Goal: Task Accomplishment & Management: Use online tool/utility

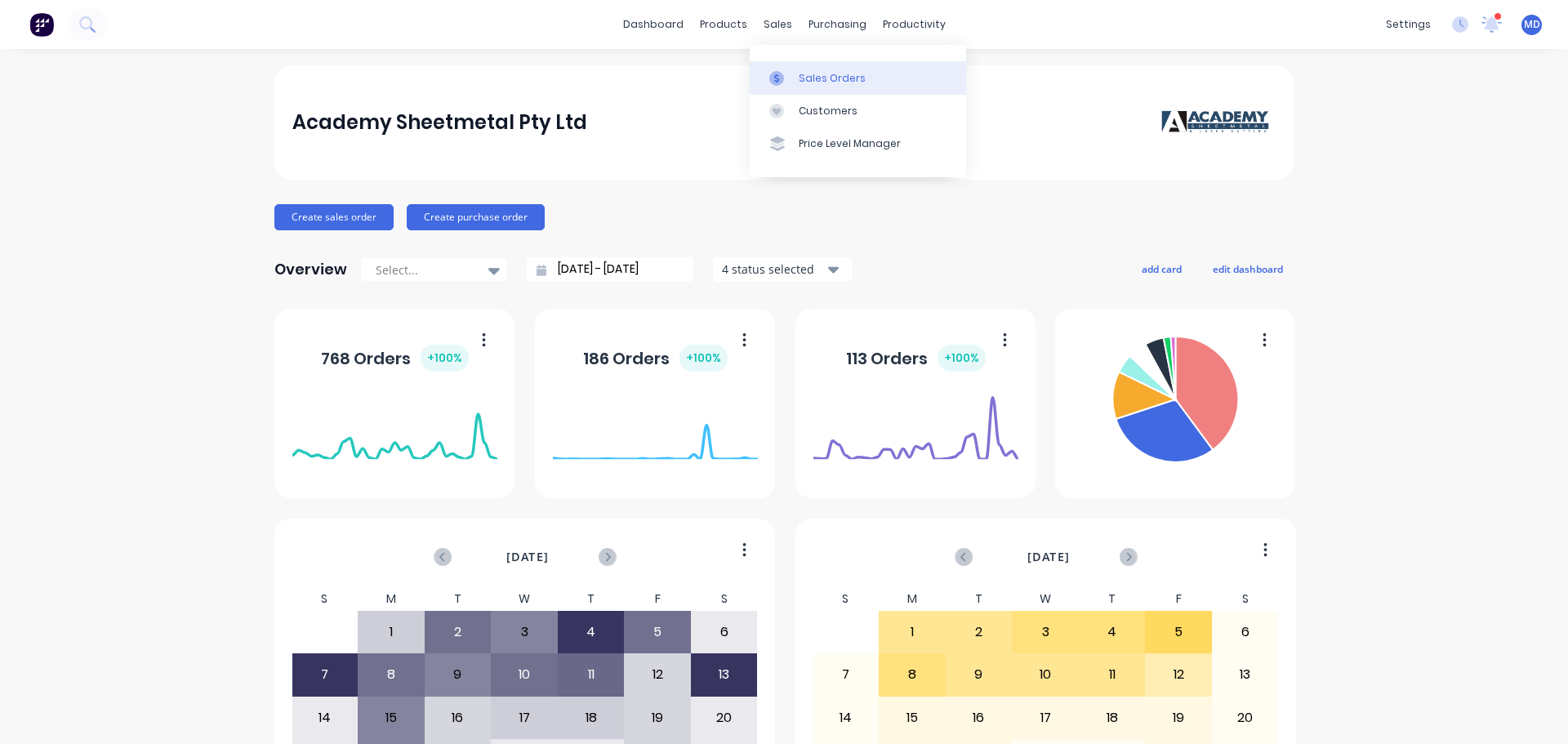
click at [800, 79] on div "Sales Orders" at bounding box center [832, 79] width 67 height 15
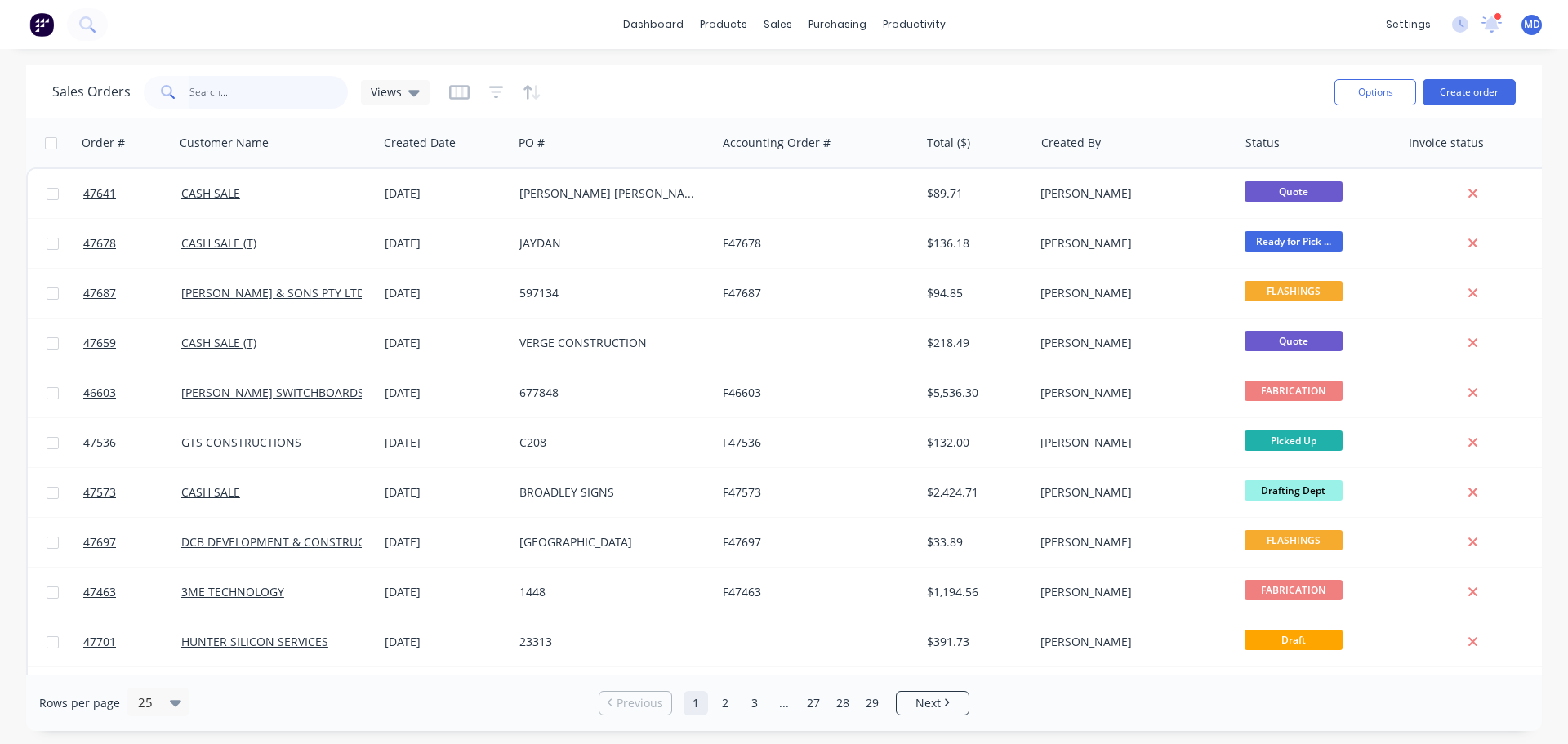
click at [301, 88] on input "text" at bounding box center [269, 93] width 159 height 33
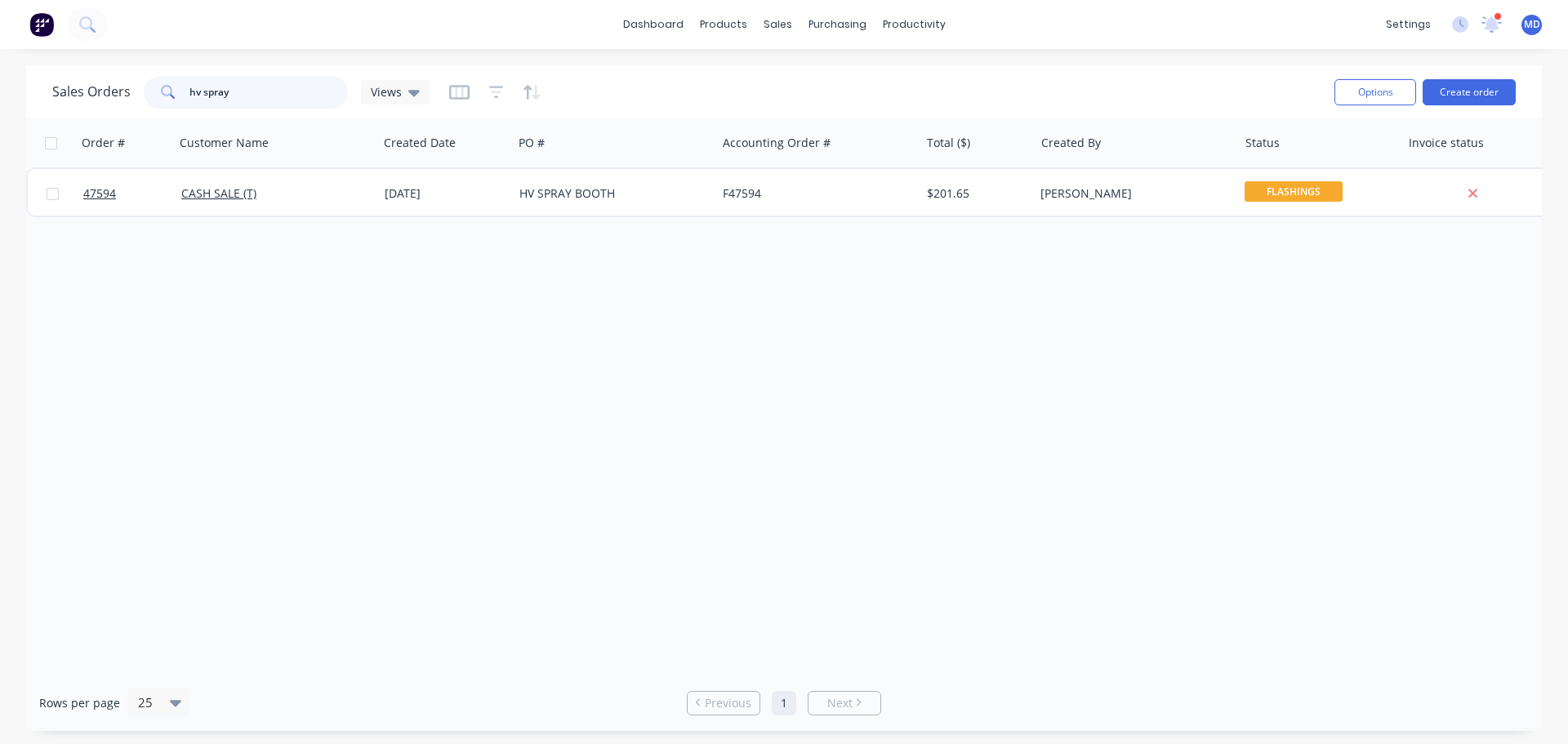
type input "hv spray"
drag, startPoint x: 226, startPoint y: 91, endPoint x: 71, endPoint y: 101, distance: 155.3
click at [71, 102] on div "Sales Orders hv spray Views" at bounding box center [241, 93] width 378 height 33
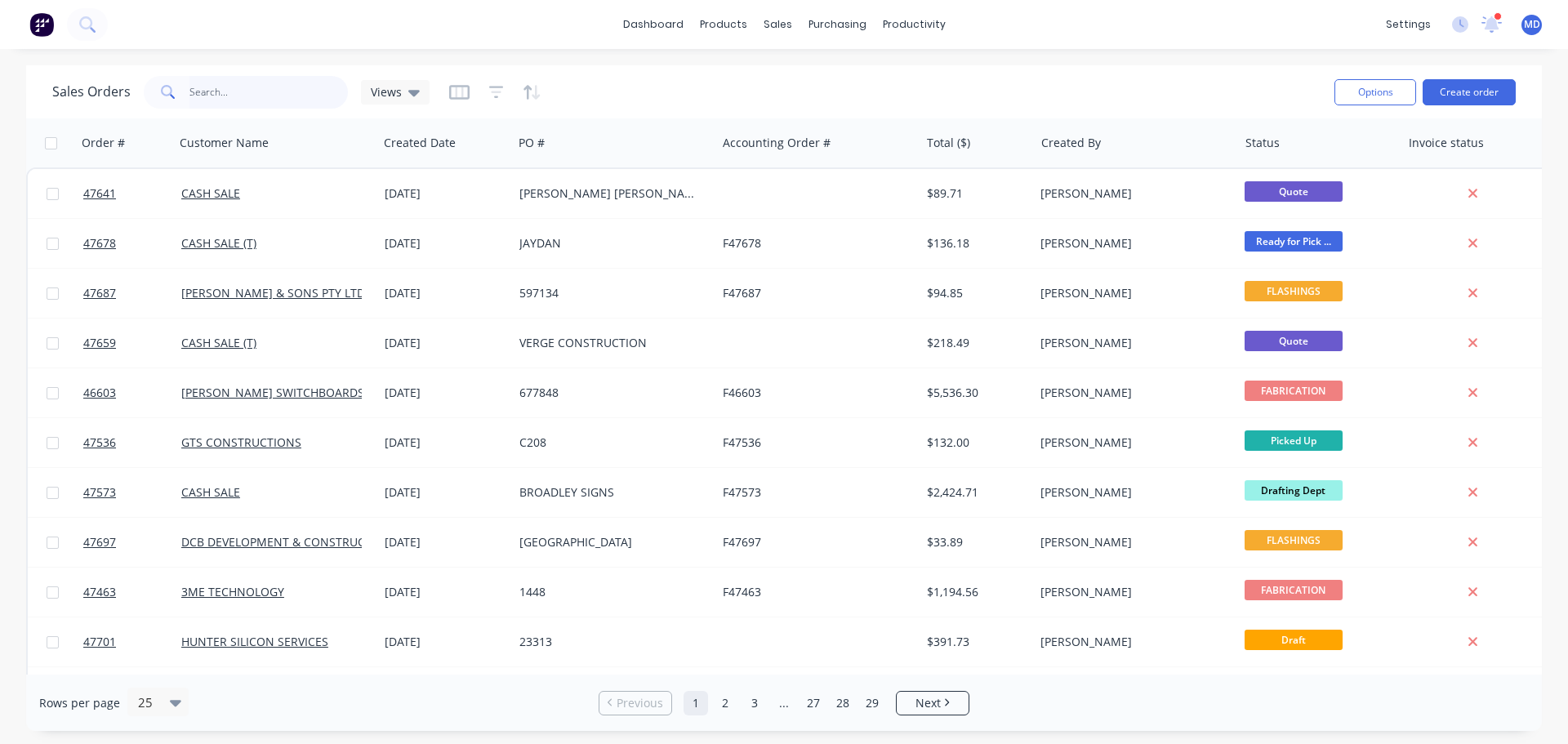
click at [274, 80] on input "text" at bounding box center [269, 93] width 159 height 33
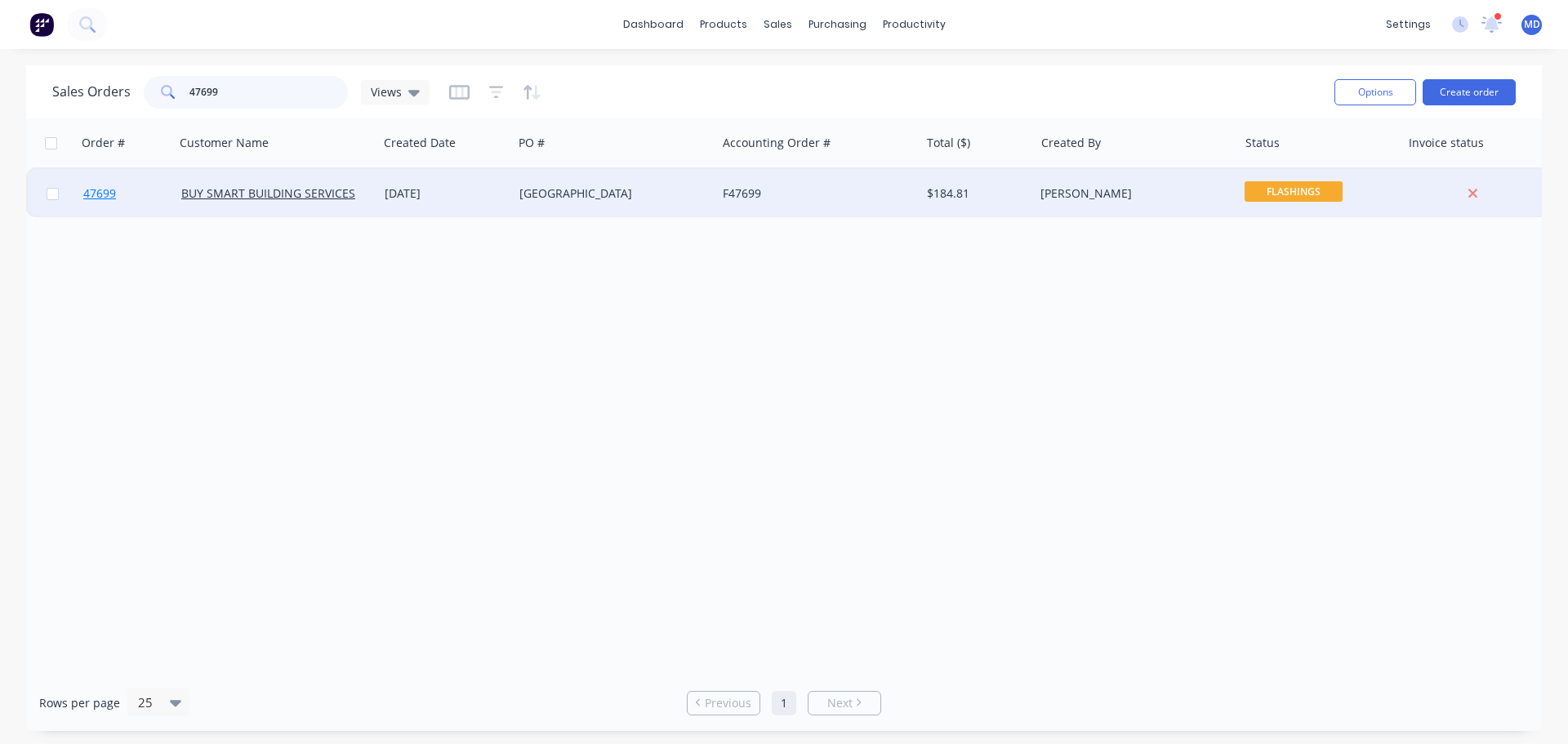
type input "47699"
click at [109, 199] on span "47699" at bounding box center [100, 193] width 33 height 16
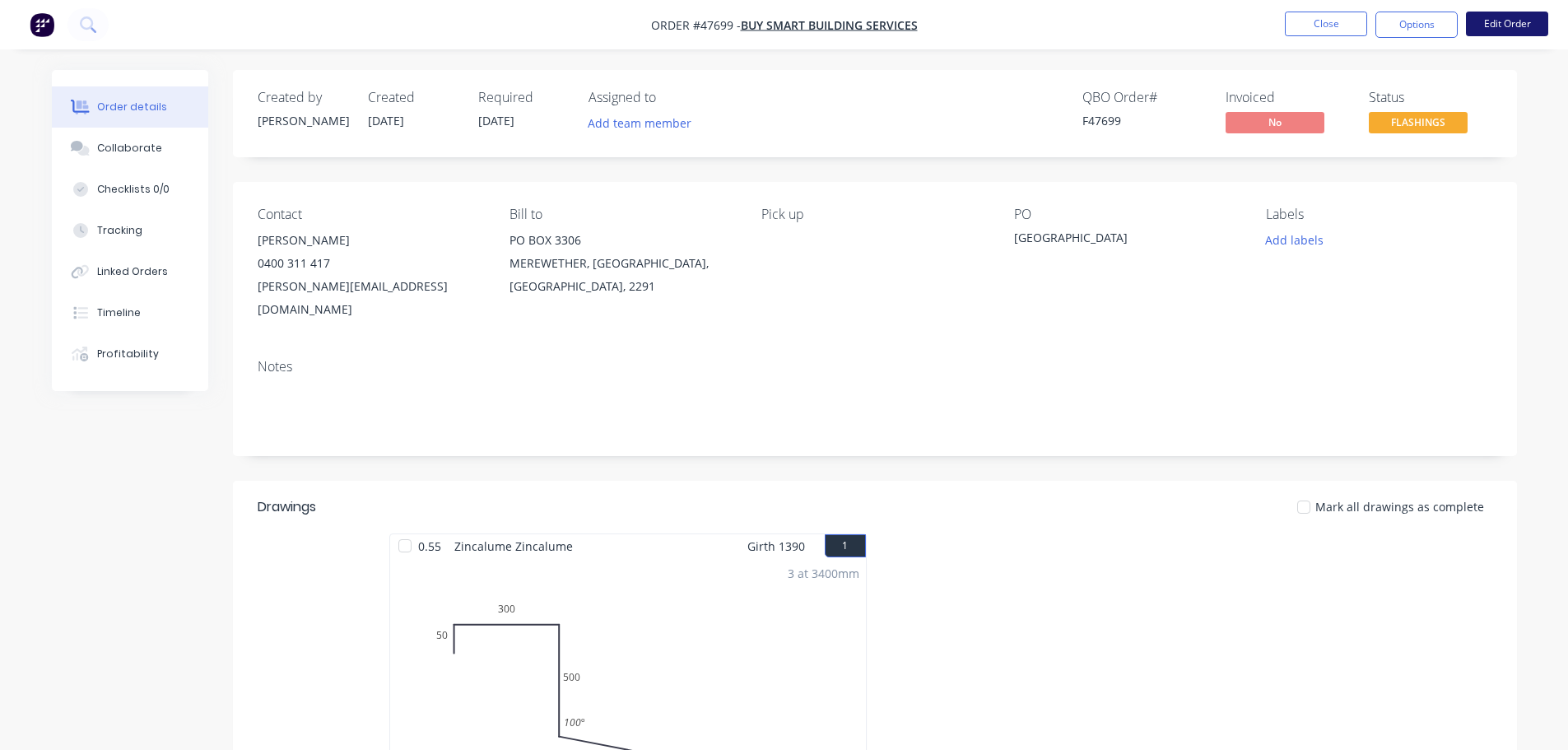
click at [1493, 28] on button "Edit Order" at bounding box center [1508, 24] width 83 height 25
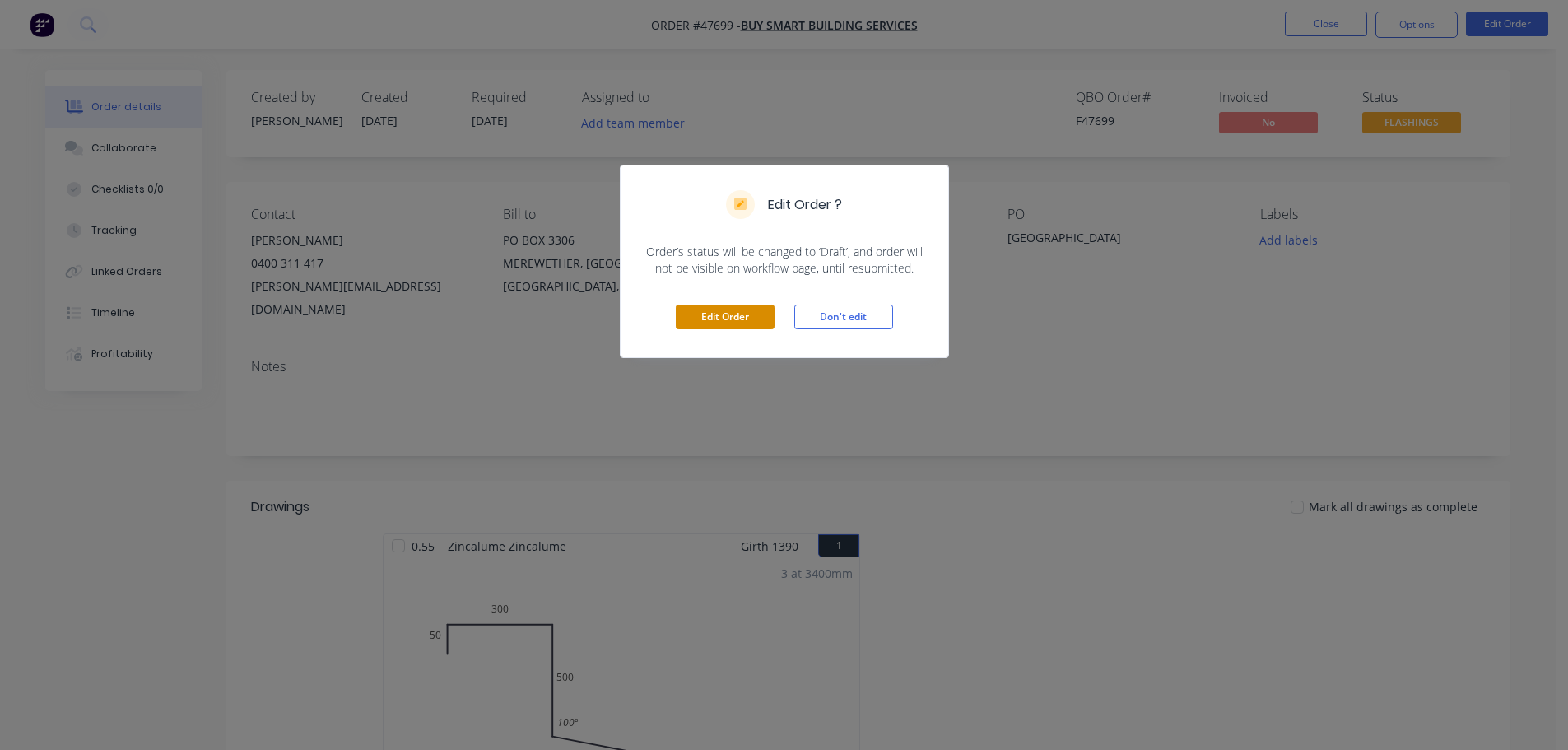
click at [697, 314] on button "Edit Order" at bounding box center [726, 317] width 99 height 25
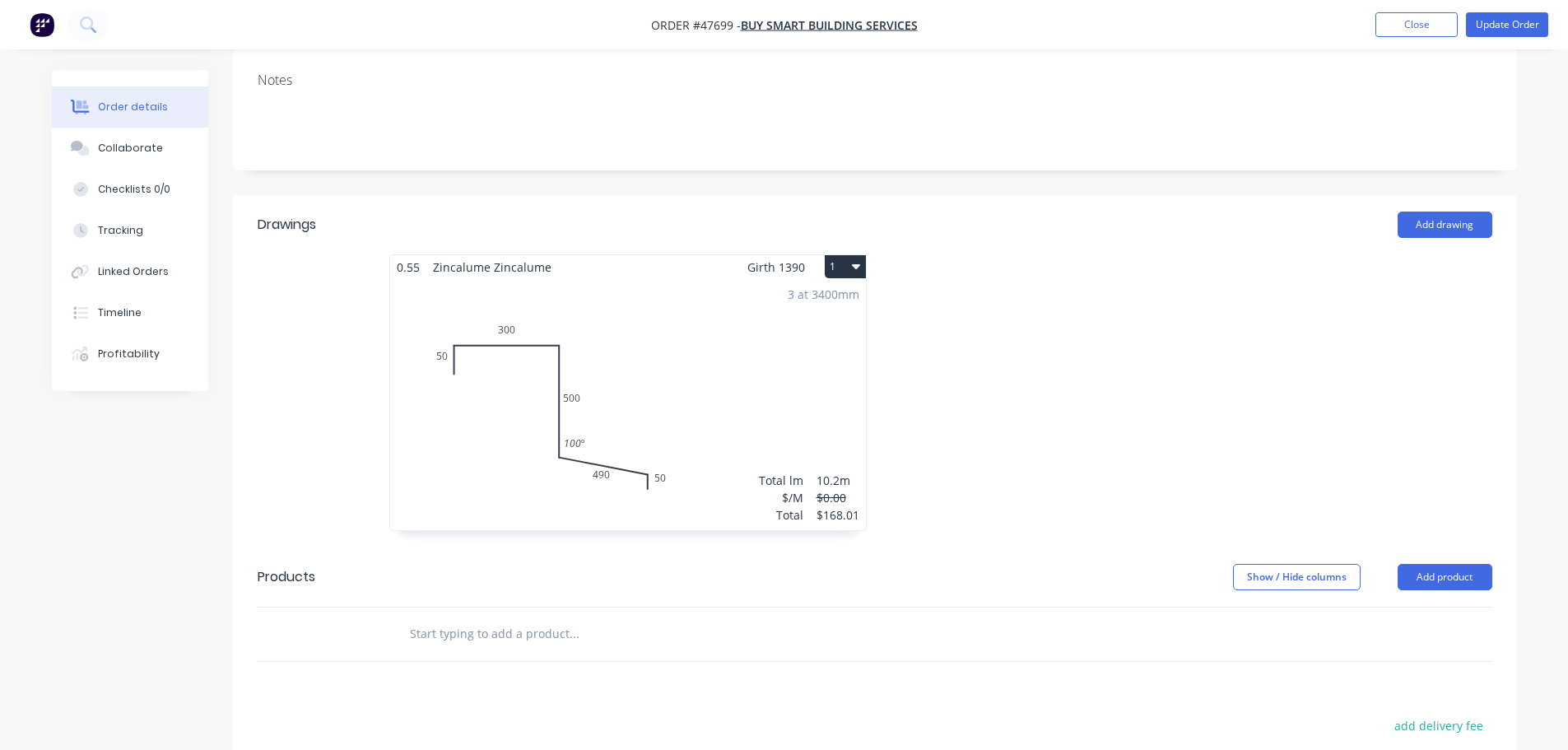
scroll to position [411, 0]
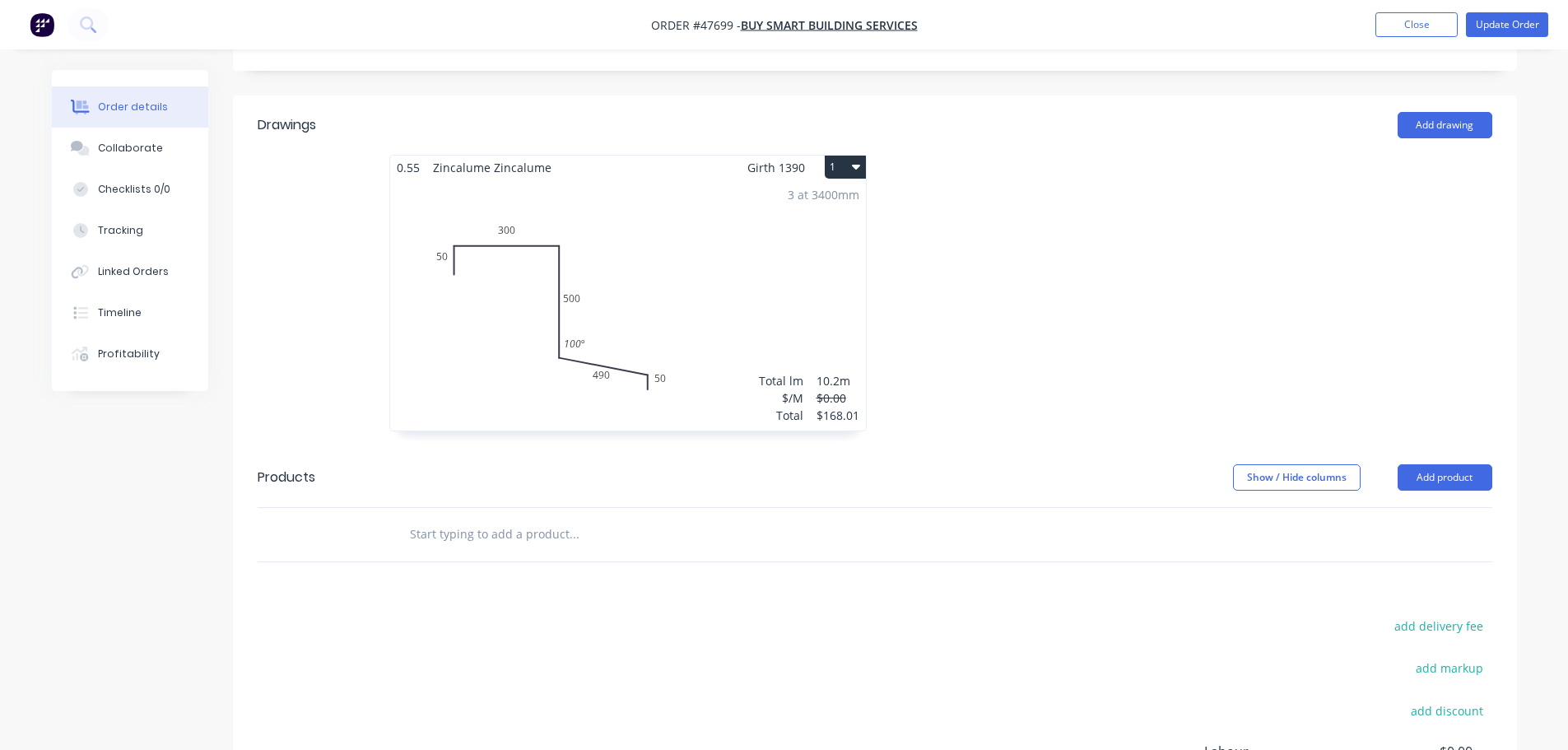
click at [617, 324] on div "3 at 3400mm Total lm $/M Total 10.2m $0.00 $168.01" at bounding box center [628, 305] width 476 height 251
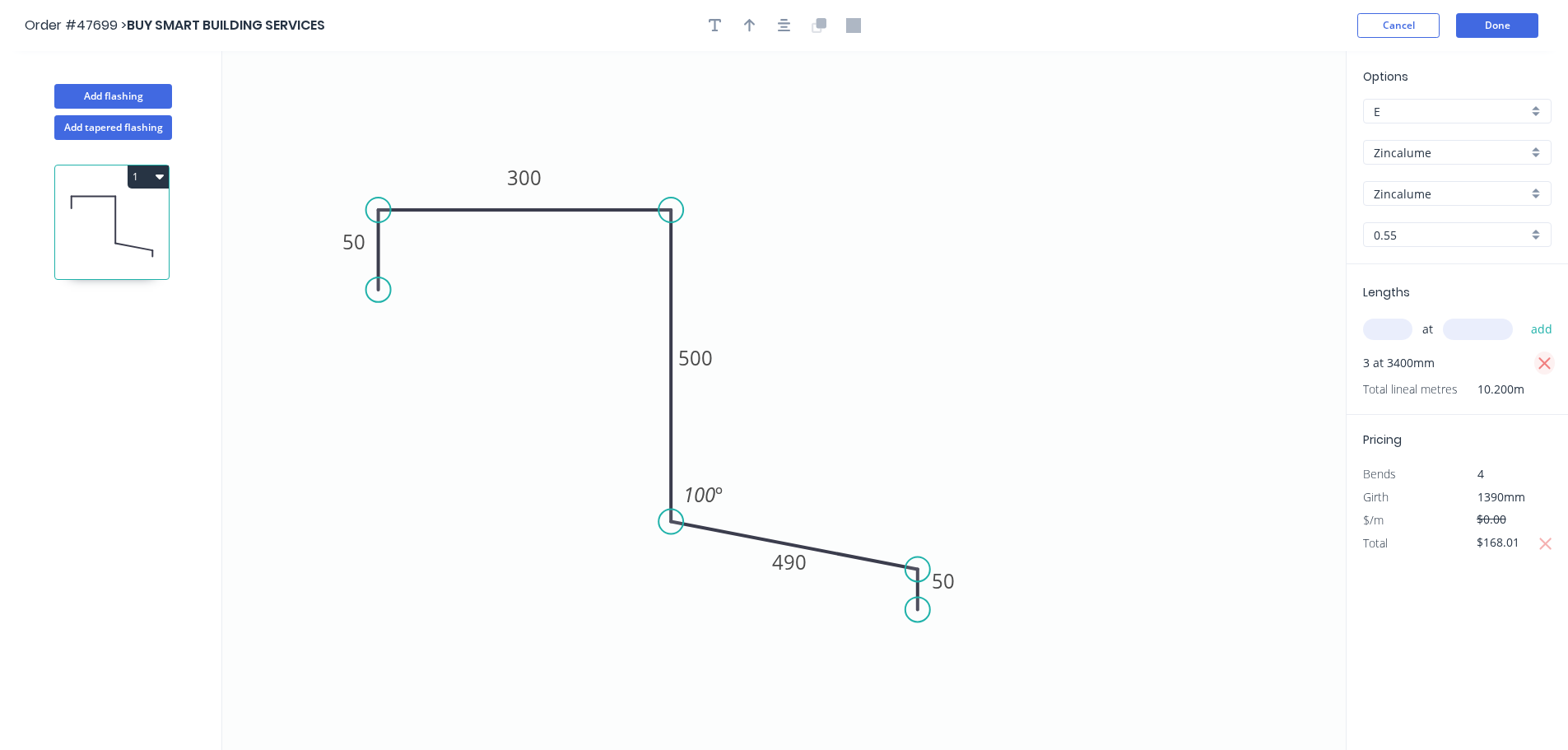
click at [1542, 360] on icon "button" at bounding box center [1545, 364] width 15 height 20
click at [1385, 336] on input "text" at bounding box center [1388, 330] width 50 height 21
click at [1393, 21] on button "Cancel" at bounding box center [1399, 26] width 83 height 25
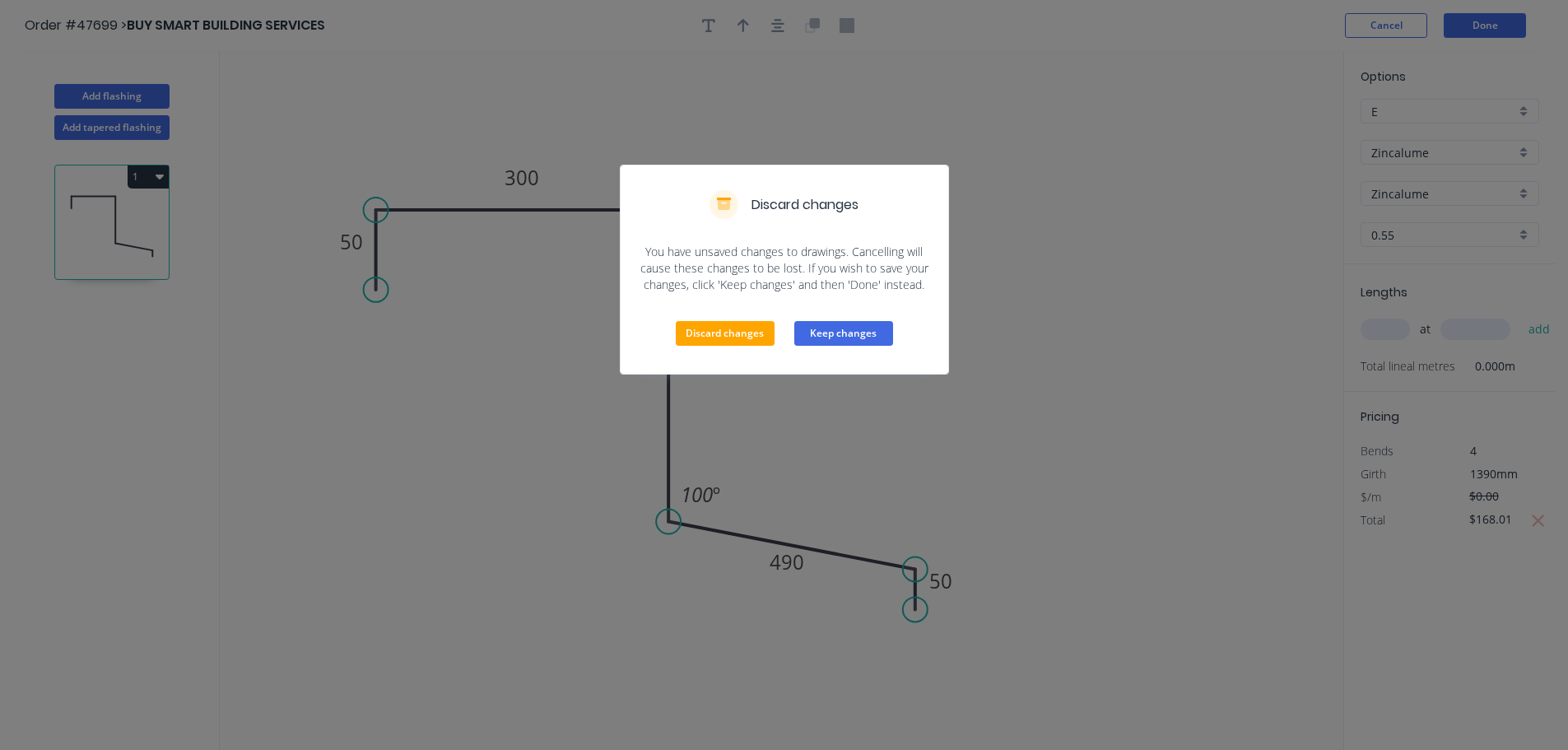
click at [819, 332] on button "Keep changes" at bounding box center [844, 334] width 99 height 25
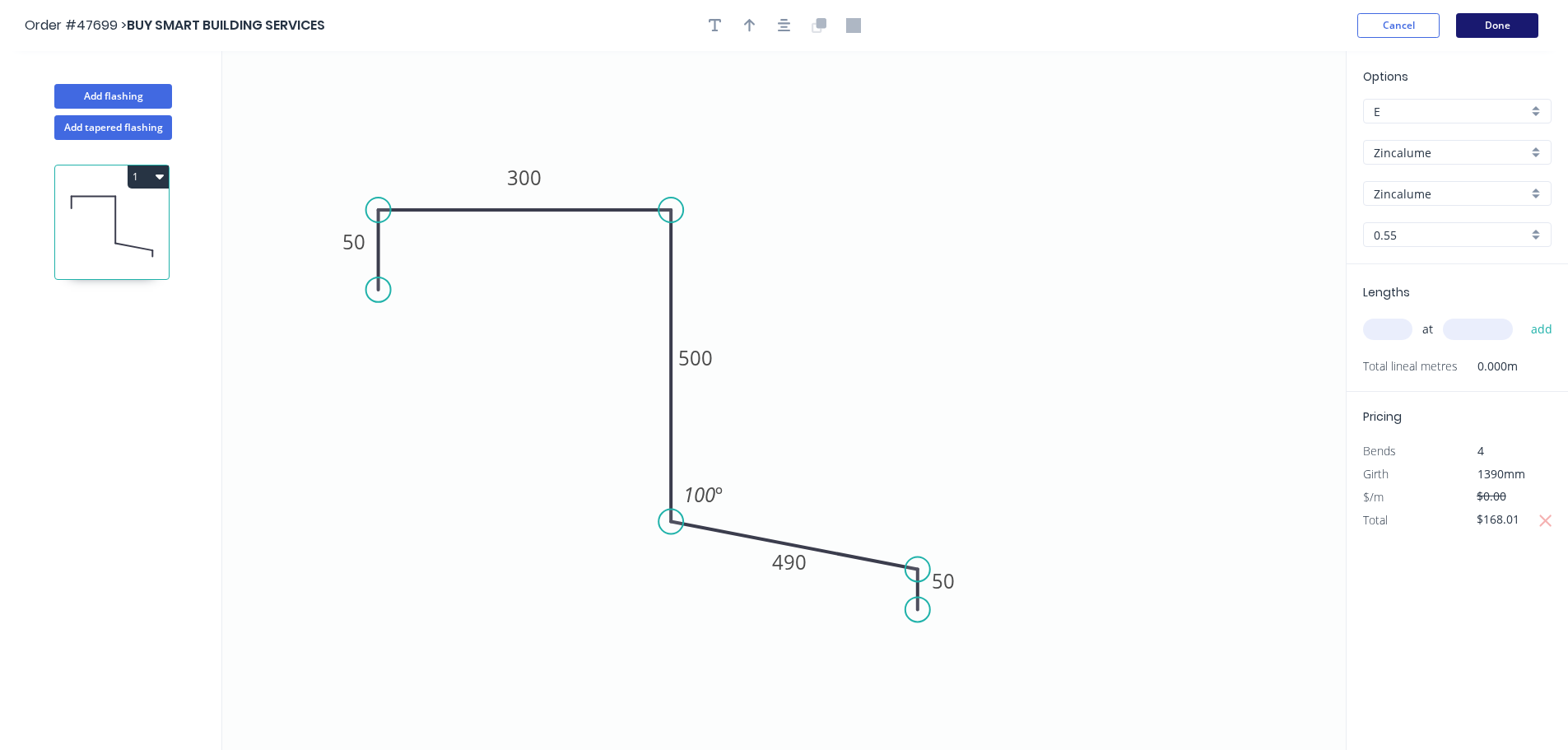
click at [1518, 29] on button "Done" at bounding box center [1498, 26] width 83 height 25
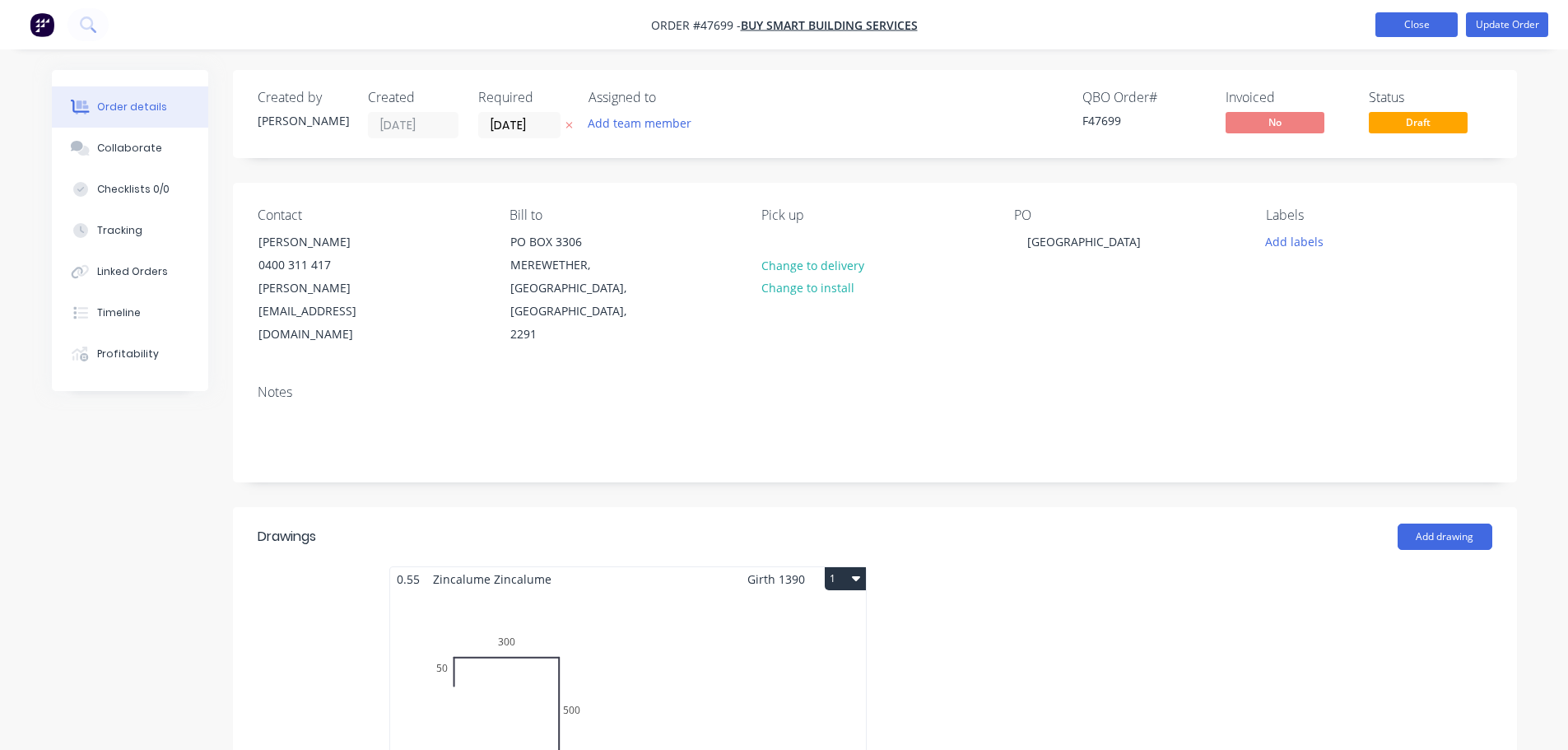
click at [1390, 23] on button "Close" at bounding box center [1417, 25] width 83 height 25
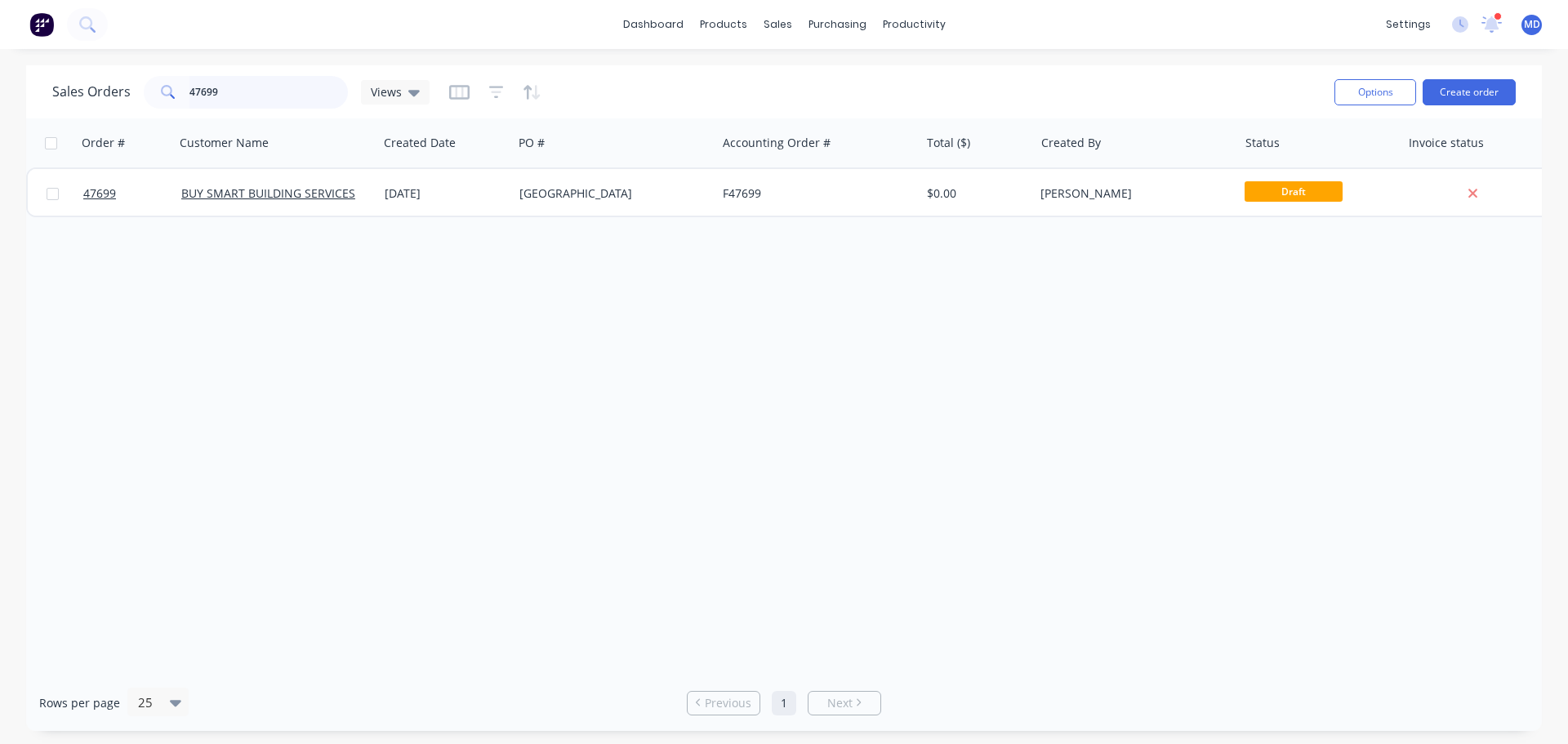
click at [252, 85] on input "47699" at bounding box center [269, 93] width 159 height 33
type input "4"
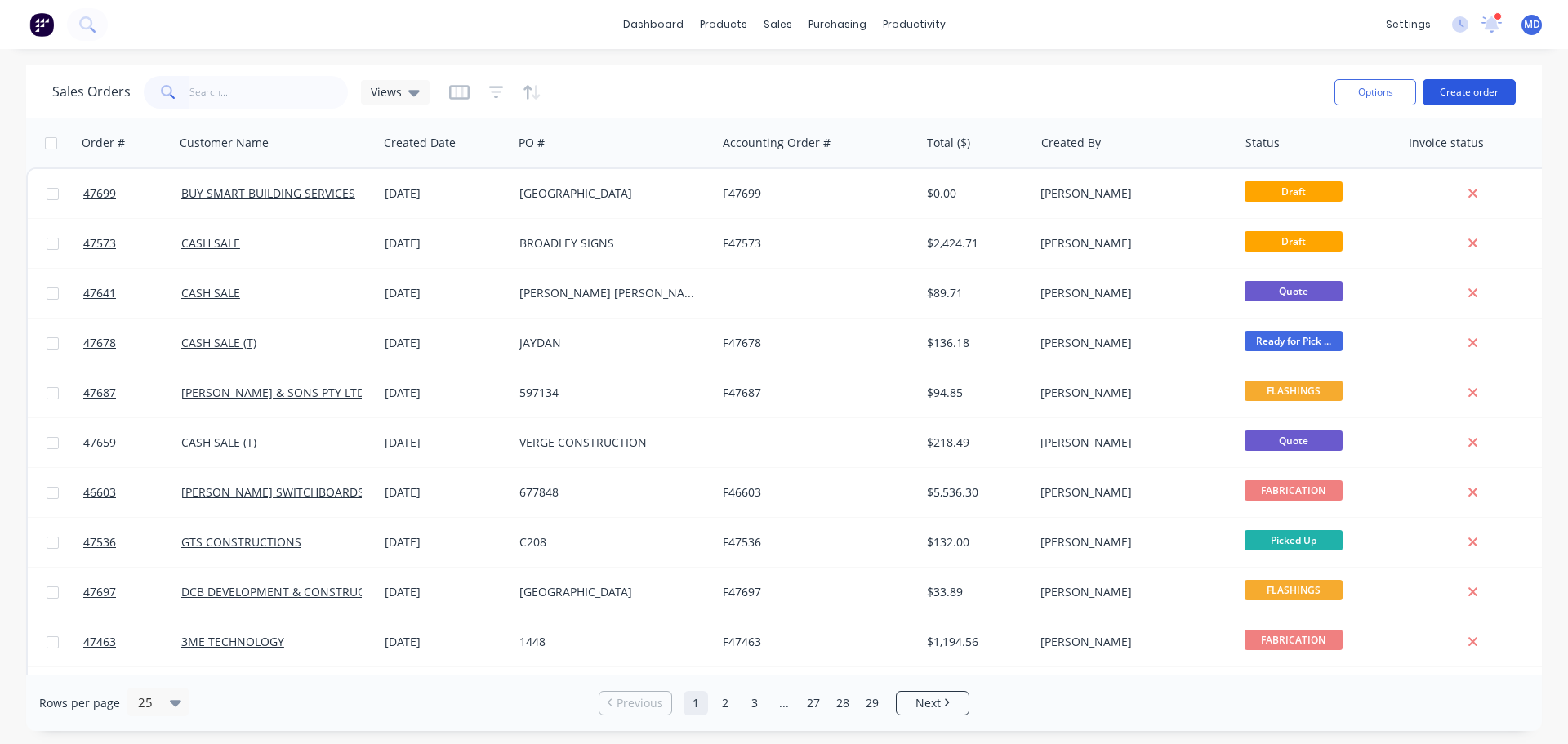
click at [1483, 84] on button "Create order" at bounding box center [1470, 93] width 93 height 26
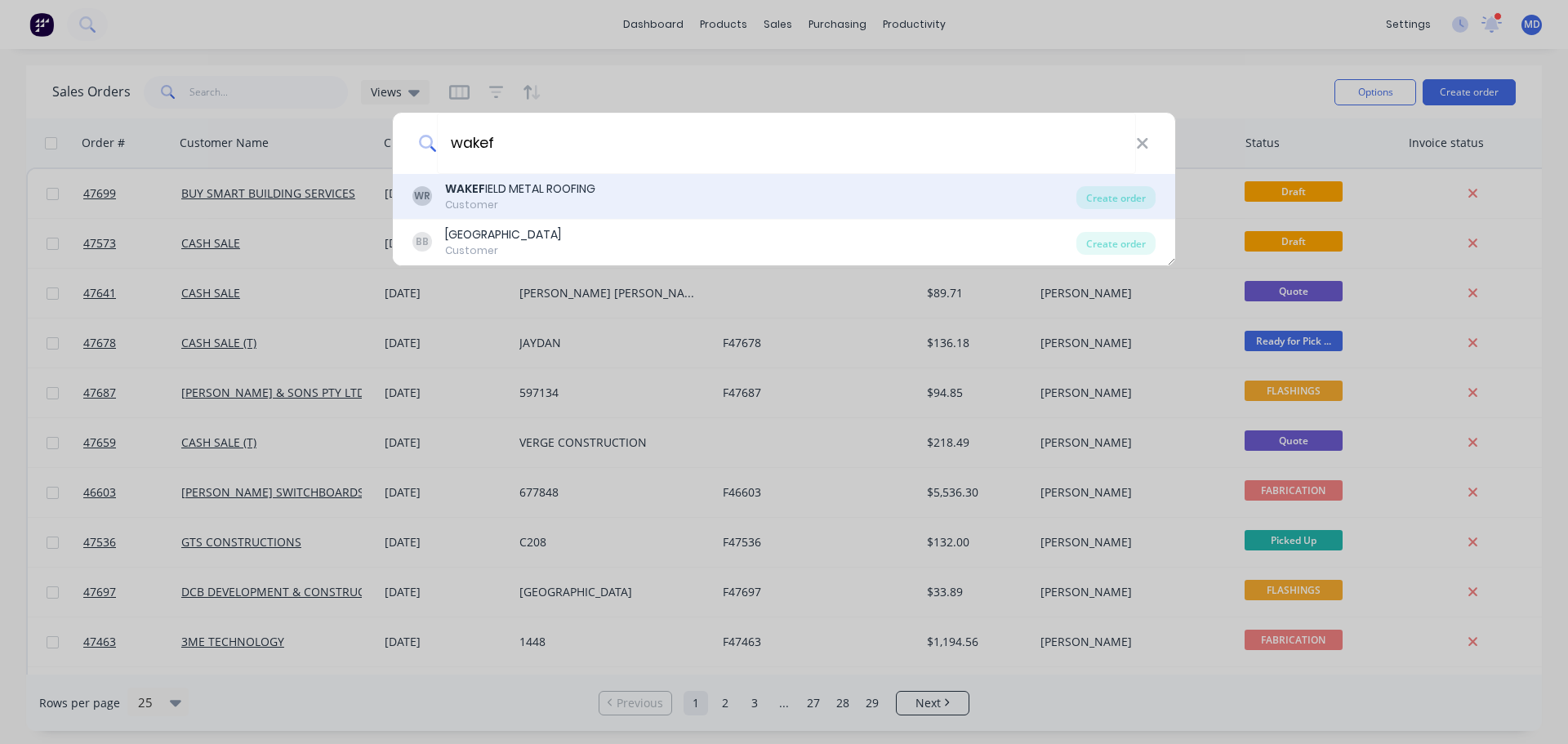
type input "wakef"
click at [616, 191] on div "WR WAKEF IELD METAL ROOFING Customer" at bounding box center [744, 196] width 664 height 32
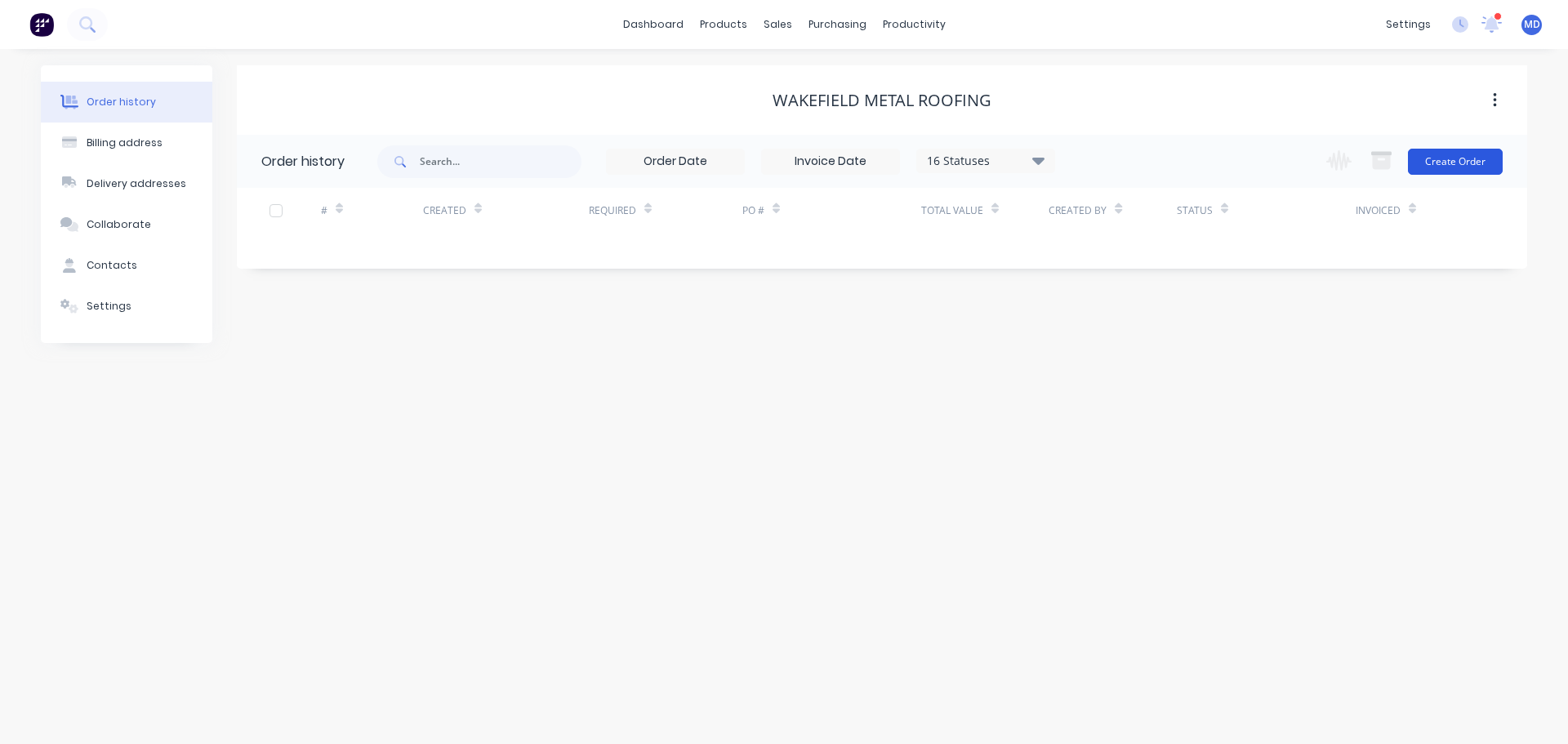
click at [1477, 155] on button "Create Order" at bounding box center [1456, 161] width 95 height 26
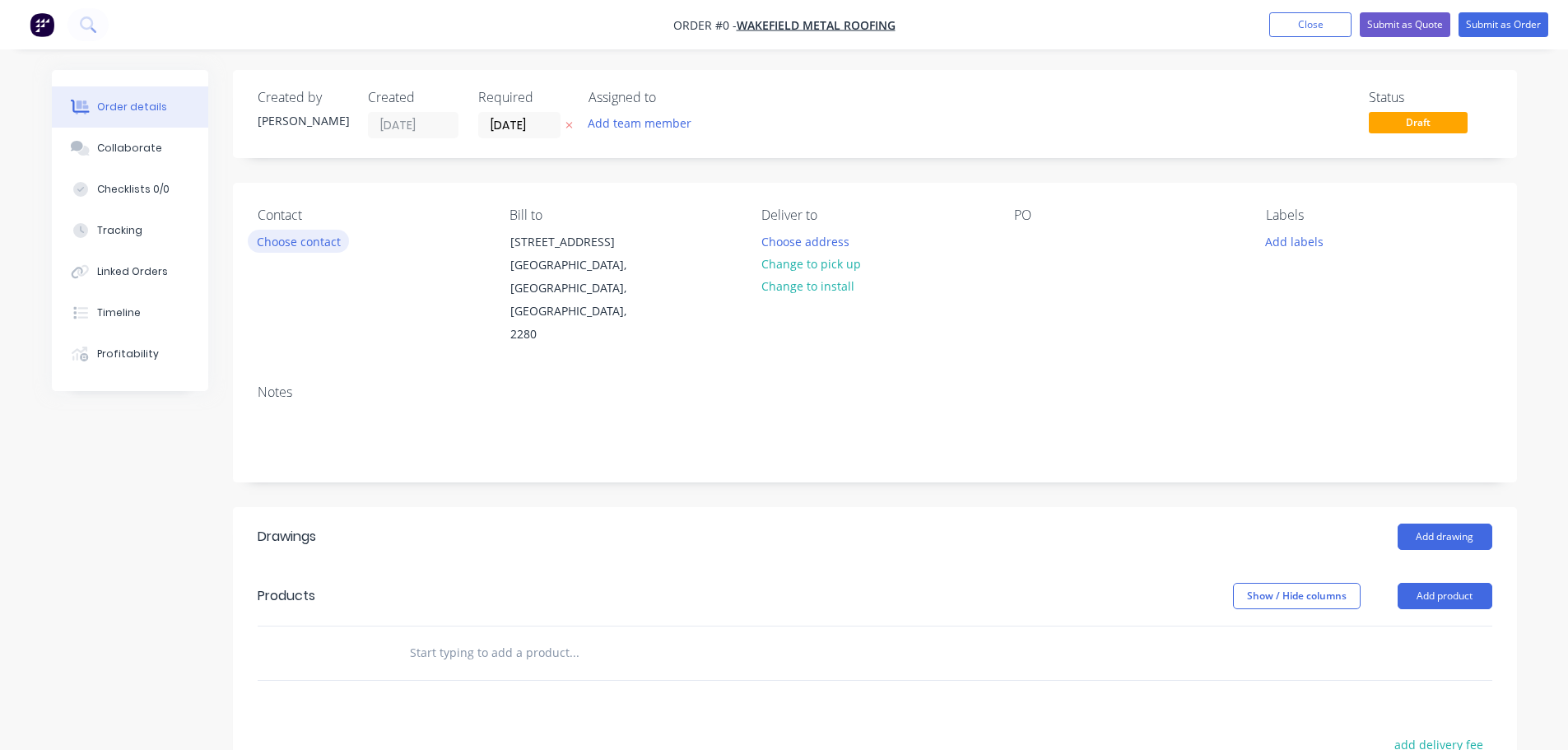
click at [301, 238] on button "Choose contact" at bounding box center [298, 240] width 102 height 22
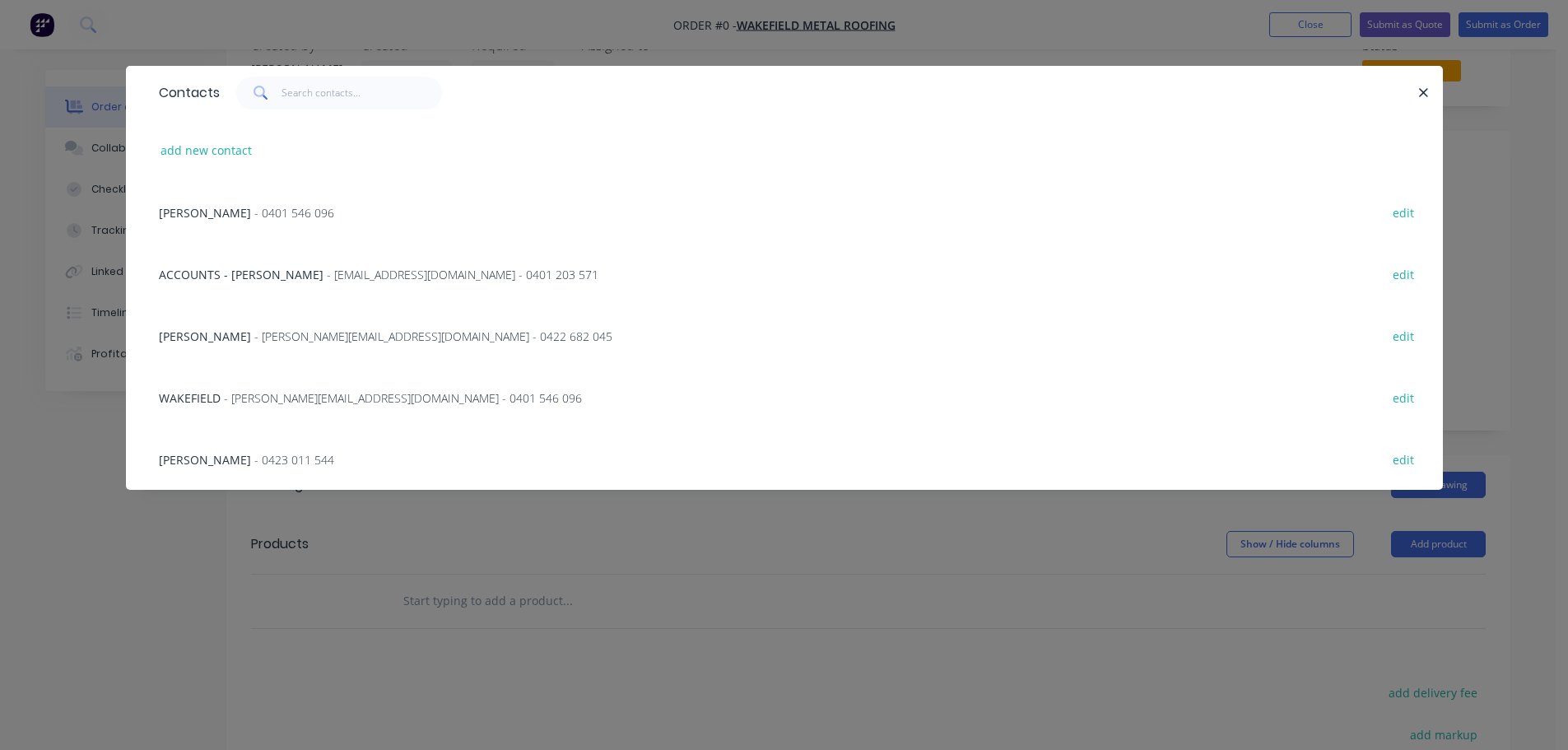
scroll to position [45, 0]
click at [224, 333] on span "[PERSON_NAME]" at bounding box center [205, 336] width 92 height 16
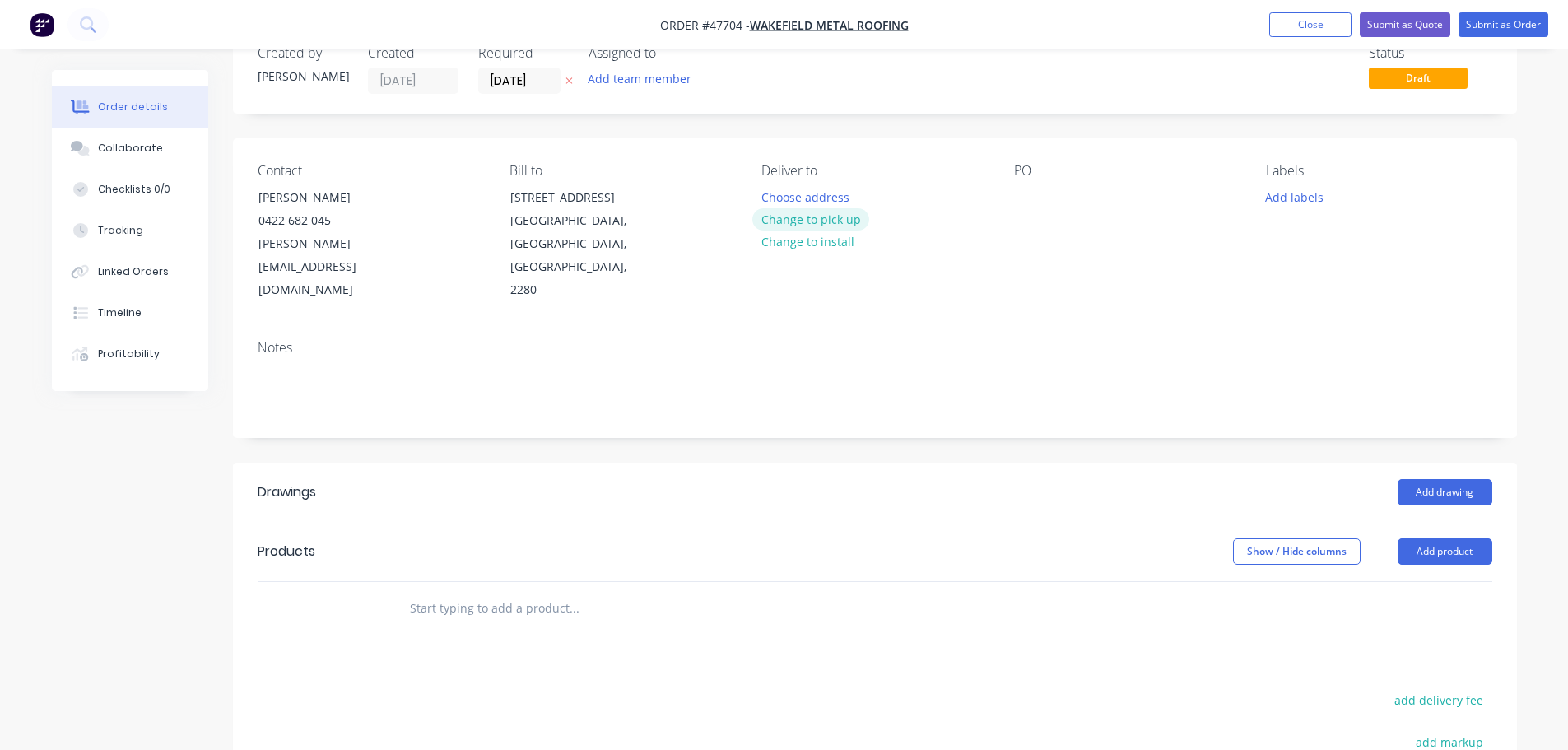
click at [798, 222] on button "Change to pick up" at bounding box center [811, 219] width 117 height 22
click at [1019, 206] on div at bounding box center [1027, 197] width 26 height 24
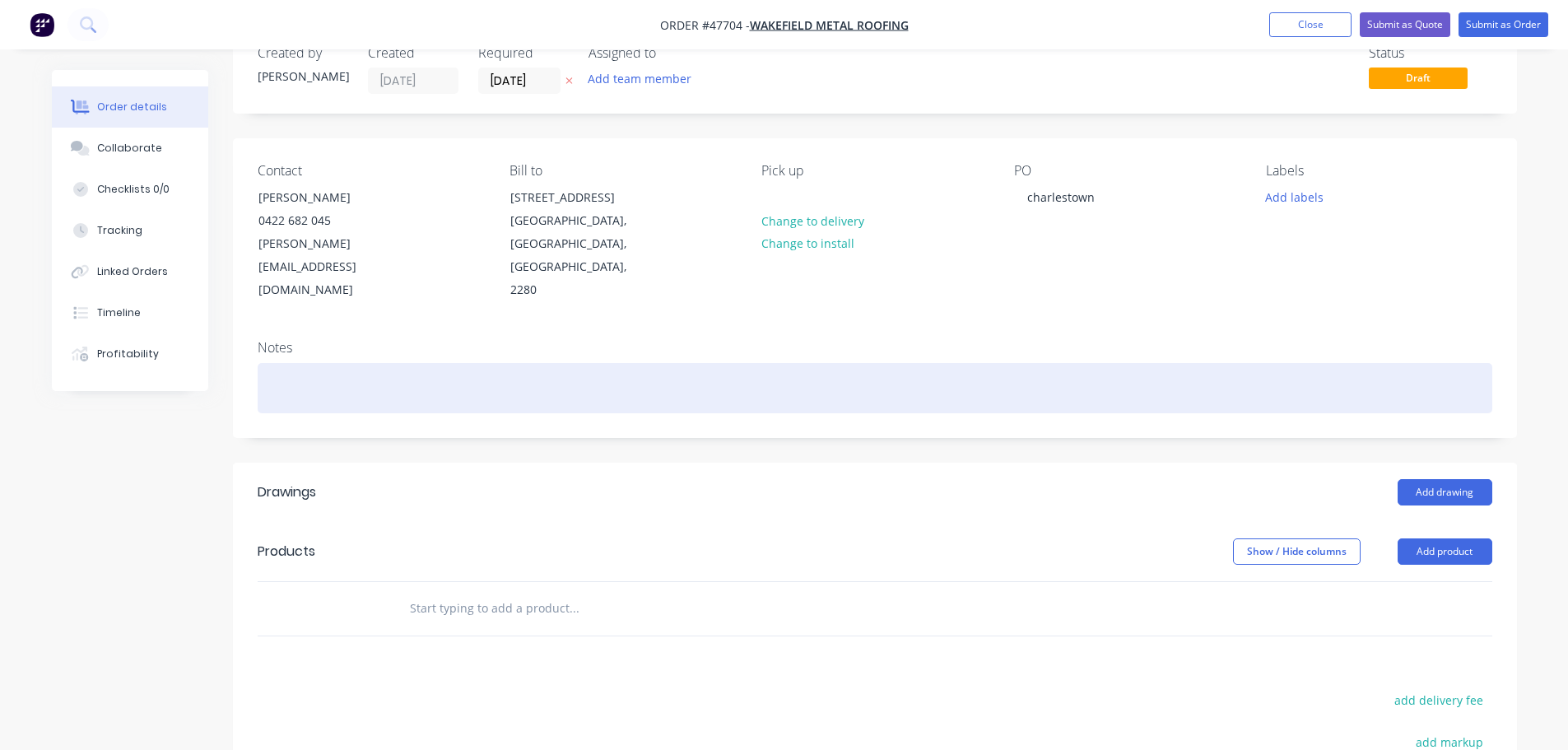
click at [334, 363] on div at bounding box center [874, 388] width 1234 height 50
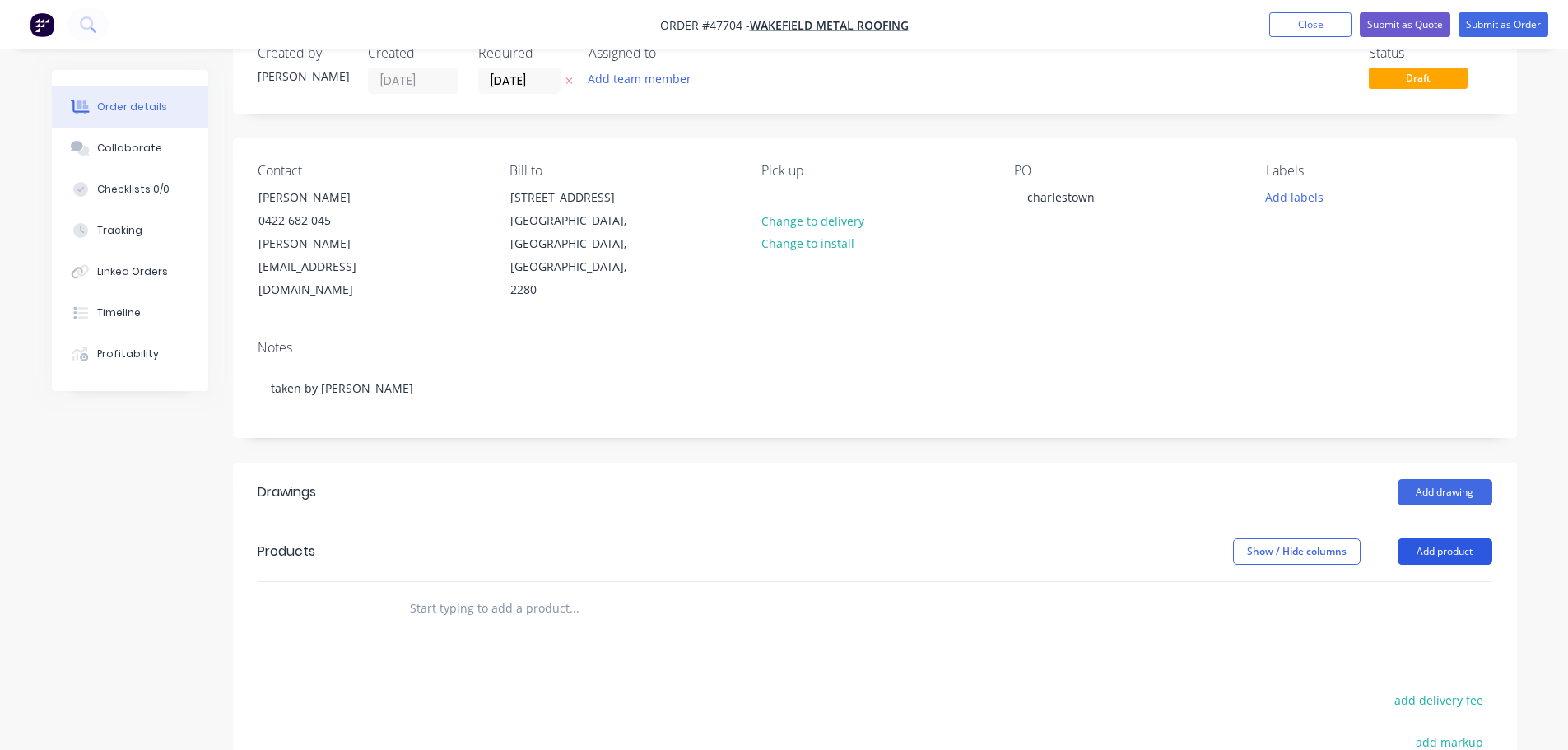
click at [1436, 539] on button "Add product" at bounding box center [1445, 552] width 95 height 26
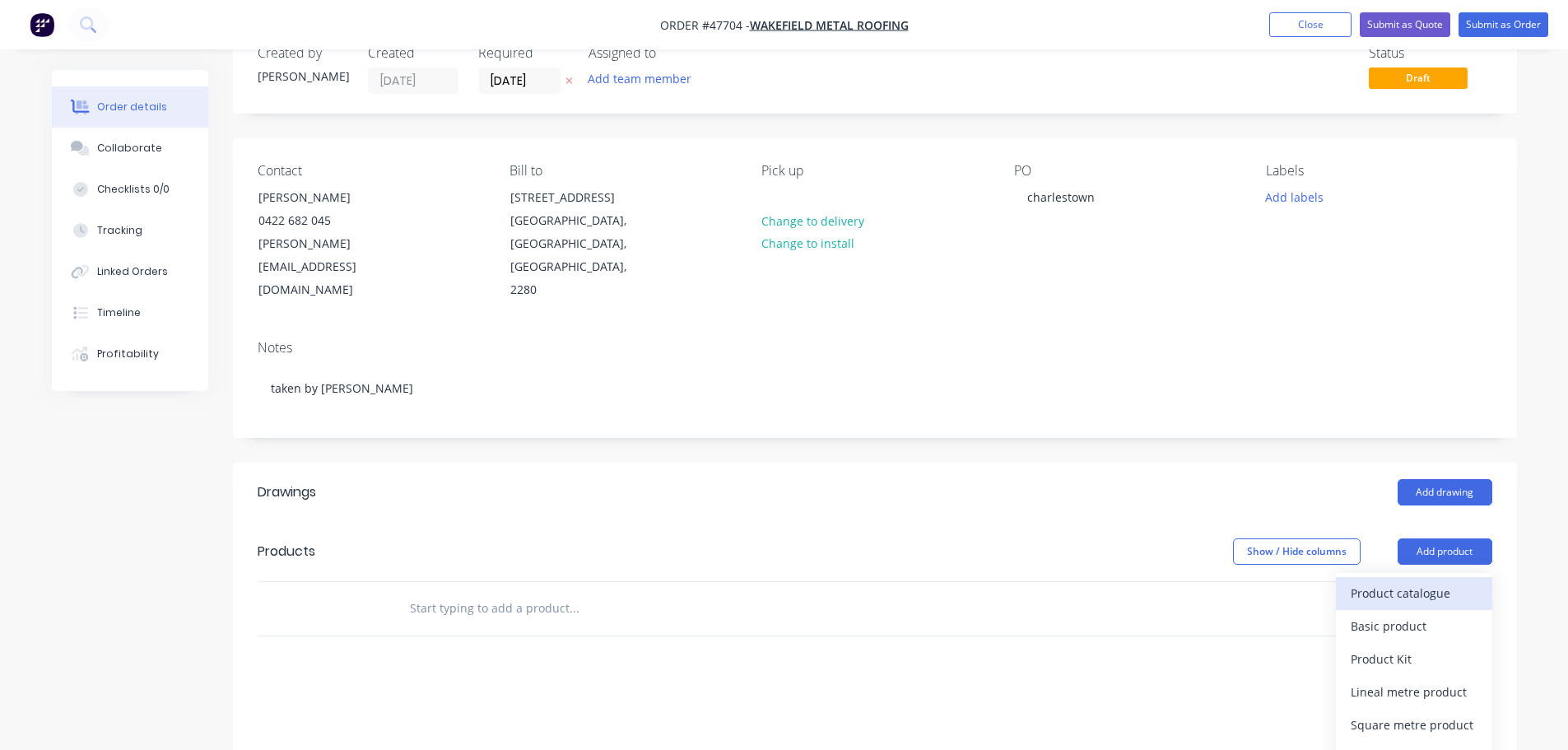
click at [1408, 581] on div "Product catalogue" at bounding box center [1414, 593] width 127 height 24
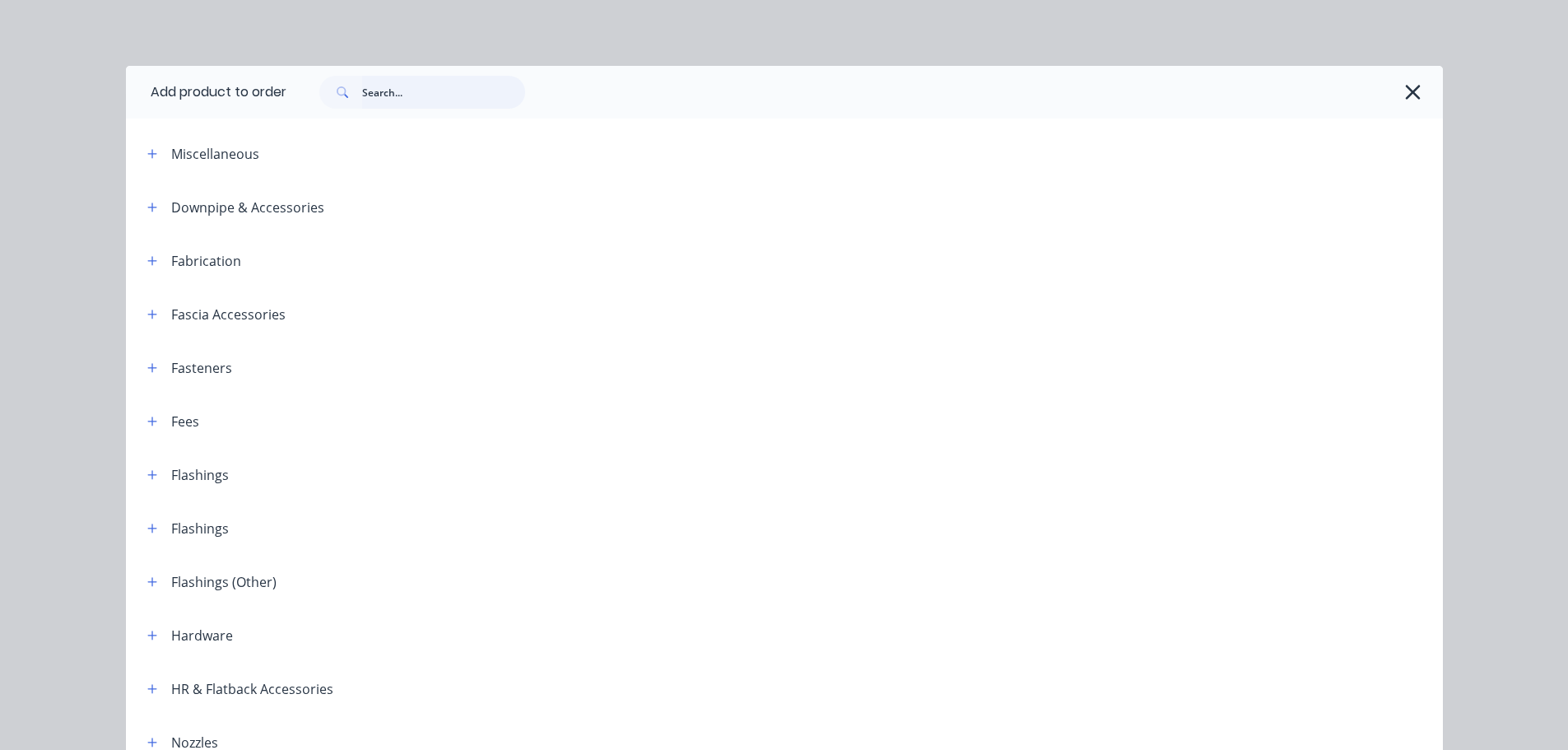
click at [388, 92] on input "text" at bounding box center [443, 93] width 163 height 33
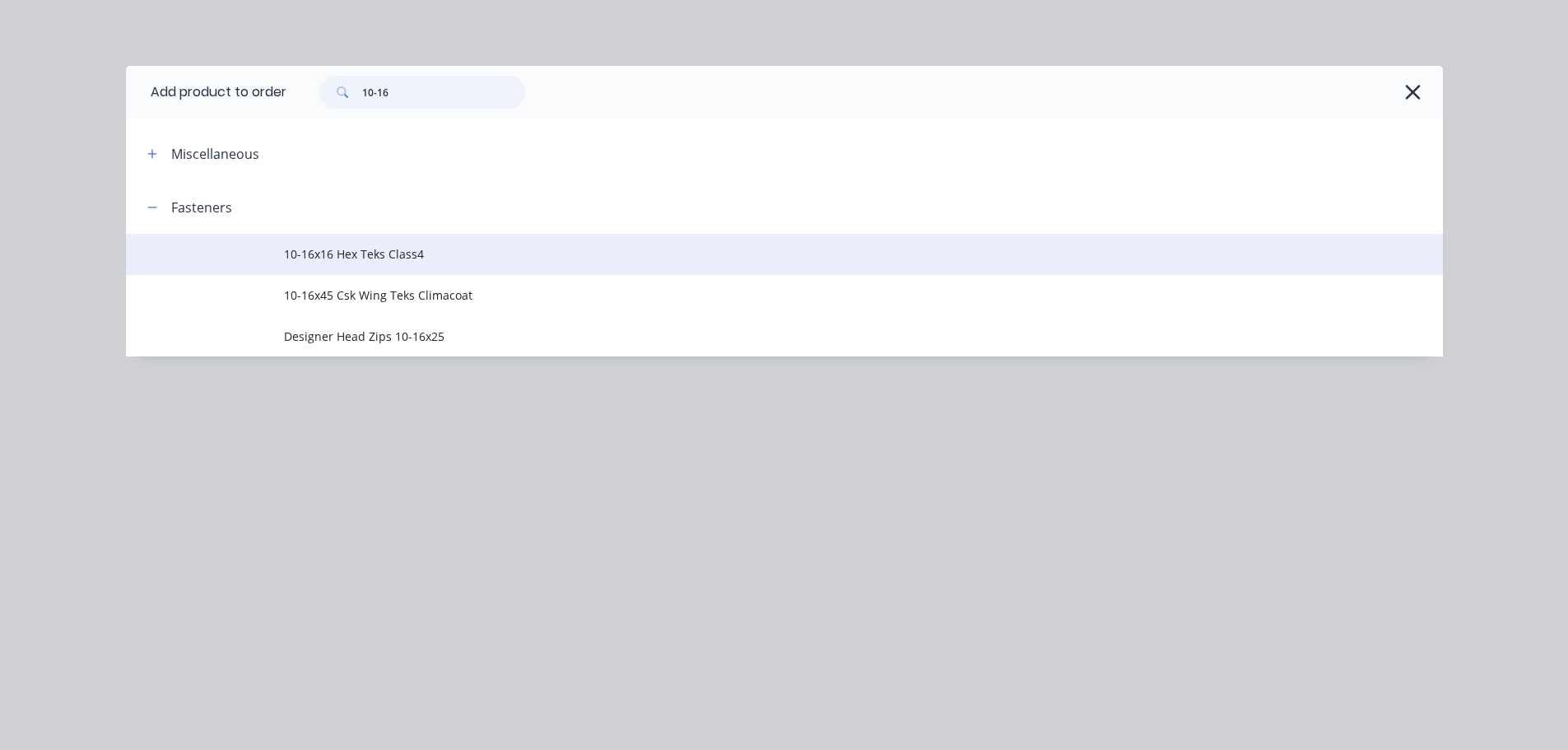
type input "10-16"
click at [356, 253] on span "10-16x16 Hex Teks Class4" at bounding box center [747, 254] width 927 height 17
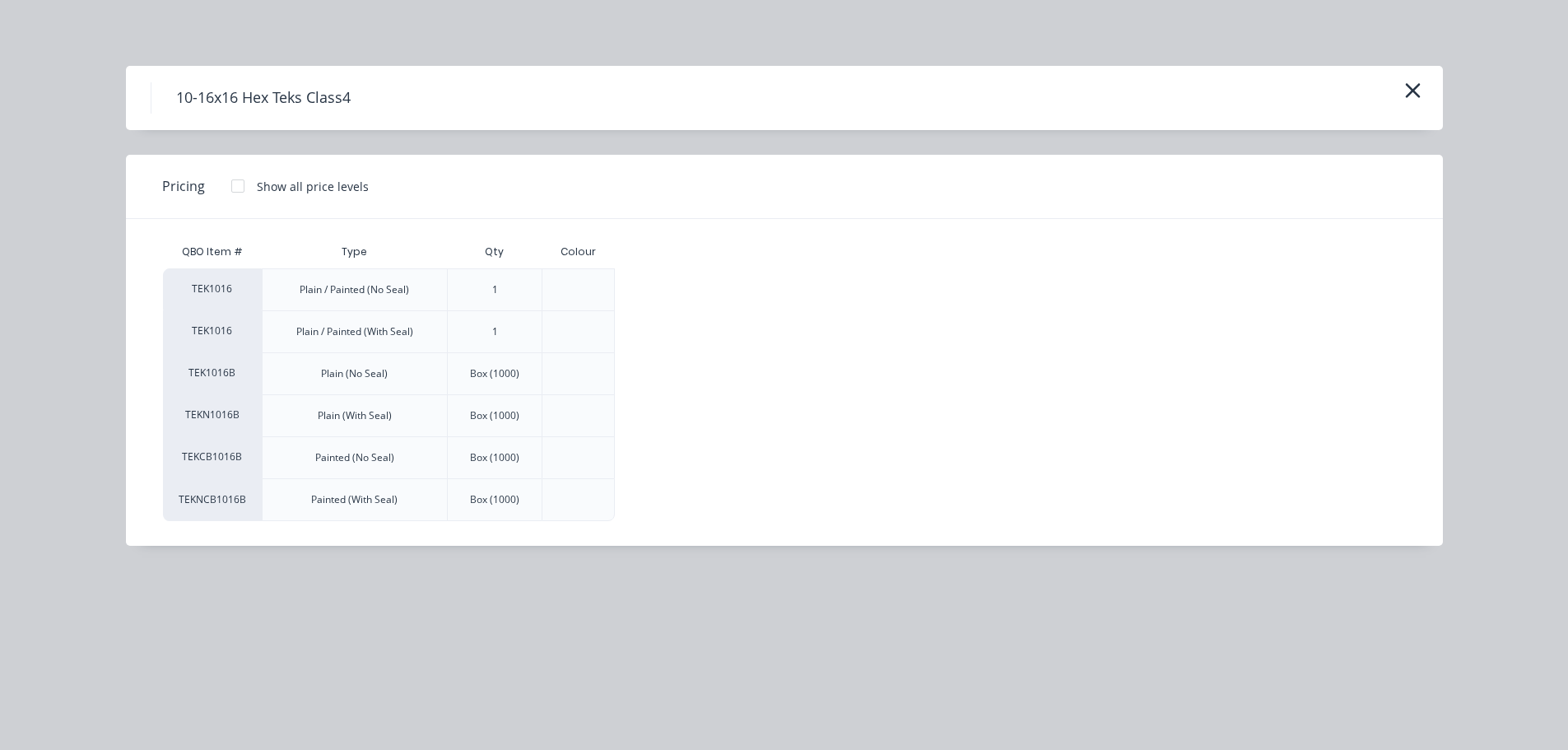
click at [241, 183] on div at bounding box center [238, 186] width 33 height 33
click at [688, 281] on div "$0.12" at bounding box center [670, 290] width 110 height 41
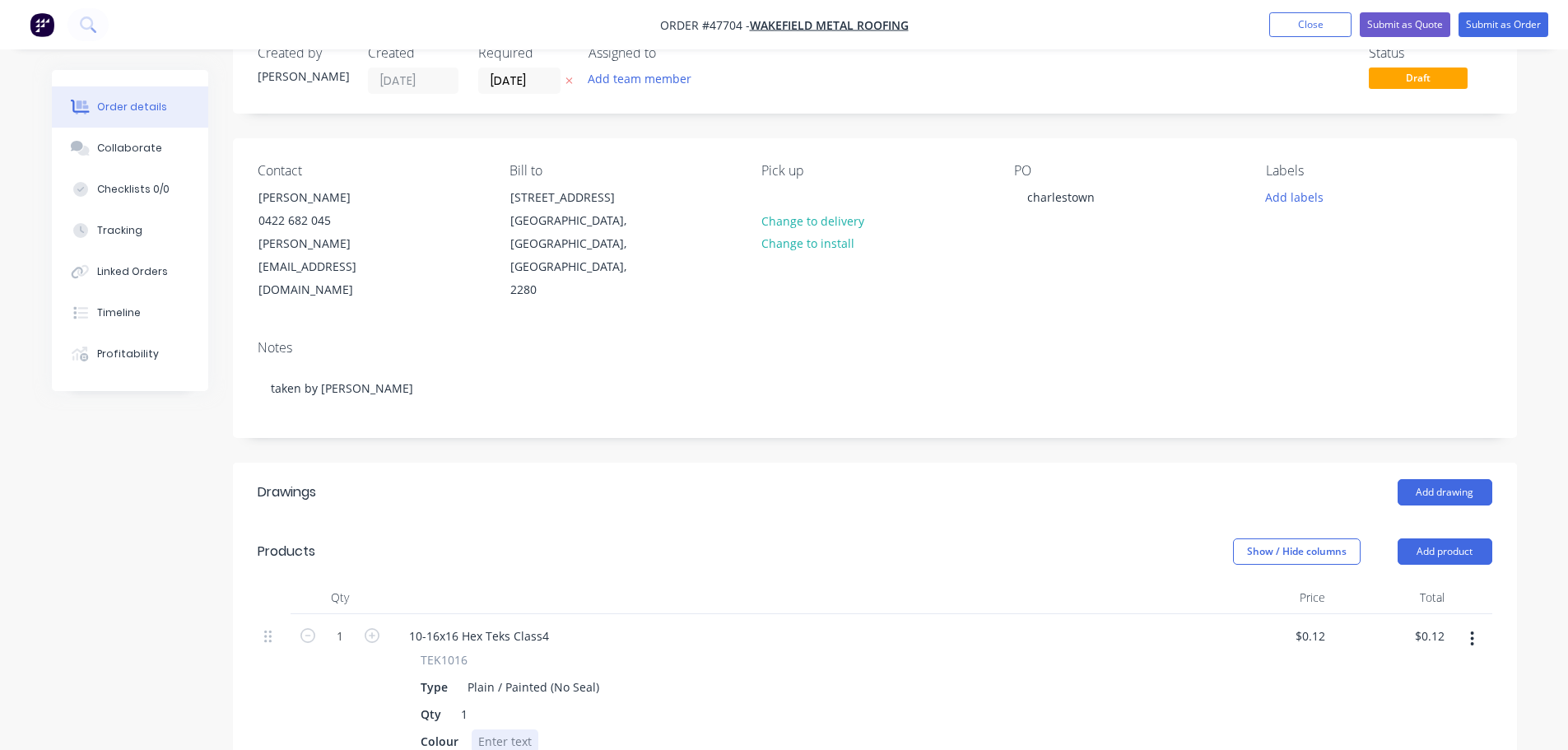
click at [490, 729] on div at bounding box center [505, 741] width 67 height 24
click at [343, 624] on input "1" at bounding box center [340, 637] width 43 height 25
type input "400"
type input "$48.00"
click at [1480, 32] on button "Submit as Order" at bounding box center [1504, 25] width 90 height 25
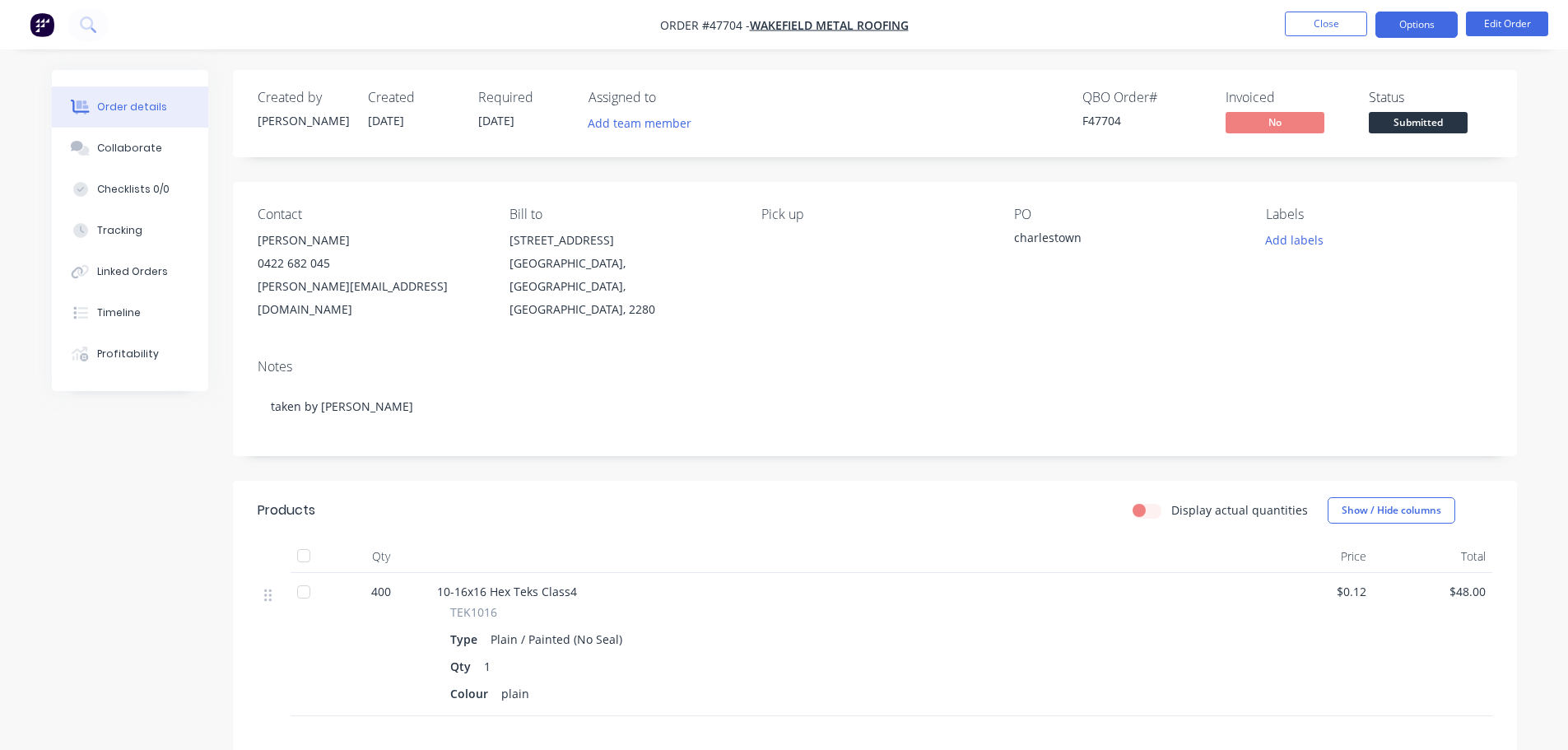
click at [1410, 23] on button "Options" at bounding box center [1417, 25] width 83 height 26
click at [1488, 202] on div "Contact [PERSON_NAME] [PHONE_NUMBER] [PERSON_NAME][EMAIL_ADDRESS][DOMAIN_NAME] …" at bounding box center [874, 263] width 1284 height 164
click at [1435, 121] on span "Submitted" at bounding box center [1419, 122] width 99 height 21
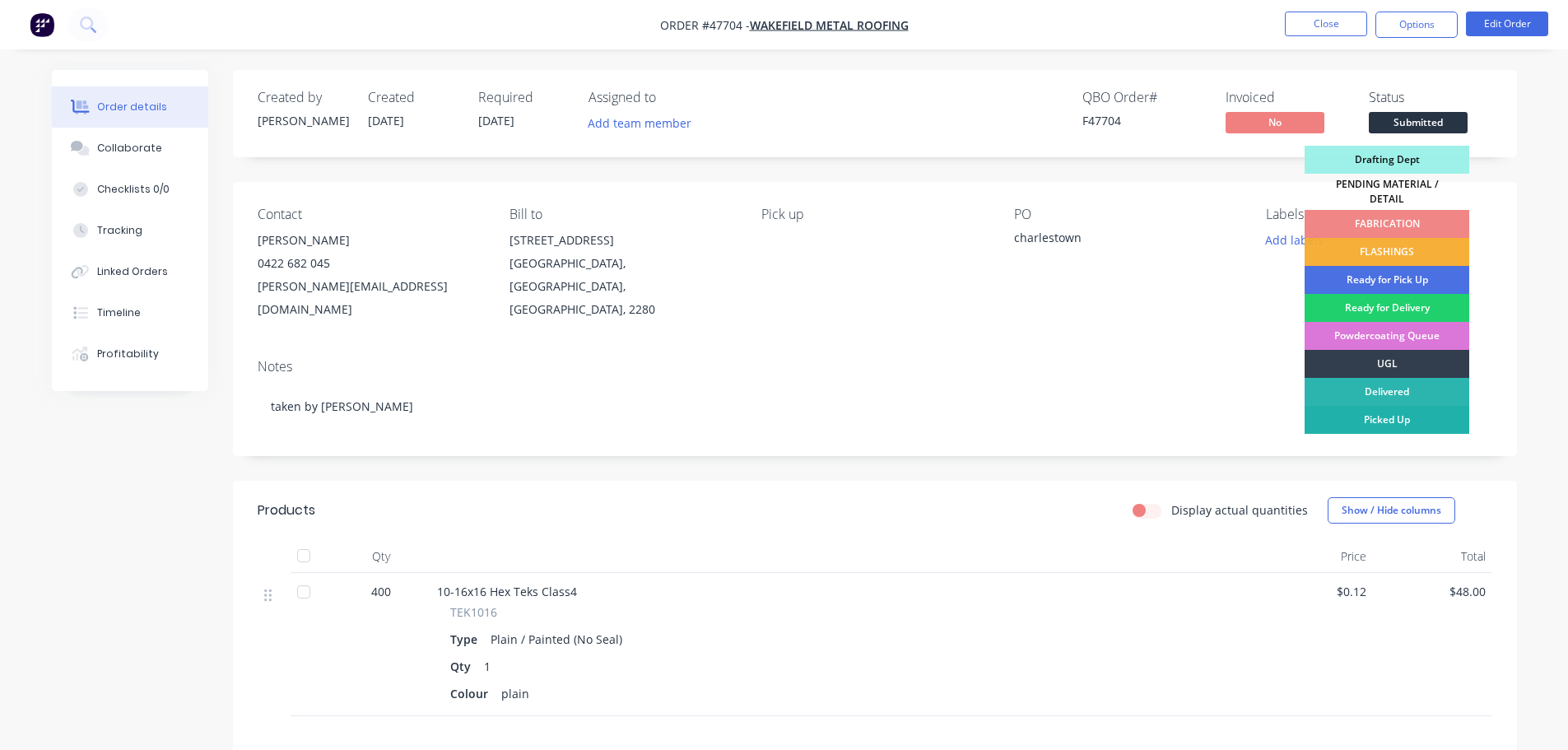
click at [1386, 416] on div "Picked Up" at bounding box center [1386, 420] width 164 height 28
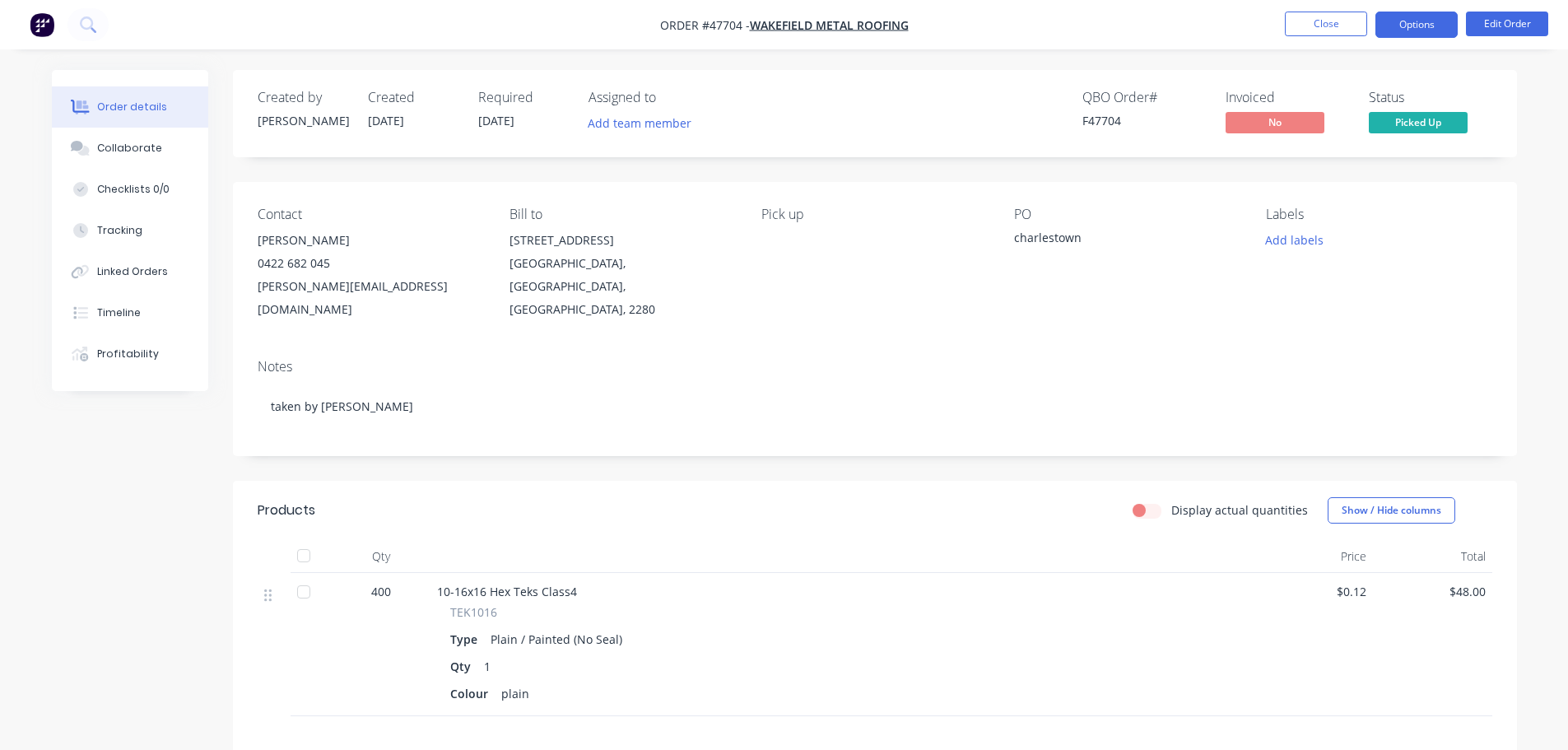
click at [1433, 24] on button "Options" at bounding box center [1417, 25] width 83 height 26
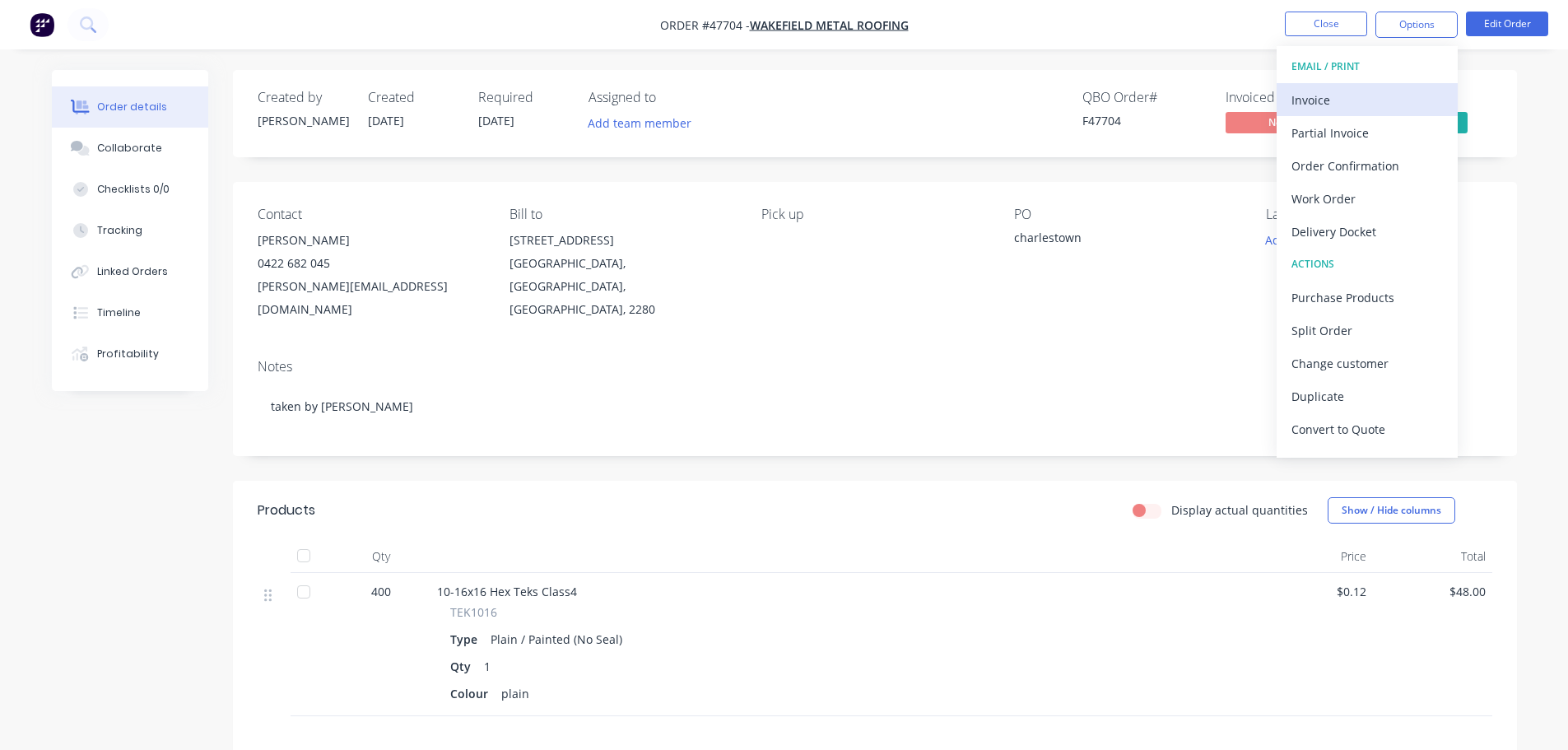
click at [1371, 97] on div "Invoice" at bounding box center [1367, 100] width 151 height 24
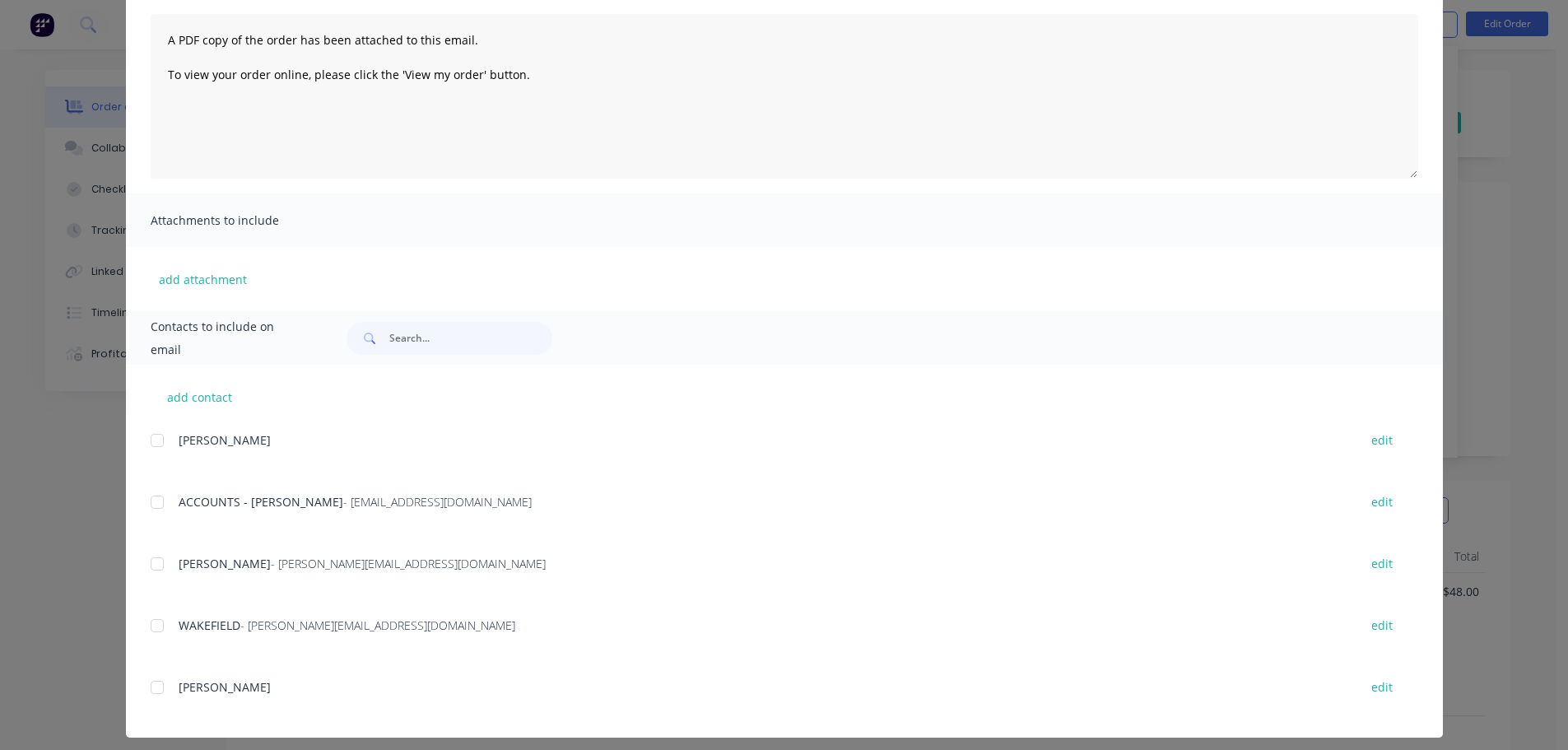
scroll to position [184, 0]
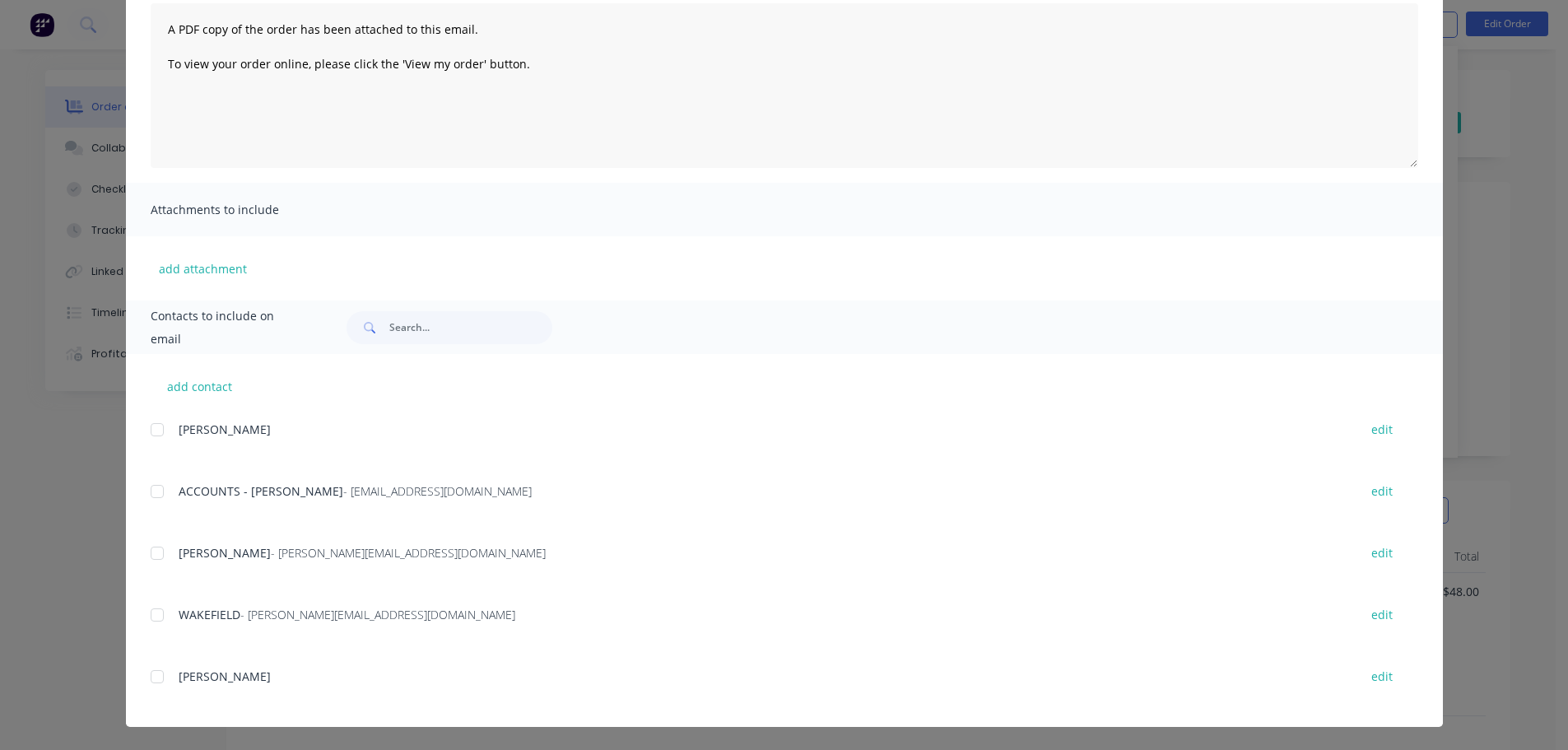
click at [154, 491] on div at bounding box center [157, 491] width 33 height 33
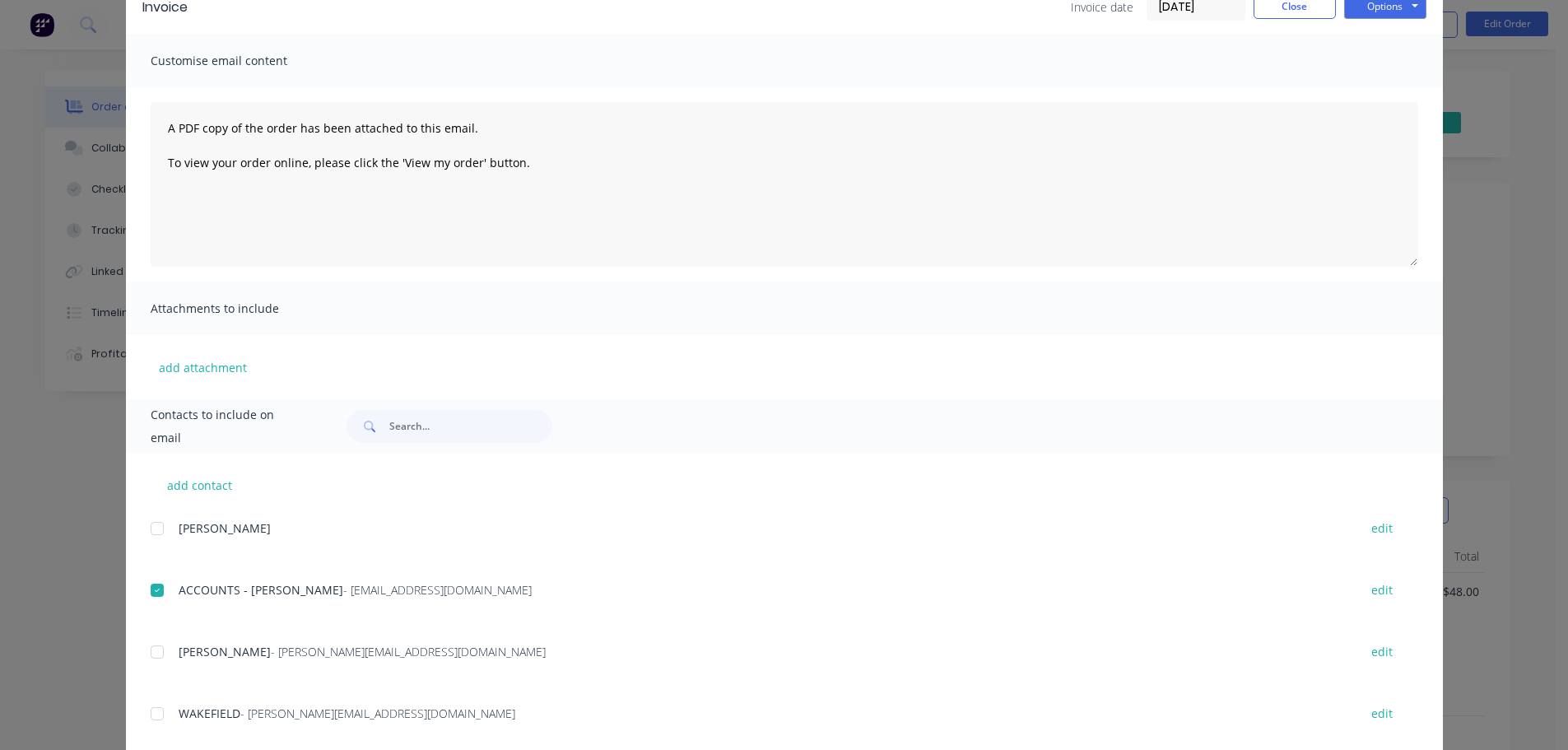
scroll to position [0, 0]
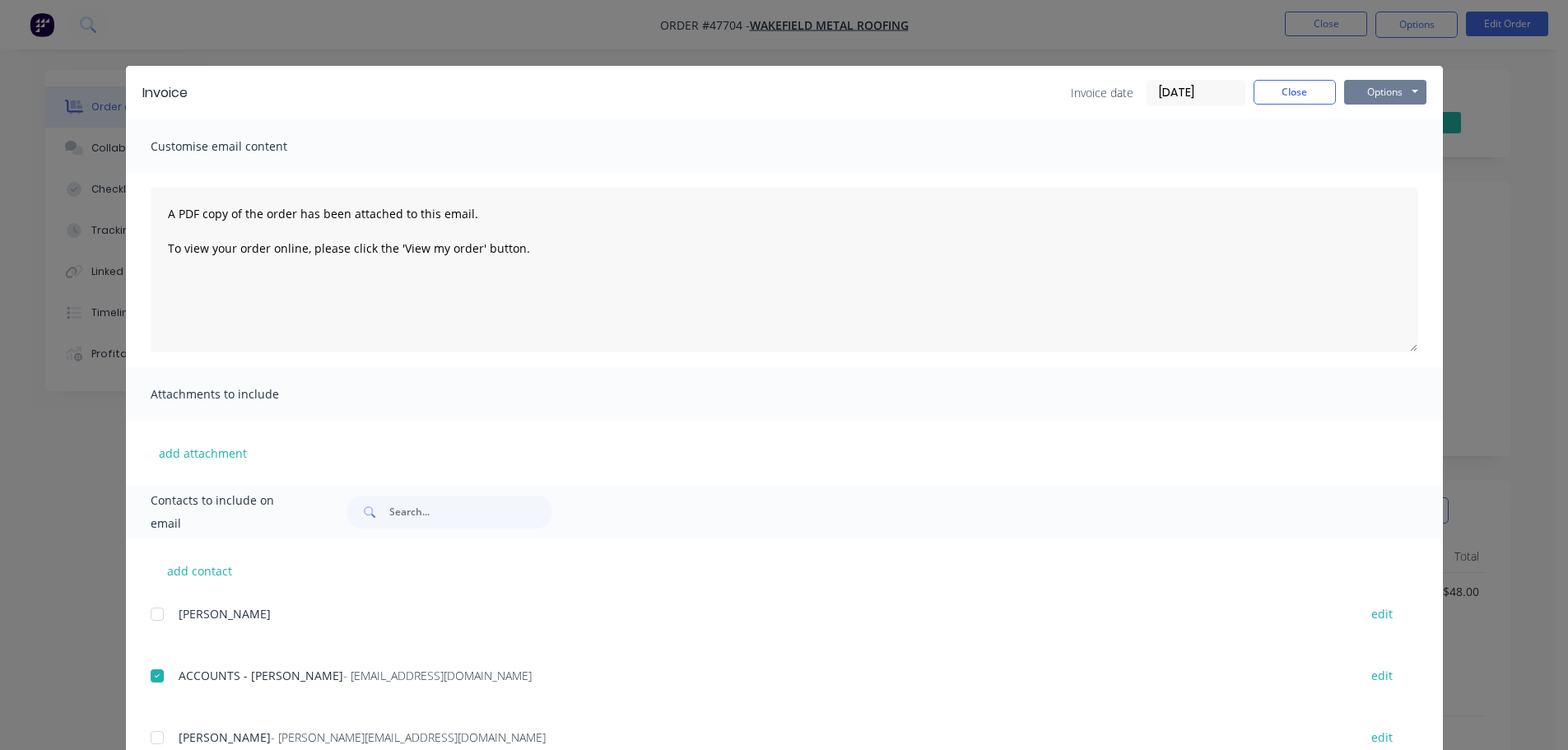
click at [1351, 94] on button "Options" at bounding box center [1386, 93] width 83 height 25
click at [1381, 181] on button "Email" at bounding box center [1397, 175] width 106 height 27
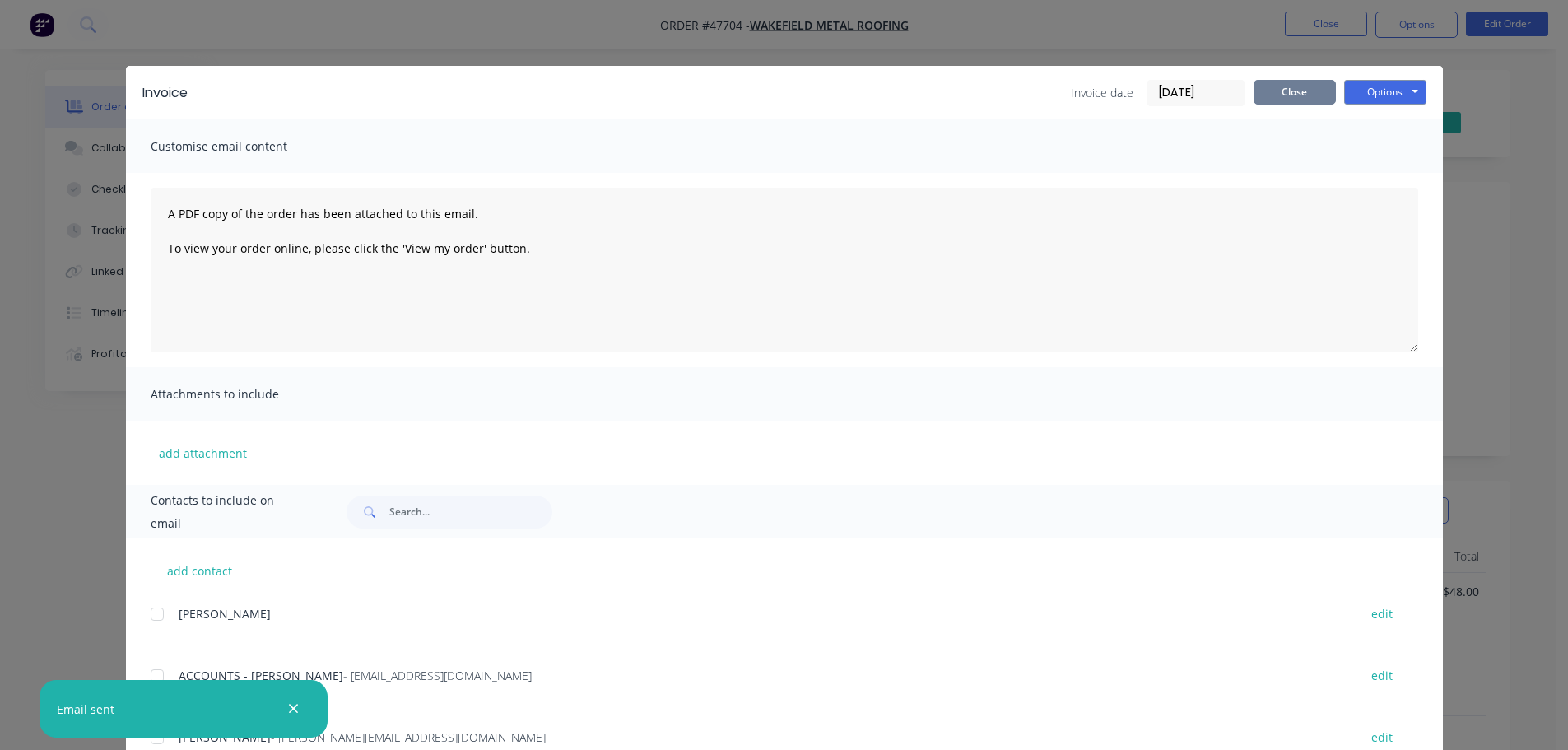
click at [1272, 101] on button "Close" at bounding box center [1295, 93] width 83 height 25
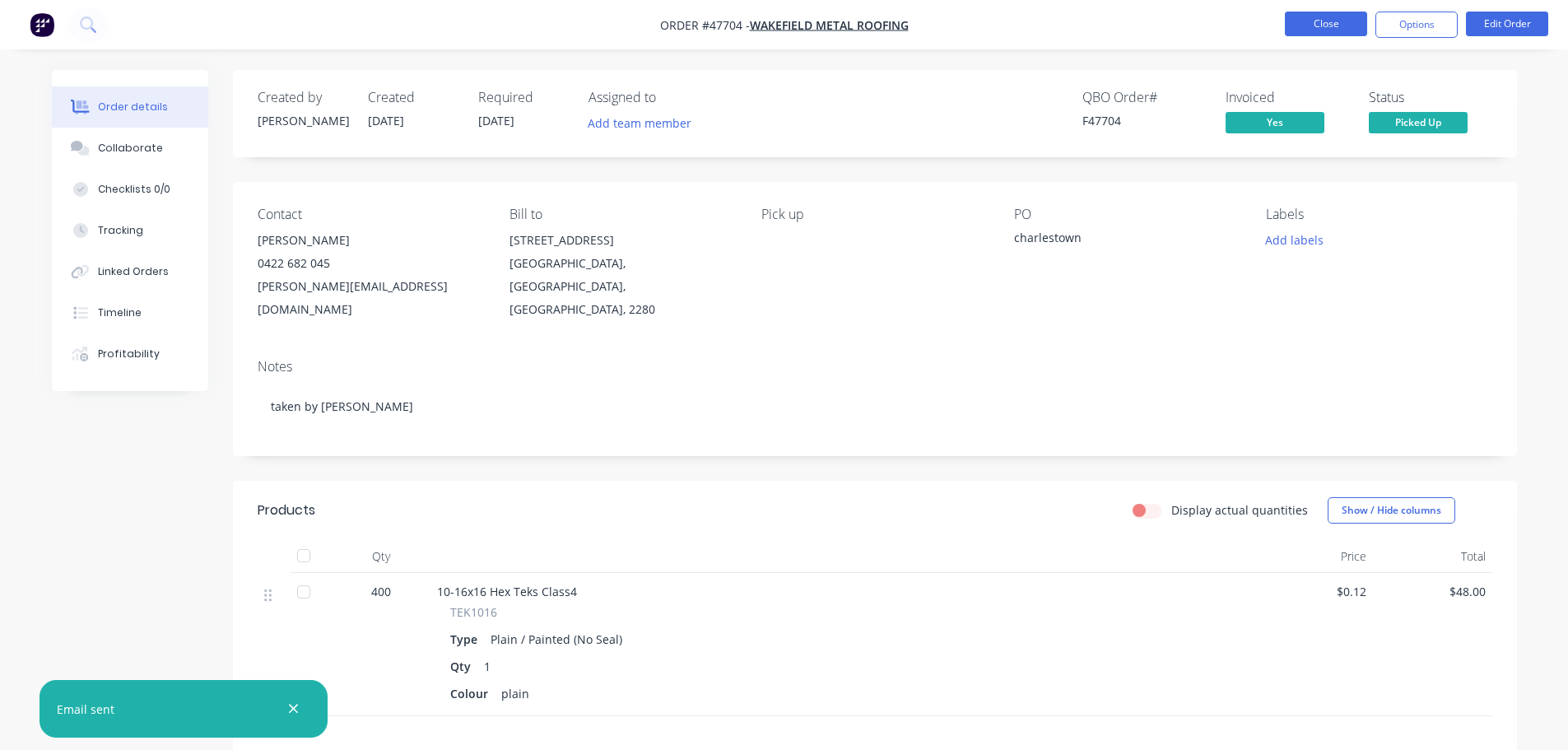
click at [1319, 19] on button "Close" at bounding box center [1326, 24] width 83 height 25
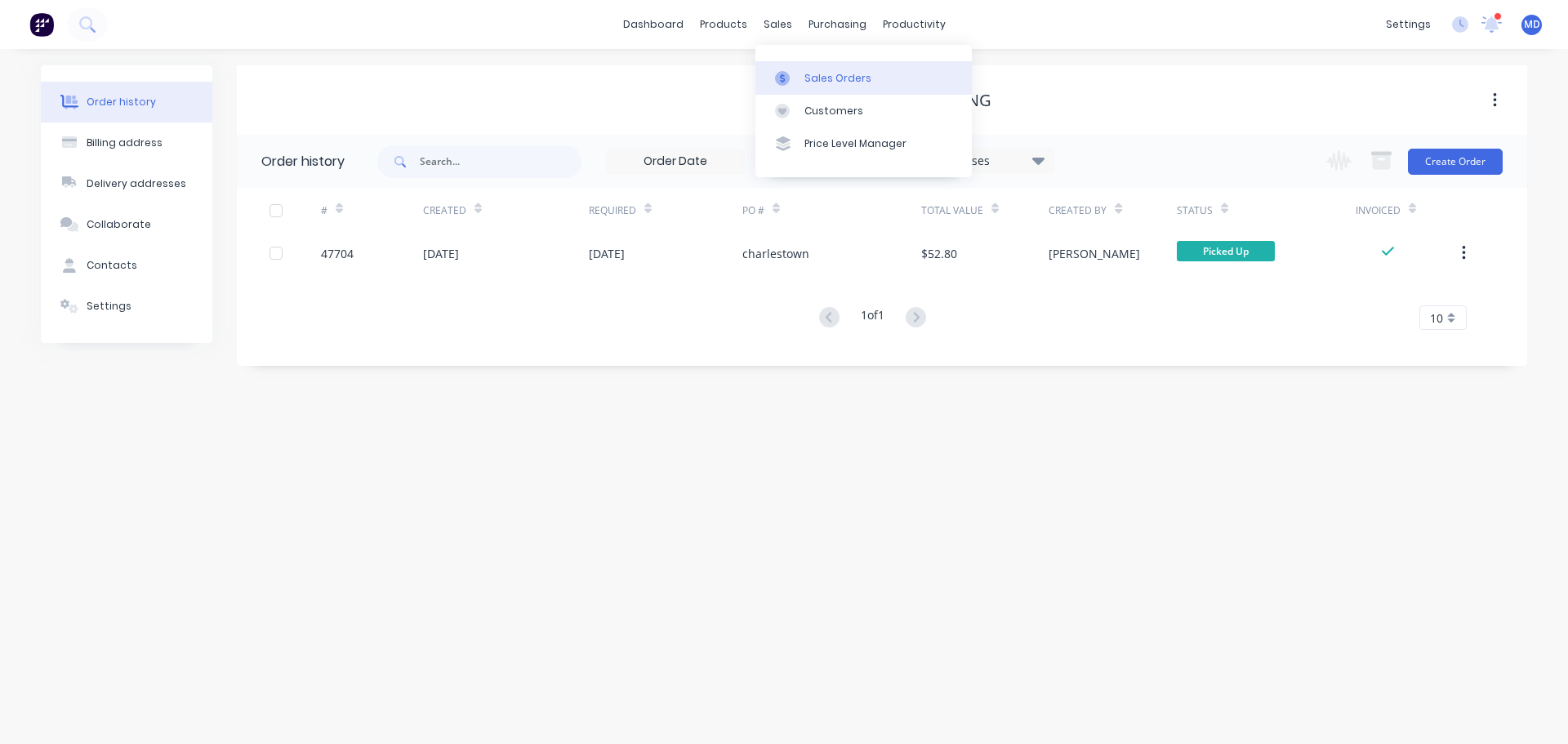
click at [817, 82] on div "Sales Orders" at bounding box center [838, 79] width 67 height 15
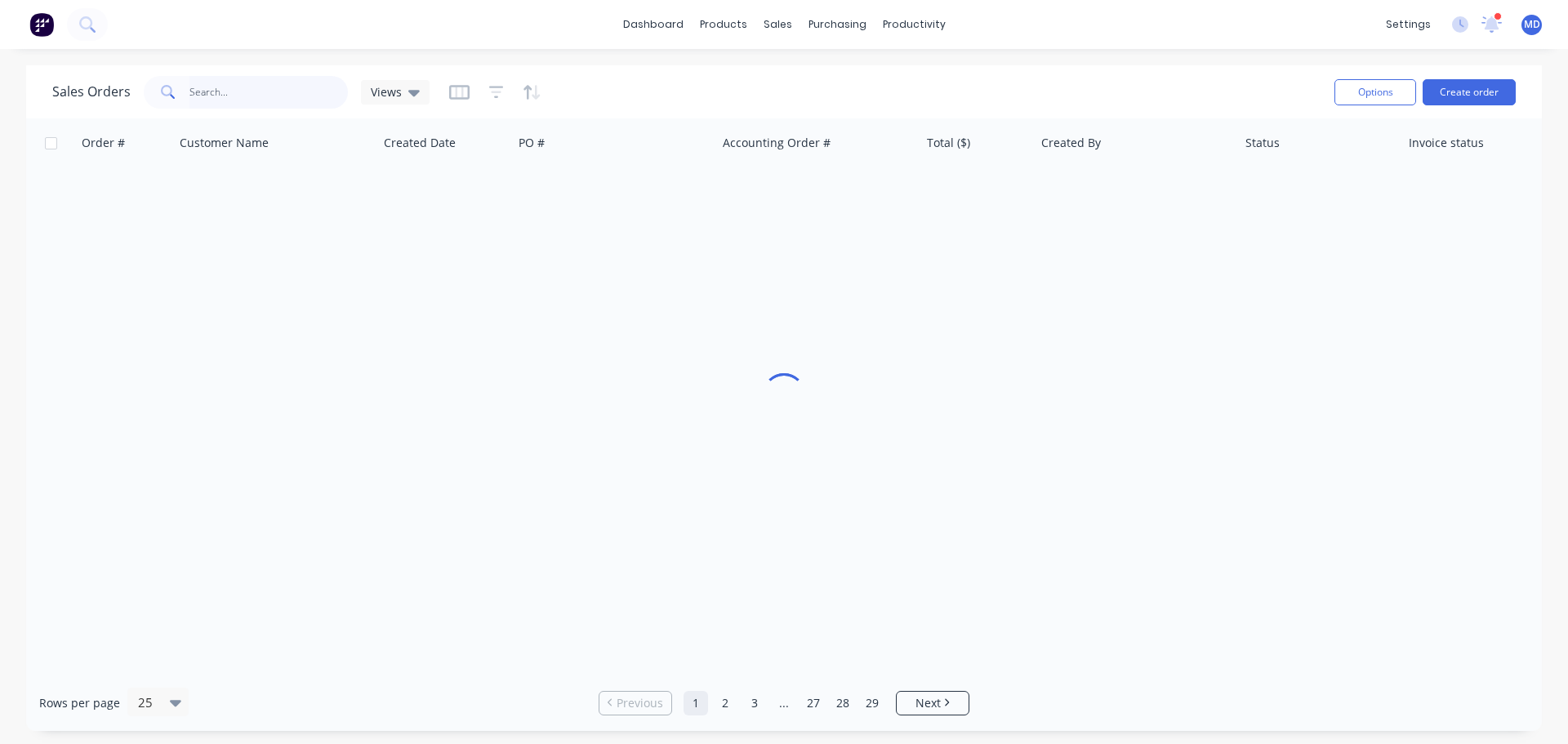
click at [303, 97] on input "text" at bounding box center [269, 93] width 159 height 33
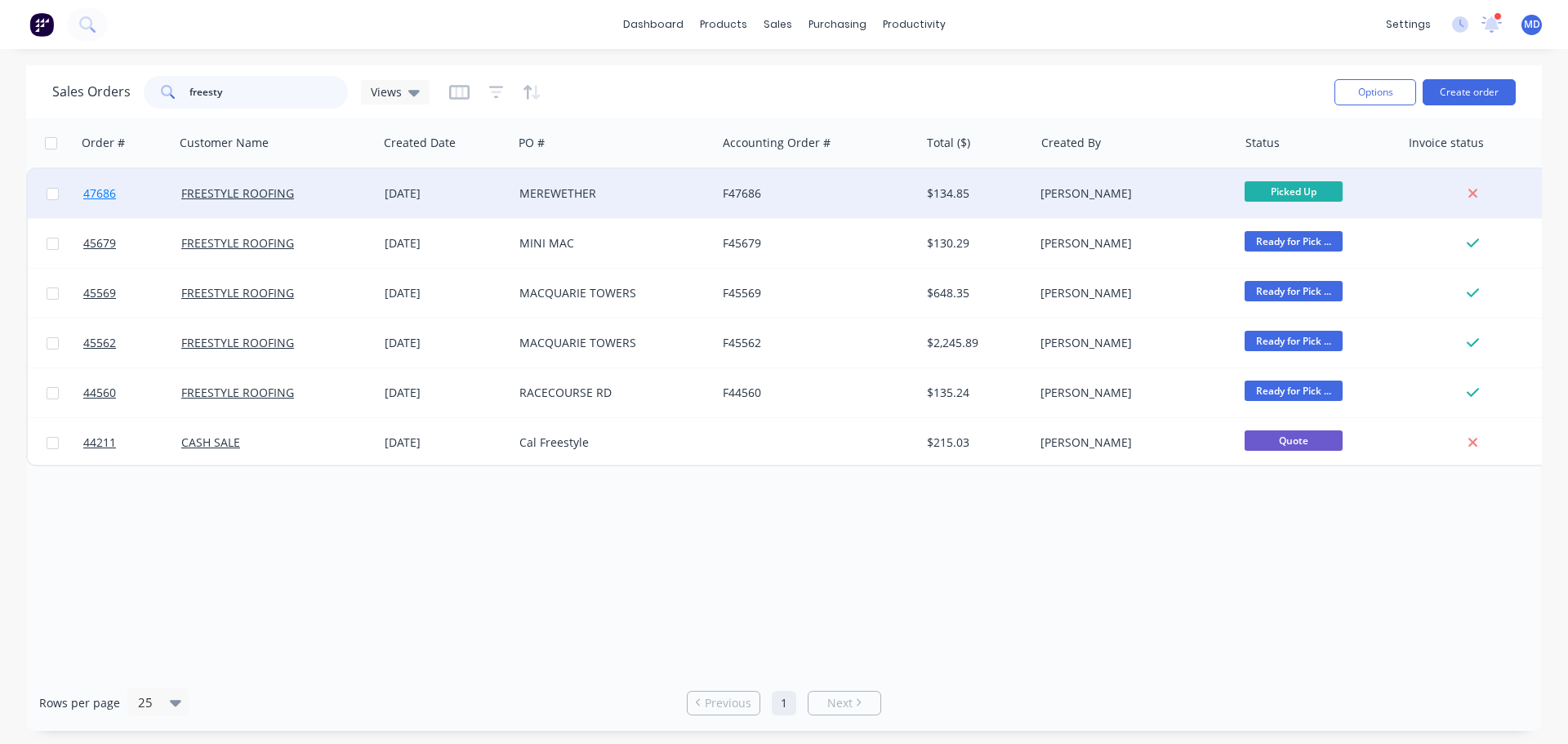
type input "freesty"
click at [93, 195] on span "47686" at bounding box center [100, 193] width 33 height 16
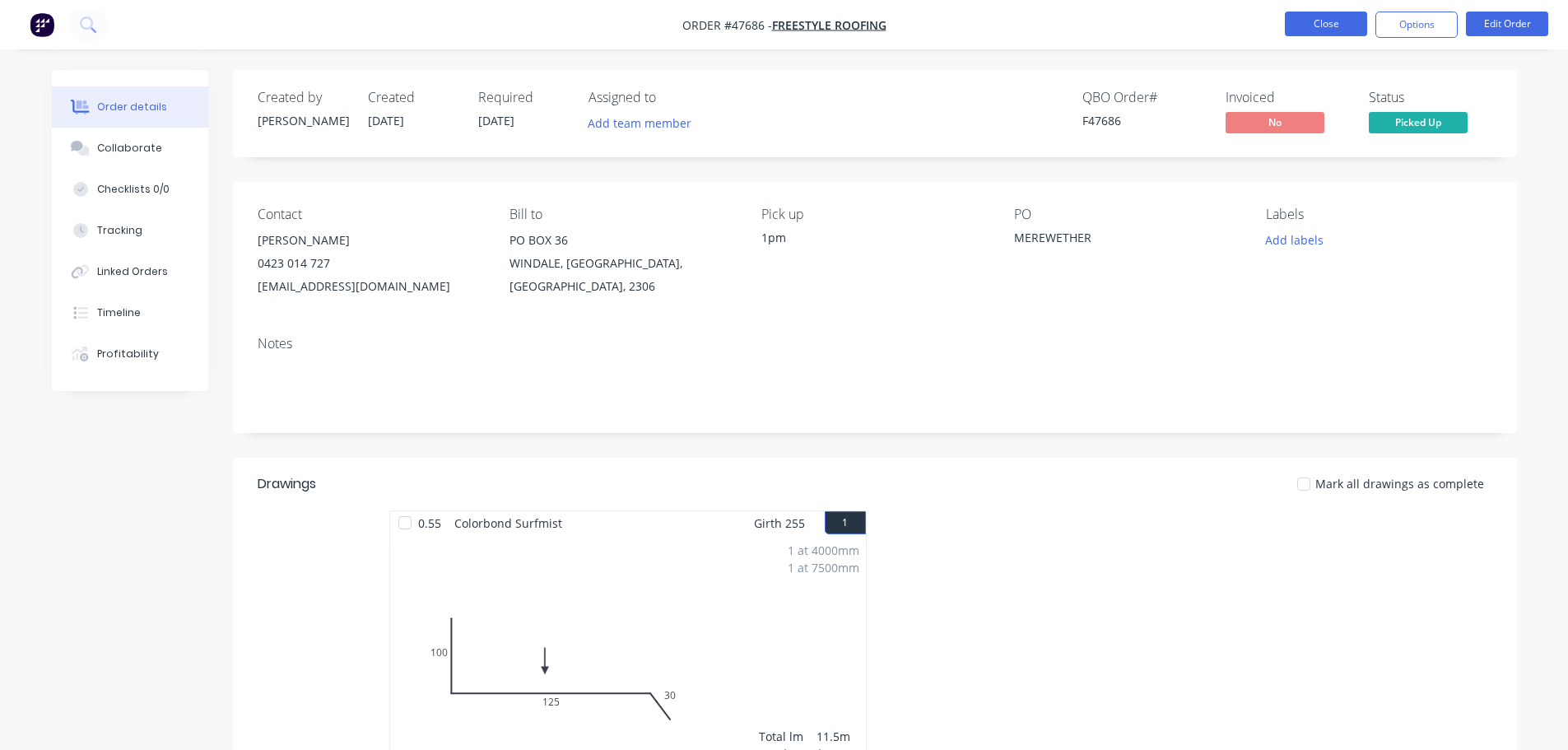
click at [1337, 12] on button "Close" at bounding box center [1326, 24] width 83 height 25
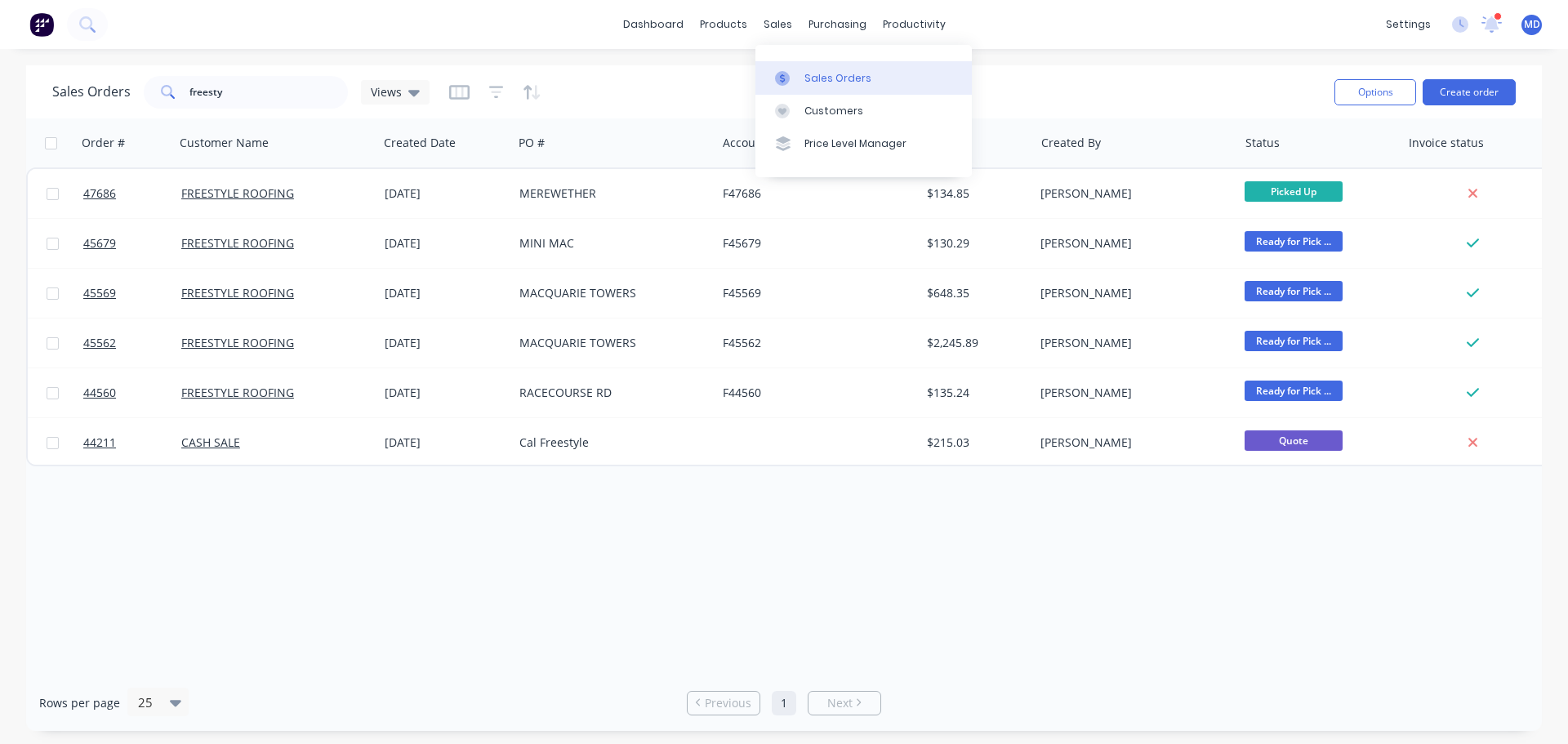
click at [791, 71] on div at bounding box center [787, 79] width 25 height 15
click at [147, 91] on div "freesty" at bounding box center [245, 93] width 204 height 33
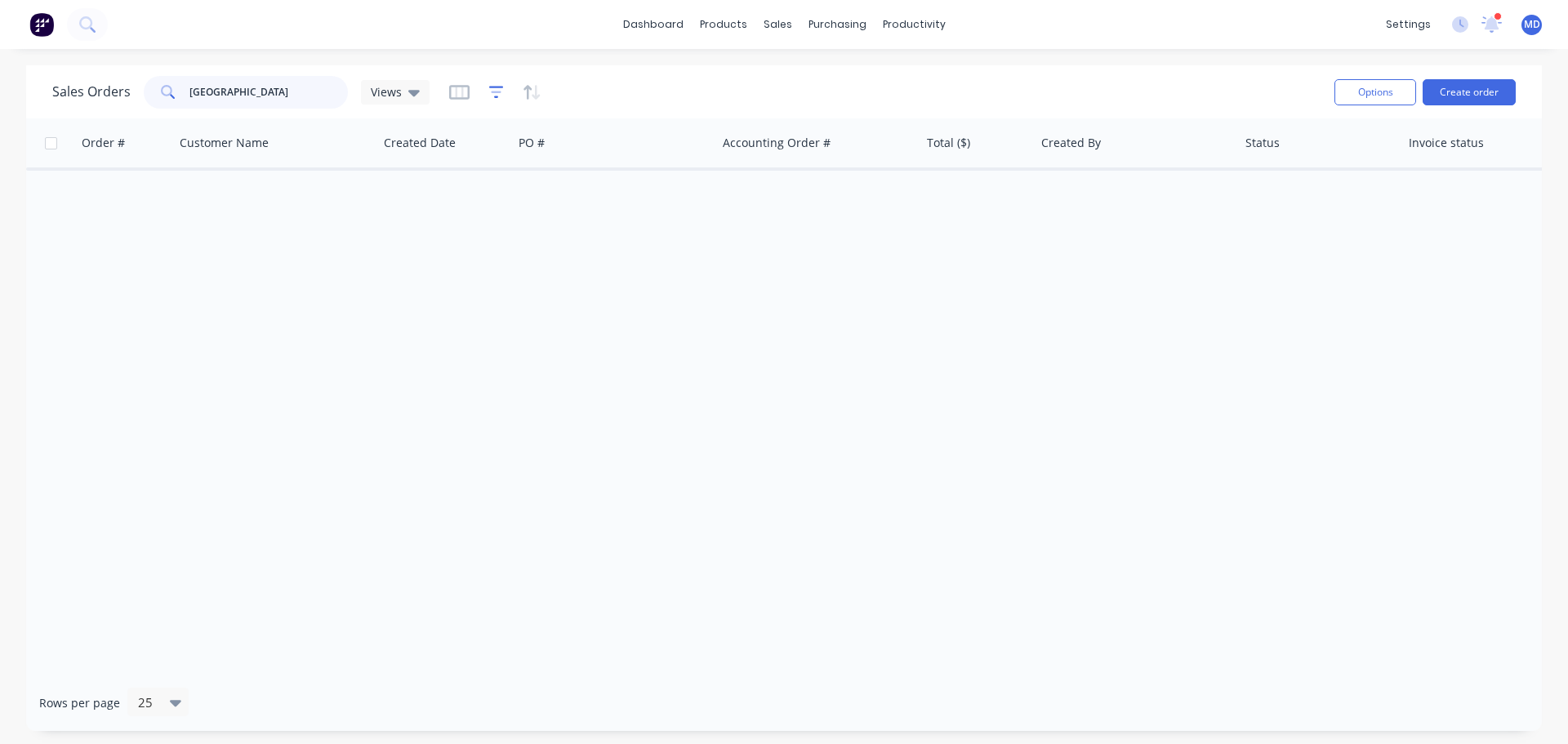
type input "[GEOGRAPHIC_DATA]"
click at [498, 96] on icon "button" at bounding box center [496, 93] width 15 height 16
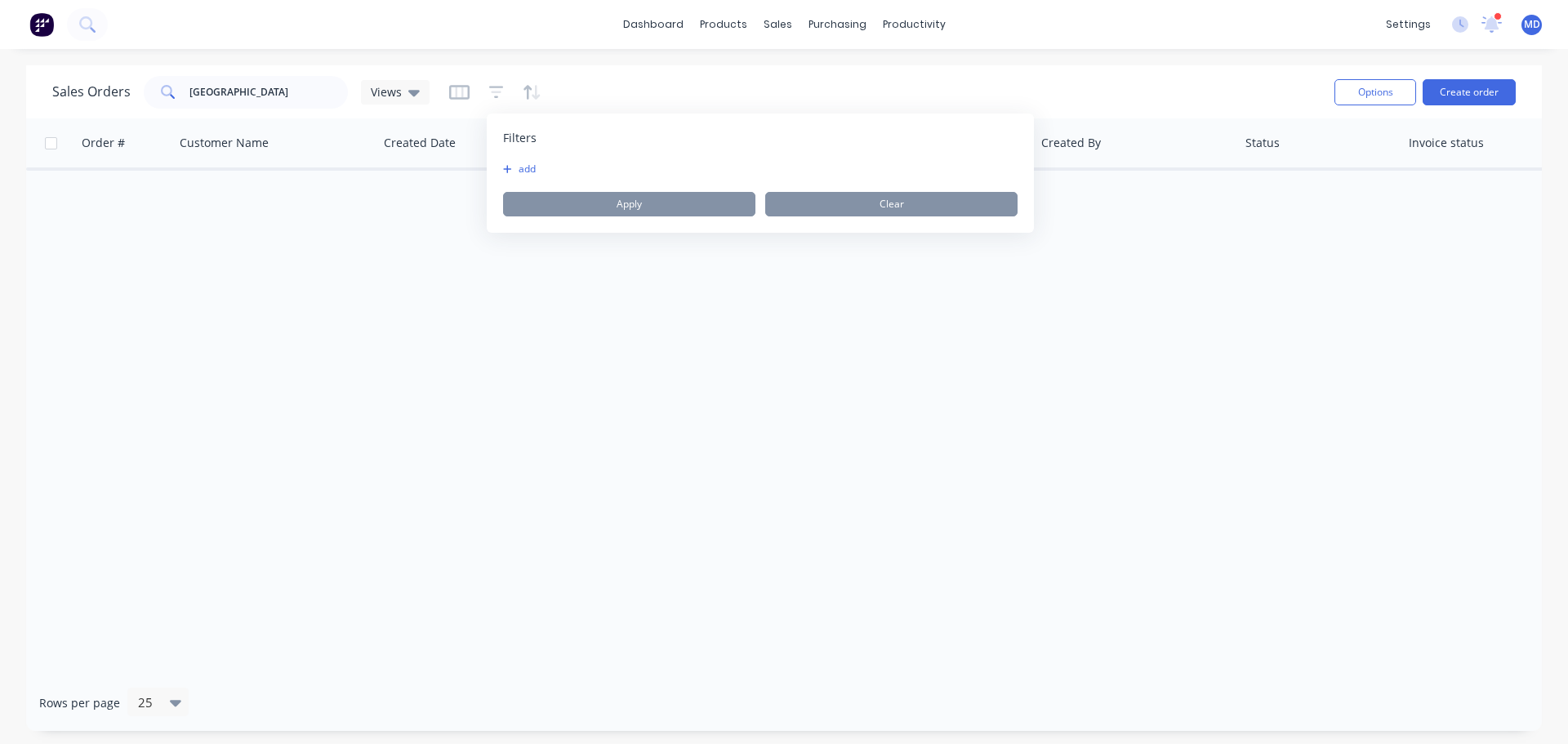
click at [504, 164] on icon "button" at bounding box center [507, 169] width 9 height 10
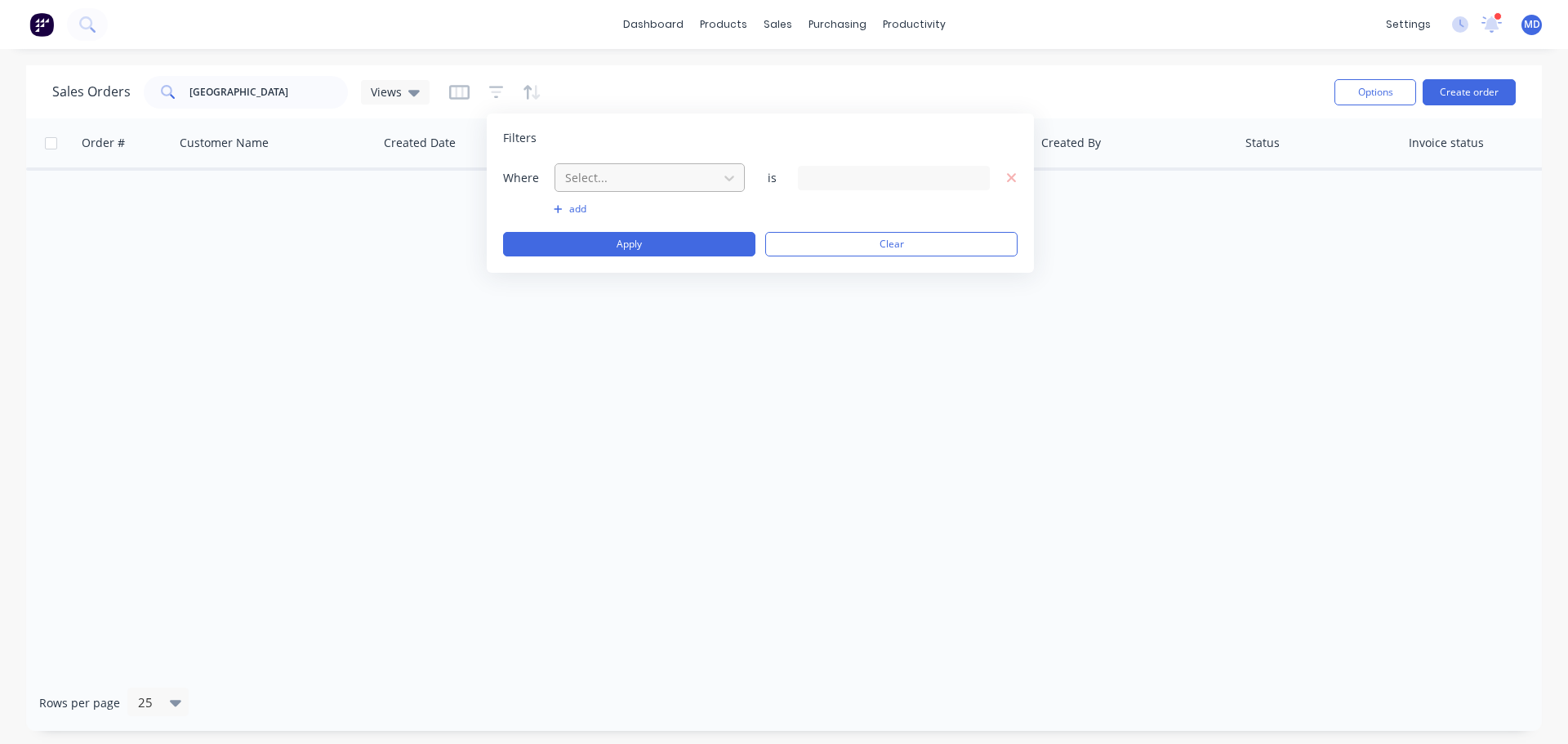
click at [620, 179] on div at bounding box center [637, 177] width 146 height 20
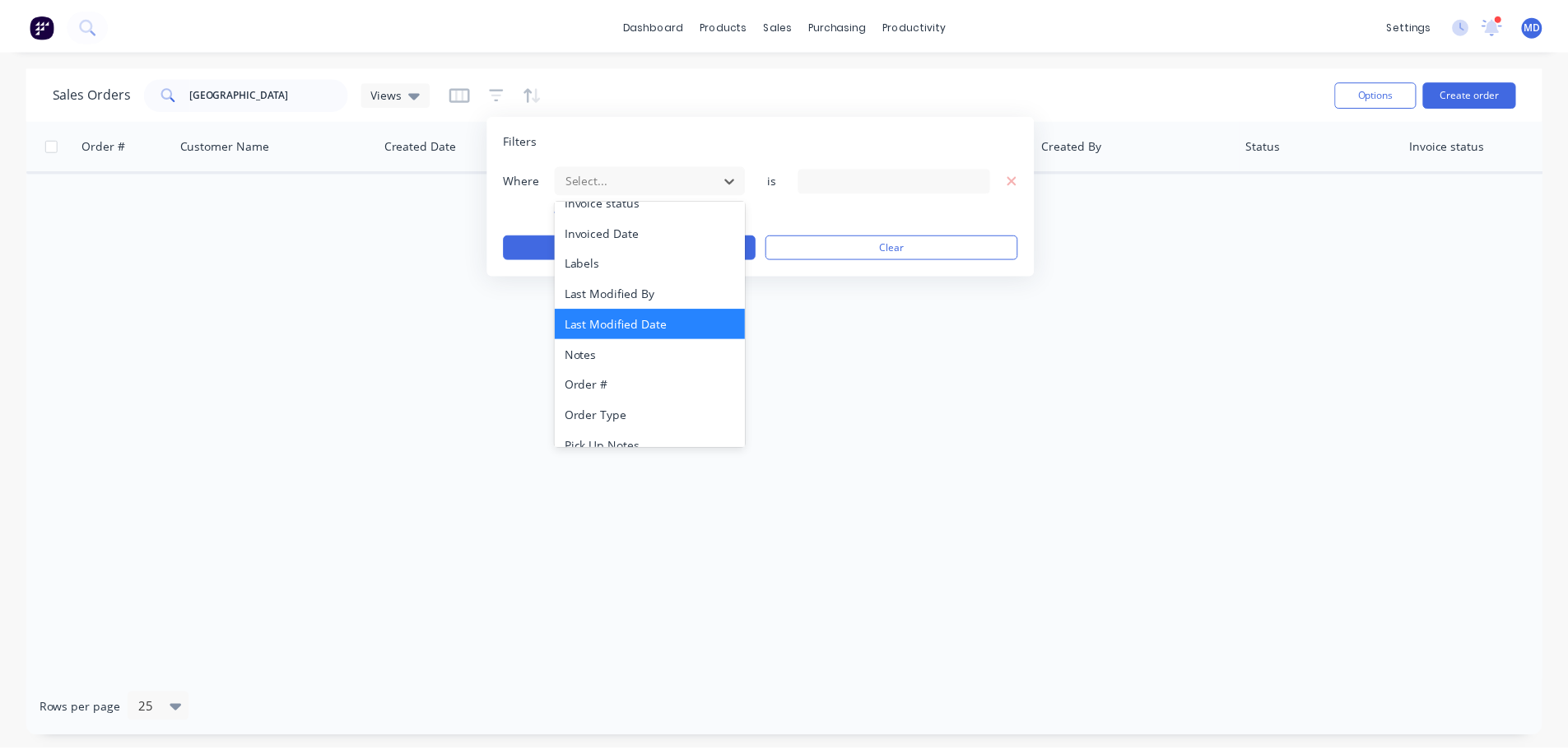
scroll to position [400, 0]
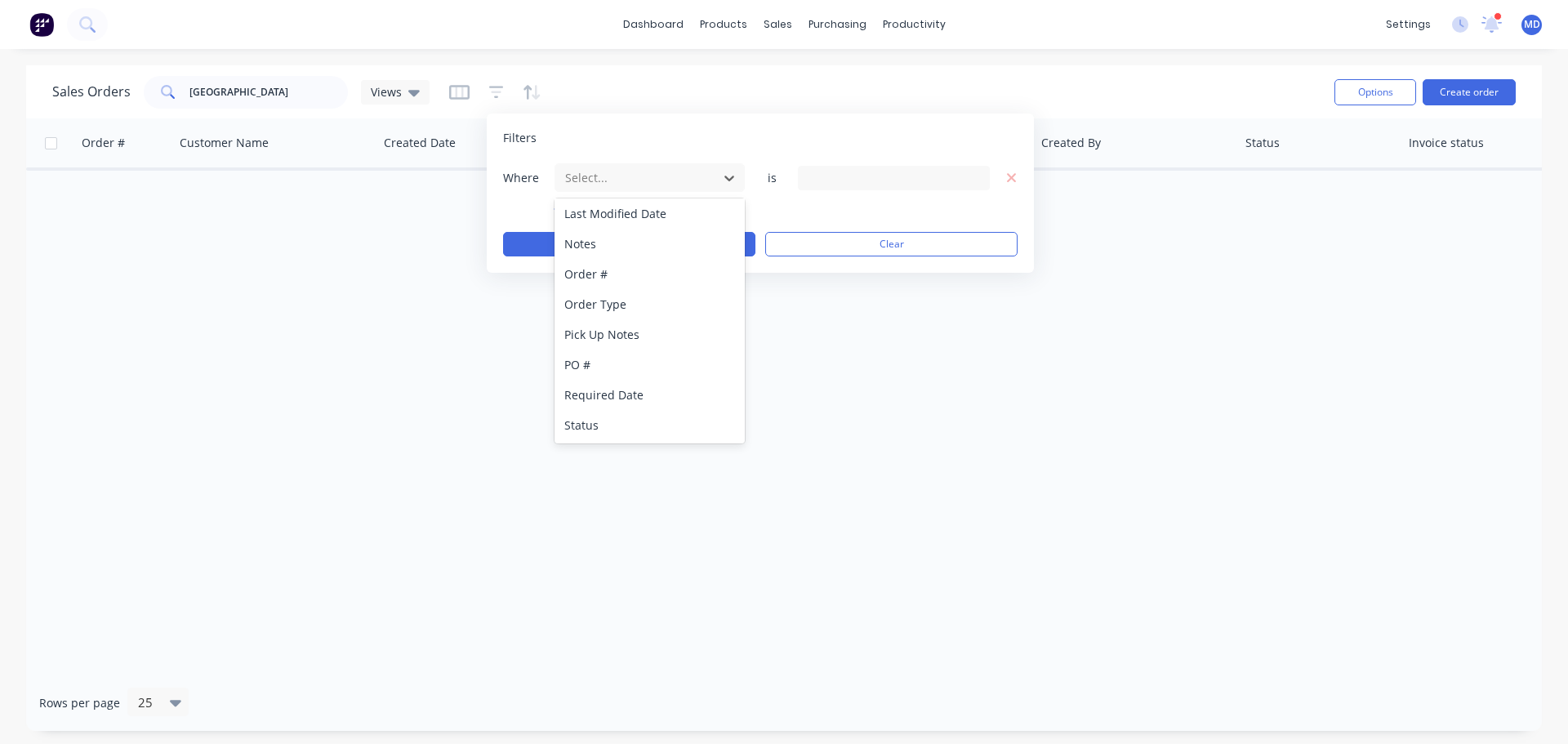
drag, startPoint x: 592, startPoint y: 420, endPoint x: 602, endPoint y: 394, distance: 27.9
click at [592, 417] on div "Status" at bounding box center [650, 424] width 190 height 30
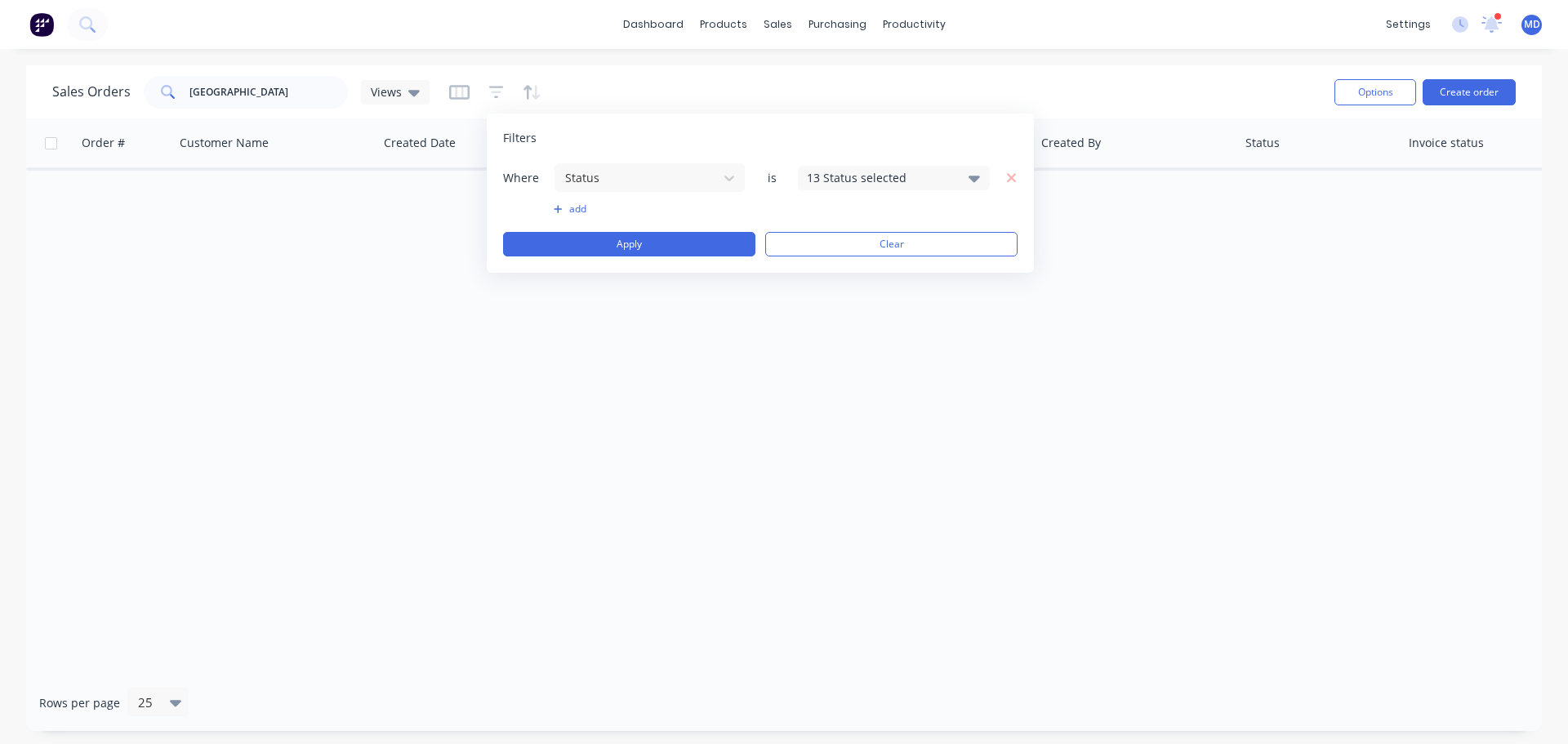
click at [890, 157] on div "Filters Where Status is 13 Status selected add Apply Clear" at bounding box center [760, 193] width 547 height 159
click at [881, 167] on div "13 Status selected" at bounding box center [894, 178] width 192 height 25
click at [823, 274] on div at bounding box center [825, 268] width 33 height 33
click at [658, 257] on div "Filters Where Status is 14 Status selected add Apply Clear" at bounding box center [760, 193] width 547 height 159
click at [656, 243] on button "Apply" at bounding box center [629, 244] width 252 height 25
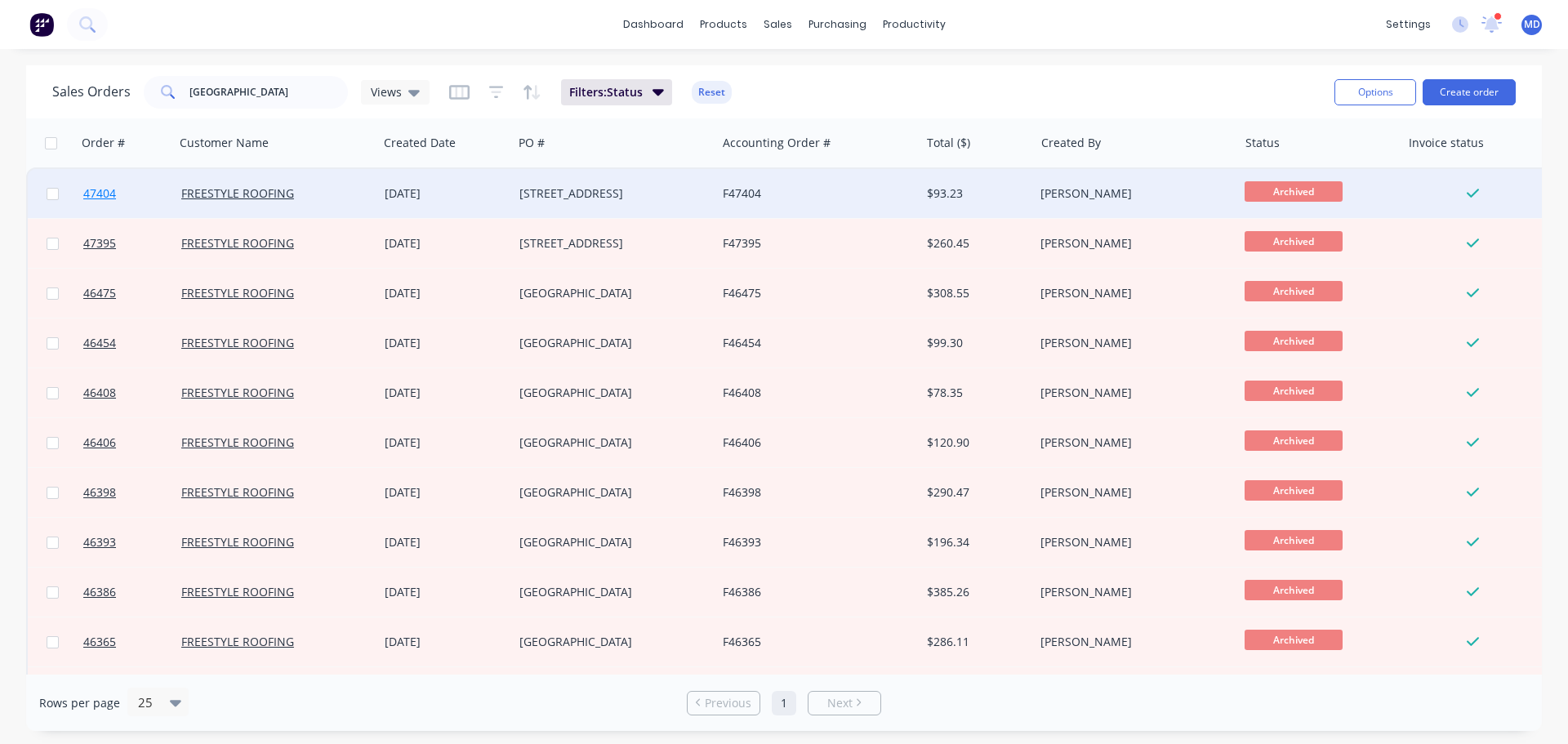
click at [96, 193] on span "47404" at bounding box center [100, 193] width 33 height 16
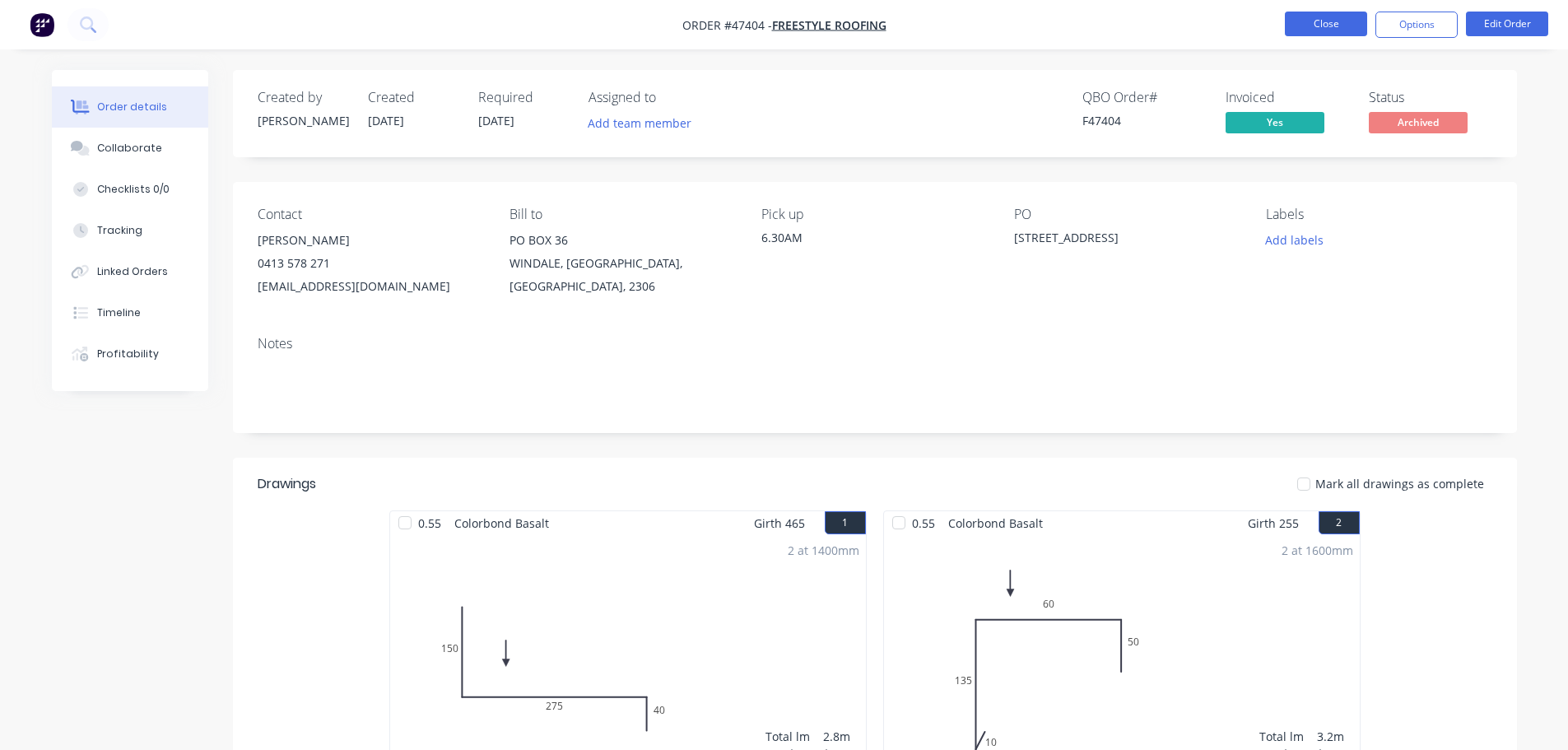
click at [1323, 21] on button "Close" at bounding box center [1326, 24] width 83 height 25
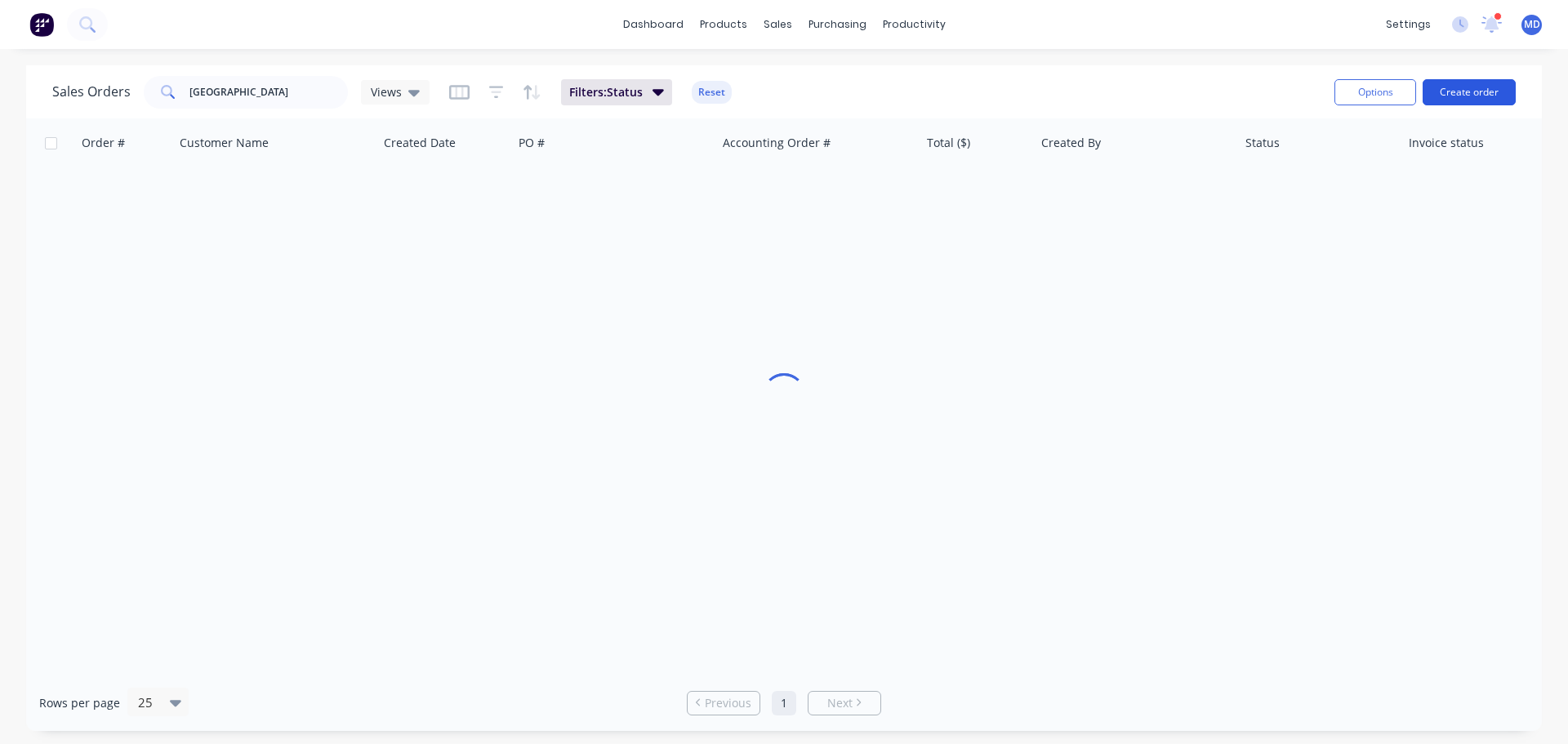
click at [1467, 98] on button "Create order" at bounding box center [1470, 93] width 93 height 26
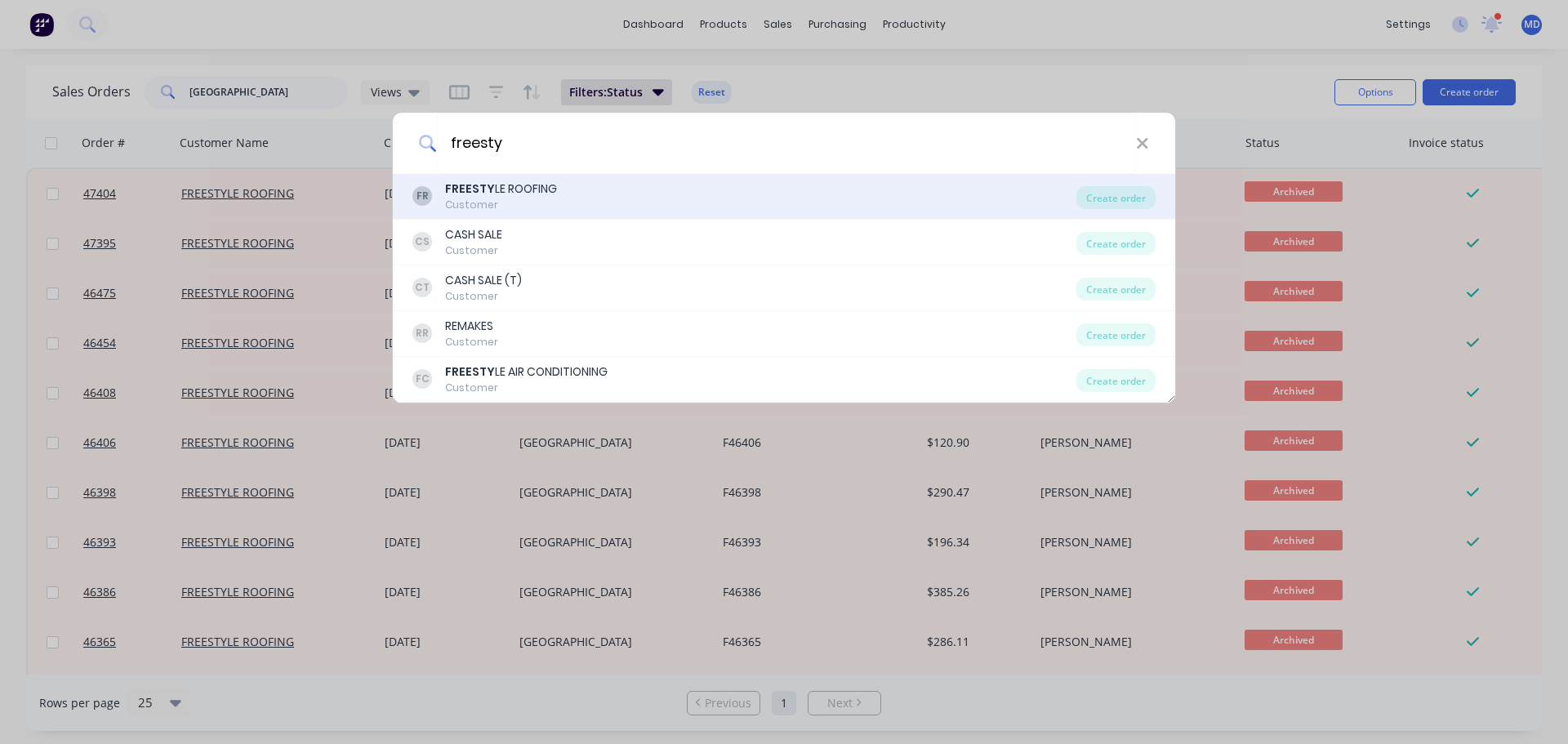
type input "freesty"
click at [469, 184] on b "FREESTY" at bounding box center [469, 188] width 50 height 16
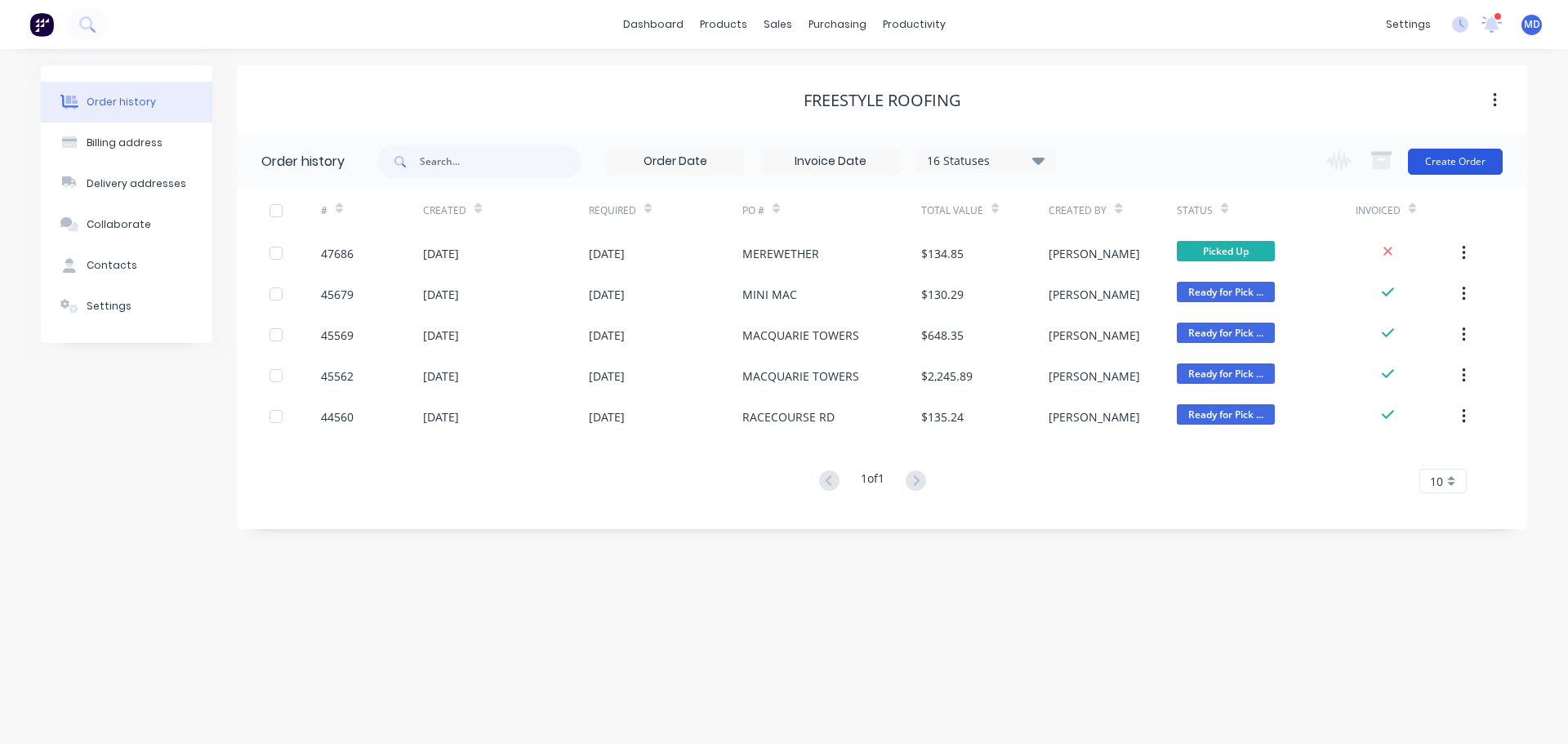
click at [1470, 158] on button "Create Order" at bounding box center [1456, 161] width 95 height 26
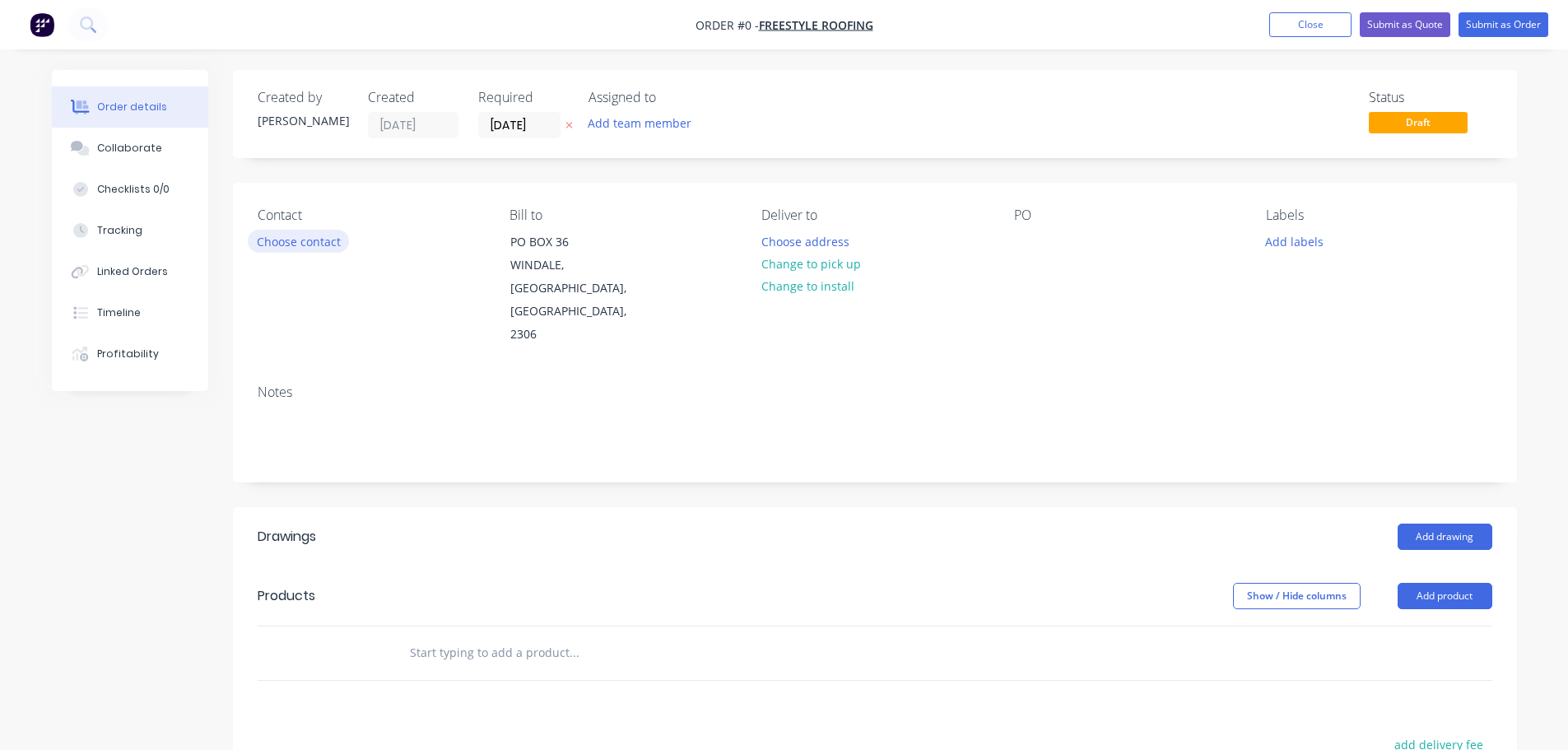
click at [265, 241] on button "Choose contact" at bounding box center [298, 240] width 102 height 22
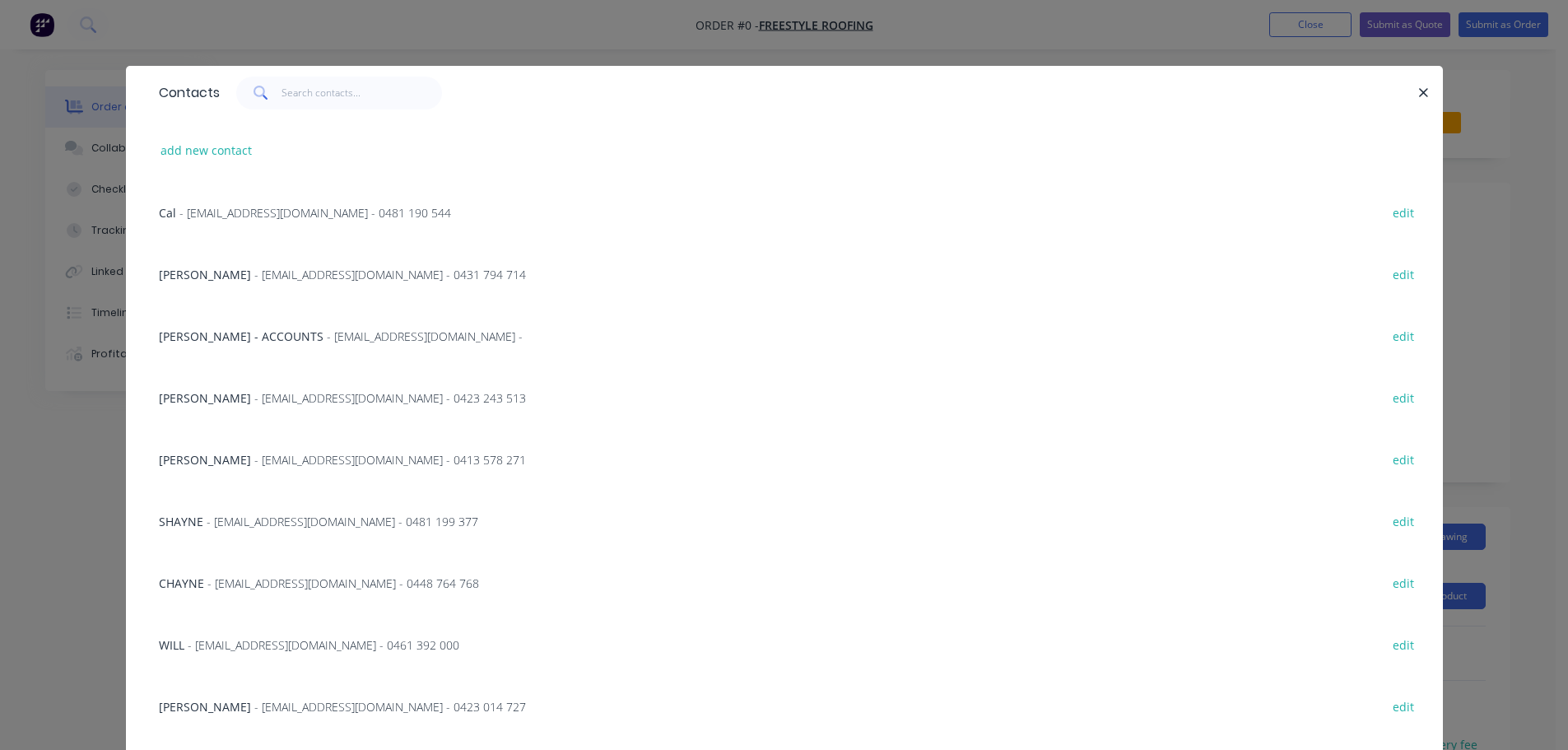
drag, startPoint x: 242, startPoint y: 525, endPoint x: 268, endPoint y: 519, distance: 26.7
click at [244, 525] on span "- [EMAIL_ADDRESS][DOMAIN_NAME] - 0481 199 377" at bounding box center [342, 521] width 272 height 16
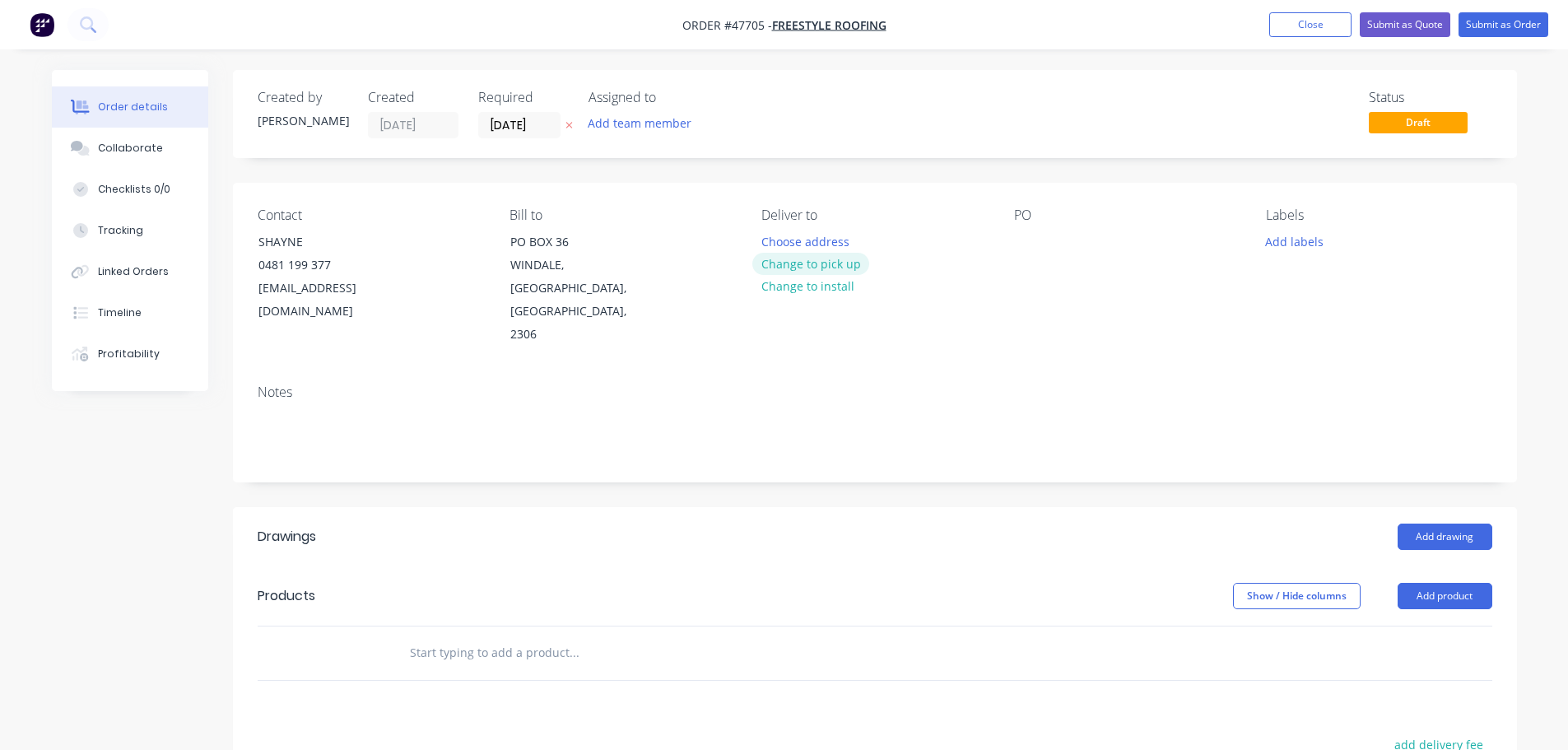
click at [830, 268] on button "Change to pick up" at bounding box center [811, 263] width 117 height 22
click at [1041, 248] on div "PO" at bounding box center [1126, 277] width 225 height 139
click at [1031, 245] on div at bounding box center [1027, 241] width 26 height 24
click at [1456, 567] on header "Products Show / Hide columns Add product" at bounding box center [874, 596] width 1284 height 59
click at [1453, 583] on button "Add product" at bounding box center [1445, 596] width 95 height 26
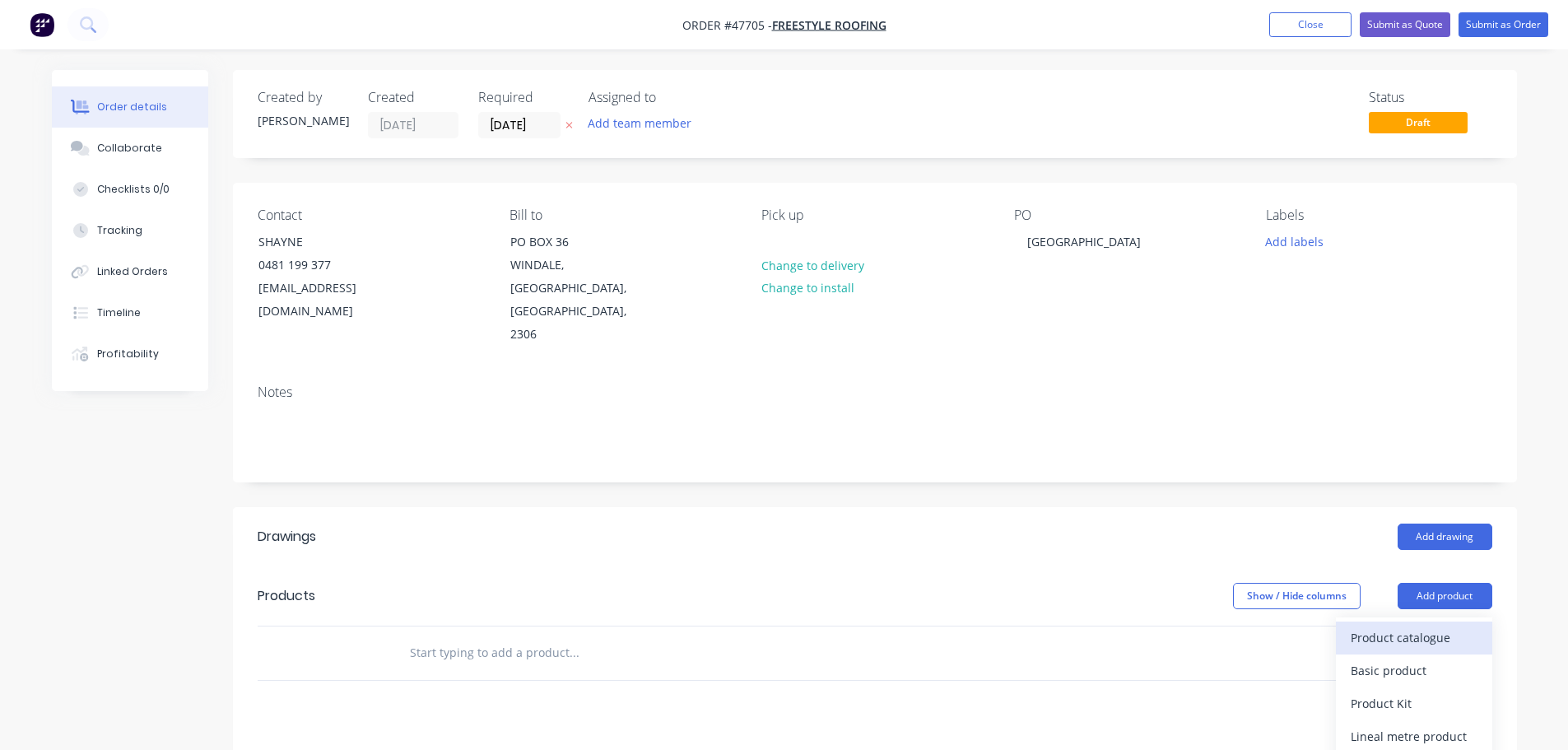
click at [1416, 626] on div "Product catalogue" at bounding box center [1414, 638] width 127 height 24
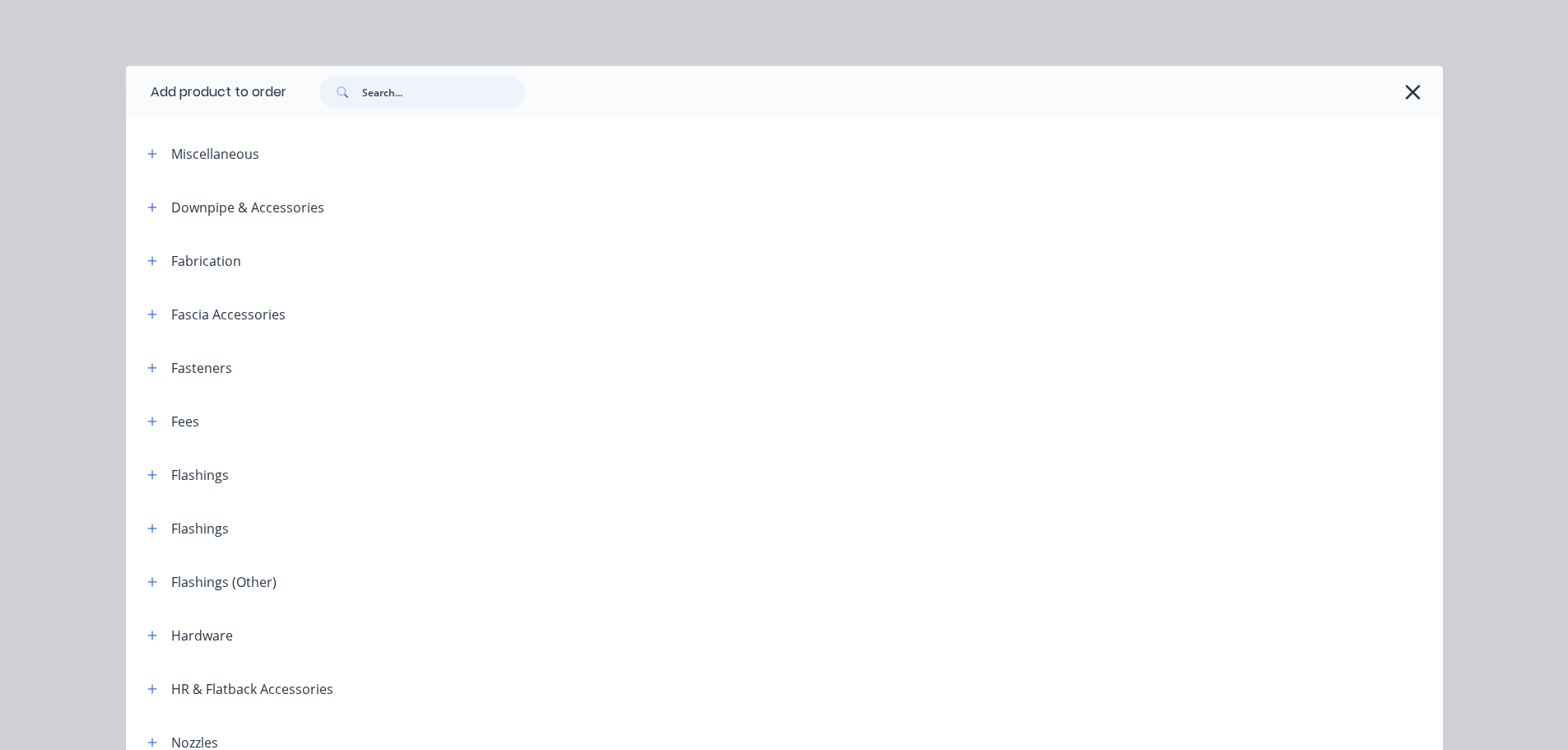
click at [424, 103] on input "text" at bounding box center [443, 93] width 163 height 33
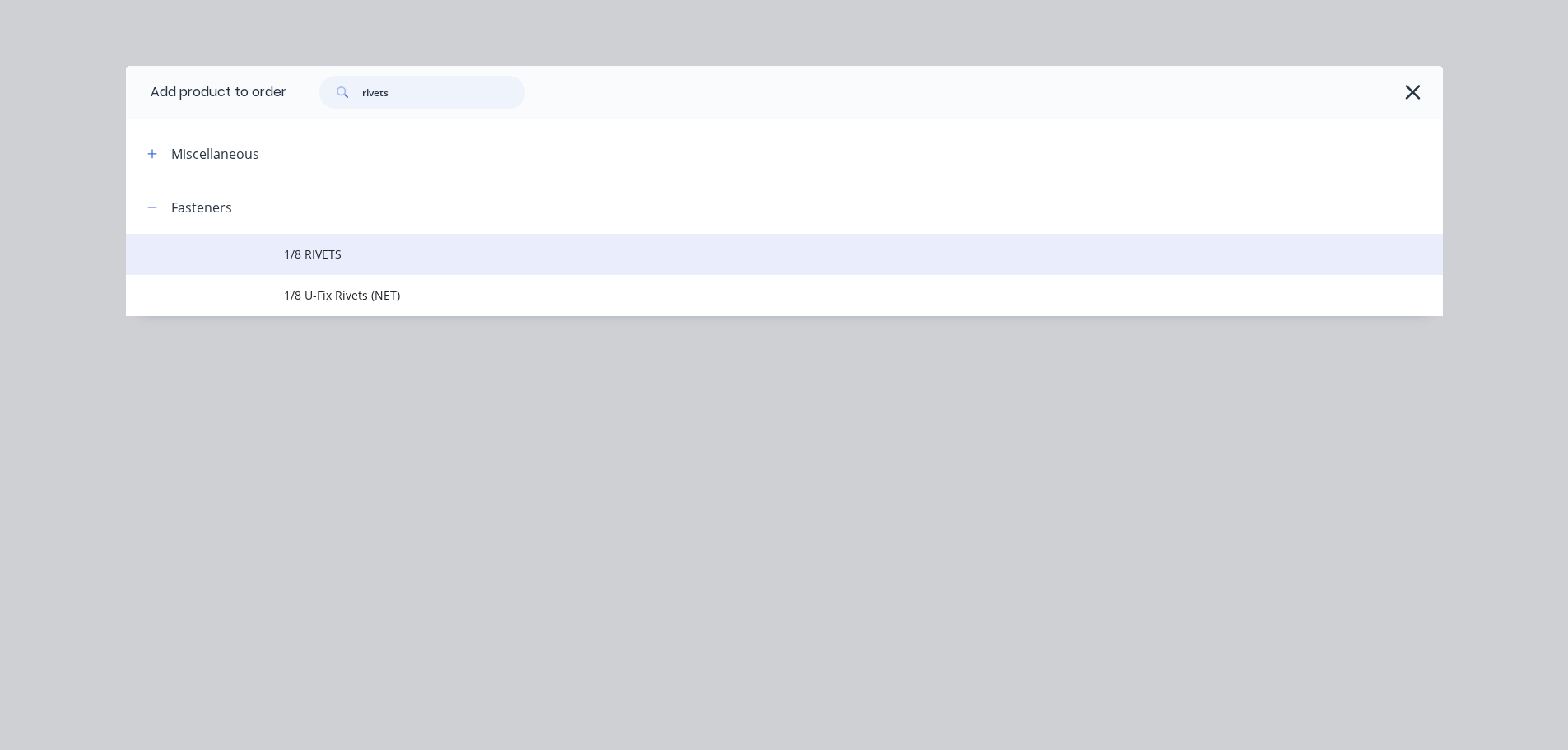
type input "rivets"
click at [306, 243] on td "1/8 RIVETS" at bounding box center [864, 254] width 1159 height 41
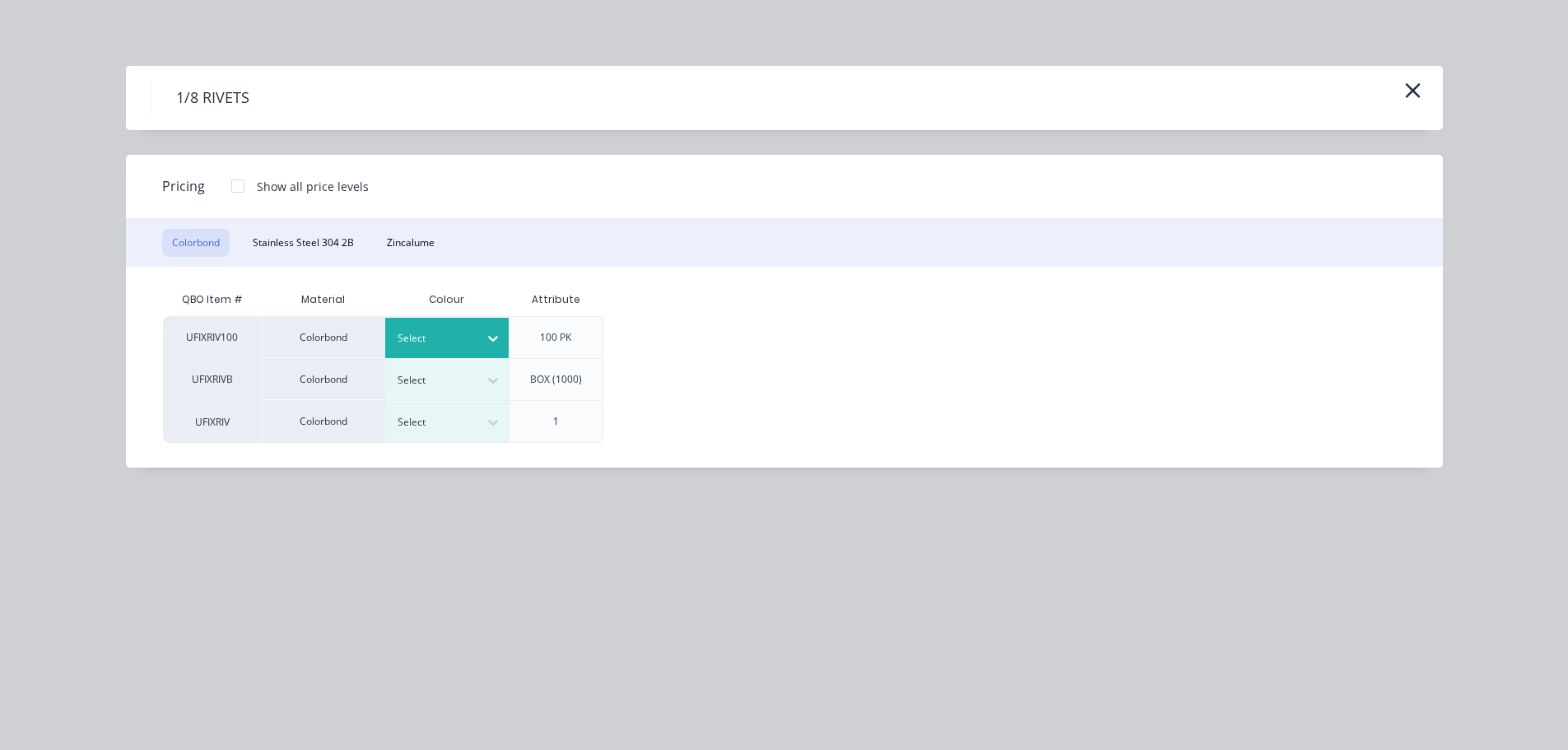
click at [442, 335] on div at bounding box center [435, 339] width 74 height 18
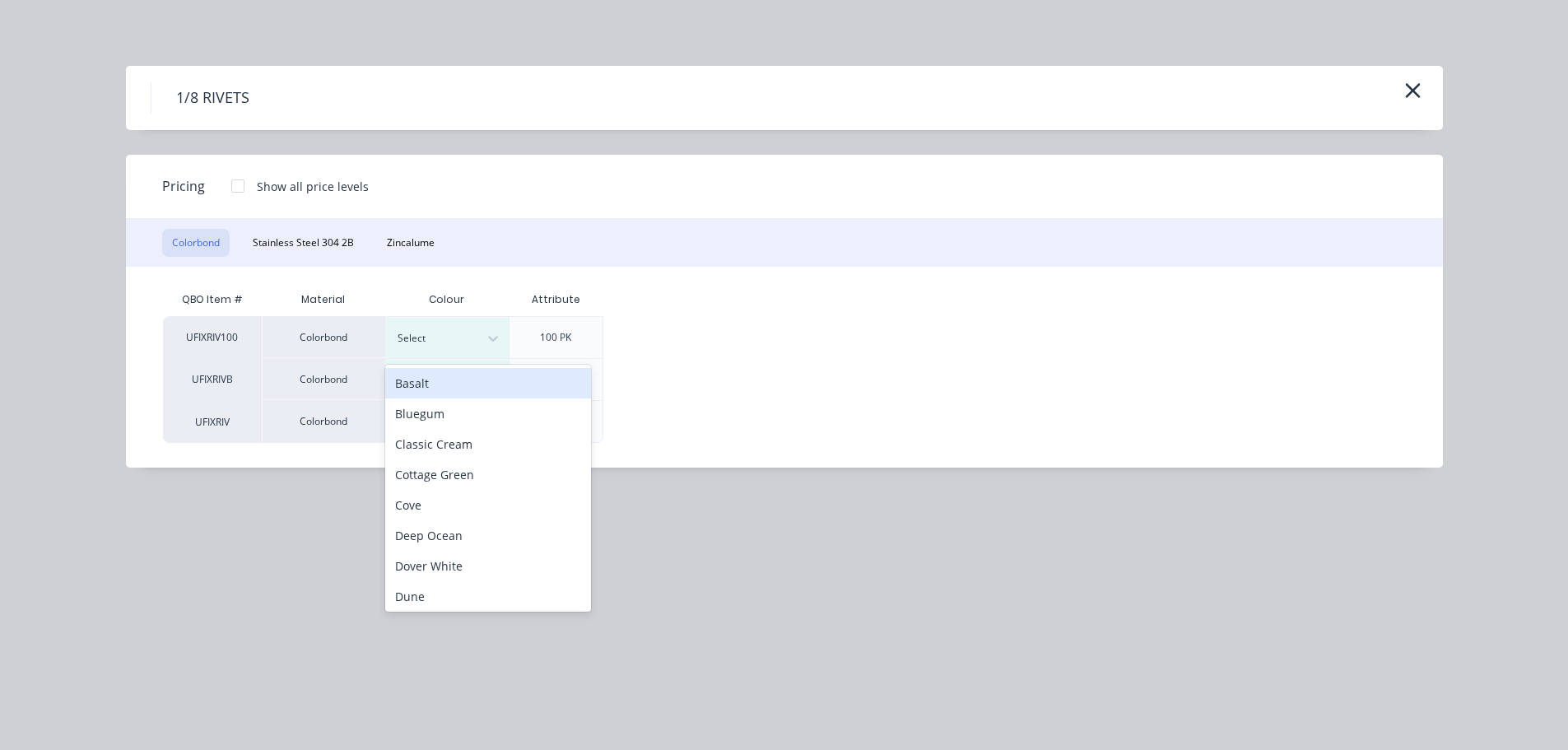
click at [422, 386] on div "Basalt" at bounding box center [488, 383] width 206 height 31
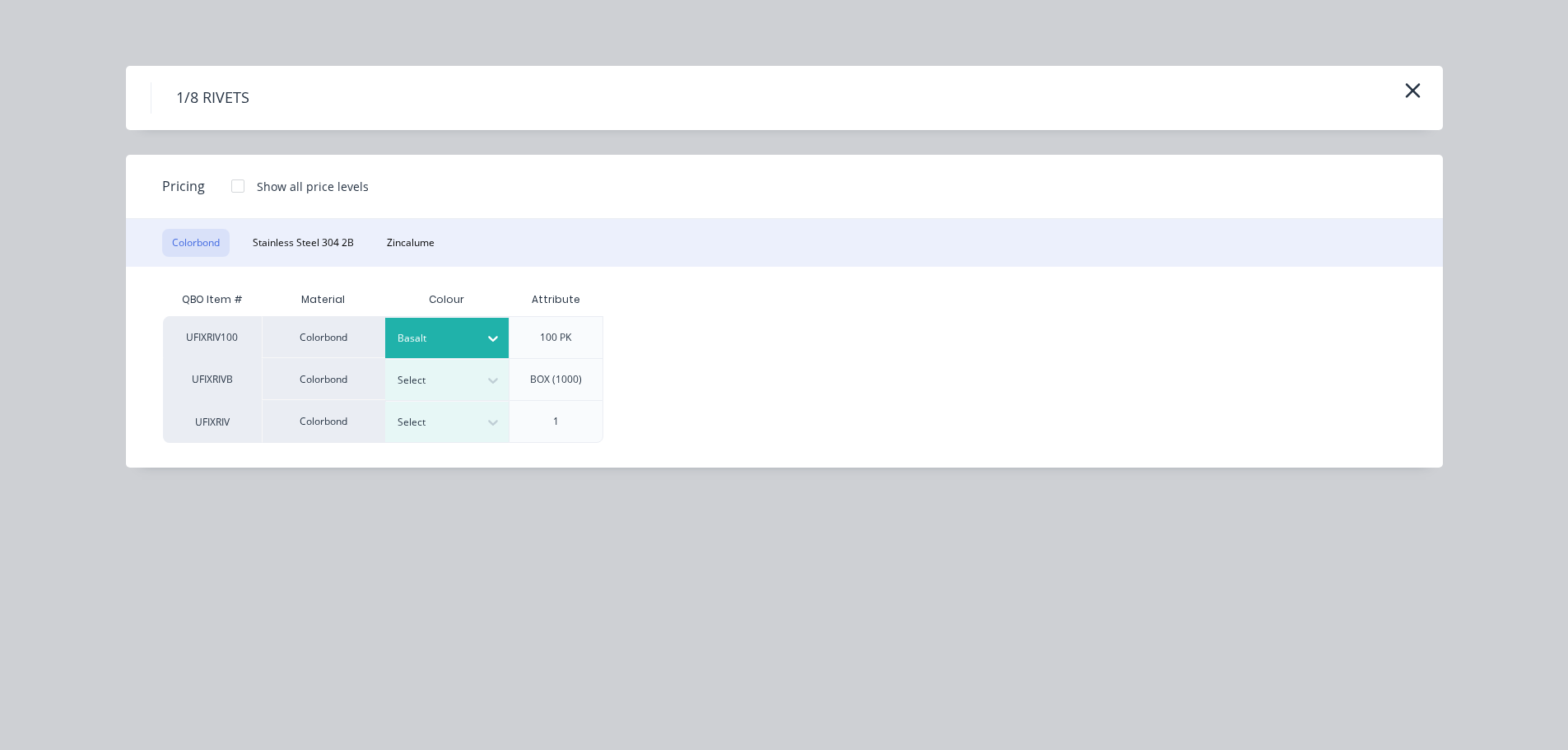
click at [241, 188] on div at bounding box center [238, 186] width 33 height 33
click at [649, 344] on div "$5.95" at bounding box center [659, 338] width 110 height 41
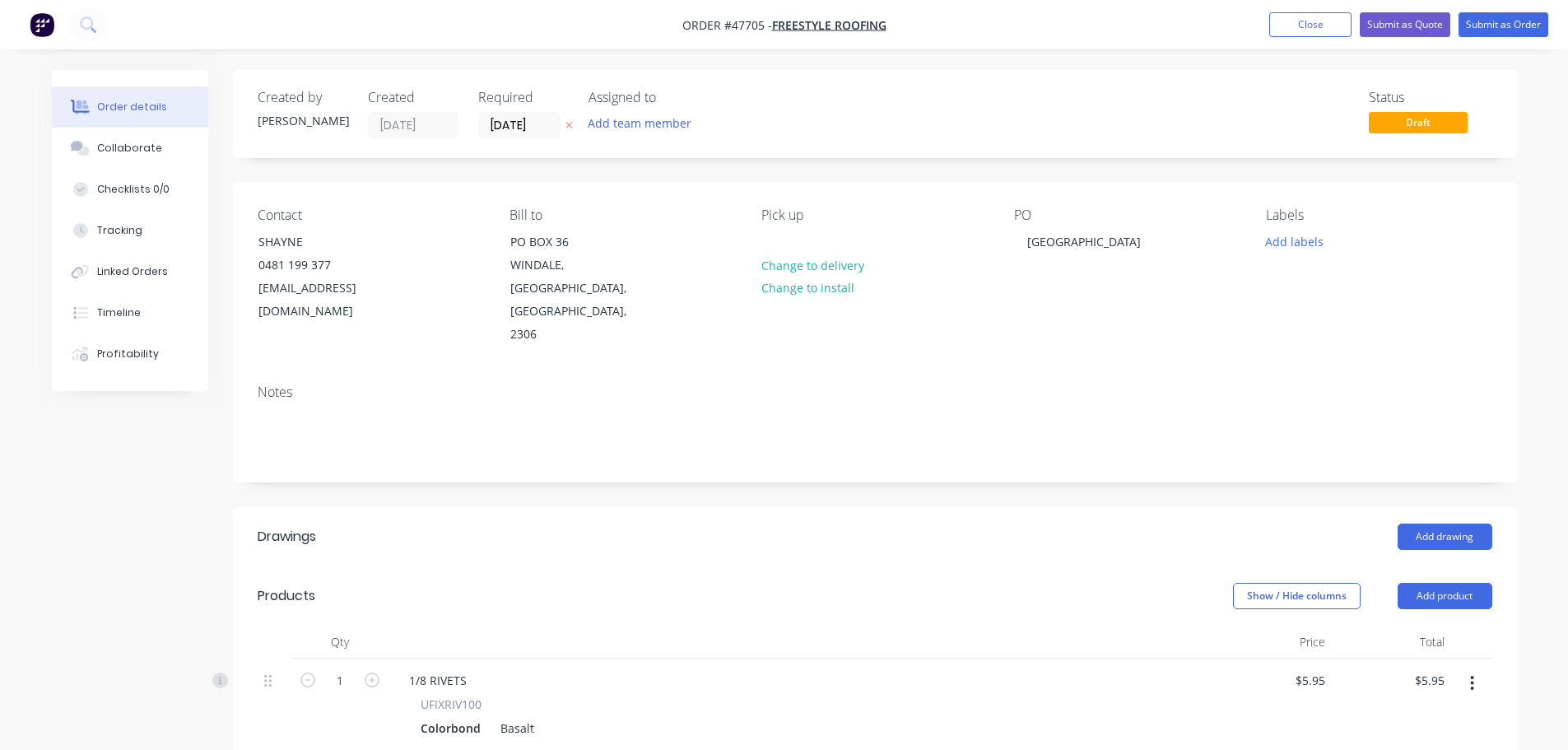
click at [1523, 4] on nav "Order #47705 - FREESTYLE ROOFING Add product Close Submit as Quote Submit as Or…" at bounding box center [784, 25] width 1568 height 50
click at [1521, 17] on button "Submit as Order" at bounding box center [1504, 25] width 90 height 25
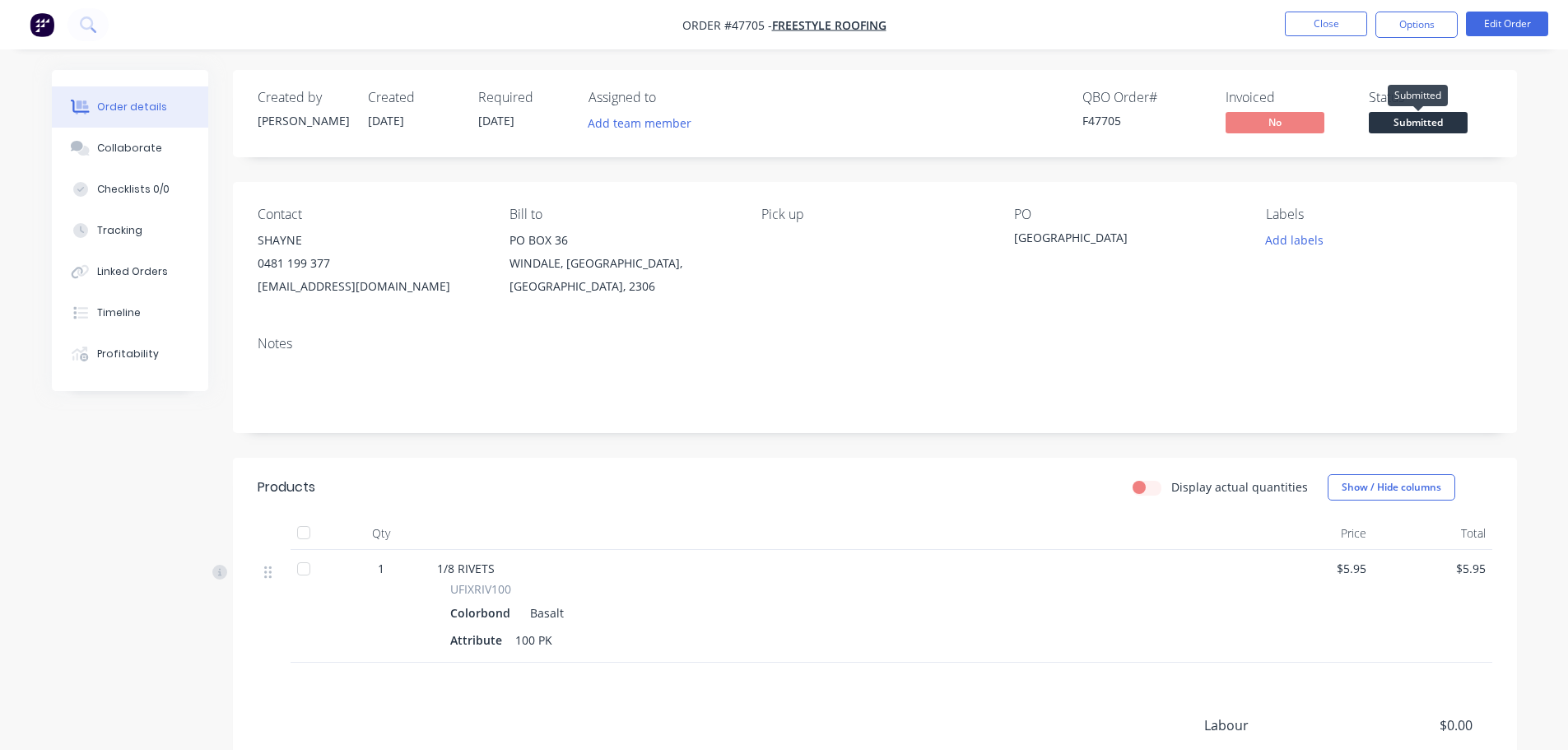
click at [1391, 119] on span "Submitted" at bounding box center [1419, 122] width 99 height 21
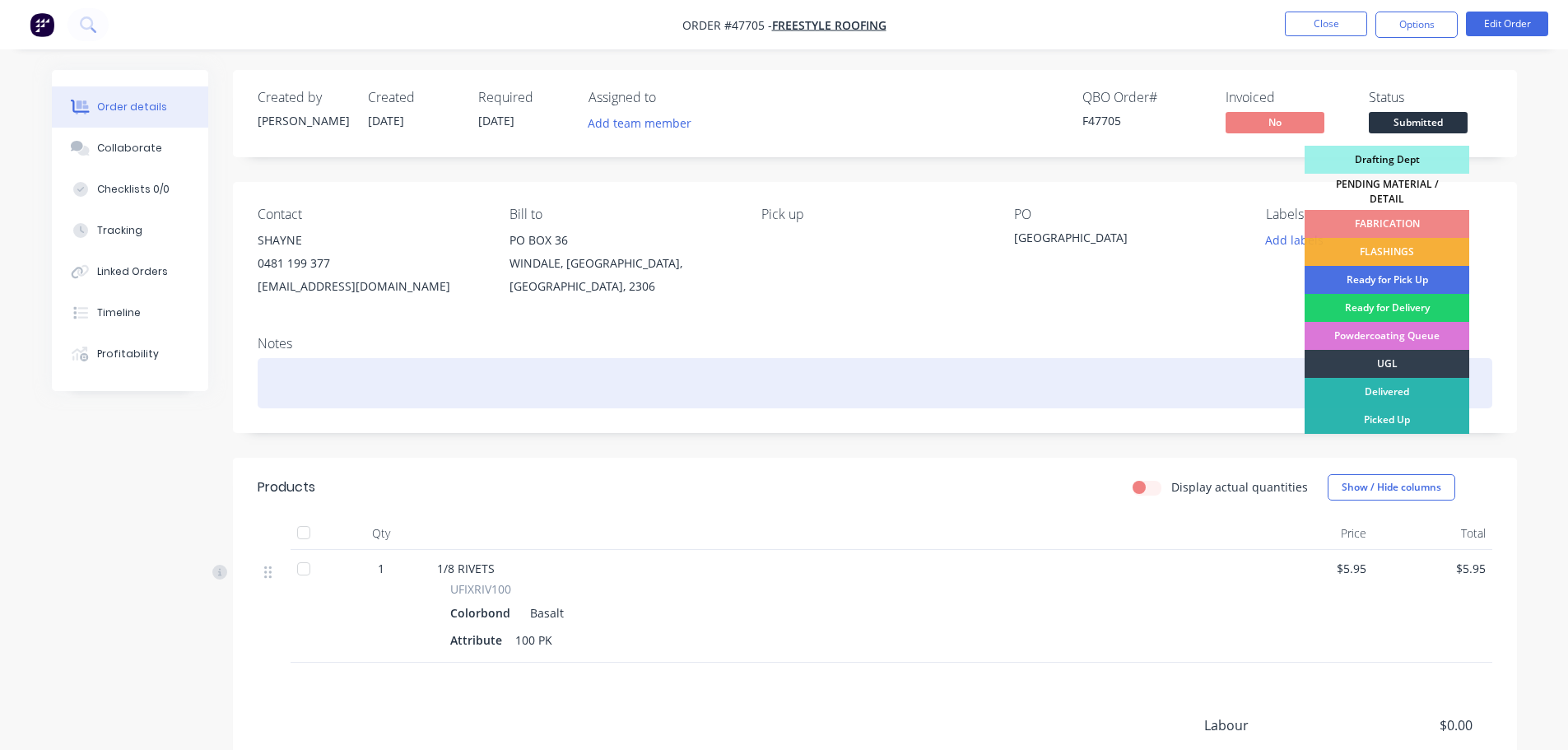
click at [1386, 406] on div "Picked Up" at bounding box center [1386, 420] width 164 height 28
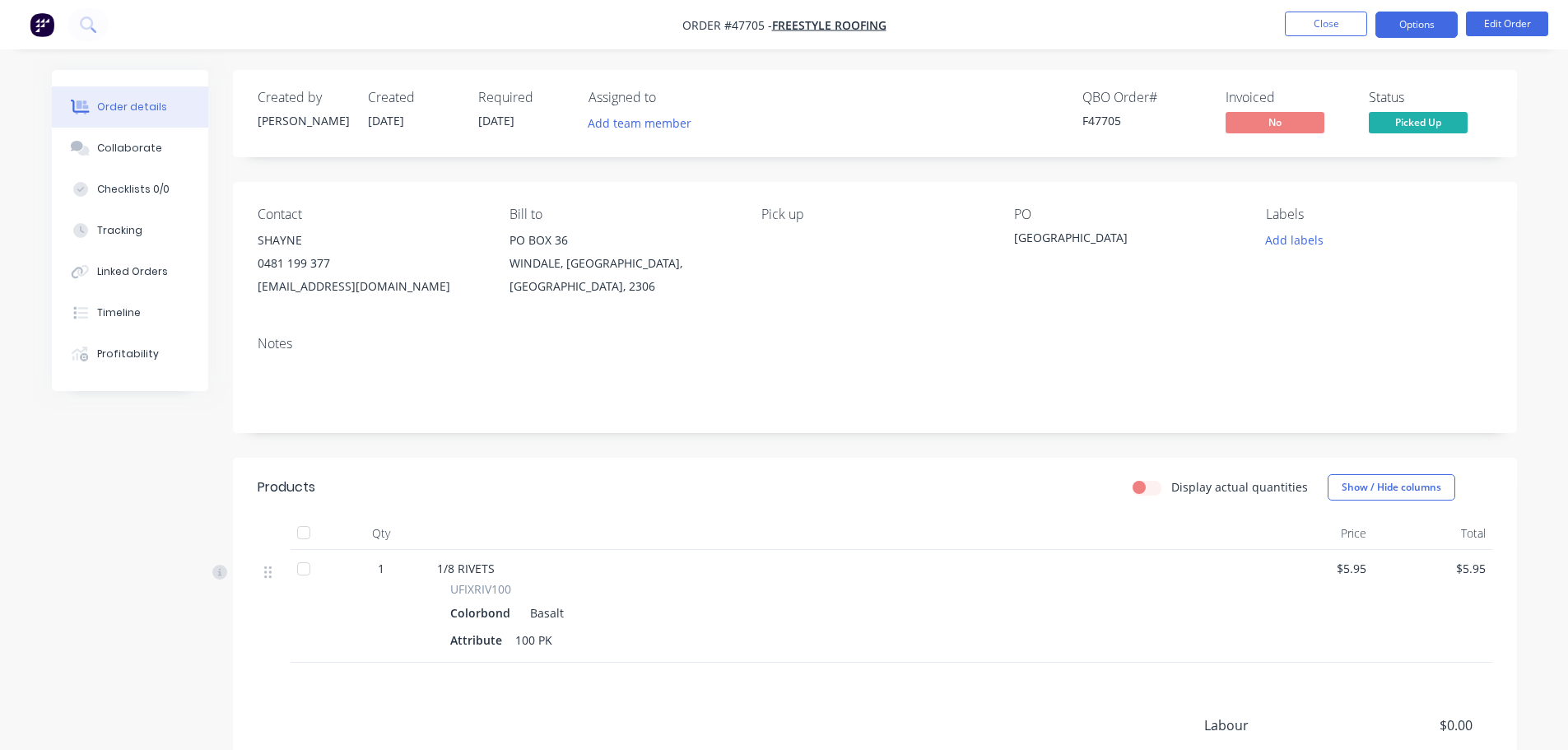
click at [1419, 30] on button "Options" at bounding box center [1417, 25] width 83 height 26
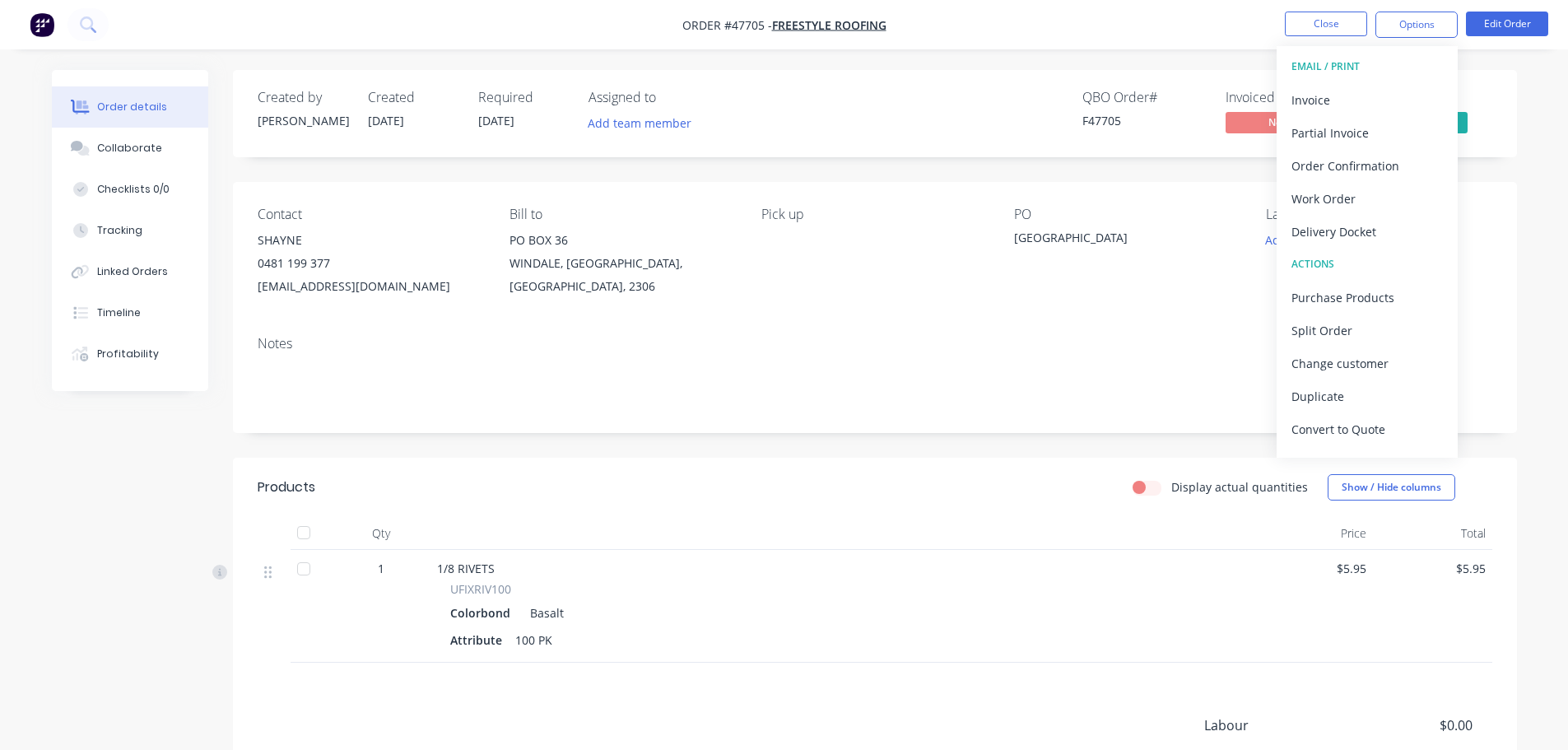
click at [1369, 82] on button "EMAIL / PRINT" at bounding box center [1367, 67] width 181 height 33
click at [1372, 93] on div "Invoice" at bounding box center [1367, 100] width 151 height 24
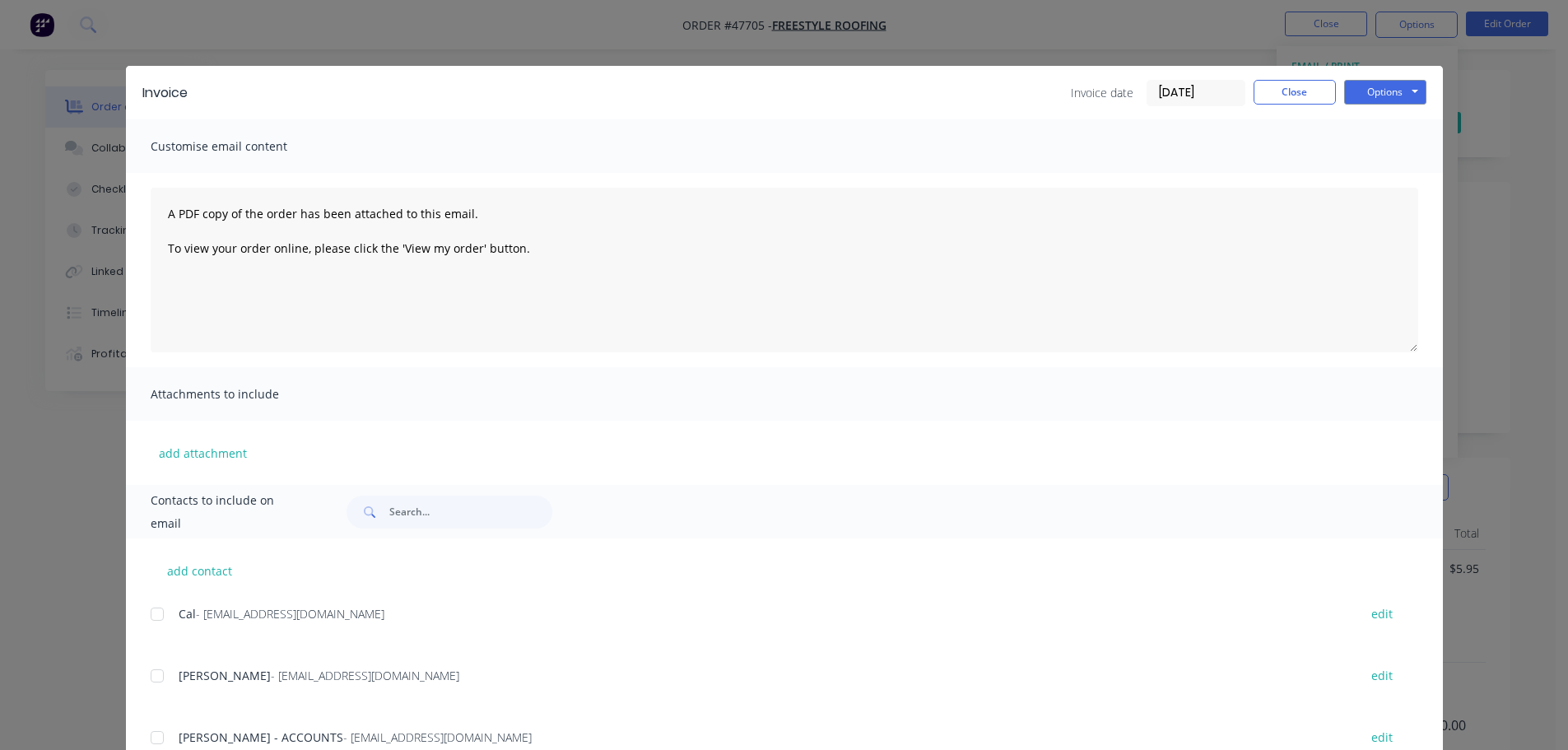
drag, startPoint x: 147, startPoint y: 731, endPoint x: 205, endPoint y: 711, distance: 61.4
click at [151, 731] on div at bounding box center [157, 738] width 33 height 33
click at [1366, 92] on button "Options" at bounding box center [1386, 93] width 83 height 25
click at [1388, 178] on button "Email" at bounding box center [1397, 175] width 106 height 27
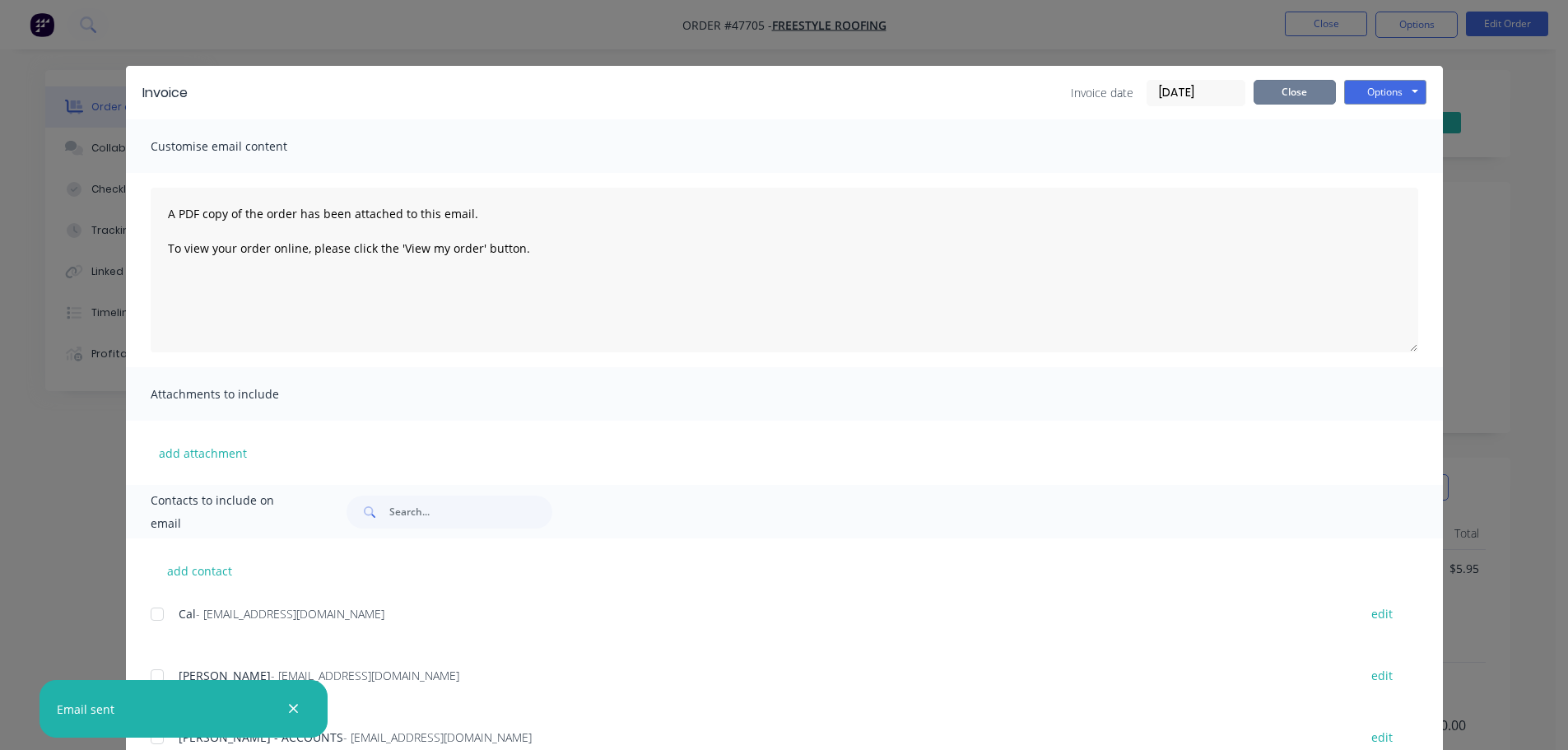
drag, startPoint x: 1265, startPoint y: 103, endPoint x: 1278, endPoint y: 86, distance: 21.4
click at [1265, 100] on button "Close" at bounding box center [1295, 93] width 83 height 25
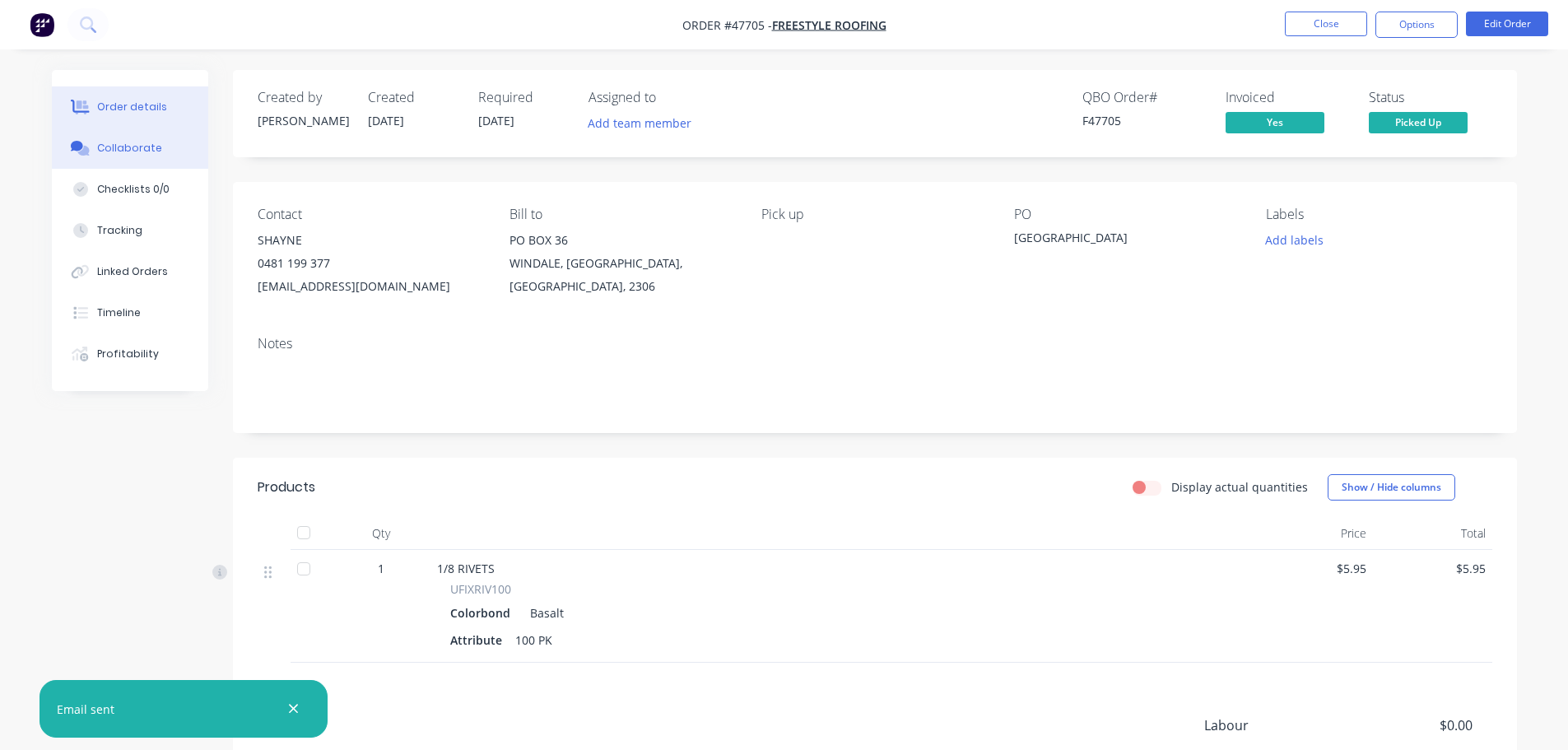
click at [128, 156] on button "Collaborate" at bounding box center [130, 149] width 156 height 41
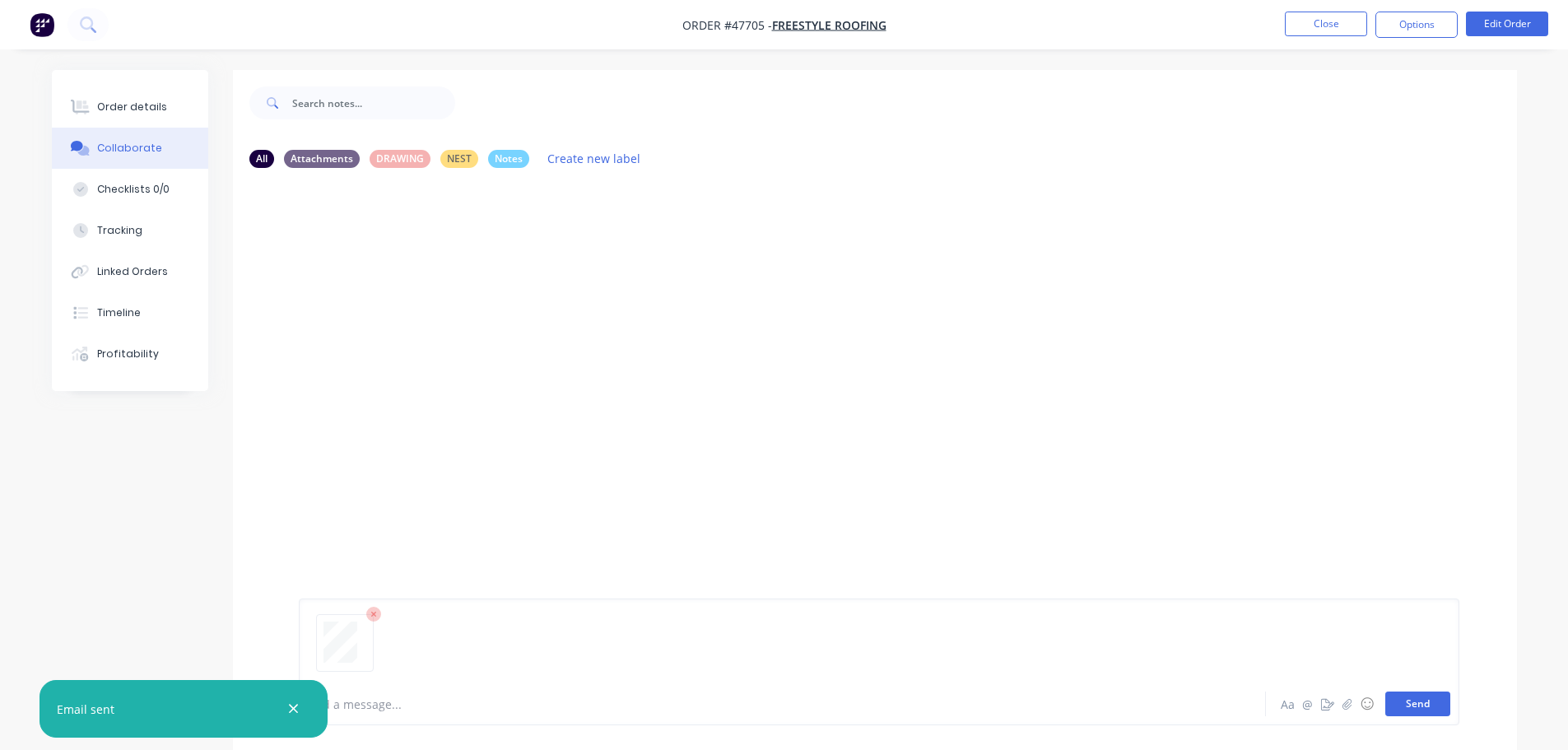
drag, startPoint x: 1433, startPoint y: 712, endPoint x: 1336, endPoint y: 669, distance: 106.1
click at [1432, 711] on button "Send" at bounding box center [1418, 704] width 65 height 25
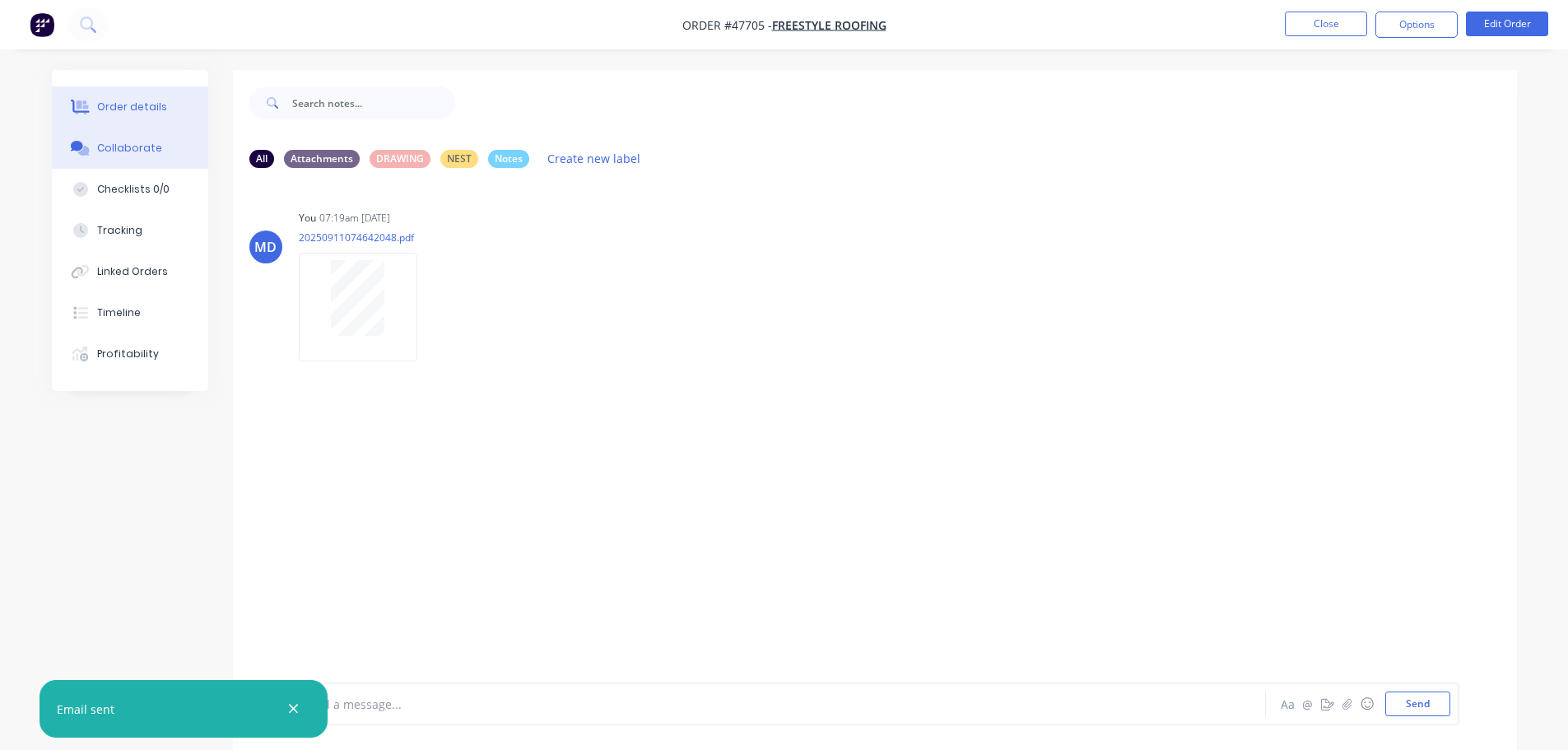
click at [152, 97] on button "Order details" at bounding box center [130, 107] width 156 height 41
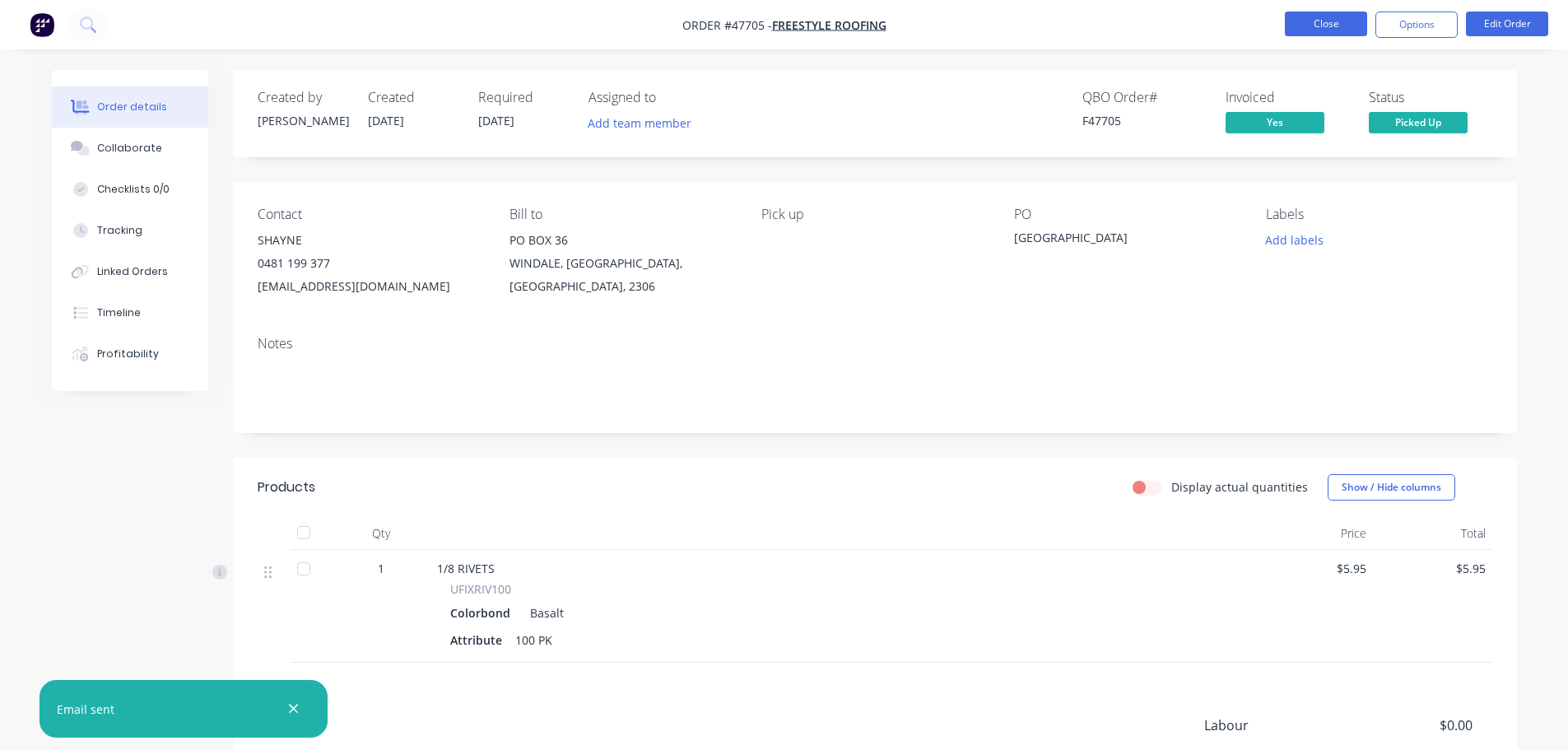
click at [1312, 21] on button "Close" at bounding box center [1326, 24] width 83 height 25
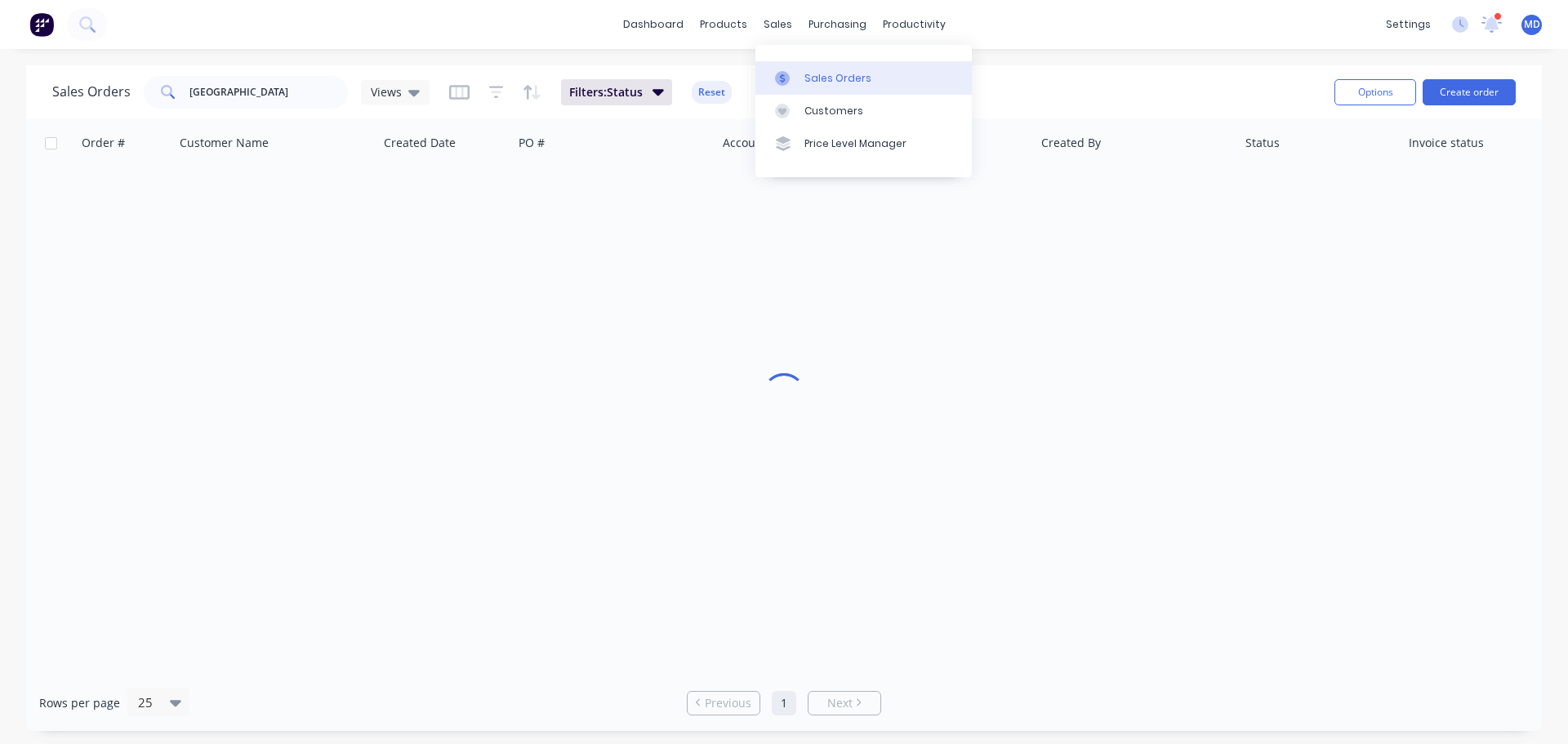
click at [804, 84] on div "Sales Orders" at bounding box center [838, 79] width 67 height 15
drag, startPoint x: 283, startPoint y: 94, endPoint x: 45, endPoint y: 82, distance: 238.3
click at [45, 82] on div "Sales Orders national park Views Filters: Status Reset Options Create order" at bounding box center [784, 92] width 1516 height 53
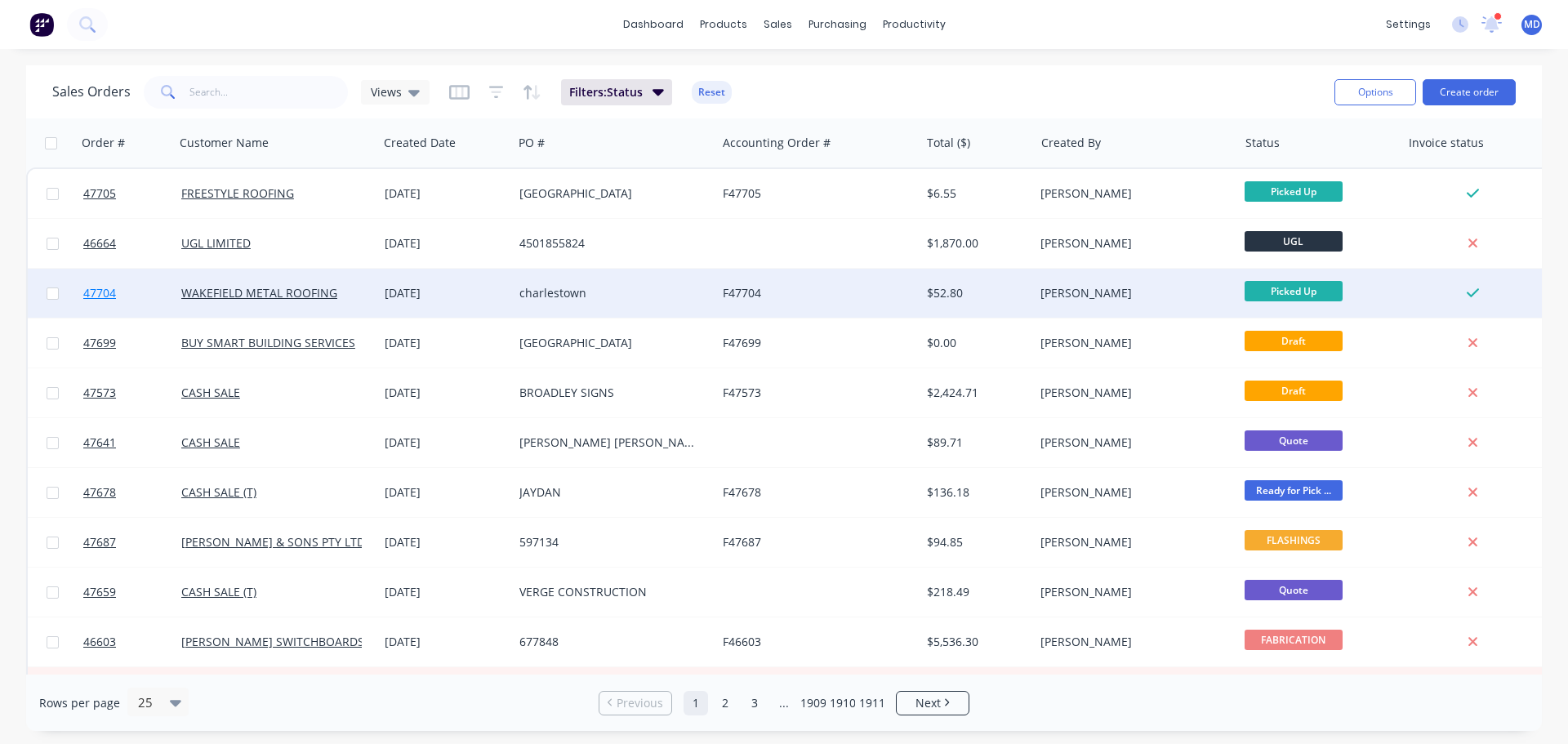
click at [114, 281] on link "47704" at bounding box center [133, 293] width 98 height 49
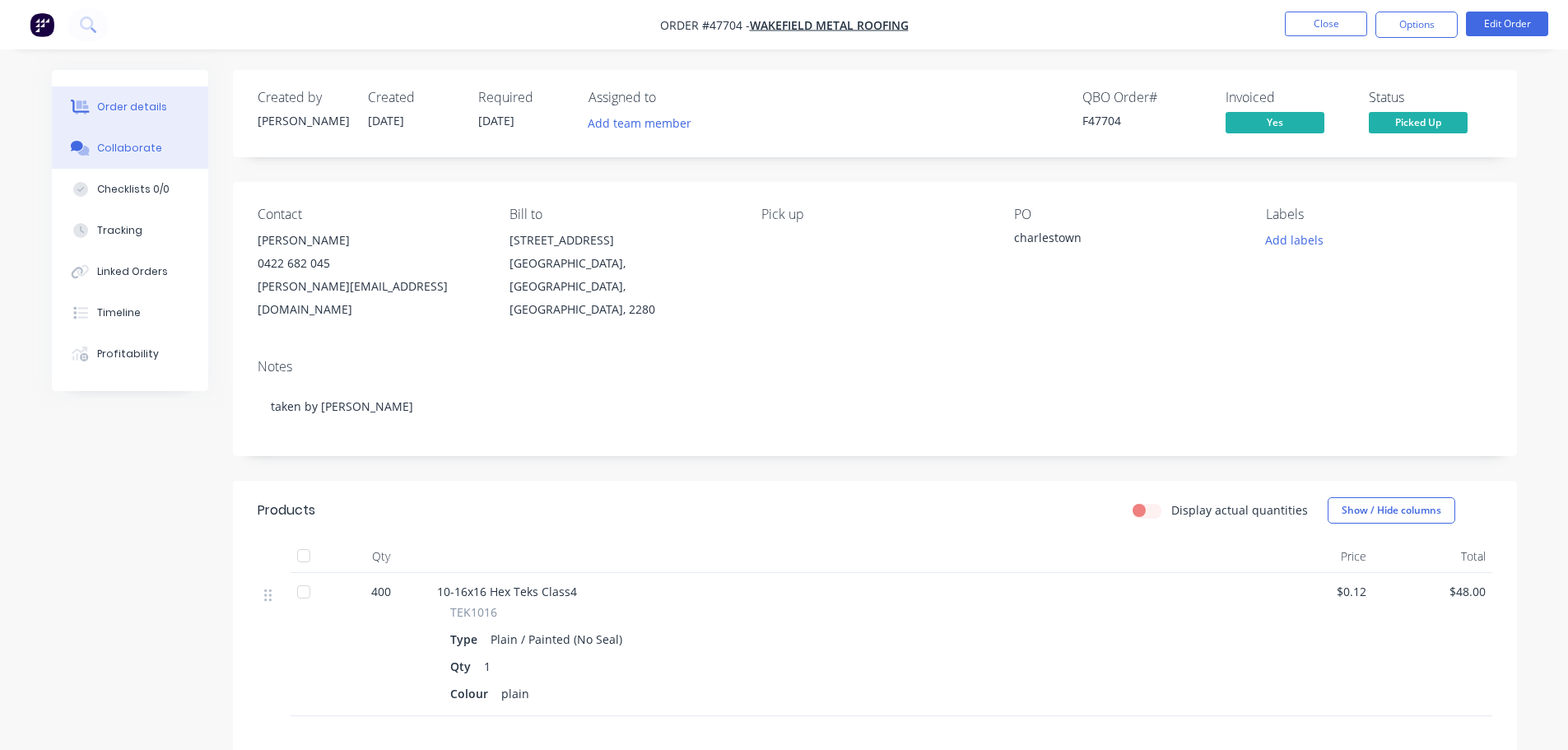
click at [124, 160] on button "Collaborate" at bounding box center [130, 149] width 156 height 41
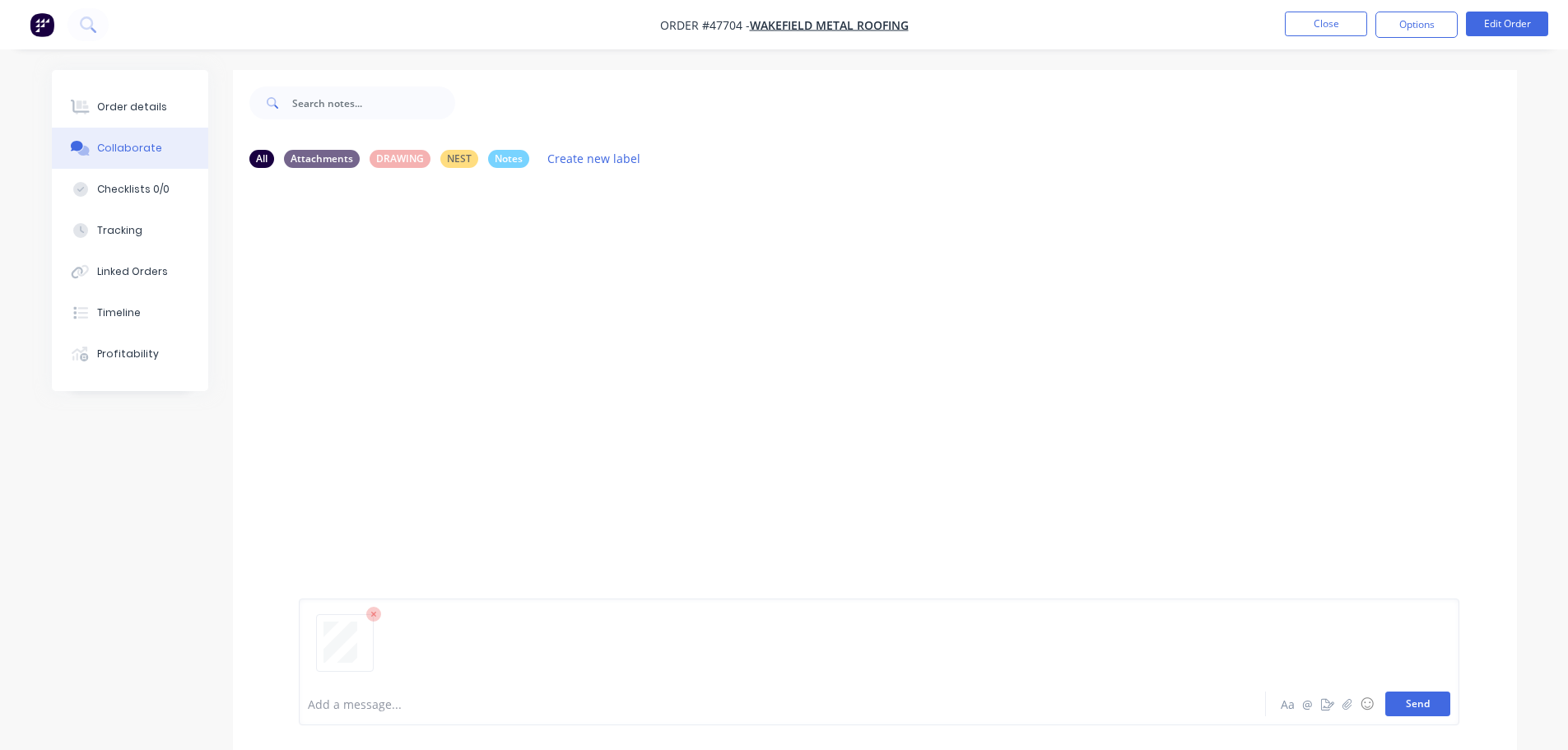
click at [1414, 702] on button "Send" at bounding box center [1418, 704] width 65 height 25
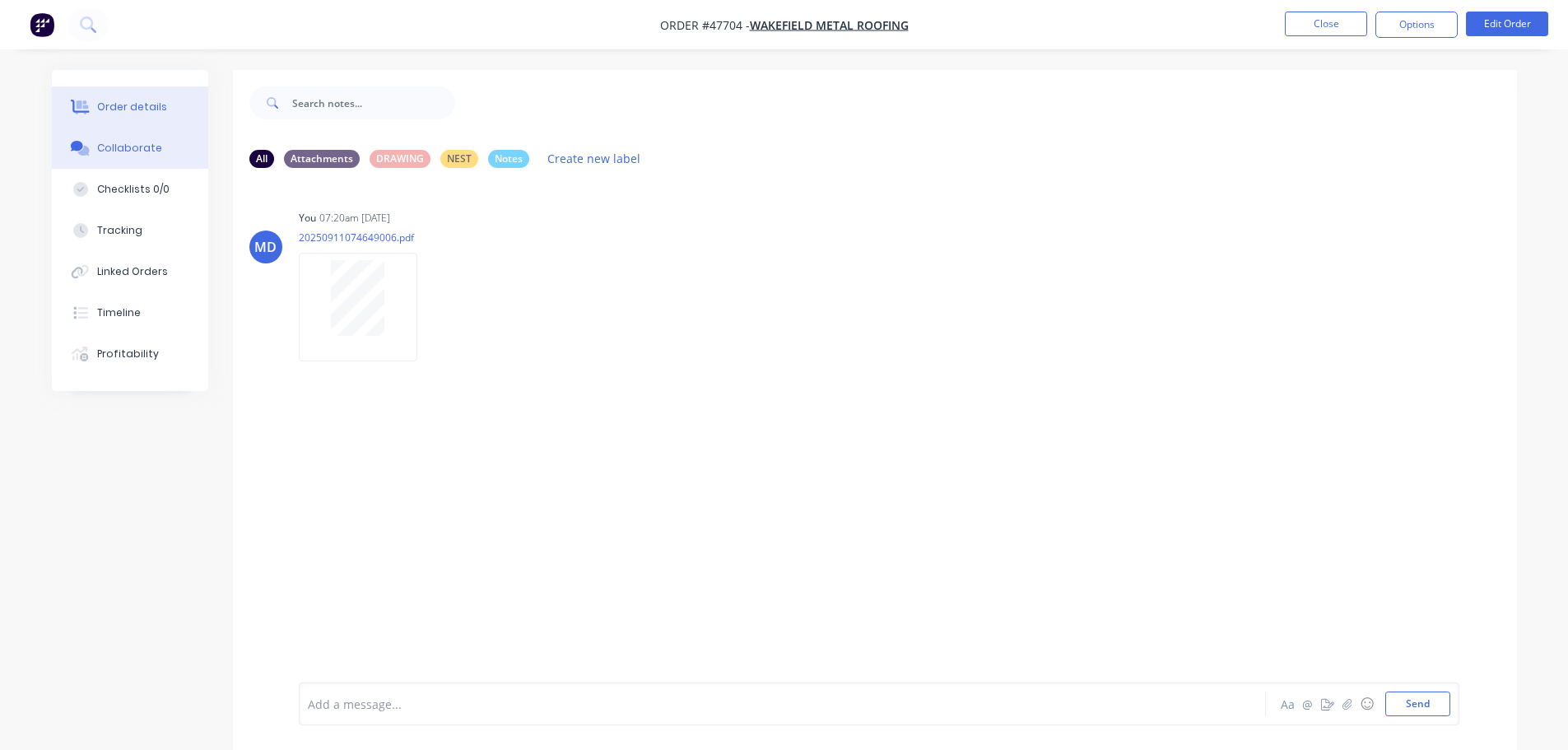
click at [126, 110] on div "Order details" at bounding box center [132, 107] width 70 height 15
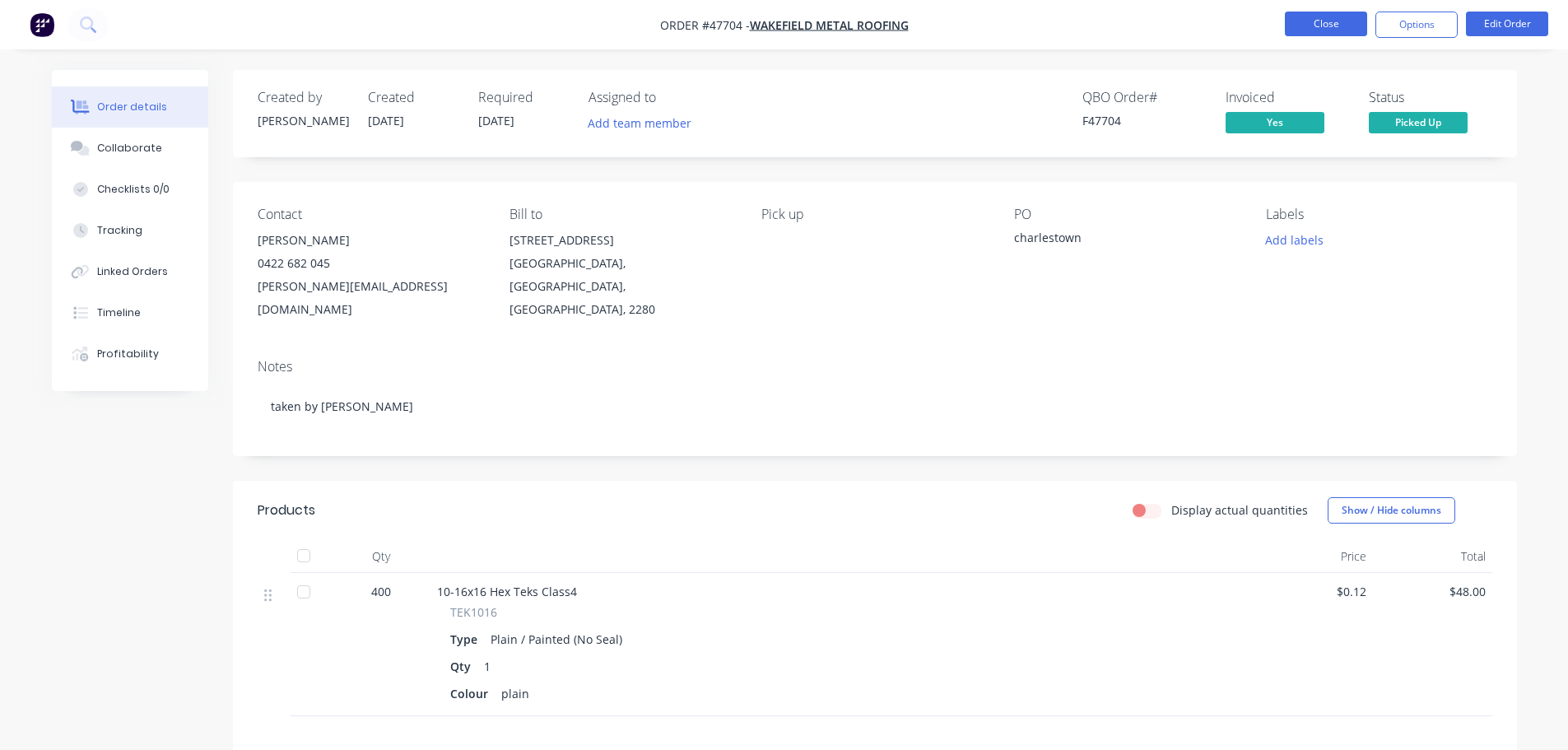
click at [1305, 19] on button "Close" at bounding box center [1326, 24] width 83 height 25
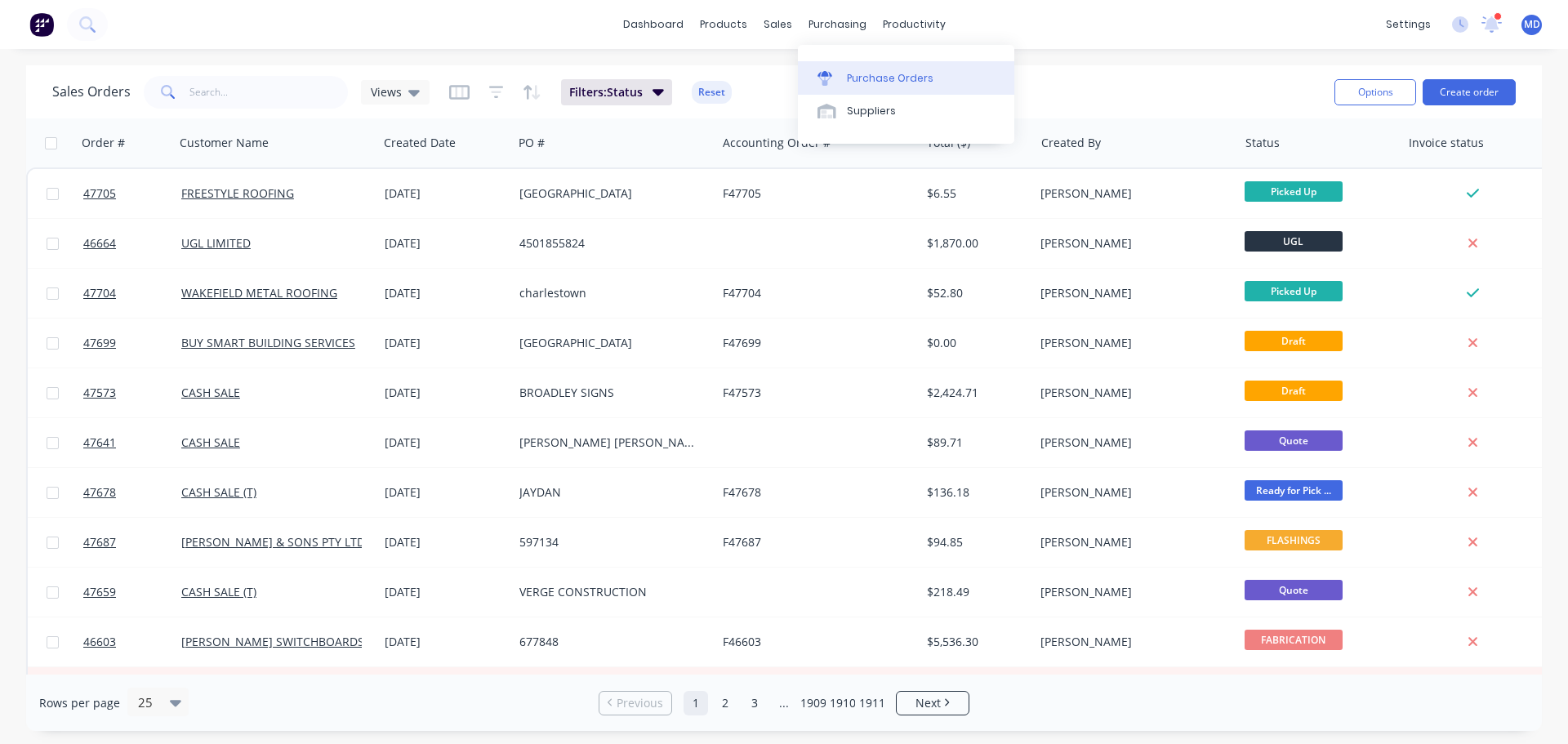
click at [880, 75] on div "Purchase Orders" at bounding box center [890, 79] width 87 height 15
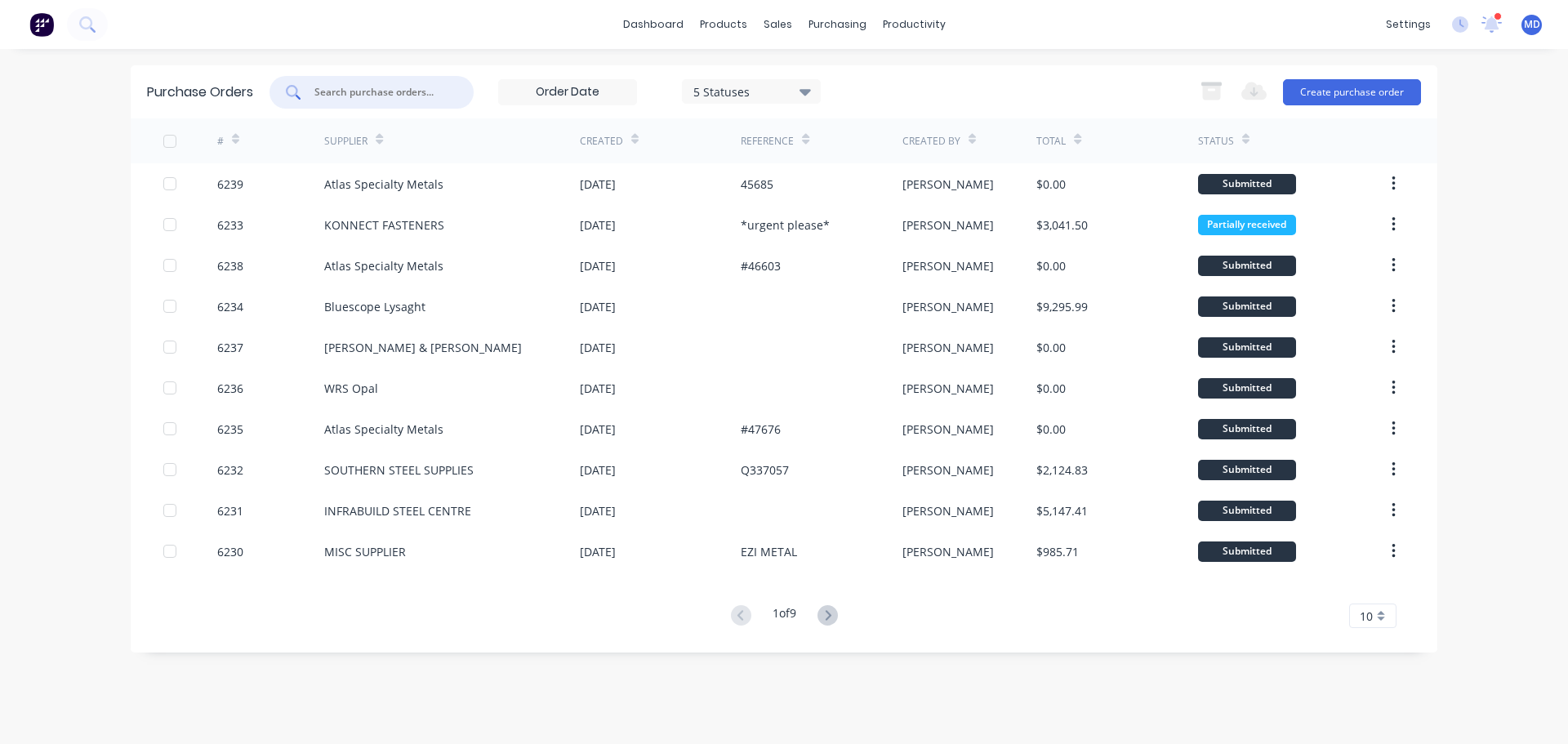
click at [390, 98] on input "text" at bounding box center [380, 93] width 135 height 16
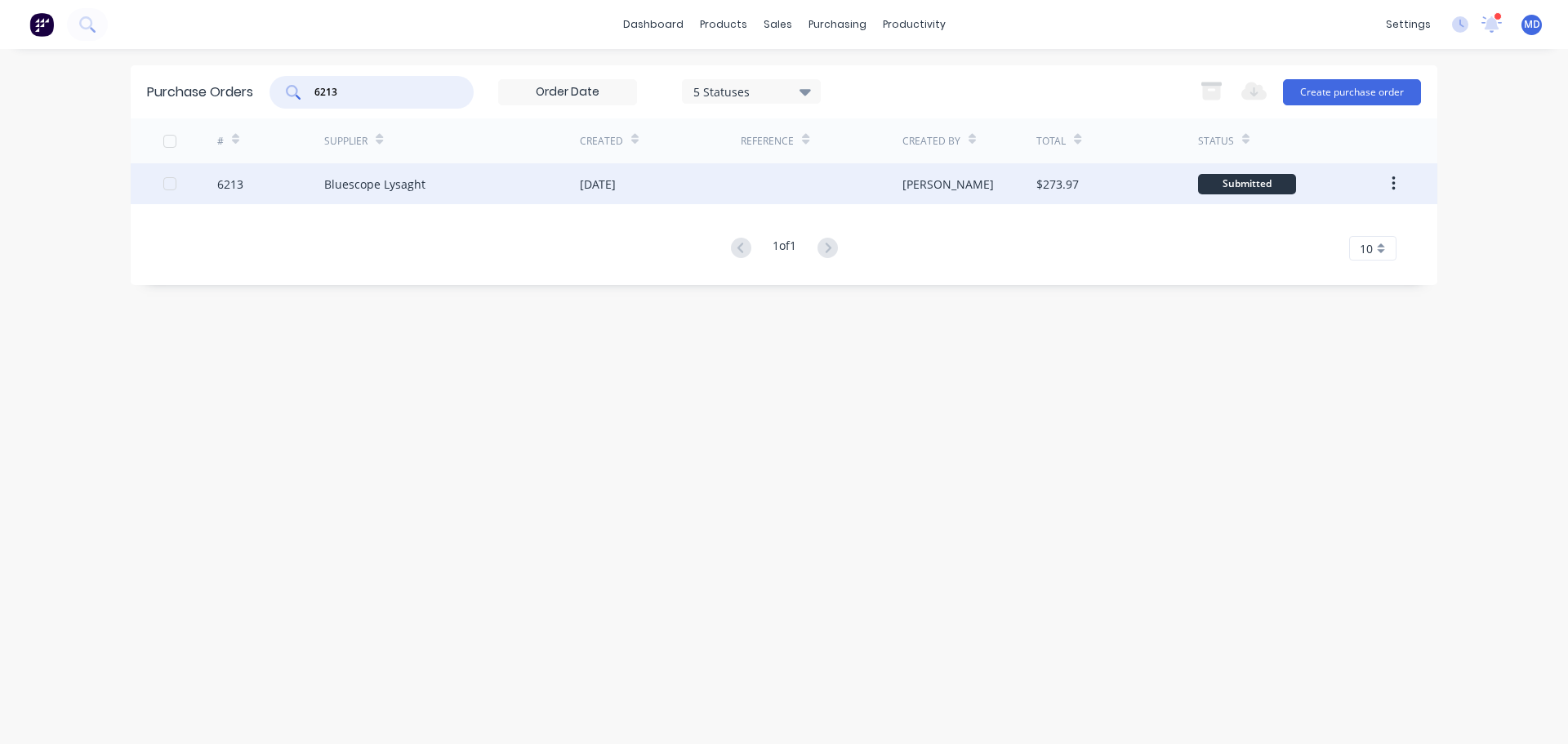
type input "6213"
click at [230, 181] on div "6213" at bounding box center [230, 184] width 26 height 17
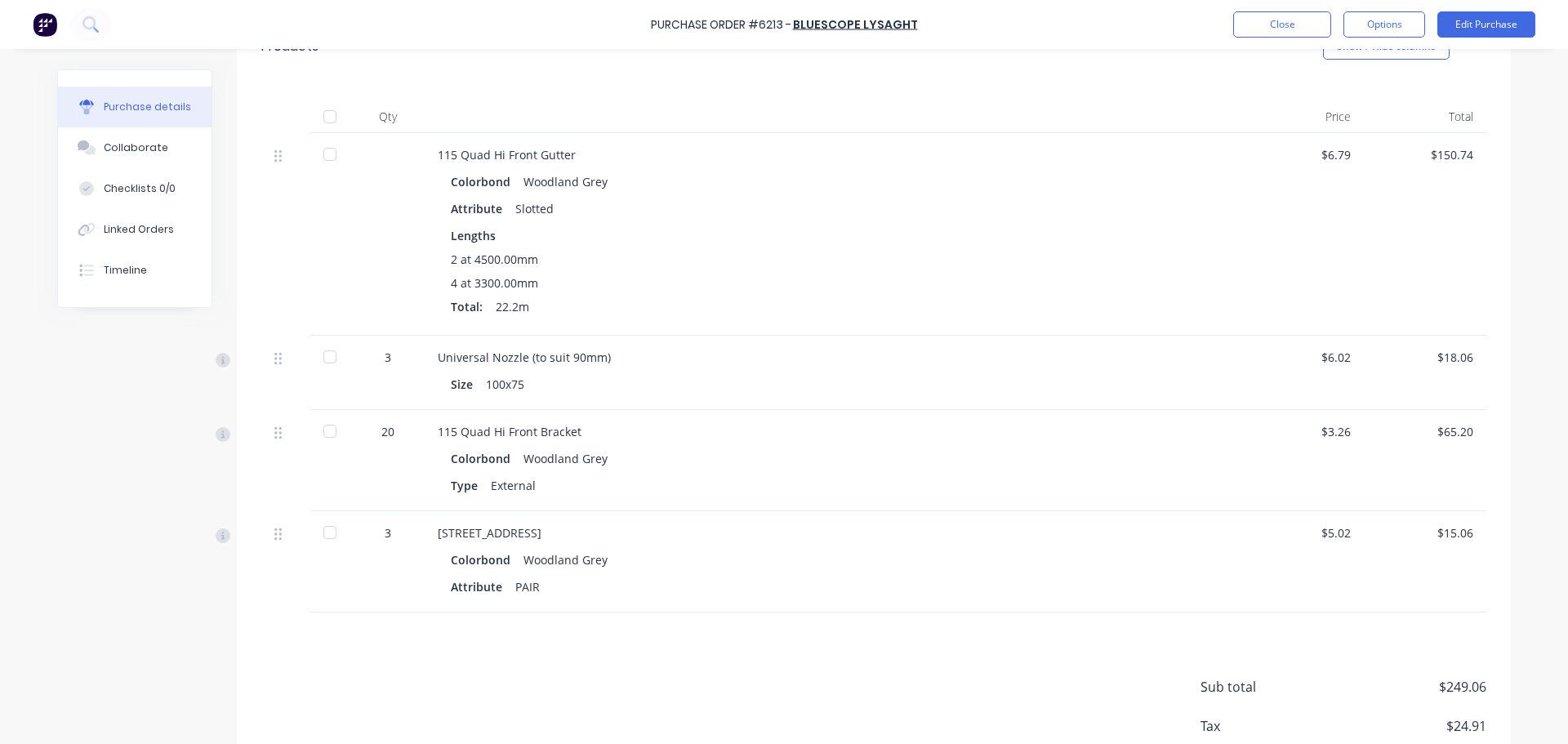
scroll to position [220, 0]
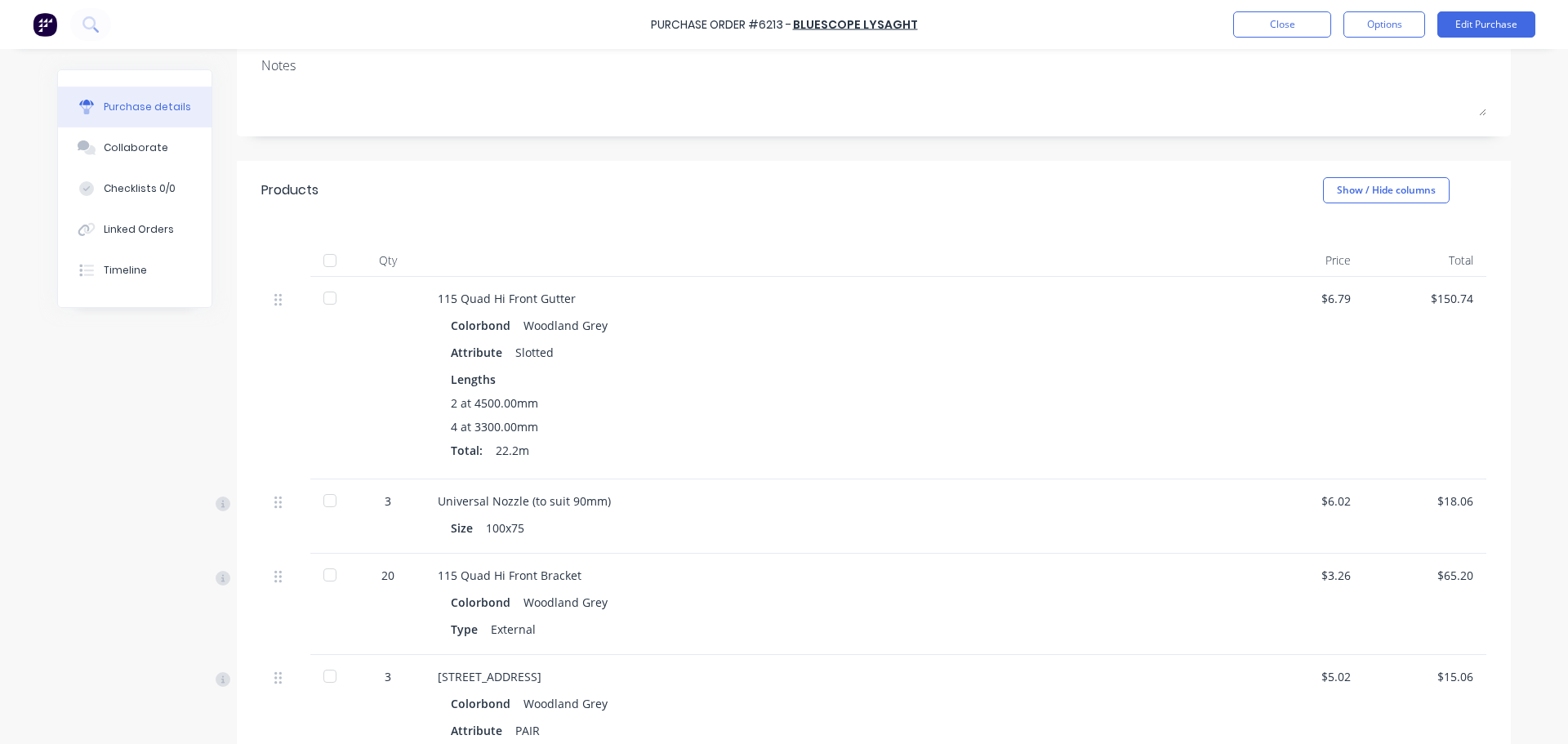
click at [323, 261] on div at bounding box center [330, 261] width 33 height 33
click at [157, 227] on div "Linked Orders" at bounding box center [139, 229] width 70 height 15
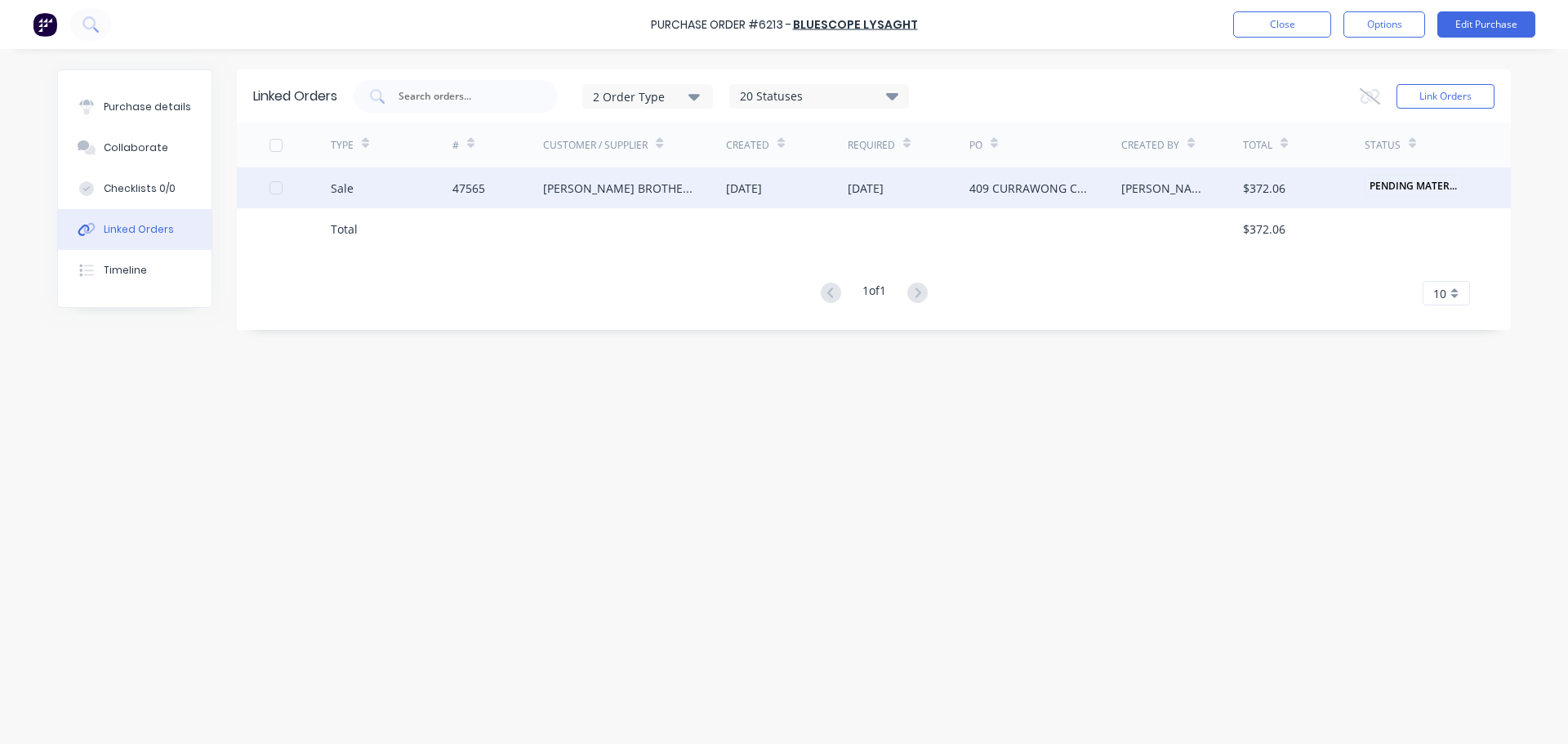
click at [349, 186] on div "Sale" at bounding box center [342, 188] width 23 height 17
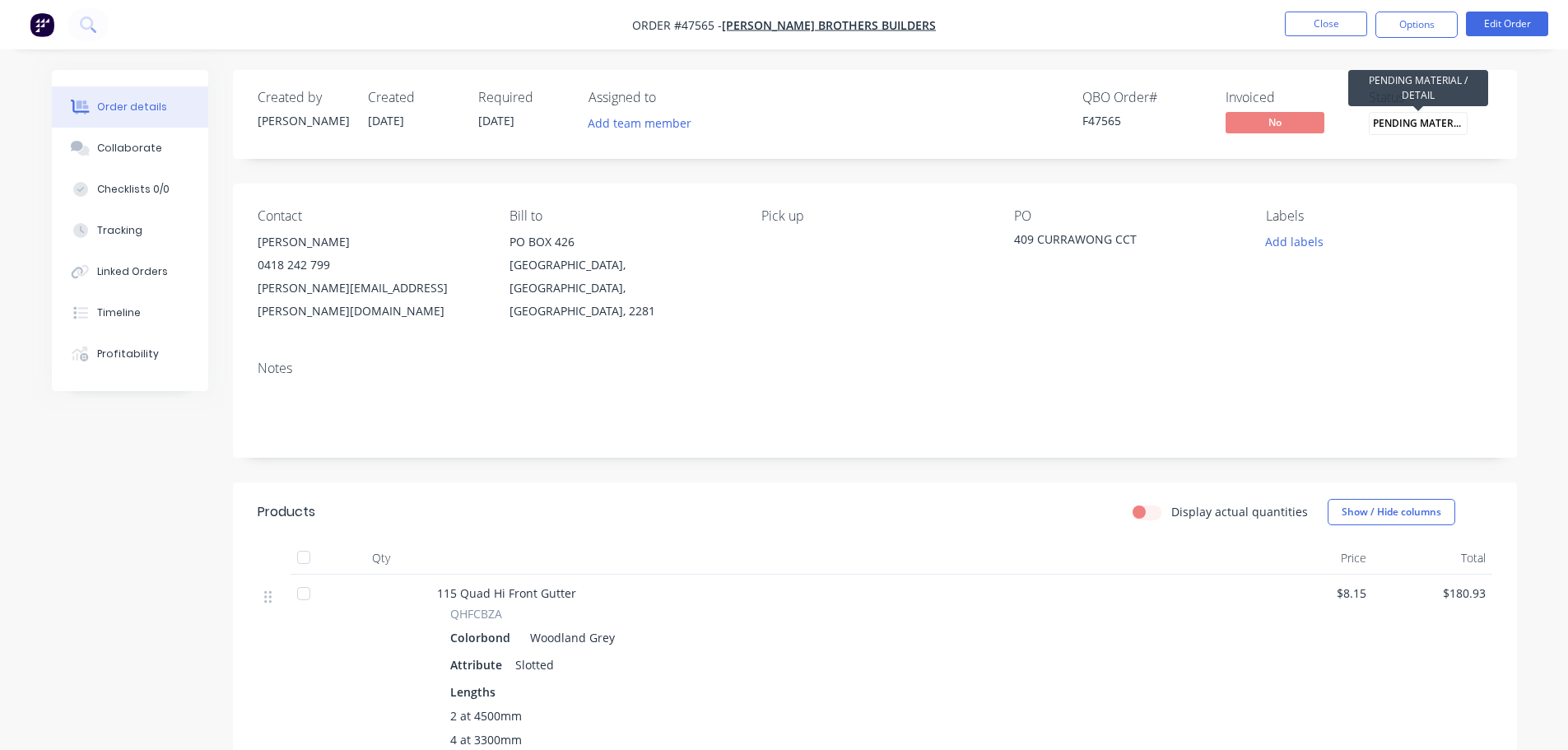
click at [1444, 128] on span "PENDING MATERIA..." at bounding box center [1419, 123] width 99 height 22
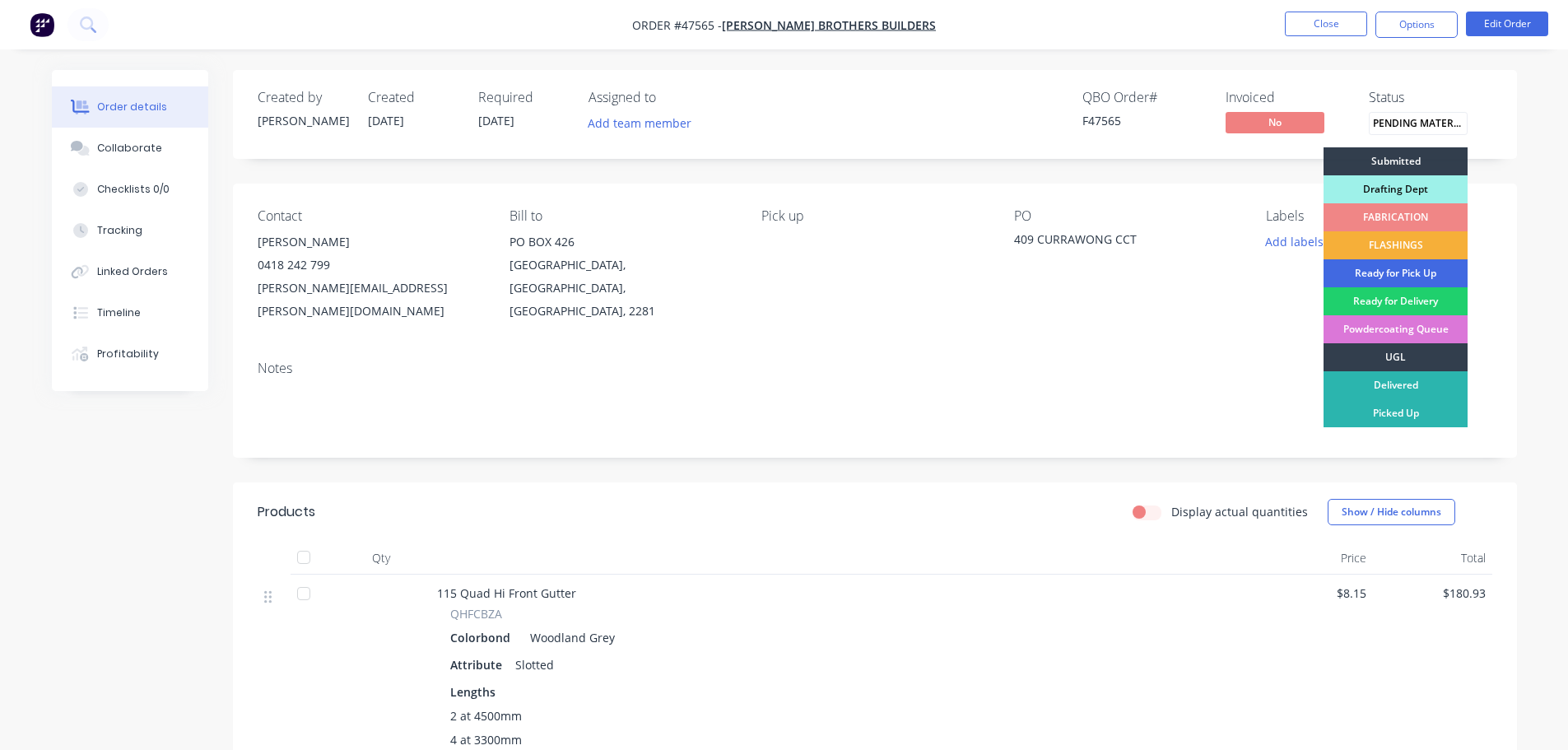
click at [1431, 273] on div "Ready for Pick Up" at bounding box center [1395, 273] width 144 height 28
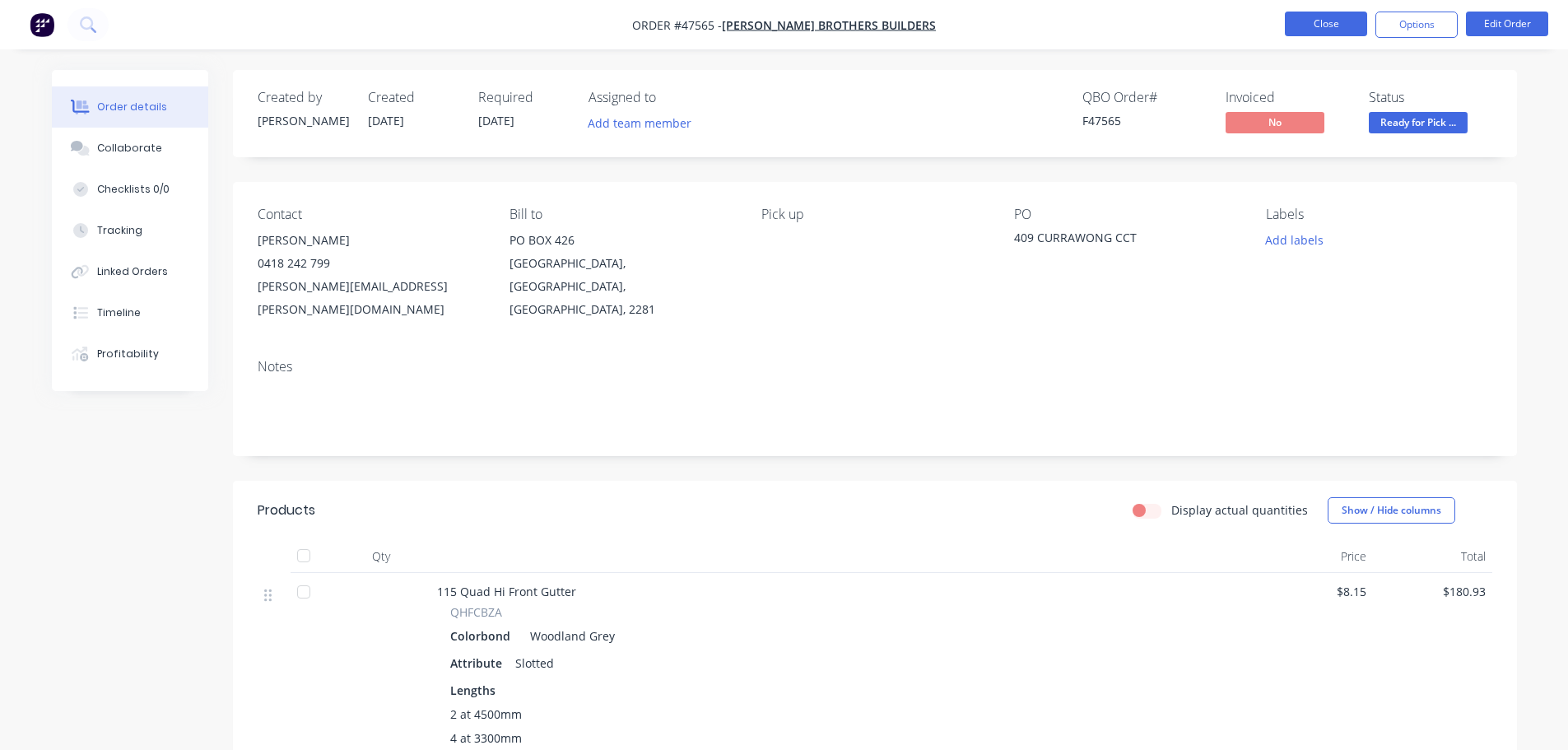
click at [1319, 30] on button "Close" at bounding box center [1326, 24] width 83 height 25
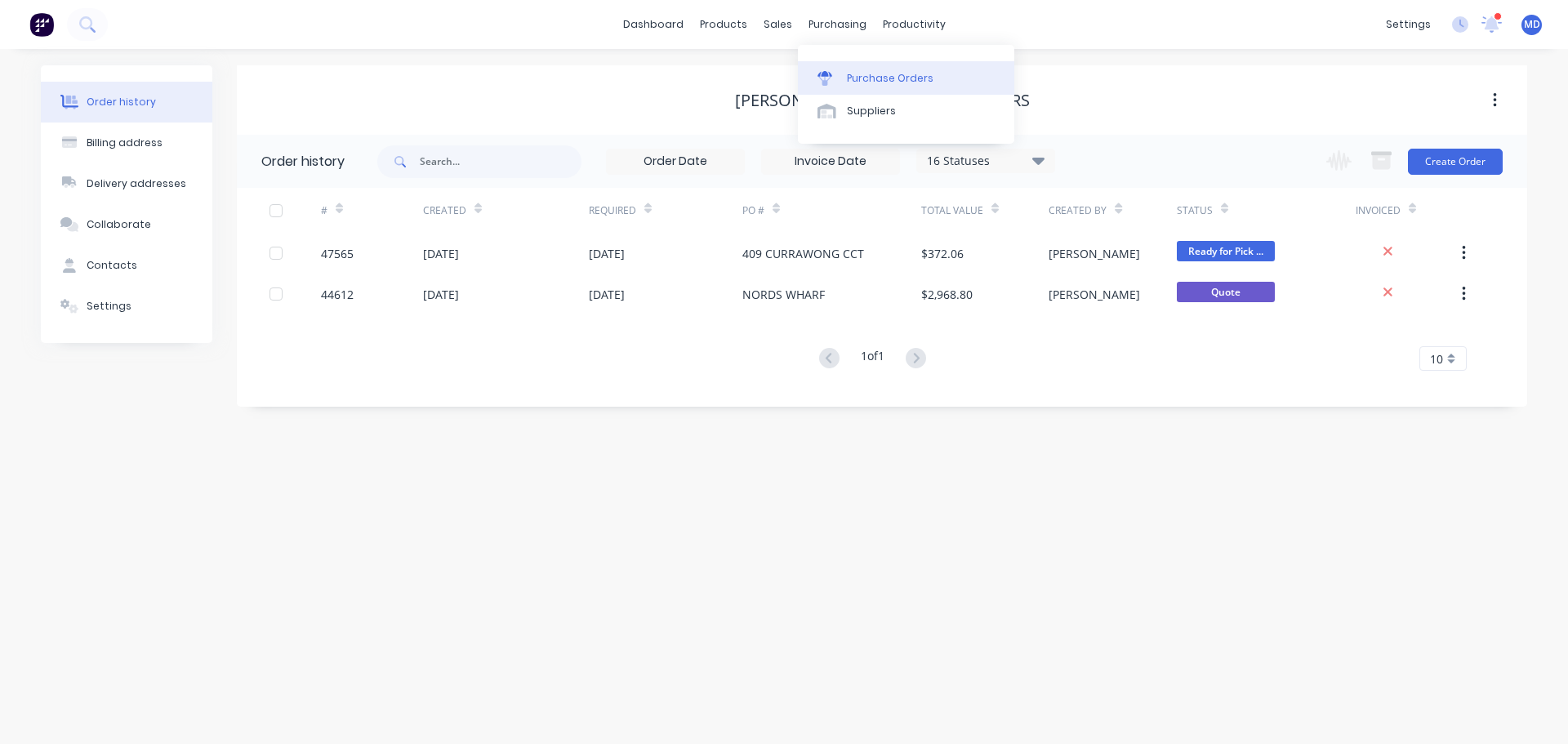
click at [872, 64] on link "Purchase Orders" at bounding box center [906, 78] width 216 height 33
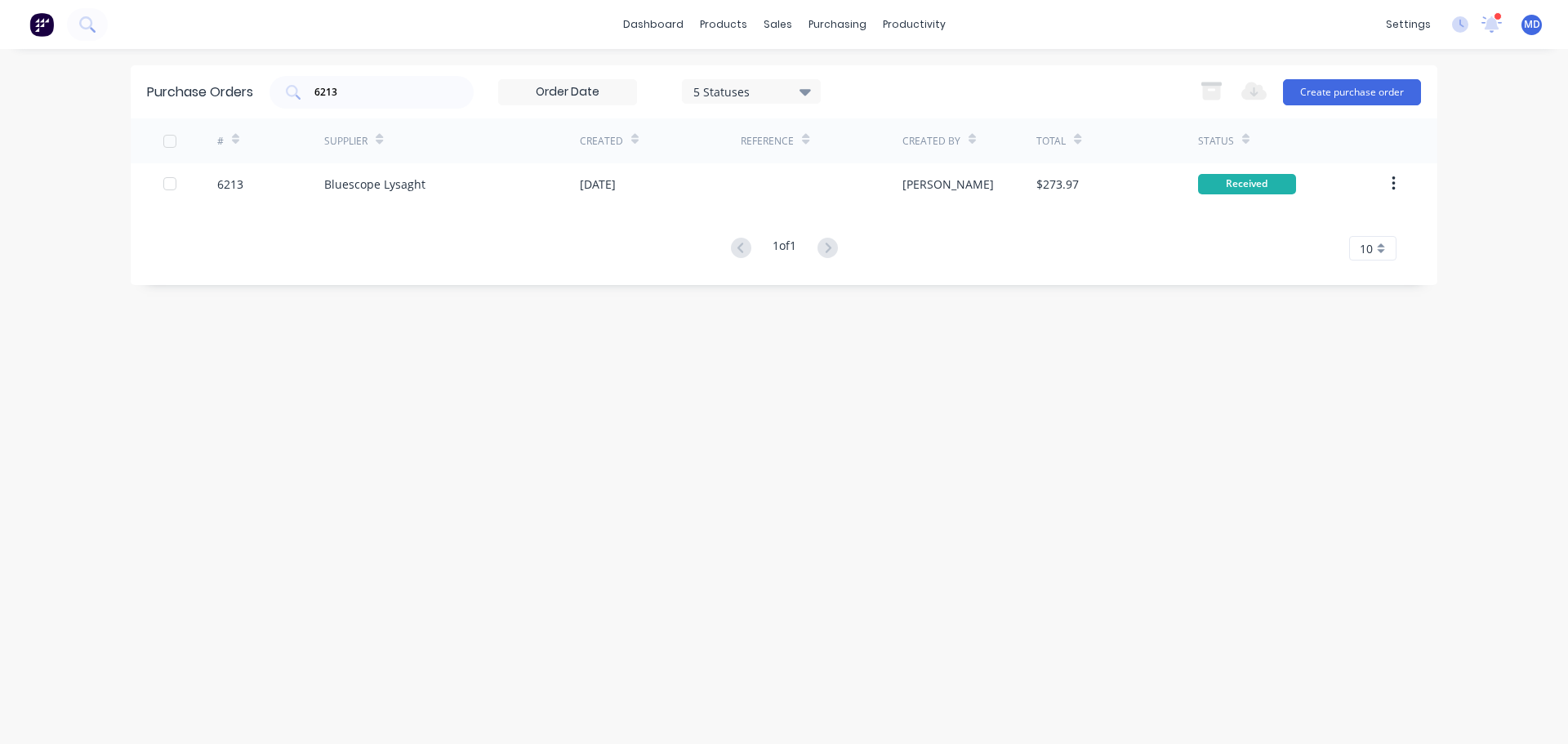
drag, startPoint x: 373, startPoint y: 88, endPoint x: 274, endPoint y: 66, distance: 101.4
click at [274, 66] on div "Purchase Orders 6213 5 Statuses 5 Statuses Export to Excel (XLSX) Create purcha…" at bounding box center [784, 92] width 1307 height 53
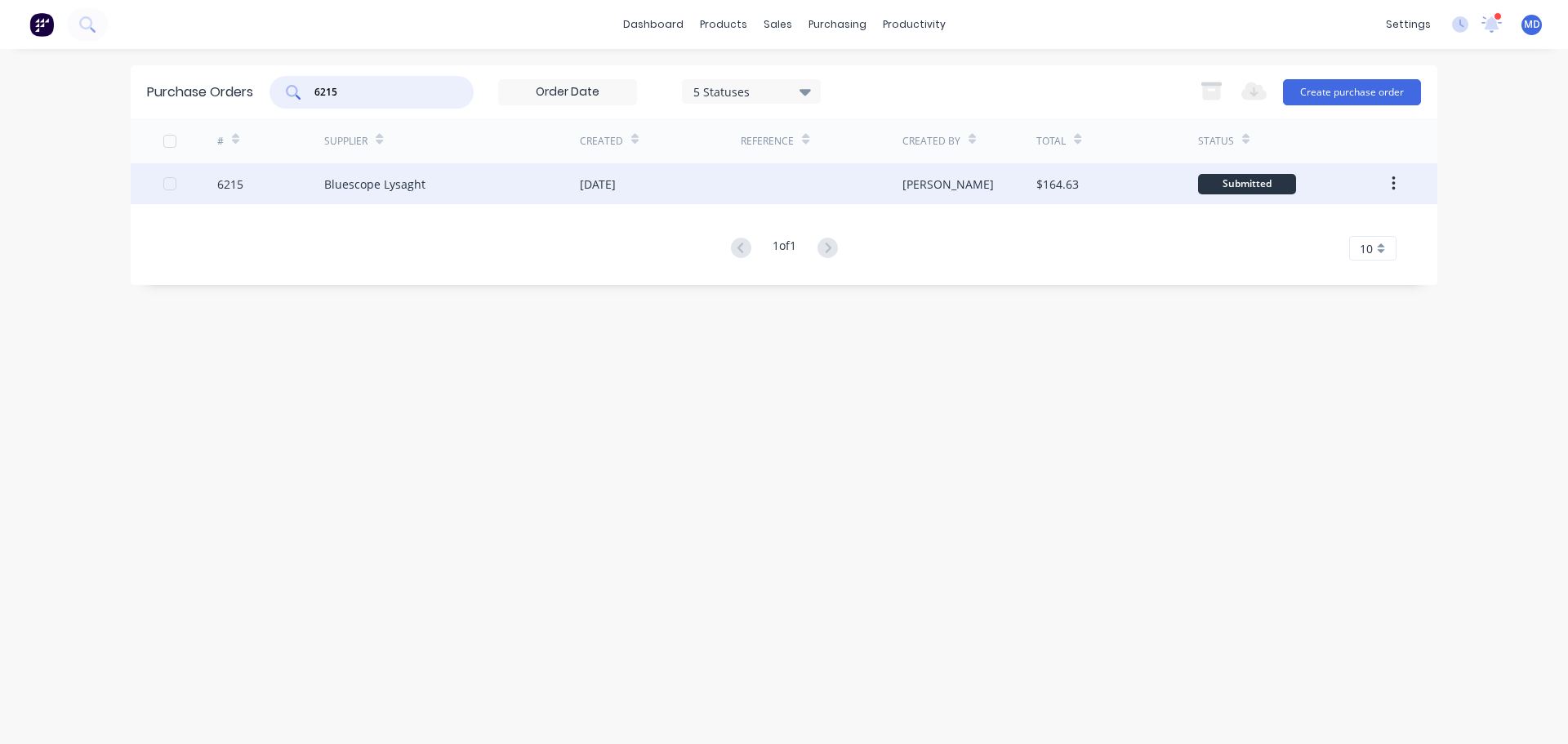
type input "6215"
click at [247, 193] on div "6215" at bounding box center [271, 184] width 108 height 41
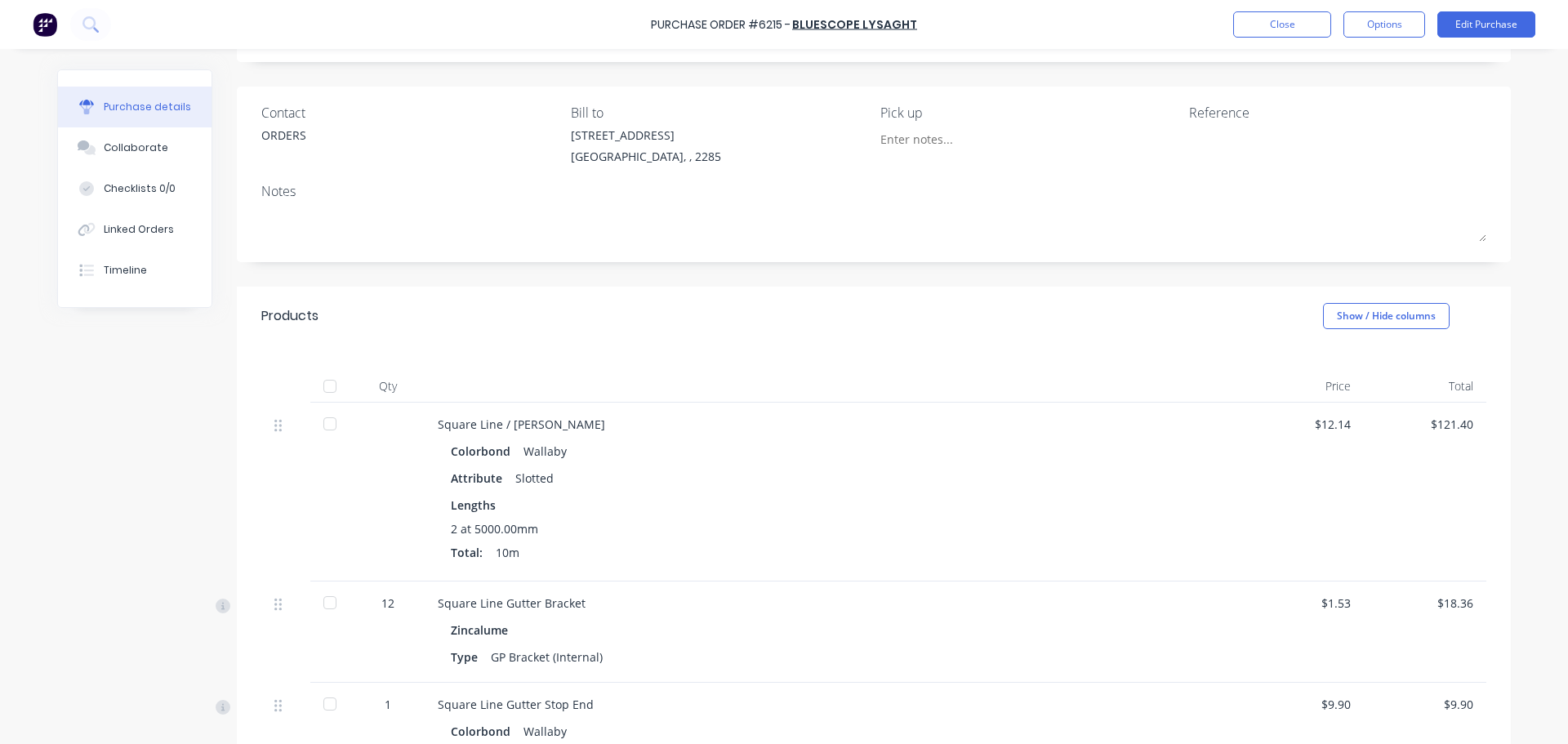
scroll to position [327, 0]
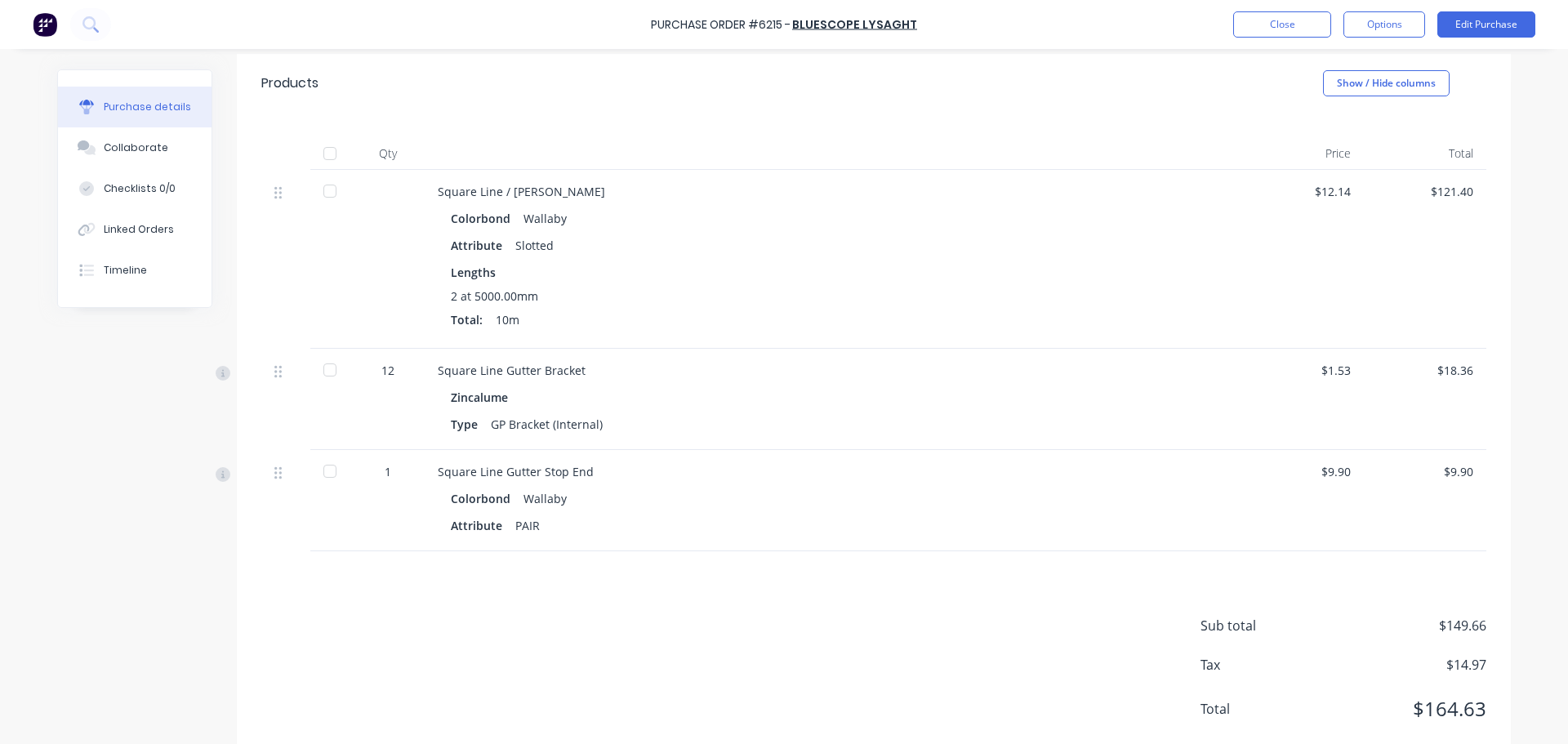
click at [320, 156] on div at bounding box center [330, 153] width 33 height 33
click at [124, 233] on div "Linked Orders" at bounding box center [139, 229] width 70 height 15
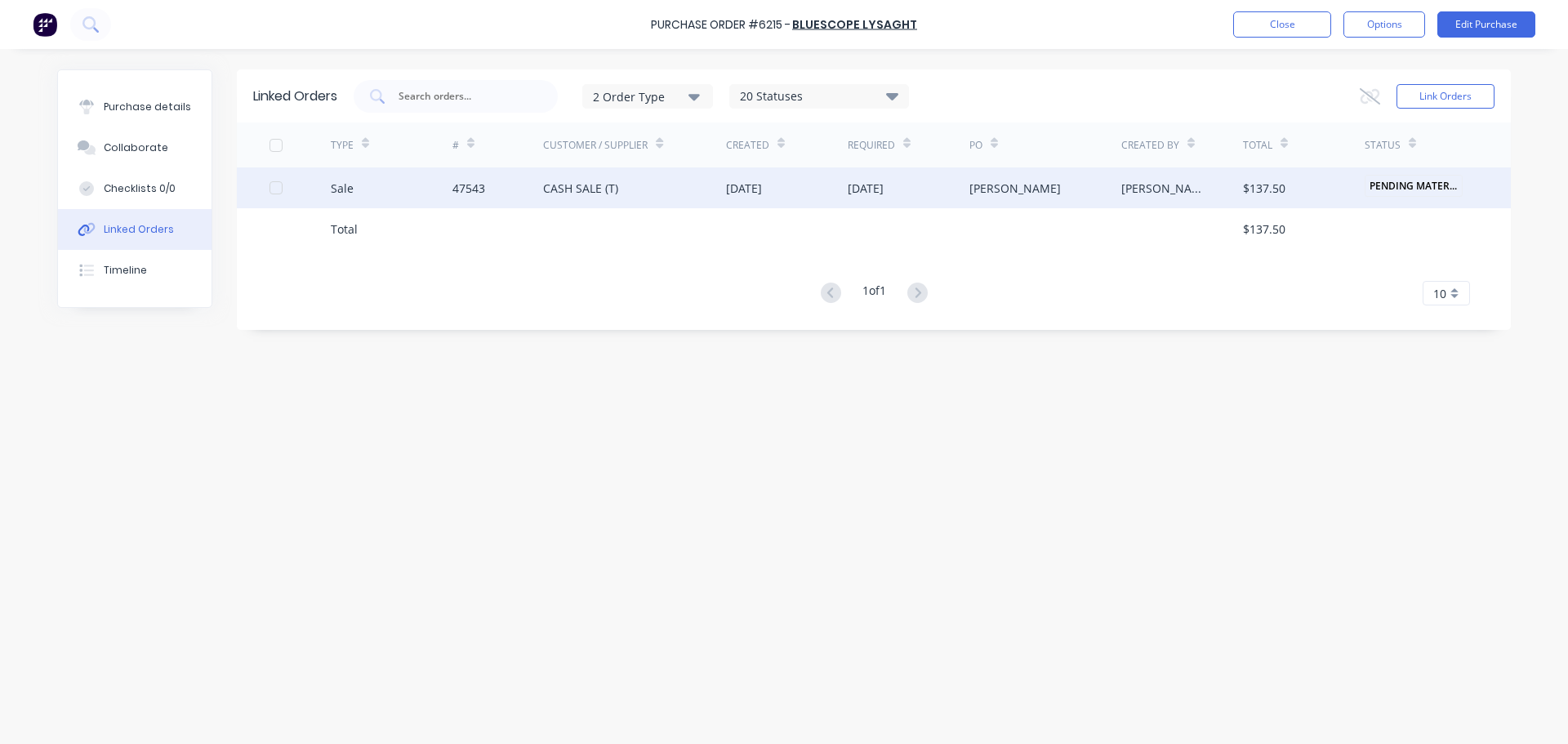
click at [355, 185] on div "Sale" at bounding box center [392, 188] width 122 height 41
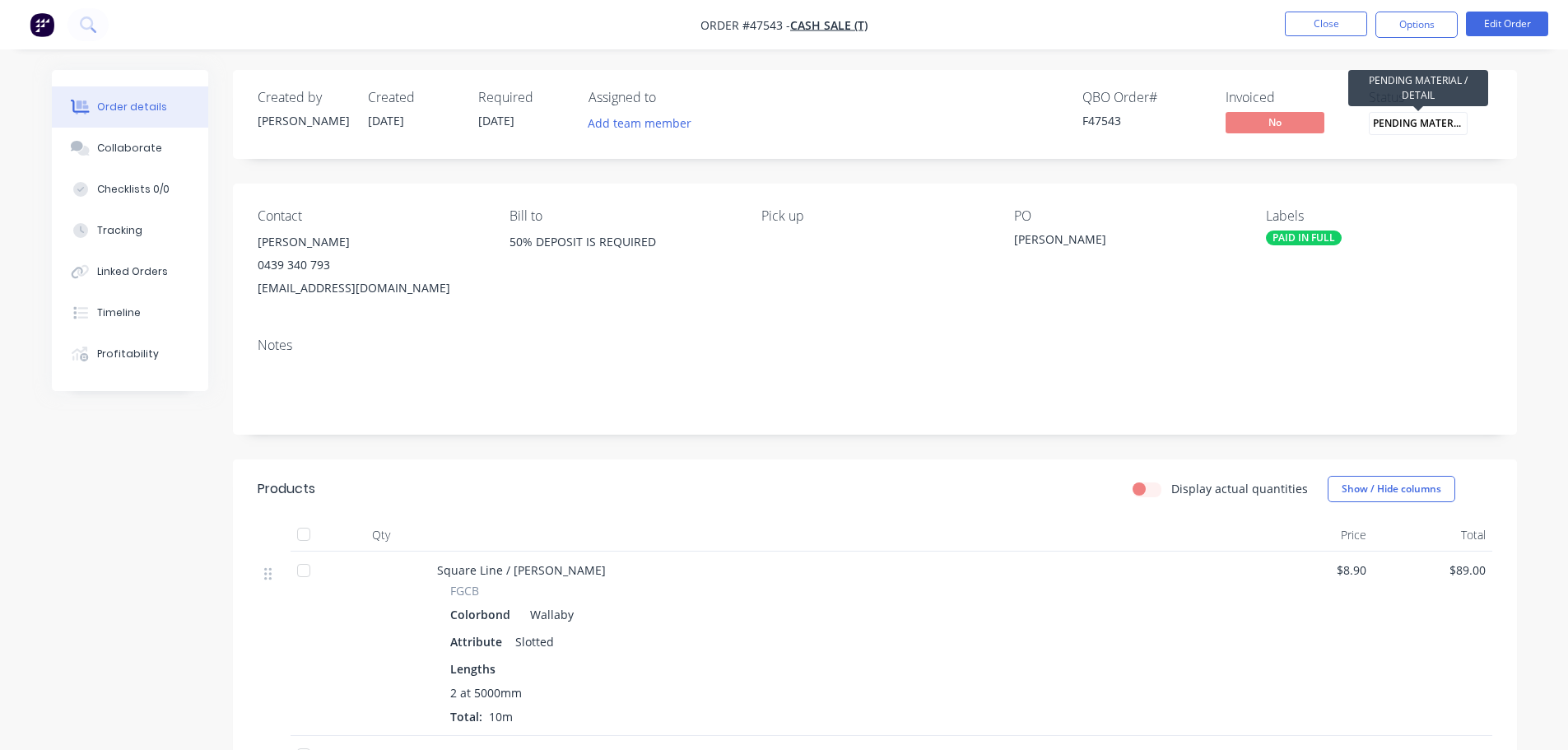
click at [1408, 116] on span "PENDING MATERIA..." at bounding box center [1419, 123] width 99 height 22
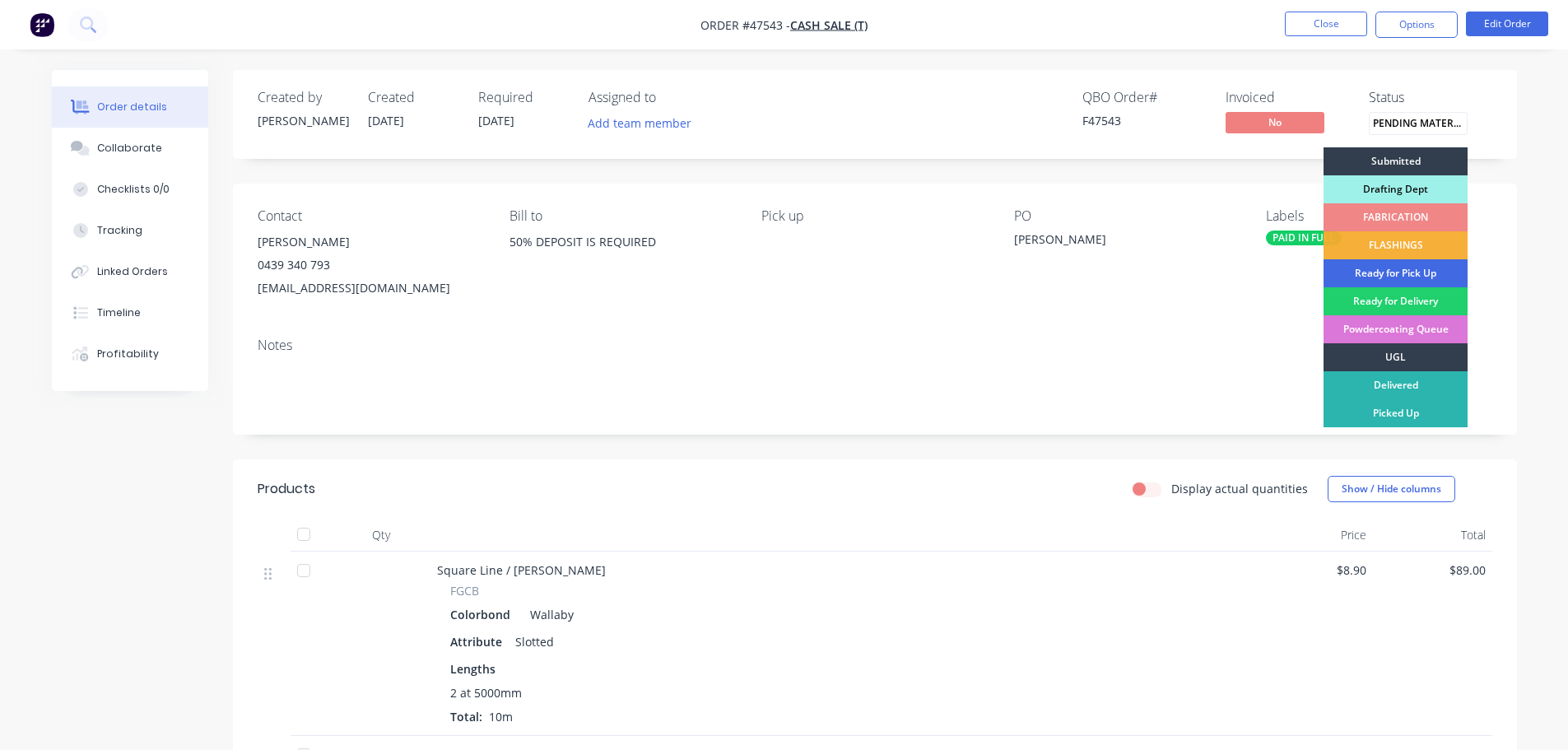
click at [1414, 274] on div "Ready for Pick Up" at bounding box center [1395, 273] width 144 height 28
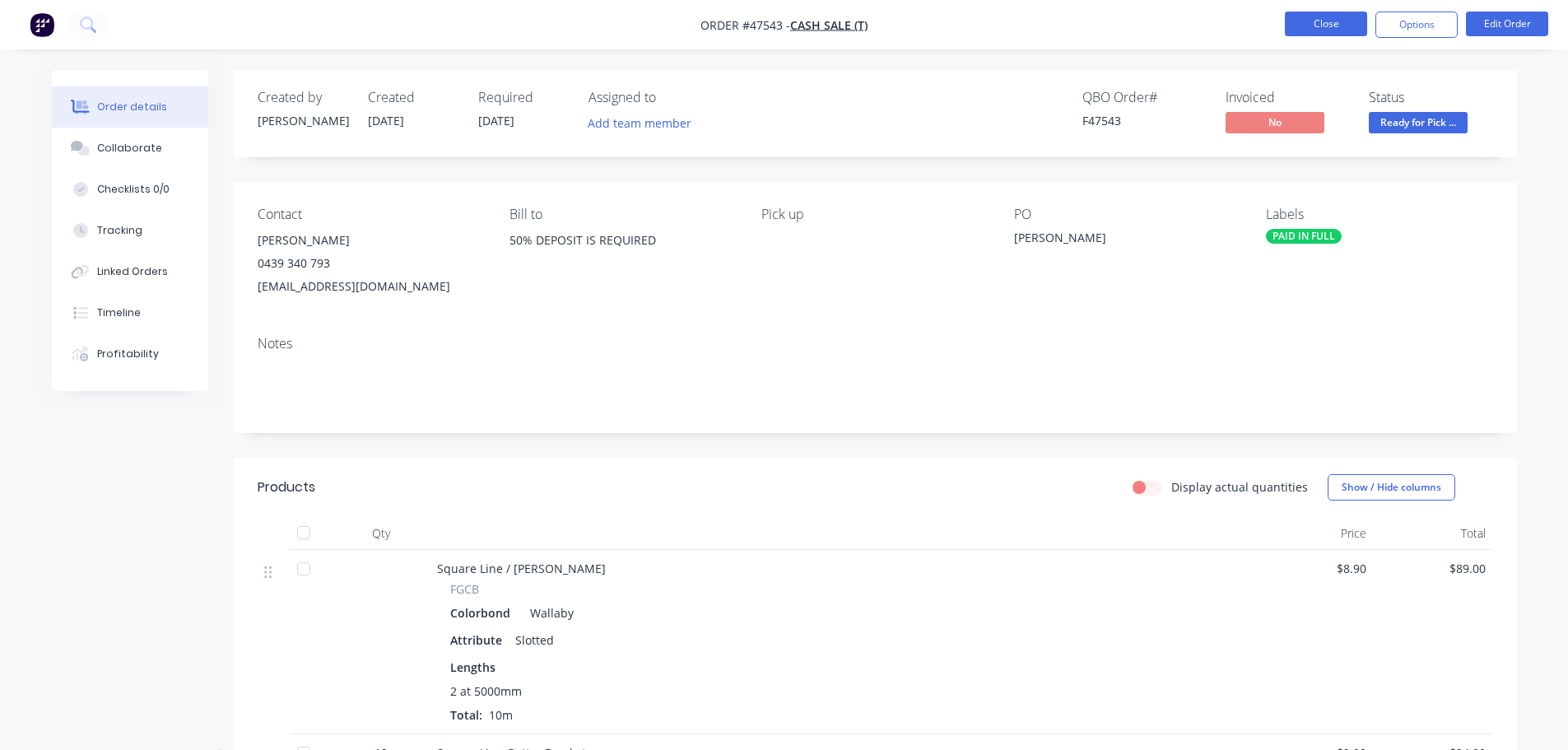
click at [1300, 22] on button "Close" at bounding box center [1326, 24] width 83 height 25
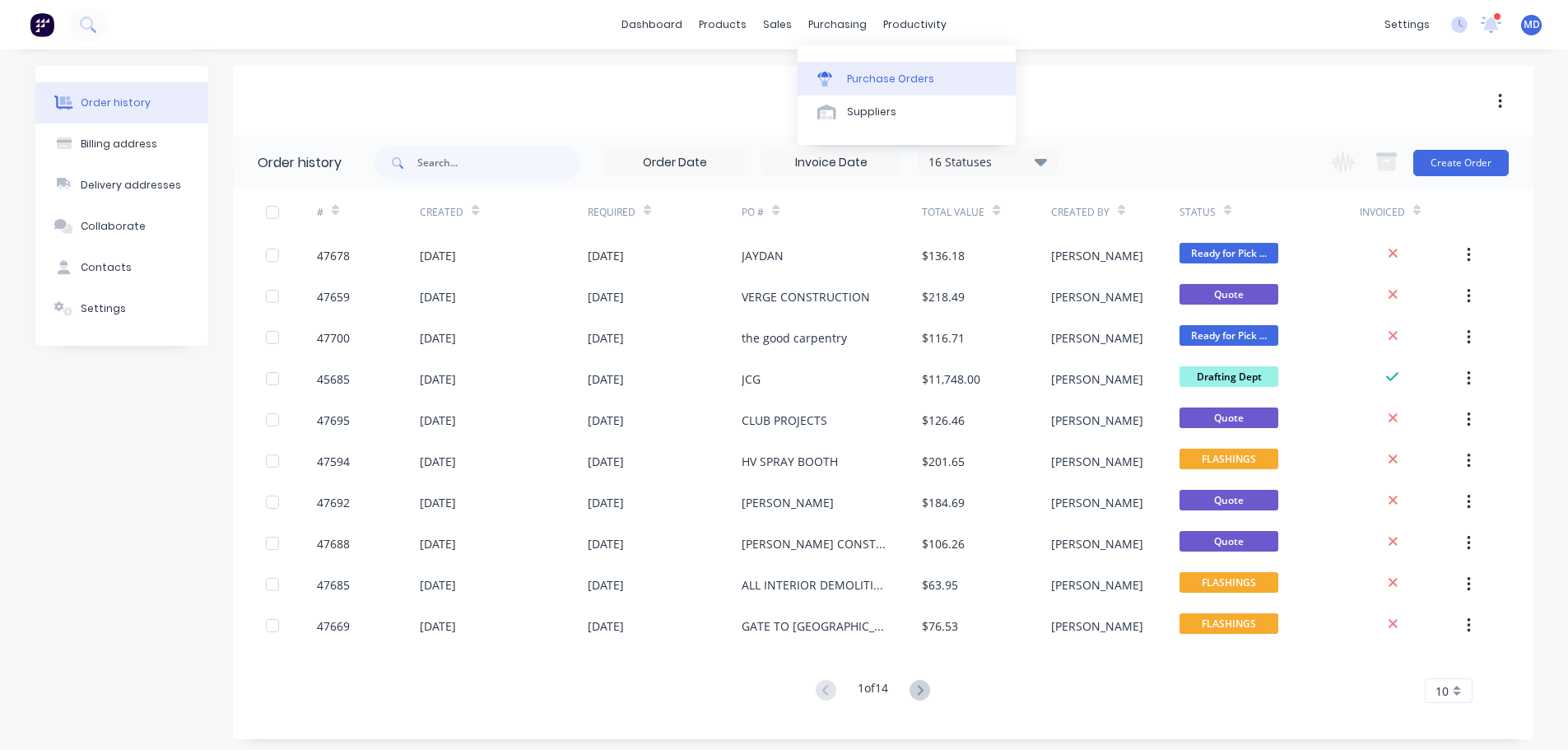
click at [845, 67] on link "Purchase Orders" at bounding box center [907, 78] width 218 height 33
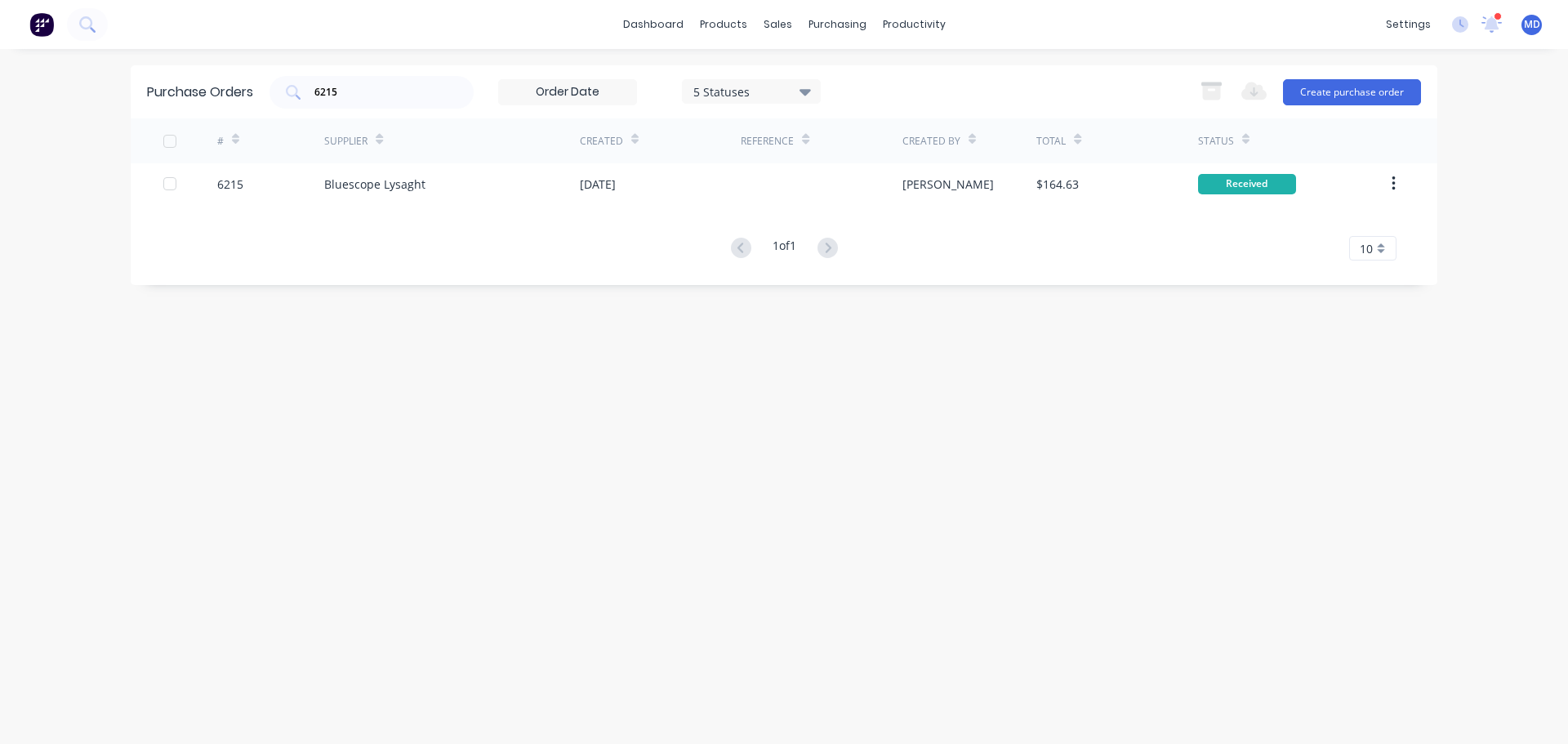
drag, startPoint x: 374, startPoint y: 90, endPoint x: 195, endPoint y: 76, distance: 179.5
click at [195, 76] on div "Purchase Orders 6215 5 Statuses 5 Statuses Export to Excel (XLSX) Create purcha…" at bounding box center [784, 92] width 1307 height 53
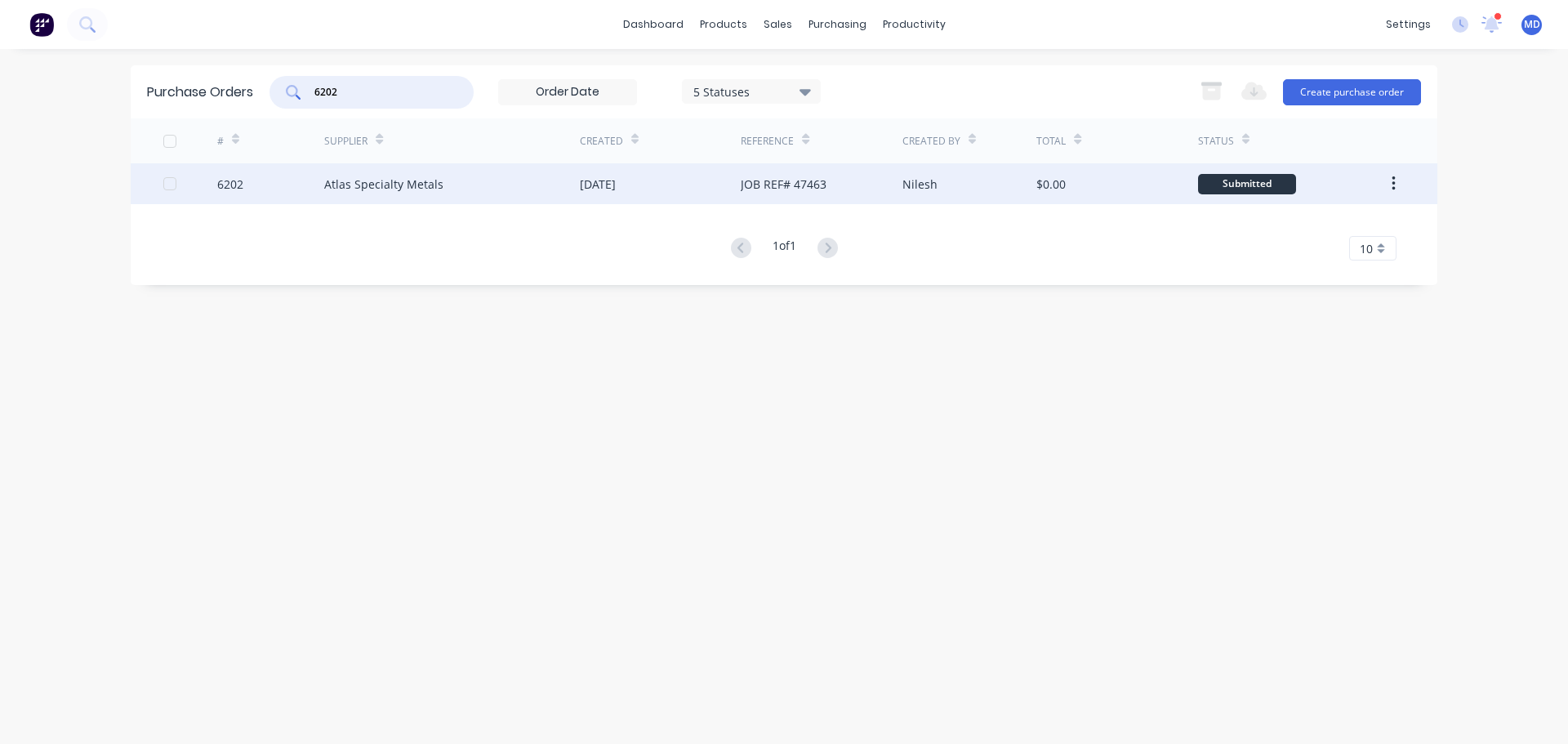
type input "6202"
click at [218, 185] on div "6202" at bounding box center [230, 184] width 26 height 17
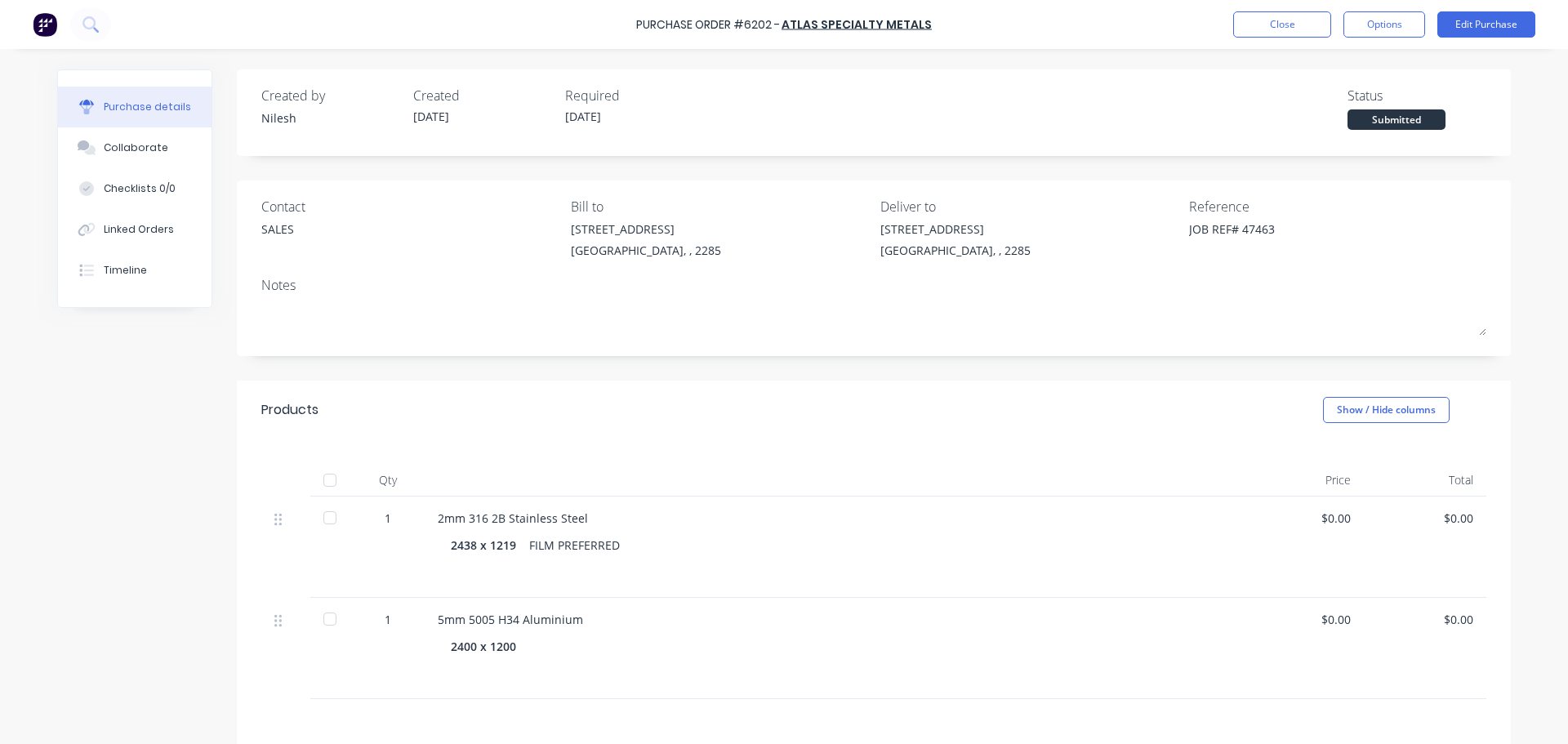
click at [326, 475] on div at bounding box center [330, 480] width 33 height 33
type textarea "x"
click at [129, 230] on div "Linked Orders" at bounding box center [139, 229] width 70 height 15
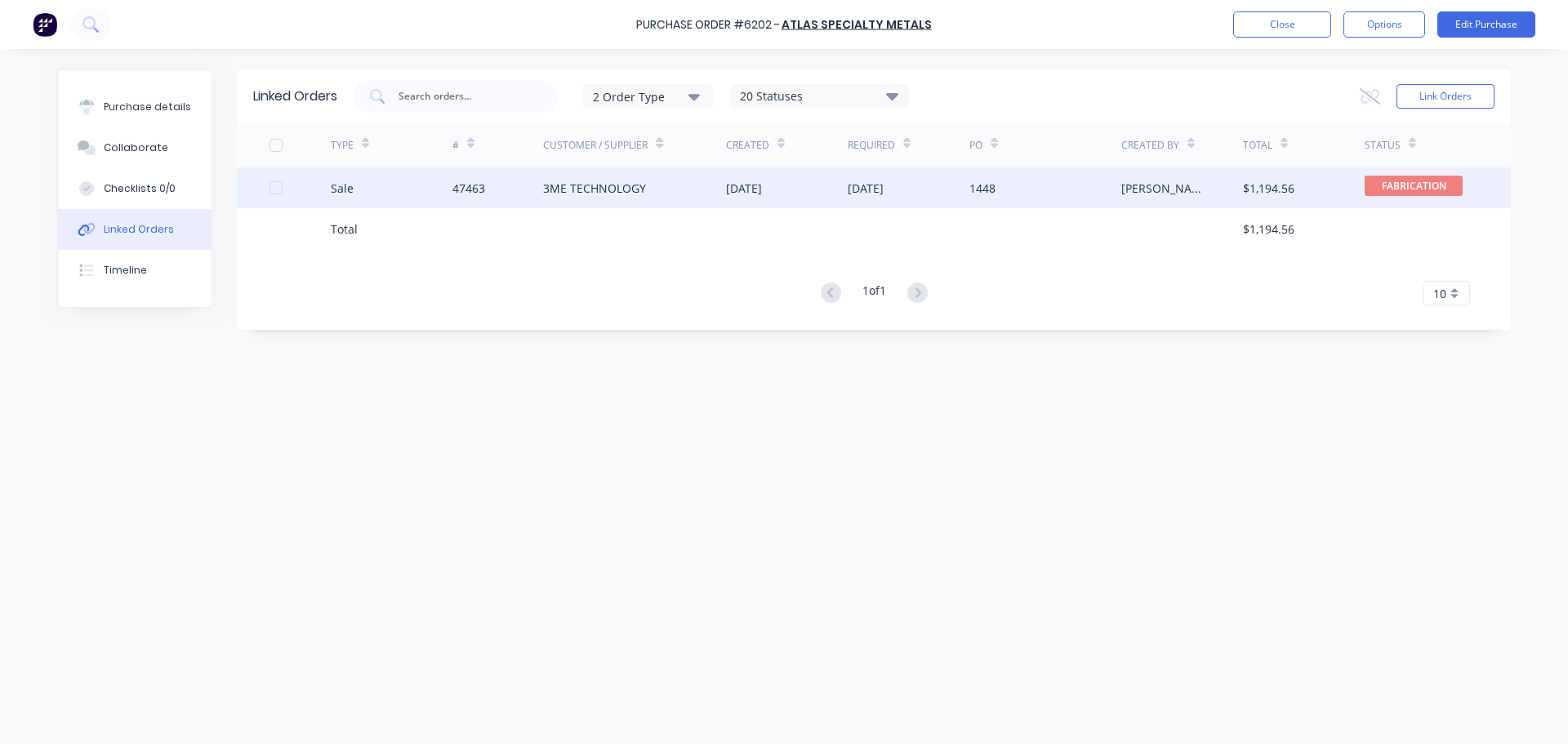
click at [328, 187] on div at bounding box center [300, 188] width 61 height 41
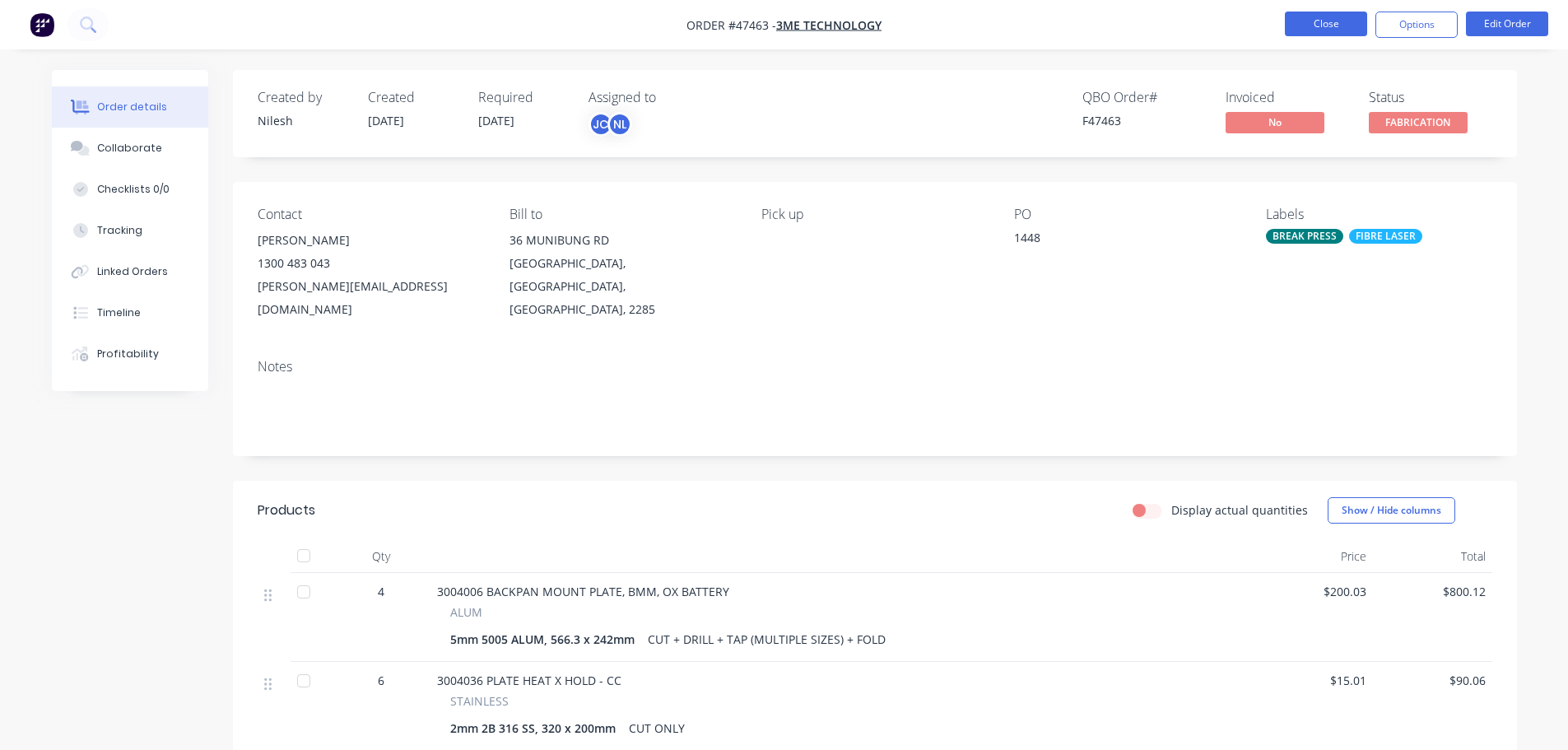
click at [1320, 23] on button "Close" at bounding box center [1326, 24] width 83 height 25
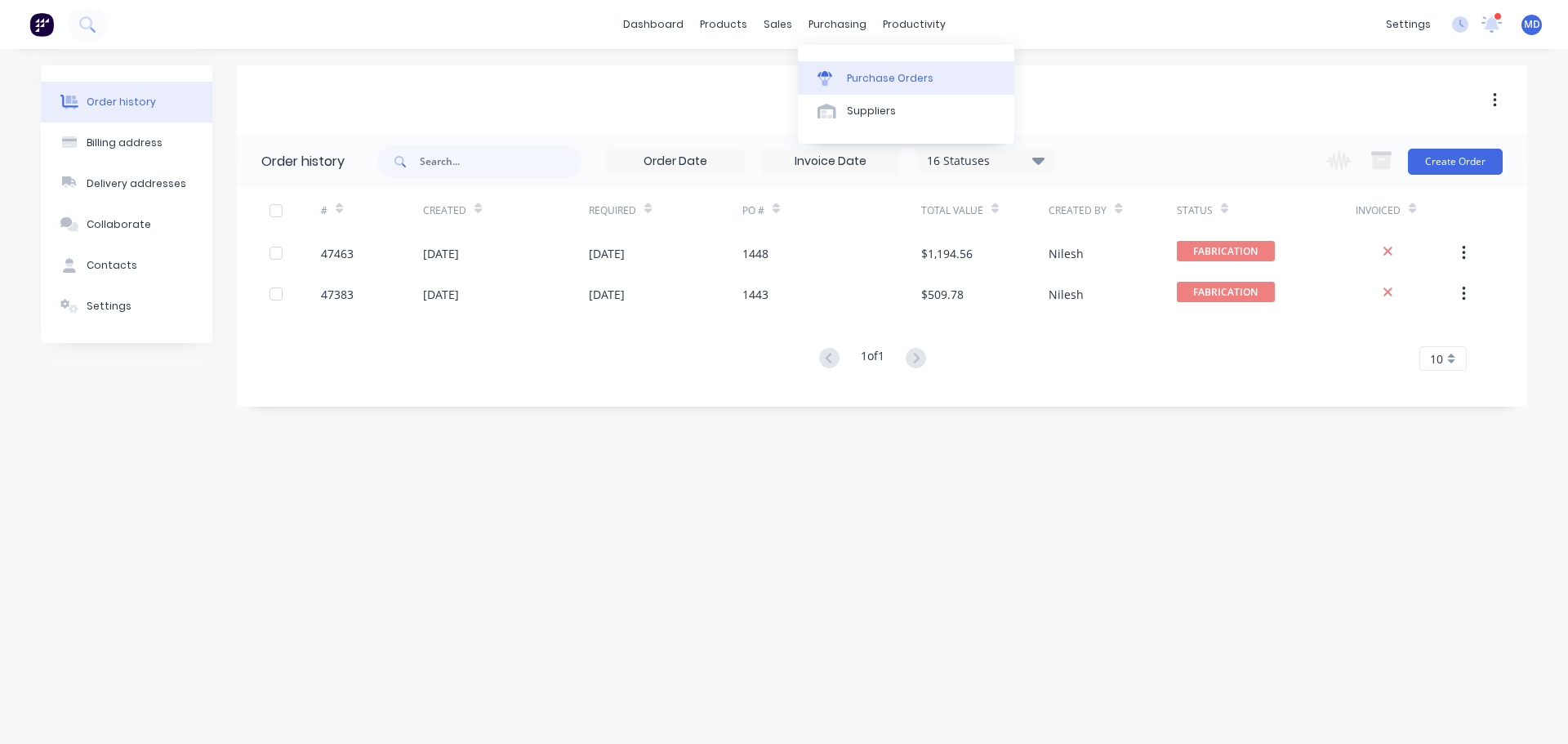
click at [849, 76] on div "Purchase Orders" at bounding box center [890, 79] width 87 height 15
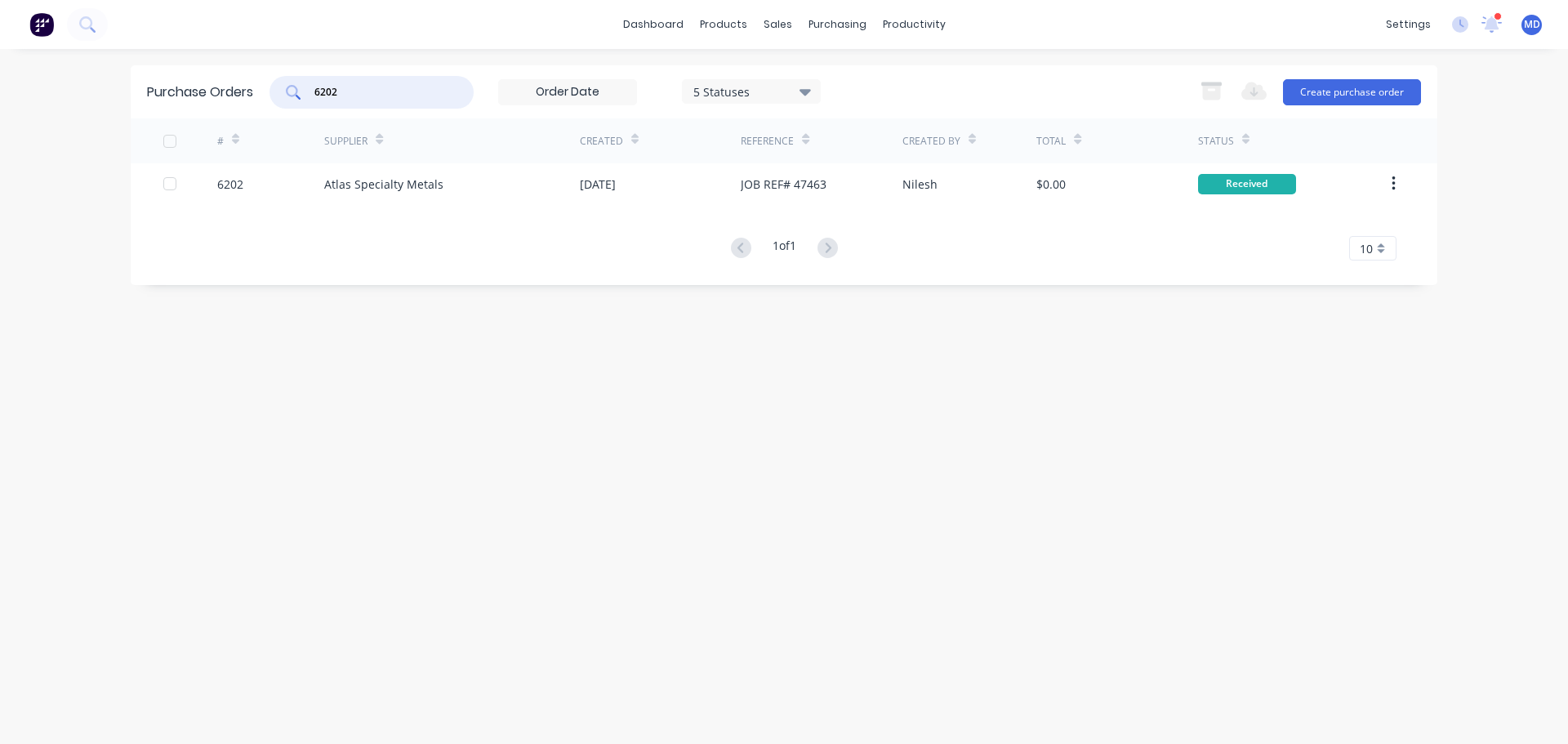
click at [346, 84] on input "6202" at bounding box center [380, 93] width 135 height 16
type input "6"
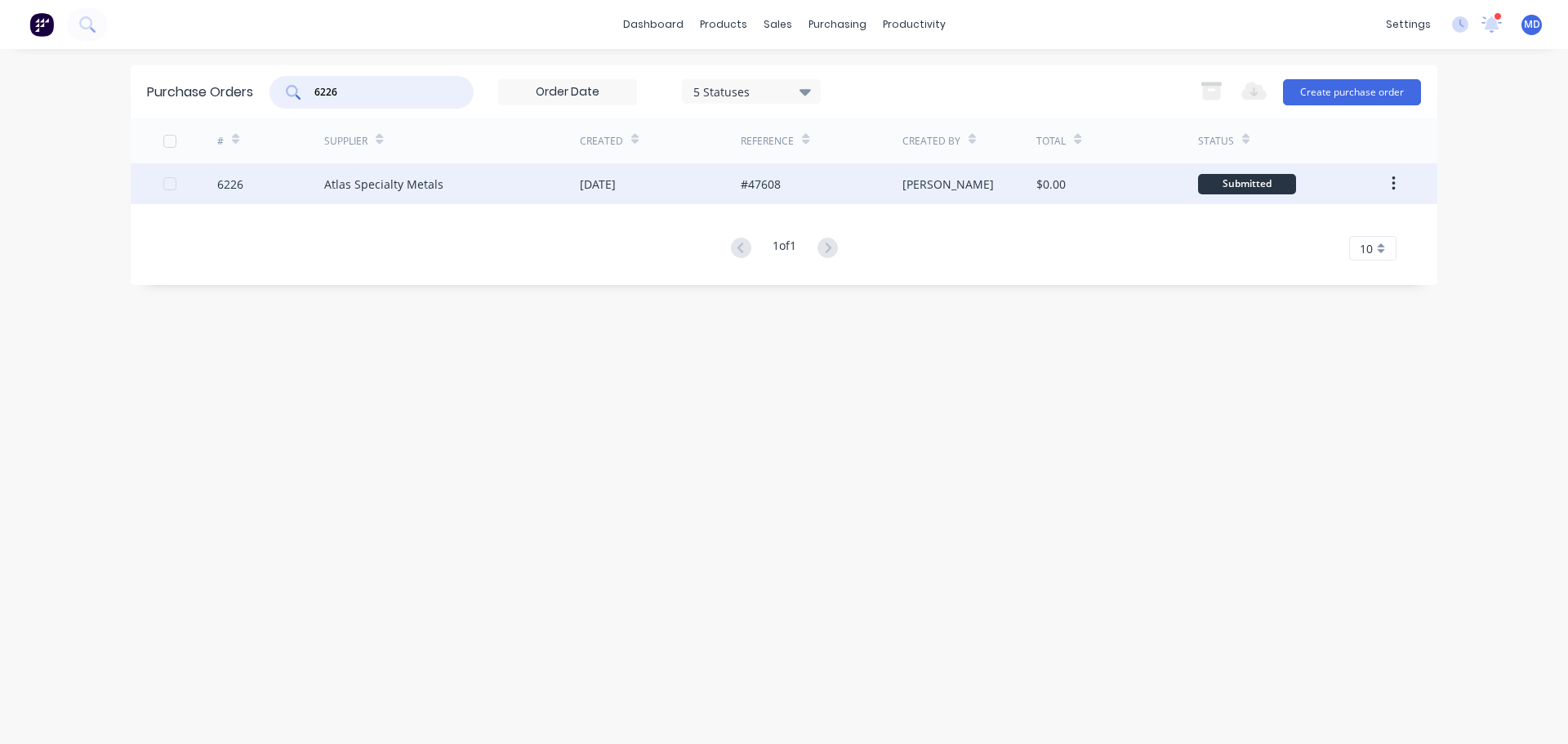
type input "6226"
click at [228, 187] on div "6226" at bounding box center [230, 184] width 26 height 17
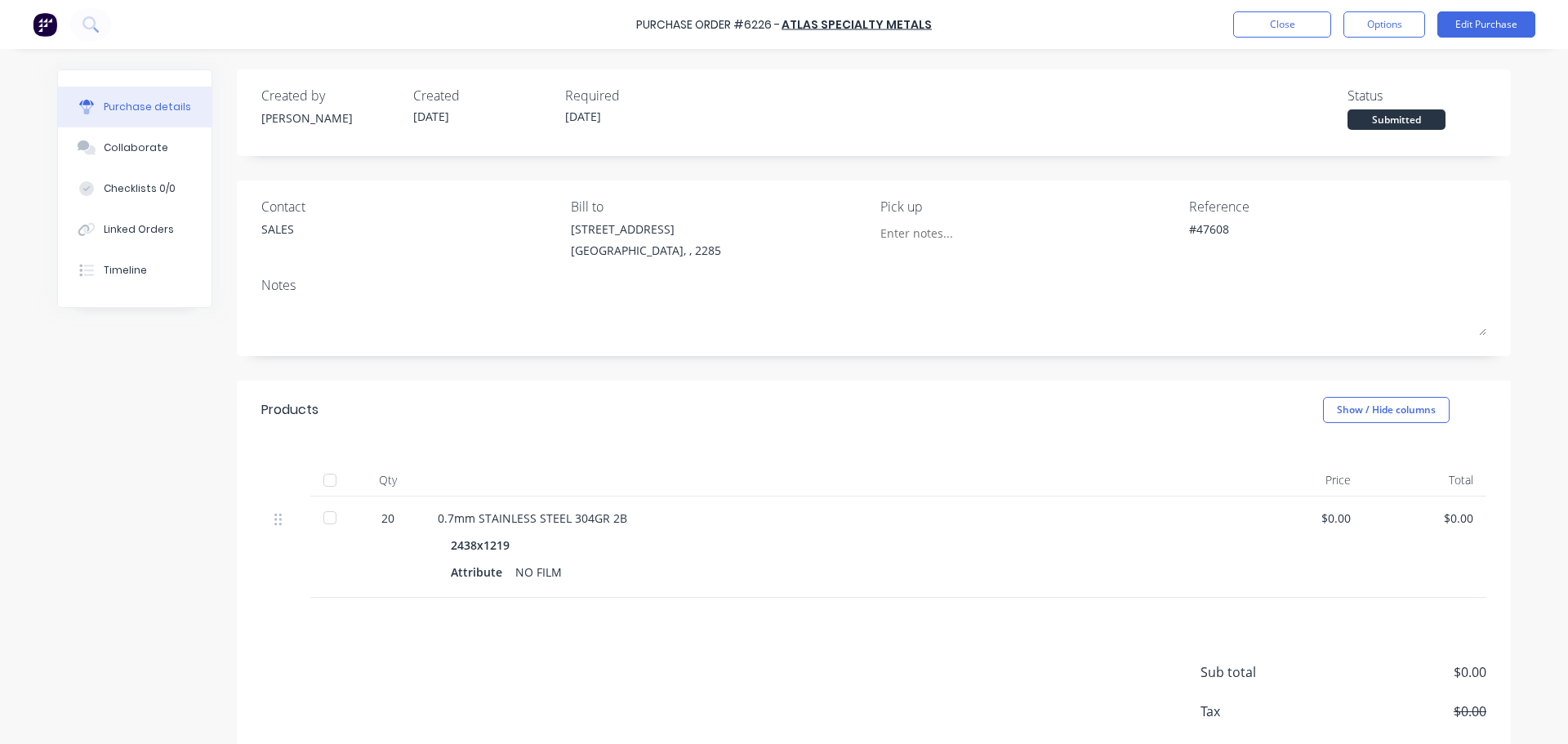
click at [320, 481] on div at bounding box center [330, 480] width 33 height 33
click at [157, 221] on button "Linked Orders" at bounding box center [134, 229] width 153 height 41
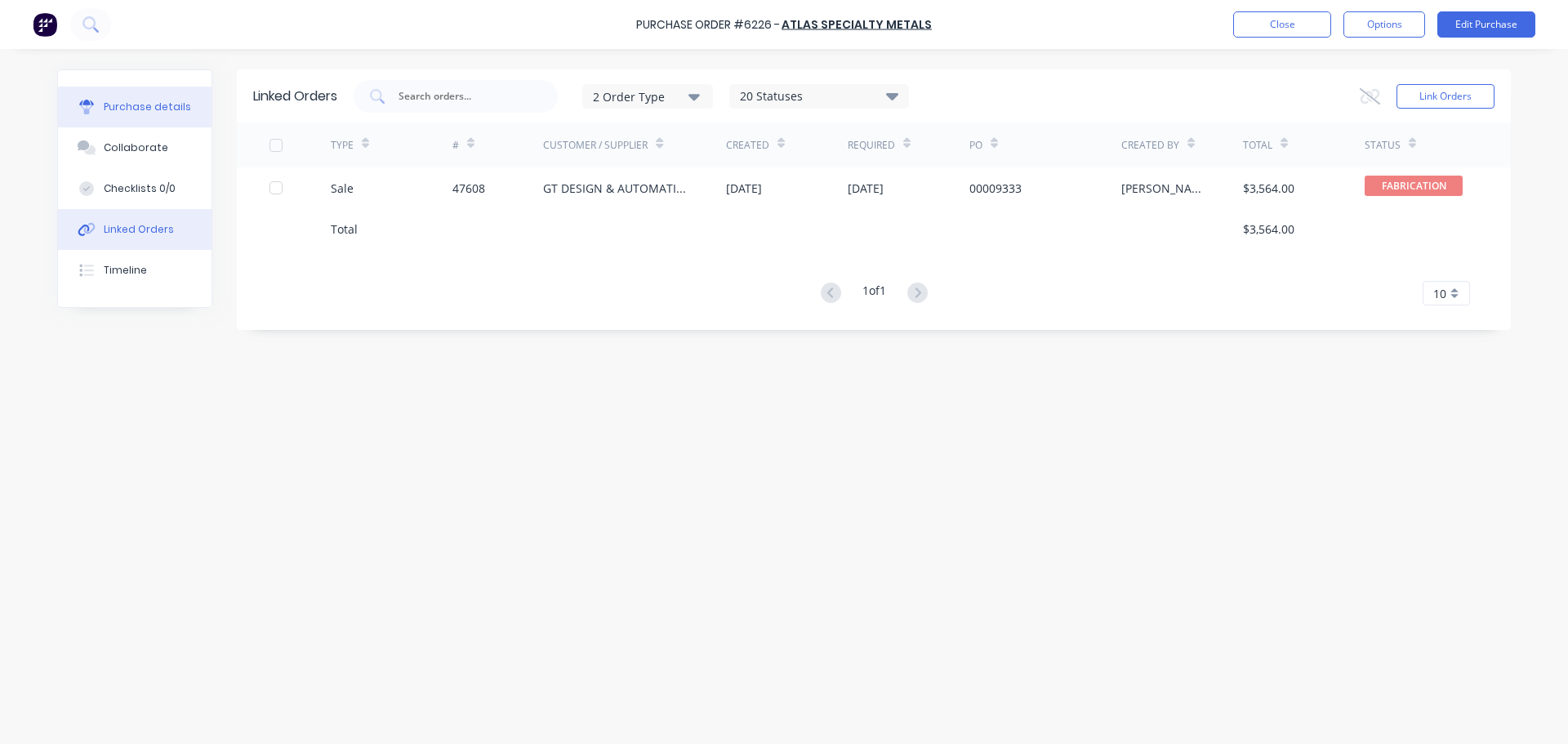
click at [141, 111] on div "Purchase details" at bounding box center [147, 107] width 88 height 15
type textarea "x"
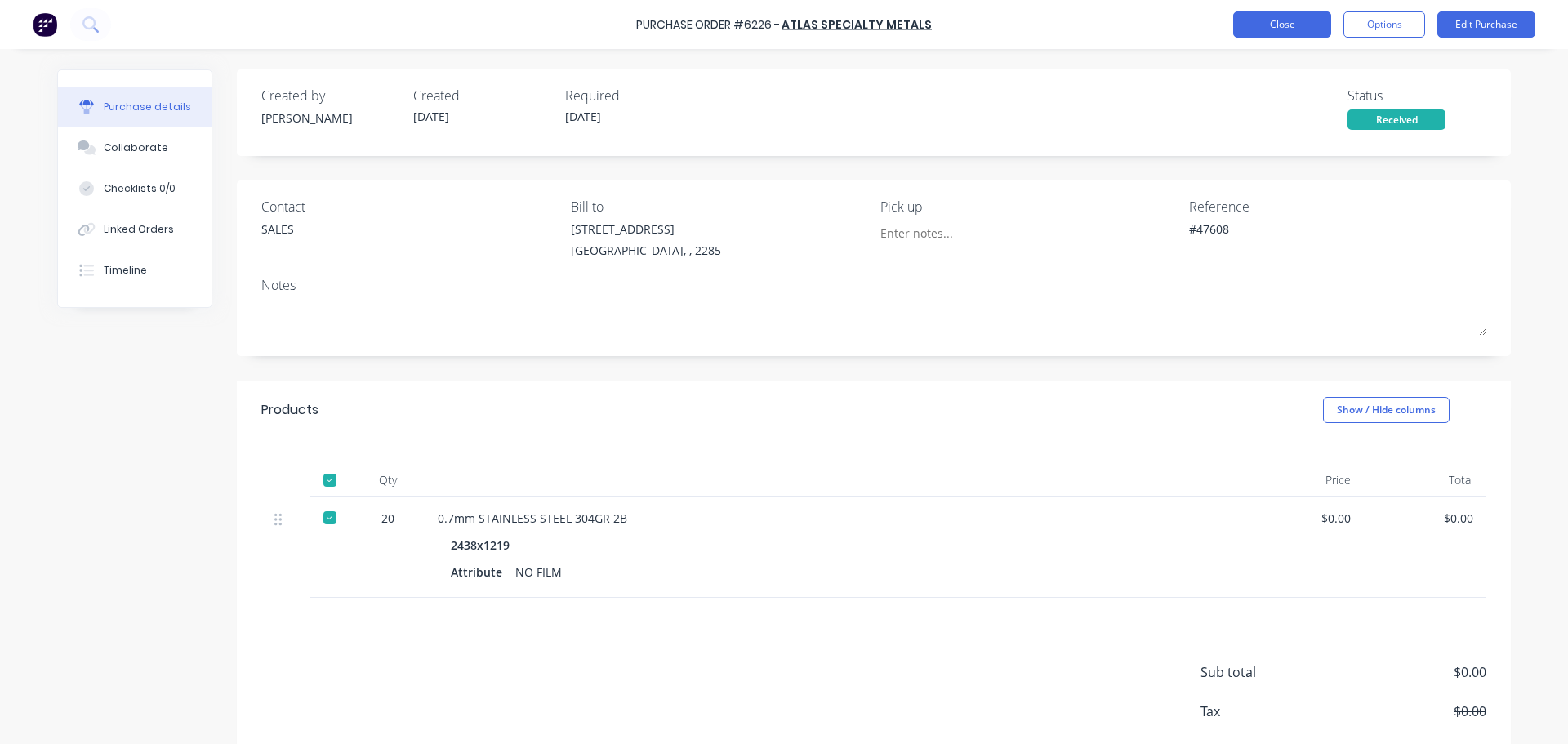
click at [1252, 14] on button "Close" at bounding box center [1282, 25] width 98 height 26
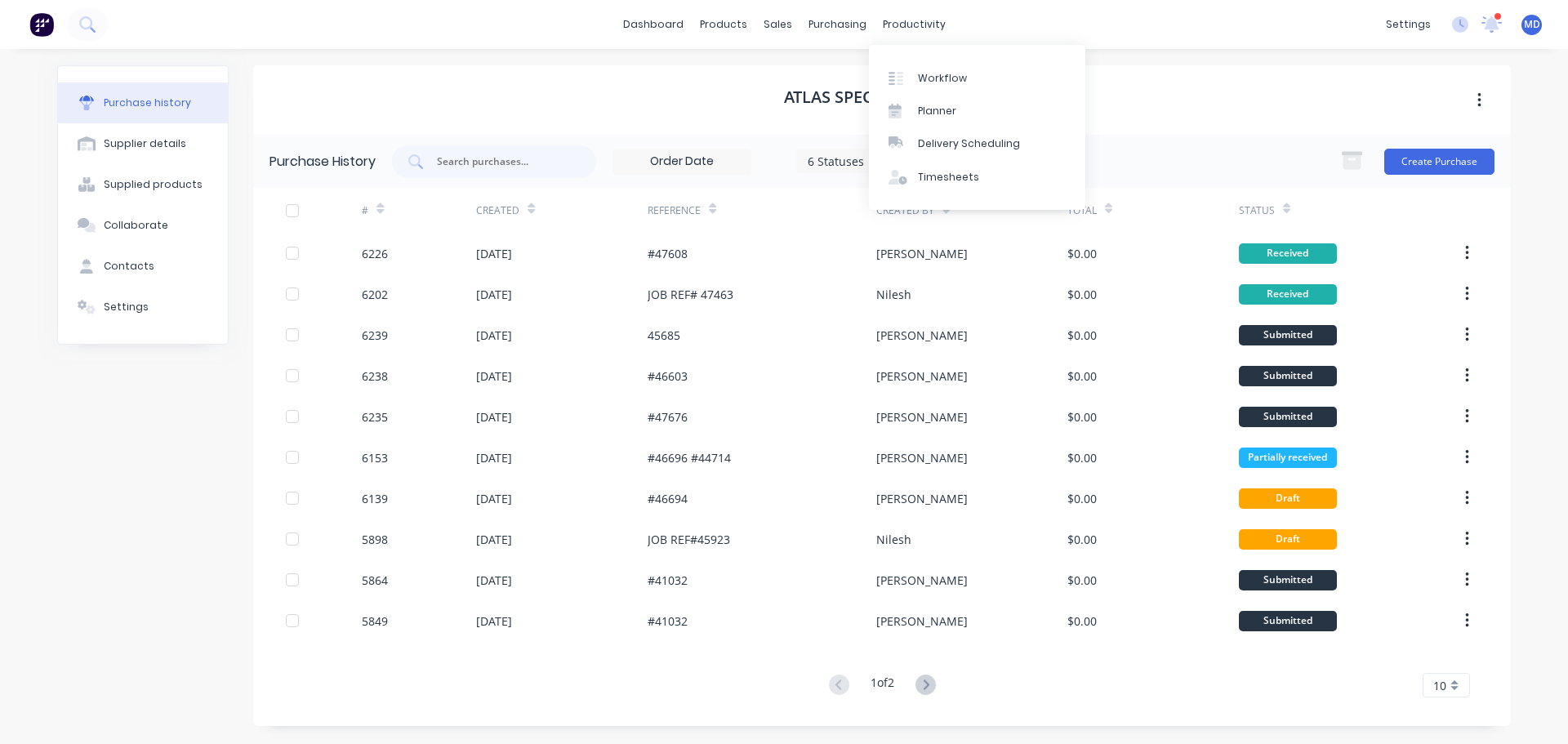
click at [929, 61] on div "Workflow Planner Delivery Scheduling Timesheets" at bounding box center [977, 127] width 216 height 165
drag, startPoint x: 931, startPoint y: 72, endPoint x: 1013, endPoint y: 78, distance: 82.2
click at [931, 72] on div "Workflow" at bounding box center [943, 79] width 49 height 15
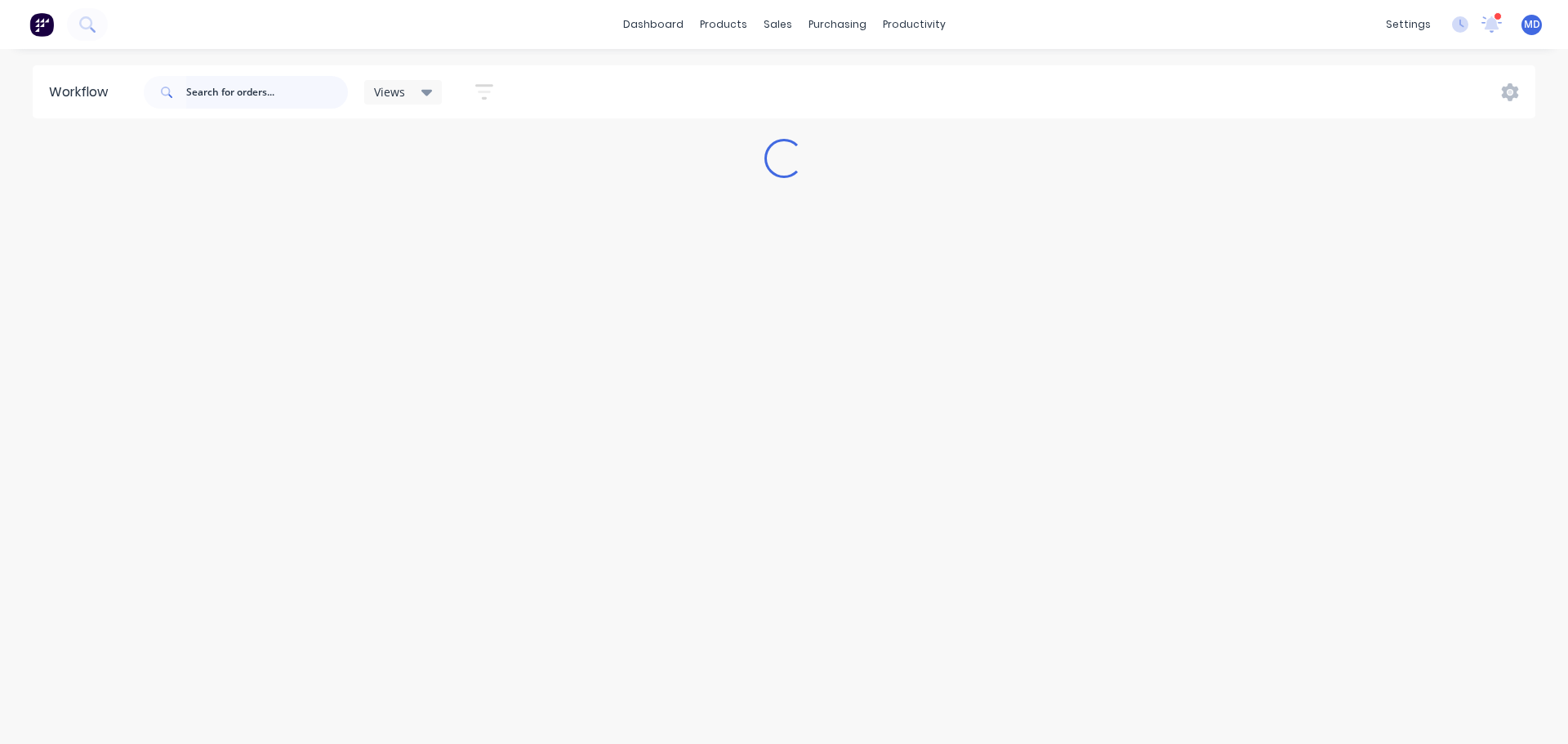
click at [242, 79] on input "text" at bounding box center [266, 93] width 161 height 33
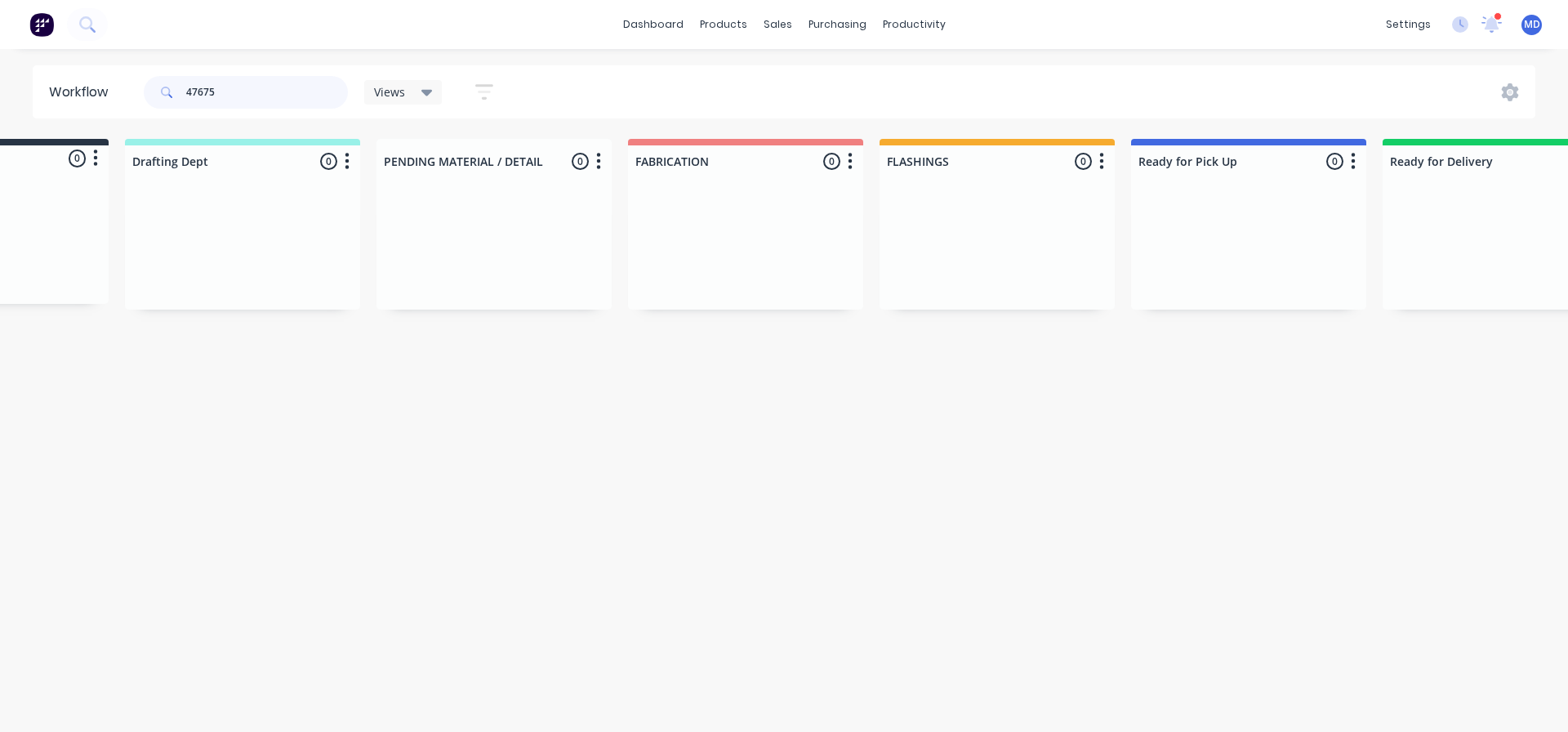
scroll to position [0, 279]
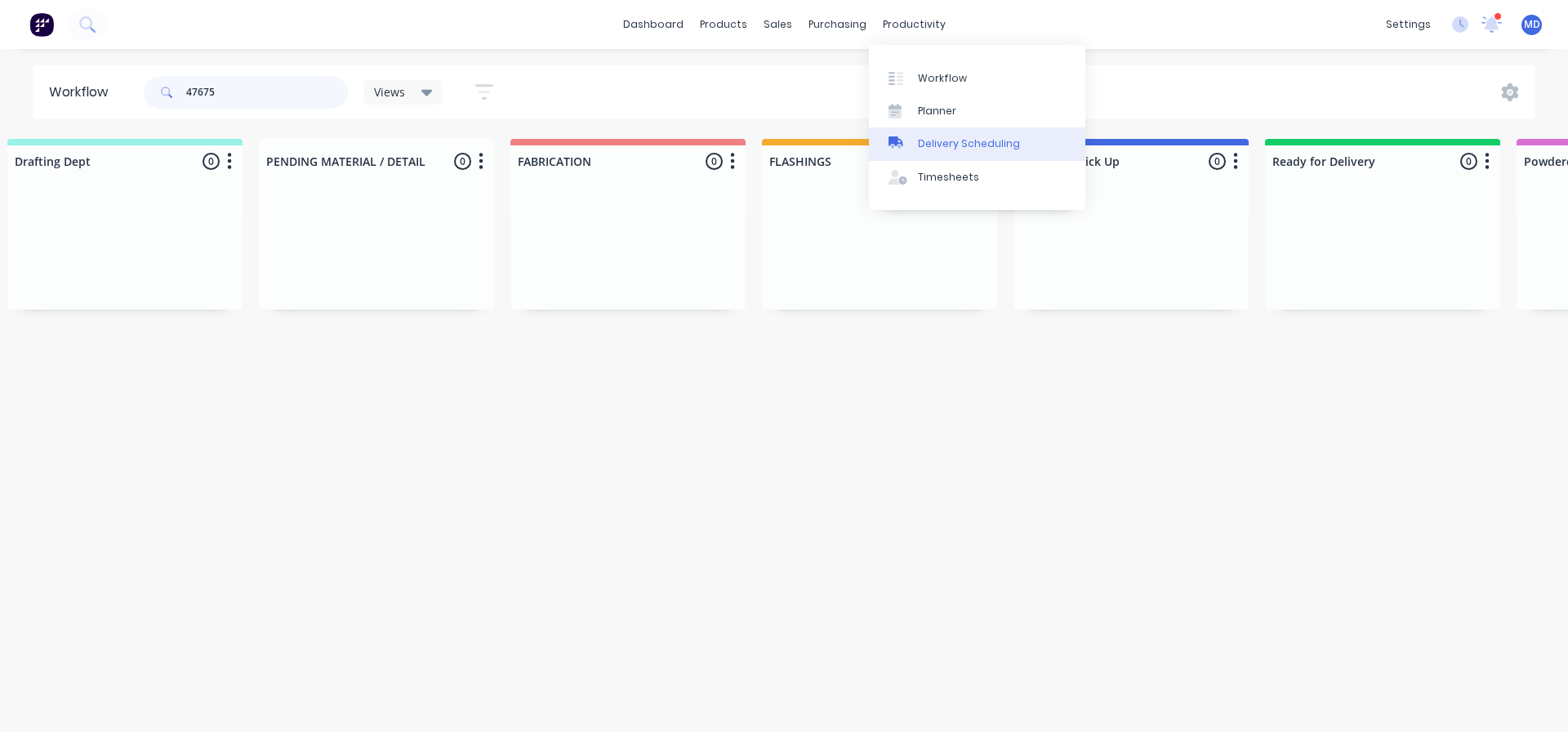
type input "47675"
click at [909, 152] on link "Delivery Scheduling" at bounding box center [977, 144] width 216 height 33
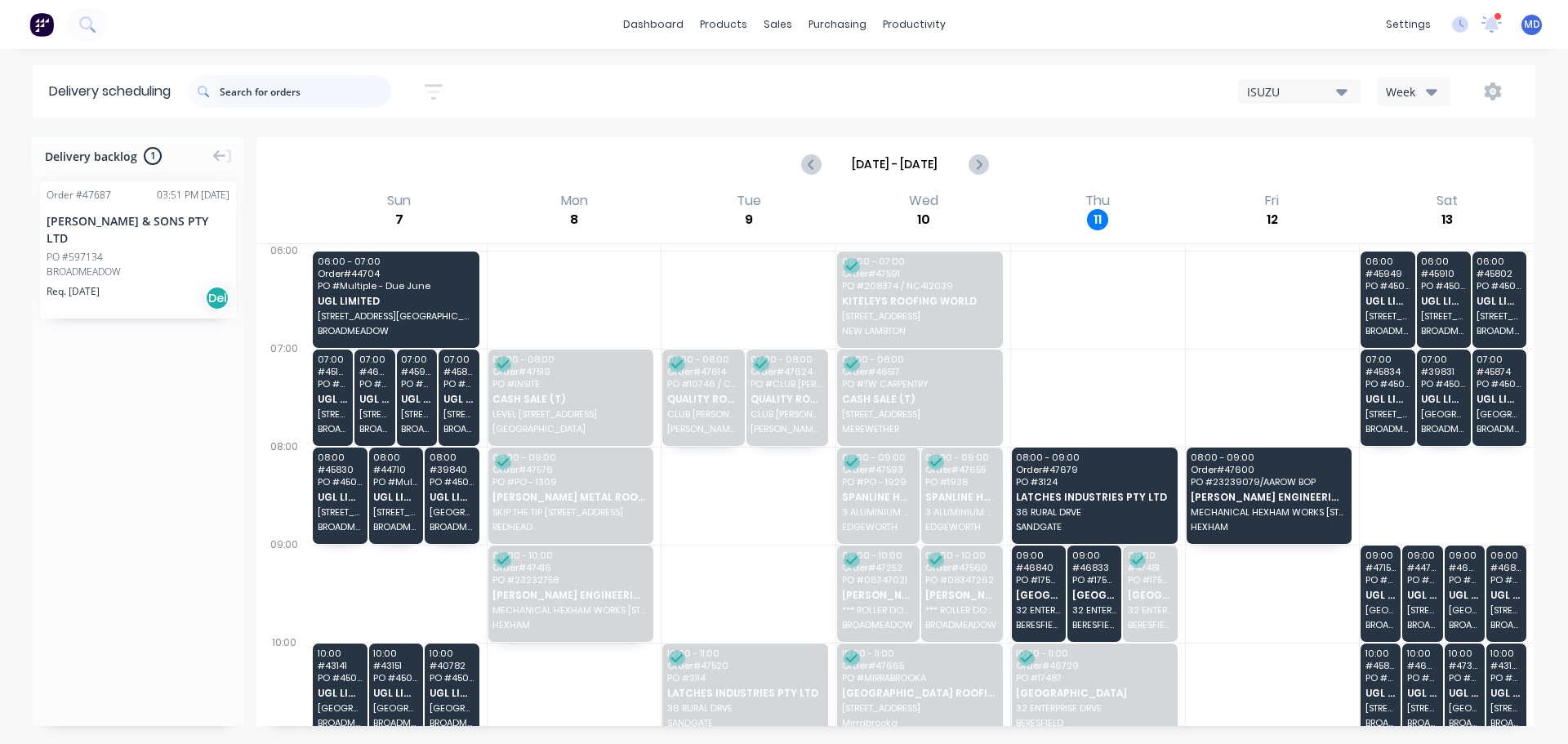
click at [278, 78] on input "text" at bounding box center [305, 92] width 171 height 33
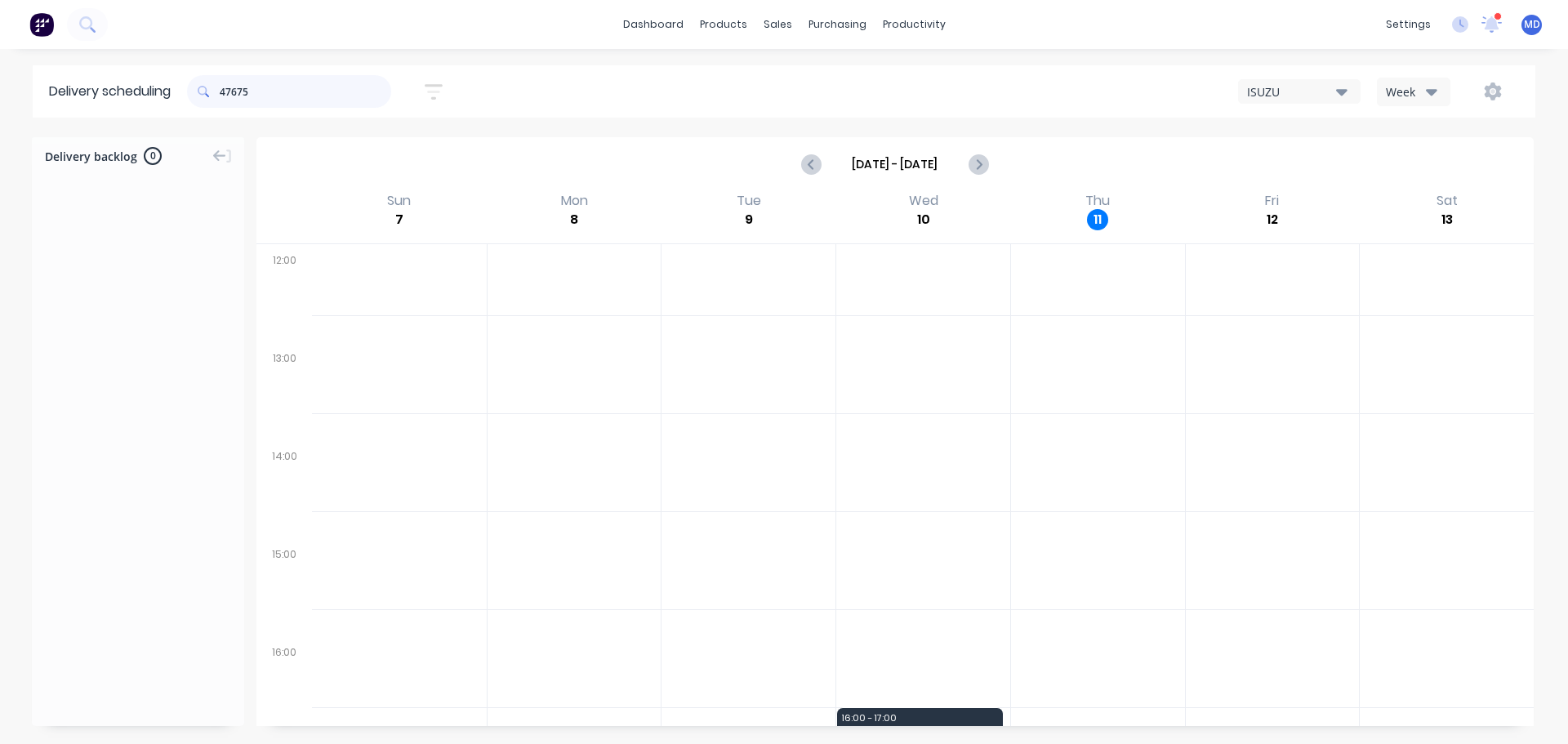
scroll to position [610, 0]
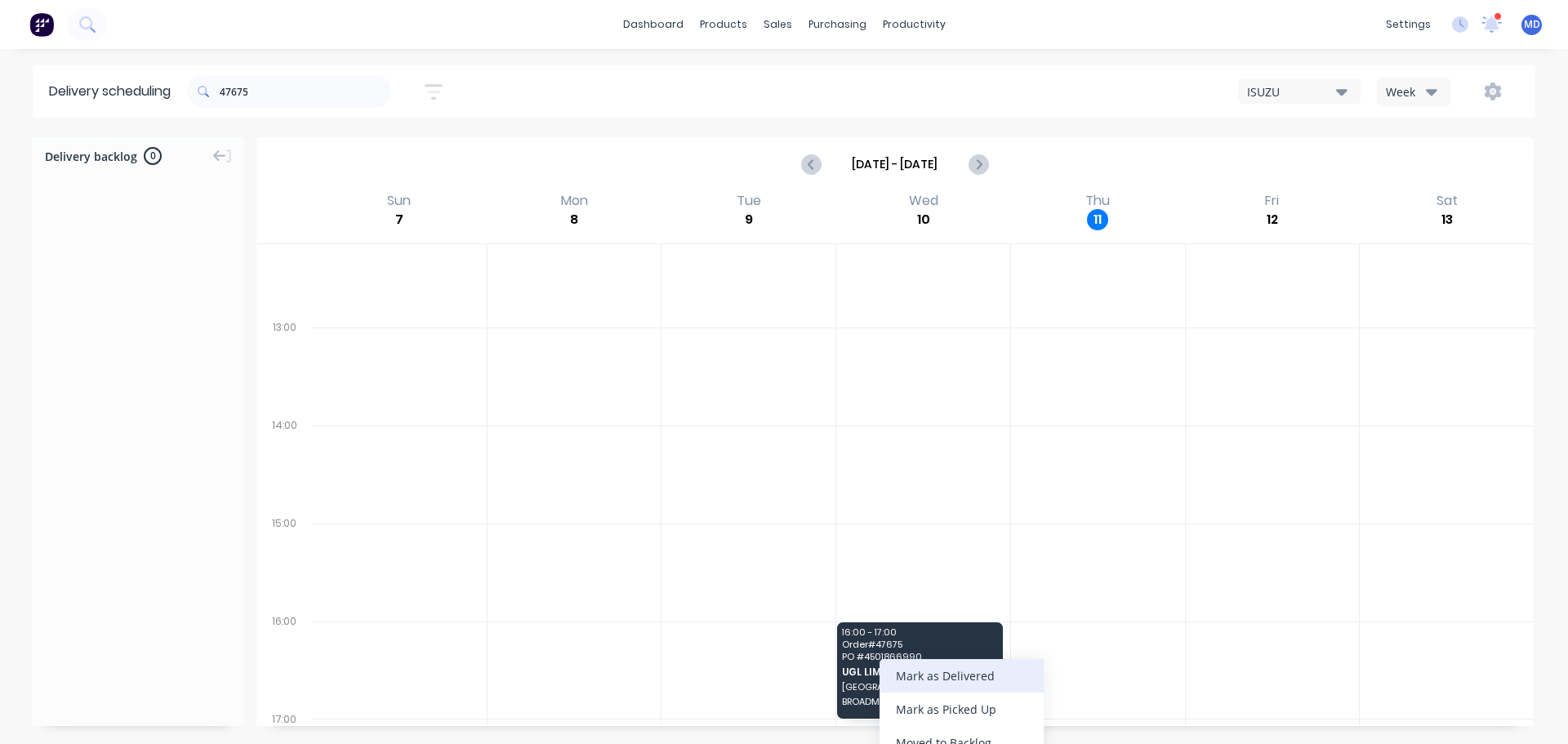
click at [924, 674] on div "Mark as Delivered" at bounding box center [962, 676] width 164 height 34
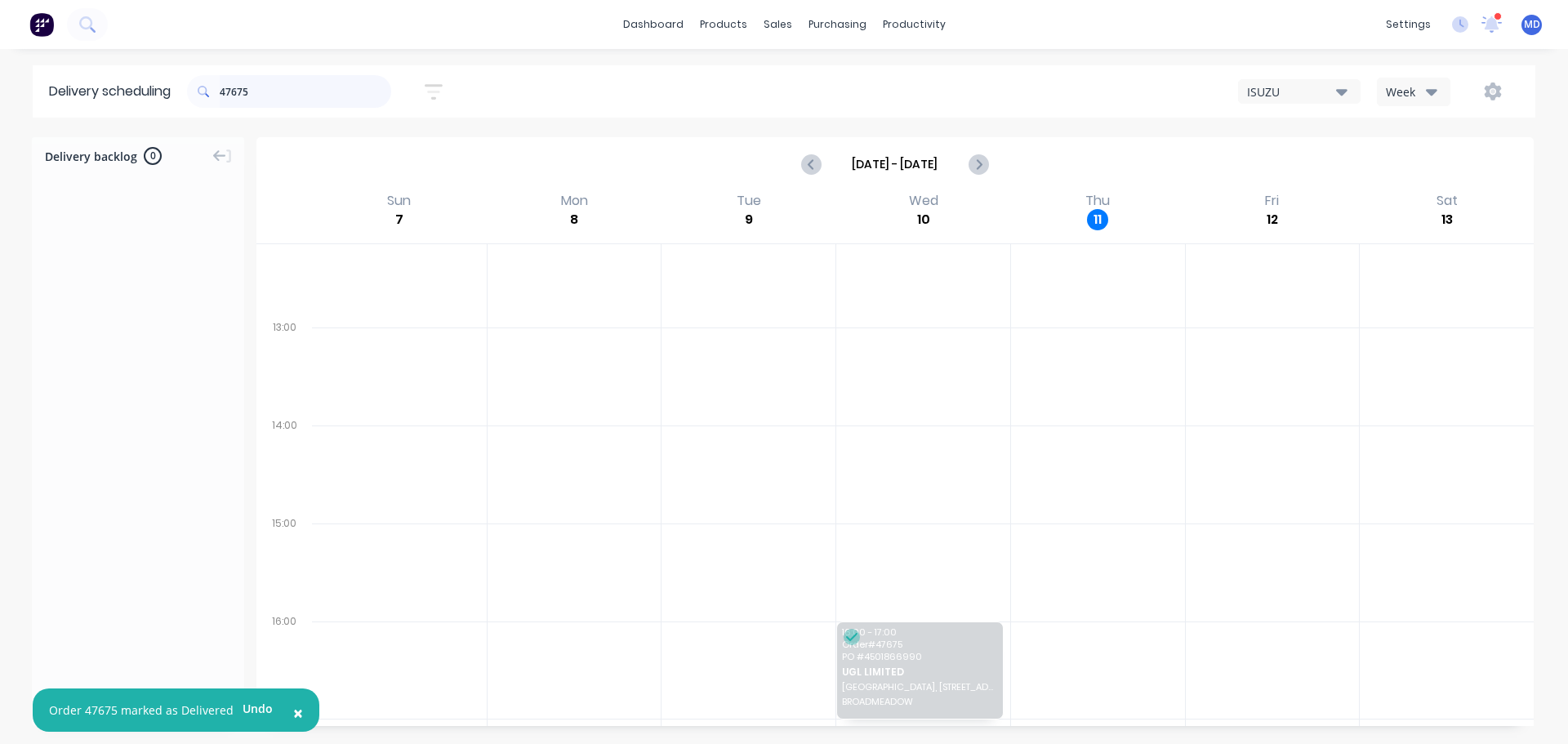
click at [282, 85] on input "47675" at bounding box center [305, 92] width 171 height 33
type input "4"
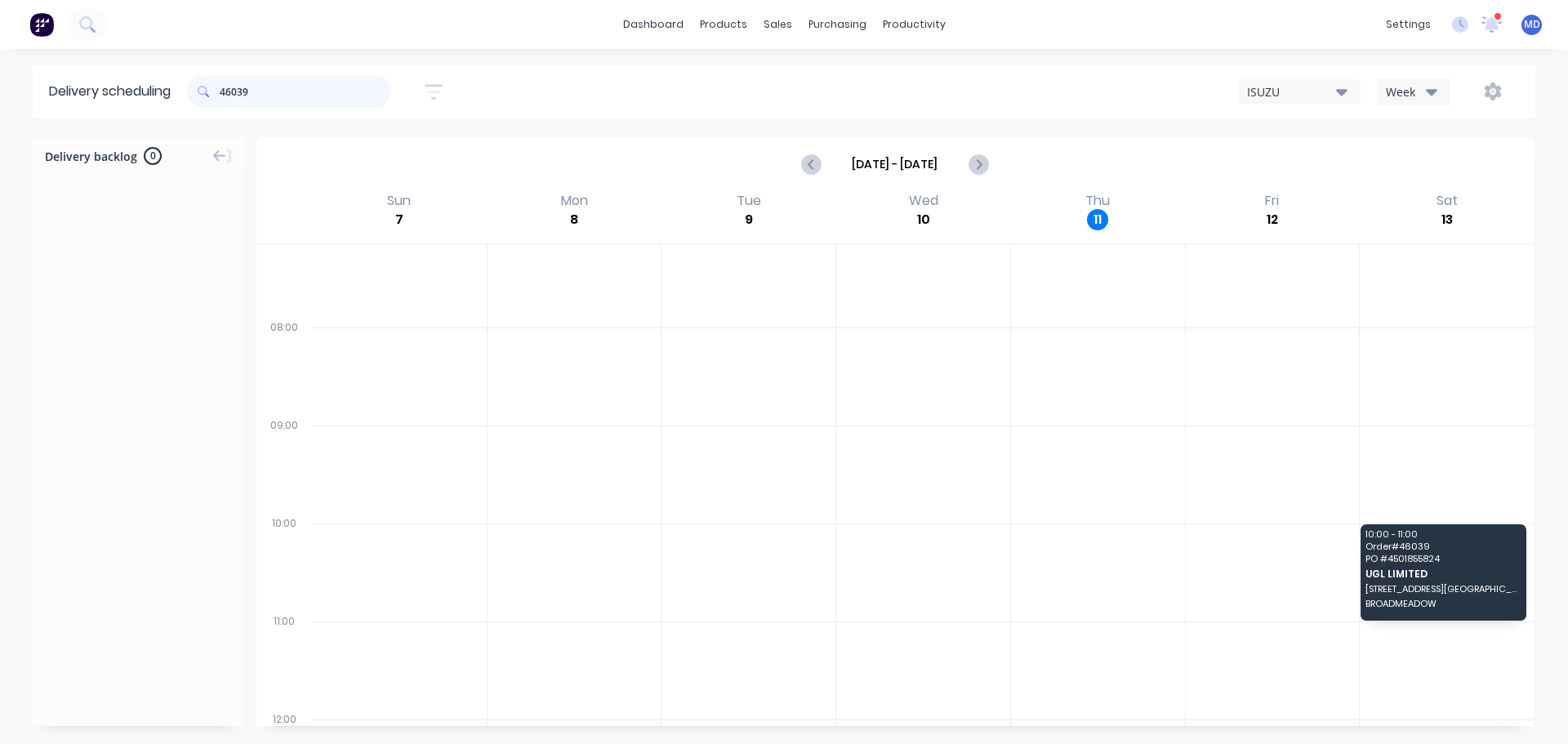
scroll to position [38, 0]
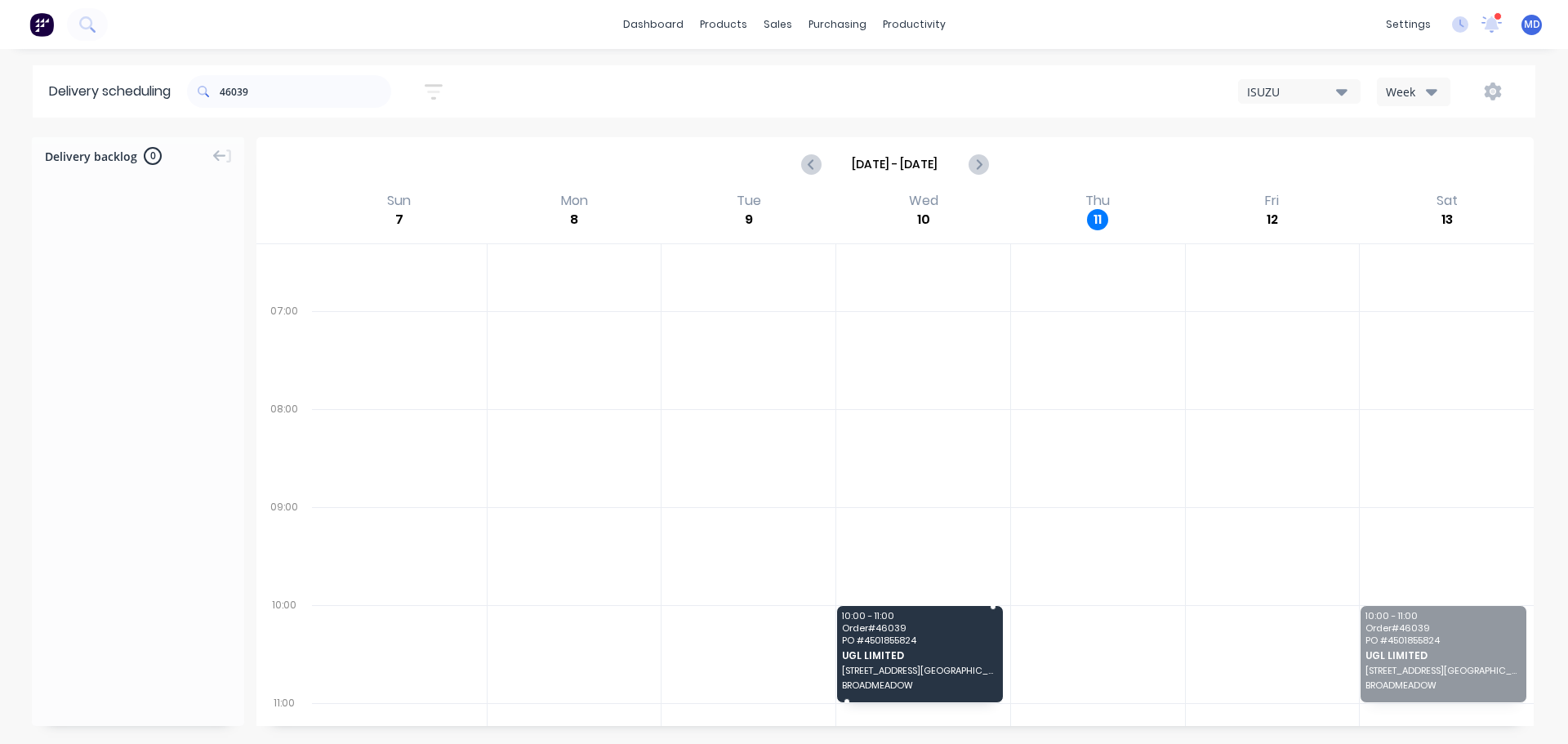
drag, startPoint x: 1466, startPoint y: 679, endPoint x: 953, endPoint y: 698, distance: 513.4
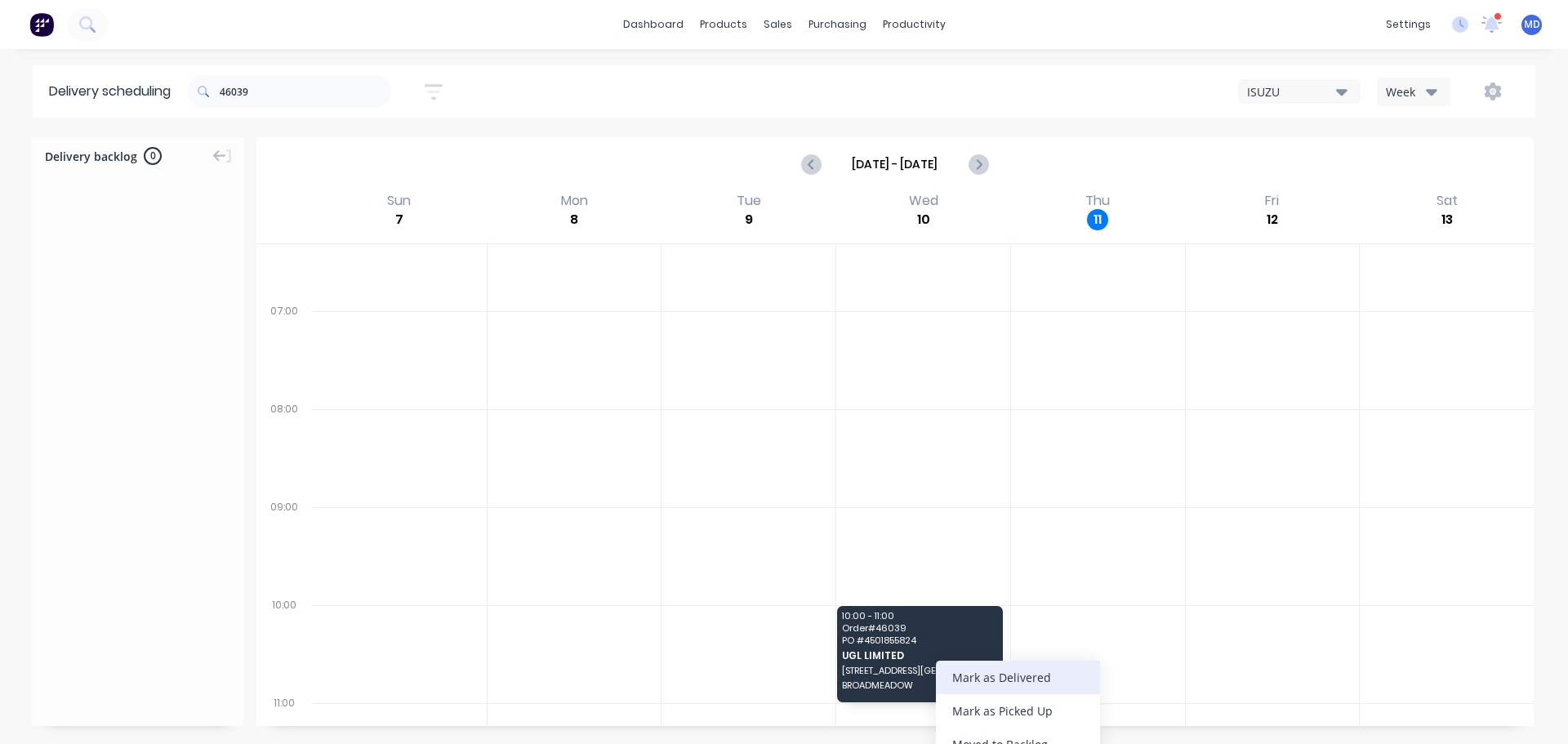
click at [966, 681] on div "Mark as Delivered" at bounding box center [1018, 678] width 164 height 34
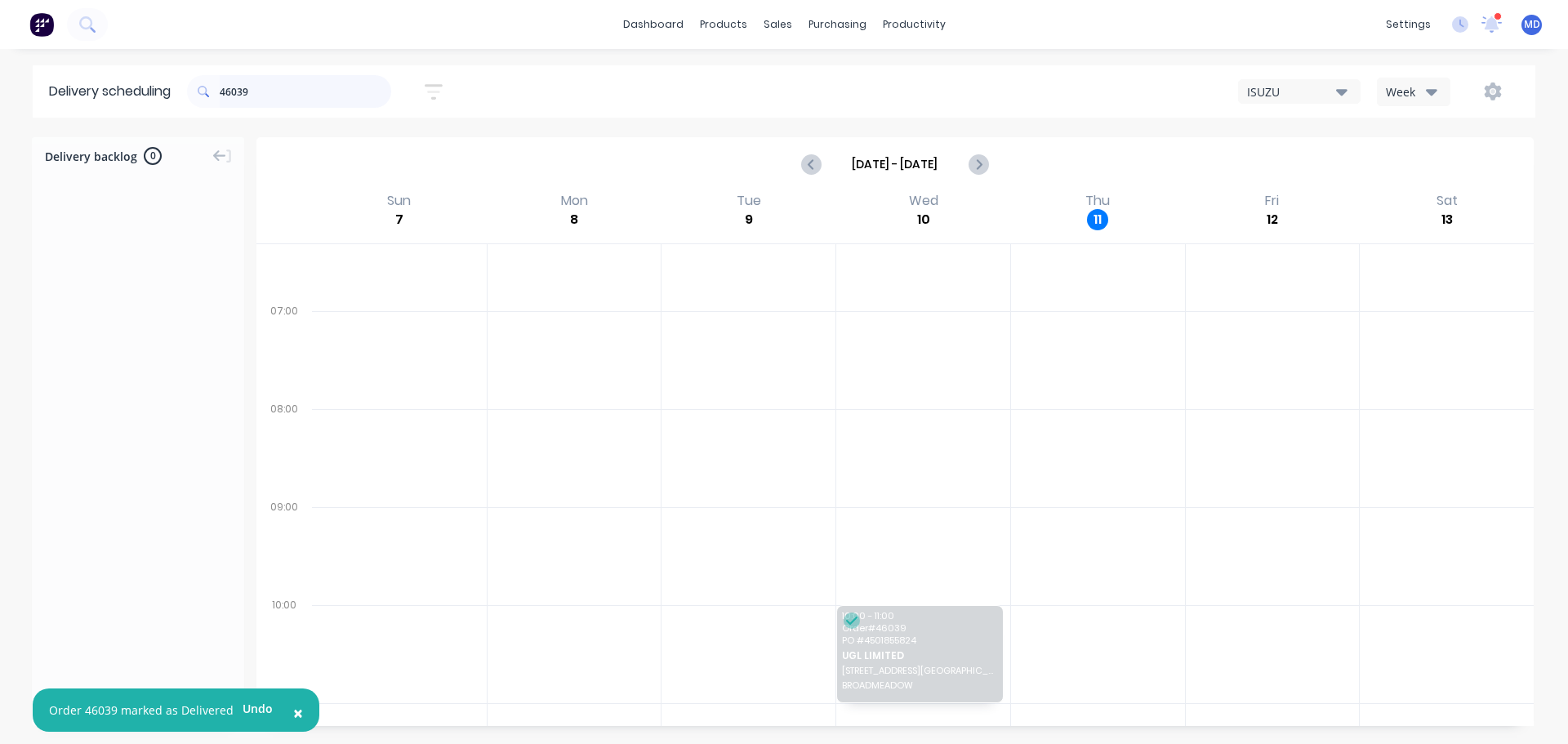
click at [264, 91] on input "46039" at bounding box center [305, 92] width 171 height 33
type input "4"
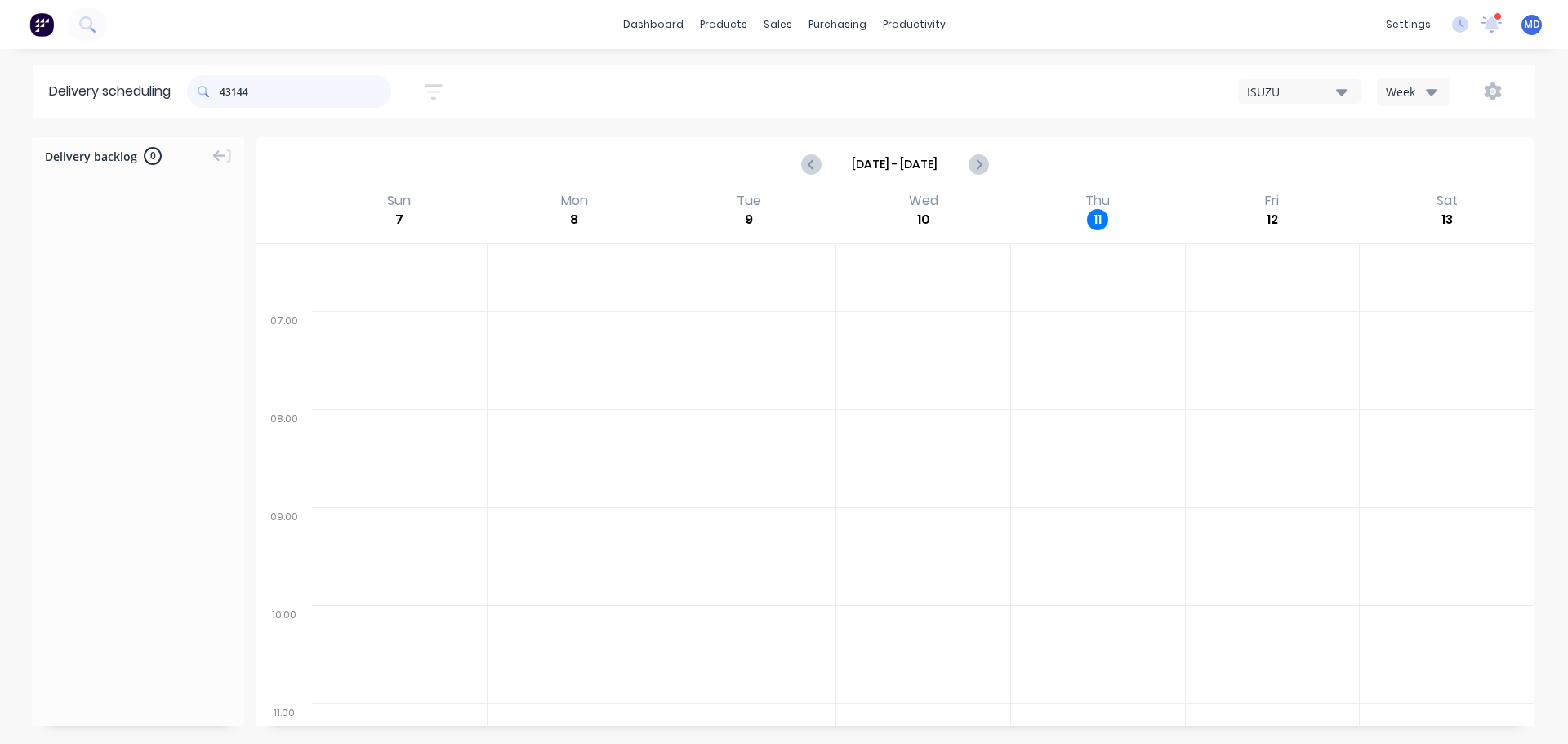
scroll to position [0, 0]
click at [266, 98] on input "43144" at bounding box center [305, 92] width 171 height 33
type input "4"
type input "43144"
click at [980, 168] on icon "Next page" at bounding box center [977, 164] width 20 height 20
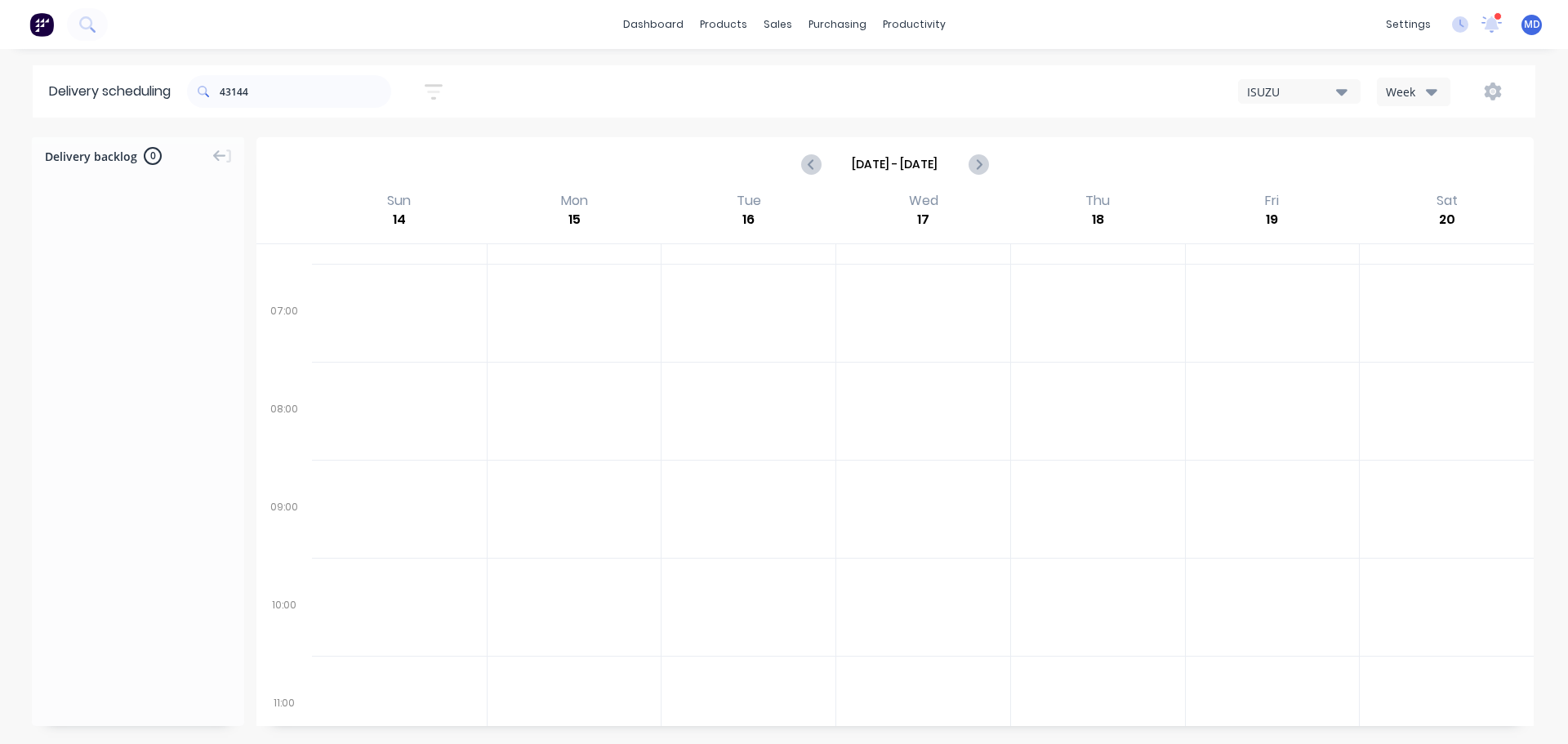
scroll to position [38, 0]
click at [813, 160] on icon "Previous page" at bounding box center [812, 164] width 7 height 13
type input "Sep 7 - Sep 13"
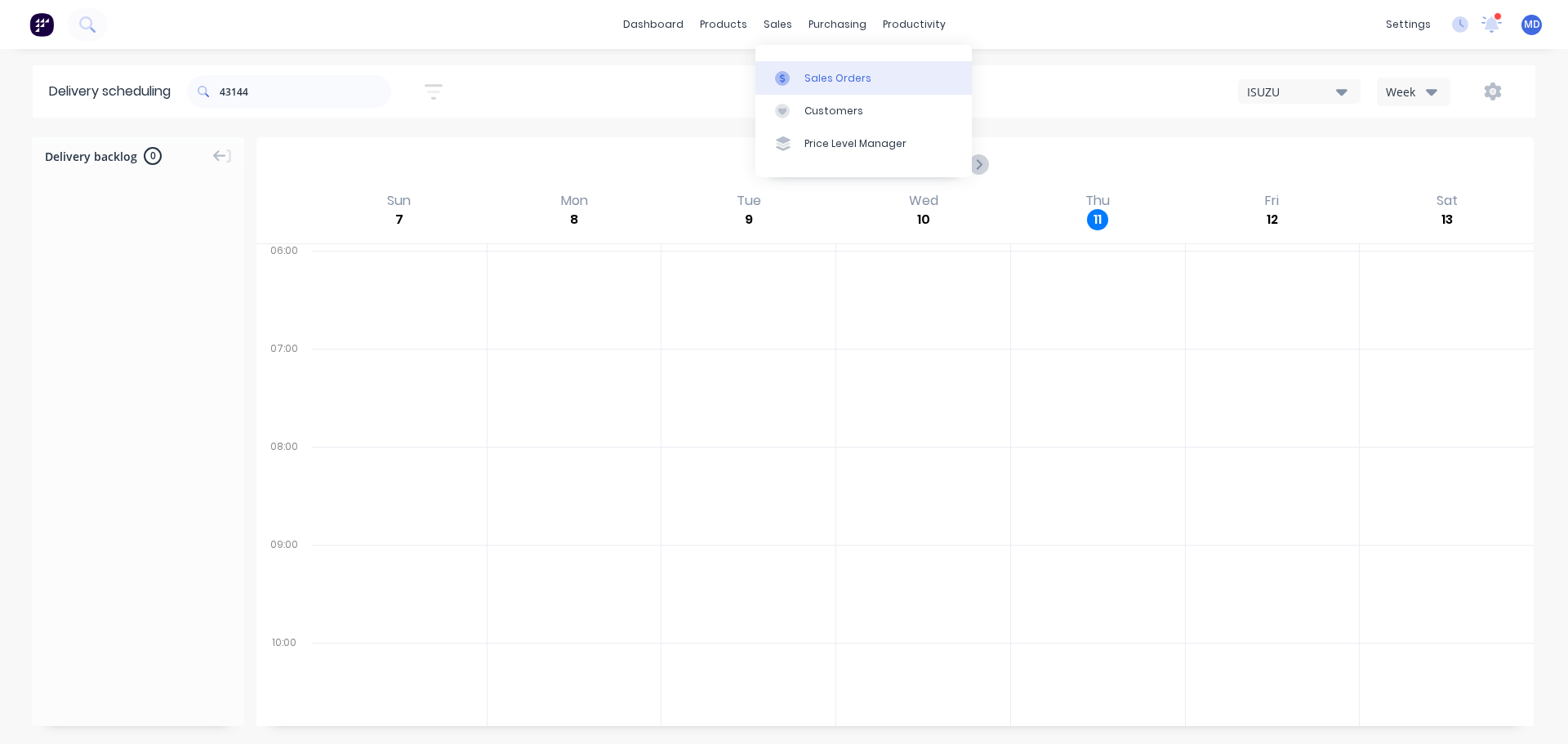
click at [782, 77] on icon at bounding box center [782, 79] width 15 height 15
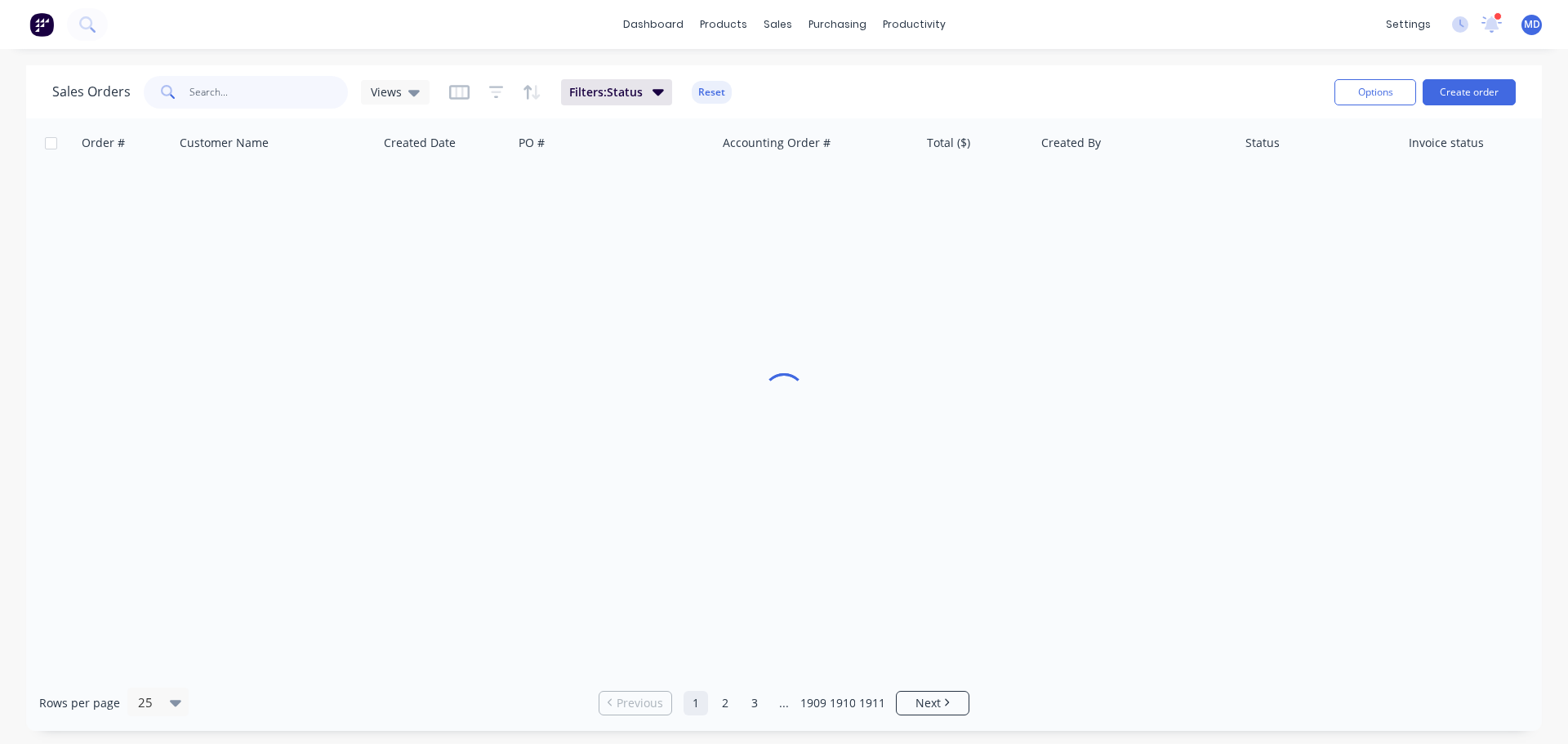
click at [294, 97] on input "text" at bounding box center [269, 93] width 159 height 33
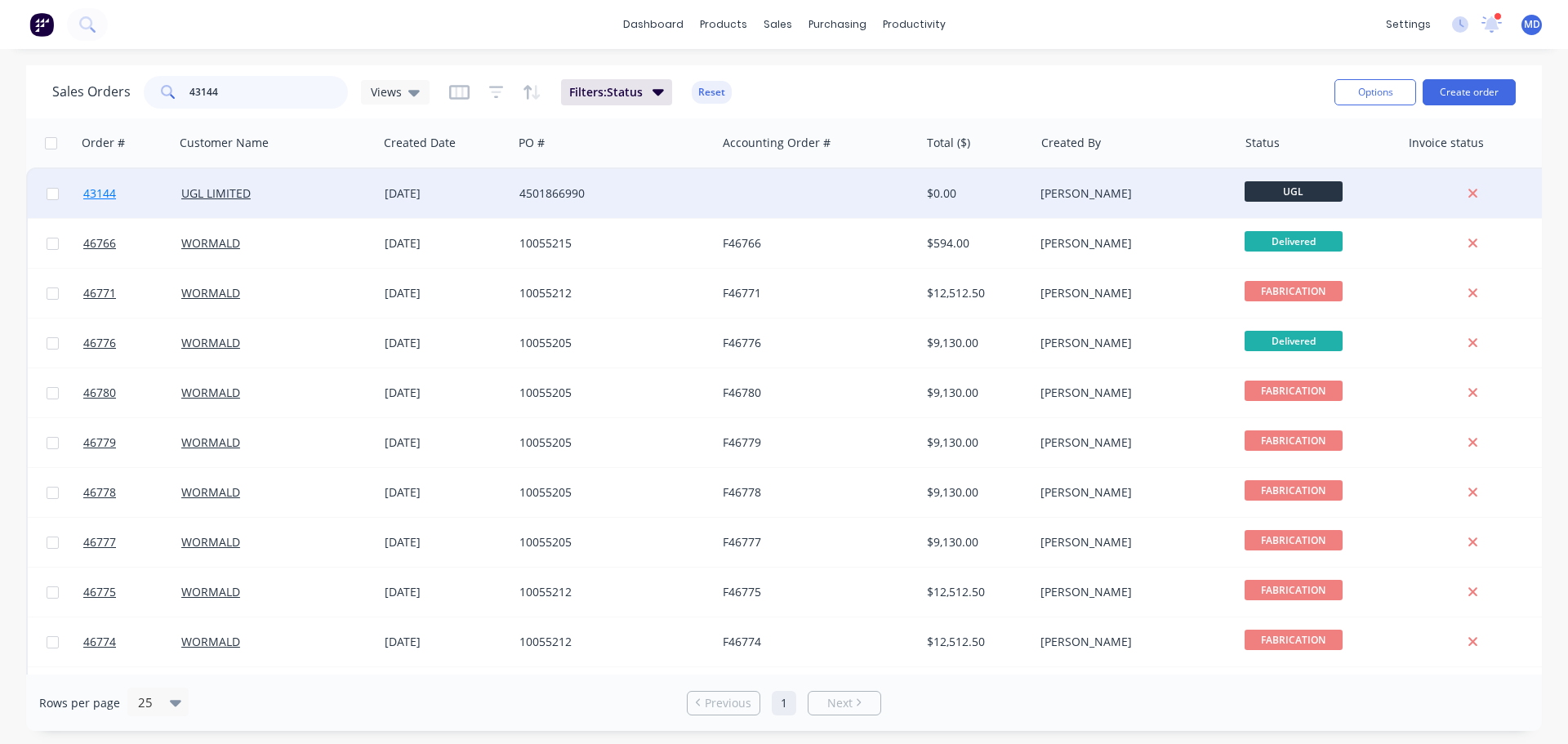
type input "43144"
click at [102, 191] on span "43144" at bounding box center [100, 193] width 33 height 16
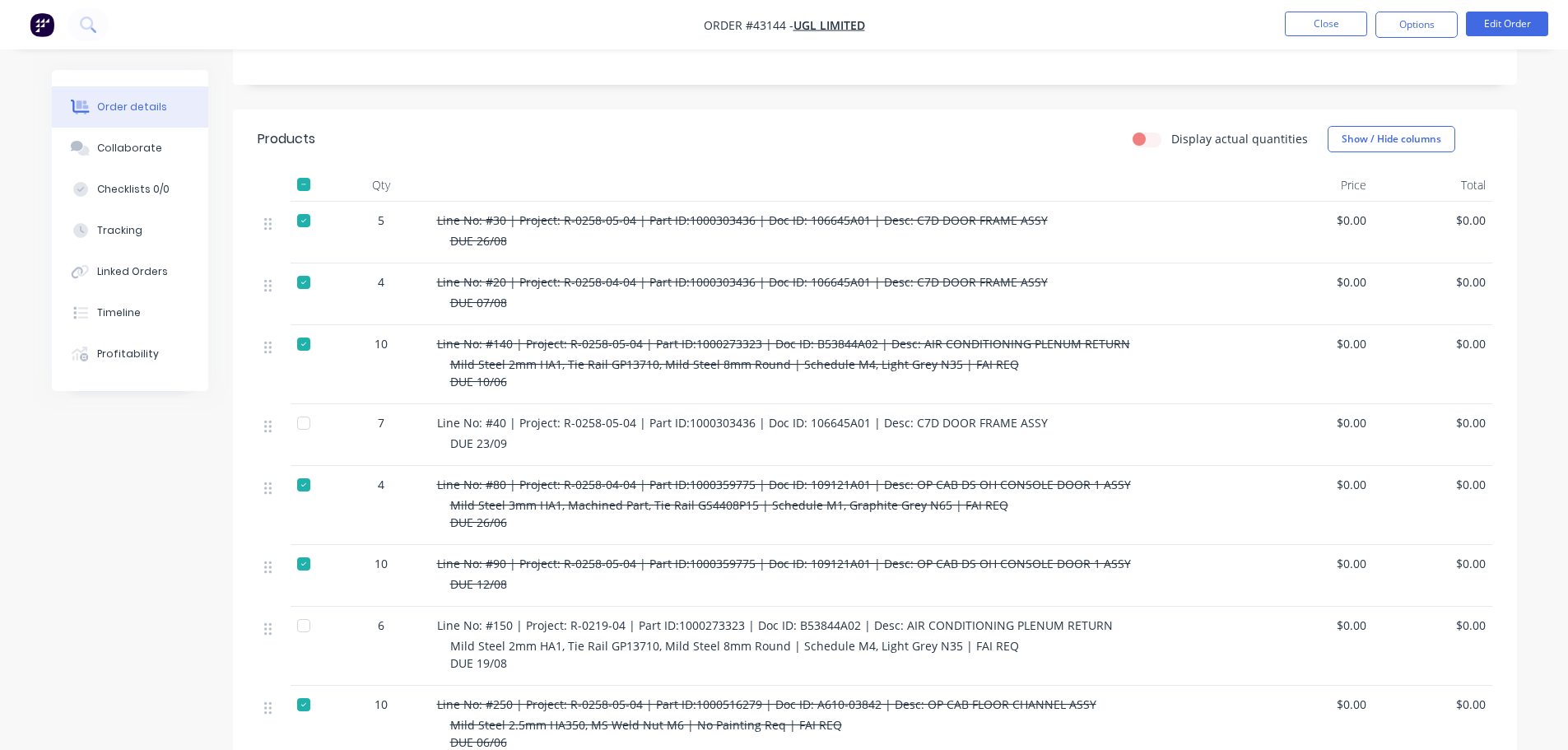
scroll to position [381, 0]
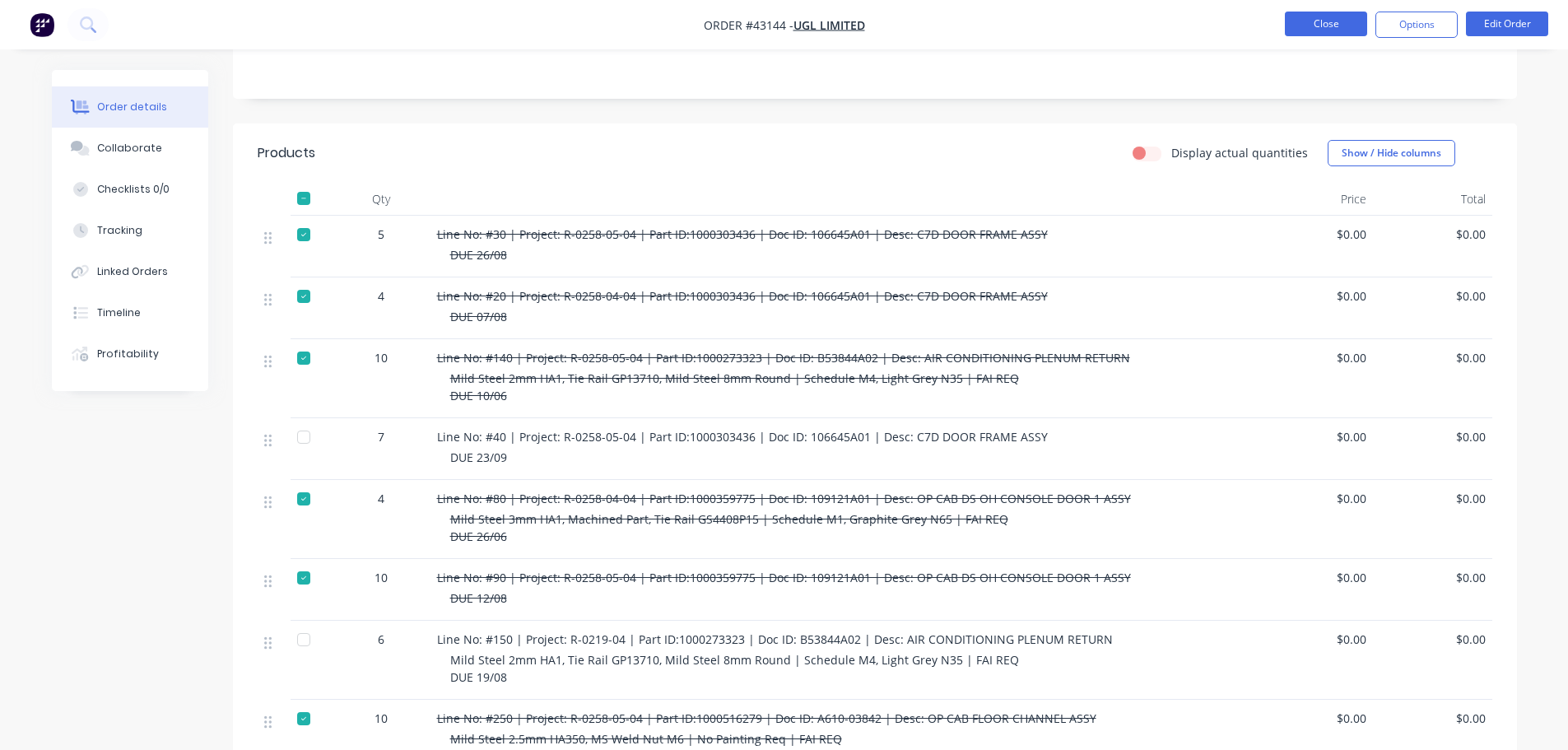
click at [1305, 12] on button "Close" at bounding box center [1326, 24] width 83 height 25
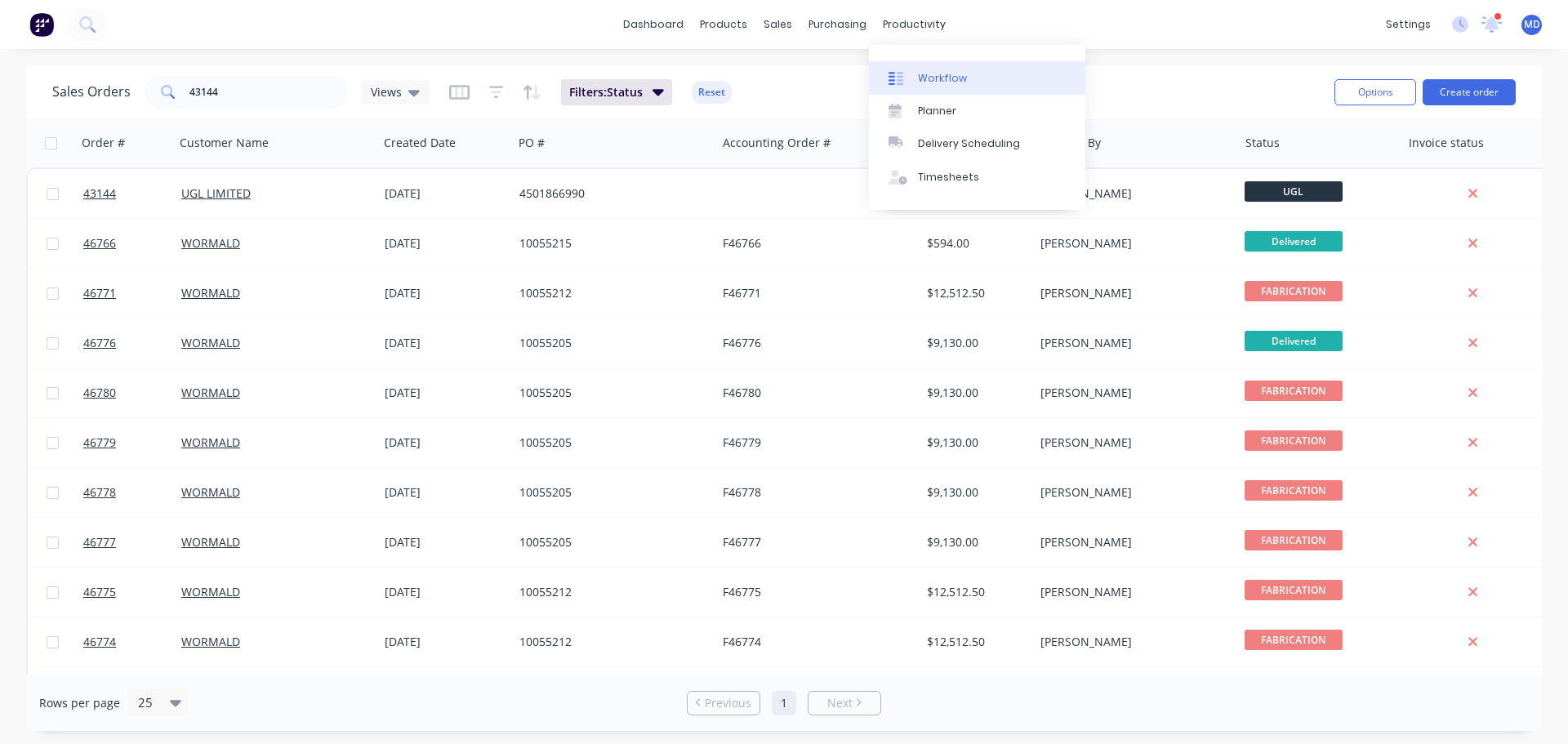
click at [930, 68] on link "Workflow" at bounding box center [977, 78] width 216 height 33
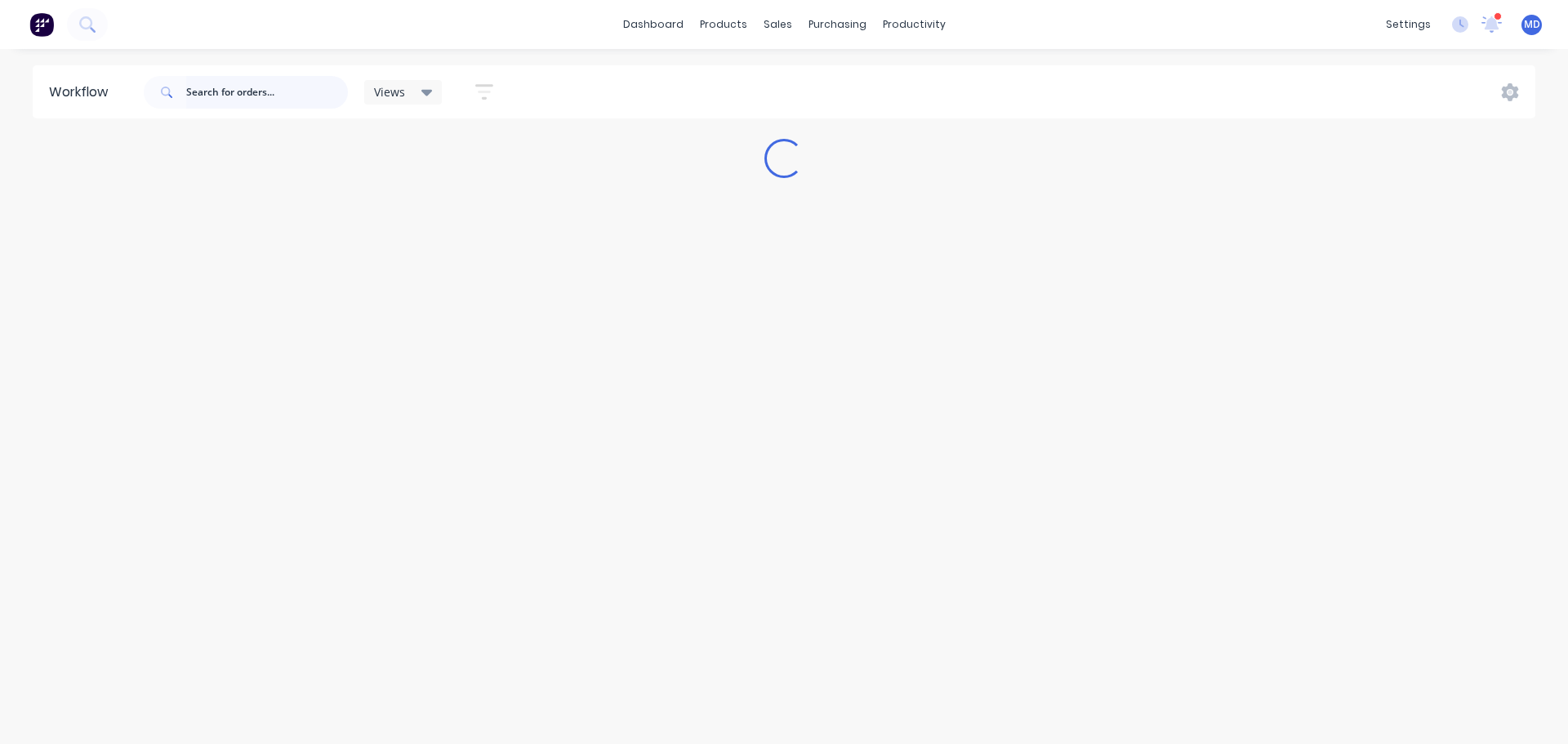
click at [274, 91] on input "text" at bounding box center [266, 93] width 161 height 33
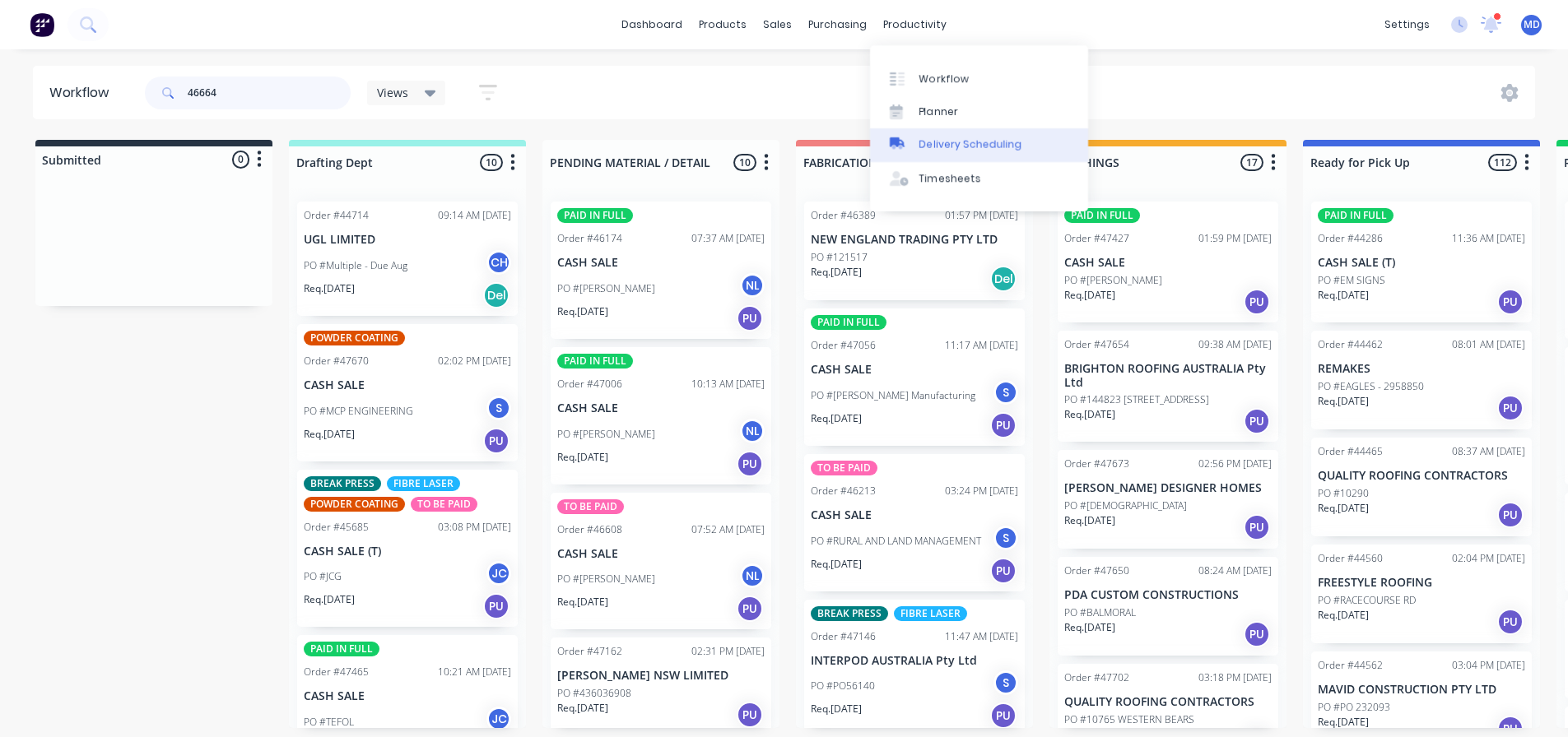
type input "46664"
click at [945, 146] on div "Delivery Scheduling" at bounding box center [971, 144] width 103 height 15
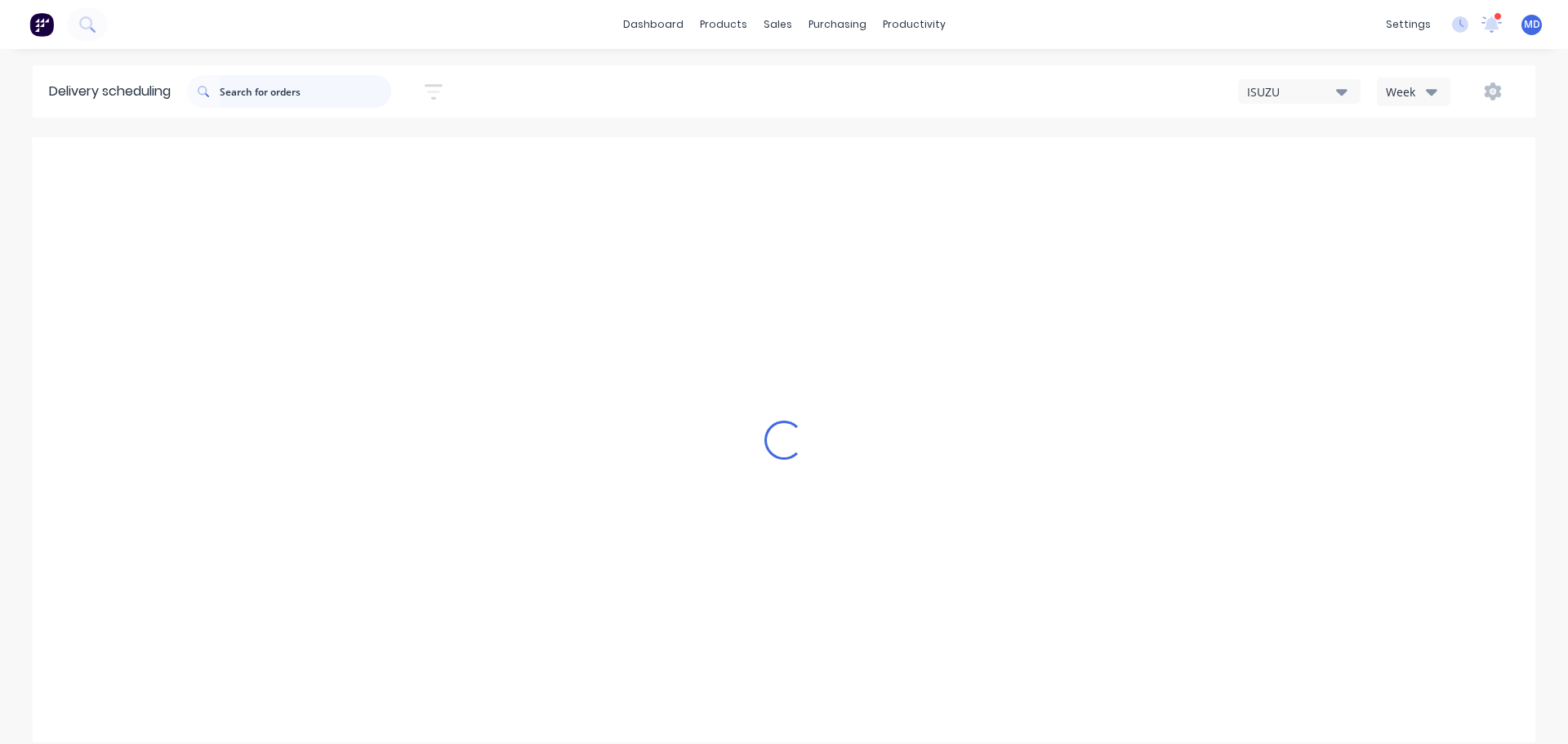
click at [301, 96] on input "text" at bounding box center [305, 92] width 171 height 33
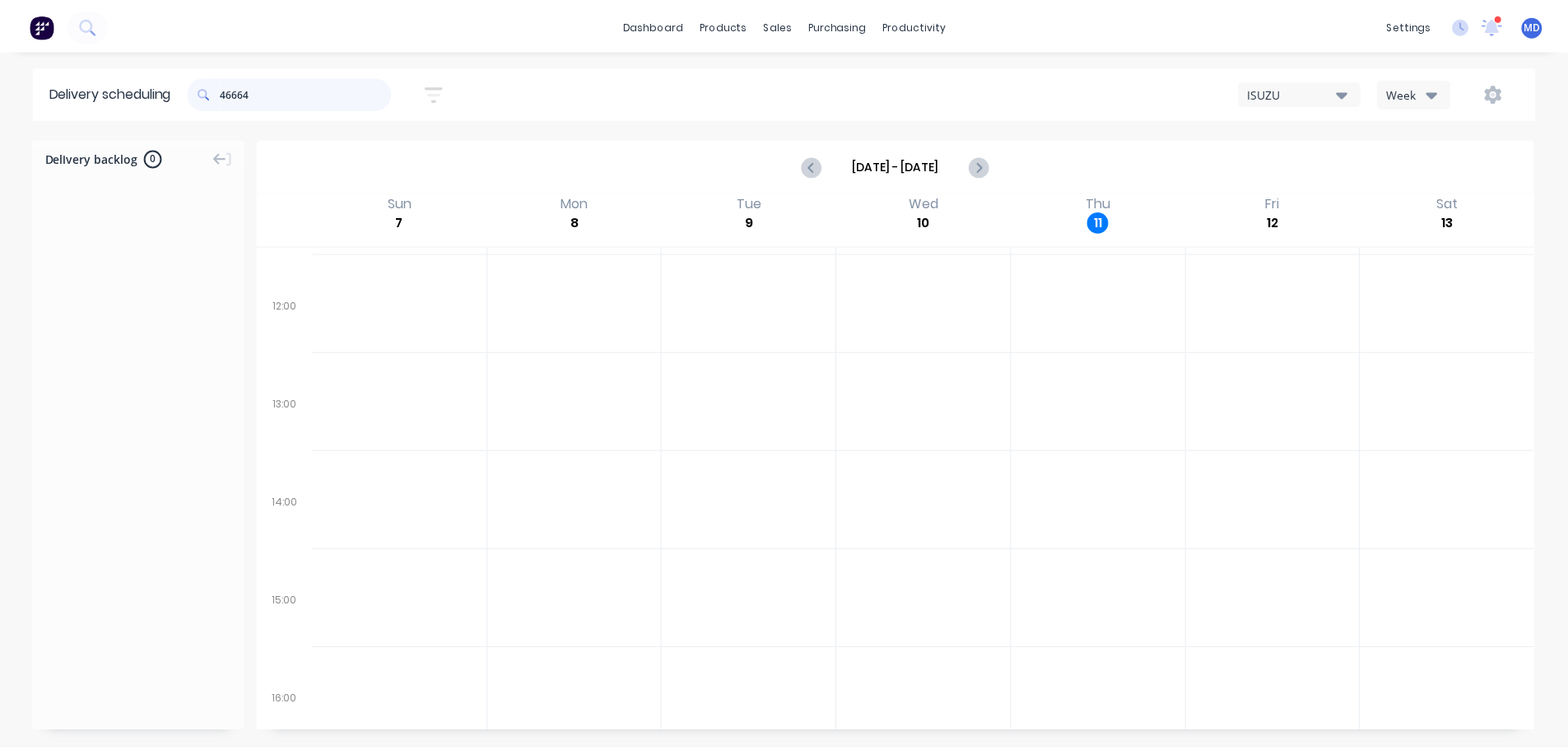
scroll to position [615, 0]
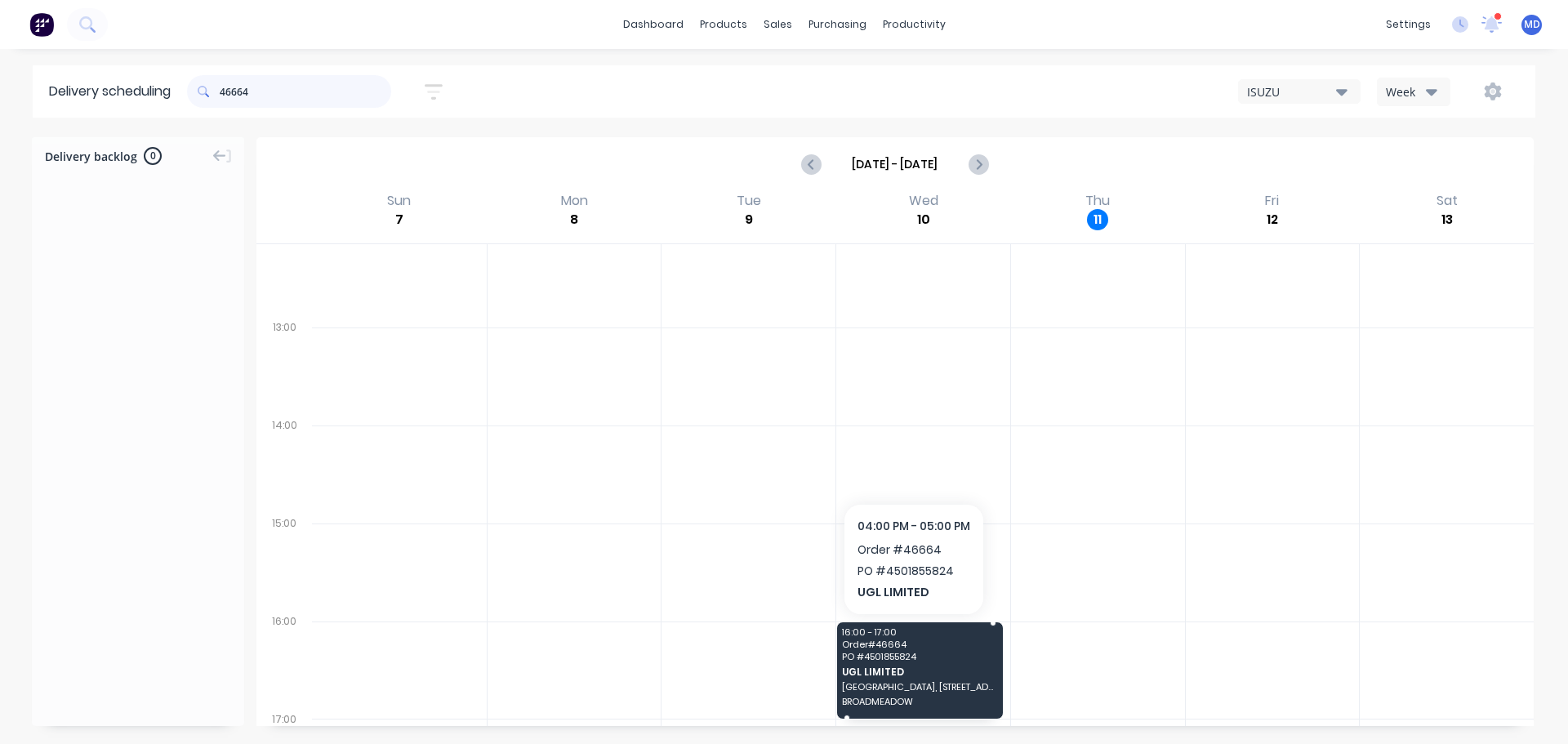
type input "46664"
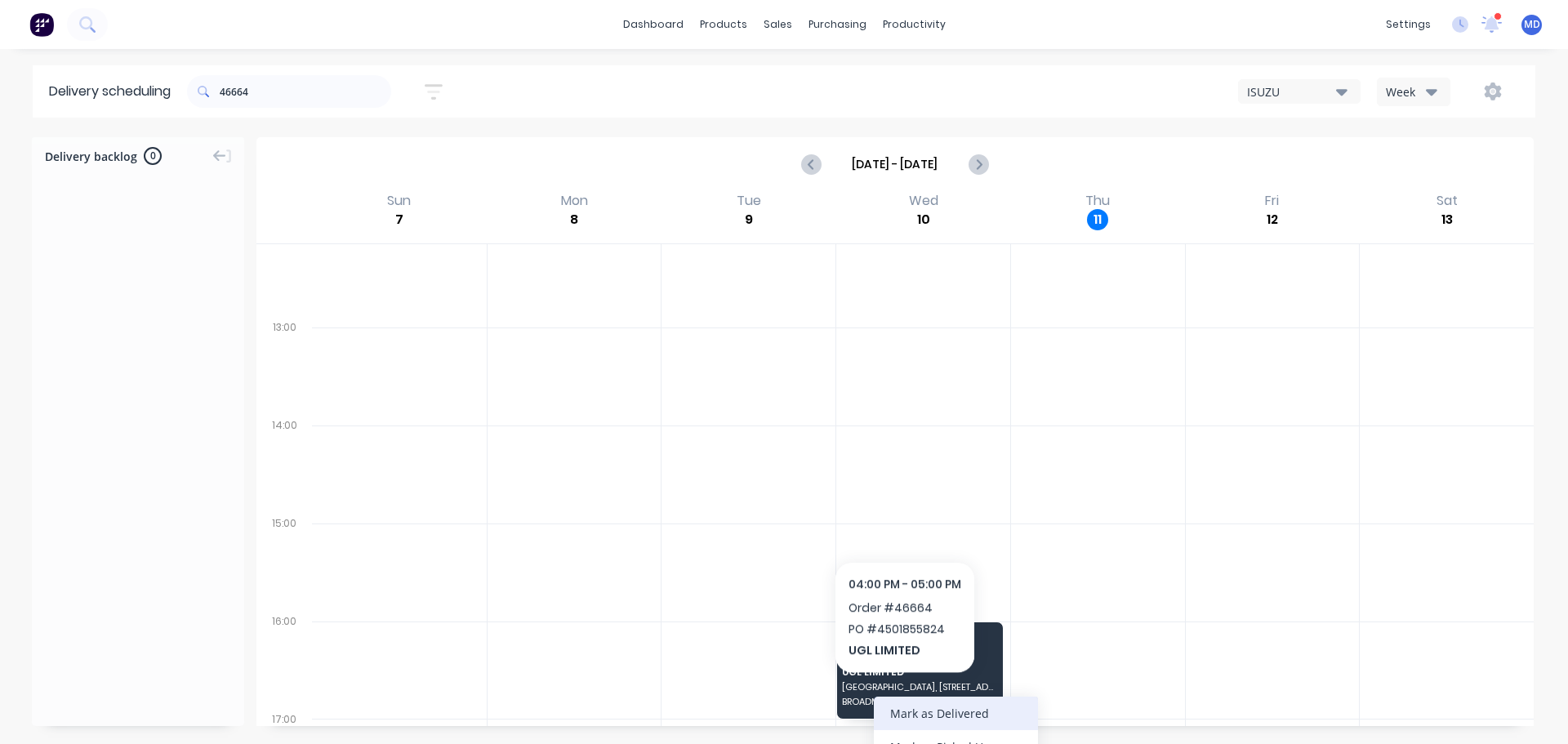
click at [930, 707] on div "Mark as Delivered" at bounding box center [956, 713] width 164 height 34
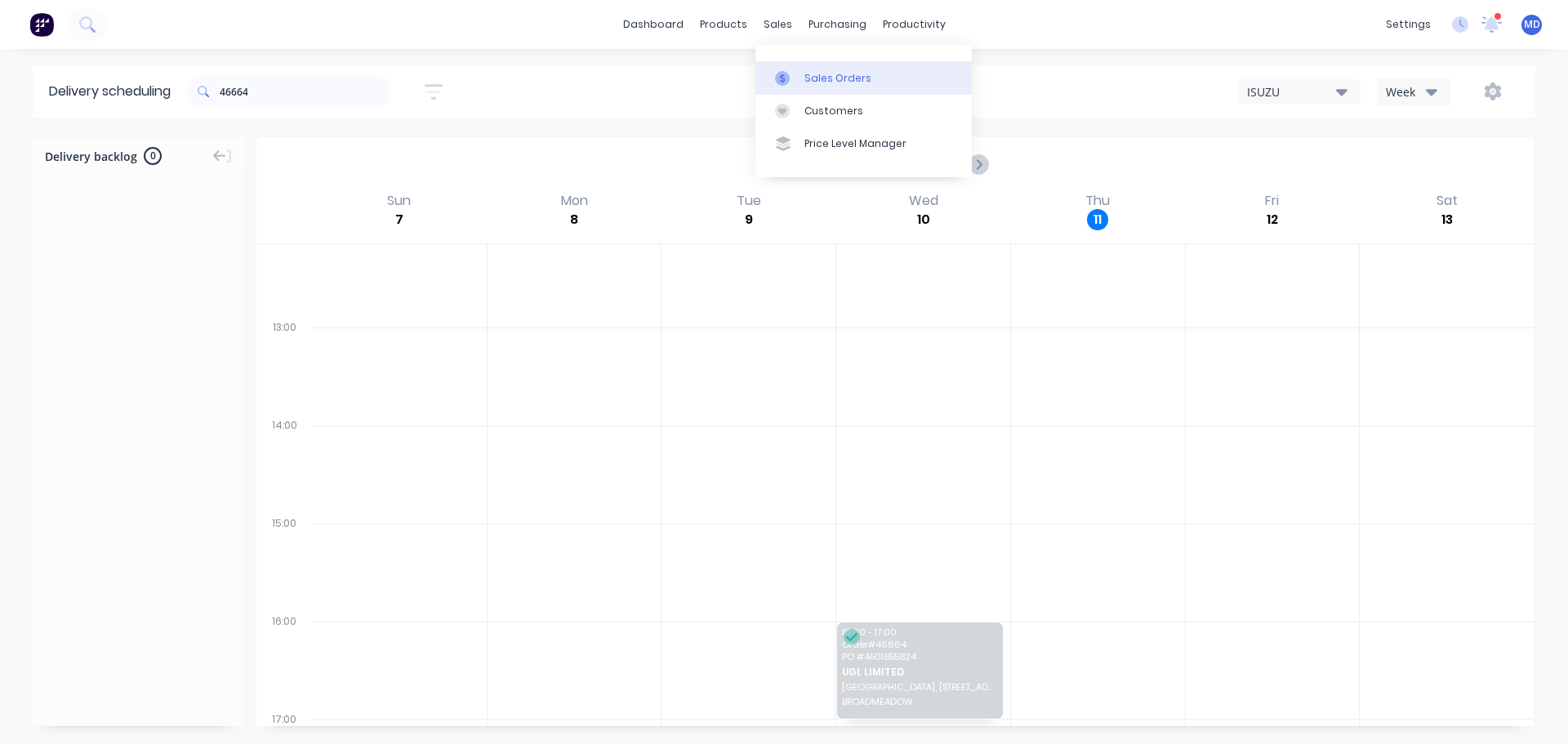
click at [800, 75] on link "Sales Orders" at bounding box center [863, 78] width 216 height 33
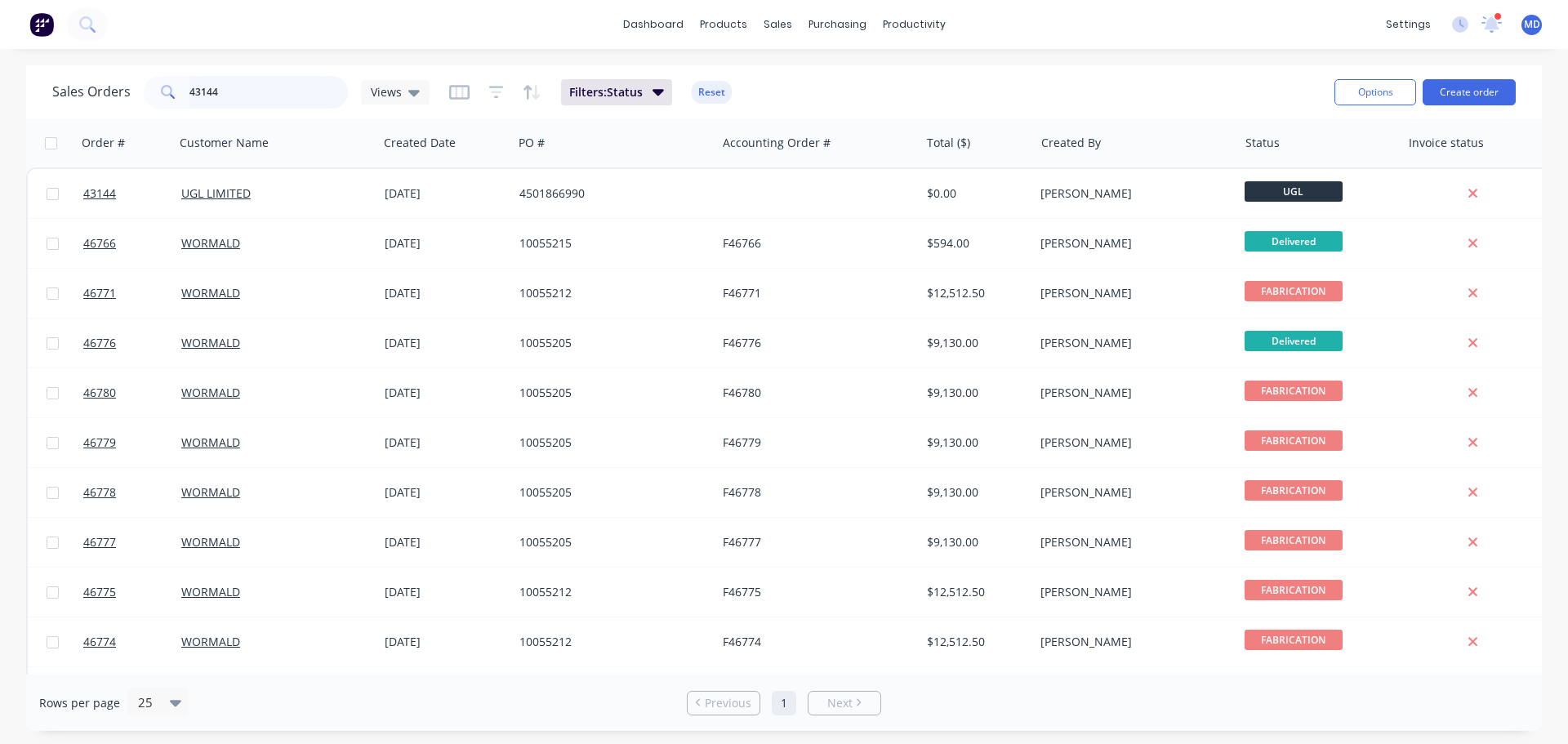
click at [280, 78] on input "43144" at bounding box center [269, 93] width 159 height 33
type input "4"
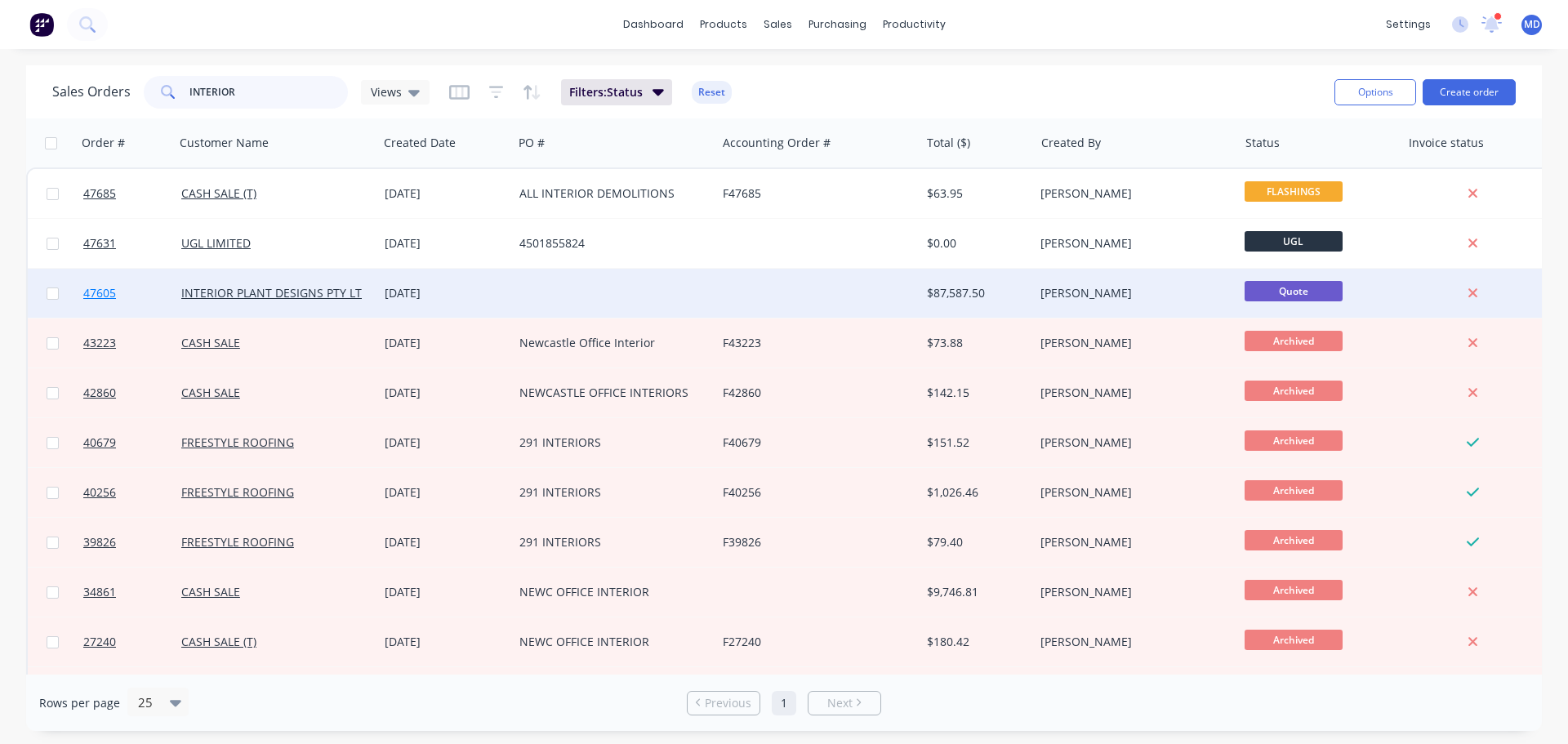
type input "INTERIOR"
click at [97, 290] on span "47605" at bounding box center [100, 293] width 33 height 16
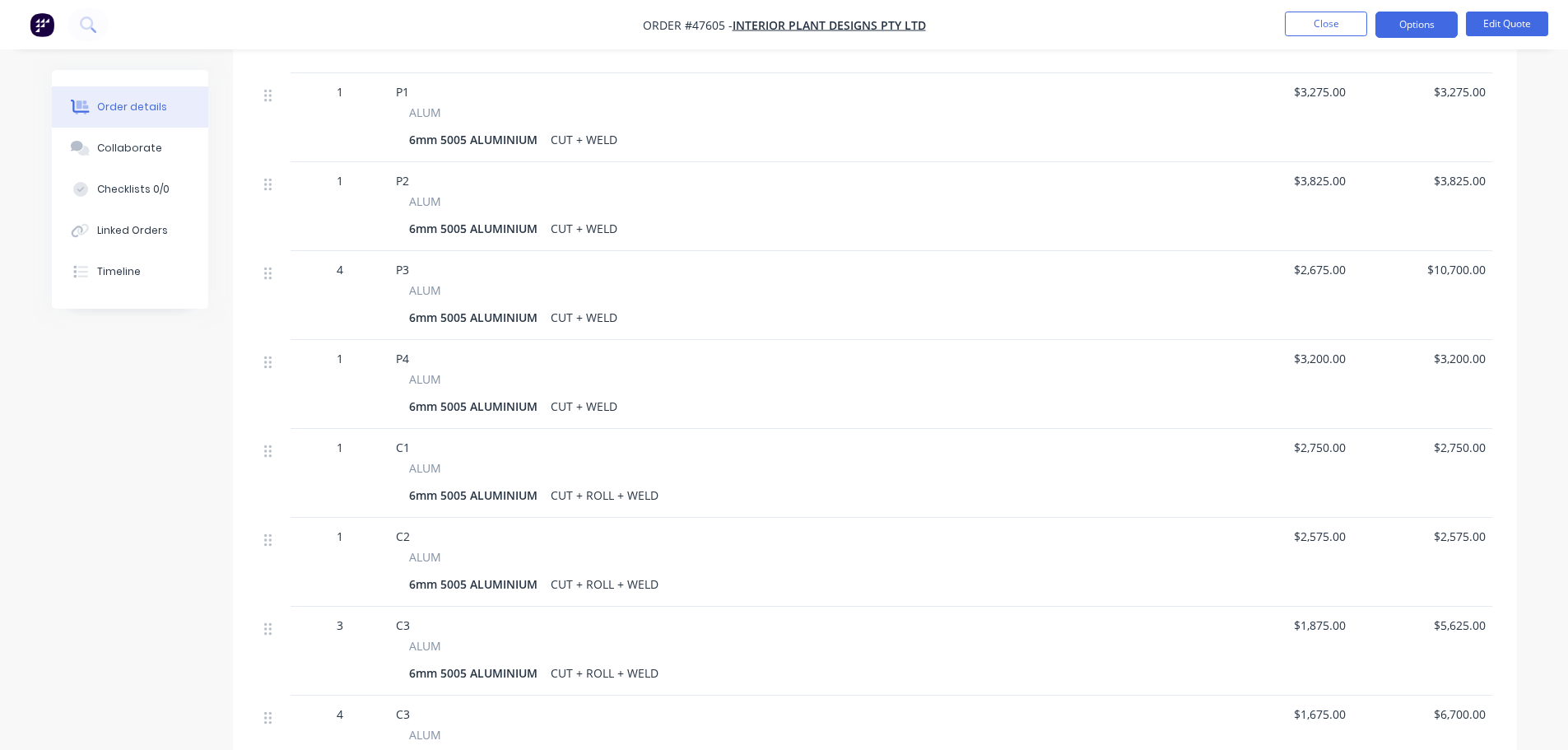
scroll to position [1483, 0]
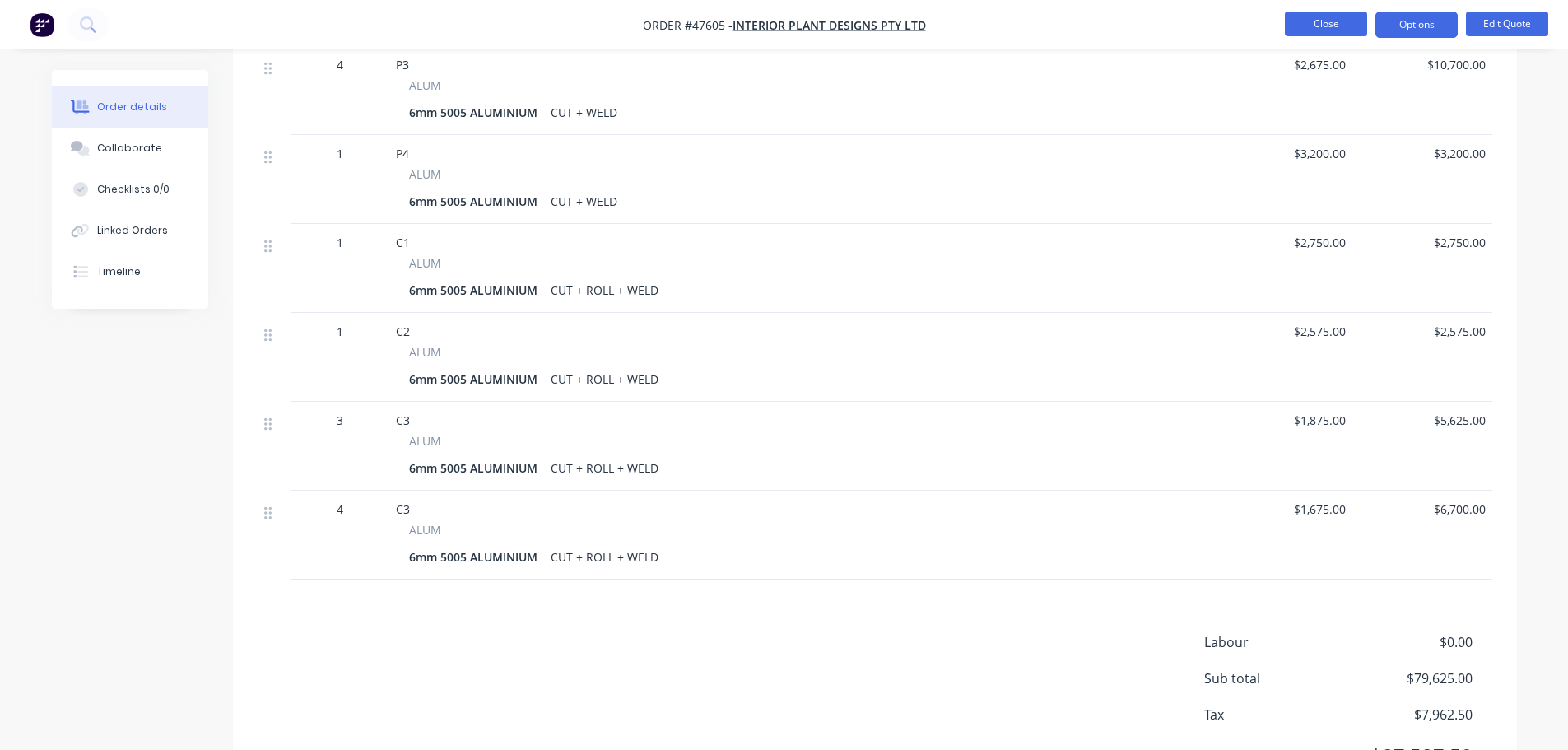
click at [1306, 12] on button "Close" at bounding box center [1326, 24] width 83 height 25
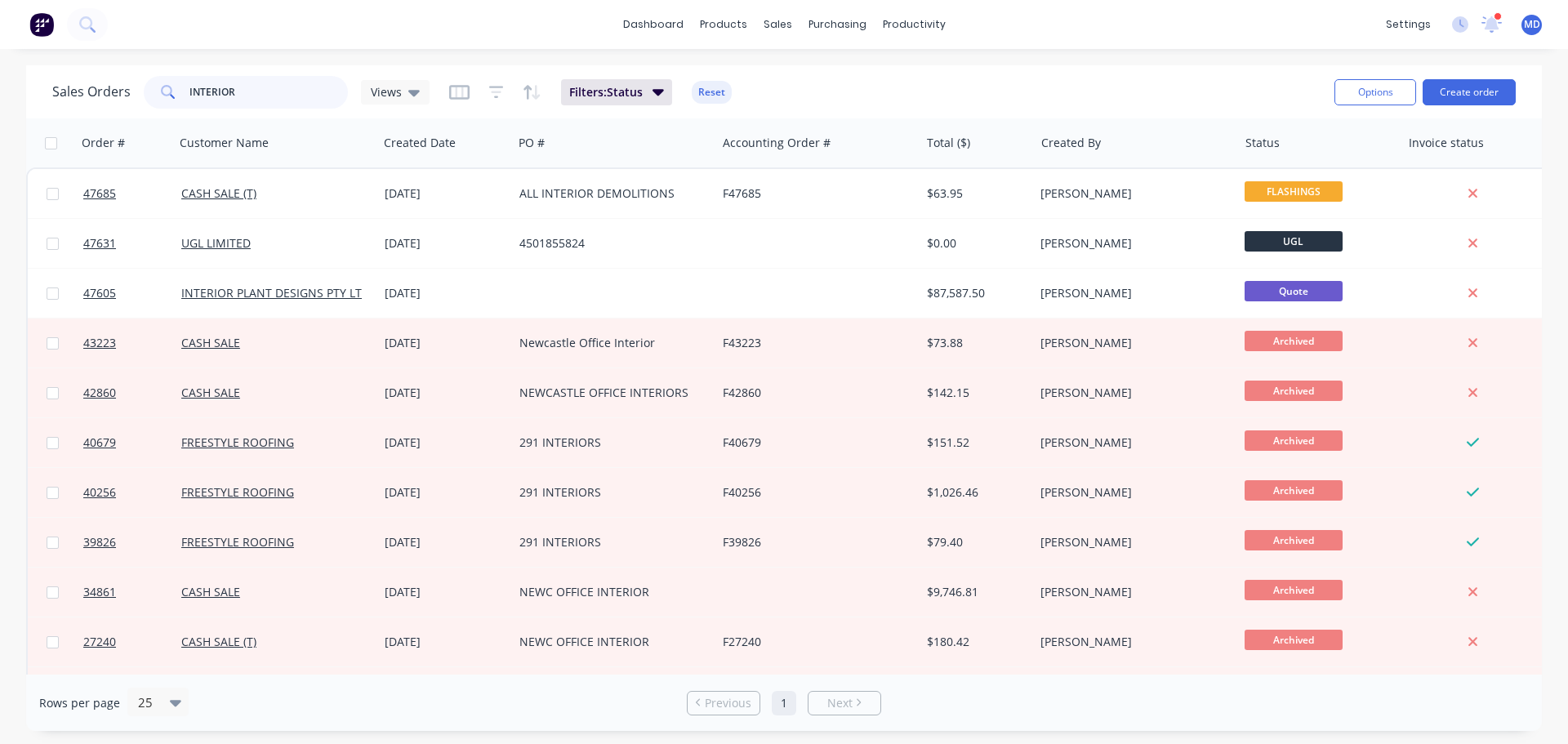
drag, startPoint x: 267, startPoint y: 81, endPoint x: 82, endPoint y: 67, distance: 185.5
click at [82, 67] on div "Sales Orders INTERIOR Views Filters: Status Reset Options Create order" at bounding box center [784, 92] width 1516 height 53
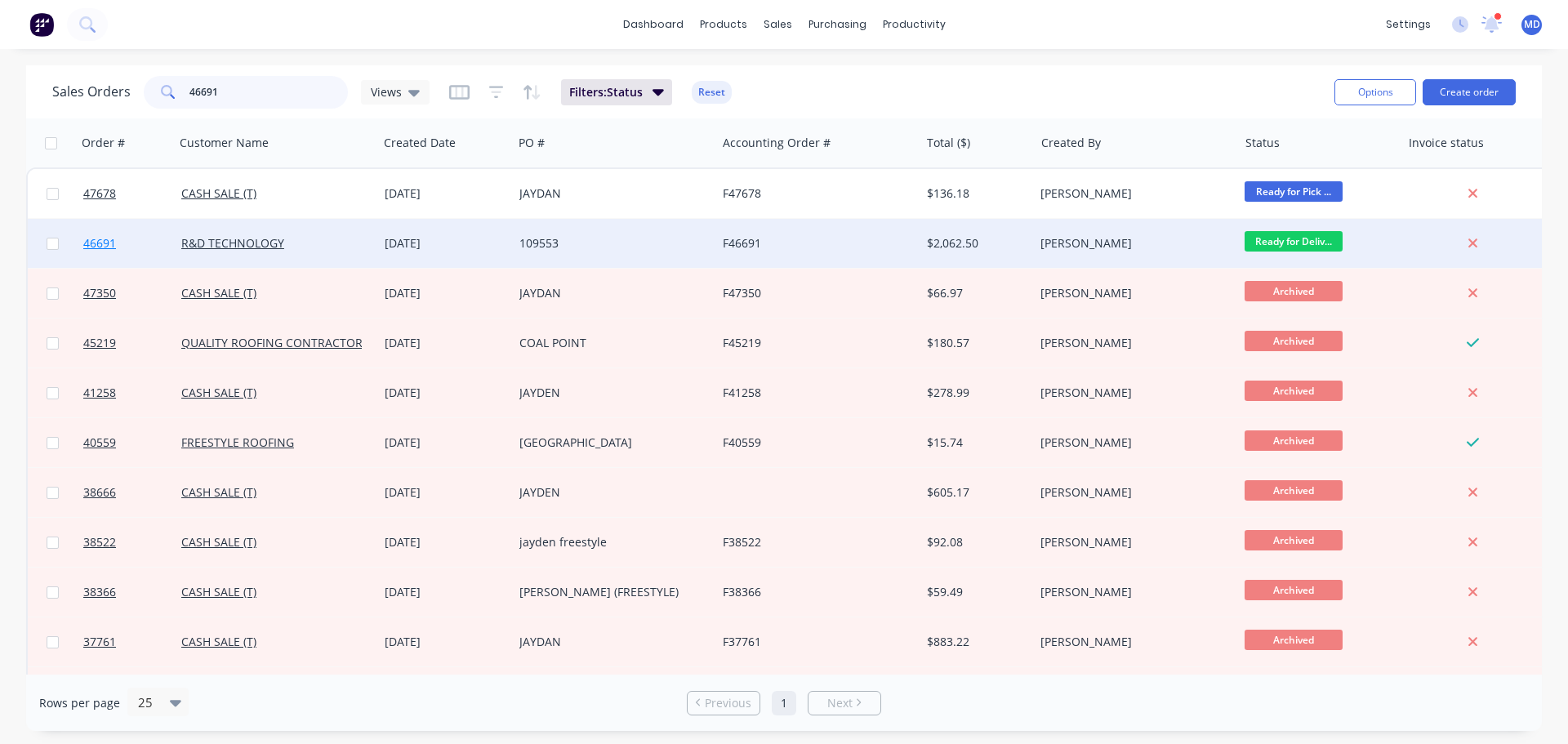
type input "46691"
click at [100, 239] on span "46691" at bounding box center [100, 243] width 33 height 16
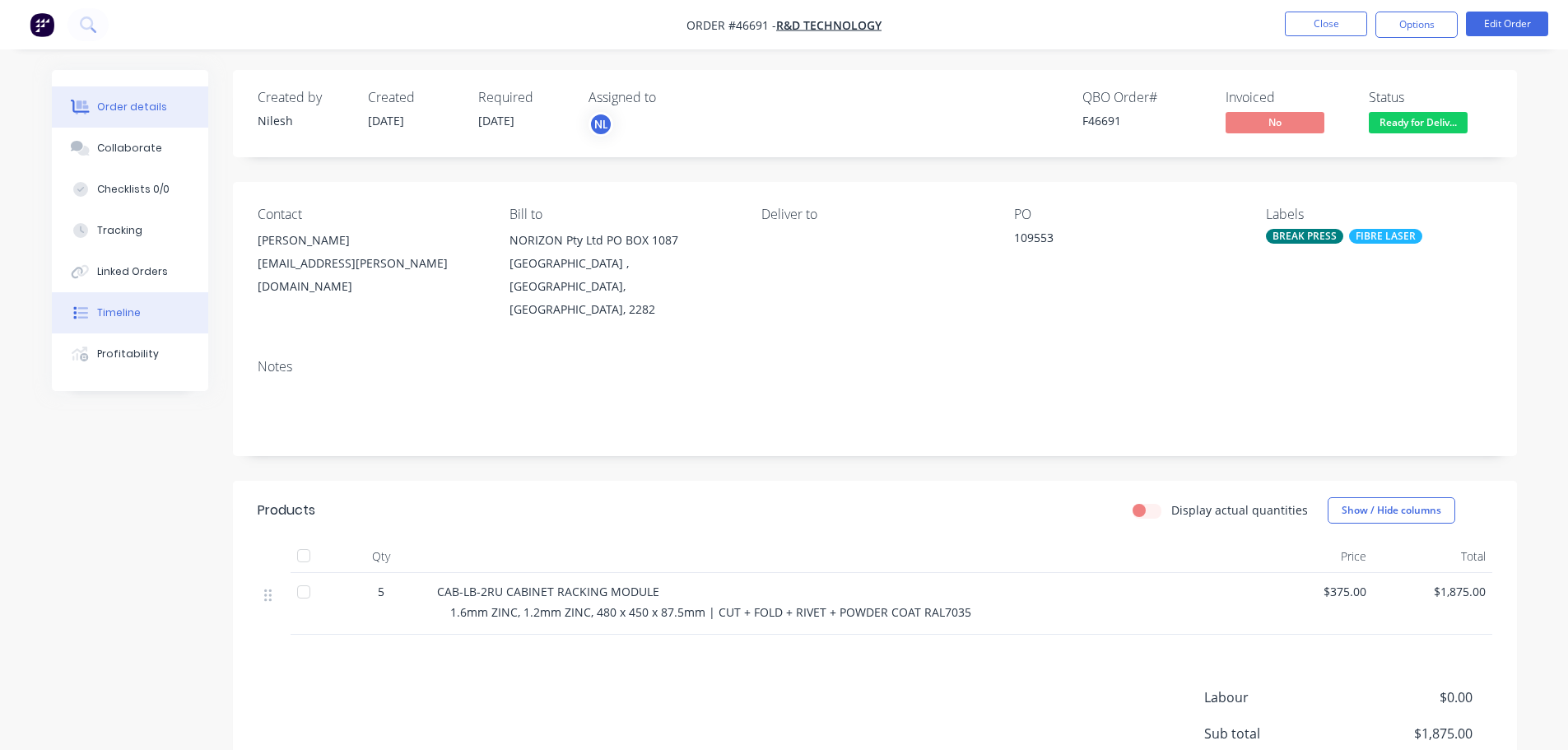
click at [130, 311] on div "Timeline" at bounding box center [119, 313] width 44 height 15
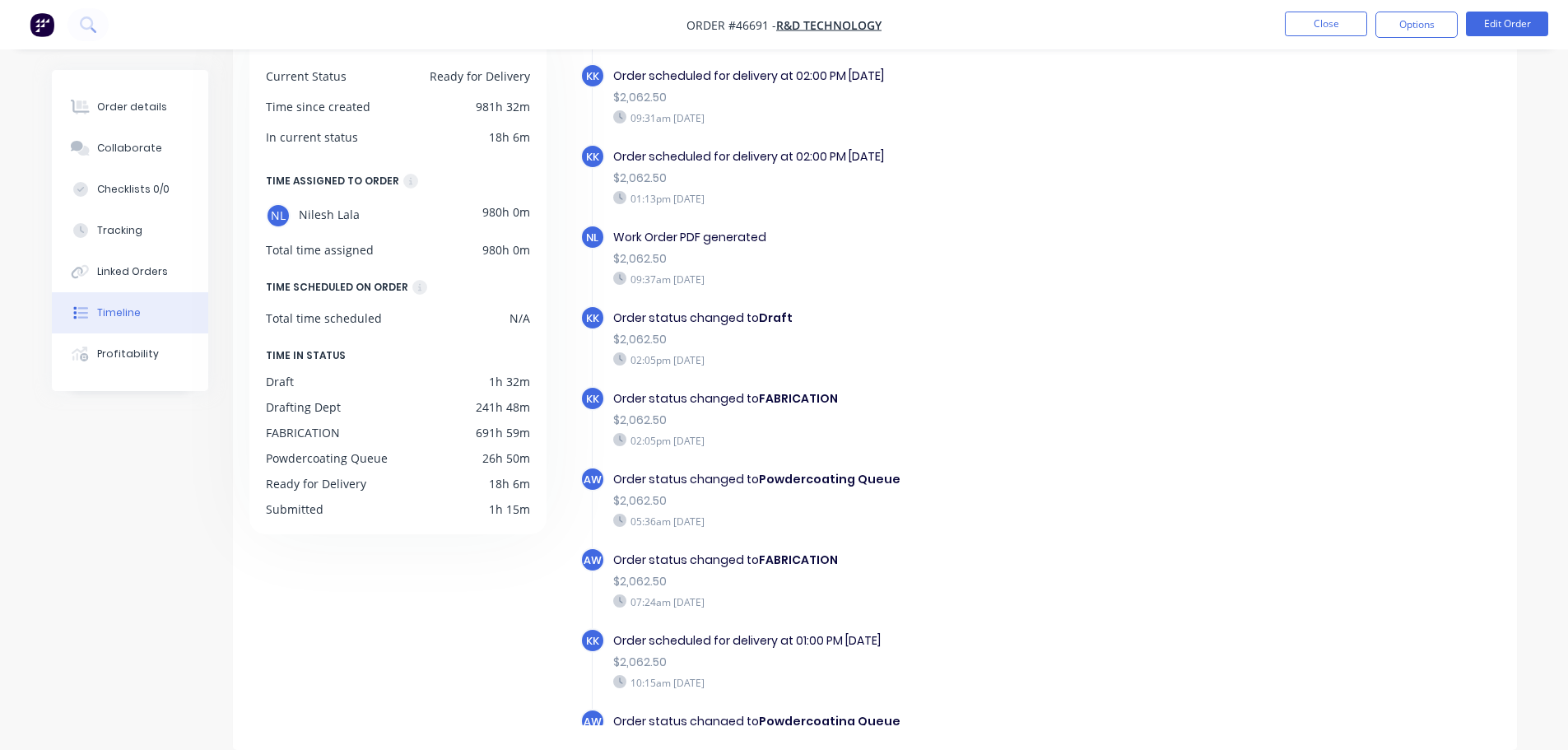
scroll to position [847, 0]
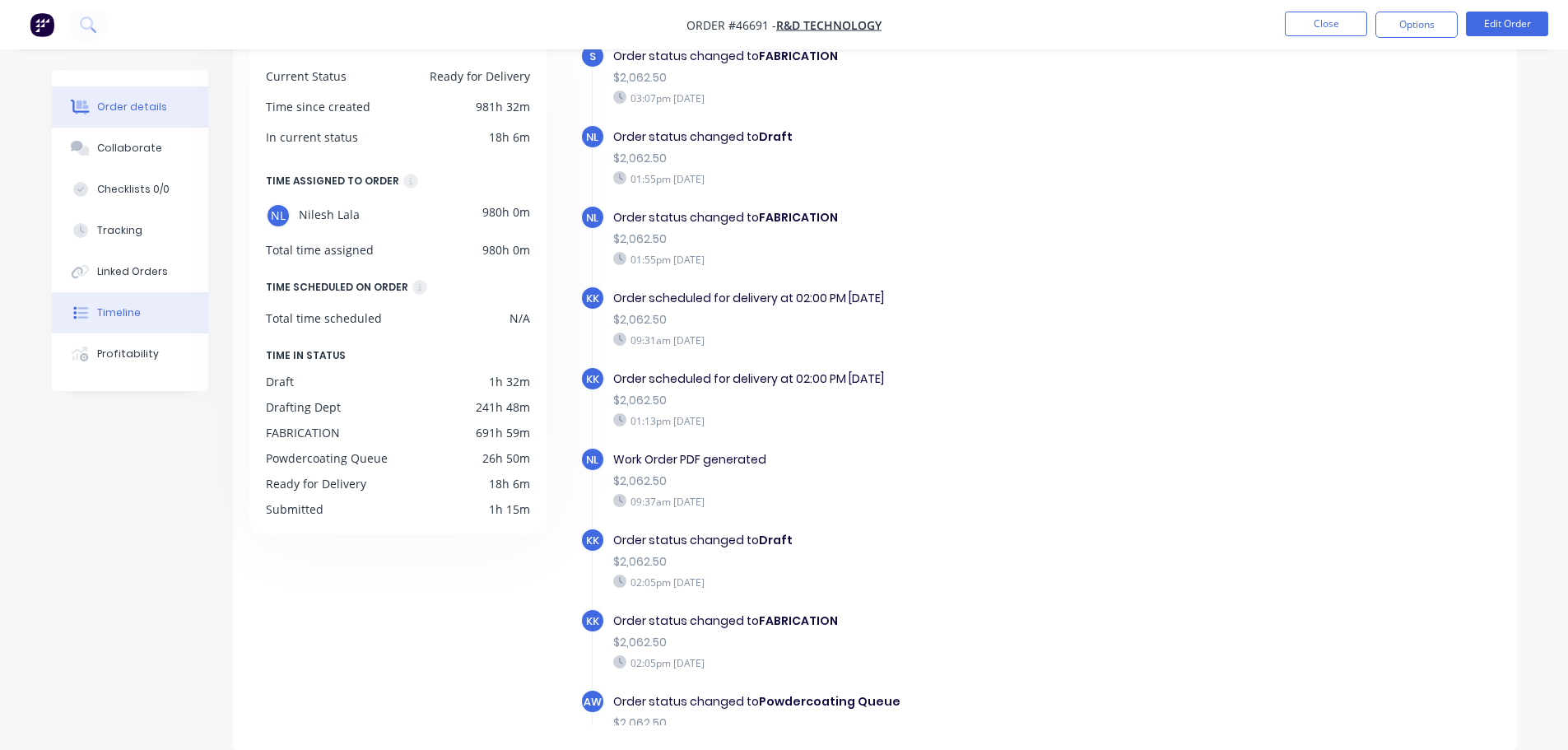
click at [143, 117] on button "Order details" at bounding box center [130, 107] width 156 height 41
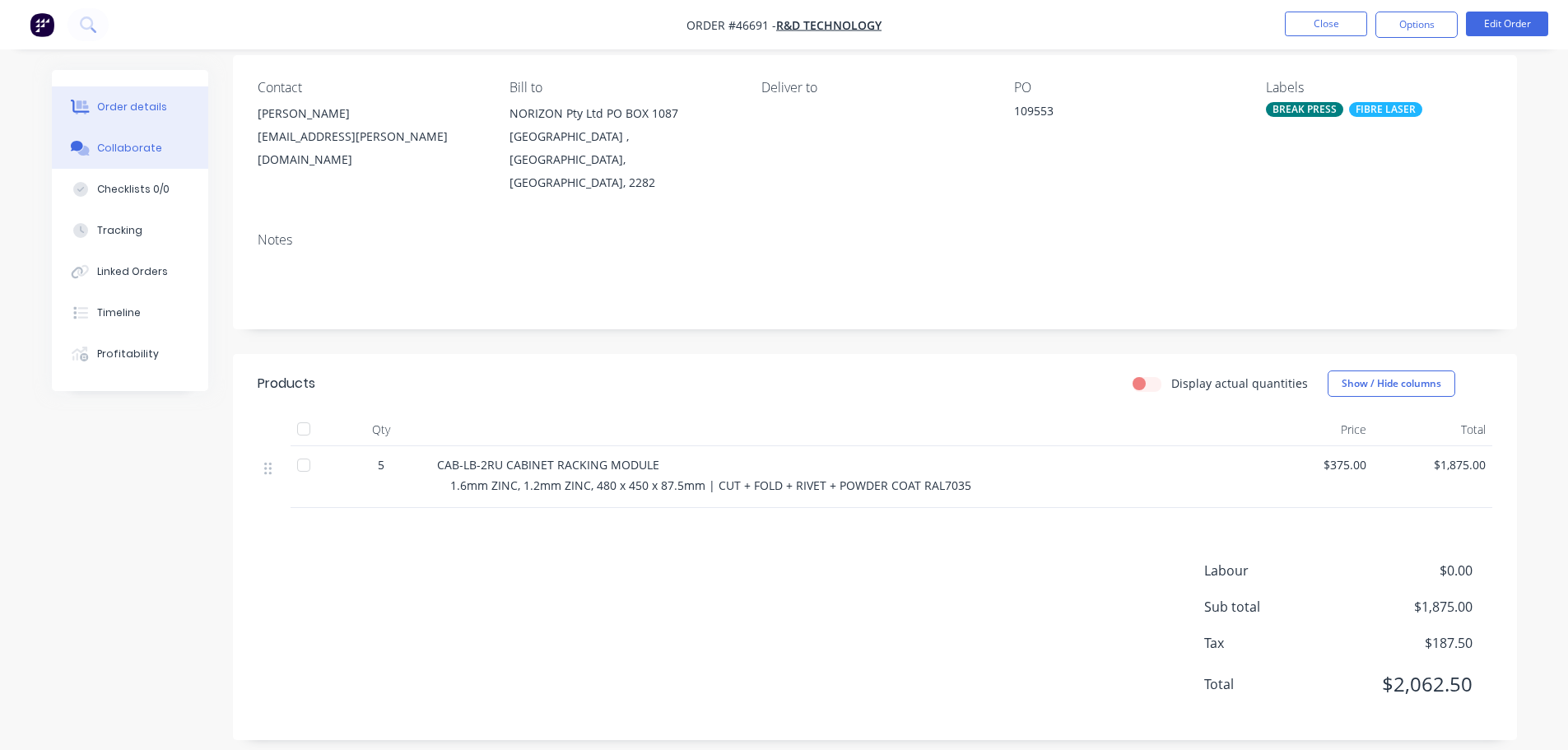
scroll to position [119, 0]
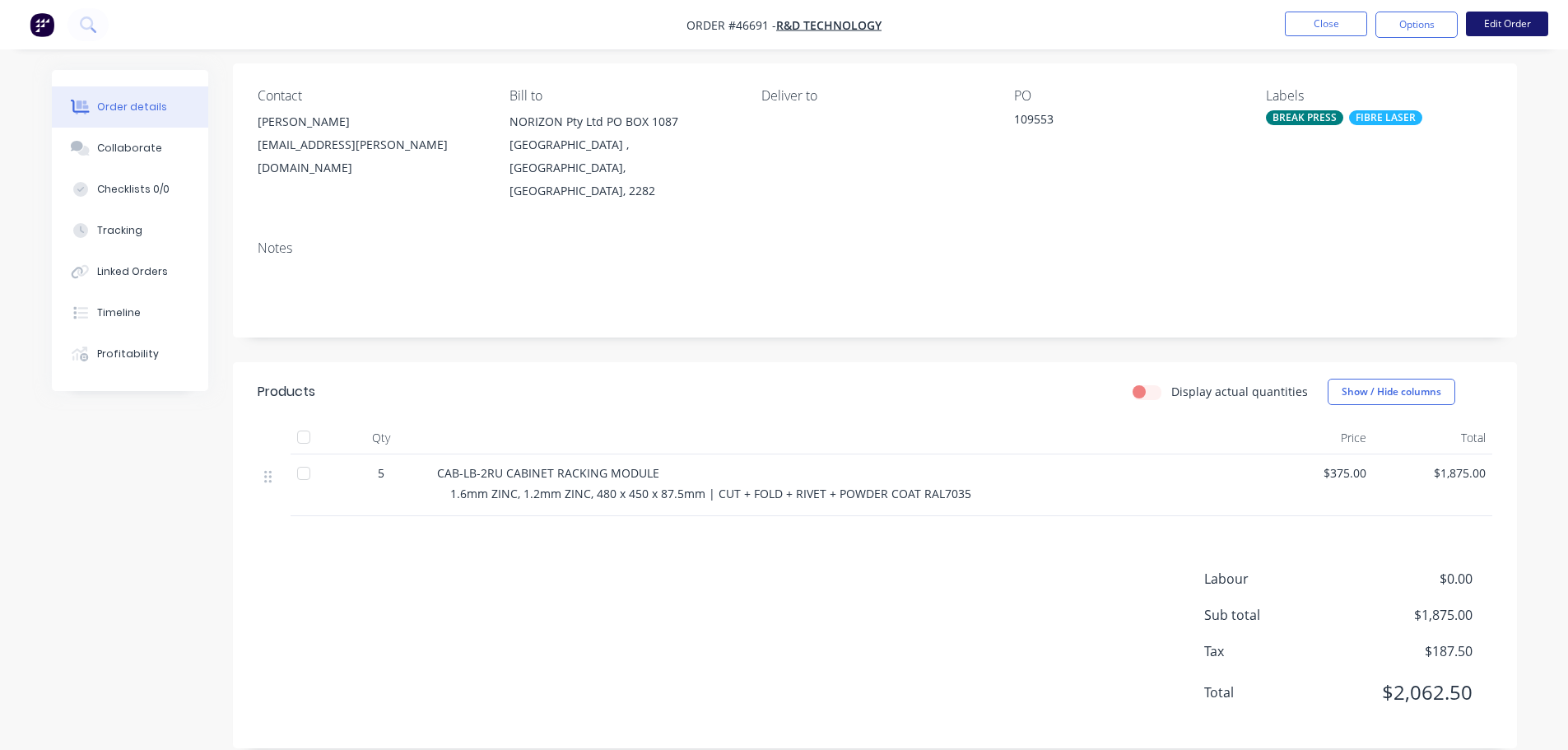
click at [1499, 34] on button "Edit Order" at bounding box center [1508, 24] width 83 height 25
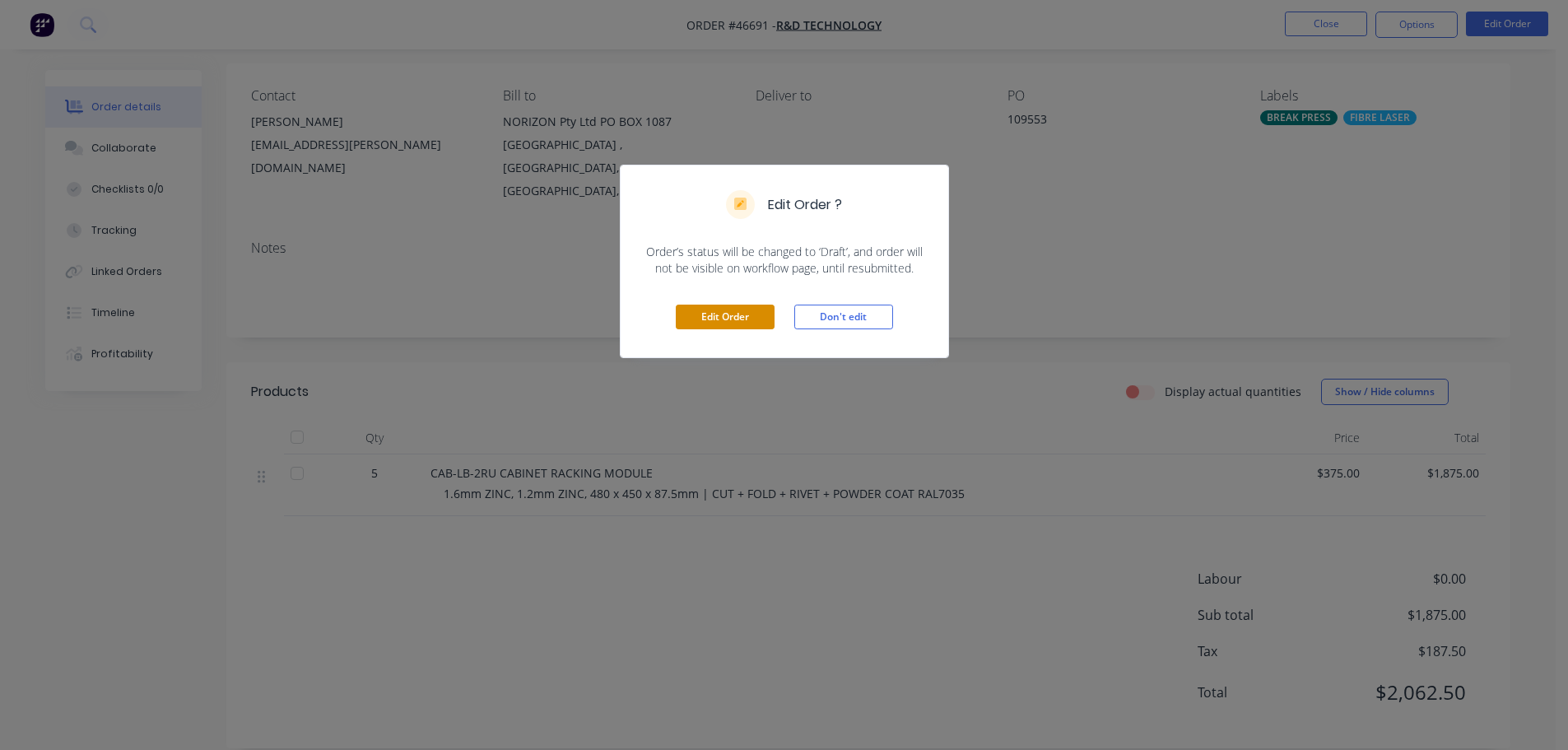
click at [685, 323] on button "Edit Order" at bounding box center [726, 317] width 99 height 25
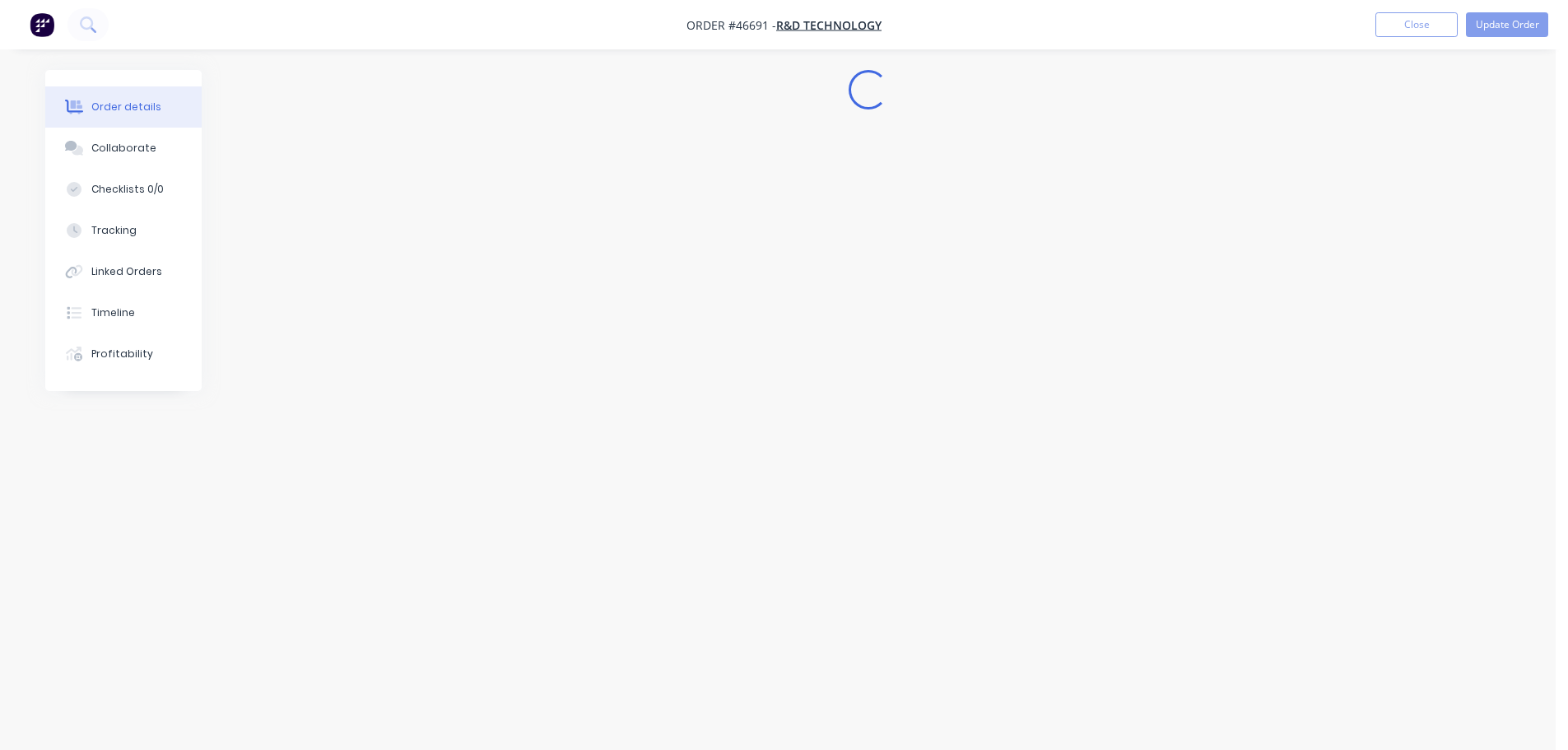
scroll to position [0, 0]
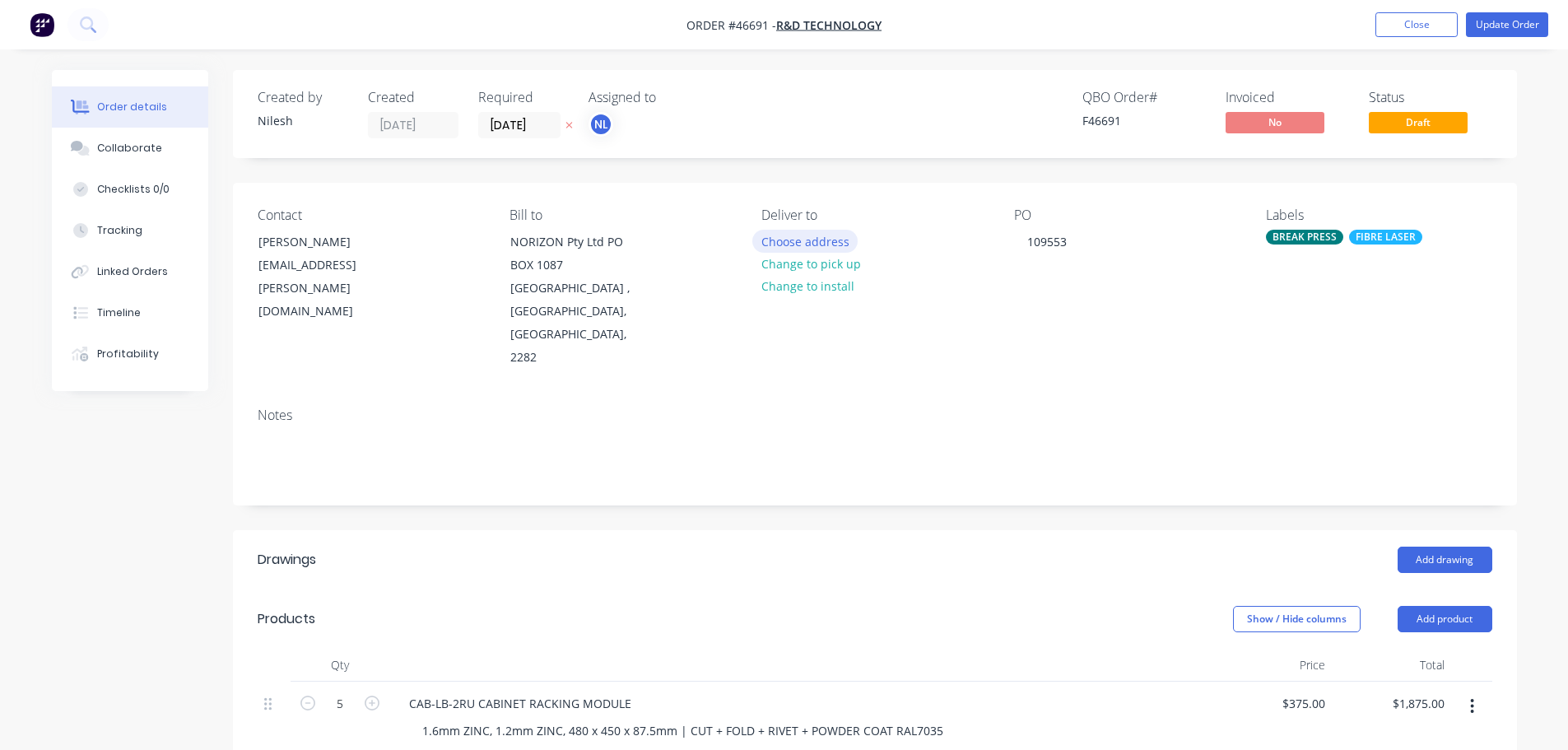
click at [800, 246] on button "Choose address" at bounding box center [805, 240] width 106 height 22
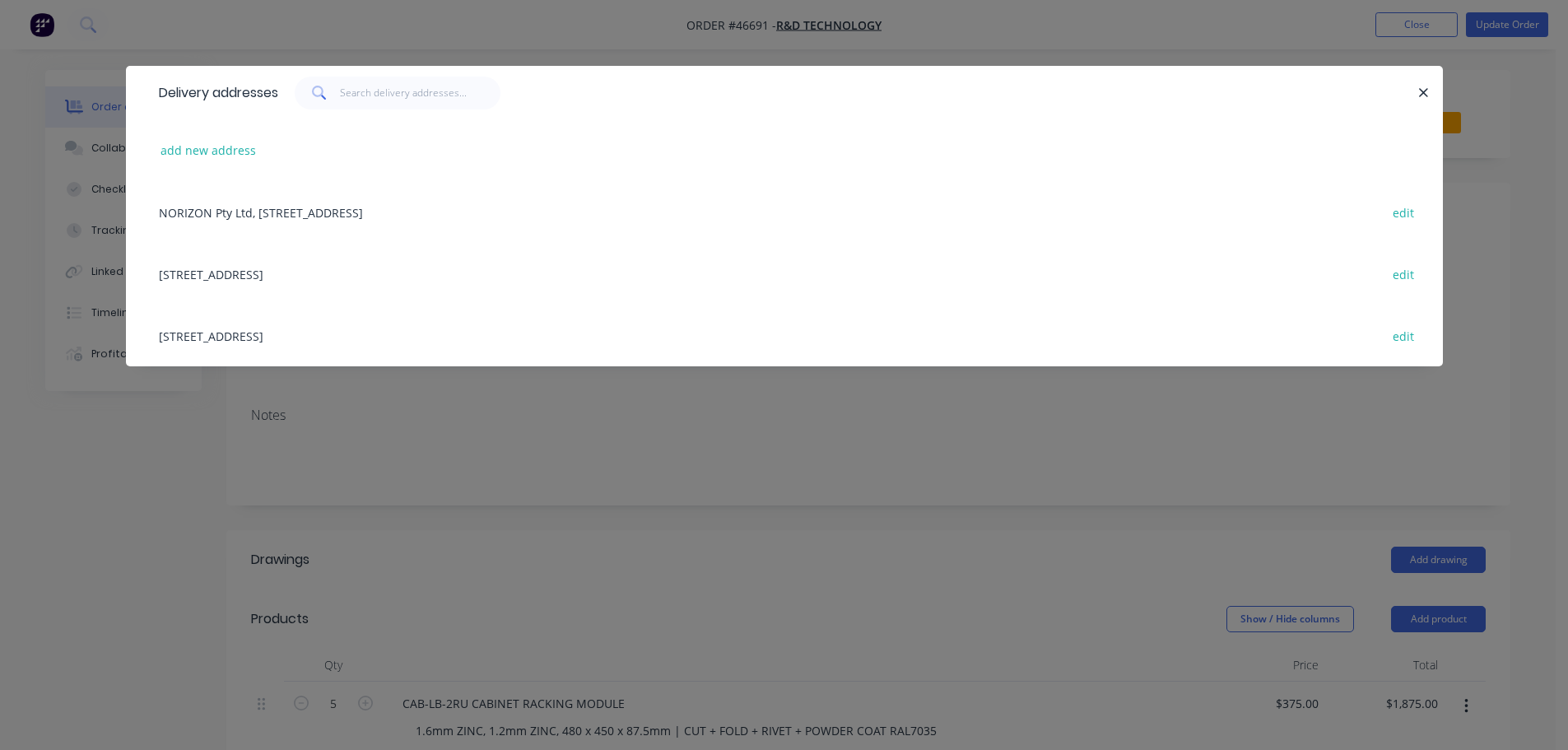
click at [280, 335] on div "102 Munibung Rd, Cardiff NSW , New South Wales, Australia, 2285 edit" at bounding box center [784, 335] width 1267 height 62
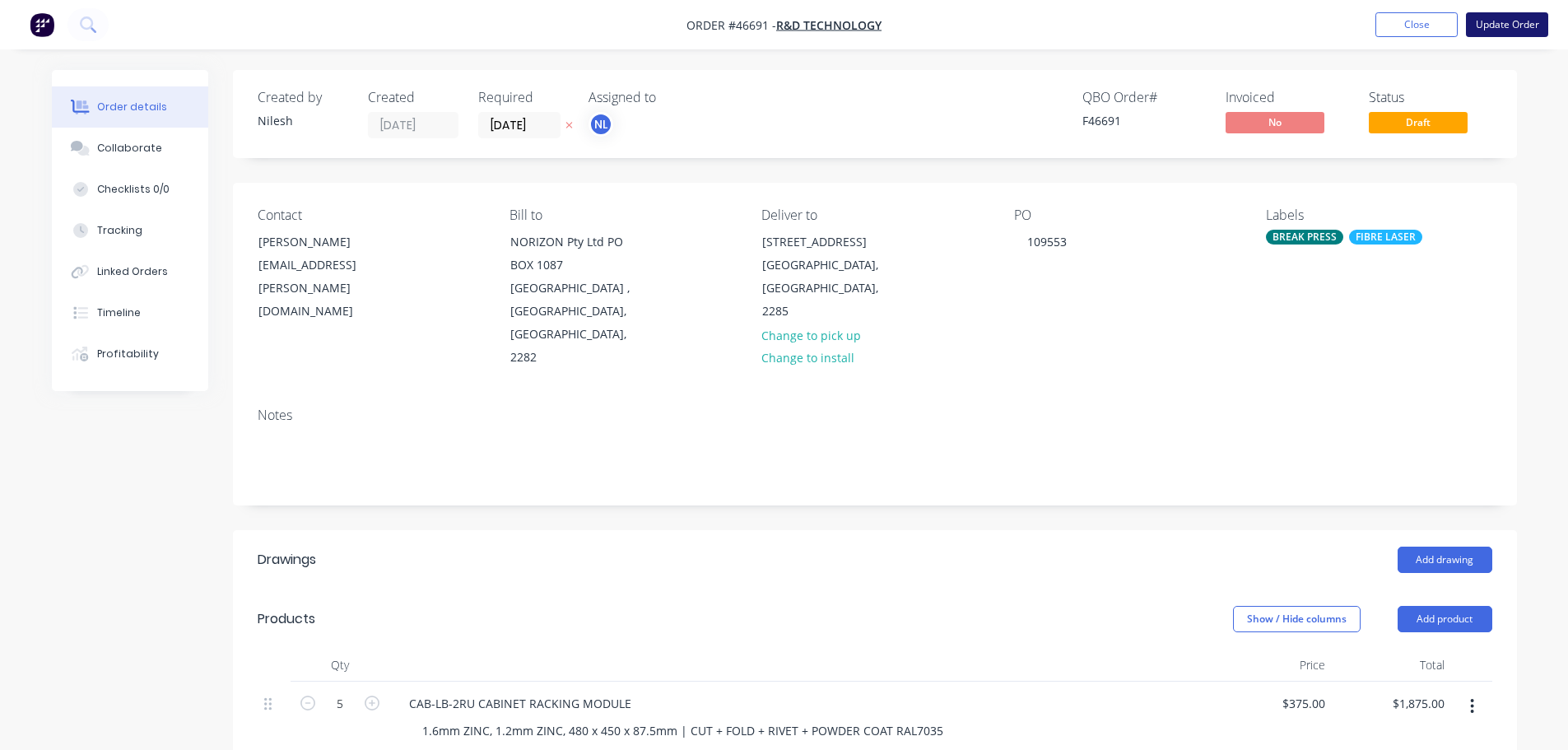
click at [1504, 25] on button "Update Order" at bounding box center [1508, 25] width 83 height 25
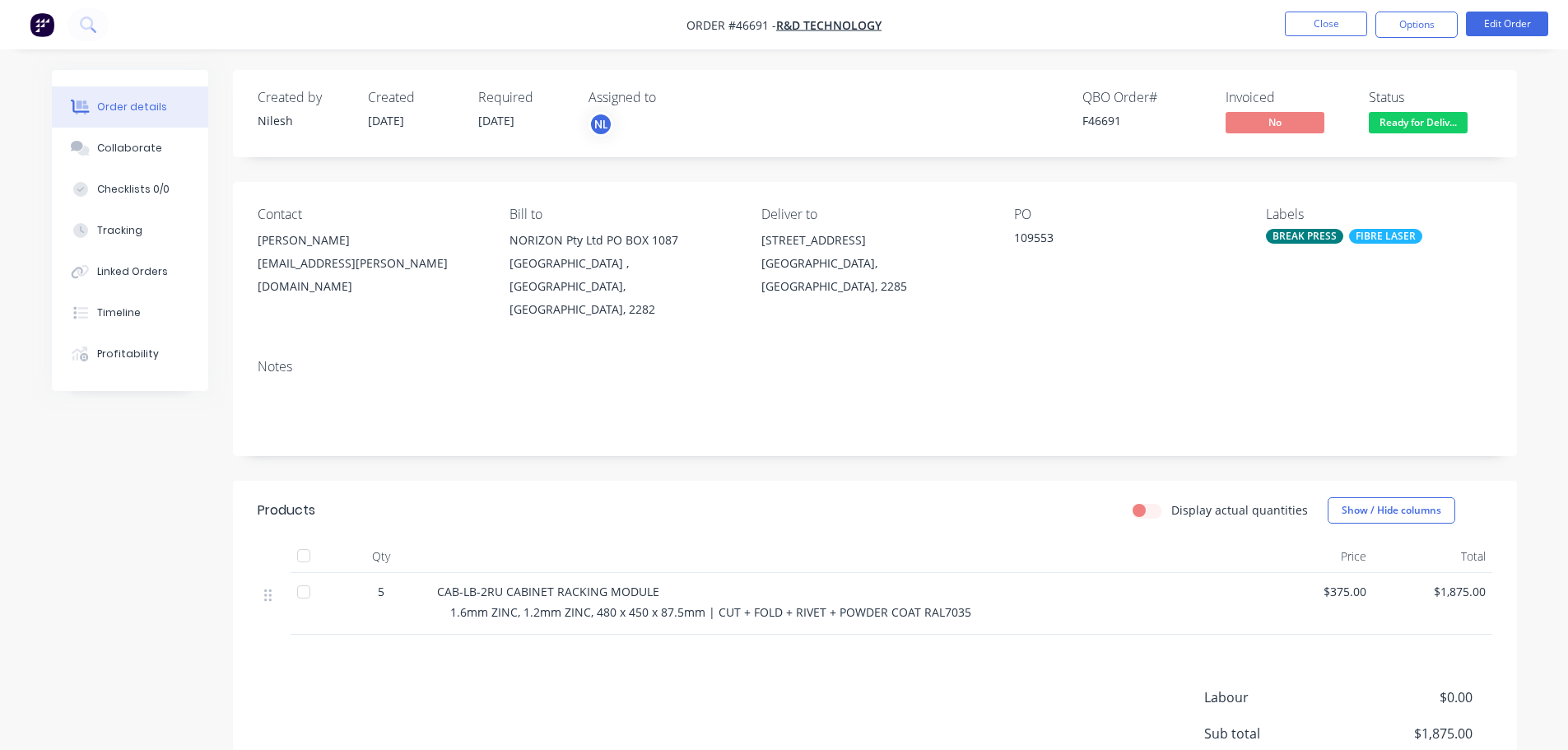
click at [1400, 22] on button "Options" at bounding box center [1417, 25] width 83 height 26
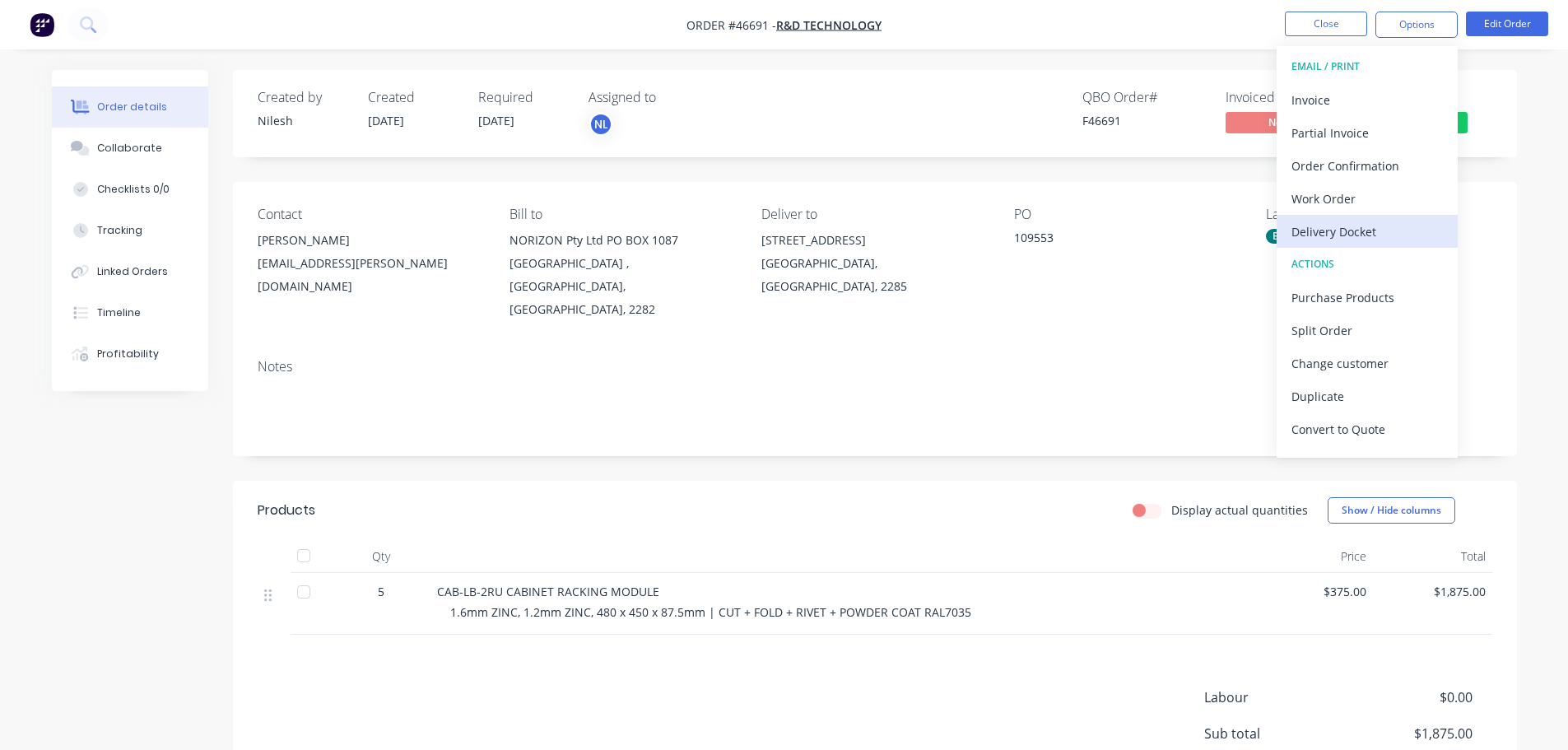
click at [1376, 225] on div "Delivery Docket" at bounding box center [1367, 231] width 151 height 24
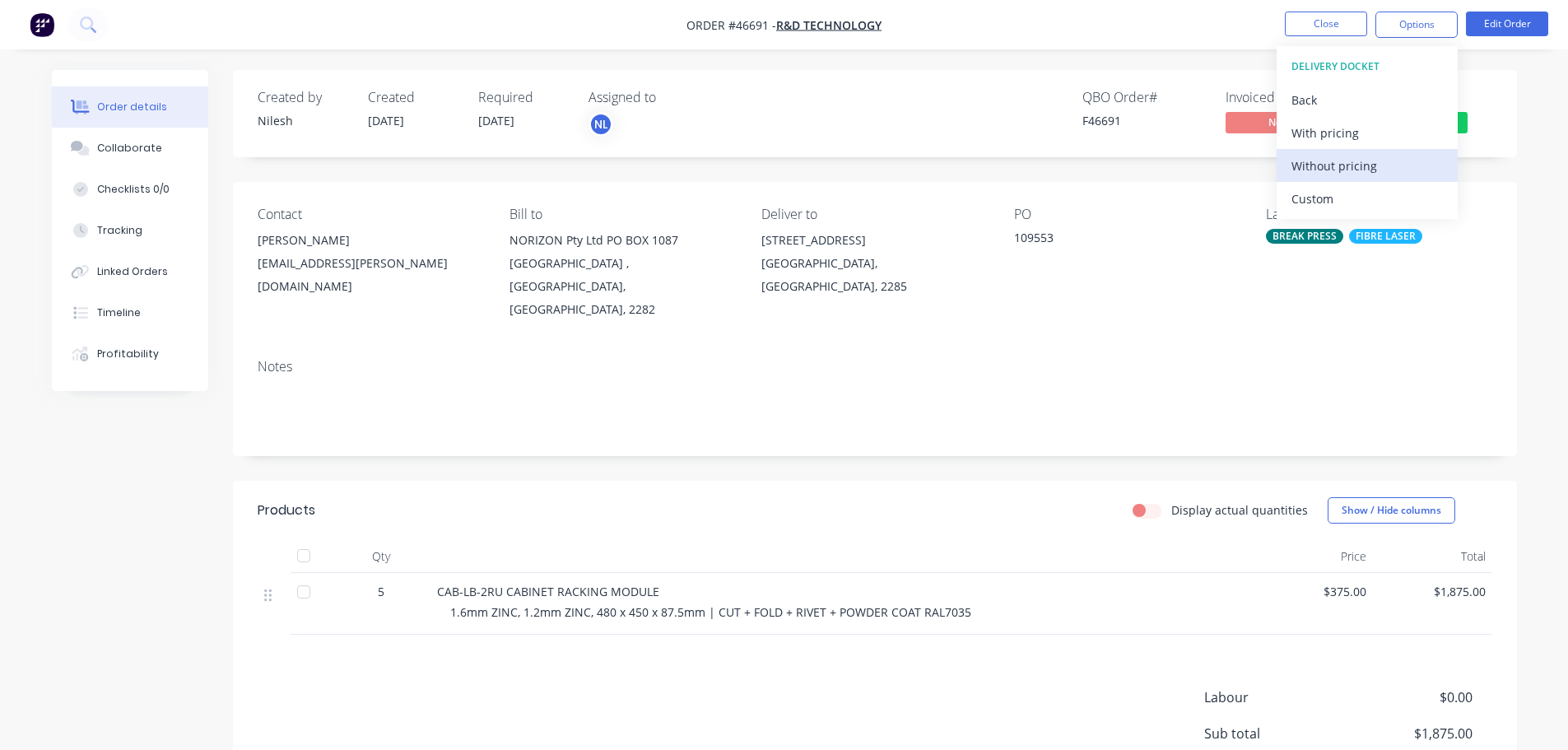
click at [1364, 172] on div "Without pricing" at bounding box center [1367, 165] width 151 height 24
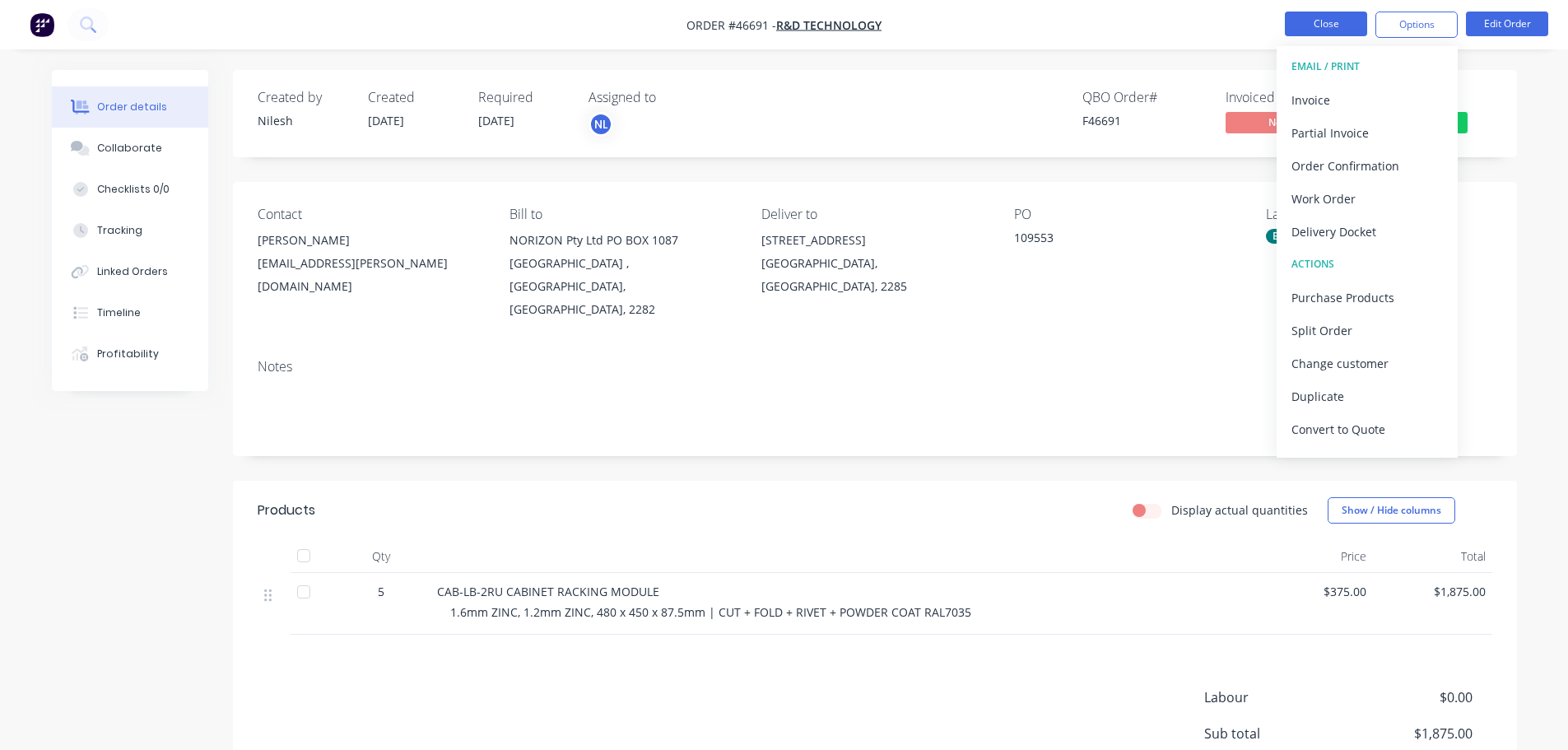
click at [1315, 19] on button "Close" at bounding box center [1326, 24] width 83 height 25
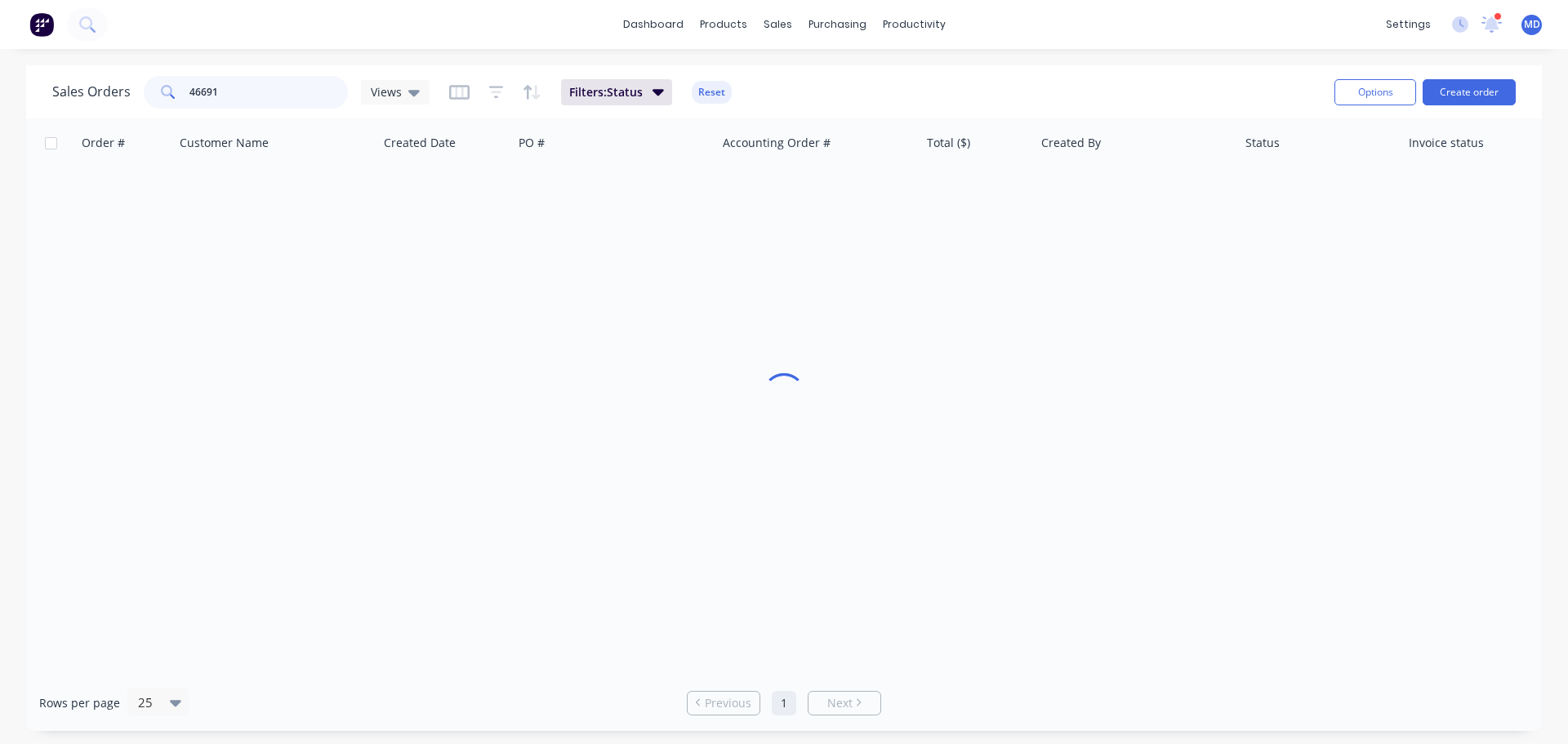
drag, startPoint x: 240, startPoint y: 98, endPoint x: 4, endPoint y: 64, distance: 238.4
click at [7, 68] on div "Sales Orders 46691 Views Filters: Status Reset Options Create order Order # Cus…" at bounding box center [784, 398] width 1568 height 666
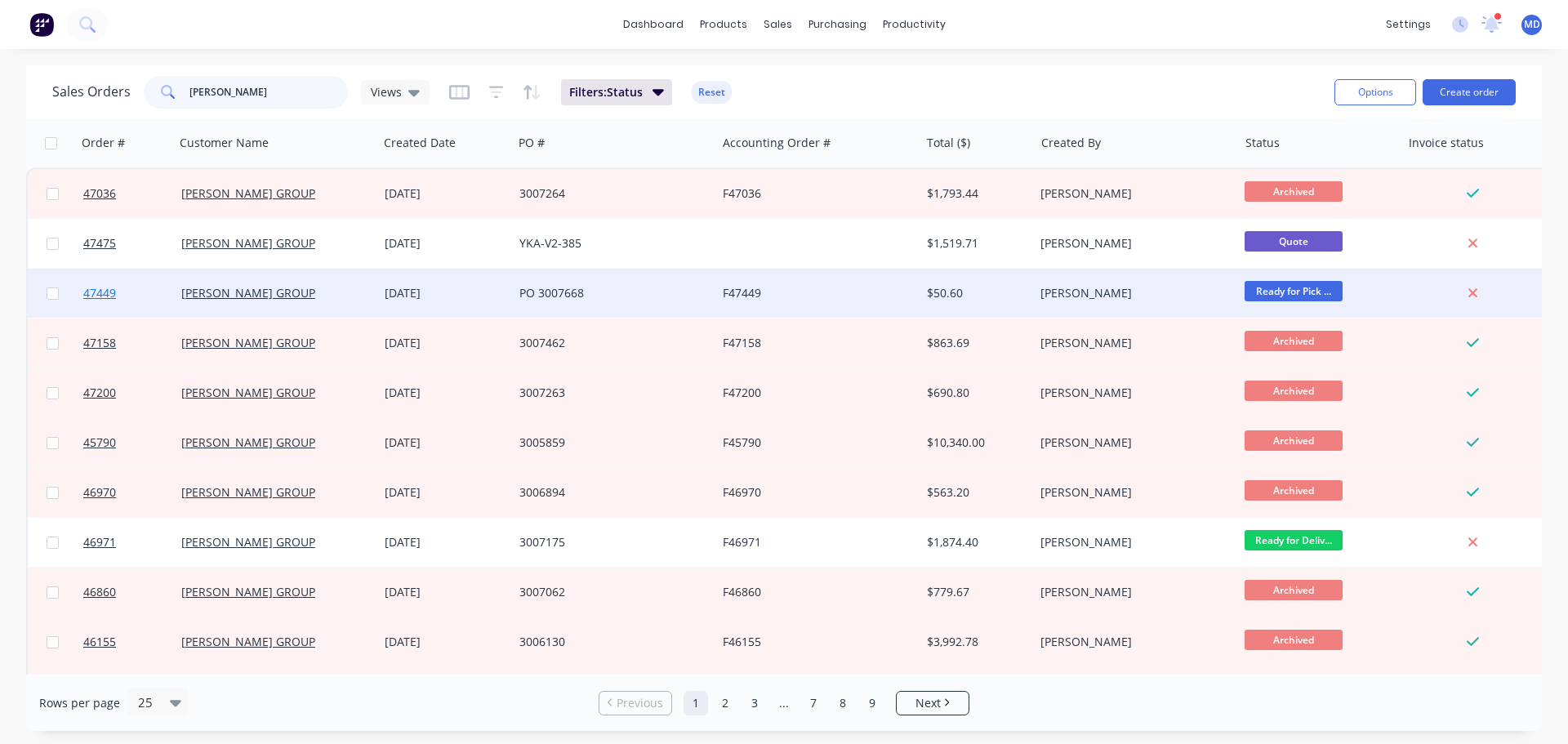
type input "sykes"
click at [109, 284] on link "47449" at bounding box center [133, 293] width 98 height 49
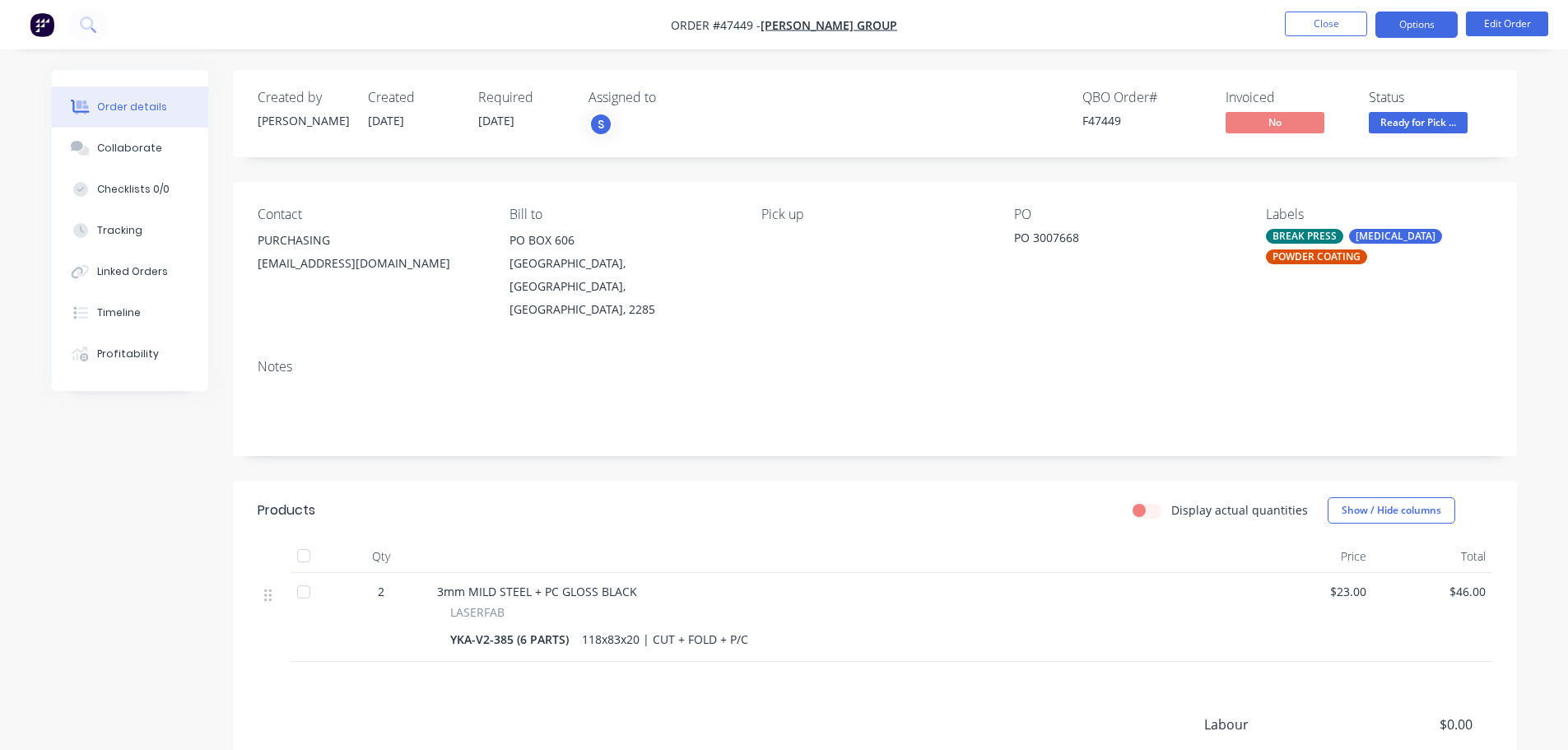
click at [1422, 14] on button "Options" at bounding box center [1417, 25] width 83 height 26
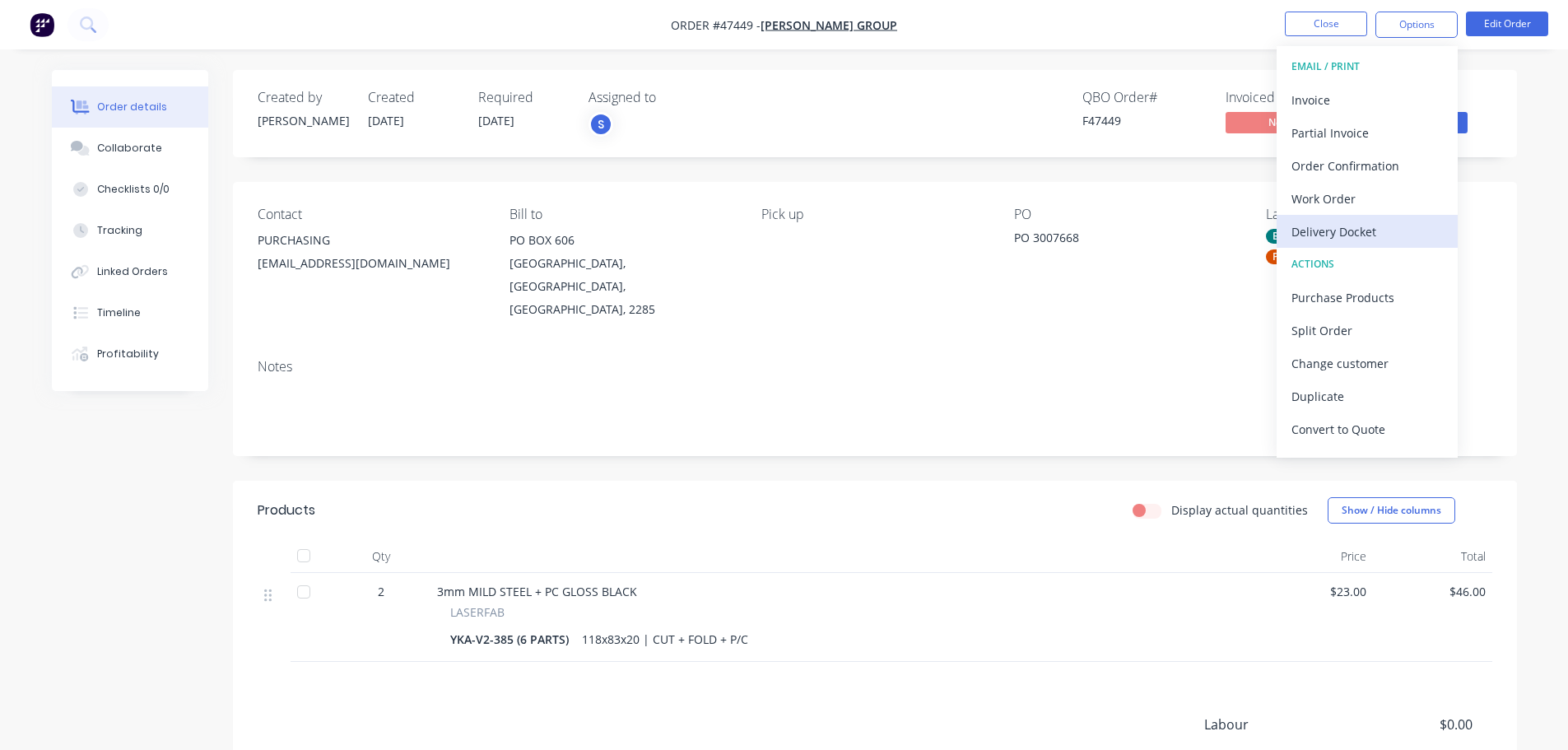
click at [1351, 221] on div "Delivery Docket" at bounding box center [1367, 231] width 151 height 24
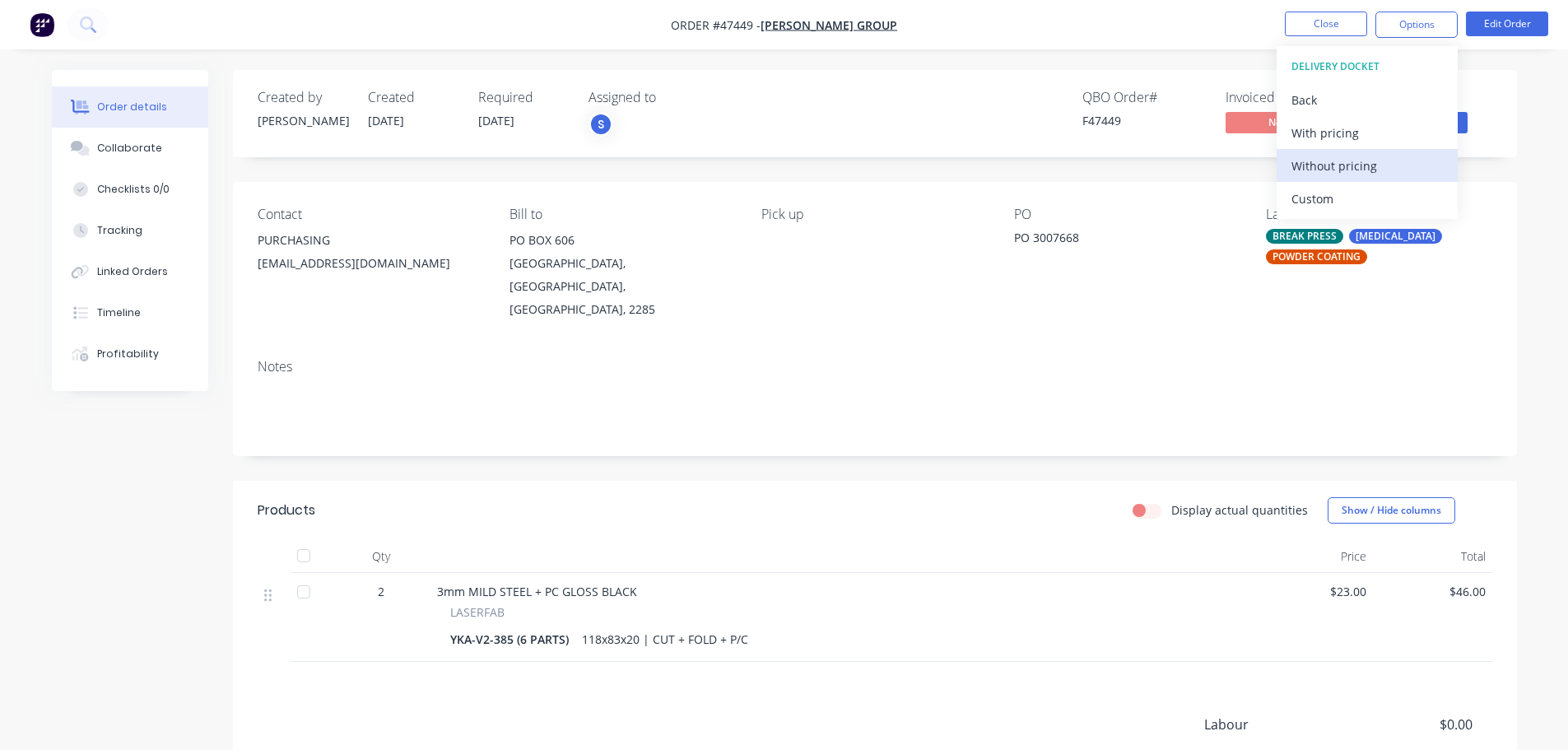
drag, startPoint x: 1346, startPoint y: 176, endPoint x: 1352, endPoint y: 164, distance: 13.4
click at [1346, 175] on div "Without pricing" at bounding box center [1367, 165] width 151 height 24
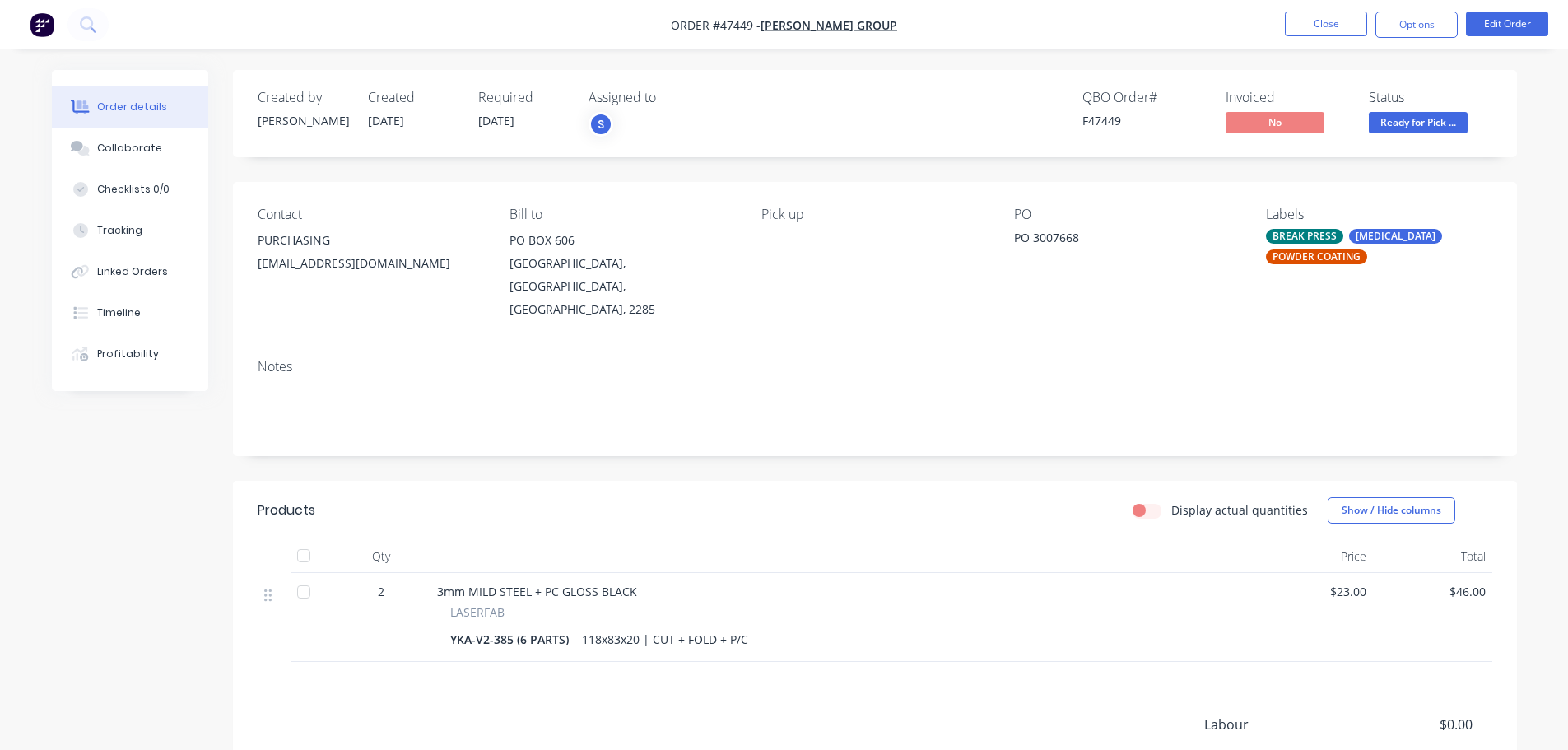
drag, startPoint x: 1509, startPoint y: 188, endPoint x: 1485, endPoint y: 45, distance: 145.0
click at [1510, 188] on div "Contact PURCHASING purchasing.pumps@sykesgroup.com Bill to PO BOX 606 CARDIFF, …" at bounding box center [874, 263] width 1284 height 164
click at [1490, 26] on button "Edit Order" at bounding box center [1508, 24] width 83 height 25
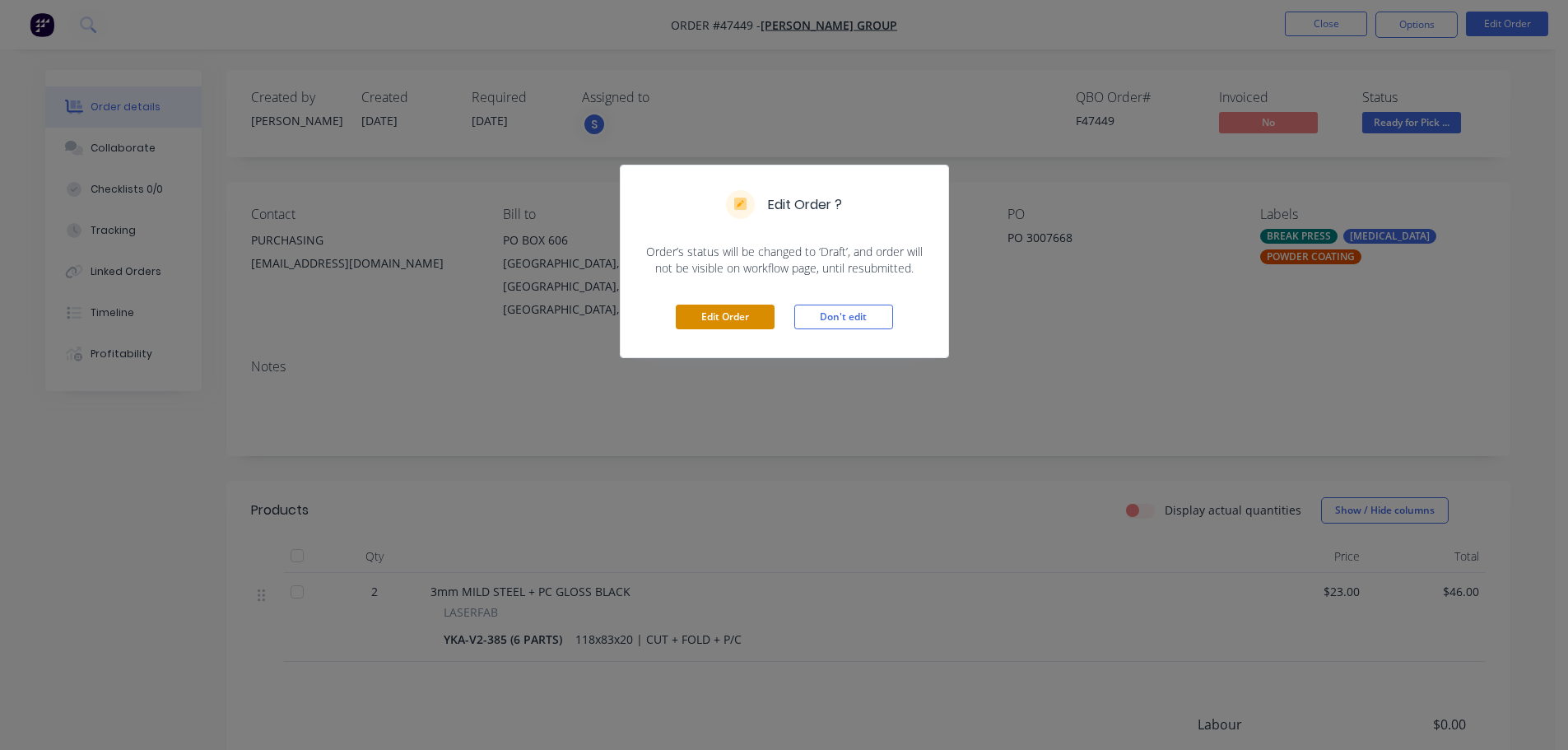
click at [727, 316] on button "Edit Order" at bounding box center [726, 317] width 99 height 25
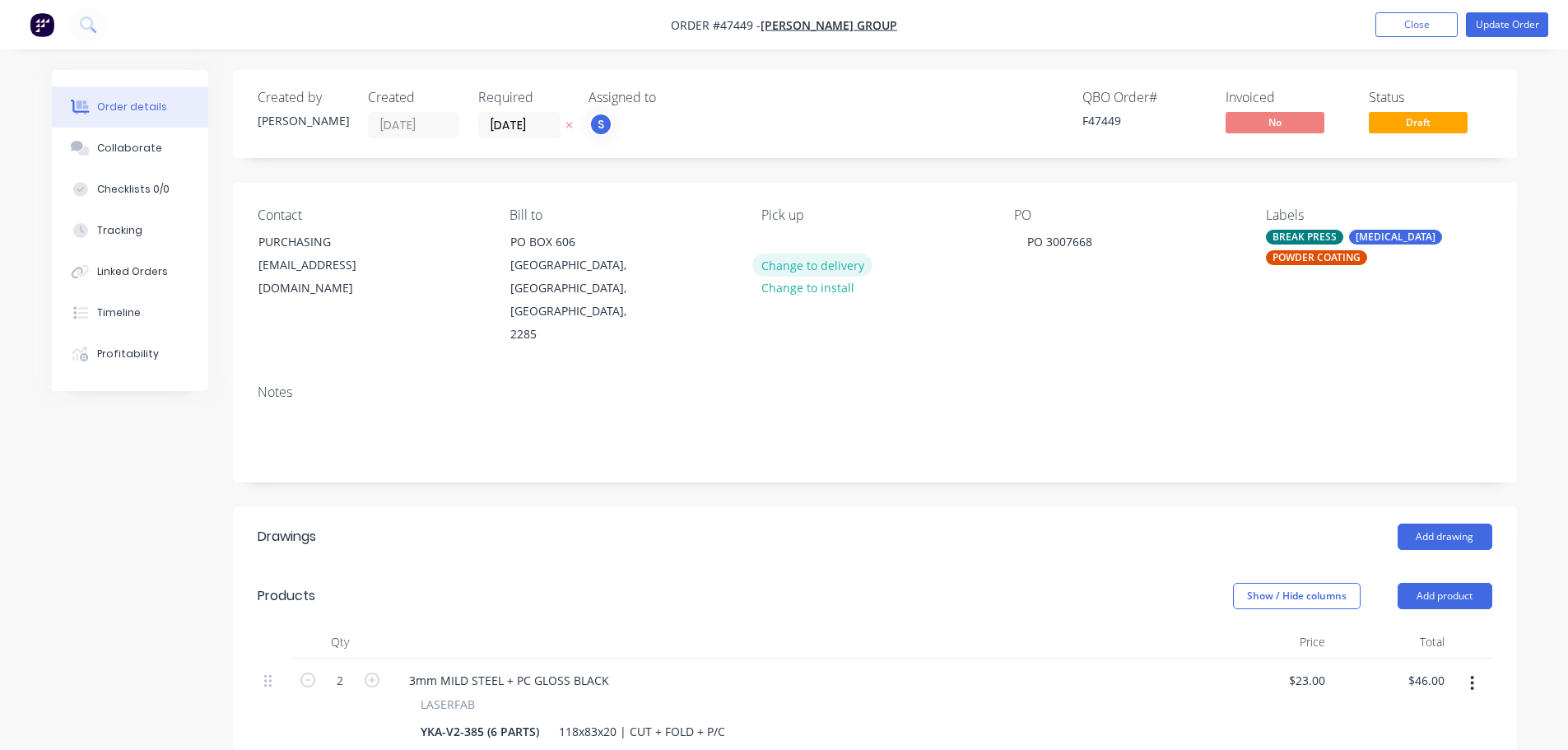
click at [811, 263] on button "Change to delivery" at bounding box center [812, 264] width 121 height 22
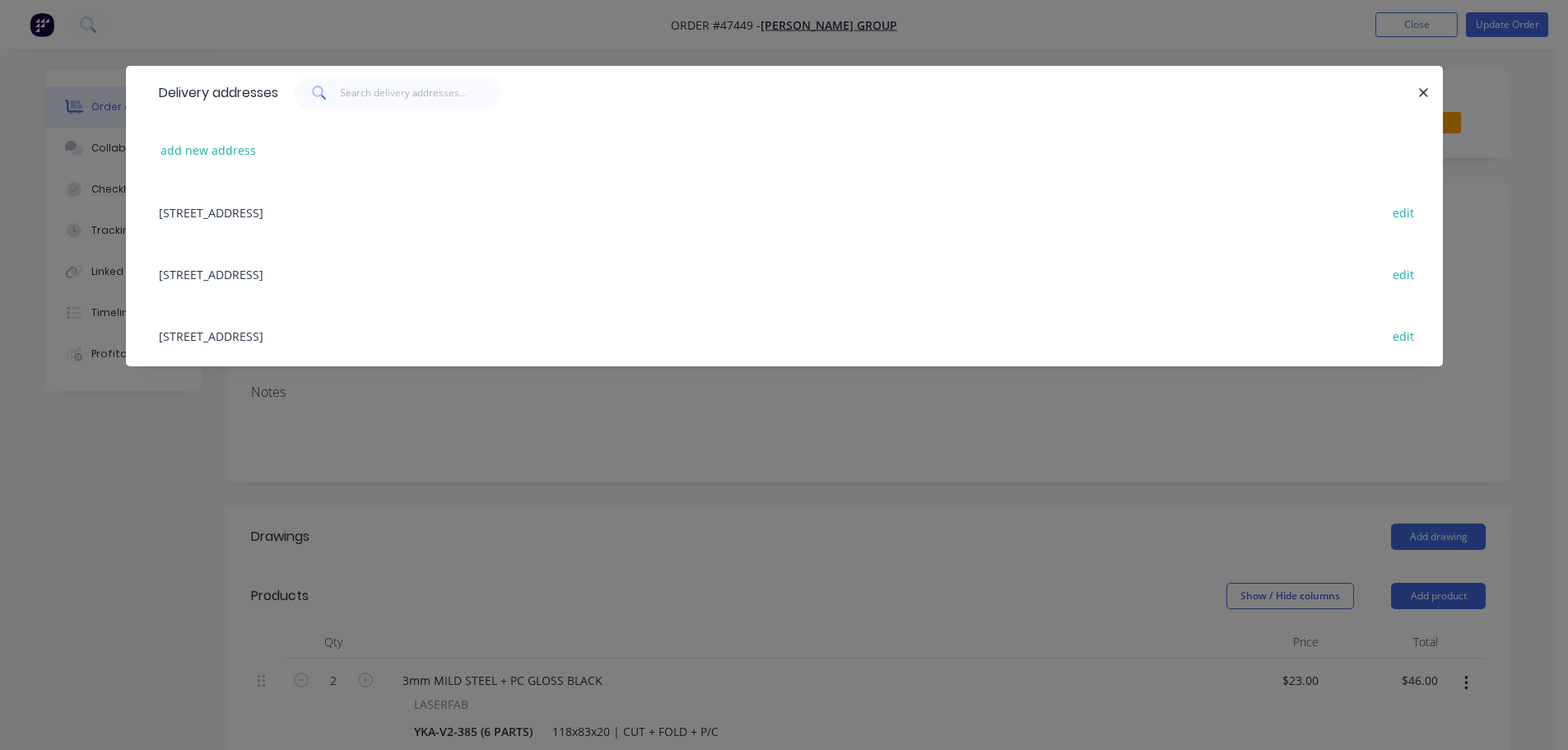
click at [249, 338] on div "40-42 MUNIBUNG RD, CARDIFF, New South Wales, Australia, 2285 edit" at bounding box center [784, 335] width 1267 height 62
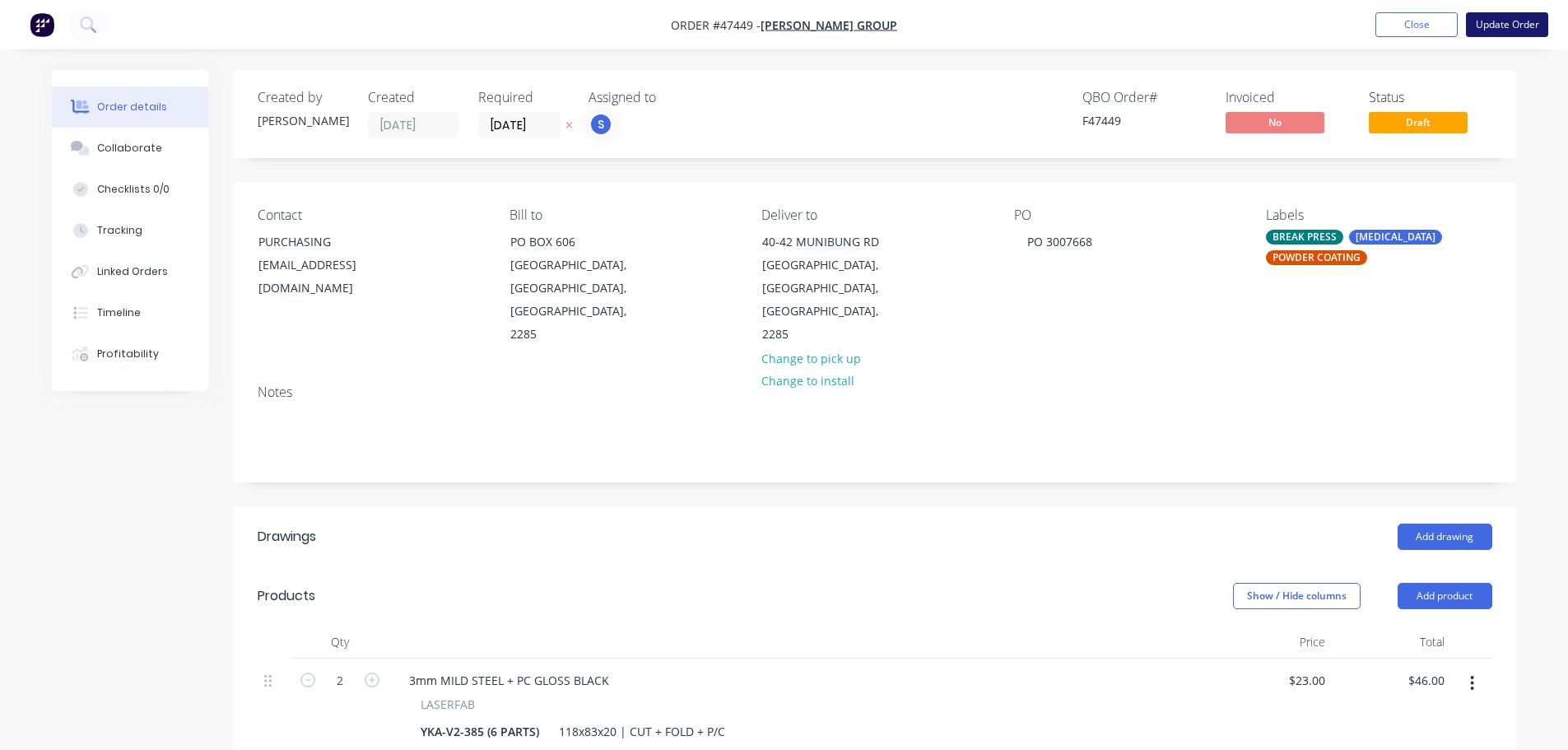
click at [1513, 16] on button "Update Order" at bounding box center [1508, 25] width 83 height 25
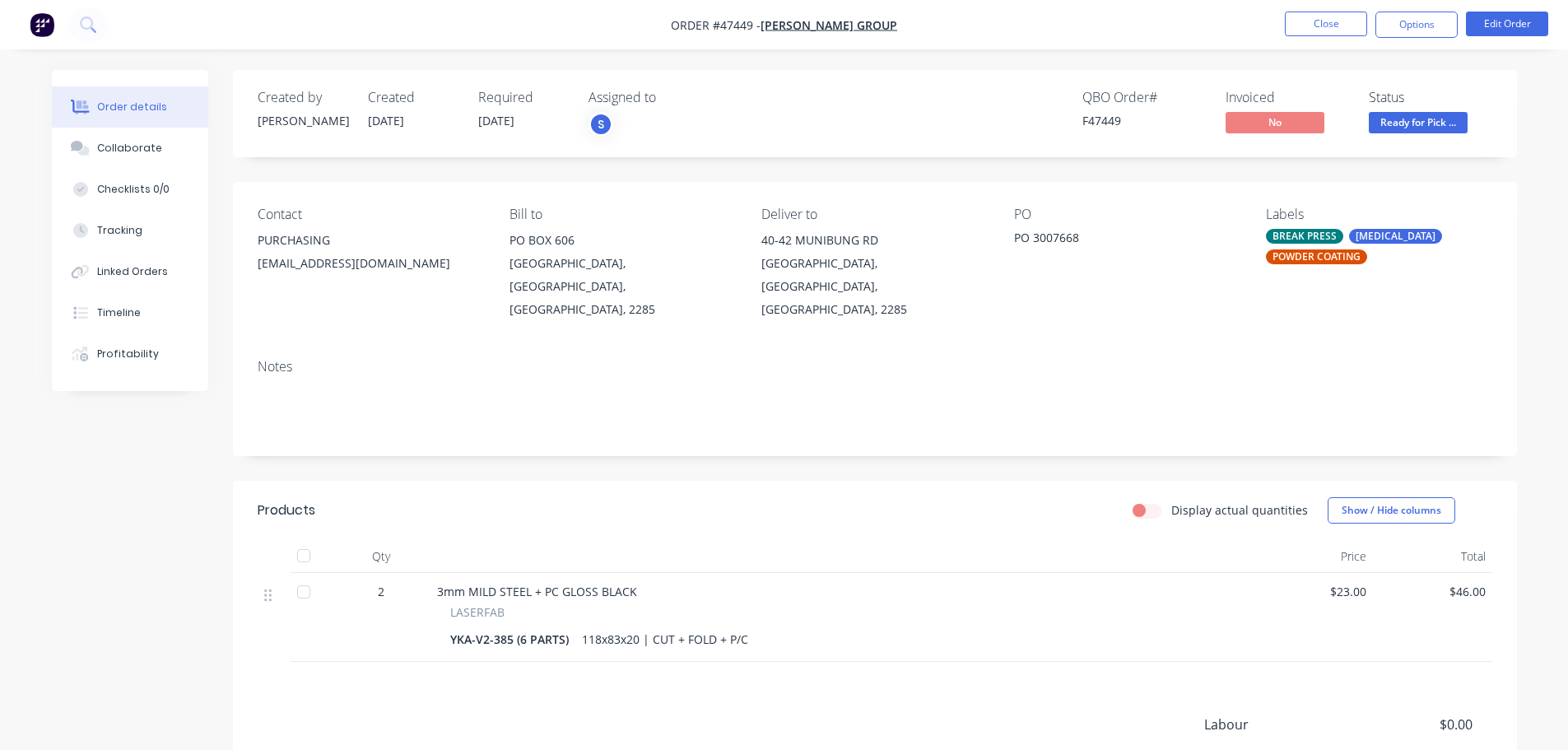
click at [1409, 26] on button "Options" at bounding box center [1417, 25] width 83 height 26
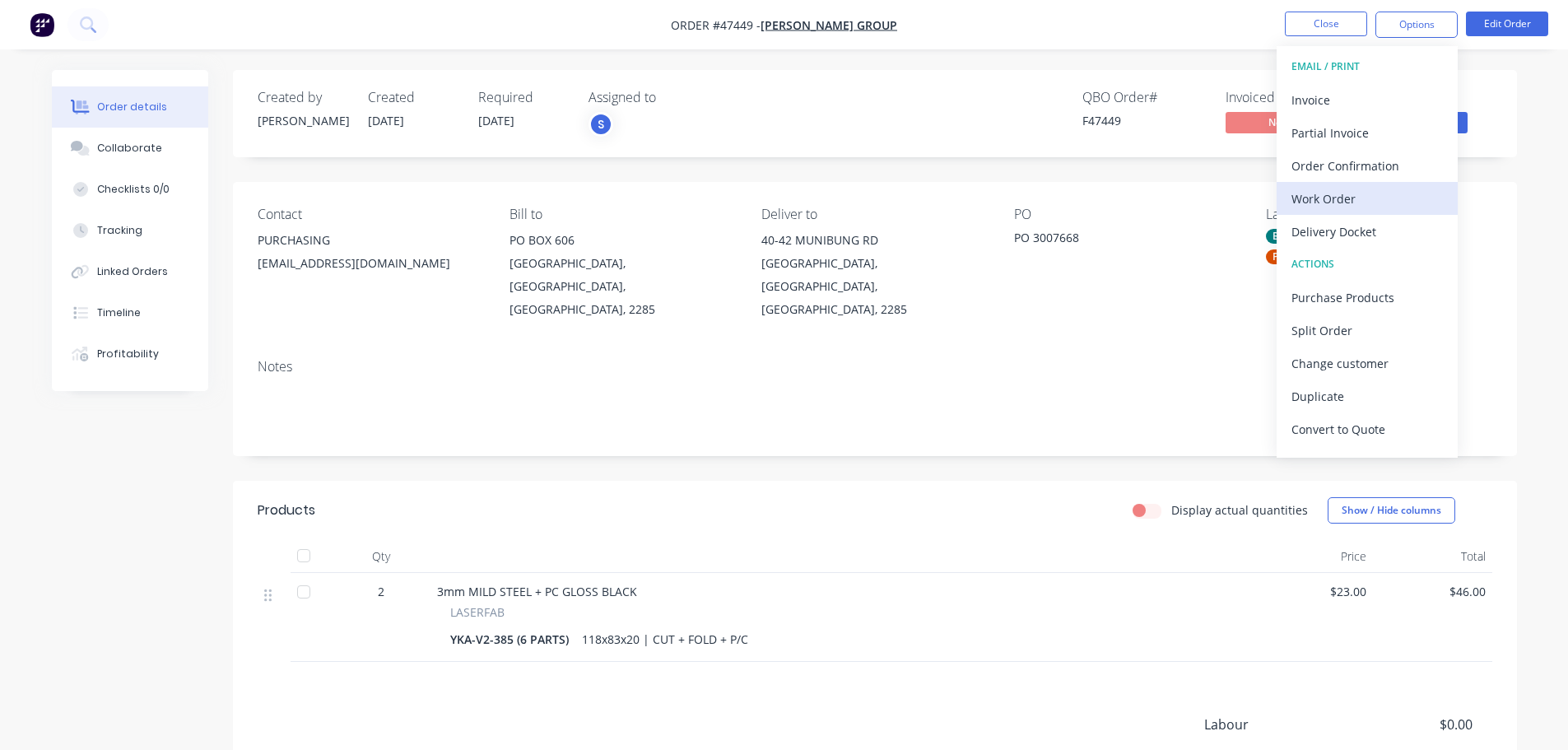
click at [1358, 212] on button "Work Order" at bounding box center [1367, 198] width 181 height 33
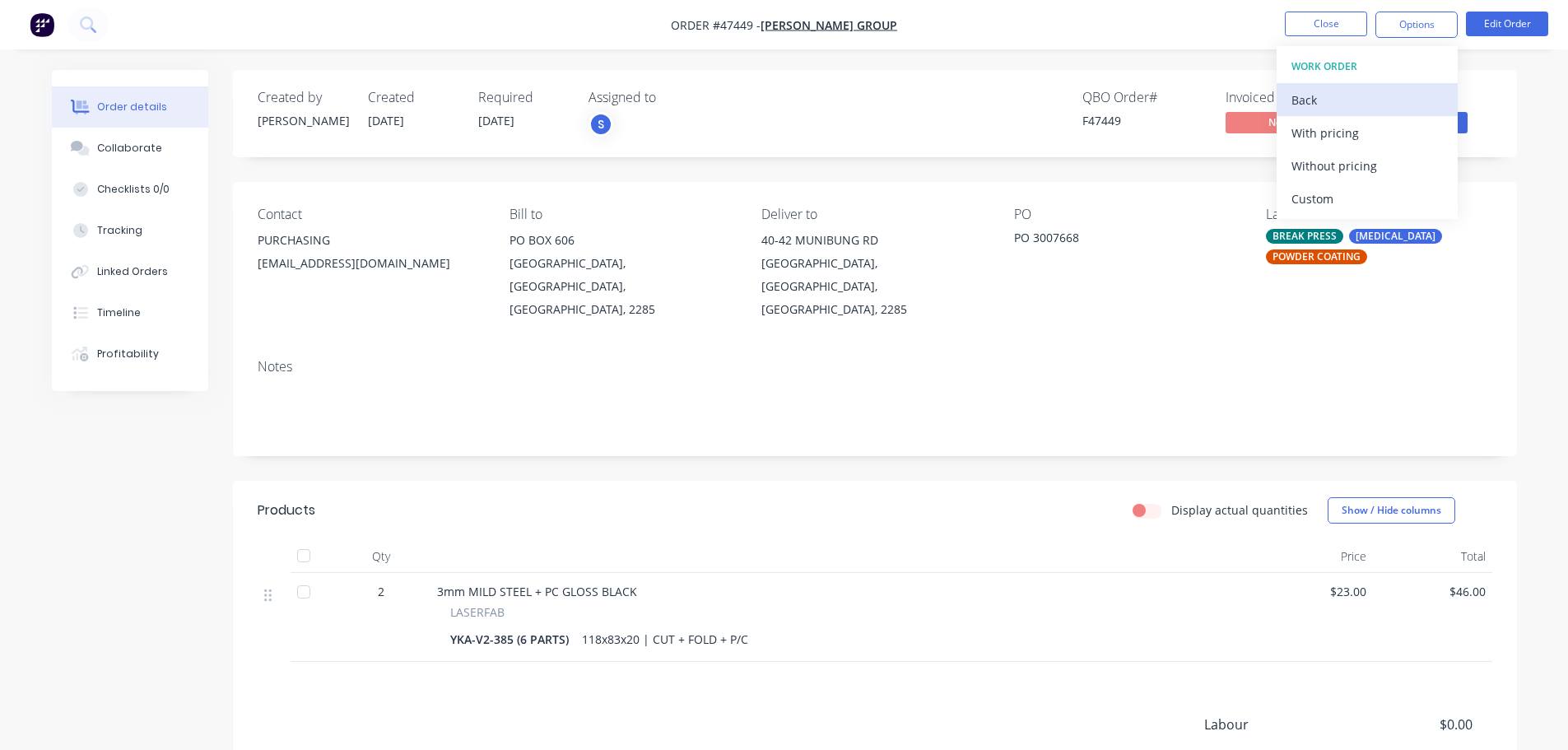
click at [1284, 102] on button "Back" at bounding box center [1367, 100] width 181 height 33
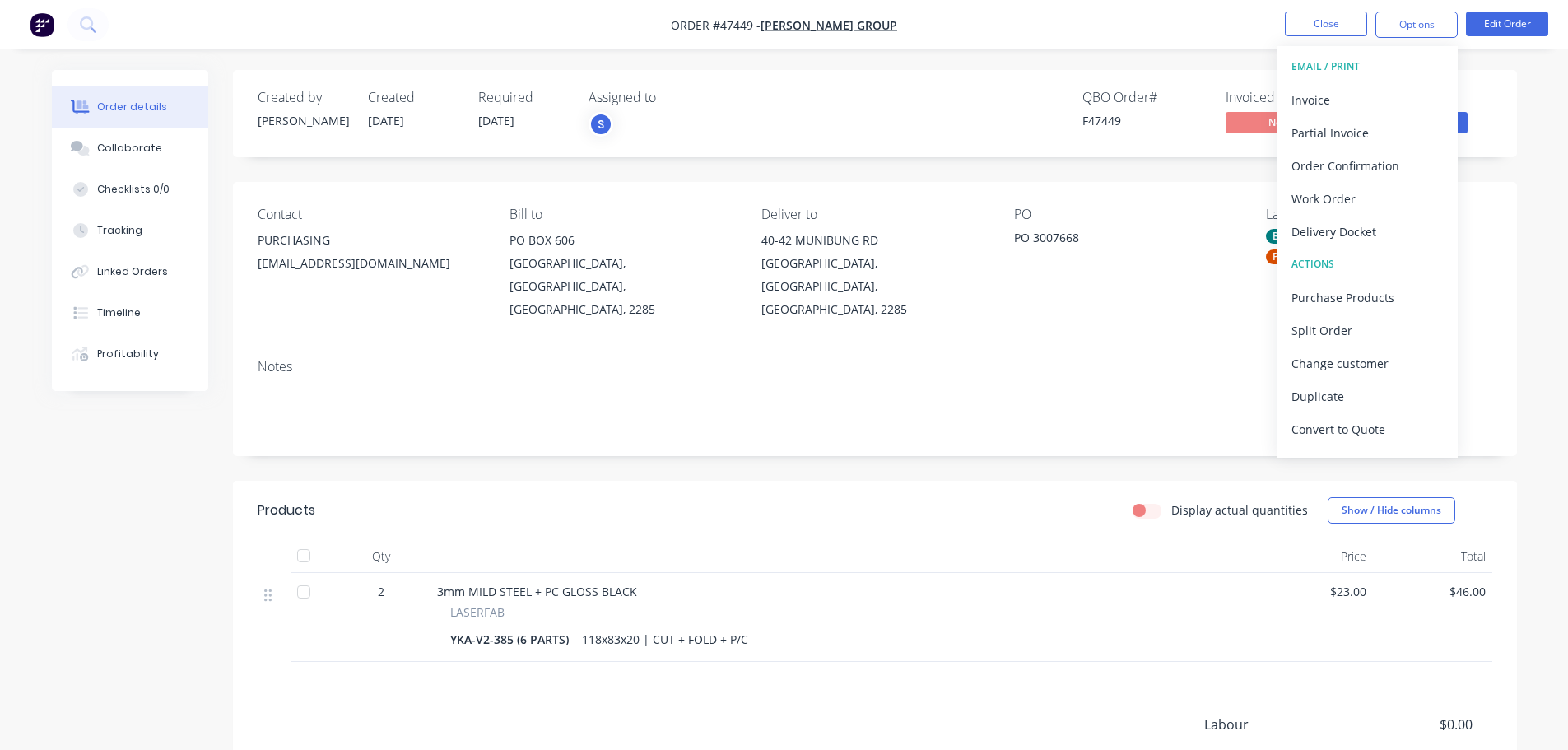
click at [1360, 232] on div "Delivery Docket" at bounding box center [1367, 231] width 151 height 24
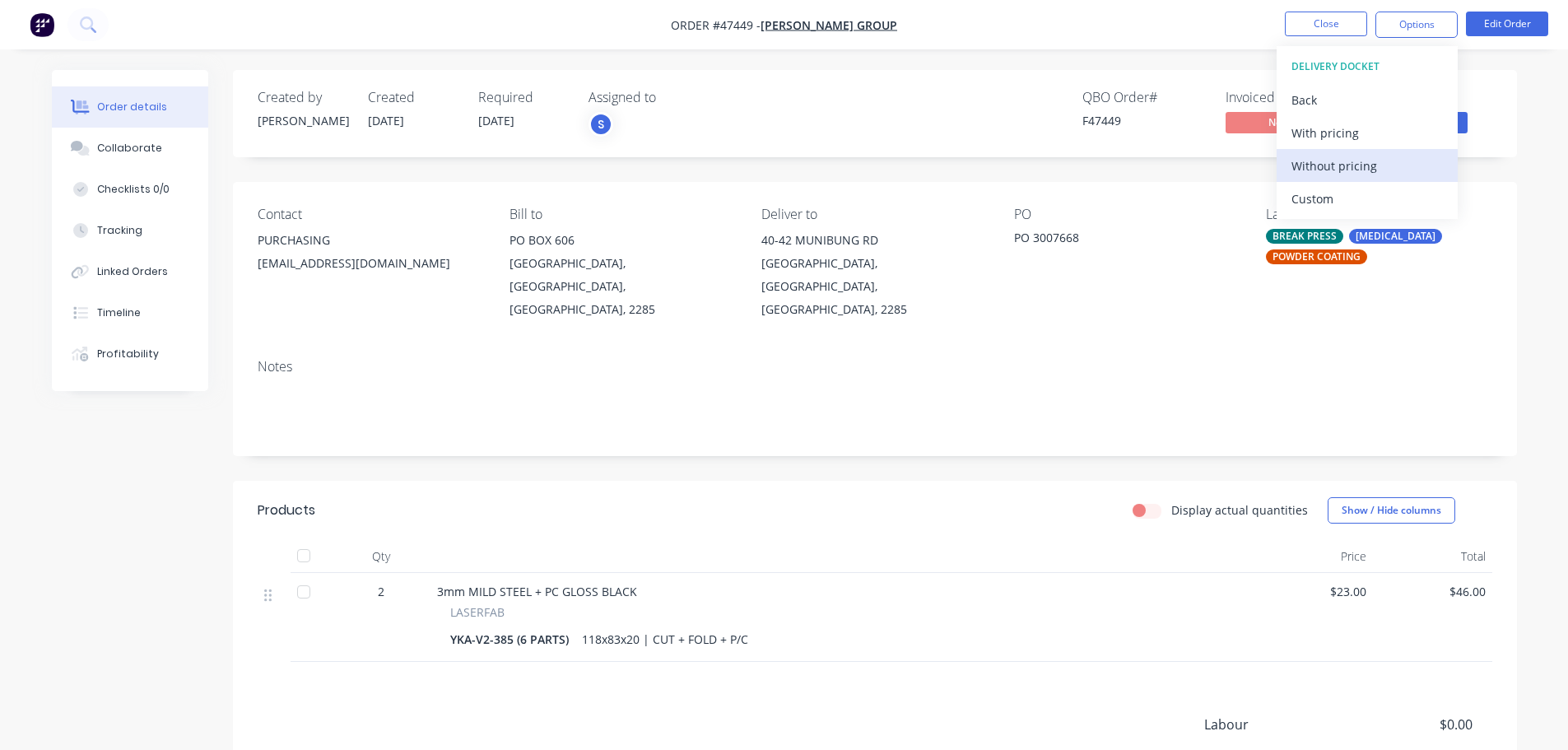
click at [1348, 164] on div "Without pricing" at bounding box center [1367, 165] width 151 height 24
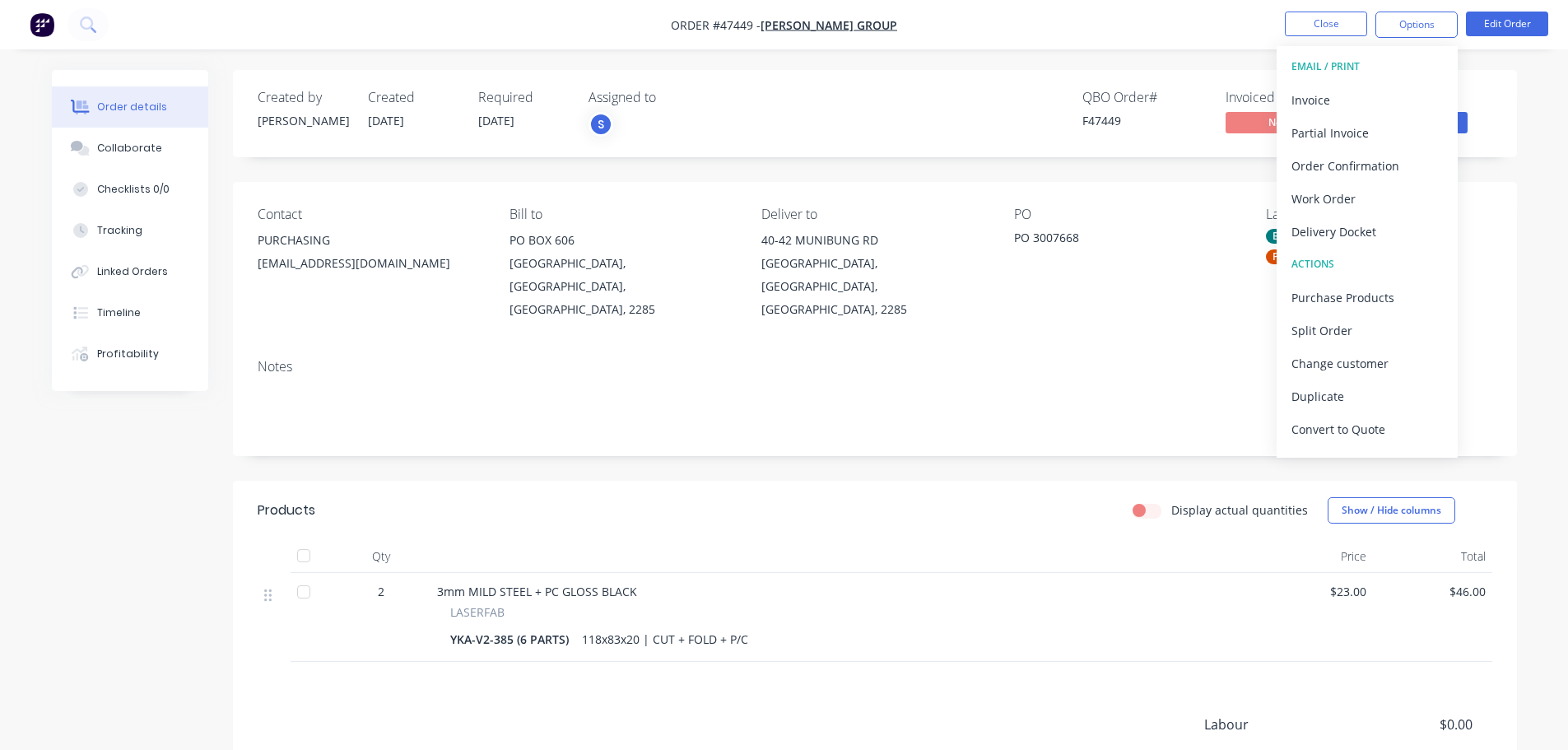
click at [1499, 113] on div "Created by Stuart Created 02/09/25 Required 19/09/25 Assigned to S QBO Order # …" at bounding box center [874, 114] width 1284 height 88
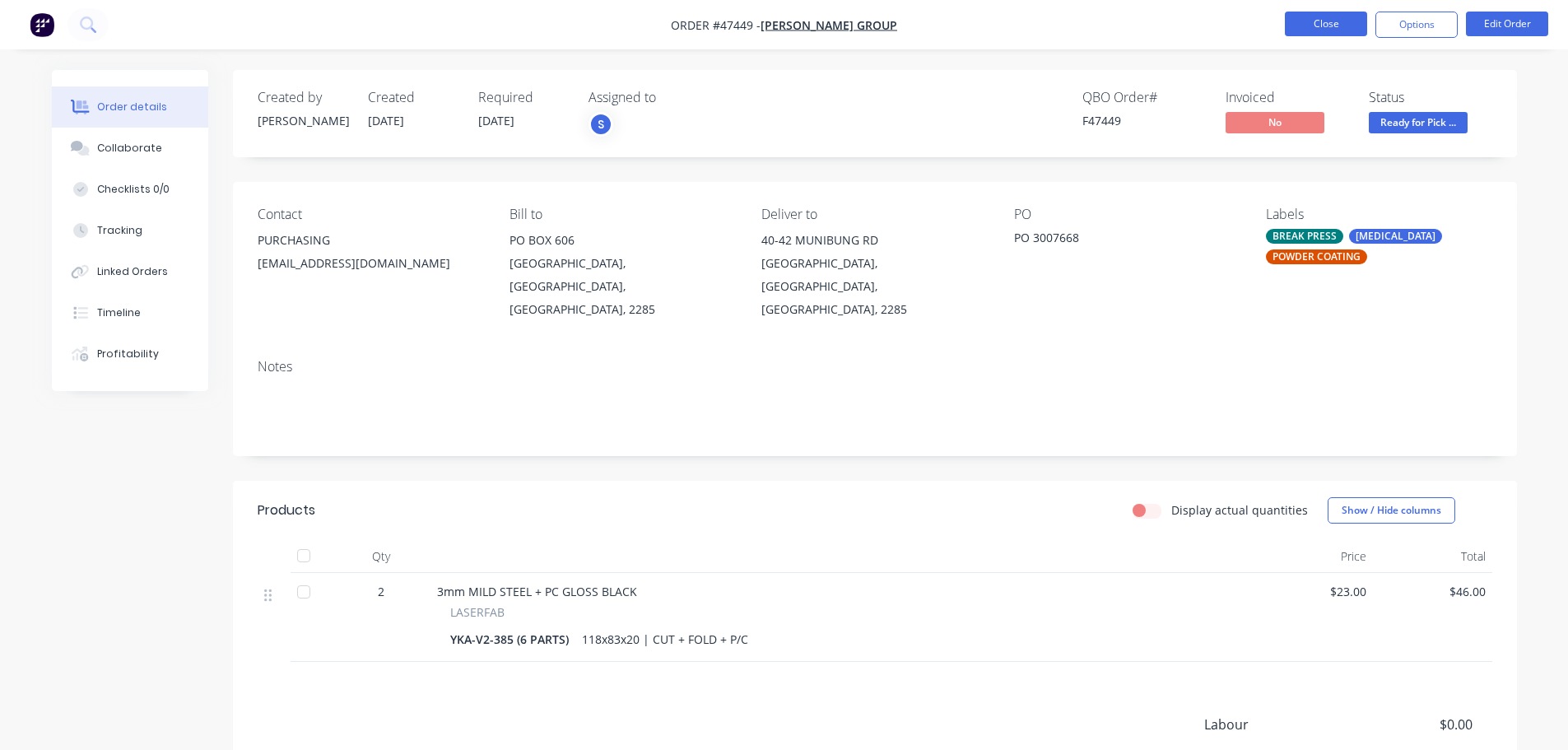
click at [1336, 17] on button "Close" at bounding box center [1326, 24] width 83 height 25
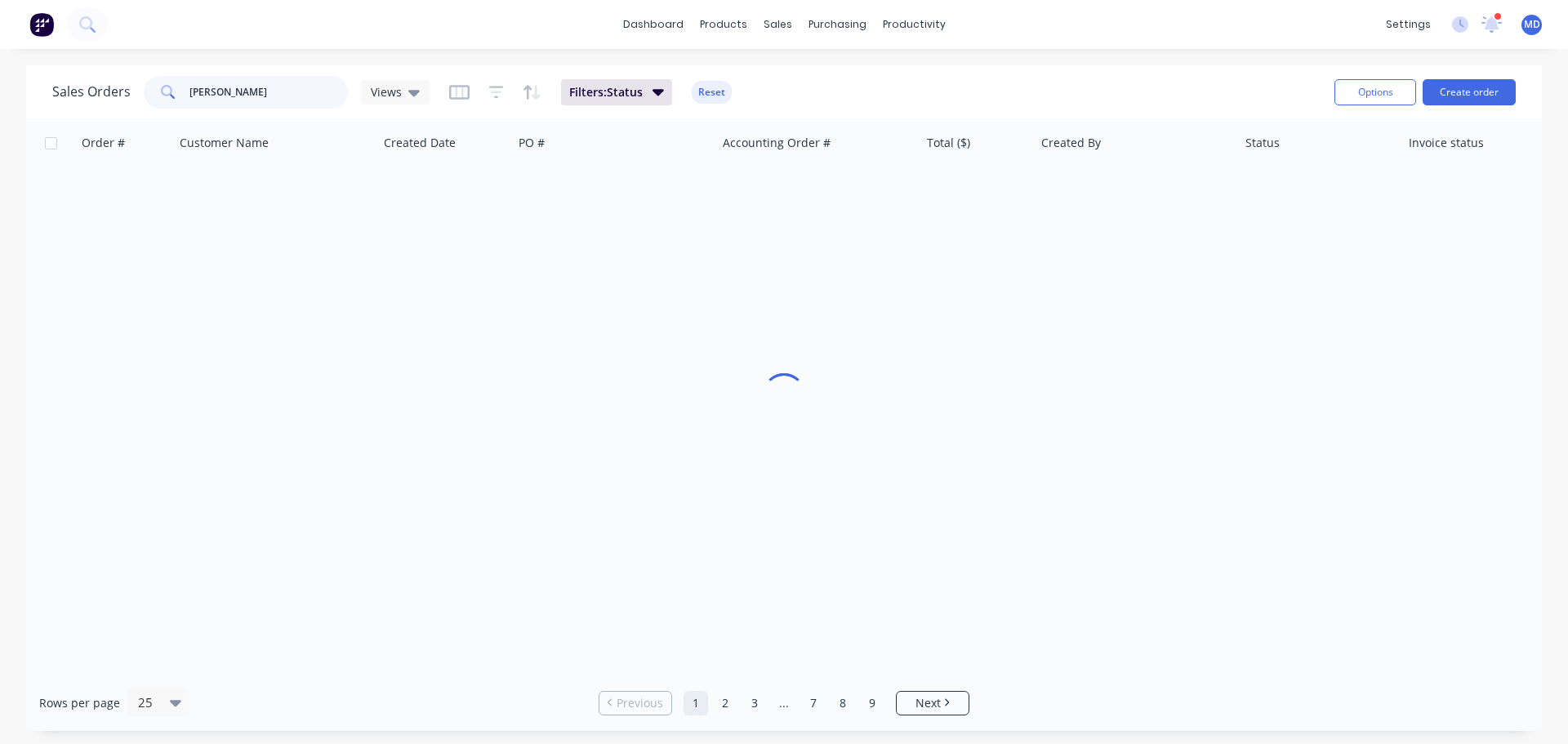
click at [202, 92] on input "sykes" at bounding box center [269, 93] width 159 height 33
drag, startPoint x: 243, startPoint y: 101, endPoint x: 18, endPoint y: 79, distance: 226.1
click at [19, 82] on div "Sales Orders sykes Views Filters: Status Reset Options Create order Order # Cus…" at bounding box center [784, 398] width 1568 height 666
click at [884, 77] on div "Purchase Orders" at bounding box center [890, 79] width 87 height 15
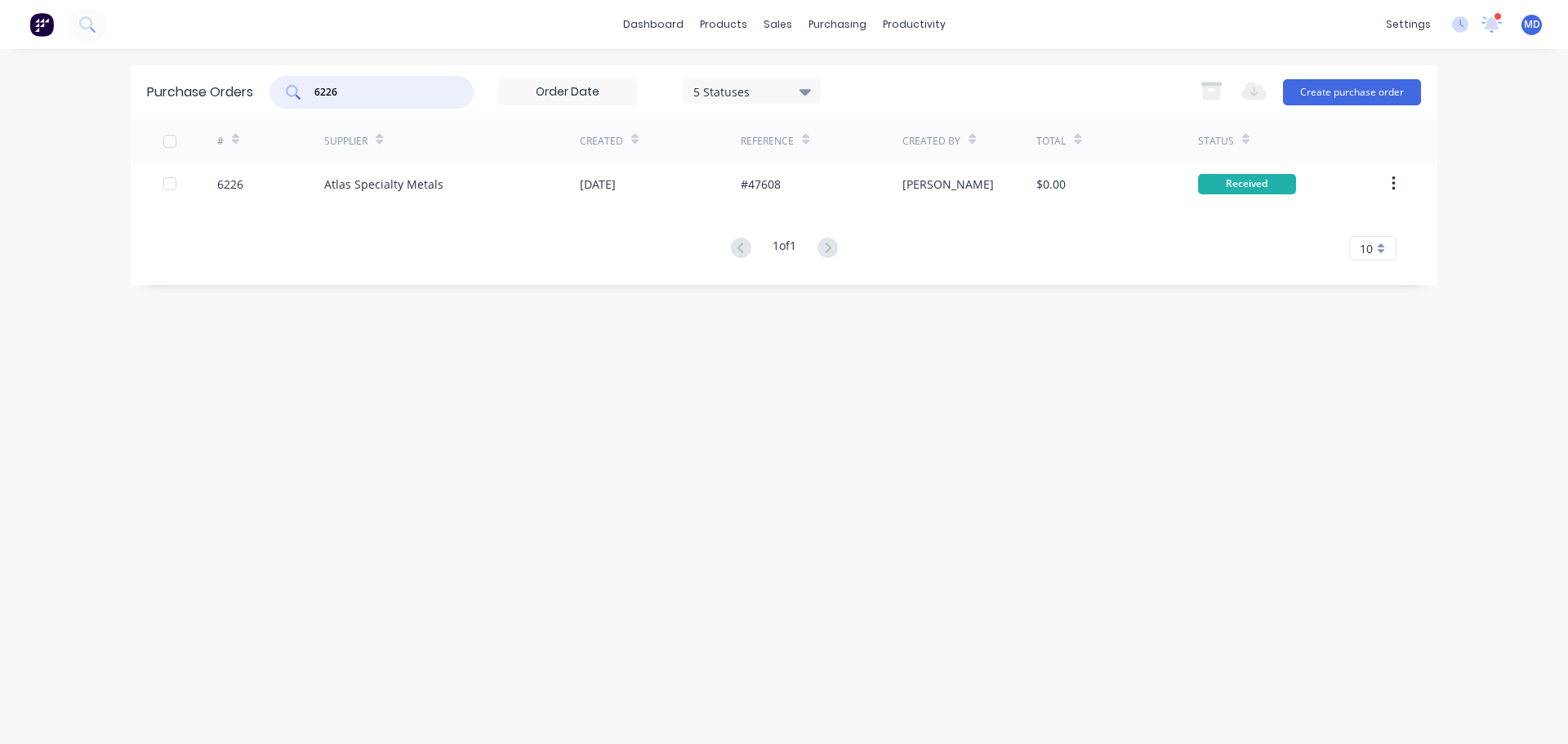
drag, startPoint x: 365, startPoint y: 93, endPoint x: 156, endPoint y: 56, distance: 212.2
click at [156, 56] on div "dashboard products sales purchasing productivity dashboard products Product Cat…" at bounding box center [784, 372] width 1568 height 744
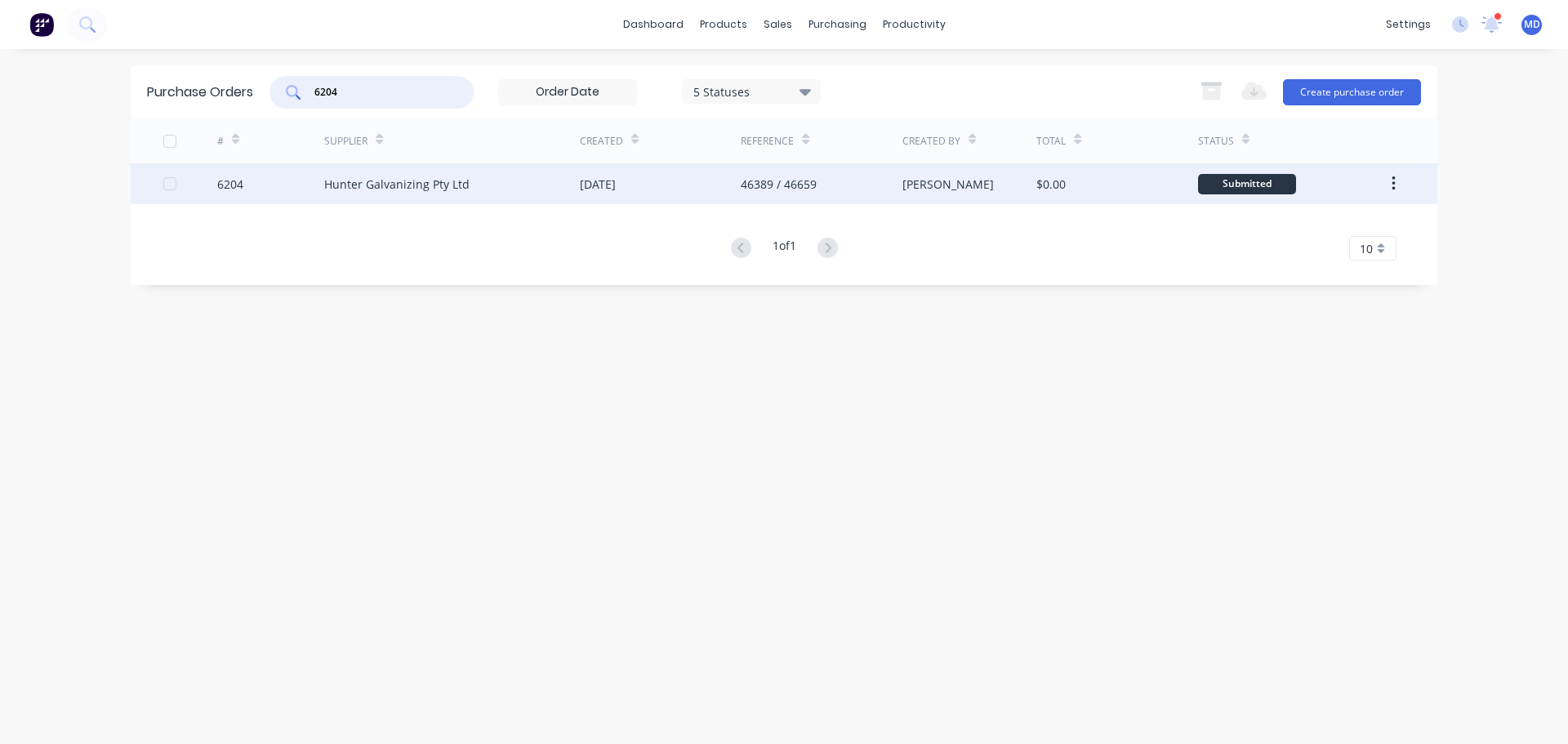
type input "6204"
click at [248, 181] on div "6204" at bounding box center [271, 184] width 108 height 41
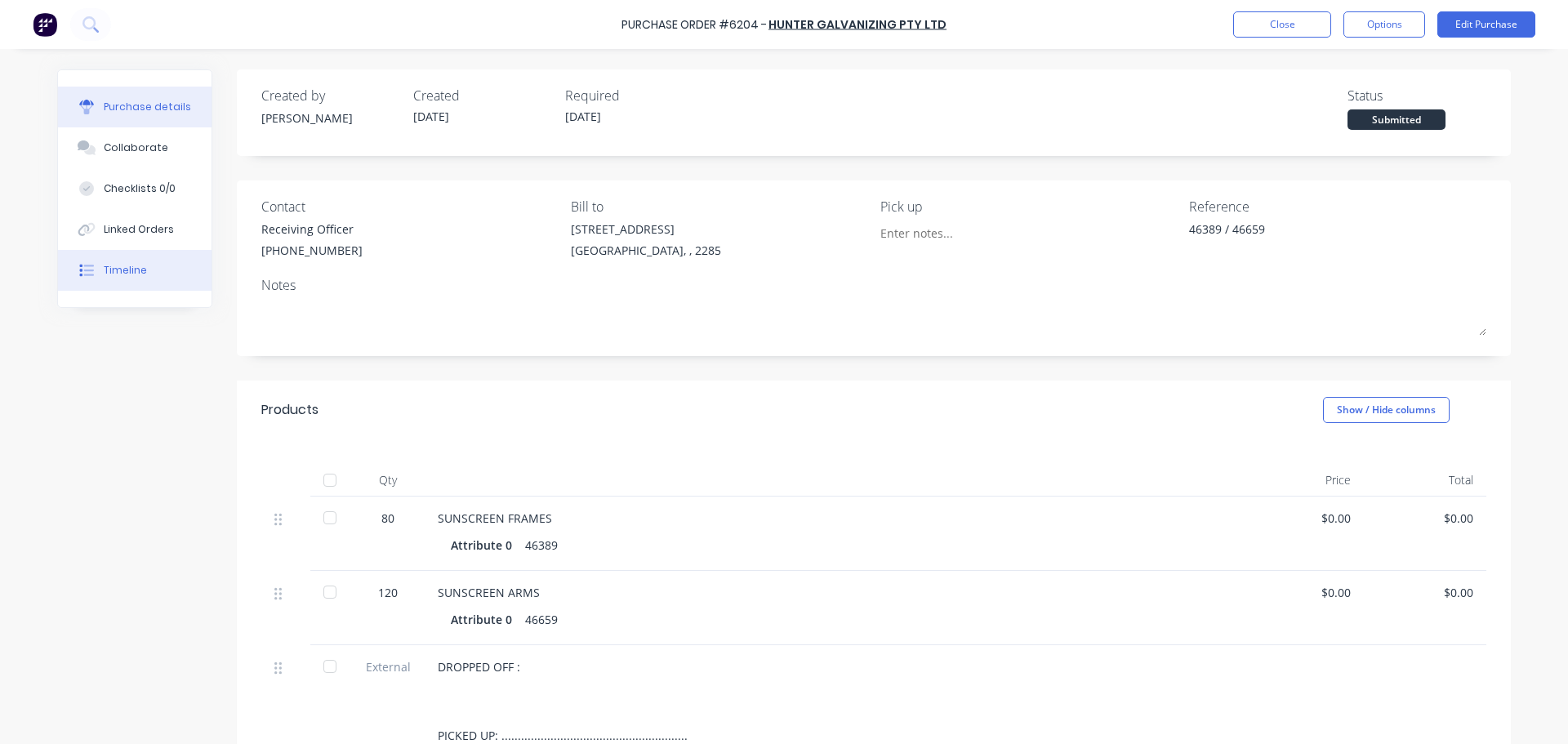
click at [129, 268] on div "Timeline" at bounding box center [125, 270] width 43 height 15
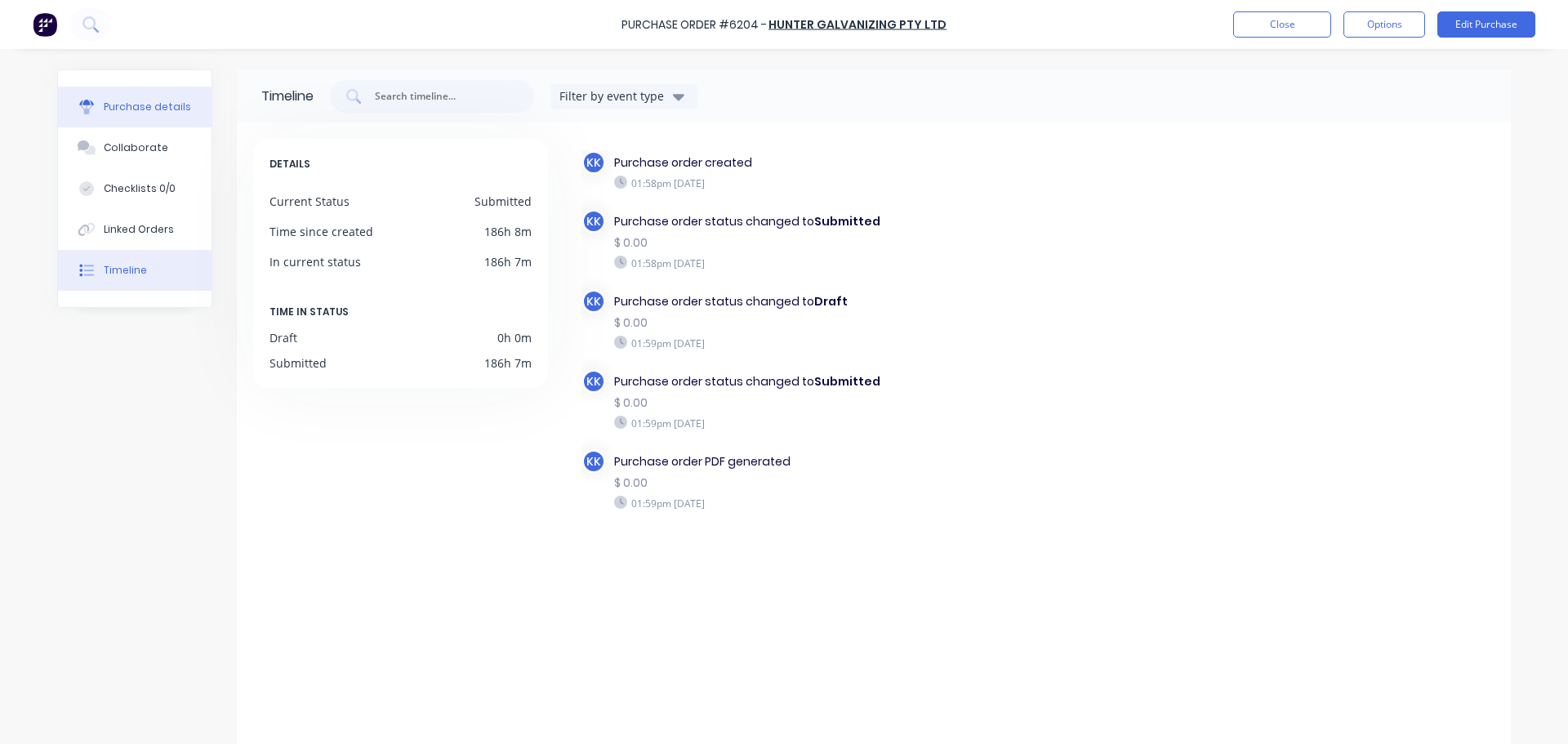
click at [171, 103] on div "Purchase details" at bounding box center [147, 107] width 88 height 15
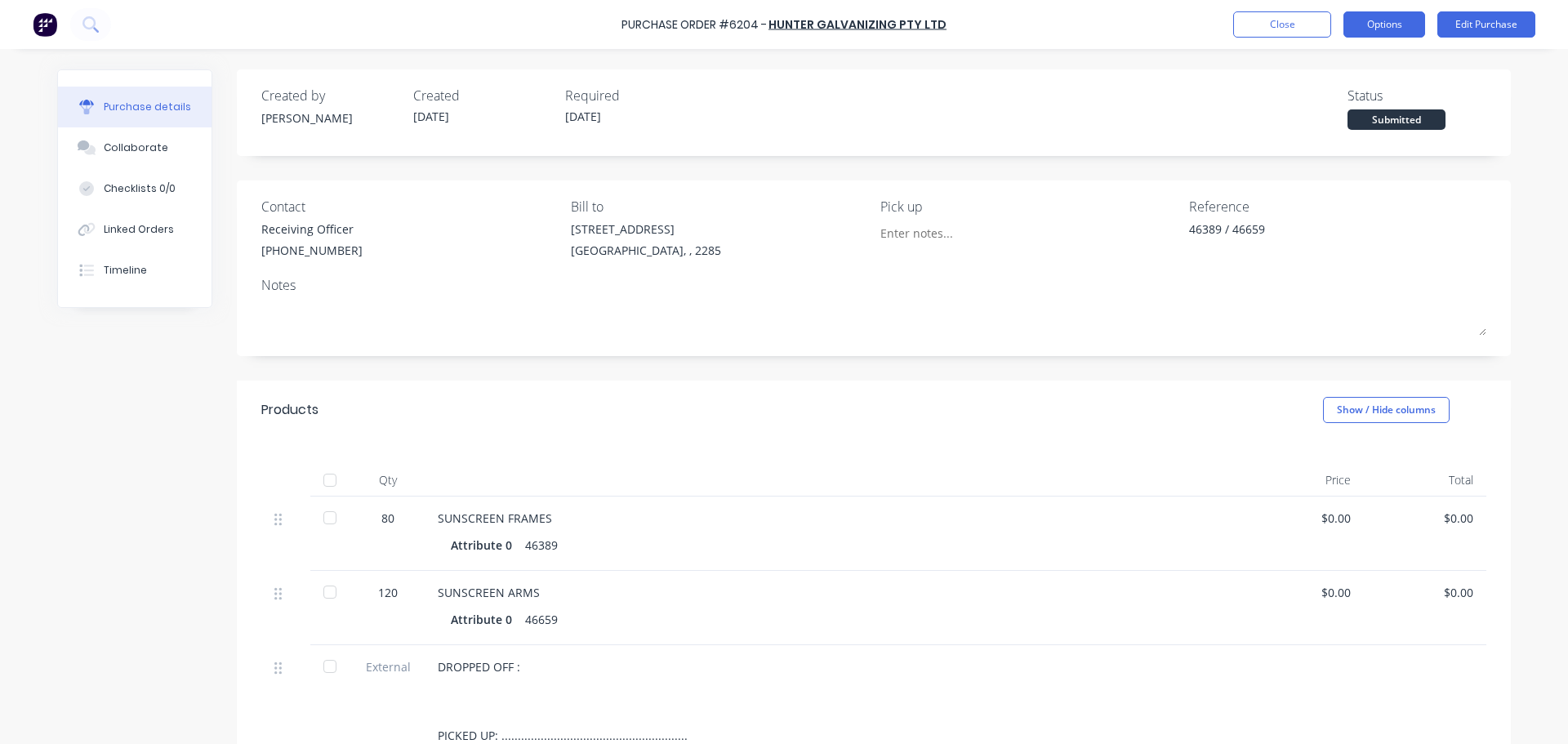
click at [1380, 20] on button "Options" at bounding box center [1384, 25] width 82 height 26
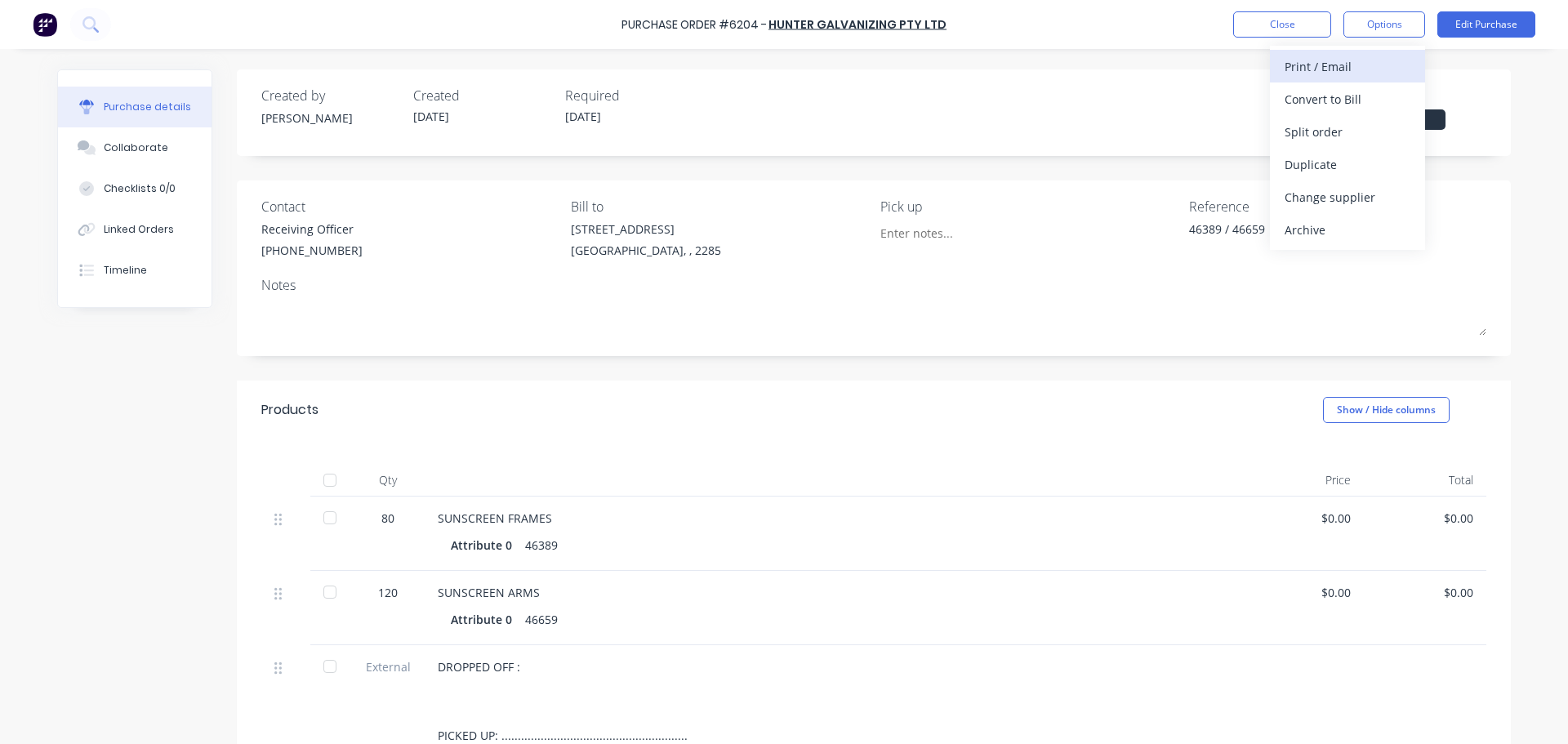
click at [1336, 57] on div "Print / Email" at bounding box center [1348, 66] width 126 height 24
click at [1330, 141] on div "Without pricing" at bounding box center [1348, 132] width 126 height 24
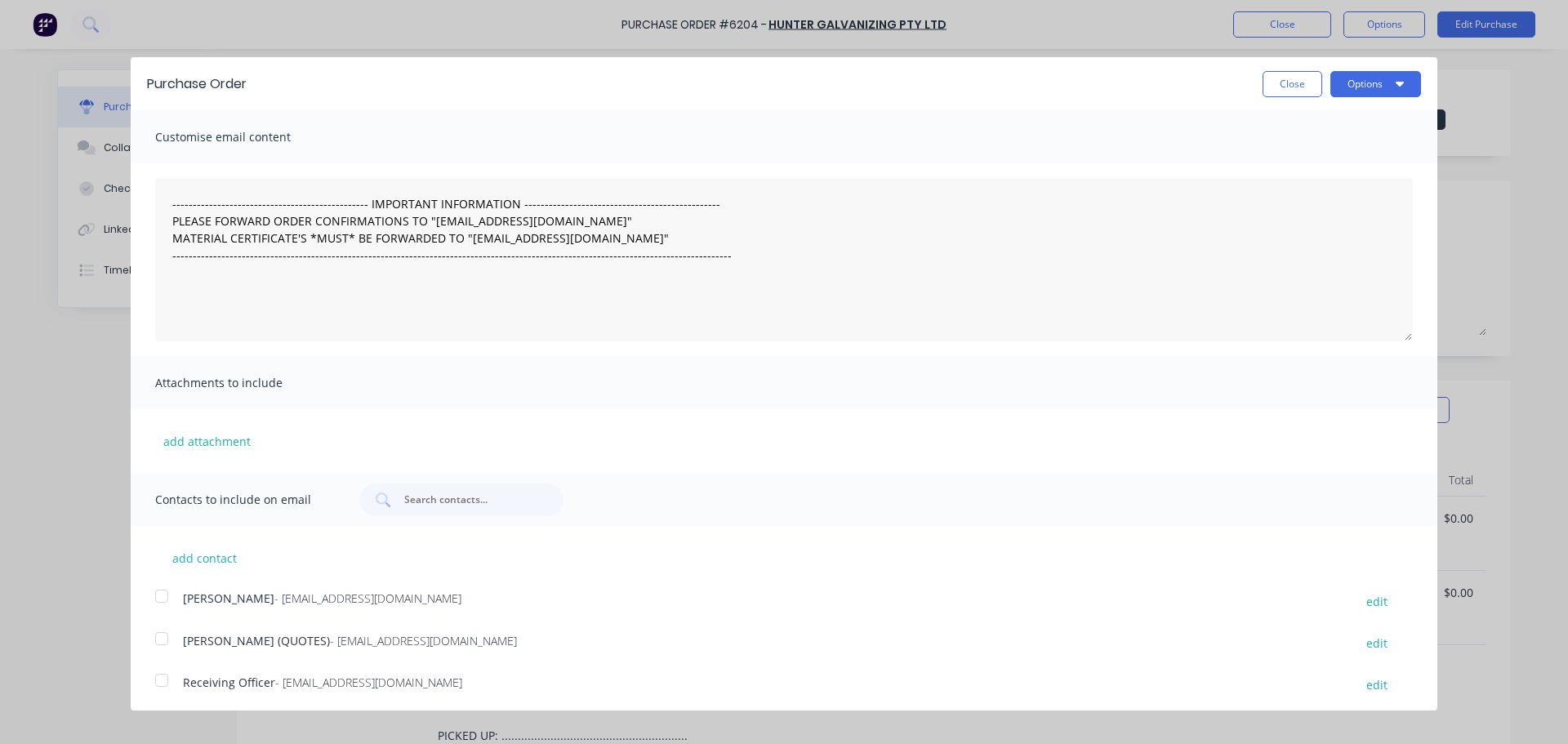
click at [1369, 84] on button "Options" at bounding box center [1375, 84] width 91 height 26
click at [1326, 125] on div "Print" at bounding box center [1344, 125] width 126 height 24
click at [1290, 85] on button "Close" at bounding box center [1292, 84] width 60 height 26
type textarea "x"
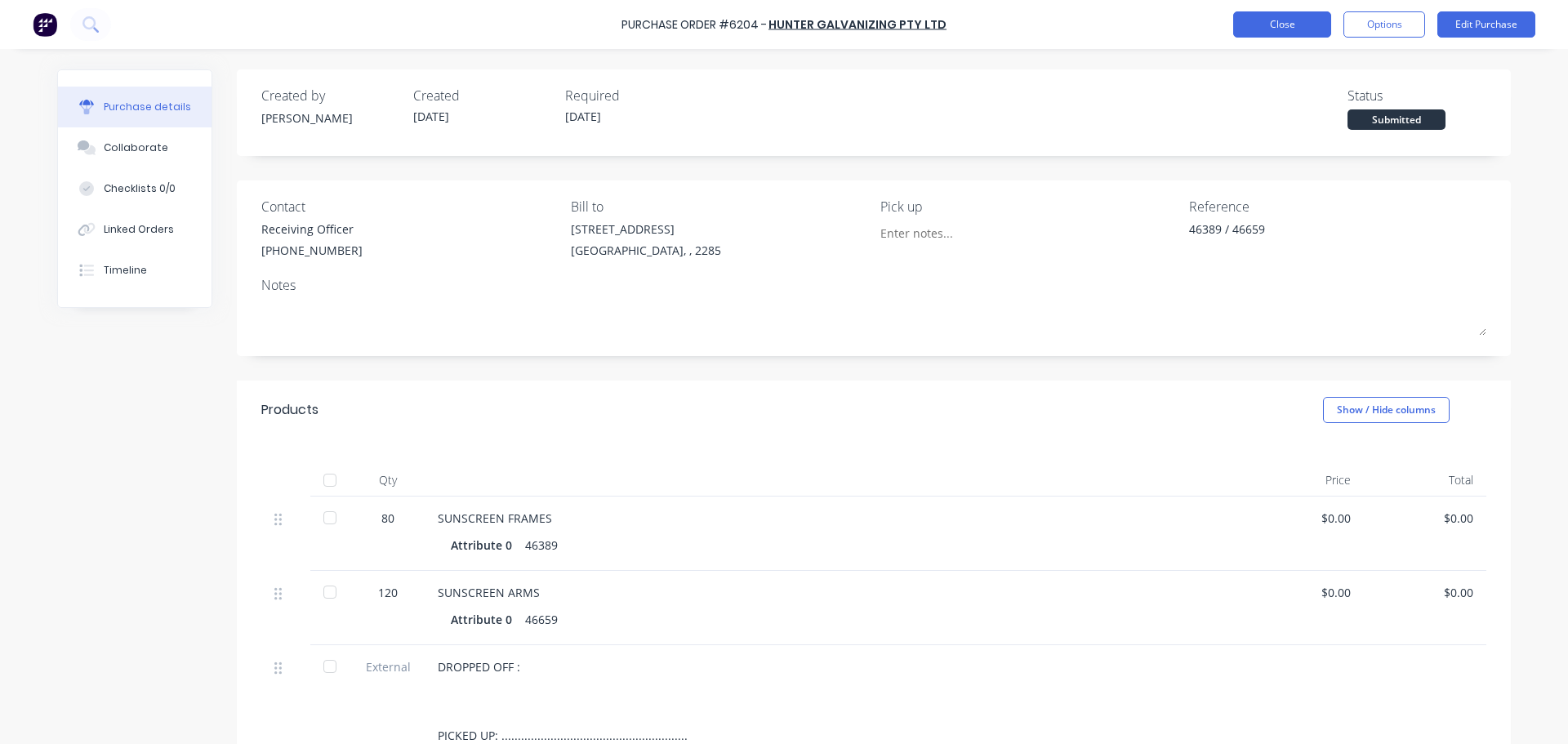
click at [1246, 20] on button "Close" at bounding box center [1282, 25] width 98 height 26
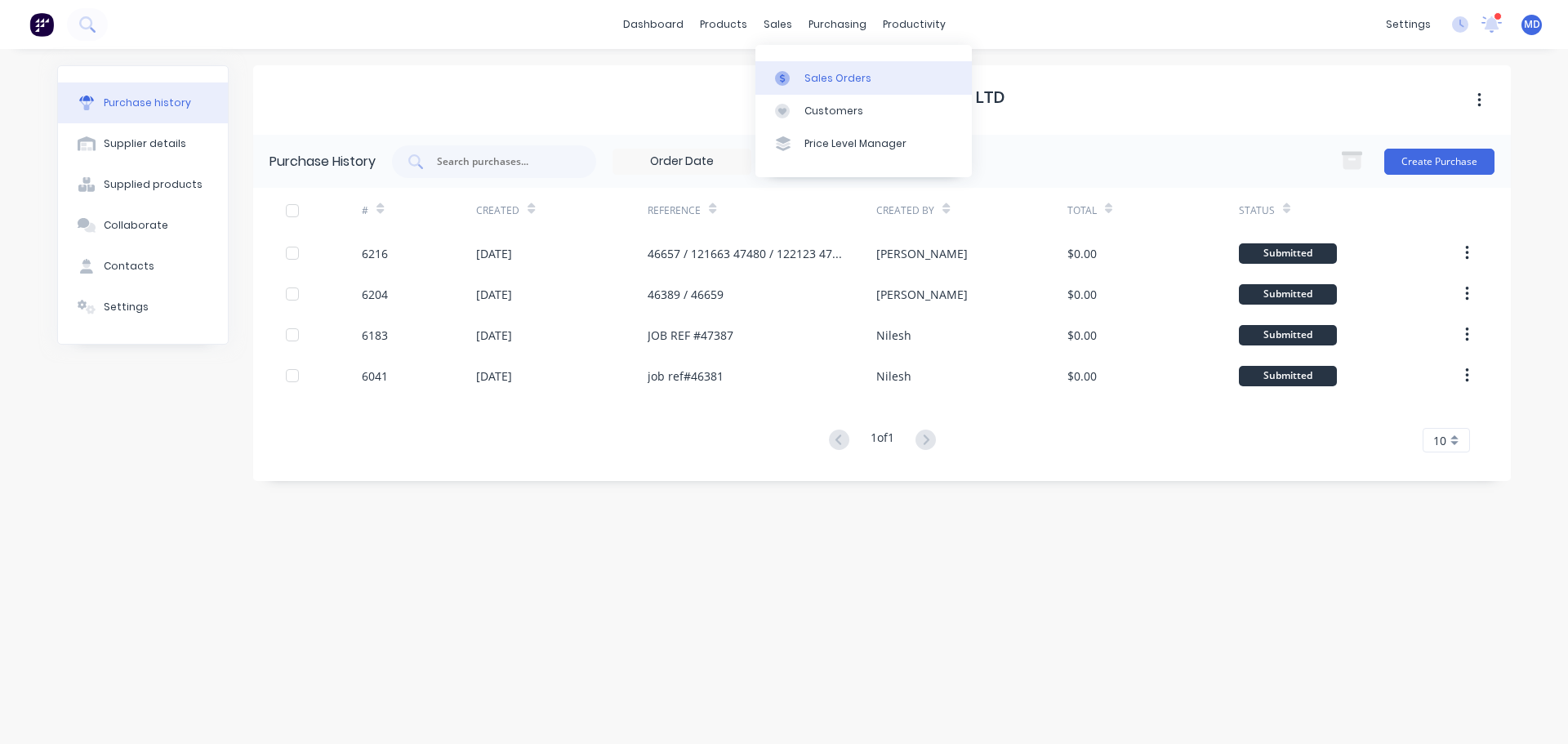
click at [799, 71] on div at bounding box center [787, 79] width 25 height 15
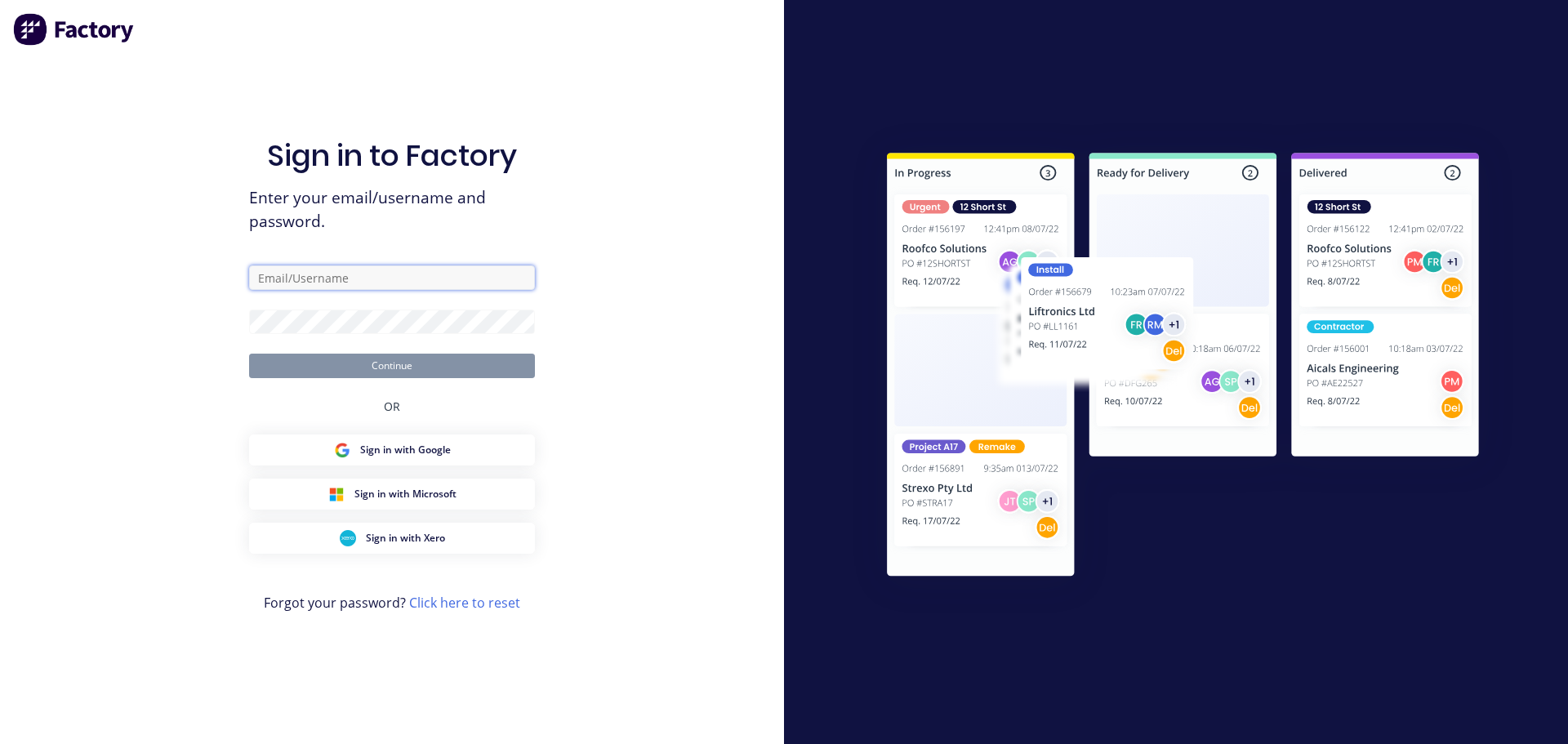
type input "mel@academysheetmetal.com.au"
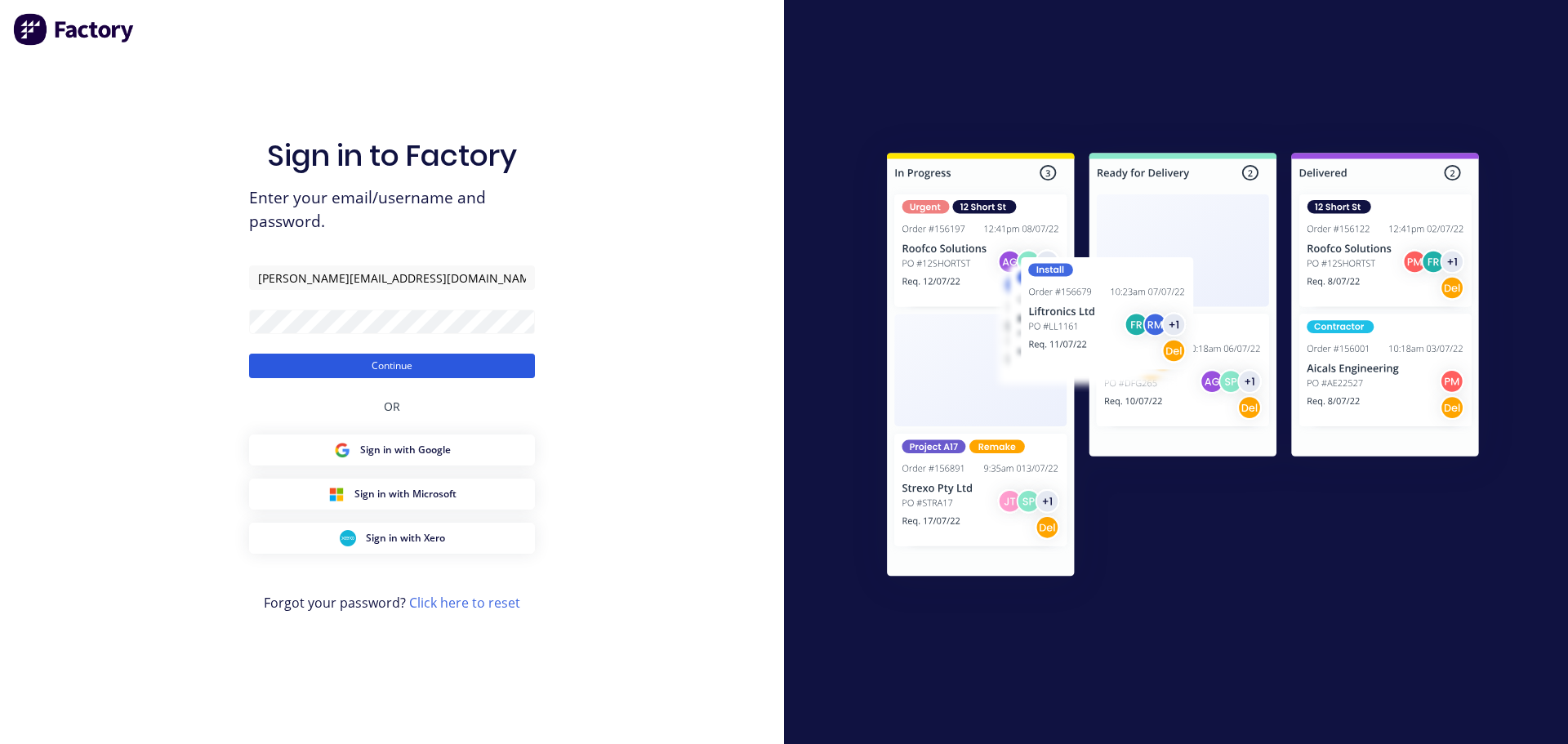
click at [401, 365] on button "Continue" at bounding box center [392, 366] width 286 height 25
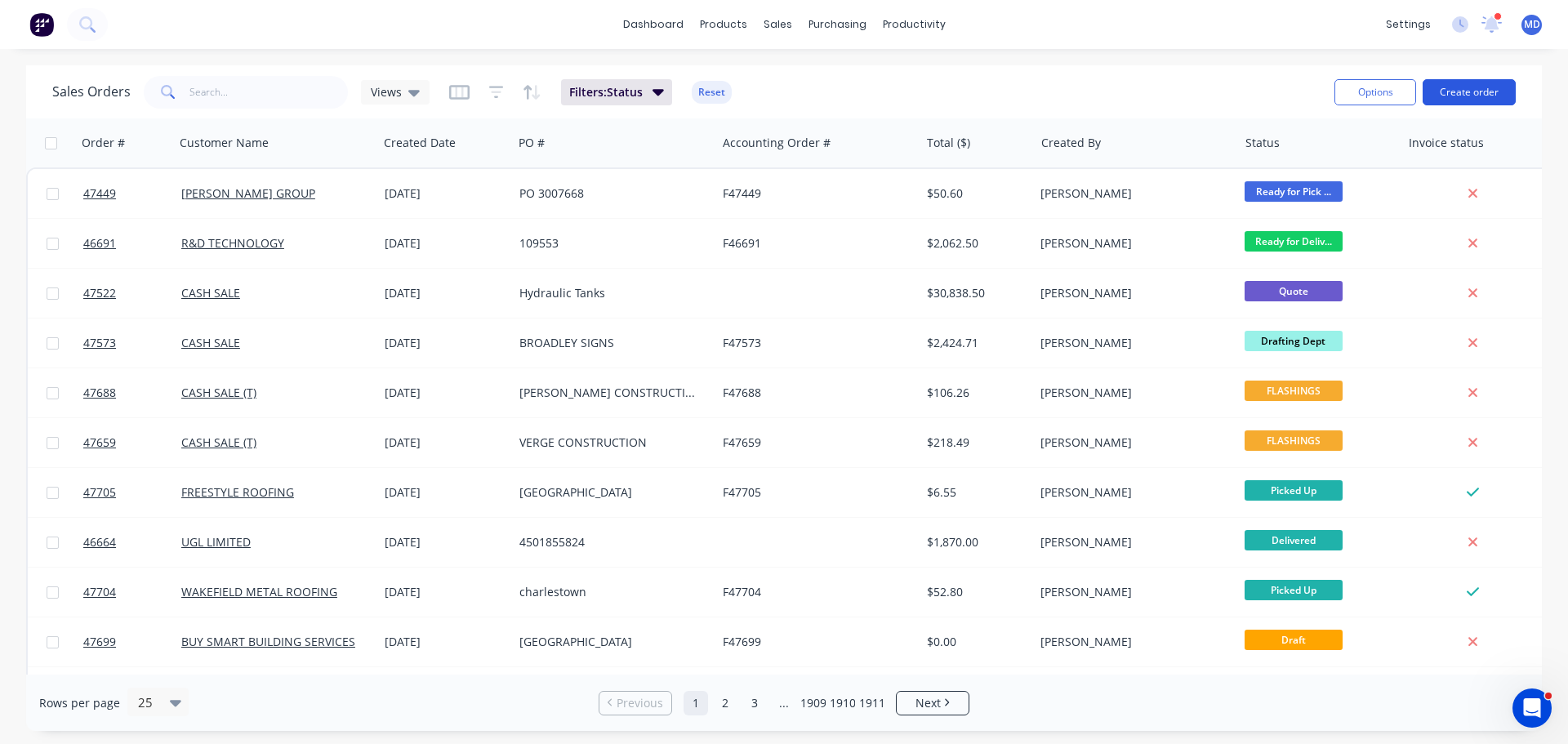
click at [1485, 92] on button "Create order" at bounding box center [1470, 93] width 93 height 26
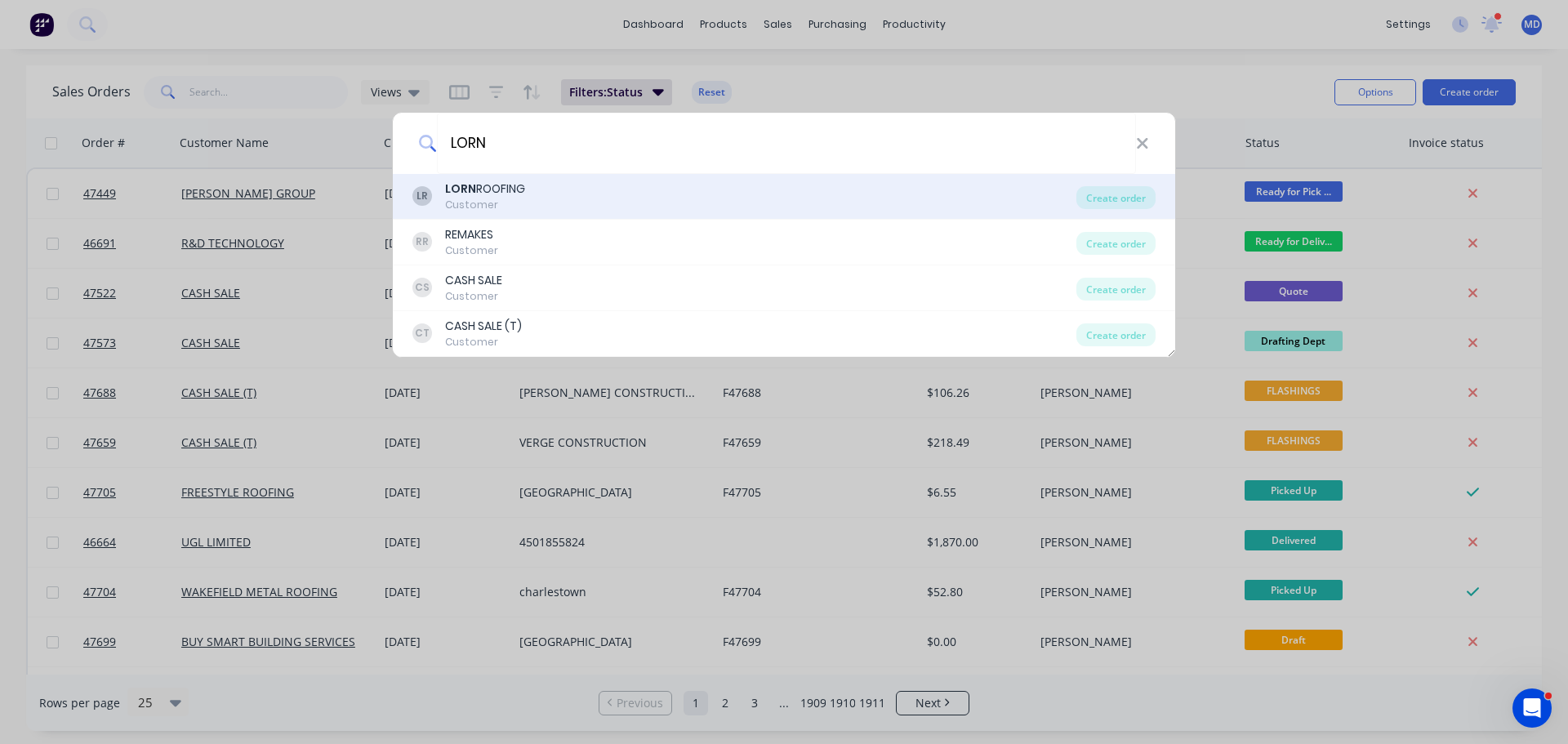
type input "LORN"
click at [473, 202] on div "Customer" at bounding box center [485, 205] width 80 height 15
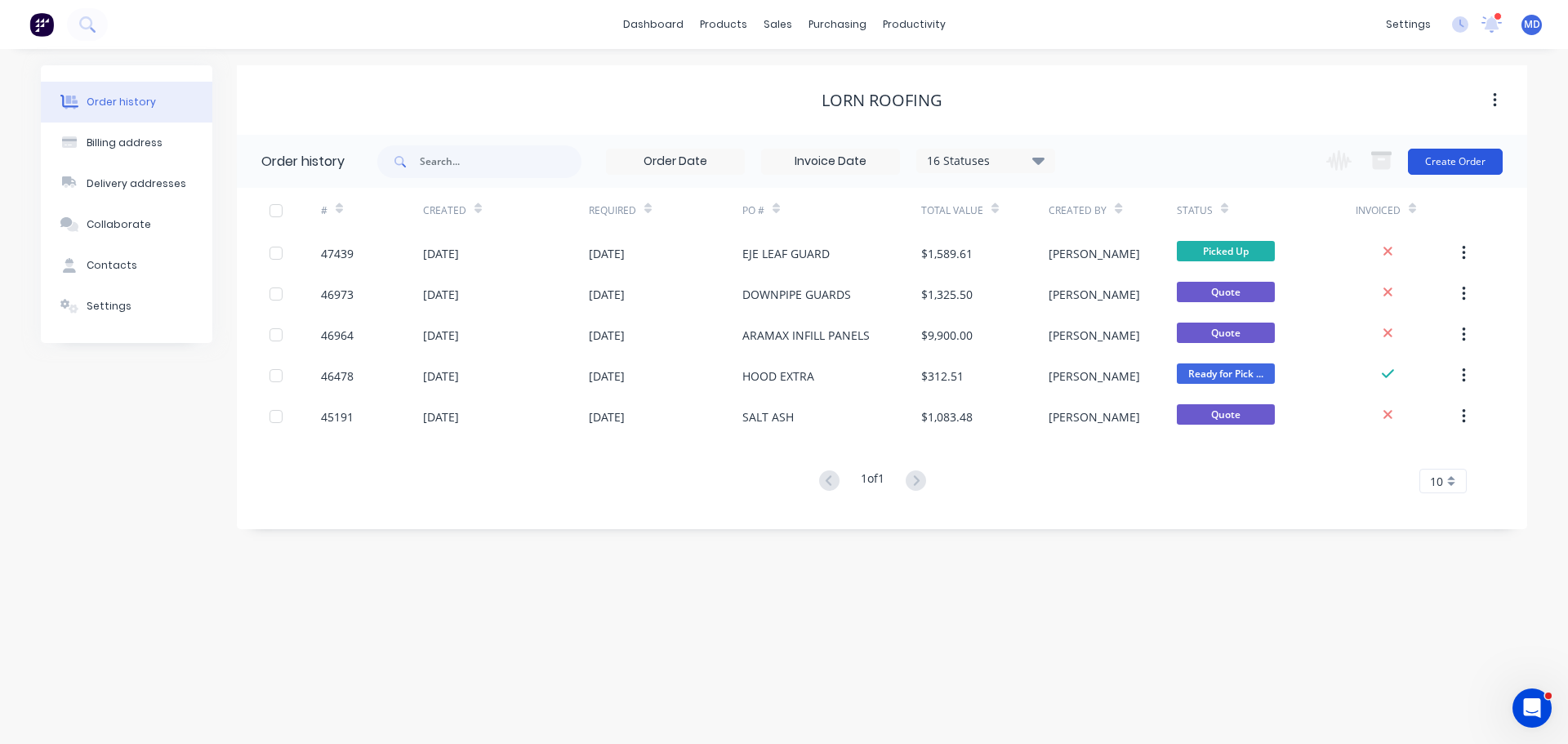
click at [1466, 162] on button "Create Order" at bounding box center [1456, 161] width 95 height 26
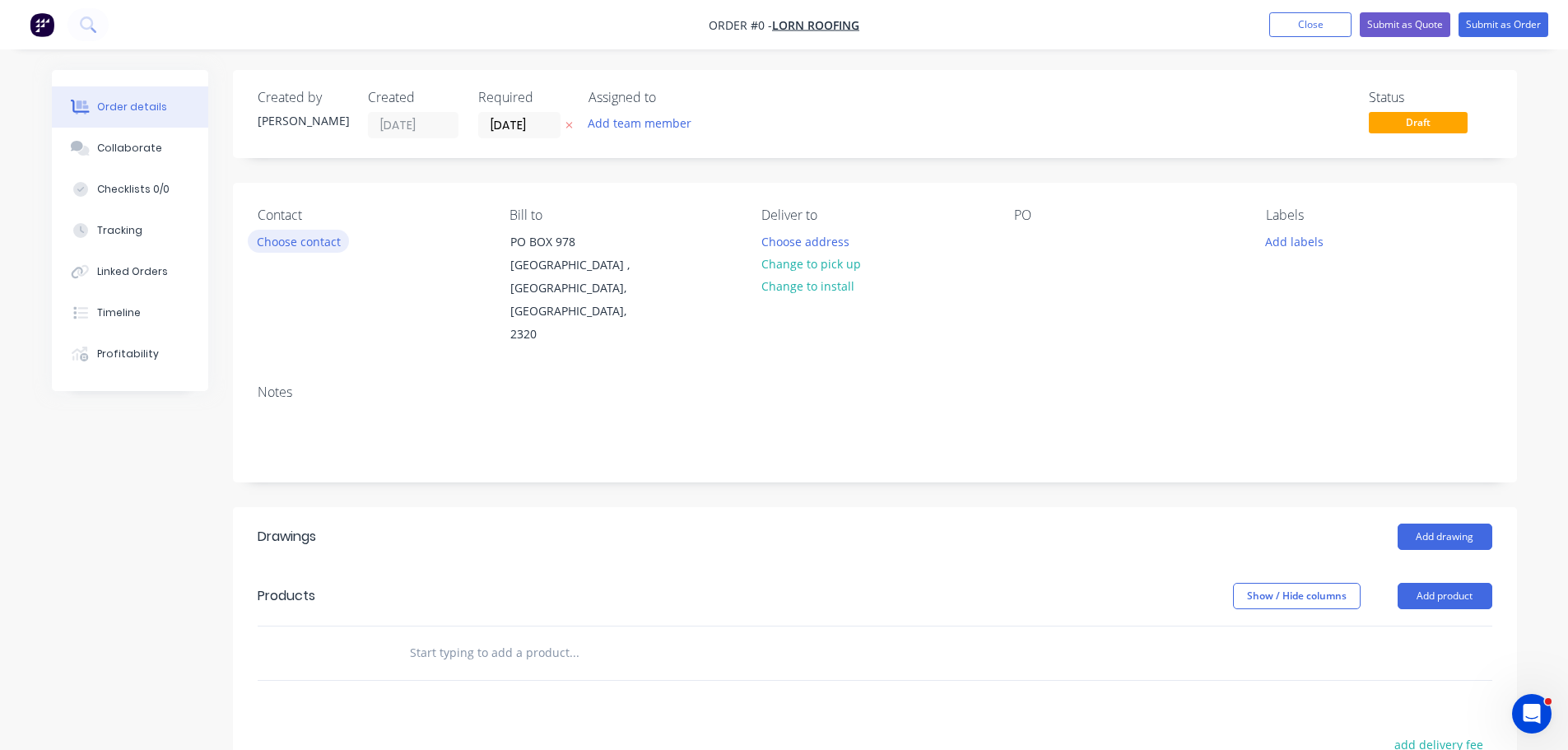
click at [295, 244] on button "Choose contact" at bounding box center [298, 240] width 102 height 22
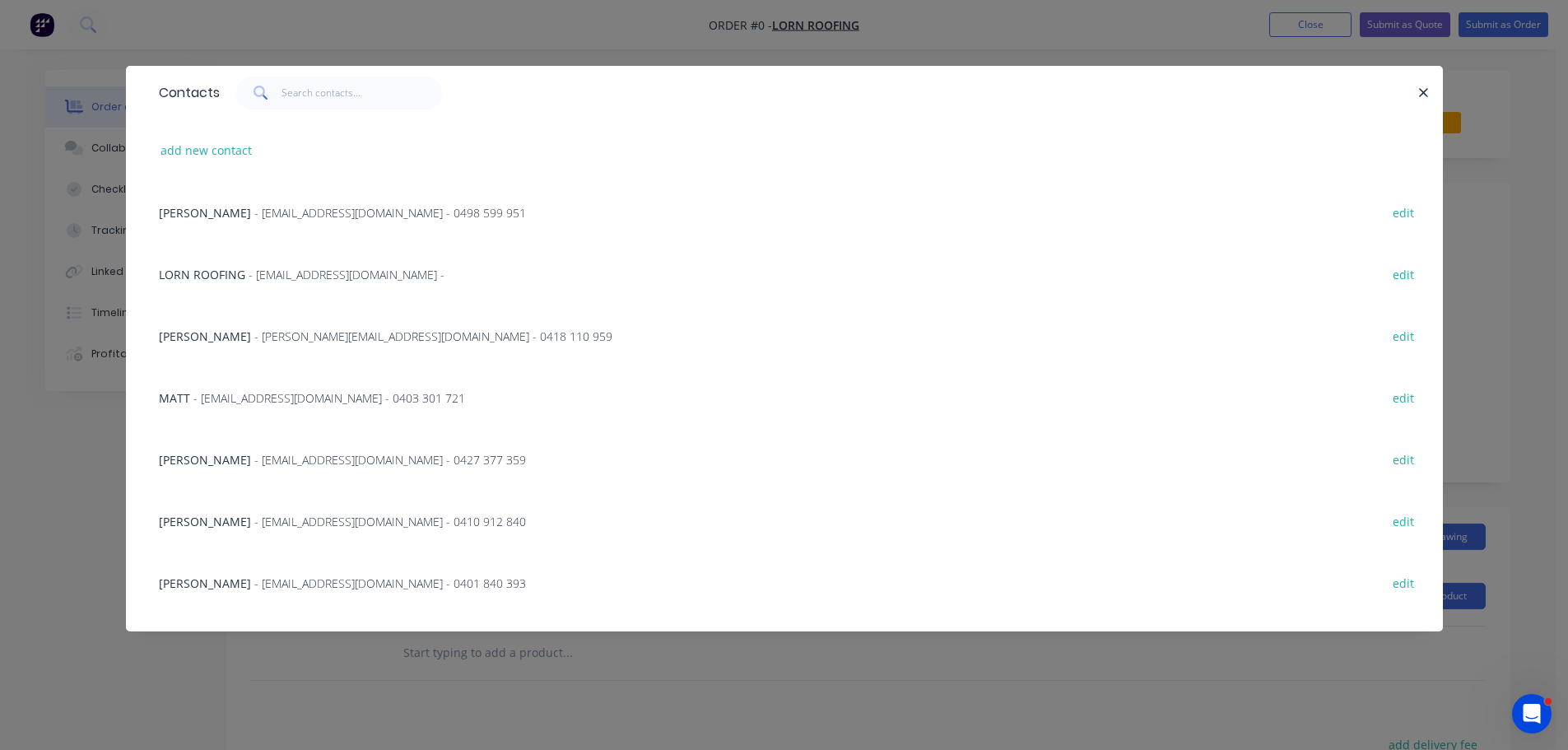
click at [244, 411] on div "MATT - admin@lornroofing.com.au - 0403 301 721 edit" at bounding box center [784, 397] width 1267 height 62
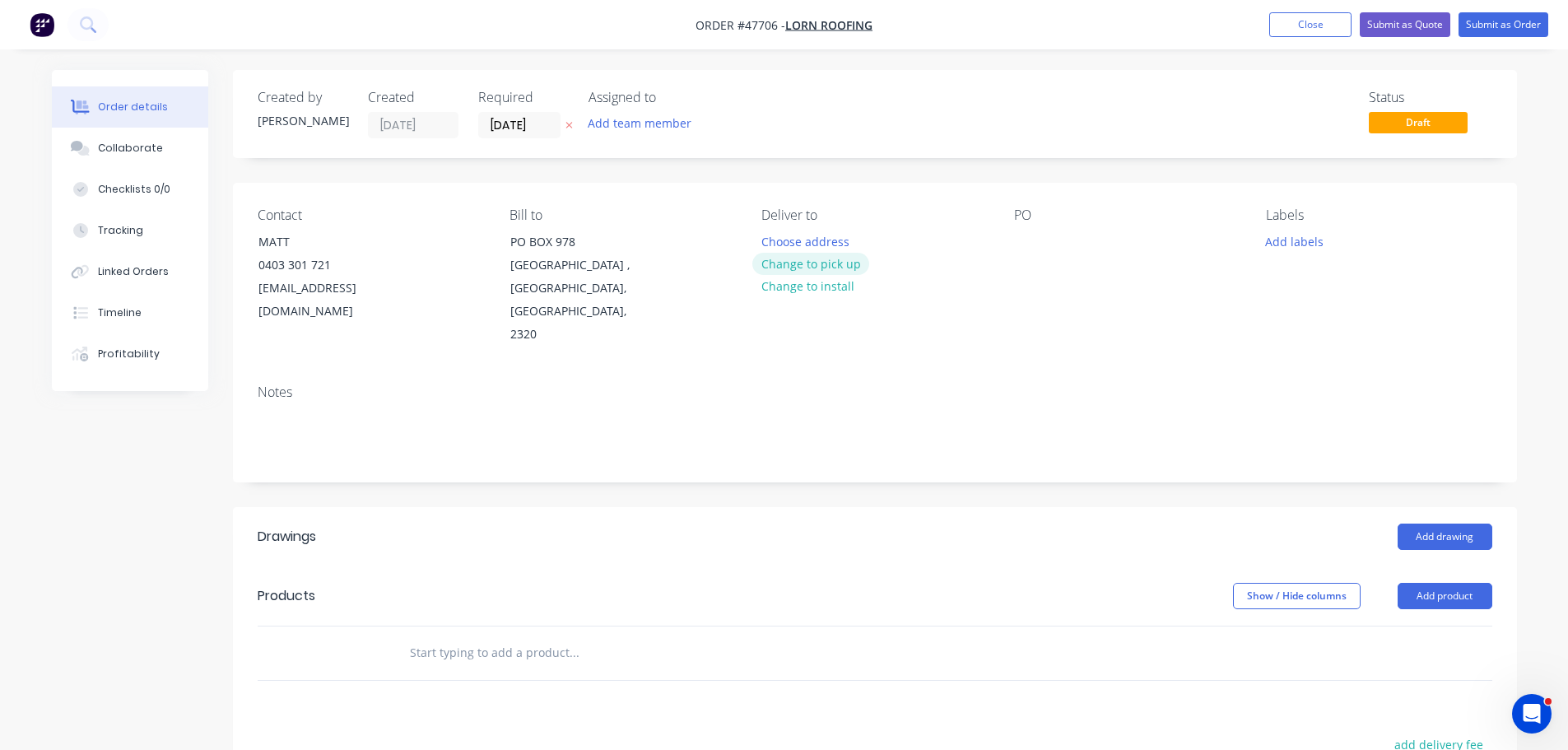
click at [825, 262] on button "Change to pick up" at bounding box center [811, 263] width 117 height 22
click at [783, 235] on div at bounding box center [775, 241] width 26 height 24
click at [1027, 239] on div at bounding box center [1027, 241] width 26 height 24
click at [1445, 524] on button "Add drawing" at bounding box center [1445, 537] width 95 height 26
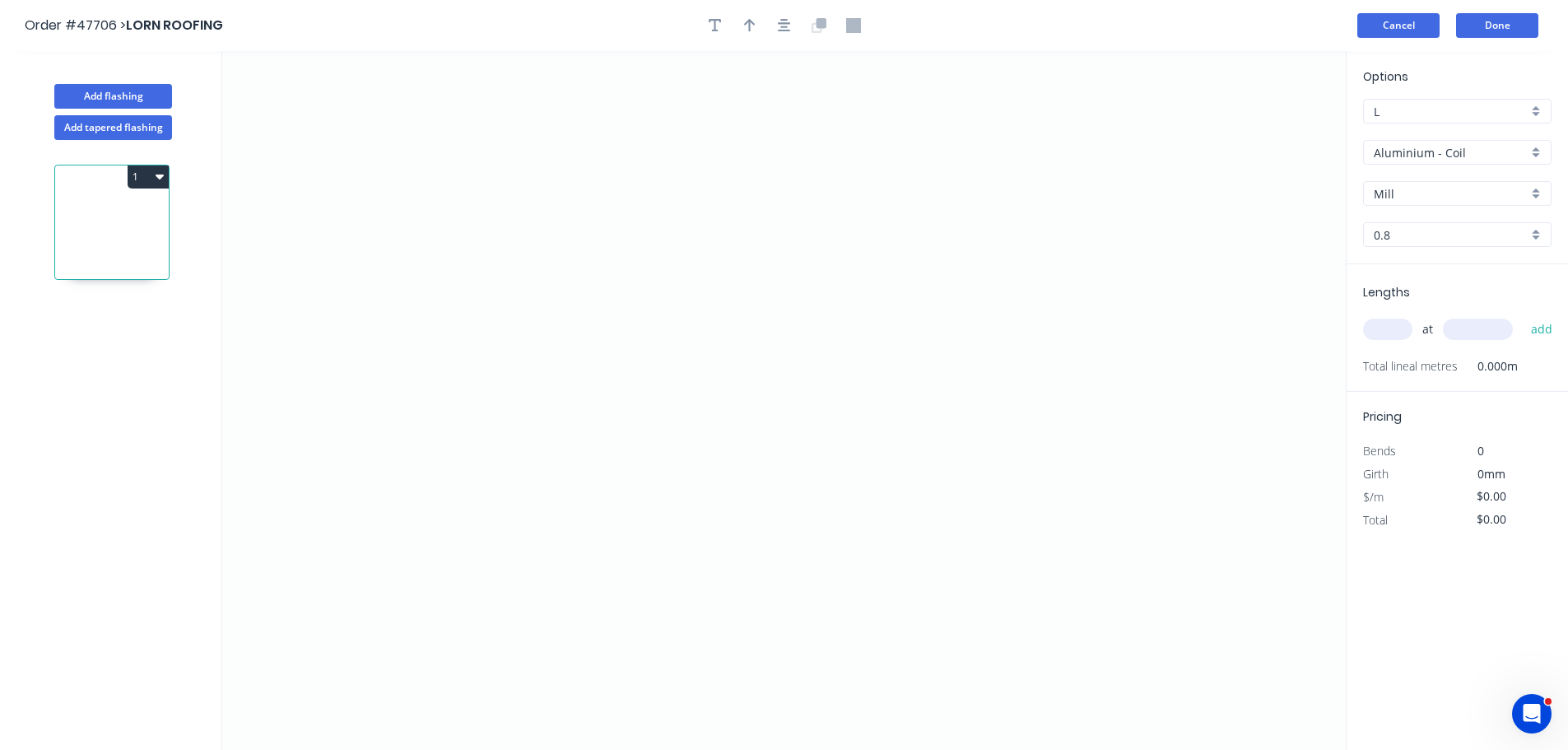
click at [1405, 27] on button "Cancel" at bounding box center [1399, 26] width 83 height 25
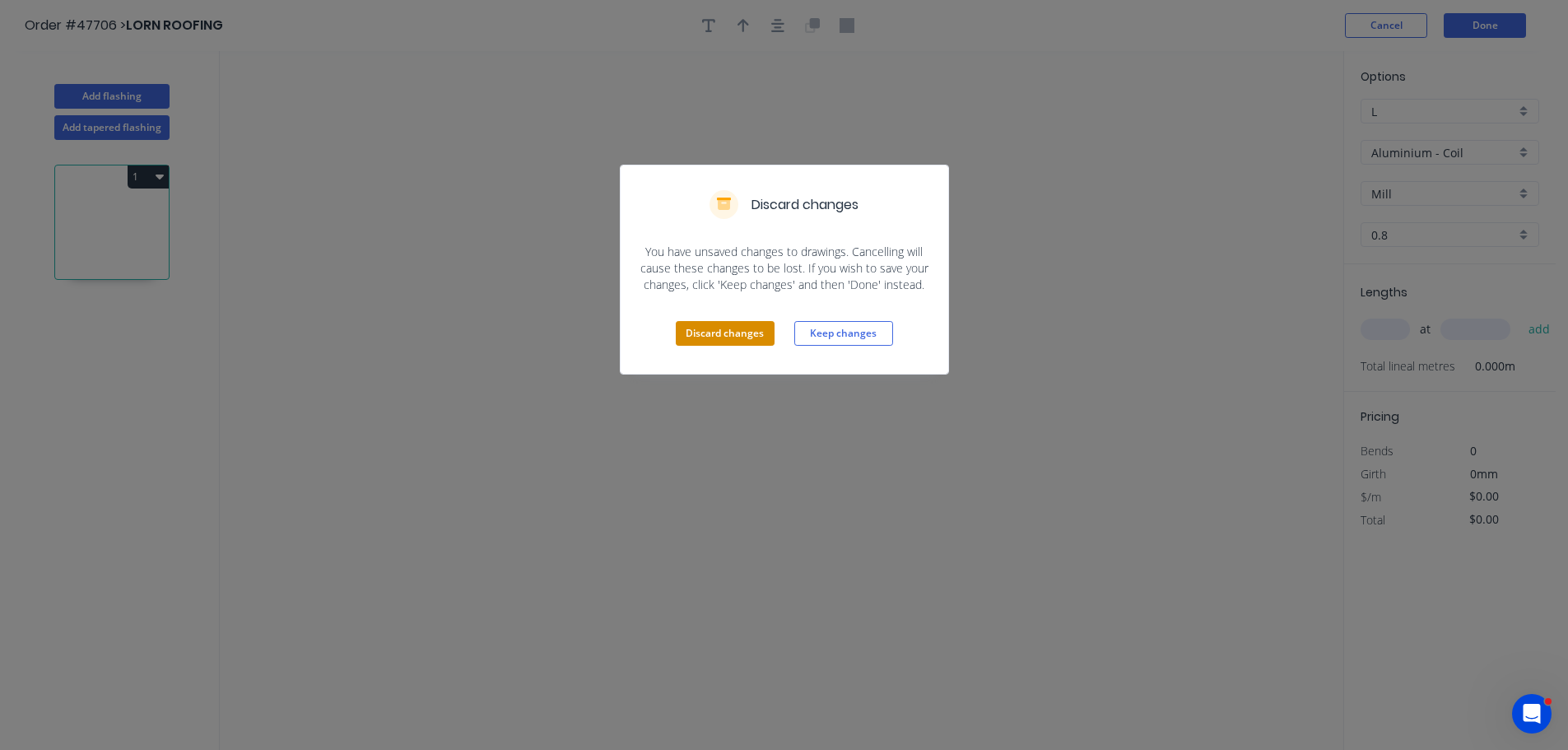
click at [721, 332] on button "Discard changes" at bounding box center [726, 334] width 99 height 25
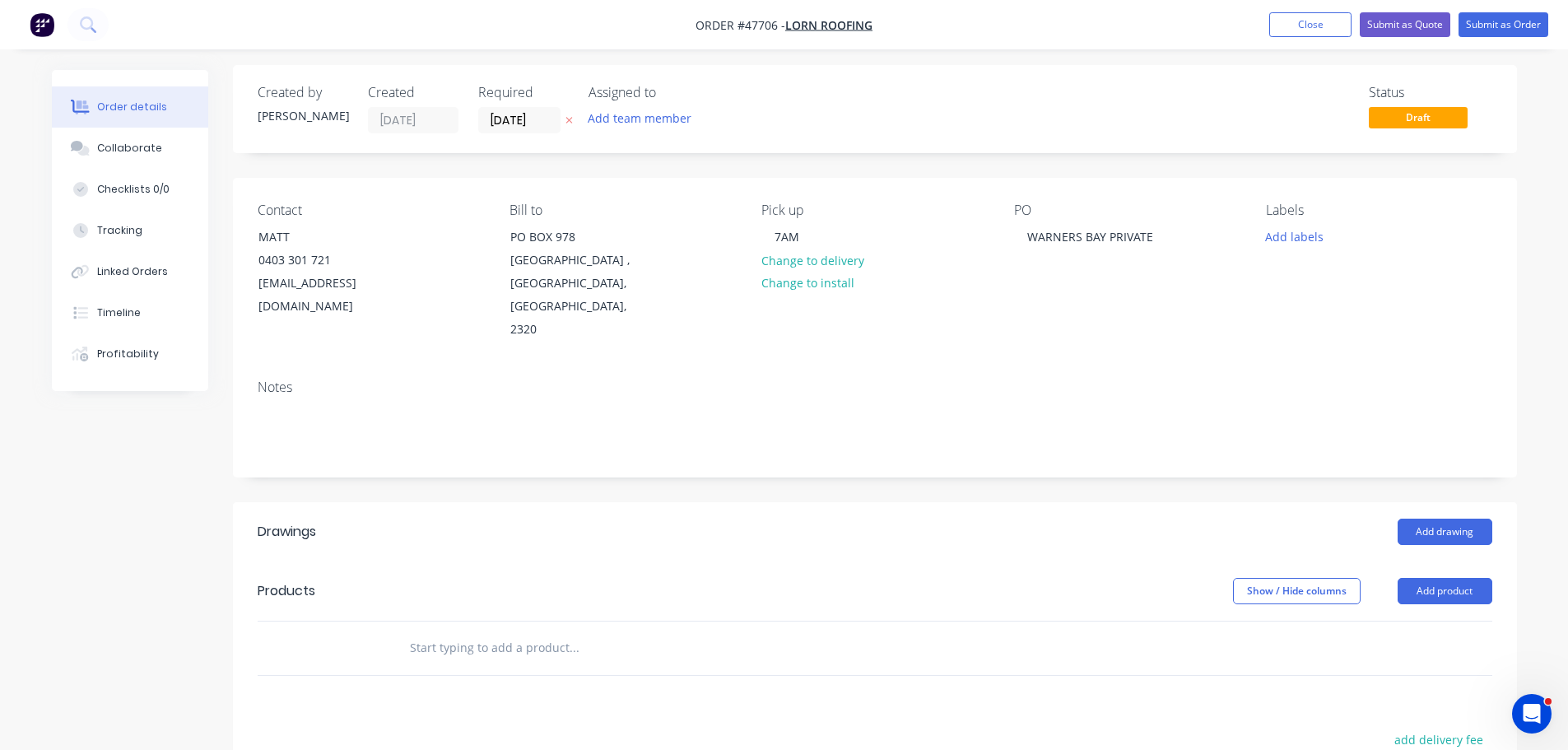
scroll to position [268, 0]
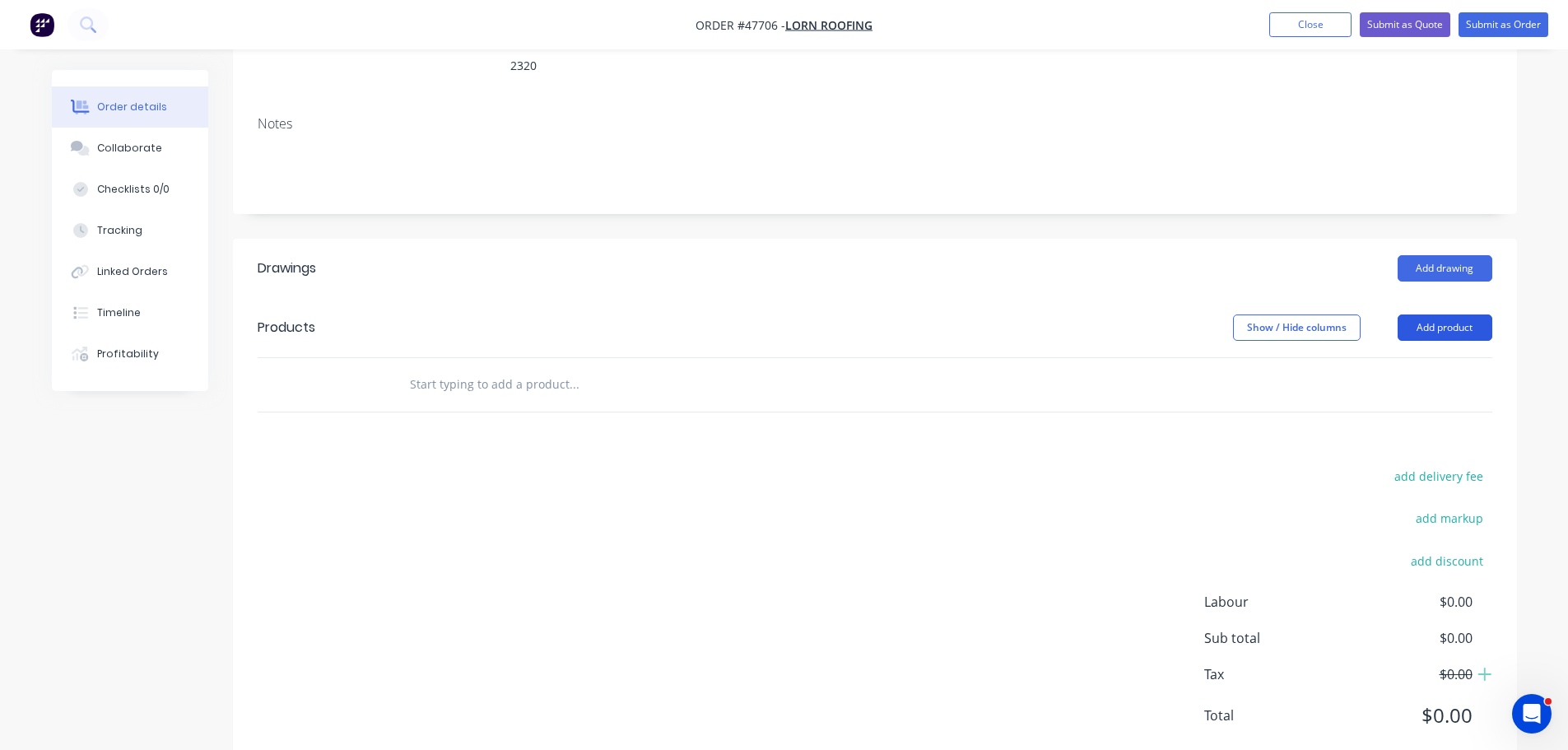
click at [1449, 315] on button "Add product" at bounding box center [1445, 328] width 95 height 26
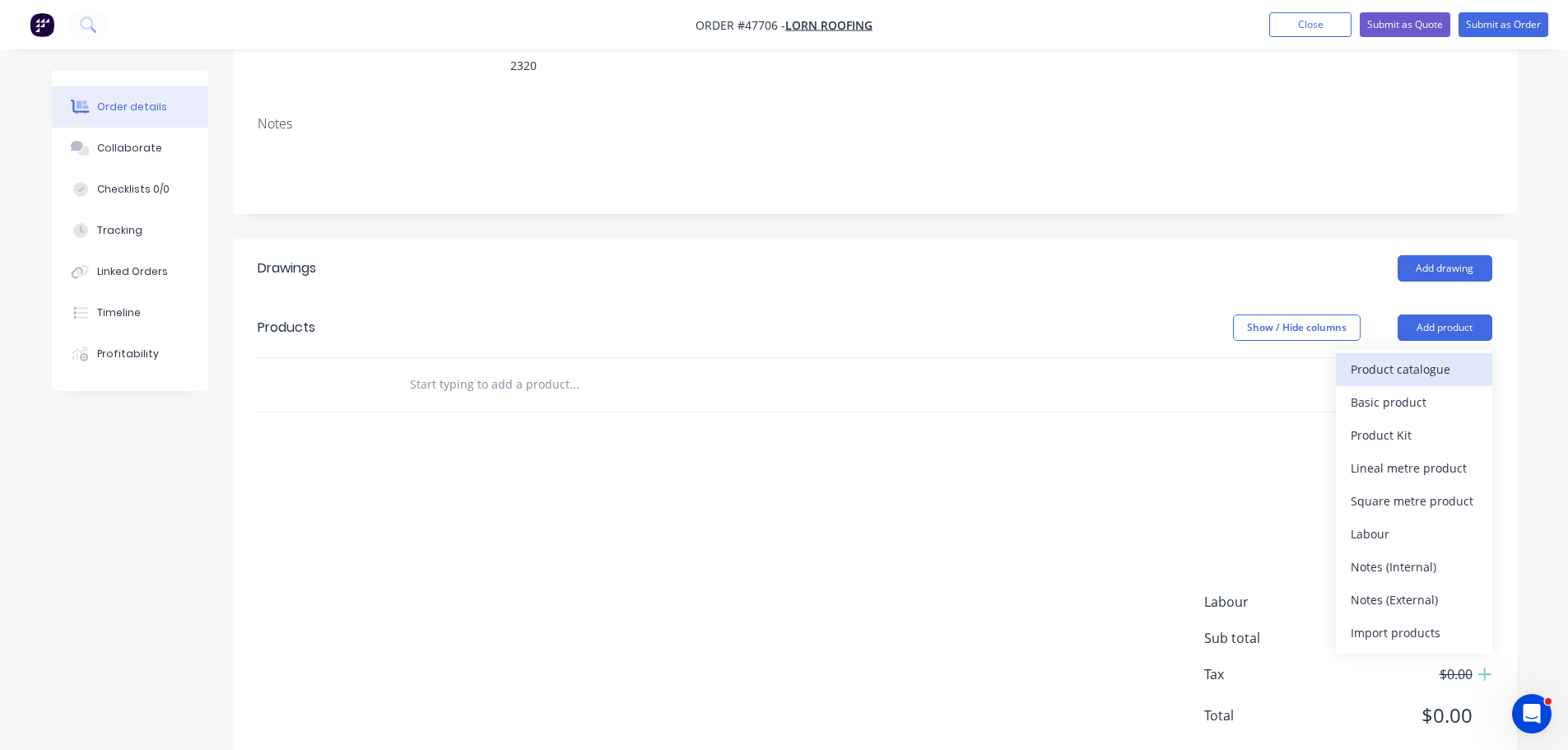
click at [1400, 358] on div "Product catalogue" at bounding box center [1414, 369] width 127 height 24
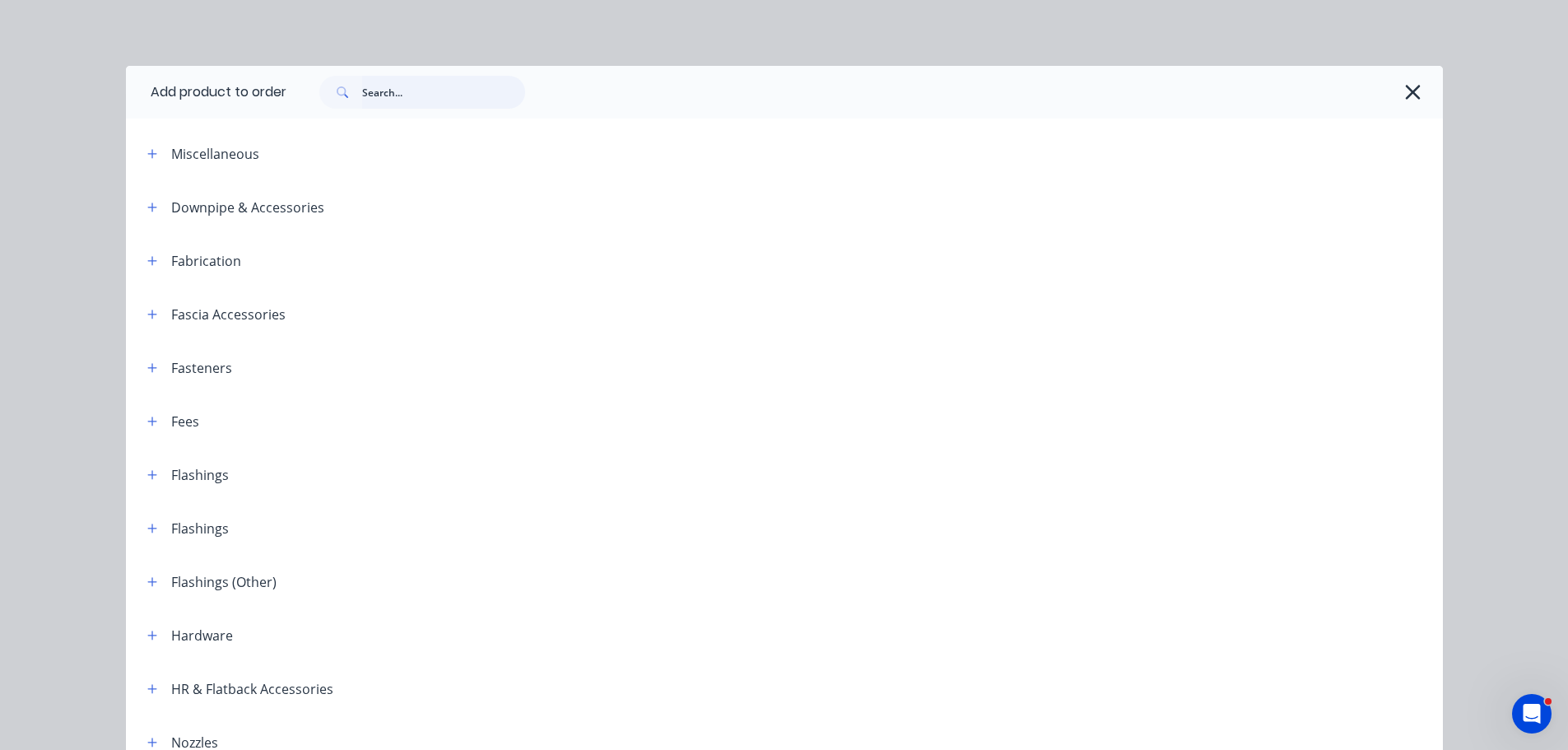
click at [362, 91] on input "text" at bounding box center [443, 93] width 163 height 33
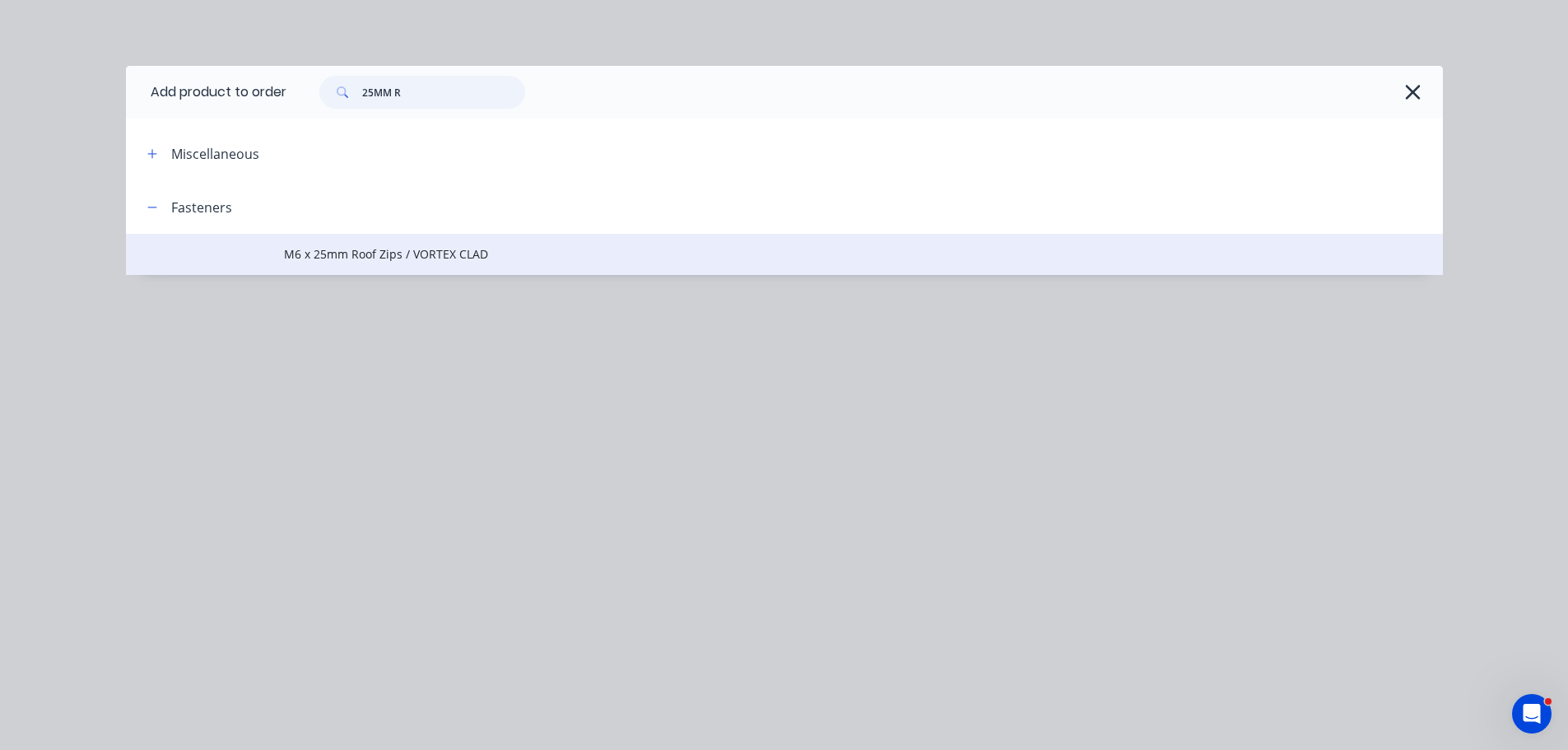
type input "25MM R"
click at [343, 238] on td "M6 x 25mm Roof Zips / VORTEX CLAD" at bounding box center [864, 254] width 1159 height 41
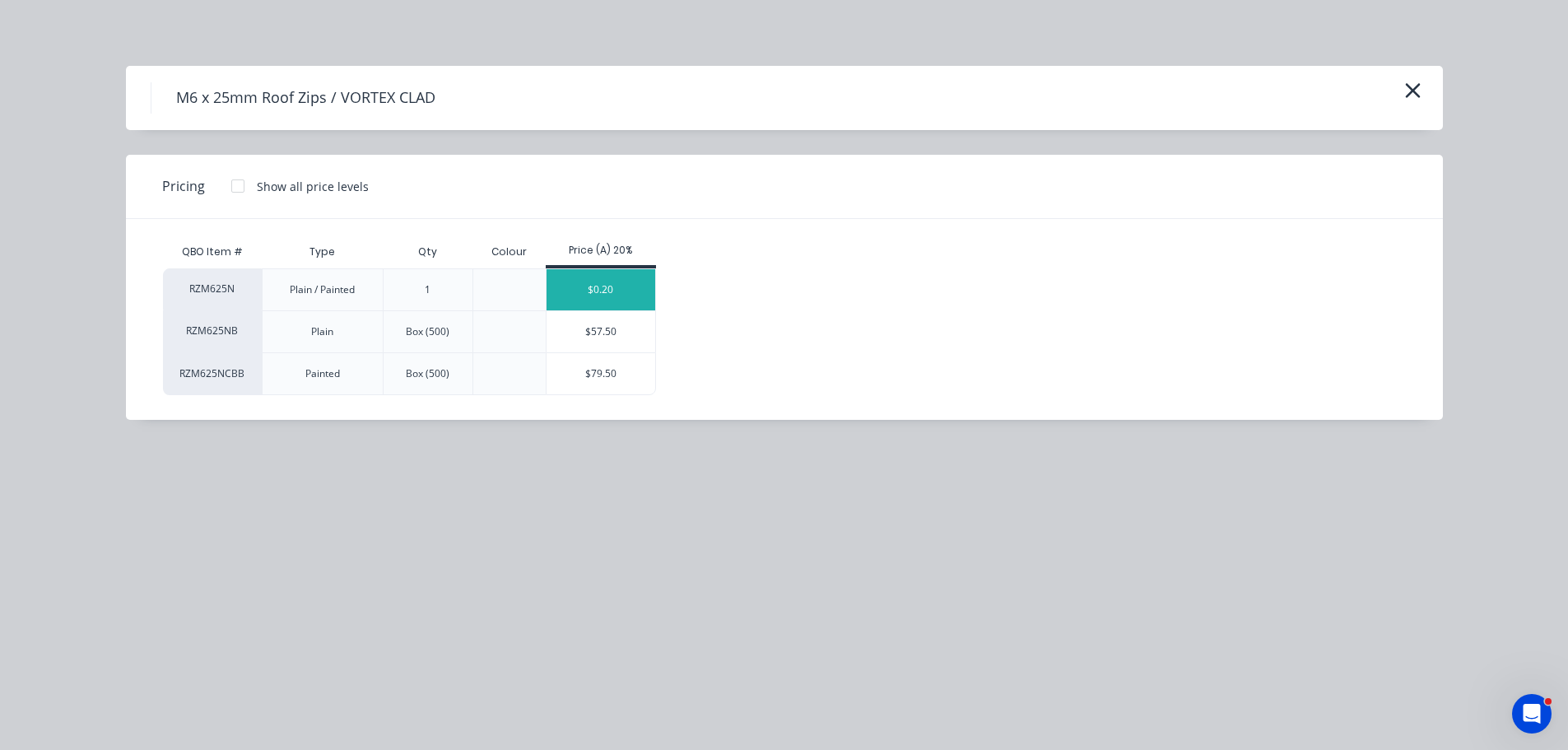
click at [603, 279] on div "$0.20" at bounding box center [601, 290] width 110 height 41
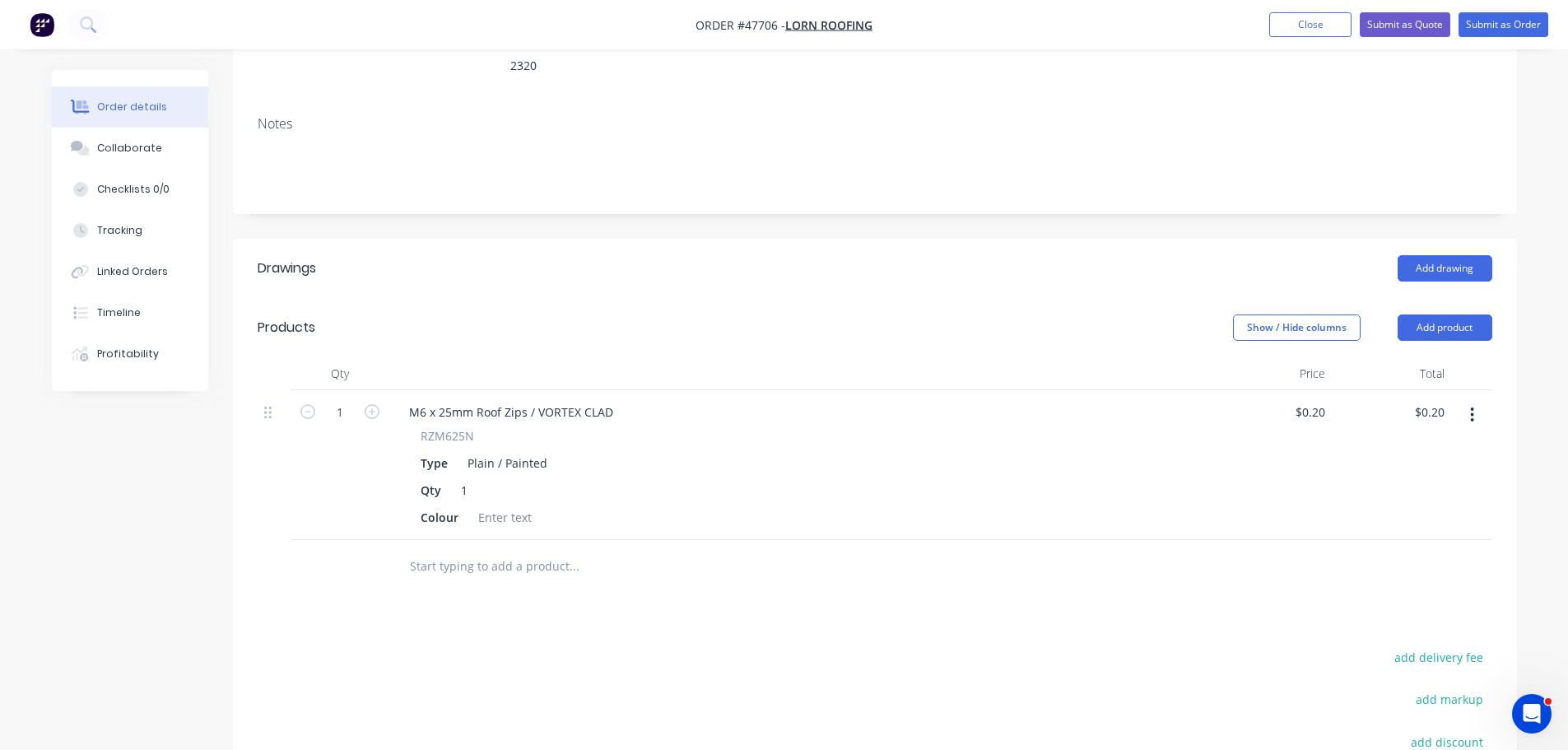
click at [1471, 406] on icon "button" at bounding box center [1472, 415] width 4 height 18
click at [1384, 446] on div "Edit" at bounding box center [1414, 458] width 127 height 24
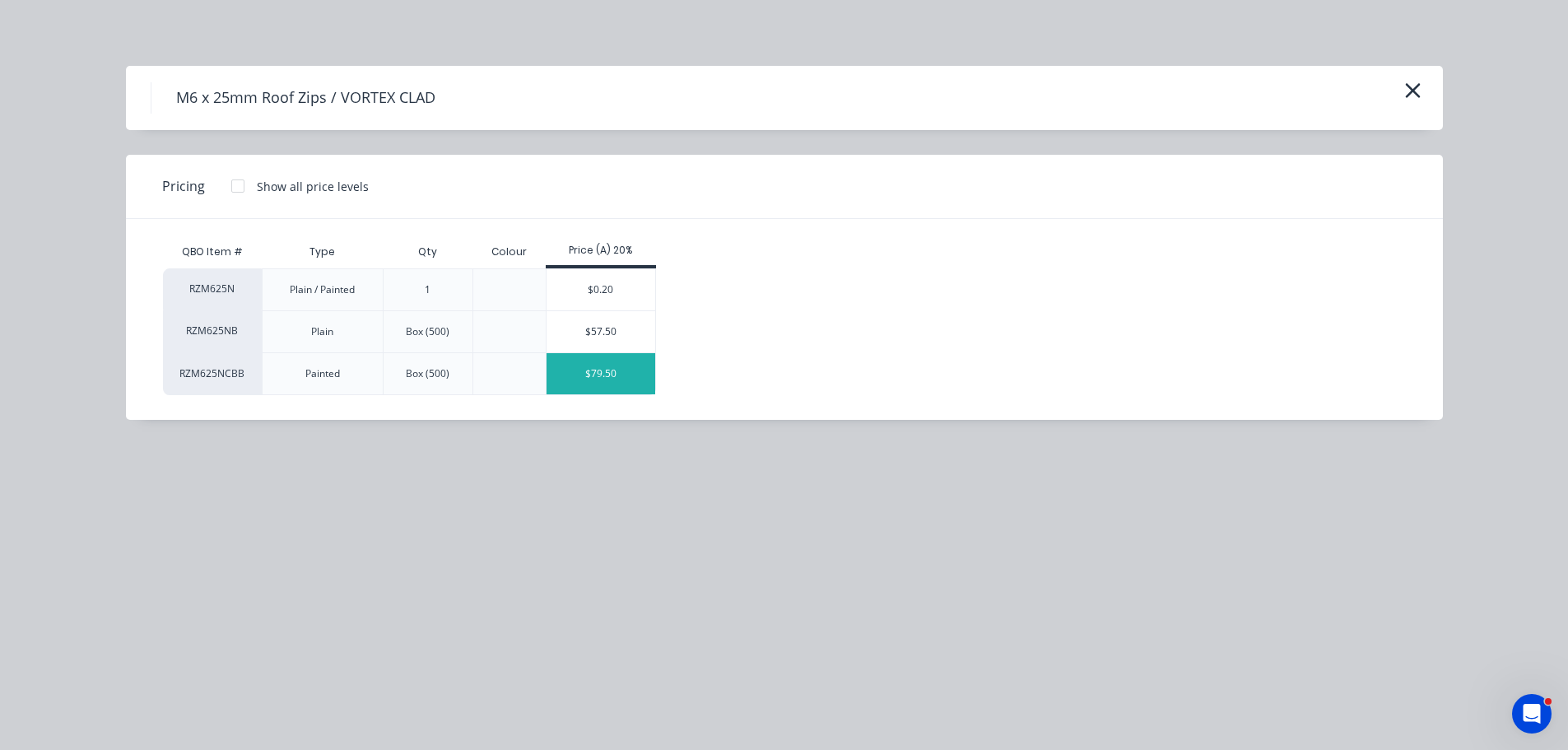
click at [598, 383] on div "$79.50" at bounding box center [601, 374] width 110 height 41
type input "$79.50"
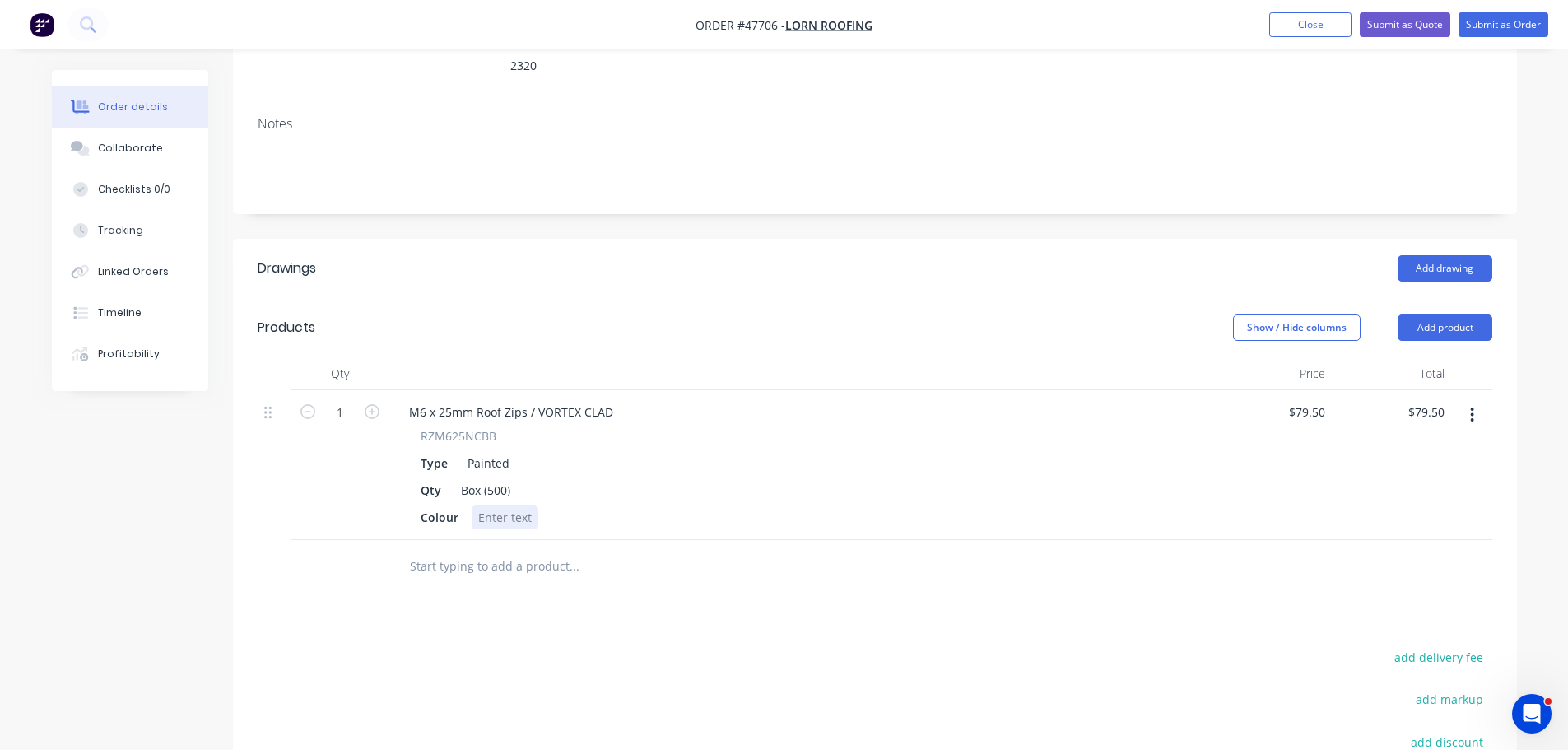
click at [496, 506] on div at bounding box center [505, 517] width 67 height 24
click at [1428, 315] on button "Add product" at bounding box center [1445, 328] width 95 height 26
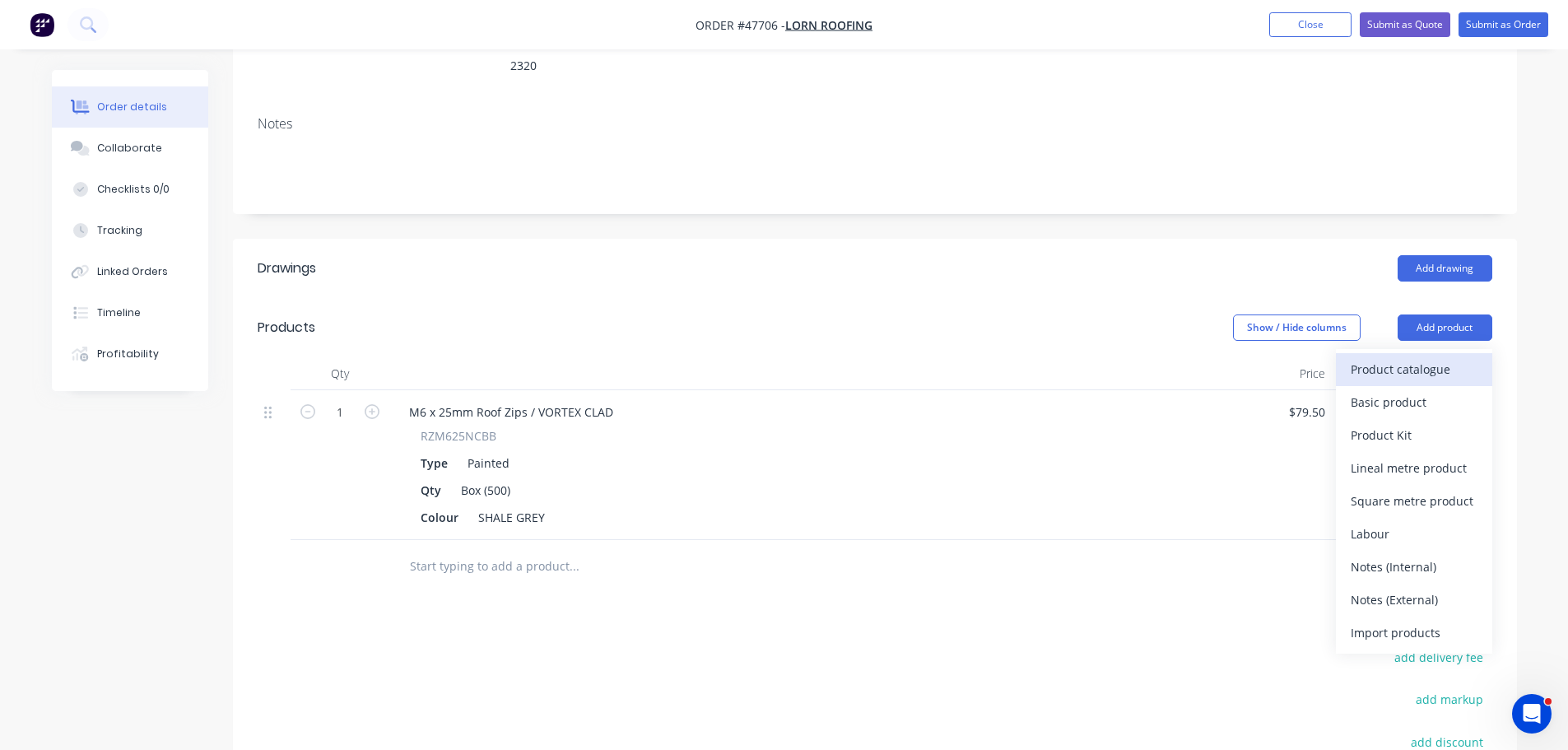
click at [1406, 358] on div "Product catalogue" at bounding box center [1414, 369] width 127 height 24
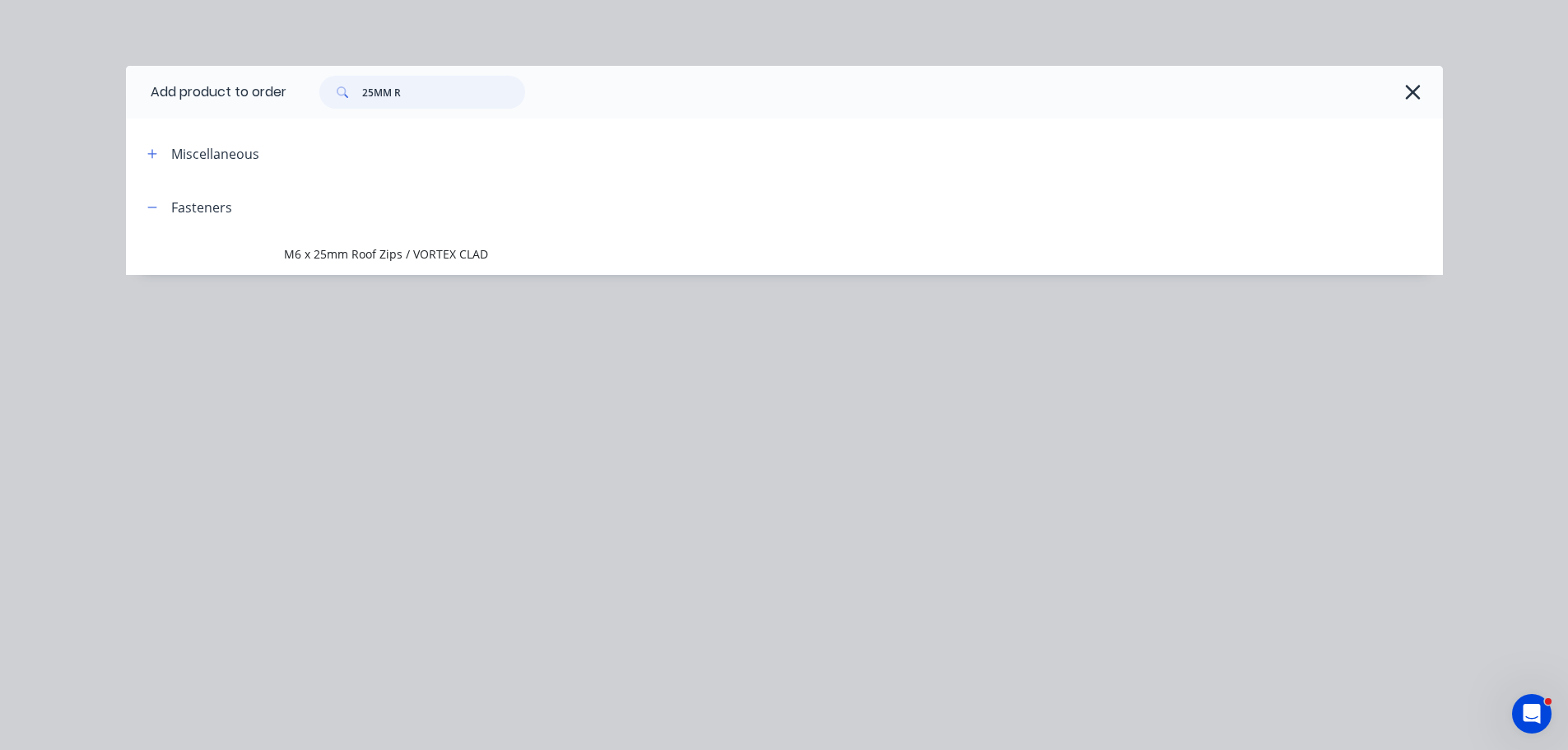
drag, startPoint x: 411, startPoint y: 81, endPoint x: 246, endPoint y: 88, distance: 165.1
click at [246, 88] on header "Add product to order 25MM R" at bounding box center [784, 93] width 1317 height 53
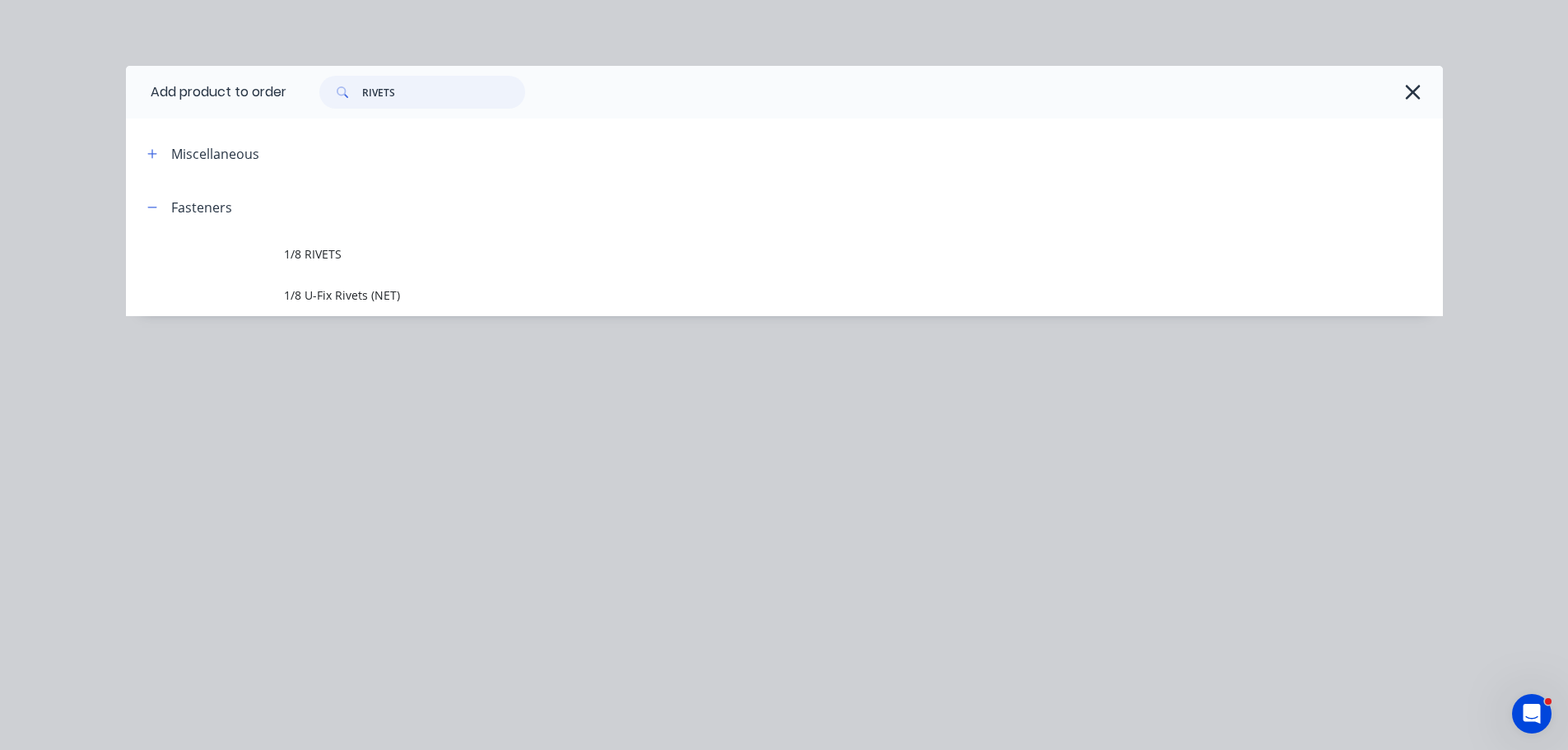
type input "RIVETS"
click at [327, 254] on span "1/8 RIVETS" at bounding box center [747, 254] width 927 height 17
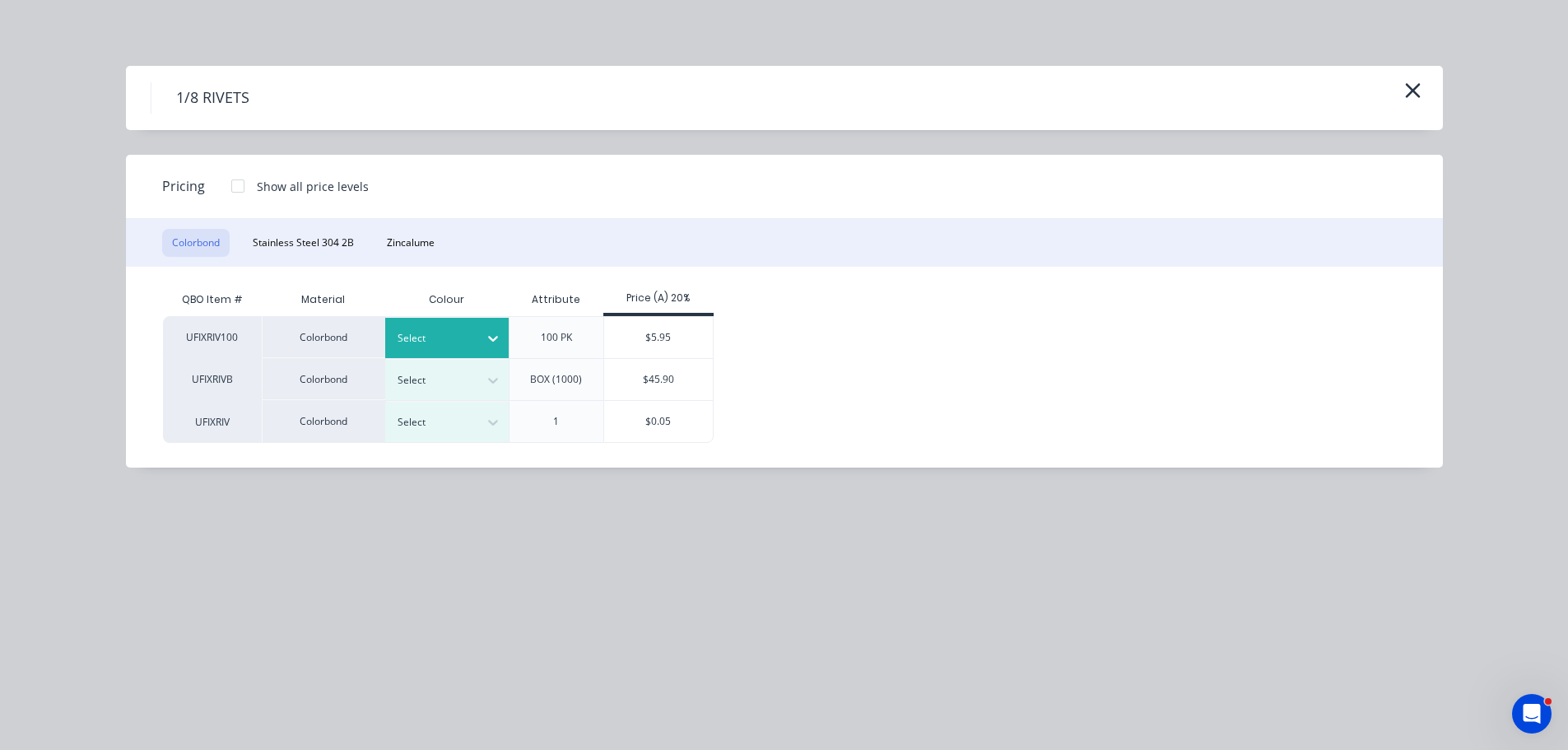
click at [454, 338] on div at bounding box center [435, 339] width 74 height 18
click at [206, 488] on div "Shale Grey" at bounding box center [102, 503] width 206 height 31
click at [640, 339] on div "$5.95" at bounding box center [659, 338] width 110 height 41
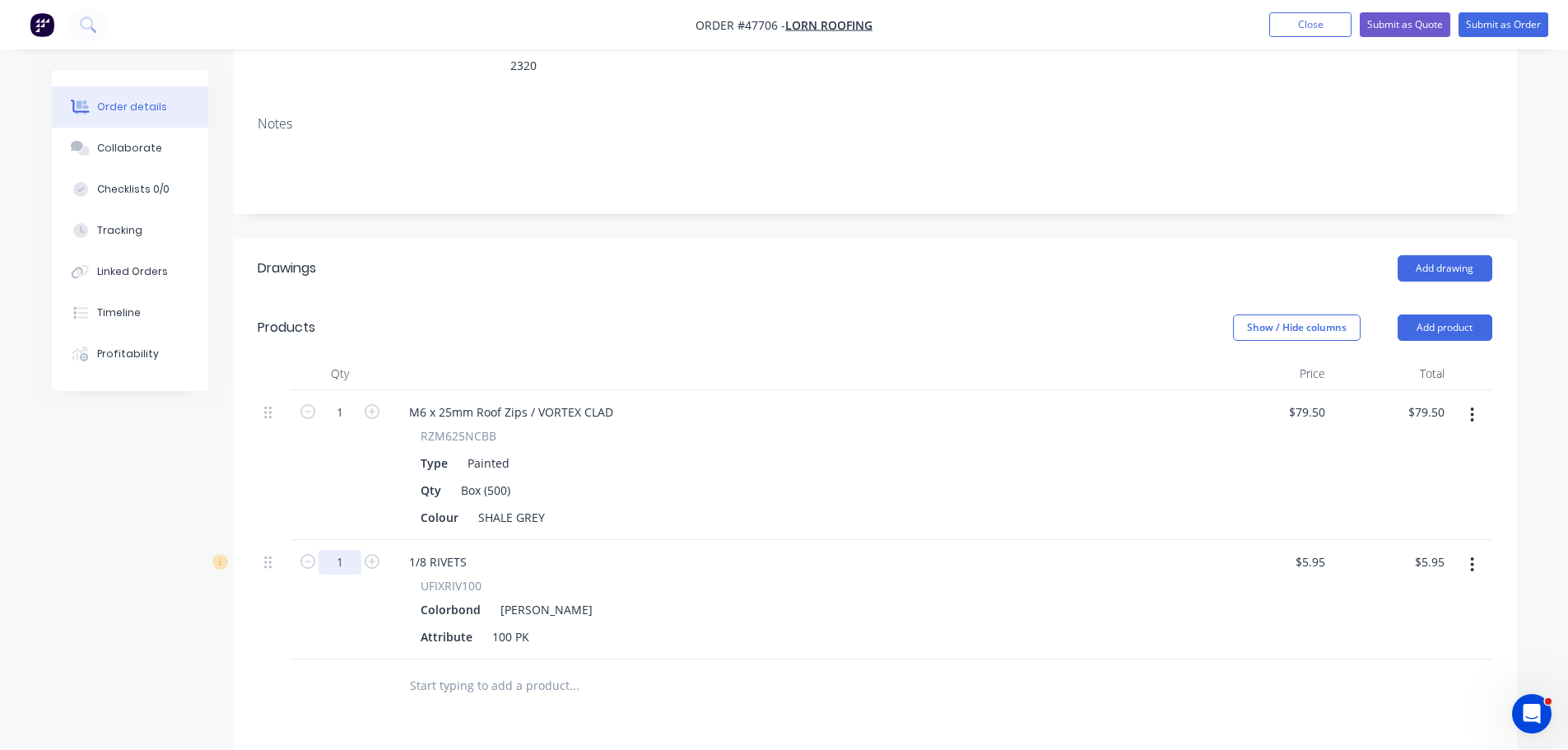
click at [334, 550] on input "1" at bounding box center [340, 562] width 43 height 25
type input "5"
type input "$29.75"
click at [920, 540] on div "1/8 RIVETS UFIXRIV100 Colorbond Shale Grey Attribute 100 PK" at bounding box center [801, 600] width 823 height 120
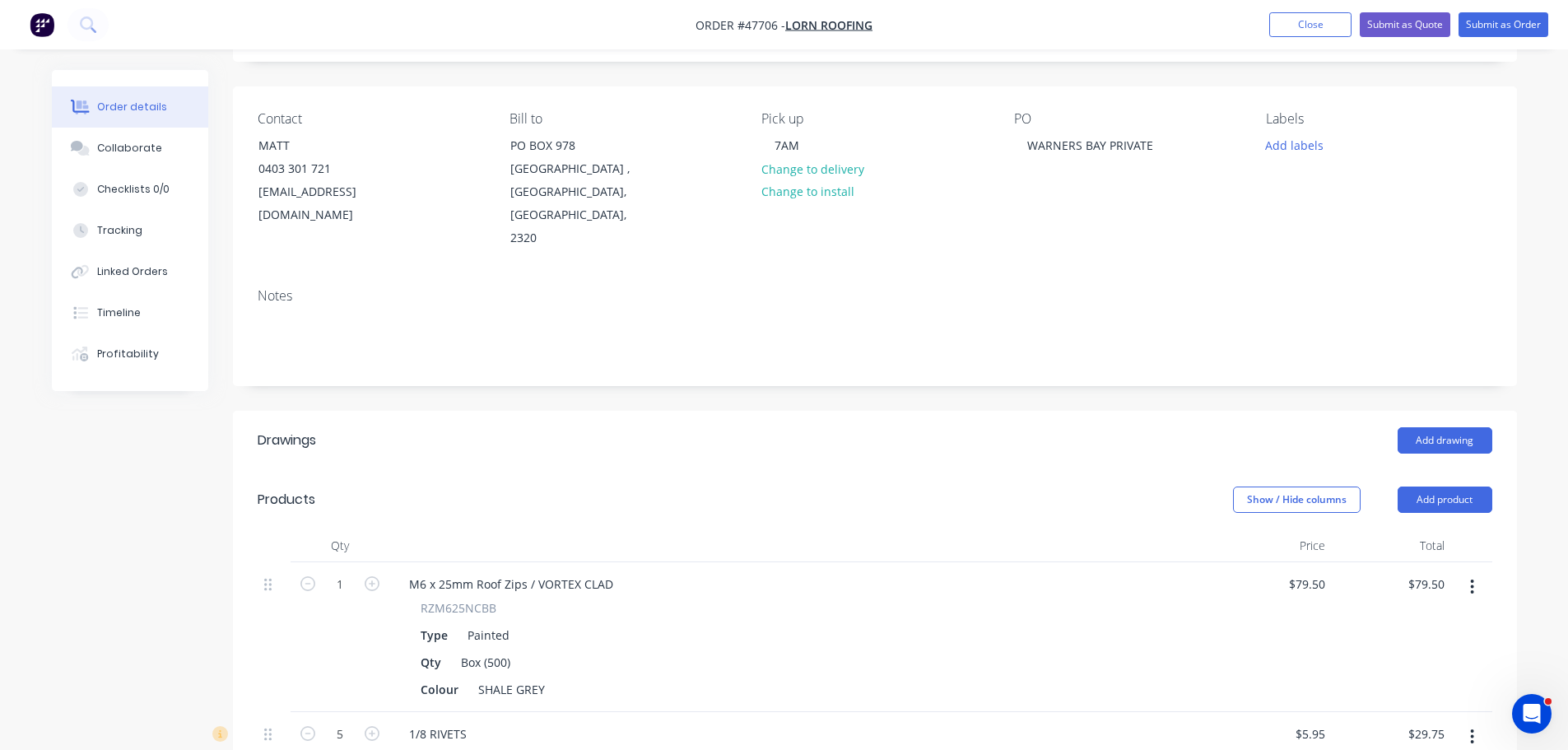
scroll to position [0, 0]
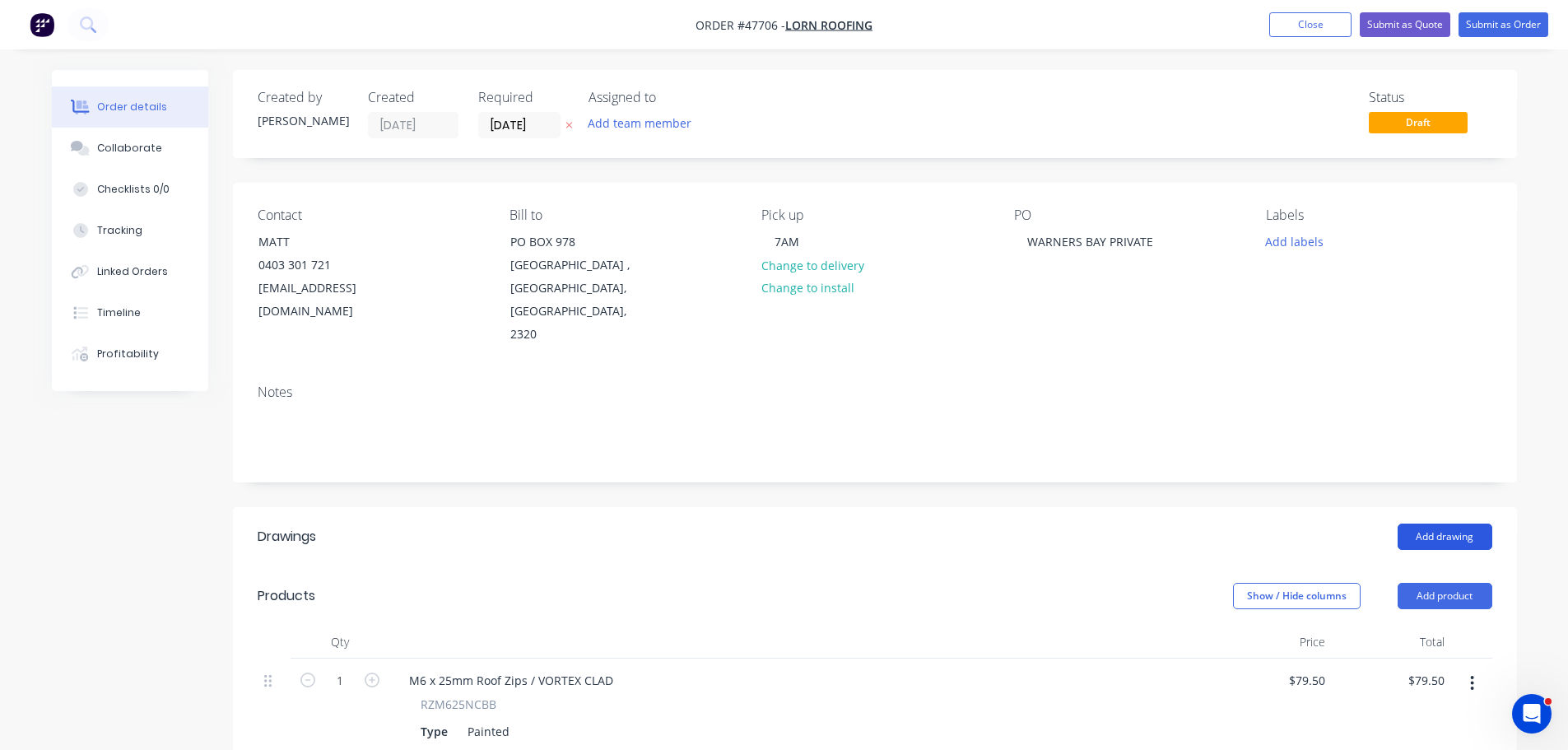
click at [1435, 524] on button "Add drawing" at bounding box center [1445, 537] width 95 height 26
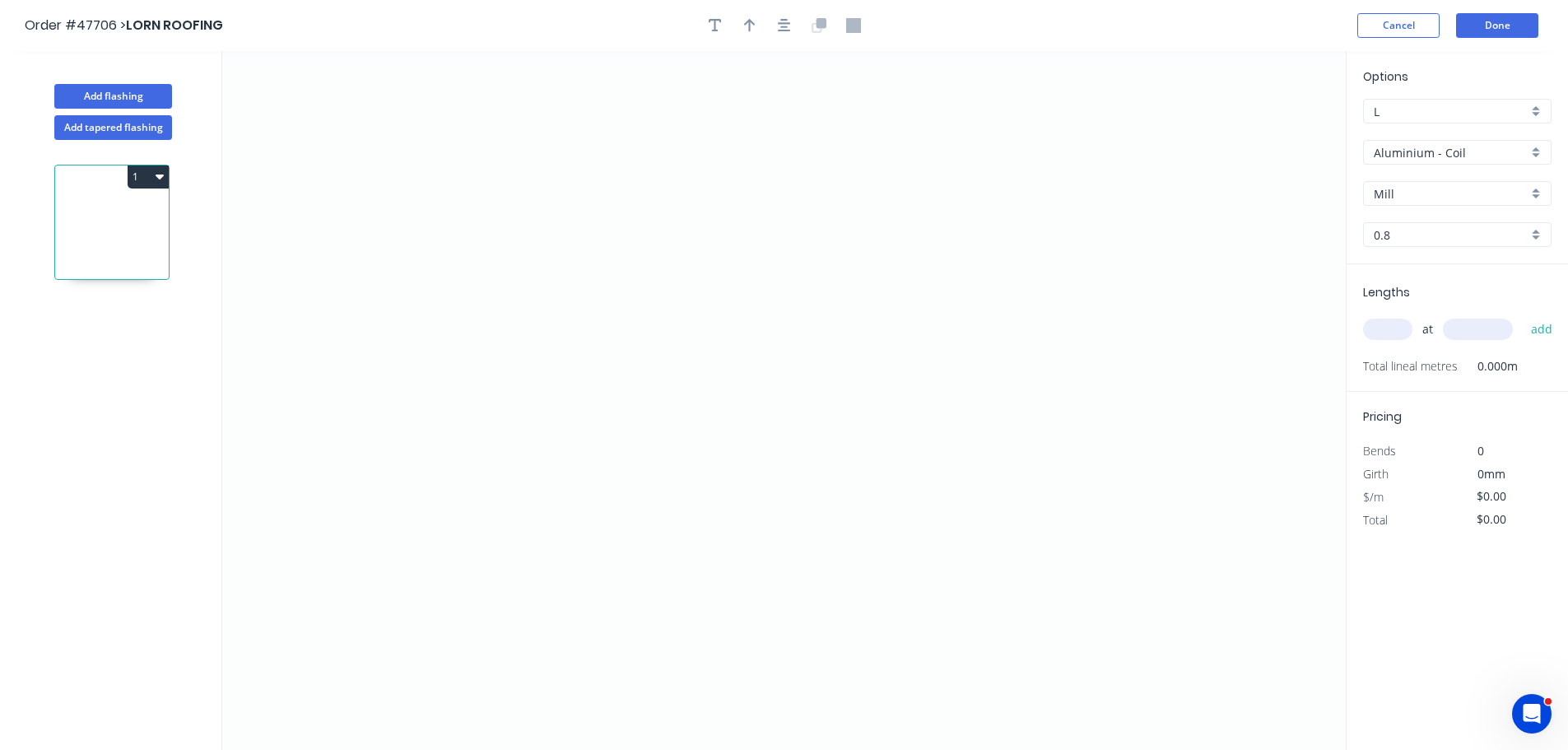
click at [1423, 159] on input "Aluminium - Coil" at bounding box center [1451, 152] width 154 height 17
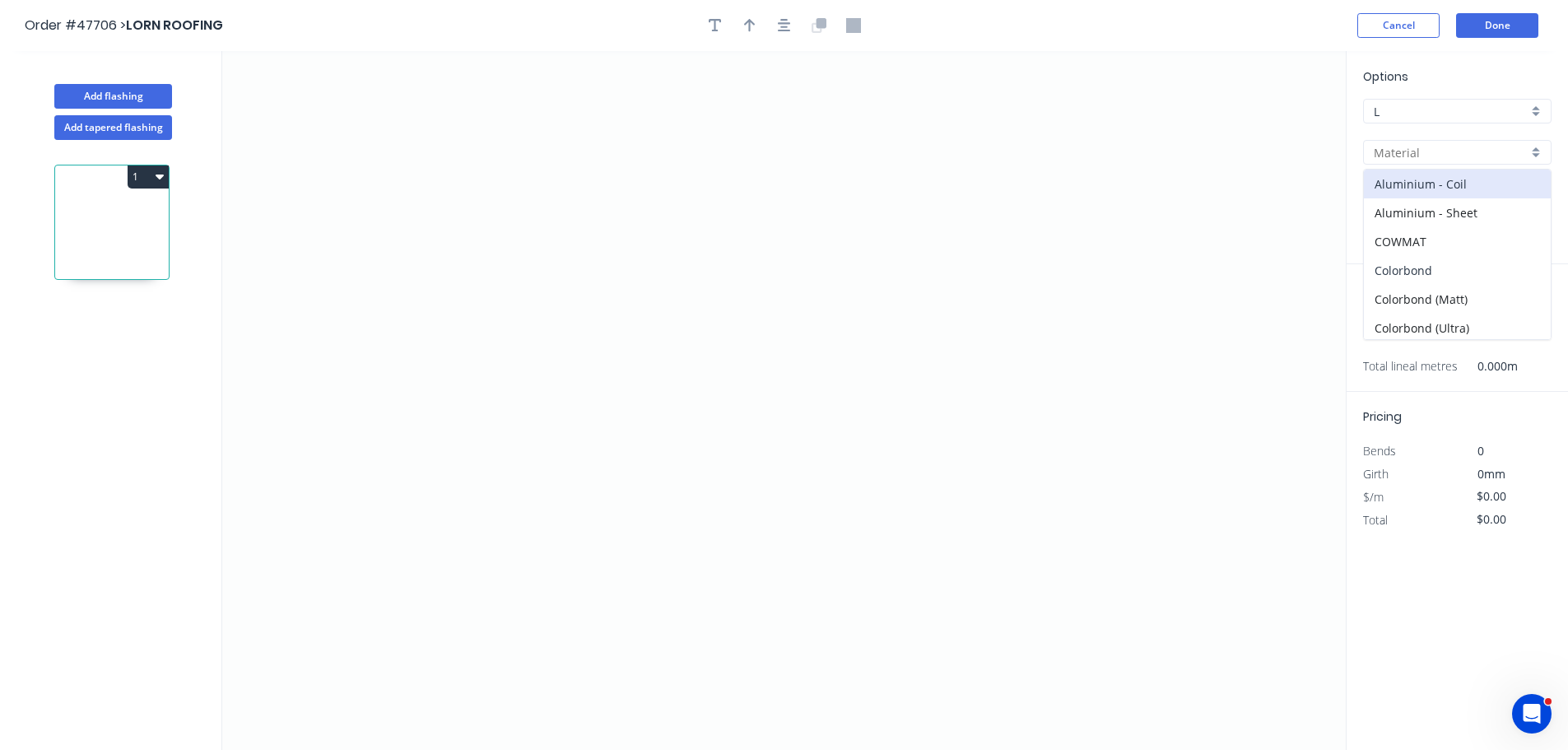
click at [1404, 268] on div "Colorbond" at bounding box center [1457, 270] width 187 height 29
type input "Colorbond"
type input "Basalt"
type input "0.55"
click at [1419, 200] on input "Basalt" at bounding box center [1451, 193] width 154 height 17
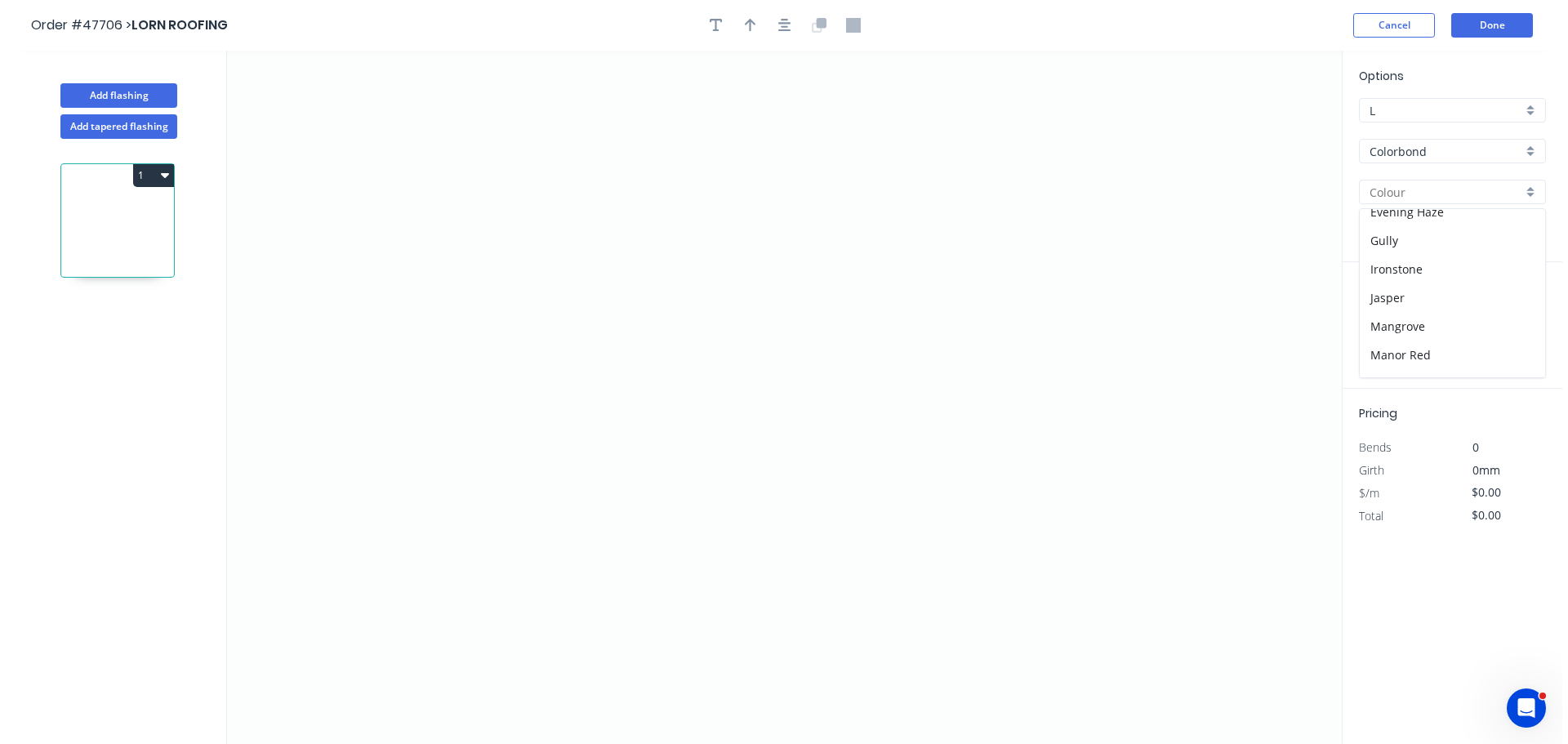
scroll to position [408, 0]
click at [1397, 328] on div "Shale Grey" at bounding box center [1446, 329] width 185 height 29
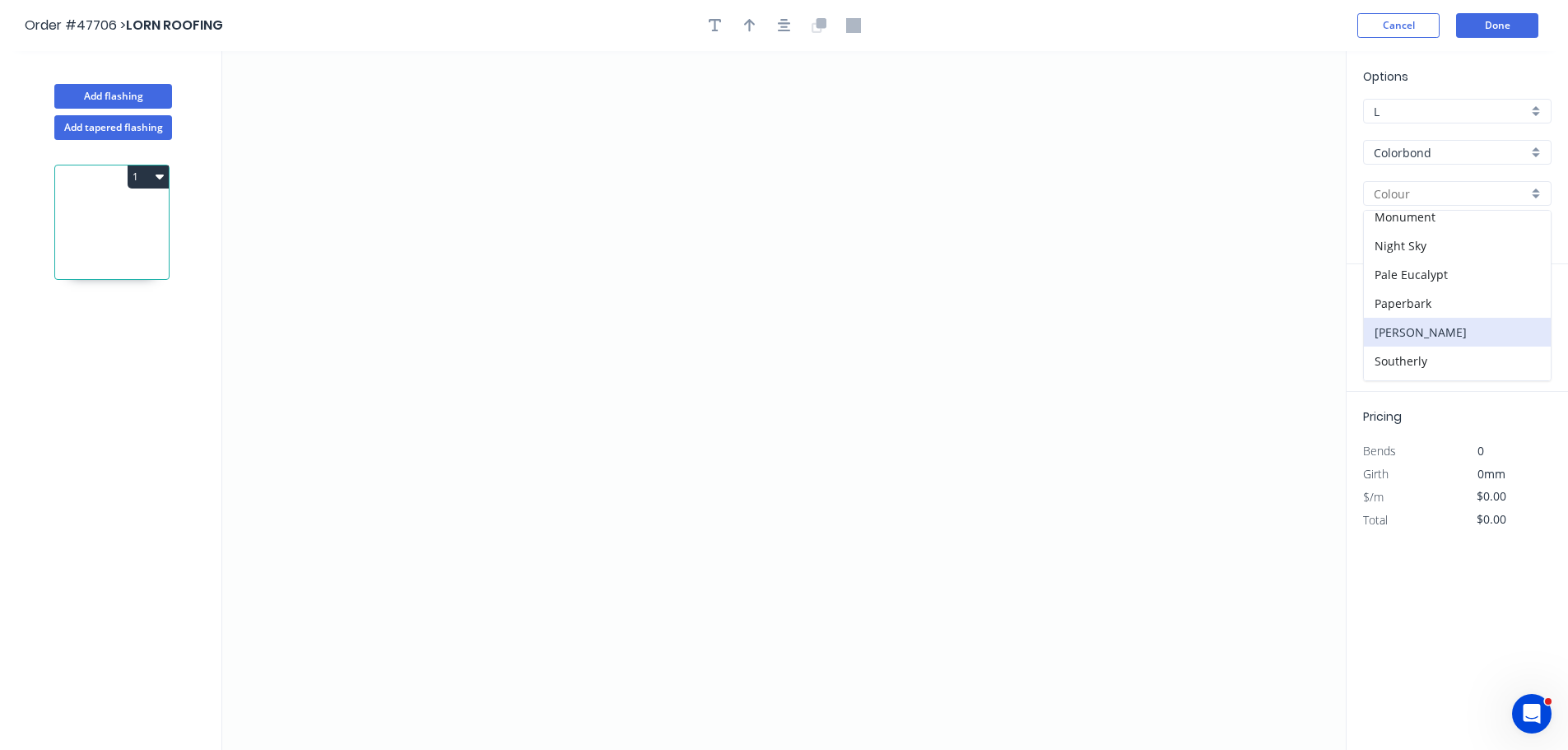
type input "Shale Grey"
click at [356, 377] on icon "0" at bounding box center [784, 401] width 1124 height 699
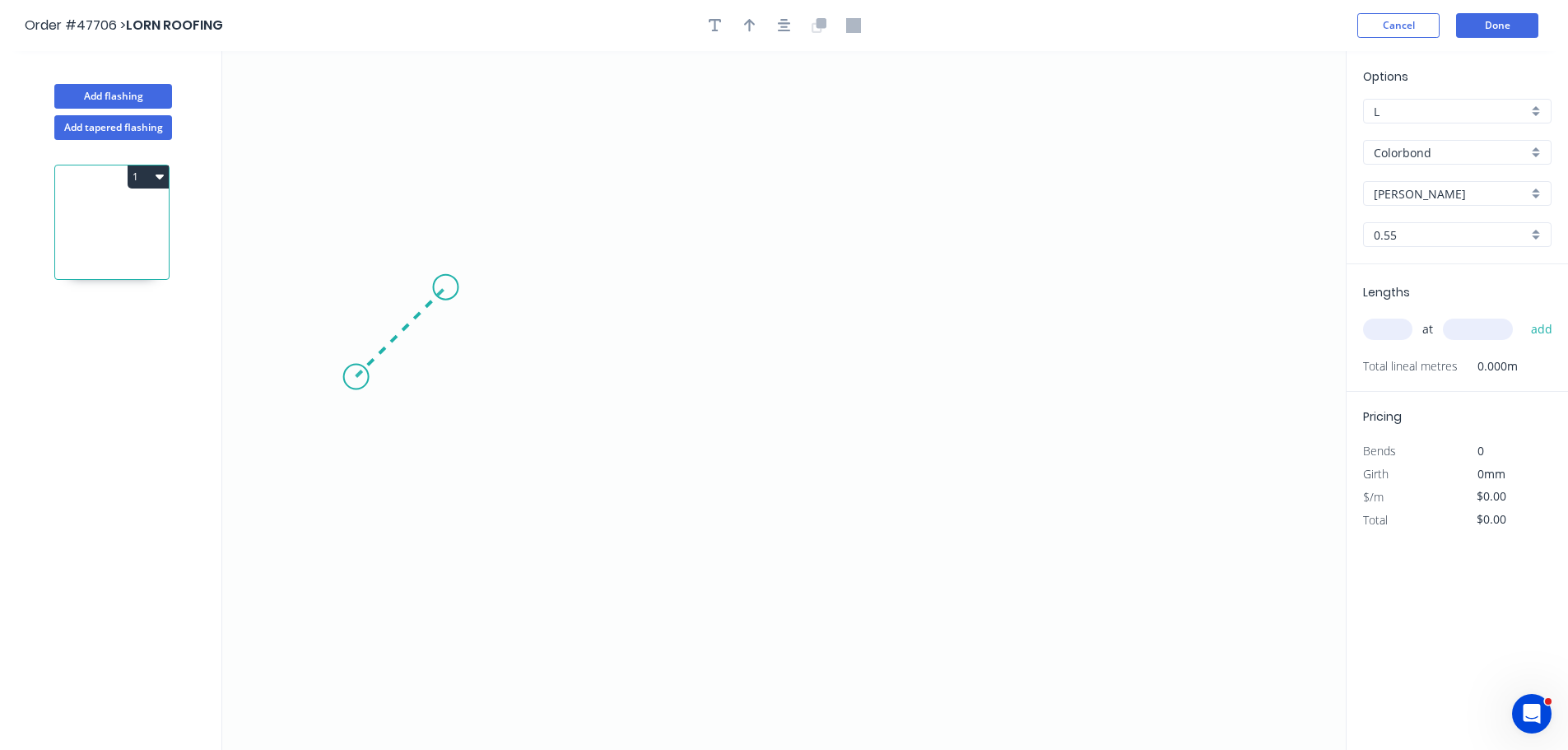
drag, startPoint x: 445, startPoint y: 298, endPoint x: 539, endPoint y: 301, distance: 94.0
click at [452, 298] on icon "0" at bounding box center [784, 401] width 1124 height 699
click at [463, 295] on circle at bounding box center [452, 298] width 25 height 25
drag, startPoint x: 1099, startPoint y: 303, endPoint x: 1129, endPoint y: 334, distance: 43.1
click at [1099, 304] on icon "0 ?" at bounding box center [784, 401] width 1124 height 699
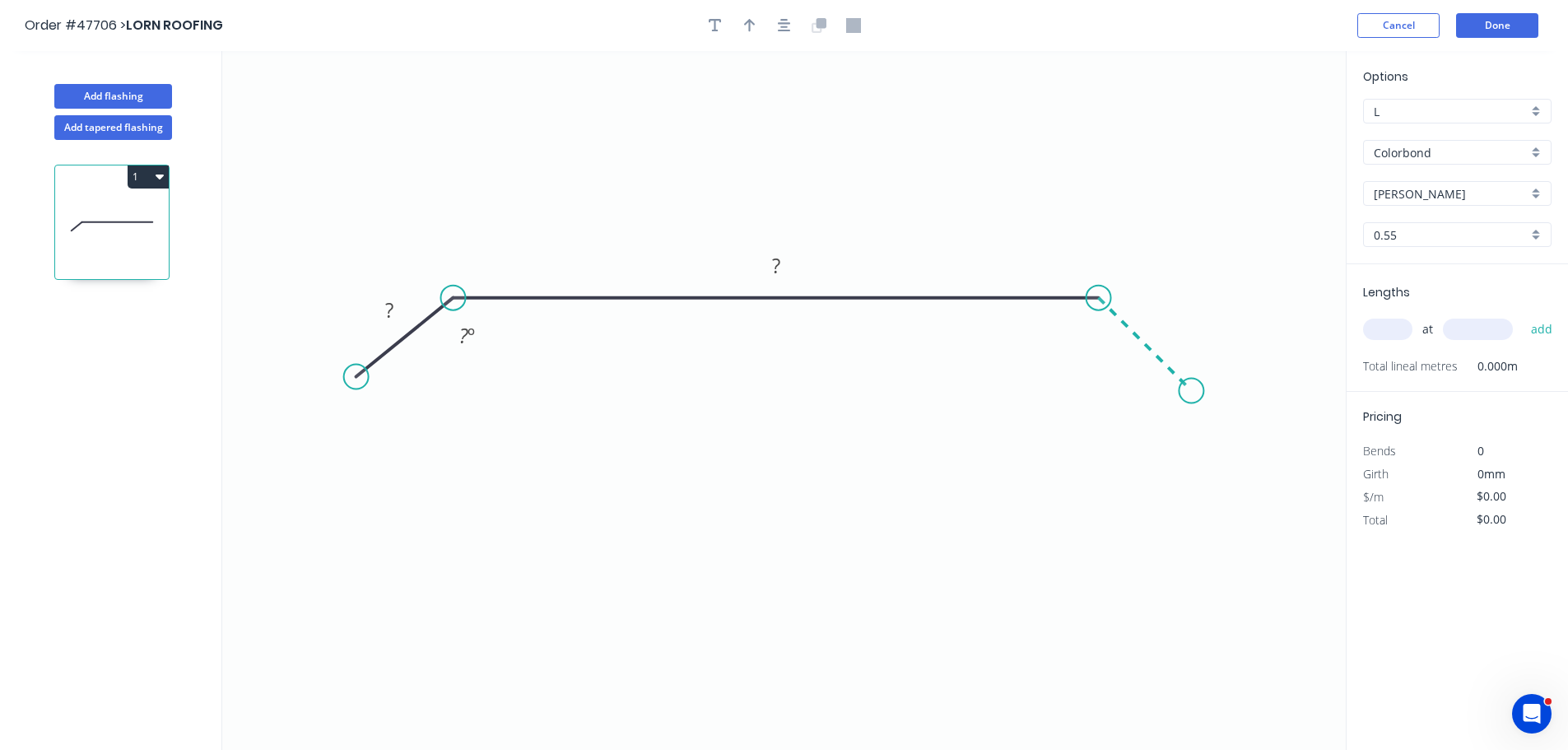
click at [1192, 390] on icon "0 ? ? ? º" at bounding box center [784, 401] width 1124 height 699
drag, startPoint x: 352, startPoint y: 370, endPoint x: 371, endPoint y: 372, distance: 19.1
click at [371, 372] on circle at bounding box center [372, 381] width 25 height 25
click at [391, 308] on tspan "?" at bounding box center [395, 313] width 8 height 27
click at [148, 178] on button "1" at bounding box center [149, 177] width 41 height 23
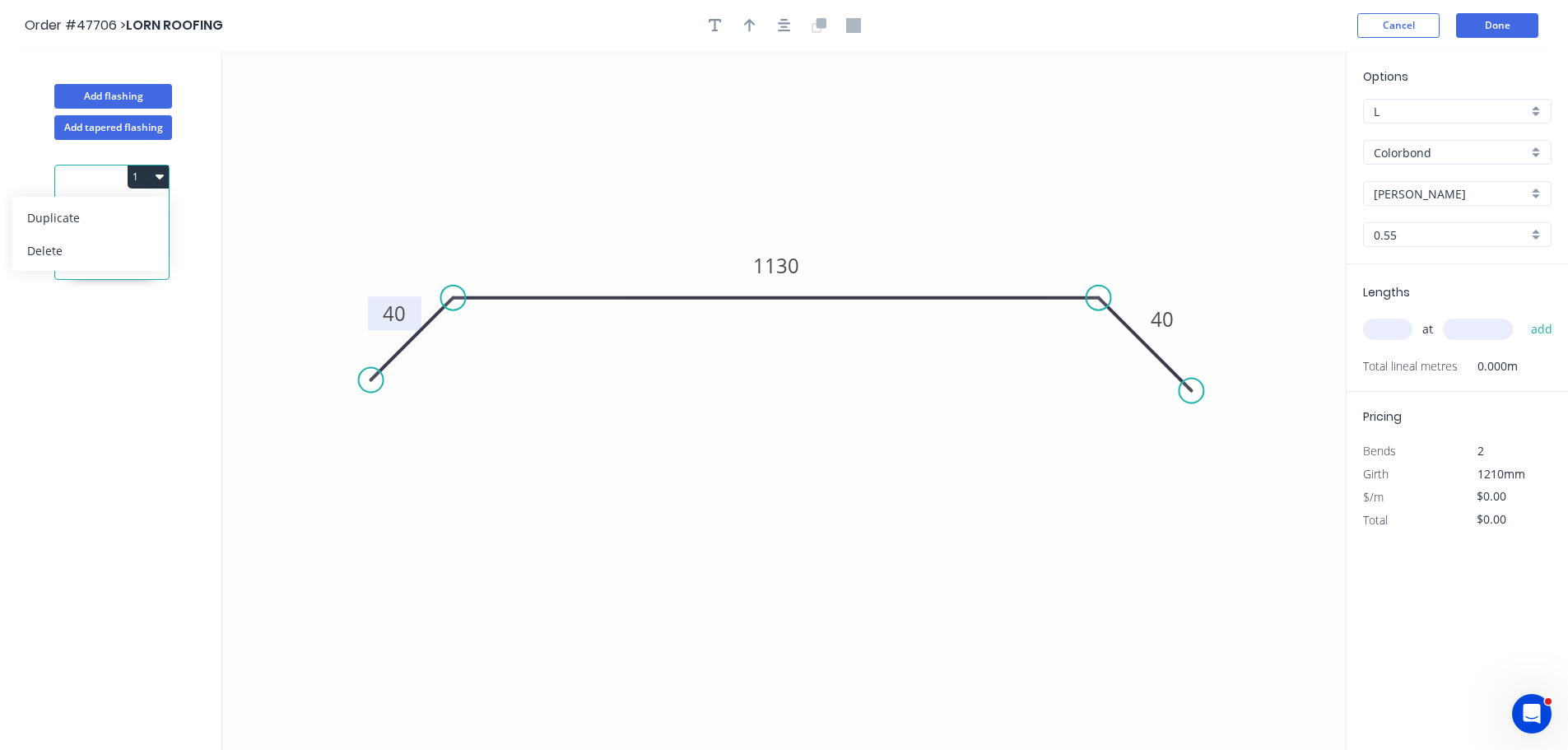
click at [128, 220] on div "Duplicate" at bounding box center [91, 217] width 127 height 24
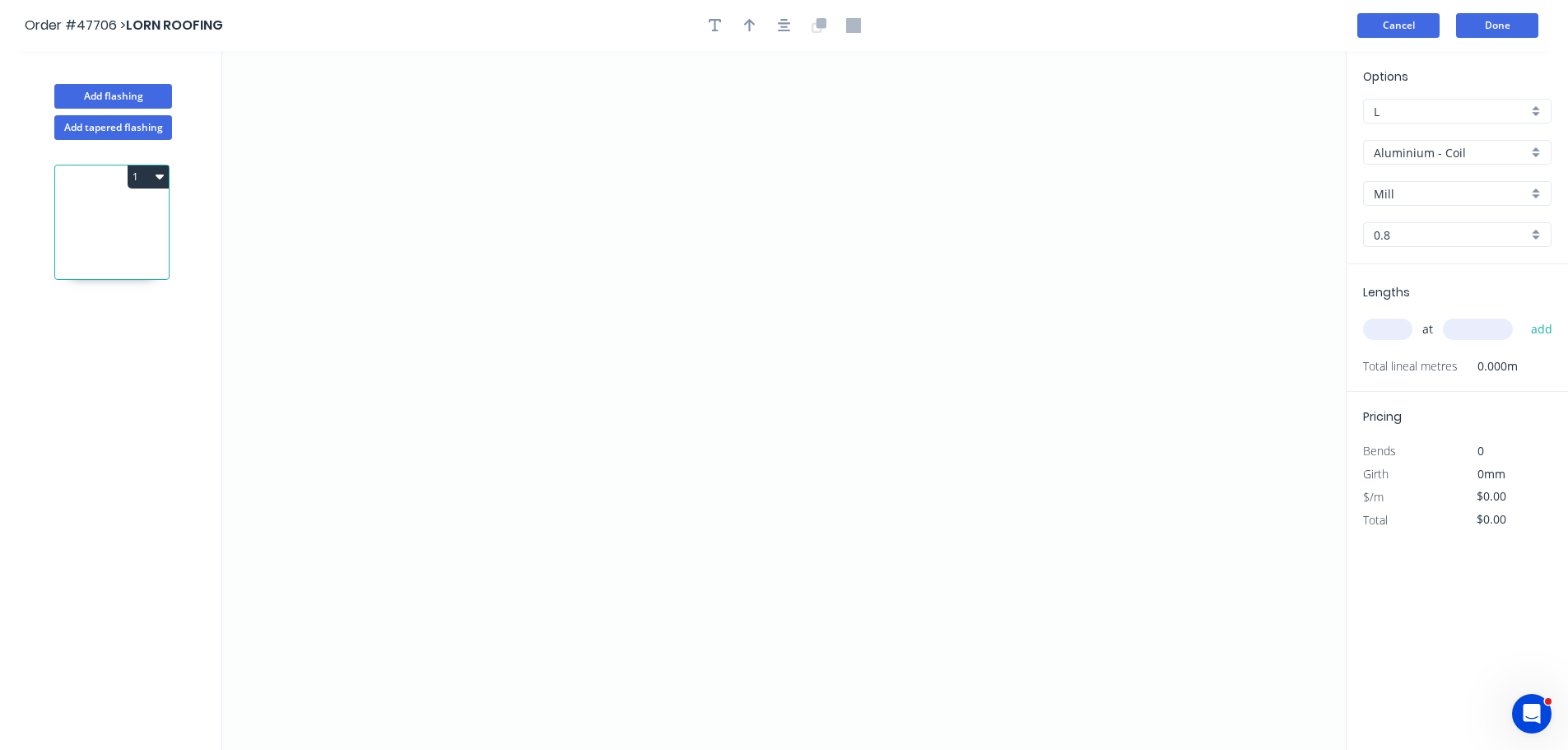
click at [1384, 31] on button "Cancel" at bounding box center [1399, 26] width 83 height 25
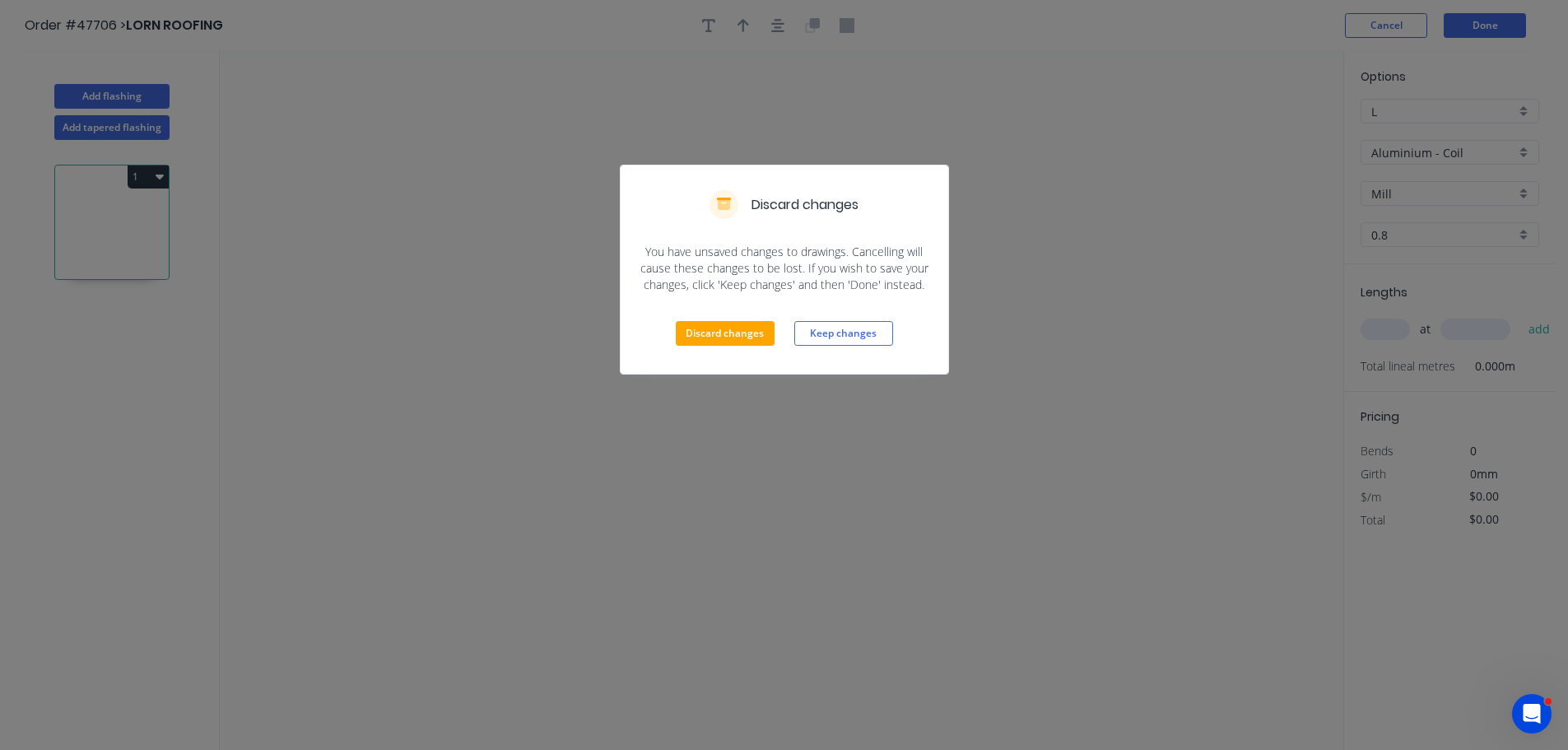
click at [760, 317] on div "Discard changes Keep changes" at bounding box center [784, 334] width 328 height 81
click at [765, 327] on button "Discard changes" at bounding box center [726, 334] width 99 height 25
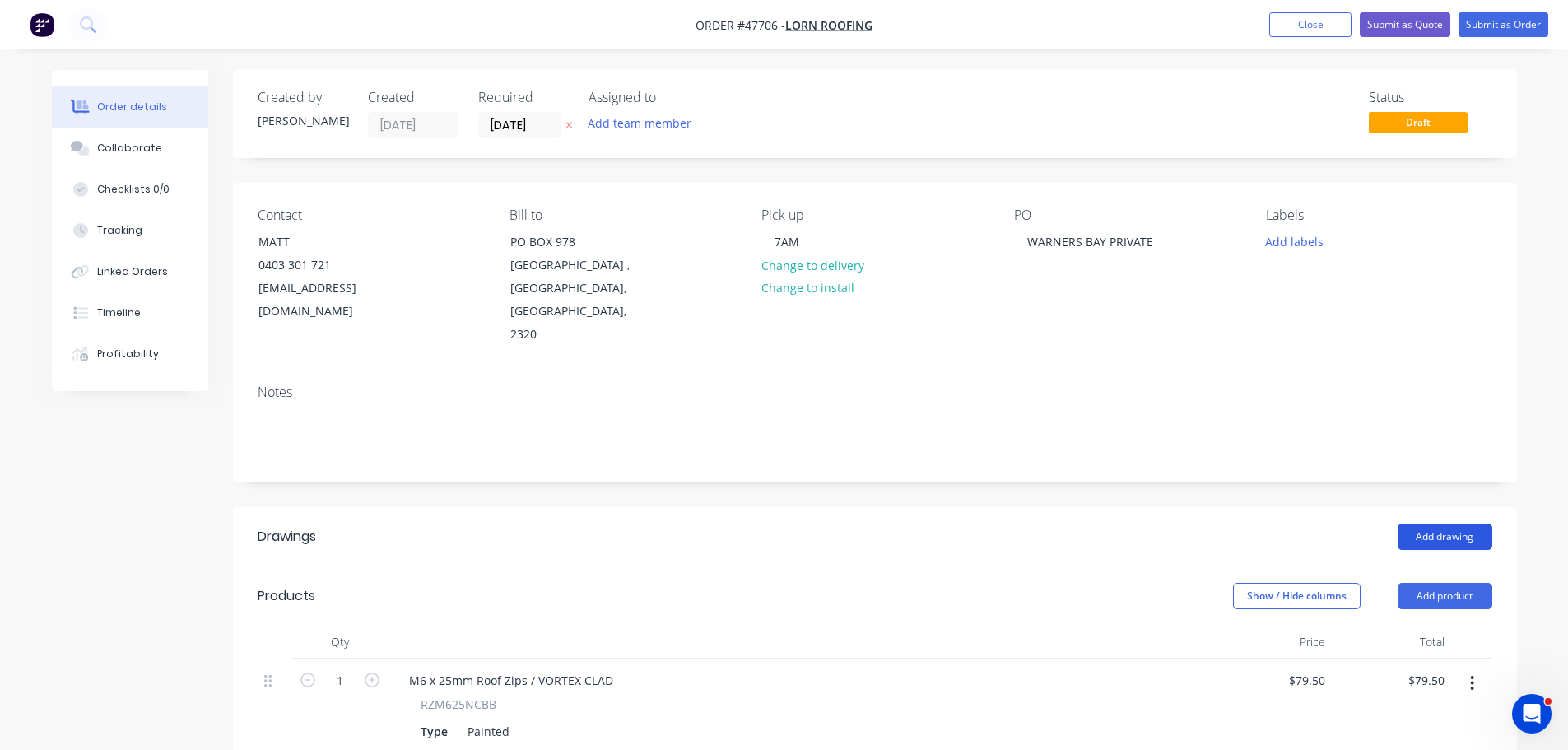
click at [1433, 524] on button "Add drawing" at bounding box center [1445, 537] width 95 height 26
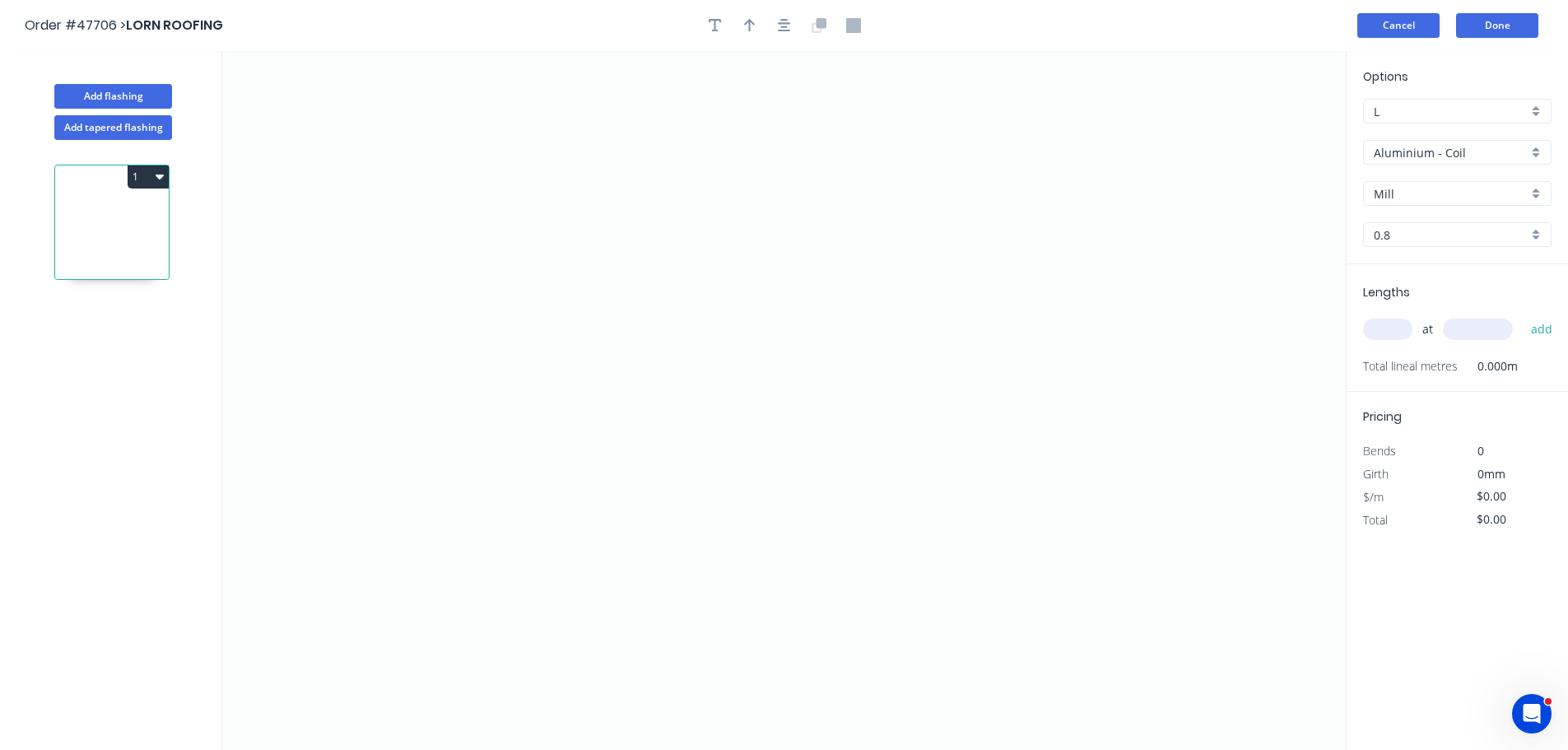
click at [1376, 15] on button "Cancel" at bounding box center [1399, 26] width 83 height 25
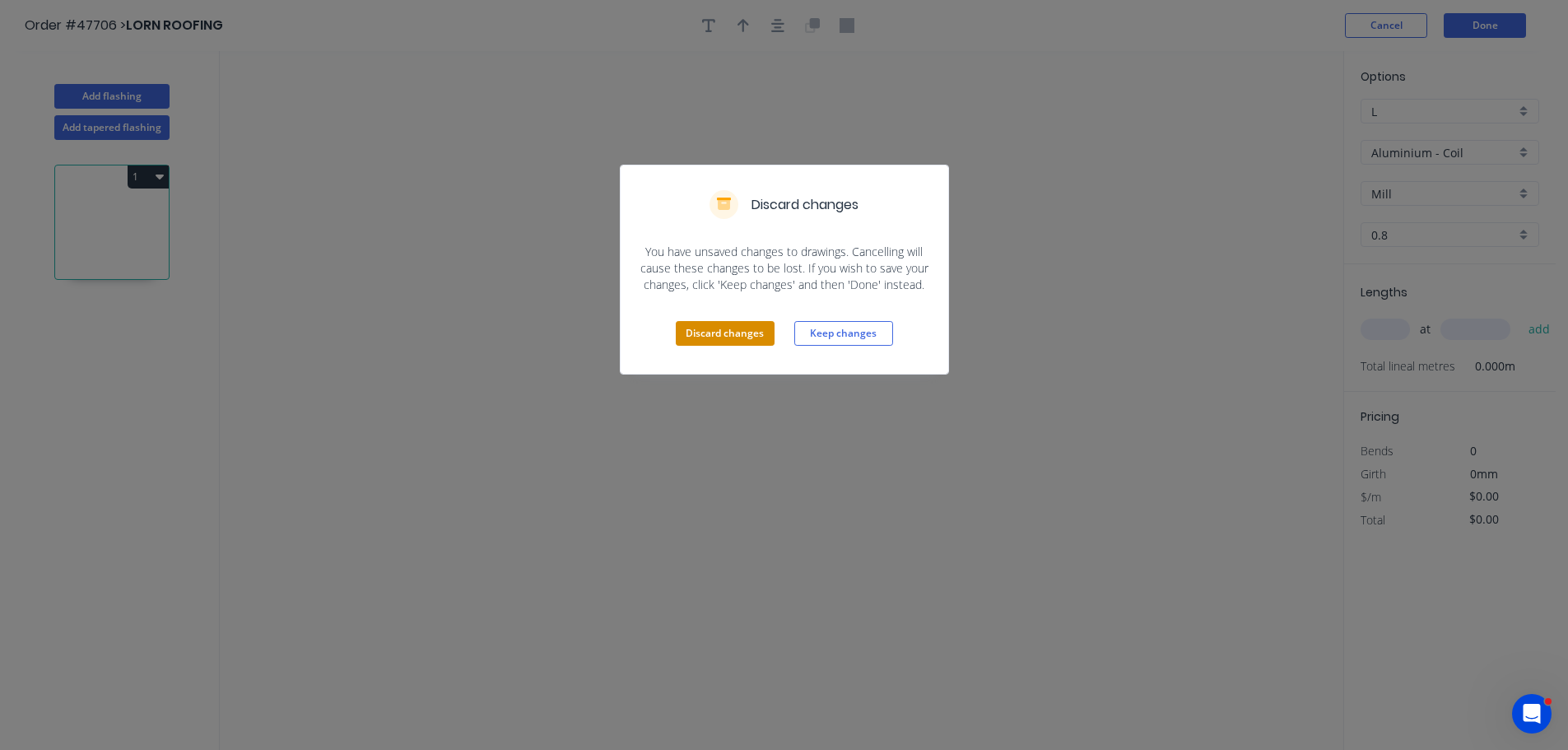
drag, startPoint x: 714, startPoint y: 349, endPoint x: 720, endPoint y: 333, distance: 17.1
click at [714, 347] on div "Discard changes Keep changes" at bounding box center [784, 334] width 328 height 81
click at [718, 328] on button "Discard changes" at bounding box center [726, 334] width 99 height 25
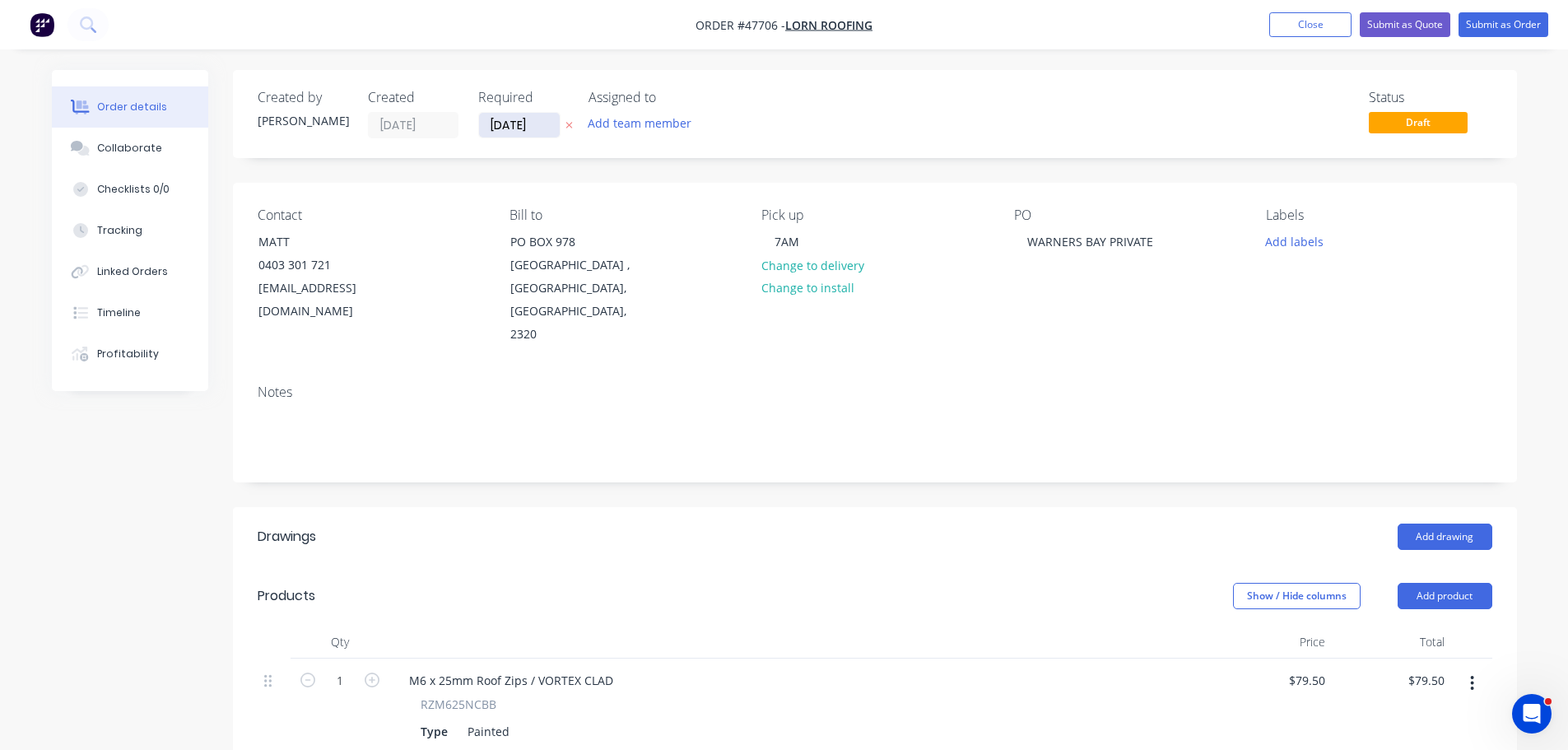
click at [484, 132] on input "[DATE]" at bounding box center [519, 126] width 81 height 25
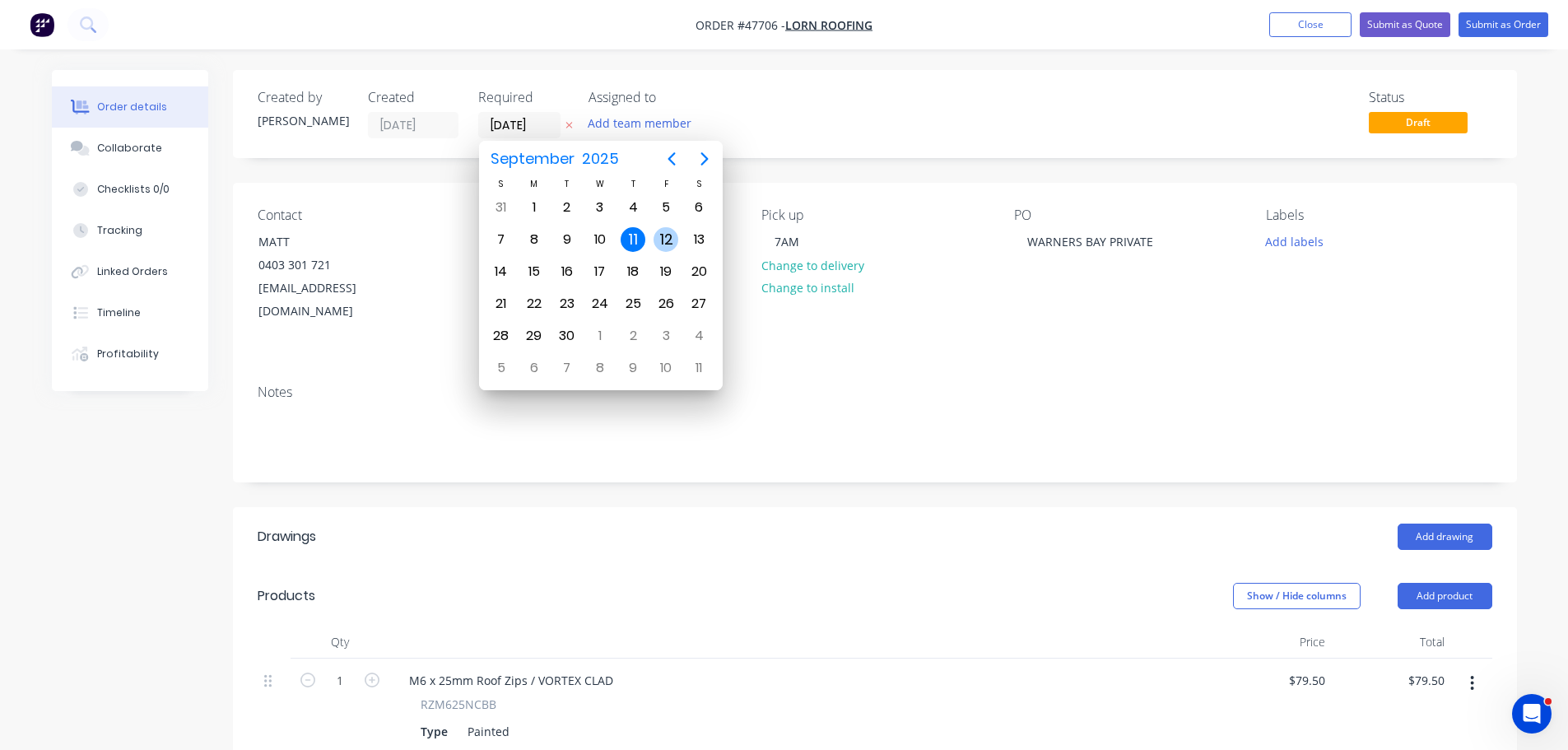
click at [671, 240] on div "12" at bounding box center [666, 240] width 25 height 25
type input "[DATE]"
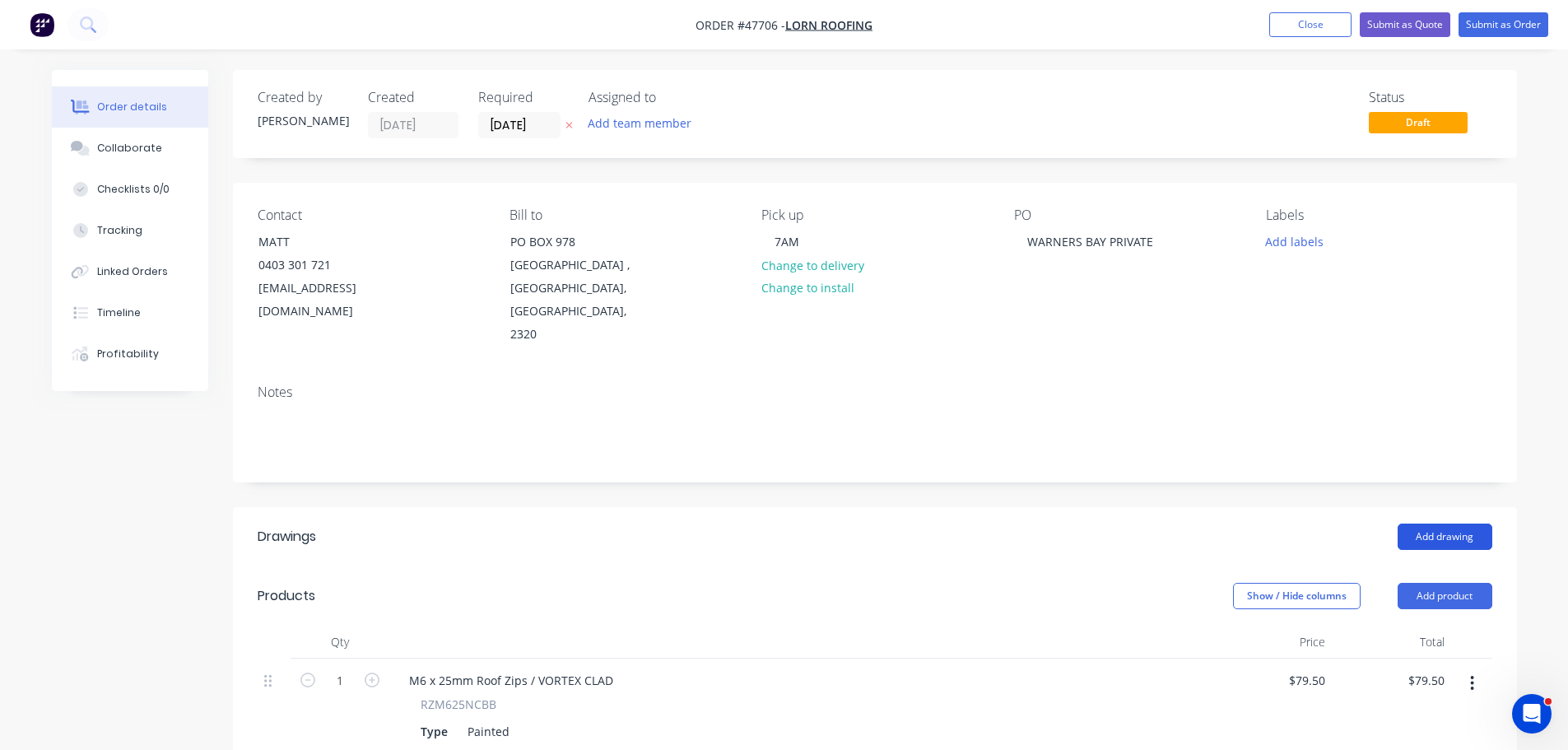
click at [1452, 524] on button "Add drawing" at bounding box center [1445, 537] width 95 height 26
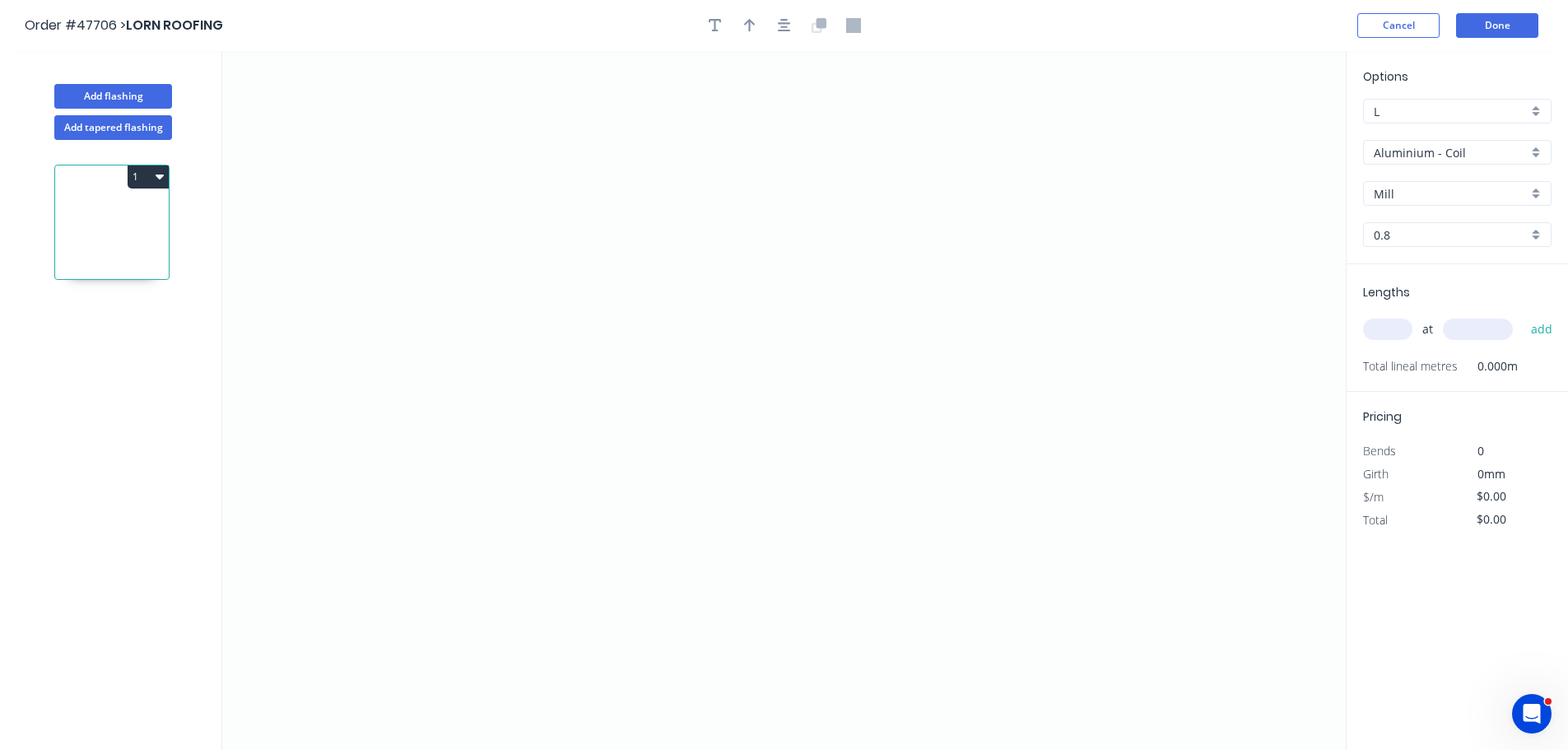
click at [1431, 158] on input "Aluminium - Coil" at bounding box center [1451, 152] width 154 height 17
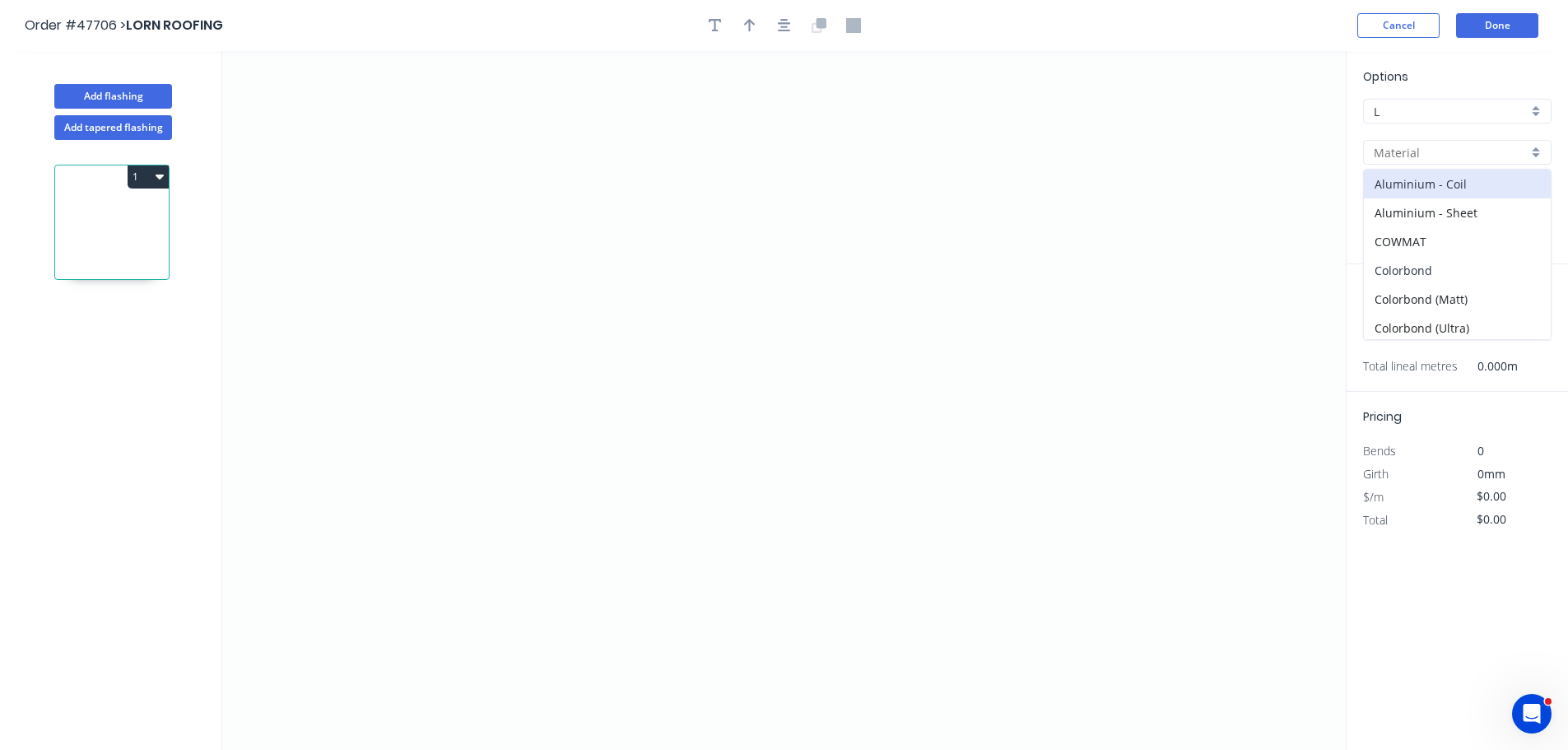
drag, startPoint x: 1449, startPoint y: 270, endPoint x: 1415, endPoint y: 196, distance: 81.4
click at [1448, 270] on div "Colorbond" at bounding box center [1457, 270] width 187 height 29
type input "Colorbond"
type input "Basalt"
type input "0.55"
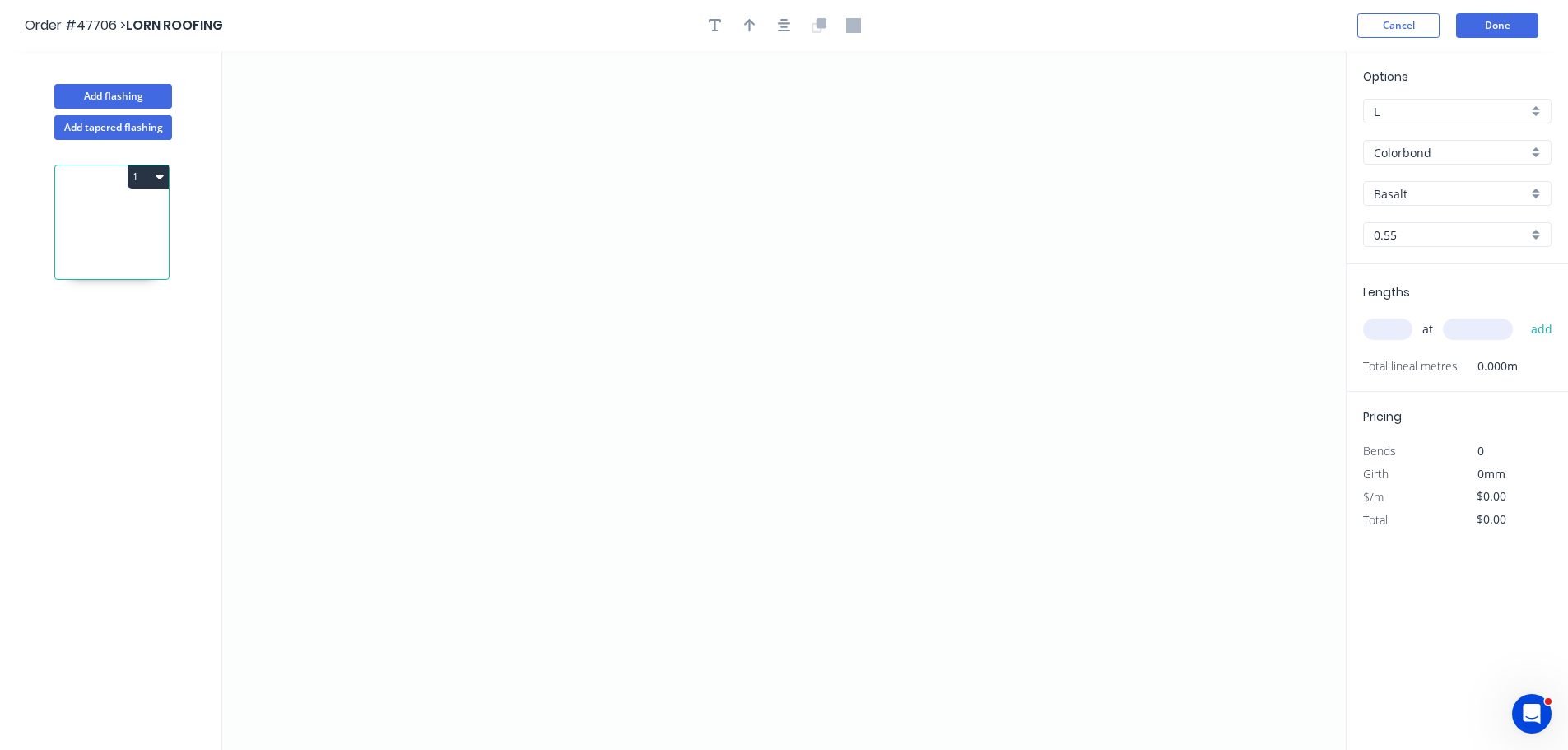
click at [1414, 194] on input "Basalt" at bounding box center [1451, 193] width 154 height 17
click at [1419, 335] on div "[PERSON_NAME]" at bounding box center [1457, 332] width 187 height 29
type input "[PERSON_NAME]"
click at [424, 369] on icon "0" at bounding box center [784, 401] width 1124 height 699
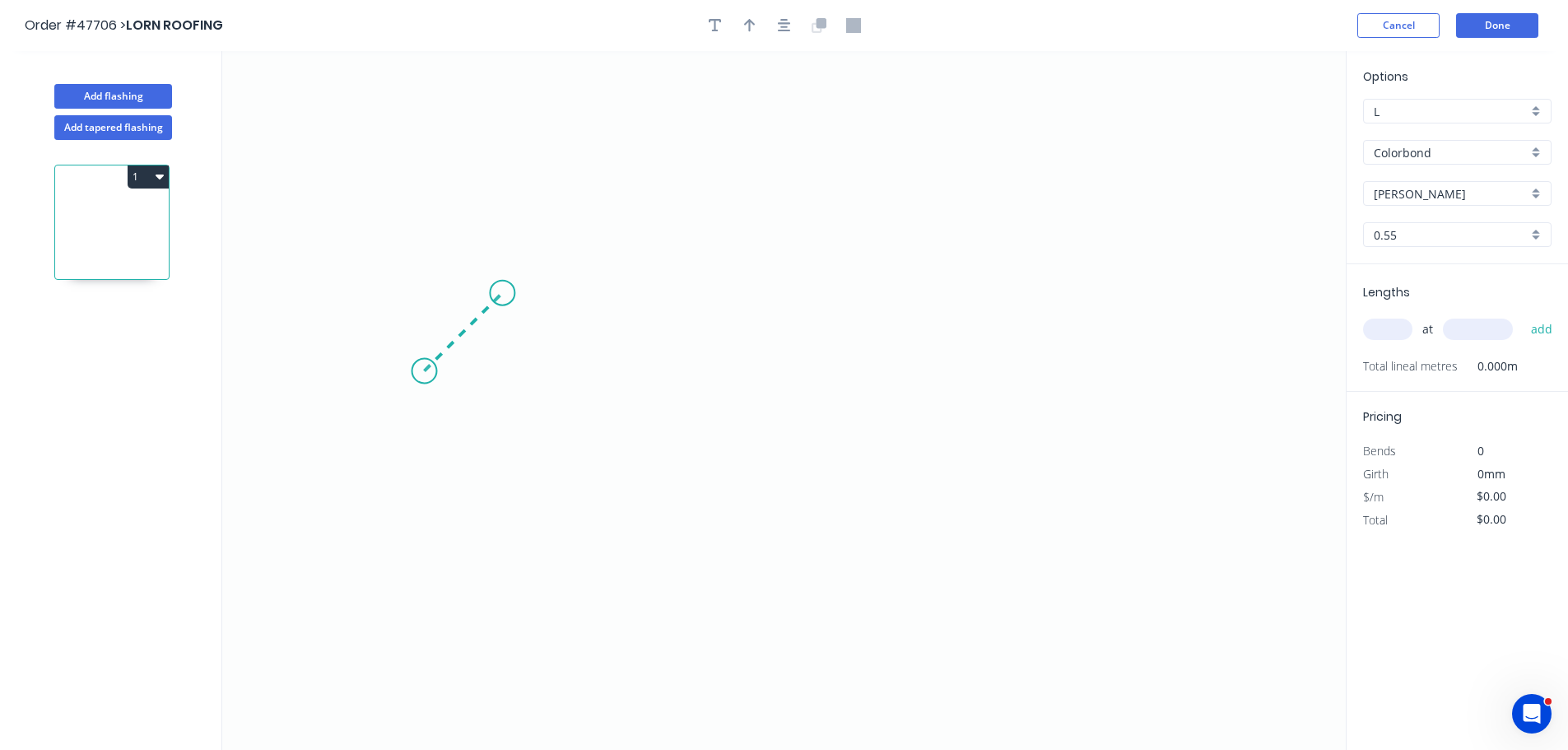
drag, startPoint x: 502, startPoint y: 303, endPoint x: 766, endPoint y: 340, distance: 266.6
click at [504, 303] on icon "0" at bounding box center [784, 401] width 1124 height 699
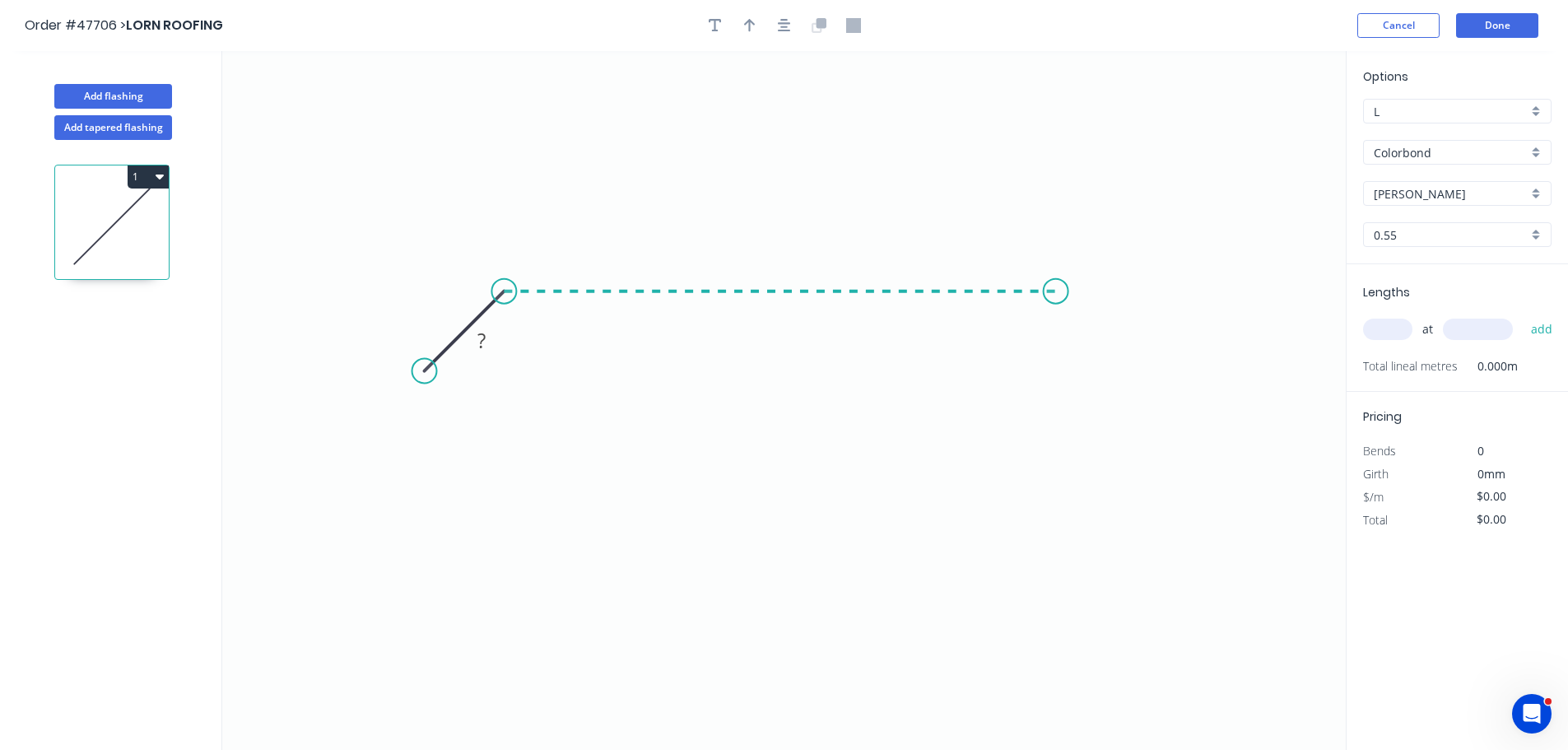
click at [1056, 323] on icon "0 ?" at bounding box center [784, 401] width 1124 height 699
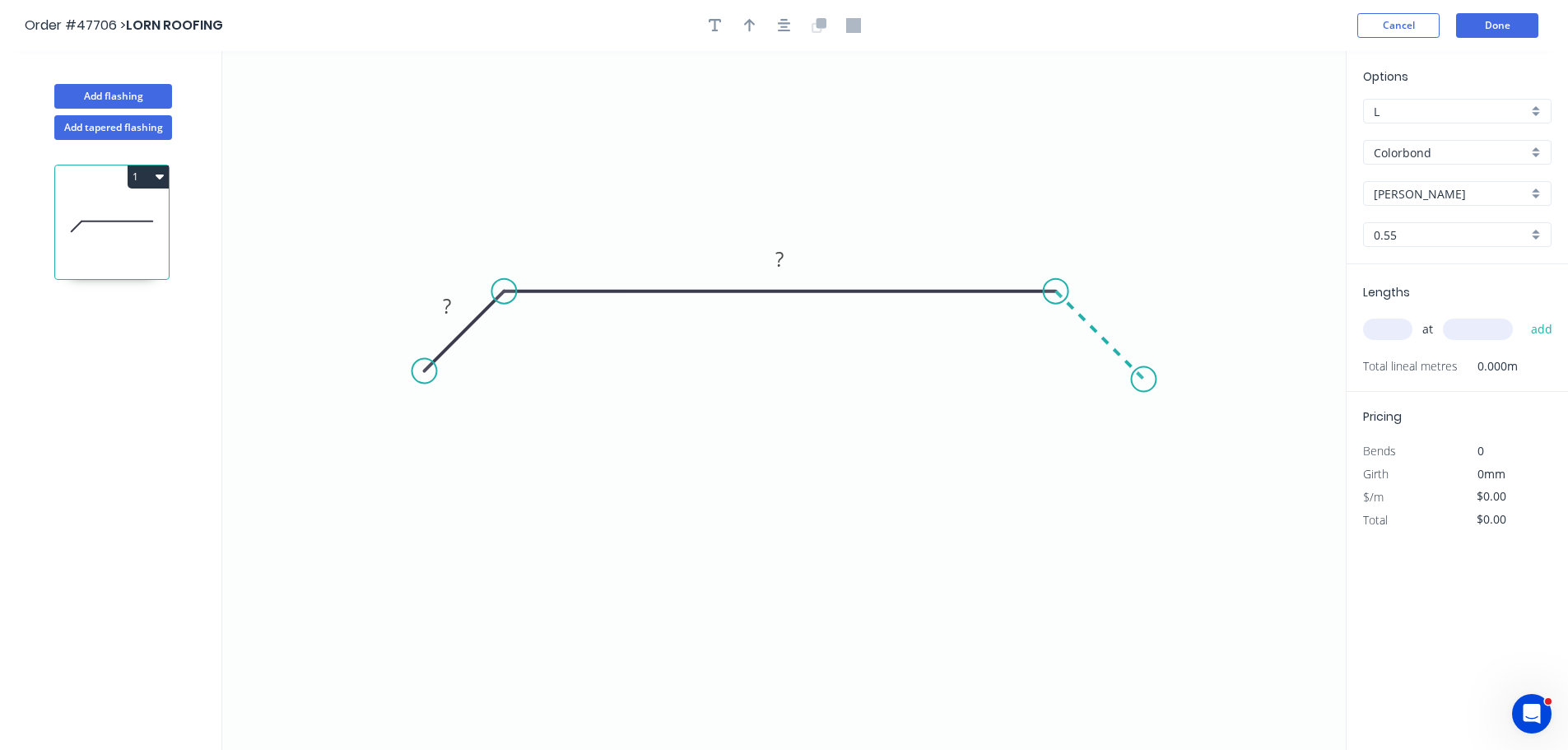
click at [1144, 382] on icon "0 ? ?" at bounding box center [784, 401] width 1124 height 699
click at [457, 309] on rect at bounding box center [447, 307] width 33 height 23
click at [726, 192] on icon "0 40 1130 40" at bounding box center [784, 401] width 1124 height 699
click at [163, 177] on icon "button" at bounding box center [159, 176] width 8 height 13
click at [99, 223] on div "Duplicate" at bounding box center [91, 217] width 127 height 24
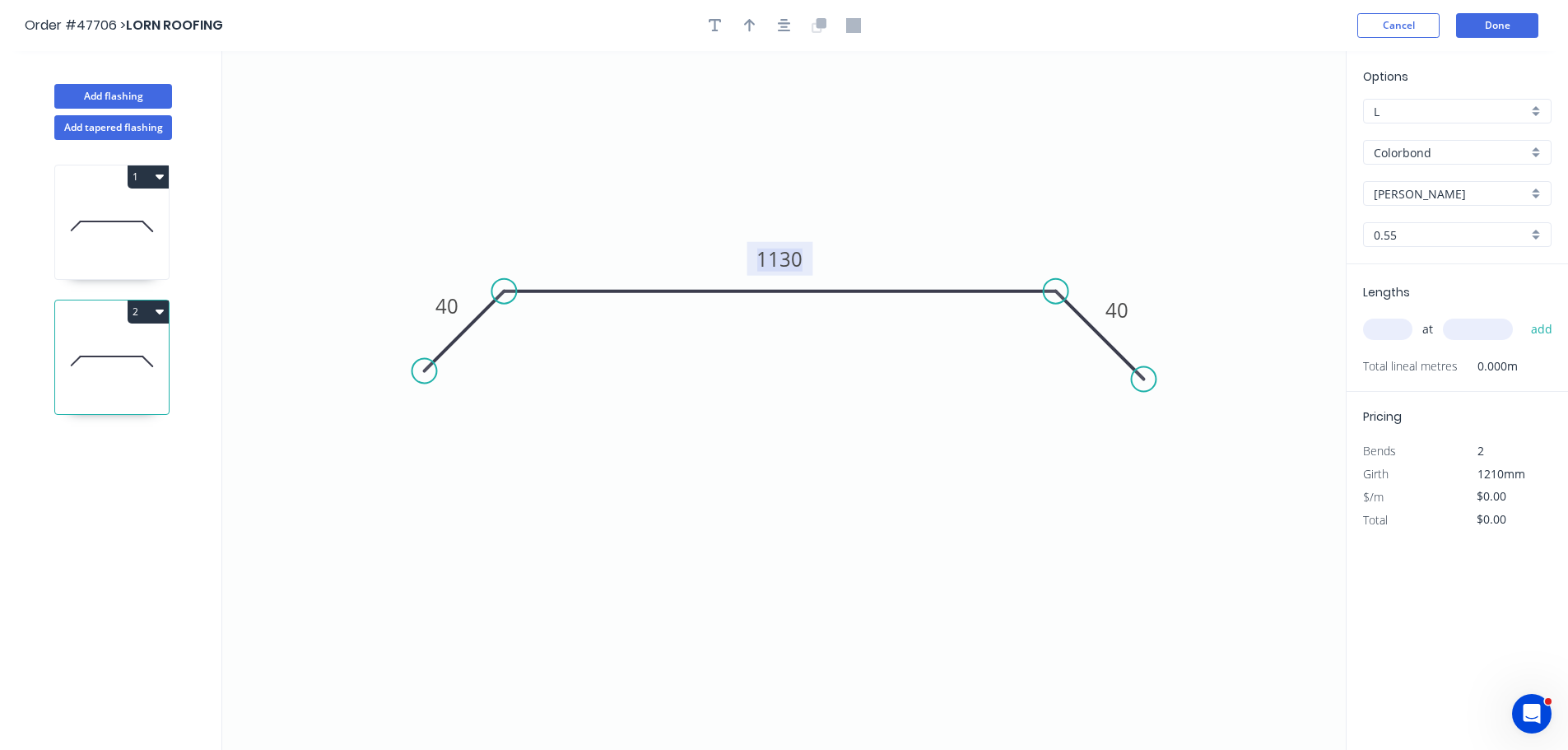
click at [790, 268] on tspan "1130" at bounding box center [780, 259] width 46 height 27
click at [1378, 325] on input "text" at bounding box center [1388, 330] width 50 height 21
type input "$24.19"
type input "1"
type input "2000"
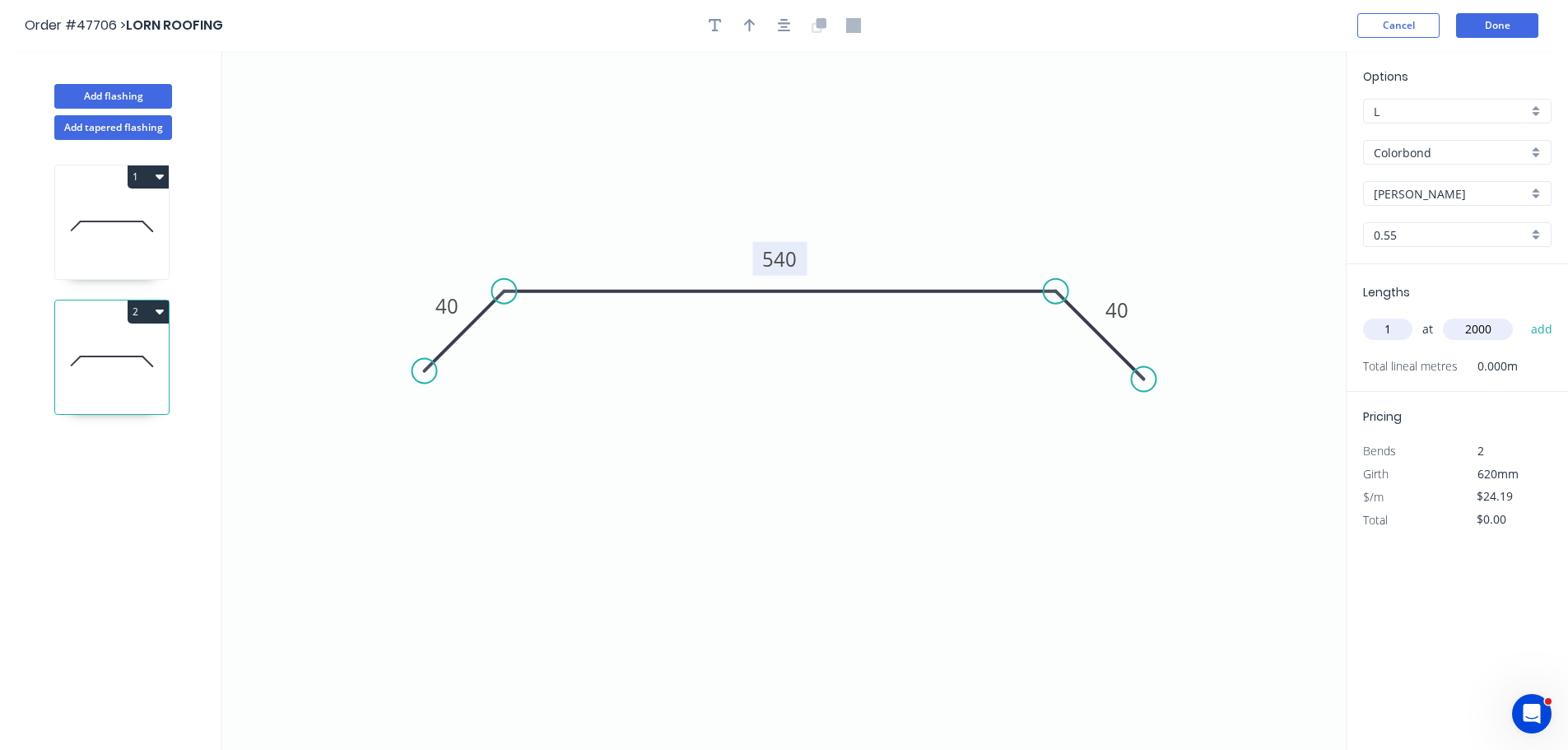
click at [1523, 316] on button "add" at bounding box center [1542, 330] width 39 height 28
click at [145, 310] on button "2" at bounding box center [149, 312] width 41 height 23
click at [107, 352] on div "Duplicate" at bounding box center [91, 353] width 127 height 24
type input "$0.00"
click at [786, 262] on tspan "540" at bounding box center [780, 259] width 35 height 27
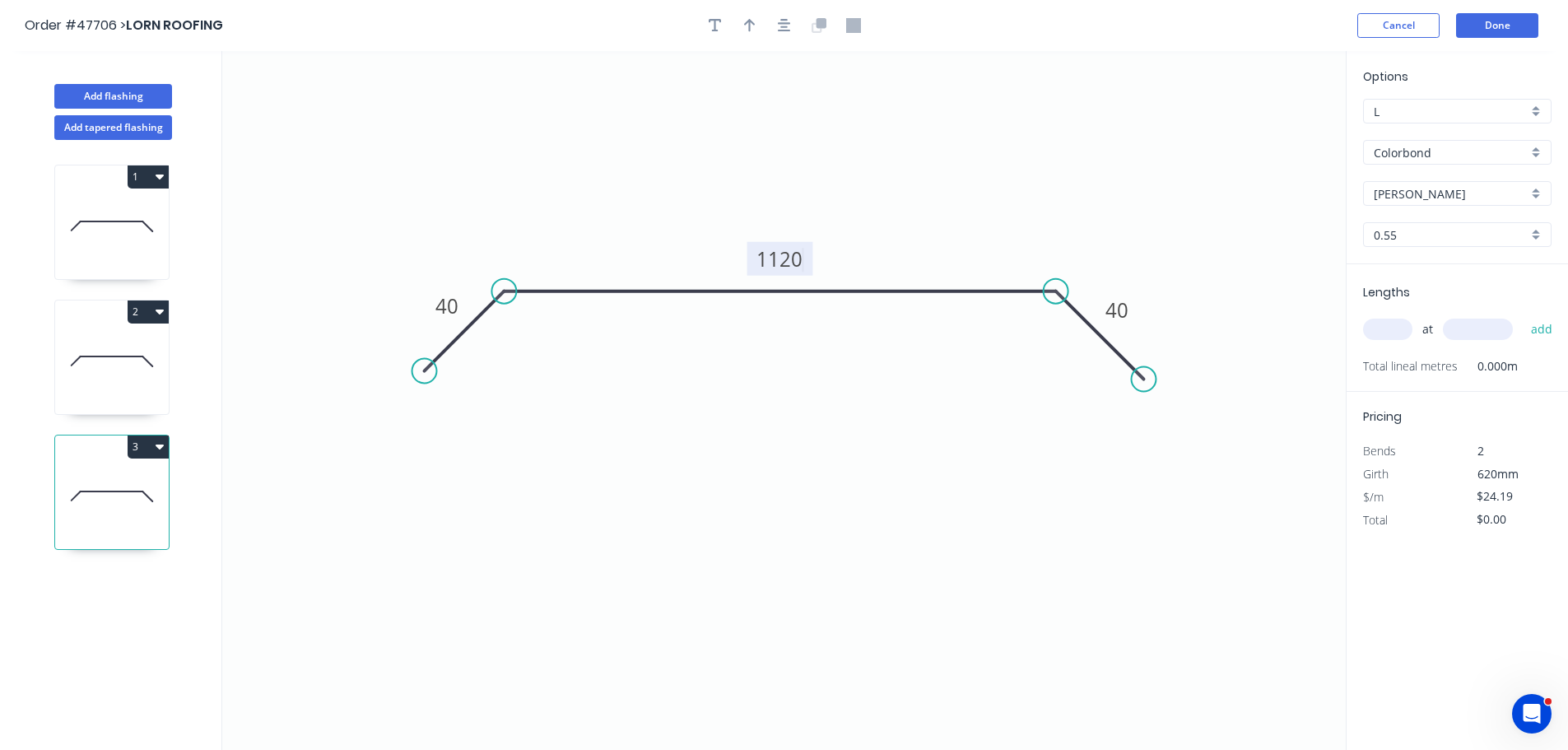
click at [1396, 330] on input "text" at bounding box center [1388, 330] width 50 height 21
type input "$34.41"
type input "1"
type input "1400"
click at [1523, 316] on button "add" at bounding box center [1542, 330] width 39 height 28
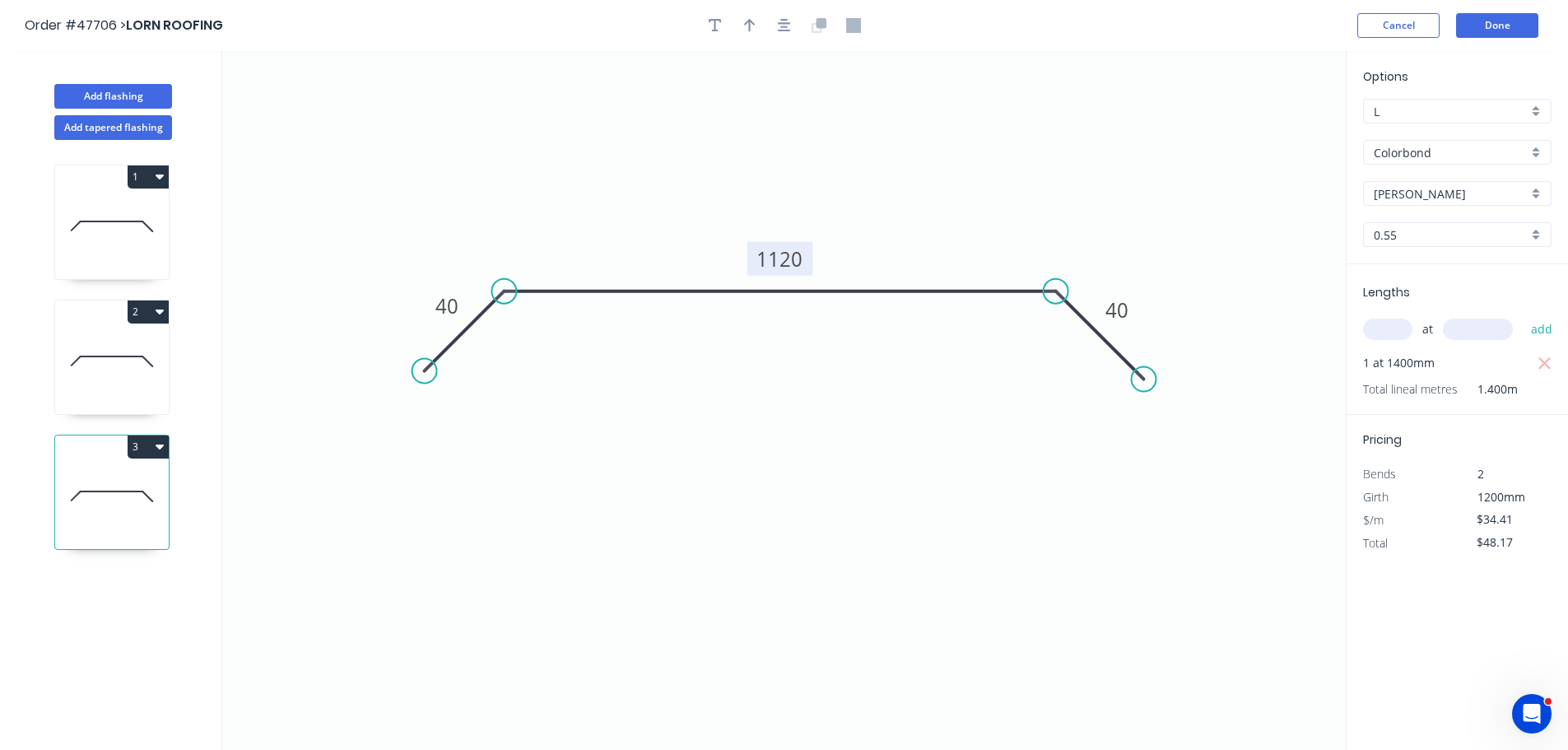
click at [150, 440] on button "3" at bounding box center [149, 447] width 41 height 23
click at [114, 483] on div "Duplicate" at bounding box center [91, 487] width 127 height 24
type input "$0.00"
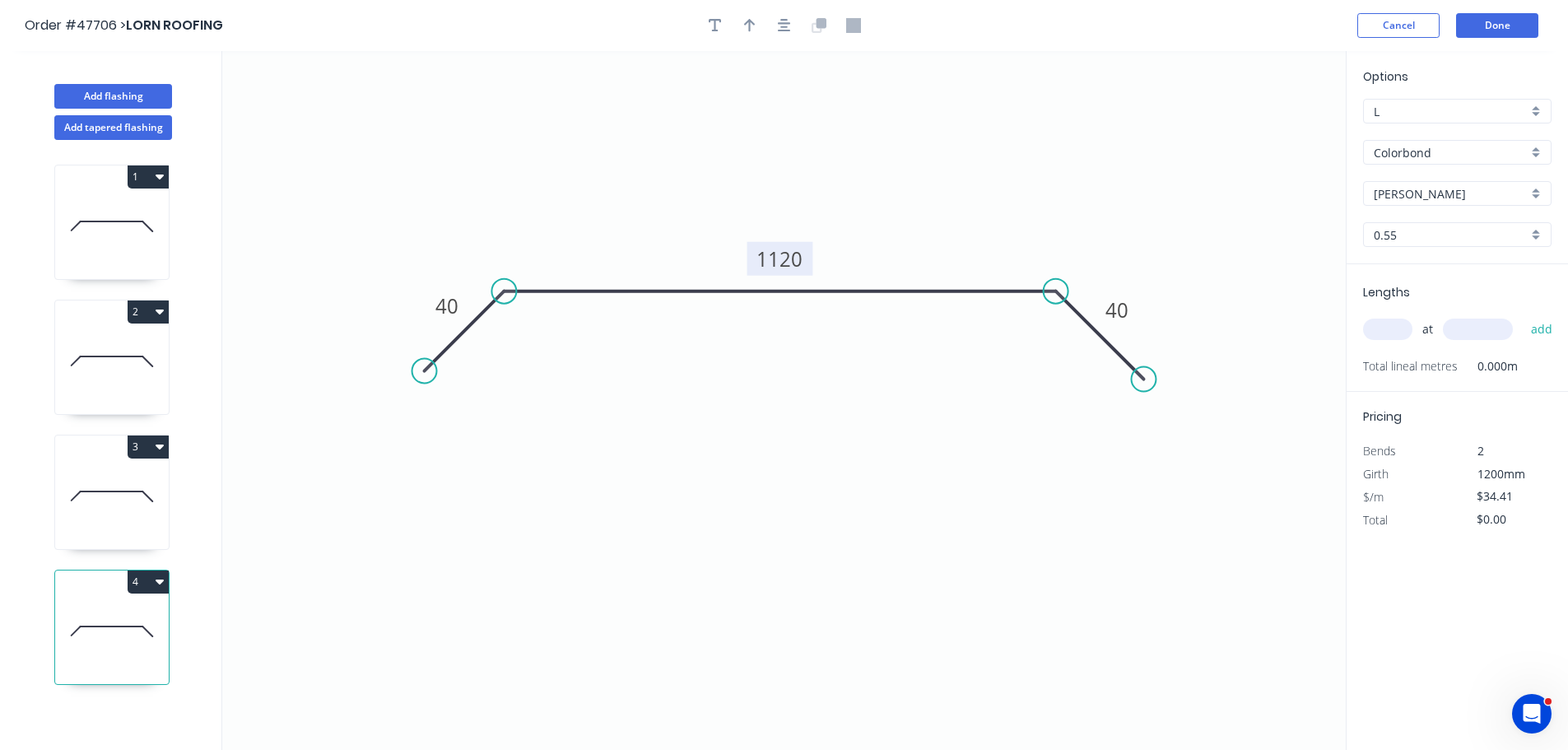
click at [768, 263] on tspan "1120" at bounding box center [780, 259] width 46 height 27
click at [1383, 325] on input "text" at bounding box center [1388, 330] width 50 height 21
type input "$30.22"
type input "1"
type input "1200"
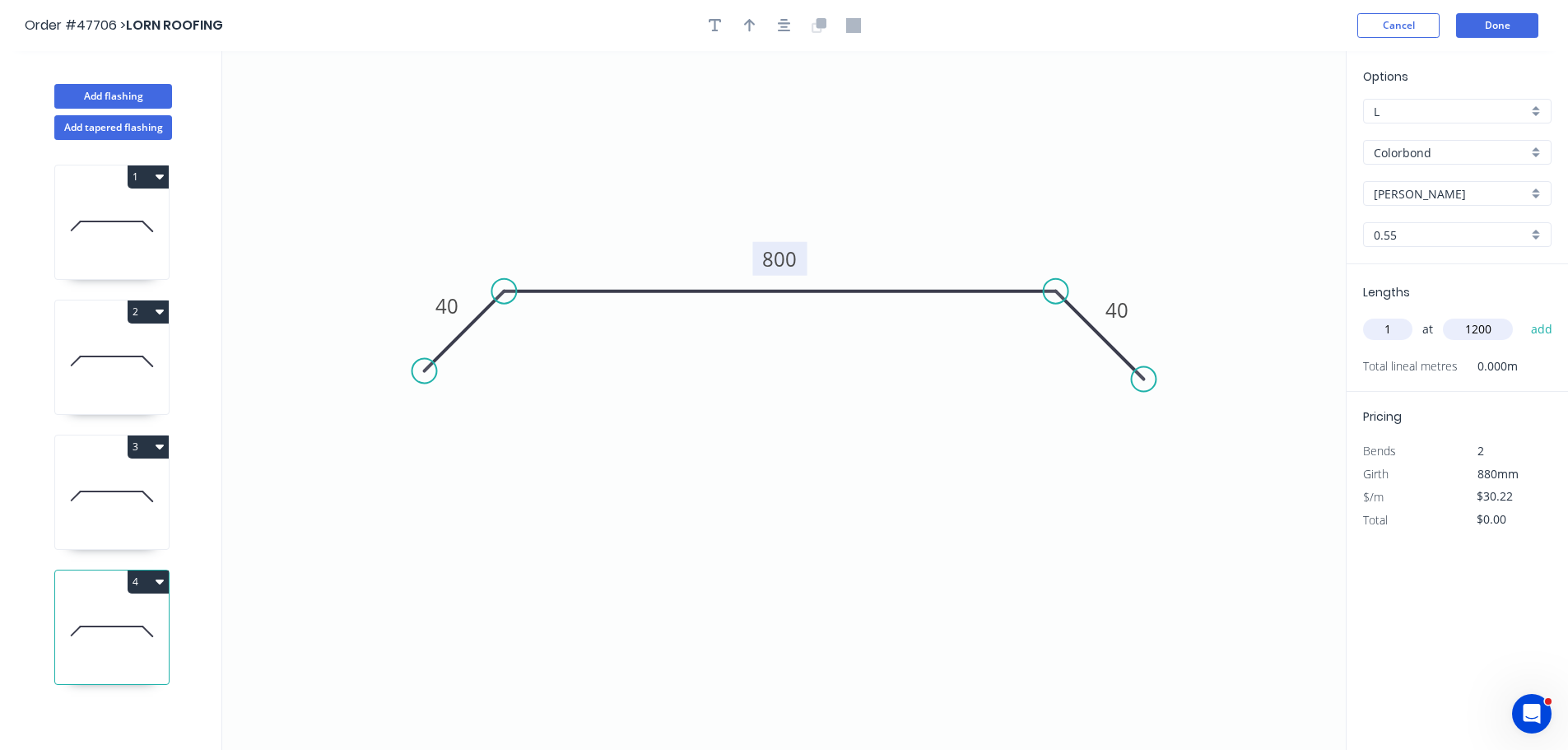
click at [1523, 316] on button "add" at bounding box center [1542, 330] width 39 height 28
type input "$36.26"
click at [111, 102] on button "Add flashing" at bounding box center [113, 97] width 118 height 25
type input "$0.00"
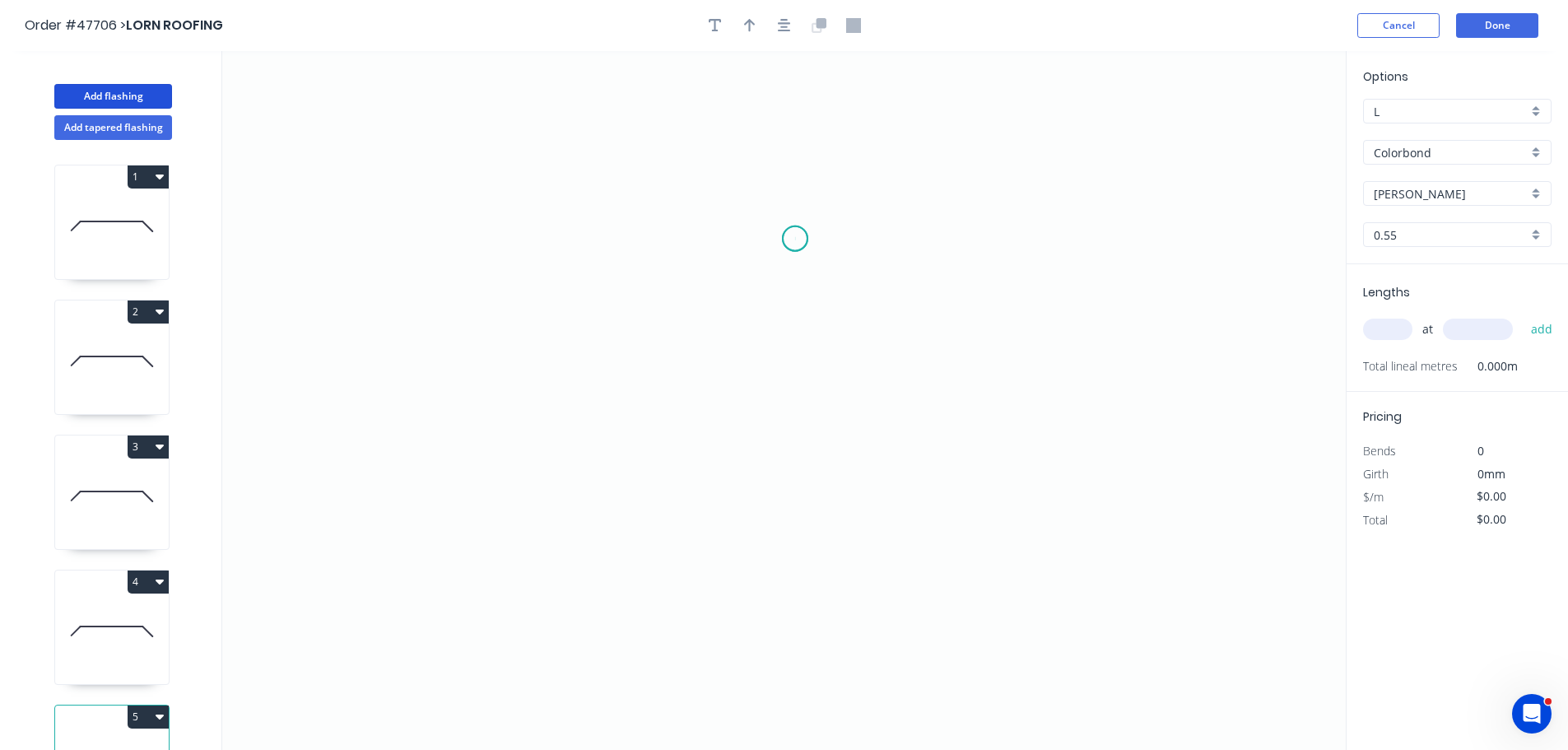
click at [795, 239] on icon "0" at bounding box center [784, 401] width 1124 height 699
click at [796, 431] on icon "0" at bounding box center [784, 401] width 1124 height 699
click at [385, 431] on icon "0 ?" at bounding box center [784, 401] width 1124 height 699
click at [318, 505] on icon "0 ? ?" at bounding box center [784, 401] width 1124 height 699
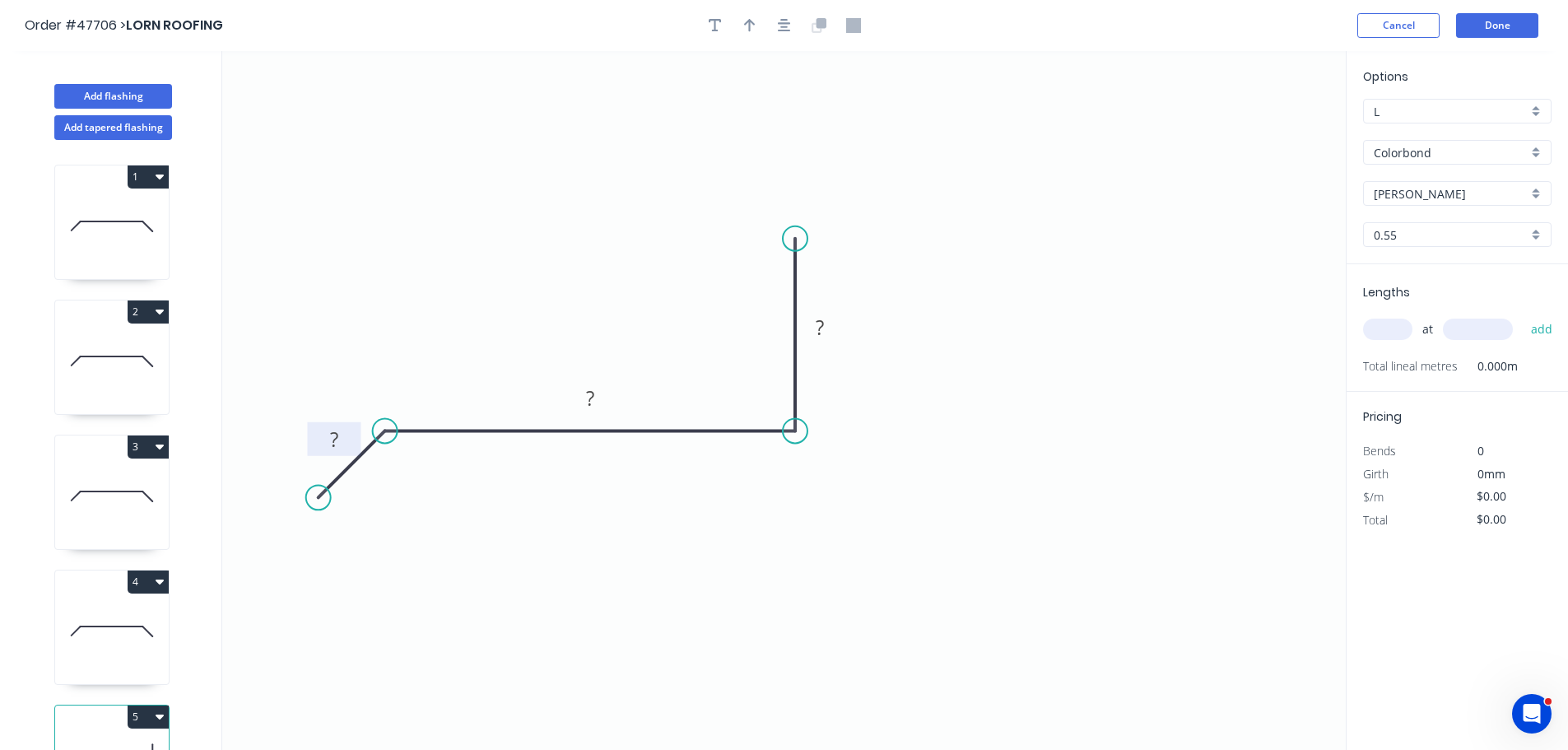
click at [338, 447] on tspan "?" at bounding box center [334, 439] width 8 height 27
click at [746, 24] on icon "button" at bounding box center [750, 26] width 12 height 13
type input "$24.19"
drag, startPoint x: 1263, startPoint y: 135, endPoint x: 603, endPoint y: 305, distance: 681.5
click at [603, 305] on icon at bounding box center [604, 283] width 15 height 53
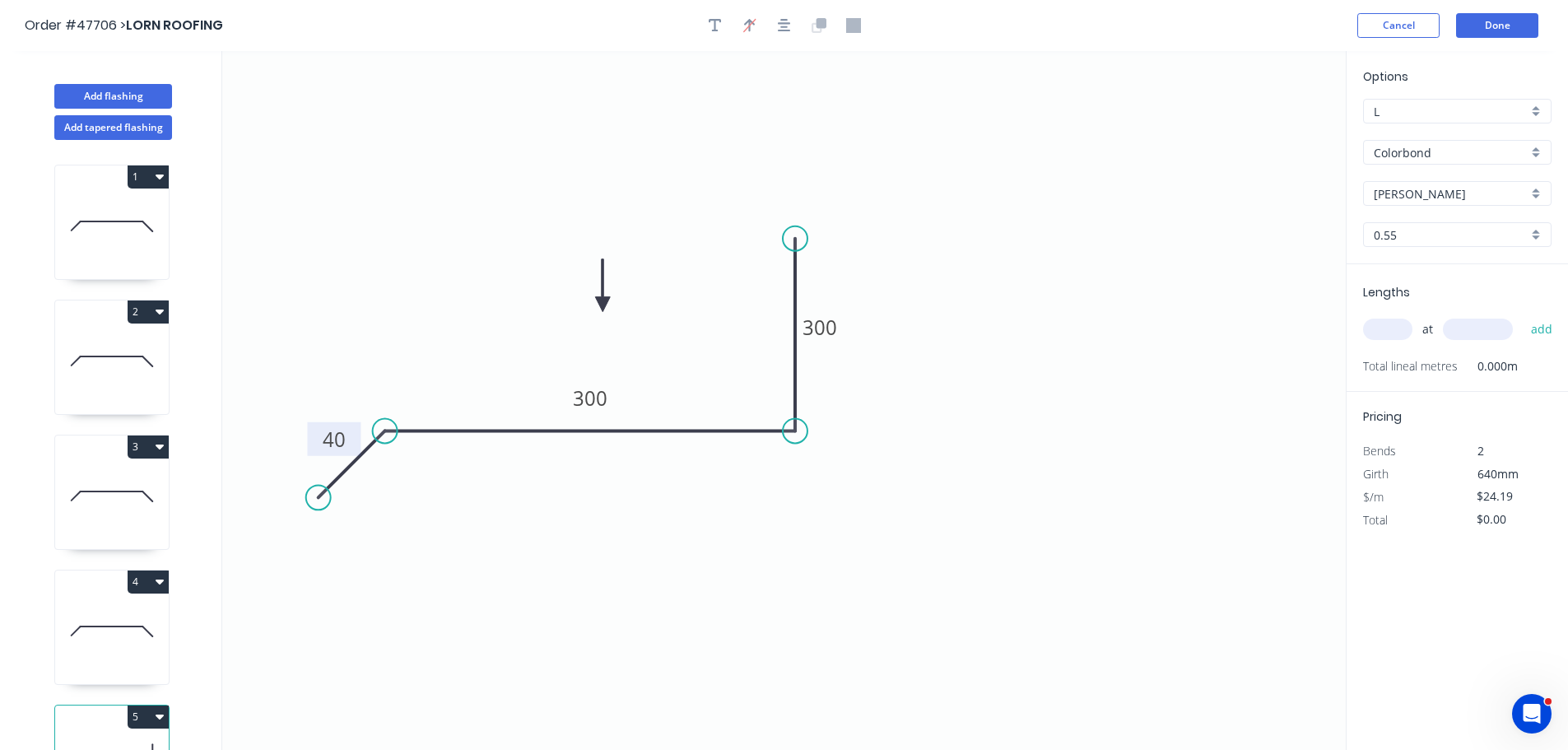
click at [1386, 327] on input "text" at bounding box center [1388, 330] width 50 height 21
type input "1"
click at [1394, 325] on input "1" at bounding box center [1388, 330] width 50 height 21
type input "2"
type input "1000"
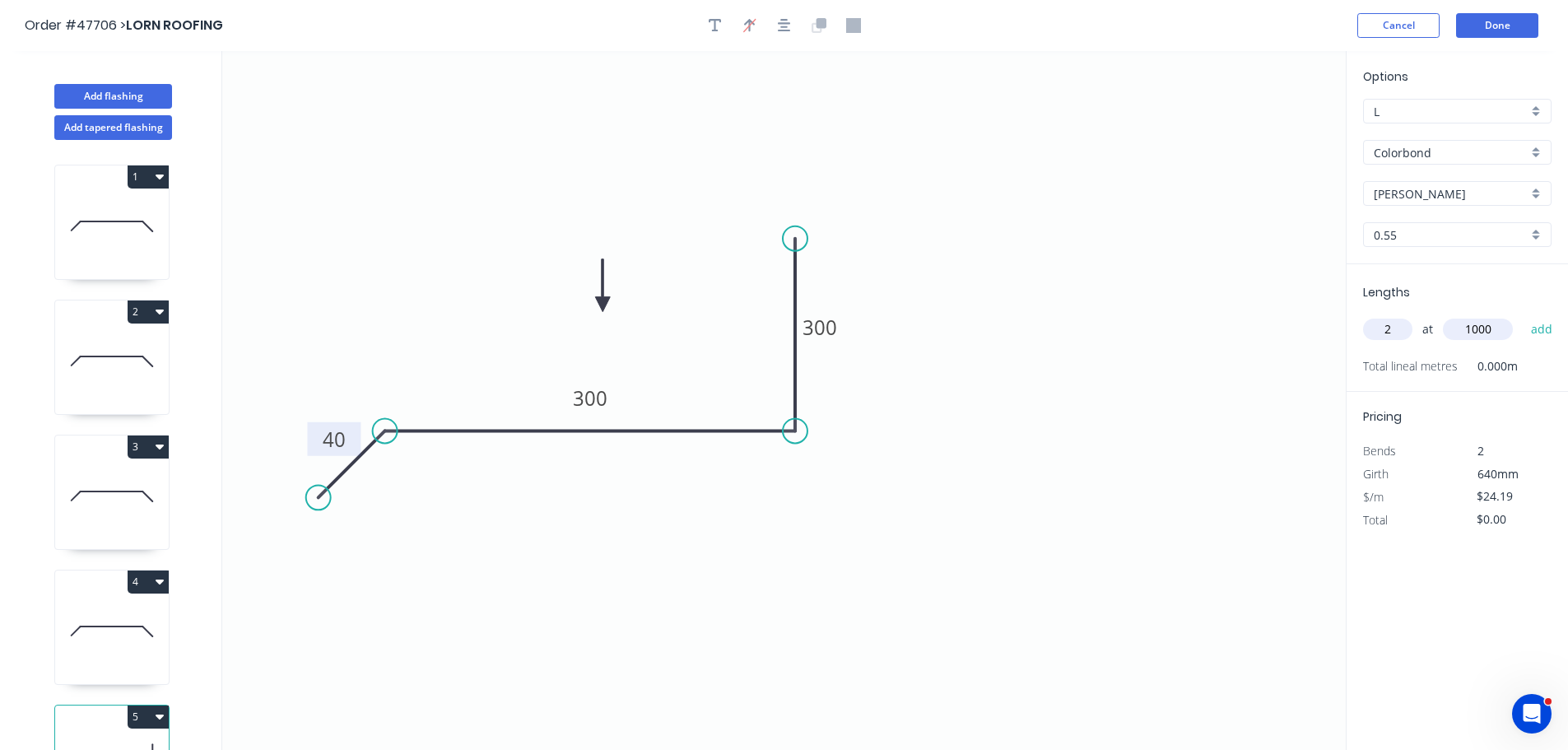
click at [1523, 316] on button "add" at bounding box center [1542, 330] width 39 height 28
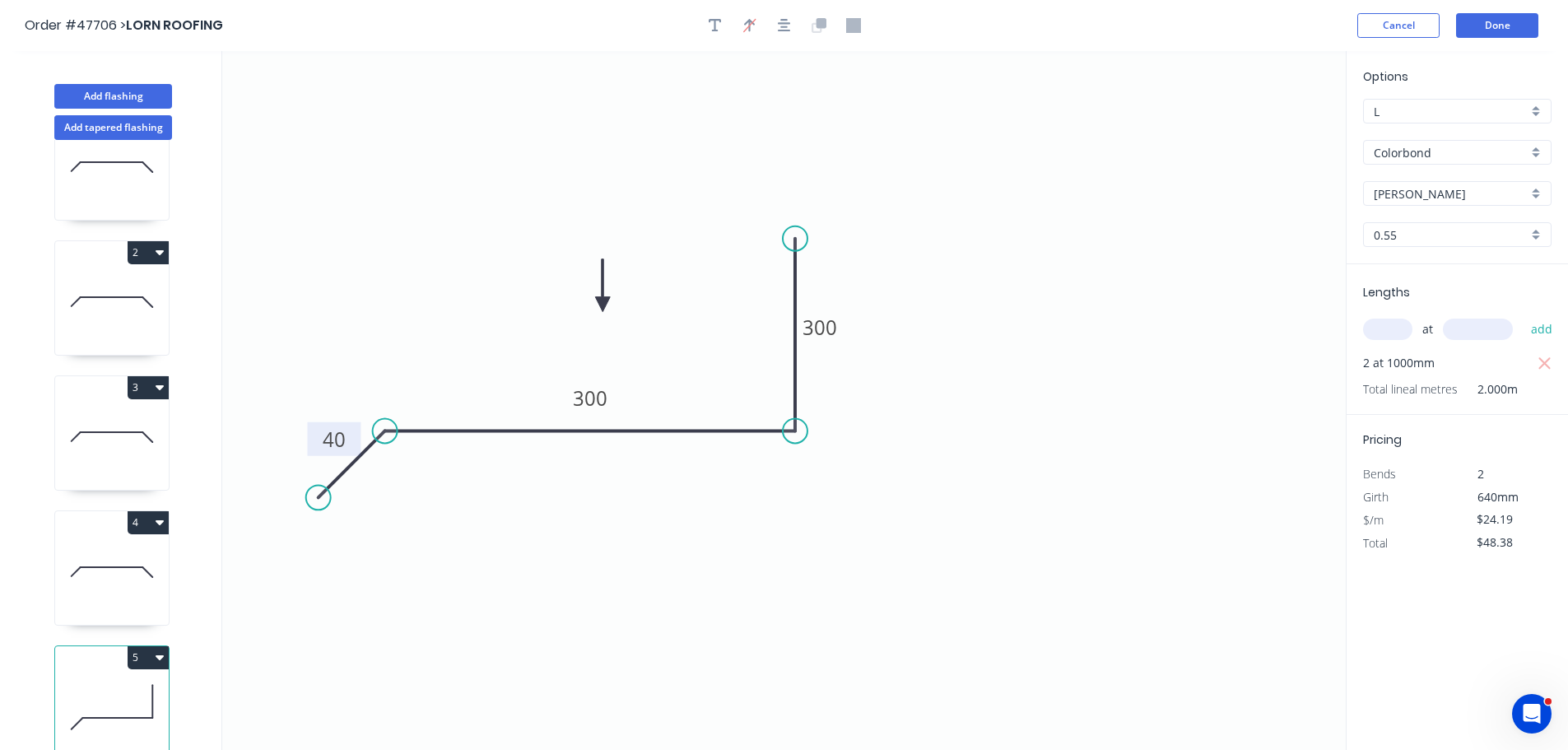
click at [134, 647] on button "5" at bounding box center [149, 658] width 41 height 23
click at [93, 686] on div "Duplicate" at bounding box center [91, 698] width 127 height 24
type input "$0.00"
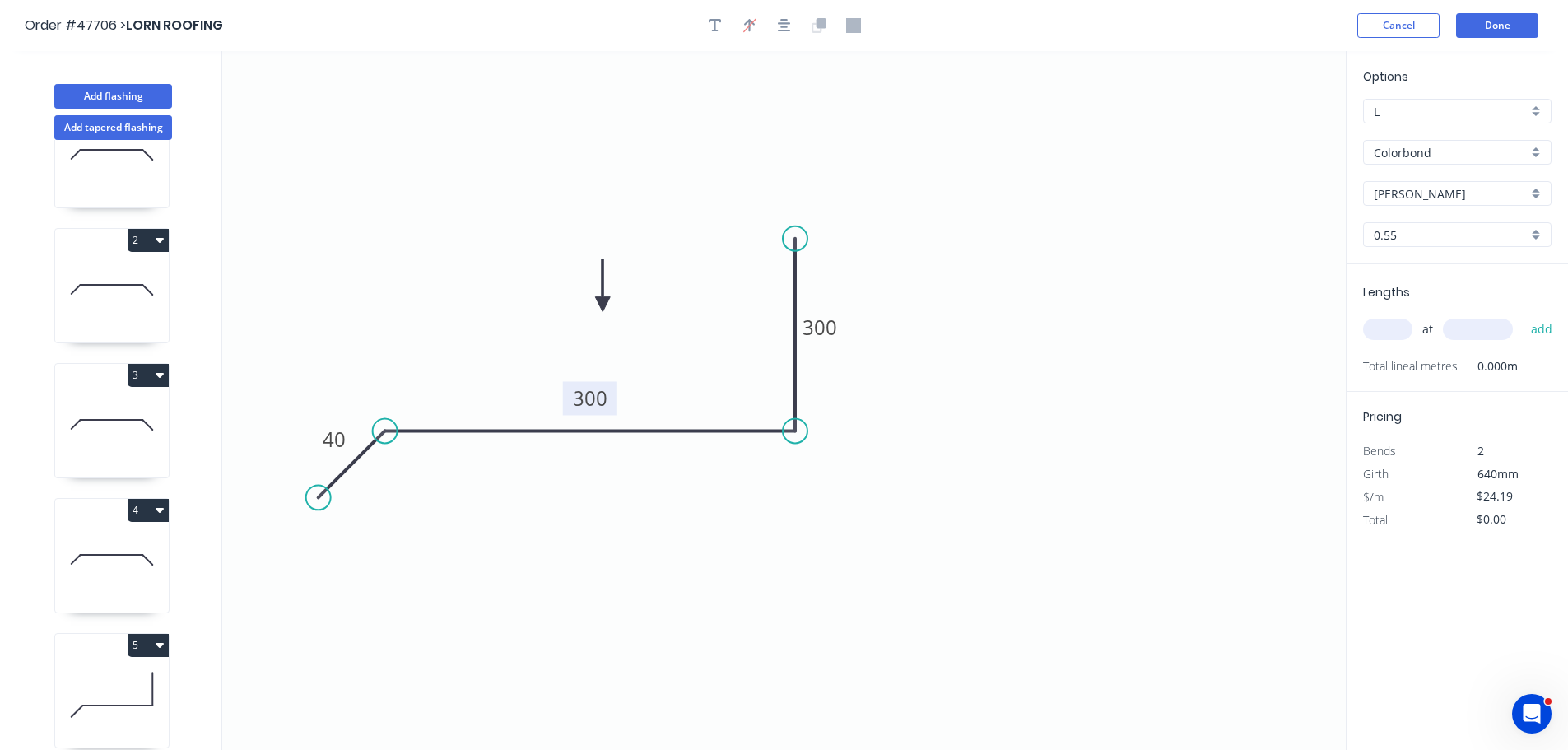
click at [590, 402] on tspan "300" at bounding box center [590, 398] width 35 height 27
click at [1376, 332] on input "text" at bounding box center [1388, 330] width 50 height 21
type input "2"
type input "1000"
click at [1523, 316] on button "add" at bounding box center [1542, 330] width 39 height 28
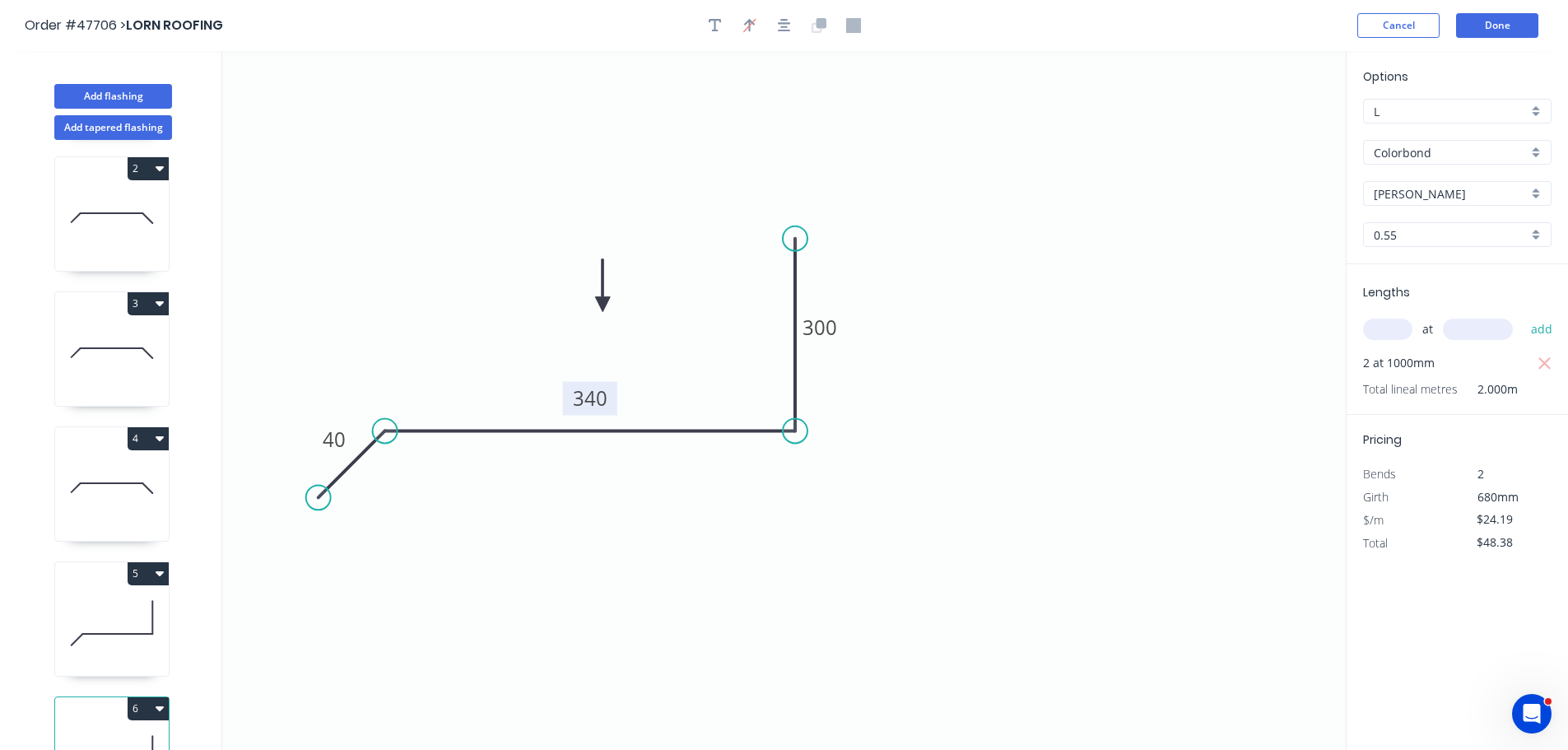
scroll to position [206, 0]
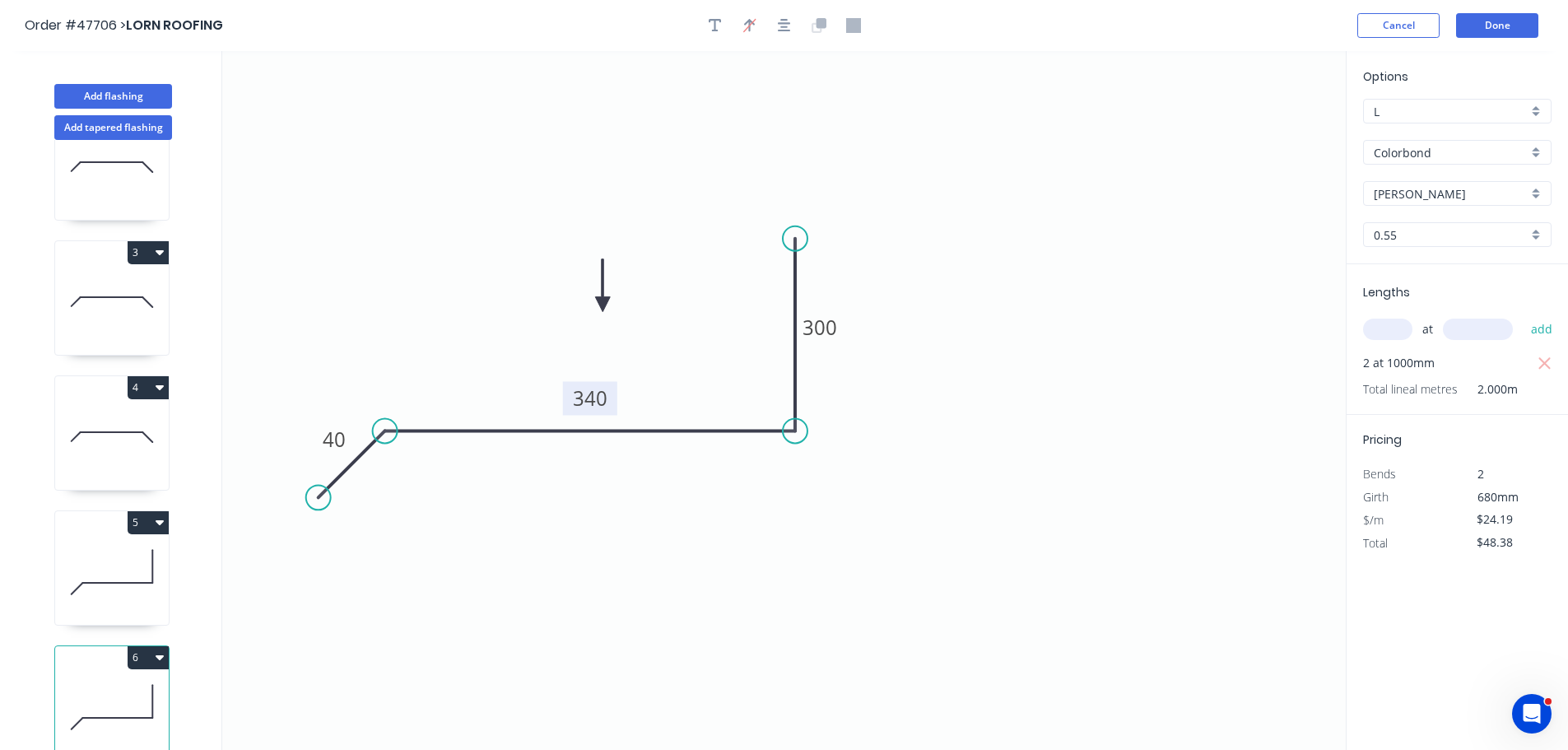
click at [136, 647] on button "6" at bounding box center [149, 658] width 41 height 23
click at [101, 686] on div "Duplicate" at bounding box center [91, 698] width 127 height 24
type input "$0.00"
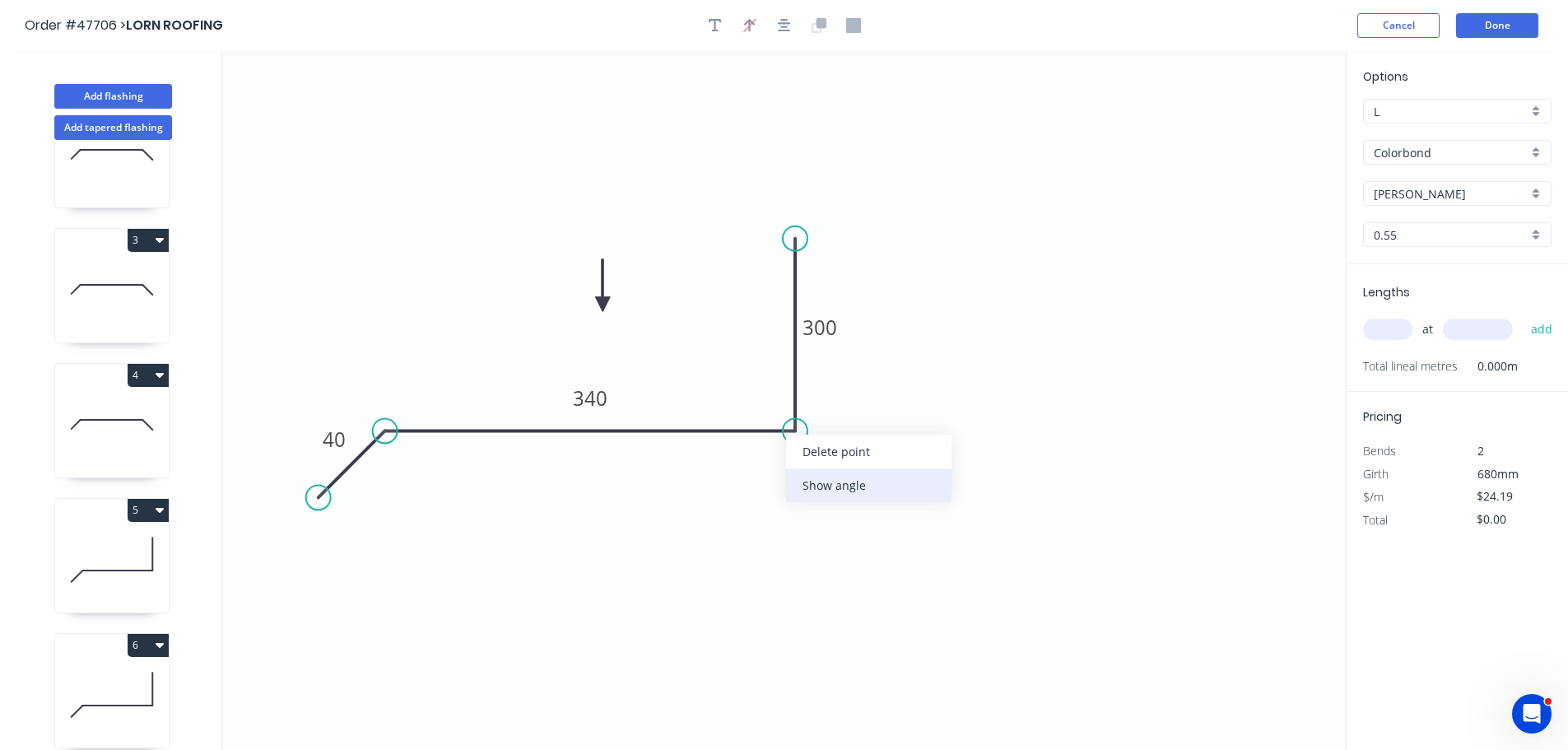
click at [838, 482] on div "Show angle" at bounding box center [869, 485] width 165 height 34
click at [594, 403] on tspan "340" at bounding box center [590, 398] width 35 height 27
type input "$20.98"
click at [763, 403] on tspan "?" at bounding box center [762, 401] width 9 height 27
click at [1377, 332] on input "text" at bounding box center [1388, 330] width 50 height 21
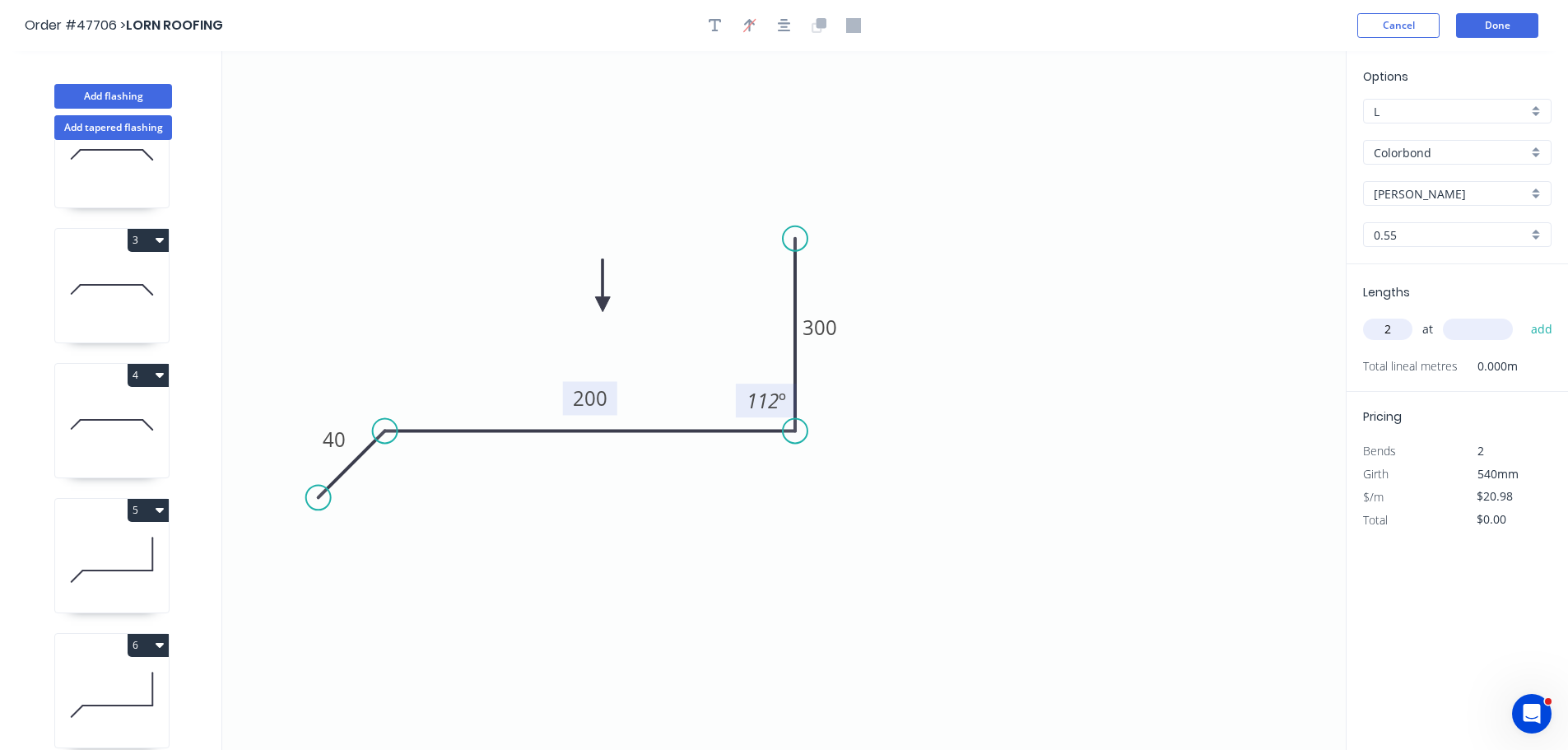
type input "2"
type input "1300"
click at [1523, 316] on button "add" at bounding box center [1542, 330] width 39 height 28
type input "$54.55"
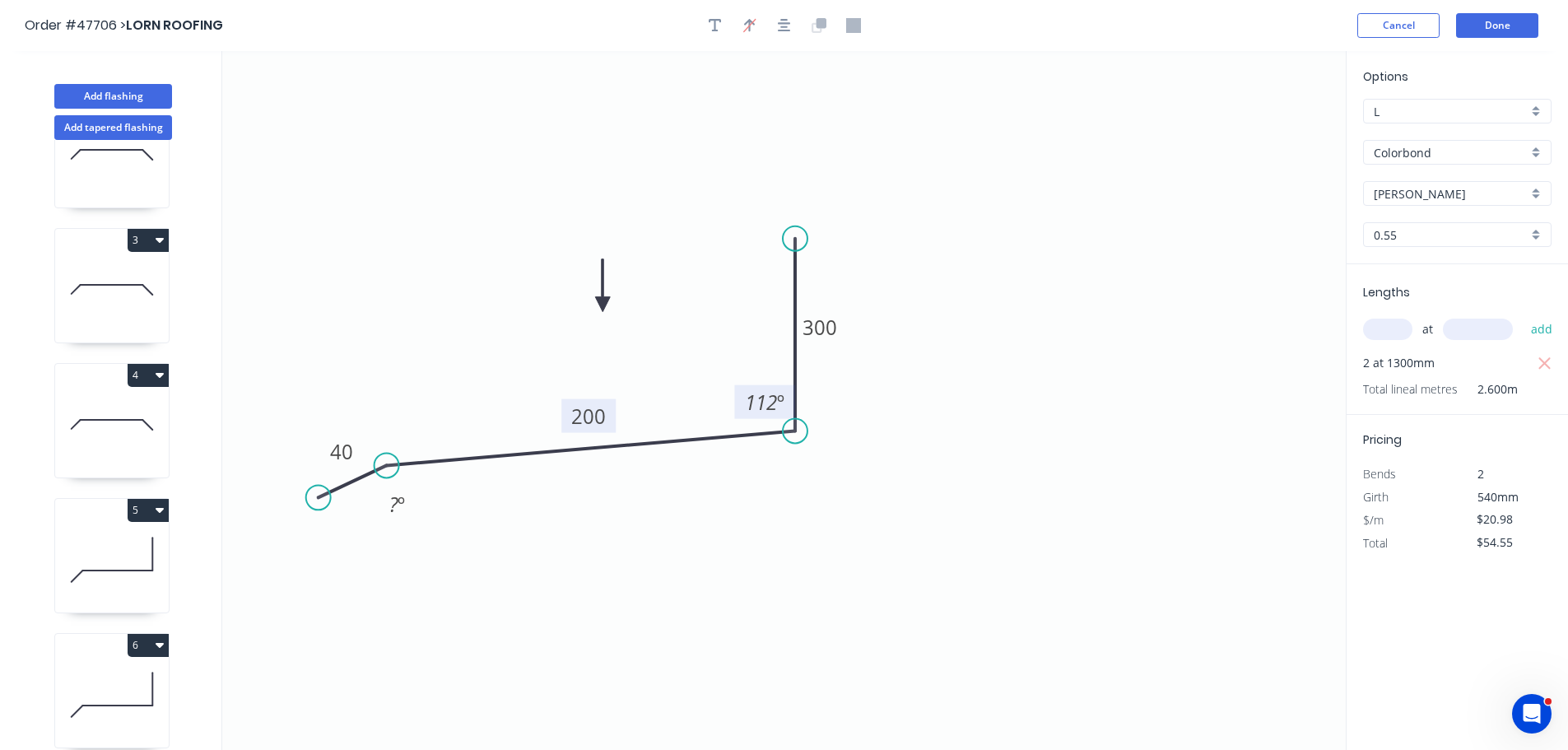
drag, startPoint x: 380, startPoint y: 432, endPoint x: 386, endPoint y: 466, distance: 34.5
click at [386, 466] on circle at bounding box center [387, 465] width 25 height 25
click at [317, 532] on circle at bounding box center [320, 532] width 25 height 25
click at [401, 516] on div "Hide angle" at bounding box center [471, 528] width 165 height 34
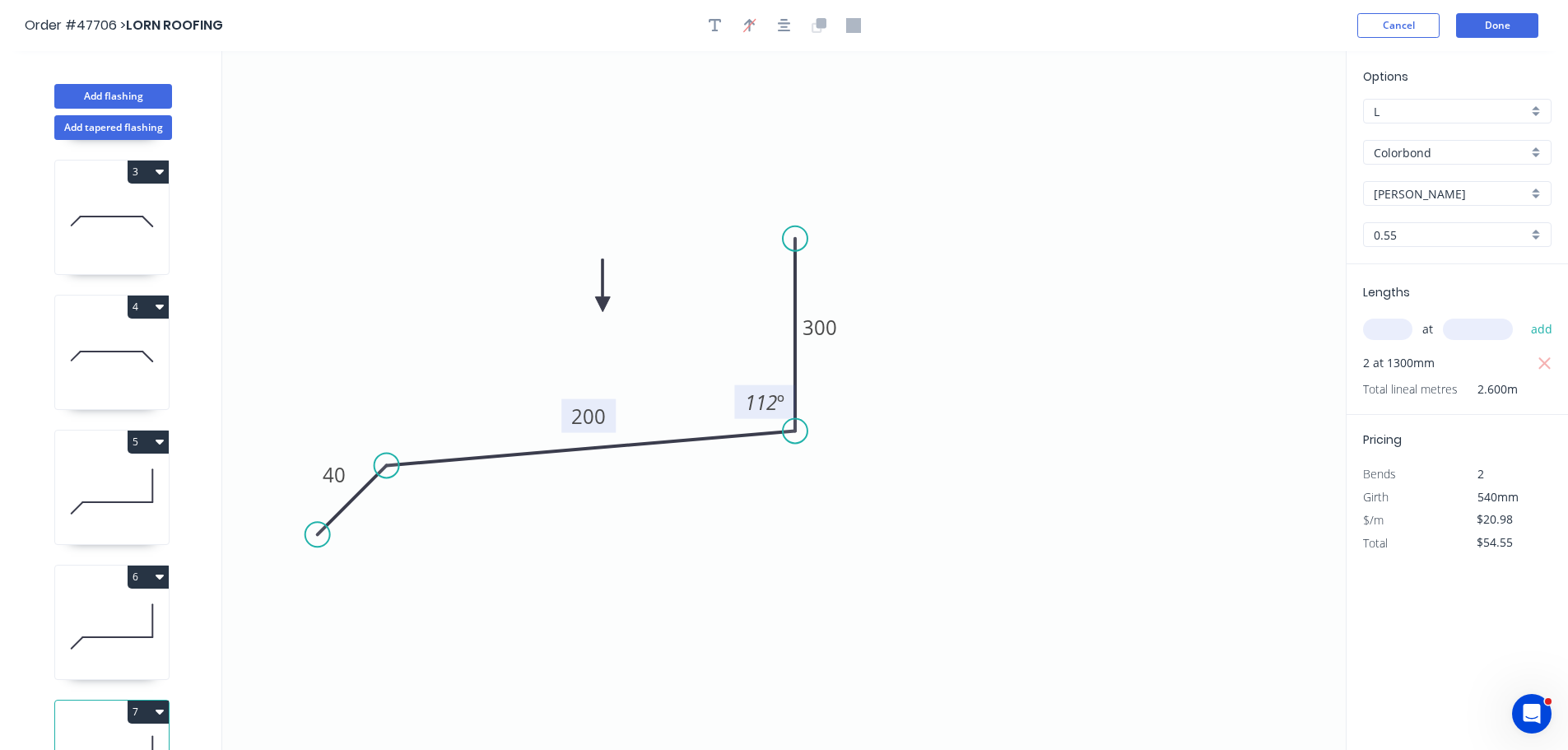
scroll to position [342, 0]
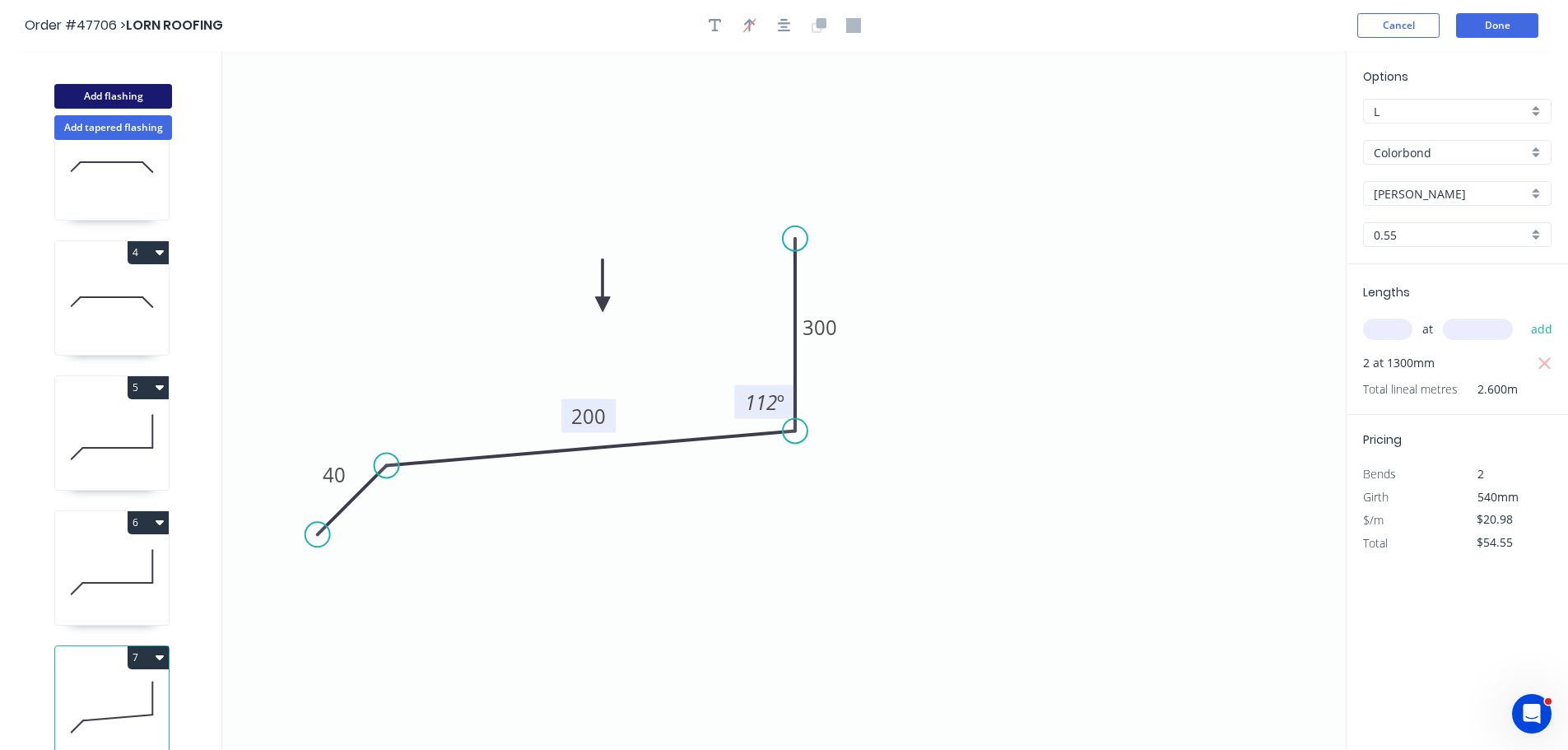
click at [136, 84] on button "Add flashing" at bounding box center [113, 97] width 118 height 25
type input "$0.00"
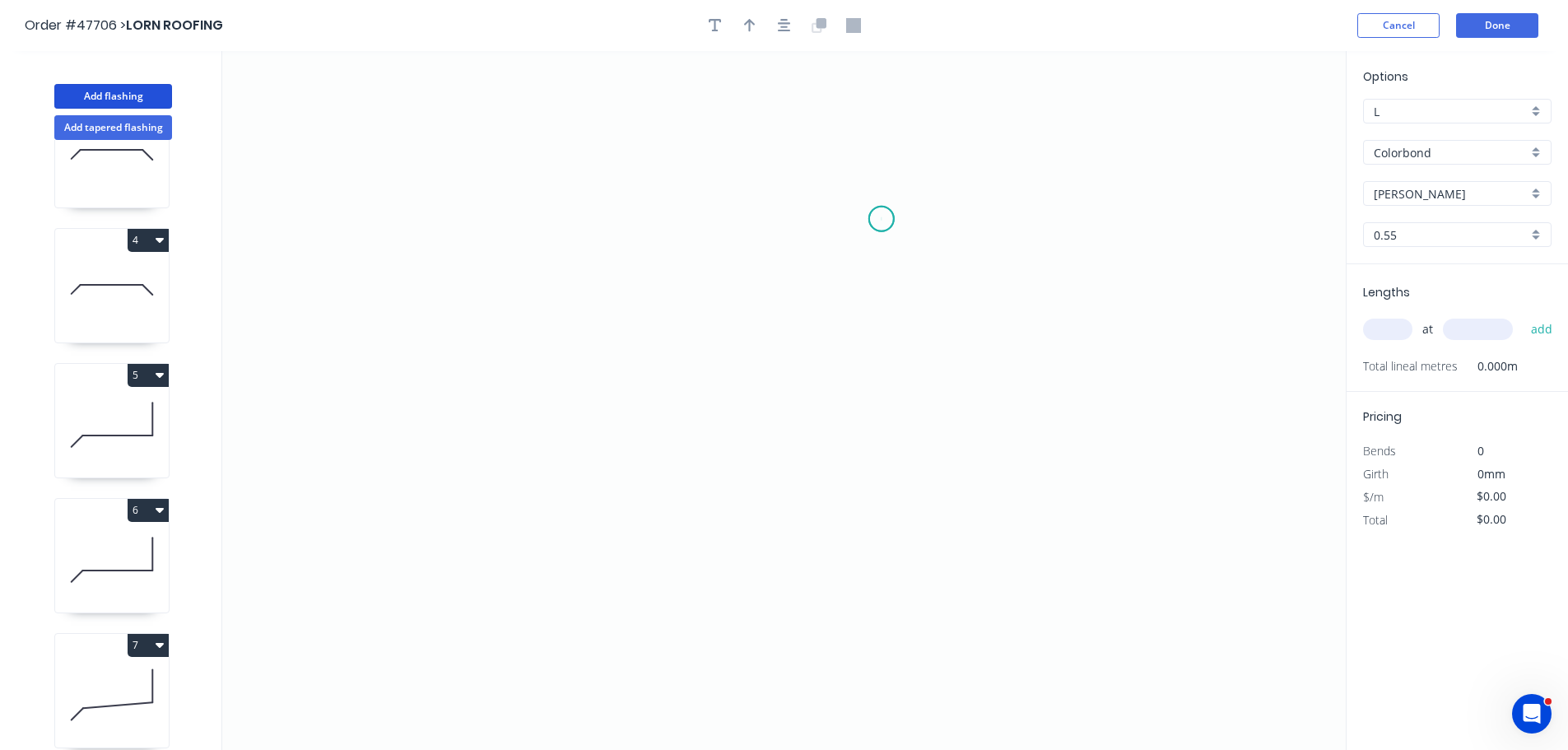
click at [882, 219] on icon "0" at bounding box center [784, 401] width 1124 height 699
drag, startPoint x: 873, startPoint y: 525, endPoint x: 792, endPoint y: 472, distance: 96.8
click at [870, 526] on icon "0" at bounding box center [784, 401] width 1124 height 699
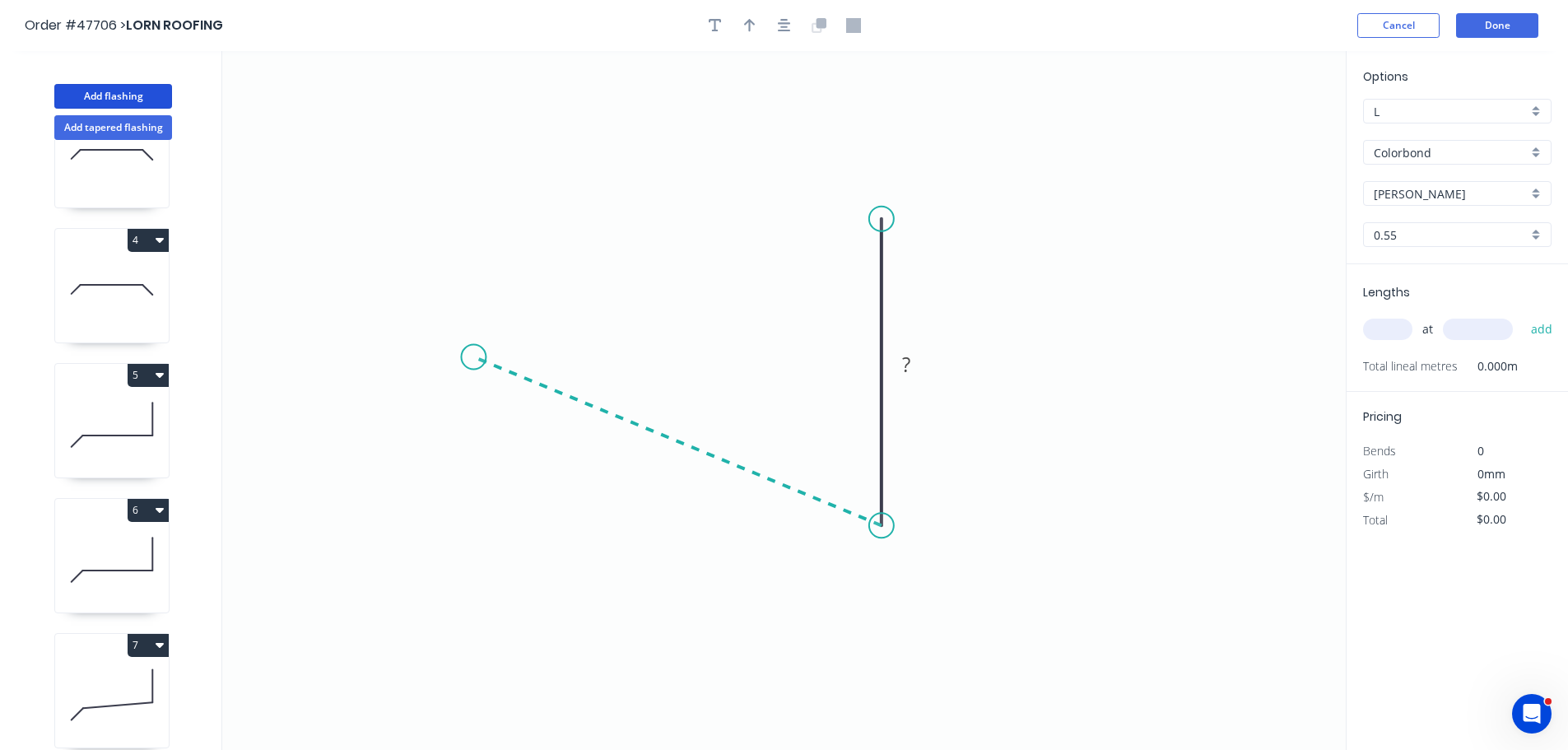
drag, startPoint x: 473, startPoint y: 358, endPoint x: 407, endPoint y: 36, distance: 328.7
click at [471, 357] on icon "0 ?" at bounding box center [784, 401] width 1124 height 699
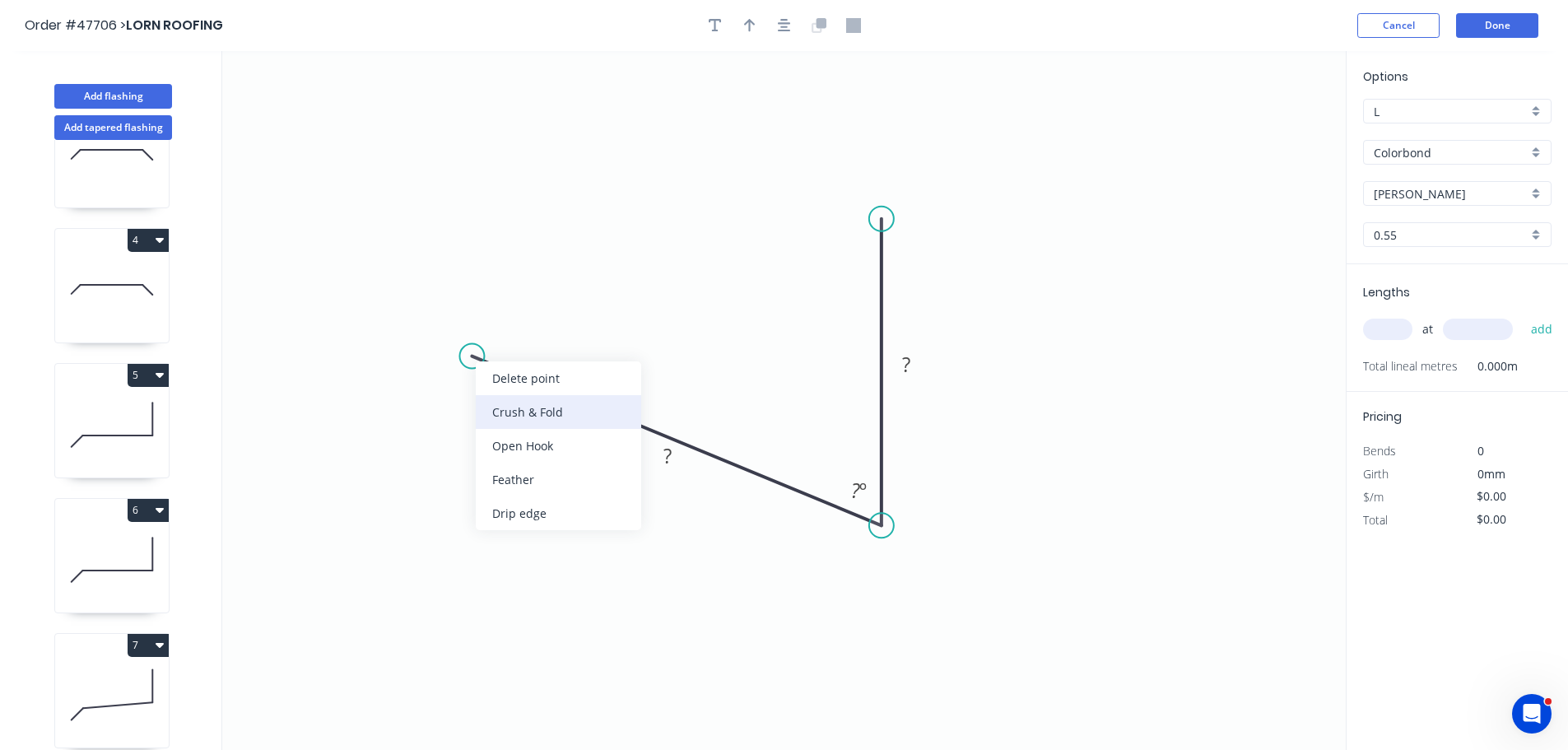
click at [500, 403] on div "Crush & Fold" at bounding box center [558, 412] width 165 height 34
click at [485, 410] on div "Flip bend" at bounding box center [556, 412] width 165 height 34
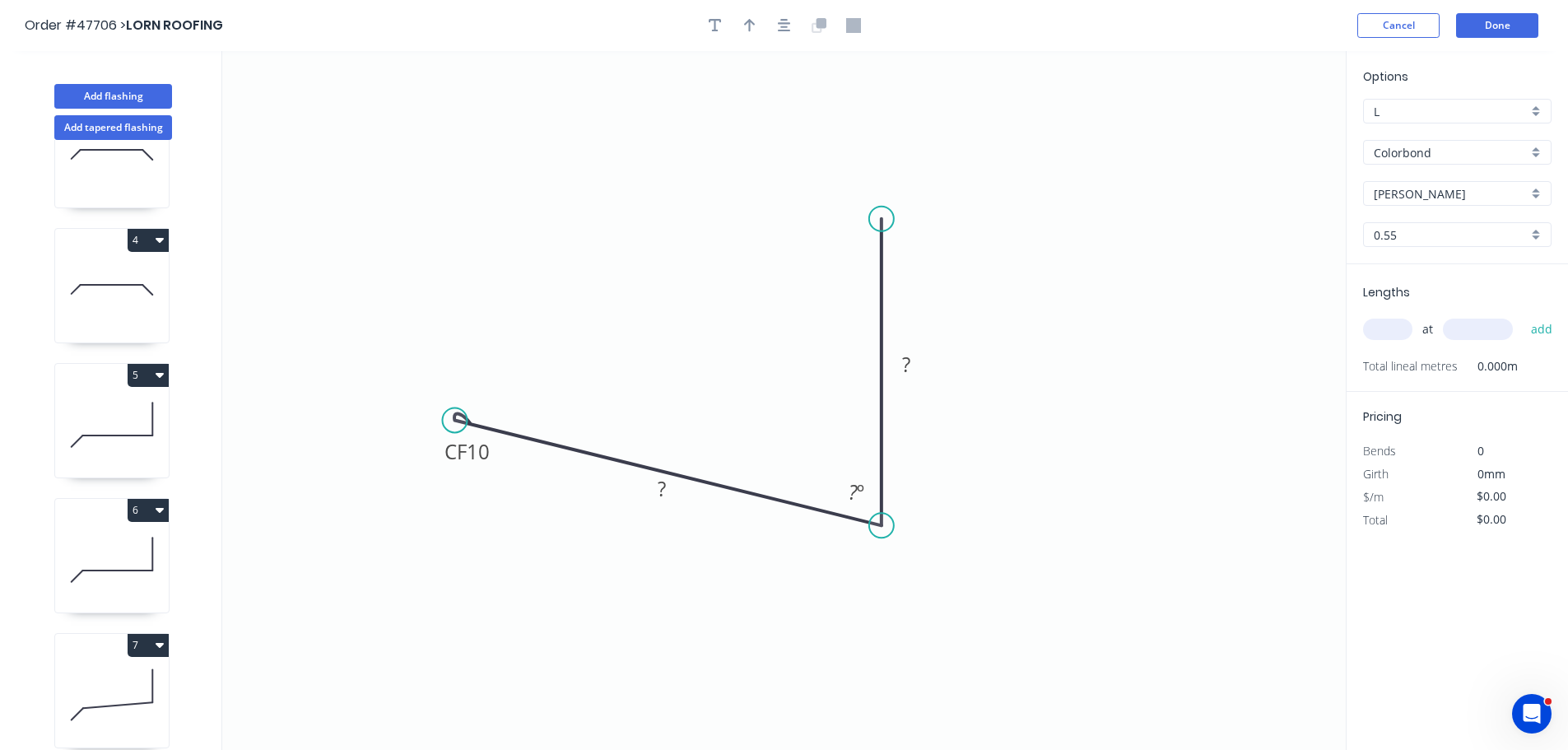
drag, startPoint x: 471, startPoint y: 358, endPoint x: 454, endPoint y: 420, distance: 64.3
click at [454, 420] on circle at bounding box center [454, 420] width 25 height 25
click at [476, 451] on tspan "10" at bounding box center [478, 451] width 23 height 27
click at [745, 23] on icon "button" at bounding box center [750, 26] width 12 height 13
type input "$21.80"
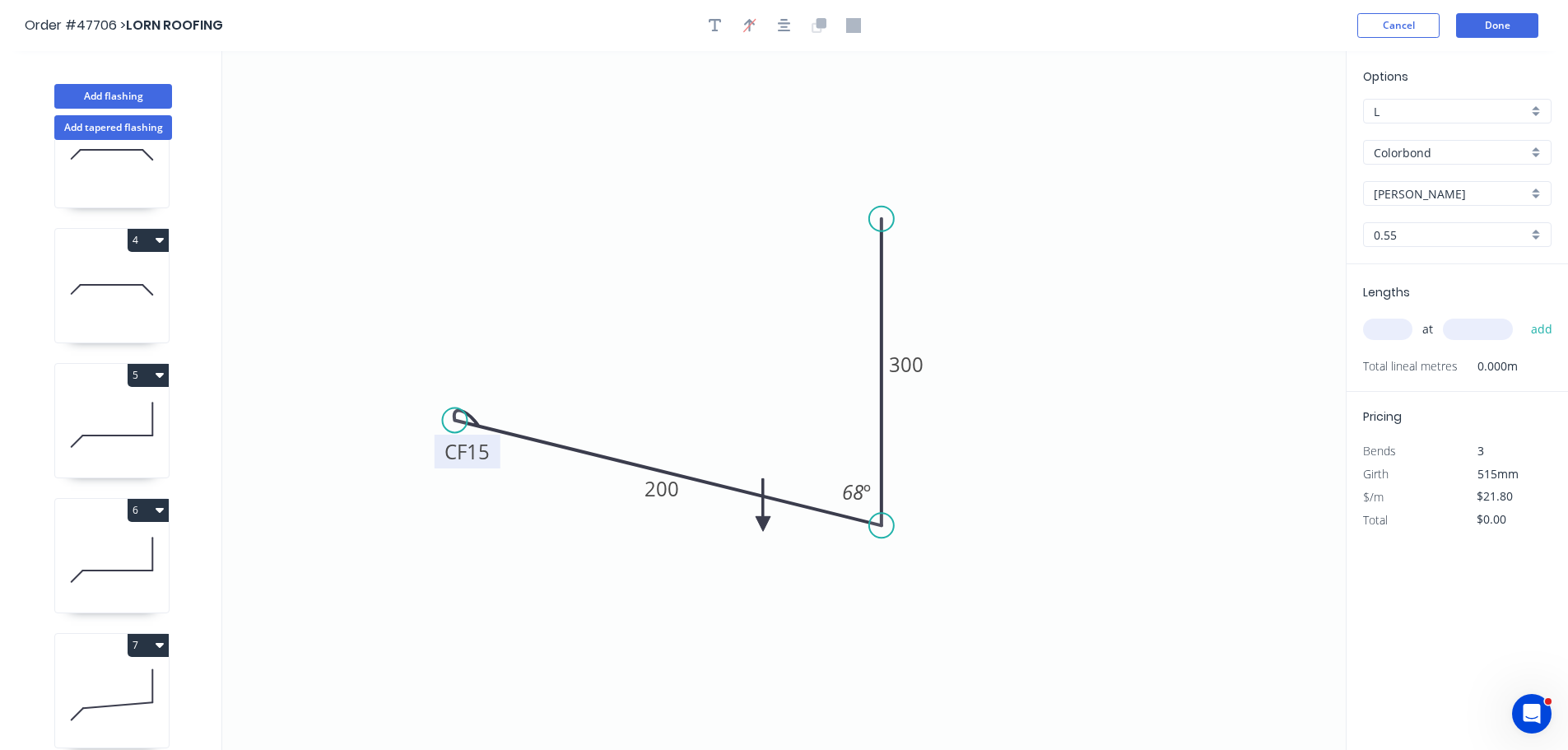
drag, startPoint x: 1262, startPoint y: 131, endPoint x: 763, endPoint y: 525, distance: 635.8
click at [763, 525] on icon at bounding box center [763, 505] width 15 height 53
click at [763, 525] on icon at bounding box center [776, 510] width 48 height 48
click at [763, 525] on icon at bounding box center [782, 524] width 53 height 15
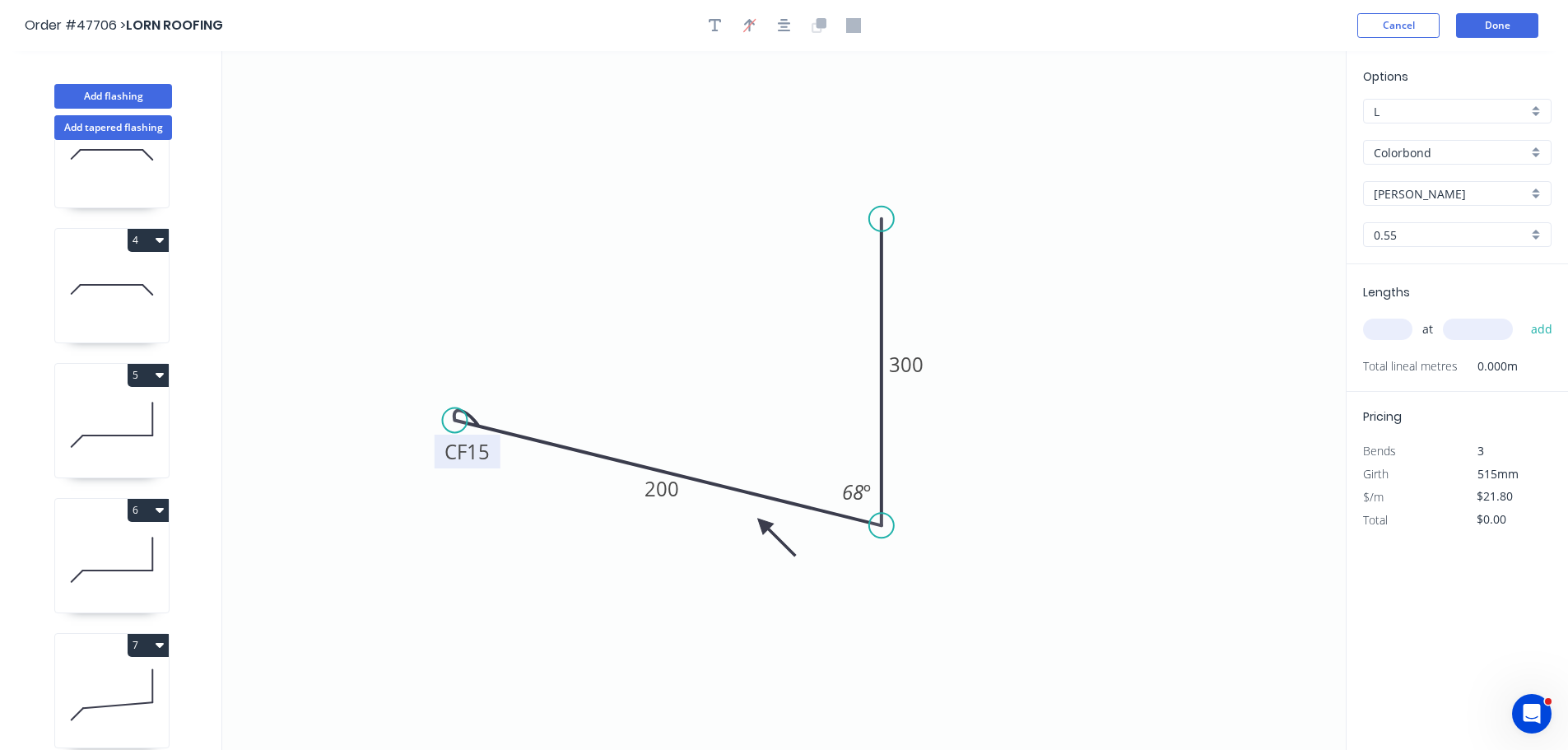
click at [763, 525] on icon at bounding box center [776, 538] width 48 height 48
click at [1376, 329] on input "text" at bounding box center [1388, 330] width 50 height 21
type input "2"
type input "1300"
click at [1523, 316] on button "add" at bounding box center [1542, 330] width 39 height 28
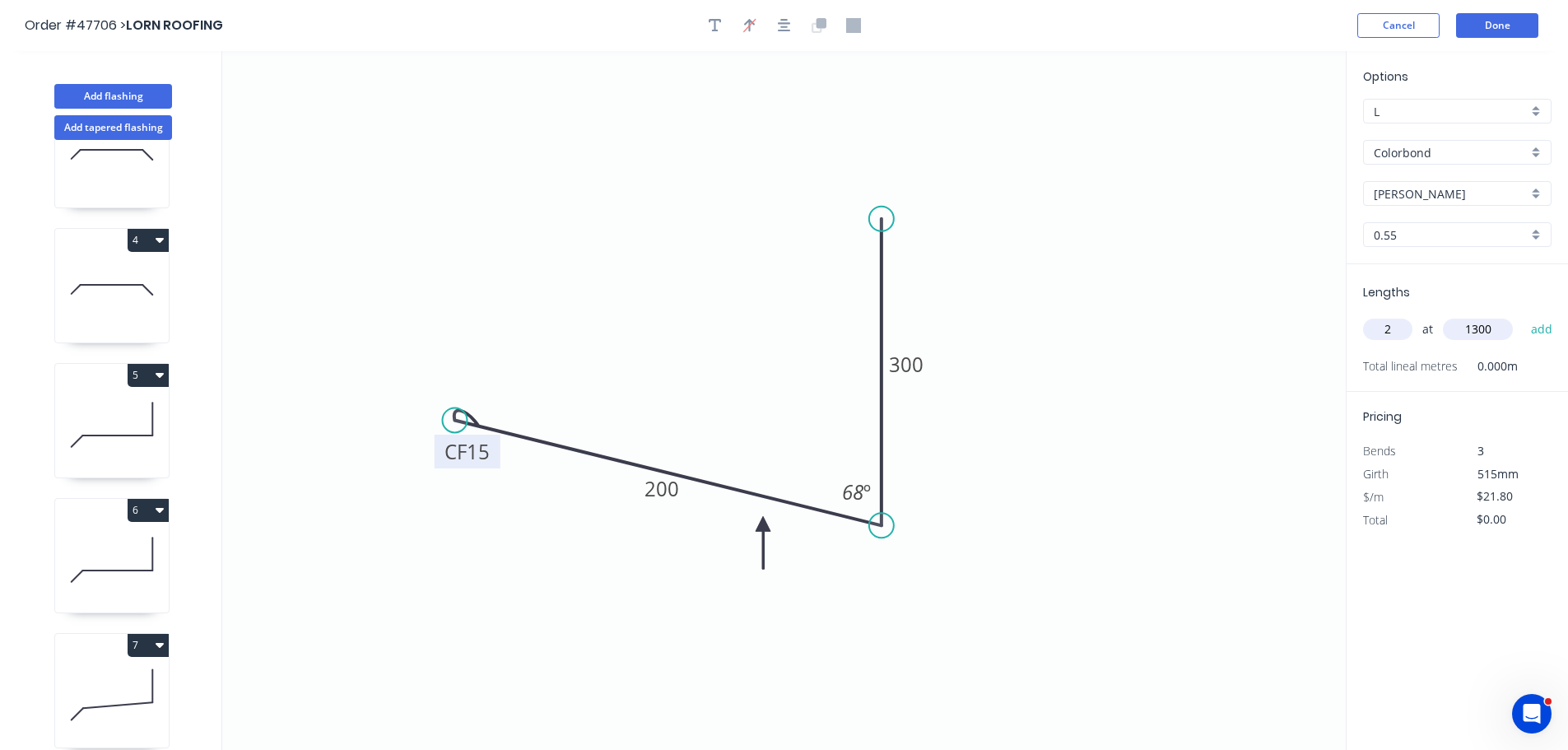
type input "$56.68"
click at [145, 250] on button "4" at bounding box center [149, 240] width 41 height 23
click at [126, 283] on div "Duplicate" at bounding box center [91, 281] width 127 height 24
type input "$30.22"
type input "$0.00"
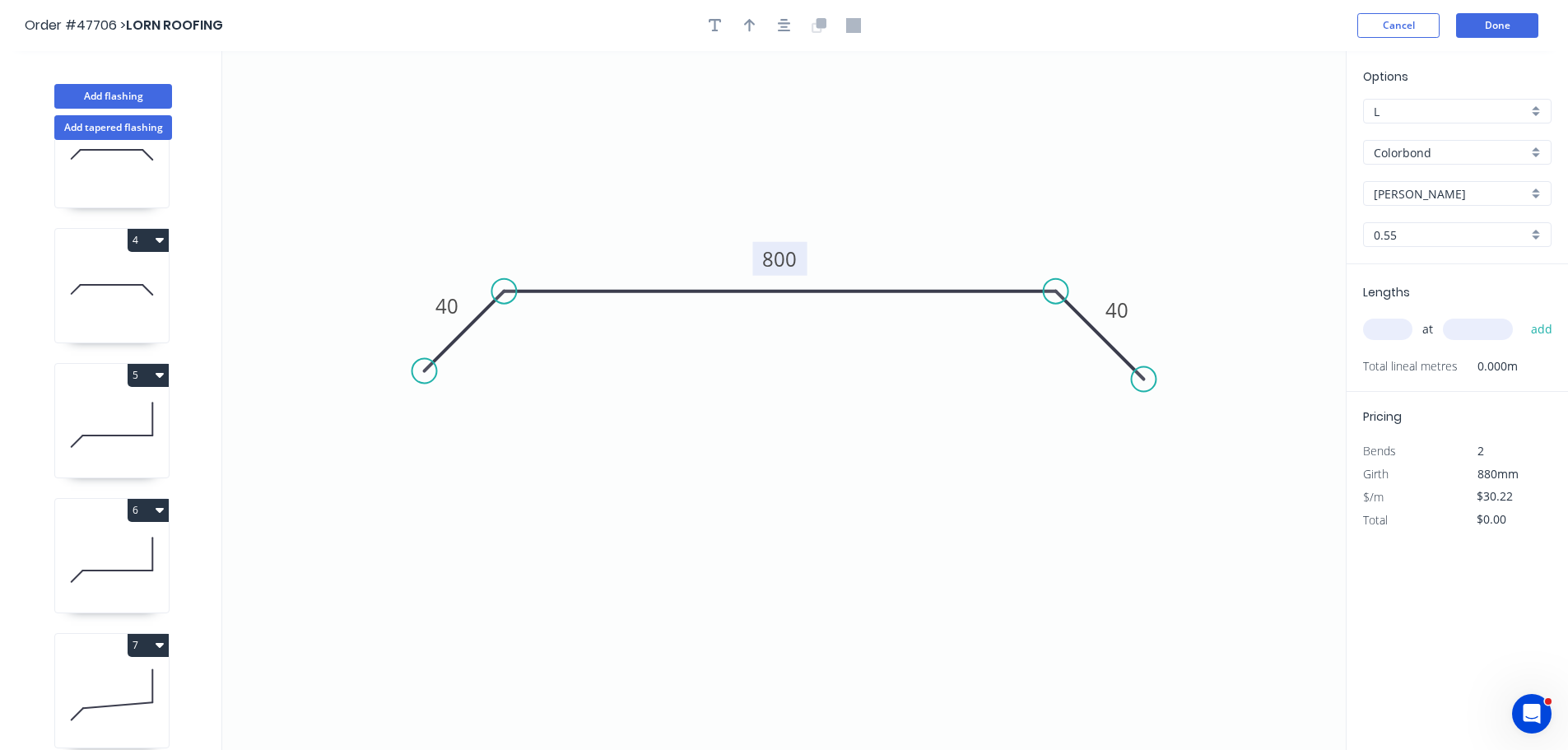
click at [770, 263] on tspan "800" at bounding box center [780, 259] width 35 height 27
click at [1379, 330] on input "text" at bounding box center [1388, 330] width 50 height 21
type input "$0.00"
type input "14"
type input "1200"
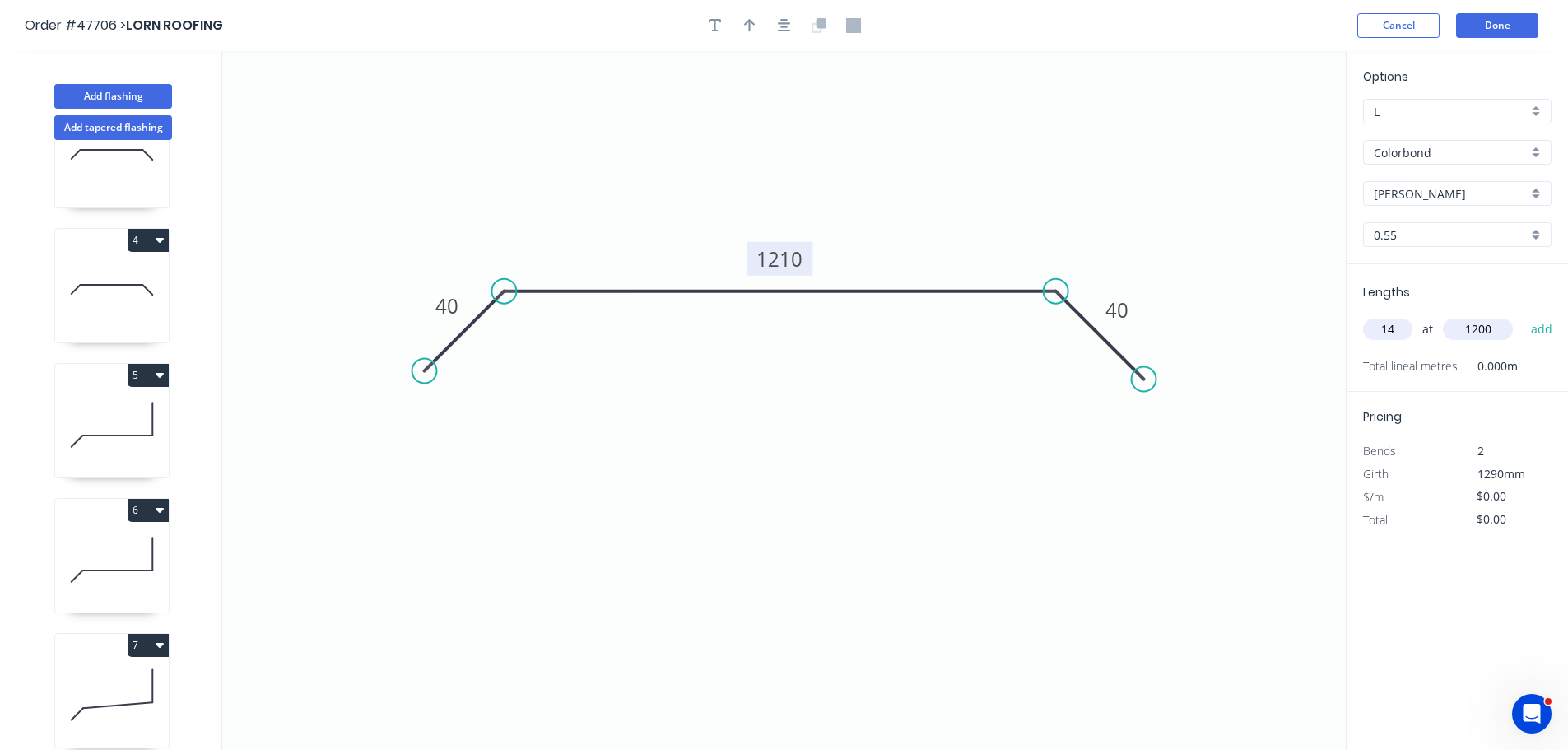
click at [1523, 316] on button "add" at bounding box center [1542, 330] width 39 height 28
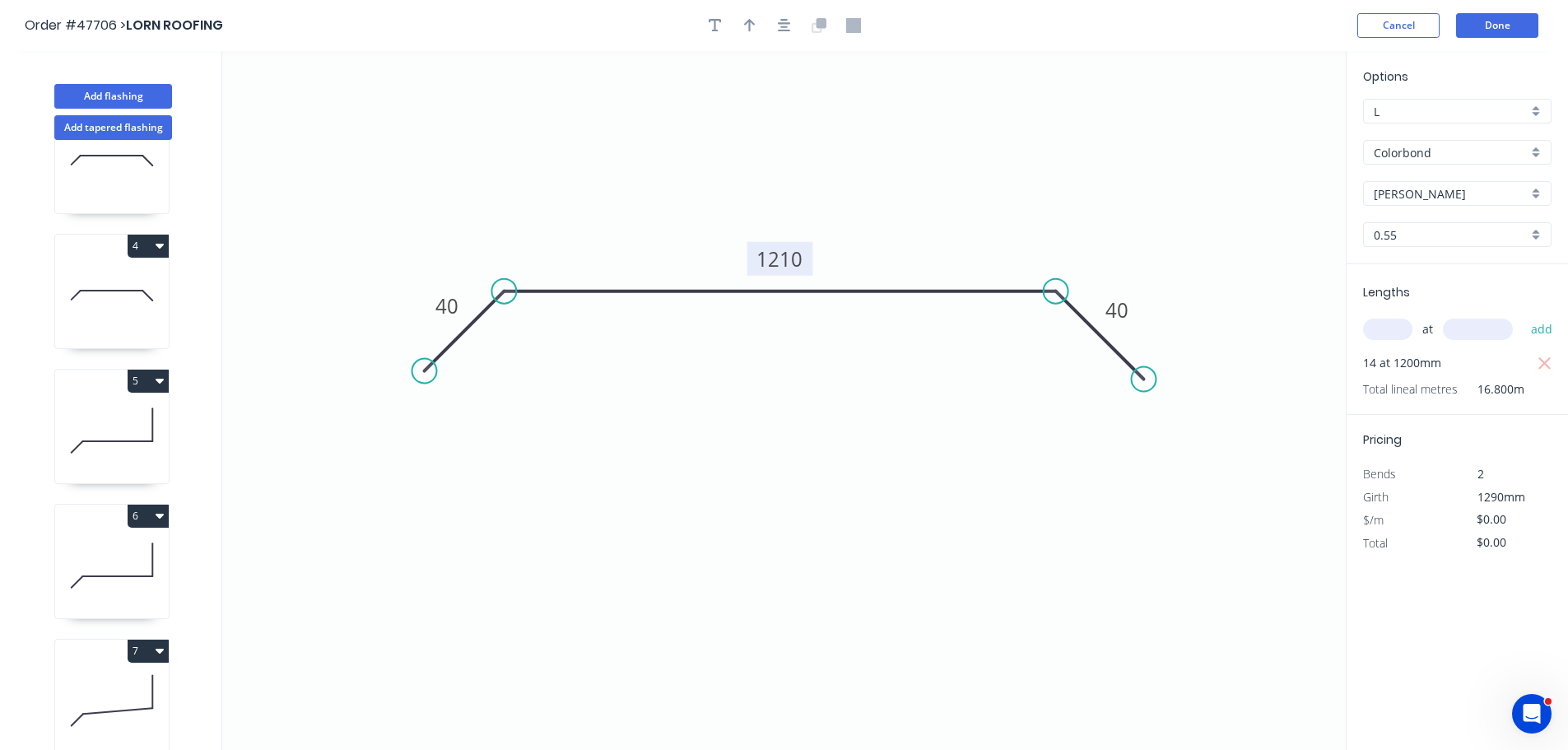
scroll to position [447, 0]
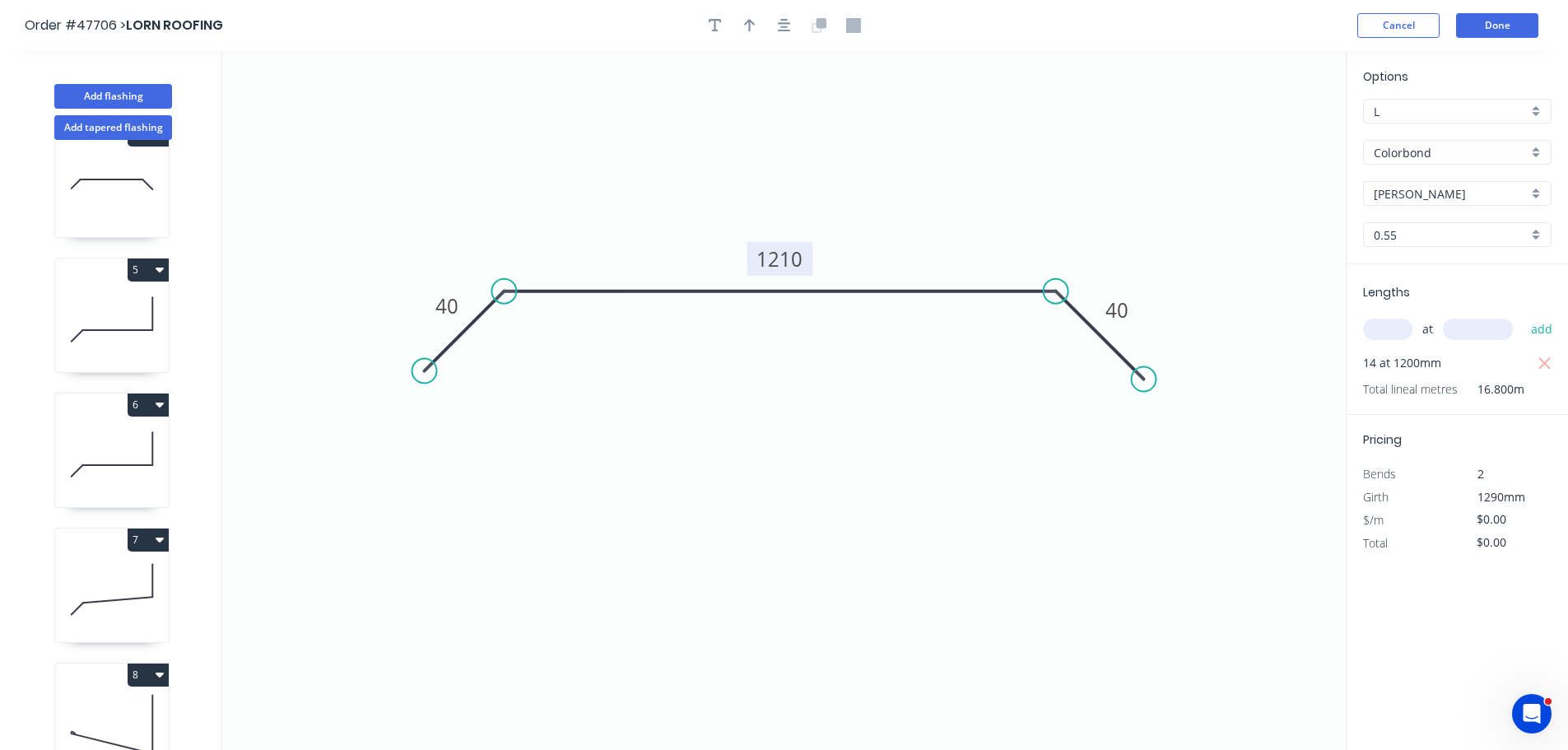
click at [109, 575] on icon at bounding box center [112, 590] width 114 height 106
type input "$20.98"
type input "$54.55"
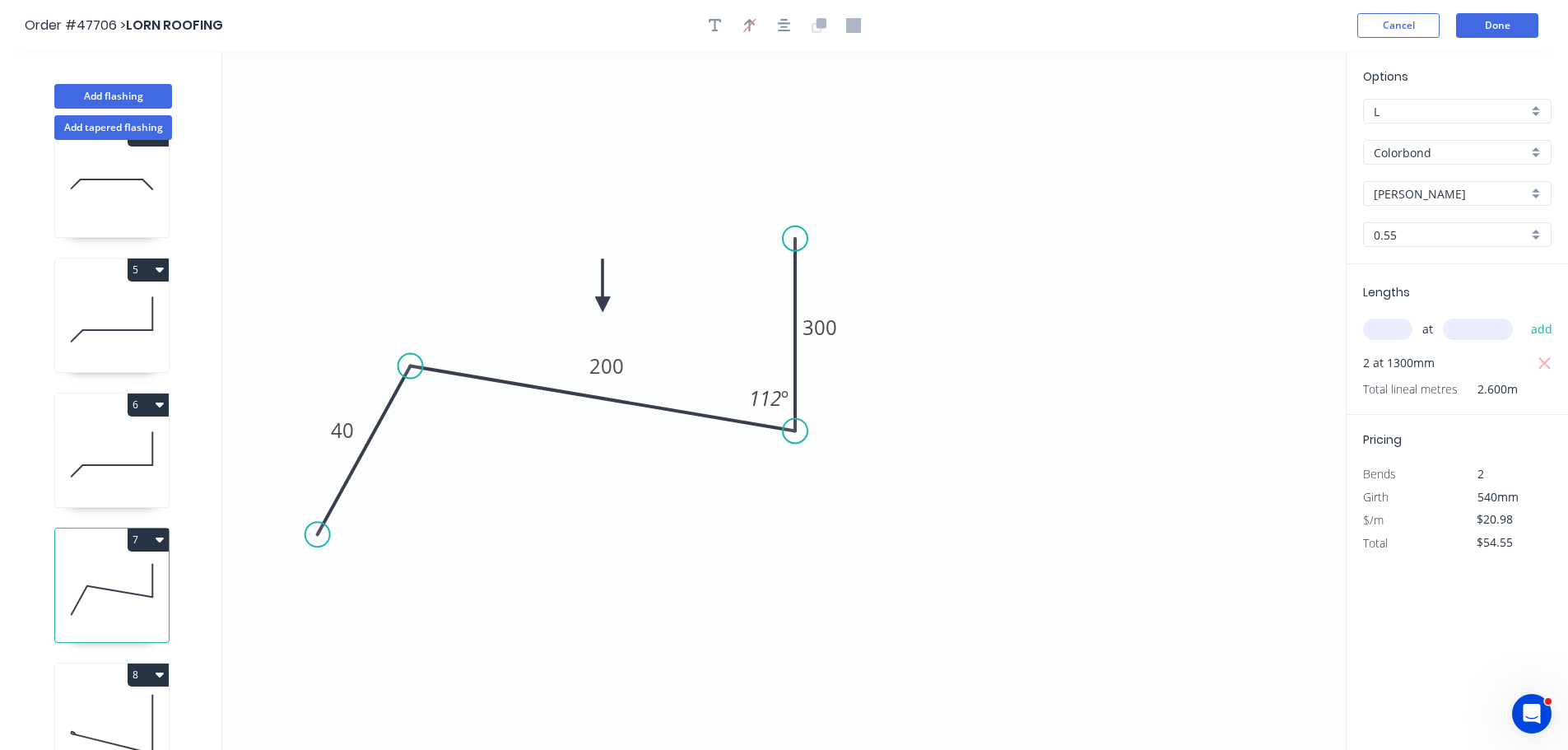
drag, startPoint x: 387, startPoint y: 448, endPoint x: 410, endPoint y: 367, distance: 84.2
click at [410, 367] on circle at bounding box center [411, 367] width 25 height 25
drag, startPoint x: 314, startPoint y: 538, endPoint x: 325, endPoint y: 447, distance: 91.7
click at [325, 447] on circle at bounding box center [326, 450] width 25 height 25
click at [775, 397] on tspan "112" at bounding box center [765, 398] width 32 height 27
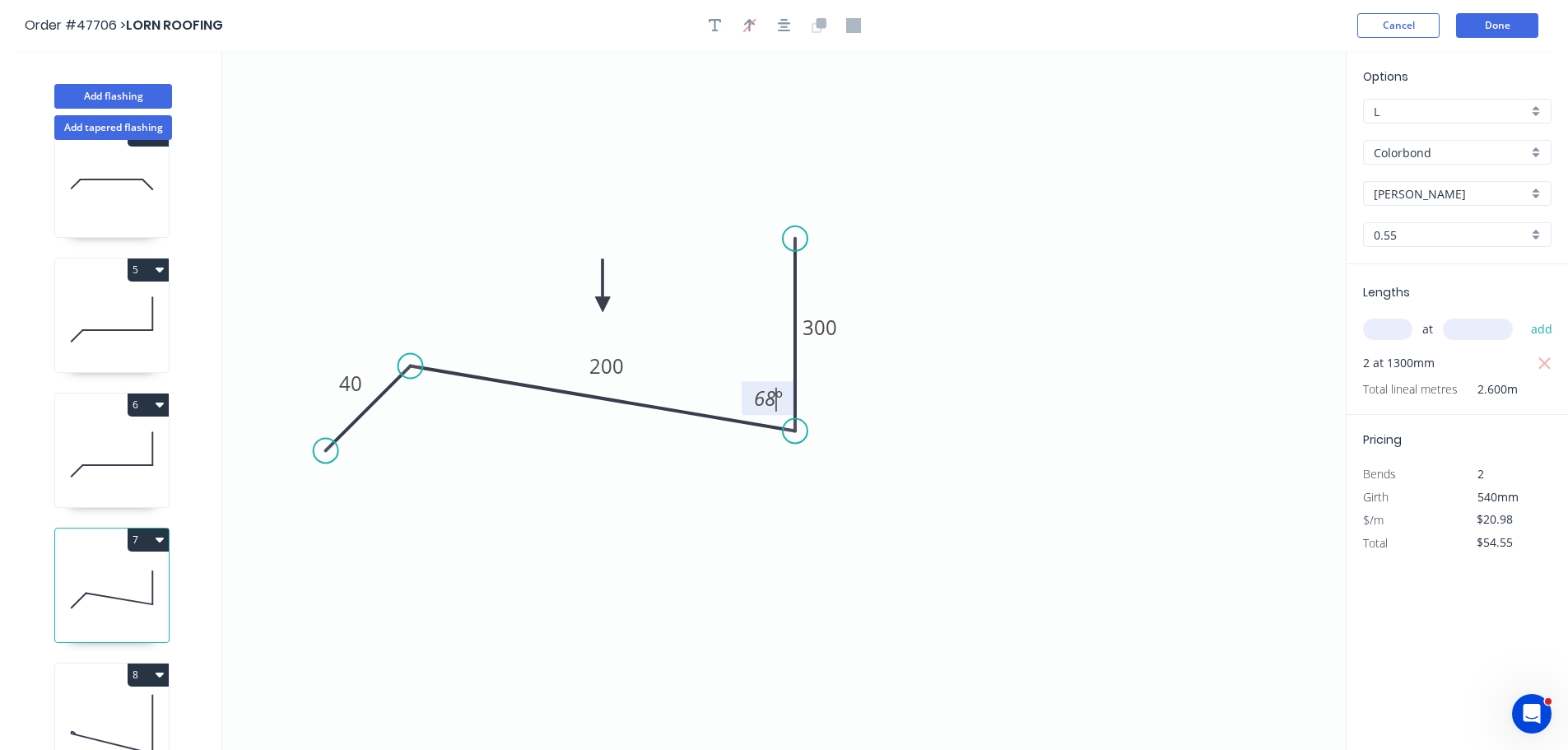
click at [1027, 408] on icon "0 40 200 300 68 º" at bounding box center [784, 401] width 1124 height 699
drag, startPoint x: 415, startPoint y: 364, endPoint x: 413, endPoint y: 392, distance: 28.1
click at [413, 392] on circle at bounding box center [415, 392] width 25 height 25
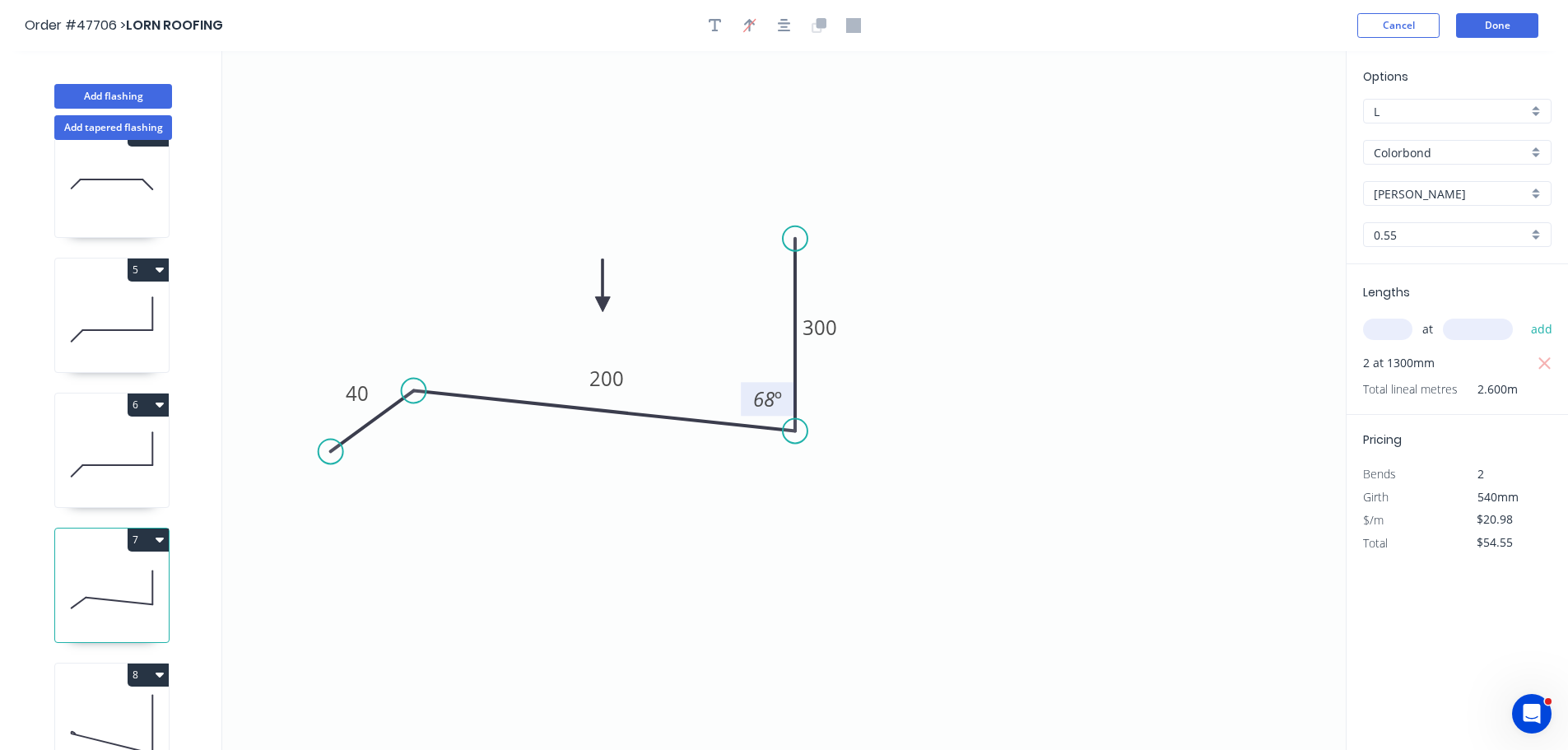
drag, startPoint x: 321, startPoint y: 449, endPoint x: 330, endPoint y: 452, distance: 9.5
click at [330, 452] on circle at bounding box center [331, 451] width 25 height 25
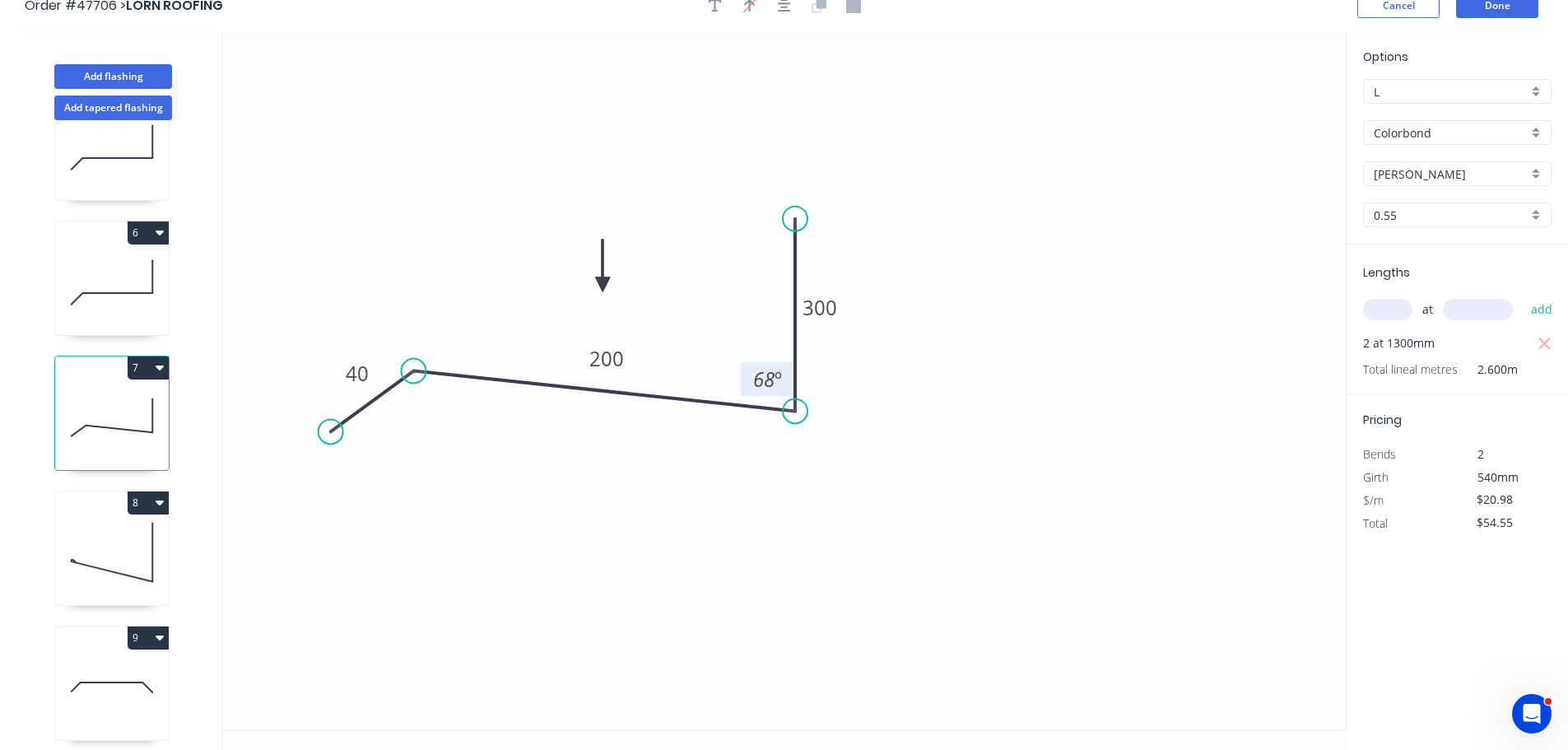
scroll to position [31, 0]
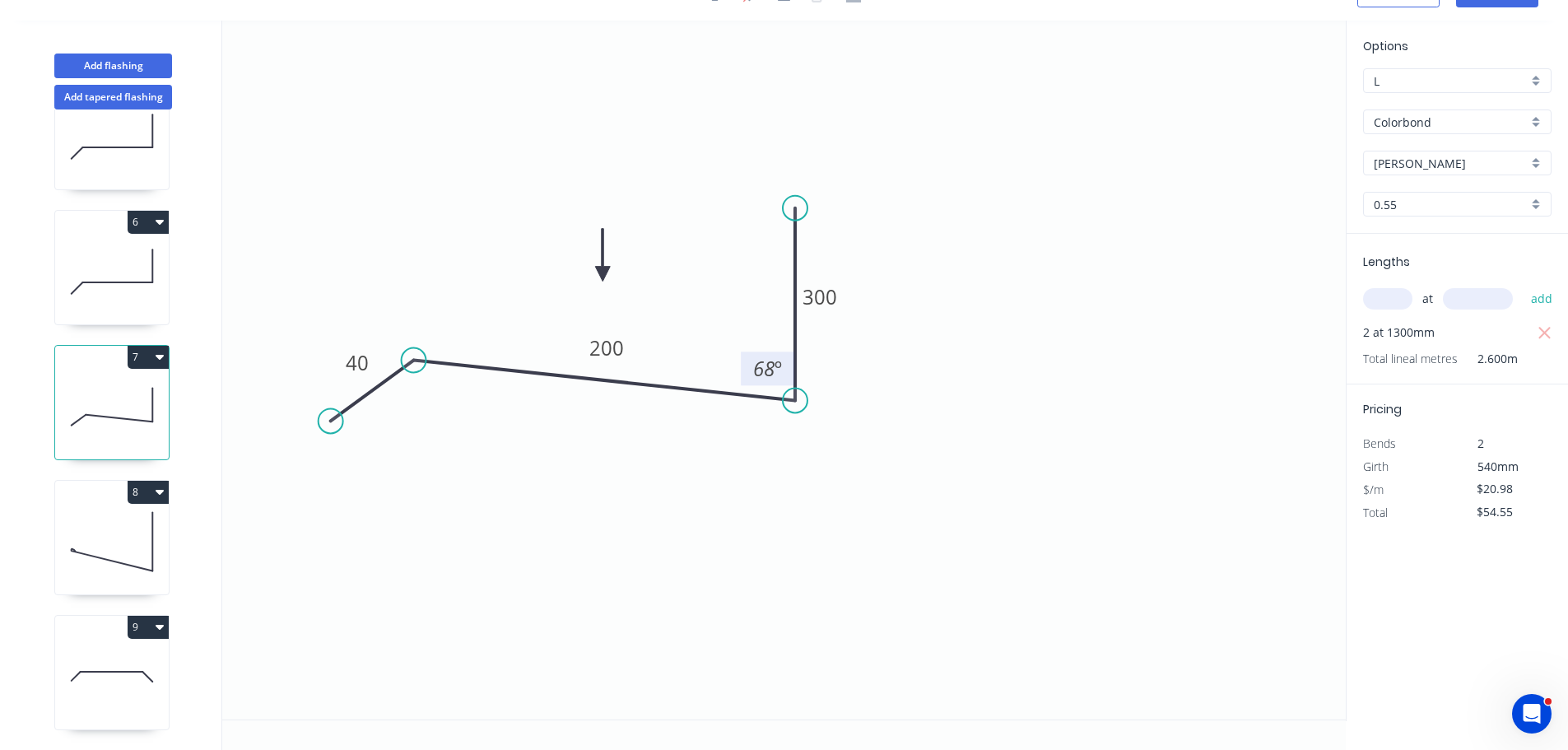
click at [104, 671] on icon at bounding box center [112, 677] width 114 height 106
type input "$0.00"
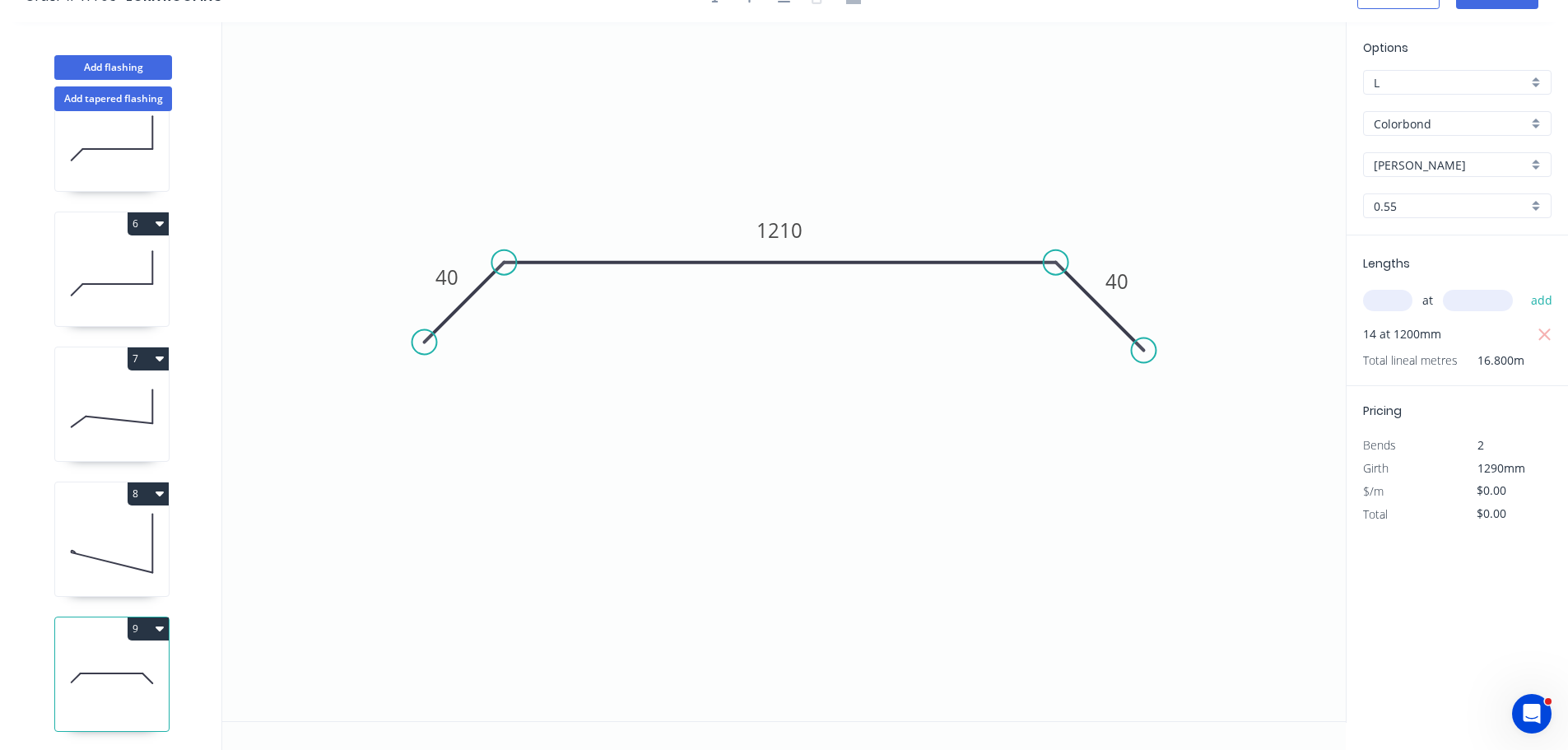
scroll to position [0, 0]
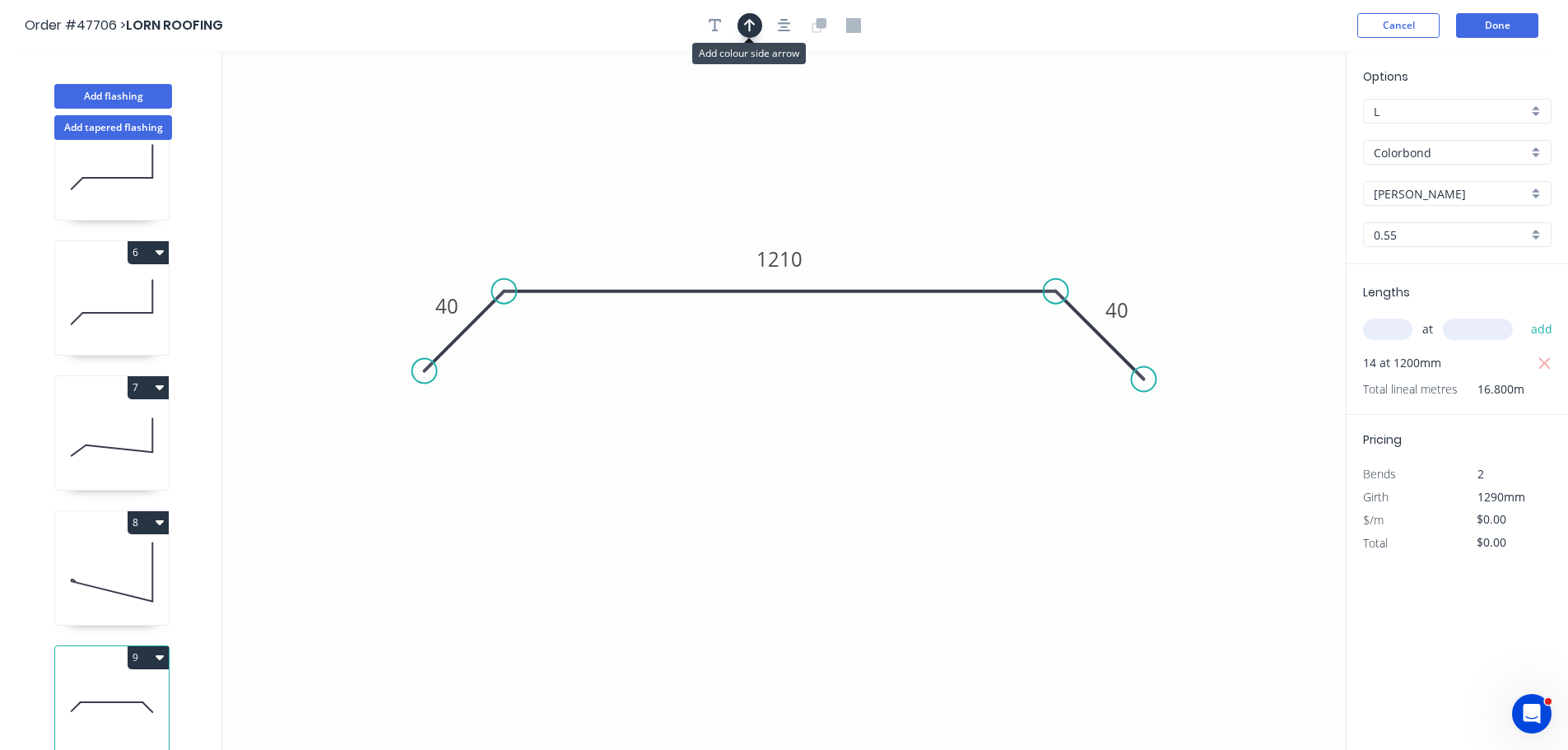
click at [752, 29] on icon "button" at bounding box center [750, 26] width 12 height 15
drag, startPoint x: 1258, startPoint y: 133, endPoint x: 921, endPoint y: 216, distance: 347.1
click at [921, 216] on icon "0 40 1210 40" at bounding box center [784, 401] width 1124 height 699
drag, startPoint x: 1259, startPoint y: 134, endPoint x: 859, endPoint y: 239, distance: 413.6
click at [859, 239] on icon at bounding box center [859, 220] width 15 height 53
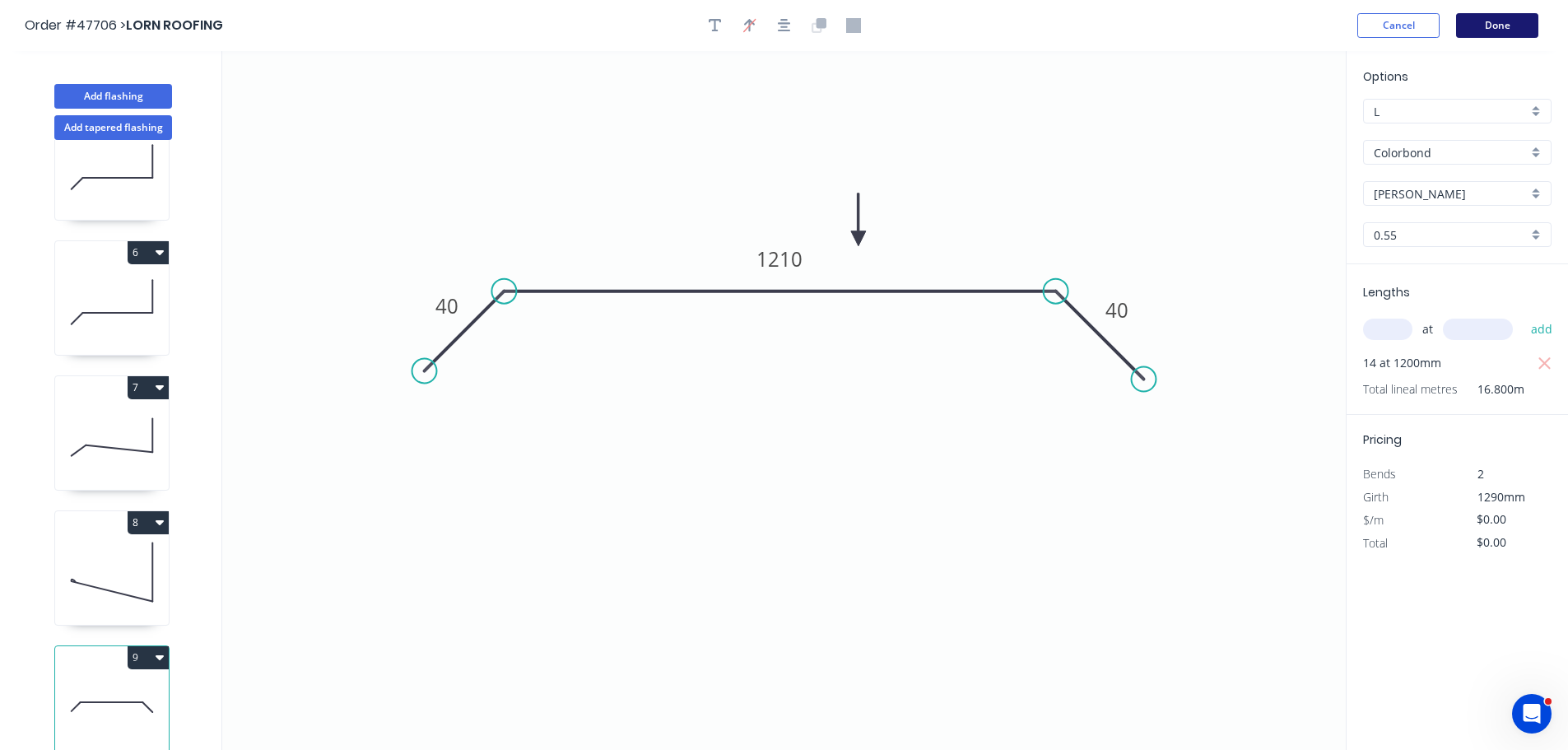
click at [1492, 32] on button "Done" at bounding box center [1498, 26] width 83 height 25
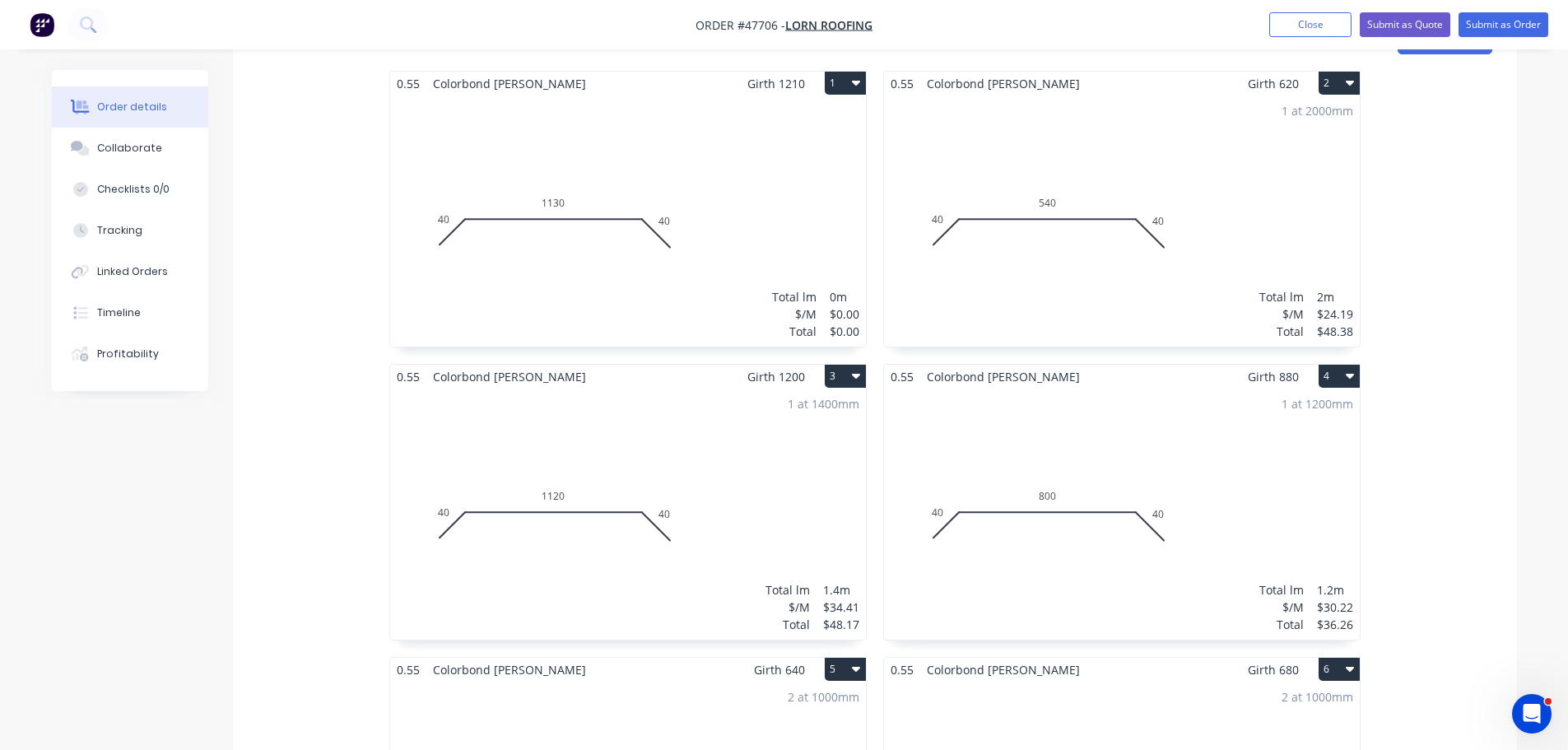
scroll to position [577, 0]
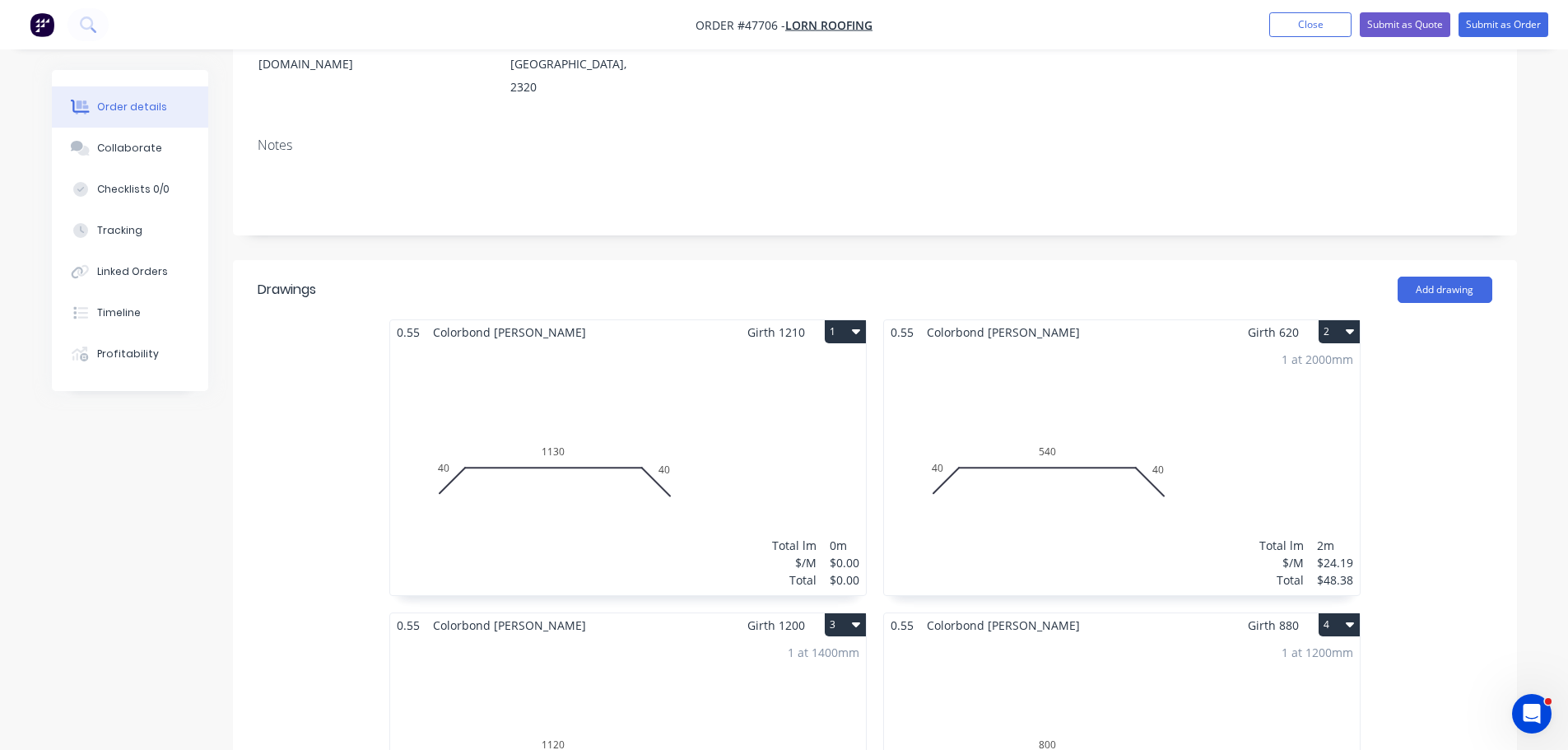
click at [589, 438] on div "Total lm $/M Total 0m $0.00 $0.00" at bounding box center [628, 470] width 476 height 251
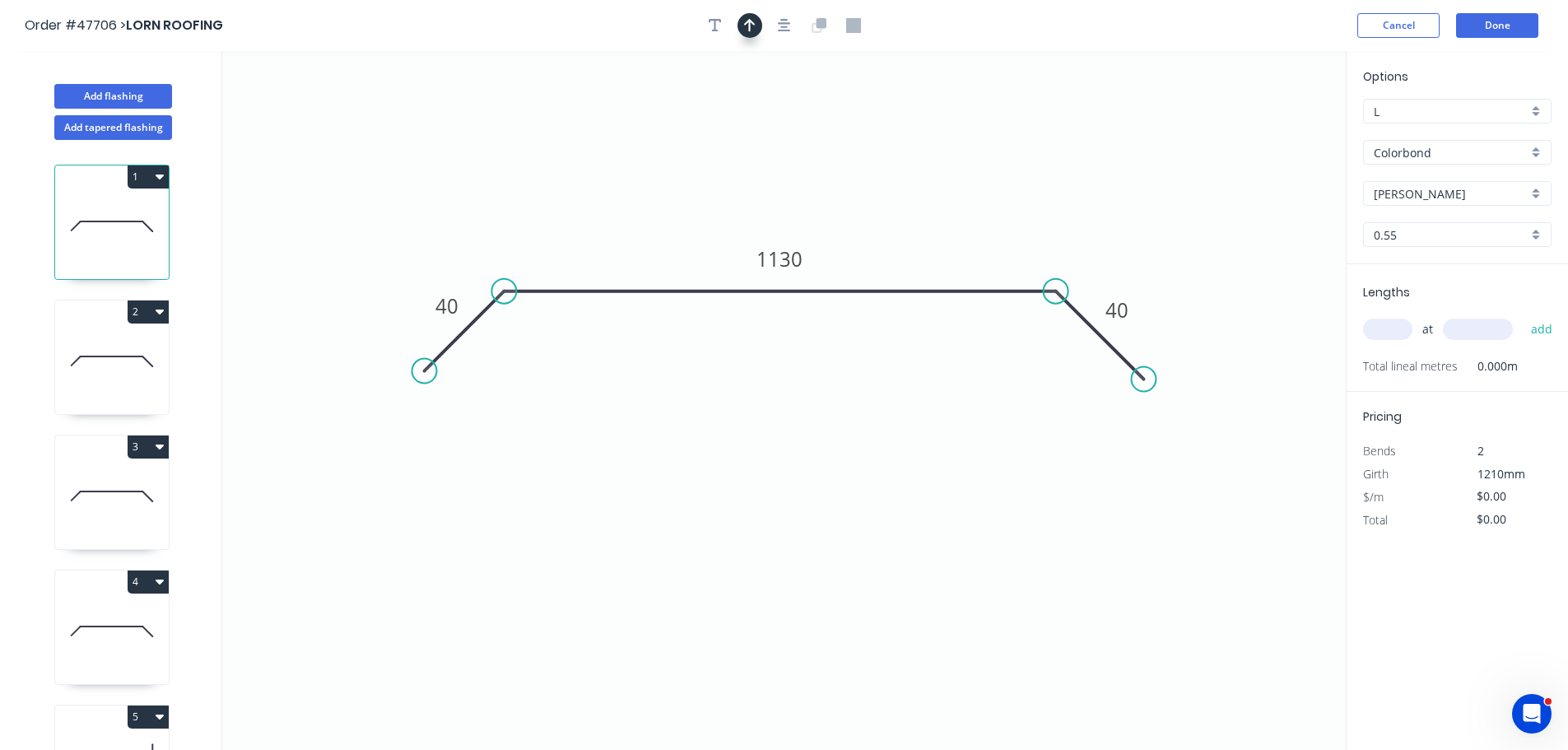
click at [755, 19] on icon "button" at bounding box center [750, 26] width 12 height 15
drag, startPoint x: 1258, startPoint y: 132, endPoint x: 1296, endPoint y: 136, distance: 38.2
click at [896, 211] on icon "0 40 1130 40" at bounding box center [784, 401] width 1124 height 699
drag, startPoint x: 1259, startPoint y: 128, endPoint x: 910, endPoint y: 241, distance: 366.8
click at [910, 241] on icon at bounding box center [910, 222] width 15 height 53
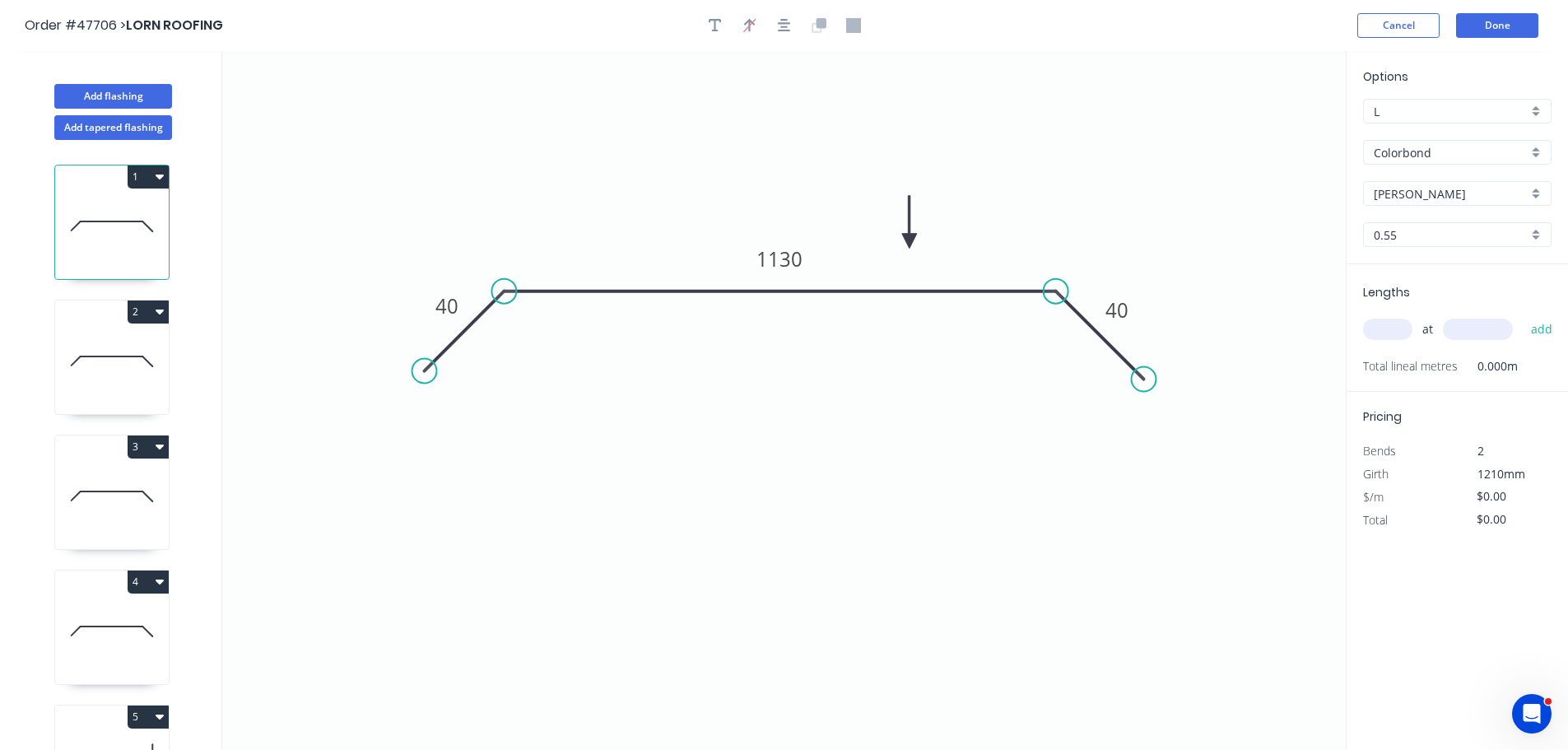
click at [120, 357] on icon at bounding box center [112, 357] width 63 height 0
type input "$24.19"
type input "$48.38"
click at [752, 23] on icon "button" at bounding box center [750, 26] width 12 height 13
drag, startPoint x: 1264, startPoint y: 131, endPoint x: 923, endPoint y: 234, distance: 356.2
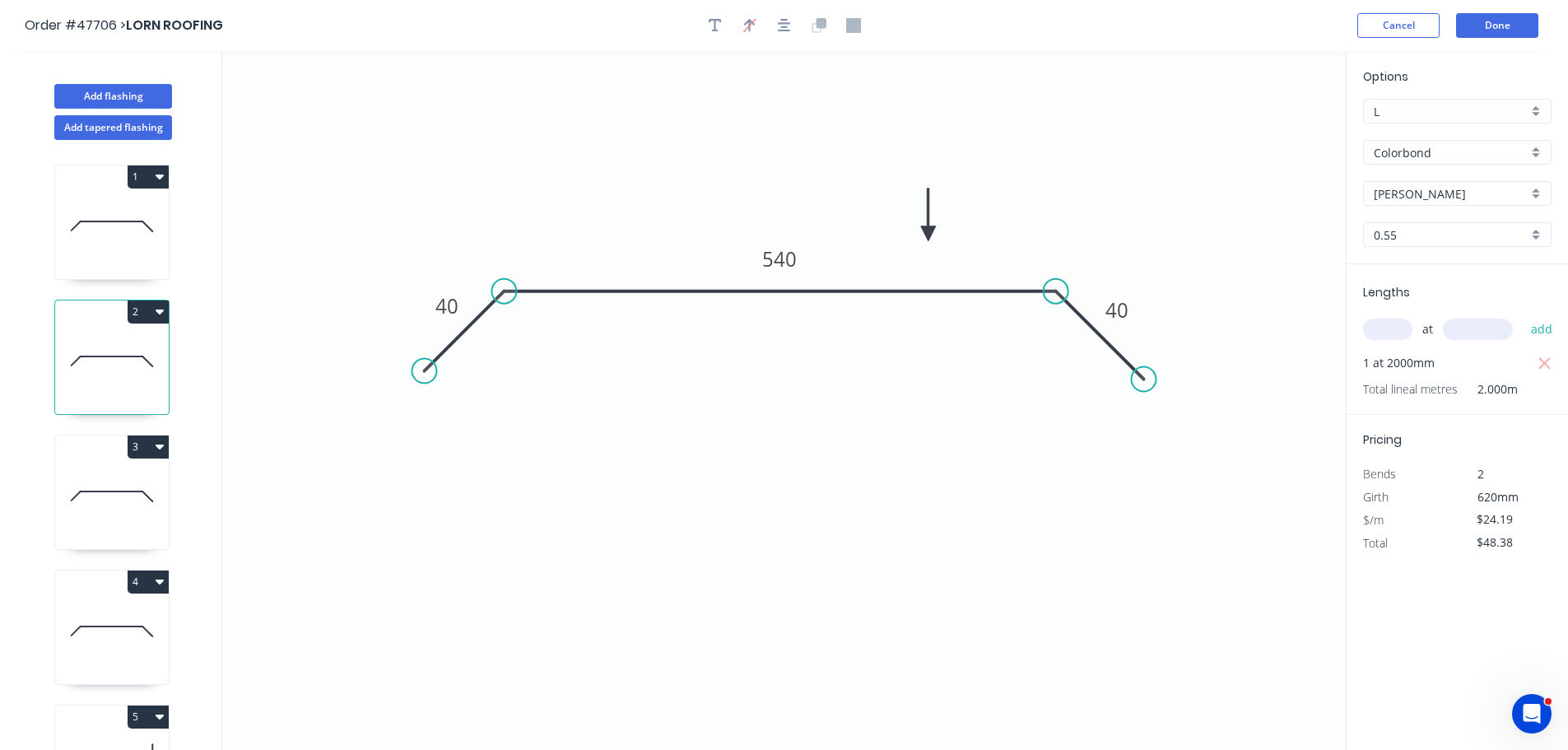
click at [928, 236] on icon at bounding box center [929, 215] width 15 height 53
click at [109, 513] on icon at bounding box center [112, 496] width 114 height 106
type input "$34.41"
type input "$48.17"
click at [758, 33] on button "button" at bounding box center [750, 26] width 25 height 25
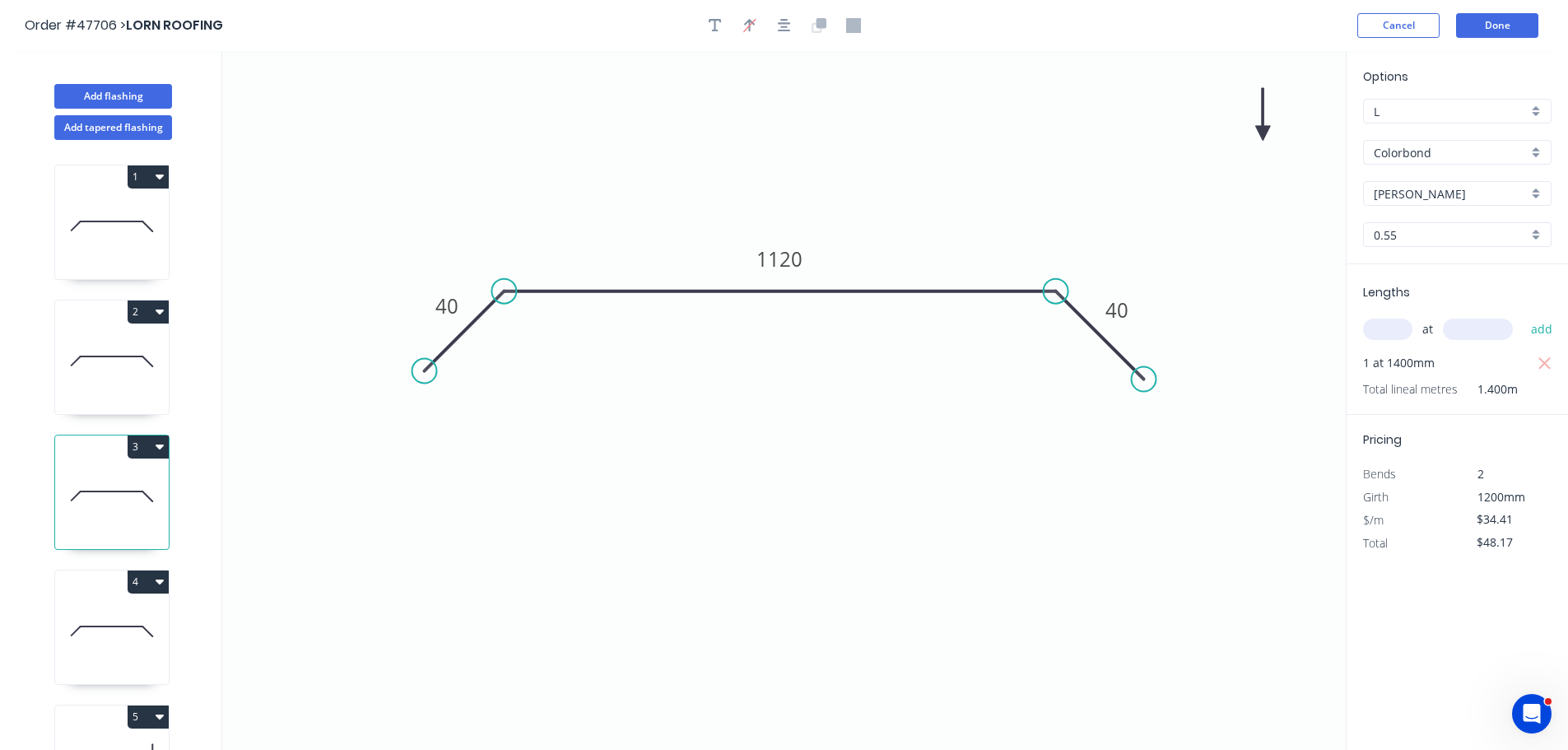
click at [1202, 112] on icon "0 40 1120 40" at bounding box center [784, 401] width 1124 height 699
drag, startPoint x: 1265, startPoint y: 134, endPoint x: 936, endPoint y: 186, distance: 333.1
click at [883, 229] on icon at bounding box center [883, 209] width 15 height 53
click at [121, 623] on icon at bounding box center [112, 632] width 114 height 106
type input "$30.22"
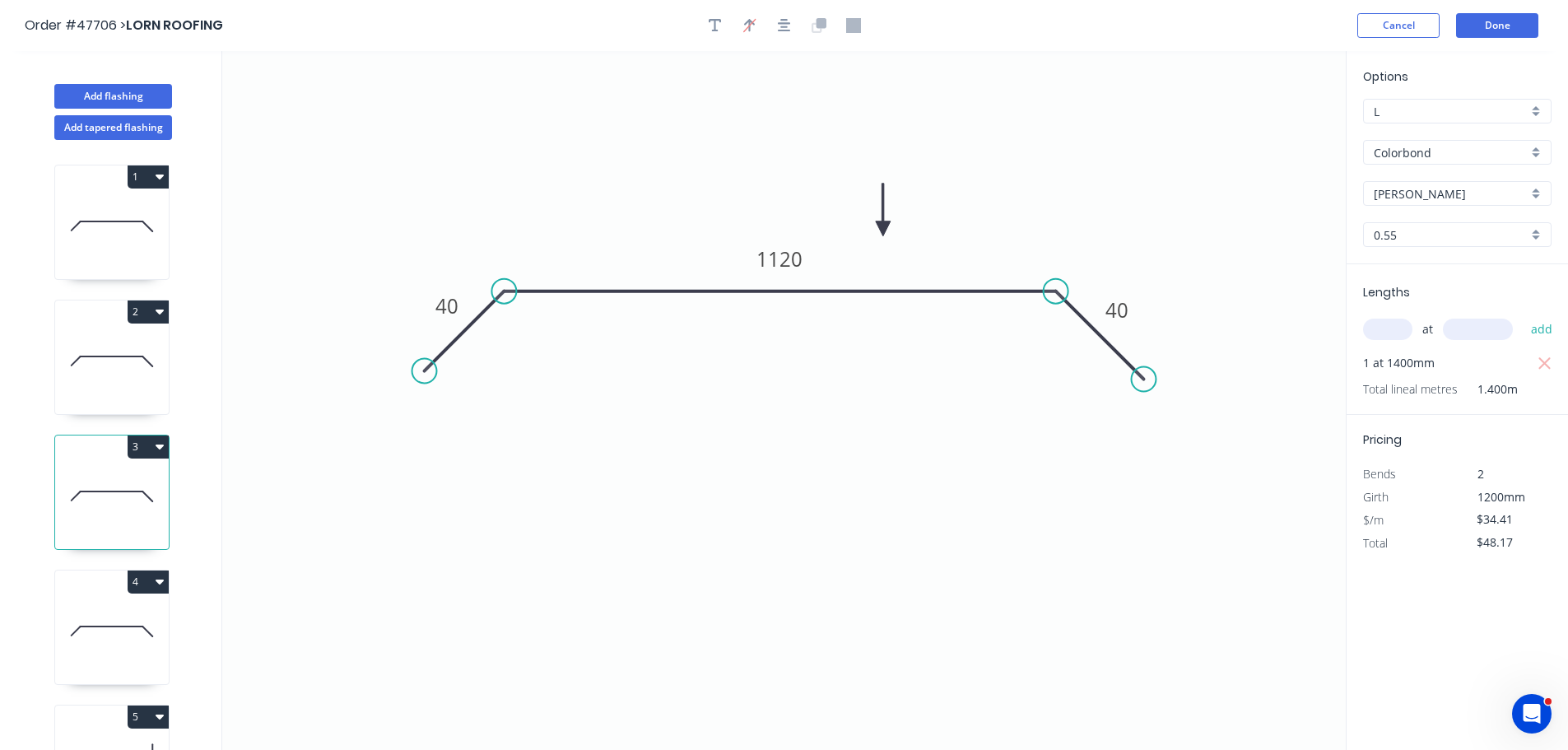
type input "$36.26"
click at [740, 27] on button "button" at bounding box center [750, 26] width 25 height 25
drag, startPoint x: 1259, startPoint y: 130, endPoint x: 869, endPoint y: 259, distance: 410.8
click at [869, 259] on icon at bounding box center [871, 233] width 15 height 53
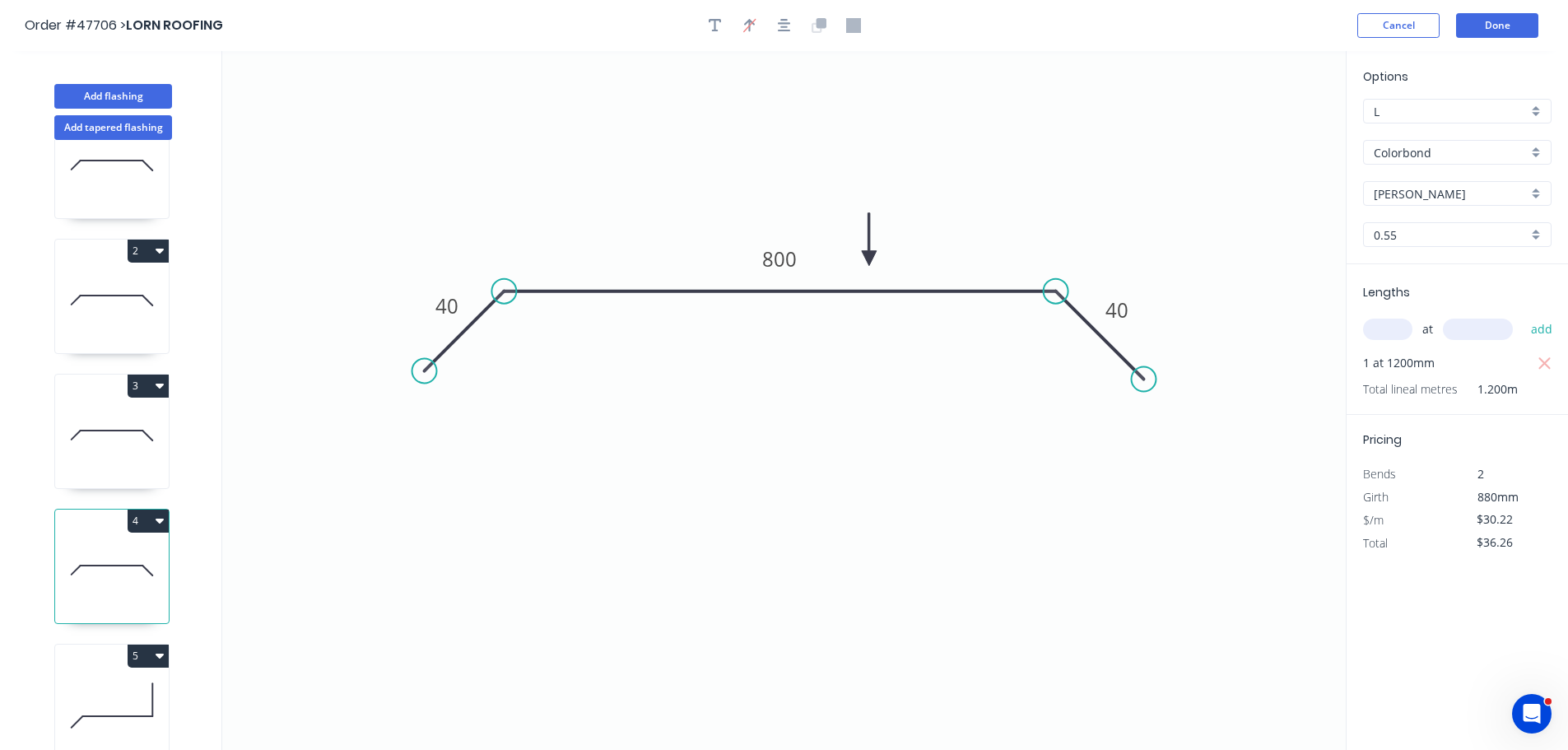
scroll to position [411, 0]
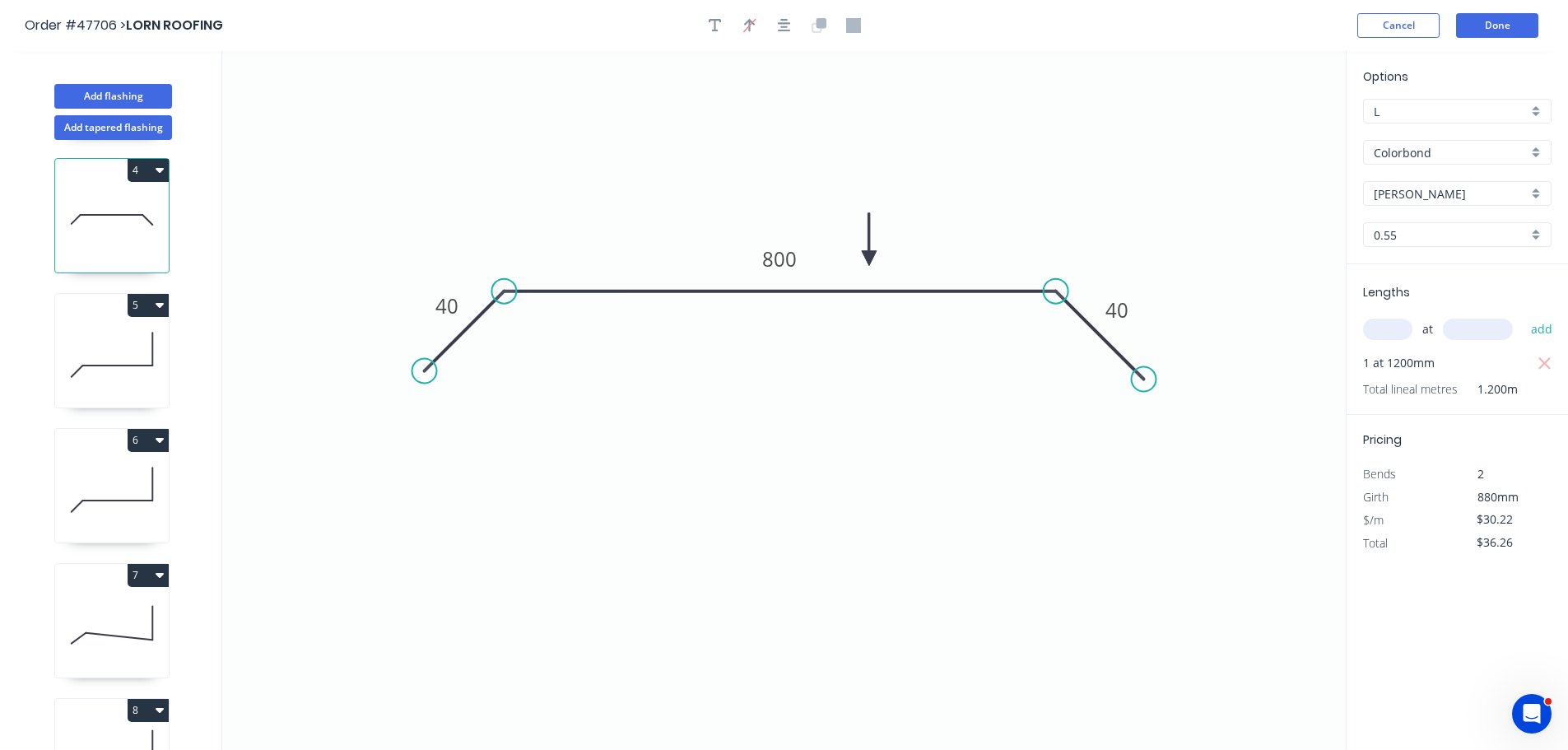
click at [109, 346] on icon at bounding box center [112, 355] width 114 height 106
type input "$24.19"
type input "$48.38"
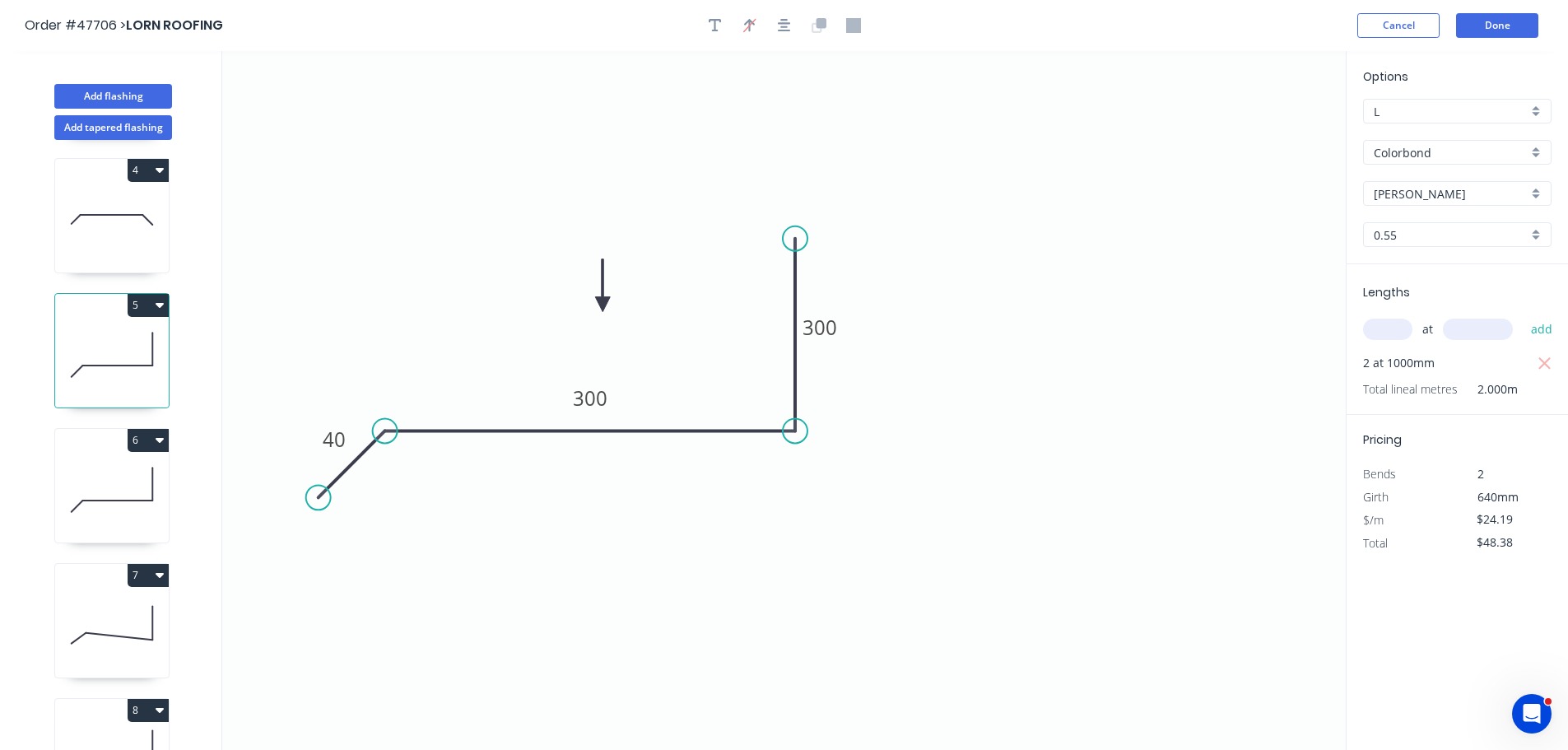
click at [147, 204] on icon at bounding box center [112, 220] width 114 height 106
type input "$30.22"
type input "$36.26"
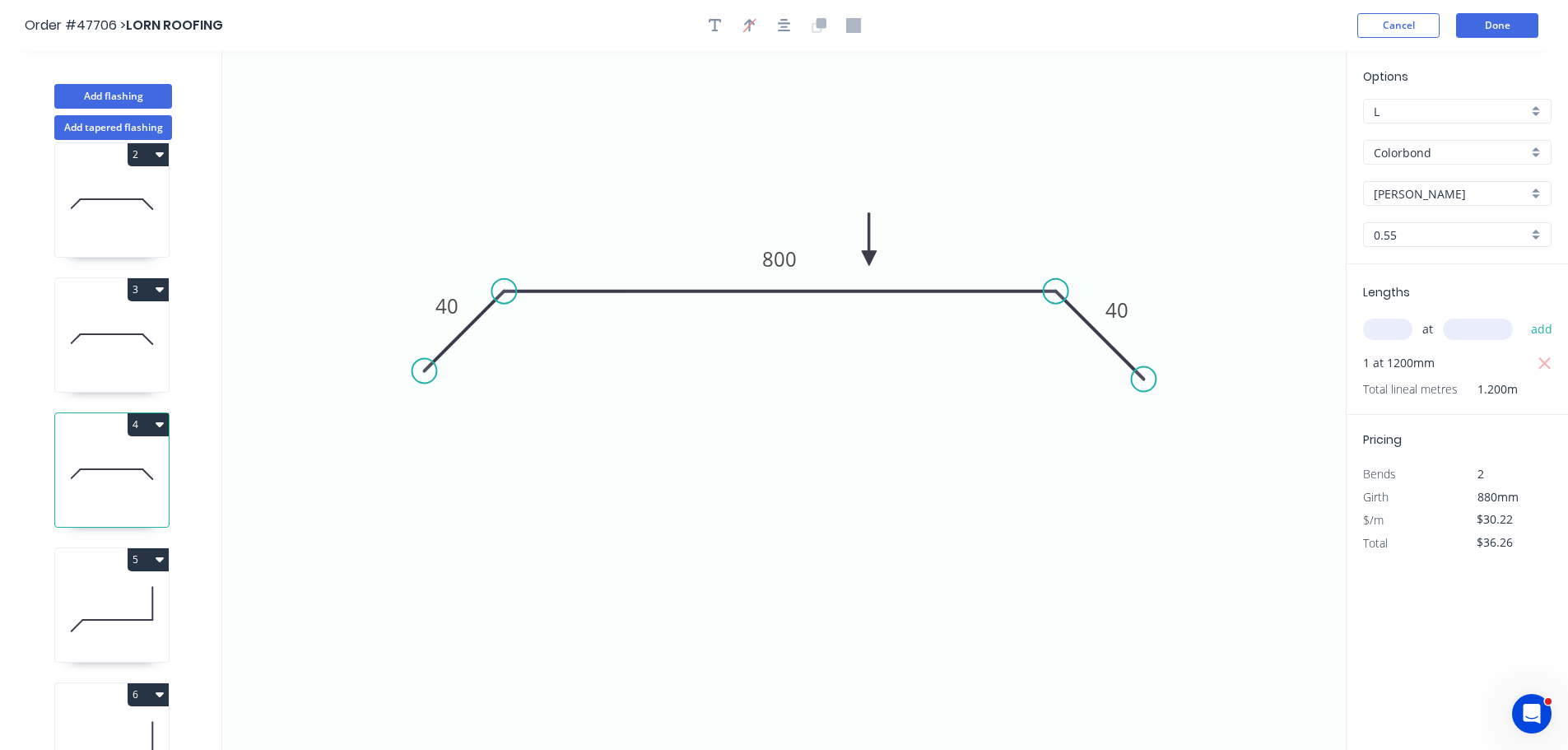
scroll to position [0, 0]
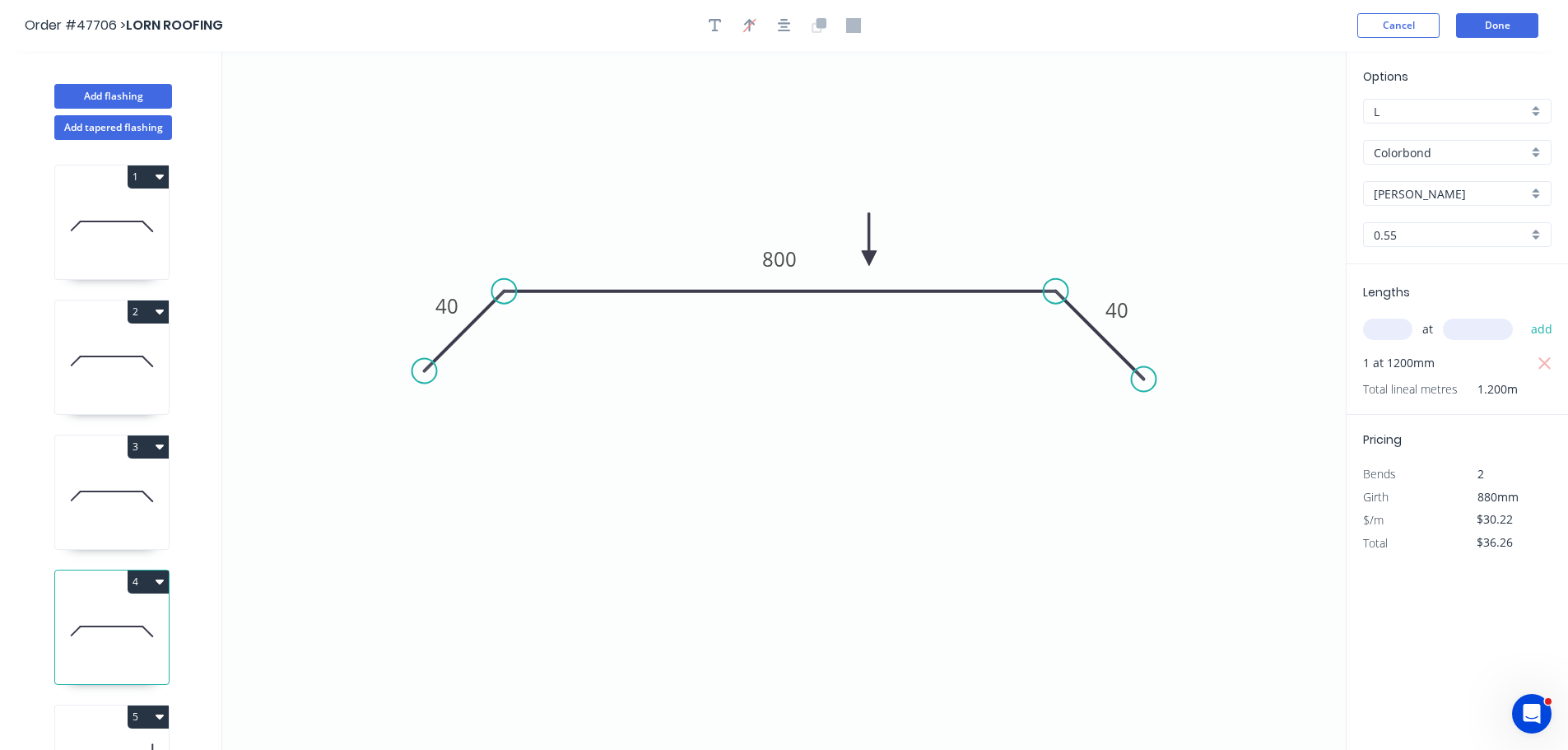
click at [94, 324] on icon at bounding box center [112, 362] width 114 height 106
type input "$24.19"
type input "$48.38"
click at [102, 470] on icon at bounding box center [112, 496] width 114 height 106
type input "$34.41"
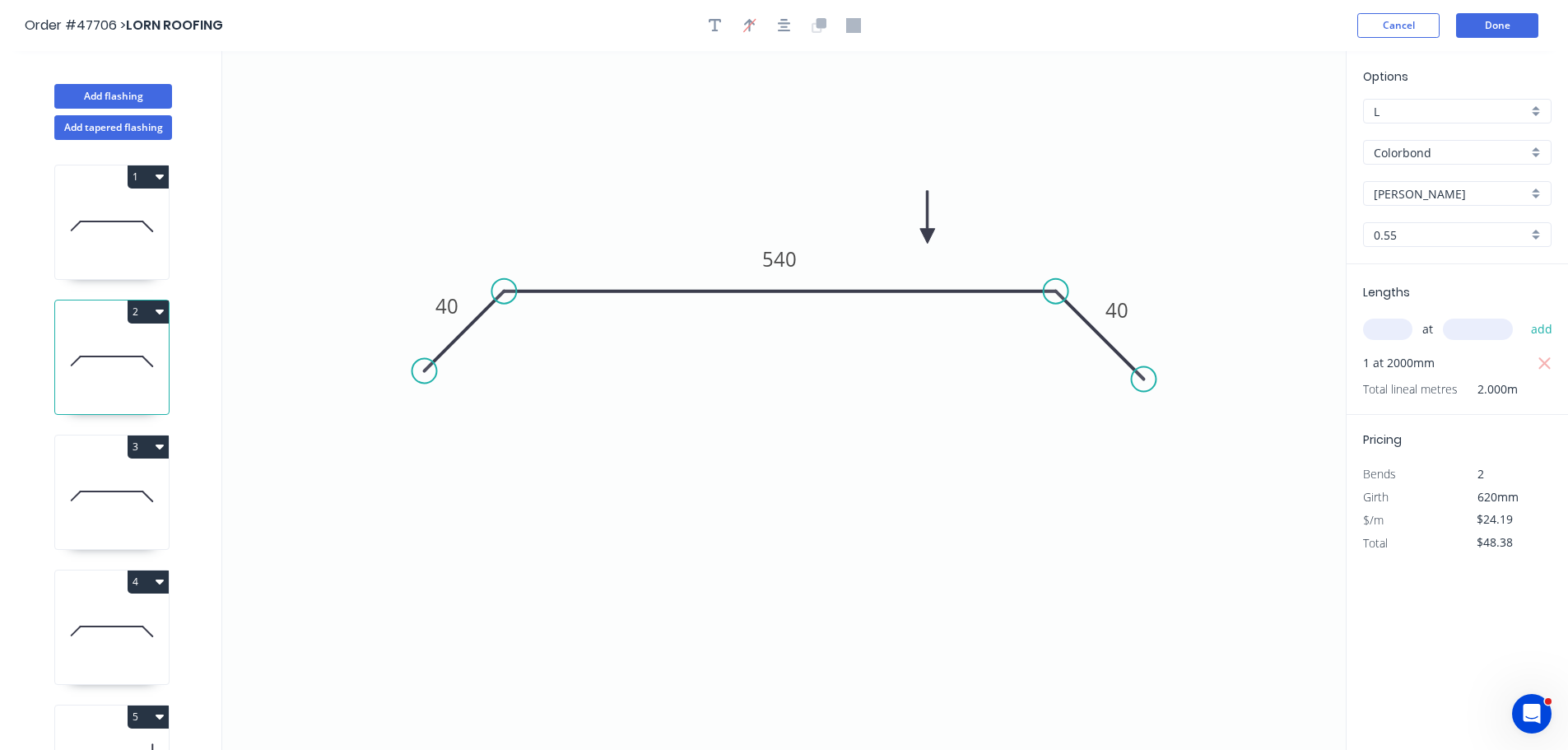
type input "$48.17"
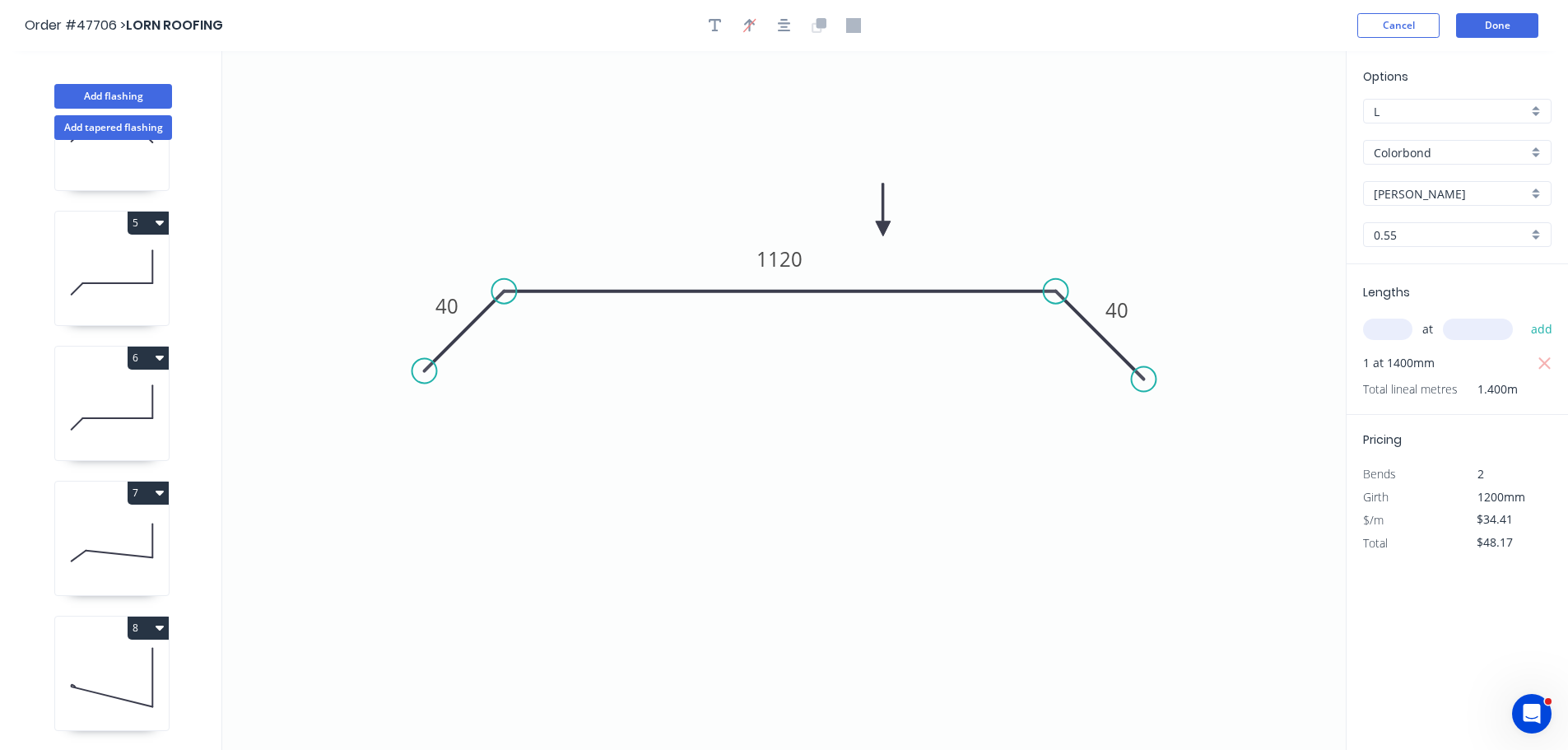
scroll to position [83, 0]
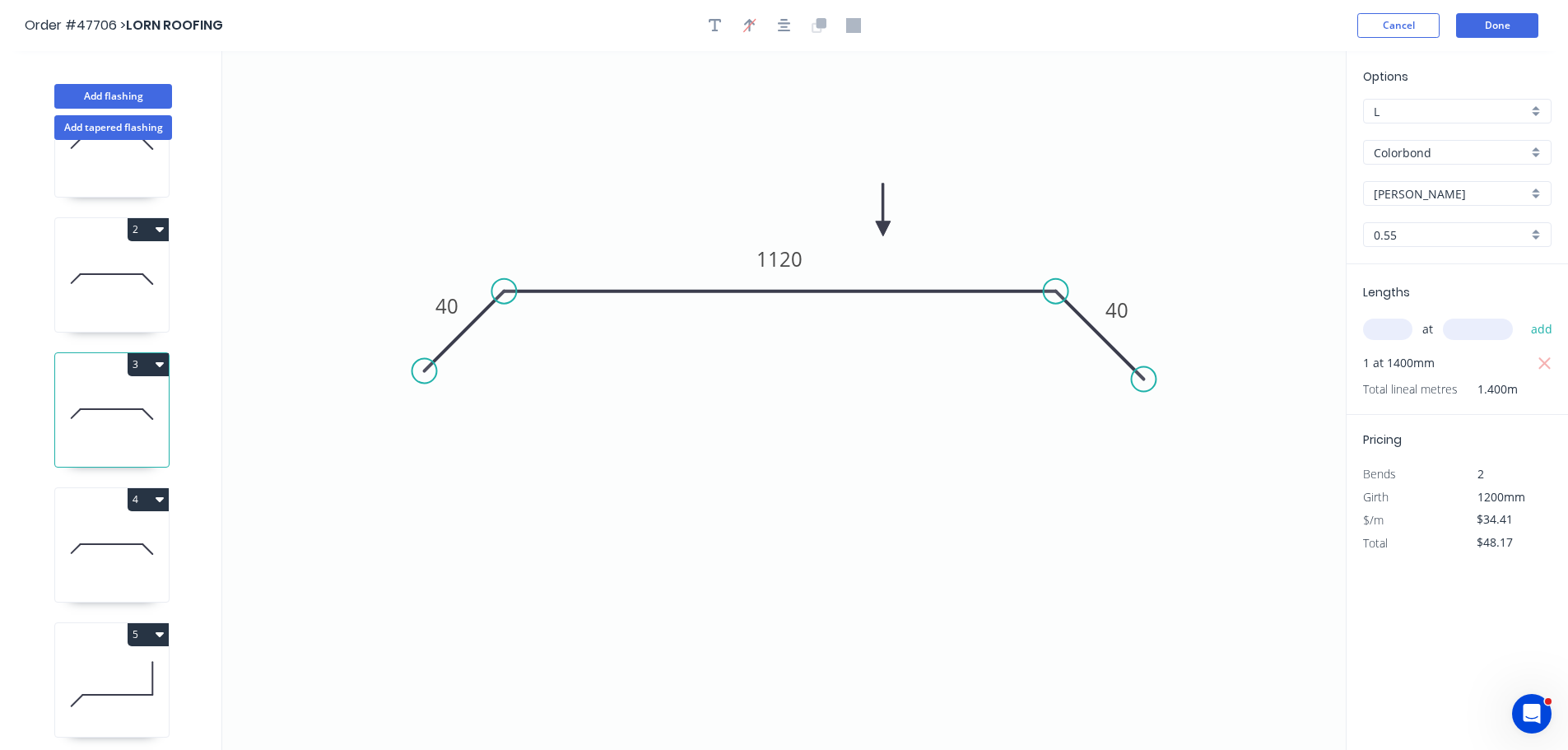
click at [111, 496] on div "4" at bounding box center [112, 500] width 114 height 23
type input "$30.22"
type input "$36.26"
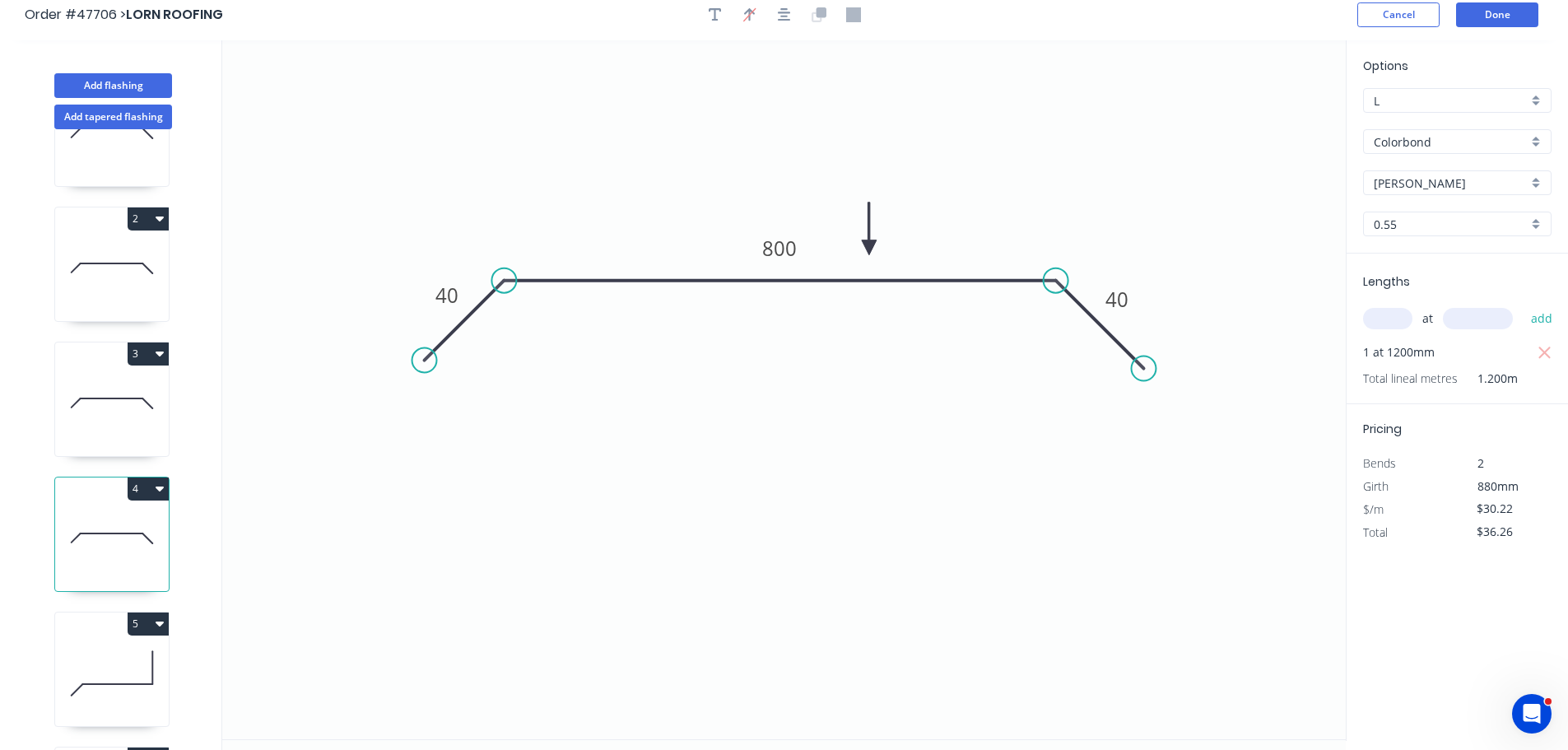
scroll to position [0, 0]
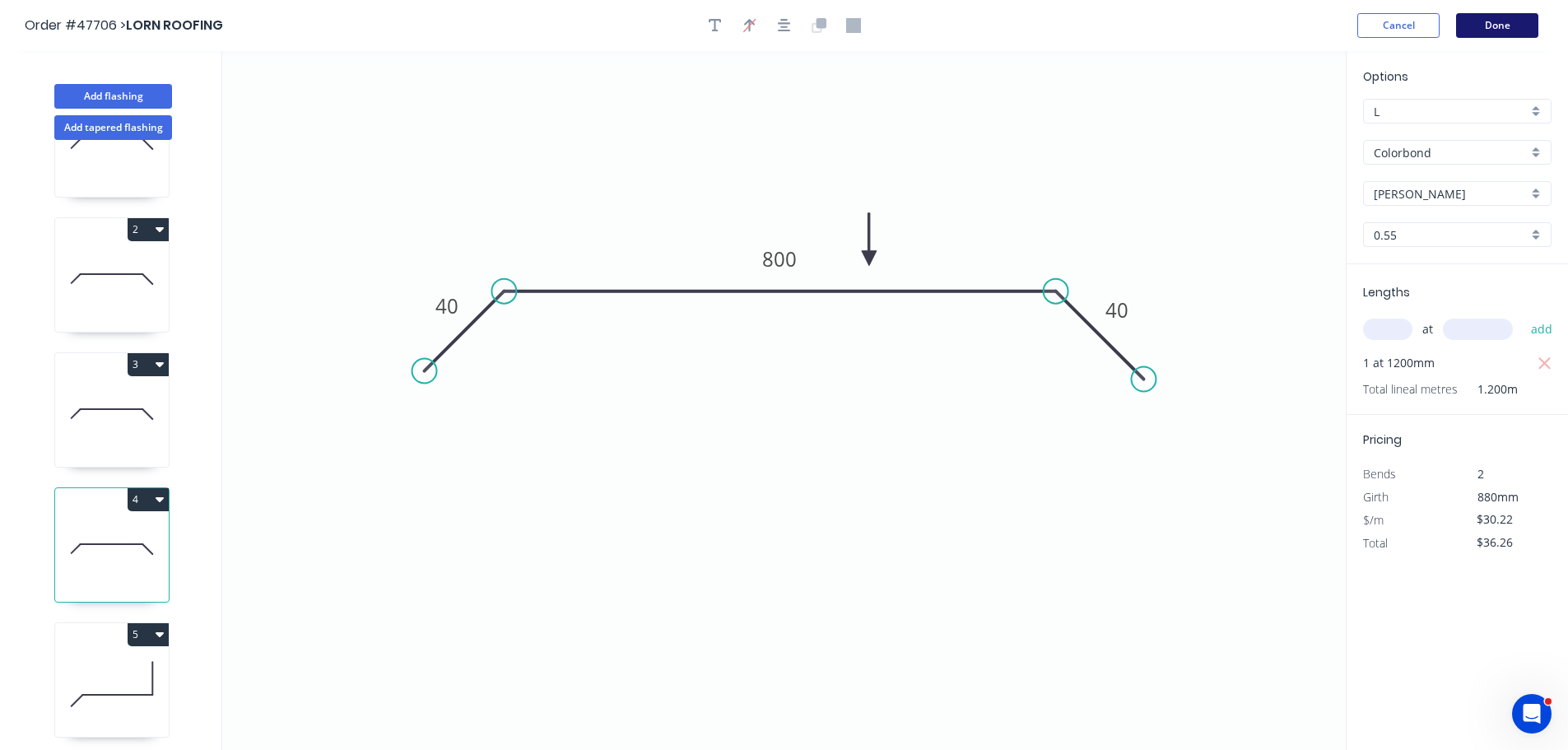
click at [1497, 24] on button "Done" at bounding box center [1498, 26] width 83 height 25
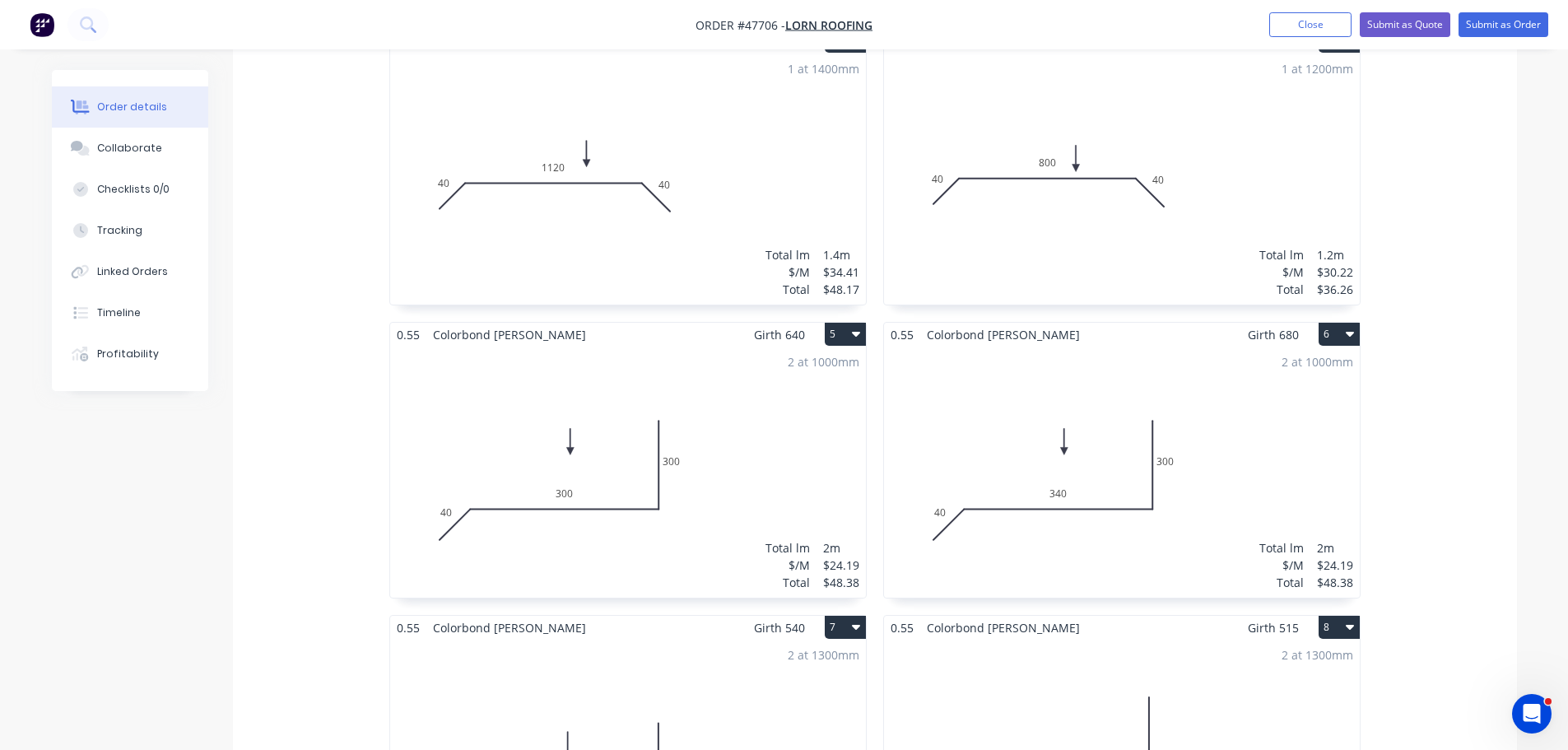
scroll to position [659, 0]
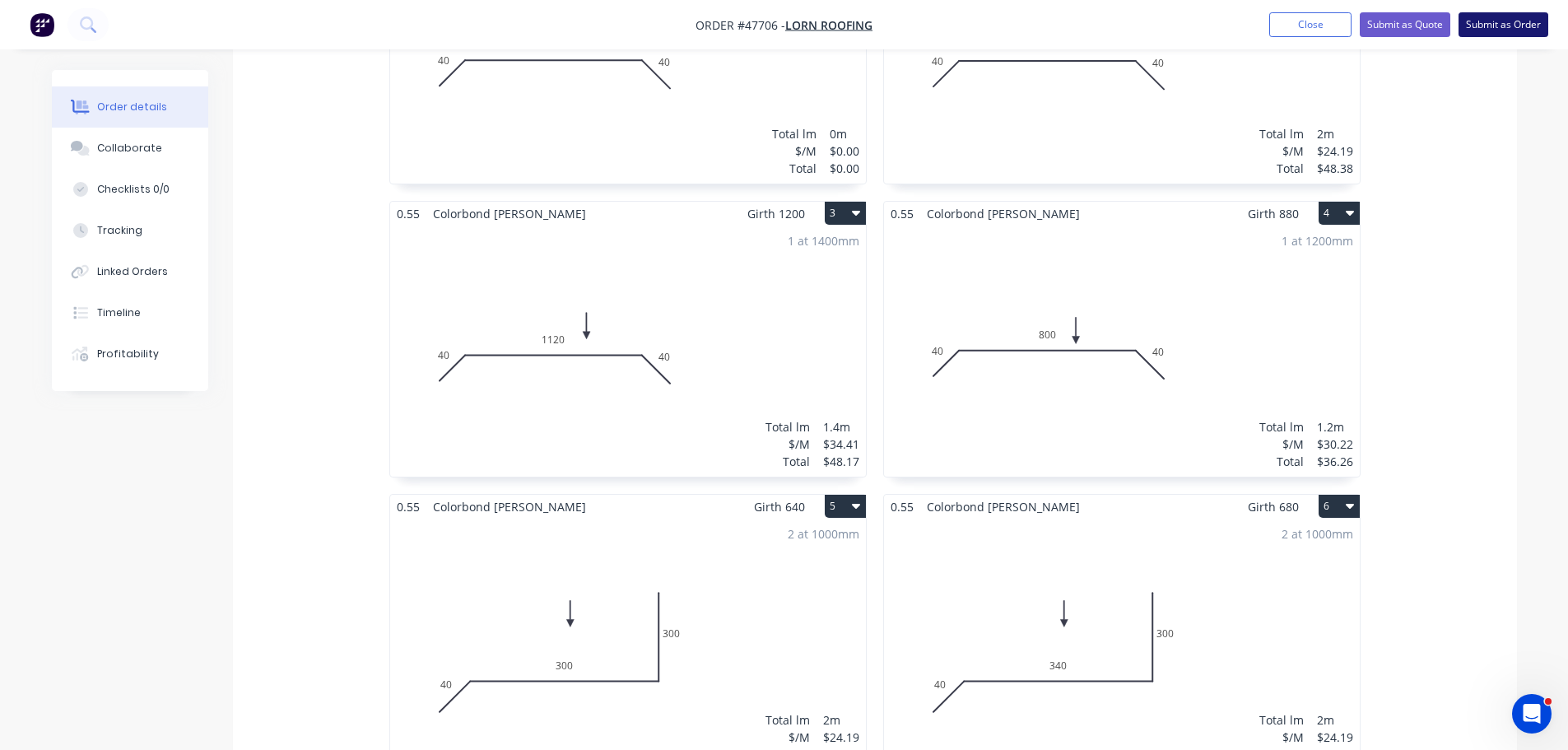
click at [1484, 26] on button "Submit as Order" at bounding box center [1504, 25] width 90 height 25
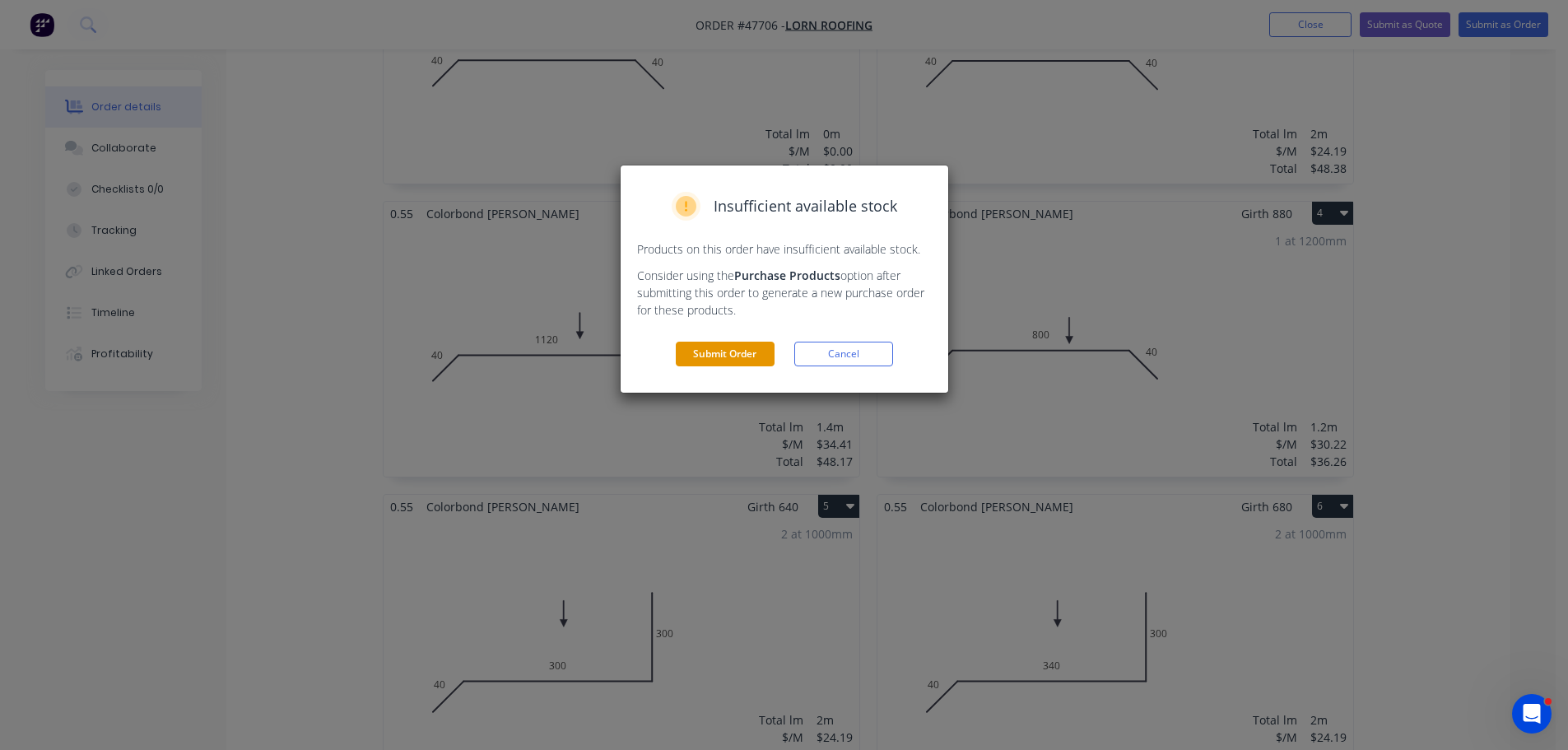
click at [743, 347] on button "Submit Order" at bounding box center [726, 354] width 99 height 25
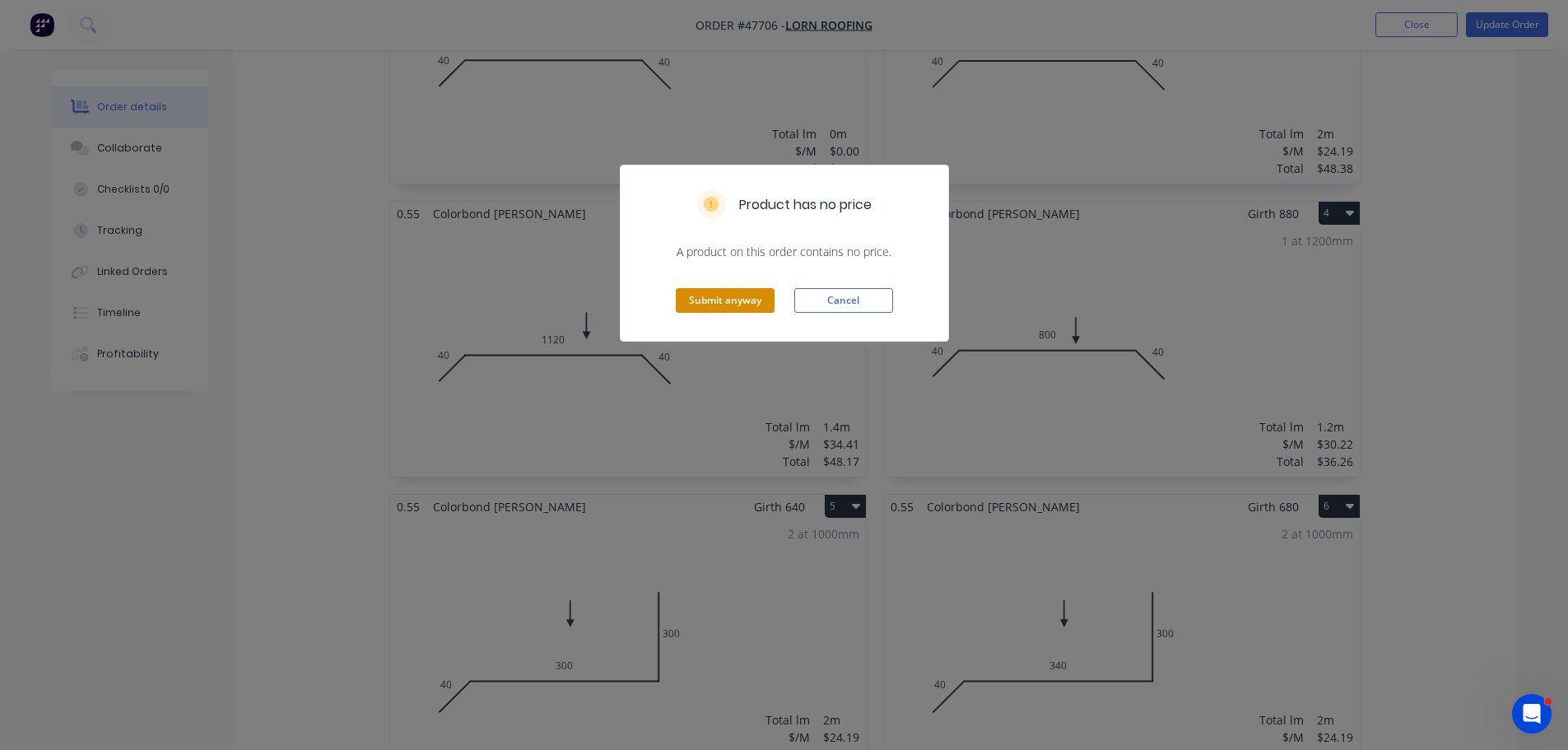
click at [743, 310] on button "Submit anyway" at bounding box center [726, 301] width 99 height 25
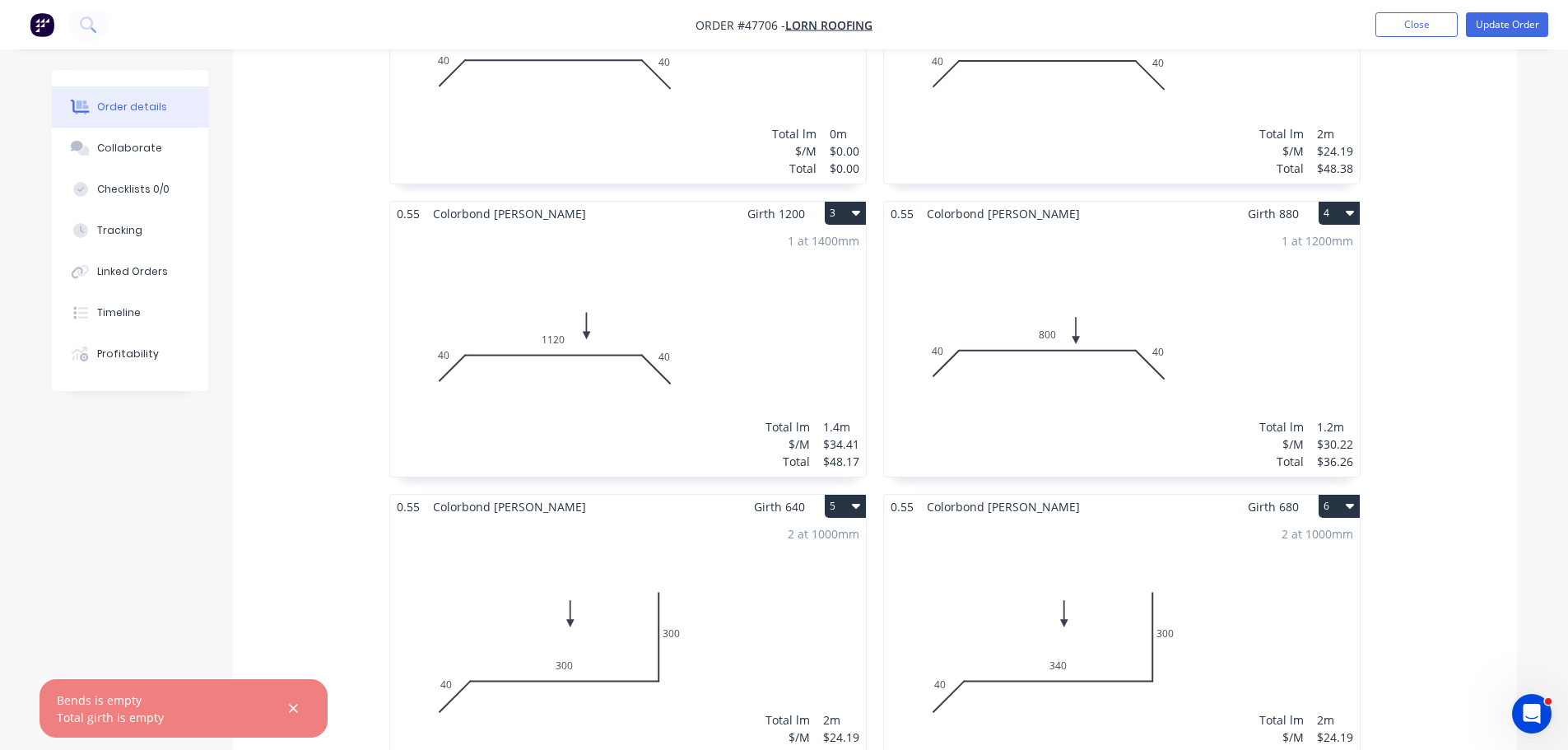
click at [640, 90] on div "Total lm $/M Total 0m $0.00 $0.00" at bounding box center [628, 58] width 476 height 251
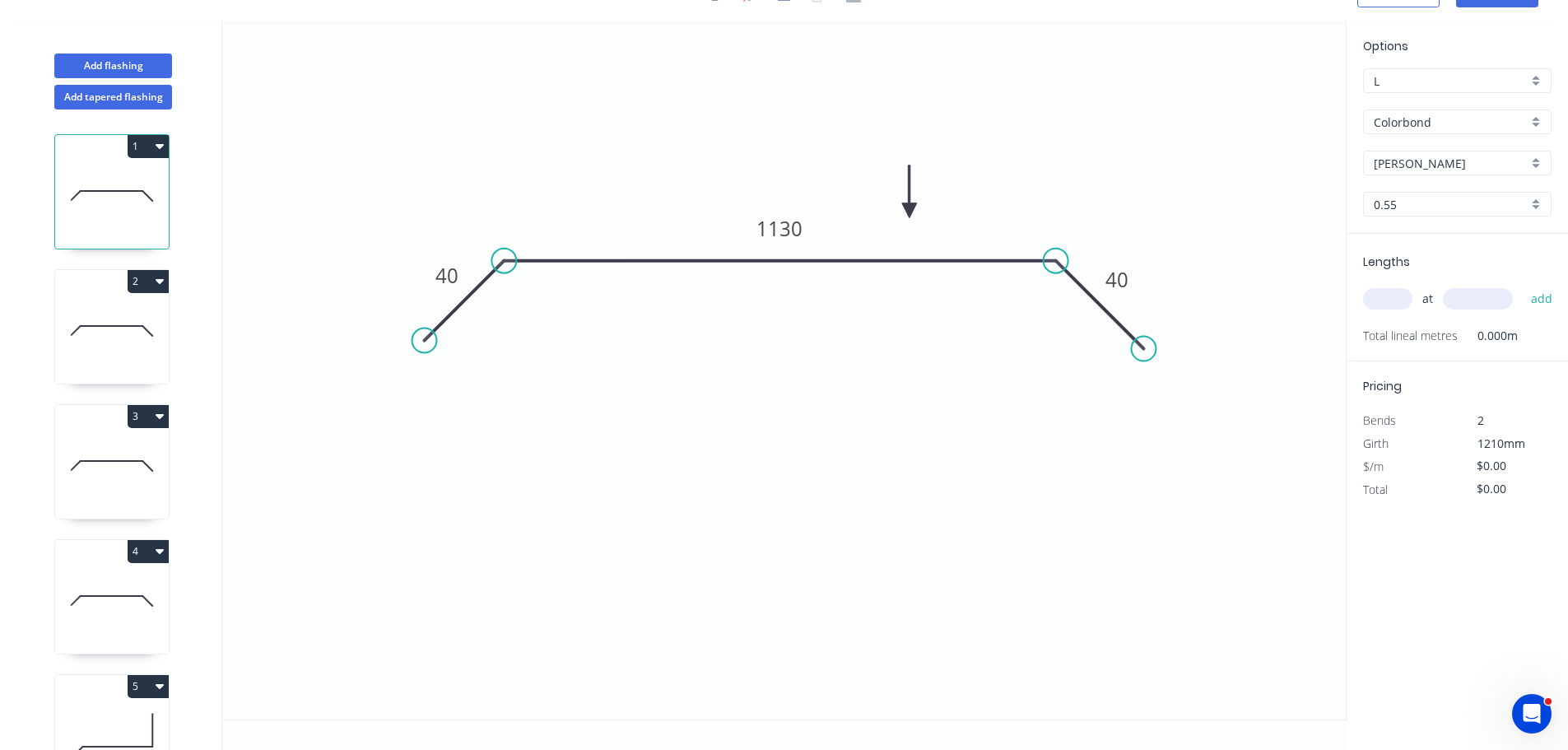
scroll to position [31, 0]
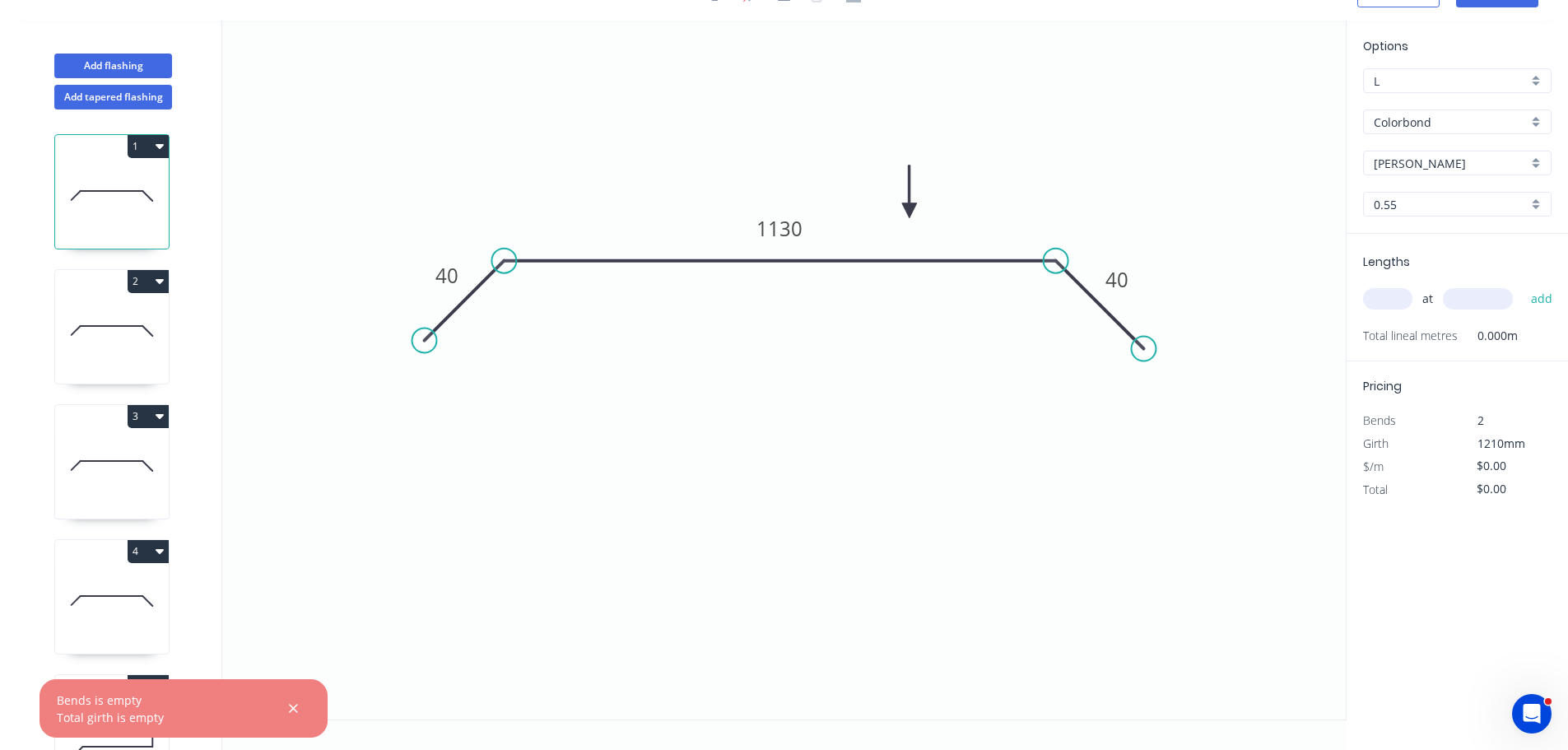
click at [1375, 297] on input "text" at bounding box center [1388, 299] width 50 height 21
click at [1115, 282] on tspan "40" at bounding box center [1117, 279] width 23 height 27
type input "$34.41"
click at [448, 282] on tspan "40" at bounding box center [447, 275] width 23 height 27
click at [907, 387] on icon "0 30 1130 30" at bounding box center [784, 370] width 1124 height 699
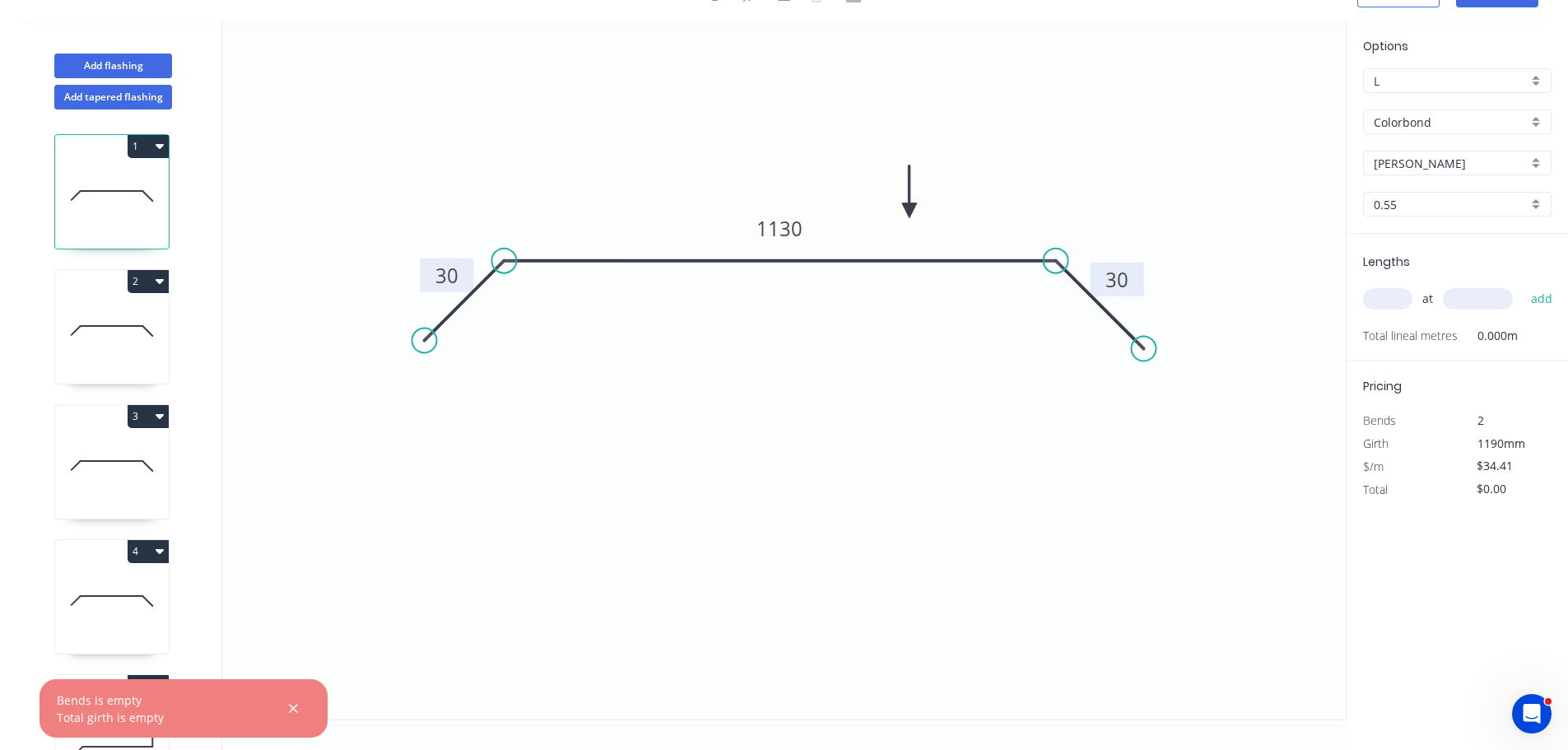
click at [1402, 302] on input "text" at bounding box center [1388, 299] width 50 height 21
click at [1379, 302] on input "text" at bounding box center [1388, 299] width 50 height 21
click at [1111, 282] on tspan "30" at bounding box center [1117, 279] width 23 height 27
click at [448, 275] on tspan "30" at bounding box center [447, 275] width 23 height 27
drag, startPoint x: 571, startPoint y: 426, endPoint x: 658, endPoint y: 395, distance: 92.4
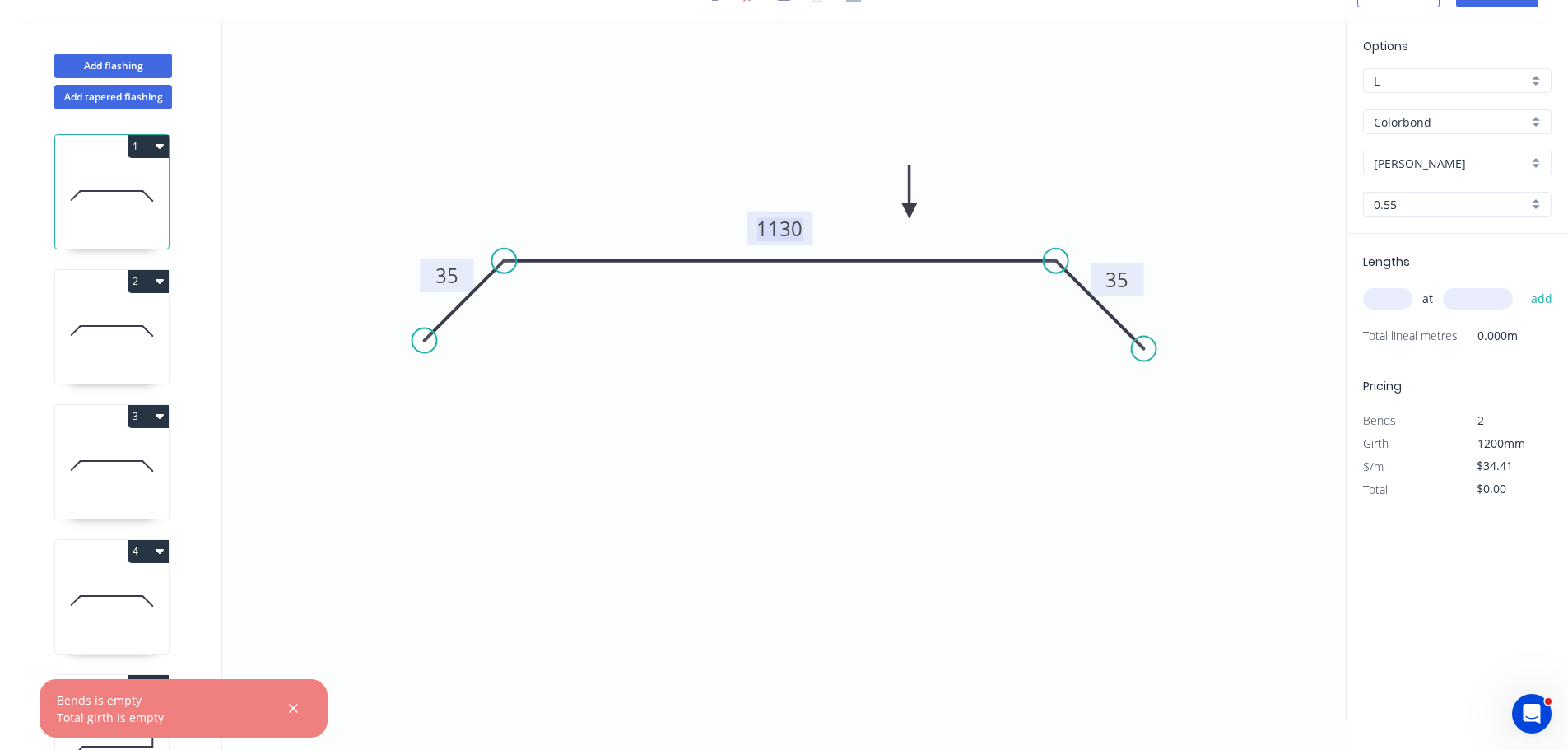
click at [576, 425] on icon "0 35 1130 35" at bounding box center [784, 370] width 1124 height 699
click at [1386, 297] on input "text" at bounding box center [1388, 299] width 50 height 21
type input "1"
type input "2500"
click at [1523, 285] on button "add" at bounding box center [1542, 299] width 39 height 28
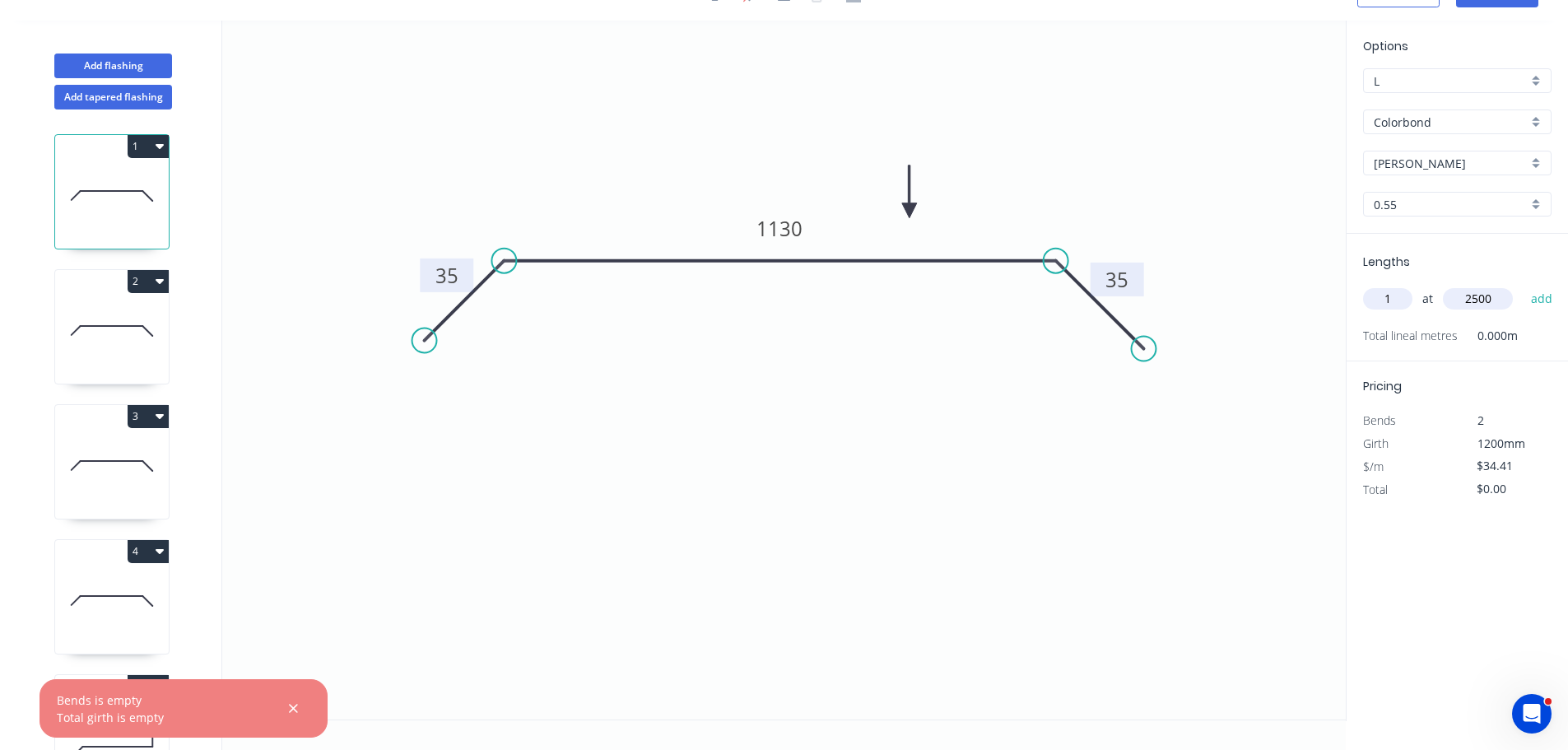
type input "$86.03"
type input "1"
type input "1800"
click at [1523, 285] on button "add" at bounding box center [1542, 299] width 39 height 28
type input "$147.96"
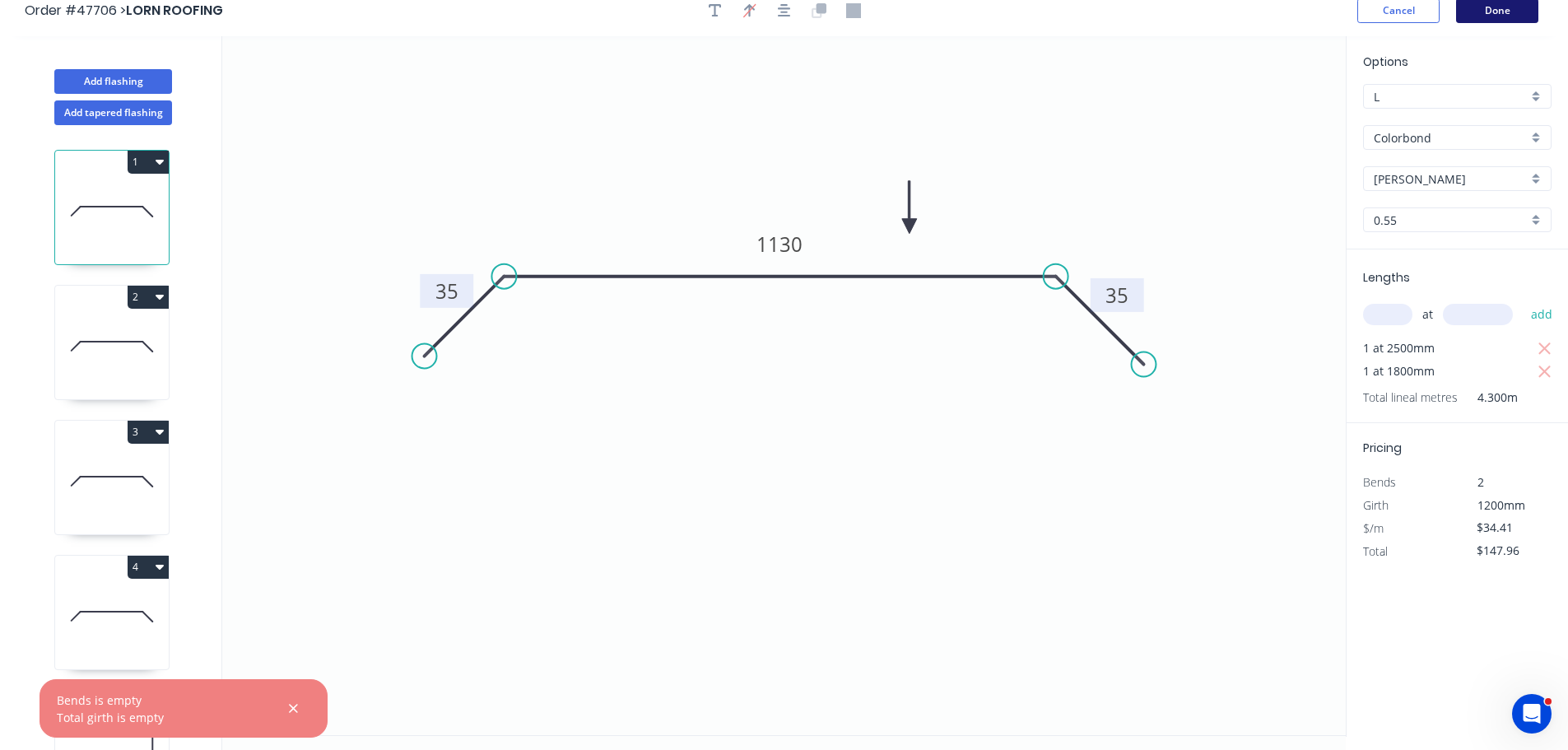
scroll to position [0, 0]
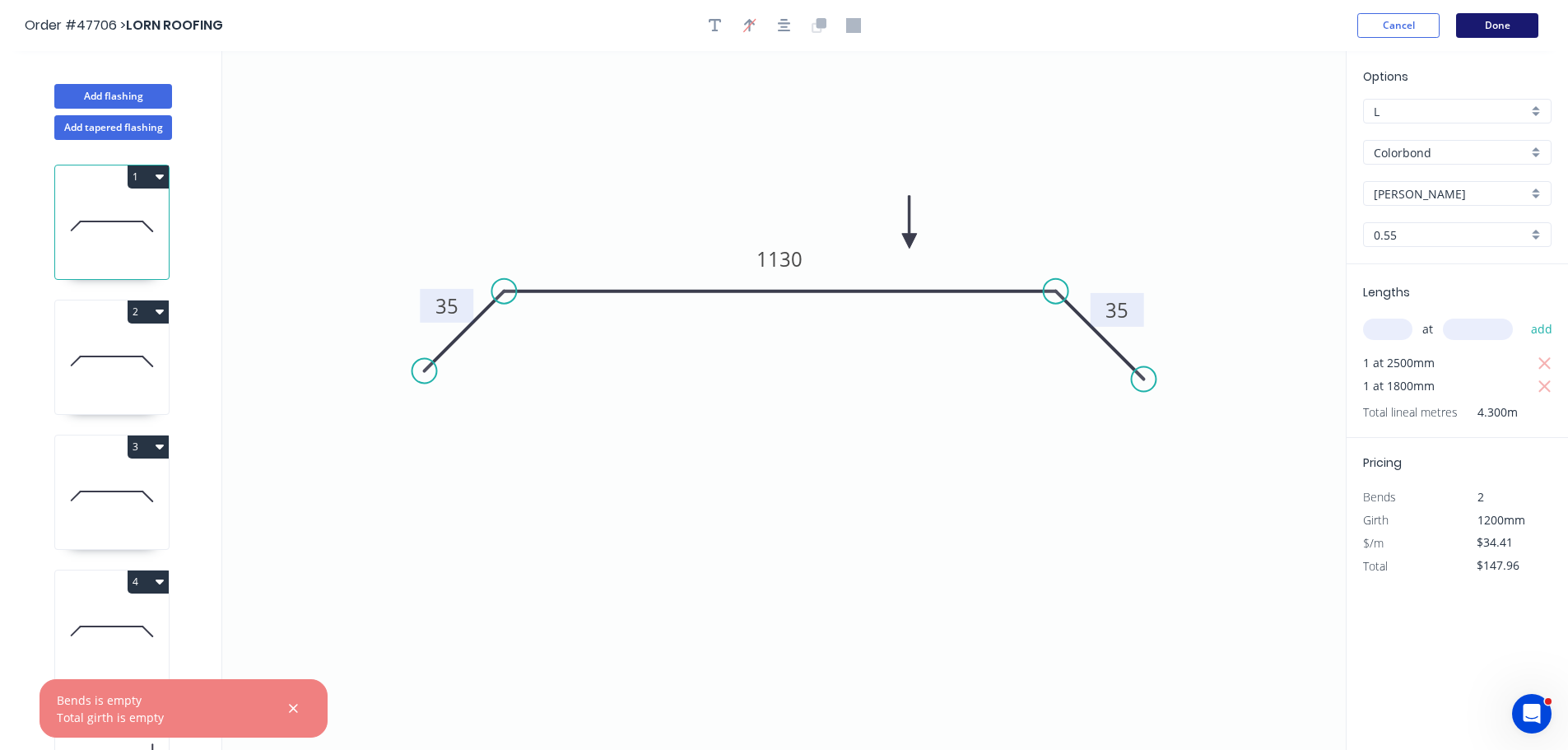
click at [1505, 22] on button "Done" at bounding box center [1498, 26] width 83 height 25
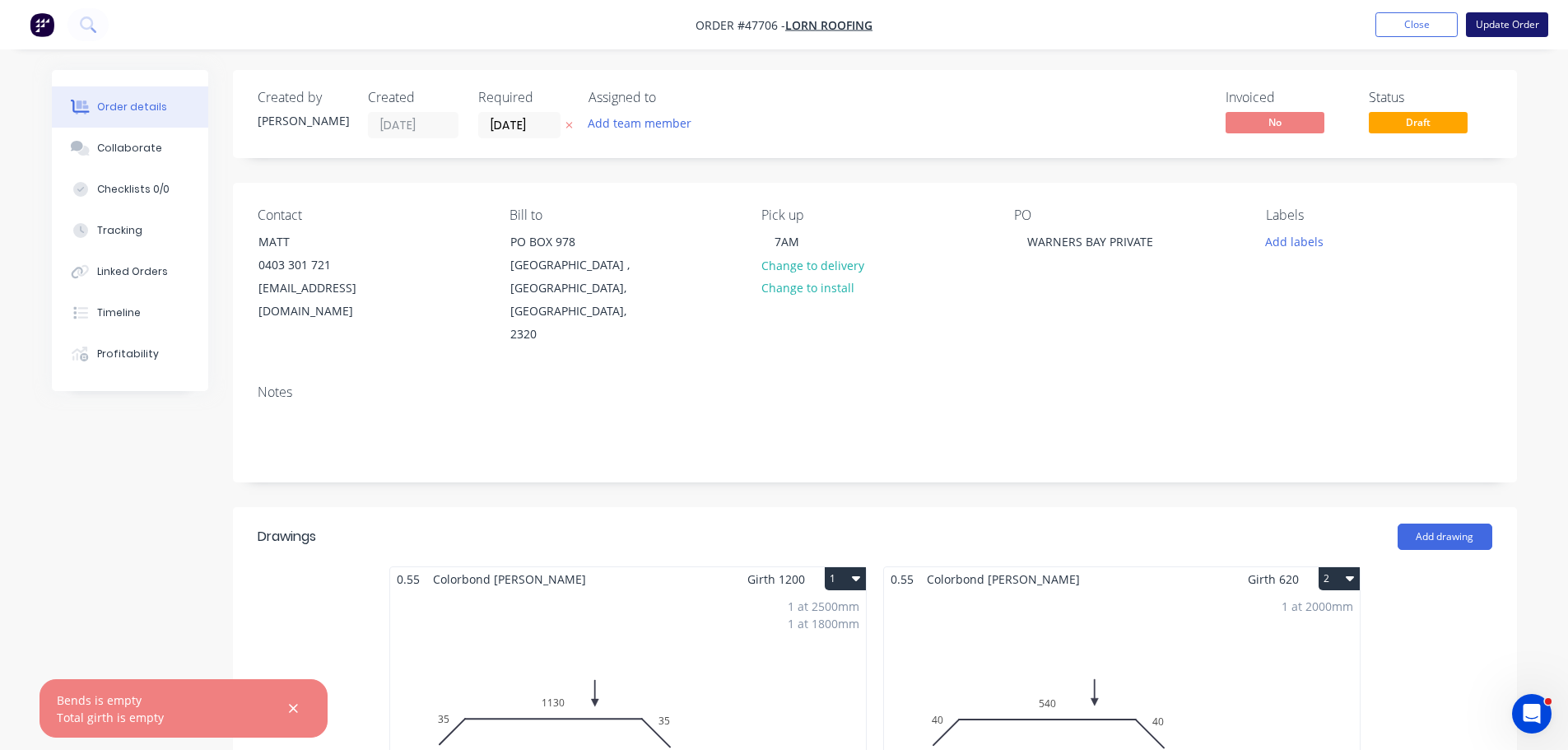
click at [1496, 28] on button "Update Order" at bounding box center [1508, 25] width 83 height 25
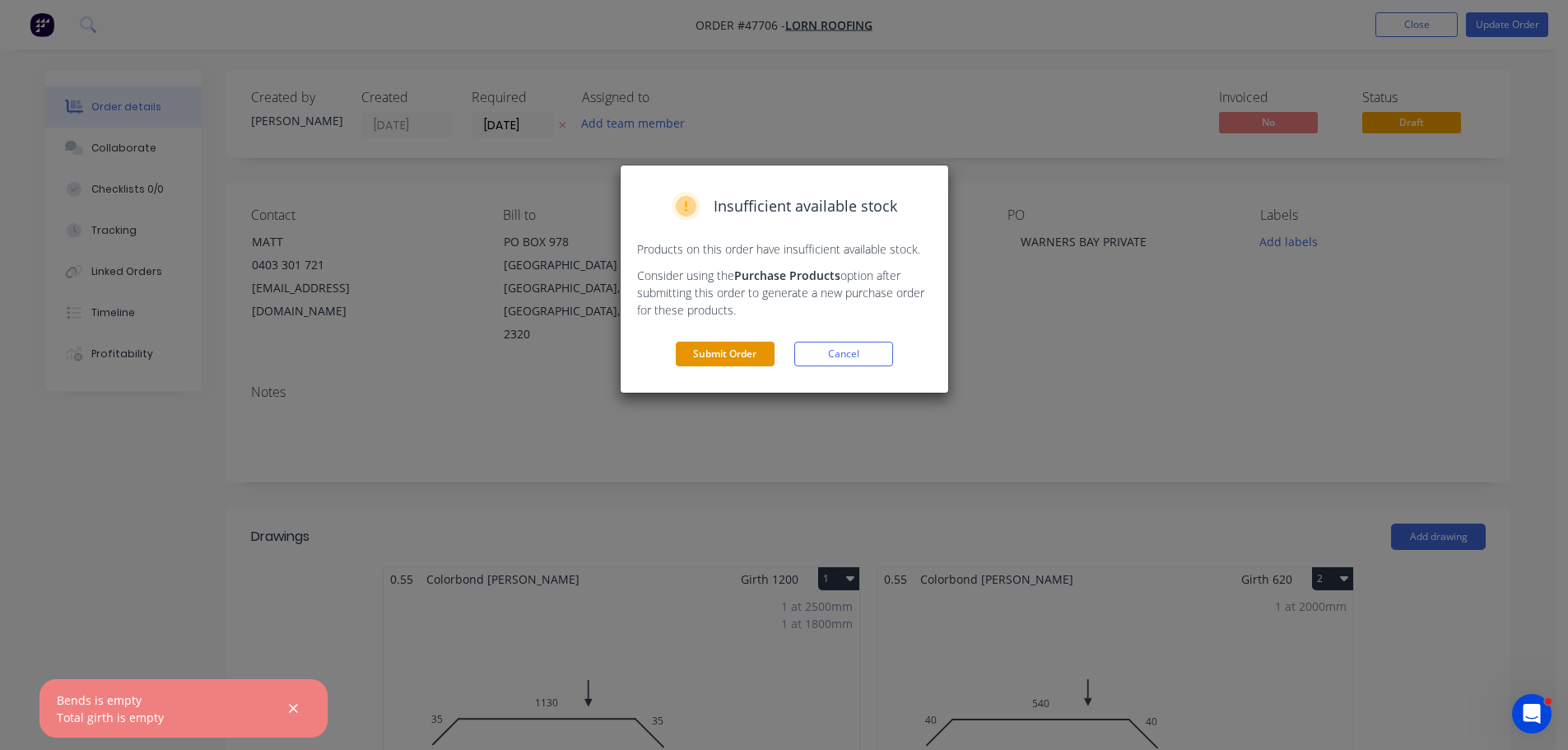
click at [729, 348] on button "Submit Order" at bounding box center [726, 354] width 99 height 25
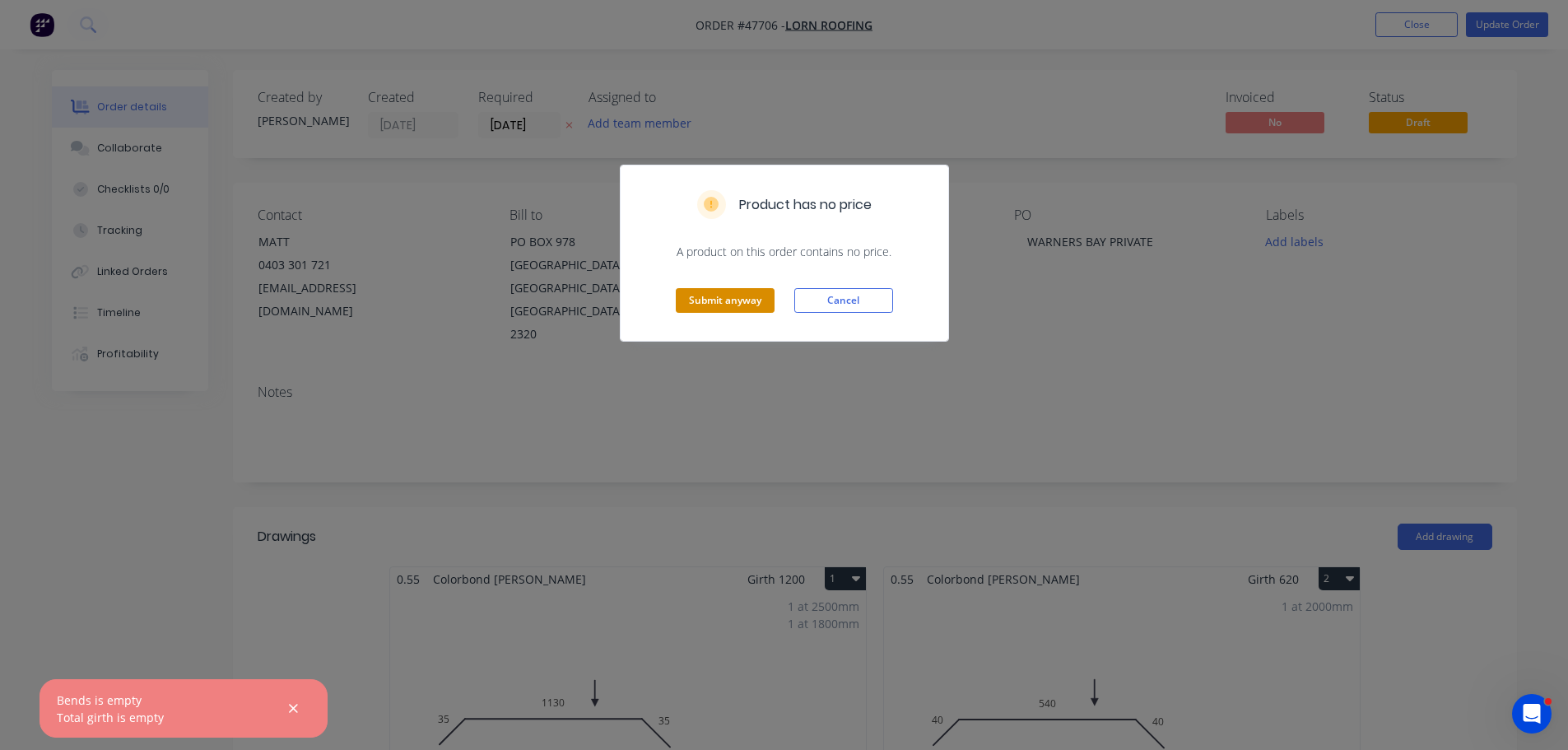
click at [756, 295] on button "Submit anyway" at bounding box center [726, 301] width 99 height 25
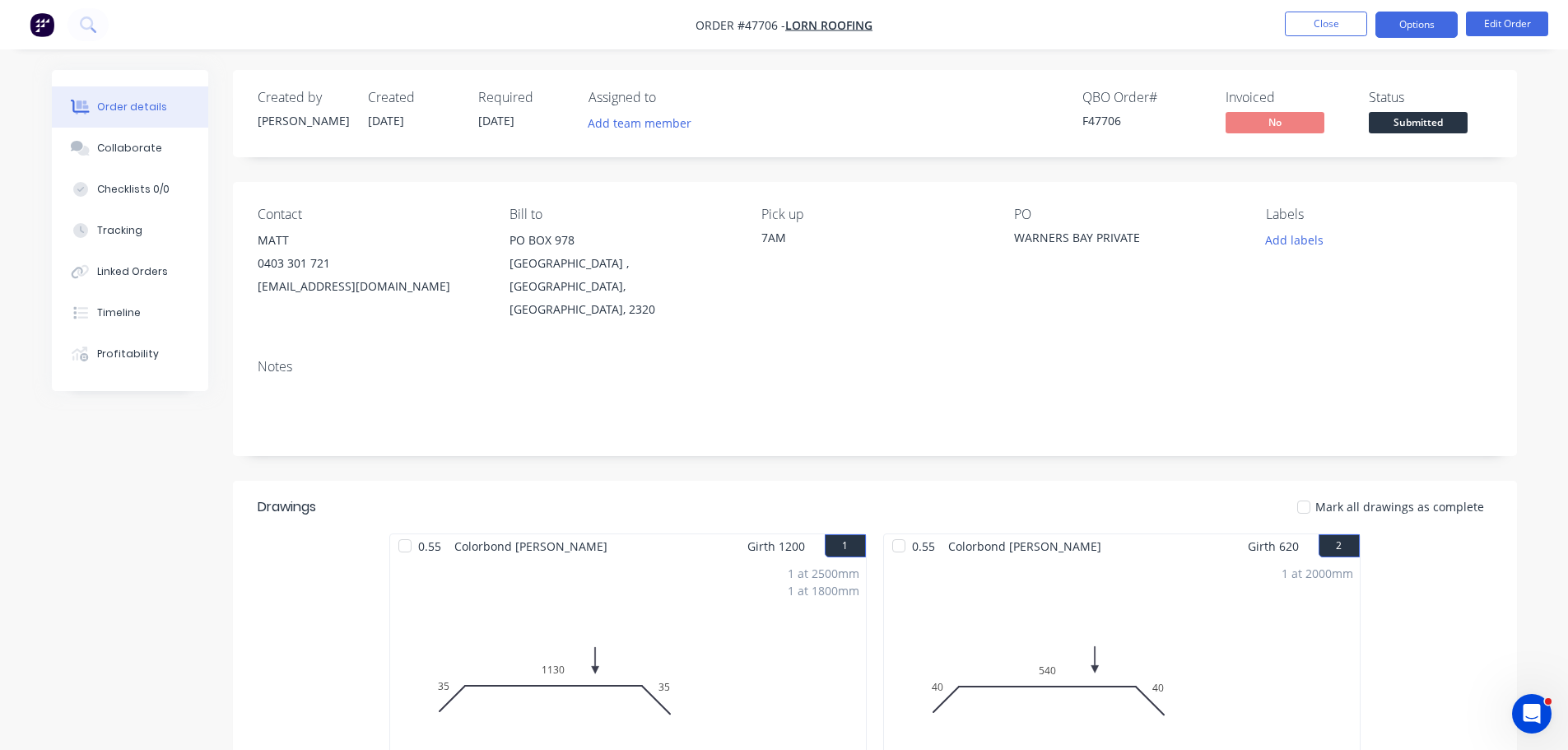
click at [1395, 31] on button "Options" at bounding box center [1417, 25] width 83 height 26
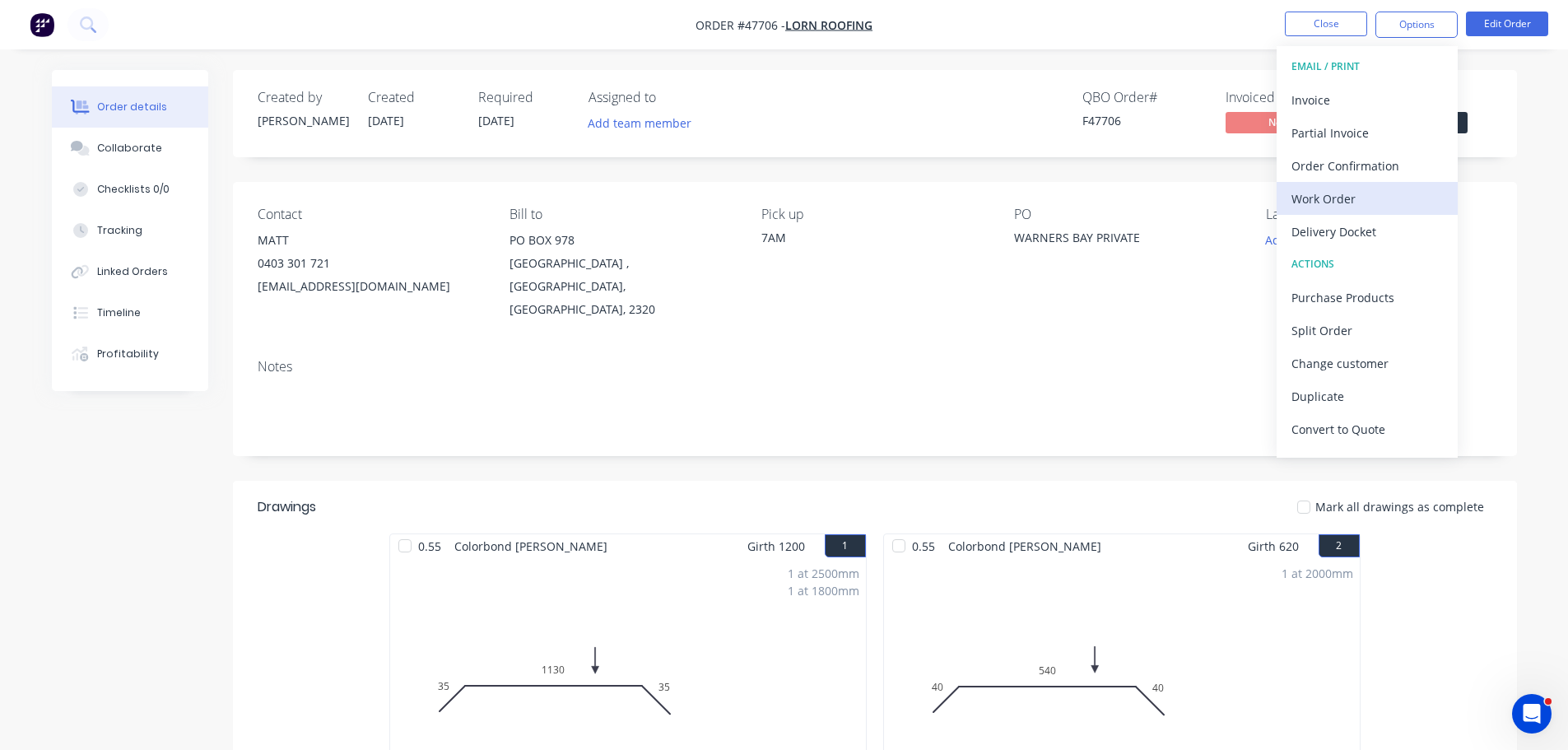
click at [1335, 191] on div "Work Order" at bounding box center [1367, 198] width 151 height 24
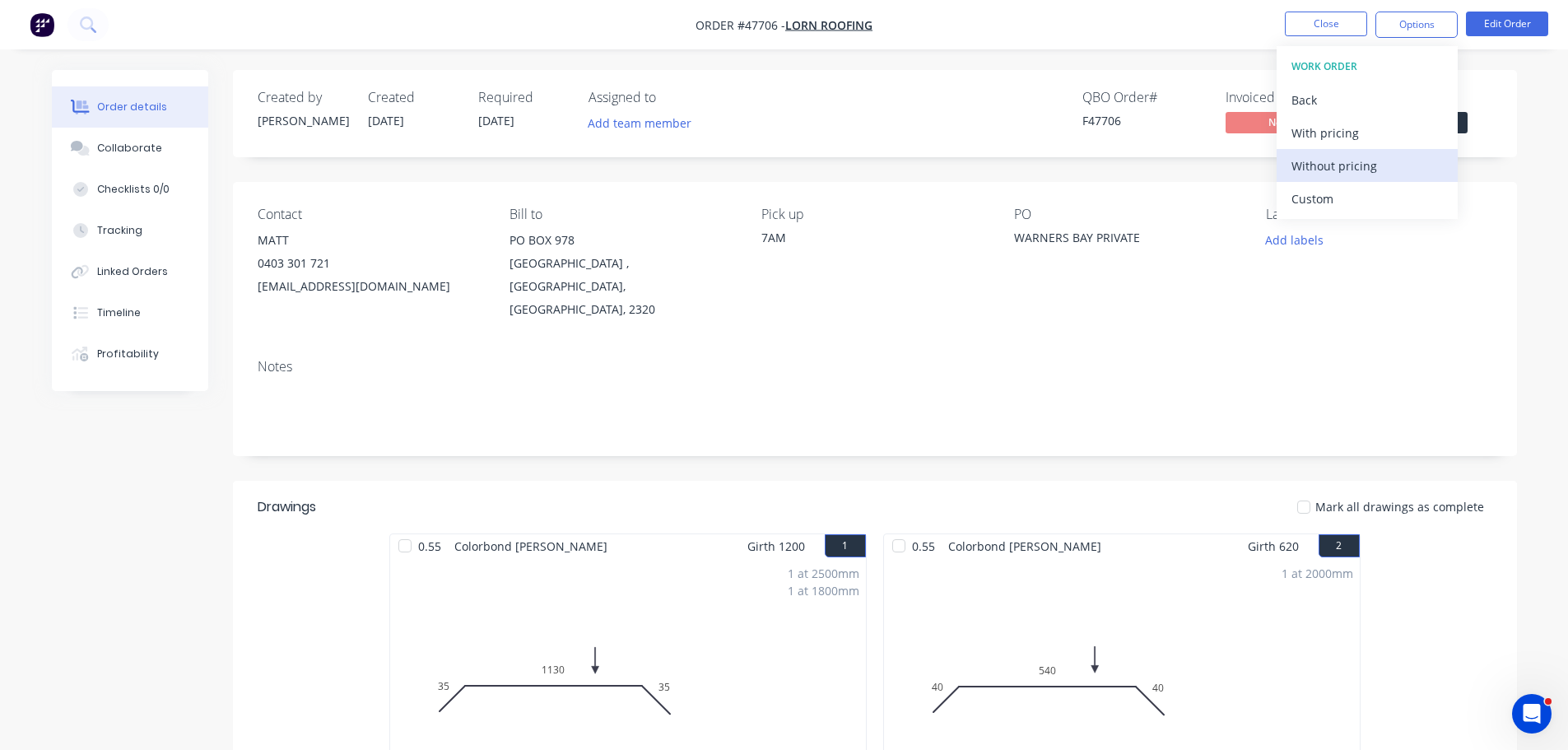
click at [1303, 158] on div "Without pricing" at bounding box center [1367, 165] width 151 height 24
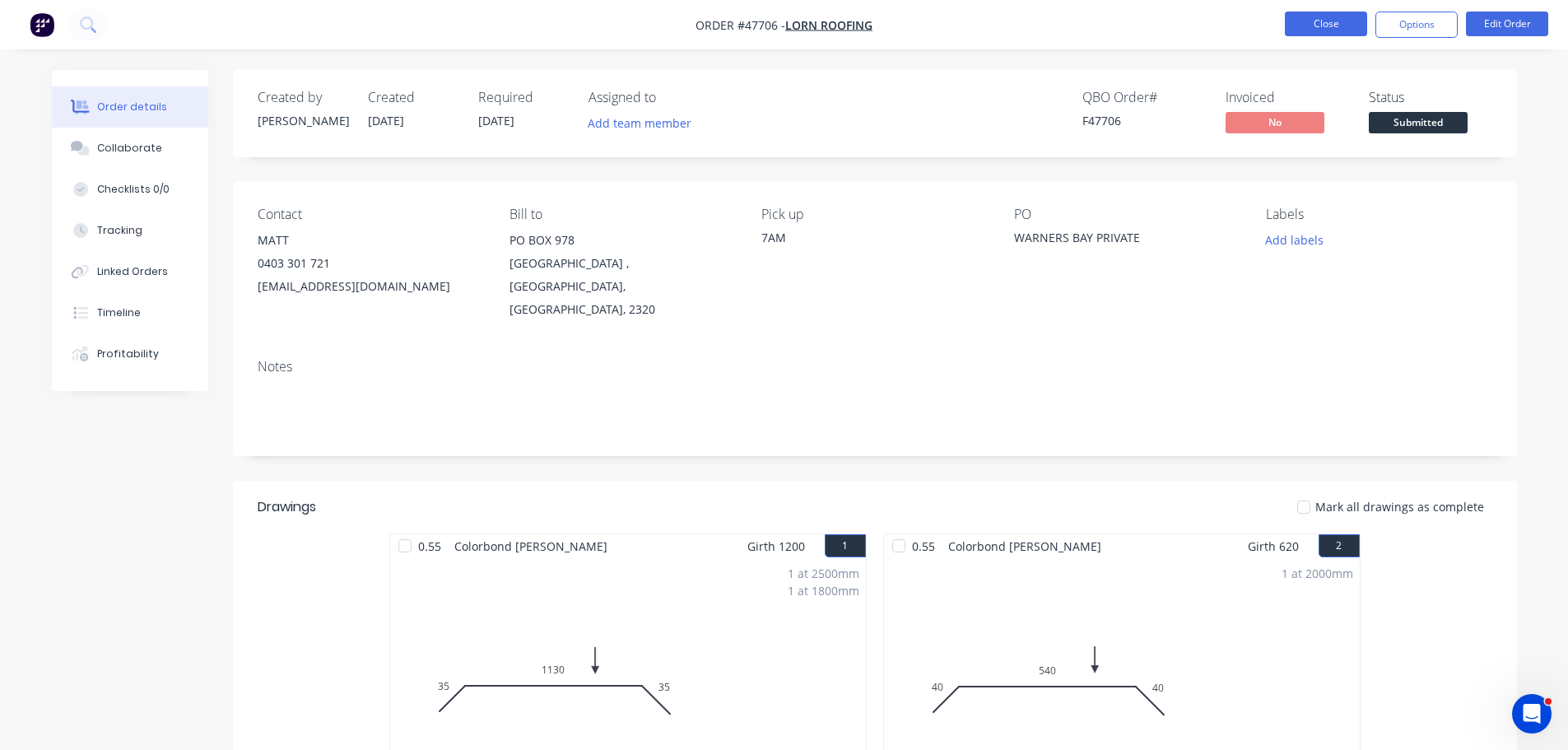
click at [1322, 22] on button "Close" at bounding box center [1326, 24] width 83 height 25
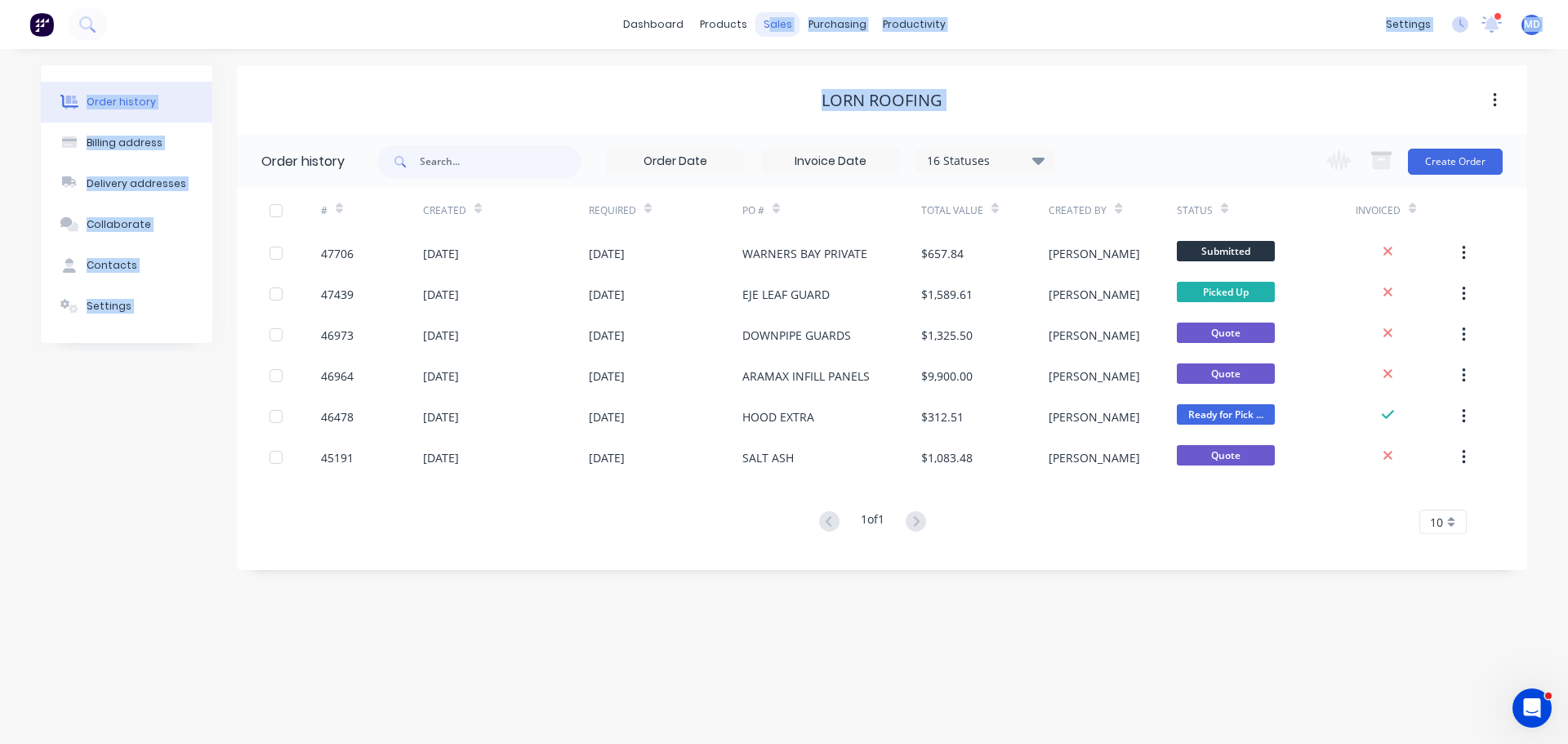
drag, startPoint x: 755, startPoint y: 40, endPoint x: 782, endPoint y: 28, distance: 29.5
click at [782, 28] on div "dashboard products sales purchasing productivity dashboard products Product Cat…" at bounding box center [784, 372] width 1568 height 744
click at [785, 21] on div "sales" at bounding box center [777, 25] width 45 height 25
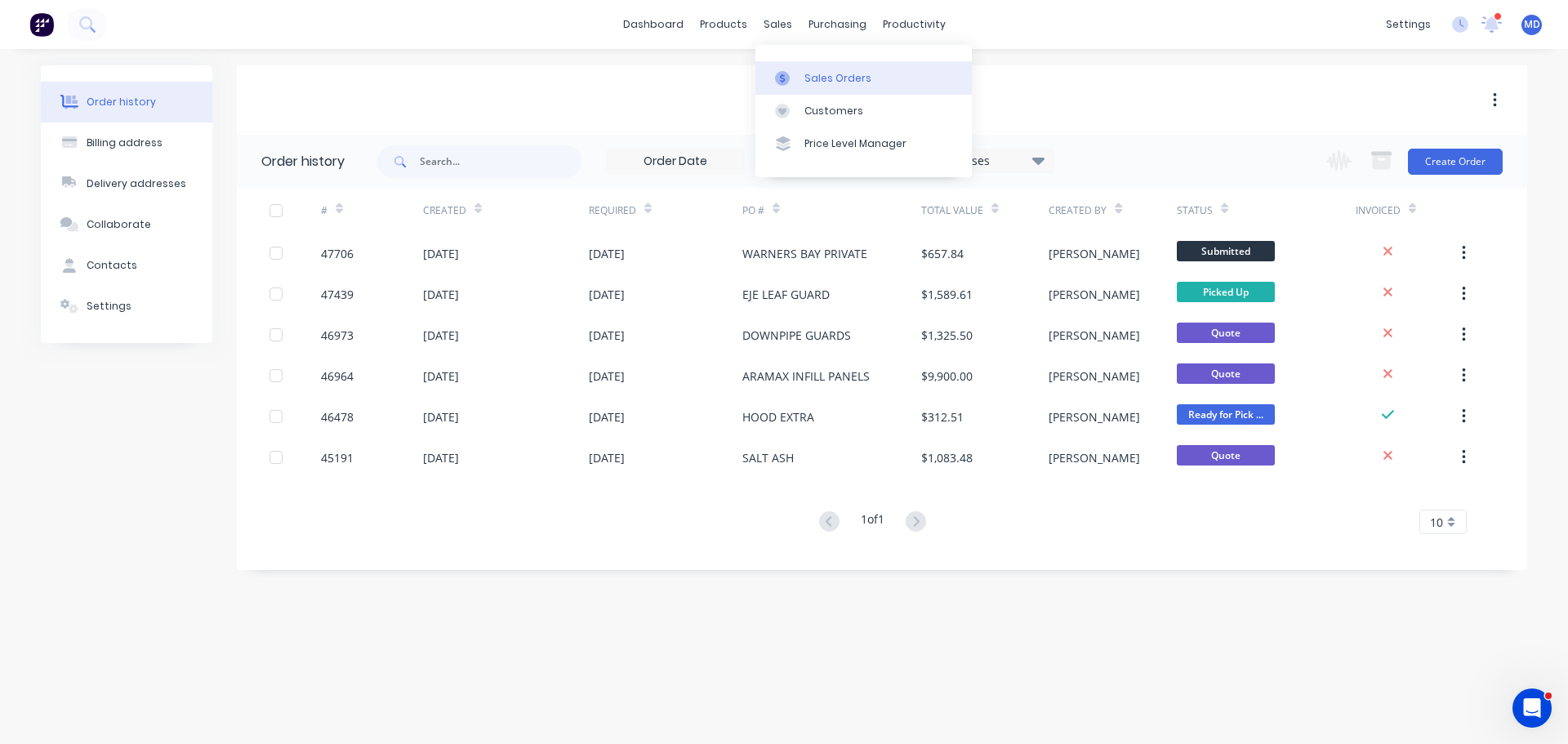
click at [813, 76] on div "Sales Orders" at bounding box center [838, 79] width 67 height 15
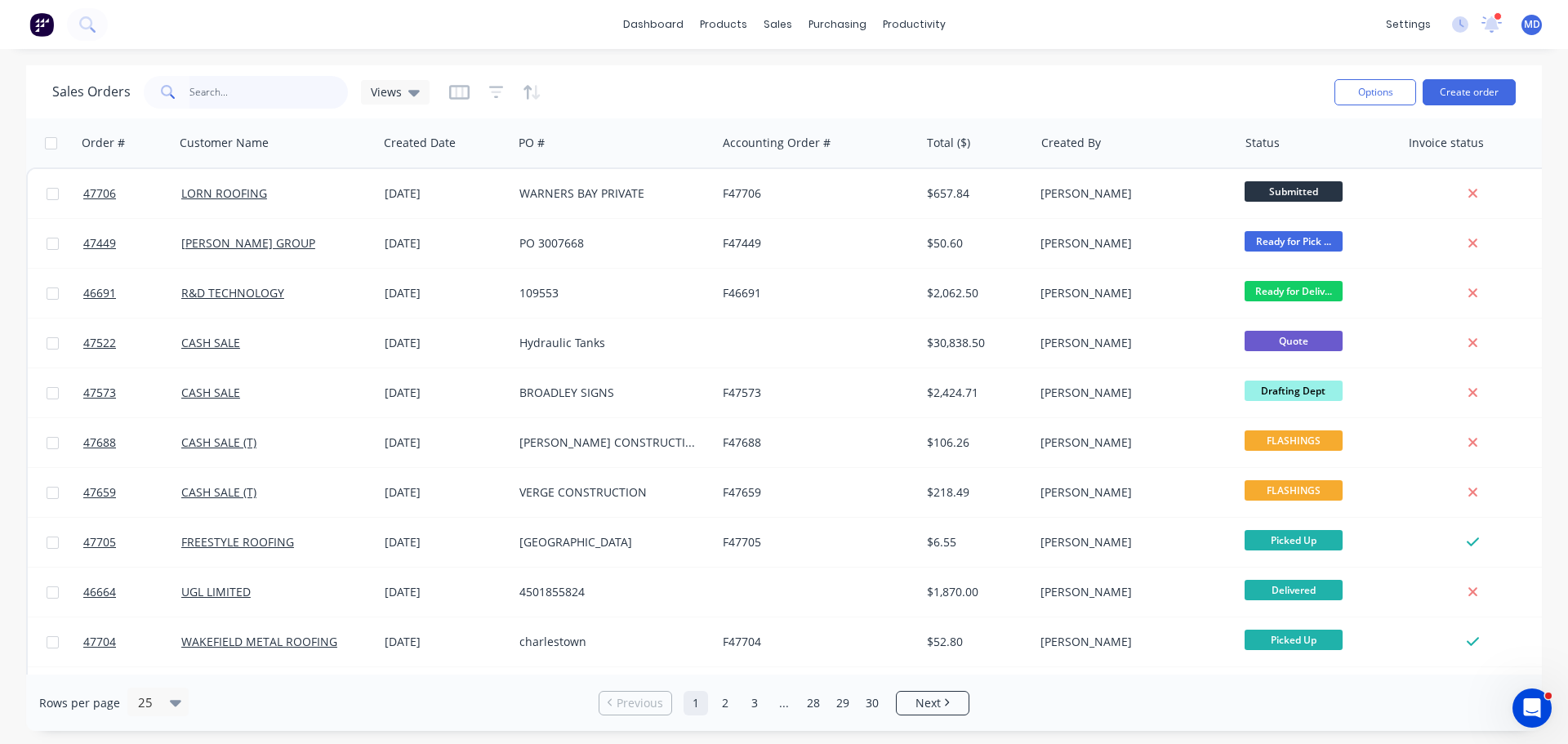
click at [230, 84] on input "text" at bounding box center [269, 93] width 159 height 33
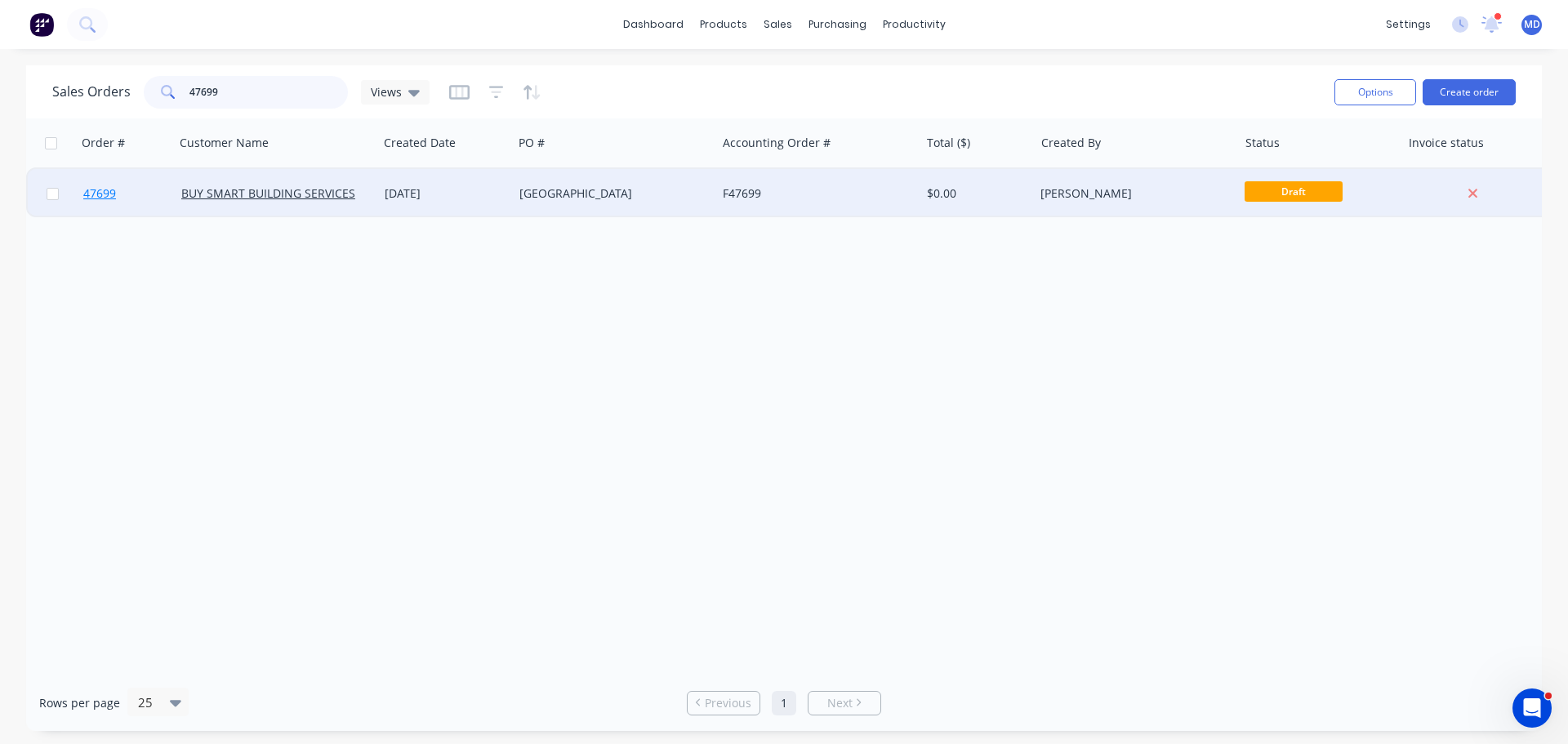
type input "47699"
click at [89, 197] on span "47699" at bounding box center [100, 193] width 33 height 16
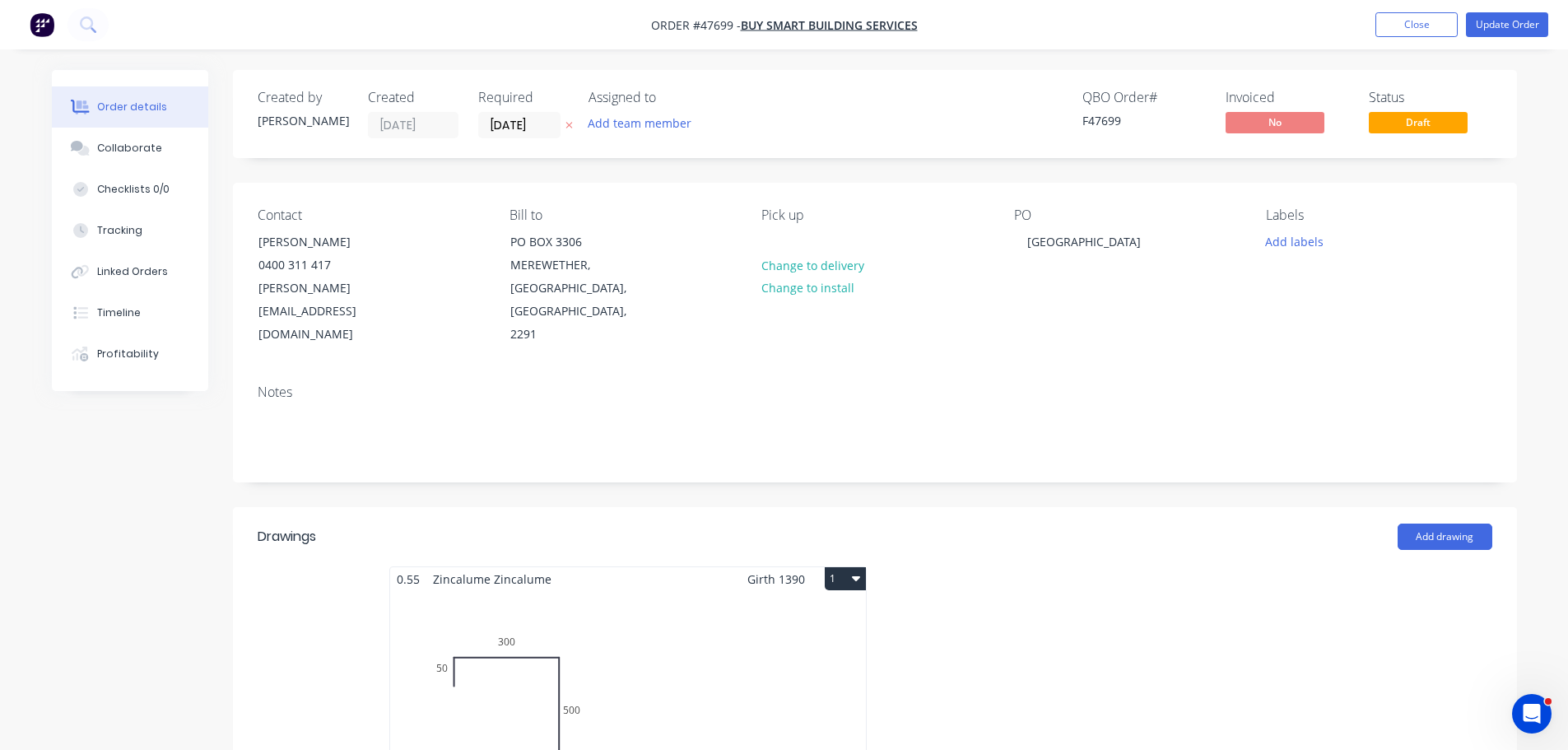
click at [511, 643] on div "Total lm $/M Total 0m $0.00 $0.00" at bounding box center [628, 717] width 476 height 251
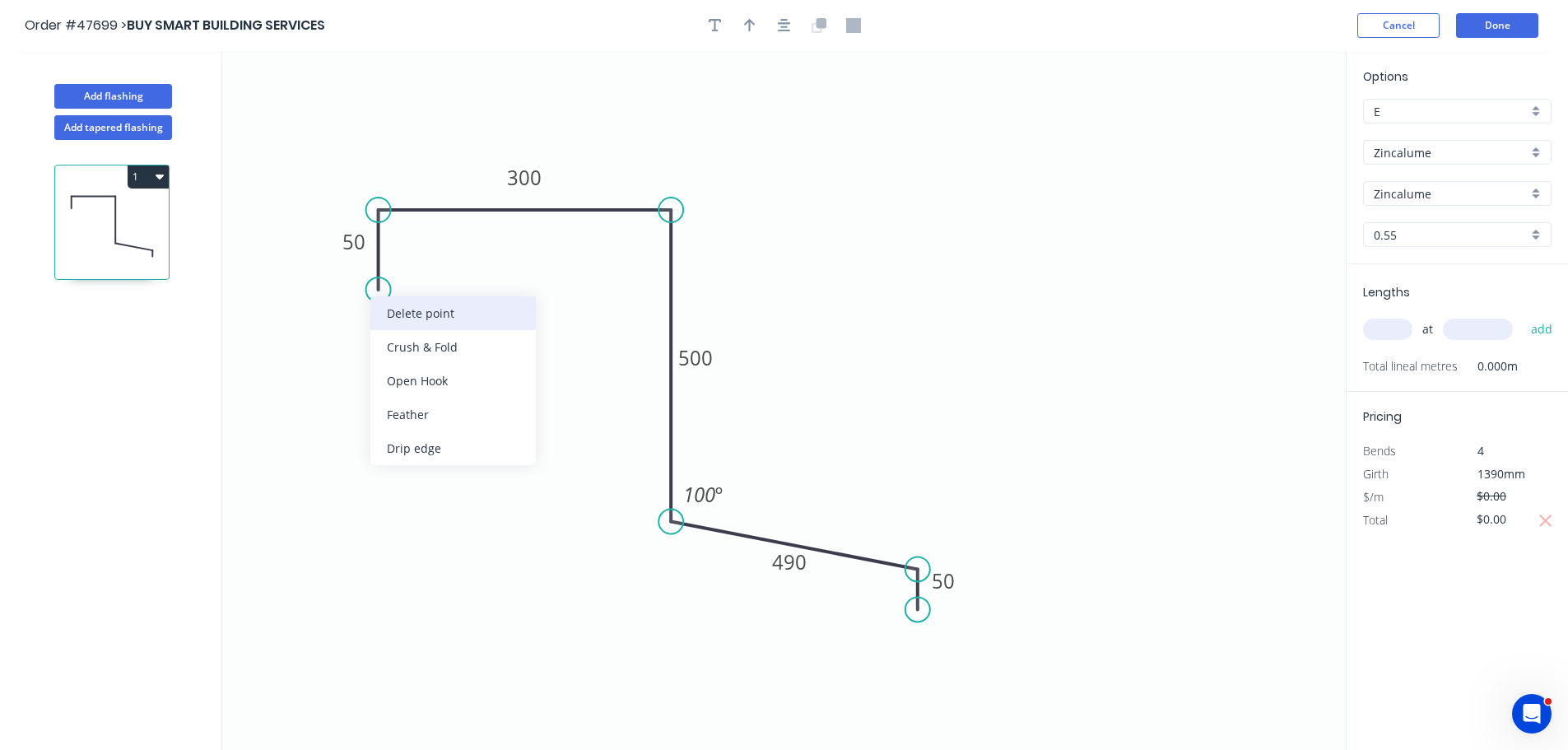
click at [400, 317] on div "Delete point" at bounding box center [453, 313] width 165 height 34
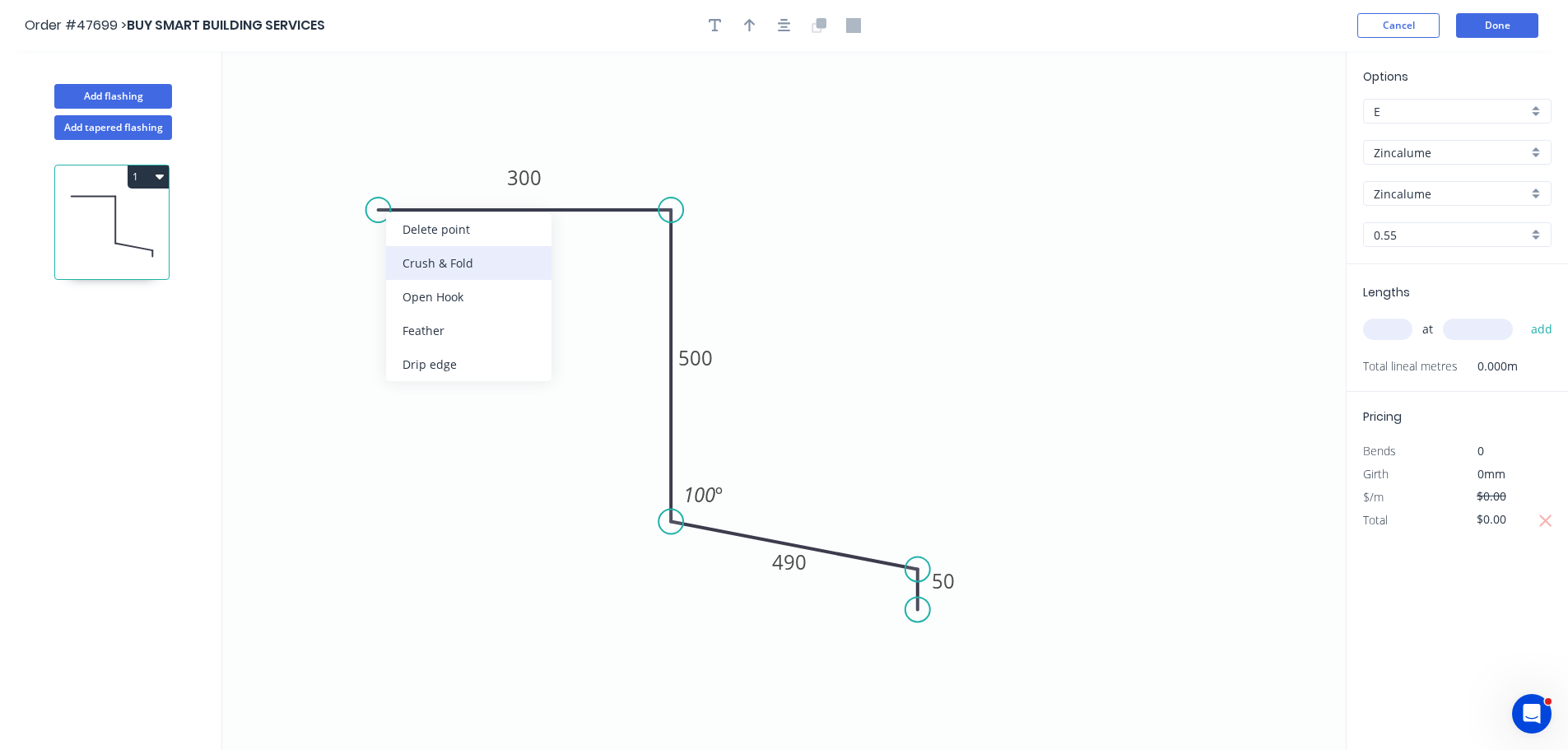
click at [405, 261] on div "Crush & Fold" at bounding box center [469, 263] width 165 height 34
click at [420, 167] on tspan "10" at bounding box center [411, 166] width 23 height 27
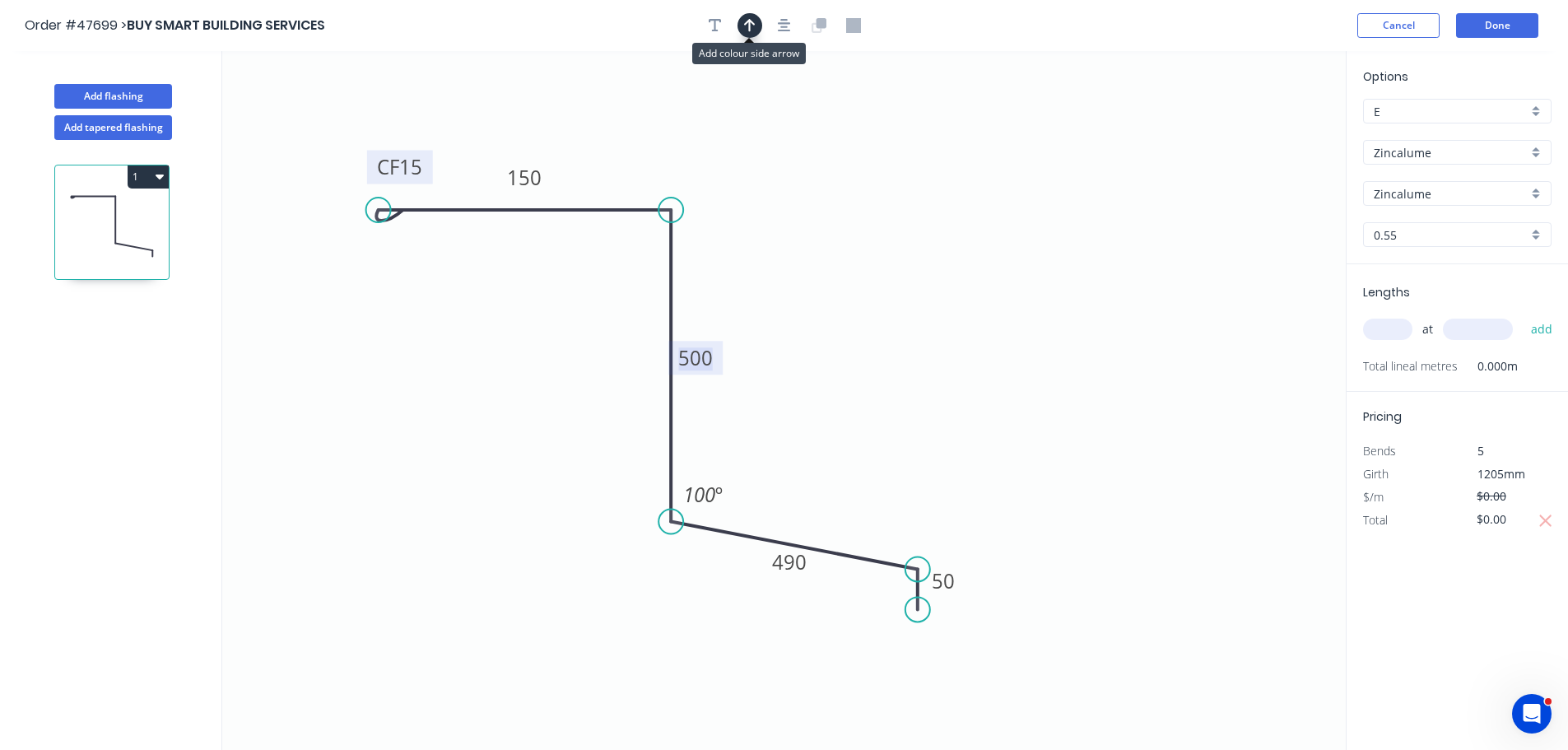
click at [751, 22] on icon "button" at bounding box center [750, 26] width 12 height 13
drag, startPoint x: 1267, startPoint y: 131, endPoint x: 816, endPoint y: 420, distance: 535.7
click at [816, 423] on icon at bounding box center [817, 405] width 15 height 53
click at [1386, 321] on input "text" at bounding box center [1388, 330] width 50 height 21
type input "3"
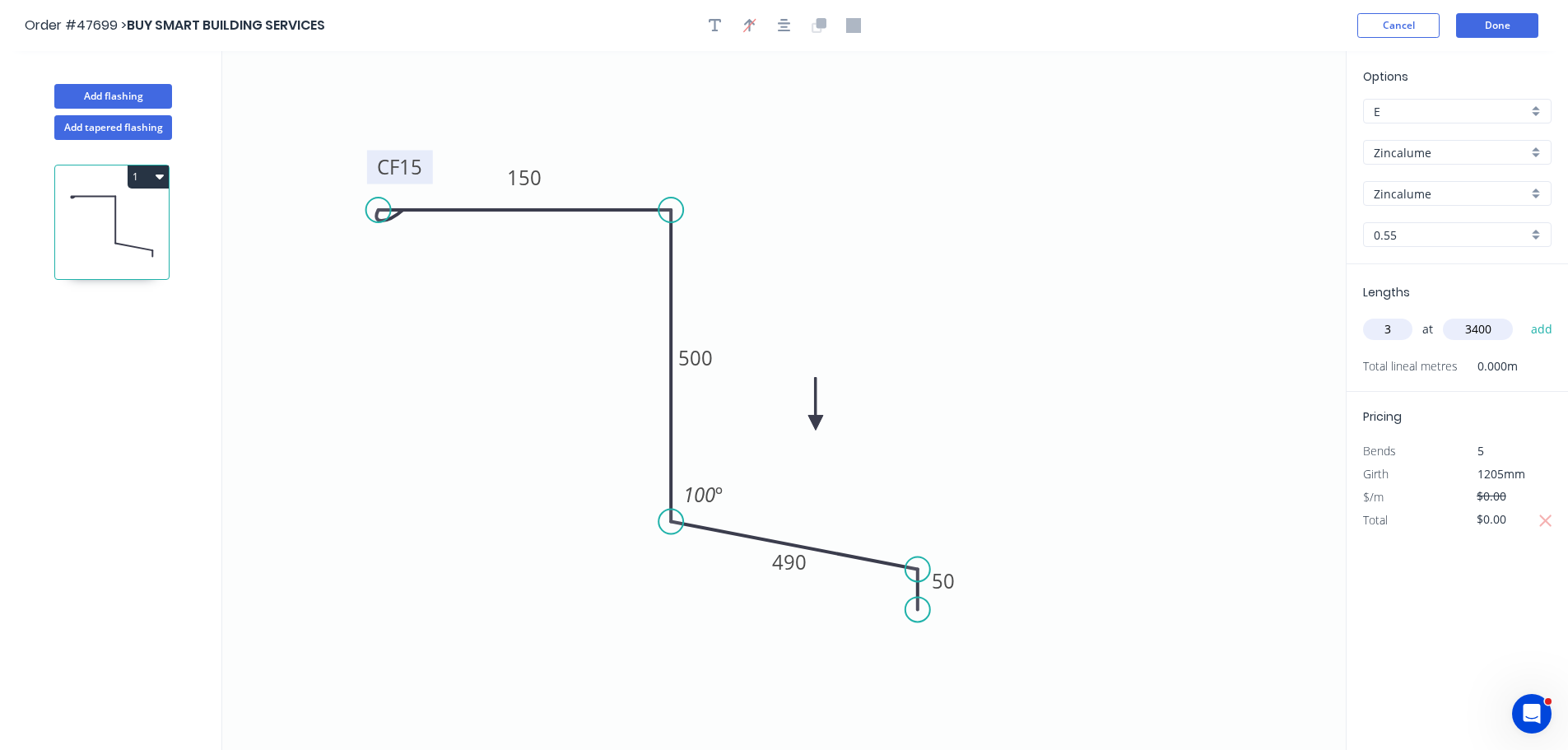
type input "3400"
click at [1523, 316] on button "add" at bounding box center [1542, 330] width 39 height 28
click at [1546, 551] on icon "button" at bounding box center [1546, 544] width 15 height 20
click at [1024, 404] on icon "0 CF 15 150 500 490 50 100 º" at bounding box center [784, 401] width 1124 height 699
click at [950, 588] on tspan "50" at bounding box center [944, 581] width 23 height 27
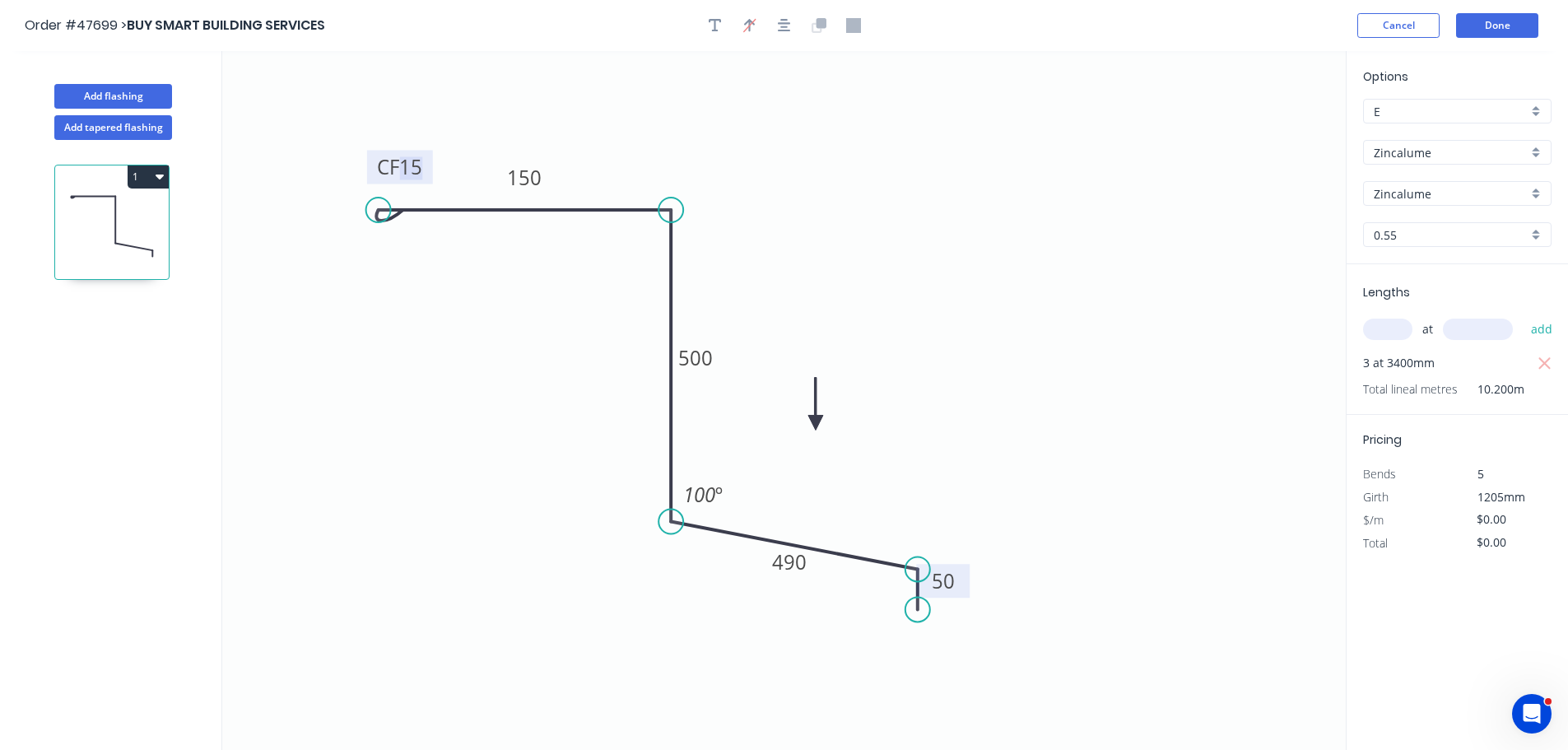
click at [521, 150] on icon "0 CF 15 150 500 490 50 100 º" at bounding box center [784, 401] width 1124 height 699
click at [532, 163] on rect at bounding box center [524, 177] width 54 height 34
click at [692, 354] on tspan "500" at bounding box center [696, 358] width 35 height 27
click at [1020, 446] on icon "0 CF 15 150 500 490 50 100 º" at bounding box center [784, 401] width 1124 height 699
click at [1434, 164] on div "Options E E Zincalume Zincalume Zincalume Zincalume 0.55 0.55" at bounding box center [1457, 166] width 221 height 197
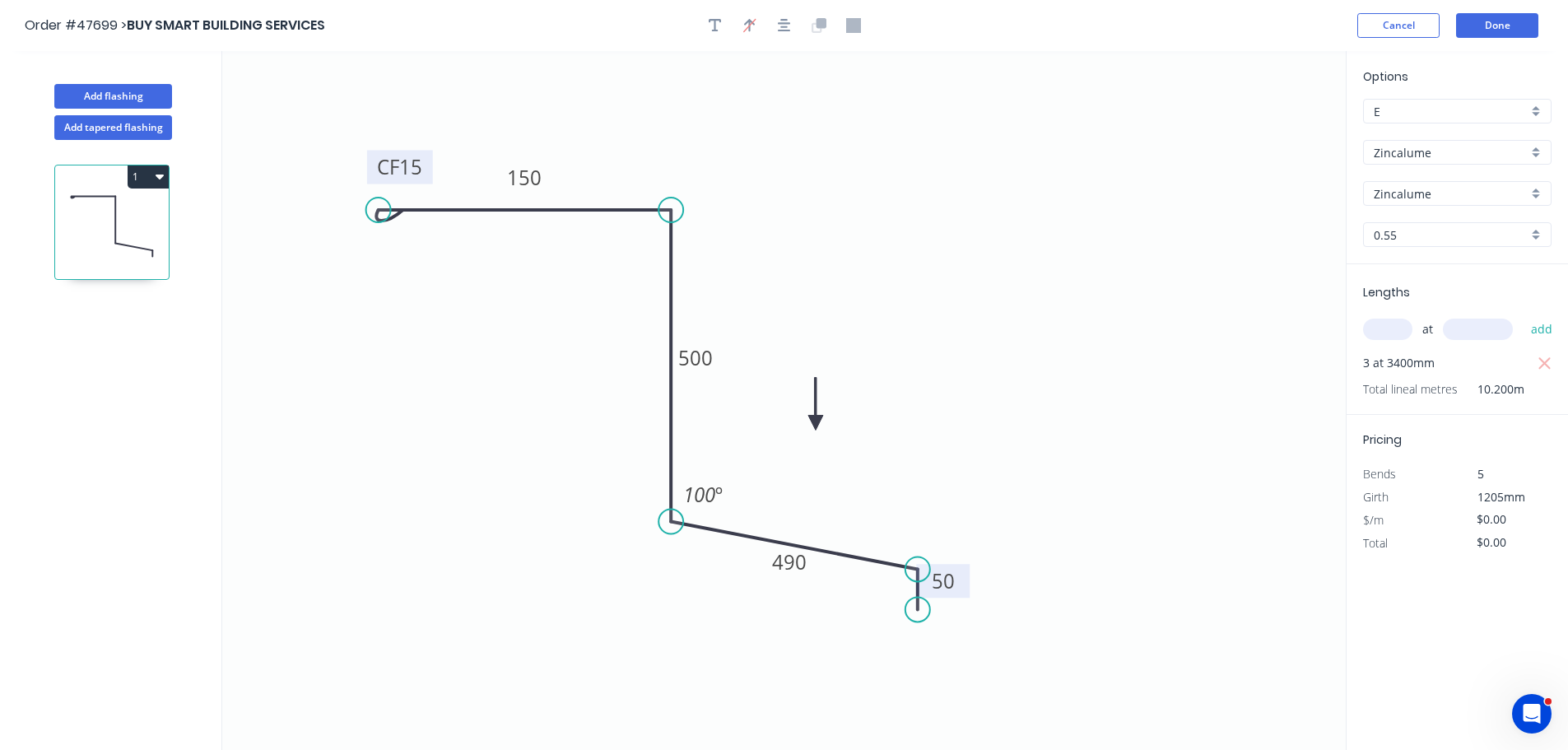
click at [1432, 157] on input "Zincalume" at bounding box center [1451, 152] width 154 height 17
click at [1426, 290] on div "Zincalume" at bounding box center [1457, 296] width 187 height 29
type input "Zincalume"
click at [1540, 363] on icon "button" at bounding box center [1545, 364] width 15 height 20
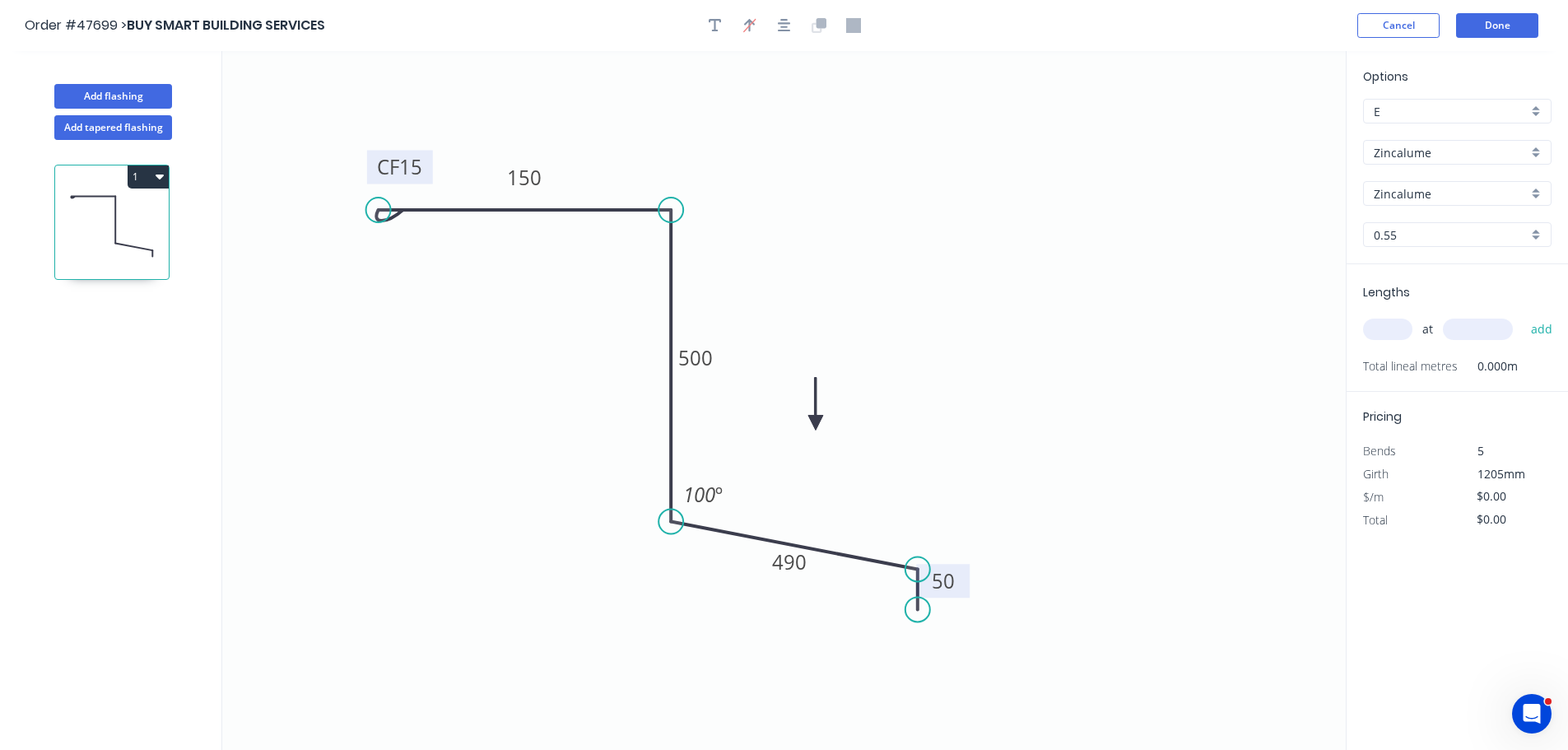
click at [1449, 595] on div "Options E E Zincalume Zincalume Zincalume Zincalume 0.55 0.55 Lengths at add To…" at bounding box center [1457, 401] width 222 height 700
click at [419, 170] on tspan "15" at bounding box center [411, 166] width 23 height 27
click at [871, 207] on icon "0 CF 10 150 500 490 50 100 º" at bounding box center [784, 401] width 1124 height 699
type input "$41.02"
click at [1379, 332] on input "text" at bounding box center [1388, 330] width 50 height 21
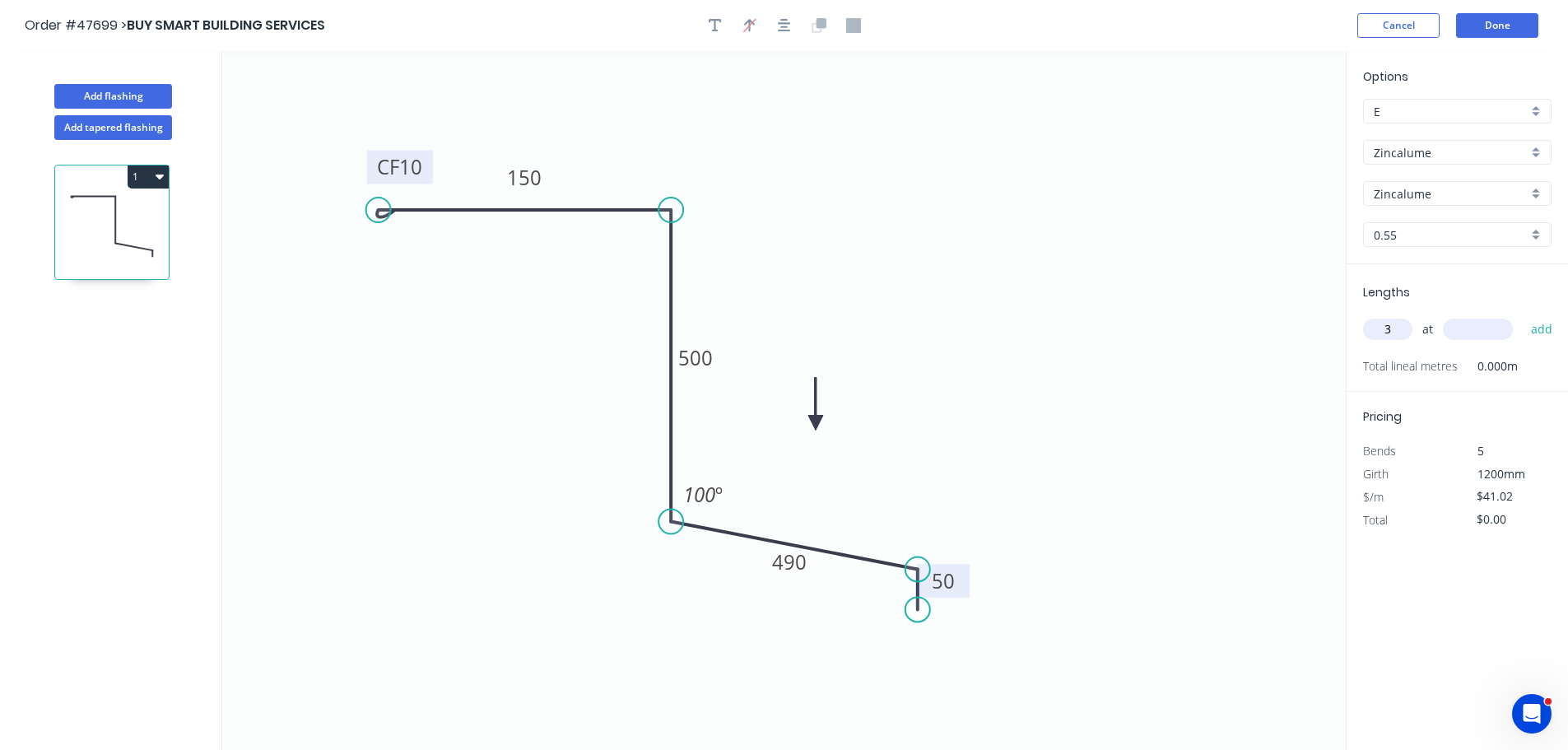
type input "3"
type input "3400"
click at [1523, 316] on button "add" at bounding box center [1542, 330] width 39 height 28
type input "$418.40"
drag, startPoint x: 911, startPoint y: 613, endPoint x: 919, endPoint y: 660, distance: 47.7
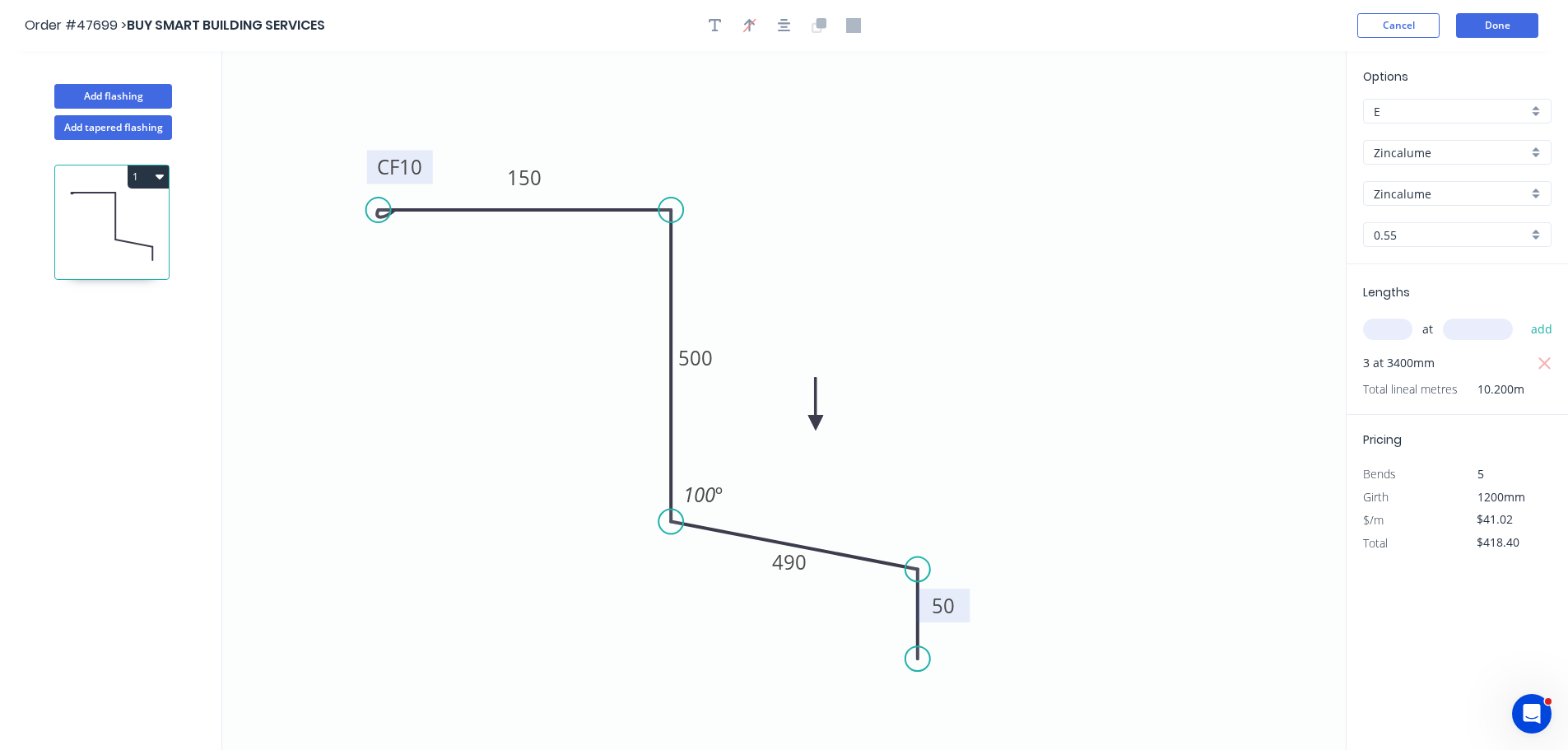
click at [919, 660] on circle at bounding box center [918, 659] width 25 height 25
click at [1507, 24] on button "Done" at bounding box center [1498, 26] width 83 height 25
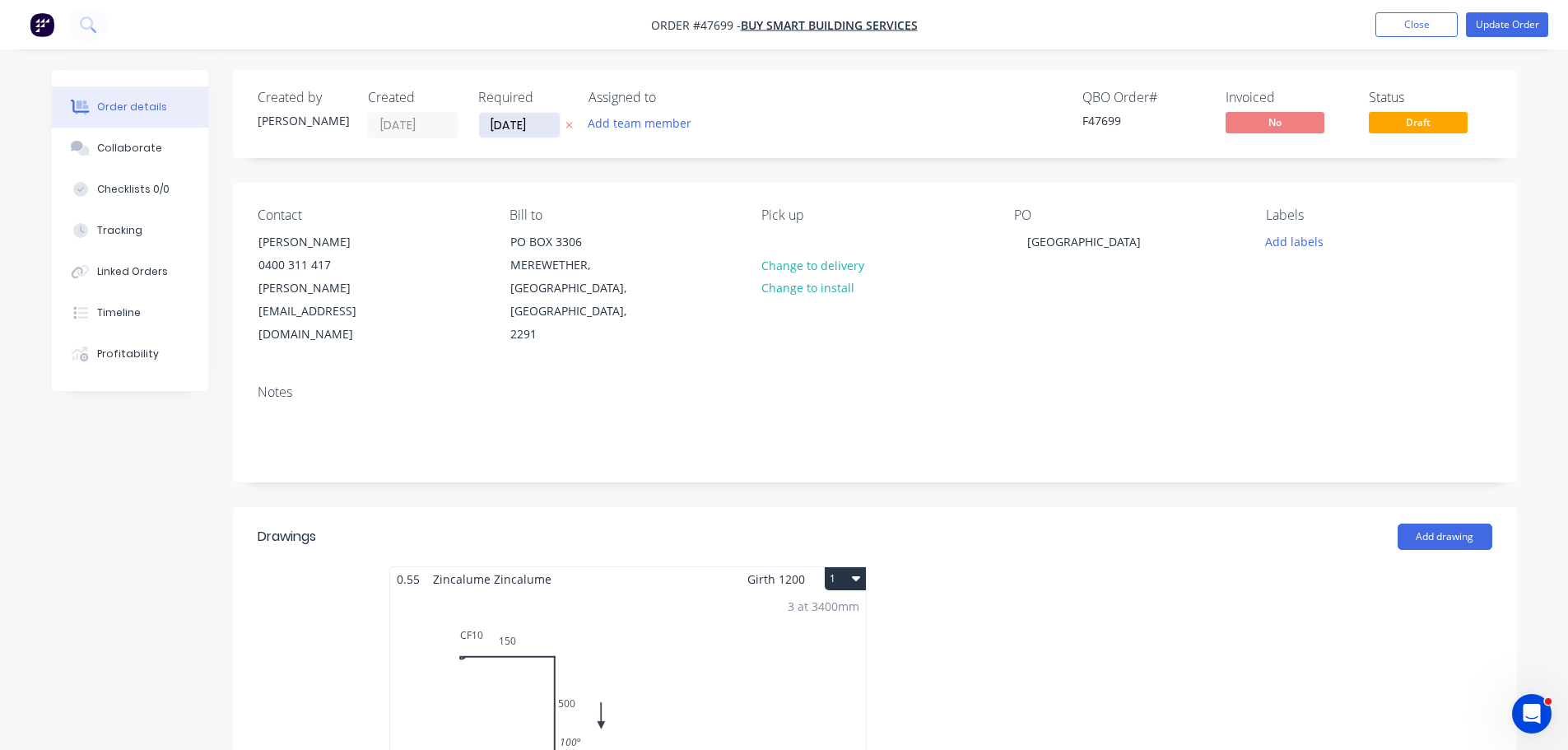
click at [515, 126] on input "[DATE]" at bounding box center [519, 126] width 81 height 25
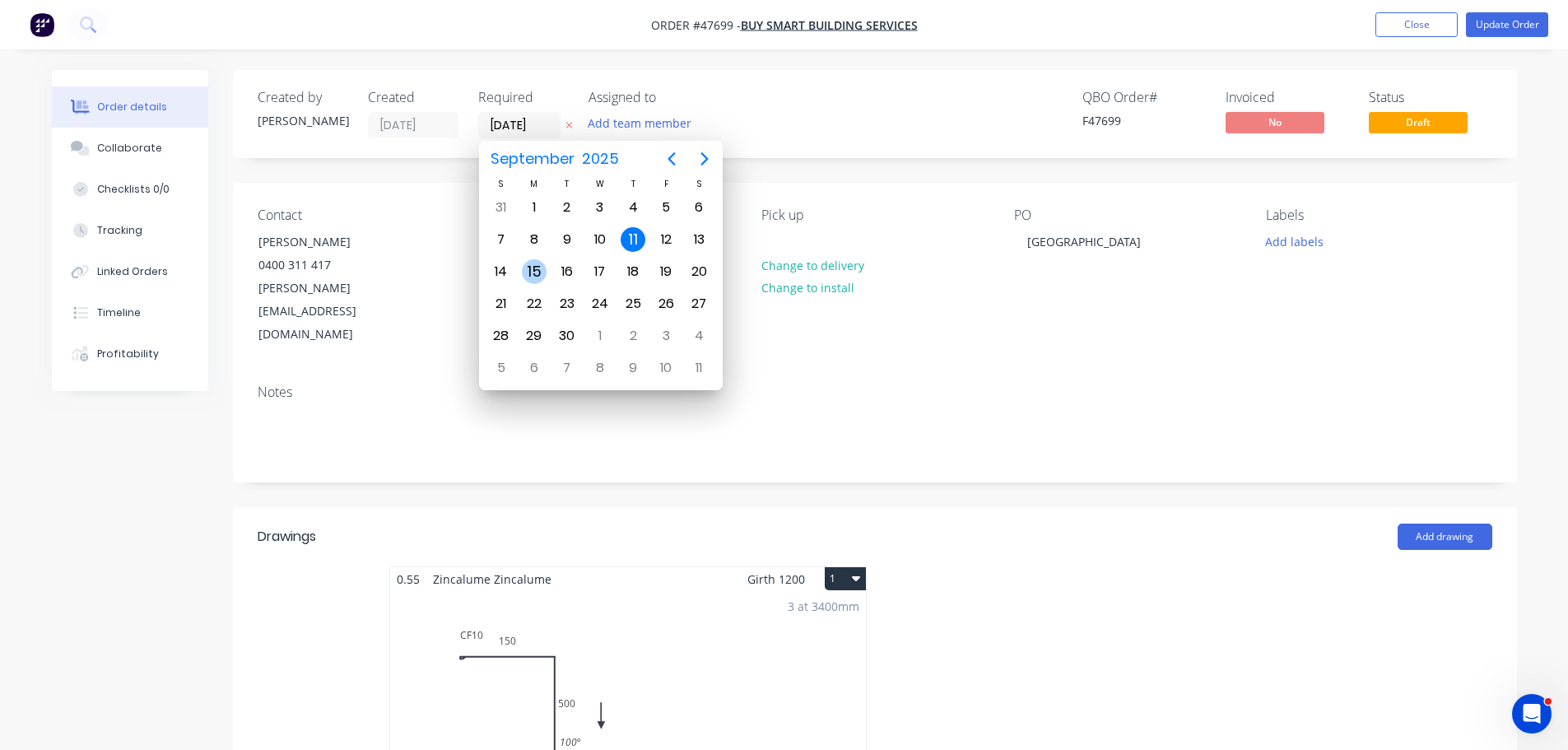
click at [524, 274] on div "15" at bounding box center [534, 272] width 25 height 25
type input "[DATE]"
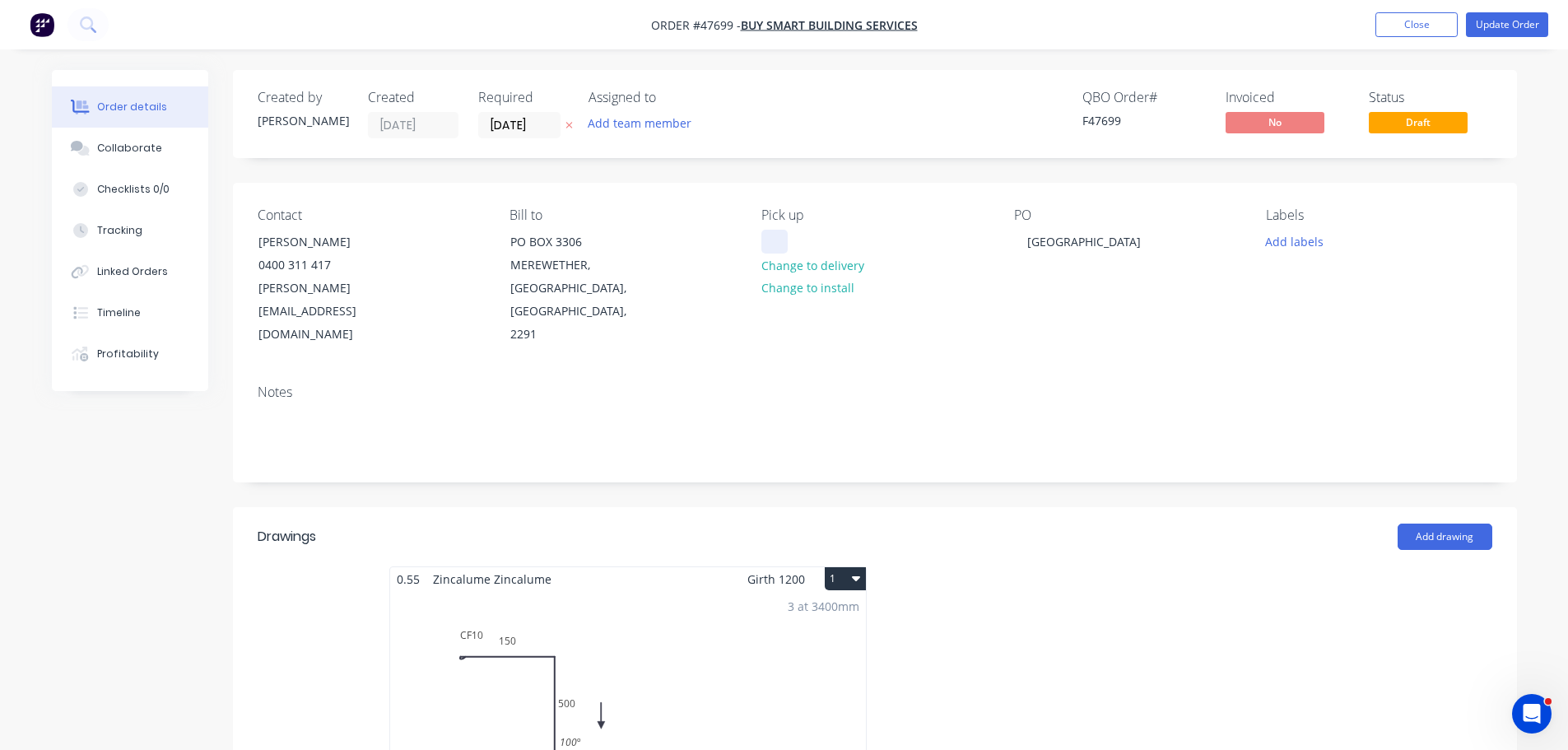
click at [770, 240] on div at bounding box center [775, 241] width 26 height 24
click at [1507, 31] on button "Update Order" at bounding box center [1508, 25] width 83 height 25
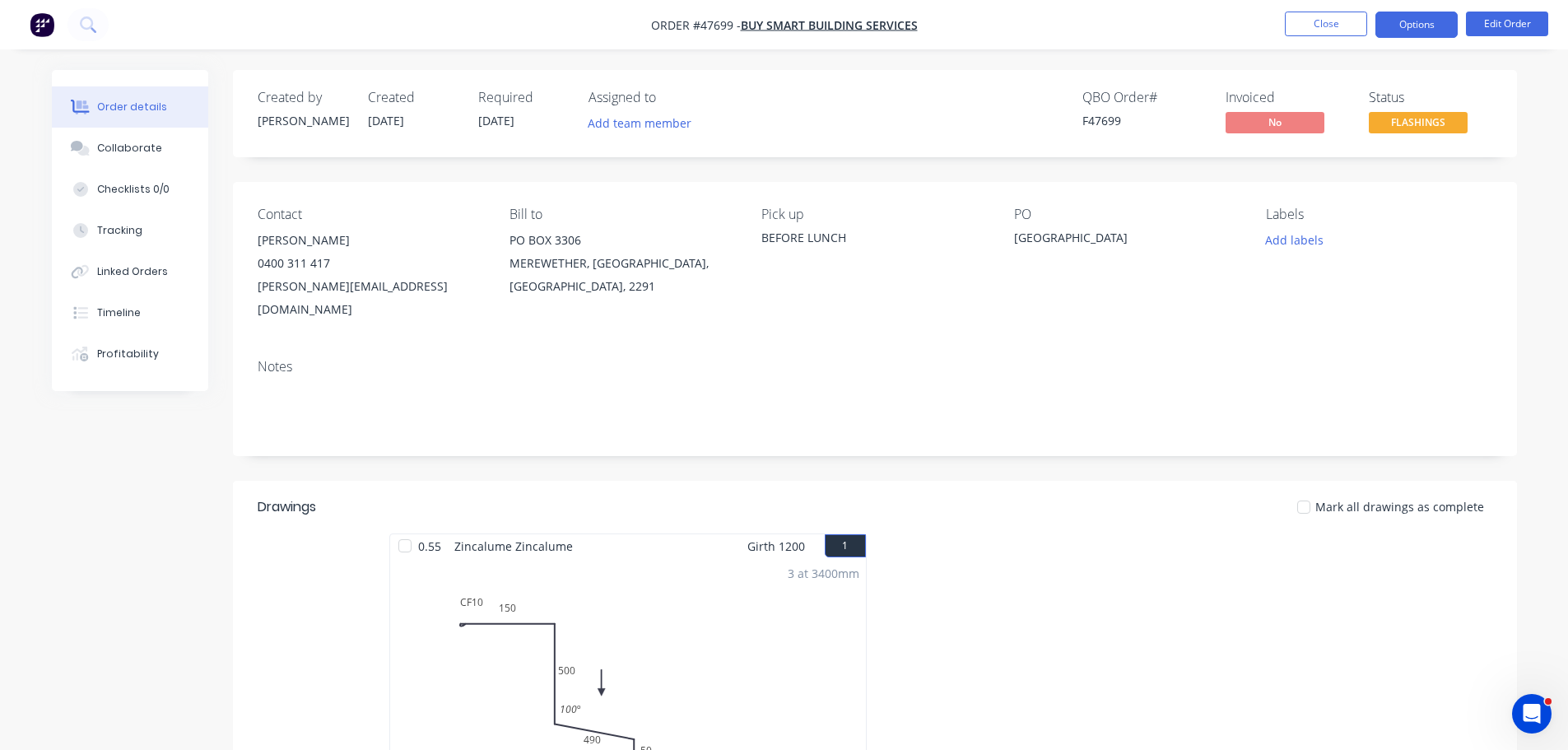
click at [1429, 32] on button "Options" at bounding box center [1417, 25] width 83 height 26
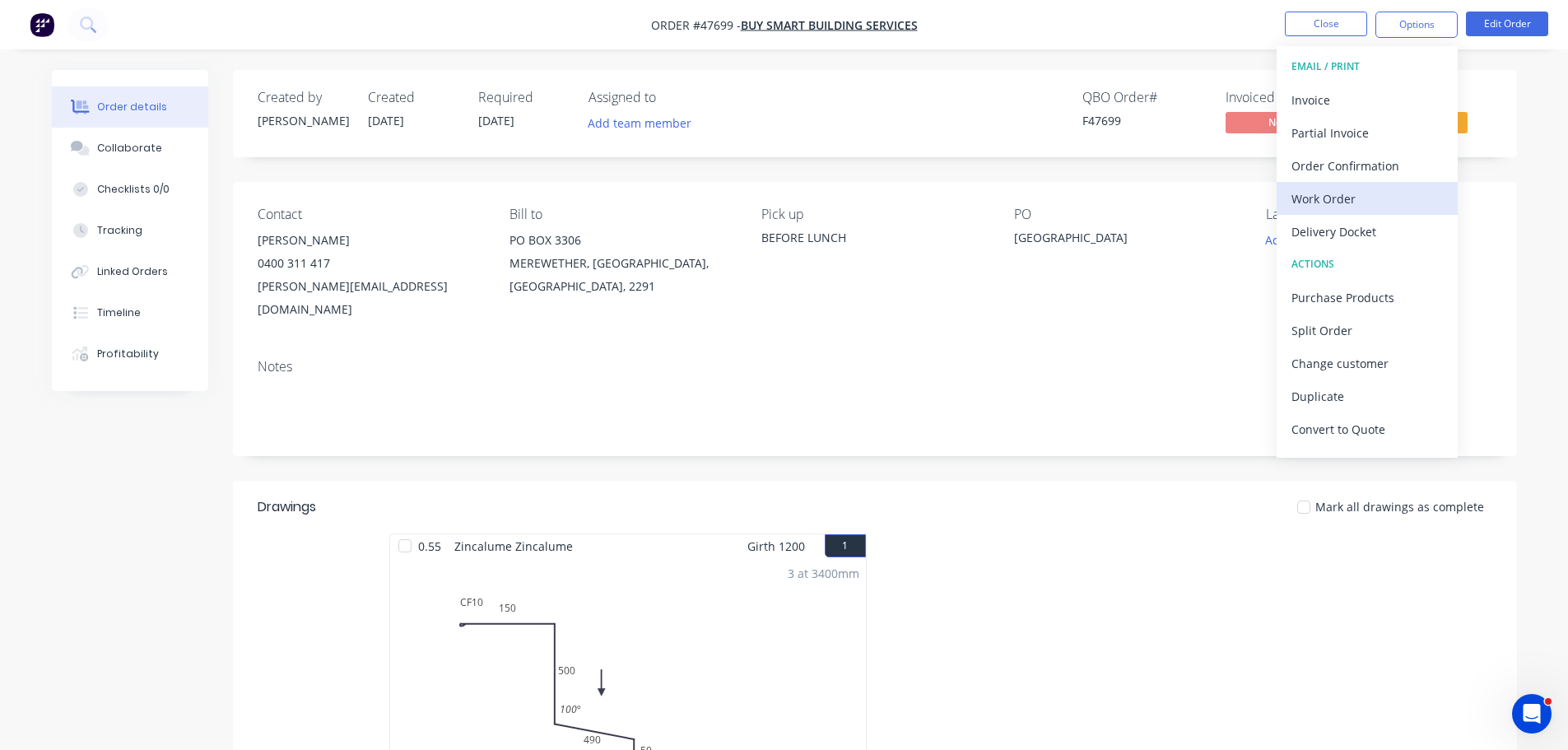
click at [1357, 189] on div "Work Order" at bounding box center [1367, 198] width 151 height 24
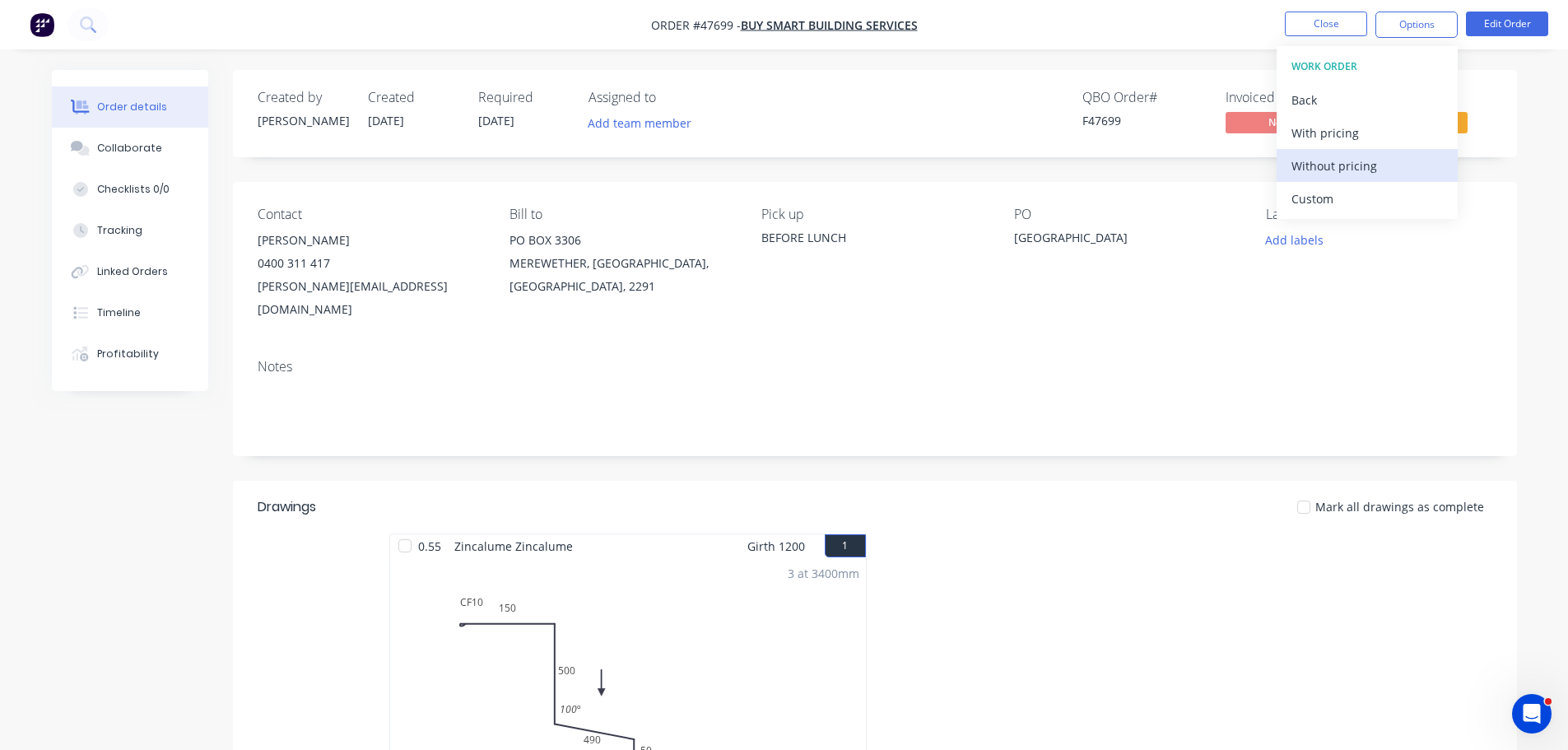
click at [1371, 161] on div "Without pricing" at bounding box center [1367, 165] width 151 height 24
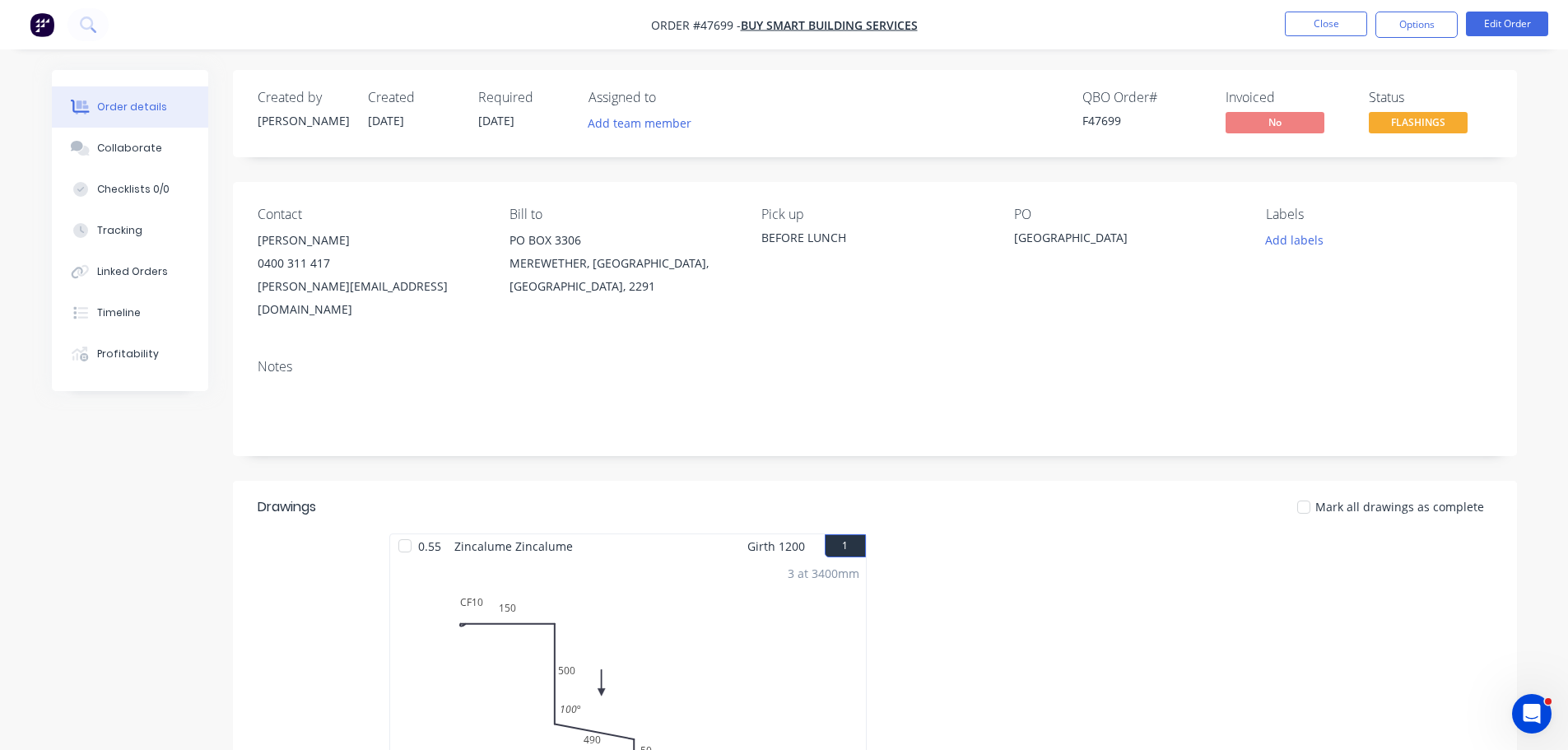
click at [1522, 80] on div "Order details Collaborate Checklists 0/0 Tracking Linked Orders Timeline Profit…" at bounding box center [784, 577] width 1498 height 1013
click at [1343, 29] on button "Close" at bounding box center [1326, 24] width 83 height 25
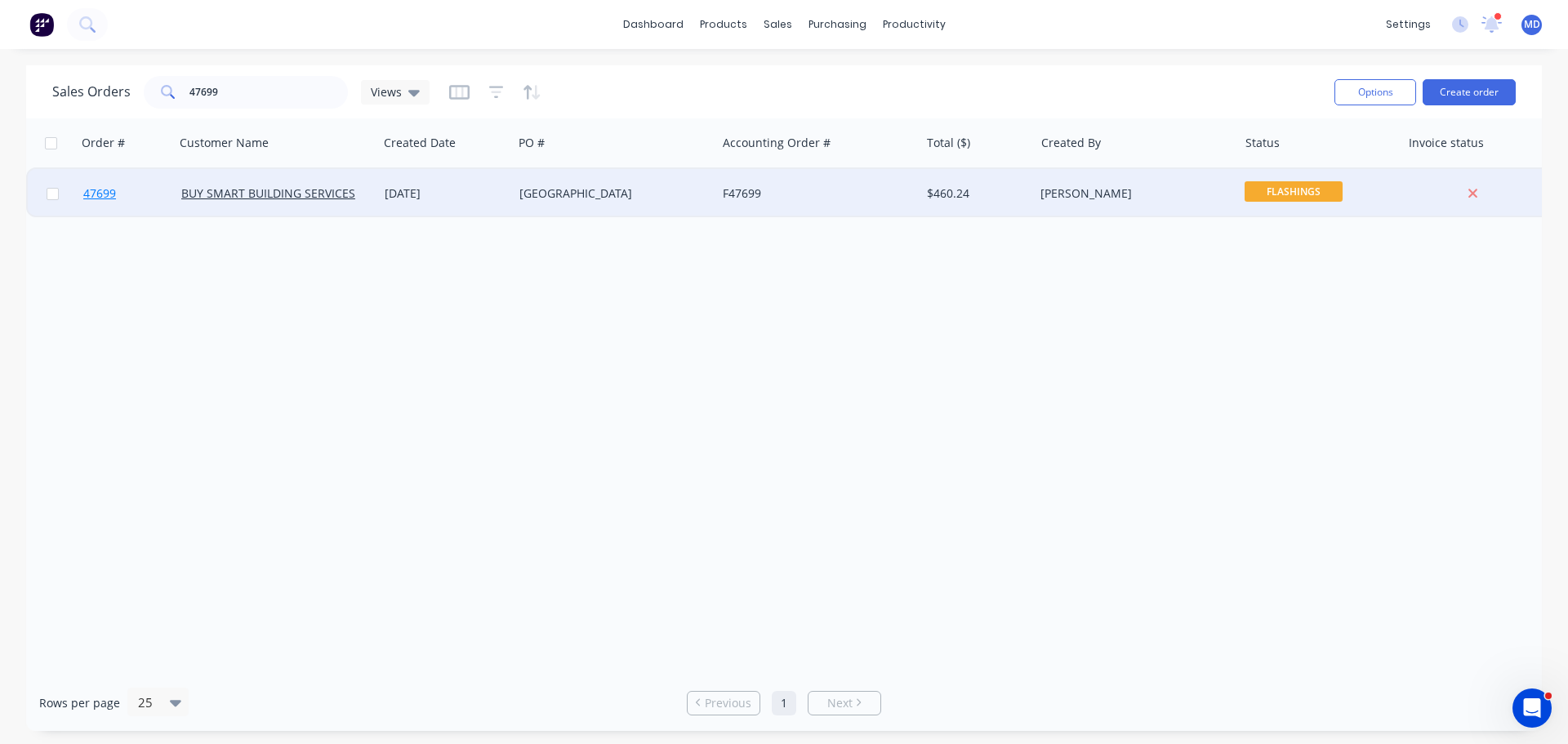
click at [104, 191] on span "47699" at bounding box center [100, 193] width 33 height 16
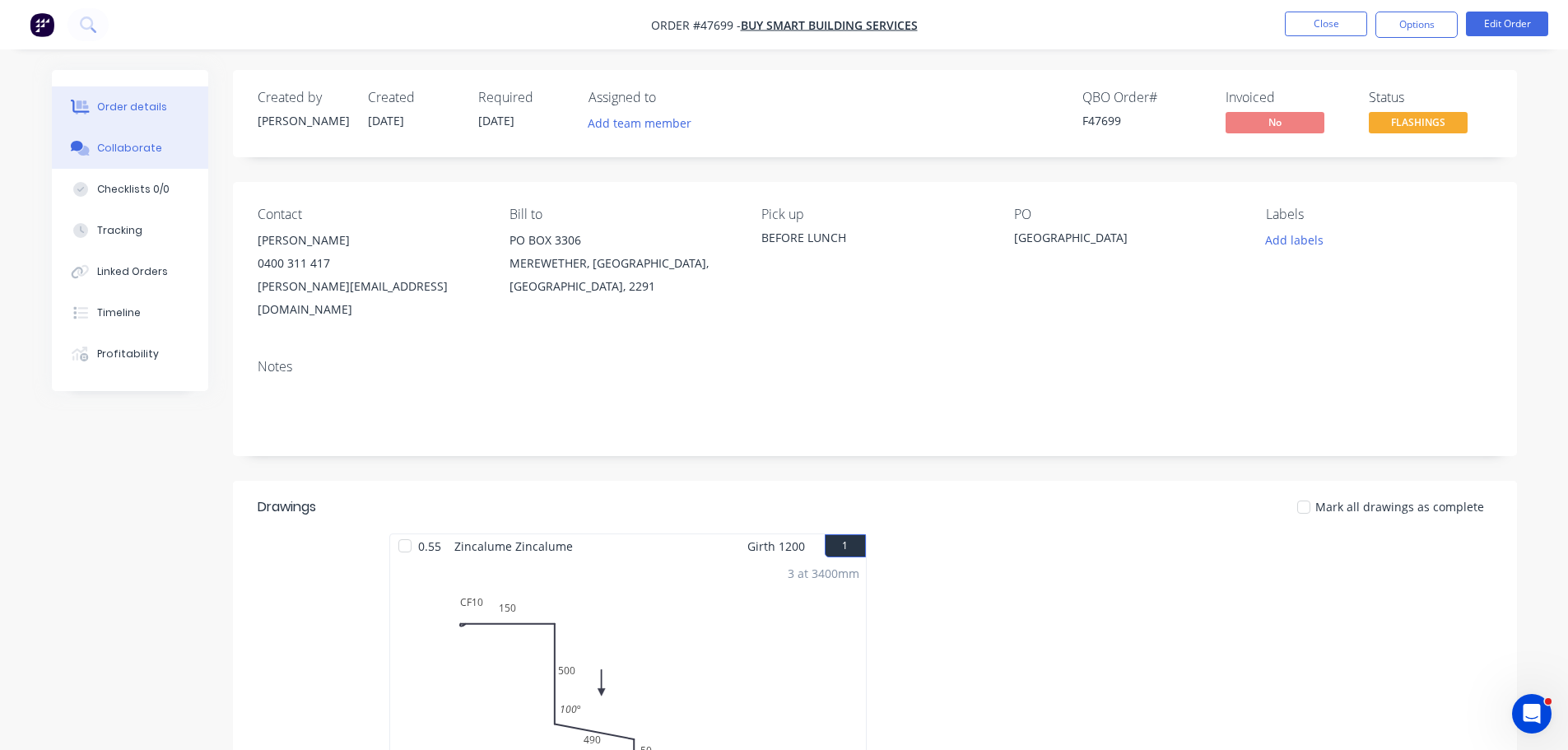
click at [116, 156] on button "Collaborate" at bounding box center [130, 149] width 156 height 41
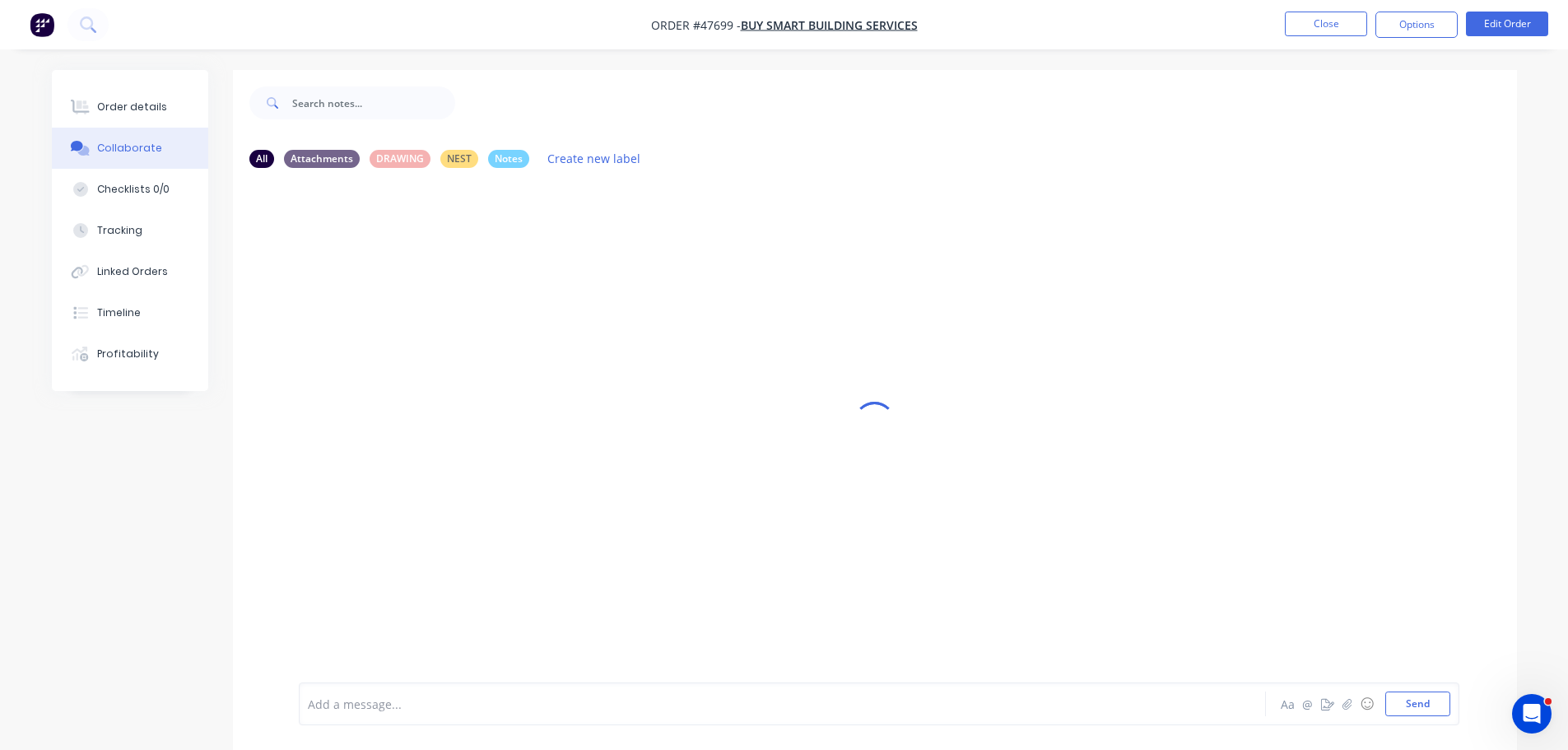
click at [374, 694] on div "Add a message..." at bounding box center [737, 704] width 857 height 25
click at [1419, 706] on button "Send" at bounding box center [1418, 704] width 65 height 25
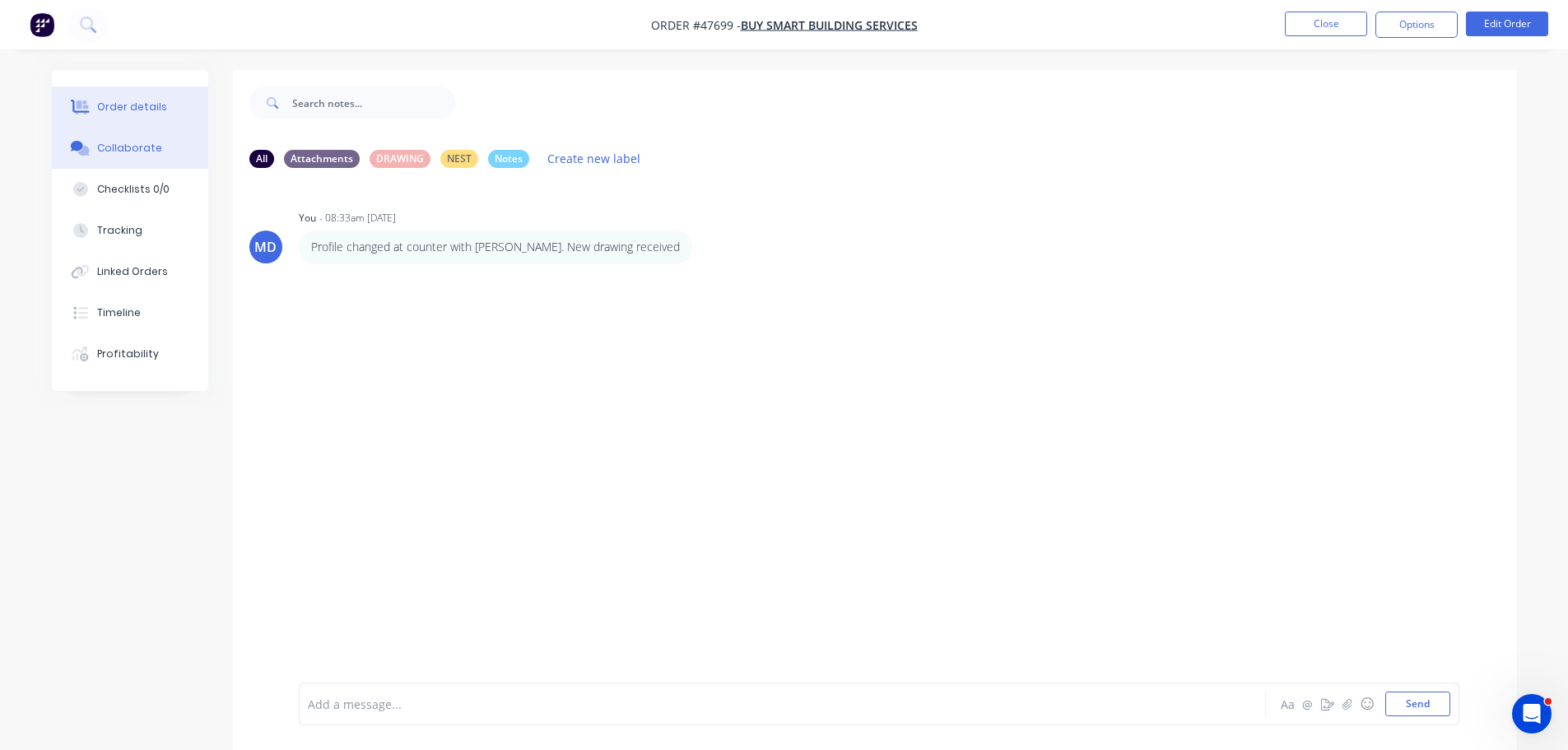
click at [143, 118] on button "Order details" at bounding box center [130, 107] width 156 height 41
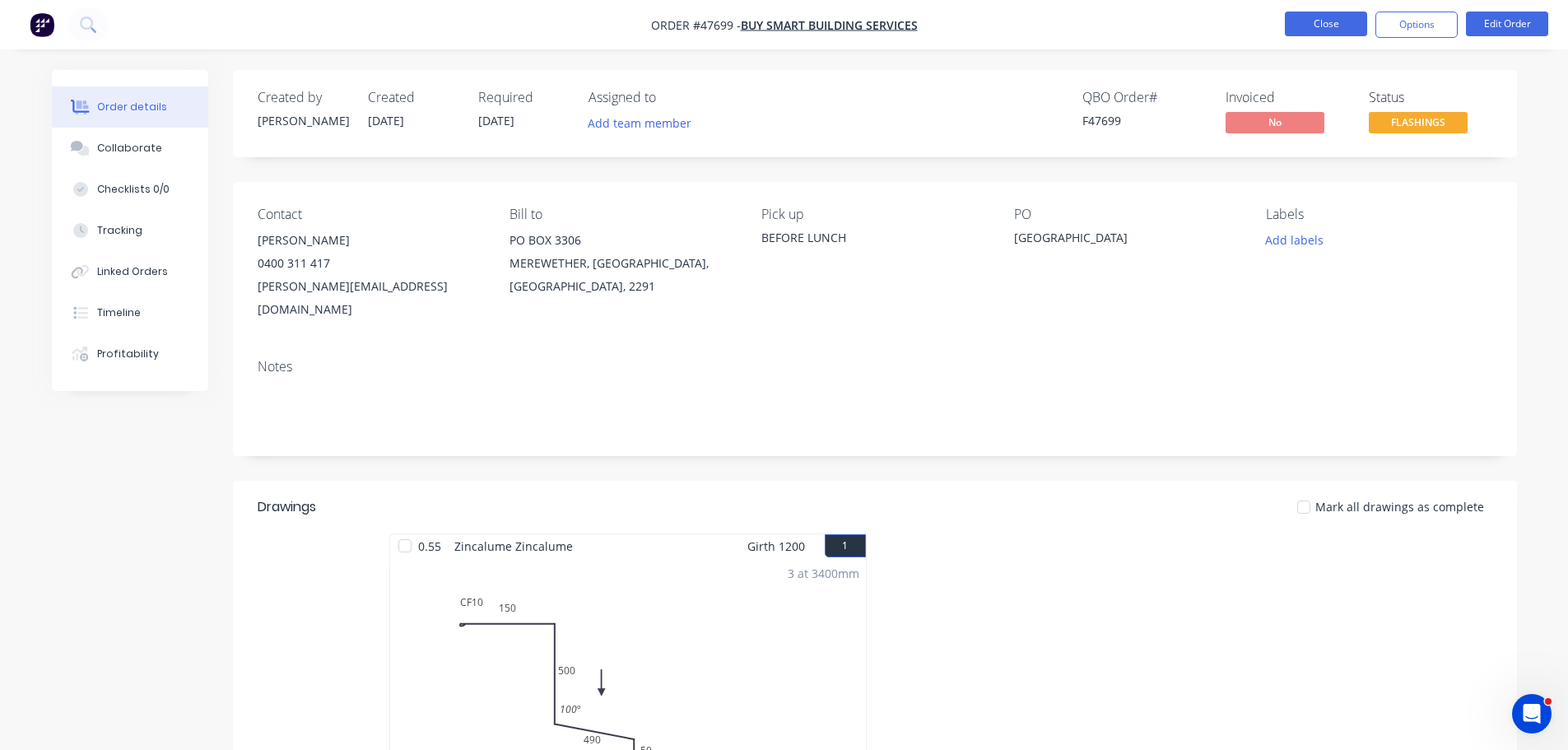
click at [1345, 17] on button "Close" at bounding box center [1326, 24] width 83 height 25
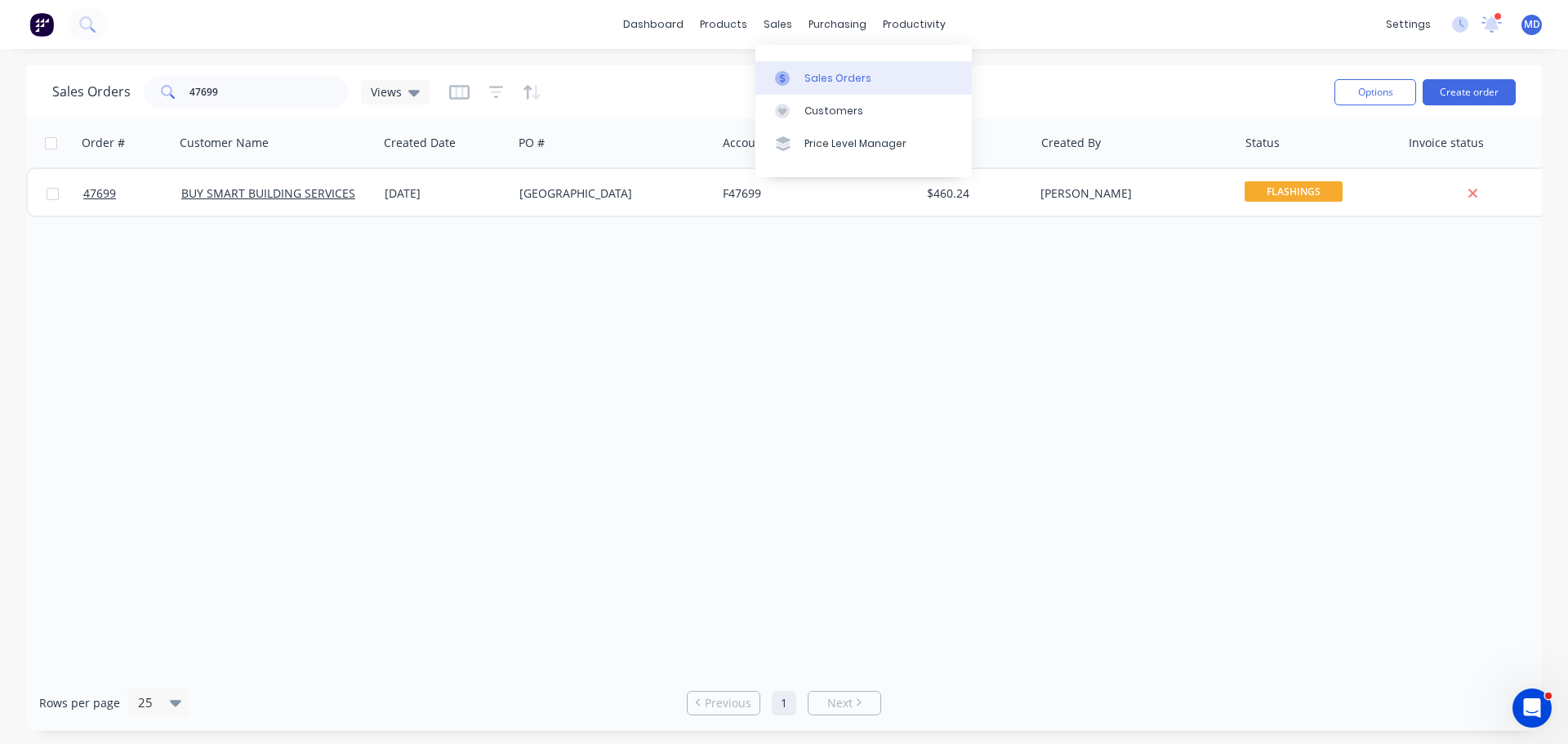
click at [799, 67] on link "Sales Orders" at bounding box center [863, 78] width 216 height 33
drag, startPoint x: 238, startPoint y: 84, endPoint x: -153, endPoint y: 52, distance: 392.3
click at [0, 52] on html "dashboard products sales purchasing productivity dashboard products Product Cat…" at bounding box center [784, 372] width 1568 height 744
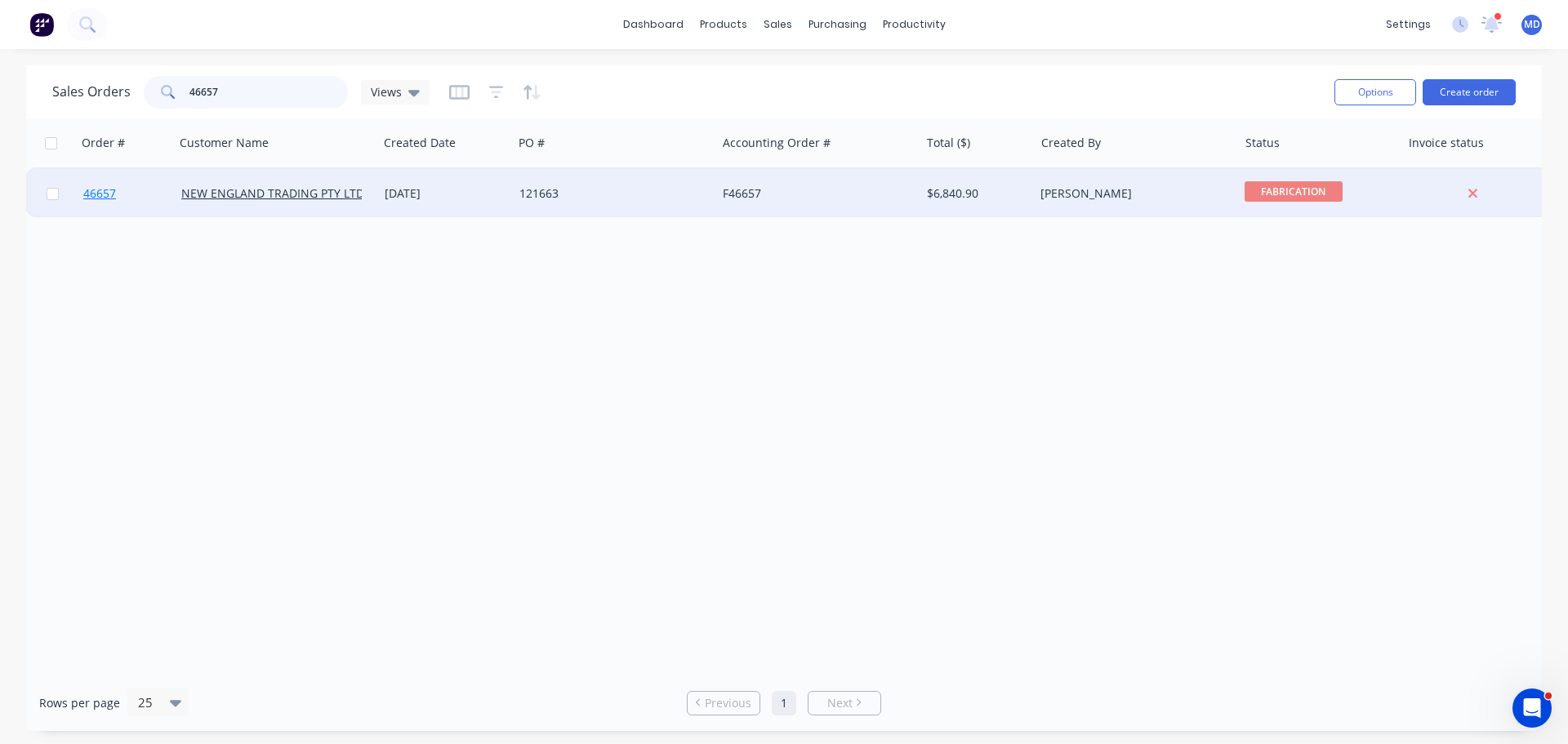
type input "46657"
click at [99, 199] on span "46657" at bounding box center [100, 193] width 33 height 16
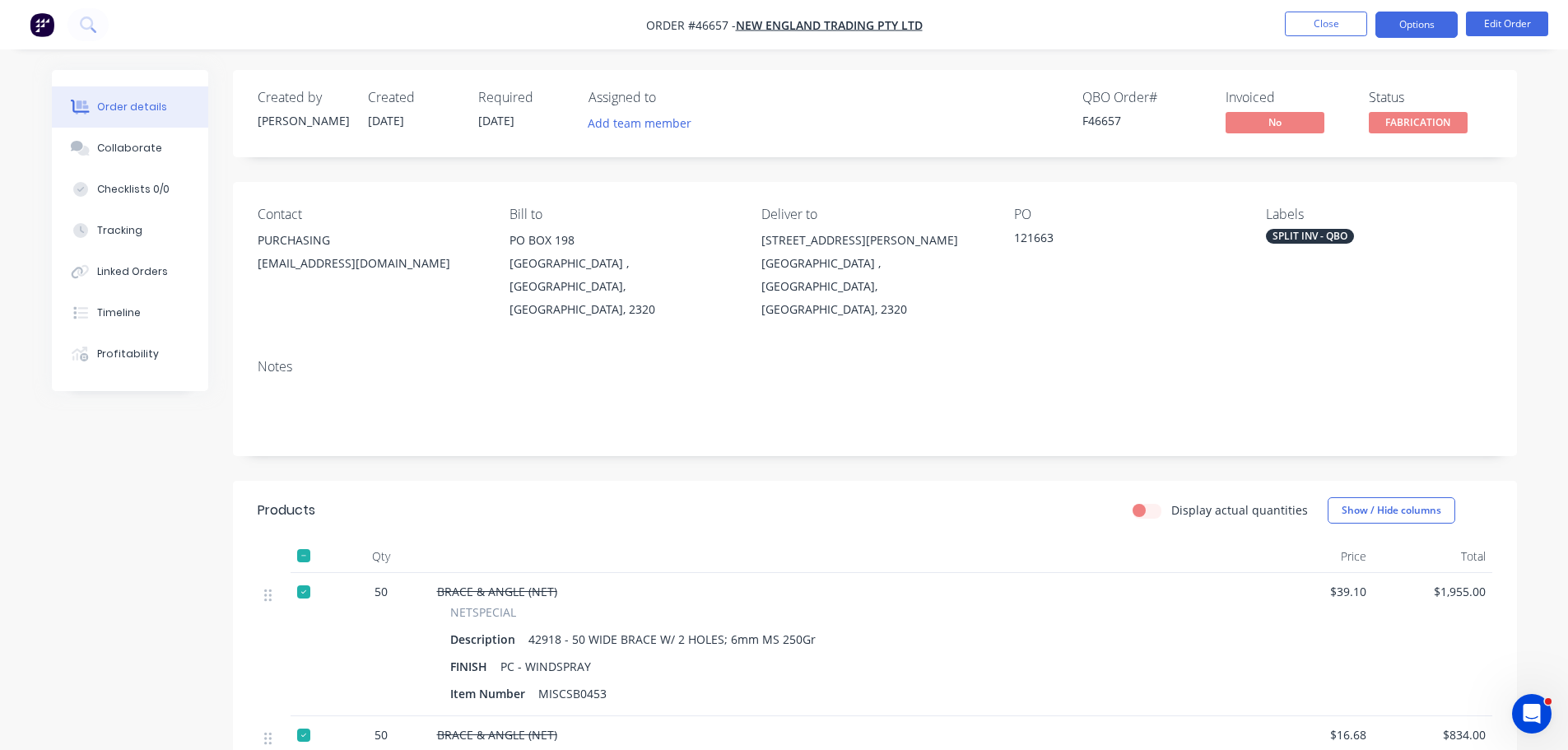
click at [1405, 30] on button "Options" at bounding box center [1417, 25] width 83 height 26
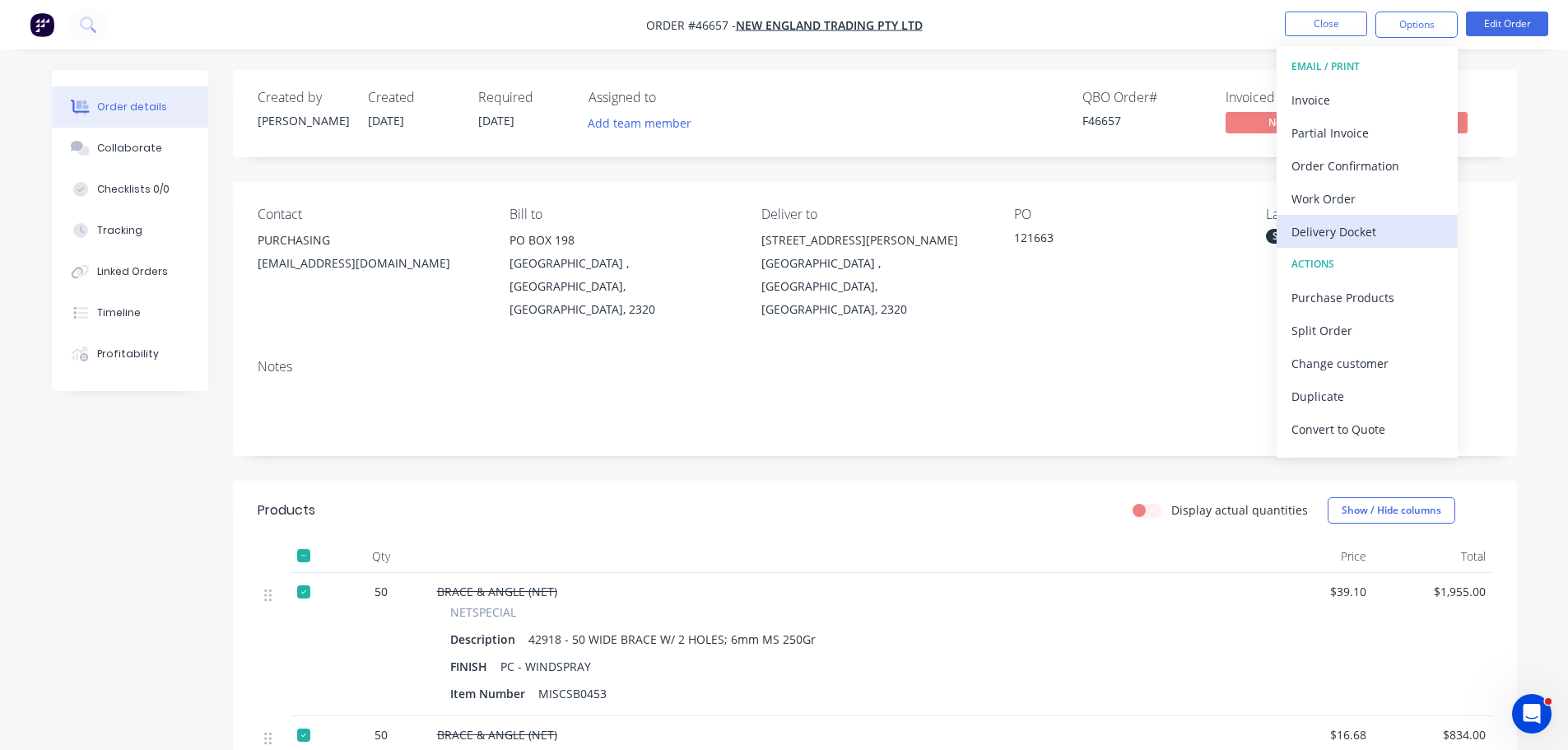
click at [1326, 228] on div "Delivery Docket" at bounding box center [1367, 231] width 151 height 24
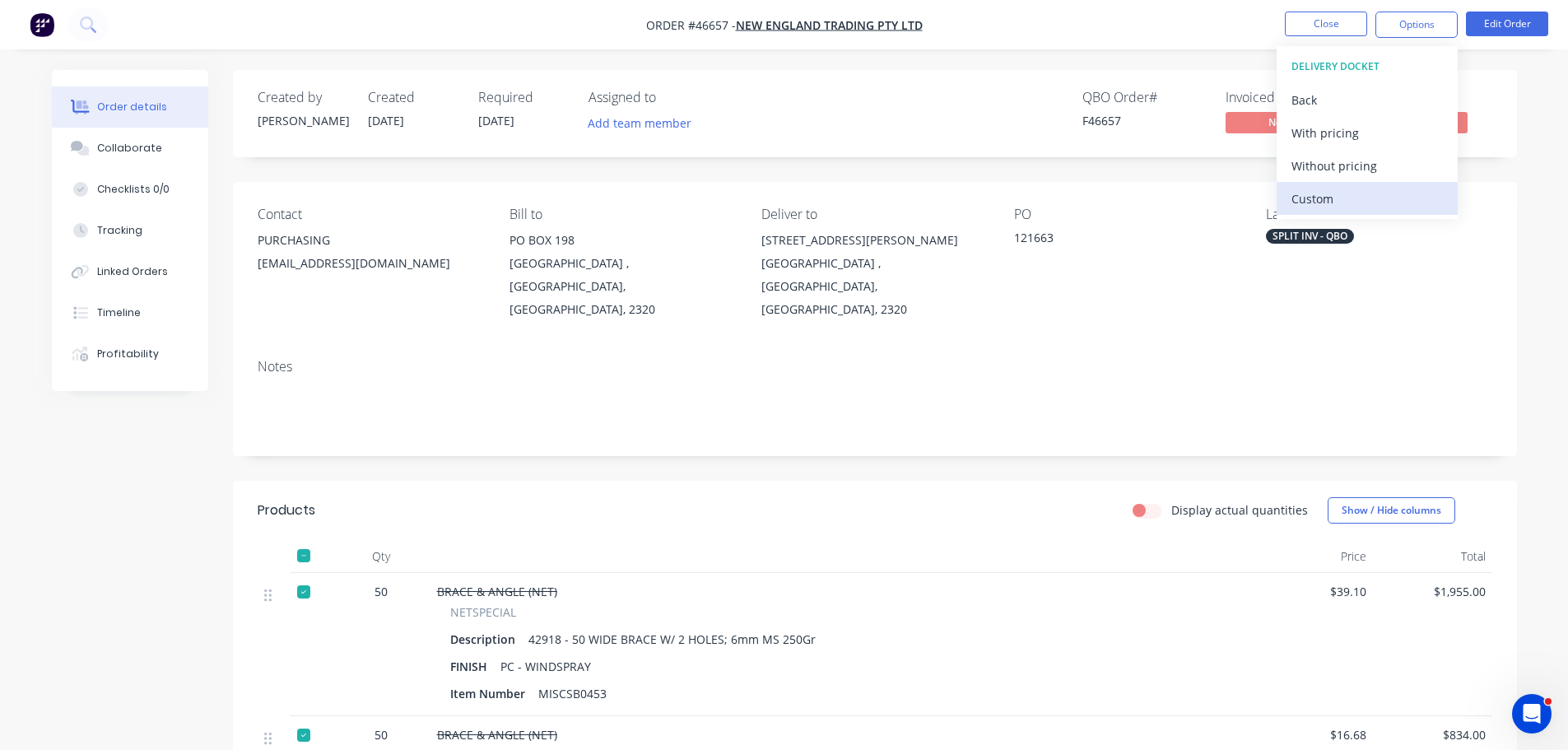
click at [1329, 202] on div "Custom" at bounding box center [1367, 198] width 151 height 24
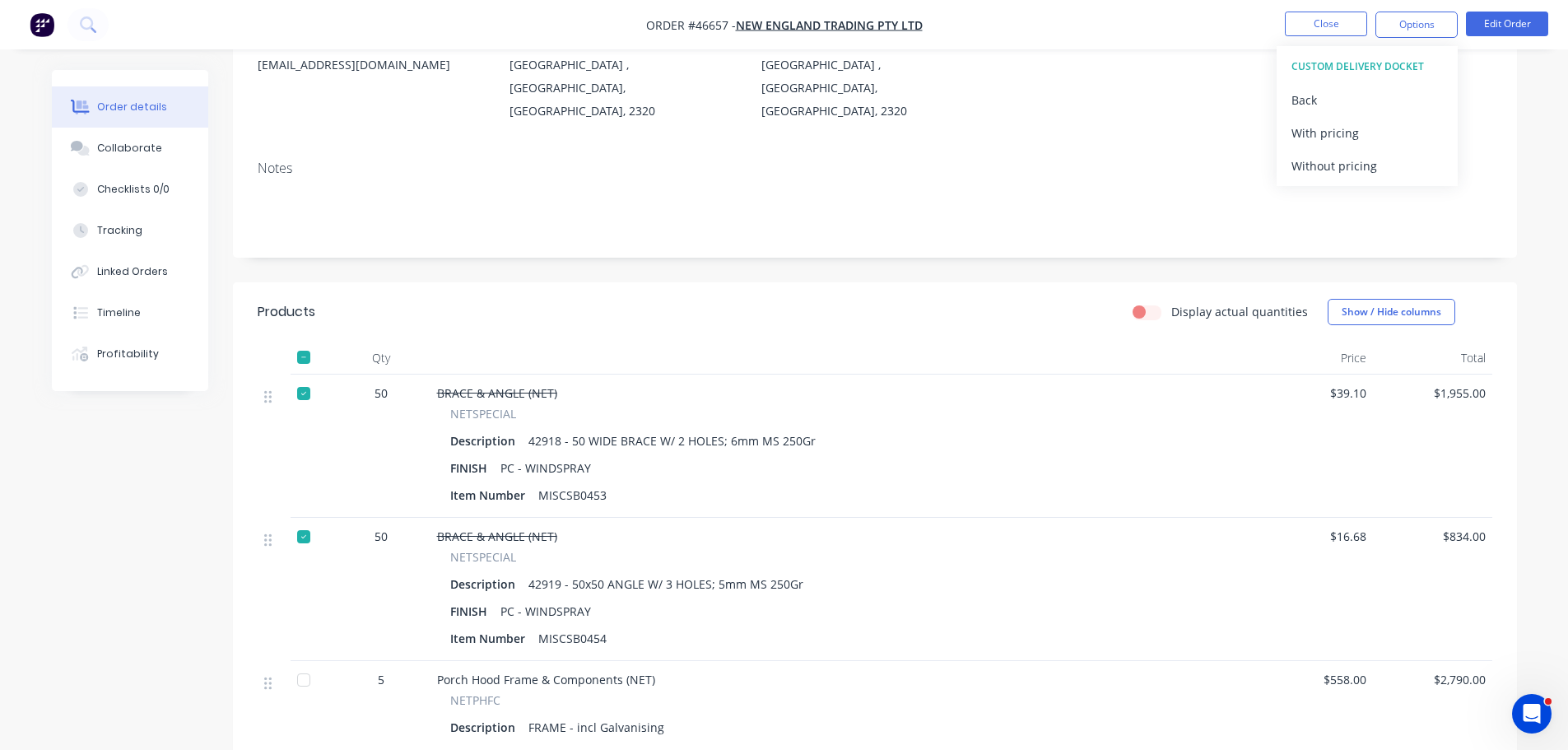
scroll to position [494, 0]
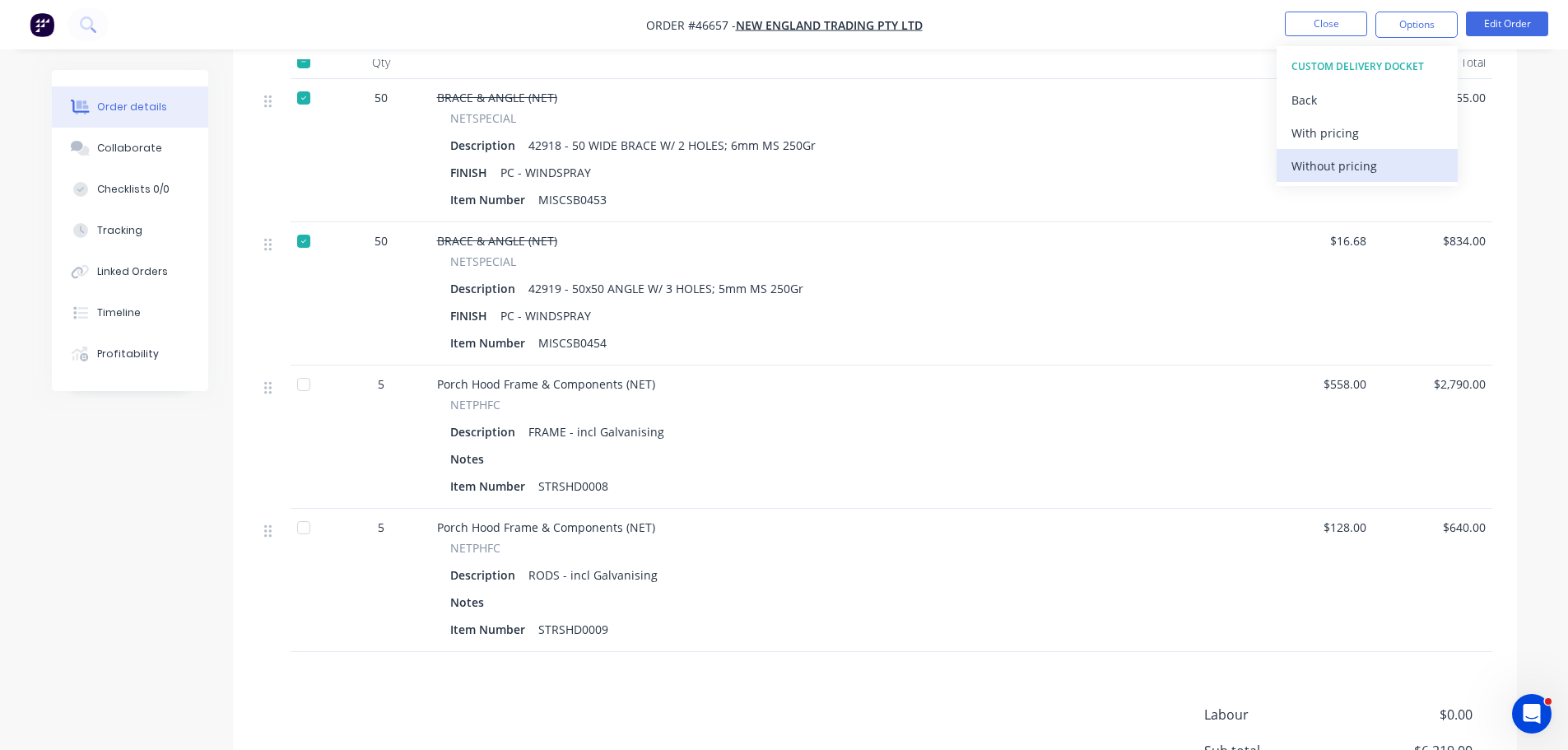
click at [1348, 173] on div "Without pricing" at bounding box center [1367, 165] width 151 height 24
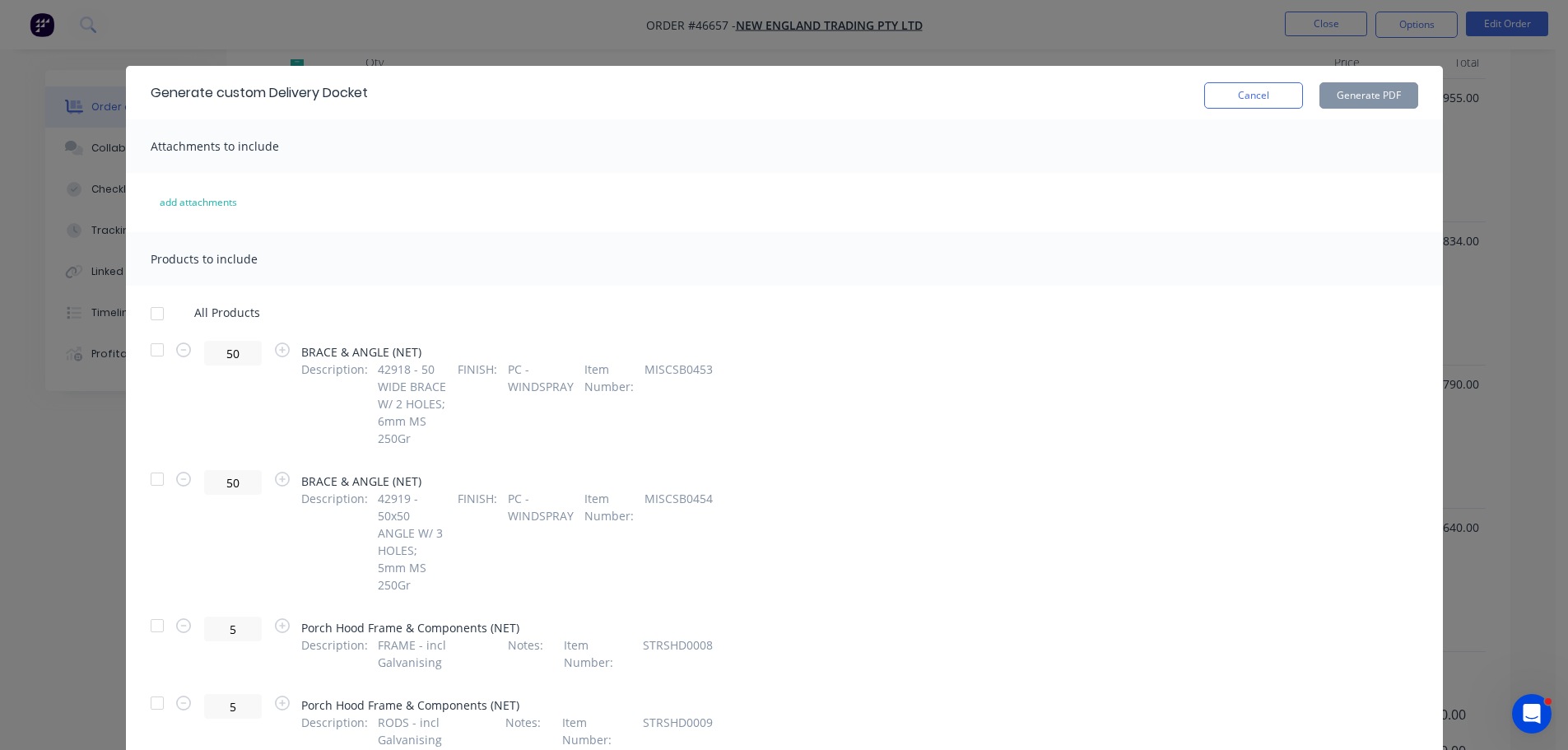
click at [149, 610] on div at bounding box center [157, 626] width 33 height 33
click at [145, 686] on div at bounding box center [157, 703] width 33 height 33
click at [1357, 92] on button "Generate PDF" at bounding box center [1369, 96] width 99 height 26
click at [1239, 101] on button "Cancel" at bounding box center [1254, 96] width 99 height 26
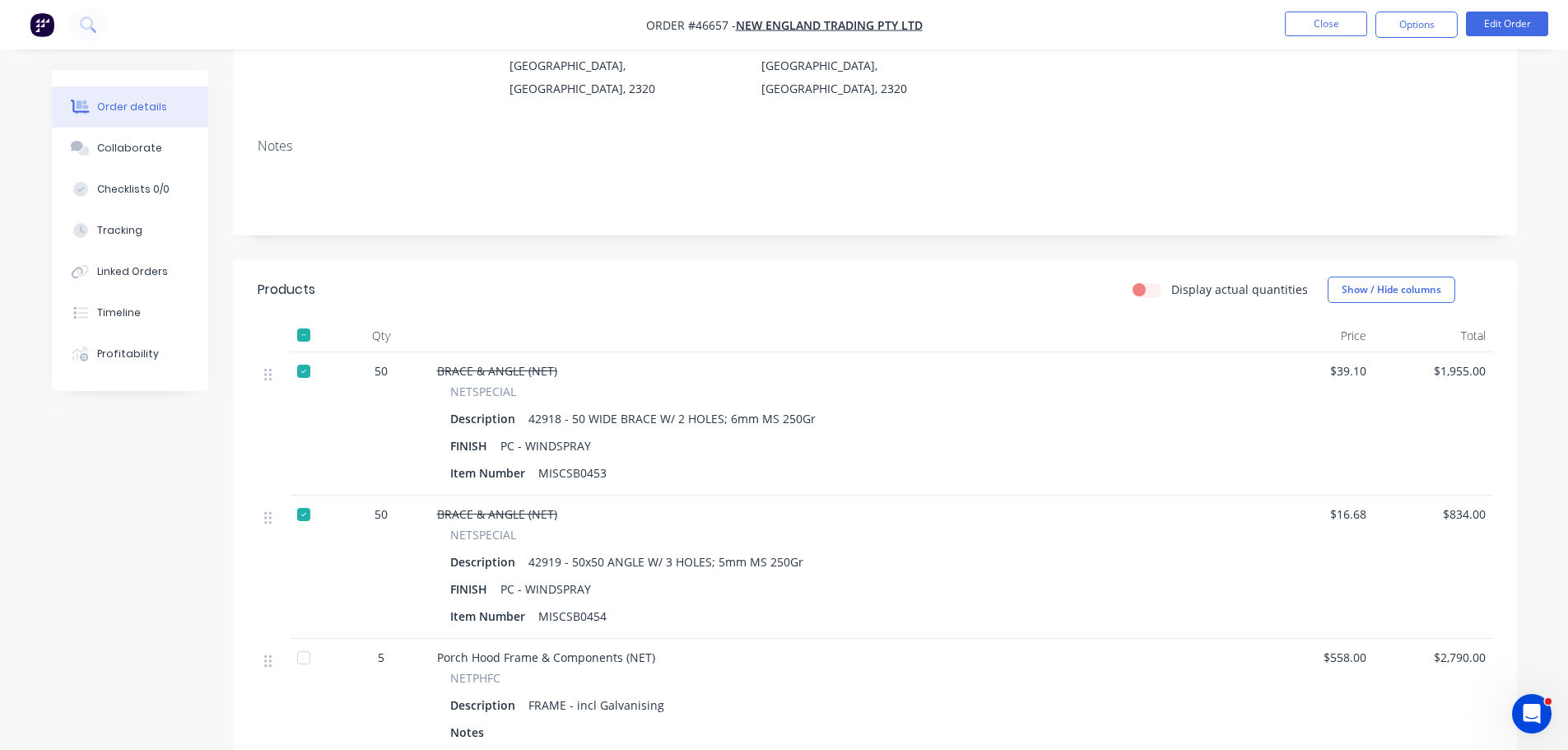
scroll to position [0, 0]
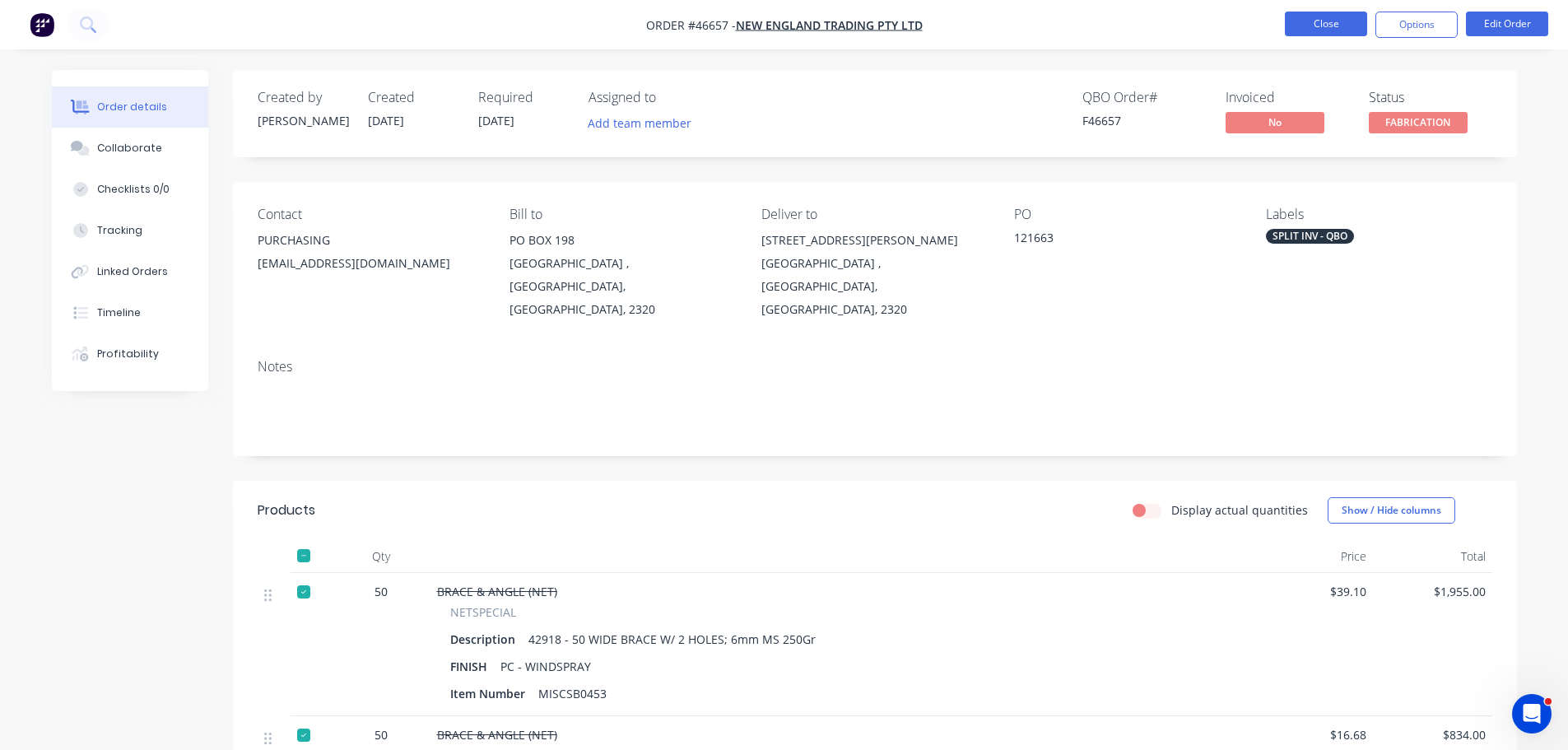
click at [1300, 21] on button "Close" at bounding box center [1326, 24] width 83 height 25
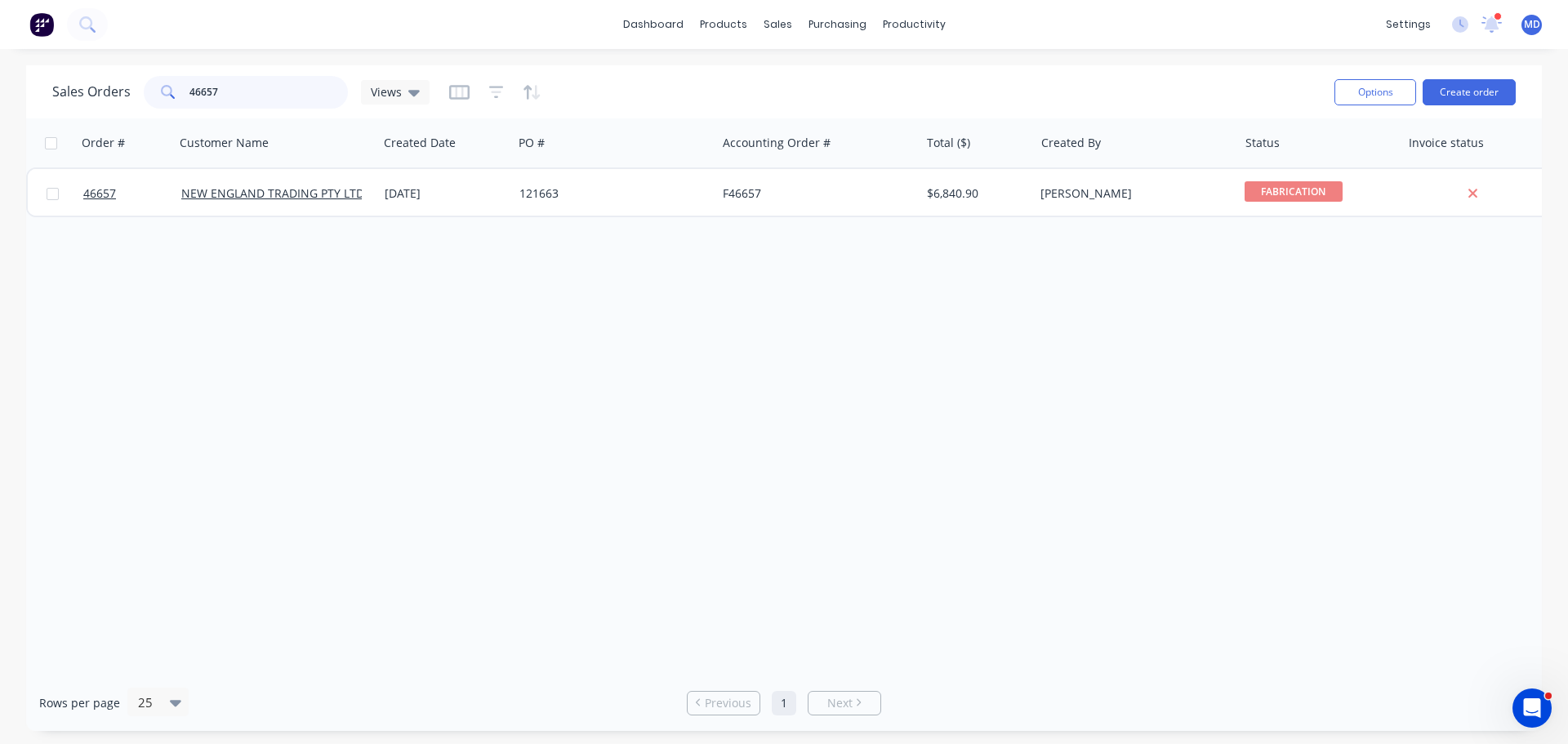
click at [281, 86] on input "46657" at bounding box center [269, 93] width 159 height 33
type input "4"
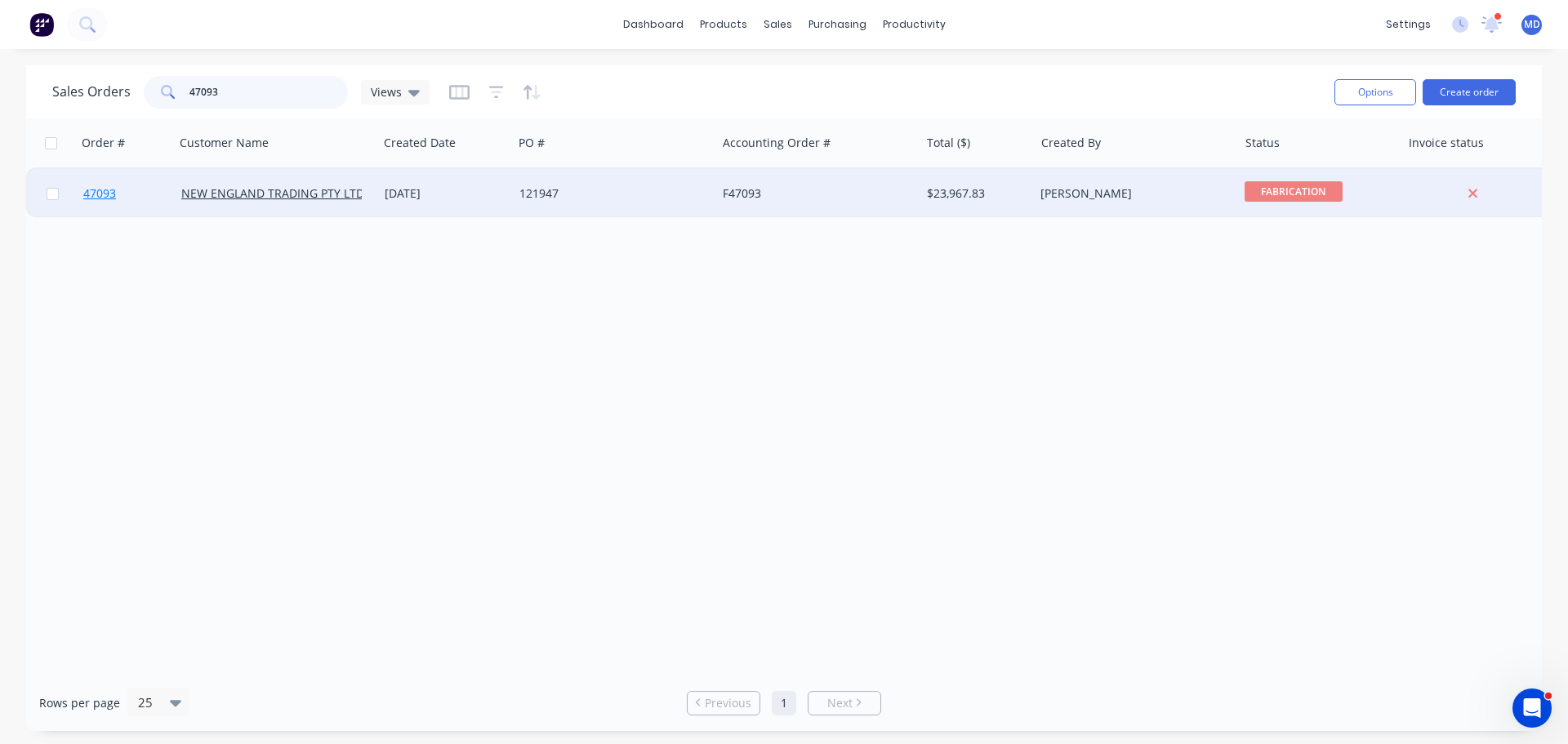
type input "47093"
click at [105, 196] on span "47093" at bounding box center [100, 193] width 33 height 16
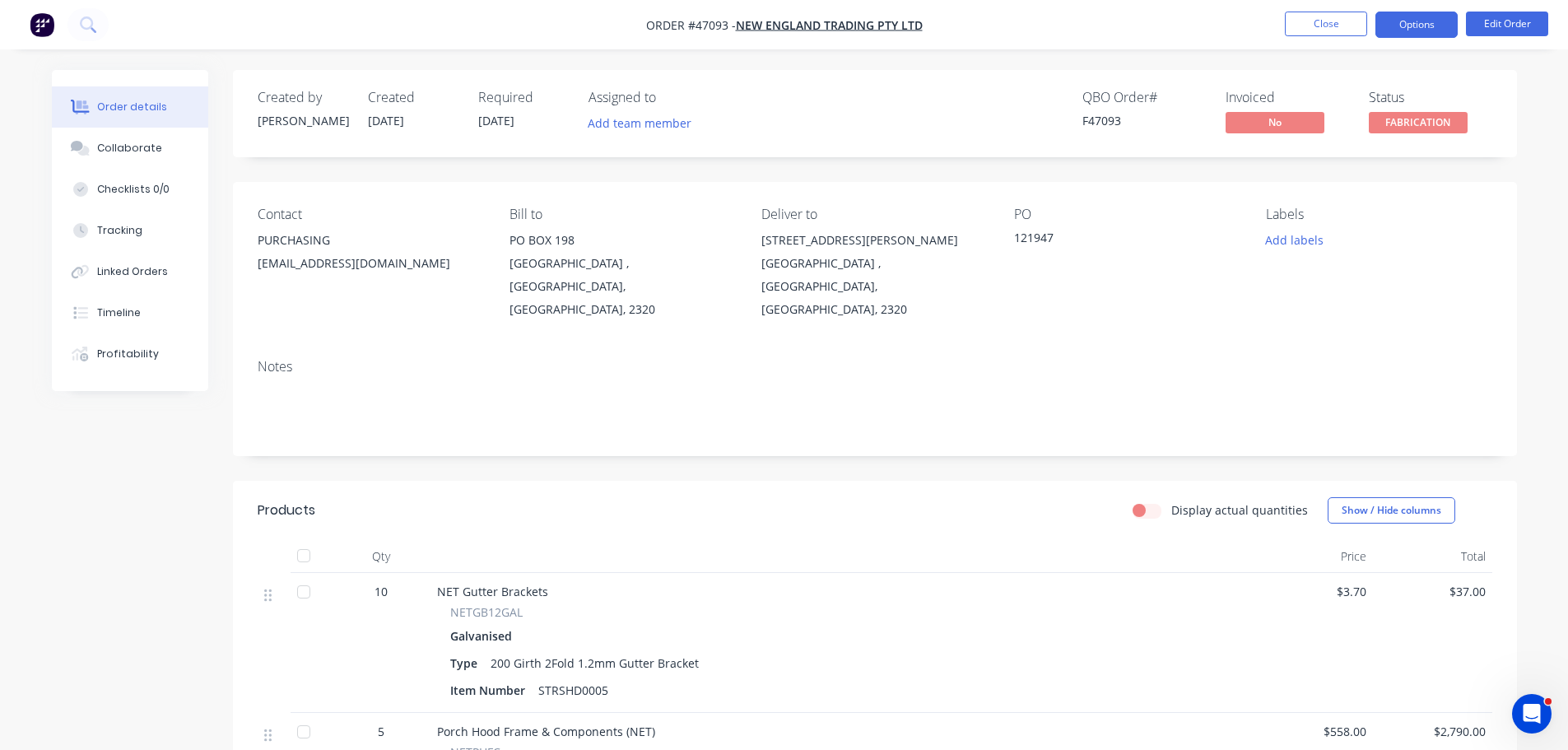
click at [1421, 25] on button "Options" at bounding box center [1417, 25] width 83 height 26
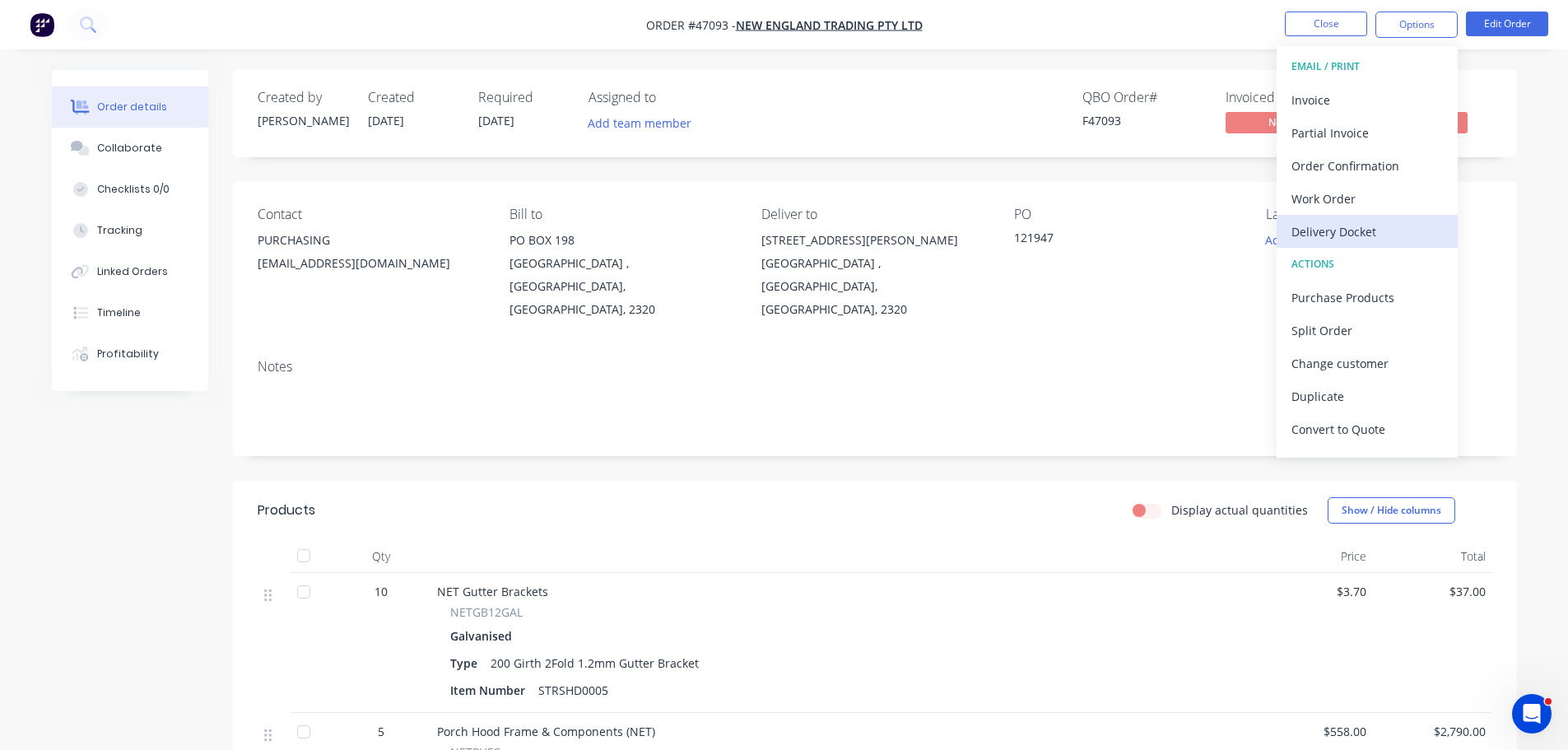
click at [1327, 221] on div "Delivery Docket" at bounding box center [1367, 231] width 151 height 24
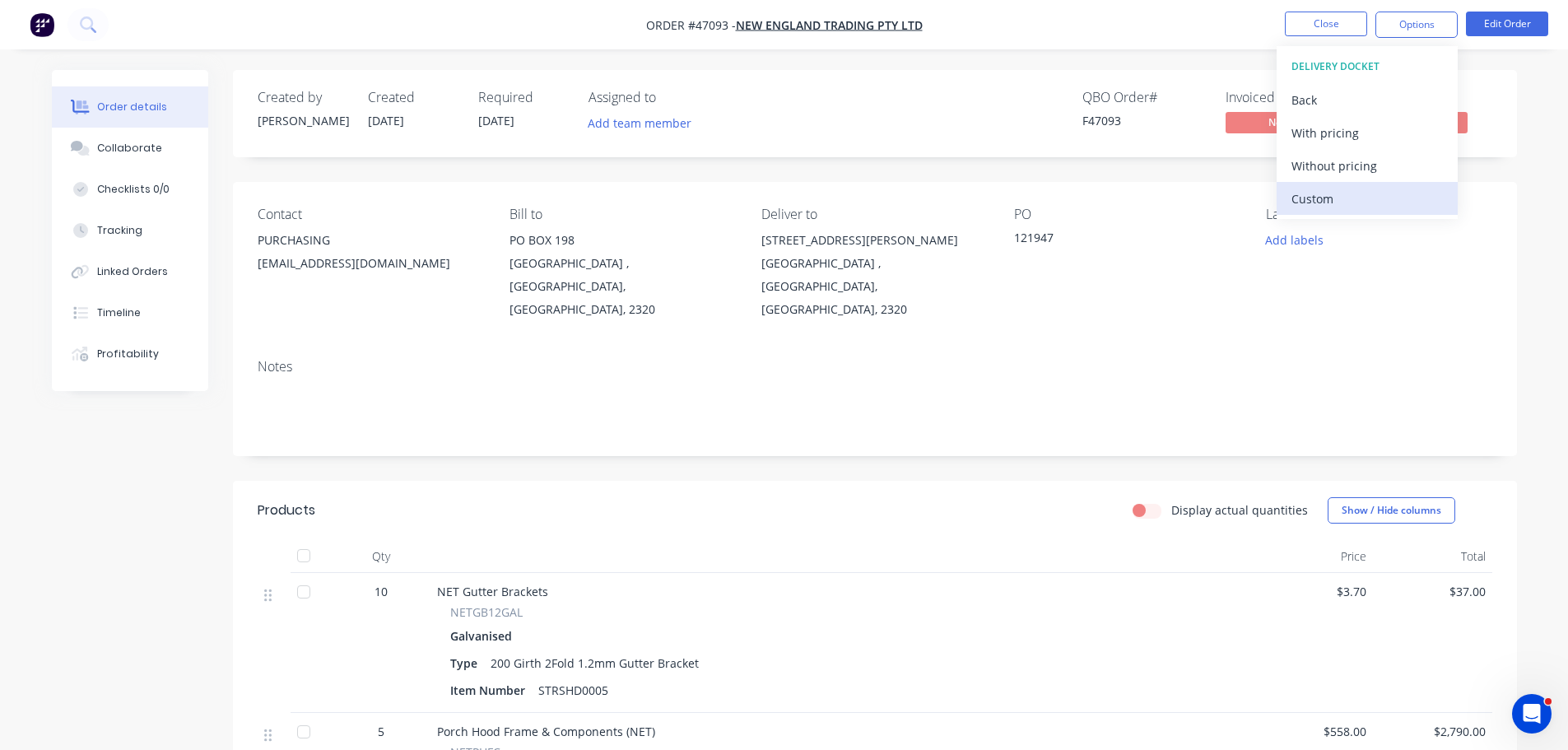
click at [1331, 192] on div "Custom" at bounding box center [1367, 198] width 151 height 24
click at [1314, 160] on div "Without pricing" at bounding box center [1367, 165] width 151 height 24
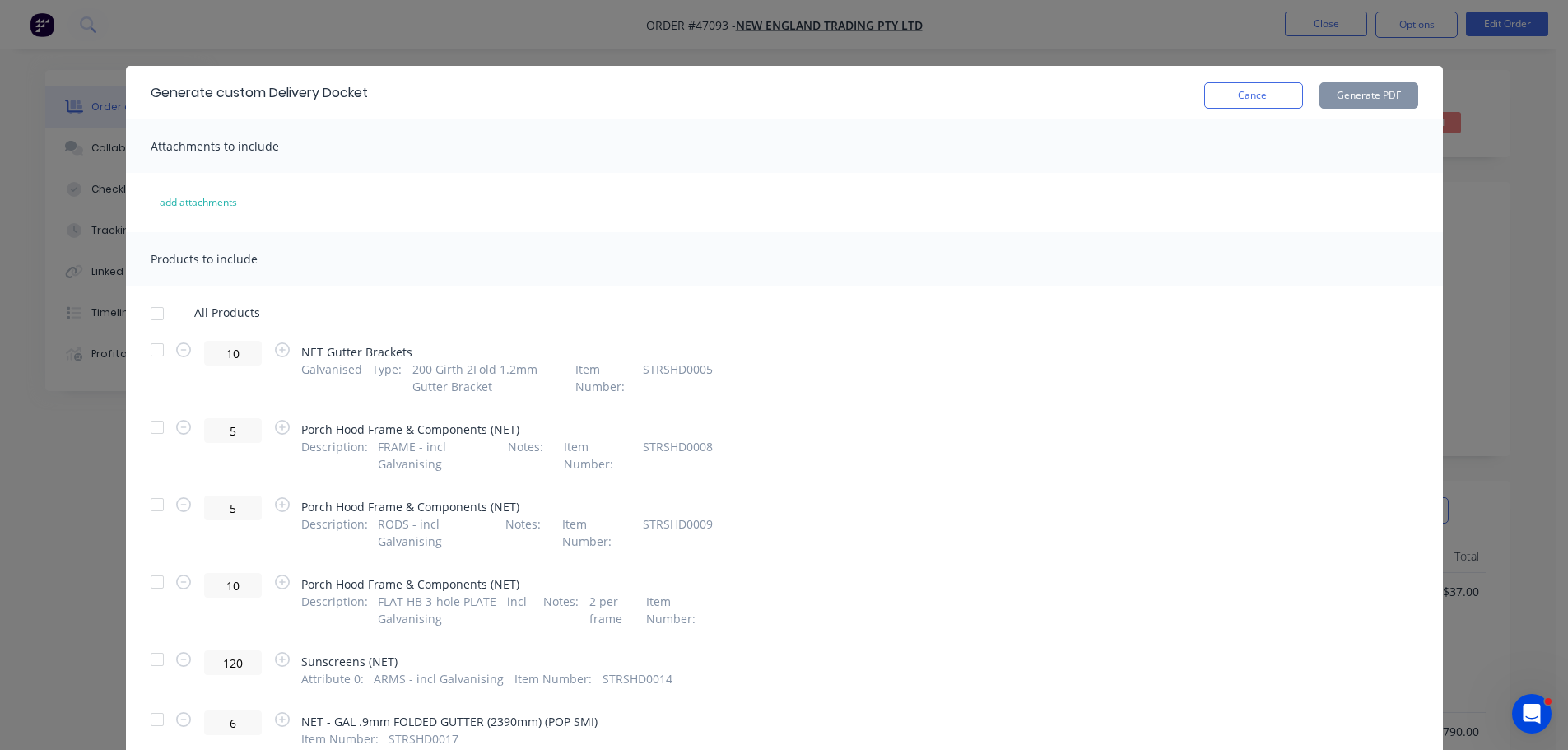
drag, startPoint x: 152, startPoint y: 425, endPoint x: 153, endPoint y: 400, distance: 25.0
click at [152, 423] on div at bounding box center [157, 427] width 33 height 33
click at [148, 510] on div at bounding box center [157, 505] width 33 height 33
click at [144, 582] on div at bounding box center [157, 582] width 33 height 33
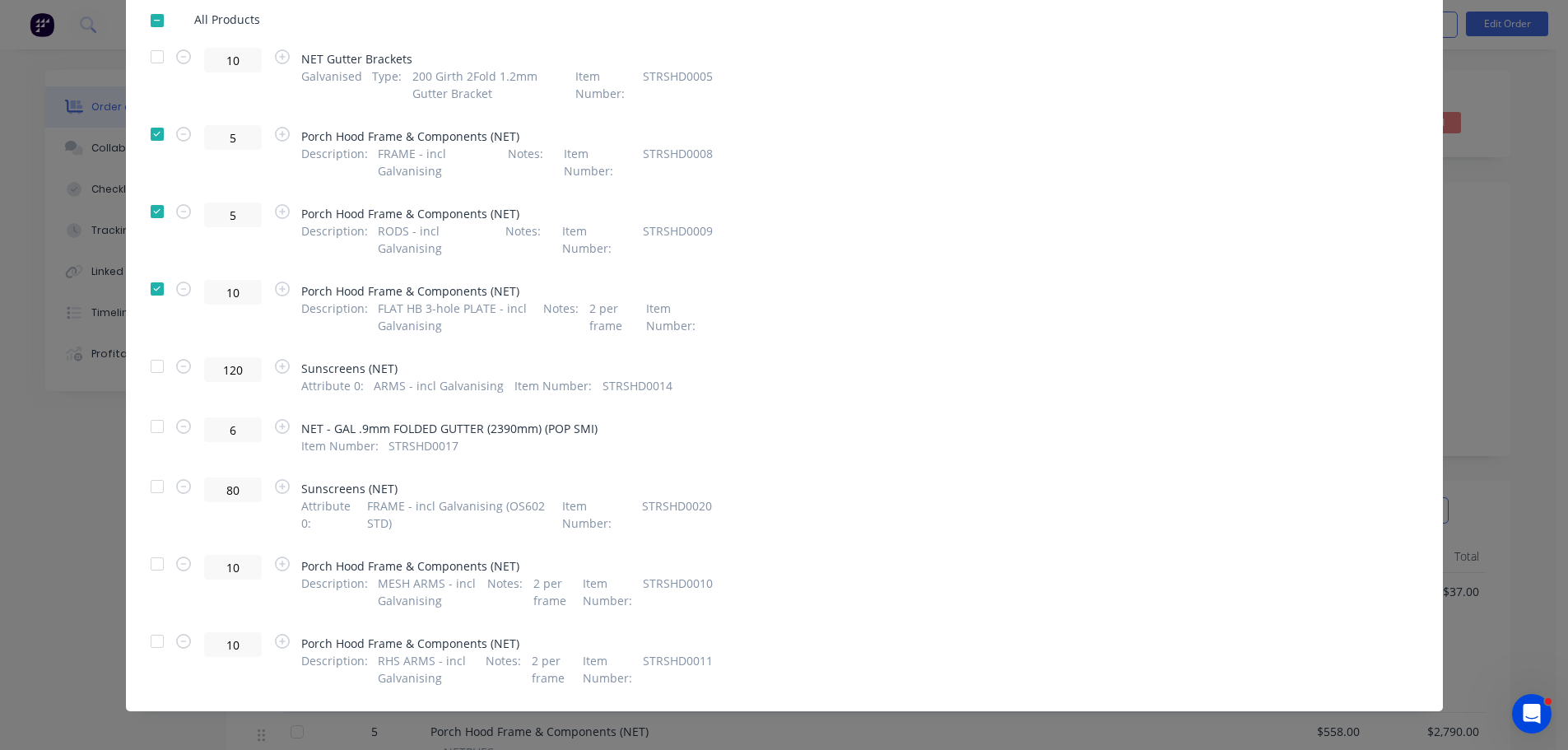
scroll to position [302, 0]
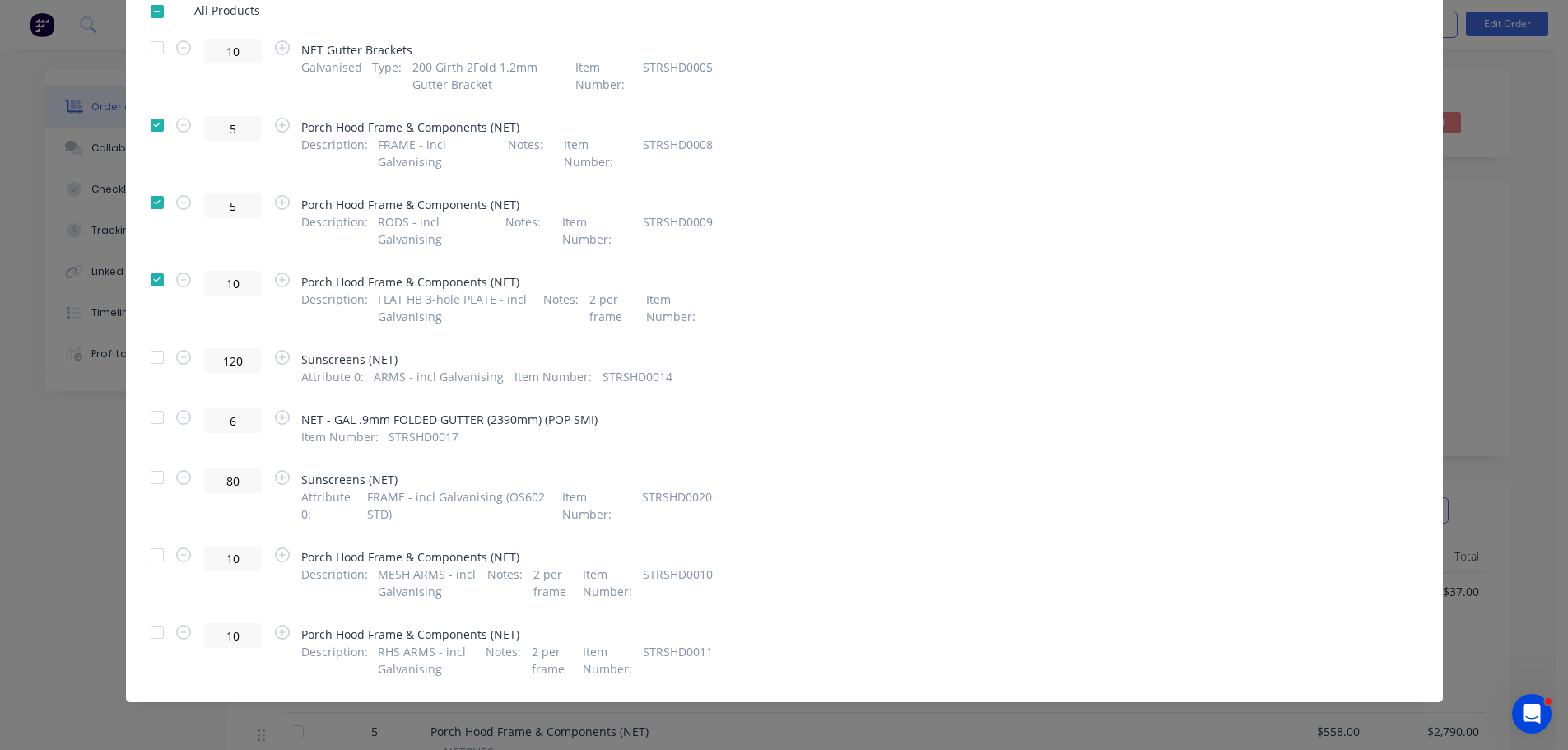
click at [158, 636] on div at bounding box center [157, 633] width 33 height 33
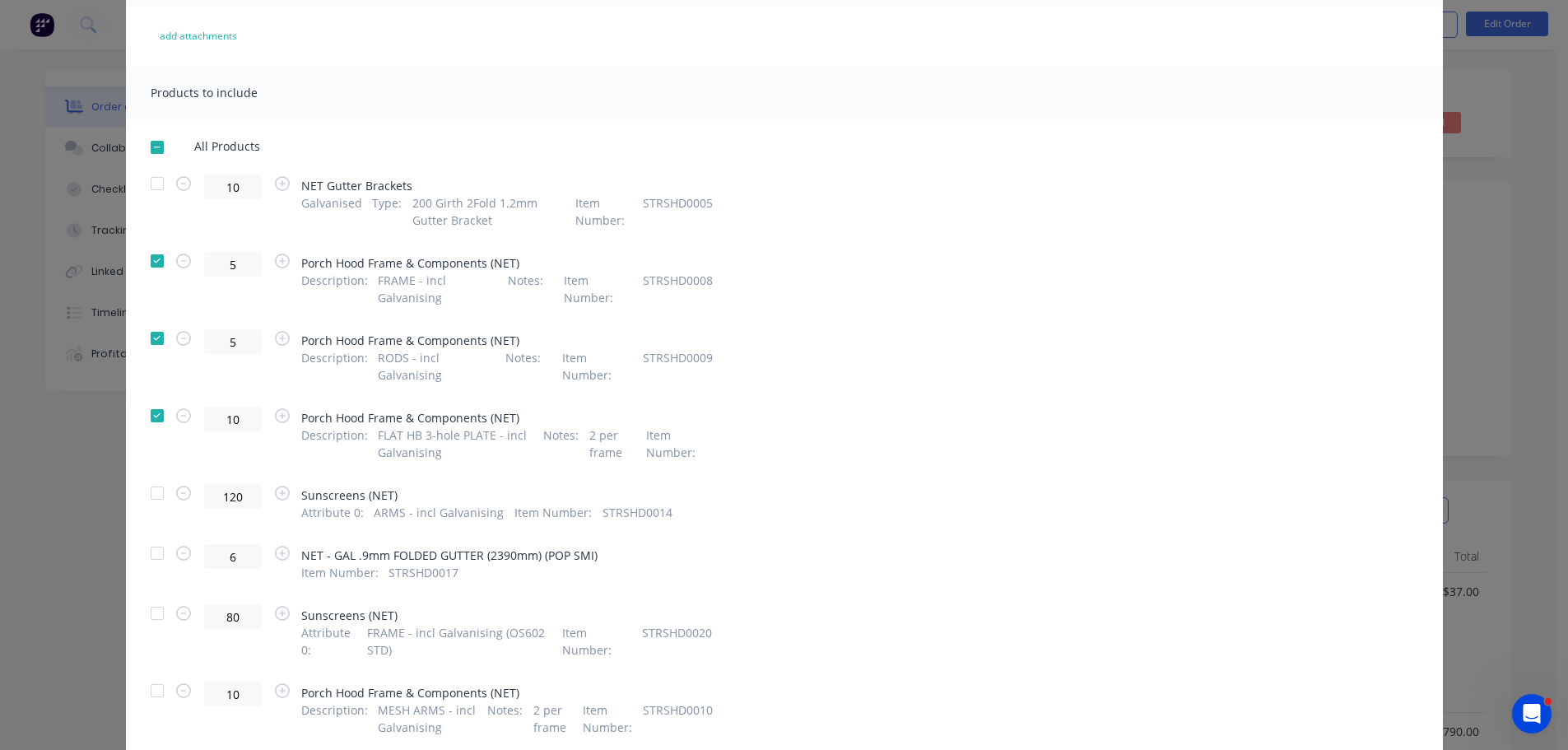
scroll to position [0, 0]
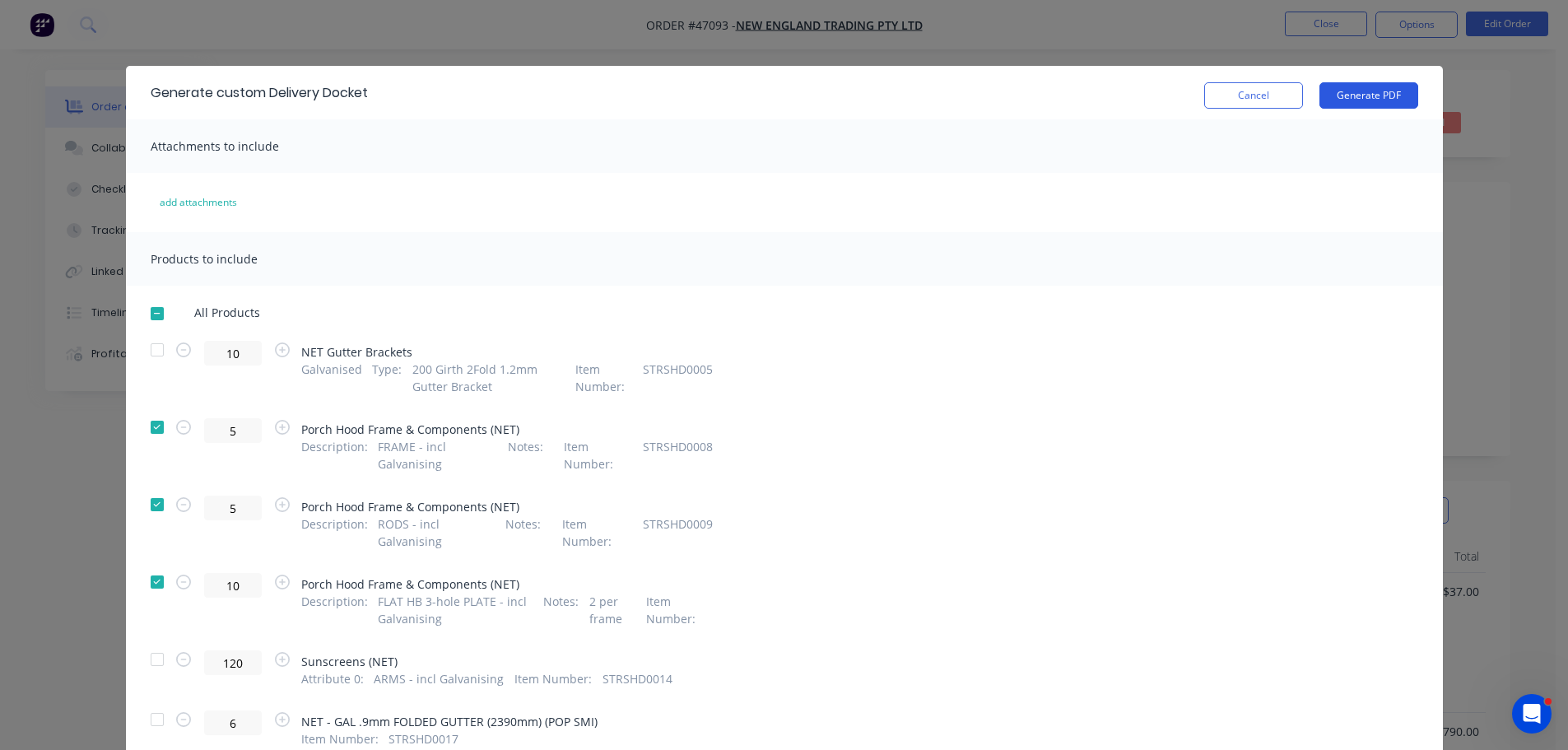
click at [1362, 88] on button "Generate PDF" at bounding box center [1369, 96] width 99 height 26
click at [1263, 93] on button "Cancel" at bounding box center [1254, 96] width 99 height 26
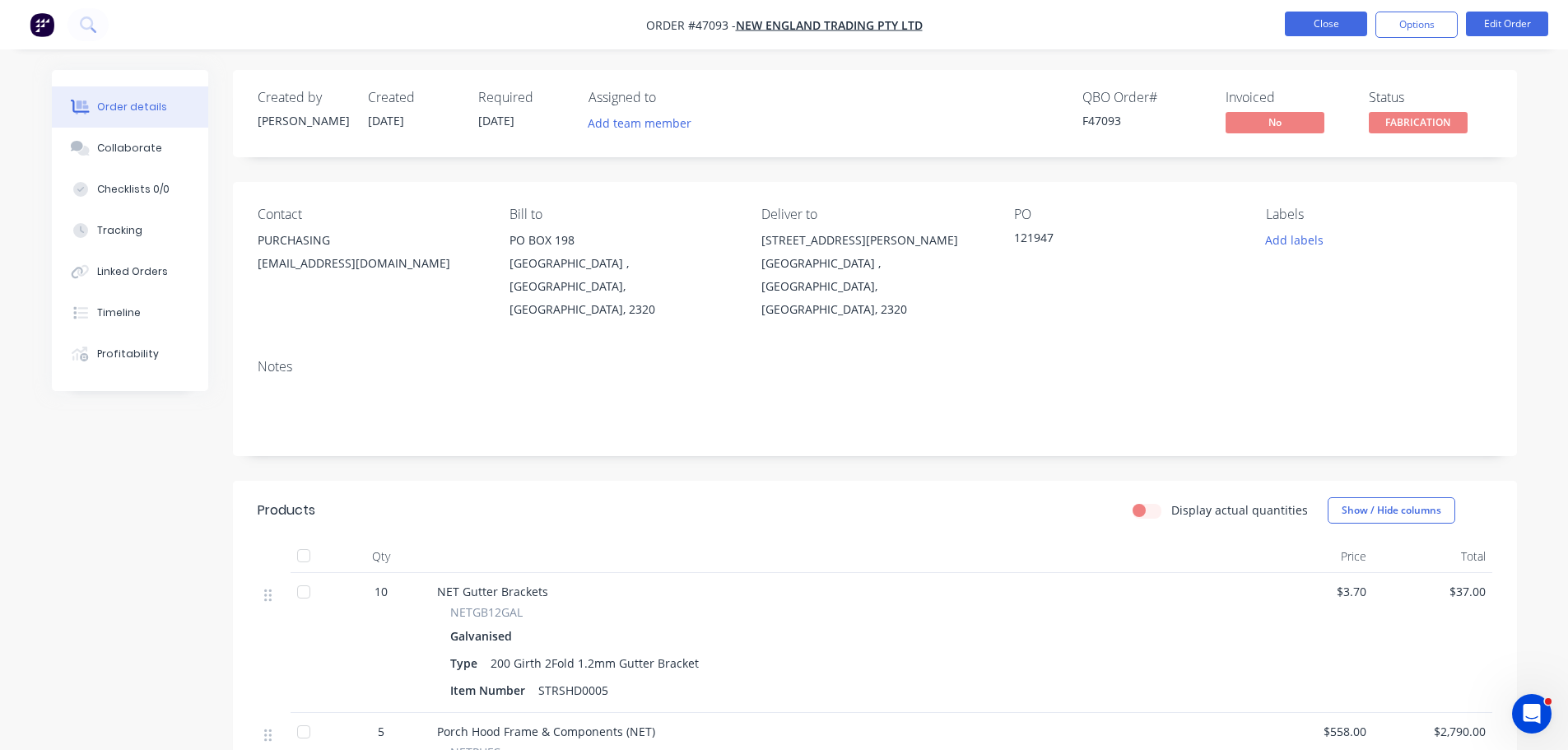
click at [1339, 21] on button "Close" at bounding box center [1326, 24] width 83 height 25
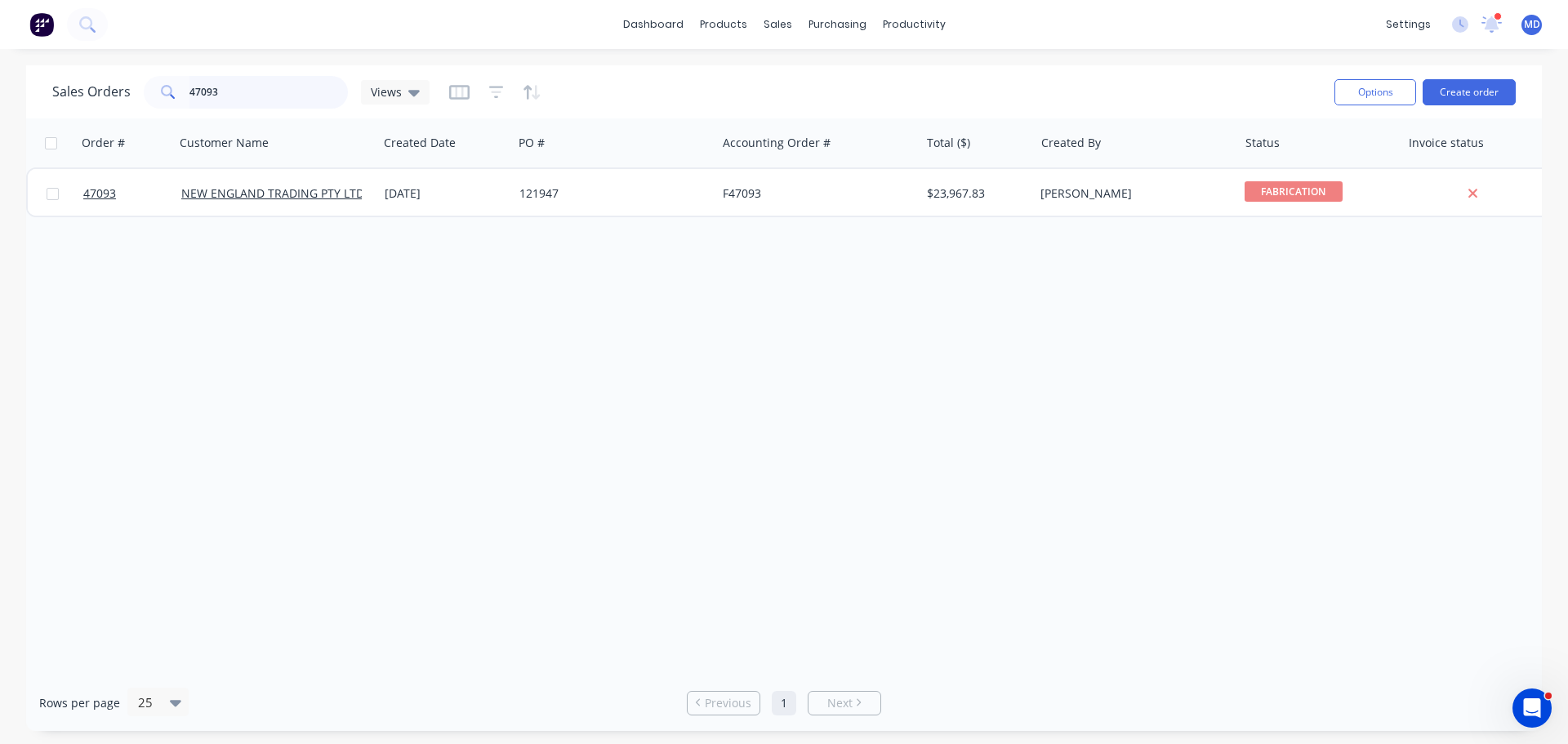
click at [286, 95] on input "47093" at bounding box center [269, 93] width 159 height 33
type input "4"
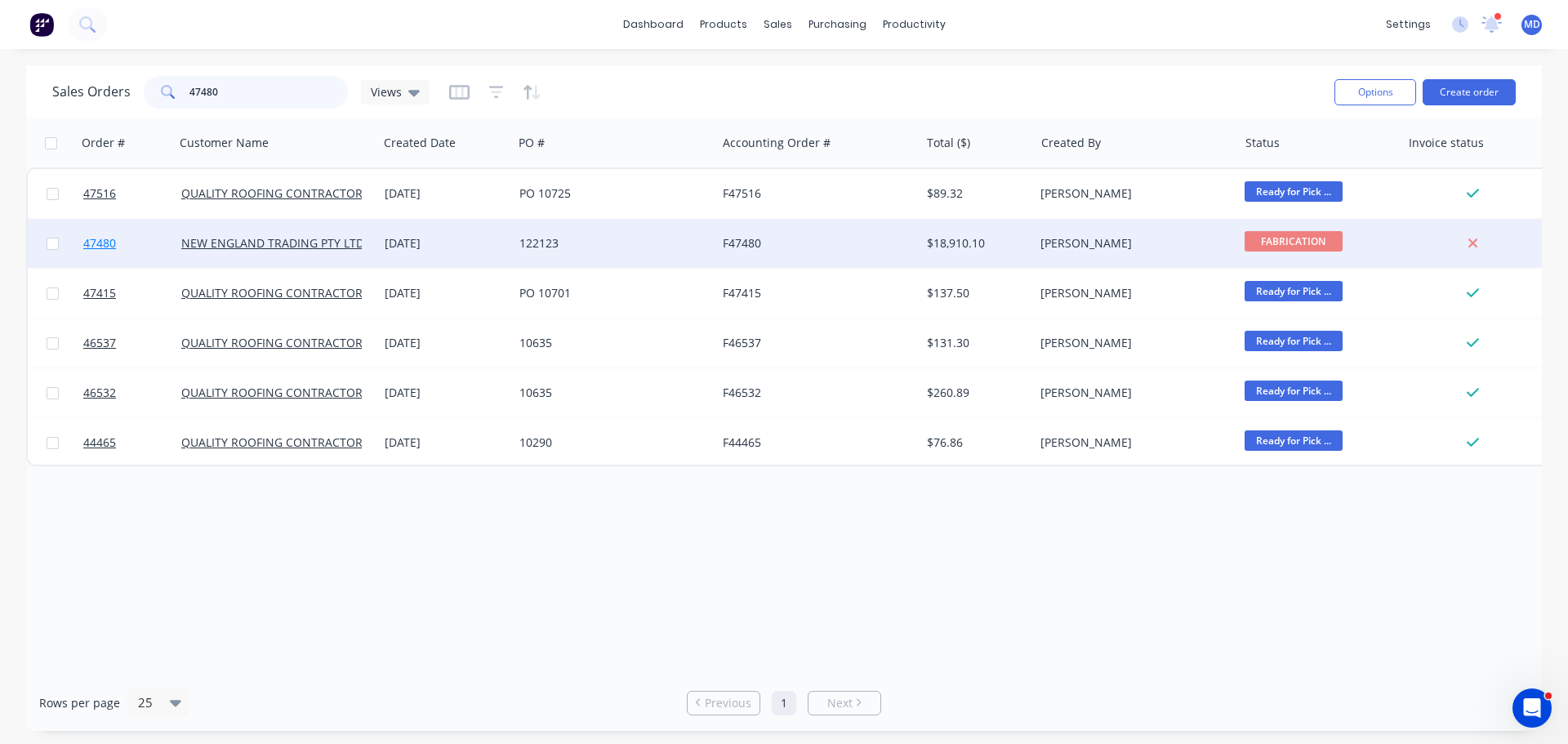
type input "47480"
click at [97, 240] on span "47480" at bounding box center [100, 243] width 33 height 16
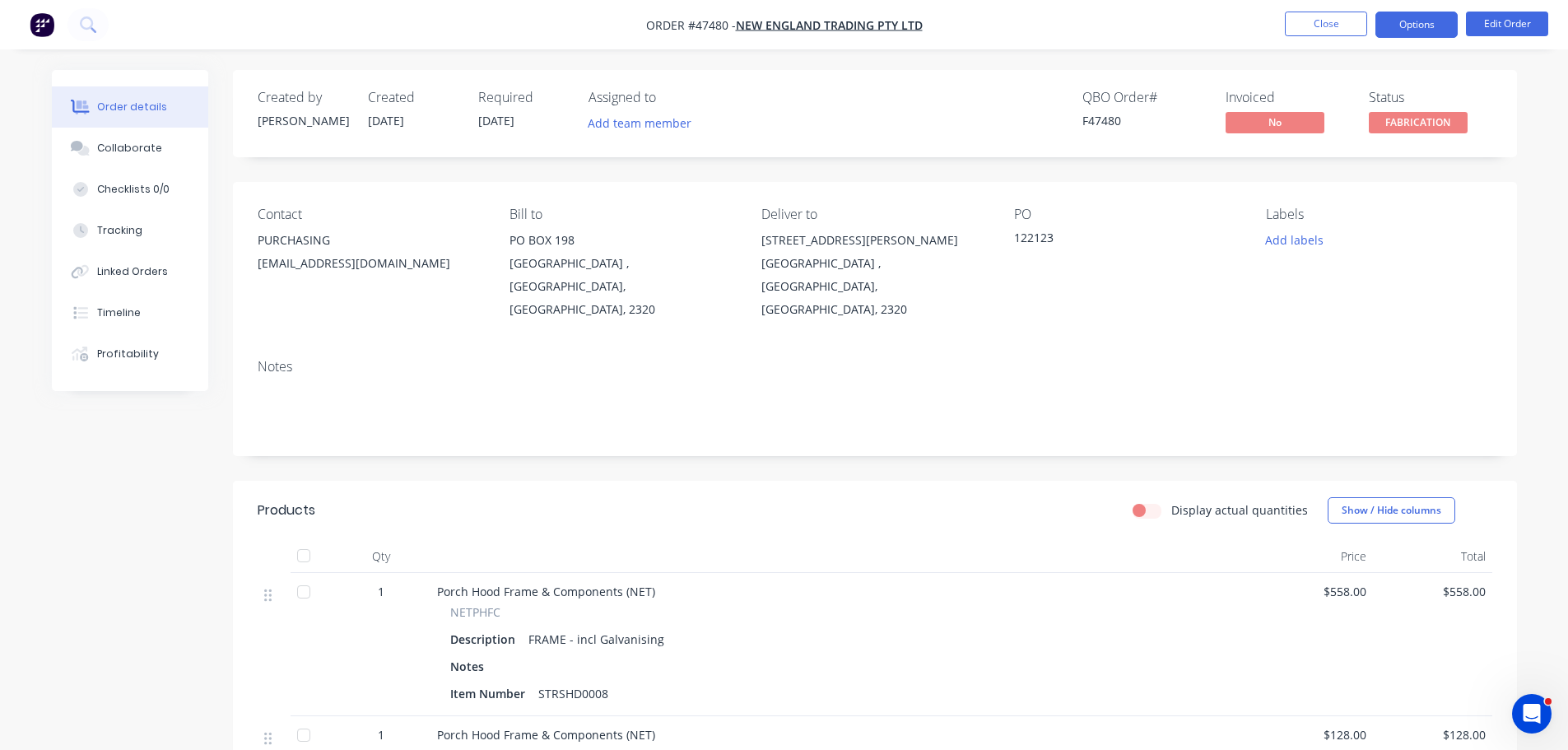
click at [1400, 28] on button "Options" at bounding box center [1417, 25] width 83 height 26
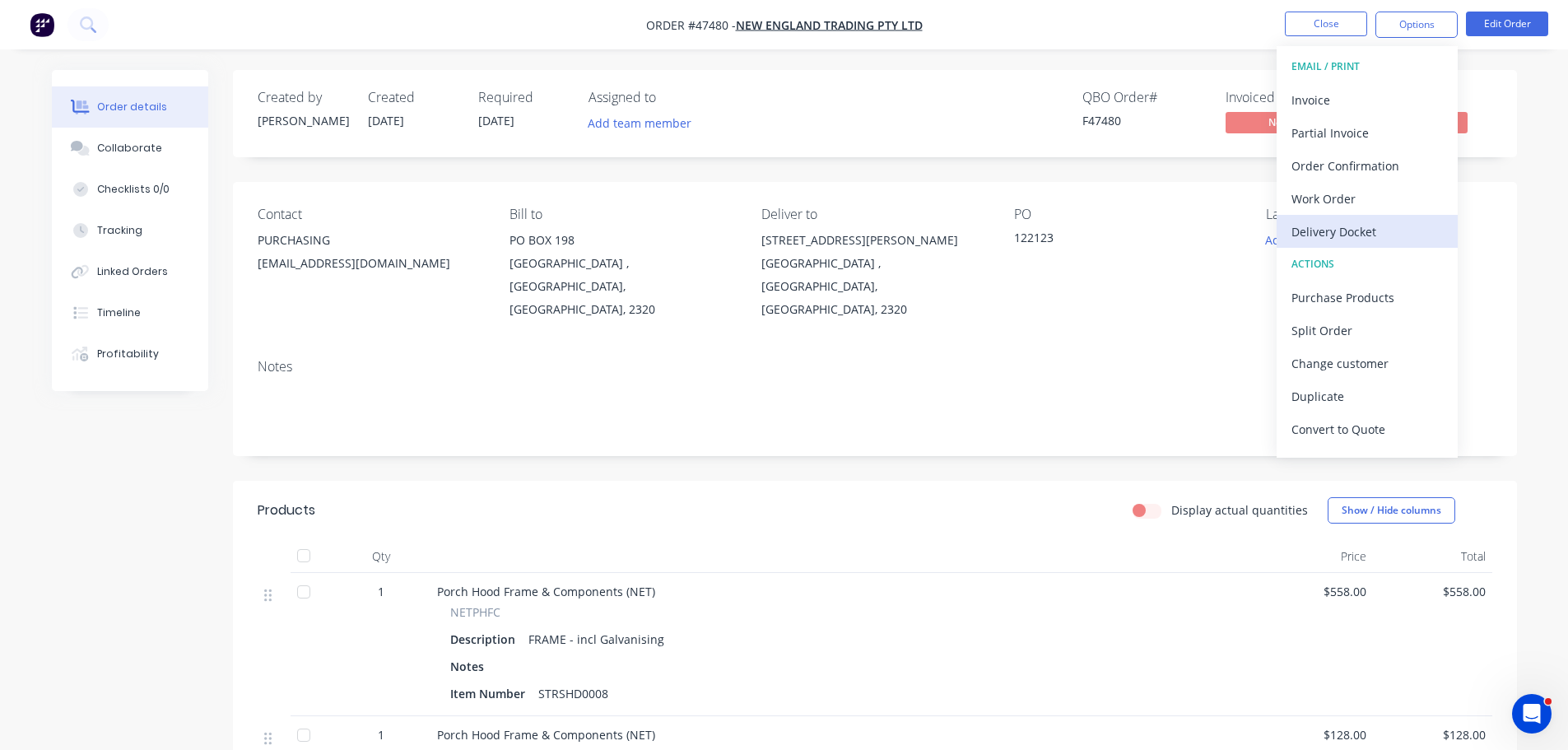
click at [1338, 235] on div "Delivery Docket" at bounding box center [1367, 231] width 151 height 24
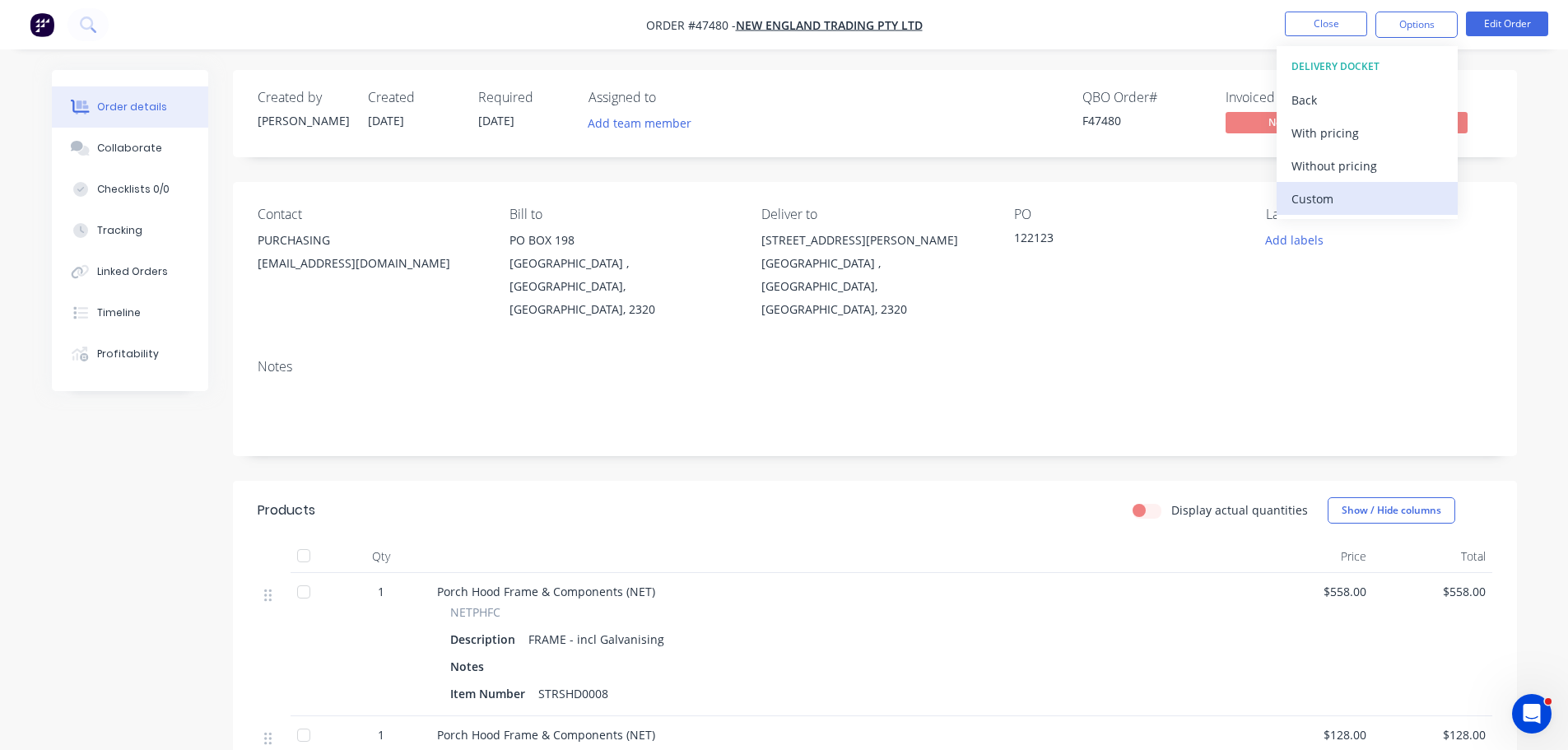
click at [1329, 205] on div "Custom" at bounding box center [1367, 198] width 151 height 24
click at [1334, 169] on div "Without pricing" at bounding box center [1367, 165] width 151 height 24
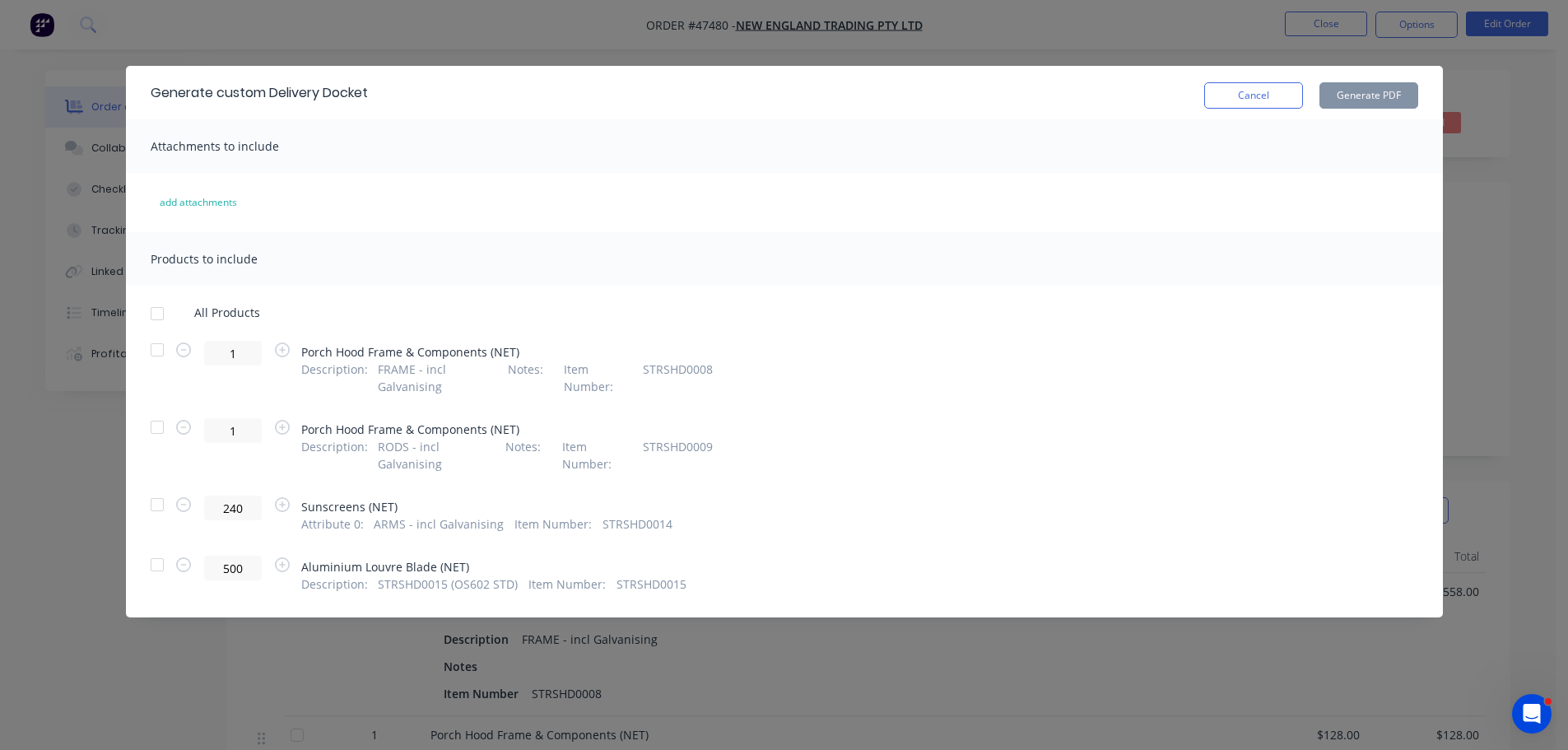
click at [161, 346] on div at bounding box center [157, 350] width 33 height 33
click at [150, 431] on div at bounding box center [157, 427] width 33 height 33
click at [1363, 102] on button "Generate PDF" at bounding box center [1369, 96] width 99 height 26
click at [1256, 97] on button "Cancel" at bounding box center [1254, 96] width 99 height 26
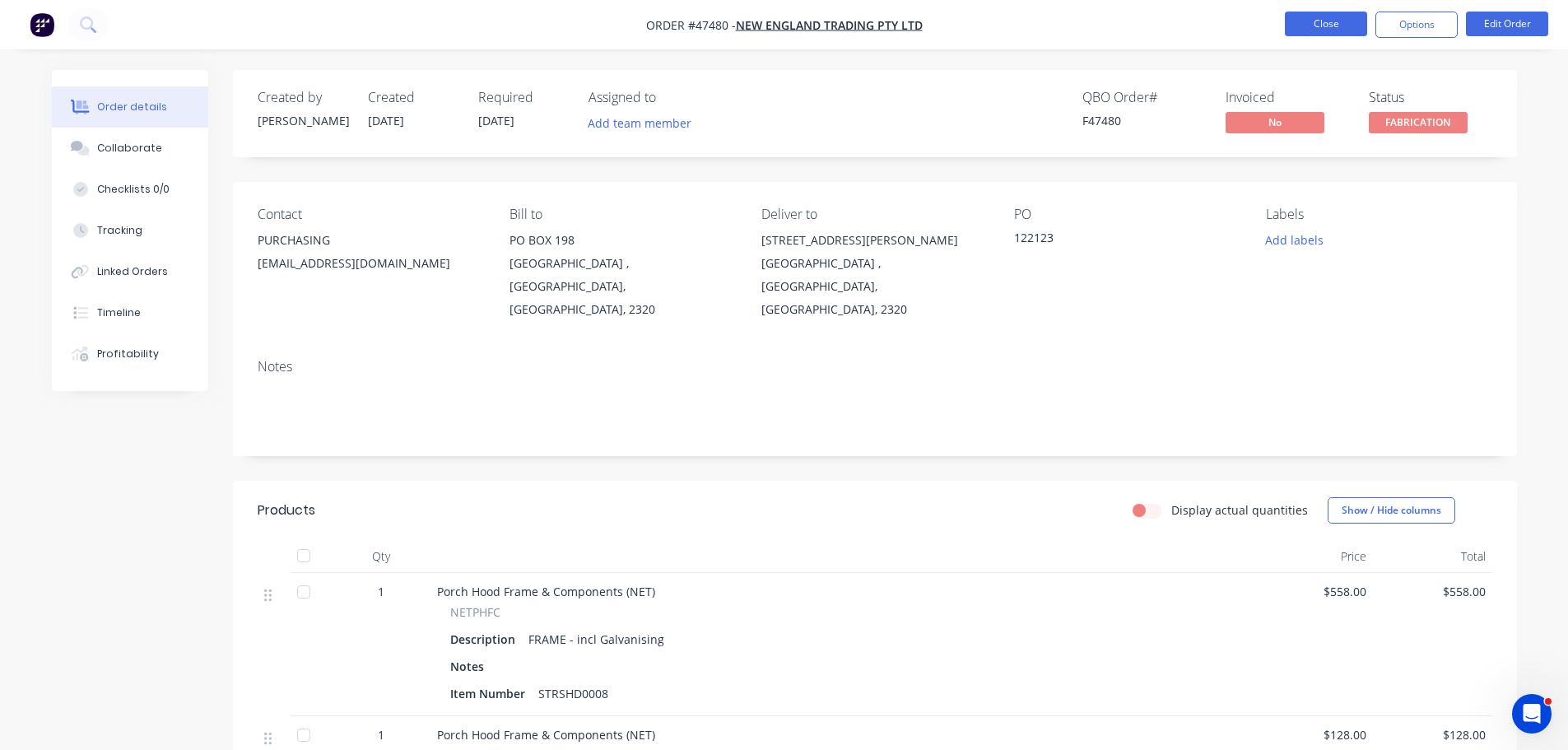
click at [1331, 21] on button "Close" at bounding box center [1326, 24] width 83 height 25
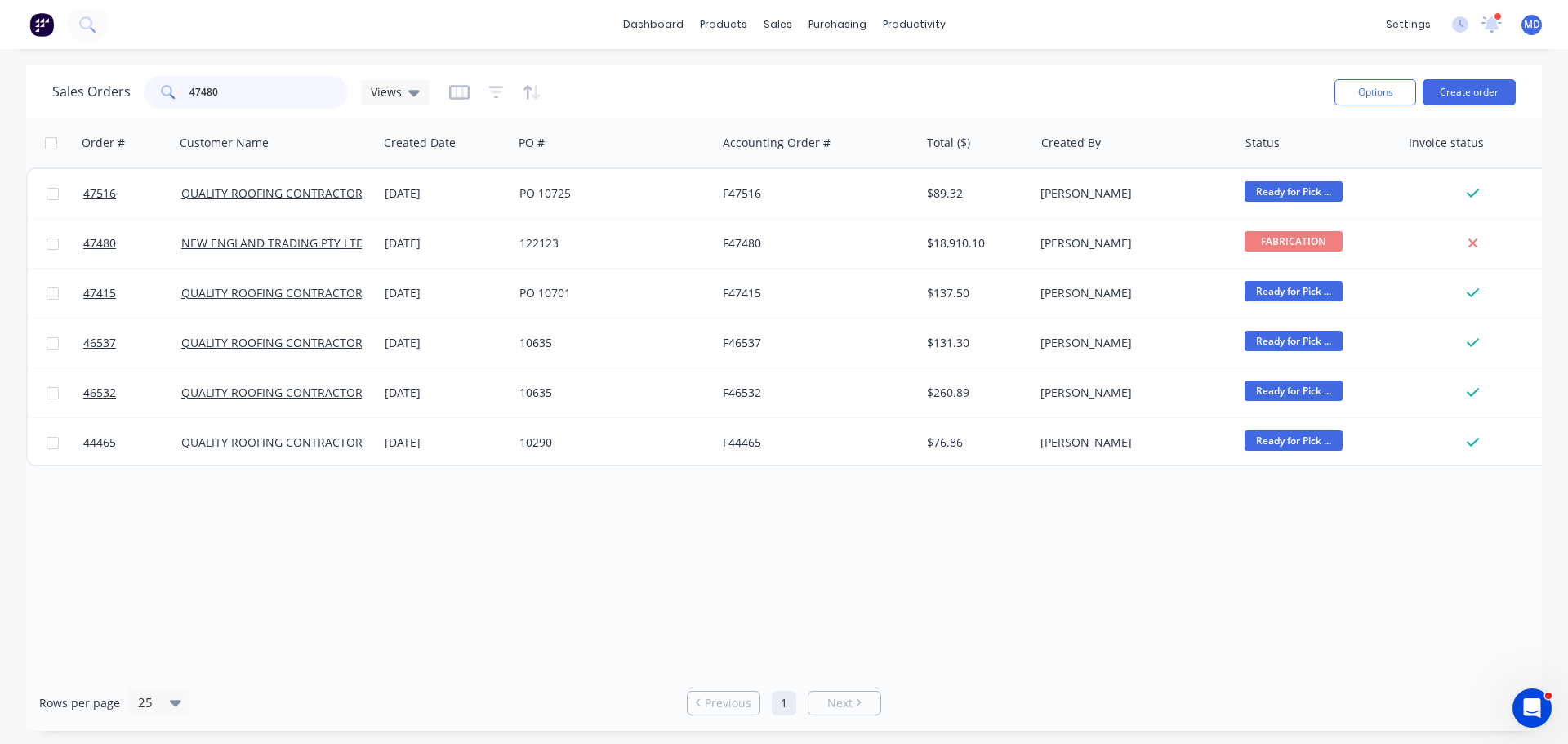
click at [270, 99] on input "47480" at bounding box center [269, 93] width 159 height 33
type input "4"
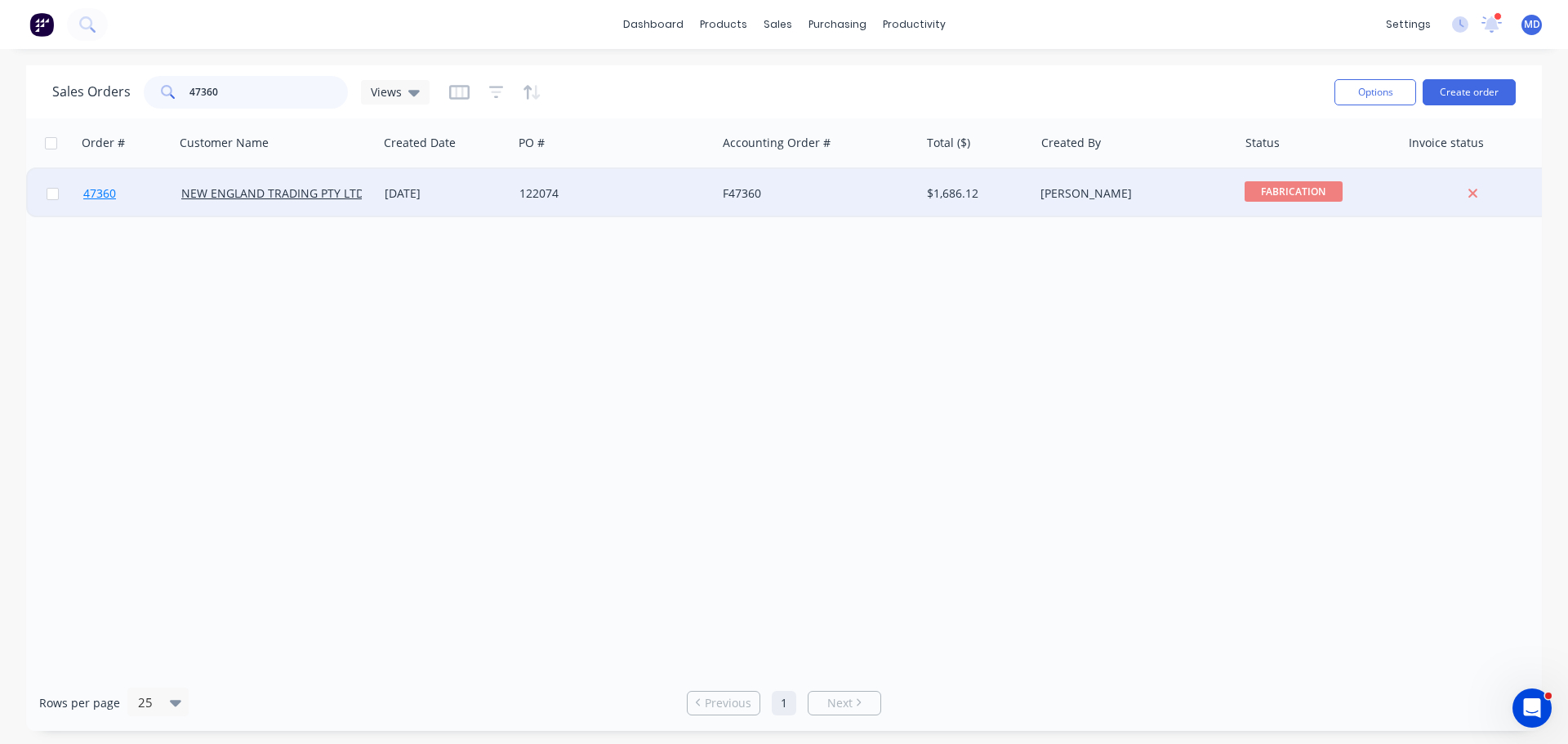
type input "47360"
click at [108, 200] on span "47360" at bounding box center [100, 193] width 33 height 16
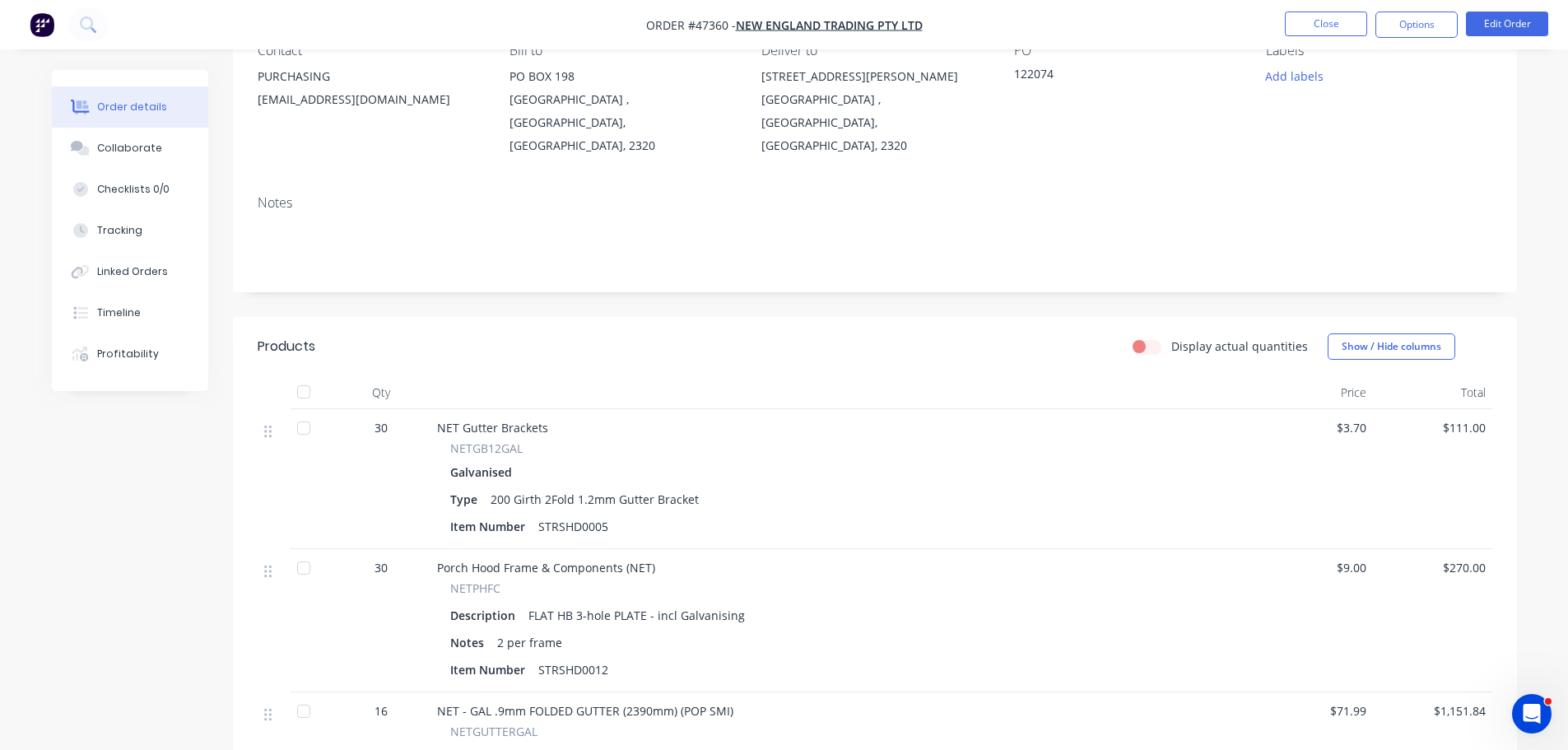
scroll to position [164, 0]
click at [306, 551] on div at bounding box center [304, 567] width 33 height 33
click at [1411, 31] on button "Options" at bounding box center [1417, 25] width 83 height 26
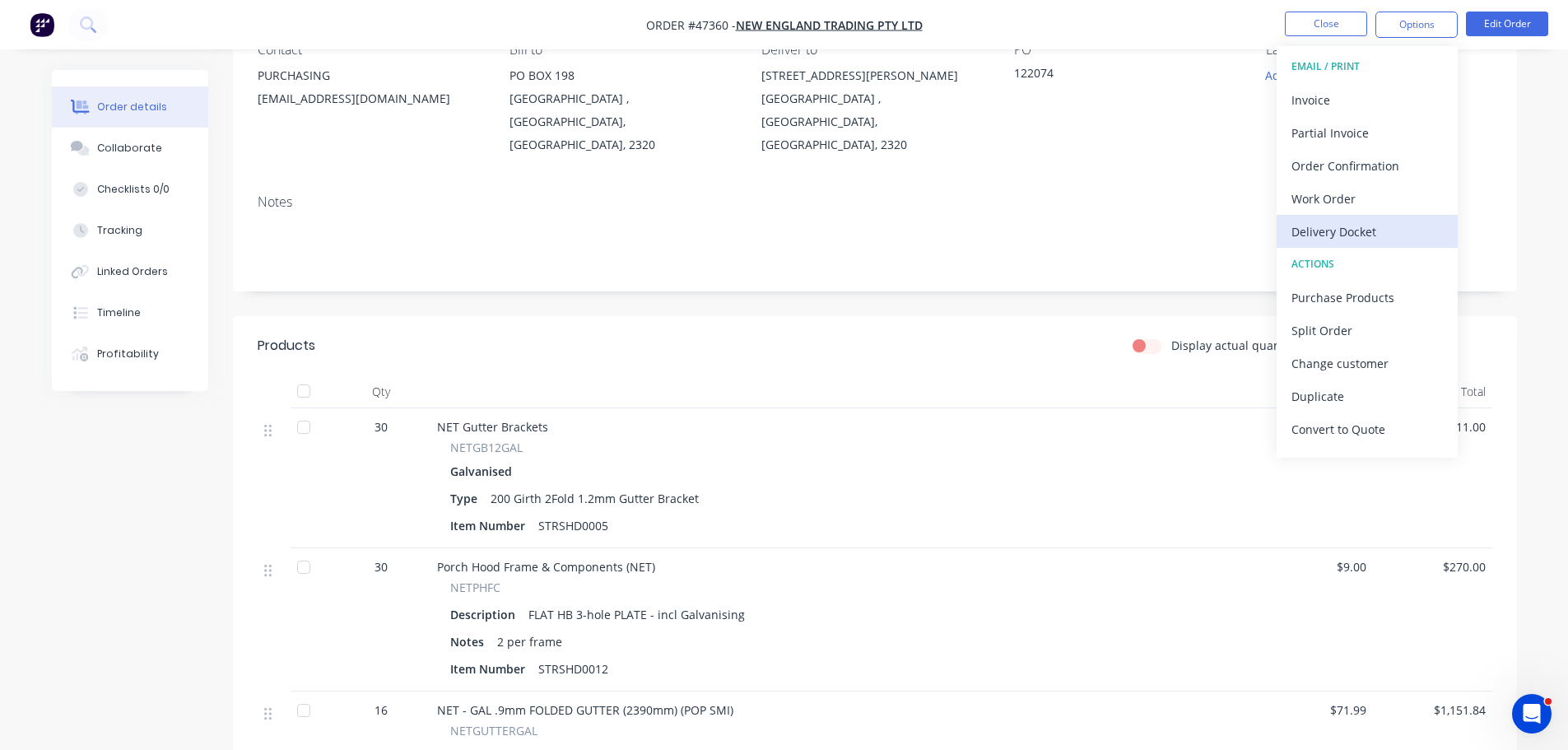
click at [1364, 224] on div "Delivery Docket" at bounding box center [1367, 231] width 151 height 24
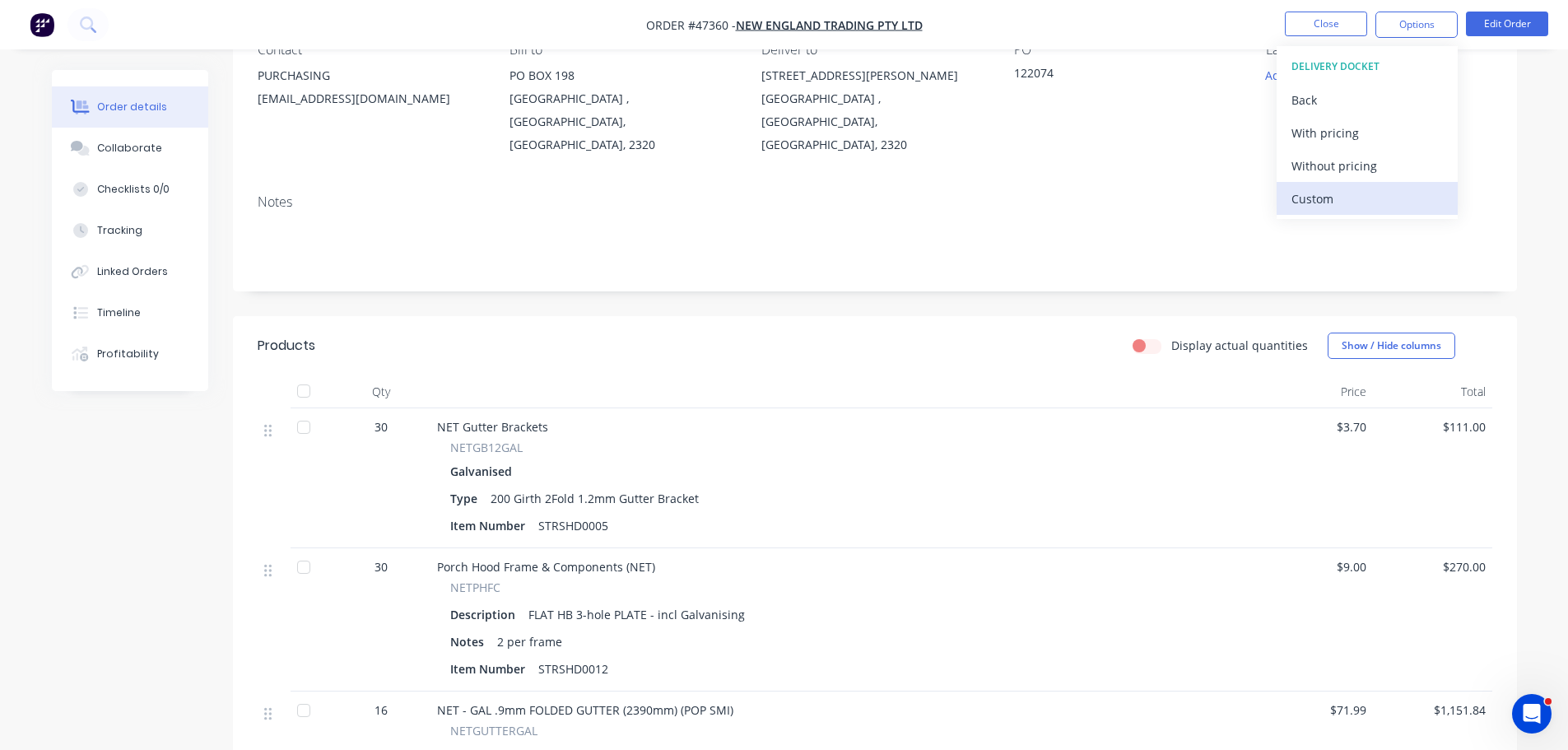
click at [1350, 206] on div "Custom" at bounding box center [1367, 198] width 151 height 24
click at [1353, 170] on div "Without pricing" at bounding box center [1367, 165] width 151 height 24
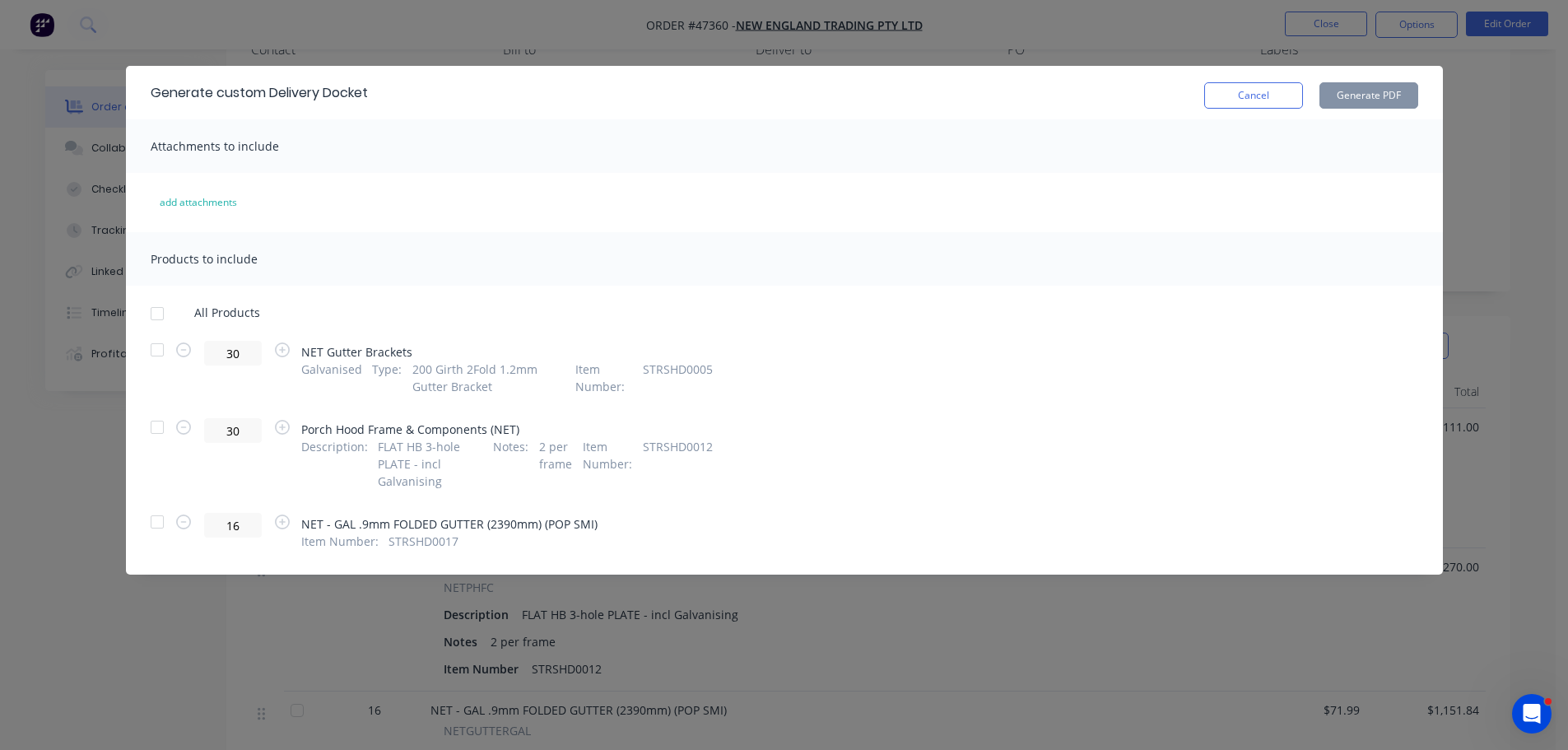
click at [159, 432] on div at bounding box center [157, 427] width 33 height 33
click at [1342, 98] on button "Generate PDF" at bounding box center [1369, 96] width 99 height 26
click at [1232, 96] on button "Cancel" at bounding box center [1254, 96] width 99 height 26
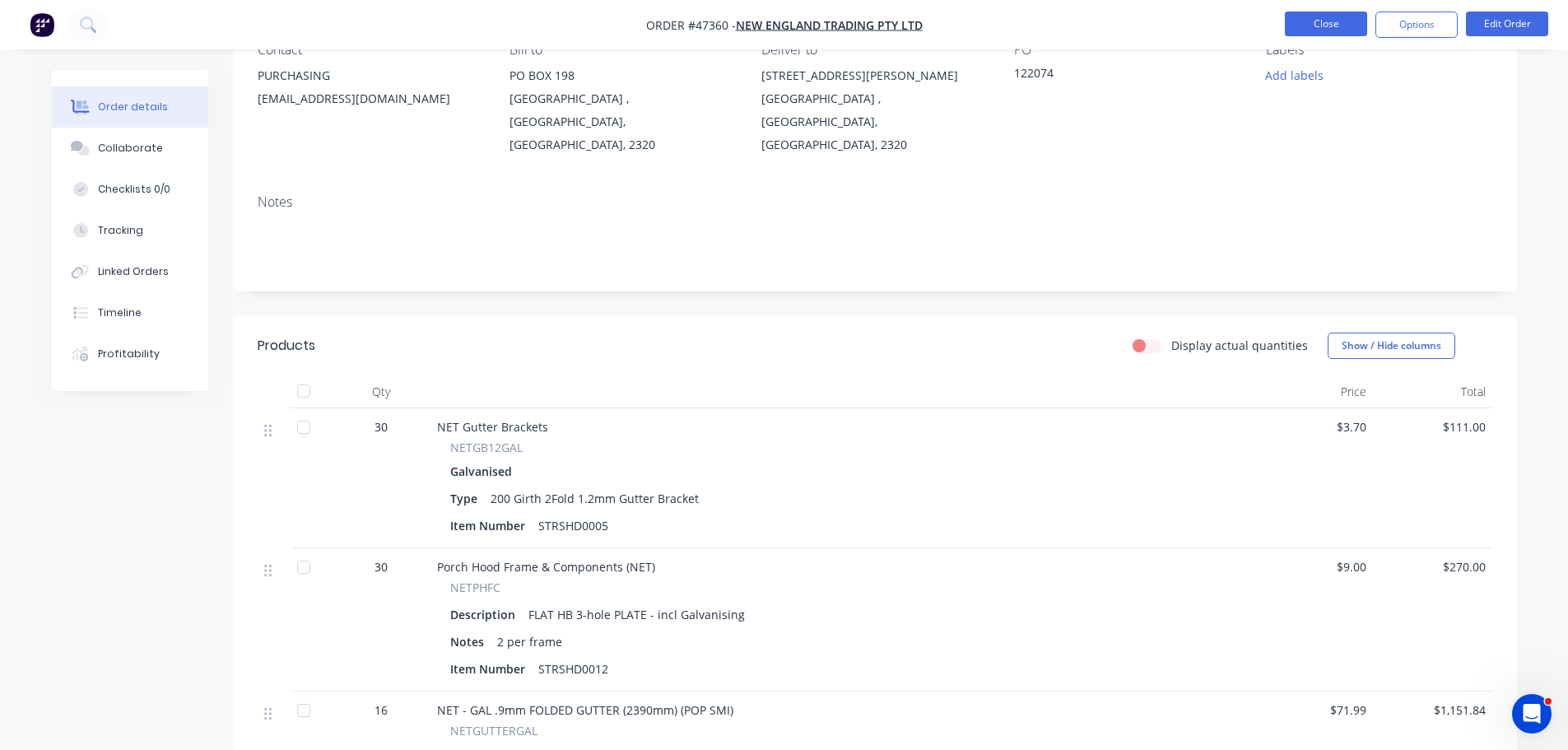
click at [1319, 23] on button "Close" at bounding box center [1326, 24] width 83 height 25
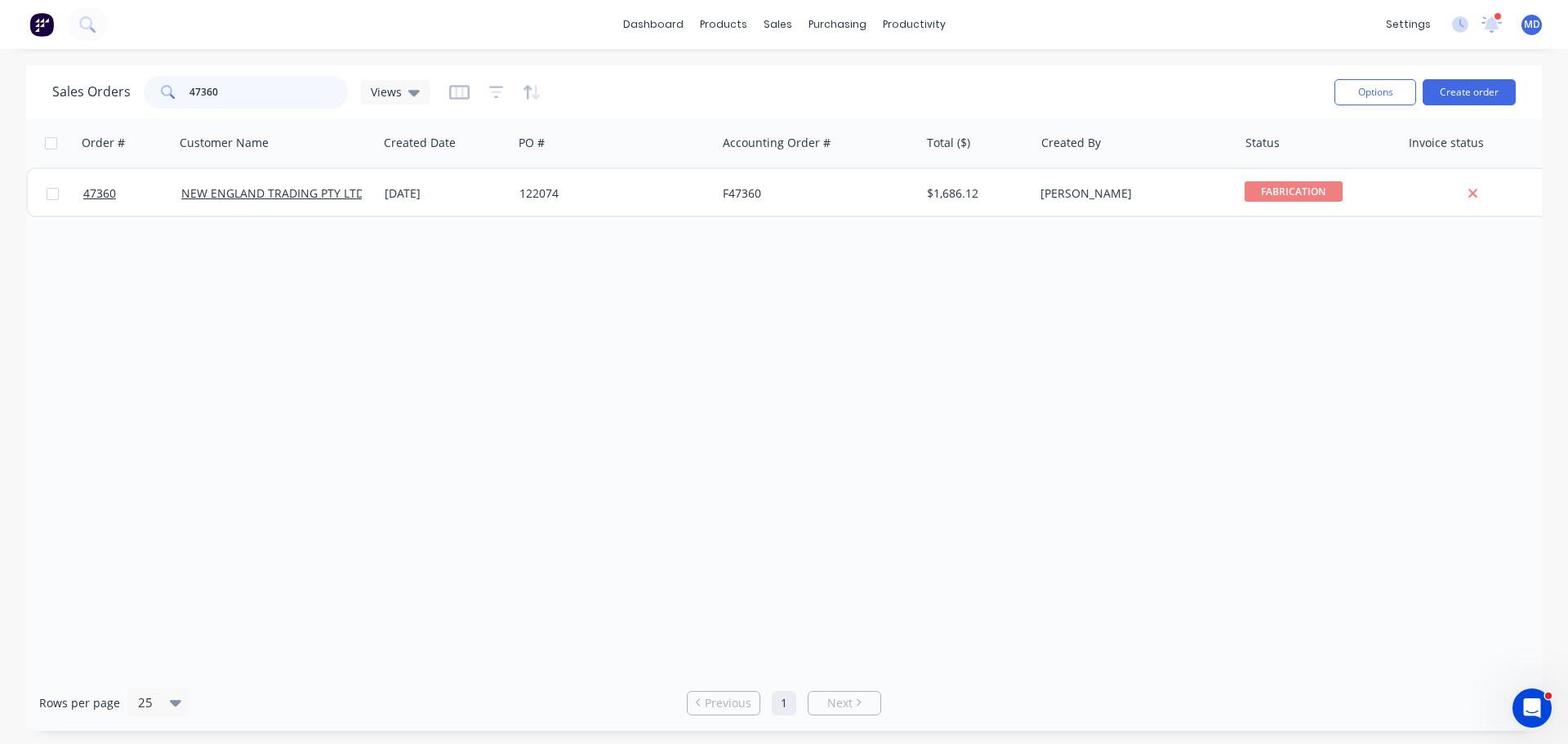
click at [258, 97] on input "47360" at bounding box center [269, 93] width 159 height 33
type input "4"
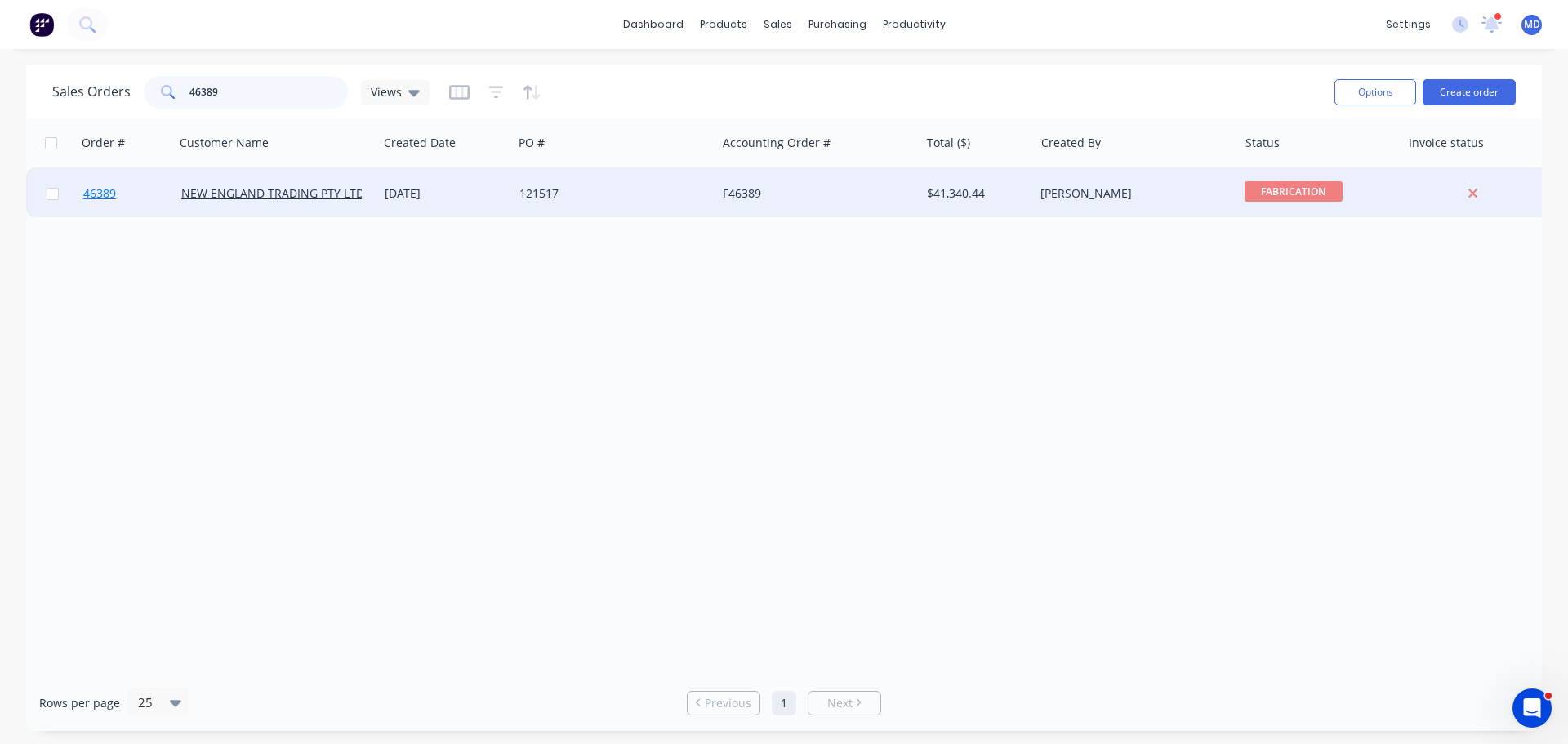
type input "46389"
click at [125, 183] on link "46389" at bounding box center [133, 193] width 98 height 49
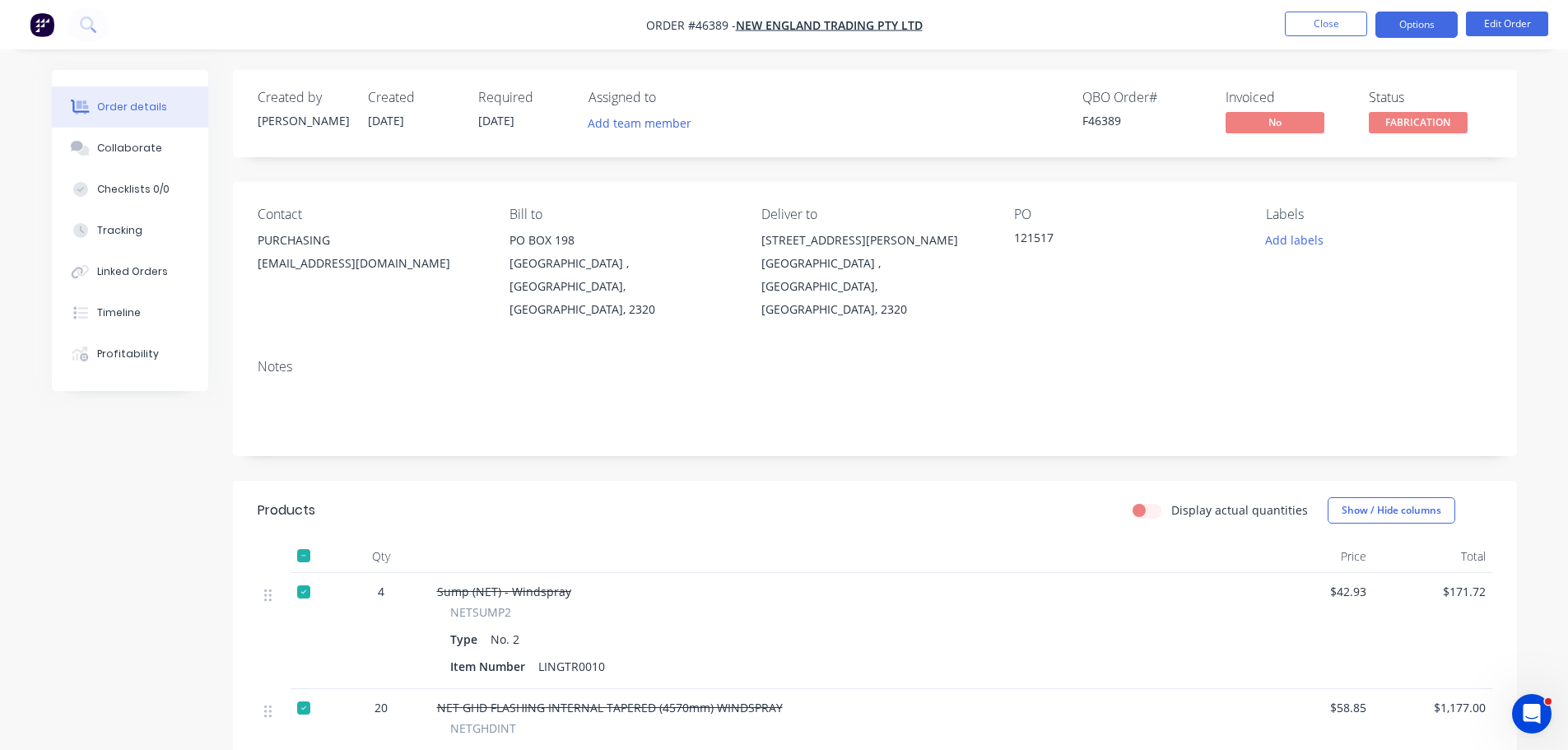
click at [1415, 22] on button "Options" at bounding box center [1417, 25] width 83 height 26
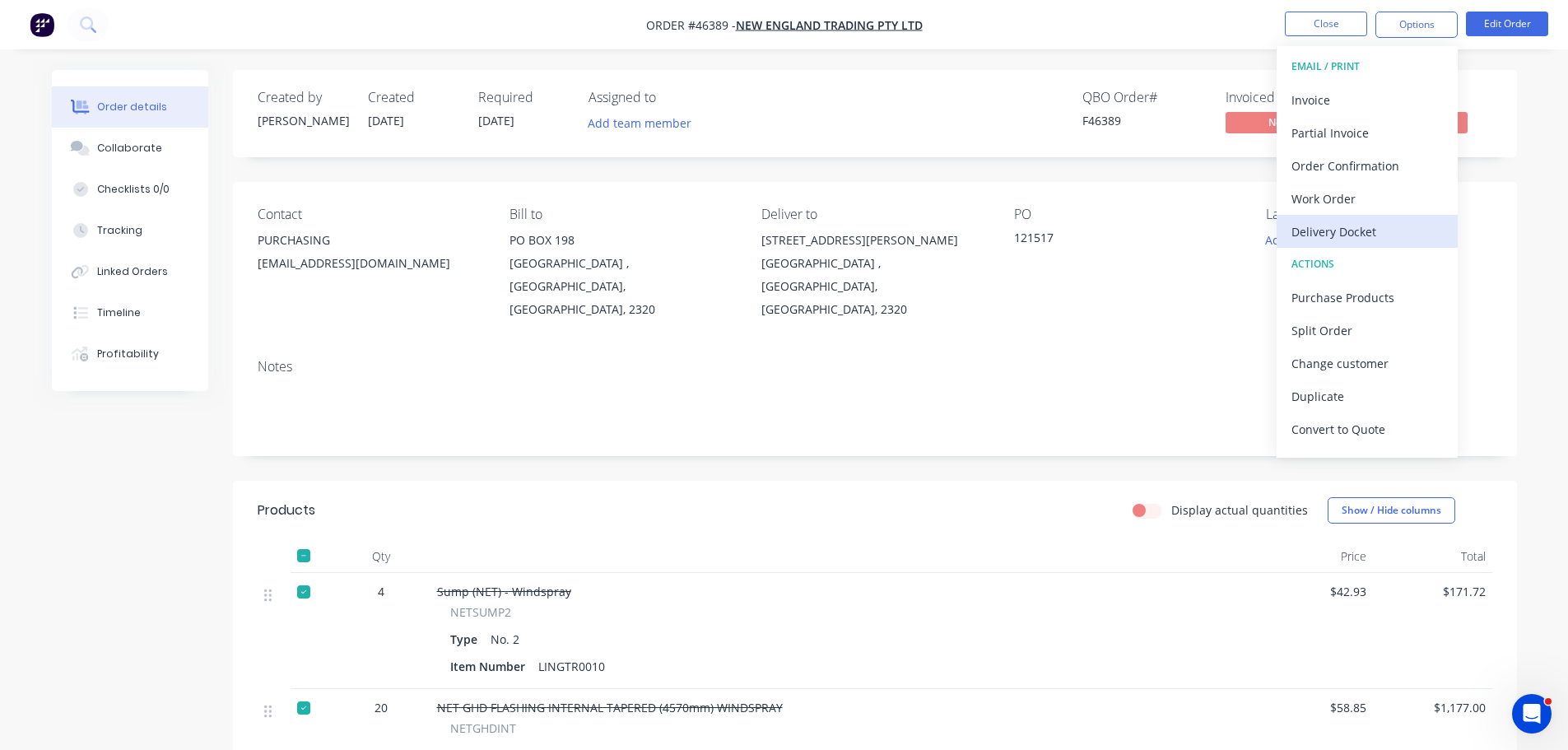
click at [1329, 226] on div "Delivery Docket" at bounding box center [1367, 231] width 151 height 24
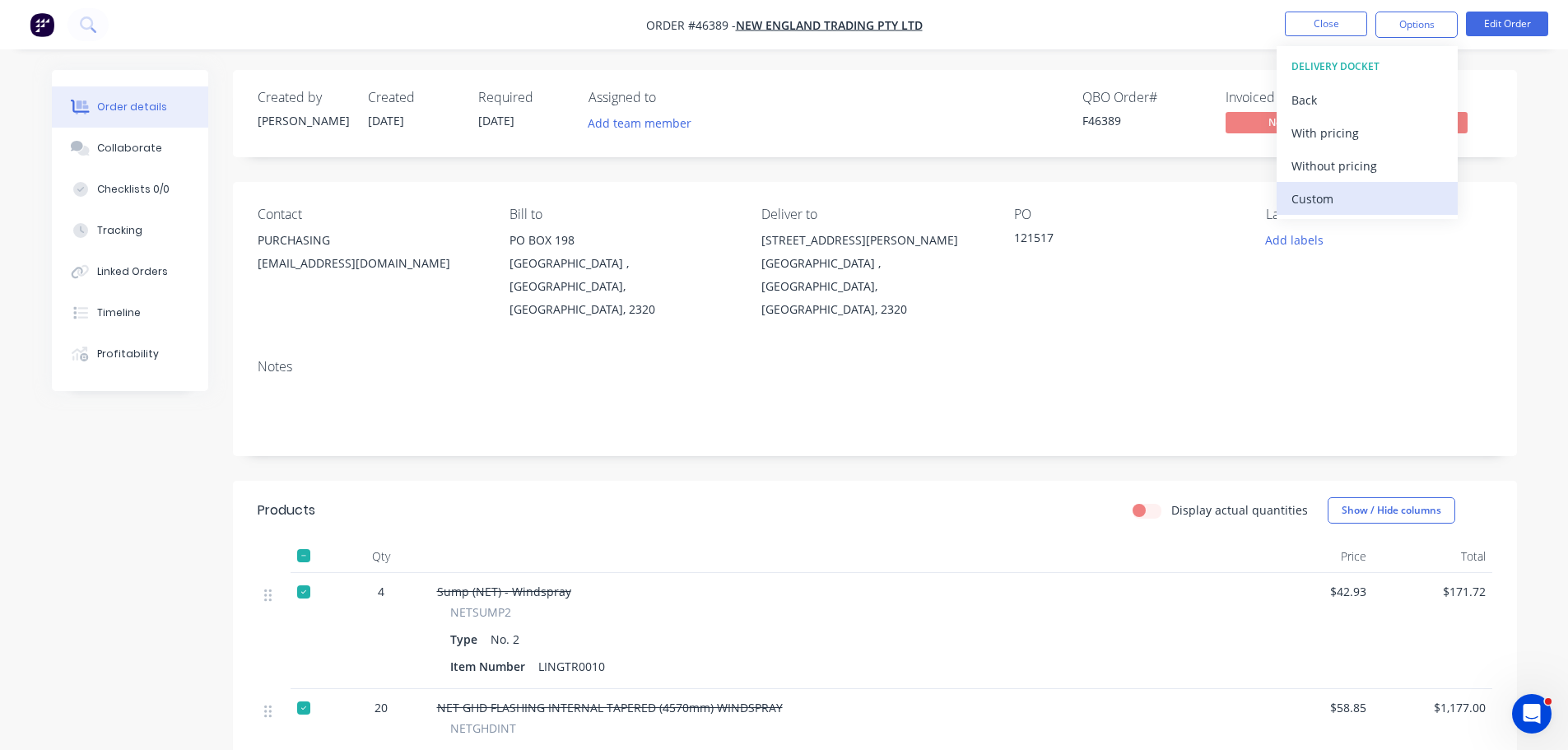
click at [1330, 203] on div "Custom" at bounding box center [1367, 198] width 151 height 24
click at [1332, 169] on div "Without pricing" at bounding box center [1367, 165] width 151 height 24
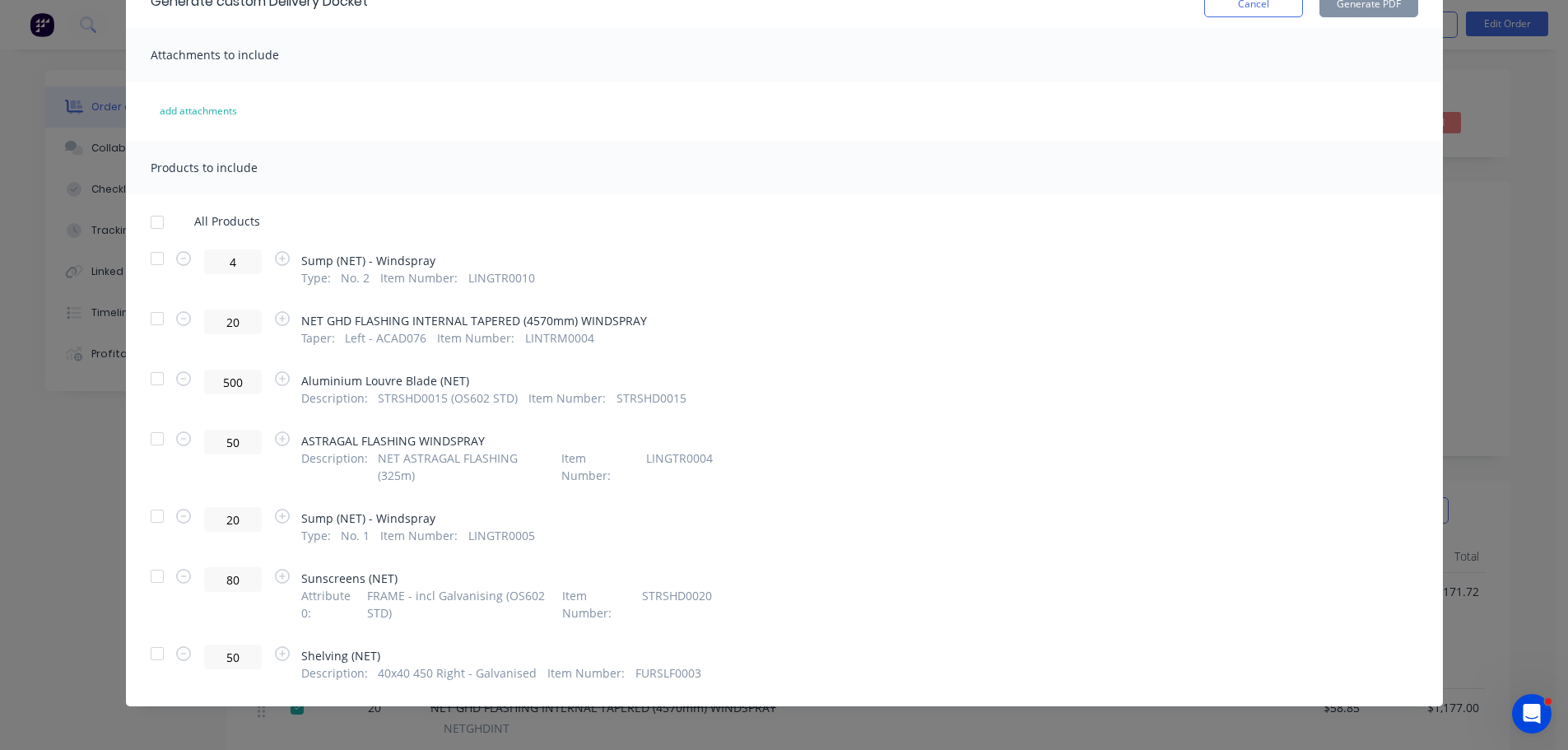
scroll to position [96, 0]
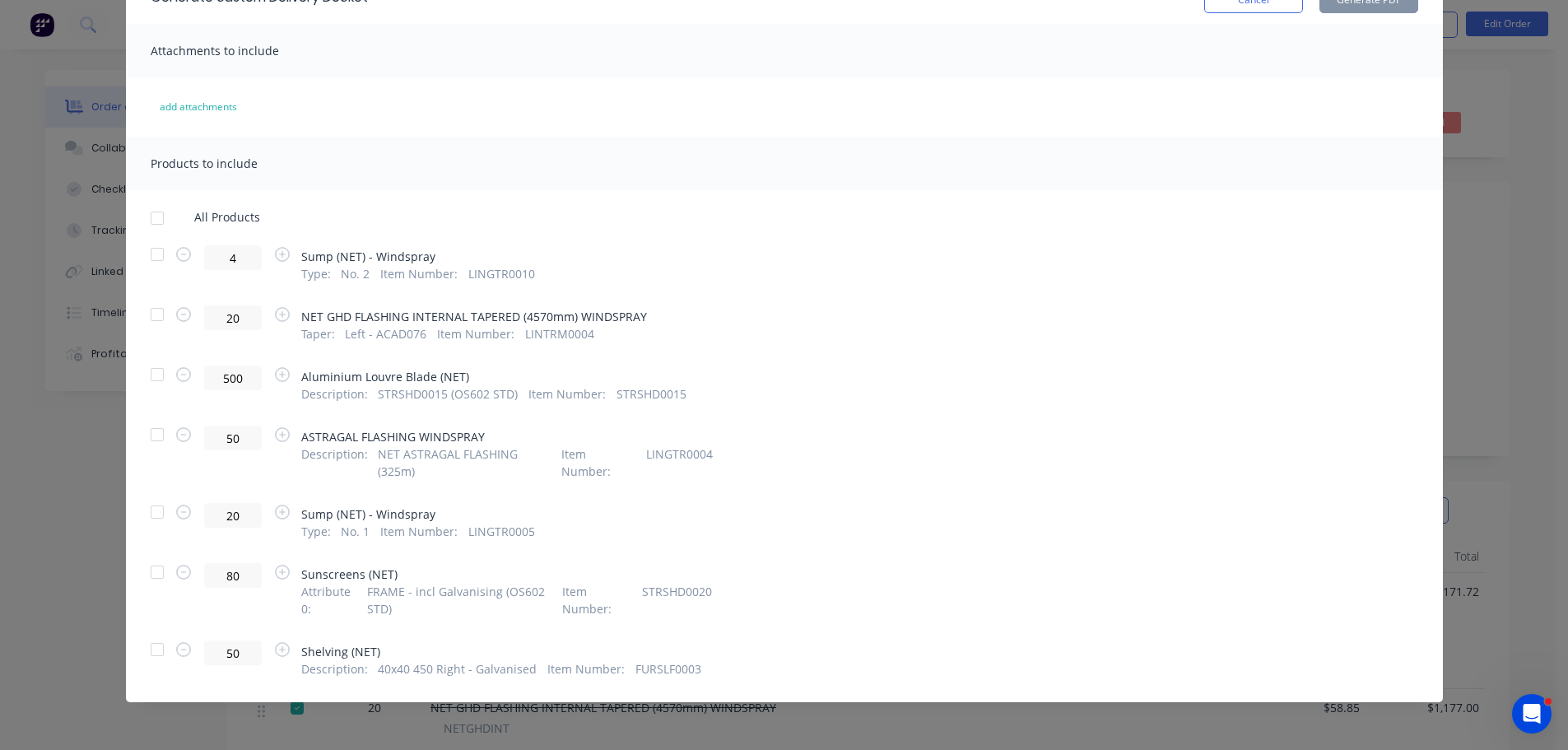
click at [148, 580] on div at bounding box center [157, 572] width 33 height 33
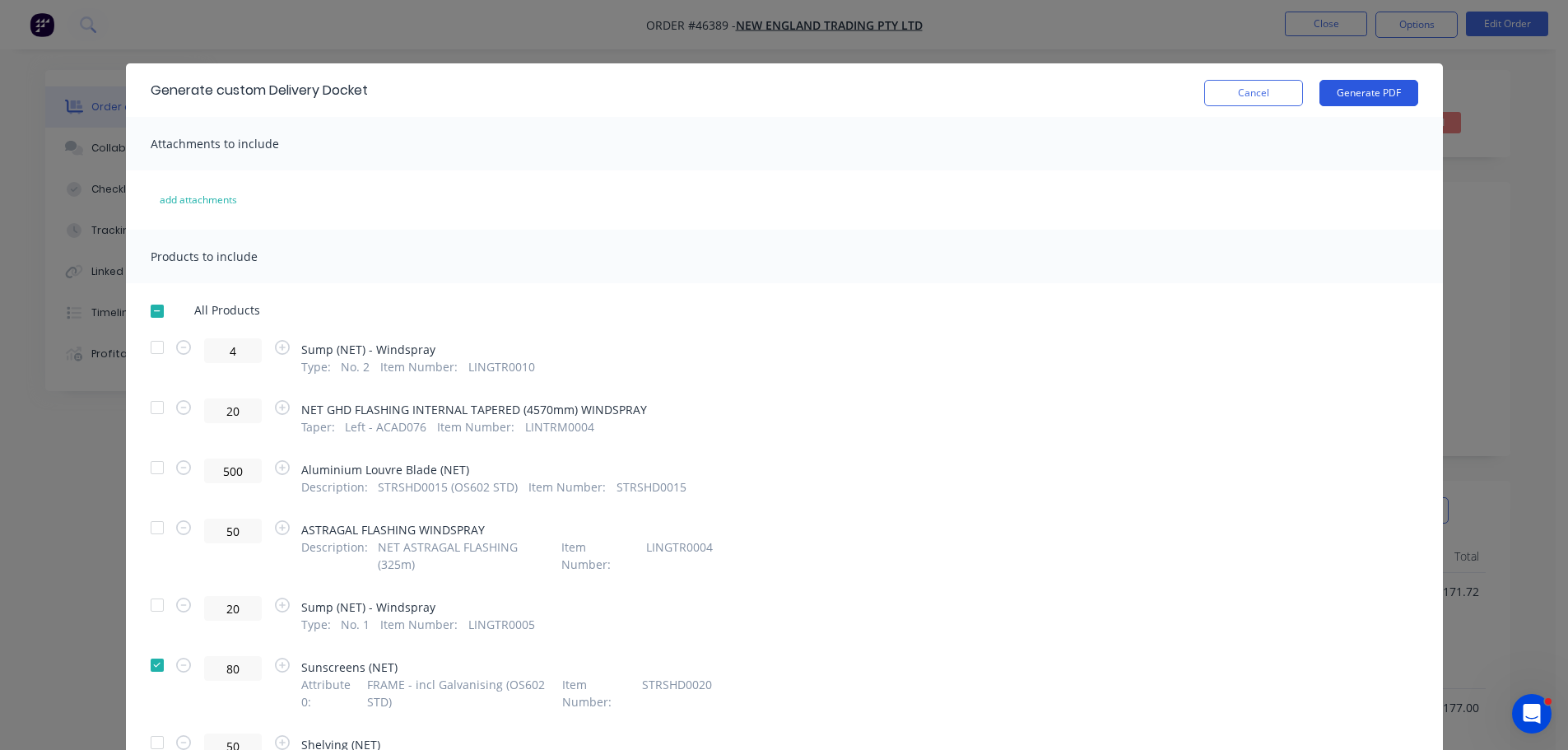
scroll to position [0, 0]
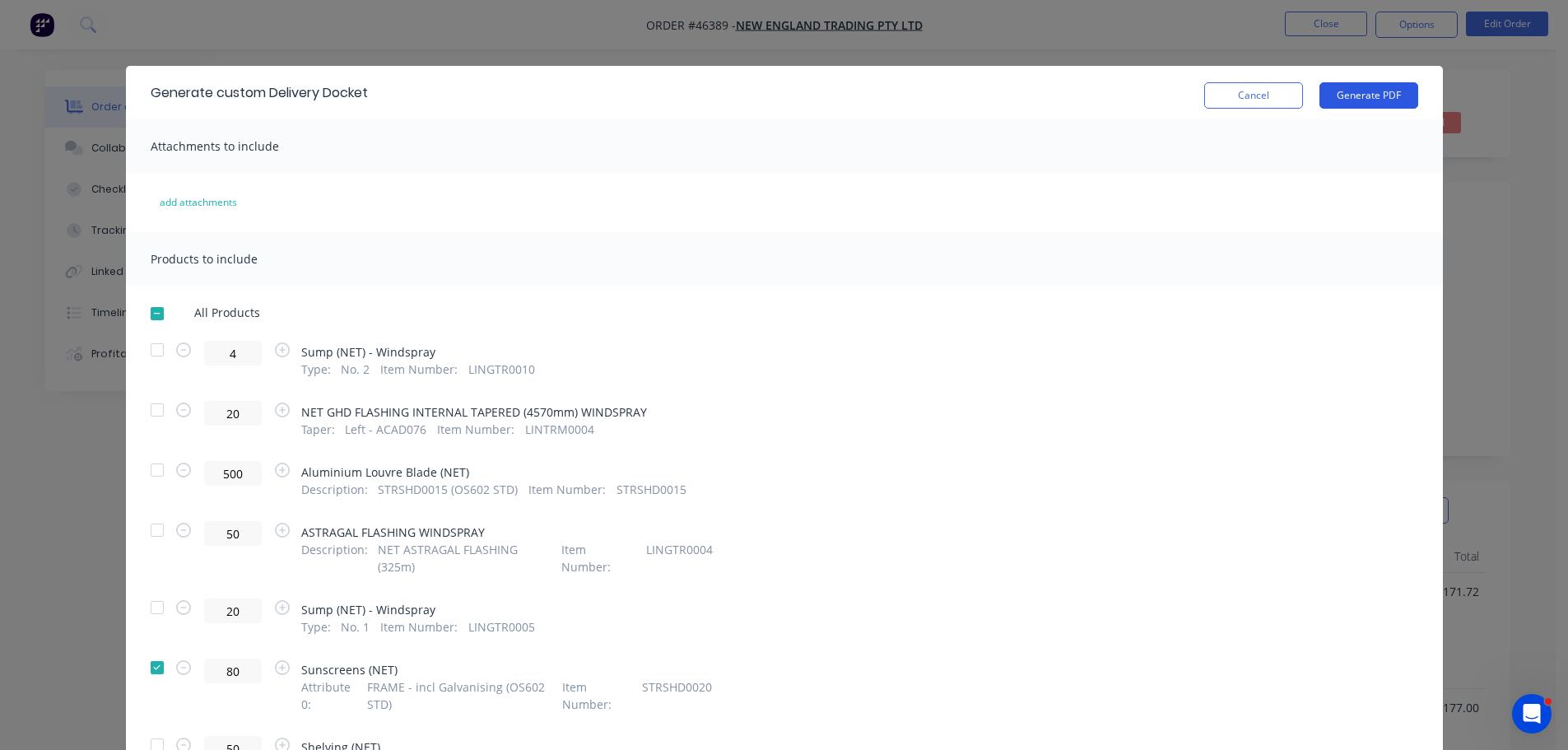
click at [1352, 89] on button "Generate PDF" at bounding box center [1369, 96] width 99 height 26
click at [1255, 97] on button "Cancel" at bounding box center [1254, 96] width 99 height 26
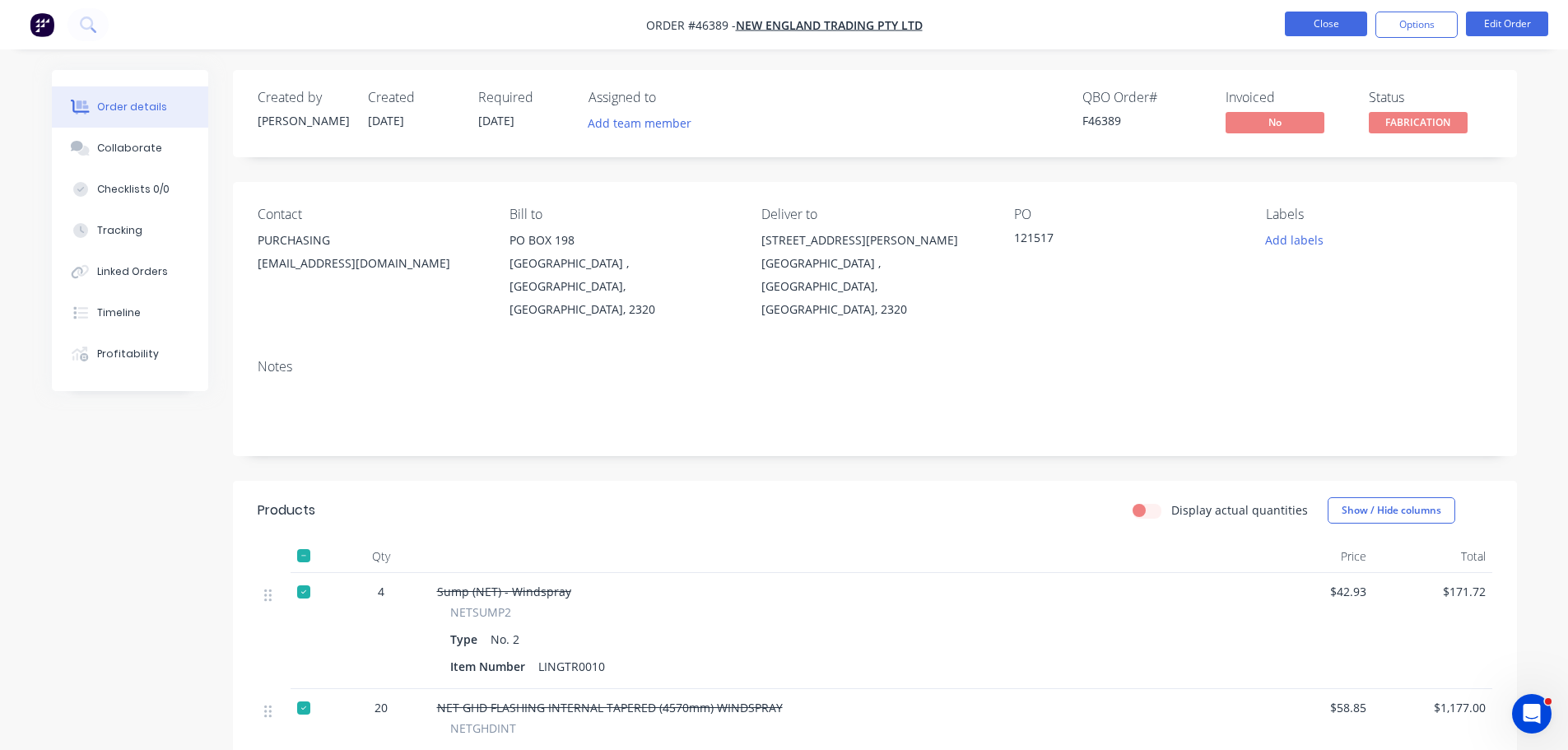
click at [1327, 28] on button "Close" at bounding box center [1326, 24] width 83 height 25
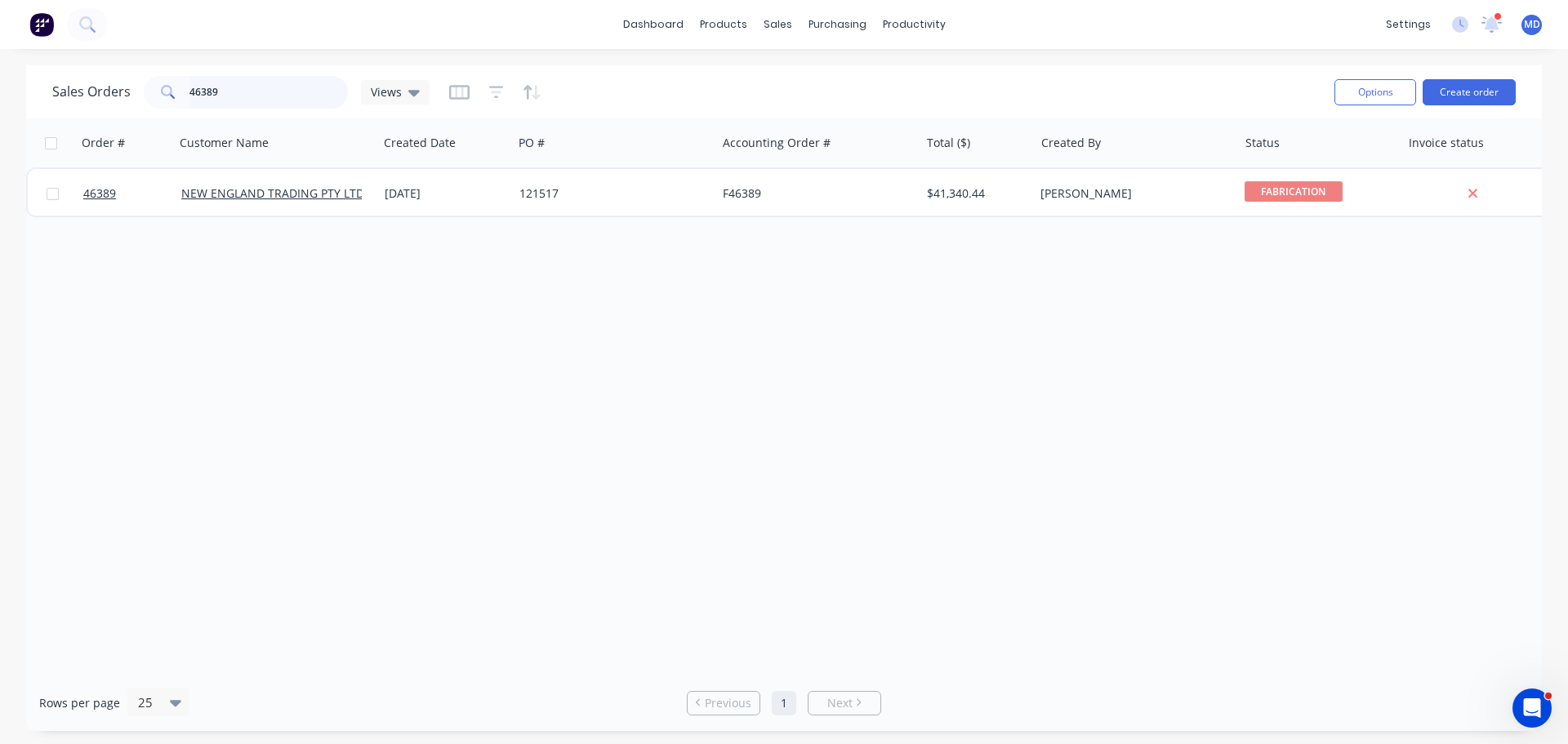
click at [285, 98] on input "46389" at bounding box center [269, 93] width 159 height 33
type input "4"
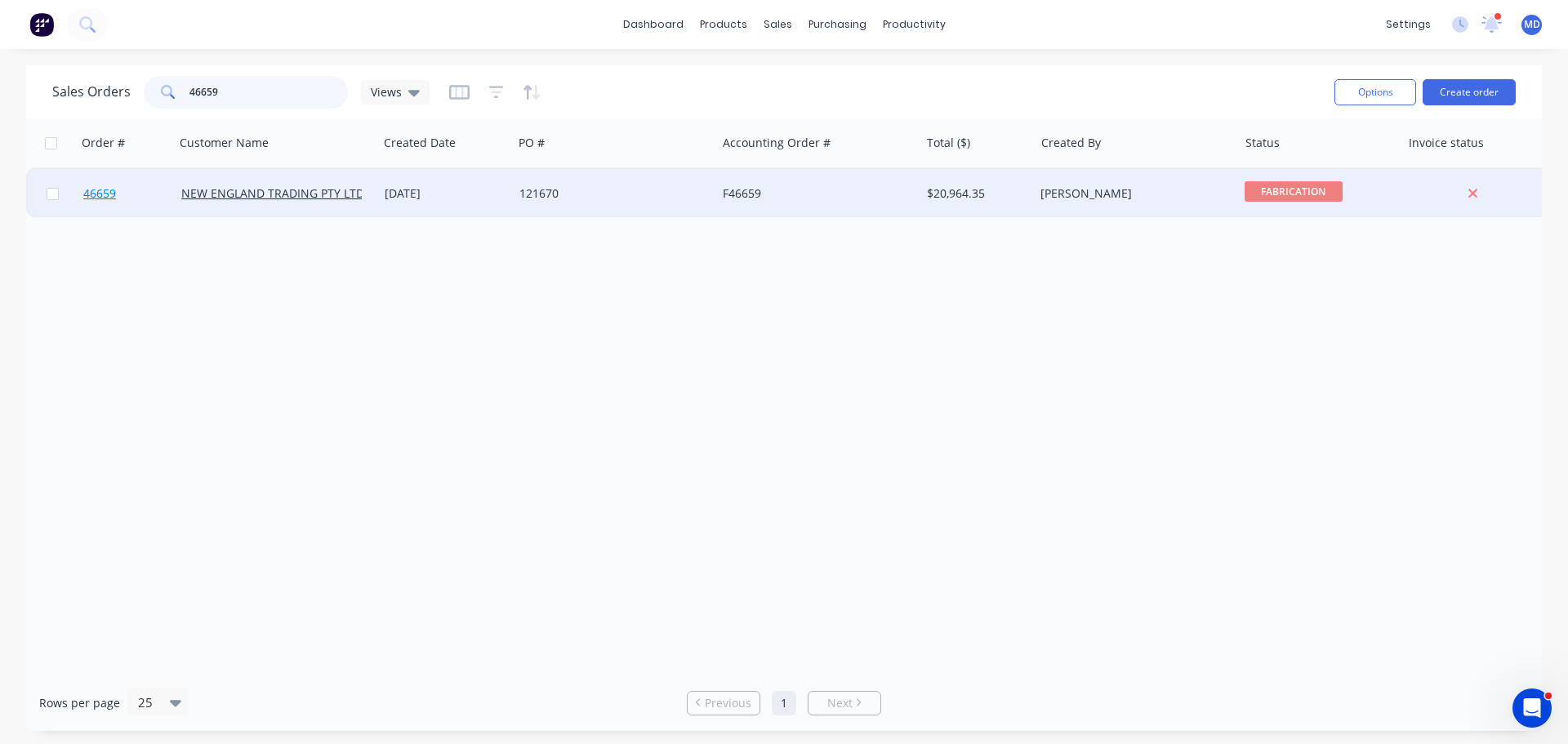
type input "46659"
click at [85, 202] on link "46659" at bounding box center [133, 193] width 98 height 49
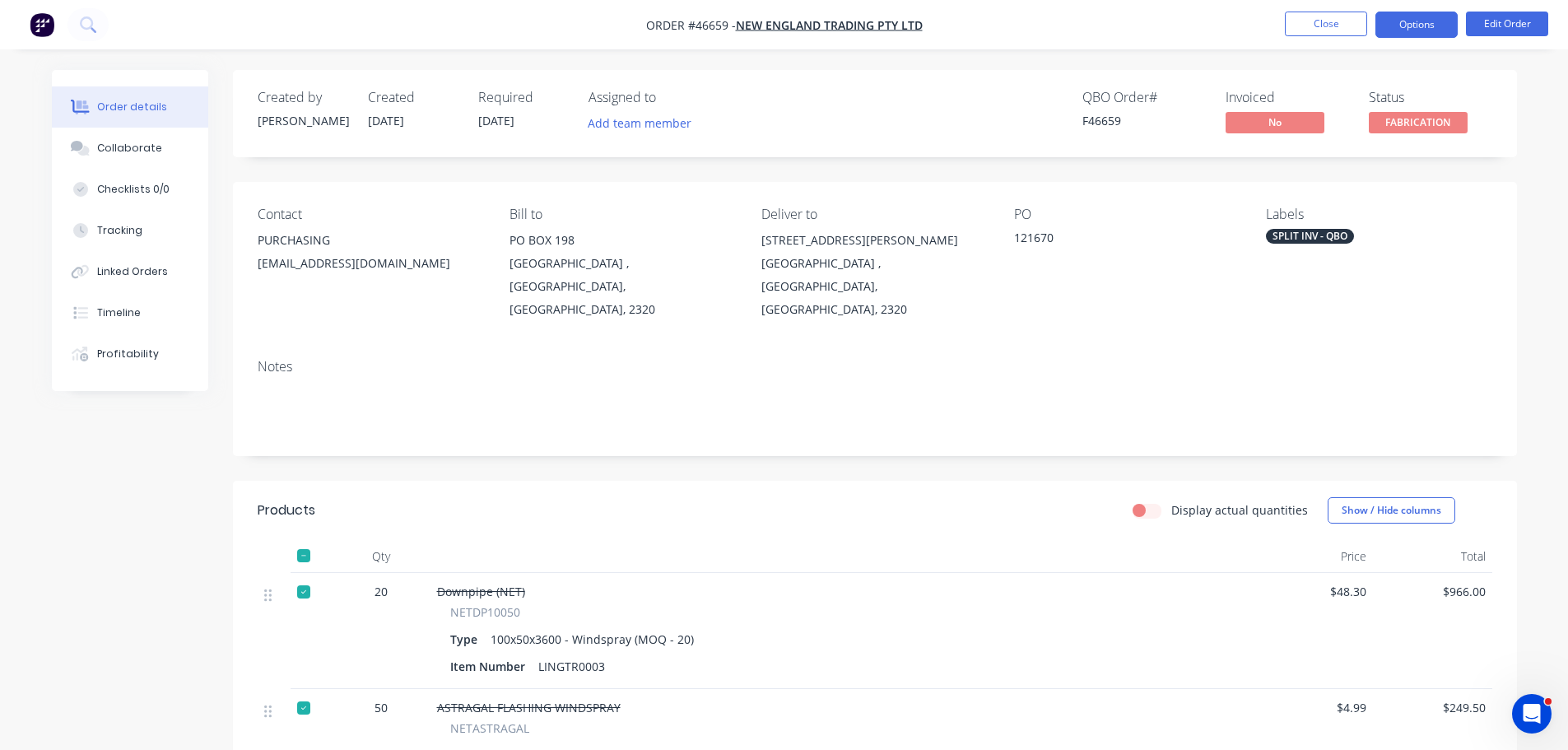
click at [1400, 26] on button "Options" at bounding box center [1417, 25] width 83 height 26
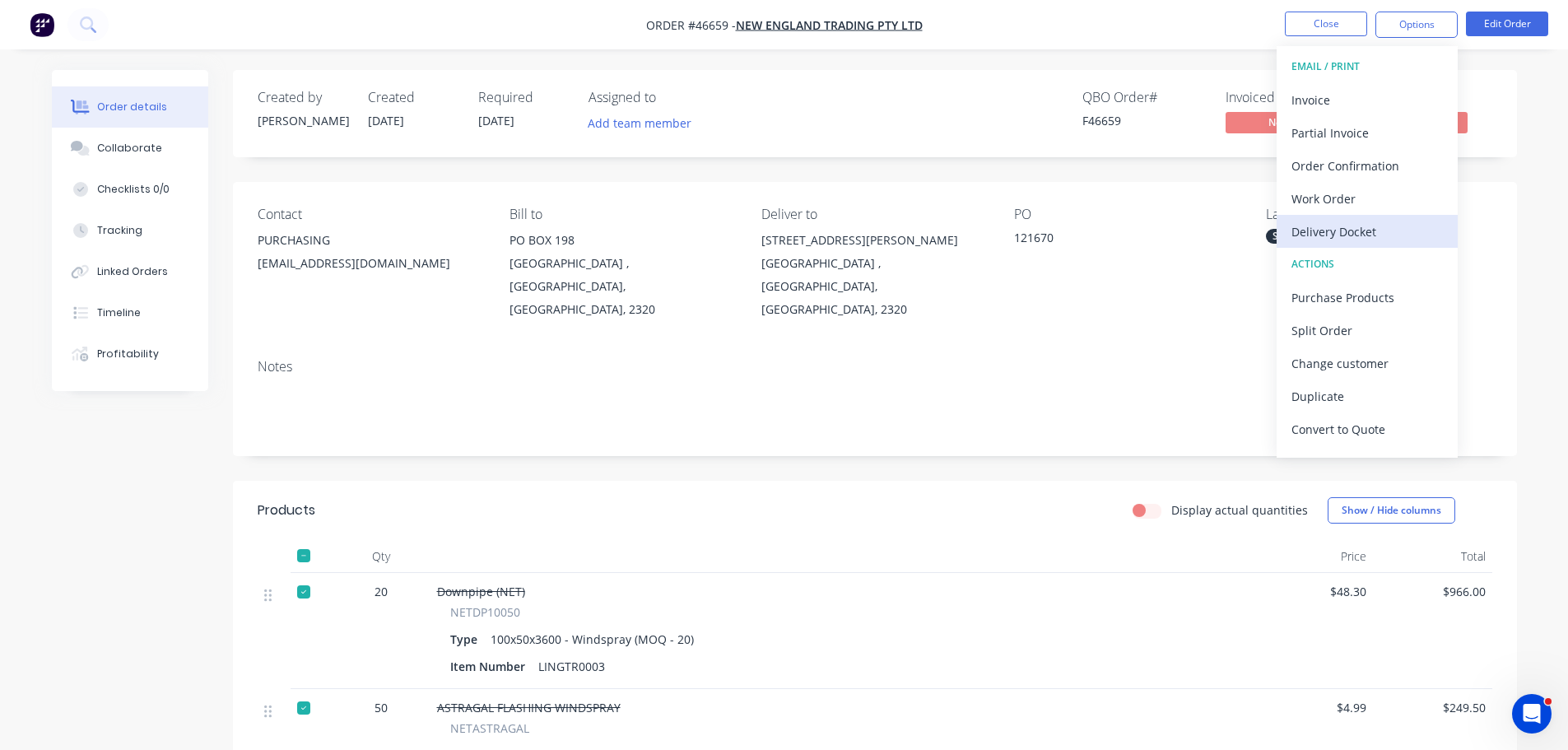
click at [1319, 232] on div "Delivery Docket" at bounding box center [1367, 231] width 151 height 24
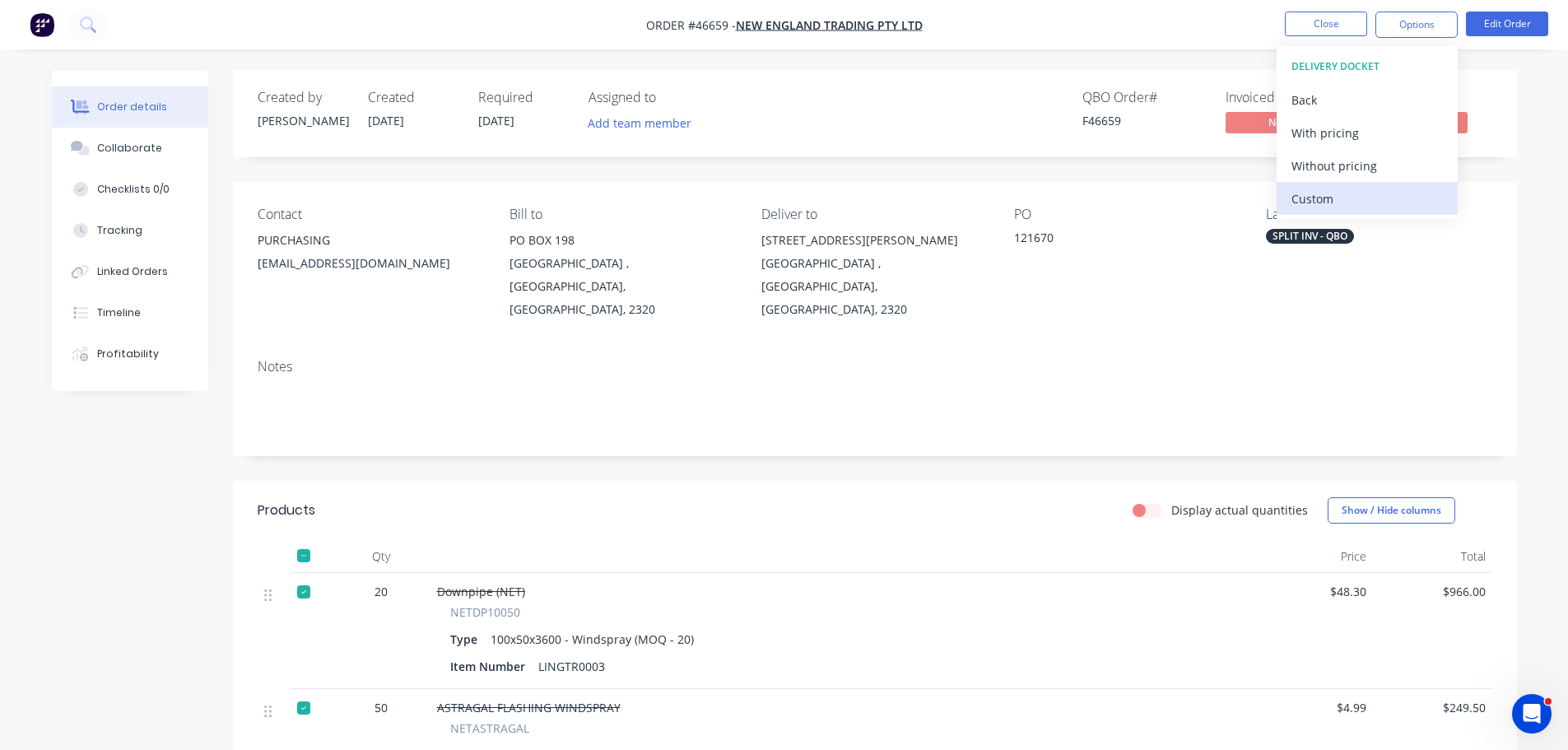
click at [1319, 202] on div "Custom" at bounding box center [1367, 198] width 151 height 24
click at [1367, 164] on div "Without pricing" at bounding box center [1367, 165] width 151 height 24
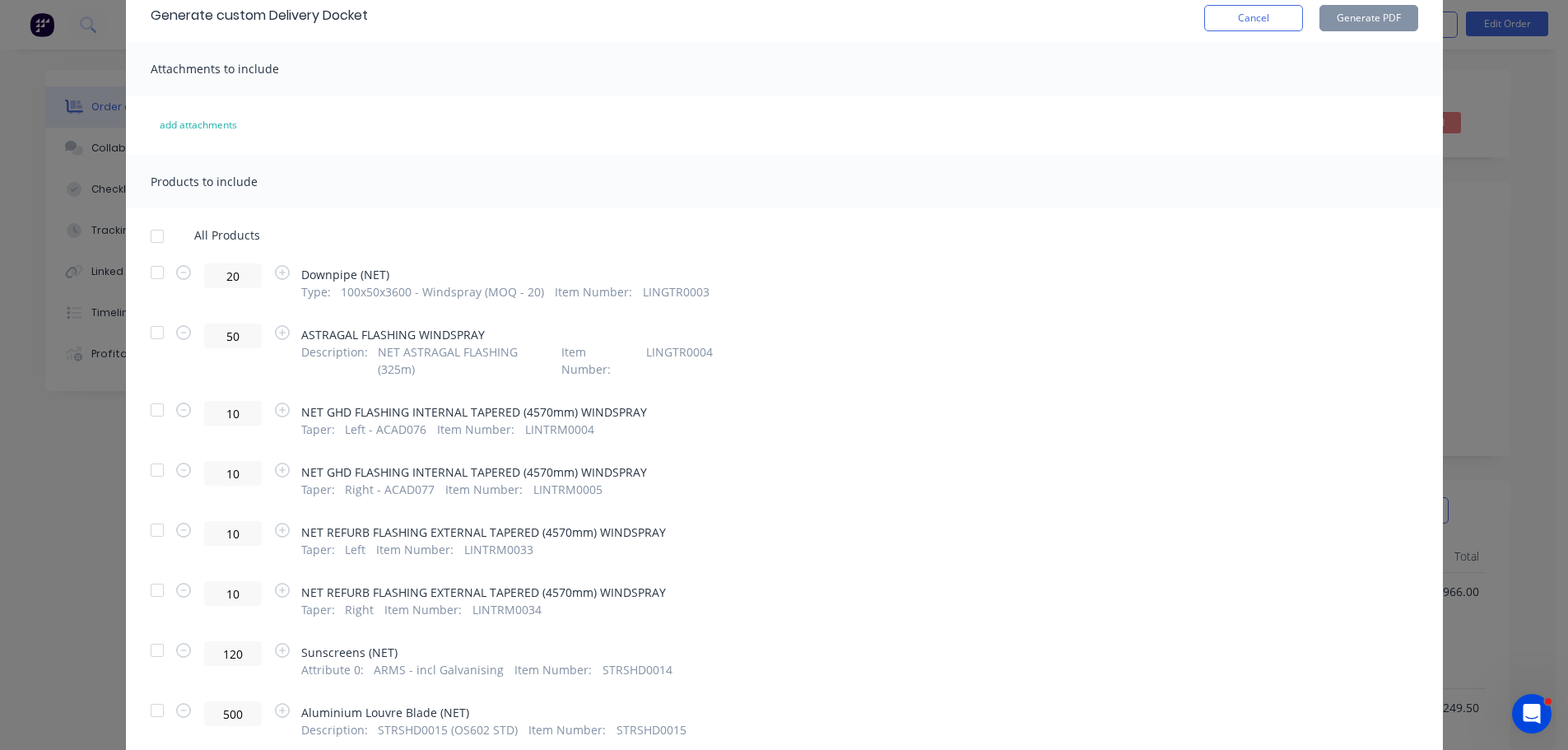
scroll to position [198, 0]
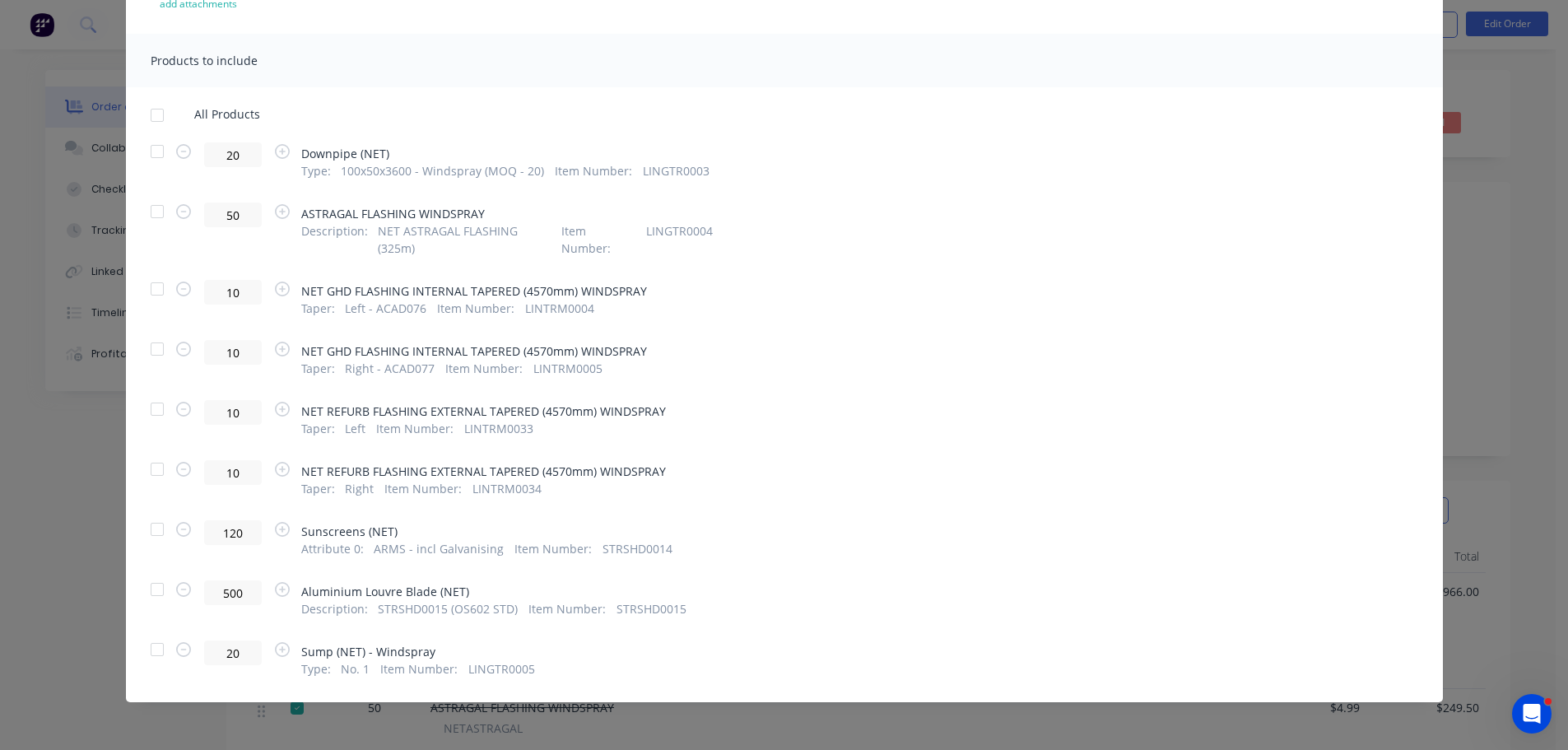
click at [152, 529] on div at bounding box center [157, 529] width 33 height 33
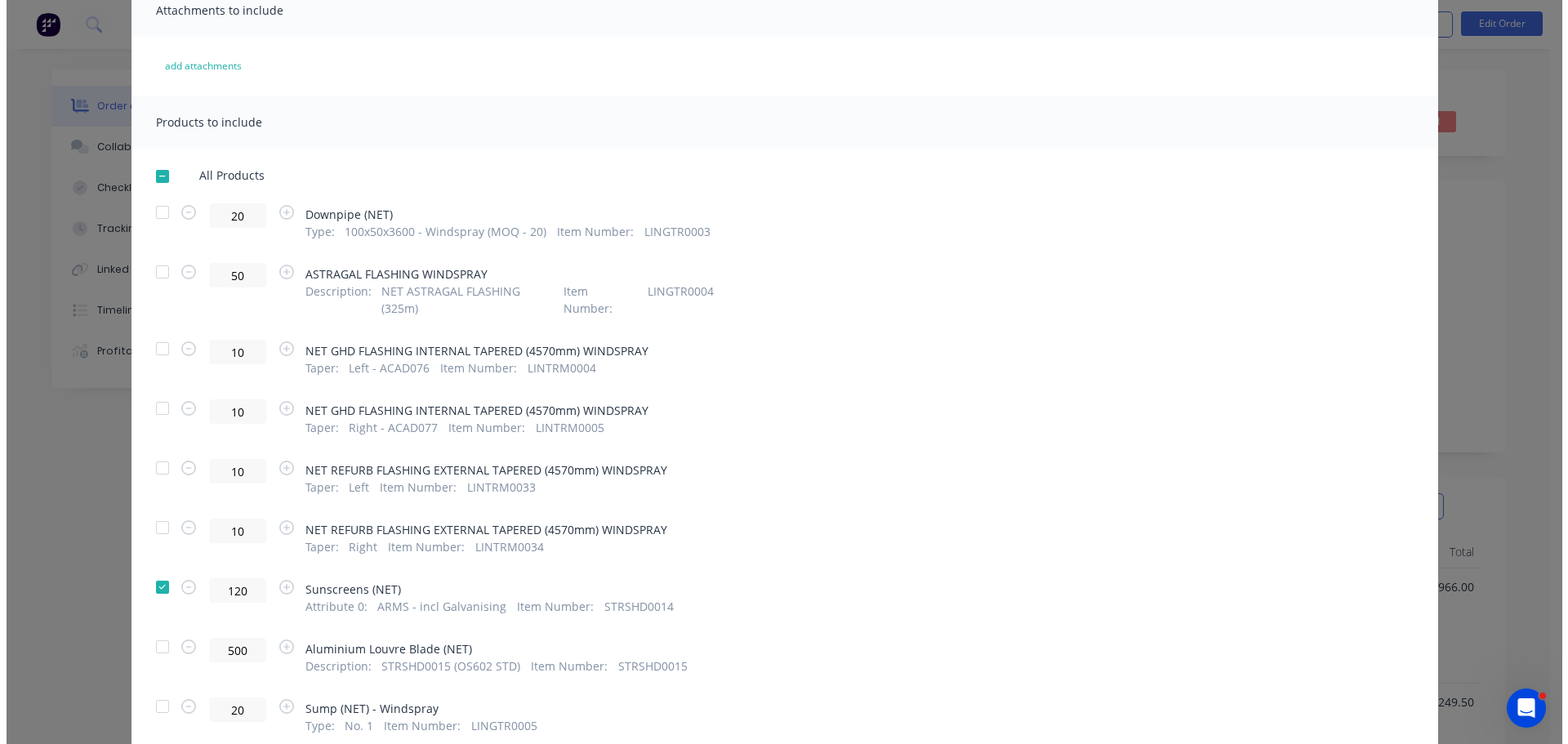
scroll to position [0, 0]
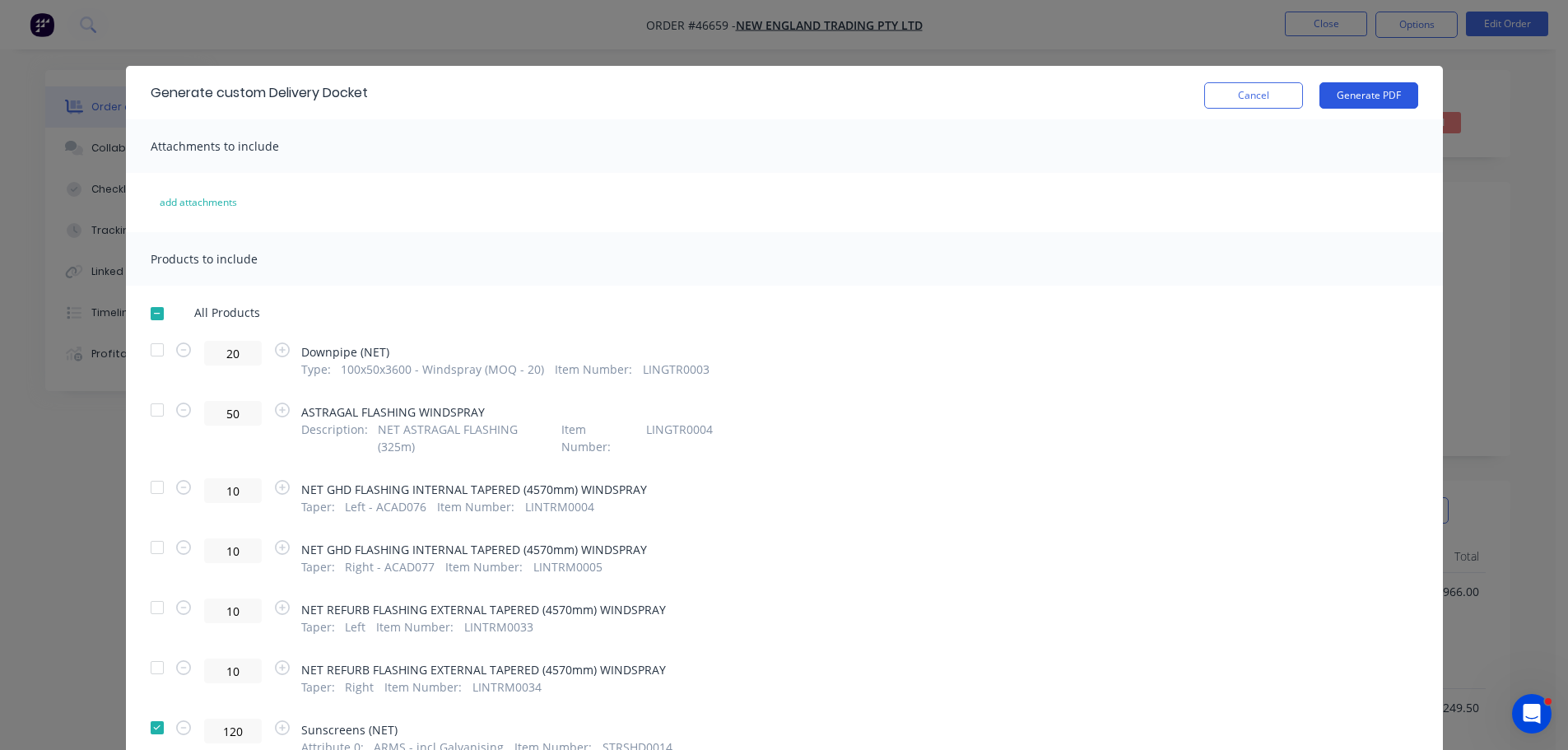
click at [1381, 92] on button "Generate PDF" at bounding box center [1369, 96] width 99 height 26
click at [1217, 93] on button "Cancel" at bounding box center [1254, 96] width 99 height 26
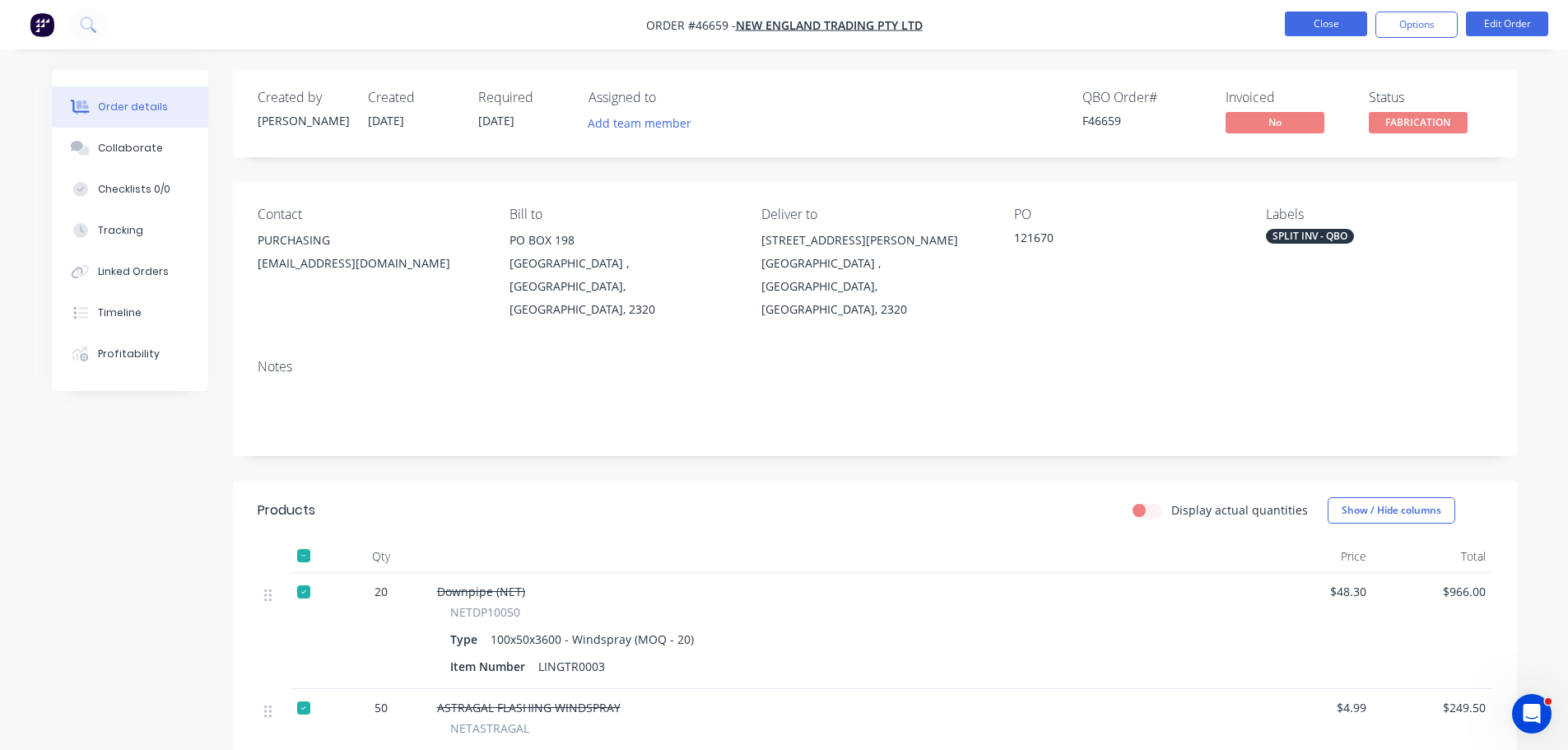
click at [1320, 16] on button "Close" at bounding box center [1326, 24] width 83 height 25
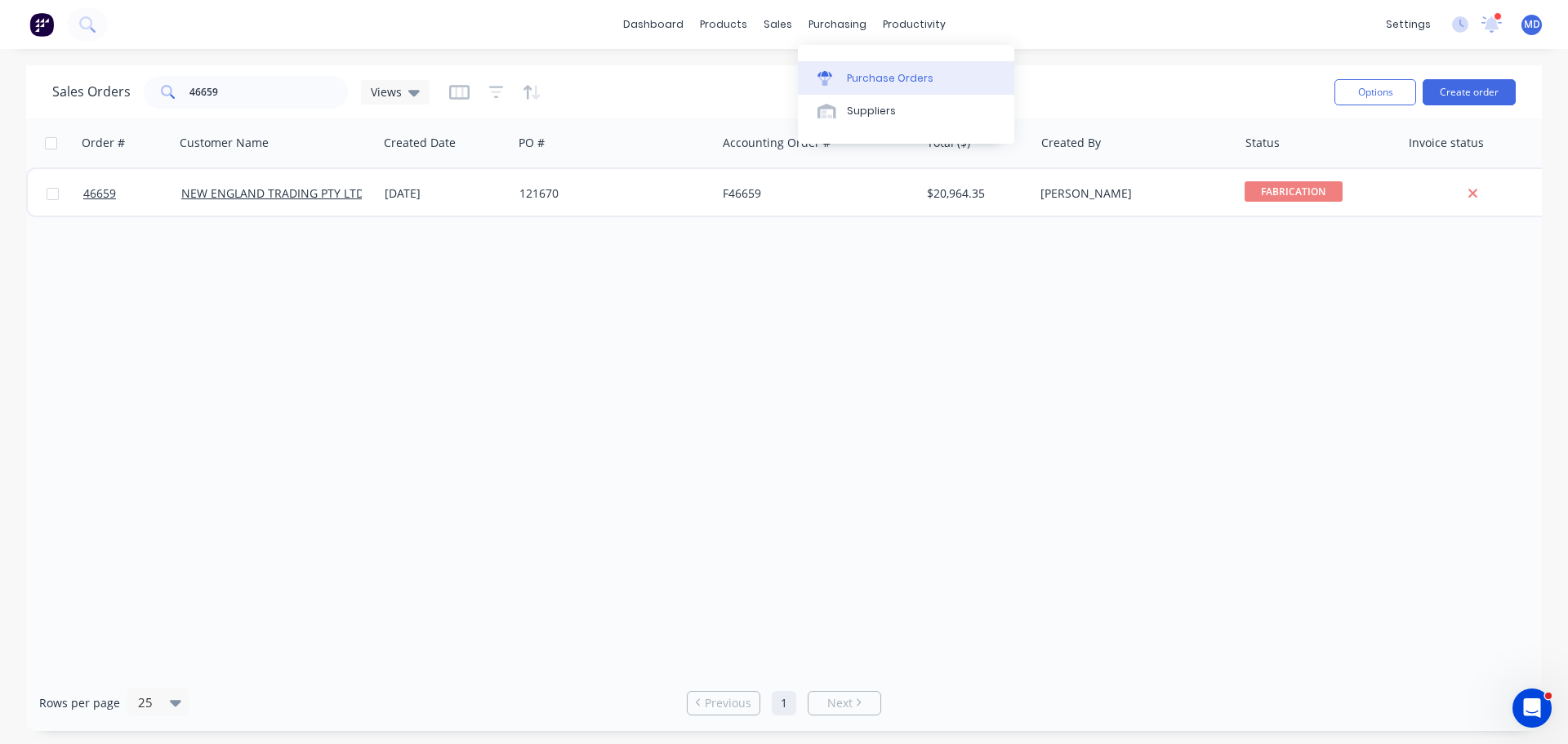
click at [875, 77] on div "Purchase Orders" at bounding box center [890, 79] width 87 height 15
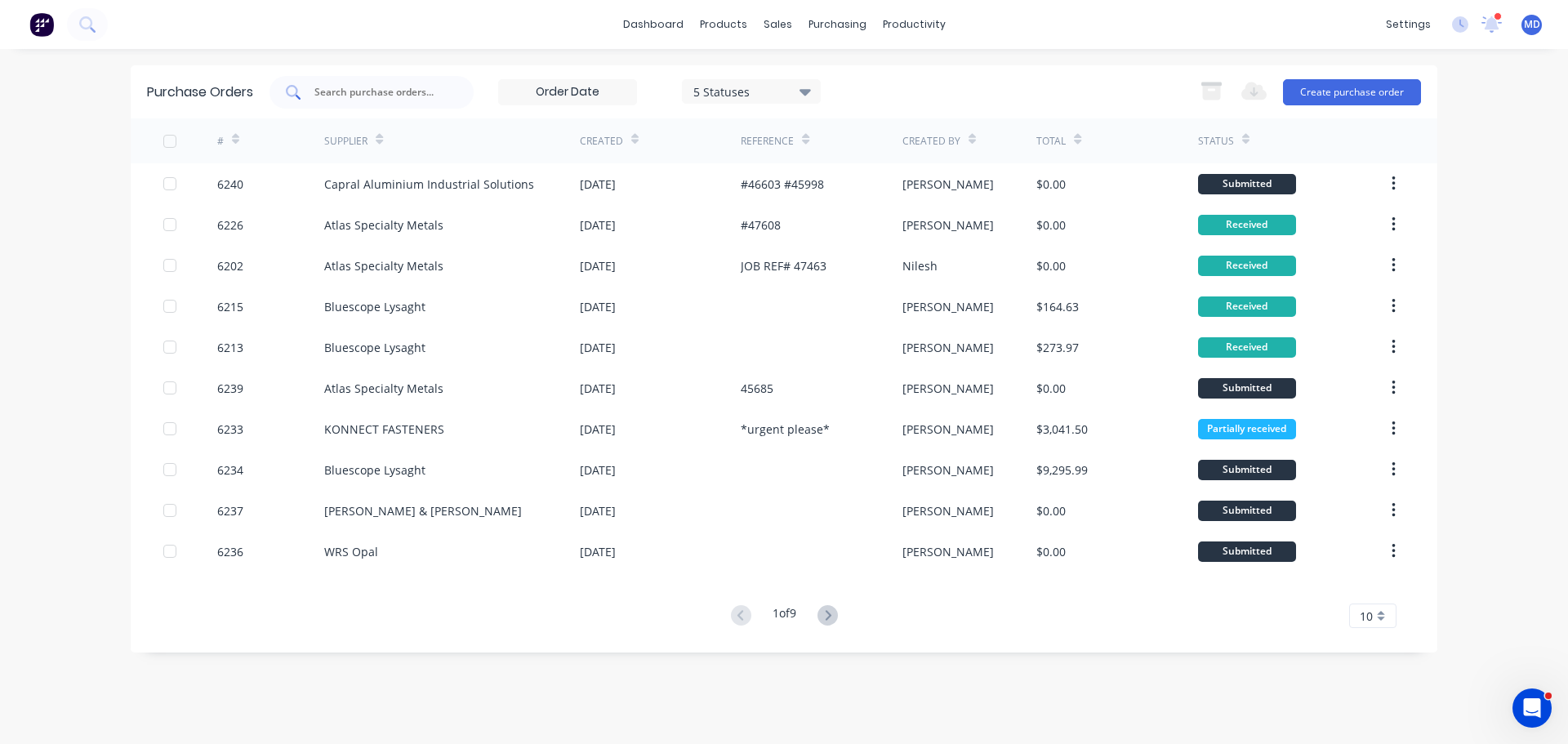
click at [377, 79] on div at bounding box center [371, 93] width 204 height 33
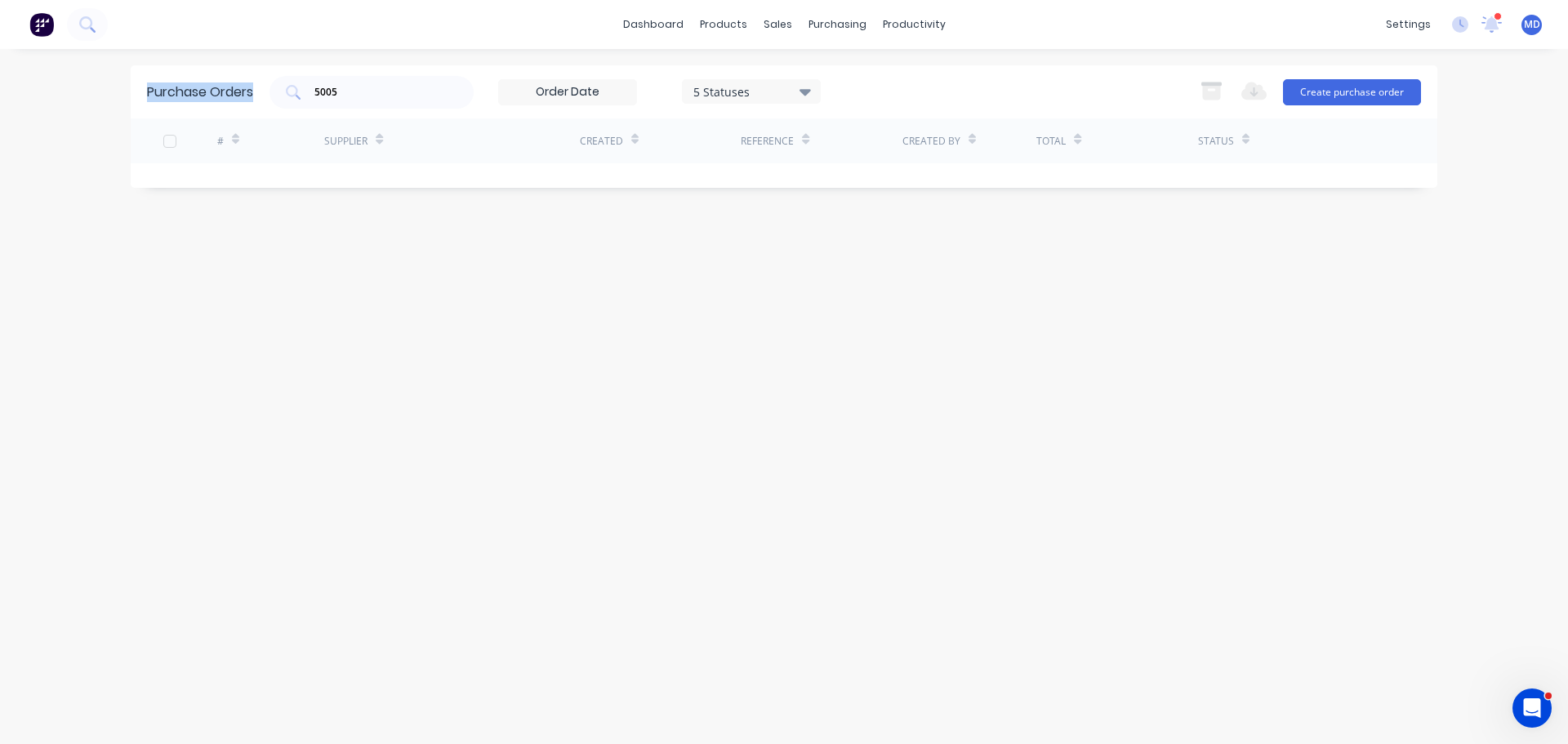
drag, startPoint x: 381, startPoint y: 103, endPoint x: 142, endPoint y: 72, distance: 241.0
click at [142, 79] on div "Purchase Orders 5005 5 Statuses 5 Statuses Export to Excel (XLSX) Create purcha…" at bounding box center [784, 92] width 1307 height 53
click at [361, 91] on input "5005" at bounding box center [380, 93] width 135 height 16
type input "5"
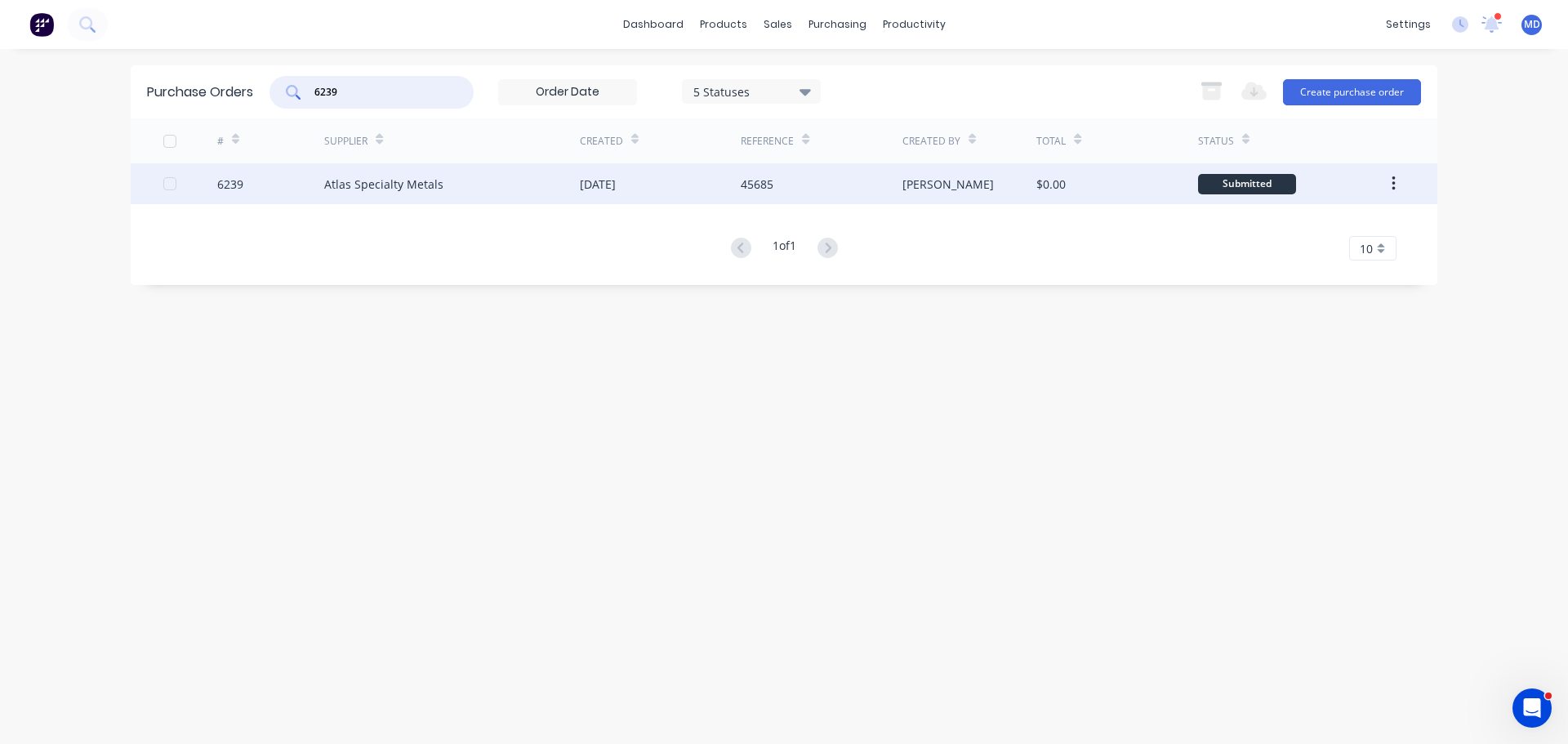
type input "6239"
click at [244, 193] on div "6239" at bounding box center [271, 184] width 108 height 41
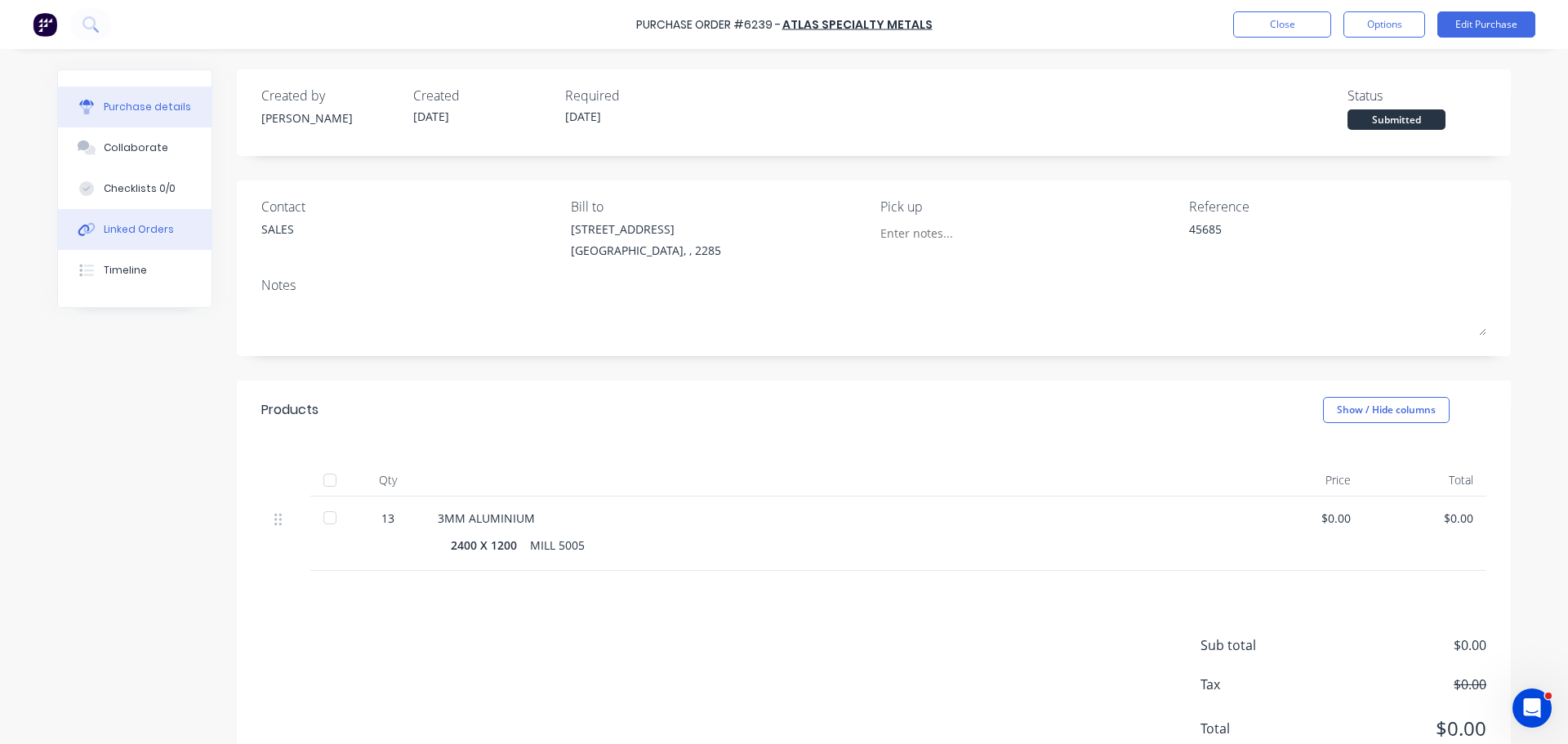
drag, startPoint x: 119, startPoint y: 231, endPoint x: 161, endPoint y: 226, distance: 42.3
click at [119, 230] on div "Linked Orders" at bounding box center [139, 229] width 70 height 15
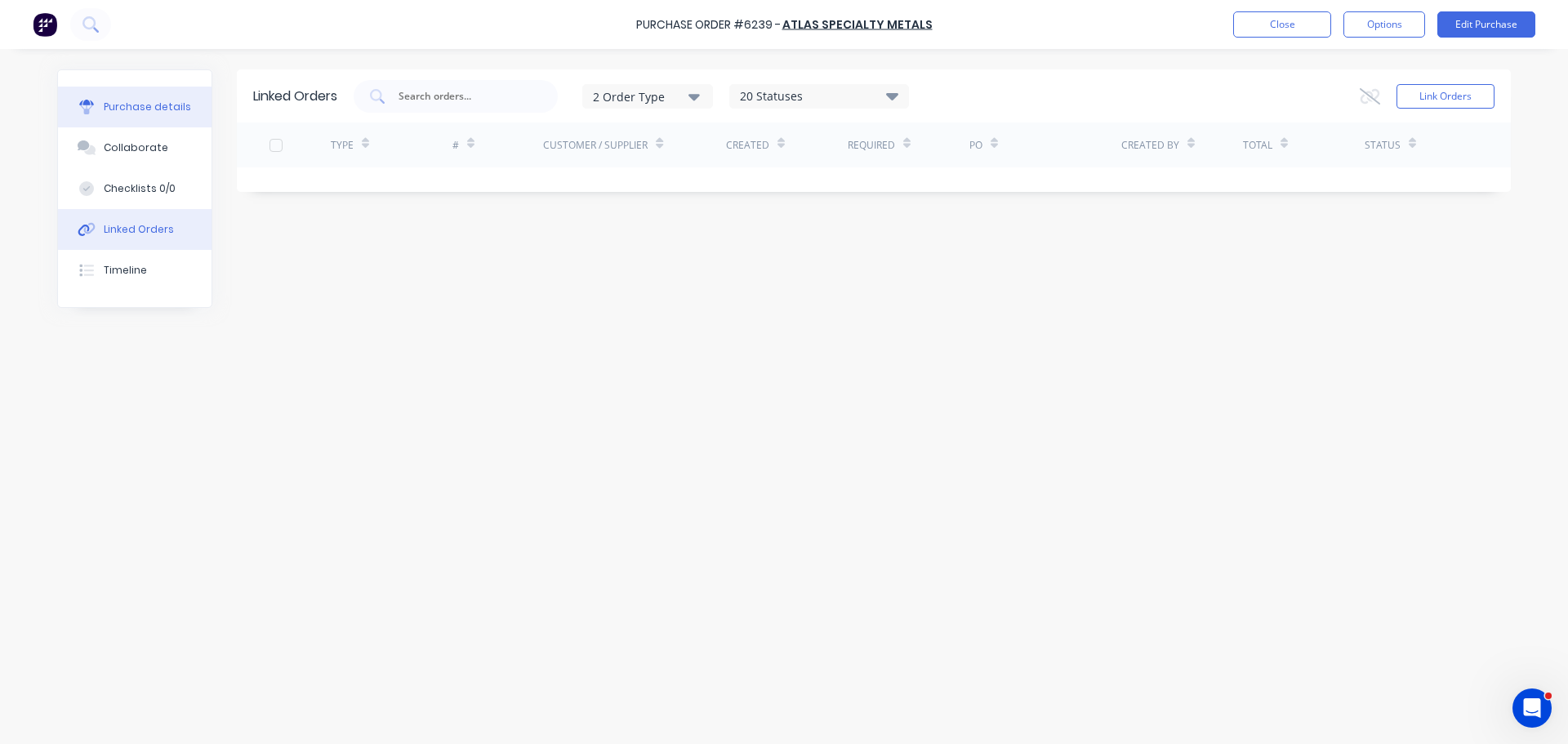
click at [139, 110] on div "Purchase details" at bounding box center [147, 107] width 88 height 15
type textarea "x"
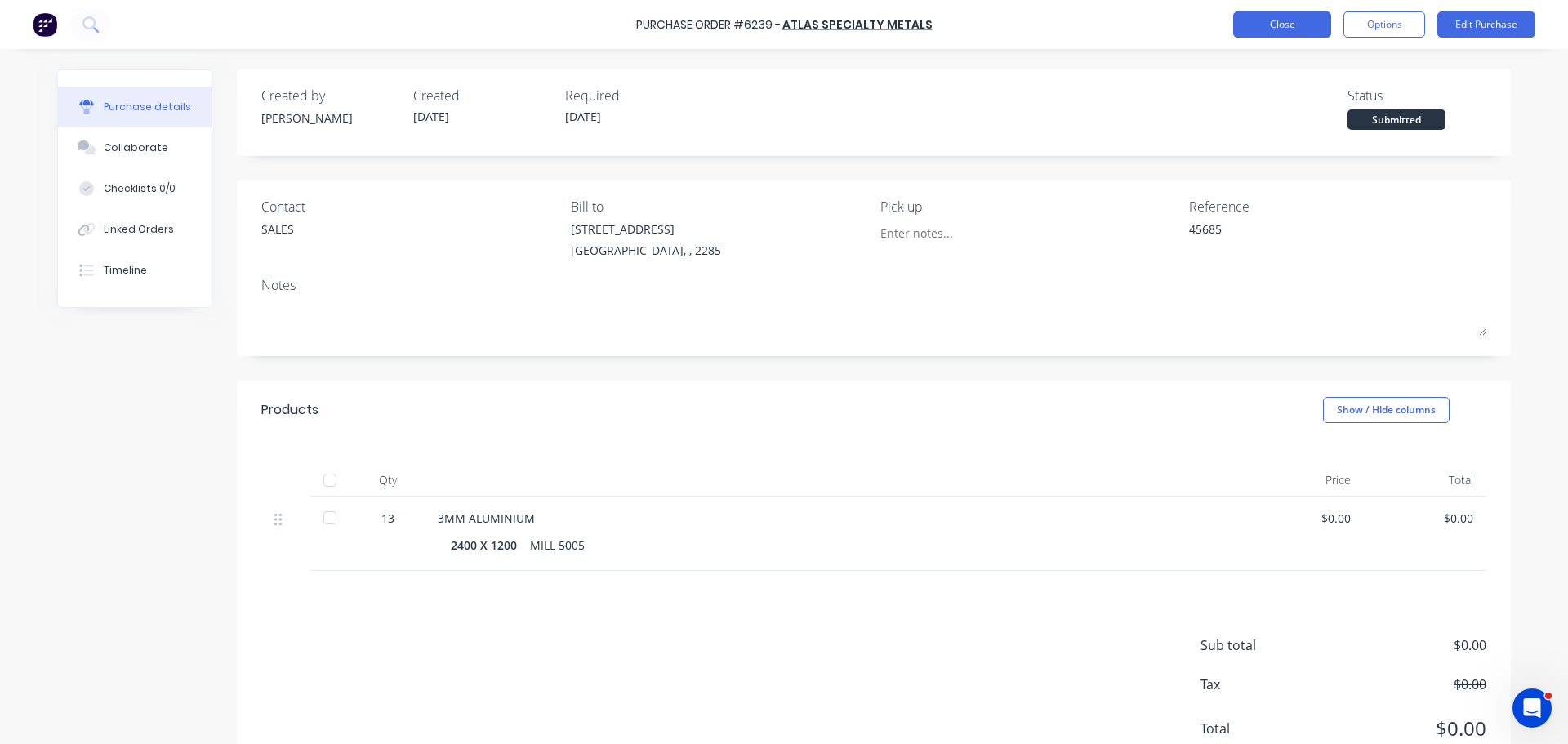
click at [1262, 33] on button "Close" at bounding box center [1282, 25] width 98 height 26
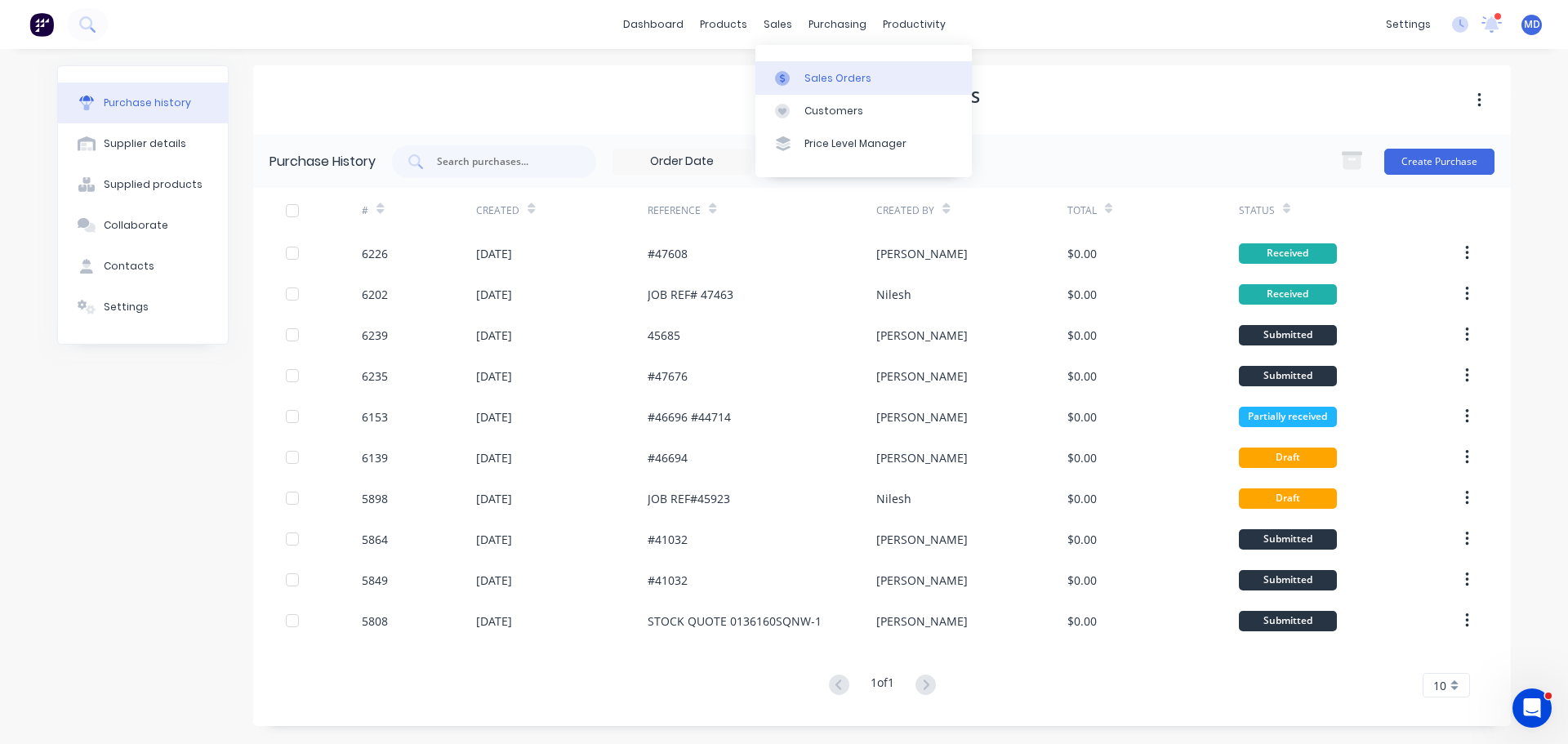
click at [800, 75] on link "Sales Orders" at bounding box center [863, 78] width 216 height 33
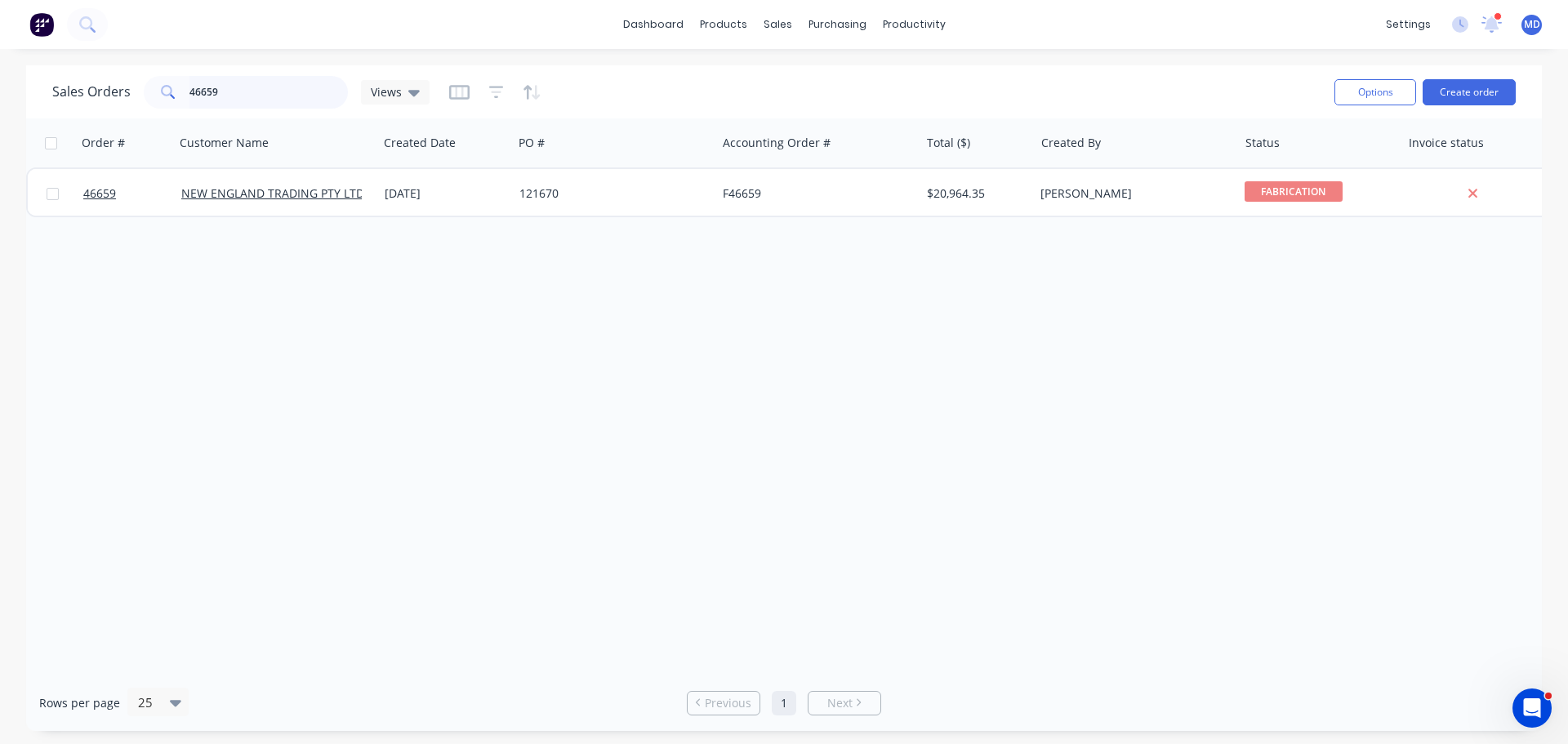
click at [279, 89] on input "46659" at bounding box center [269, 93] width 159 height 33
type input "4"
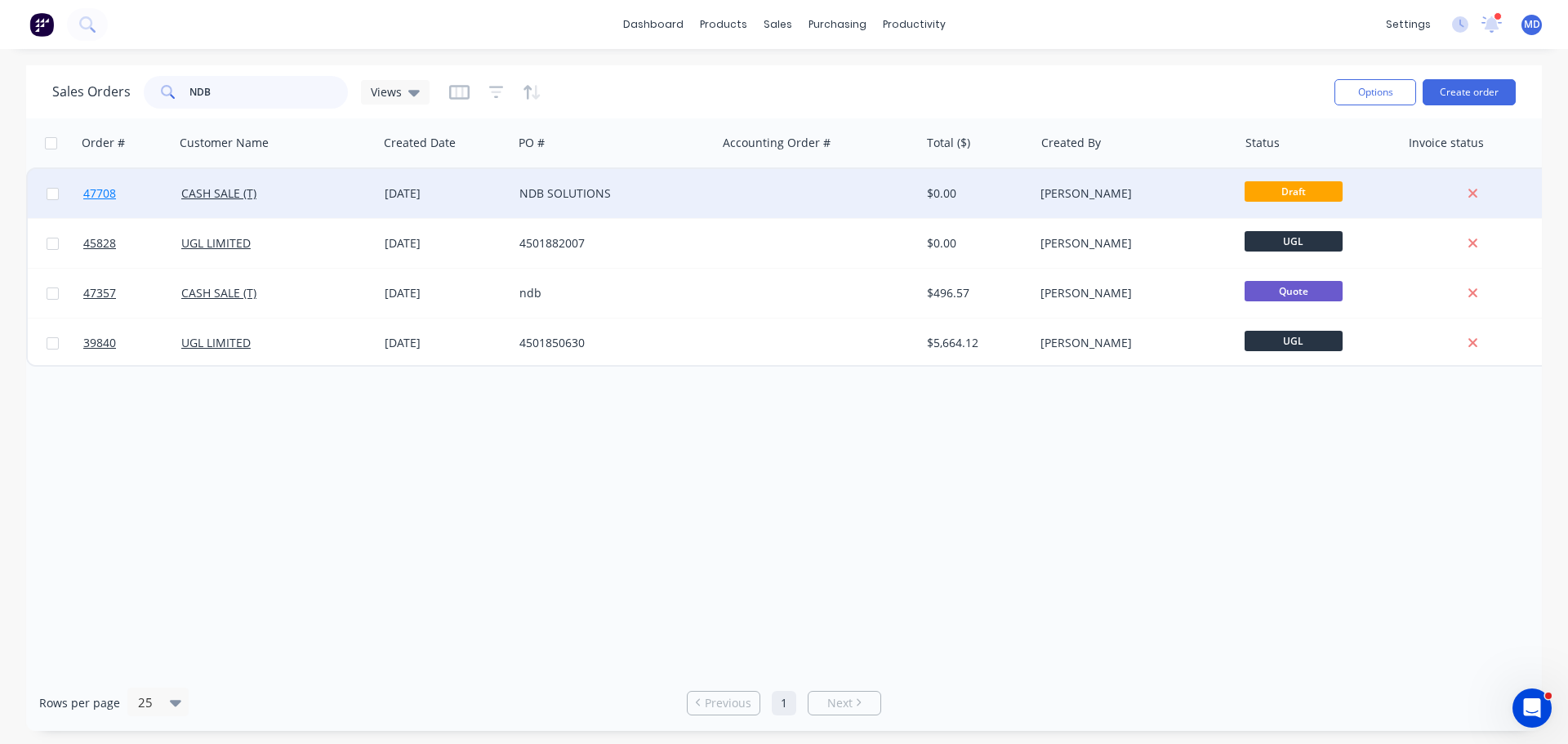
type input "NDB"
click at [108, 197] on span "47708" at bounding box center [100, 193] width 33 height 16
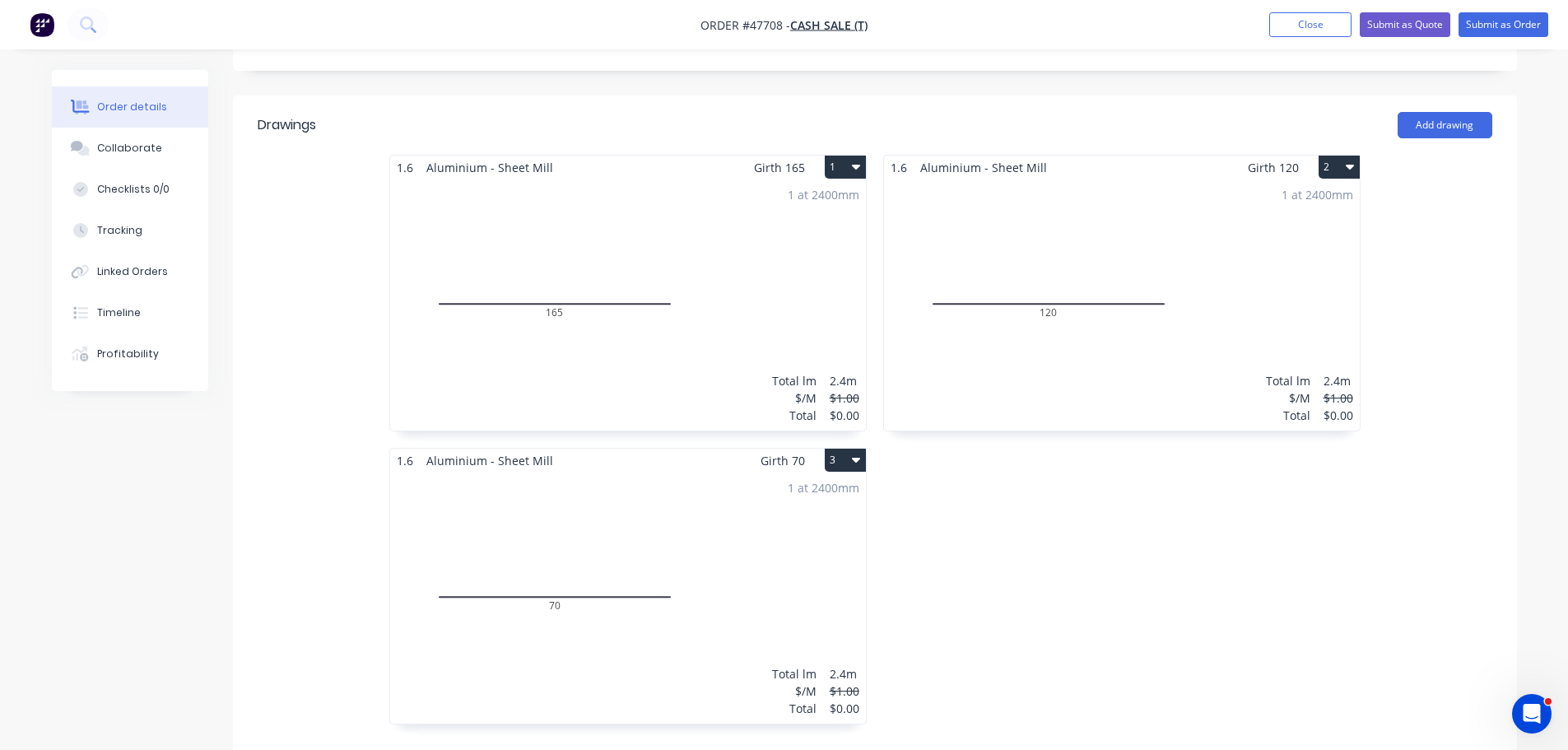
scroll to position [906, 0]
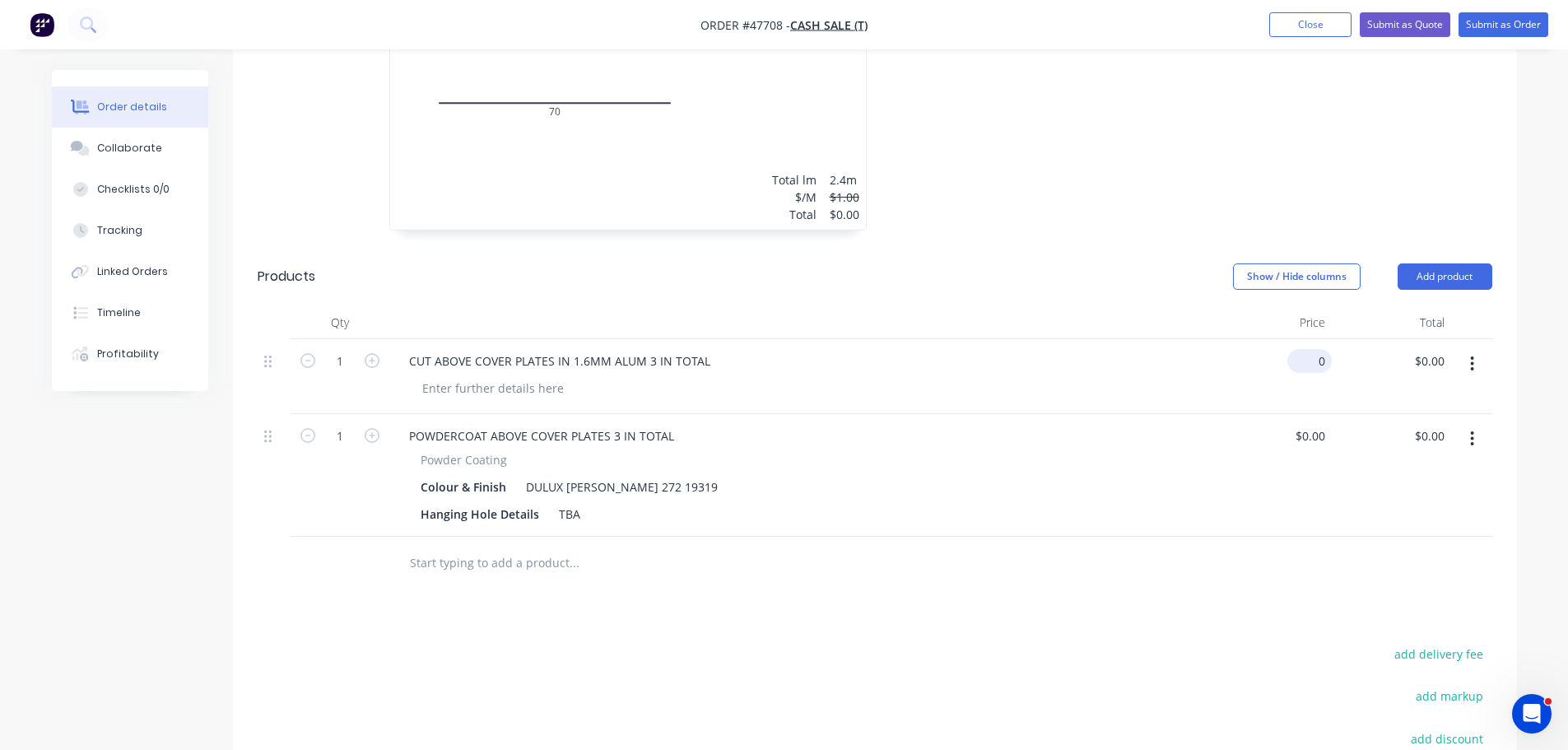
click at [1309, 349] on div "0 $0.00" at bounding box center [1310, 361] width 45 height 24
type input "$199.00"
click at [1163, 349] on div "CUT ABOVE COVER PLATES IN 1.6MM ALUM 3 IN TOTAL" at bounding box center [801, 361] width 810 height 24
click at [587, 349] on div "CUT ABOVE COVER PLATES IN 1.6MM ALUM 3 IN TOTAL" at bounding box center [560, 361] width 328 height 24
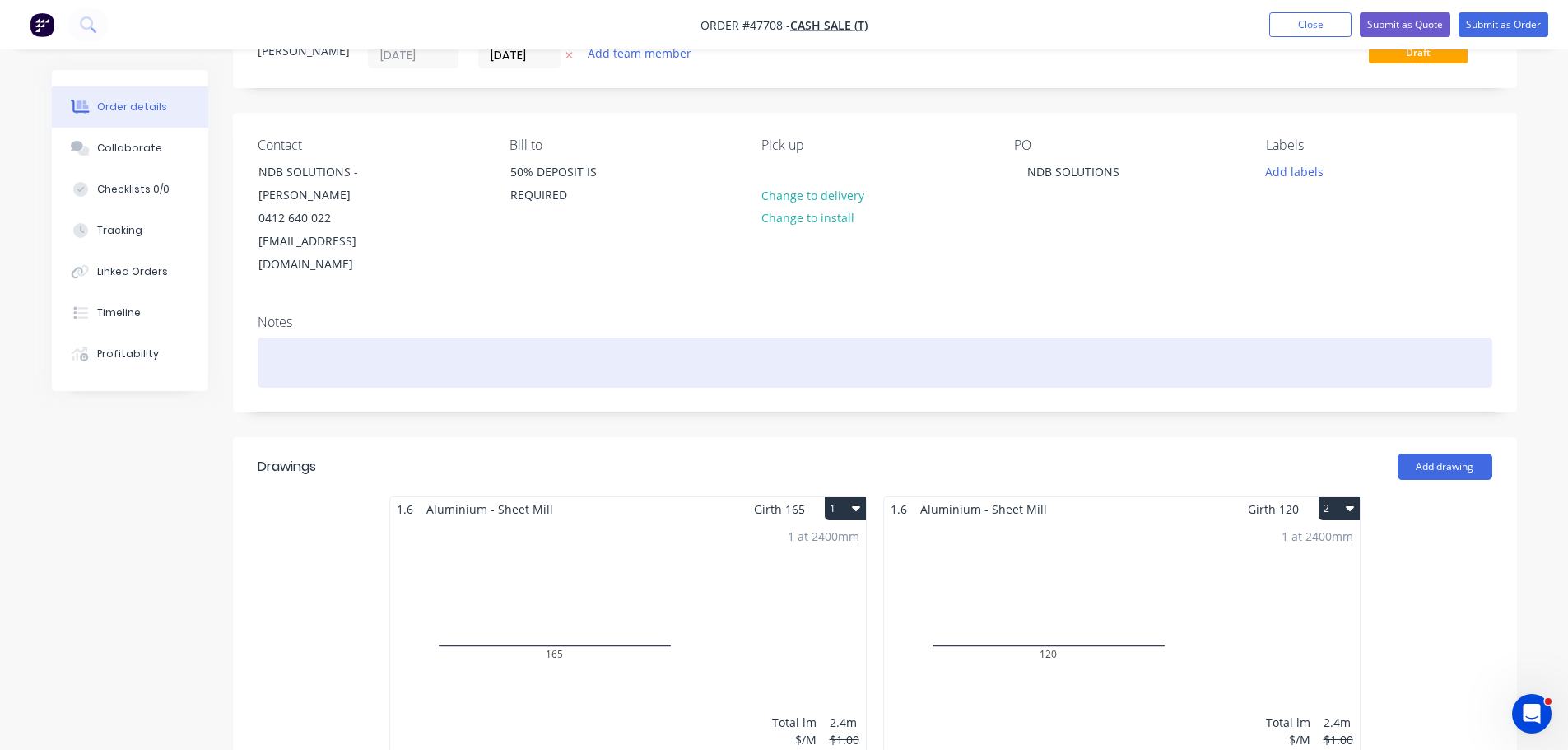
scroll to position [0, 0]
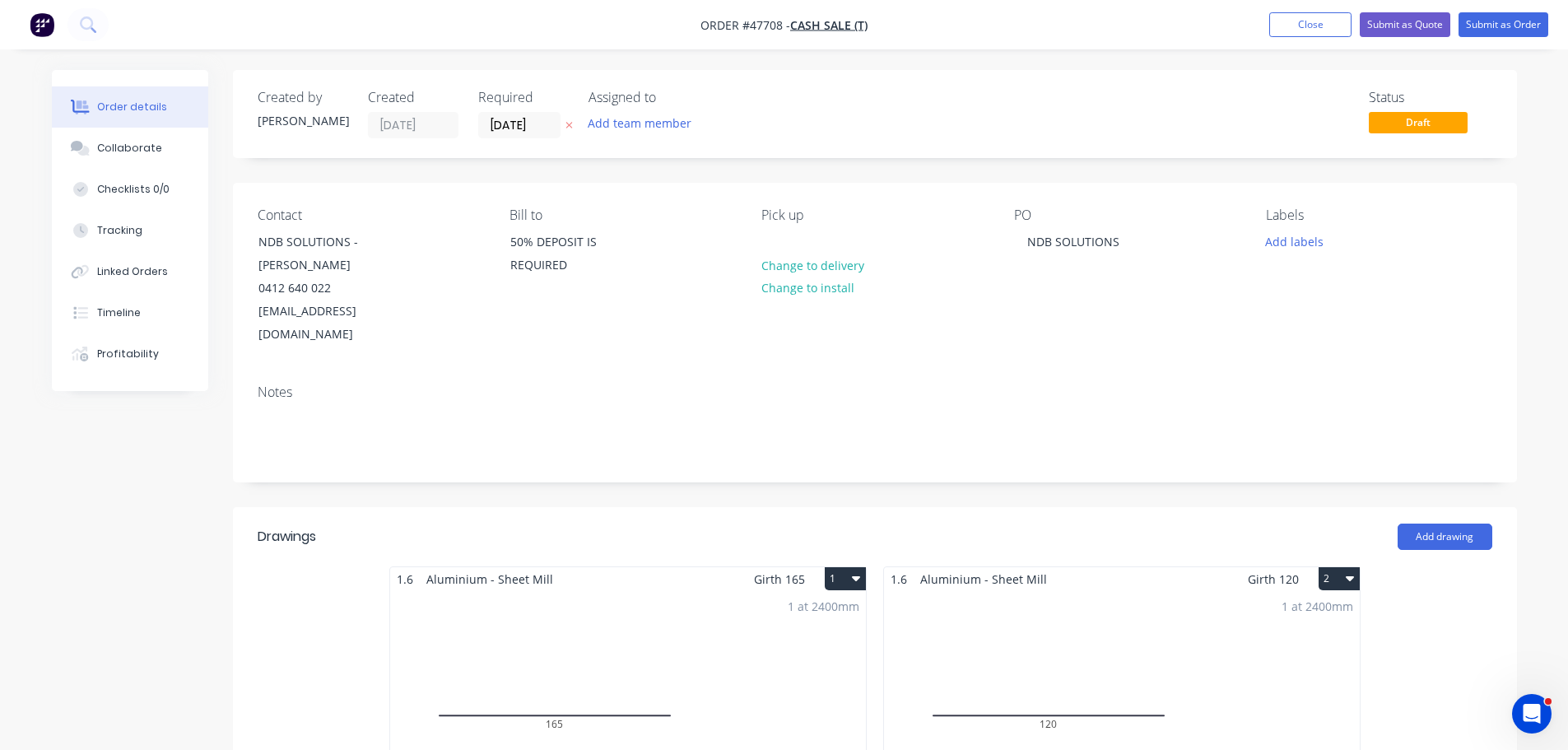
click at [706, 612] on div "1 at 2400mm Total lm $/M Total 2.4m $1.00 $0.00" at bounding box center [628, 717] width 476 height 251
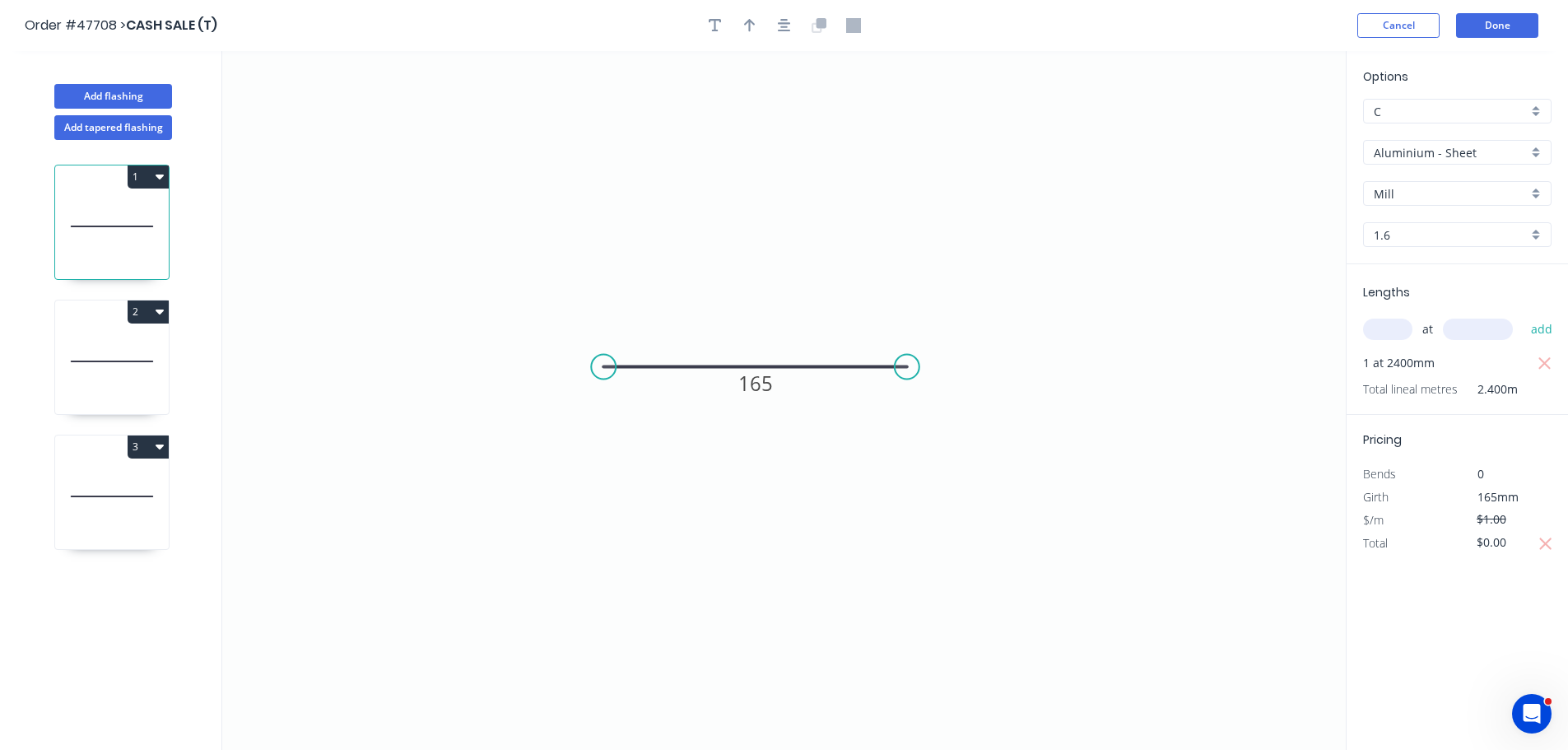
click at [1422, 229] on input "1.6" at bounding box center [1451, 235] width 154 height 17
click at [1410, 321] on div "2.0" at bounding box center [1457, 324] width 187 height 29
type input "2.0"
drag, startPoint x: 116, startPoint y: 381, endPoint x: 151, endPoint y: 363, distance: 39.4
click at [121, 380] on icon at bounding box center [112, 362] width 114 height 106
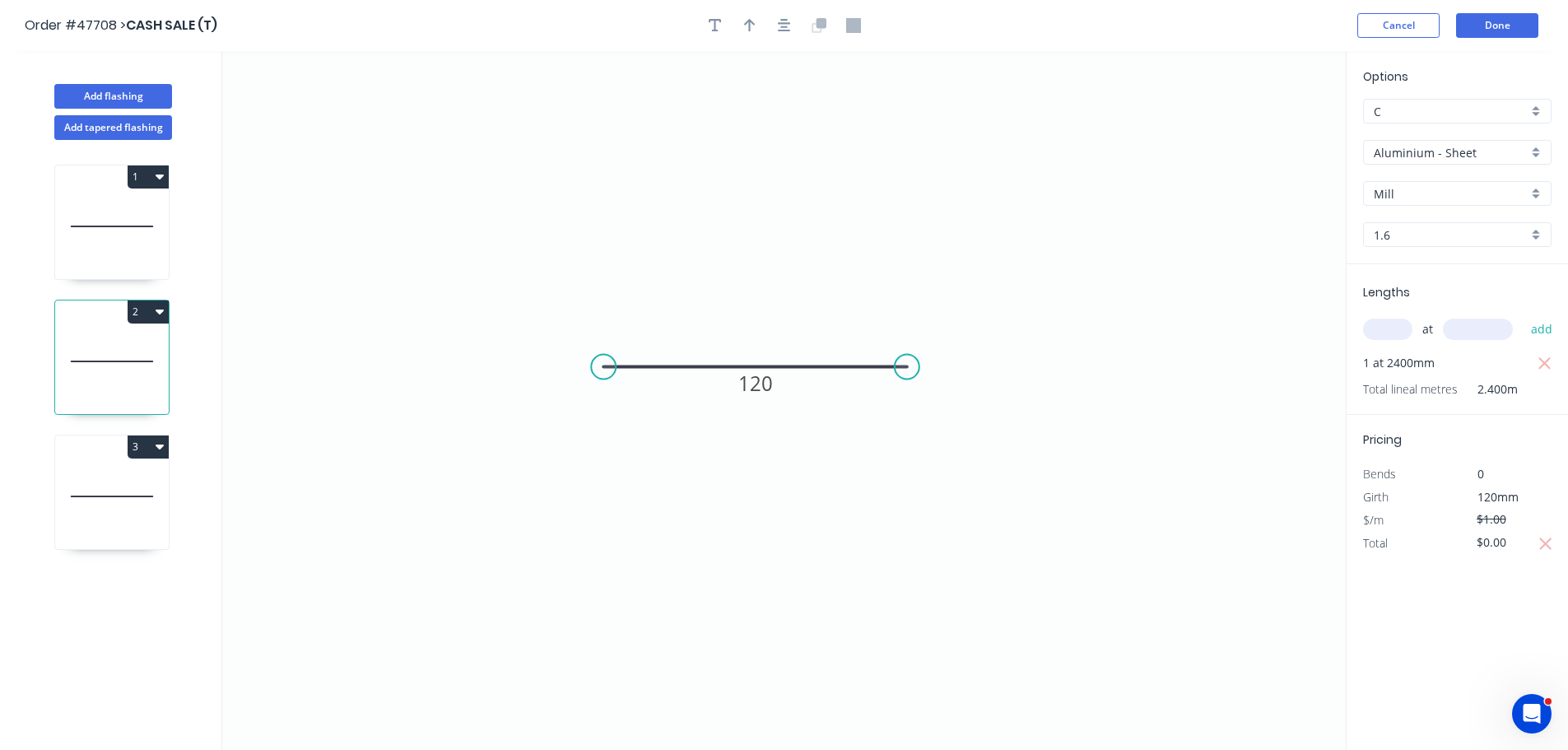
click at [1395, 226] on input "1.6" at bounding box center [1451, 235] width 154 height 17
click at [1393, 331] on div "2.0" at bounding box center [1457, 324] width 187 height 29
type input "2.0"
click at [163, 472] on icon at bounding box center [112, 496] width 114 height 106
click at [1398, 235] on input "1.6" at bounding box center [1451, 235] width 154 height 17
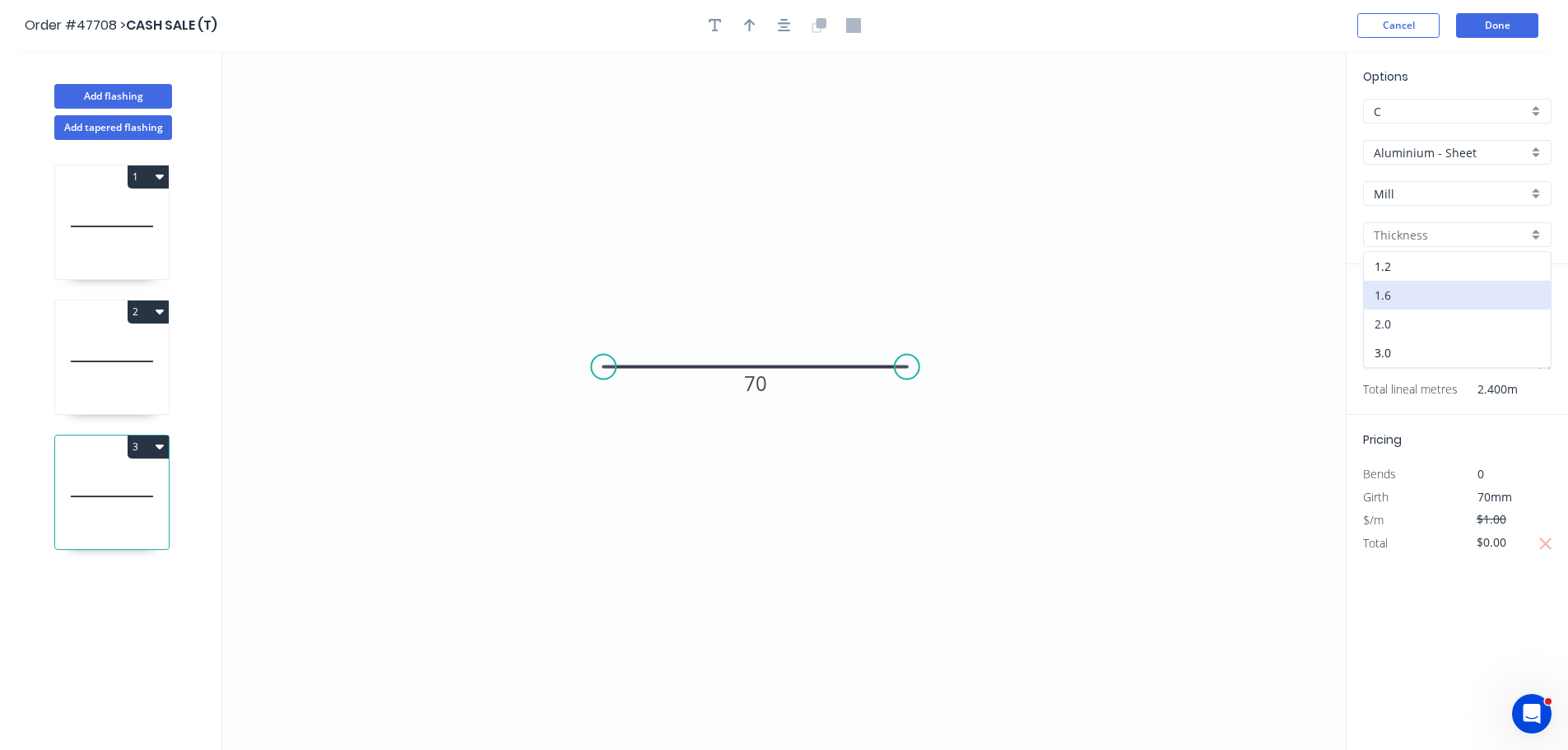
click at [1407, 332] on div "2.0" at bounding box center [1457, 324] width 187 height 29
type input "2.0"
click at [1489, 27] on button "Done" at bounding box center [1498, 26] width 83 height 25
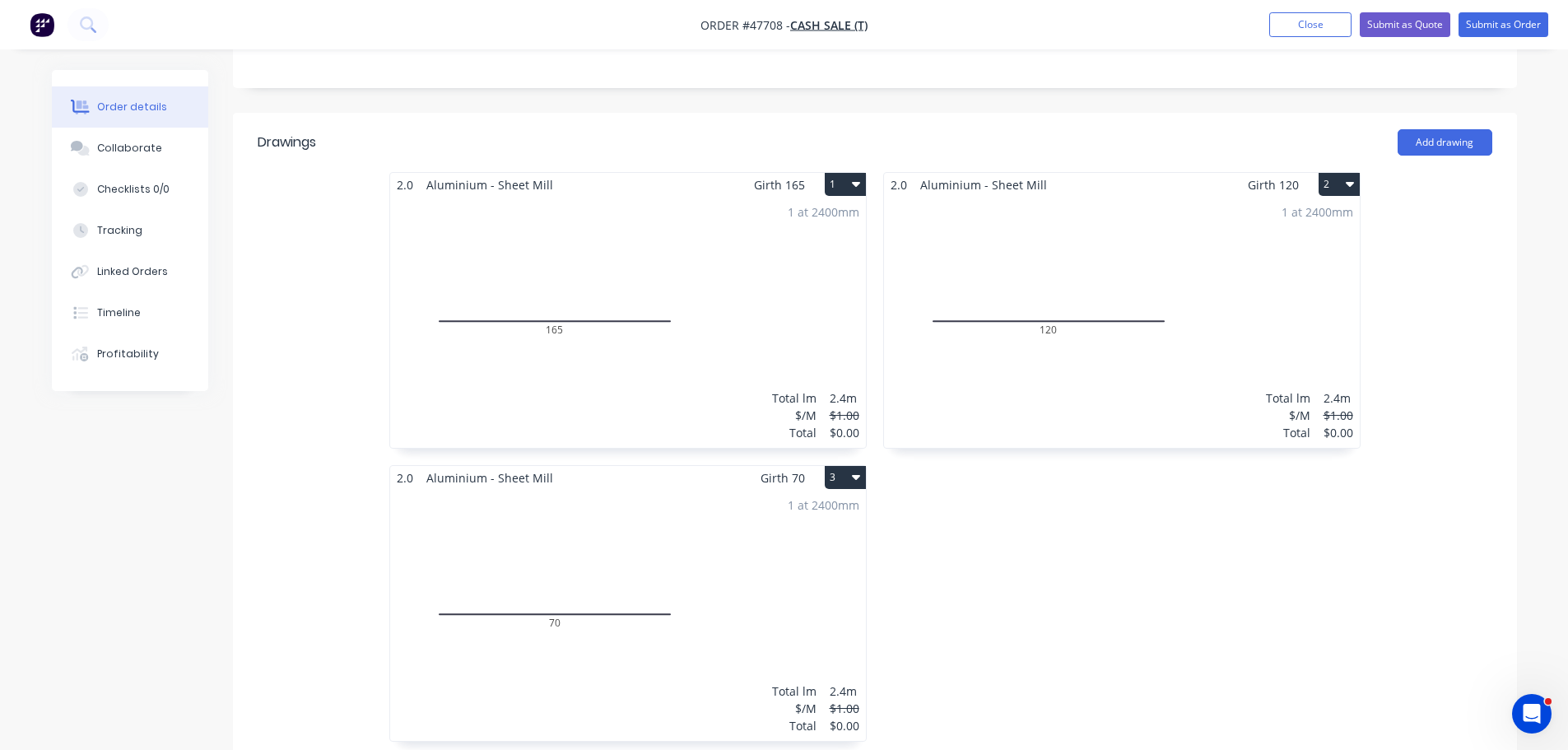
scroll to position [247, 0]
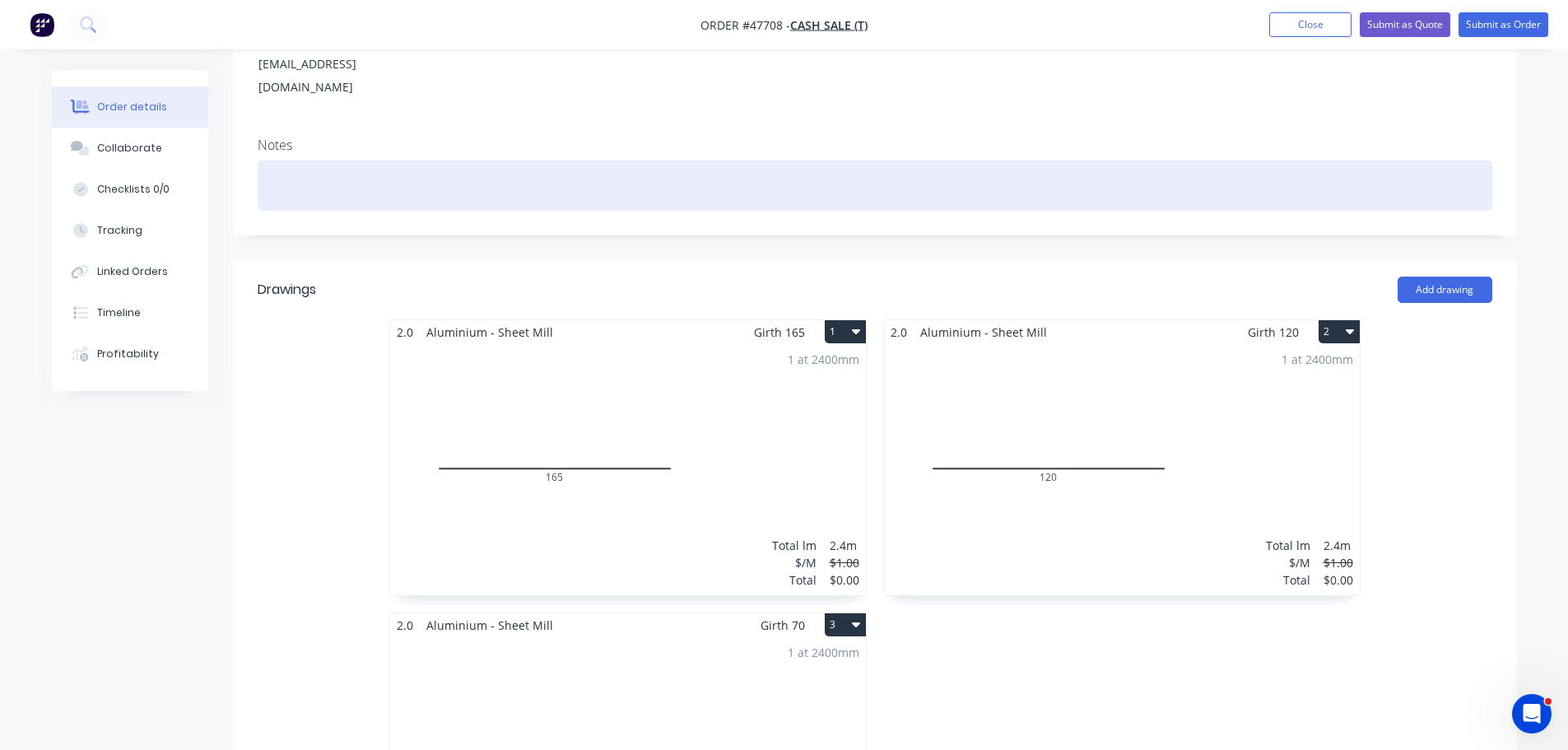
click at [288, 171] on div at bounding box center [874, 185] width 1234 height 50
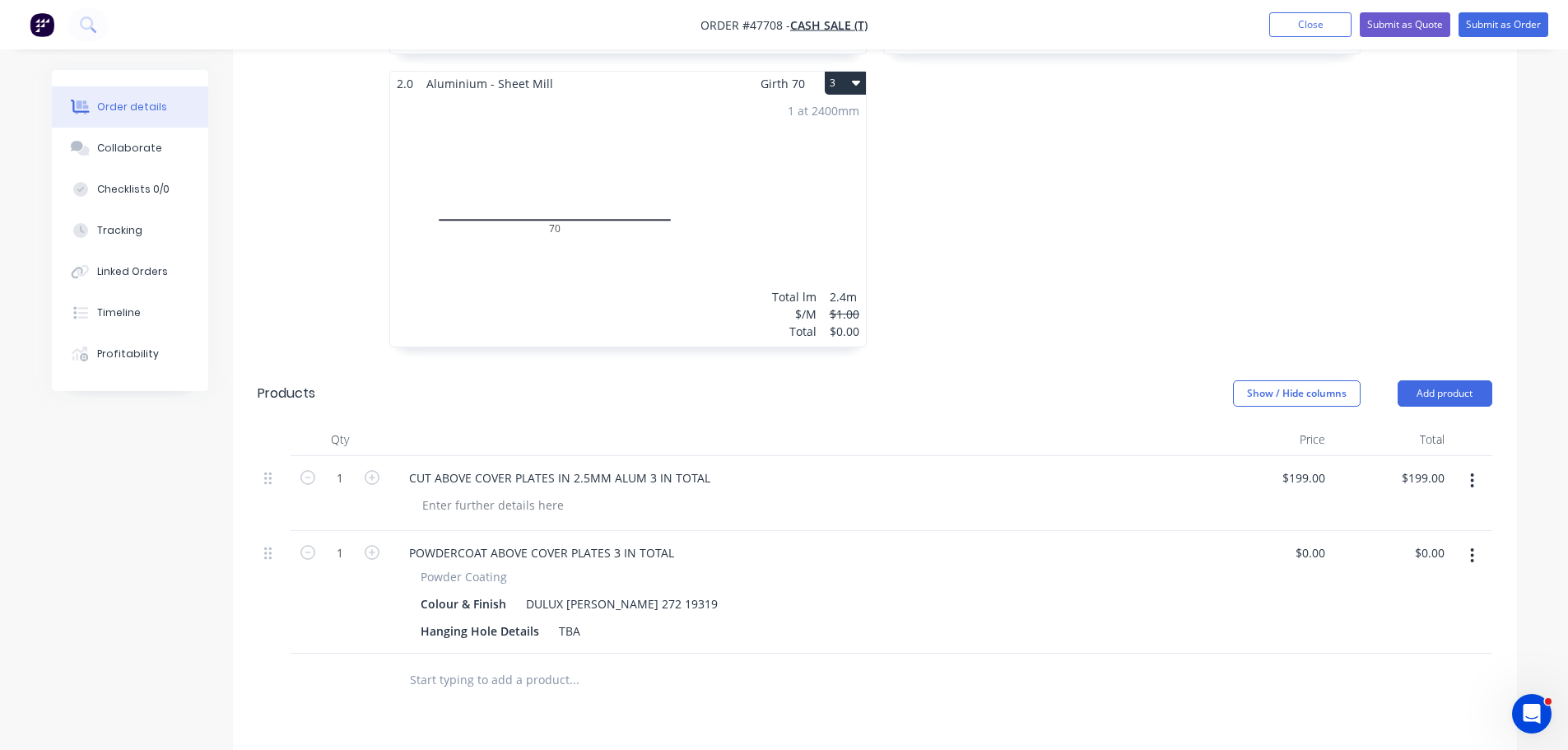
scroll to position [906, 0]
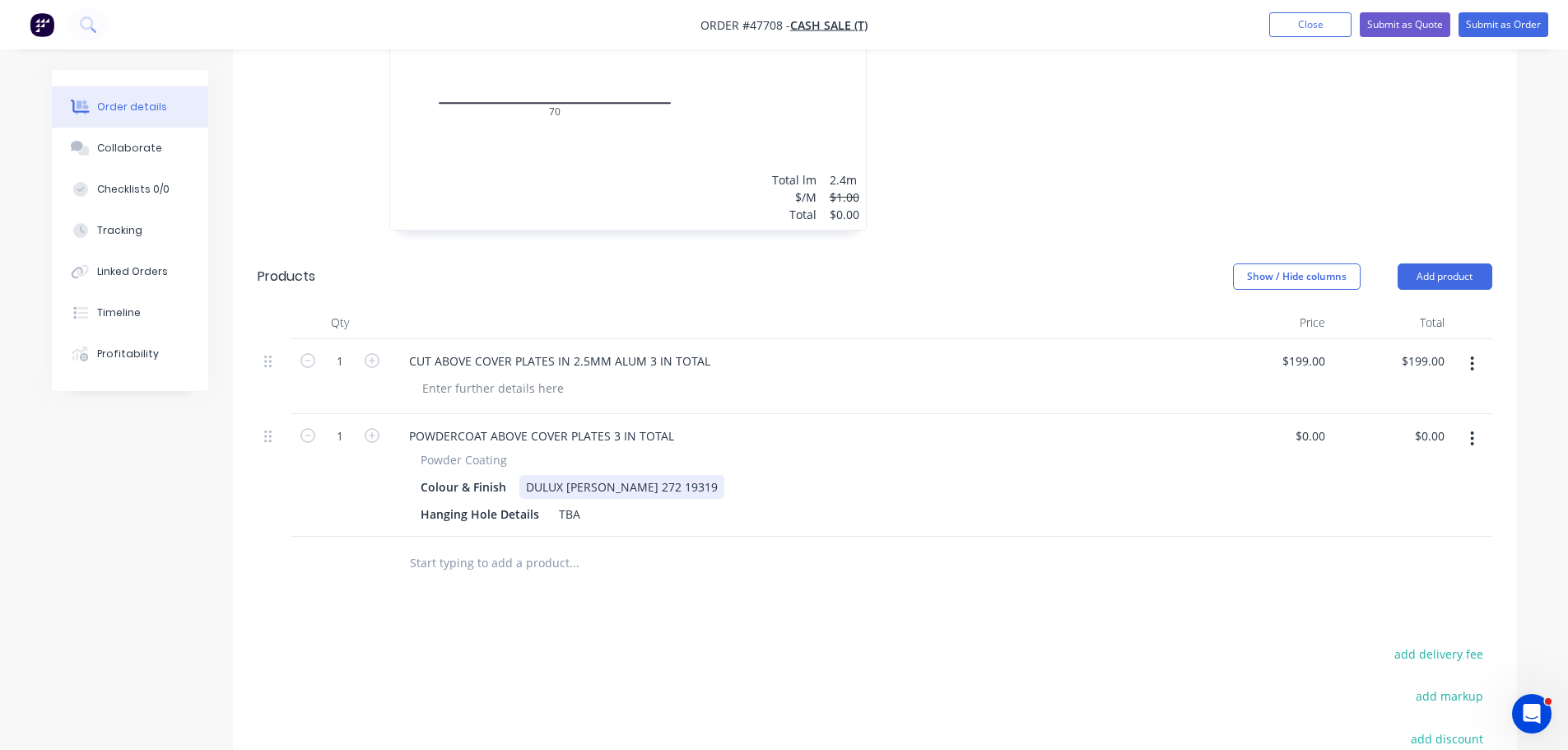
click at [659, 475] on div "DULUX MATT BLACK 272 19319" at bounding box center [622, 487] width 205 height 24
click at [666, 475] on div "DULUX MATT BLACK 272 19319" at bounding box center [622, 487] width 205 height 24
click at [657, 475] on div "DULUX MATT BLACK 272 19319" at bounding box center [622, 487] width 205 height 24
click at [571, 502] on div "TBA" at bounding box center [570, 514] width 35 height 24
drag, startPoint x: 576, startPoint y: 493, endPoint x: 523, endPoint y: 486, distance: 53.5
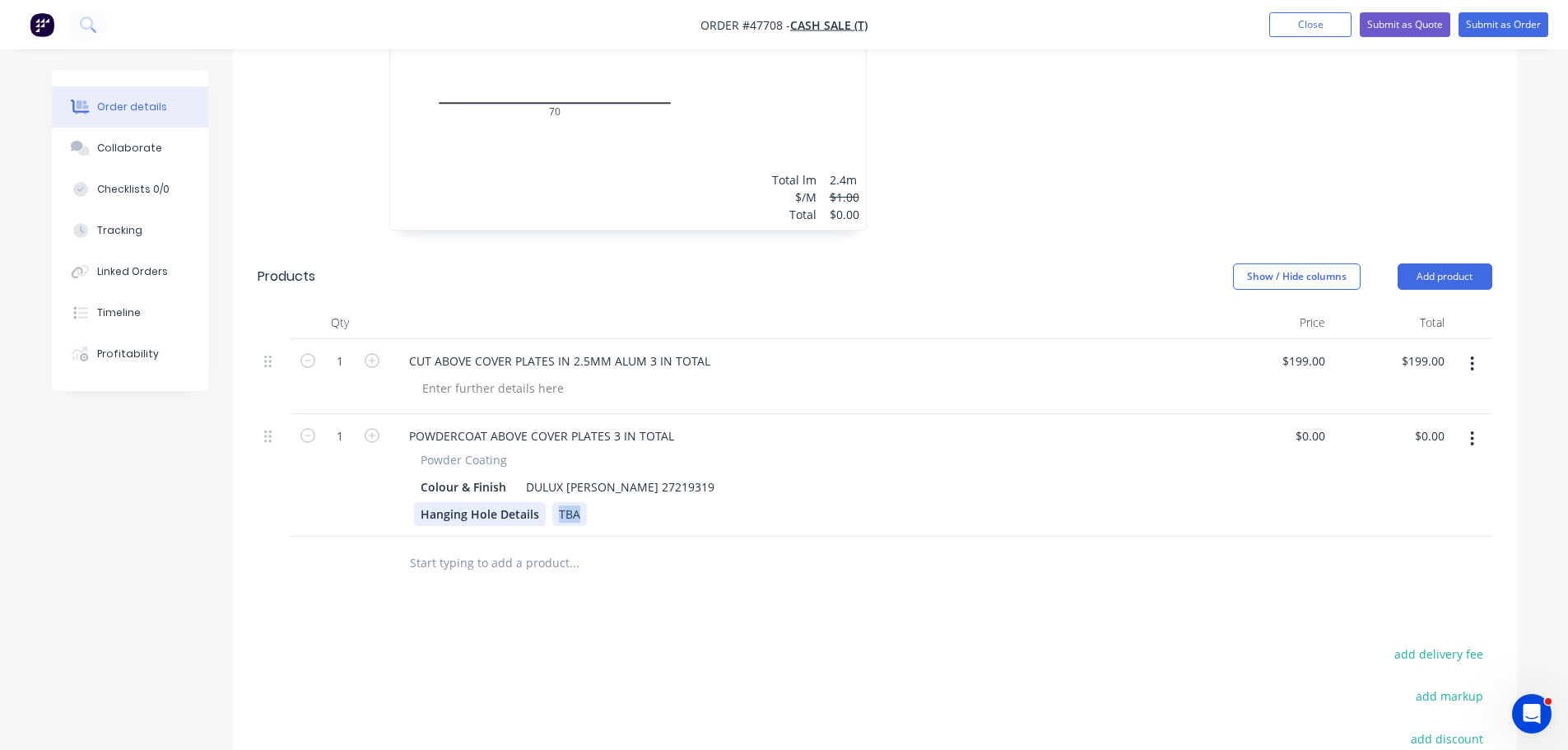
click at [523, 502] on div "Hanging Hole Details TBA" at bounding box center [797, 514] width 767 height 24
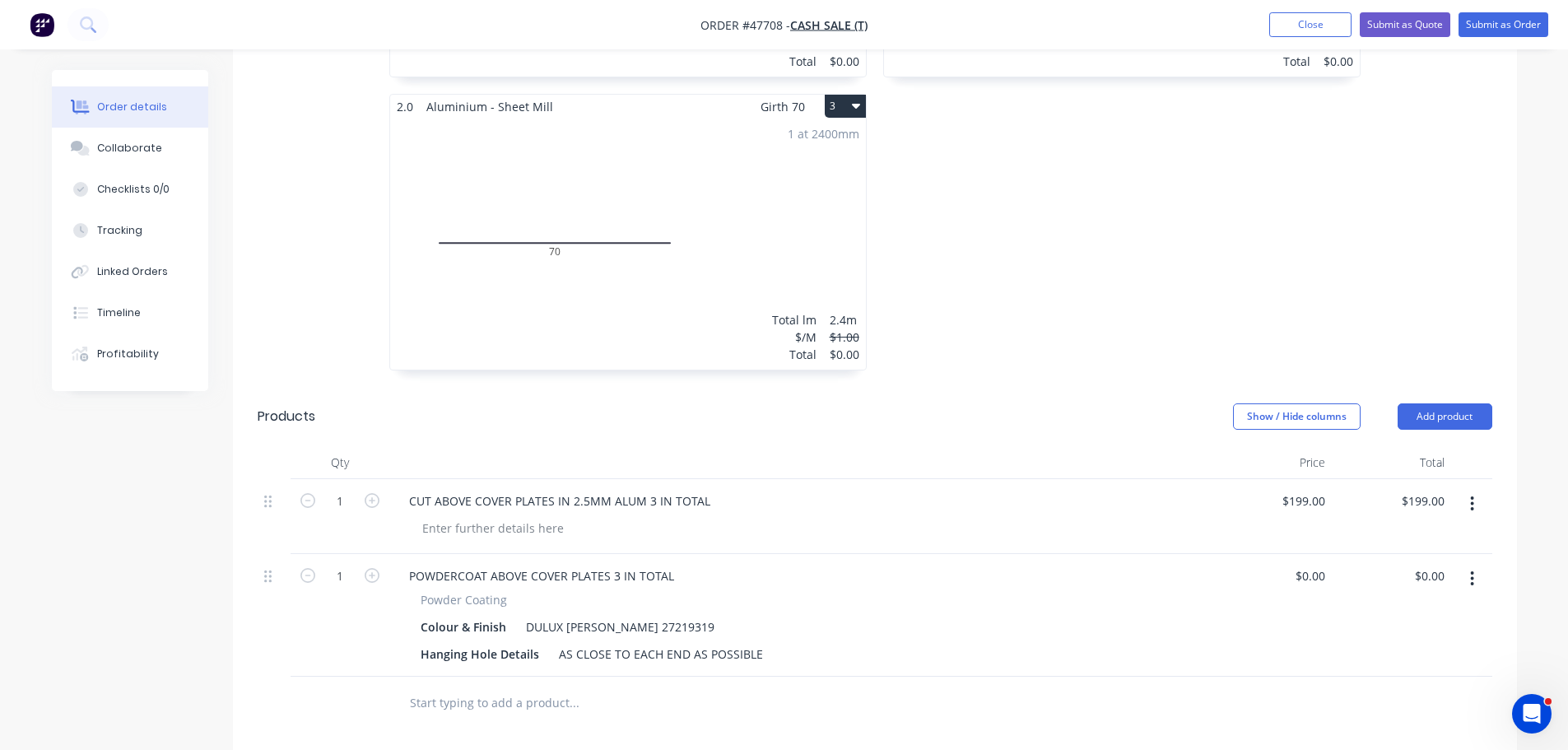
scroll to position [988, 0]
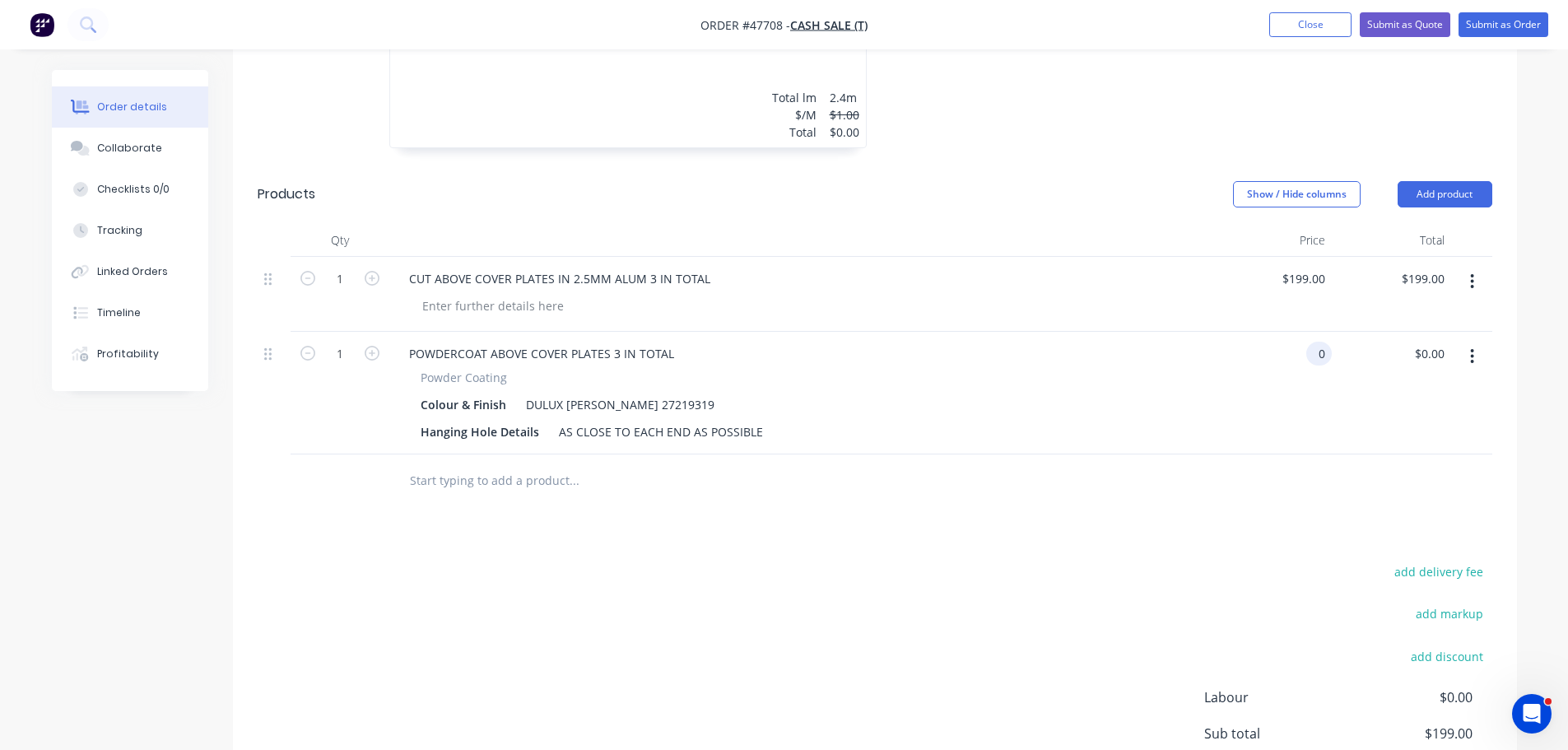
click at [1324, 342] on input "0" at bounding box center [1322, 354] width 19 height 24
type input "$450.00"
click at [1149, 393] on div "Colour & Finish DULUX MATT BLACK 27219319" at bounding box center [797, 405] width 767 height 24
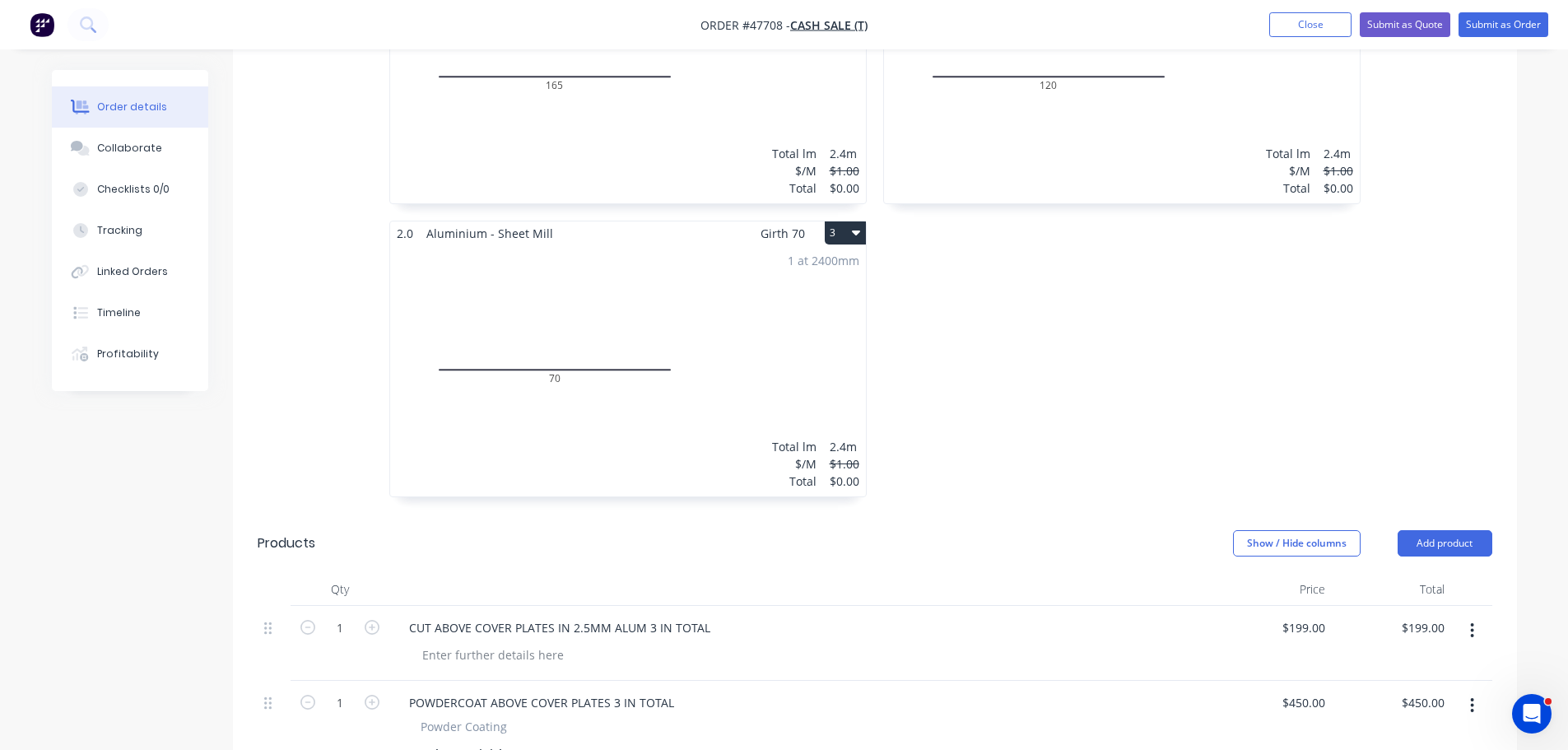
scroll to position [777, 0]
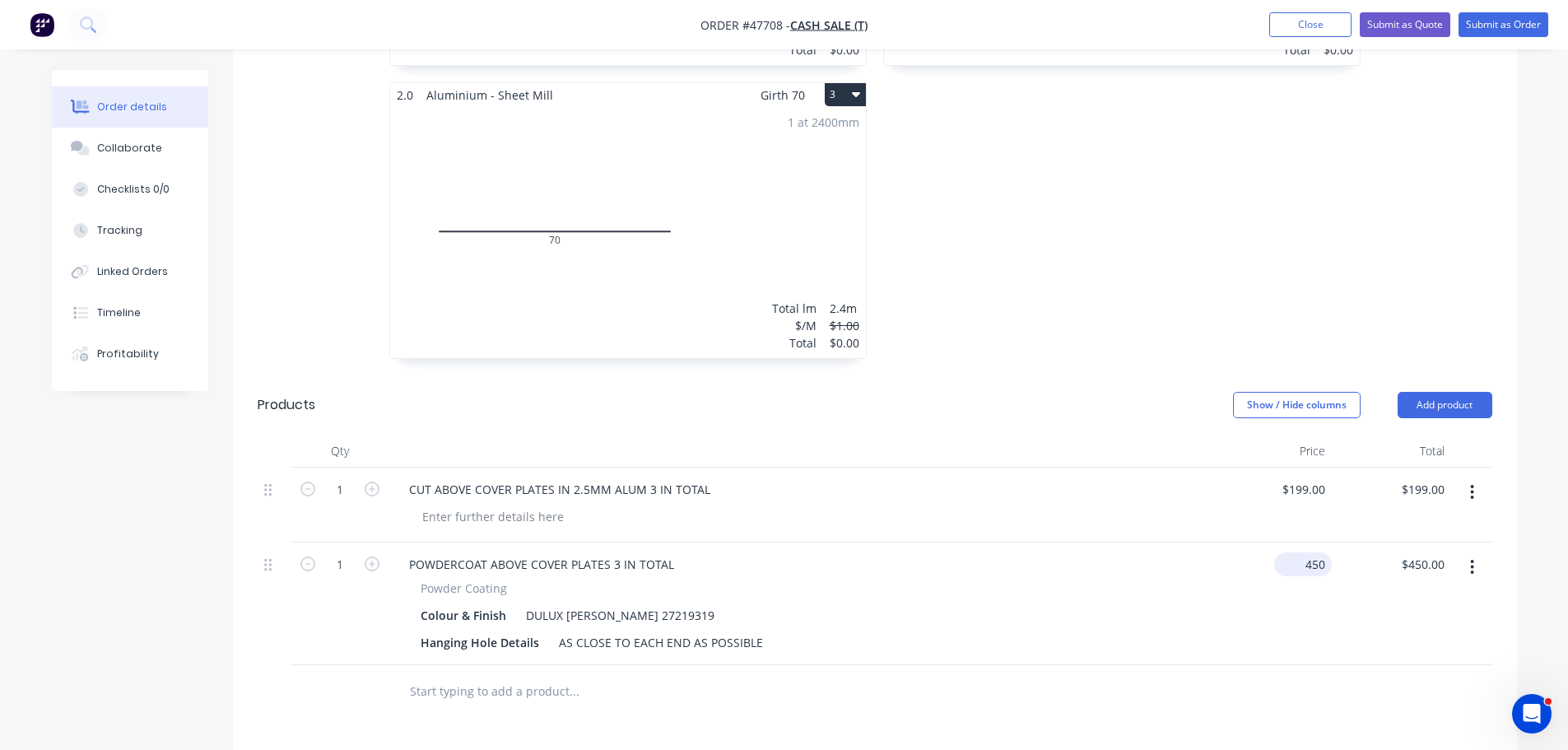
click at [1308, 553] on input "450" at bounding box center [1306, 564] width 51 height 24
type input "$450.00"
drag, startPoint x: 1187, startPoint y: 581, endPoint x: 1318, endPoint y: 22, distance: 574.1
click at [1186, 581] on div "Powder Coating Colour & Finish DULUX MATT BLACK 27219319 Hanging Hole Details A…" at bounding box center [801, 617] width 810 height 75
click at [1411, 14] on button "Submit as Quote" at bounding box center [1405, 25] width 91 height 25
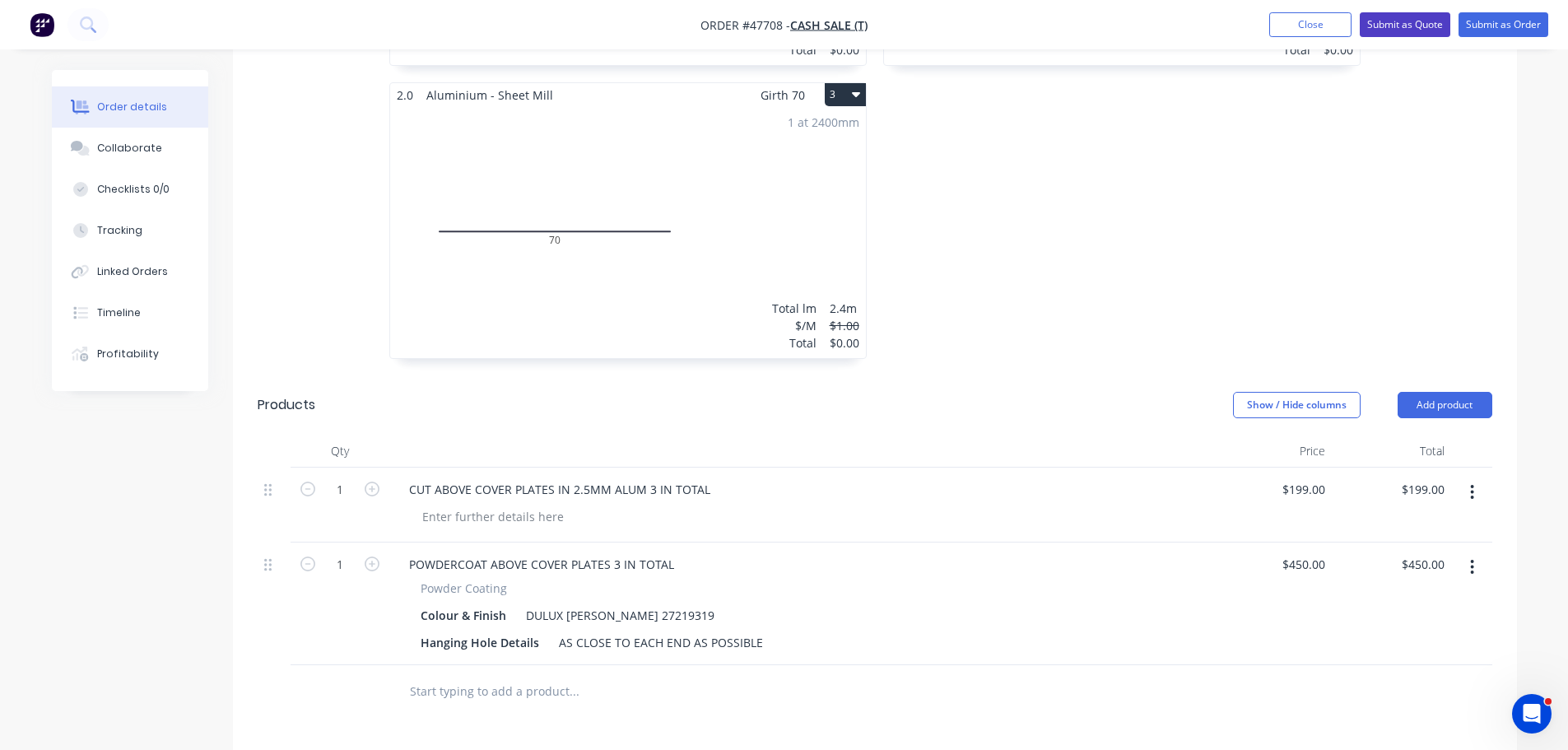
scroll to position [0, 0]
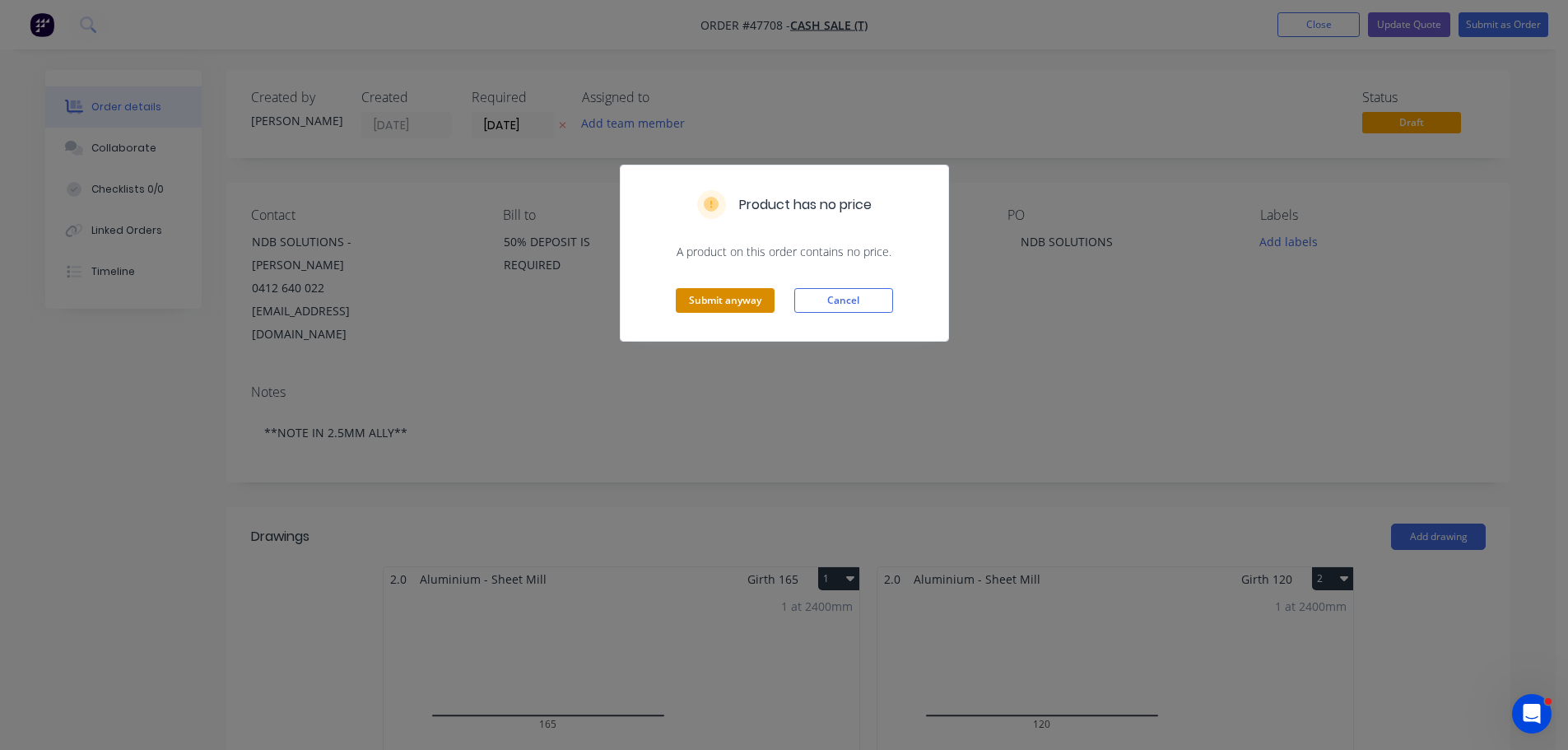
click at [734, 296] on button "Submit anyway" at bounding box center [726, 301] width 99 height 25
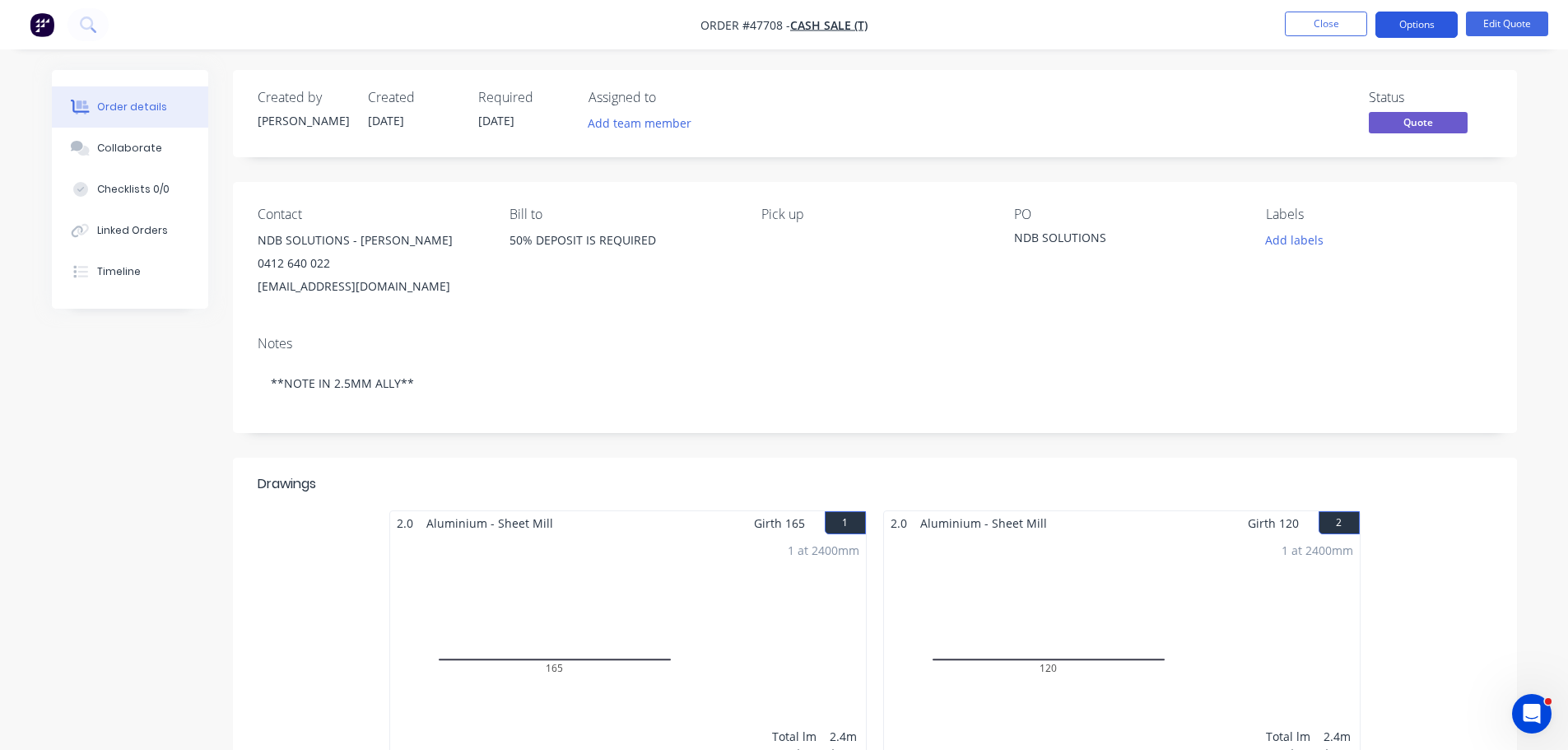
click at [1406, 28] on button "Options" at bounding box center [1417, 25] width 83 height 26
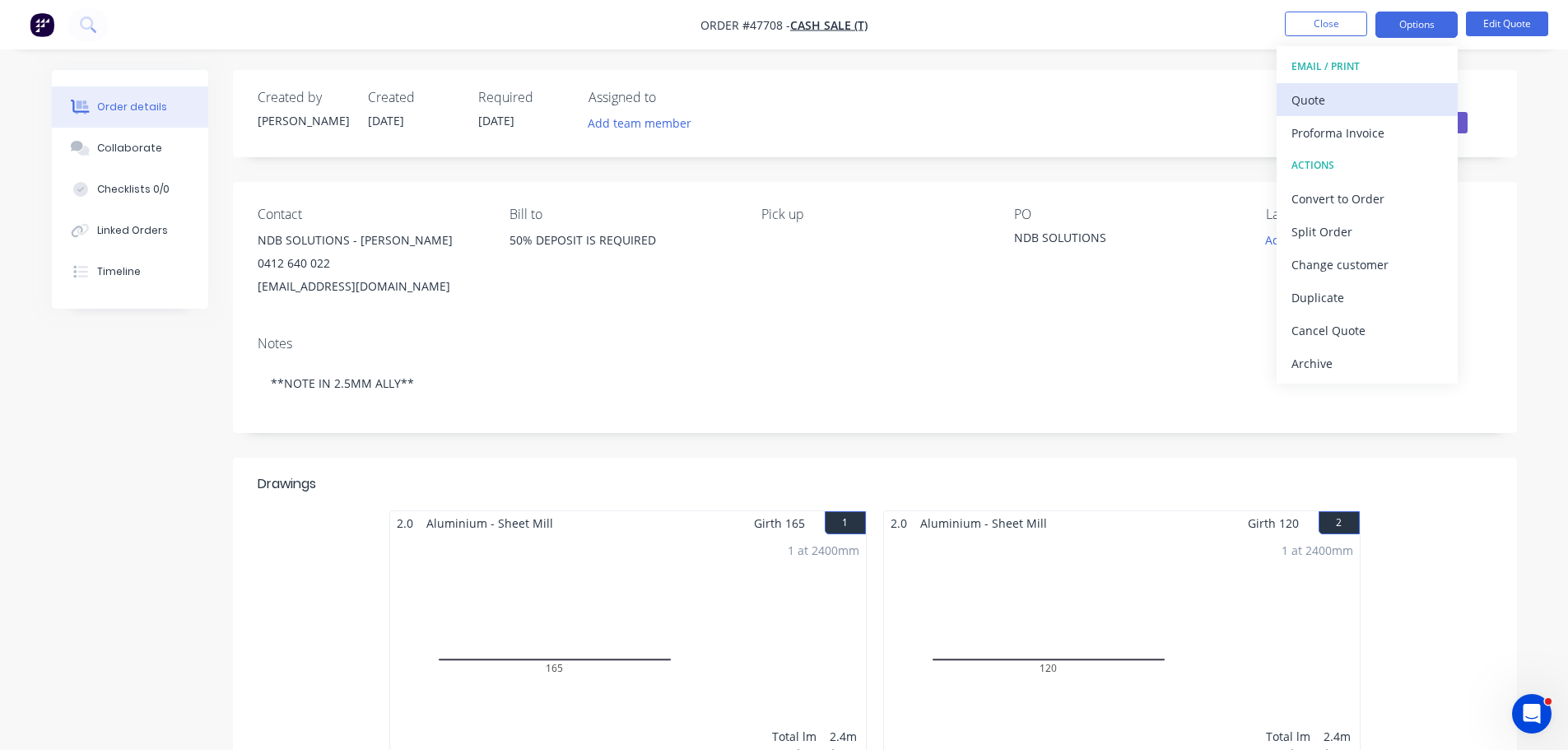
click at [1339, 97] on div "Quote" at bounding box center [1367, 100] width 151 height 24
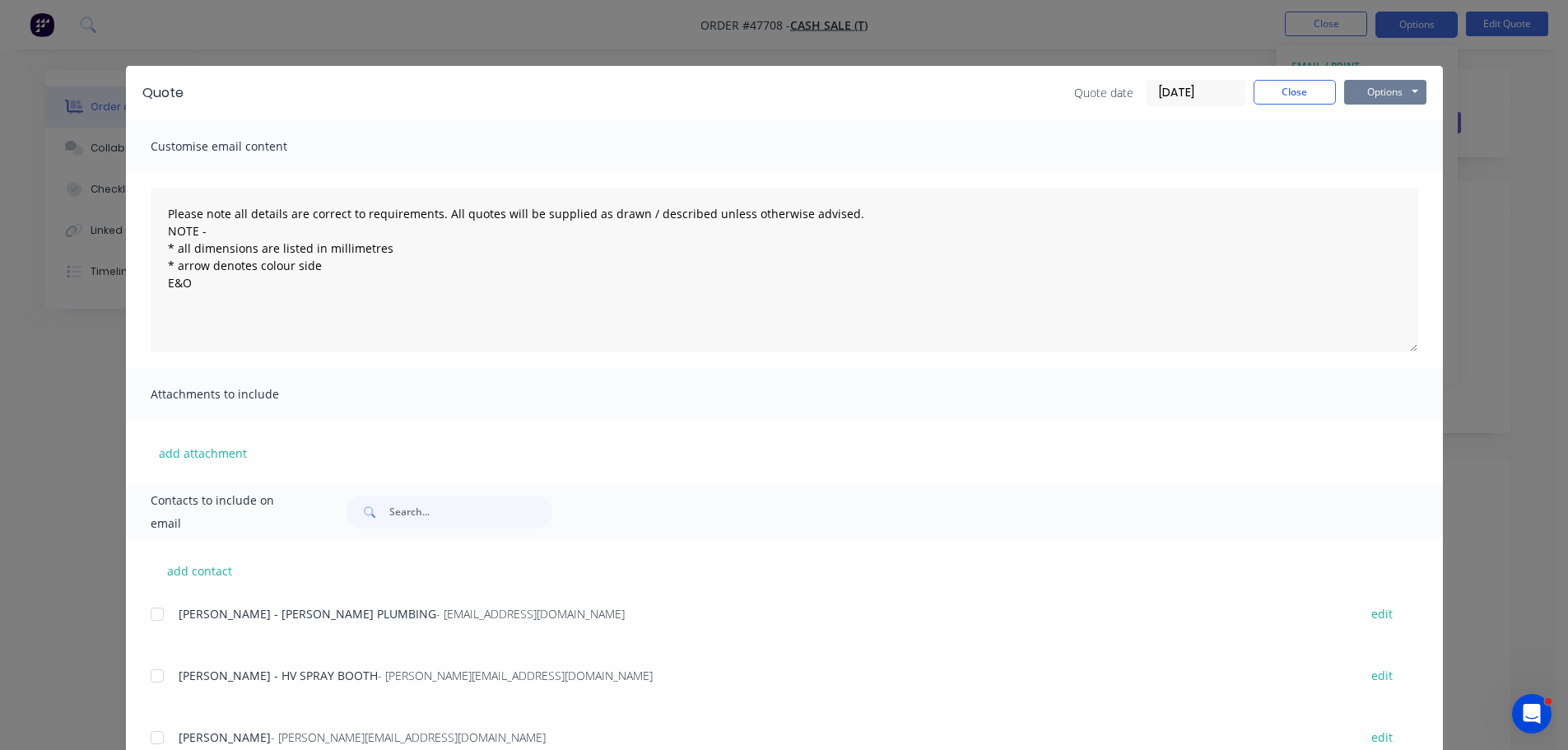
click at [1367, 91] on button "Options" at bounding box center [1386, 93] width 83 height 25
click at [1365, 138] on button "Print" at bounding box center [1397, 149] width 106 height 27
click at [1308, 97] on button "Close" at bounding box center [1295, 93] width 83 height 25
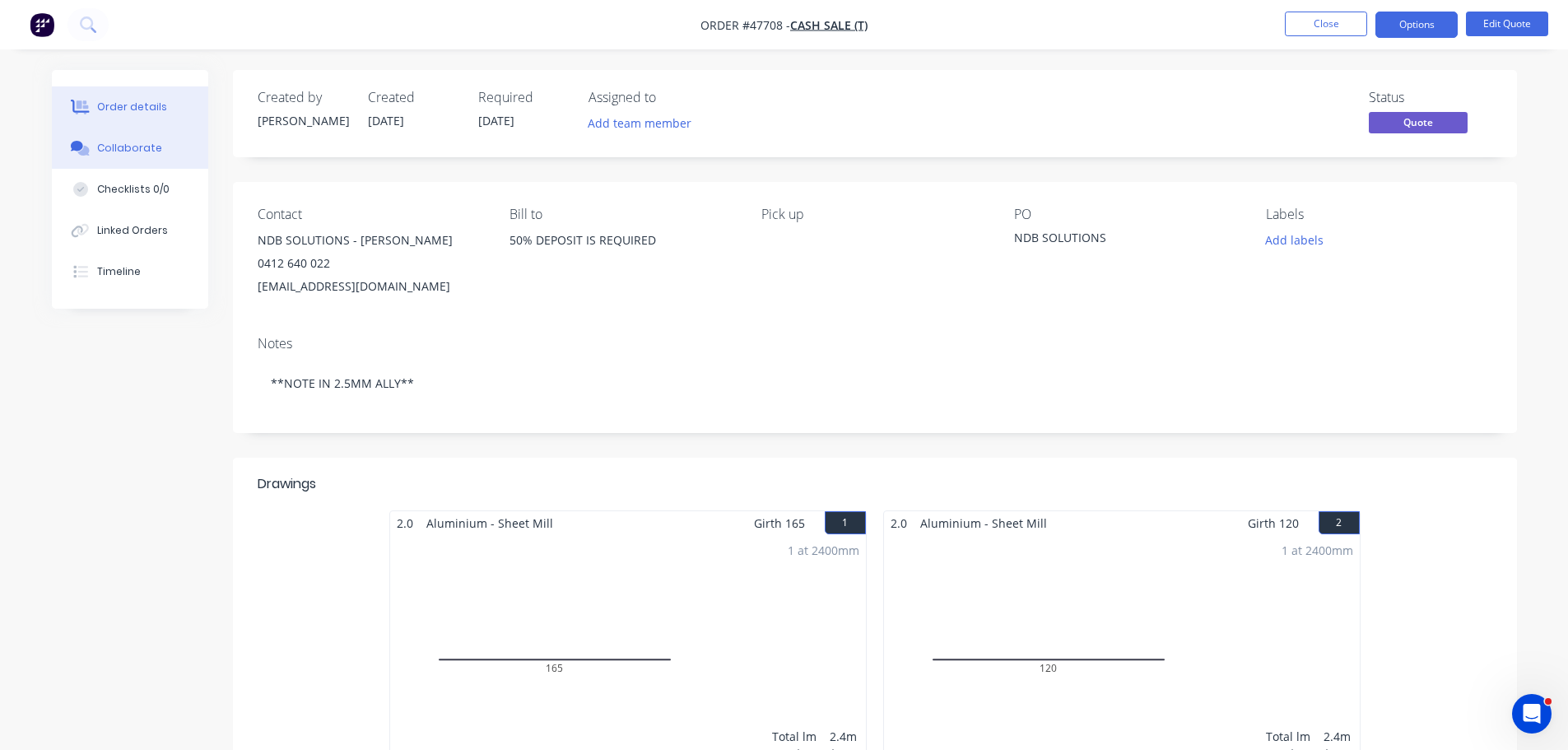
click at [172, 148] on button "Collaborate" at bounding box center [130, 149] width 156 height 41
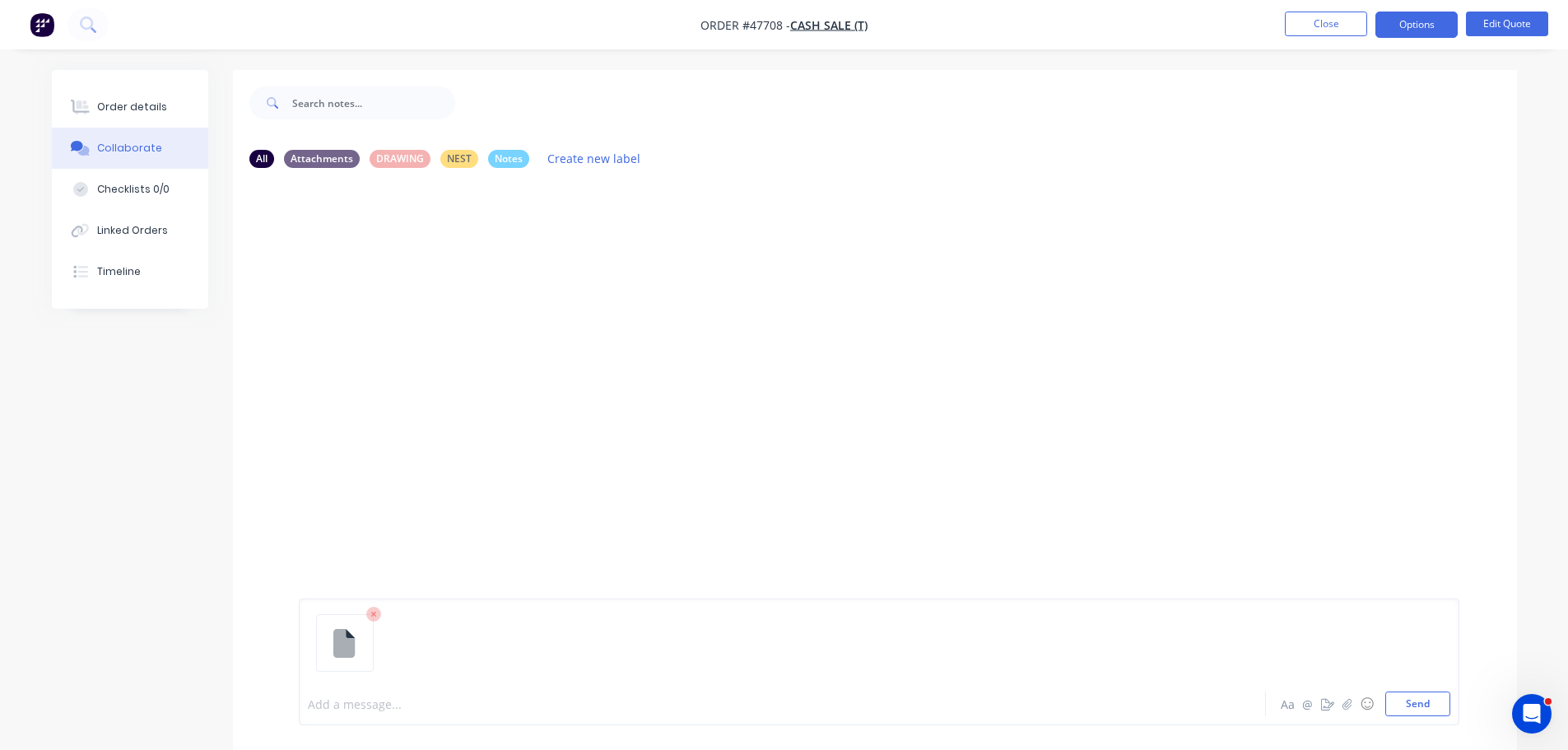
click at [392, 699] on div at bounding box center [737, 704] width 856 height 17
click at [1424, 712] on button "Send" at bounding box center [1418, 704] width 65 height 25
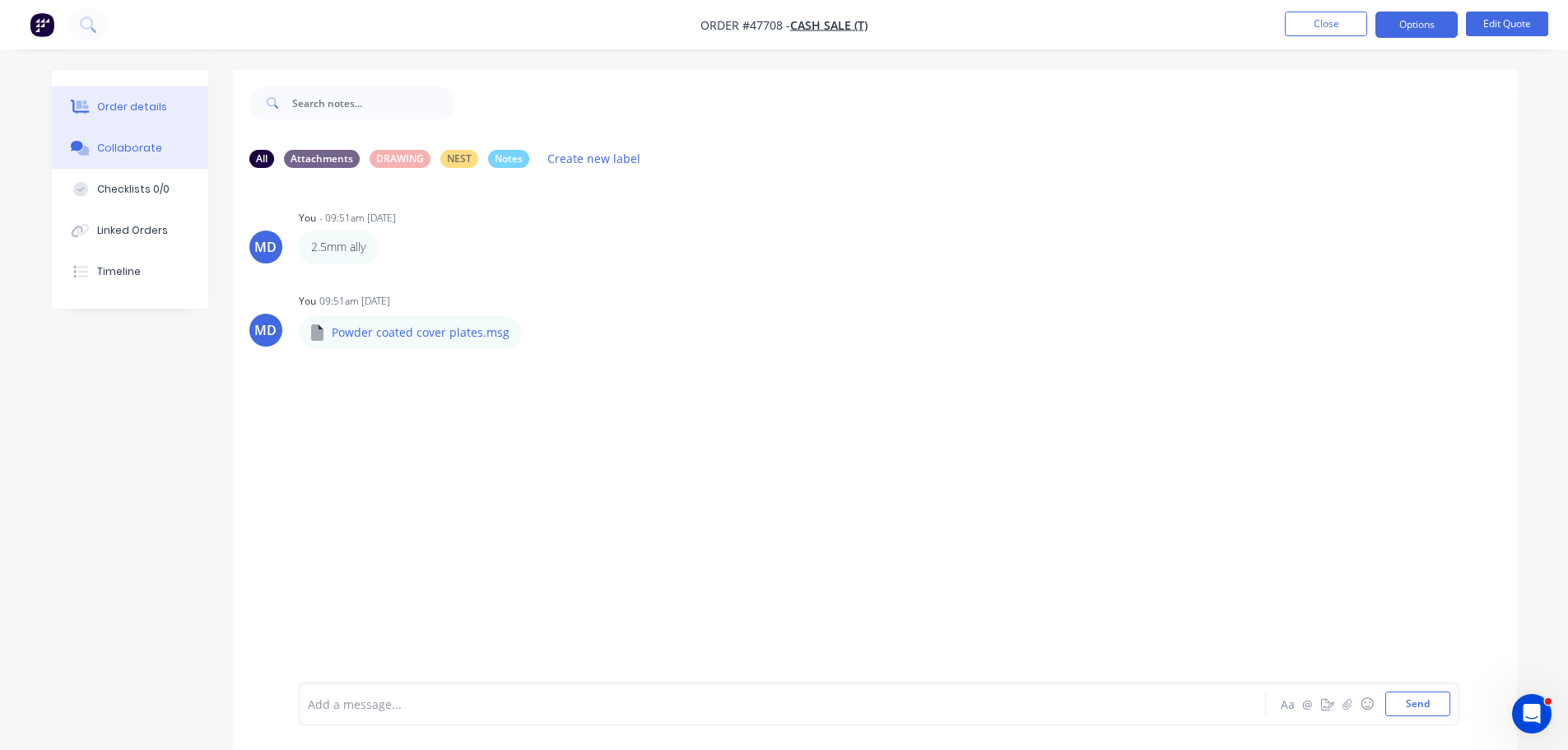
click at [143, 104] on div "Order details" at bounding box center [132, 107] width 70 height 15
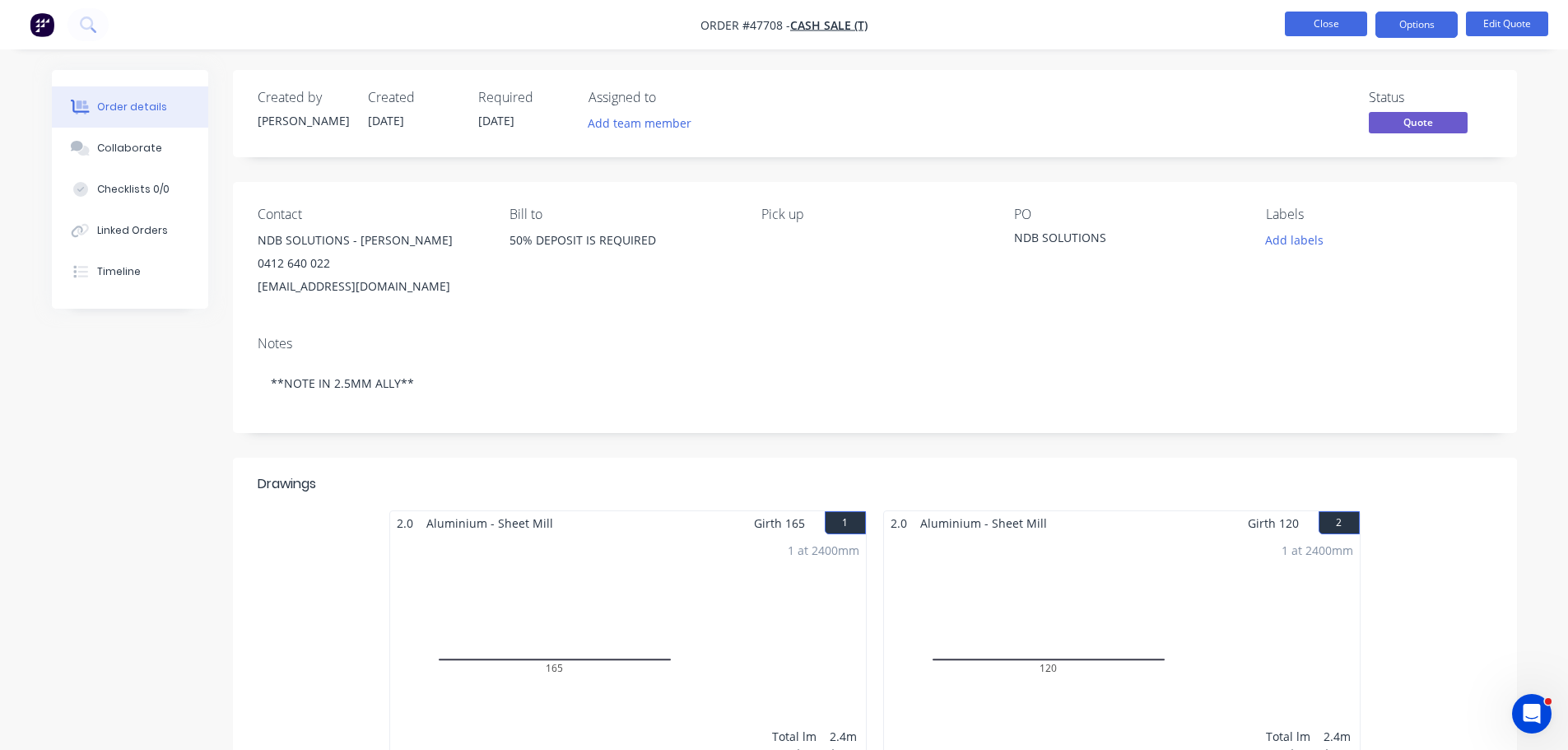
click at [1344, 19] on button "Close" at bounding box center [1326, 24] width 83 height 25
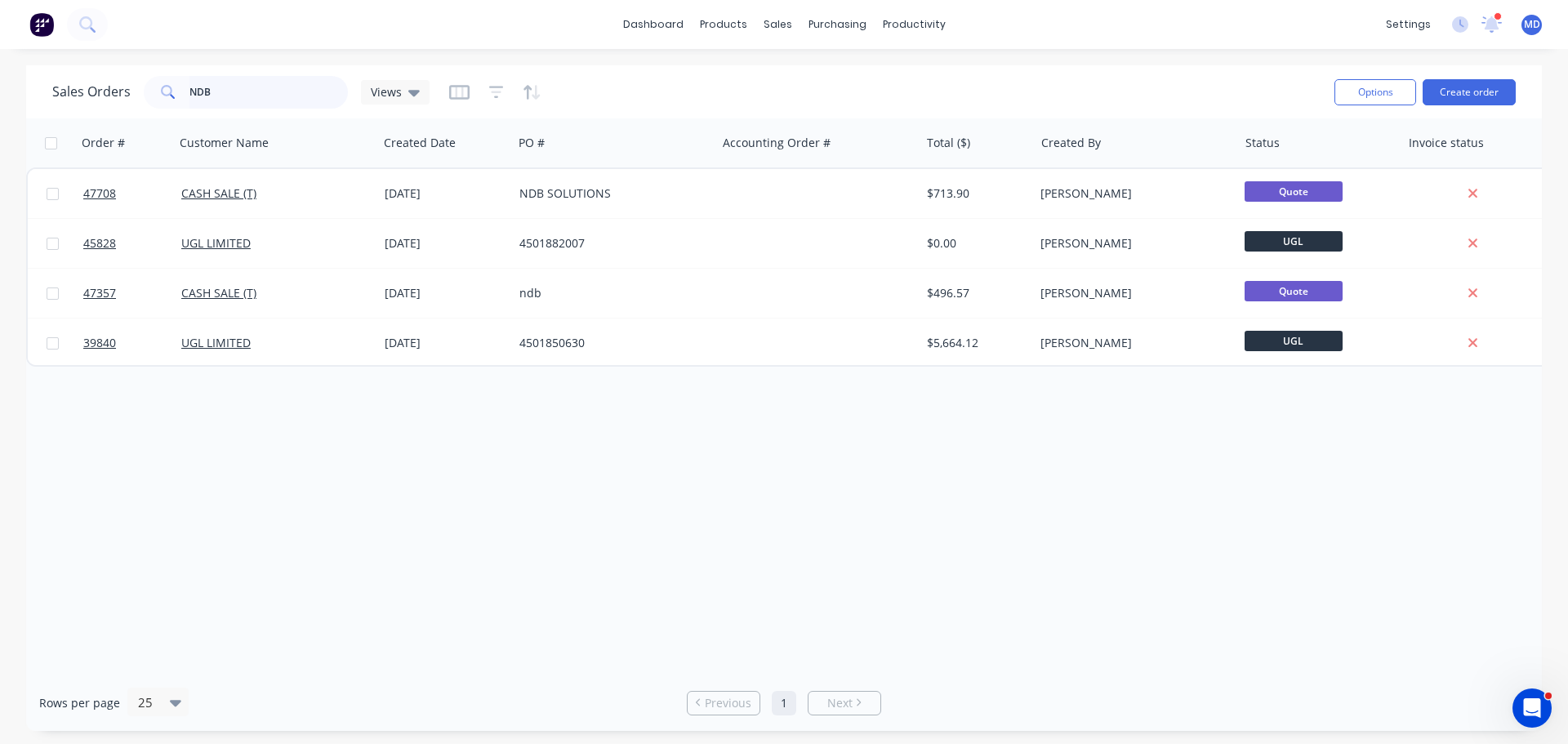
drag, startPoint x: 219, startPoint y: 84, endPoint x: 7, endPoint y: 44, distance: 215.7
click at [3, 61] on div "dashboard products sales purchasing productivity dashboard products Product Cat…" at bounding box center [784, 372] width 1568 height 744
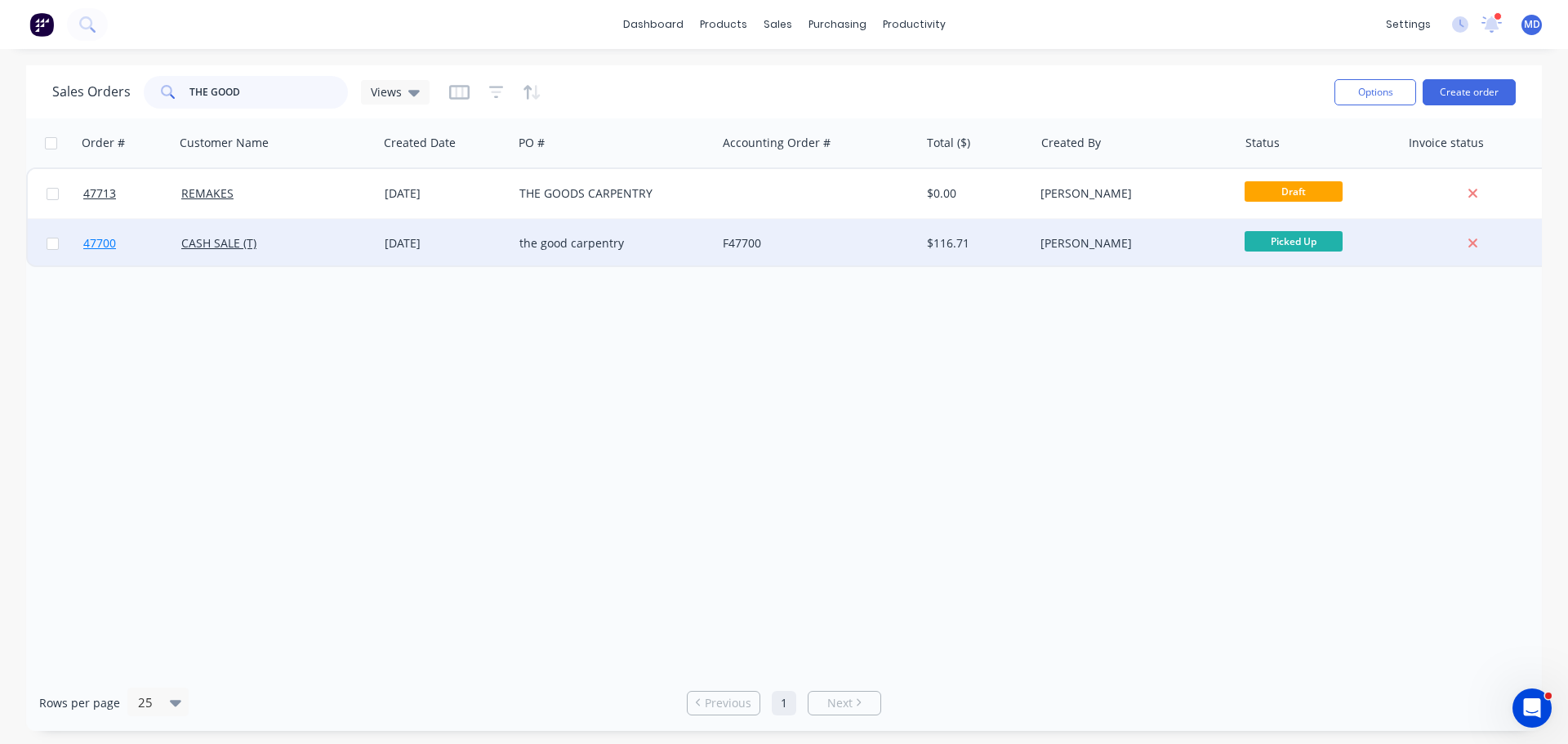
type input "THE GOOD"
click at [100, 244] on span "47700" at bounding box center [100, 243] width 33 height 16
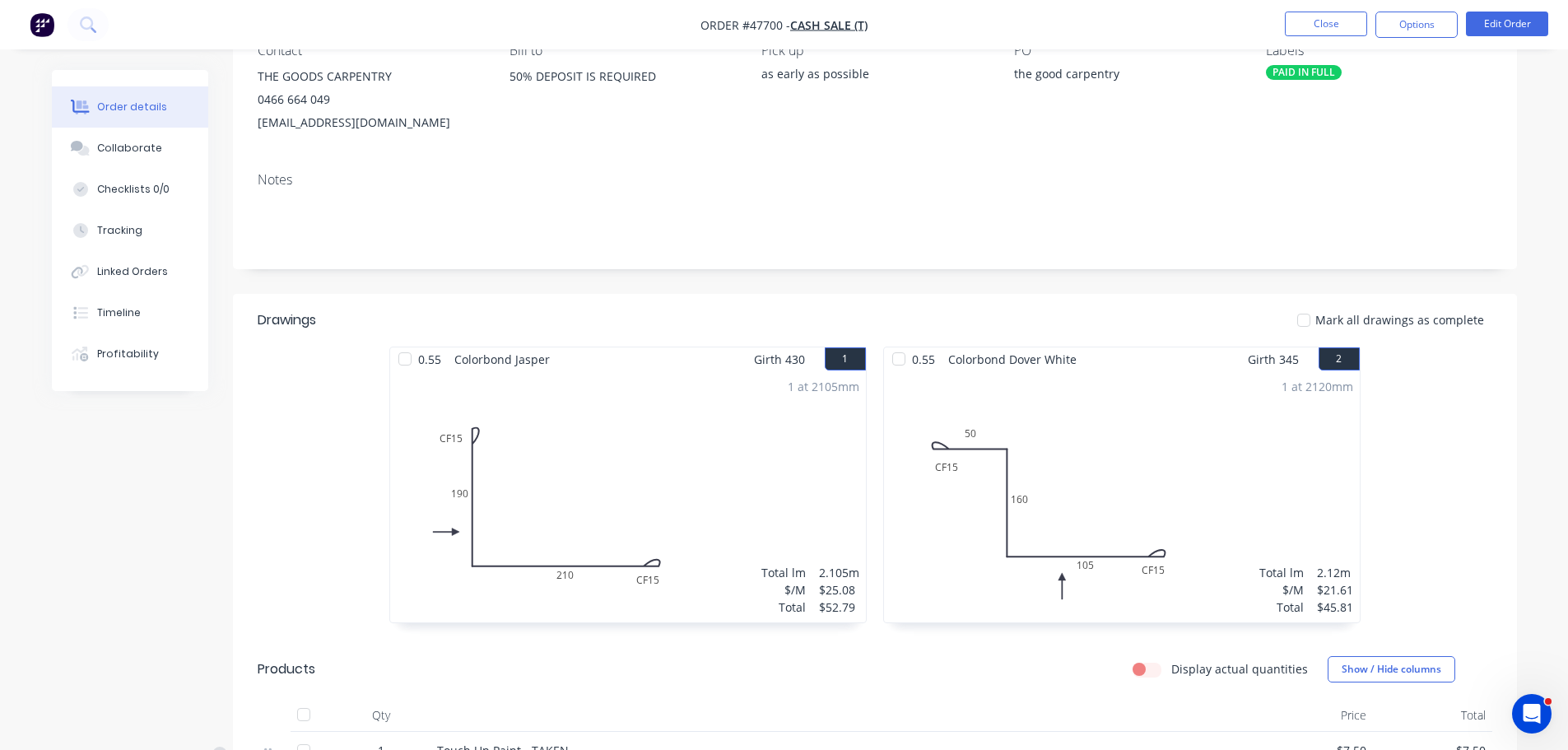
scroll to position [164, 0]
click at [1440, 19] on button "Options" at bounding box center [1417, 25] width 83 height 26
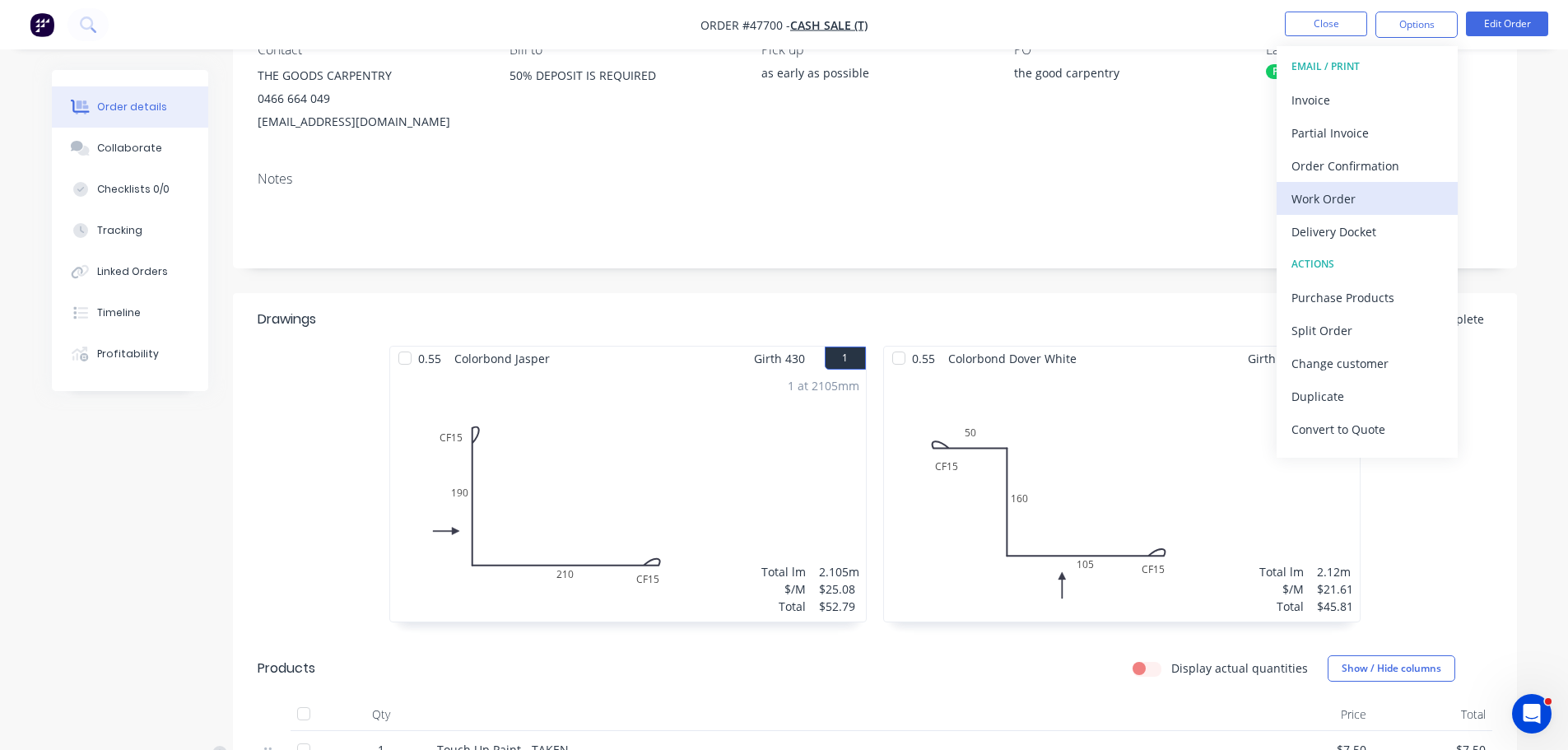
click at [1354, 205] on div "Work Order" at bounding box center [1367, 198] width 151 height 24
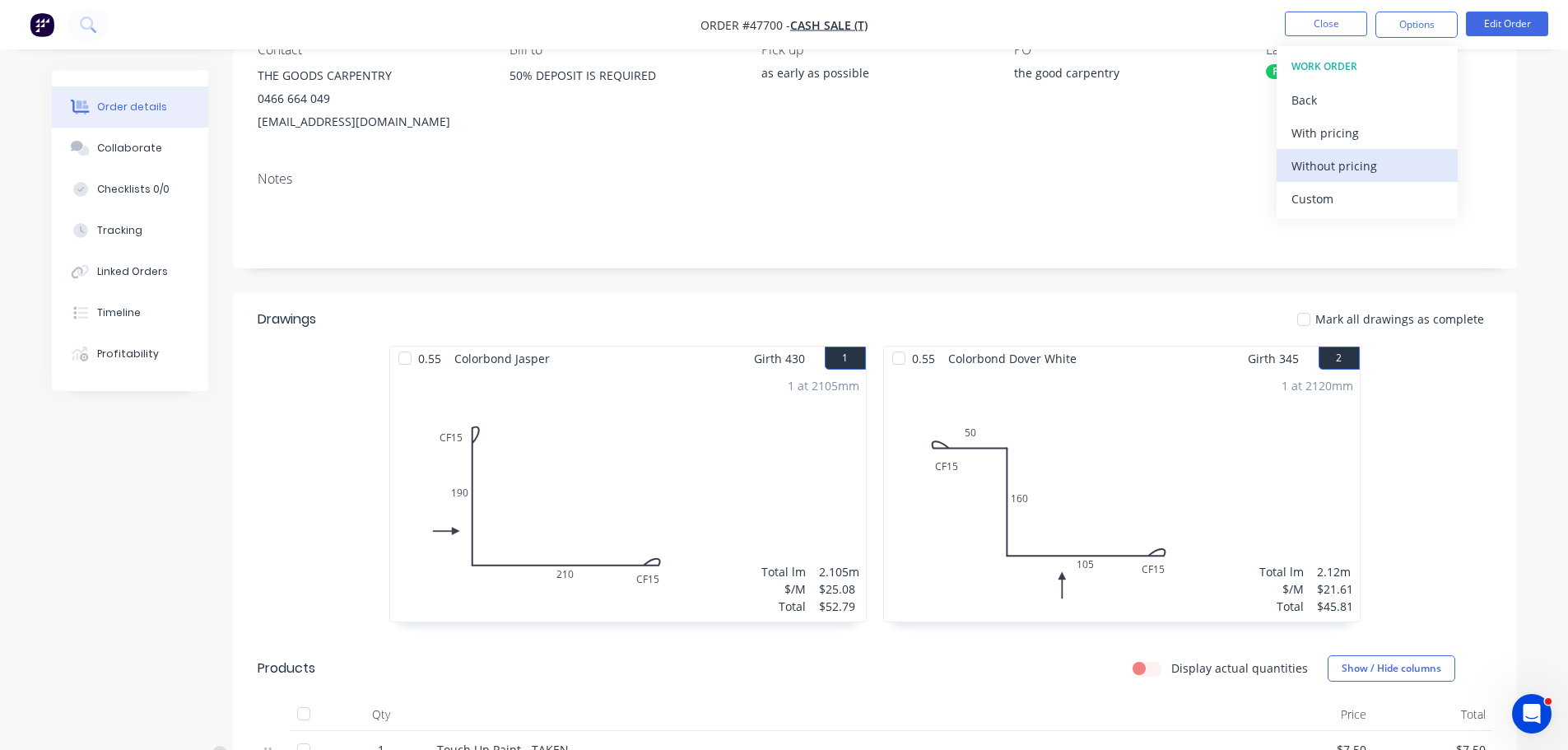
click at [1355, 167] on div "Without pricing" at bounding box center [1367, 165] width 151 height 24
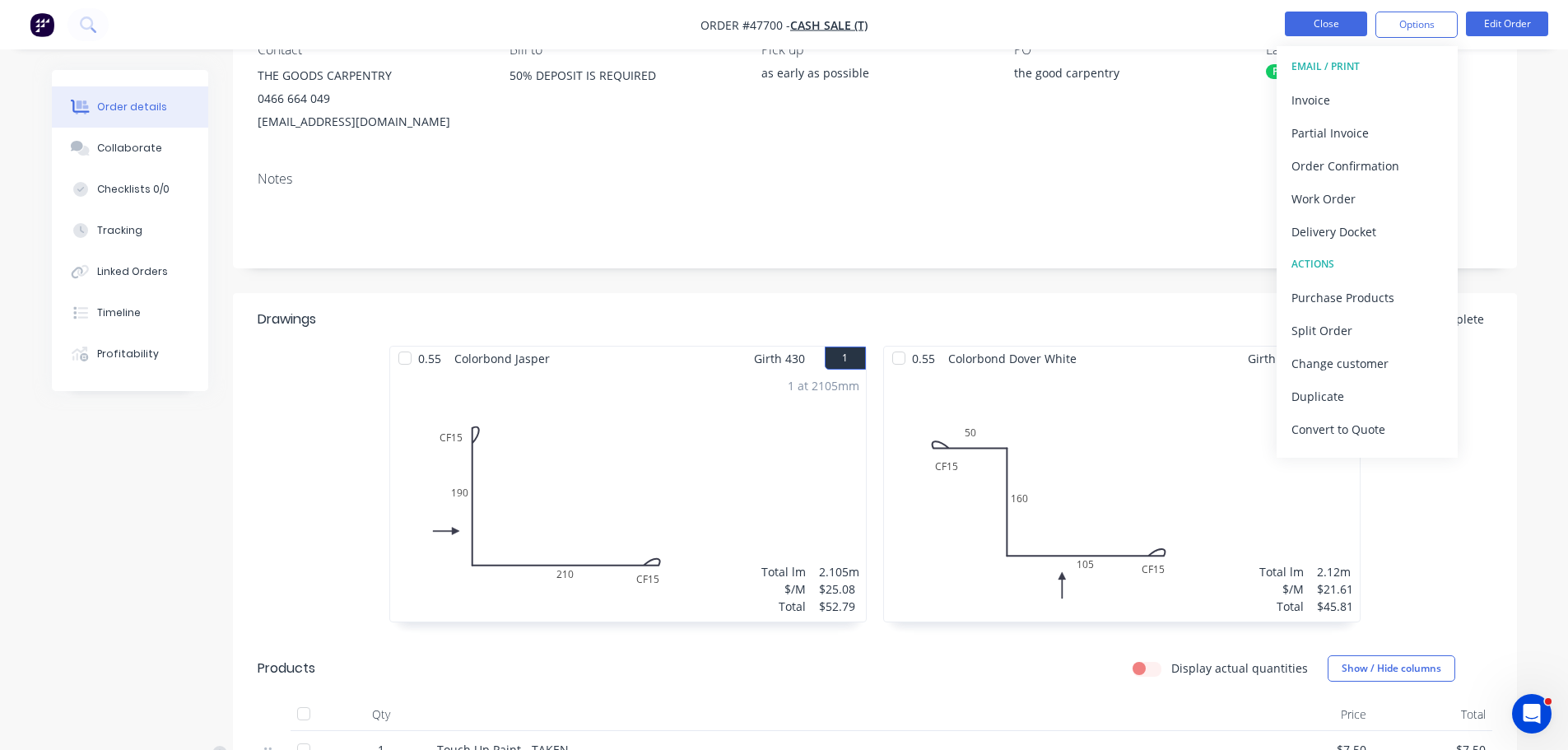
click at [1325, 17] on button "Close" at bounding box center [1326, 24] width 83 height 25
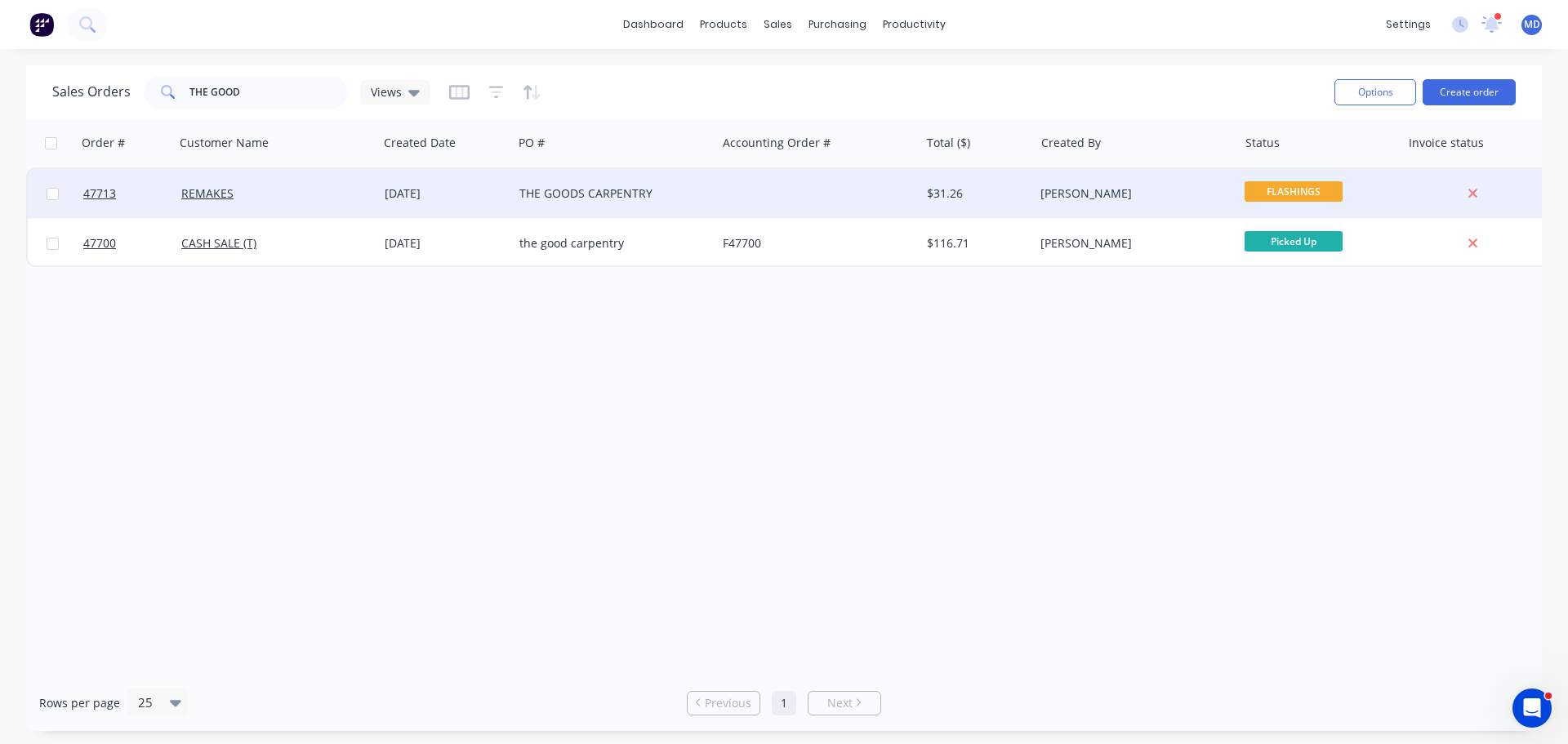
click at [54, 194] on input "checkbox" at bounding box center [52, 193] width 12 height 12
checkbox input "true"
click at [1387, 91] on button "Options" at bounding box center [1375, 93] width 82 height 26
click at [1268, 170] on div "Archive" at bounding box center [1326, 166] width 150 height 24
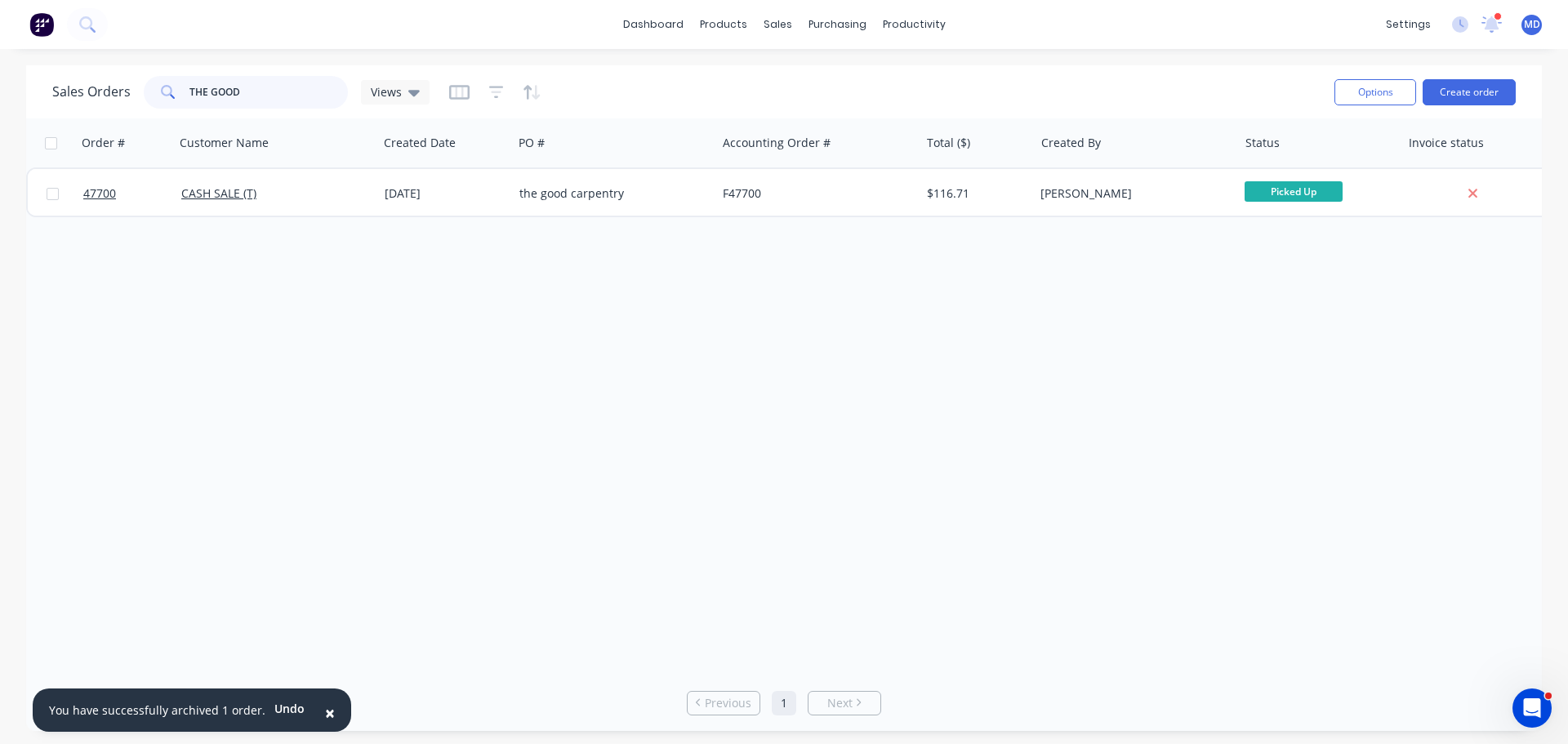
drag, startPoint x: 264, startPoint y: 81, endPoint x: 162, endPoint y: 83, distance: 102.0
click at [162, 83] on div "THE GOOD" at bounding box center [245, 93] width 204 height 33
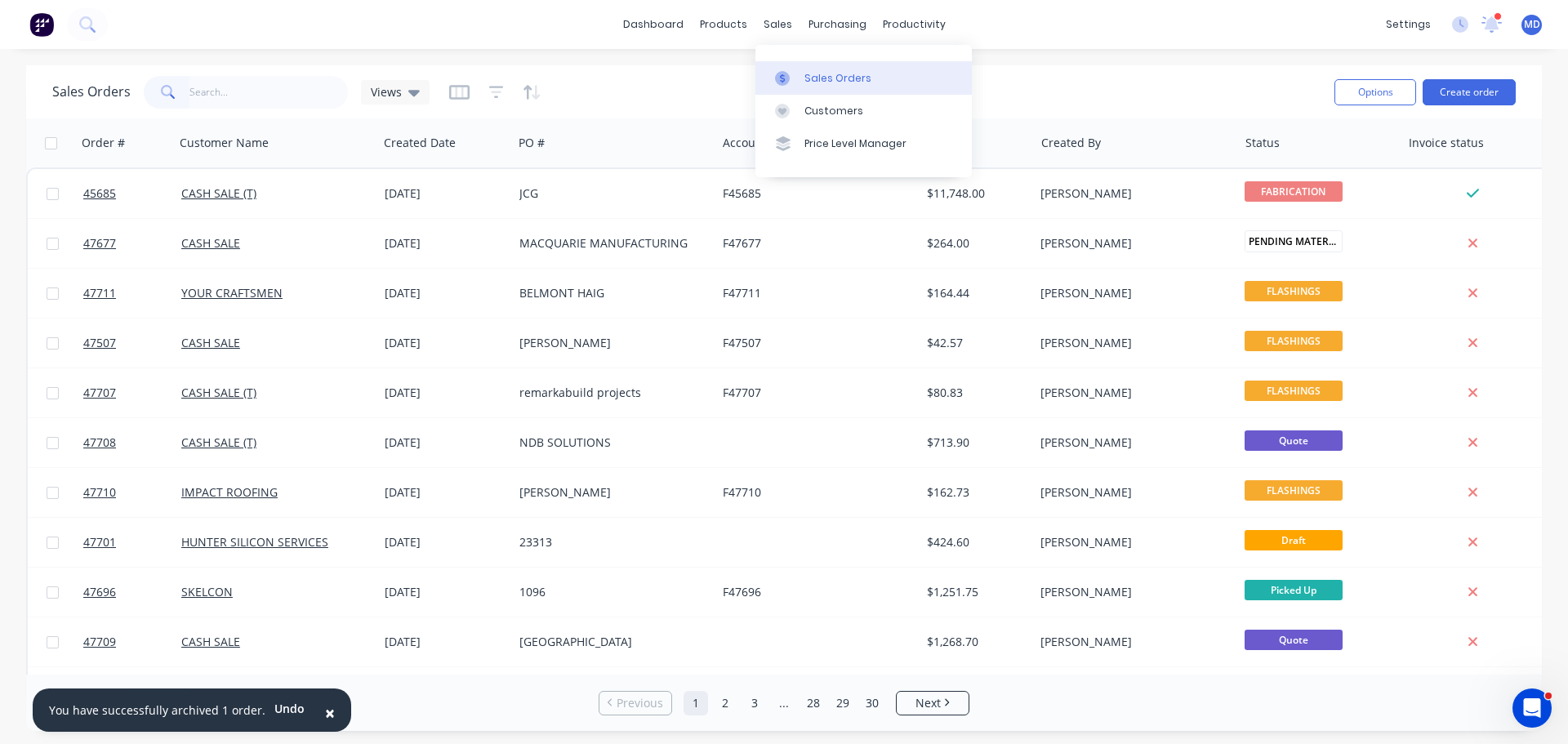
click at [805, 78] on div "Sales Orders" at bounding box center [838, 79] width 67 height 15
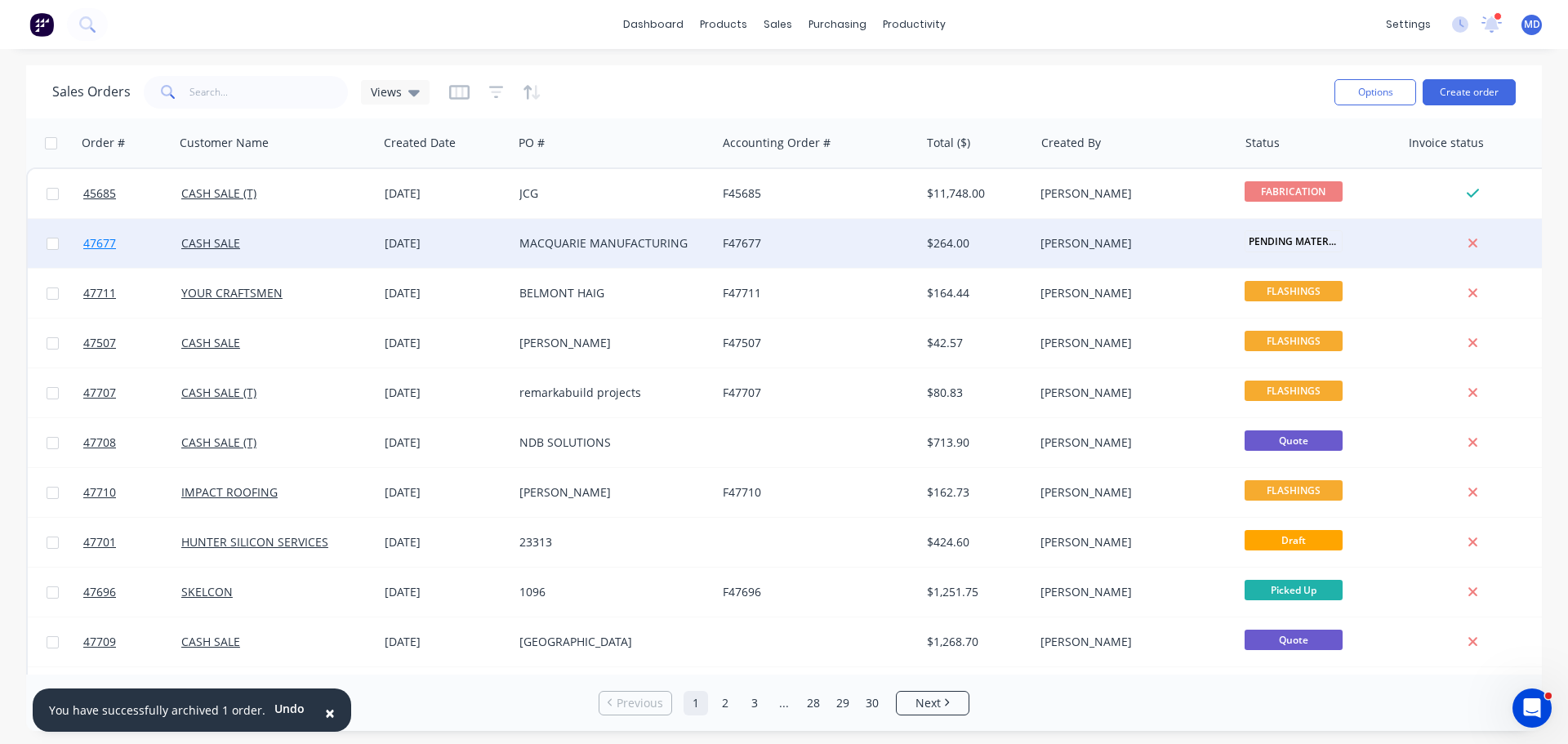
click at [116, 238] on span "47677" at bounding box center [100, 243] width 33 height 16
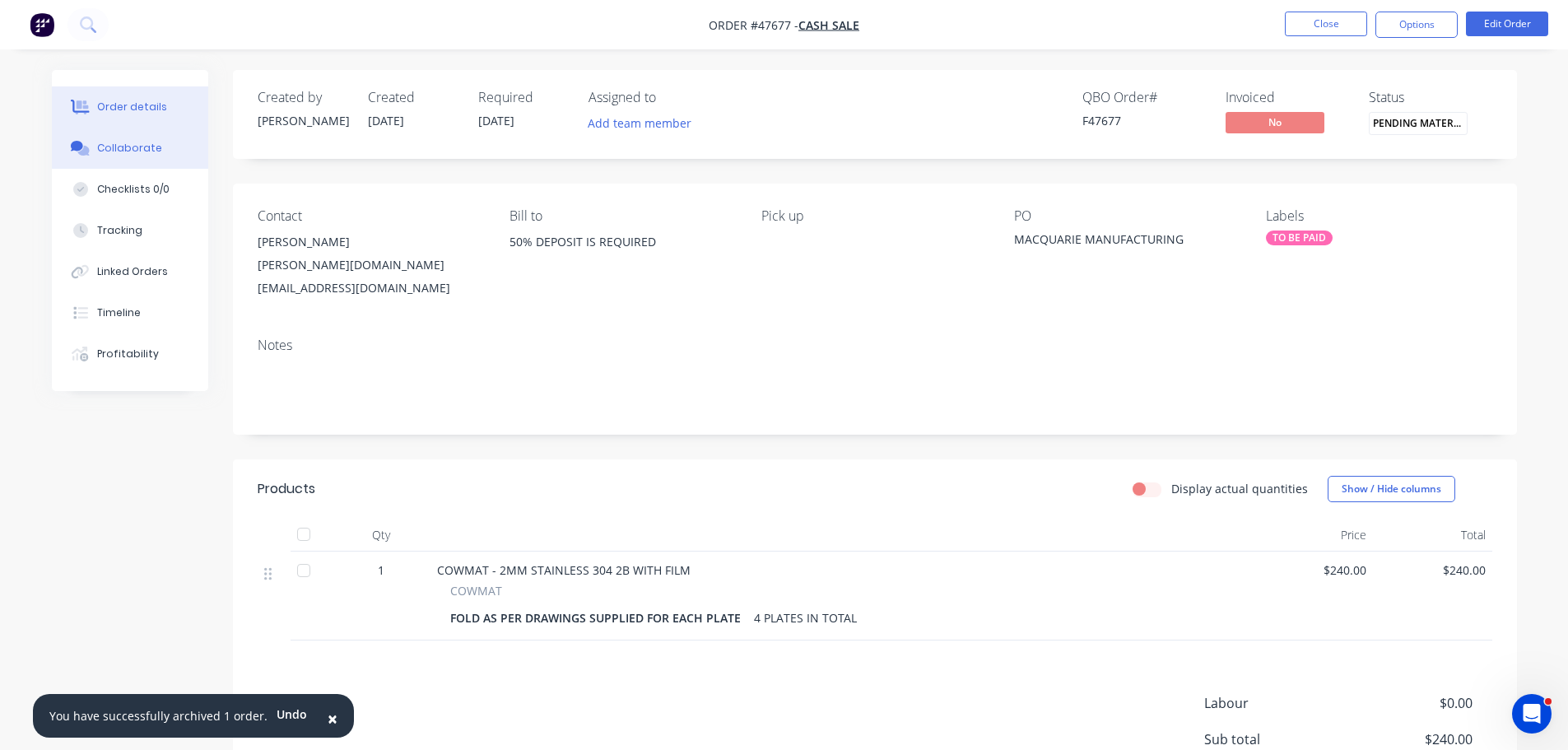
click at [128, 153] on div "Collaborate" at bounding box center [130, 148] width 65 height 15
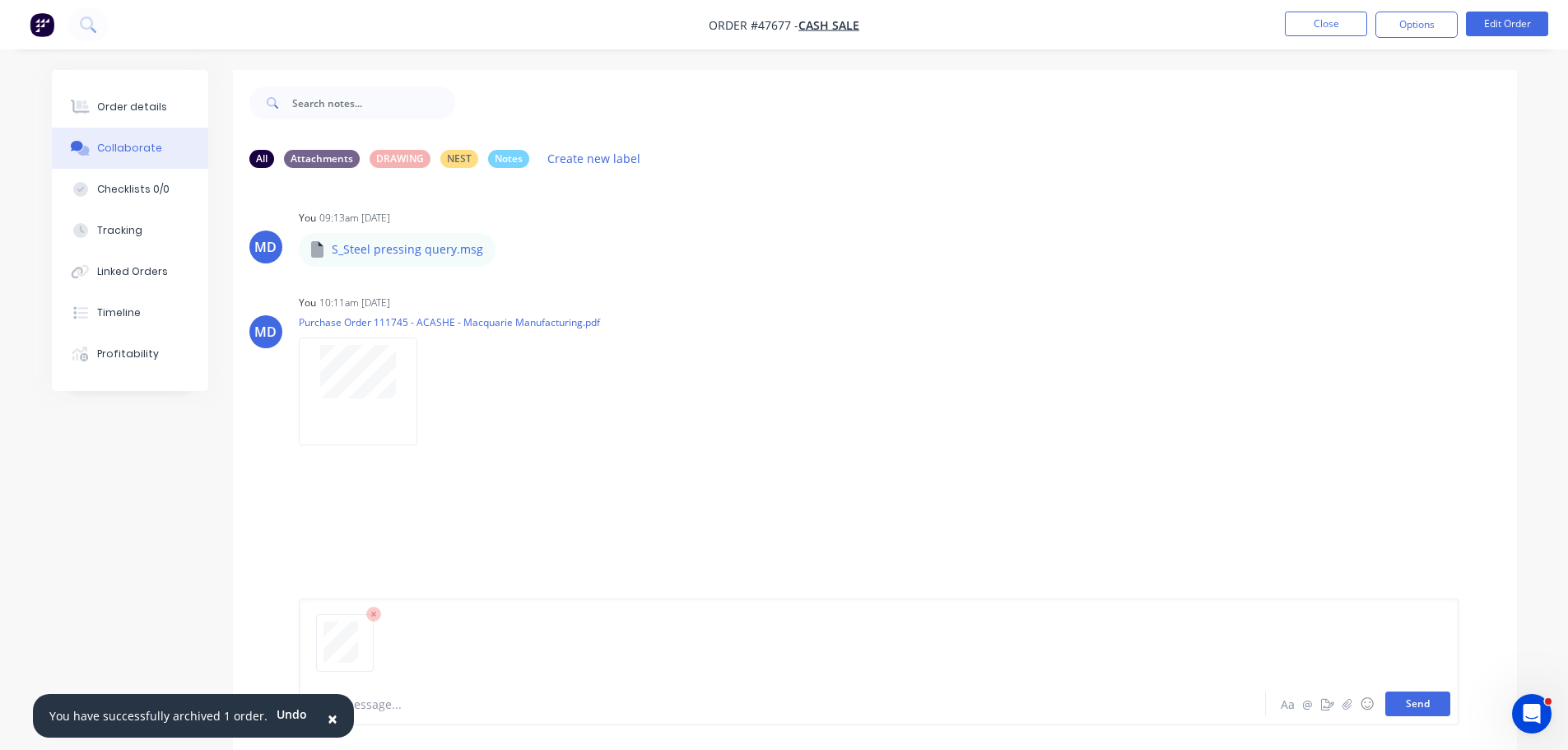
click at [1433, 705] on button "Send" at bounding box center [1418, 704] width 65 height 25
click at [386, 704] on div at bounding box center [737, 704] width 856 height 17
click at [1425, 706] on button "Send" at bounding box center [1418, 704] width 65 height 25
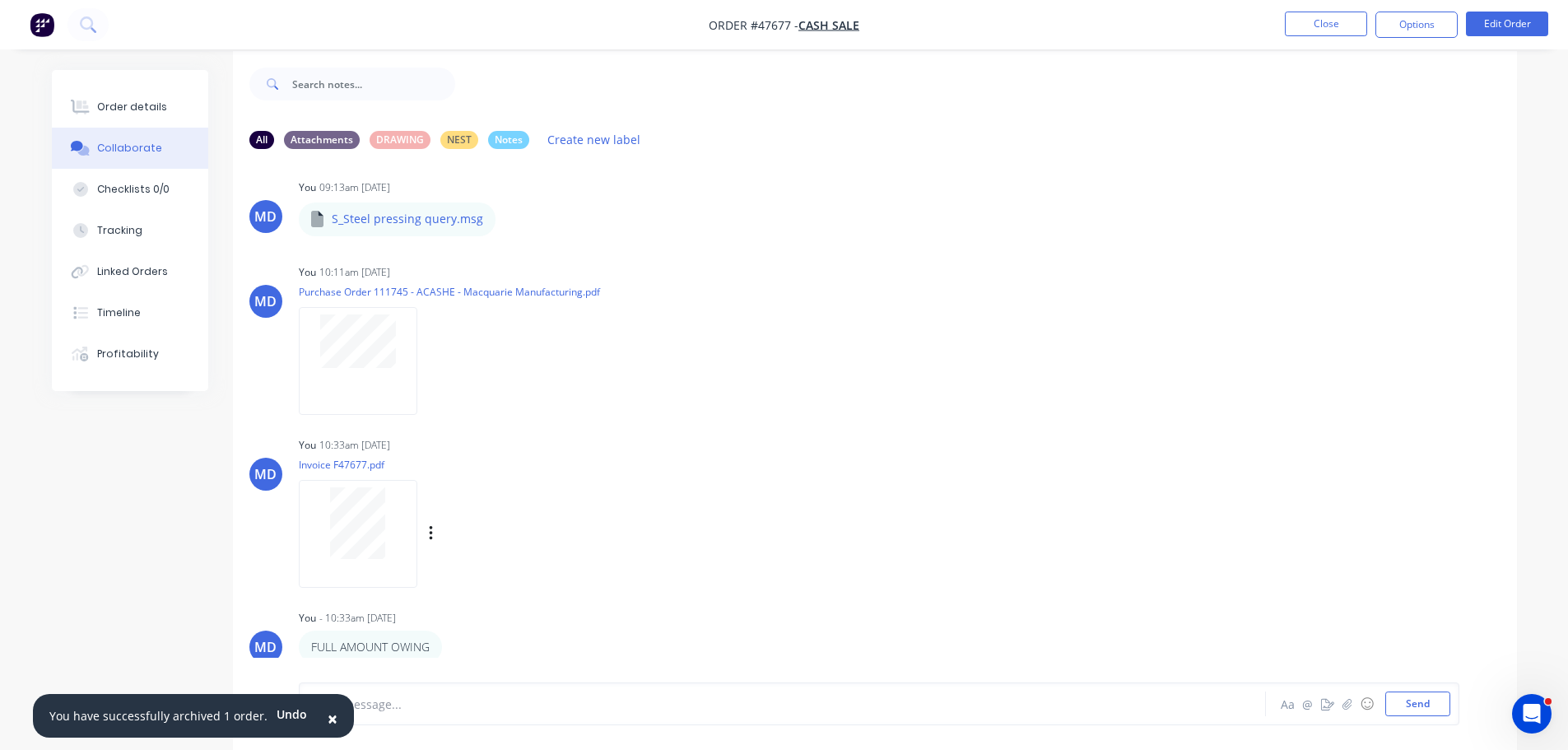
scroll to position [25, 0]
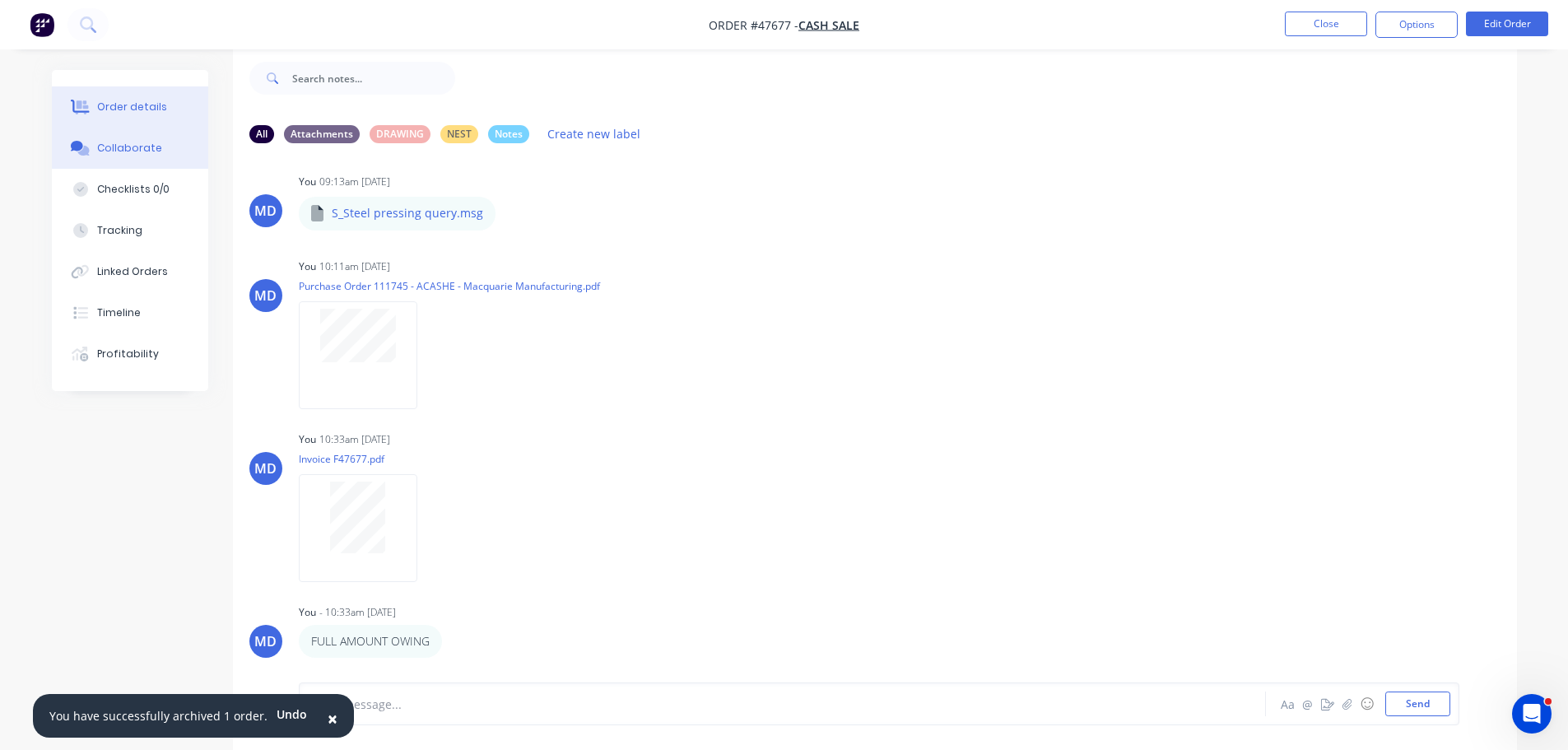
click at [137, 105] on div "Order details" at bounding box center [132, 107] width 70 height 15
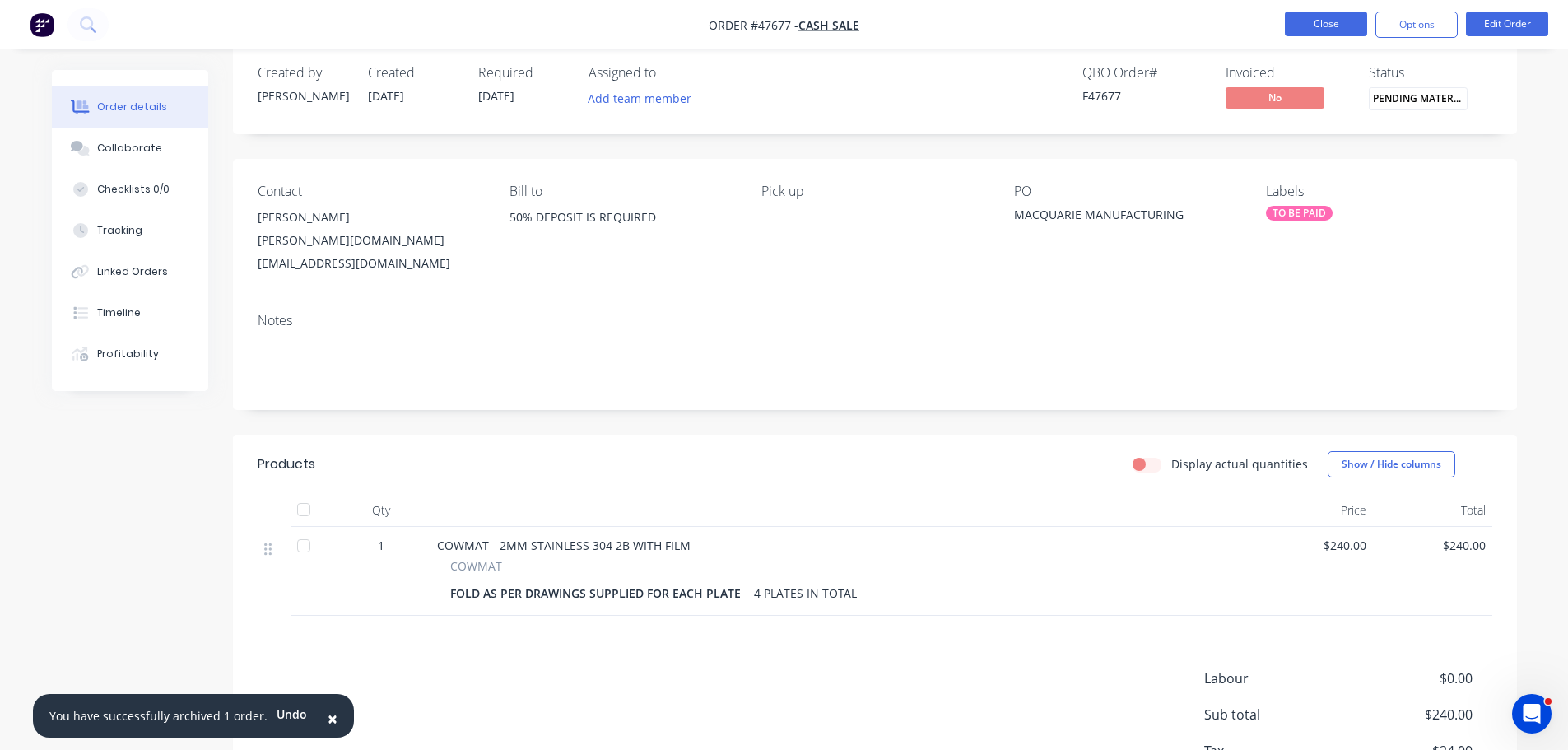
click at [1306, 16] on button "Close" at bounding box center [1326, 24] width 83 height 25
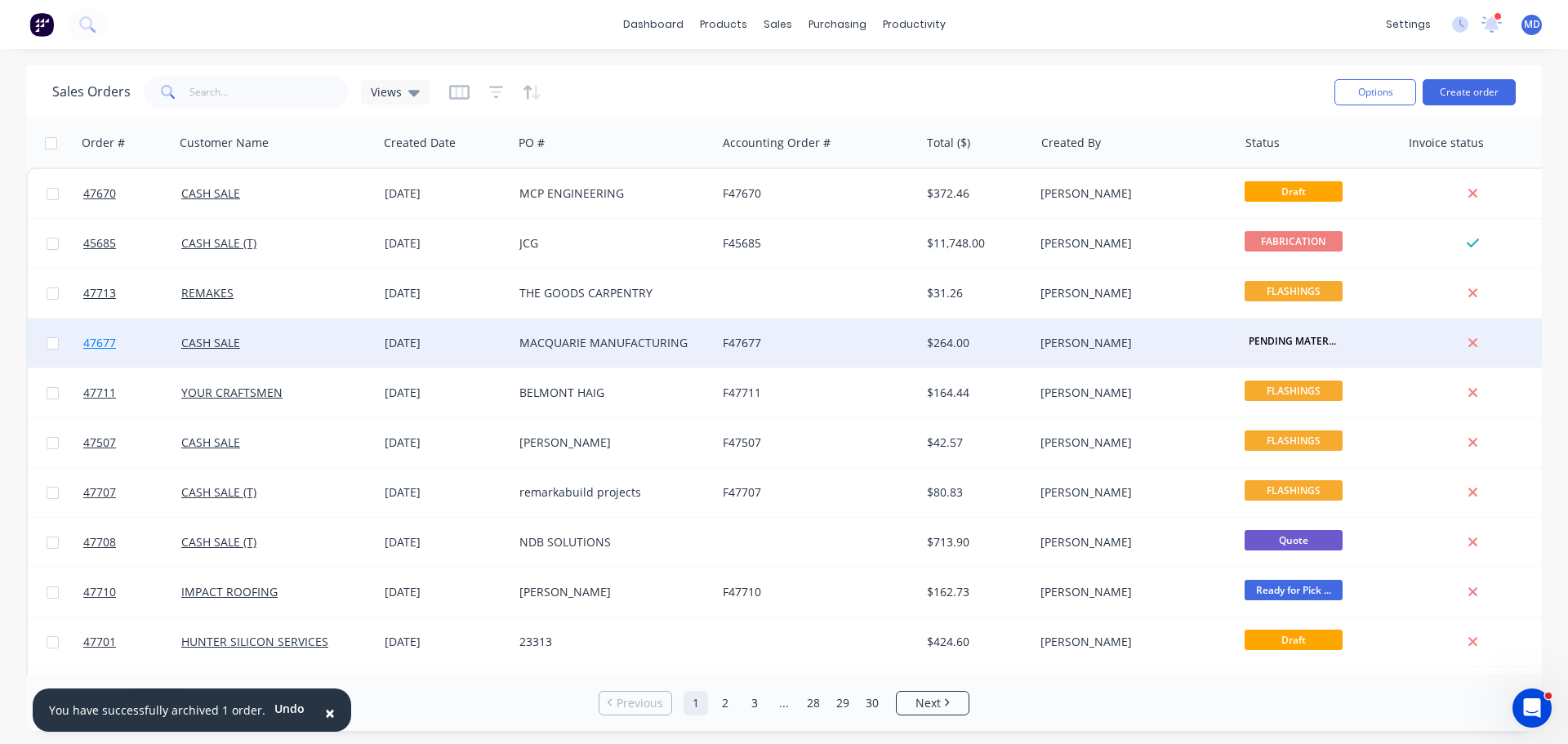
click at [112, 340] on span "47677" at bounding box center [100, 343] width 33 height 16
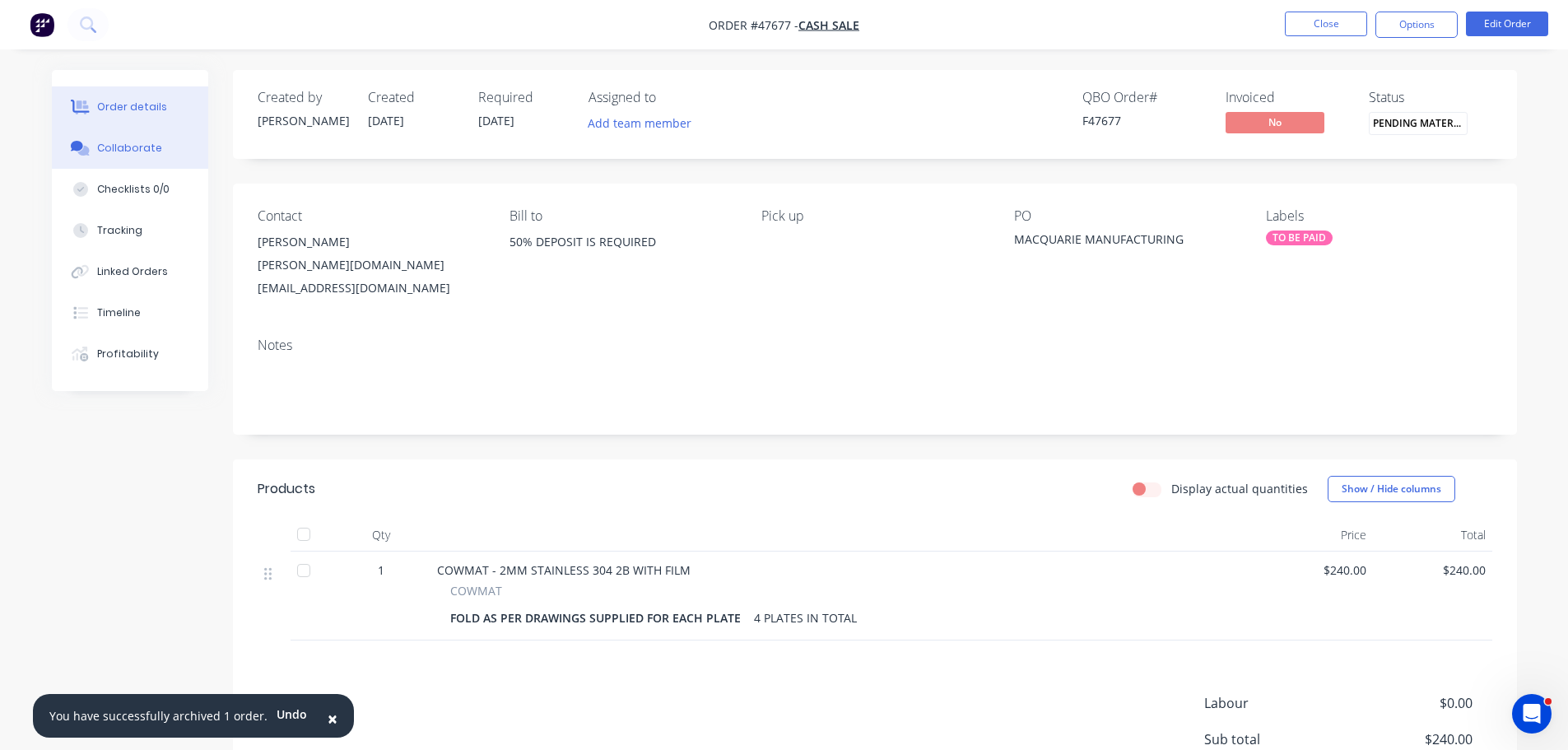
click at [145, 149] on div "Collaborate" at bounding box center [130, 148] width 65 height 15
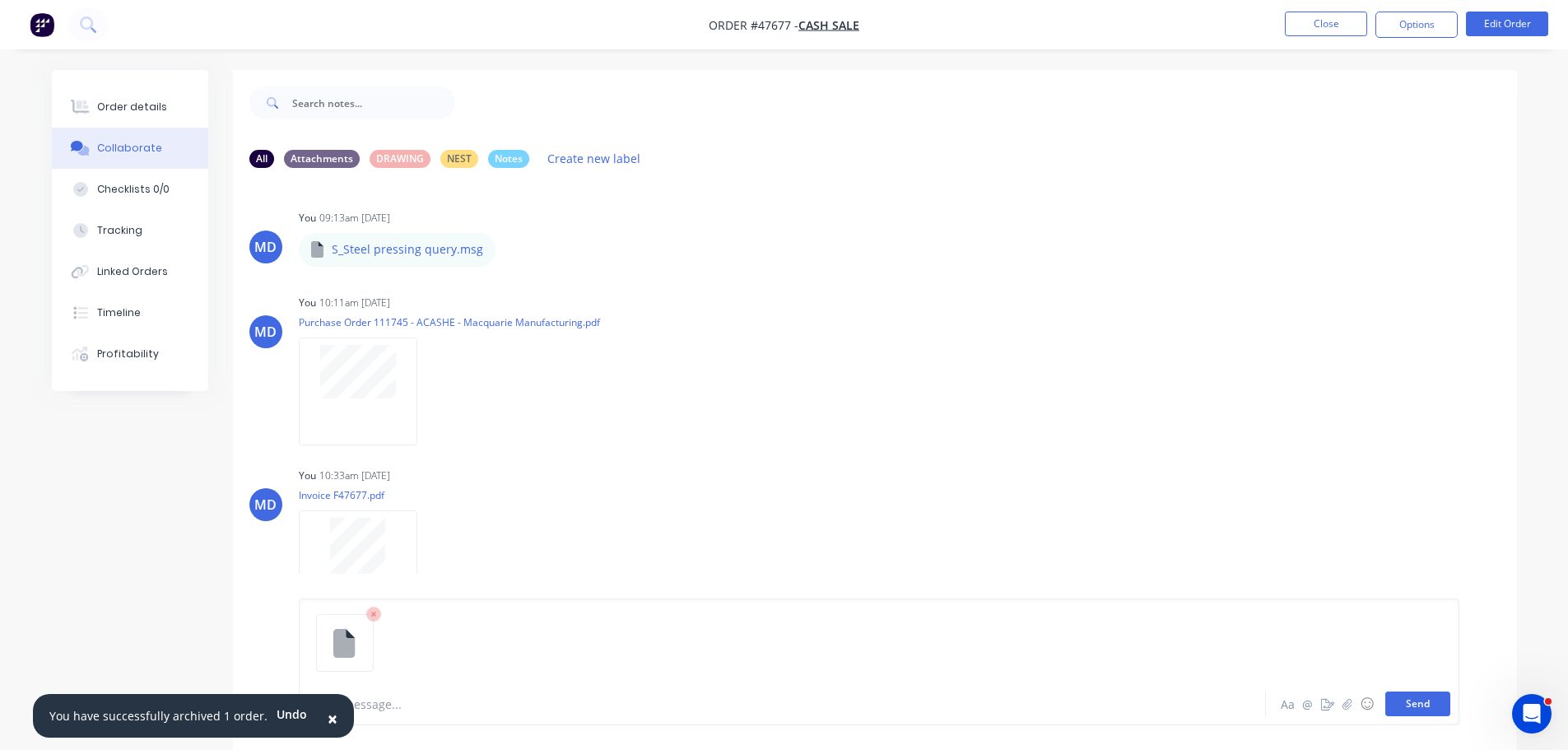
click at [1412, 698] on button "Send" at bounding box center [1418, 704] width 65 height 25
click at [126, 97] on button "Order details" at bounding box center [130, 107] width 156 height 41
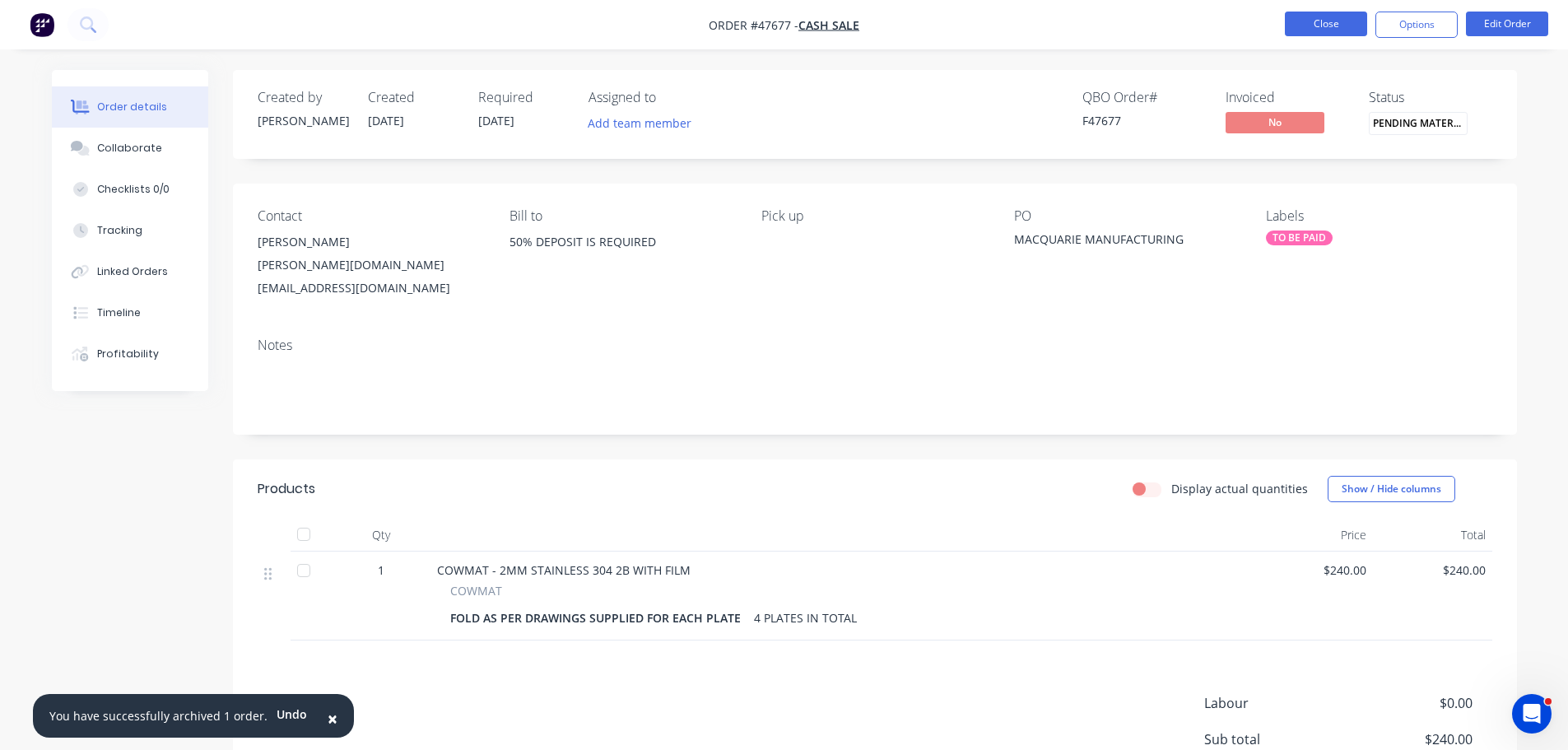
click at [1303, 19] on button "Close" at bounding box center [1326, 24] width 83 height 25
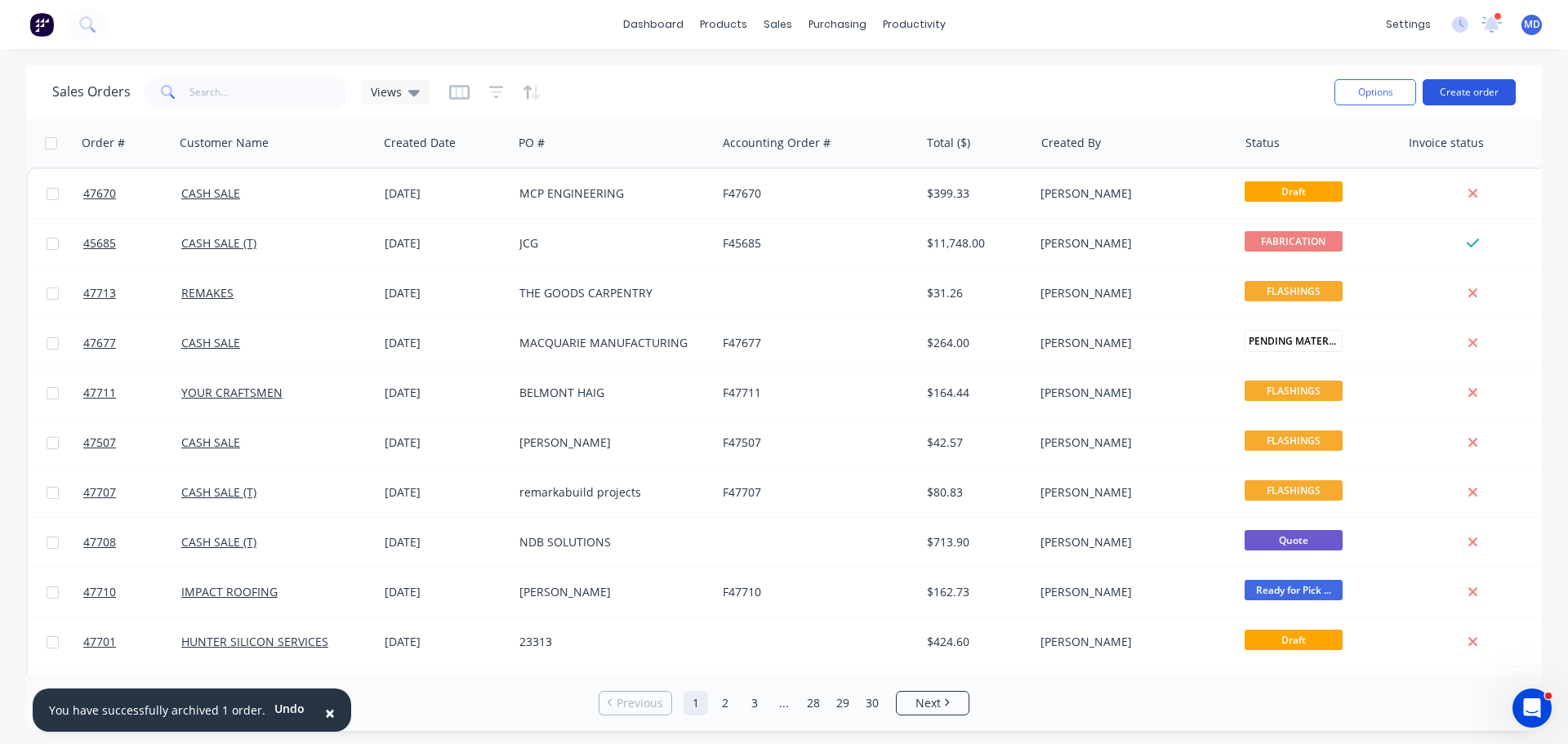
click at [1455, 96] on button "Create order" at bounding box center [1470, 93] width 93 height 26
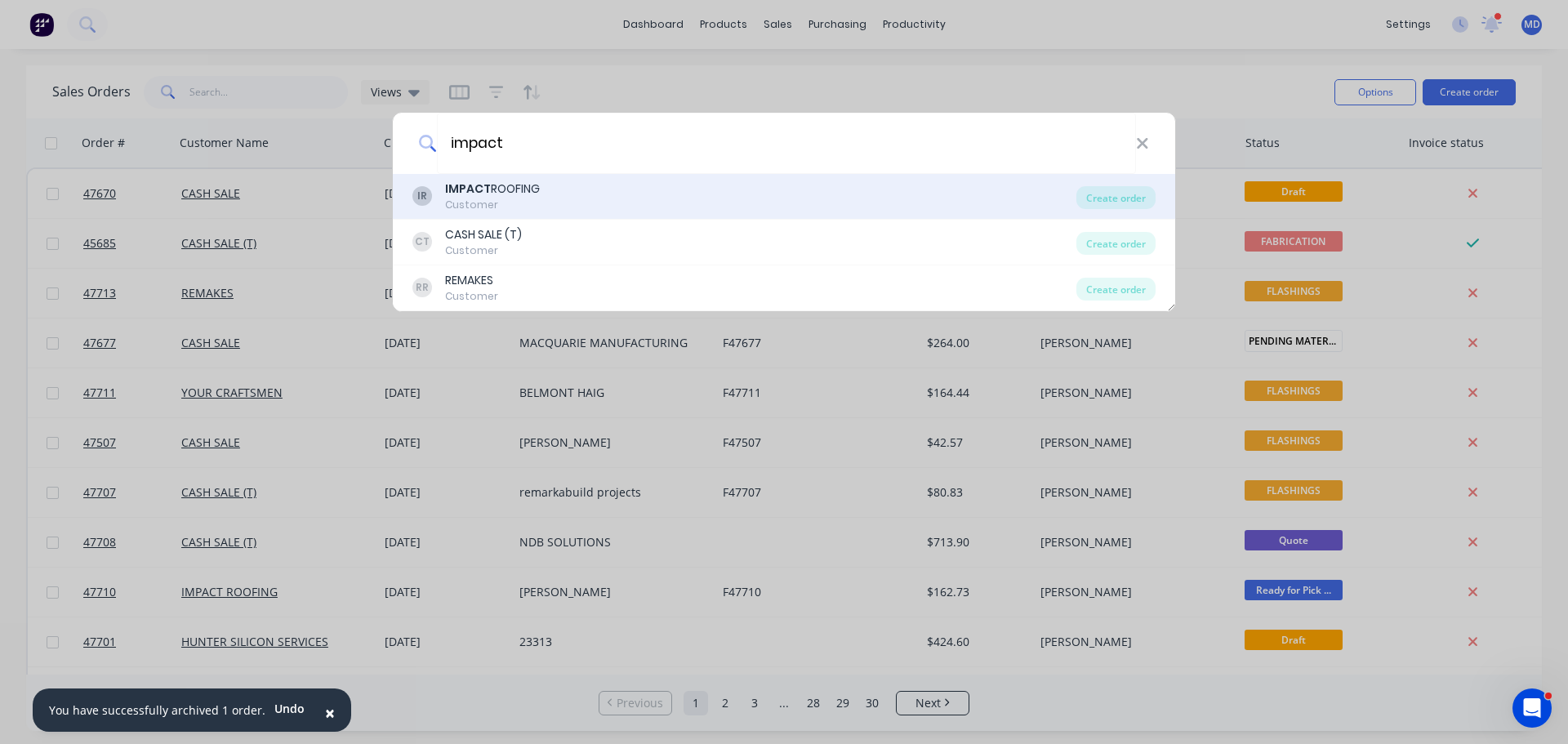
type input "impact"
click at [433, 186] on div "IR IMPACT ROOFING Customer" at bounding box center [744, 196] width 664 height 32
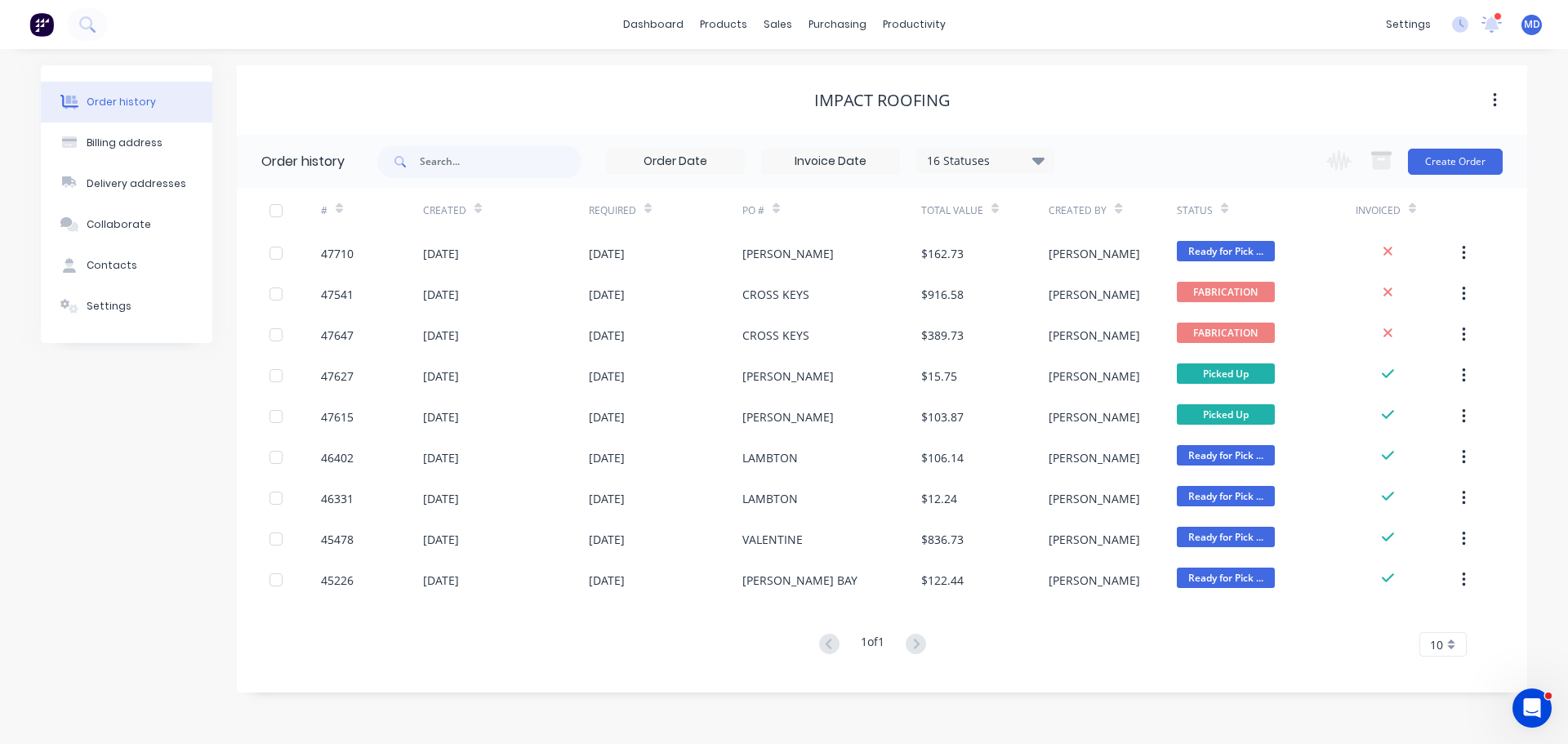
click at [974, 168] on div "16 Statuses" at bounding box center [986, 161] width 137 height 18
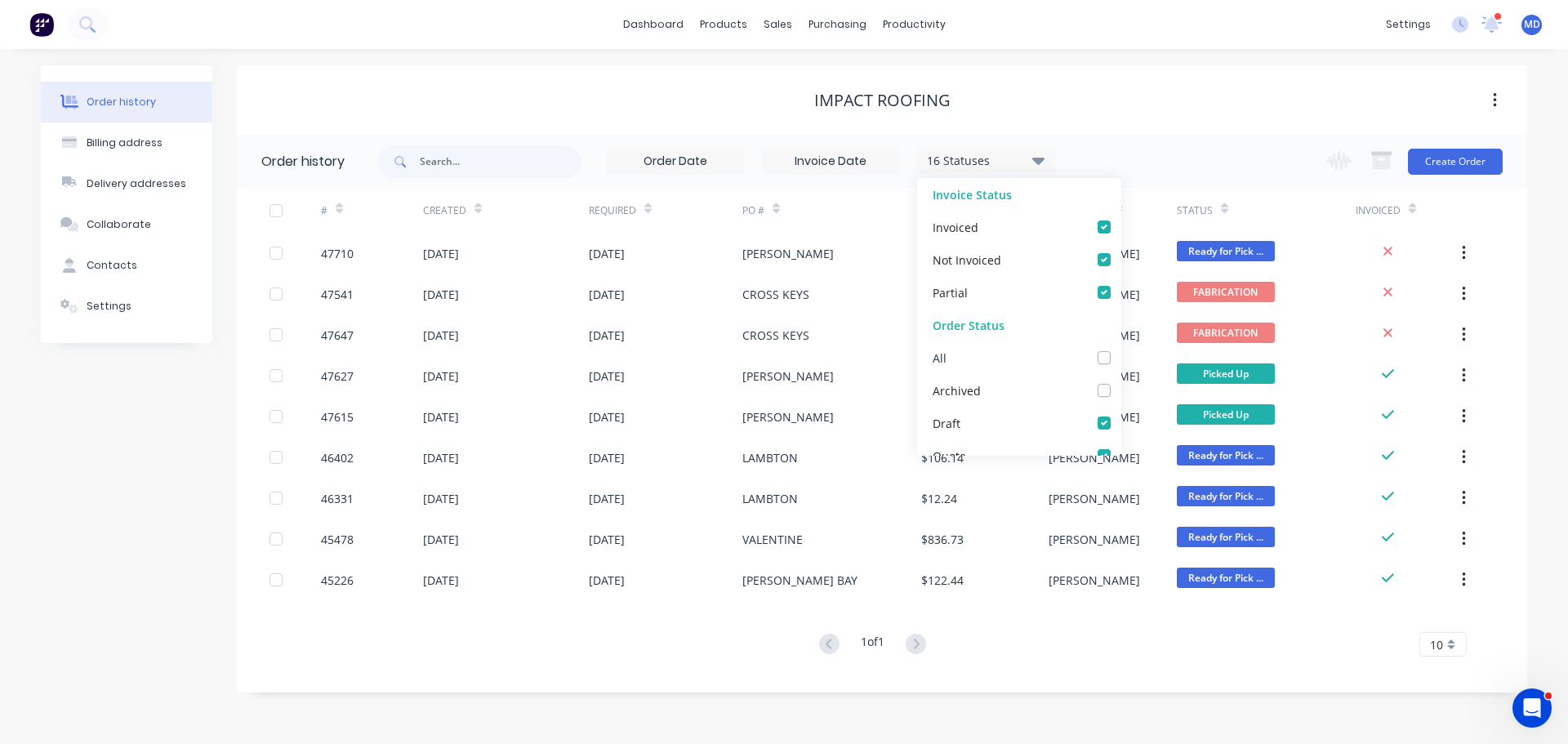
click at [1121, 349] on label at bounding box center [1121, 349] width 0 height 0
click at [1121, 356] on input "checkbox" at bounding box center [1127, 356] width 13 height 16
checkbox input "true"
click at [1139, 138] on div "17 Statuses Invoice Status Invoiced Not Invoiced Partial Order Status All Archi…" at bounding box center [953, 161] width 1150 height 53
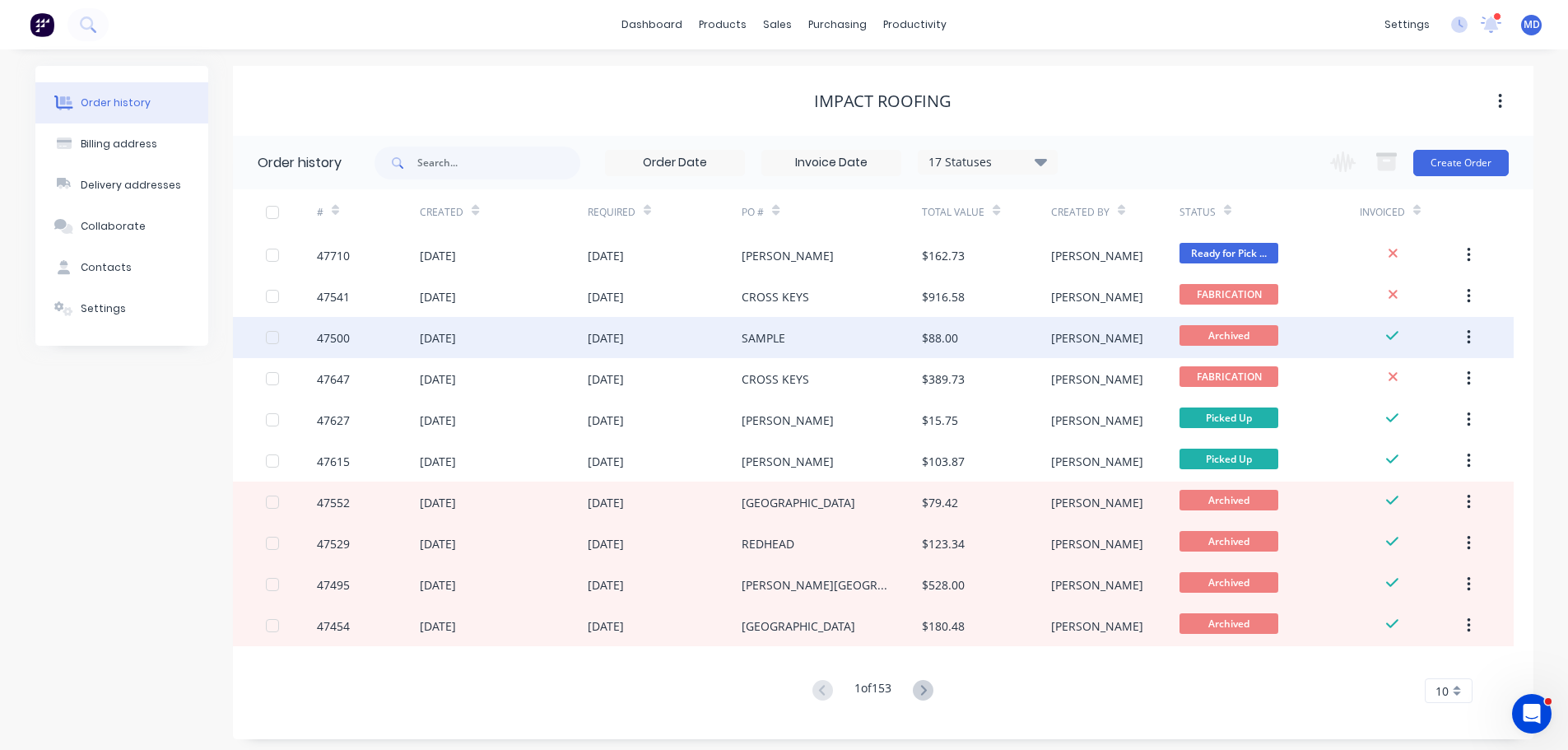
click at [319, 335] on div "47500" at bounding box center [334, 338] width 33 height 17
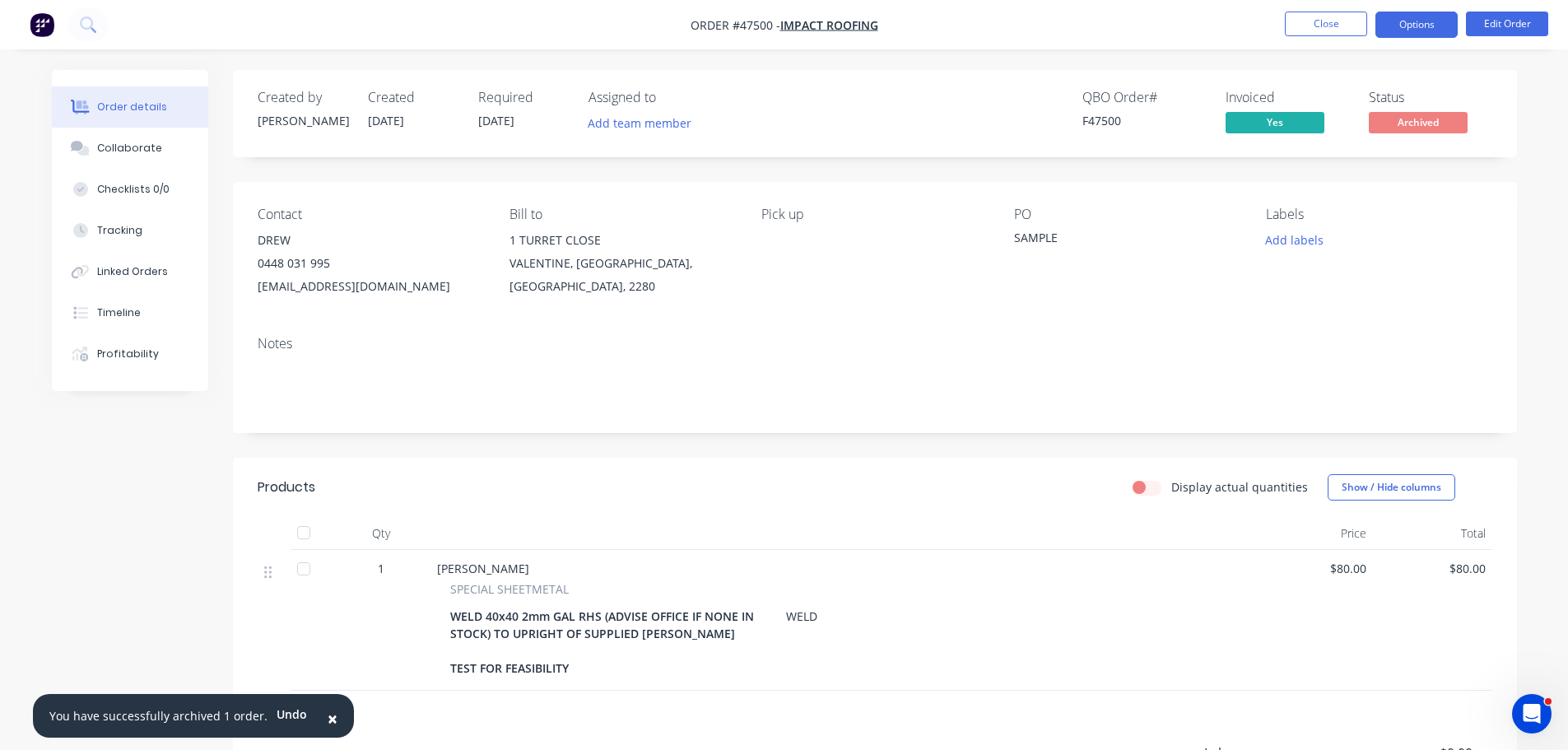
click at [1421, 21] on button "Options" at bounding box center [1417, 25] width 83 height 26
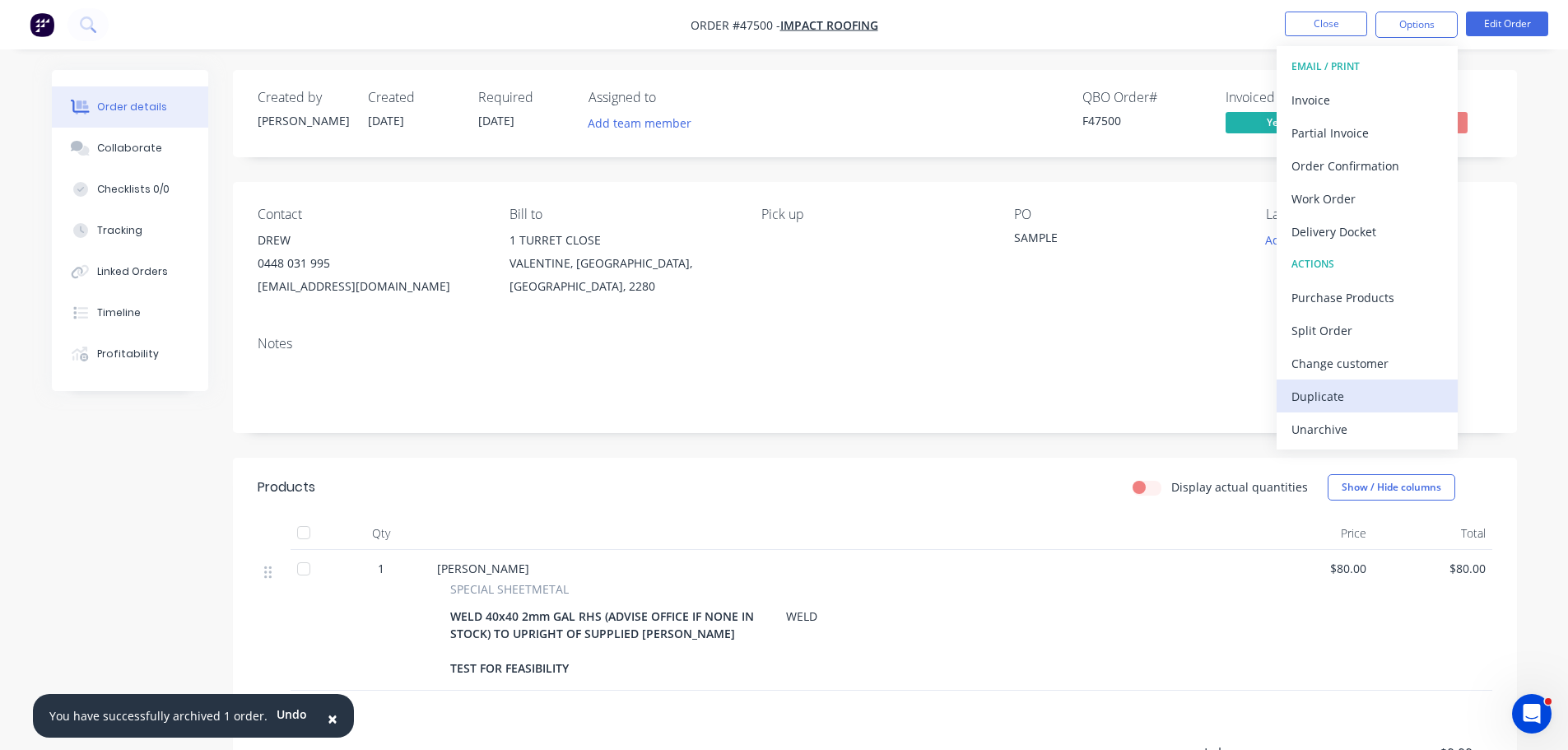
click at [1315, 400] on div "Duplicate" at bounding box center [1367, 396] width 151 height 24
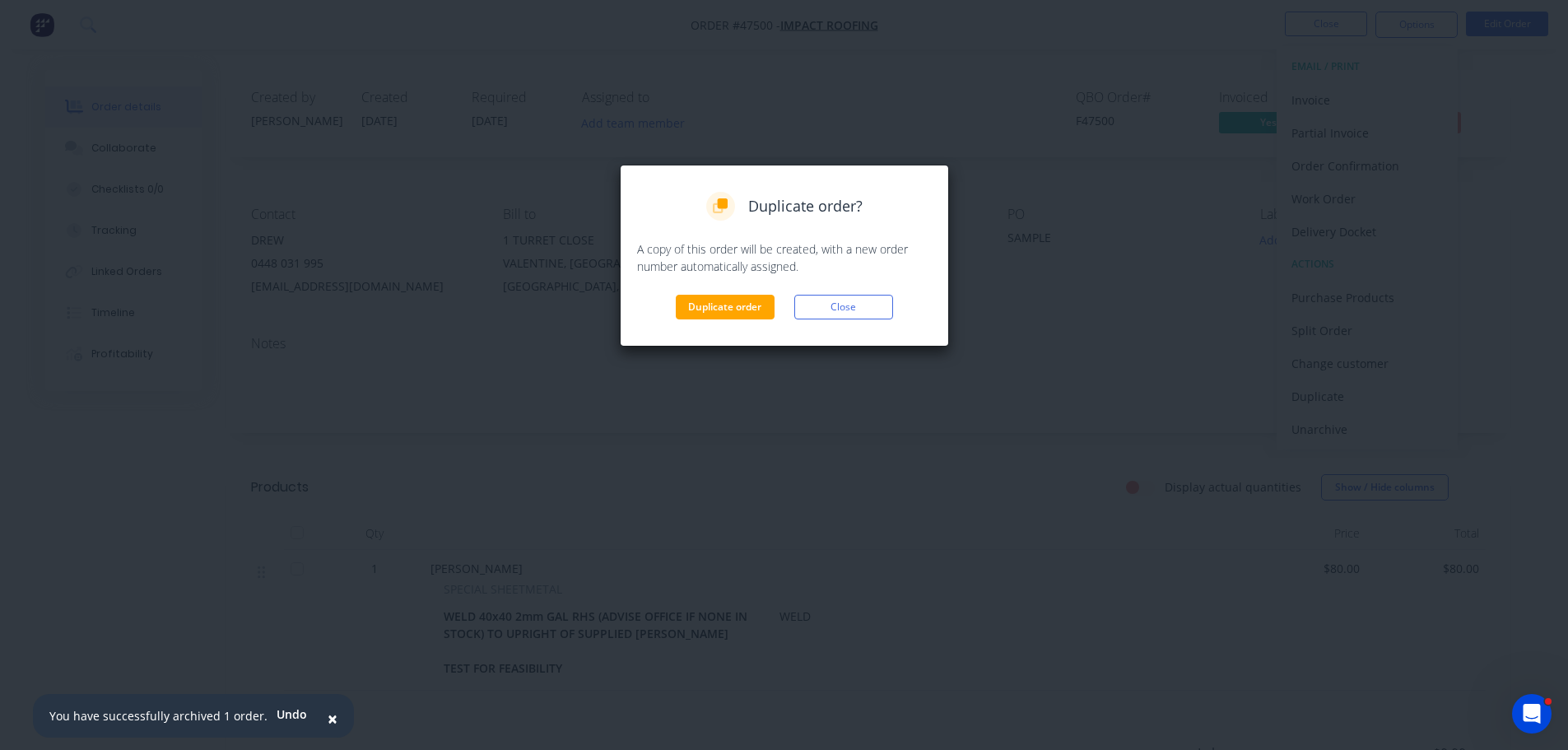
click at [725, 320] on div "Duplicate order? A copy of this order will be created, with a new order number …" at bounding box center [784, 255] width 329 height 182
click at [724, 314] on button "Duplicate order" at bounding box center [726, 307] width 99 height 25
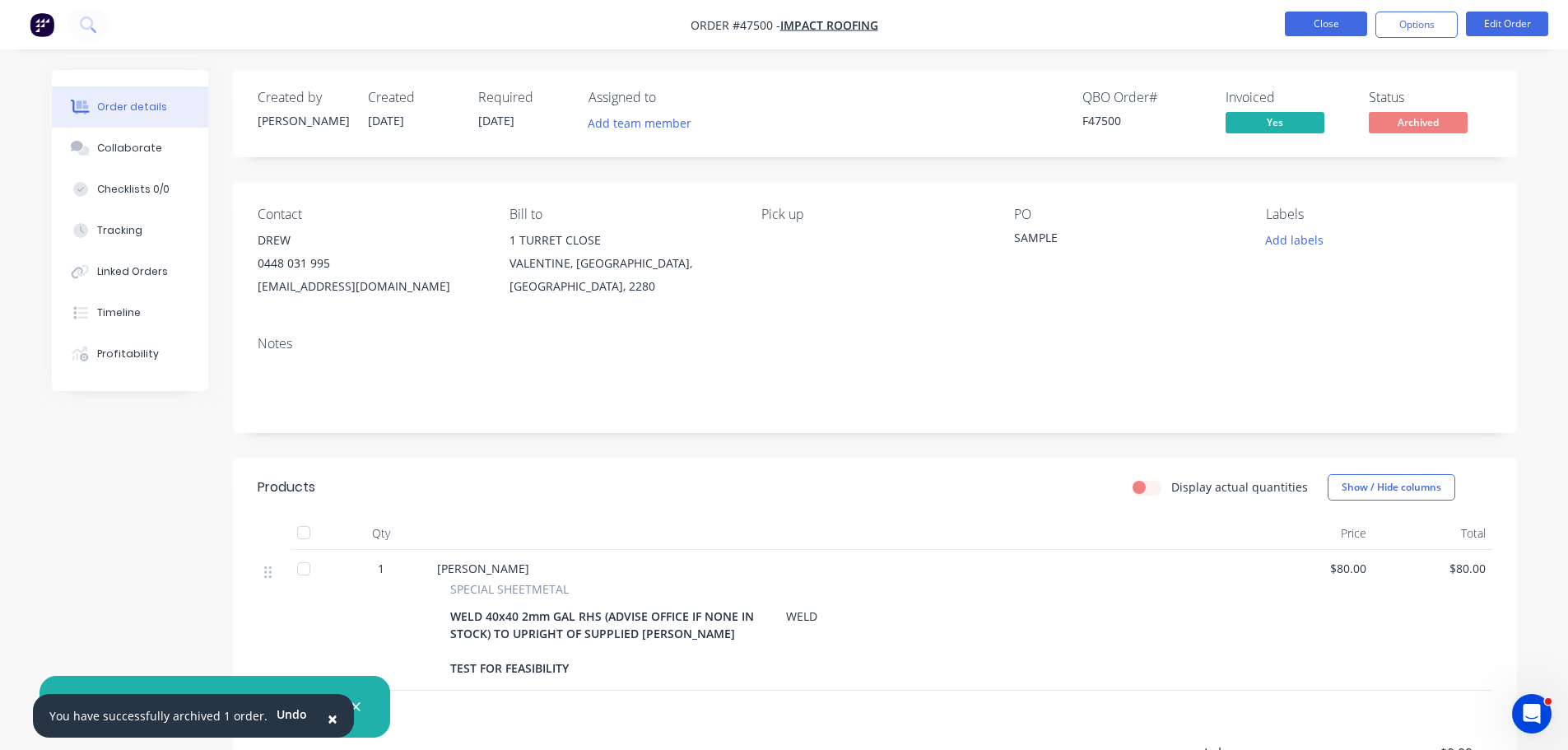
click at [1326, 27] on button "Close" at bounding box center [1326, 24] width 83 height 25
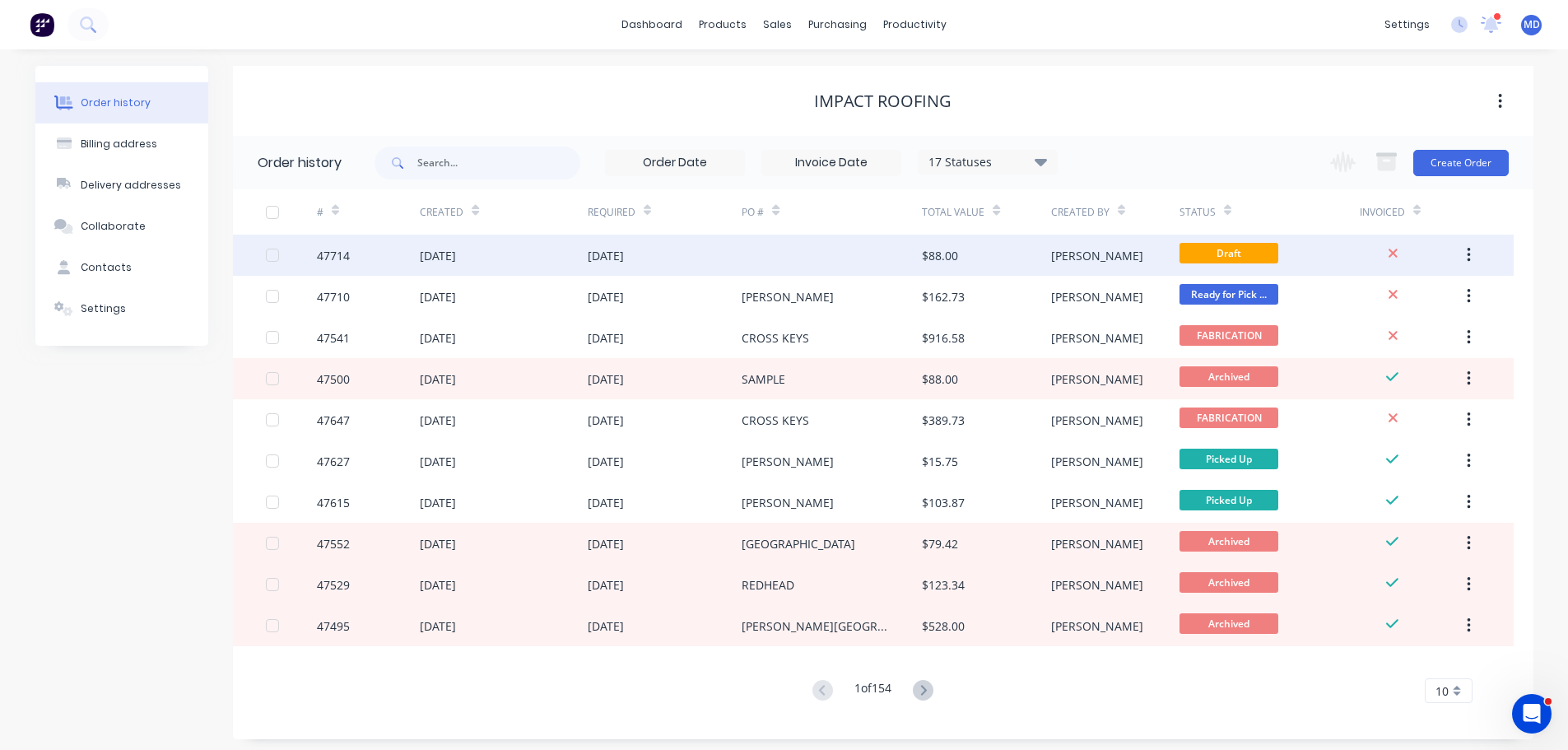
click at [331, 245] on div "47714" at bounding box center [368, 255] width 103 height 41
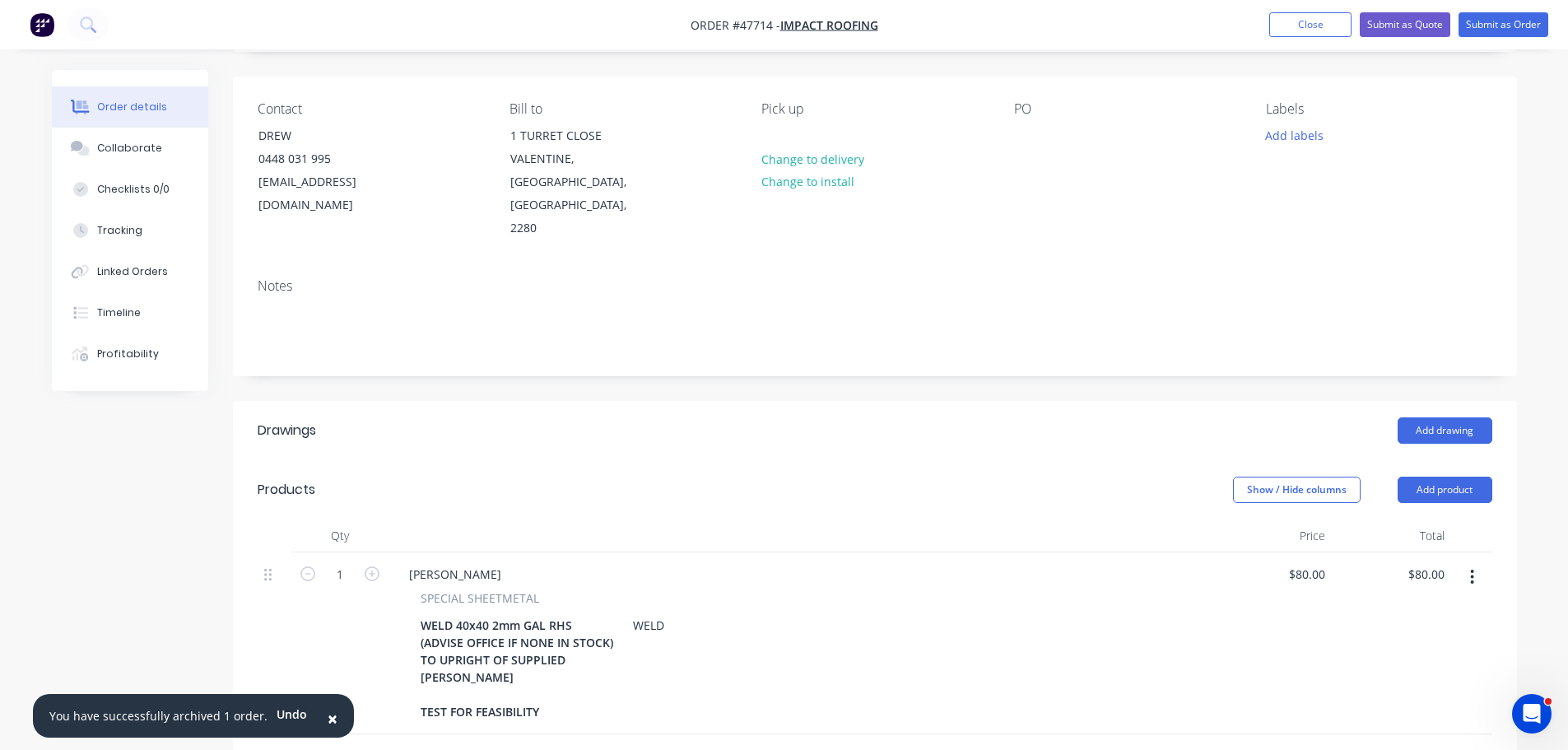
scroll to position [247, 0]
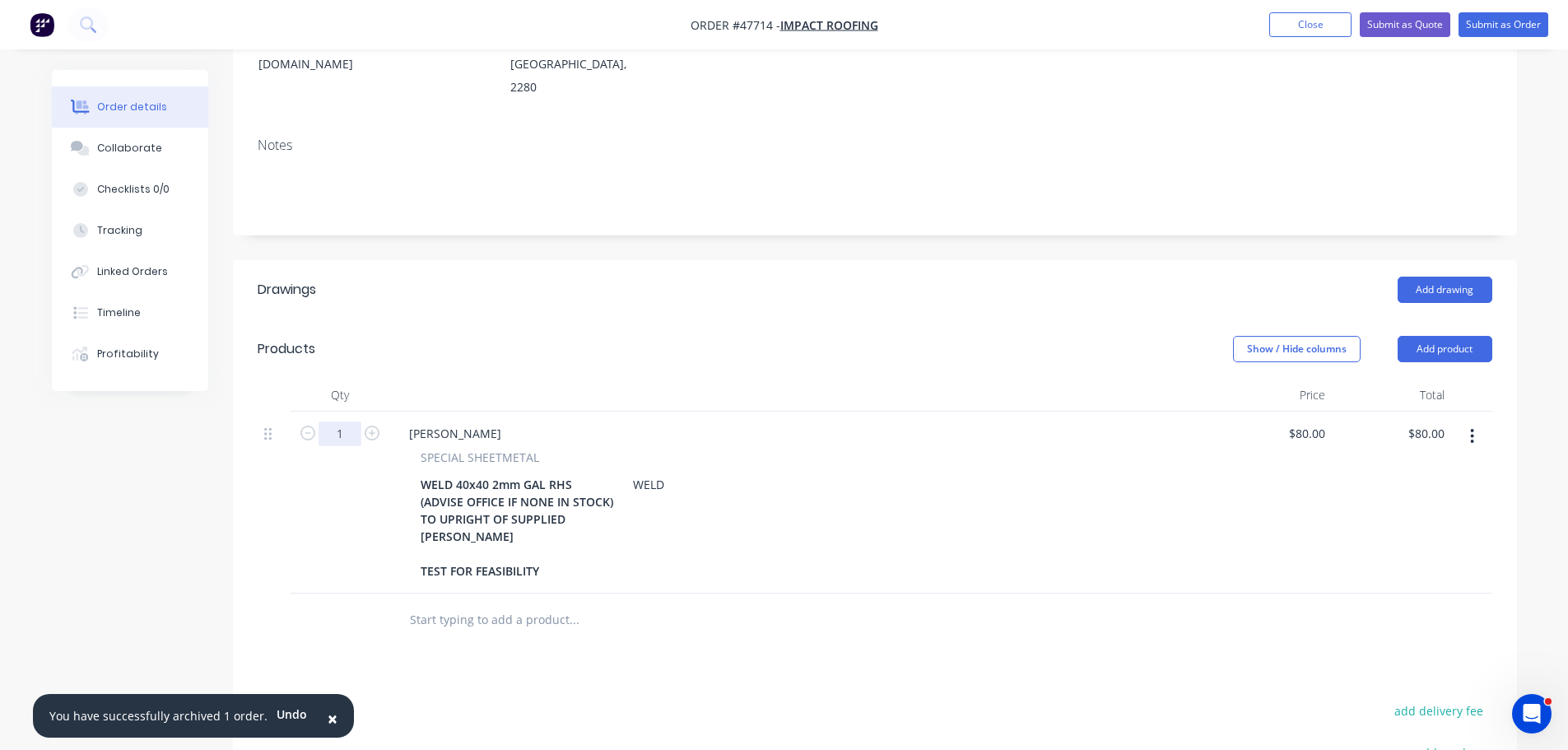
click at [338, 421] on input "1" at bounding box center [340, 434] width 43 height 25
type input "68"
type input "$5,440.00"
click at [696, 379] on div at bounding box center [801, 396] width 823 height 33
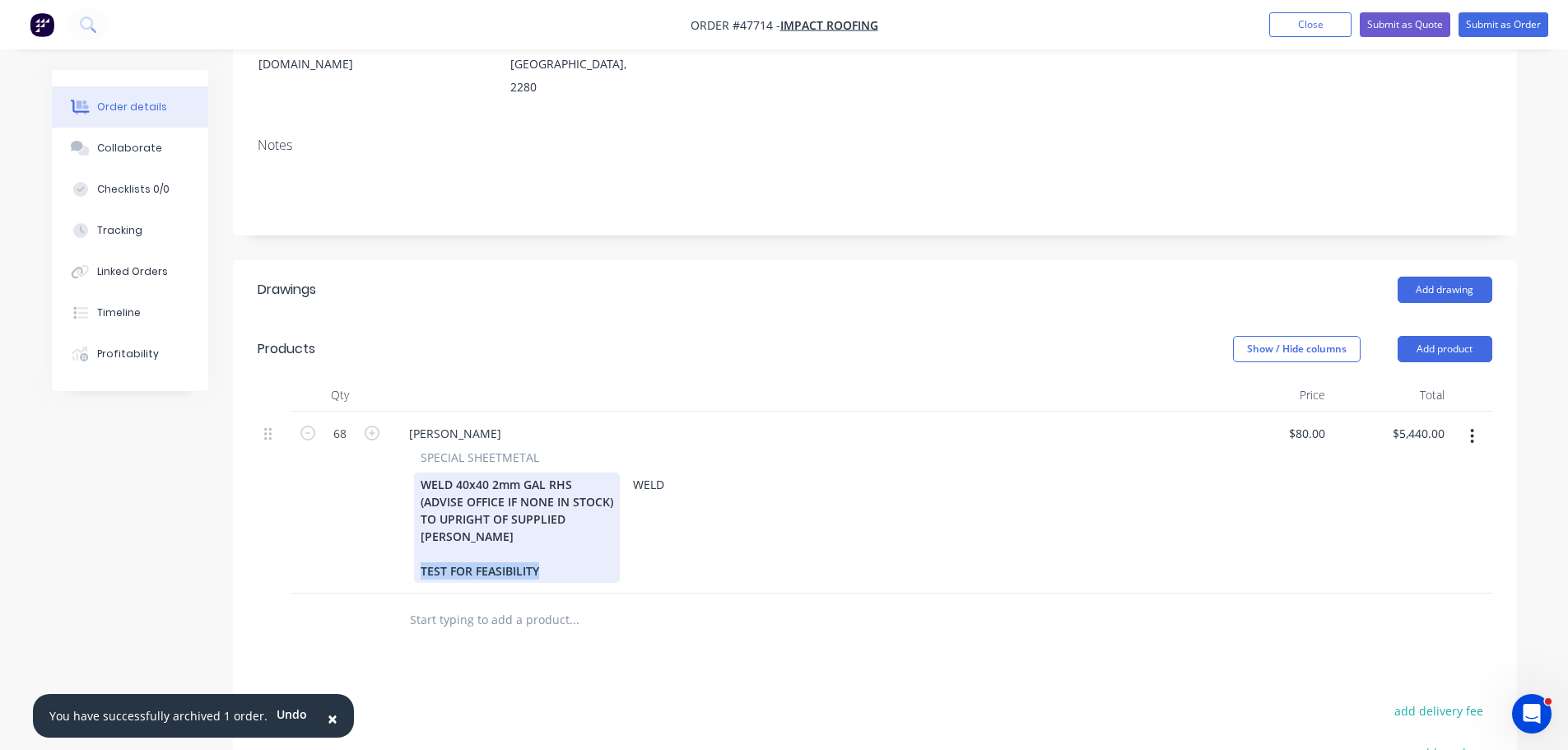
drag, startPoint x: 542, startPoint y: 525, endPoint x: 413, endPoint y: 530, distance: 129.1
click at [414, 530] on div "WELD 40x40 2mm GAL RHS (ADVISE OFFICE IF NONE IN STOCK) TO UPRIGHT OF SUPPLIED …" at bounding box center [516, 528] width 206 height 111
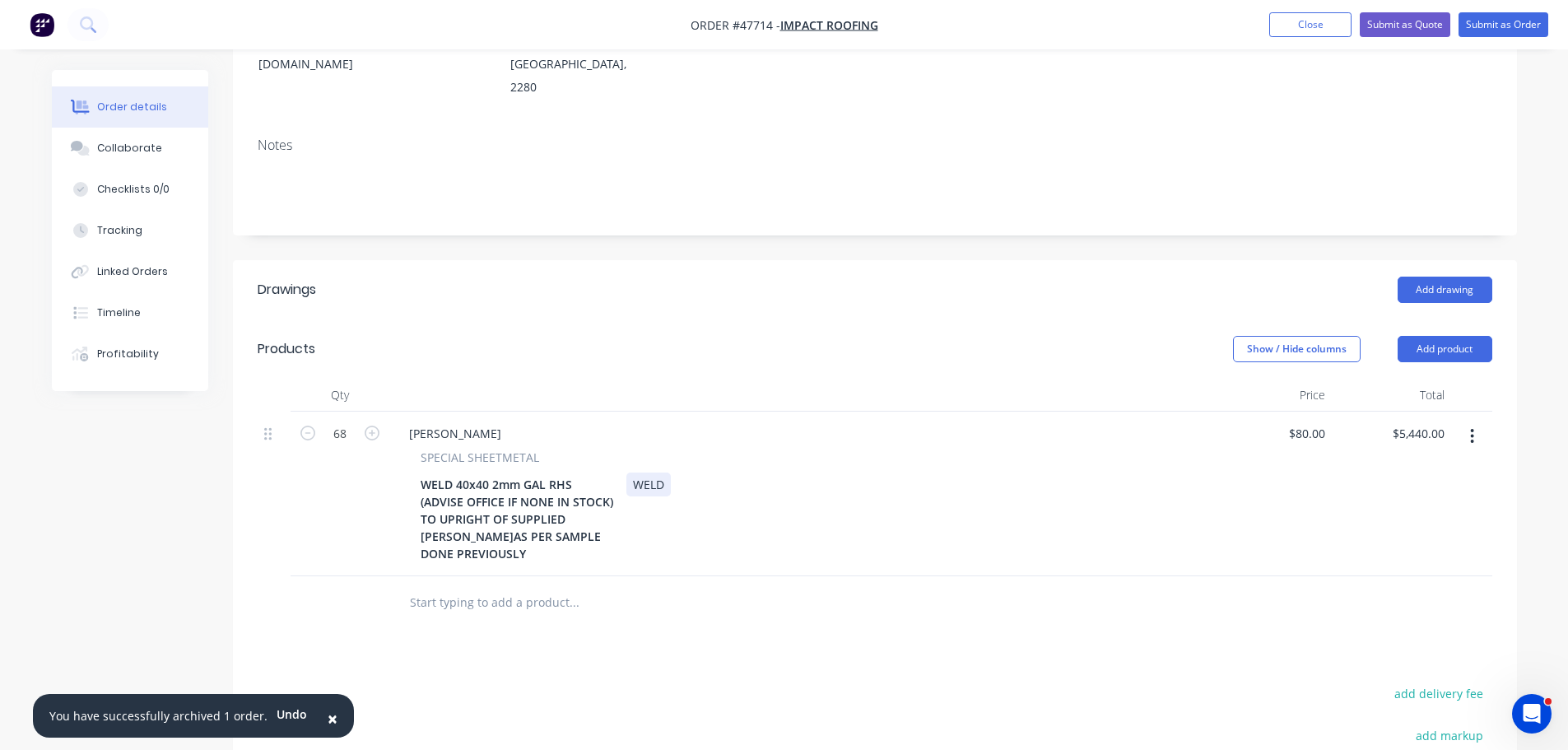
click at [825, 472] on div "WELD 40x40 2mm GAL RHS (ADVISE OFFICE IF NONE IN STOCK) TO UPRIGHT OF SUPPLIED …" at bounding box center [797, 519] width 767 height 93
type input "$0.00"
click at [1172, 449] on div "SPECIAL SHEETMETAL" at bounding box center [800, 457] width 760 height 17
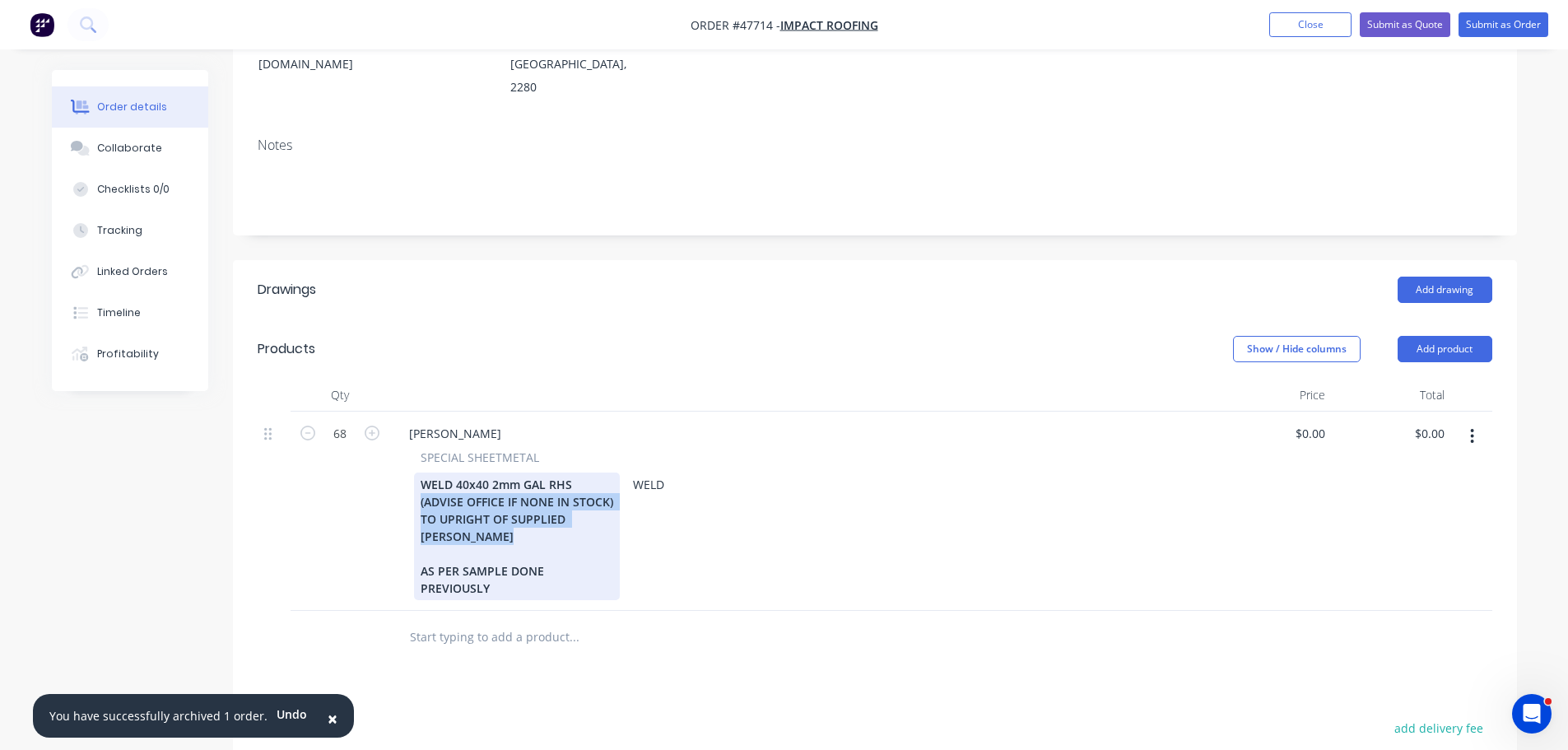
drag, startPoint x: 474, startPoint y: 494, endPoint x: 416, endPoint y: 463, distance: 65.8
click at [416, 472] on div "WELD 40x40 2mm GAL RHS (ADVISE OFFICE IF NONE IN STOCK) TO UPRIGHT OF SUPPLIED …" at bounding box center [516, 536] width 206 height 128
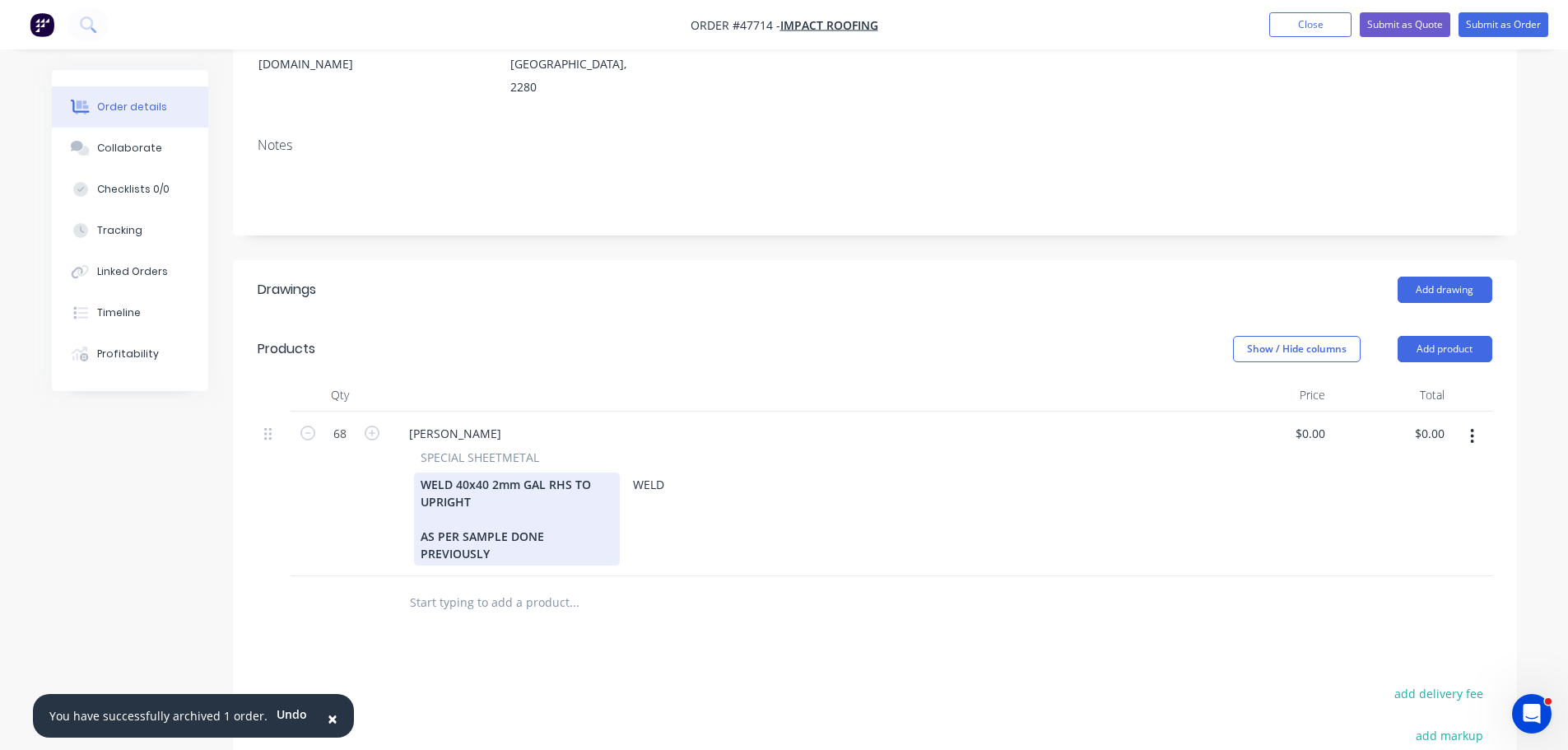
click at [416, 491] on div "WELD 40x40 2mm GAL RHS TO UPRIGHT AS PER SAMPLE DONE PREVIOUSLY" at bounding box center [516, 519] width 206 height 93
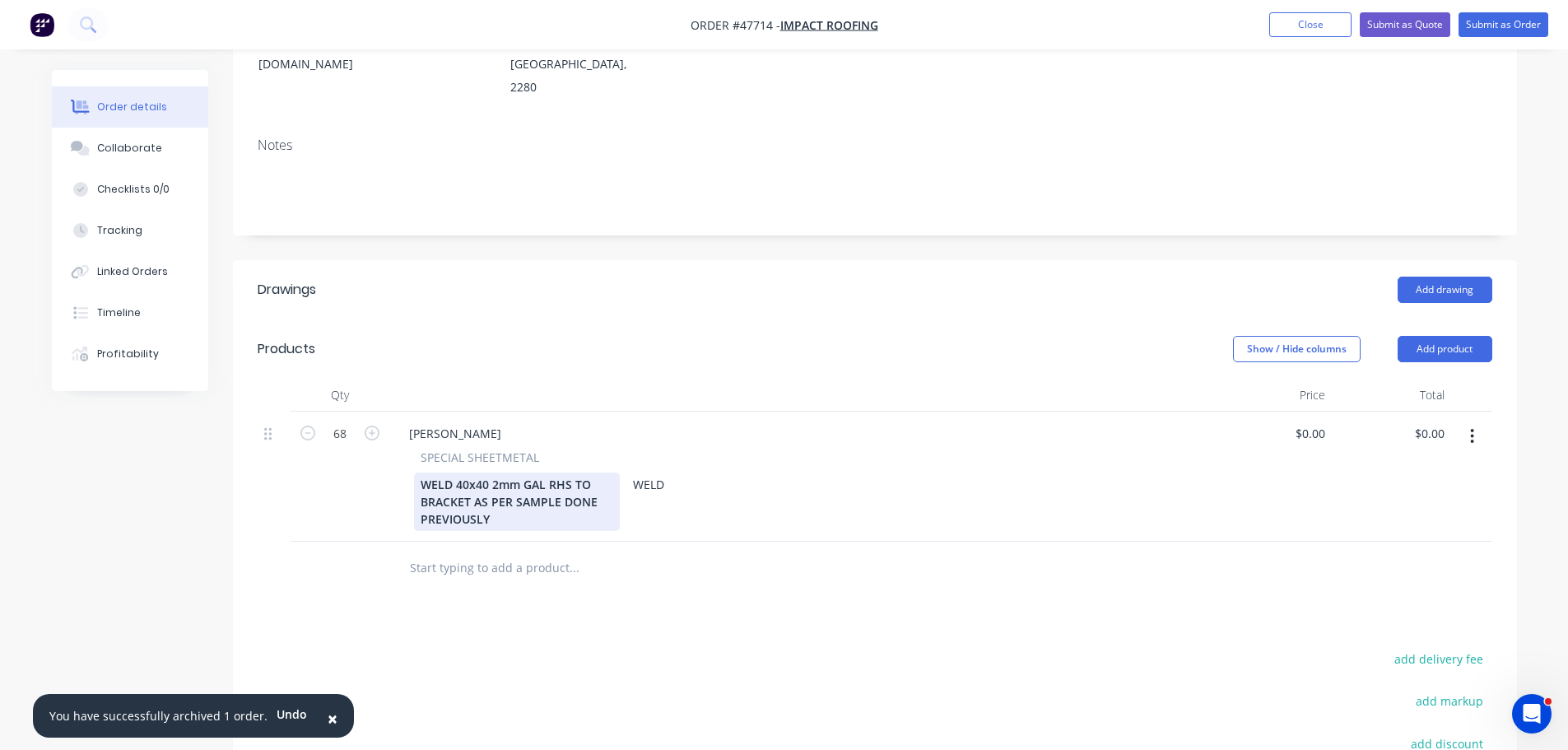
click at [497, 474] on div "WELD 40x40 2mm GAL RHS TO BRACKET AS PER SAMPLE DONE PREVIOUSLY" at bounding box center [516, 501] width 206 height 59
click at [836, 472] on div "WELD 40x40 2mm GAL RHS TO BRACKET AS PER SAMPLE DONE PREVIOUSLY #47500 WELD" at bounding box center [797, 501] width 767 height 59
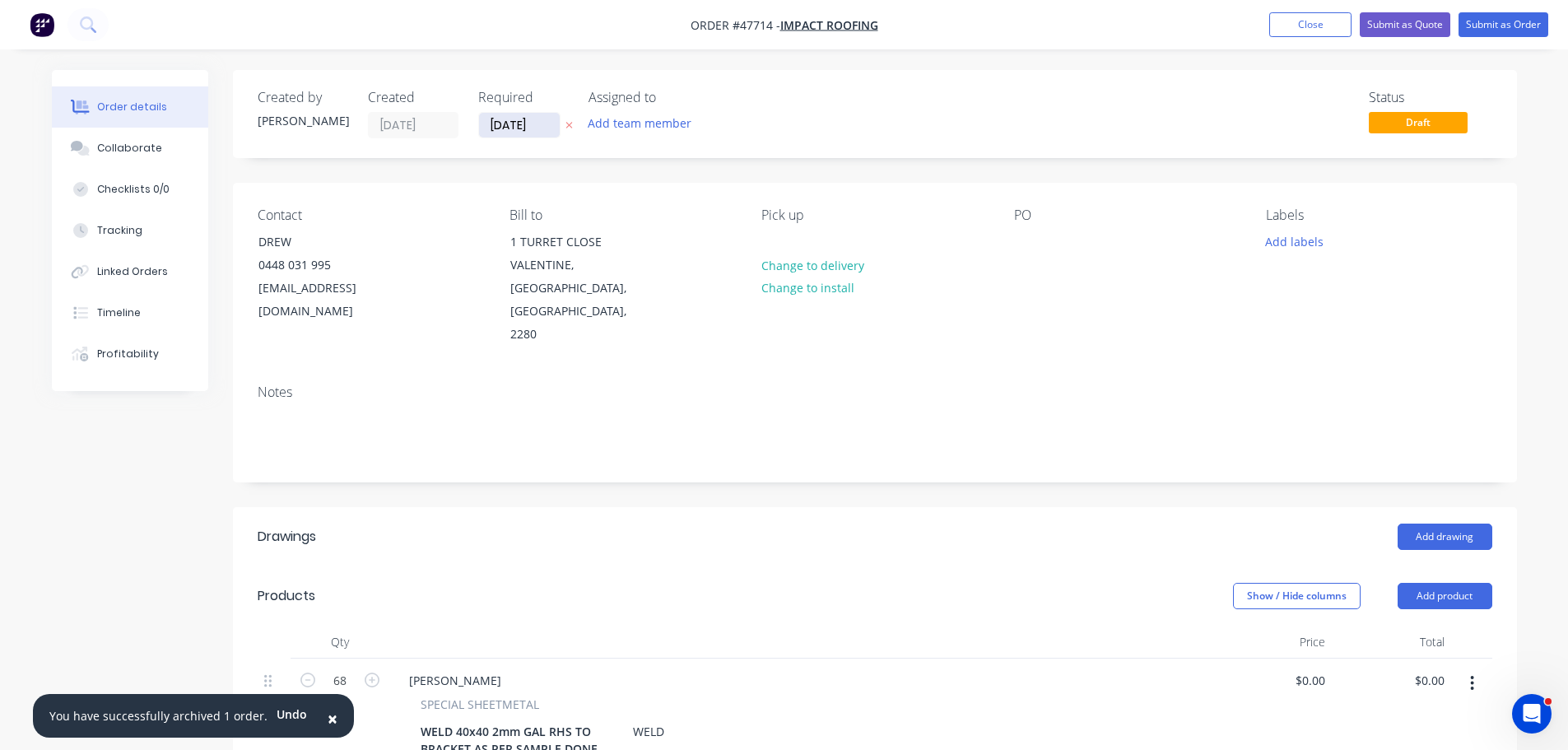
click at [503, 134] on input "[DATE]" at bounding box center [519, 126] width 81 height 25
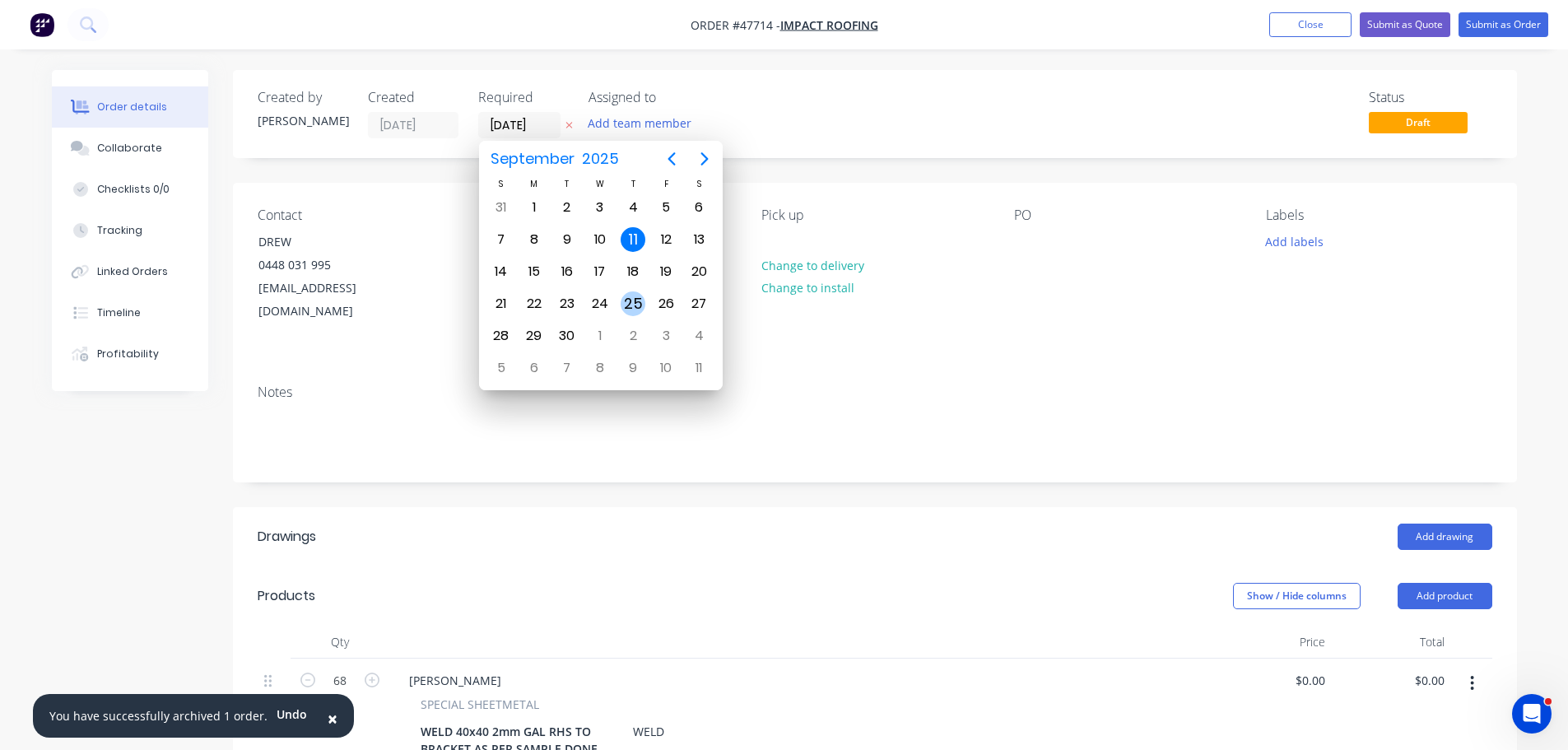
click at [637, 306] on div "25" at bounding box center [633, 304] width 25 height 25
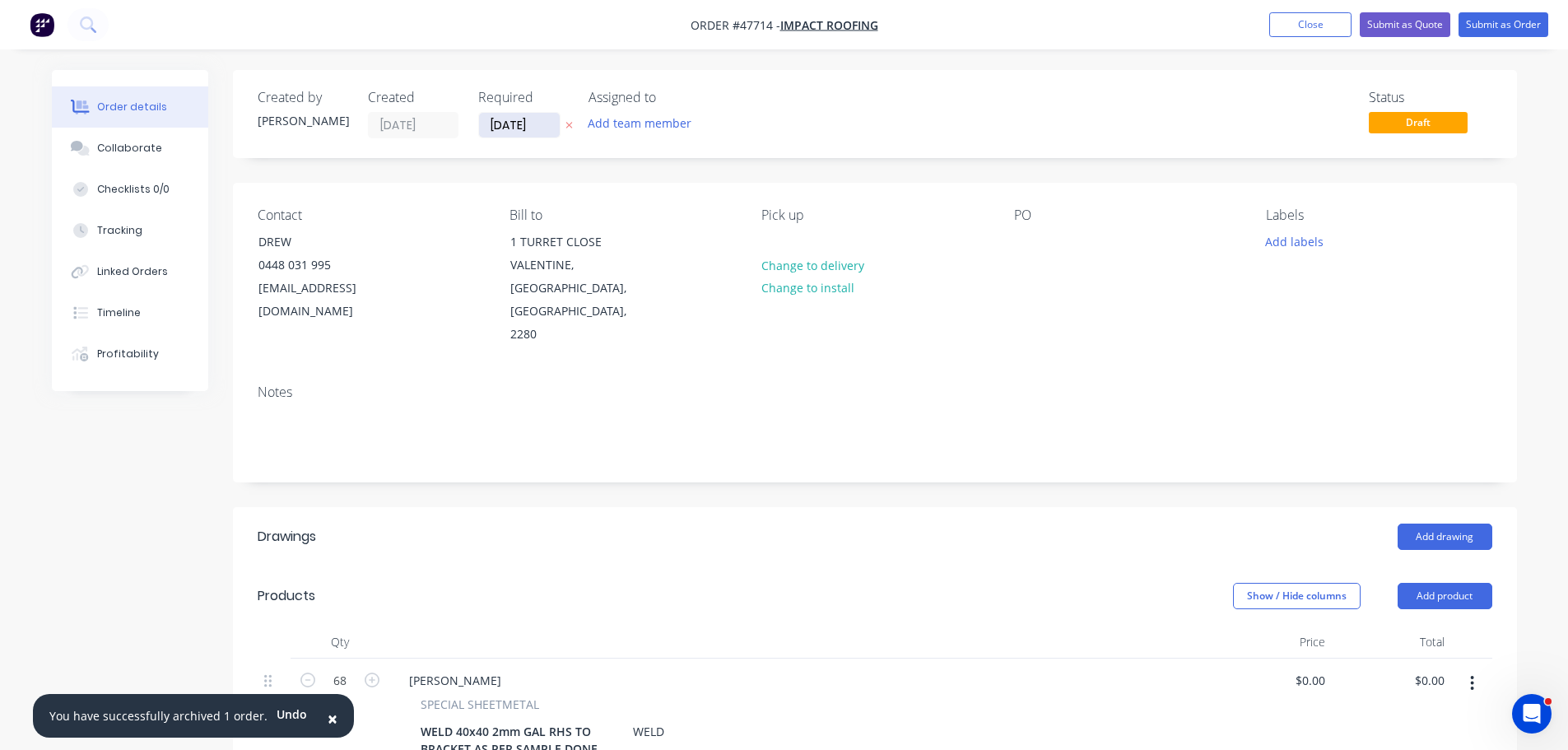
click at [505, 133] on input "25/09/25" at bounding box center [519, 126] width 81 height 25
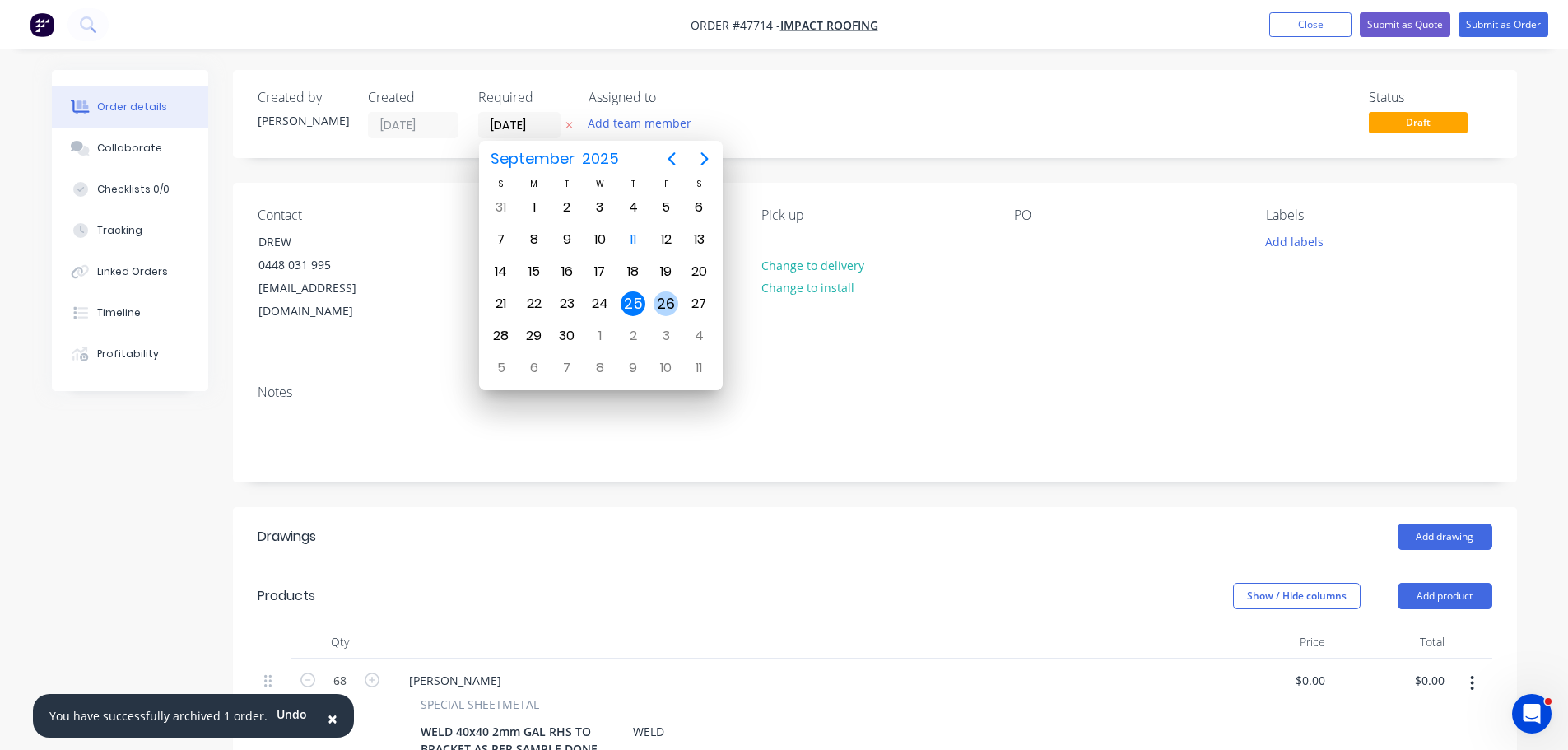
click at [666, 303] on div "26" at bounding box center [666, 304] width 25 height 25
type input "26/09/25"
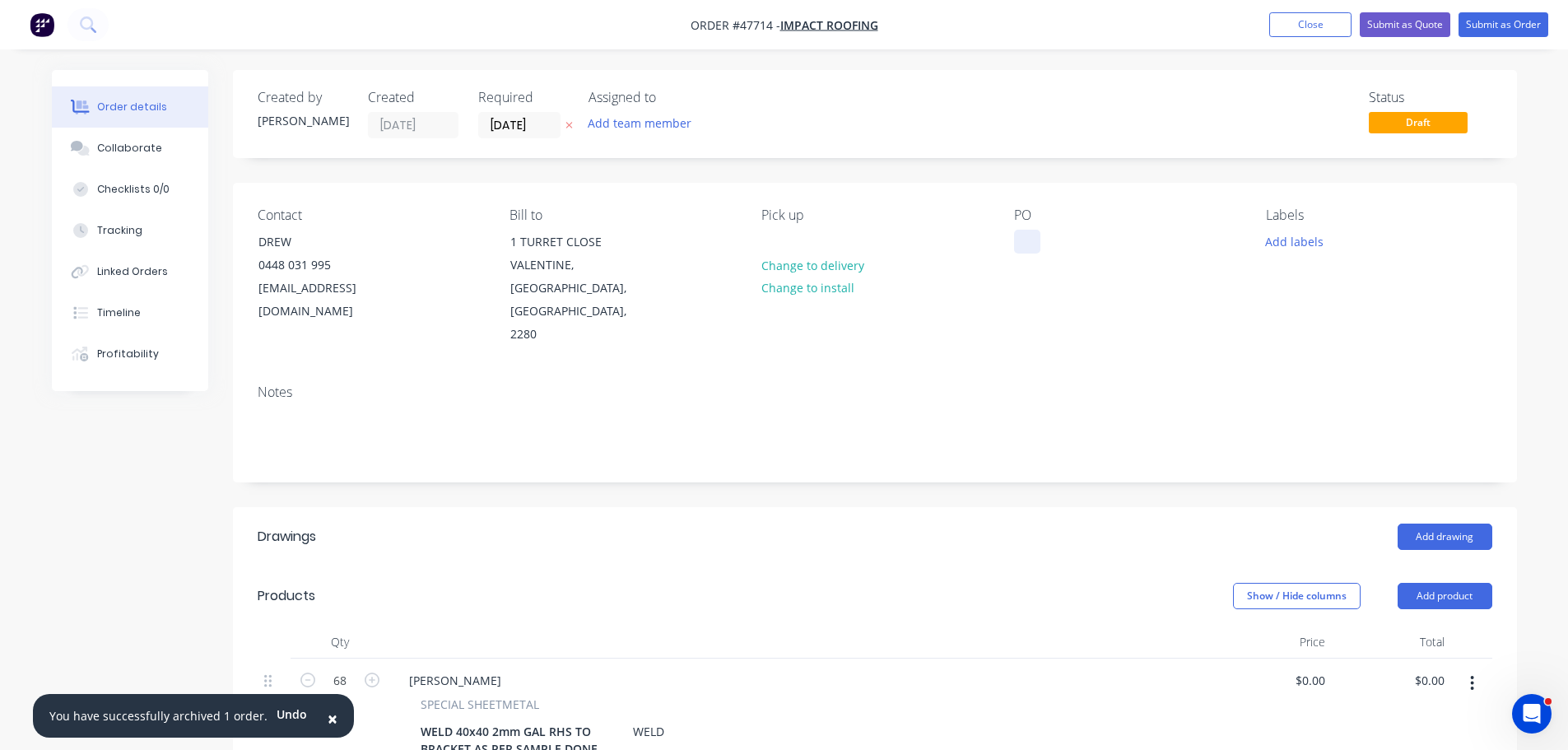
click at [1031, 244] on div at bounding box center [1027, 241] width 26 height 24
click at [1561, 241] on div "Order details Collaborate Checklists 0/0 Tracking Linked Orders Timeline Profit…" at bounding box center [784, 613] width 1568 height 1226
click at [1281, 21] on button "Close" at bounding box center [1310, 25] width 83 height 25
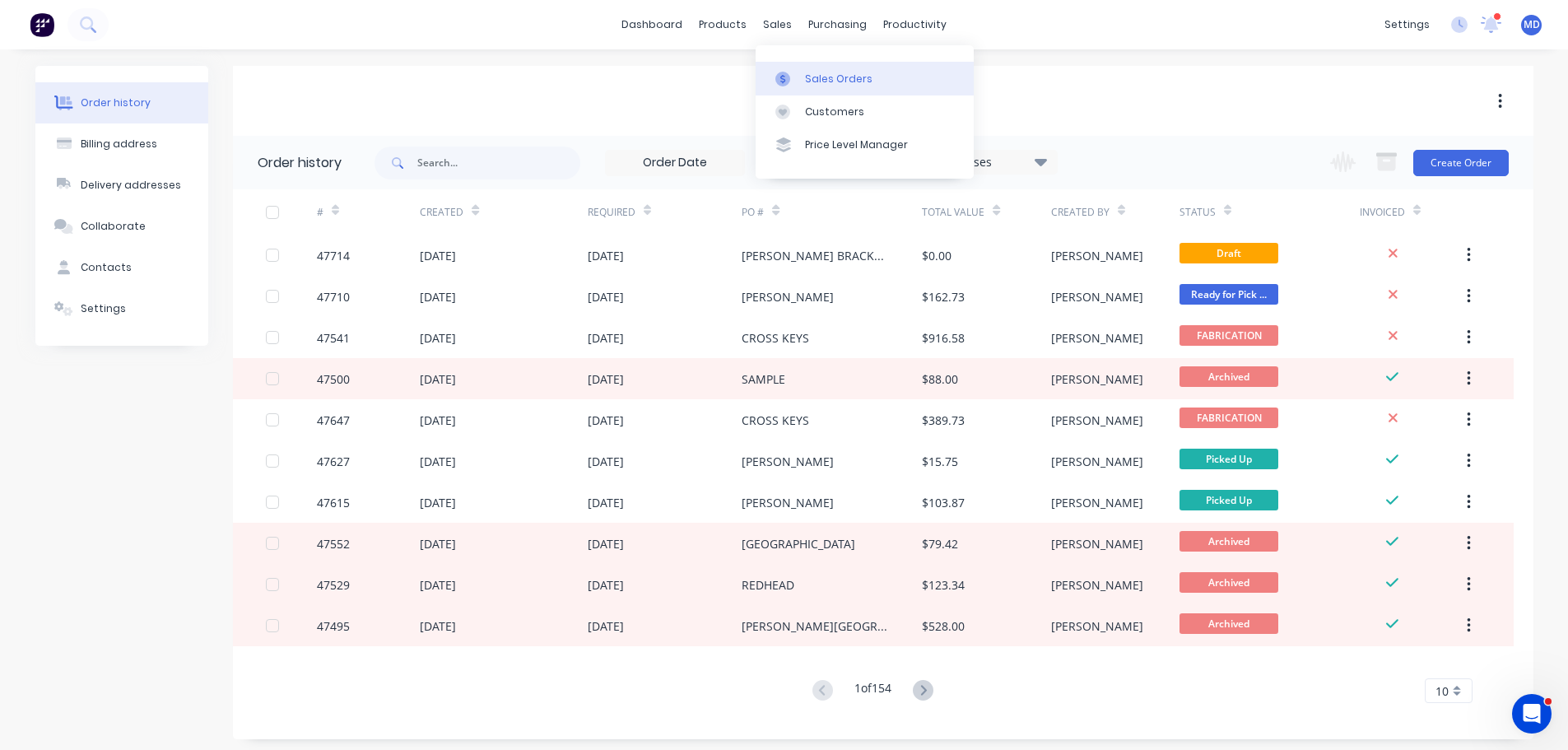
click at [831, 74] on div "Sales Orders" at bounding box center [839, 79] width 68 height 15
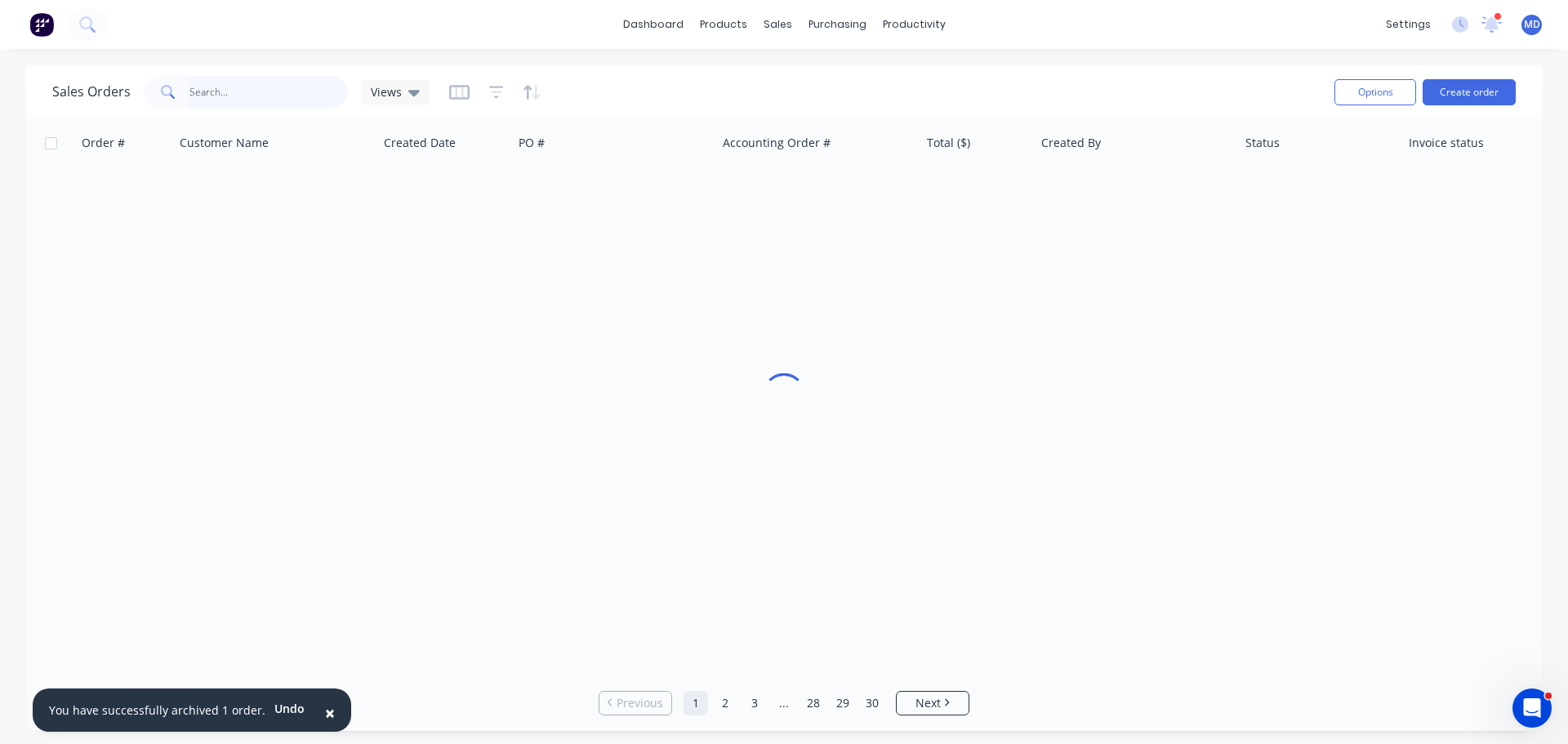
click at [251, 107] on input "text" at bounding box center [269, 93] width 159 height 33
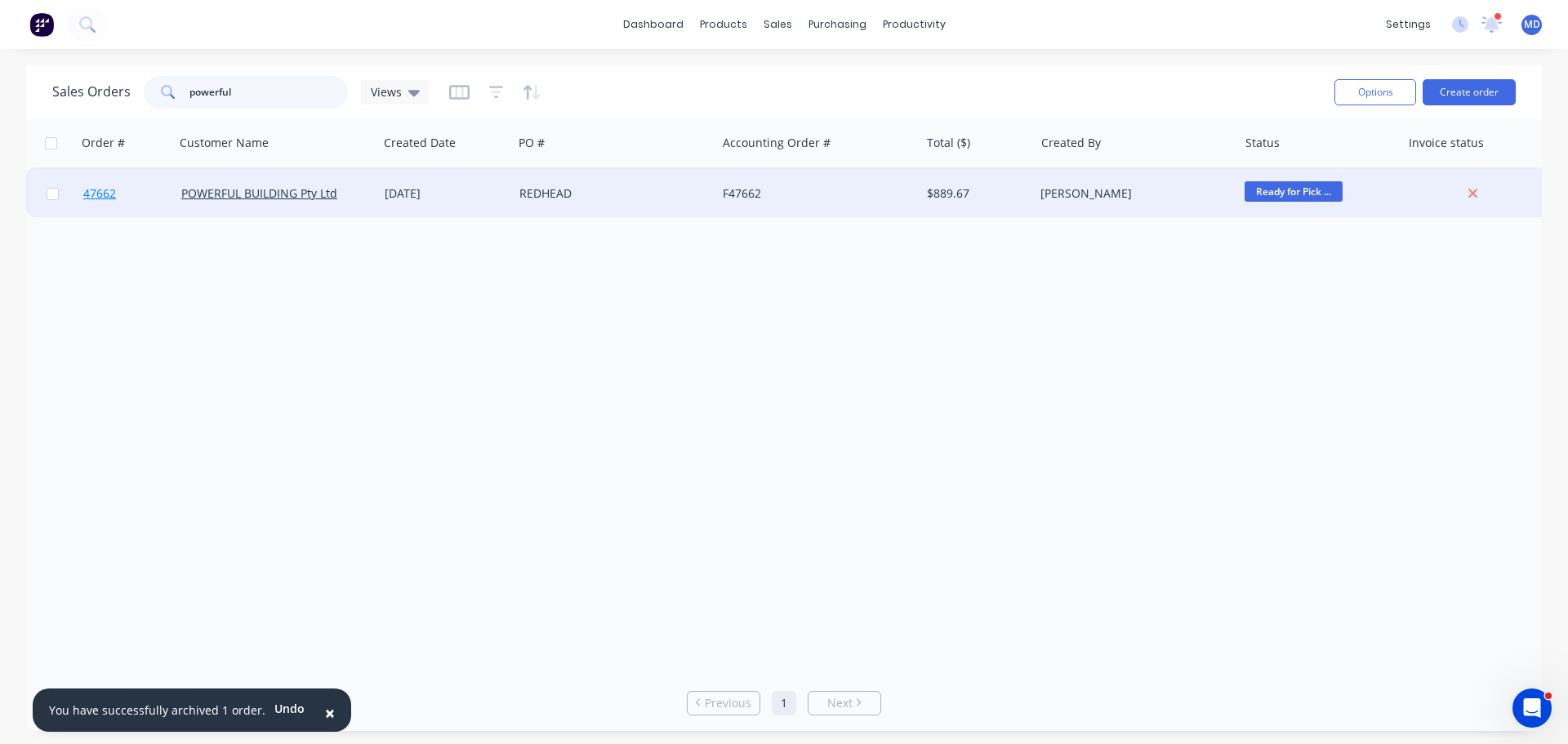
type input "powerful"
click at [116, 189] on span "47662" at bounding box center [100, 193] width 33 height 16
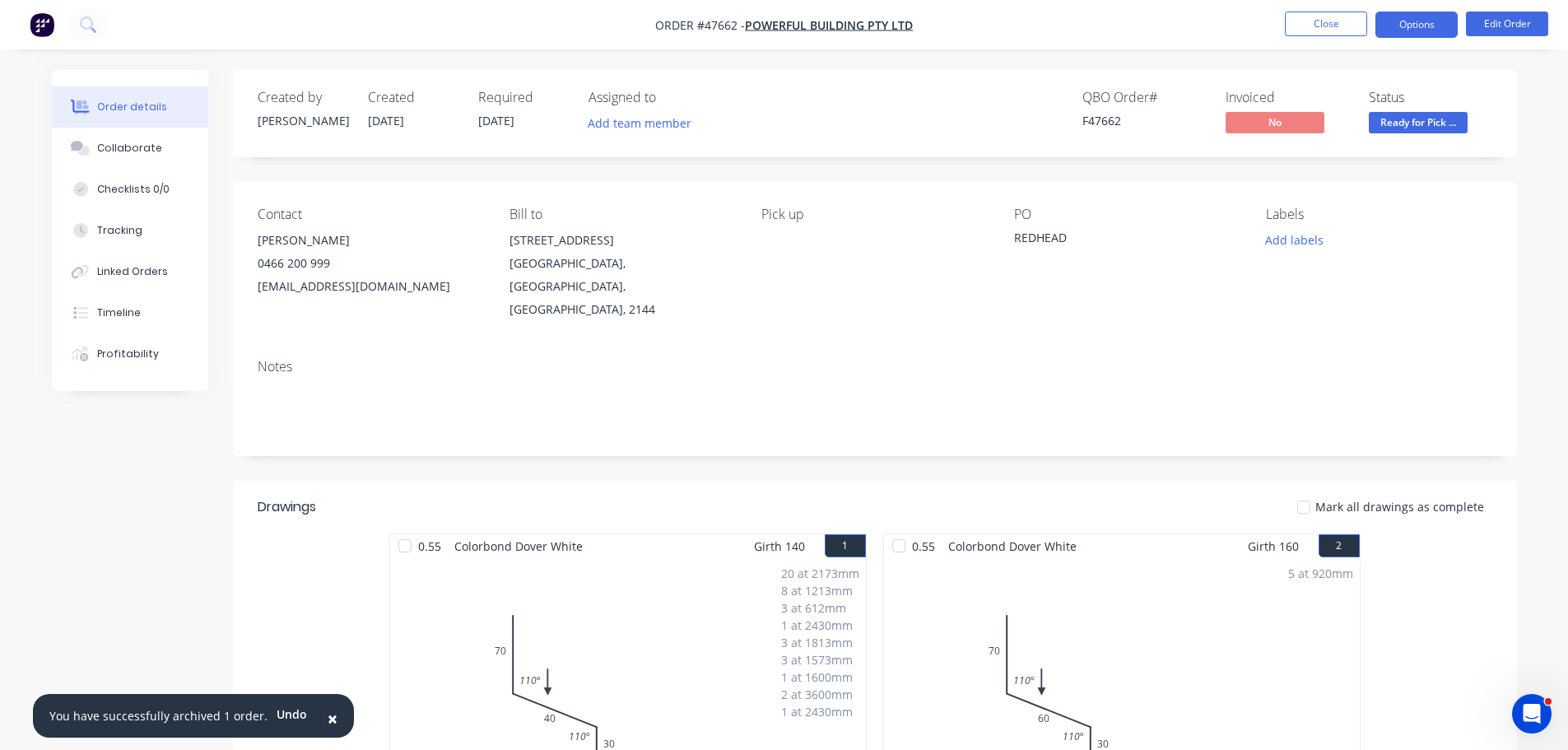
click at [1395, 27] on button "Options" at bounding box center [1417, 25] width 83 height 26
click at [1477, 59] on div "Order details Collaborate Checklists 0/0 Tracking Linked Orders Timeline Profit…" at bounding box center [784, 688] width 1568 height 1377
click at [1415, 31] on button "Options" at bounding box center [1417, 25] width 83 height 26
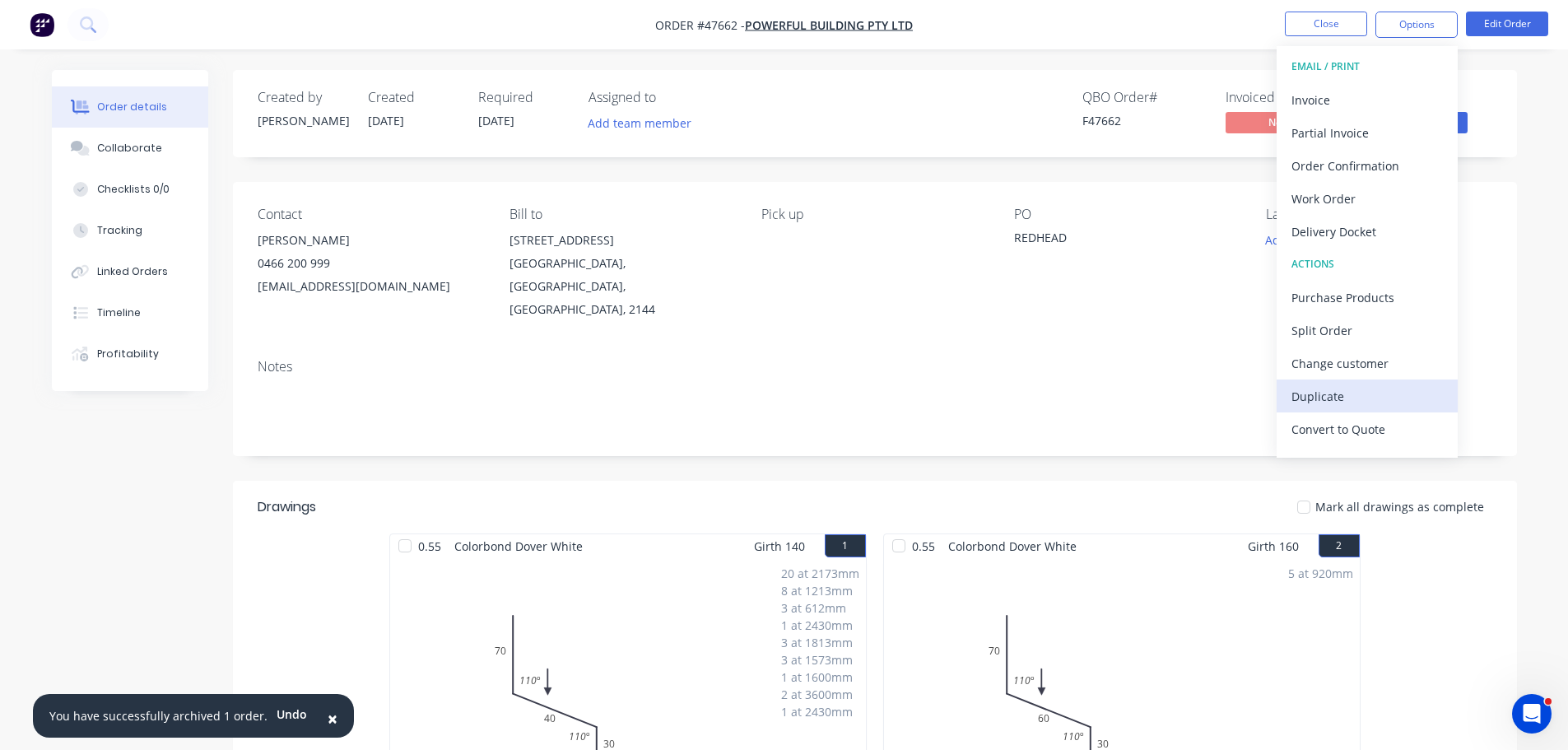
click at [1364, 400] on div "Duplicate" at bounding box center [1367, 396] width 151 height 24
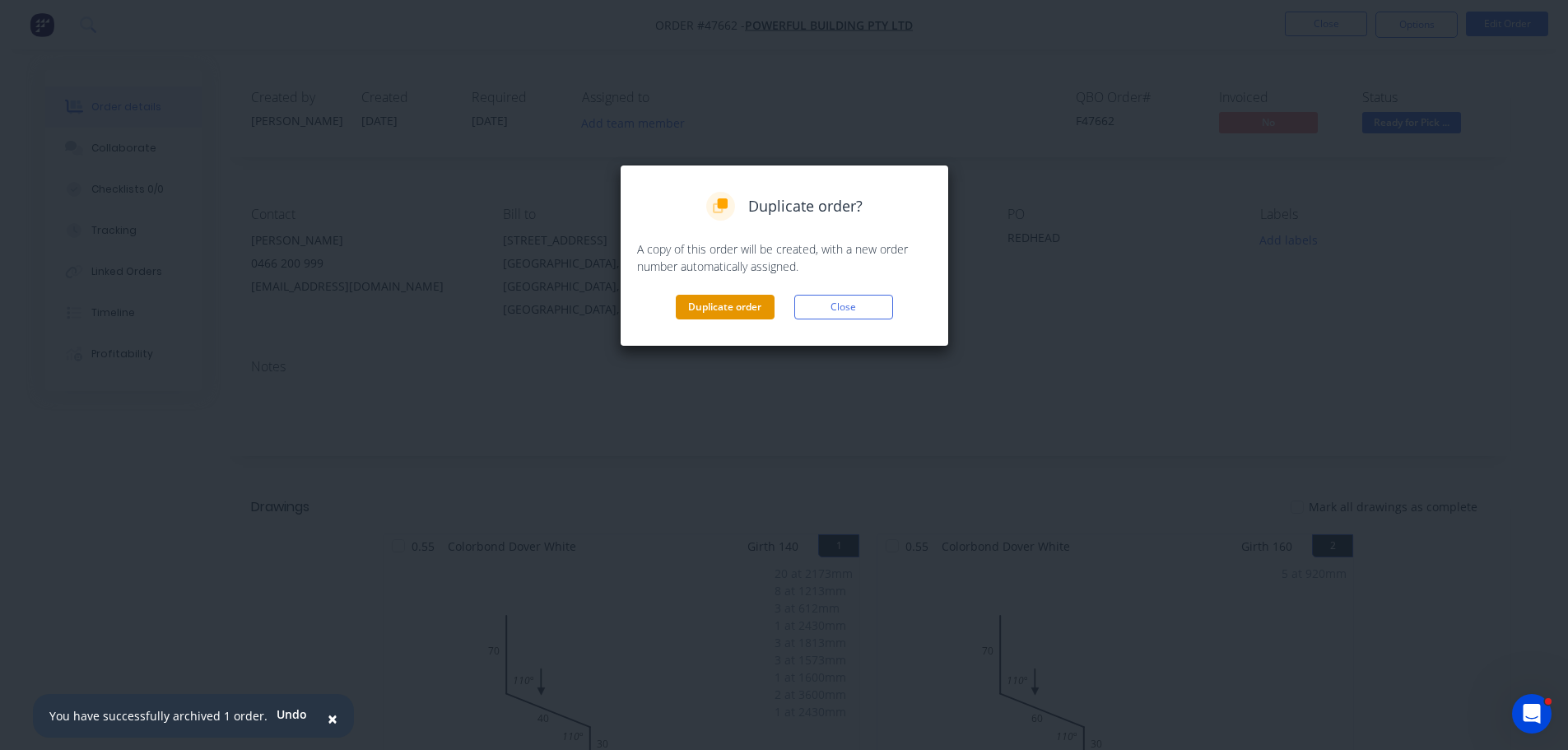
click at [751, 304] on button "Duplicate order" at bounding box center [726, 307] width 99 height 25
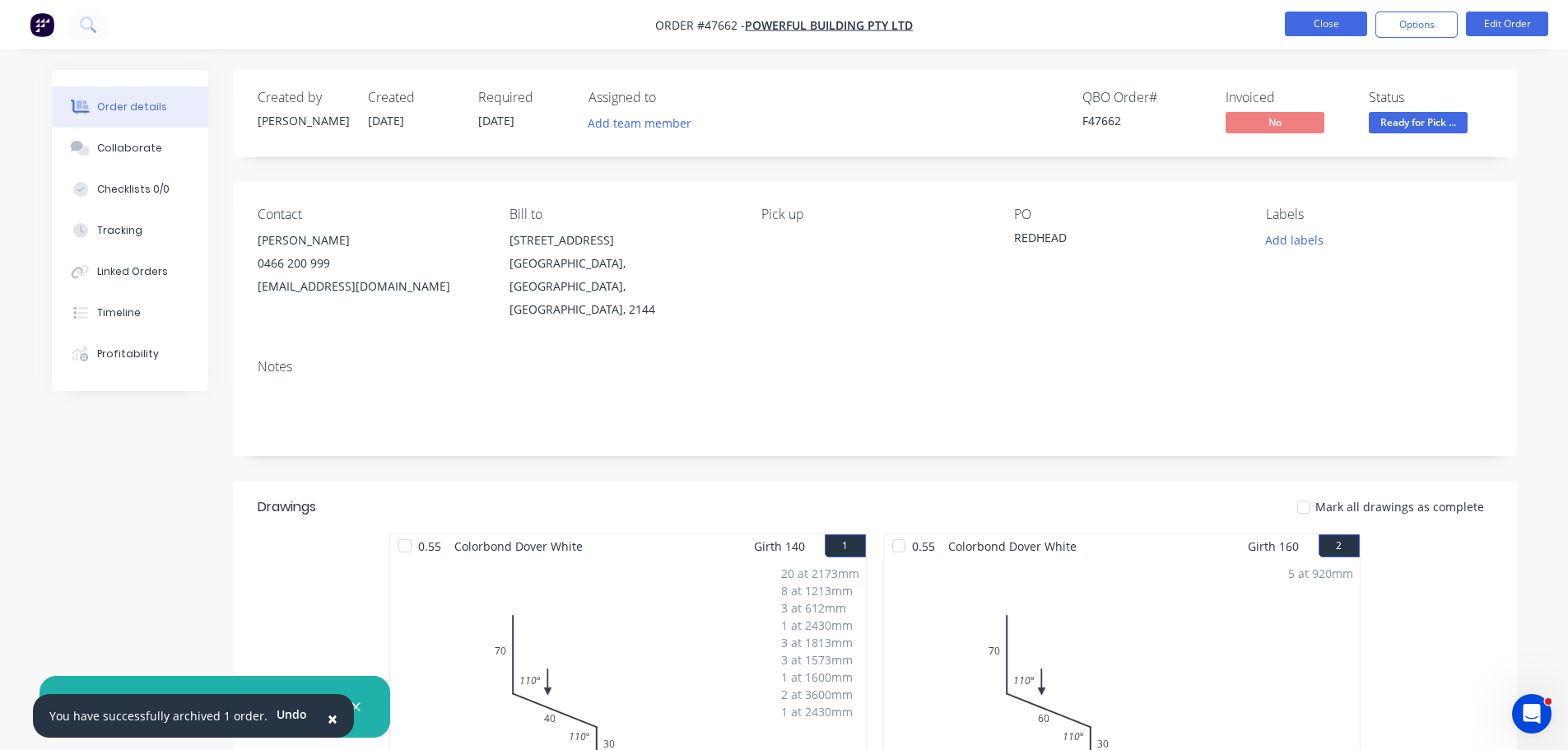
click at [1344, 24] on button "Close" at bounding box center [1326, 24] width 83 height 25
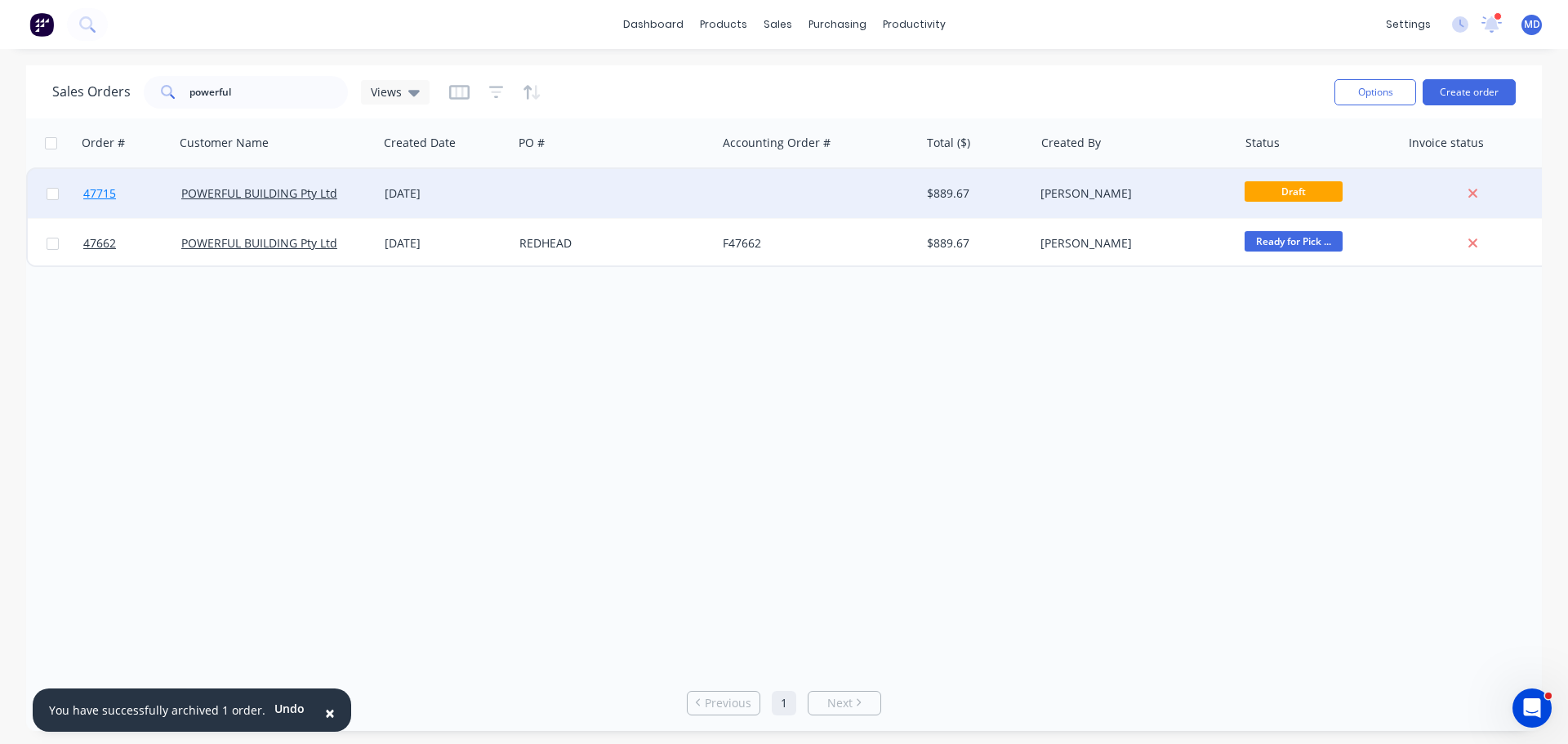
click at [101, 190] on span "47715" at bounding box center [100, 193] width 33 height 16
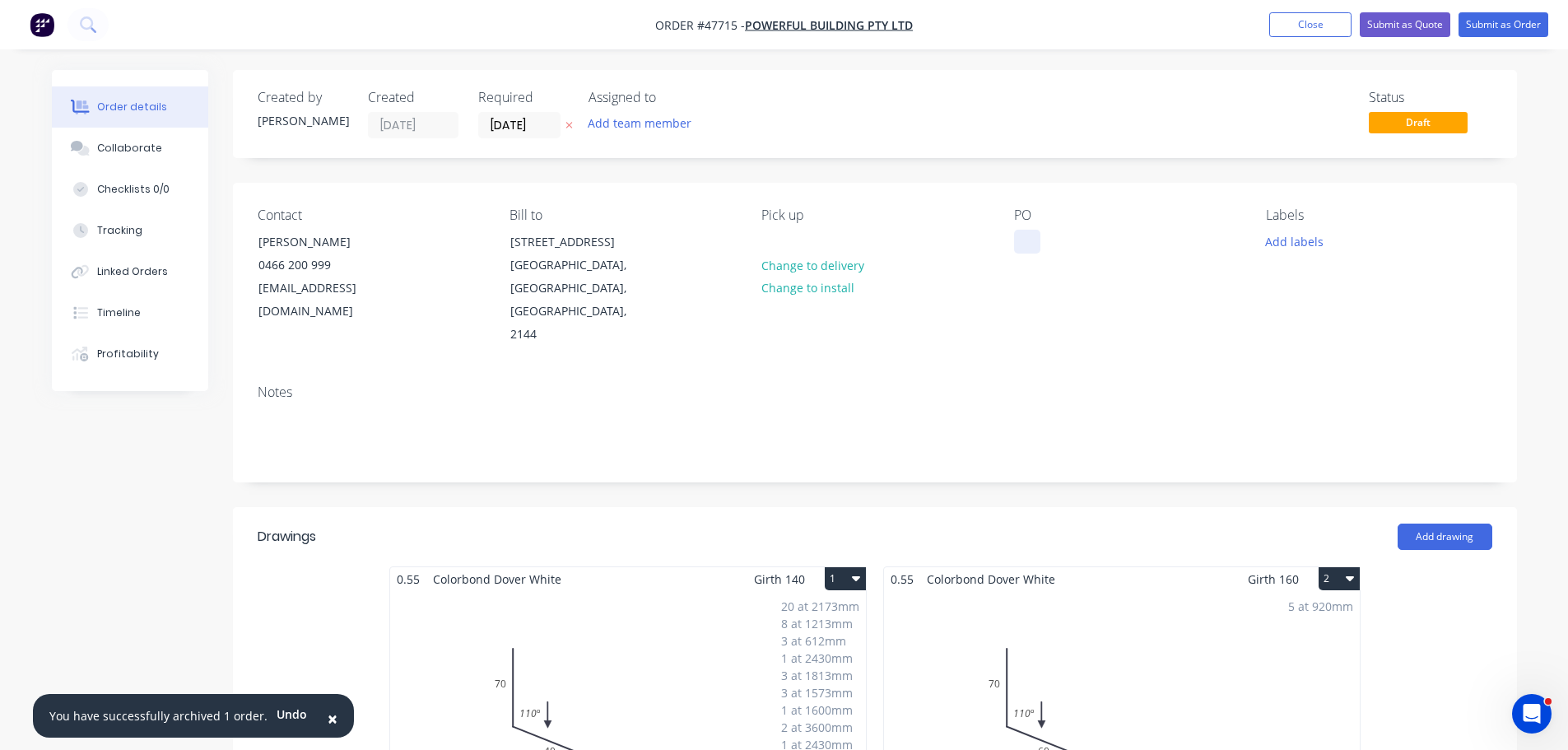
click at [1030, 244] on div at bounding box center [1027, 241] width 26 height 24
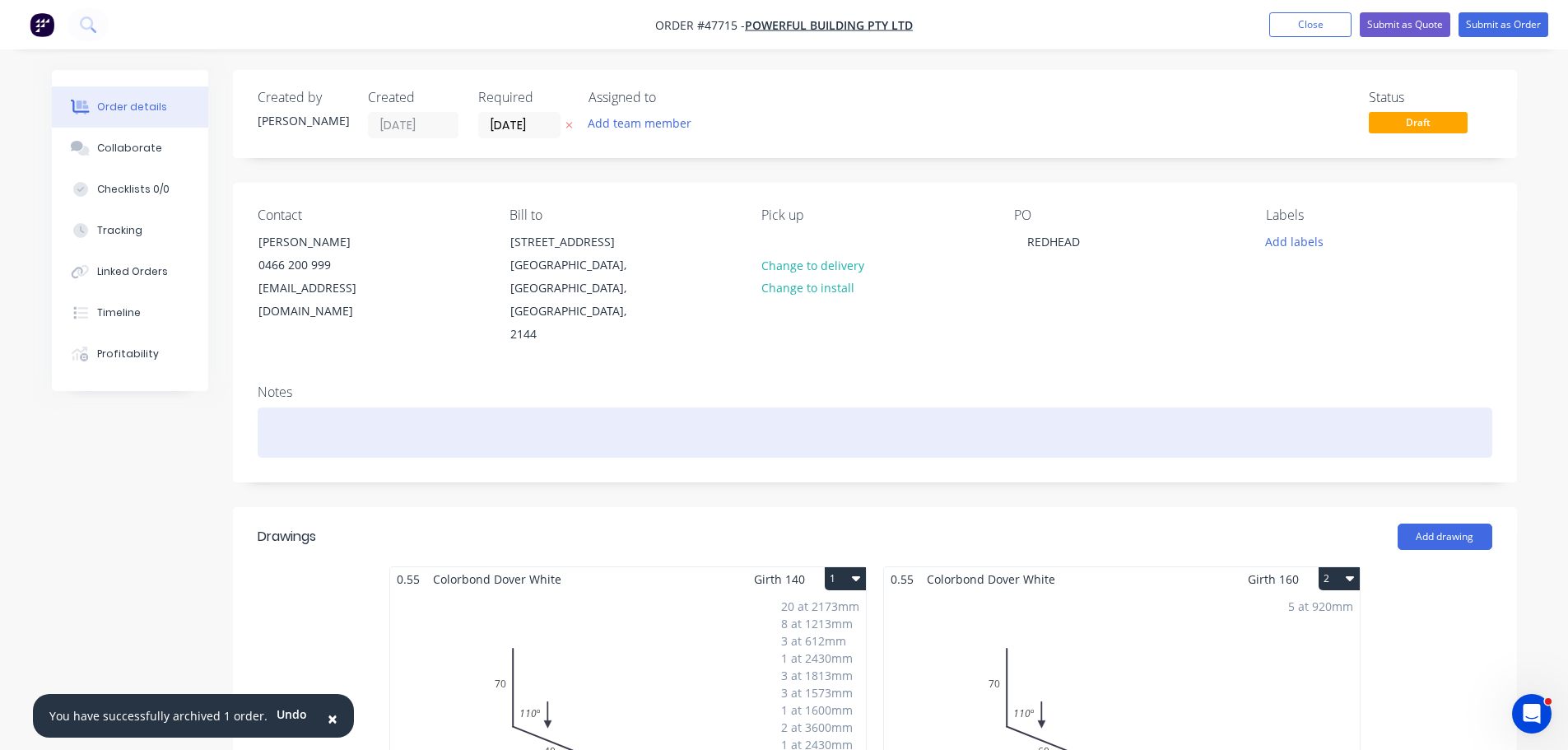
click at [332, 408] on div at bounding box center [874, 433] width 1234 height 50
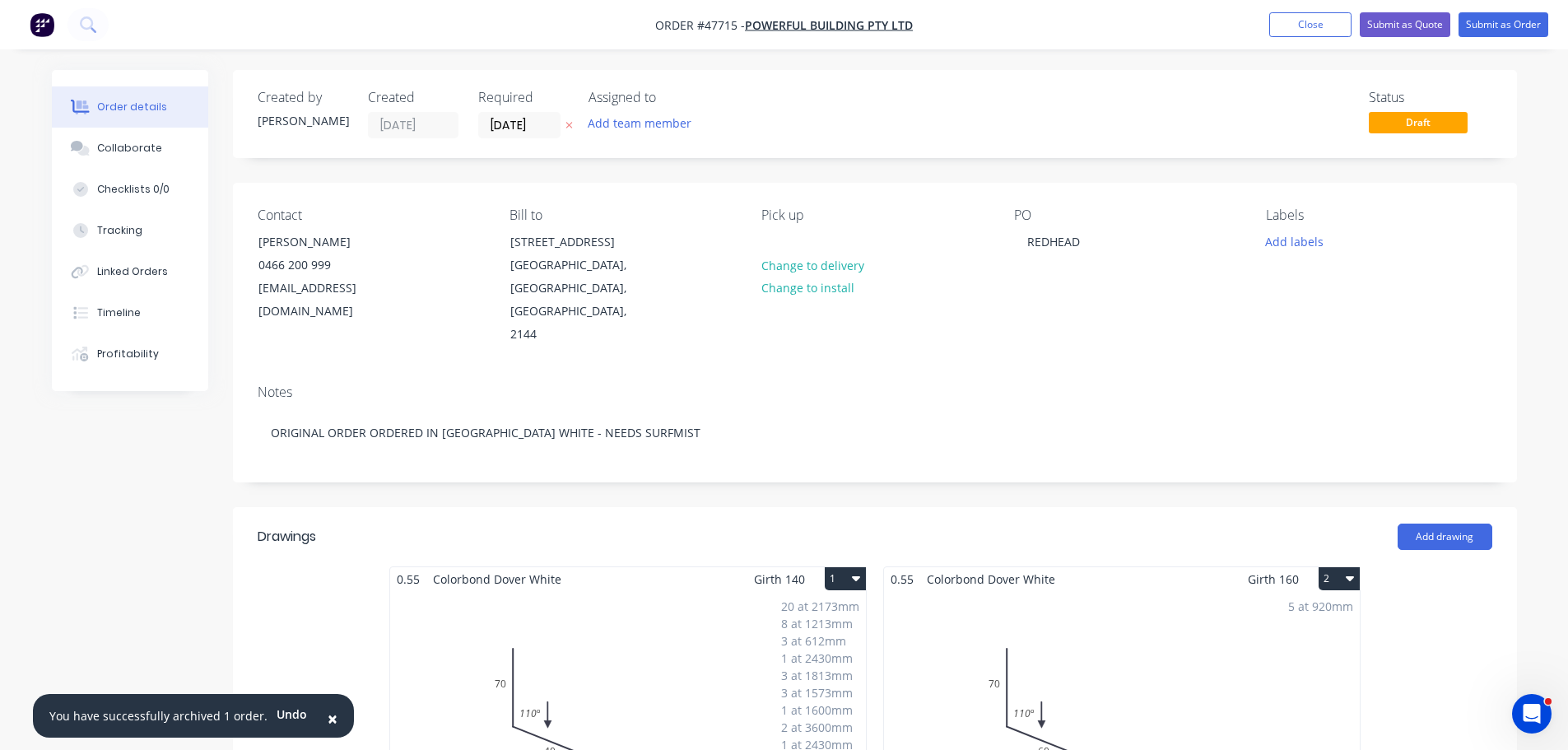
click at [728, 321] on div "Contact HARRY McDERMOTT 0466 200 999 invoices@powerfulbuilding.com.au Bill to 1…" at bounding box center [874, 277] width 1284 height 188
click at [689, 605] on div "20 at 2173mm 8 at 1213mm 3 at 612mm 1 at 2430mm 3 at 1813mm 3 at 1573mm 1 at 16…" at bounding box center [628, 717] width 476 height 251
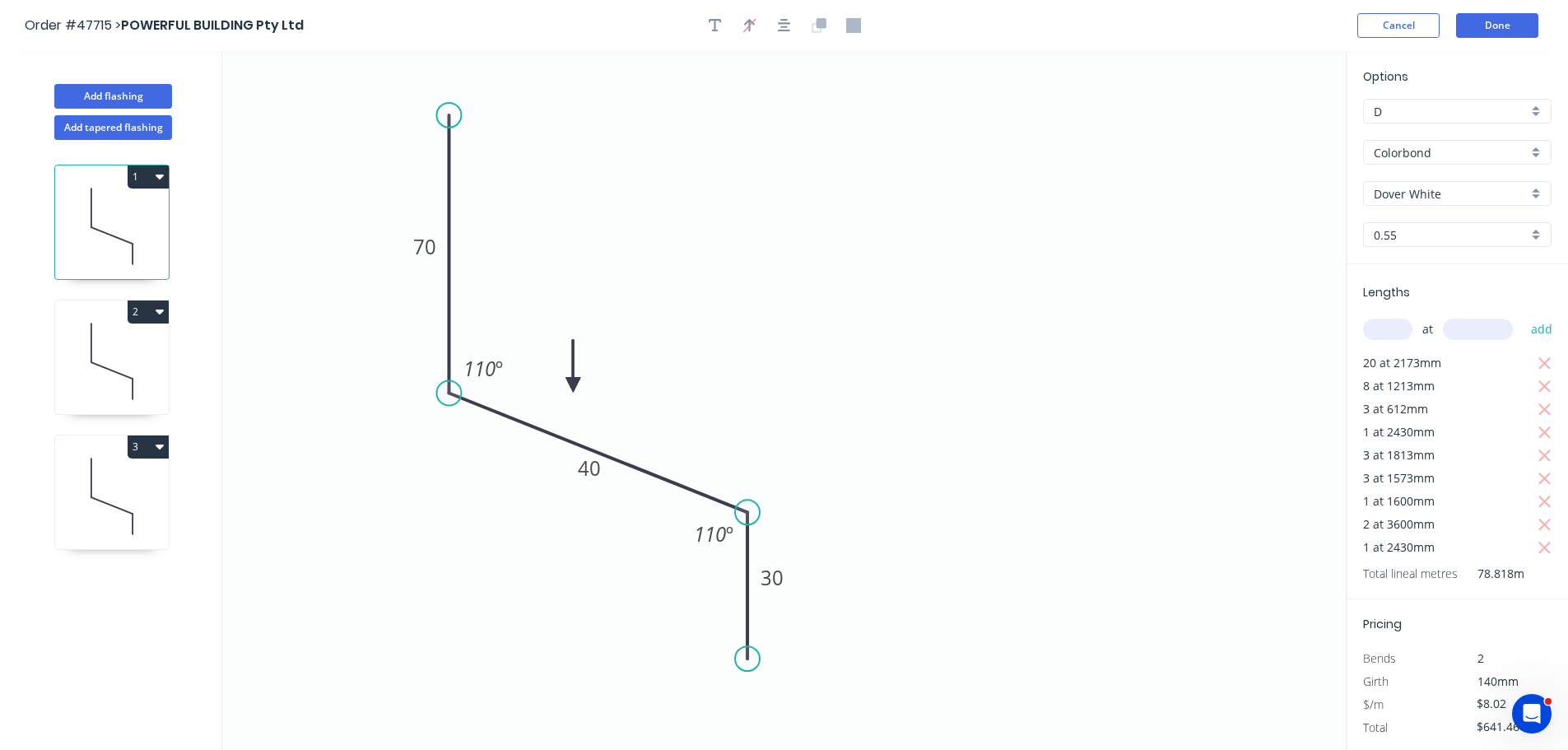
click at [1435, 199] on input "Dover White" at bounding box center [1451, 193] width 154 height 17
click at [1404, 328] on div "Surfmist" at bounding box center [1457, 336] width 187 height 29
type input "Surfmist"
click at [145, 342] on icon at bounding box center [112, 362] width 114 height 106
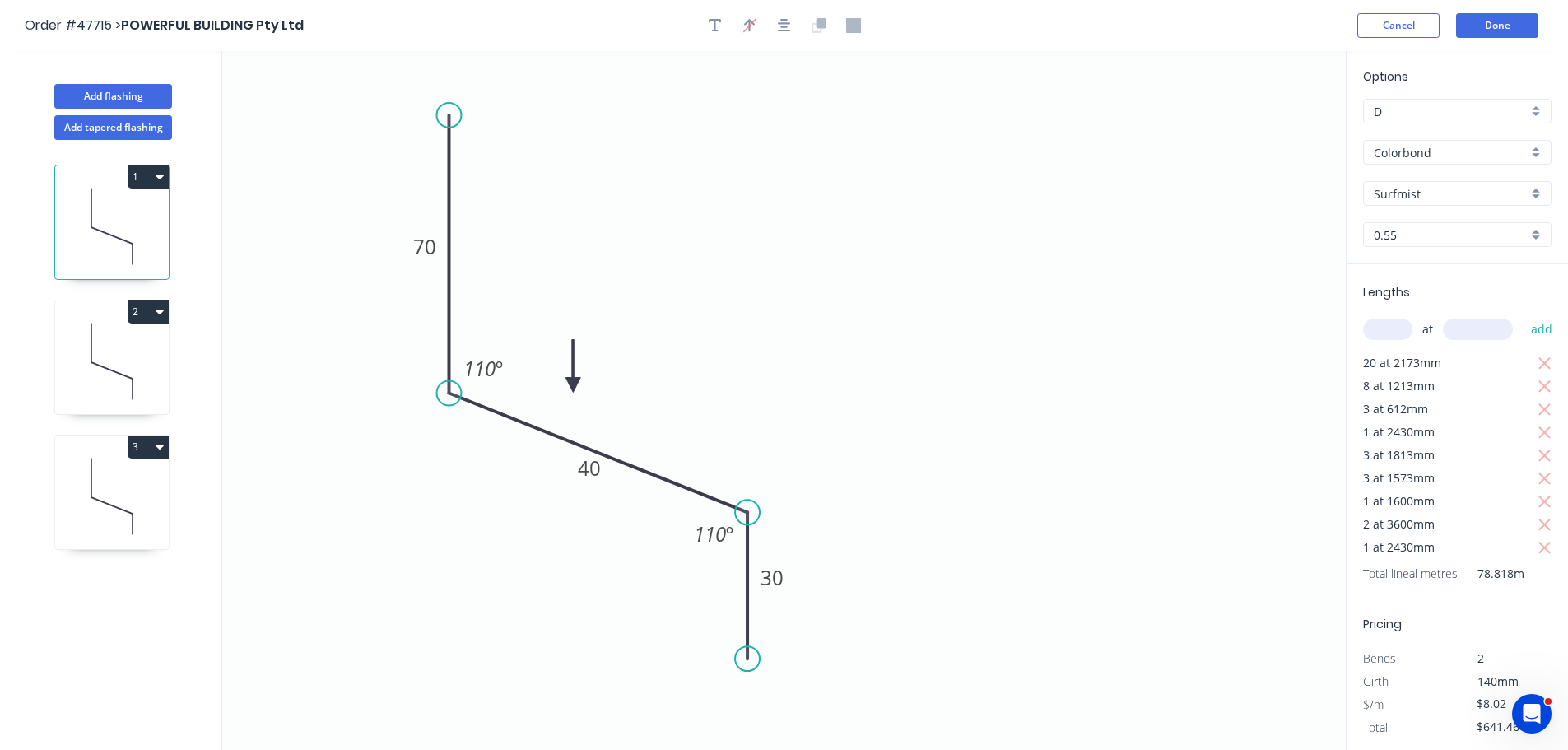
type input "$10.08"
type input "$50.40"
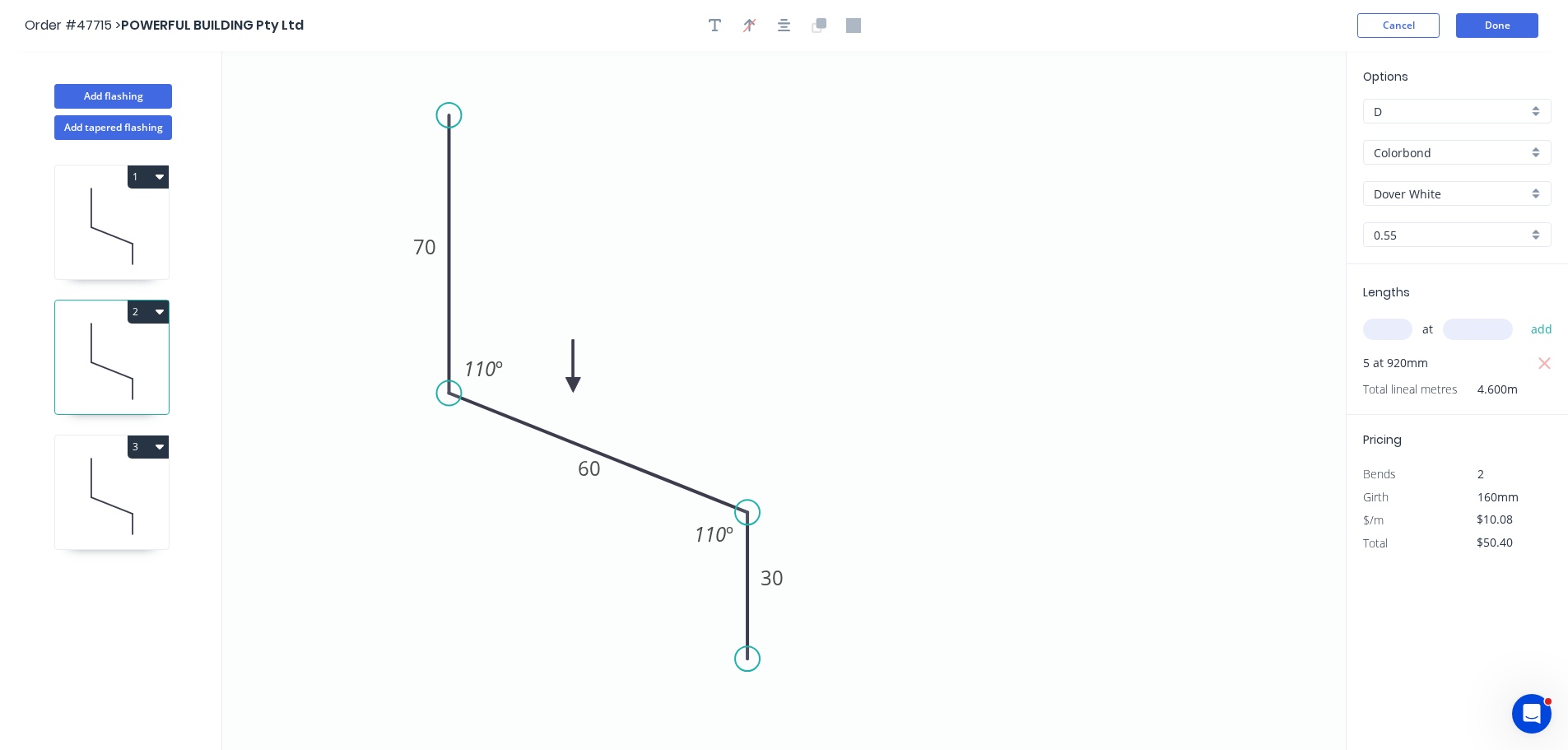
click at [1417, 188] on input "Dover White" at bounding box center [1451, 193] width 154 height 17
click at [1404, 342] on div "Surfmist" at bounding box center [1457, 336] width 187 height 29
type input "Surfmist"
click at [134, 483] on icon at bounding box center [112, 496] width 114 height 106
type input "$8.02"
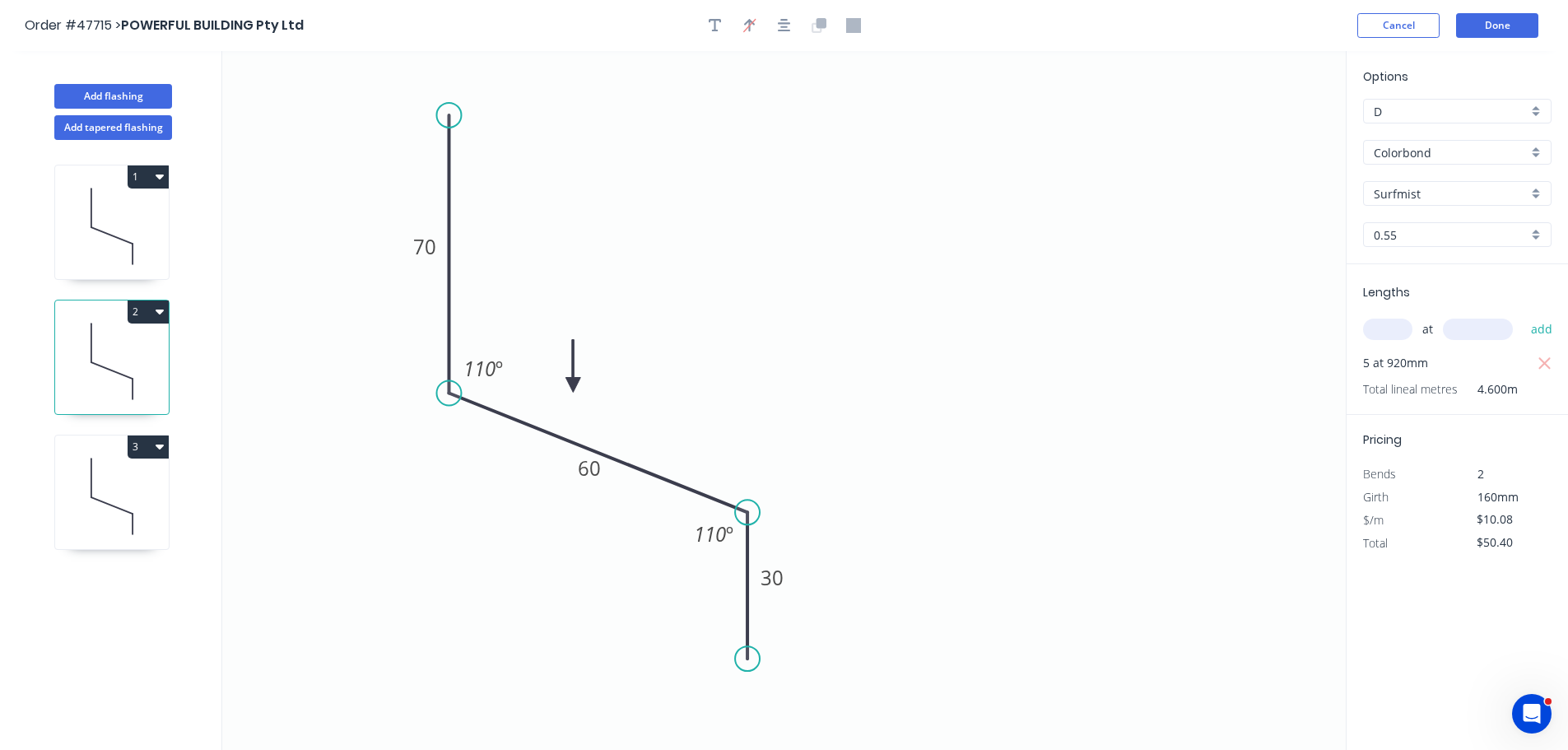
type input "$116.93"
click at [1403, 192] on input "Dover White" at bounding box center [1451, 193] width 154 height 17
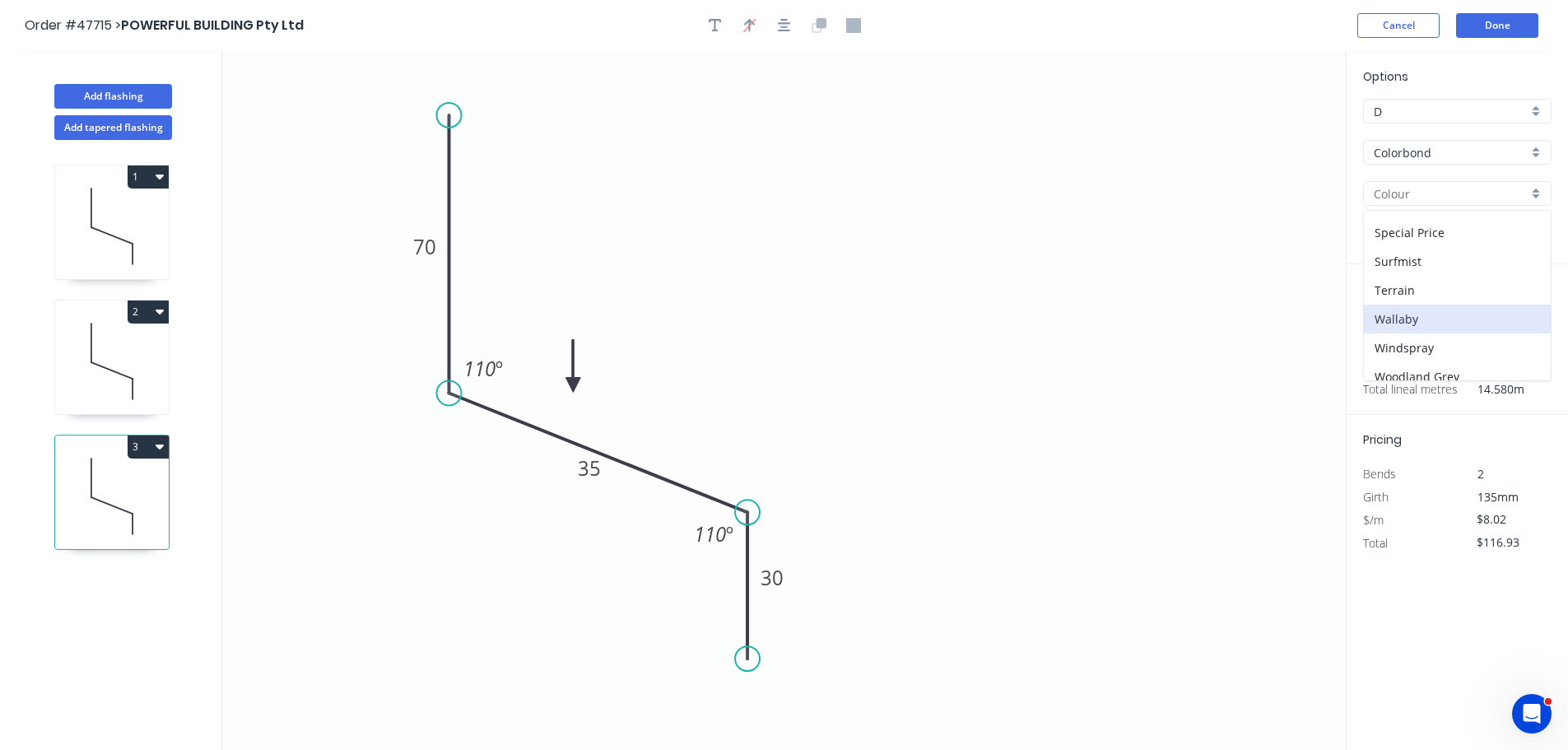
scroll to position [577, 0]
click at [1390, 254] on div "Surfmist" at bounding box center [1457, 254] width 187 height 29
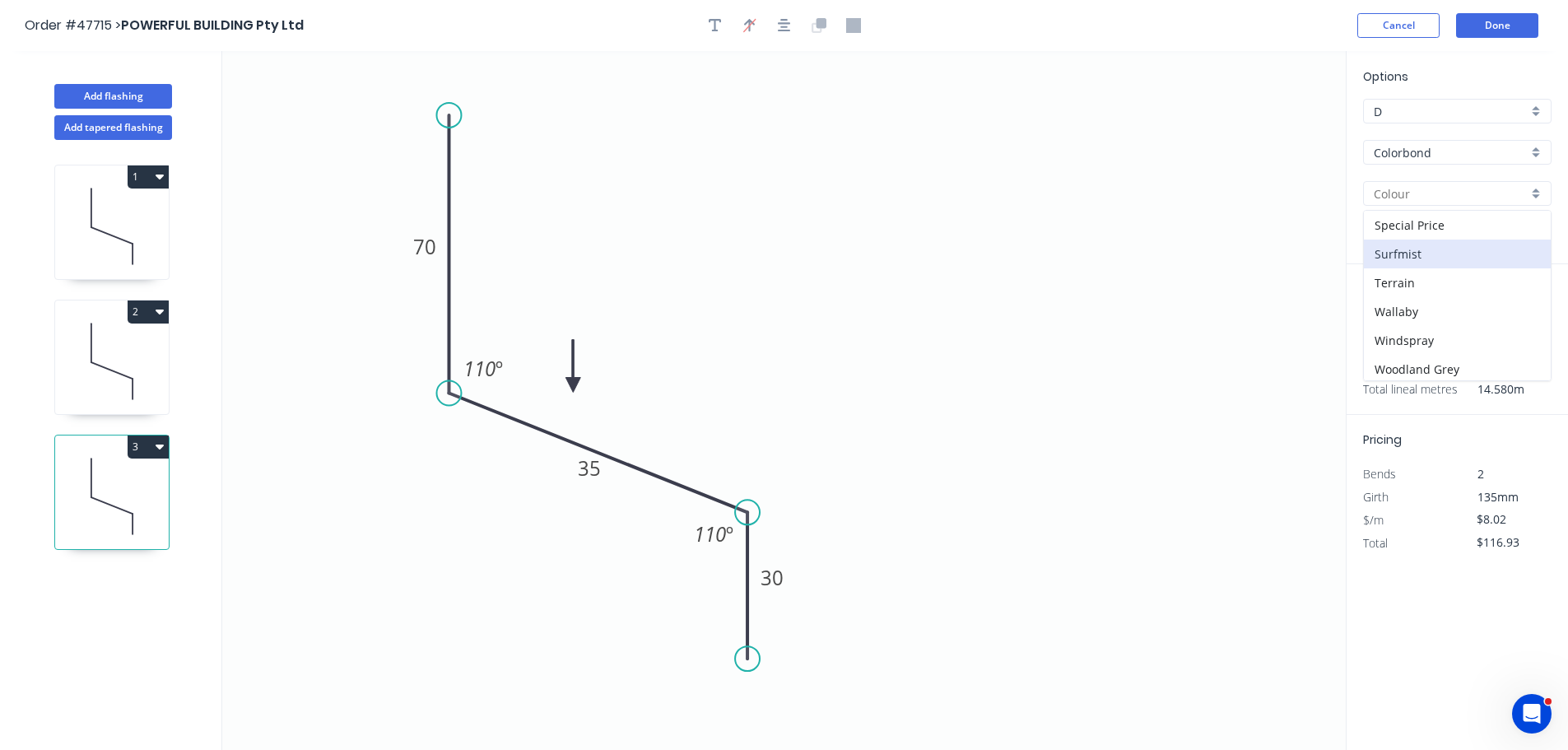
type input "Surfmist"
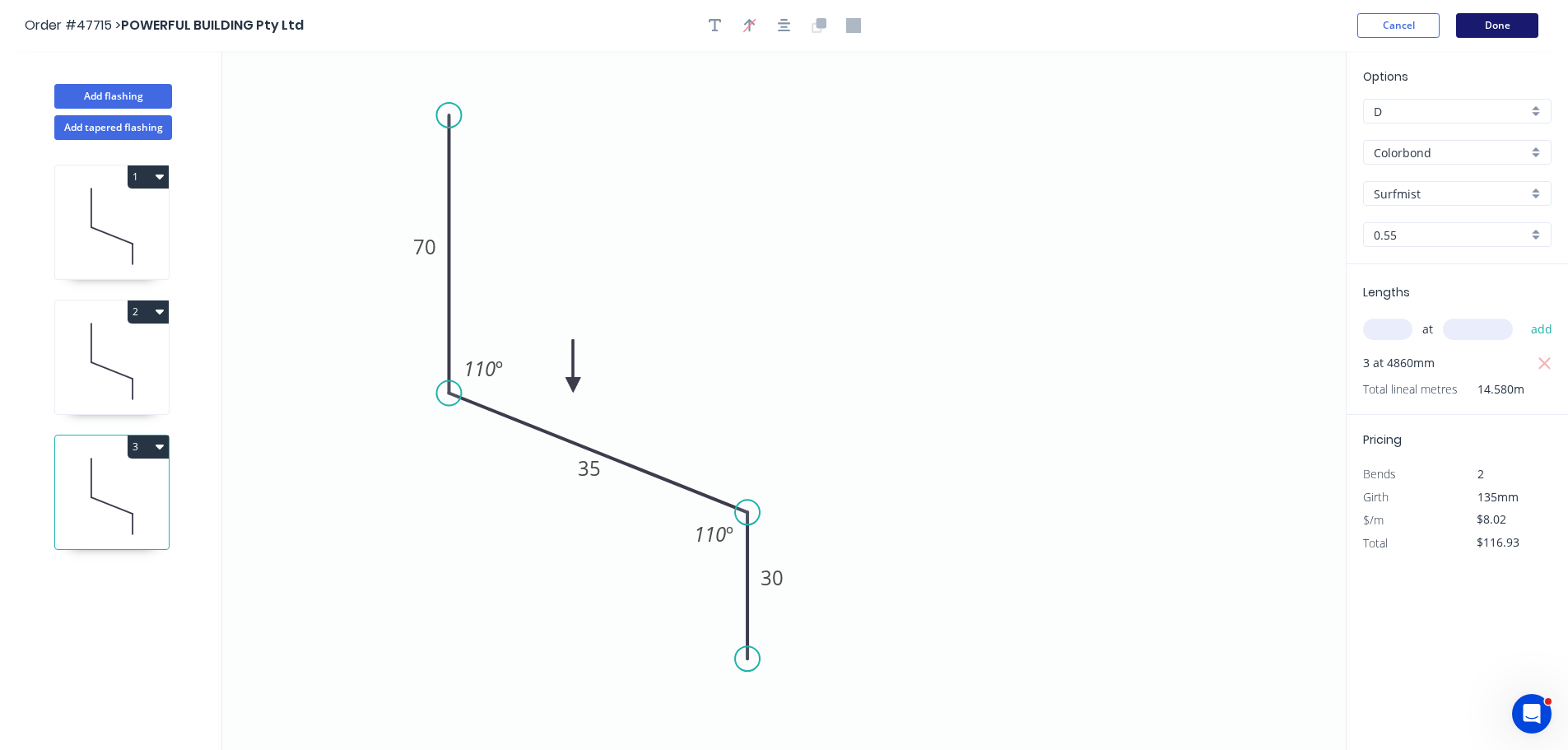
click at [1498, 22] on button "Done" at bounding box center [1498, 26] width 83 height 25
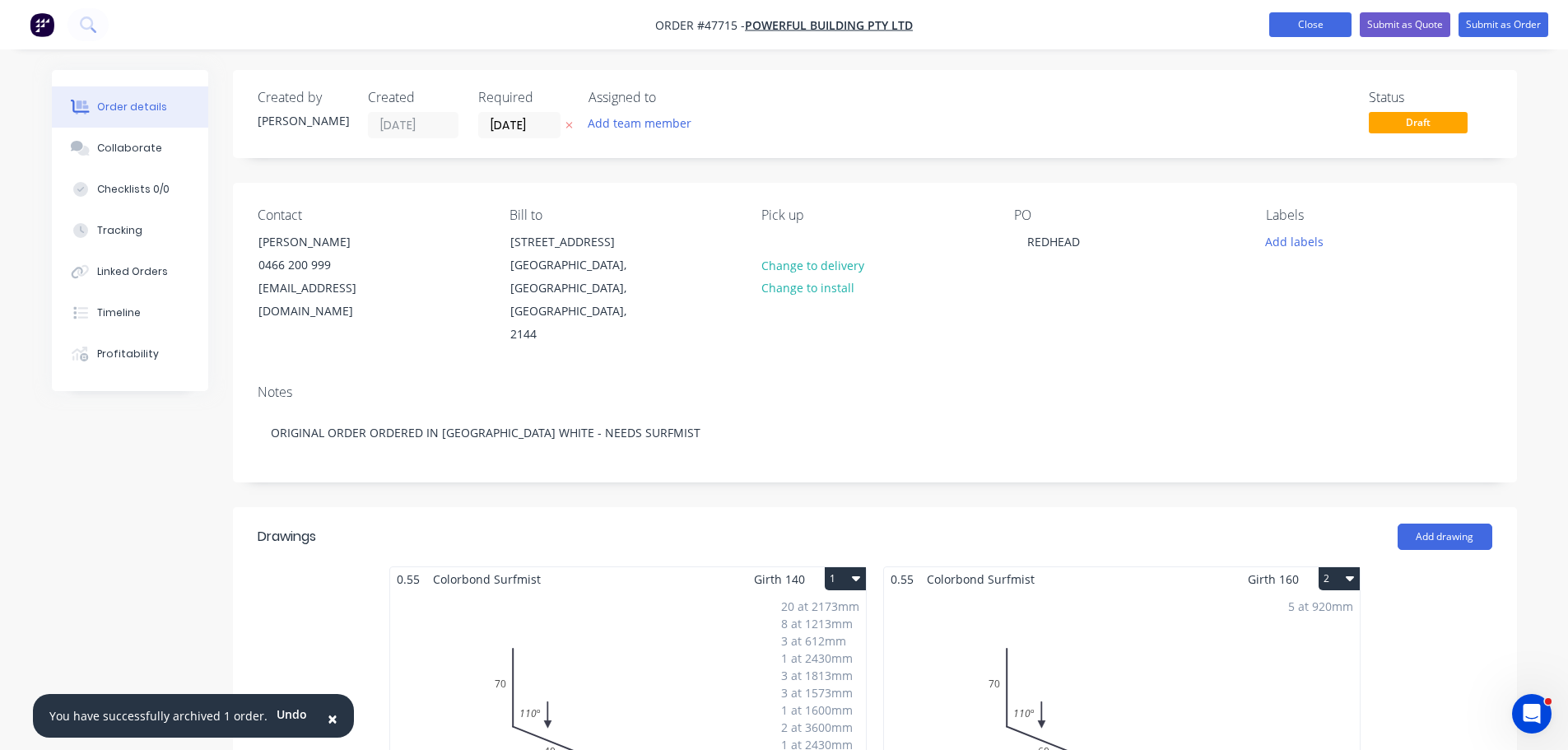
click at [1297, 19] on button "Close" at bounding box center [1310, 25] width 83 height 25
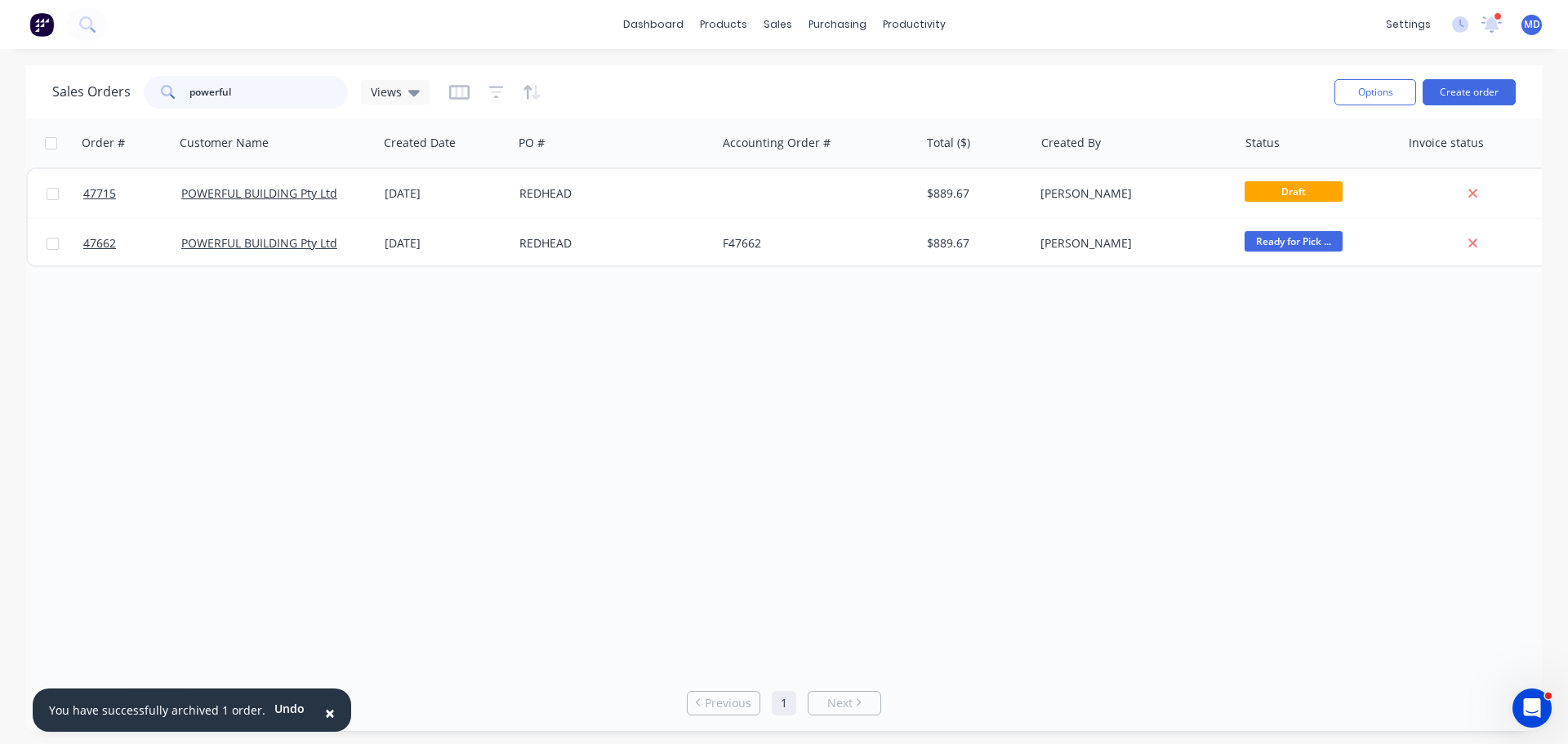
click at [247, 102] on input "powerful" at bounding box center [269, 93] width 159 height 33
type input "p"
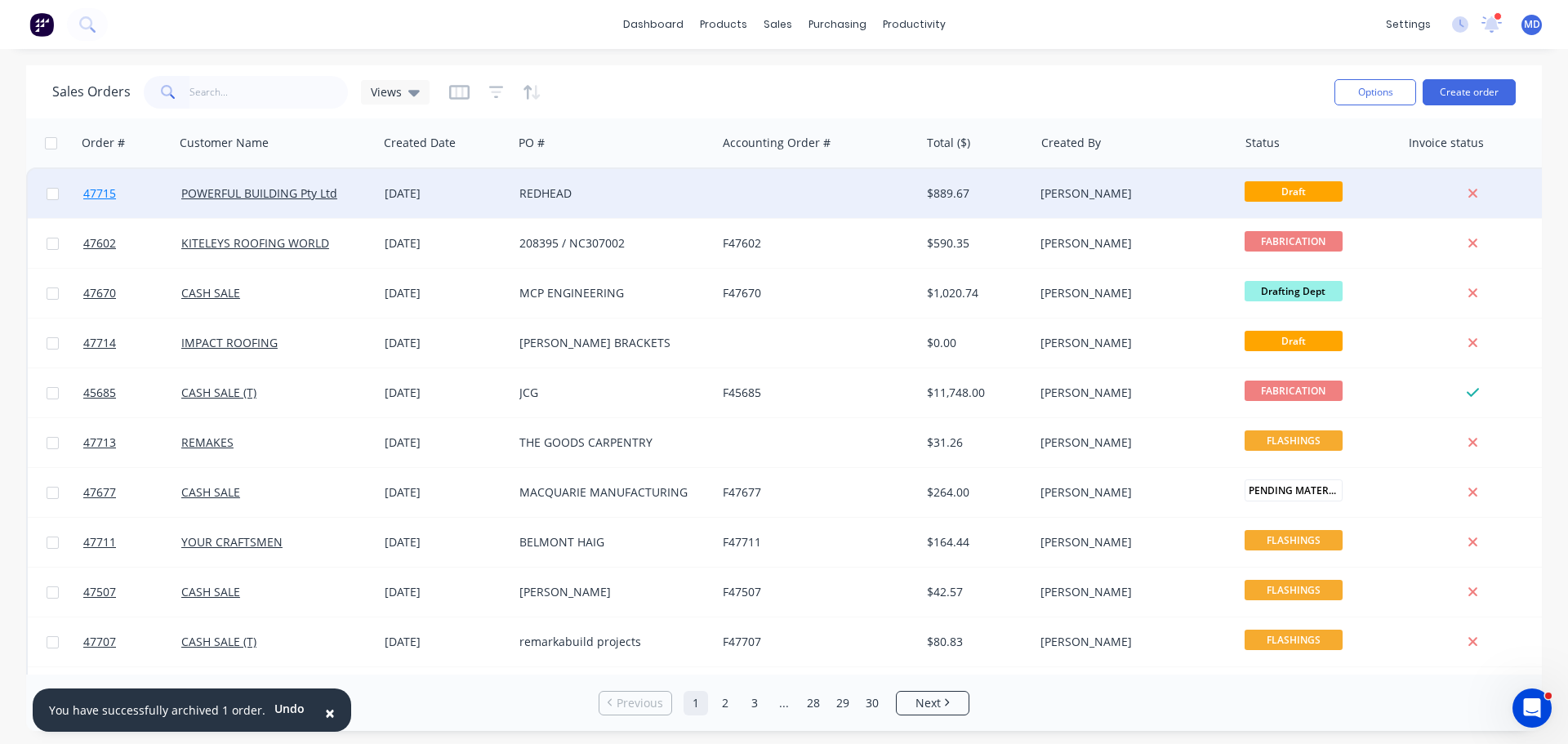
click at [111, 183] on link "47715" at bounding box center [133, 193] width 98 height 49
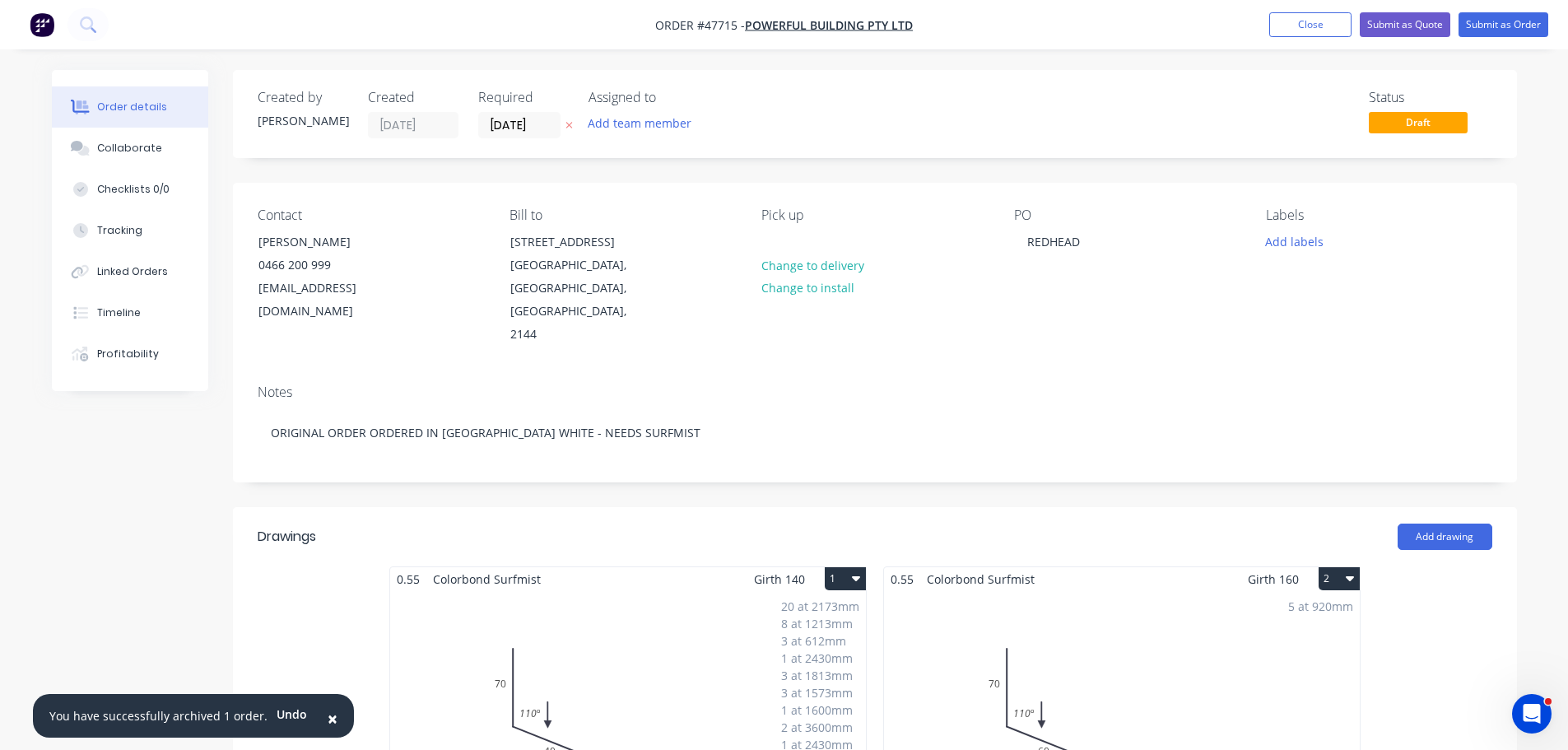
click at [714, 603] on div "20 at 2173mm 8 at 1213mm 3 at 612mm 1 at 2430mm 3 at 1813mm 3 at 1573mm 1 at 16…" at bounding box center [628, 717] width 476 height 251
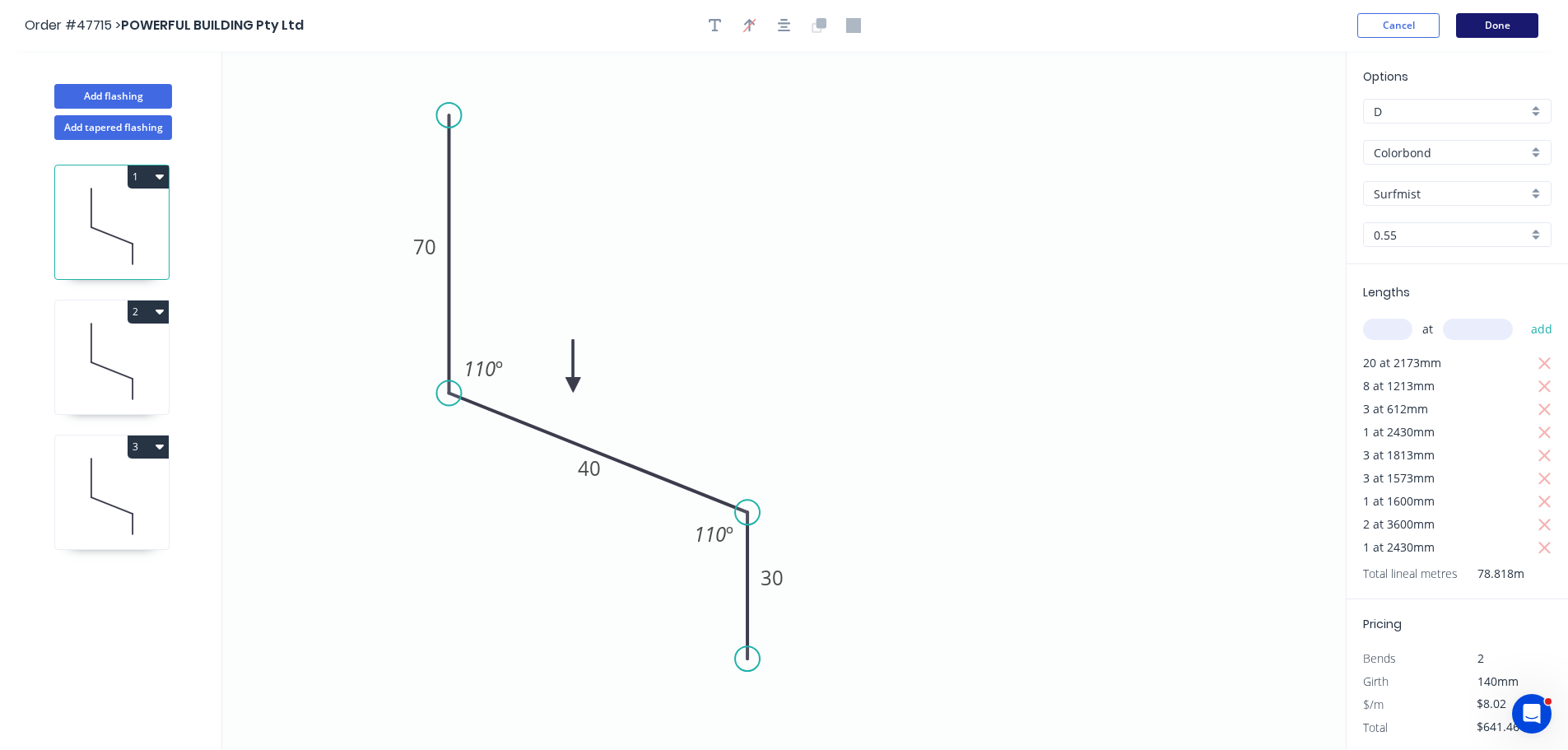
click at [1514, 33] on button "Done" at bounding box center [1498, 26] width 83 height 25
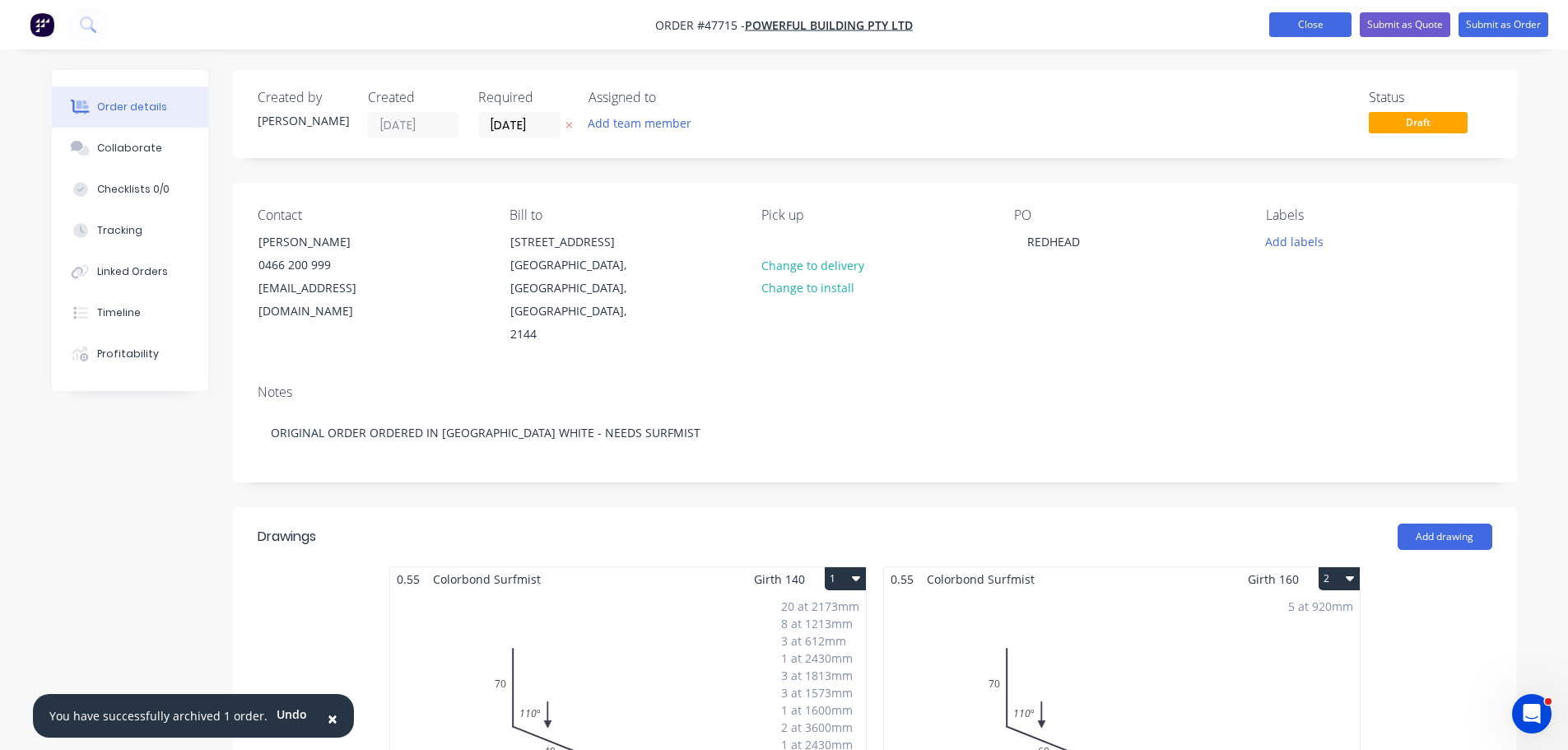
click at [1288, 26] on button "Close" at bounding box center [1310, 25] width 83 height 25
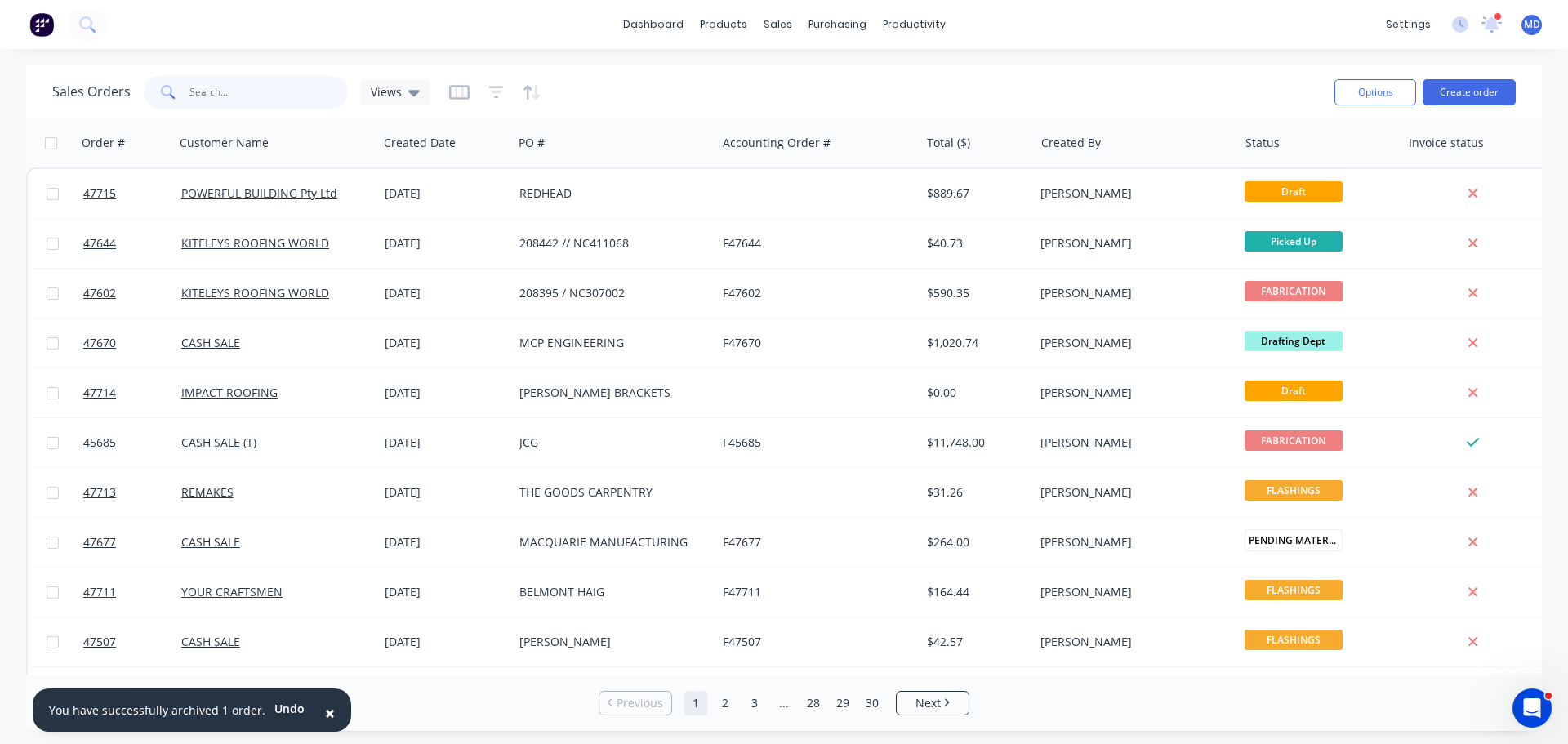
click at [205, 96] on input "text" at bounding box center [269, 93] width 159 height 33
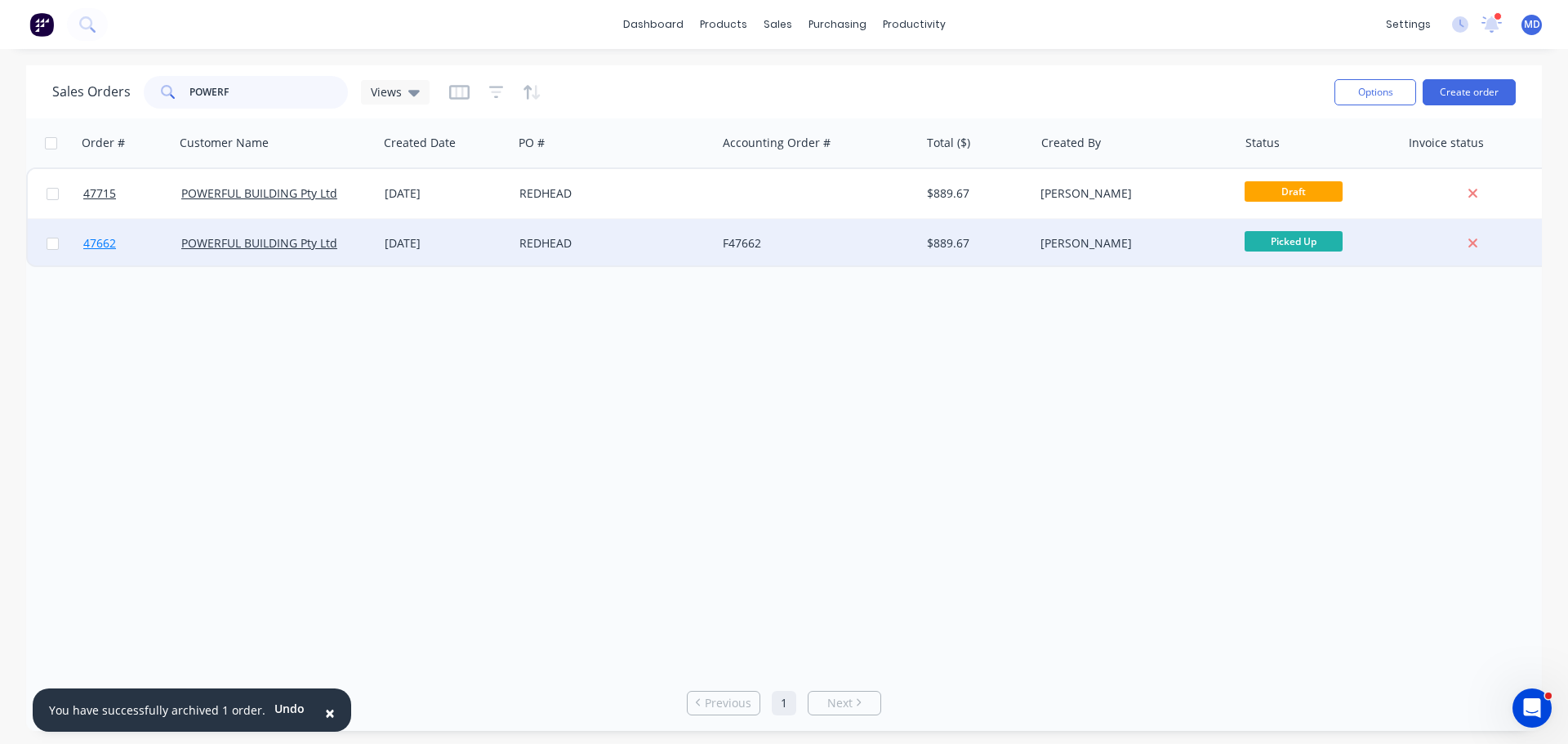
type input "POWERF"
click at [103, 239] on span "47662" at bounding box center [100, 243] width 33 height 16
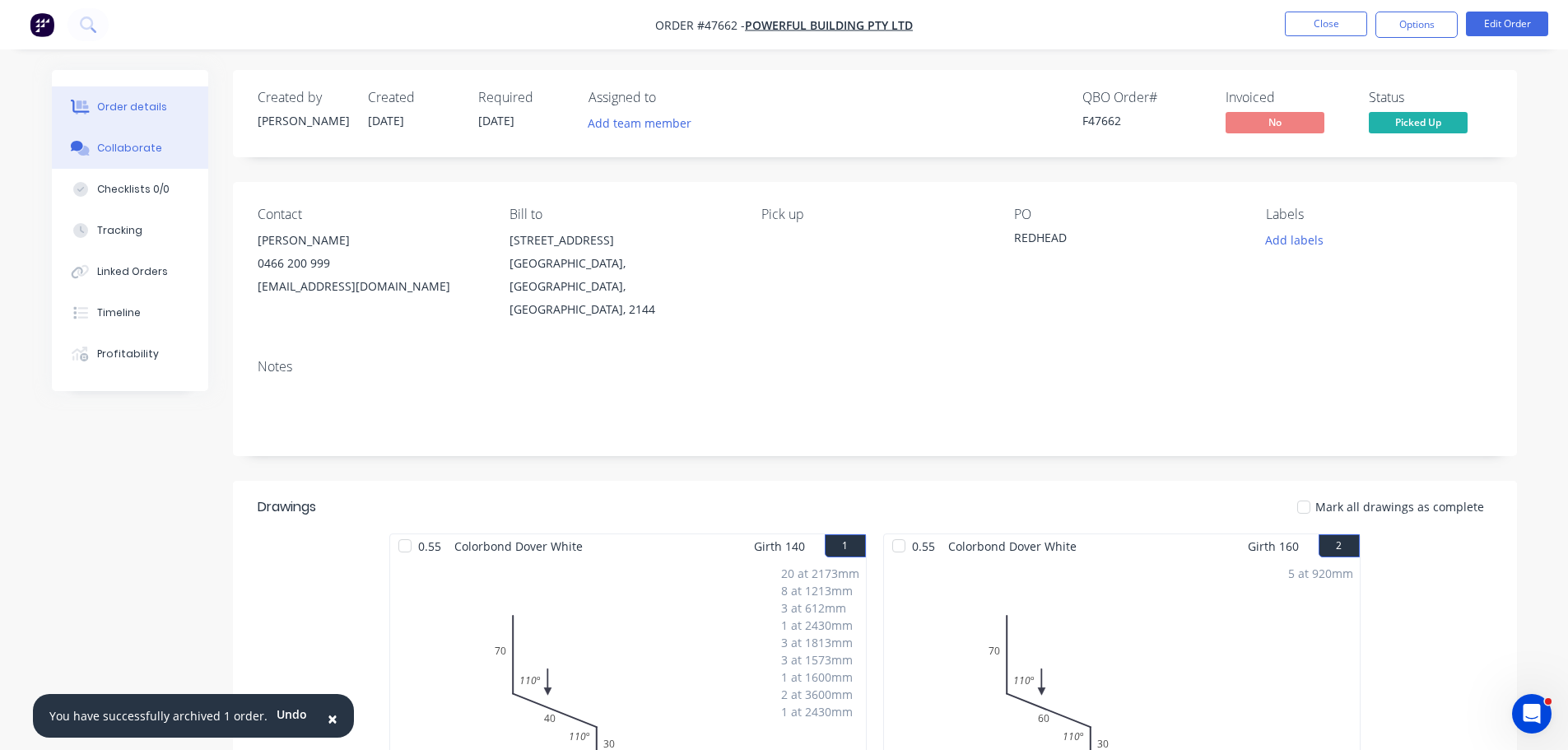
click at [137, 154] on div "Collaborate" at bounding box center [130, 148] width 65 height 15
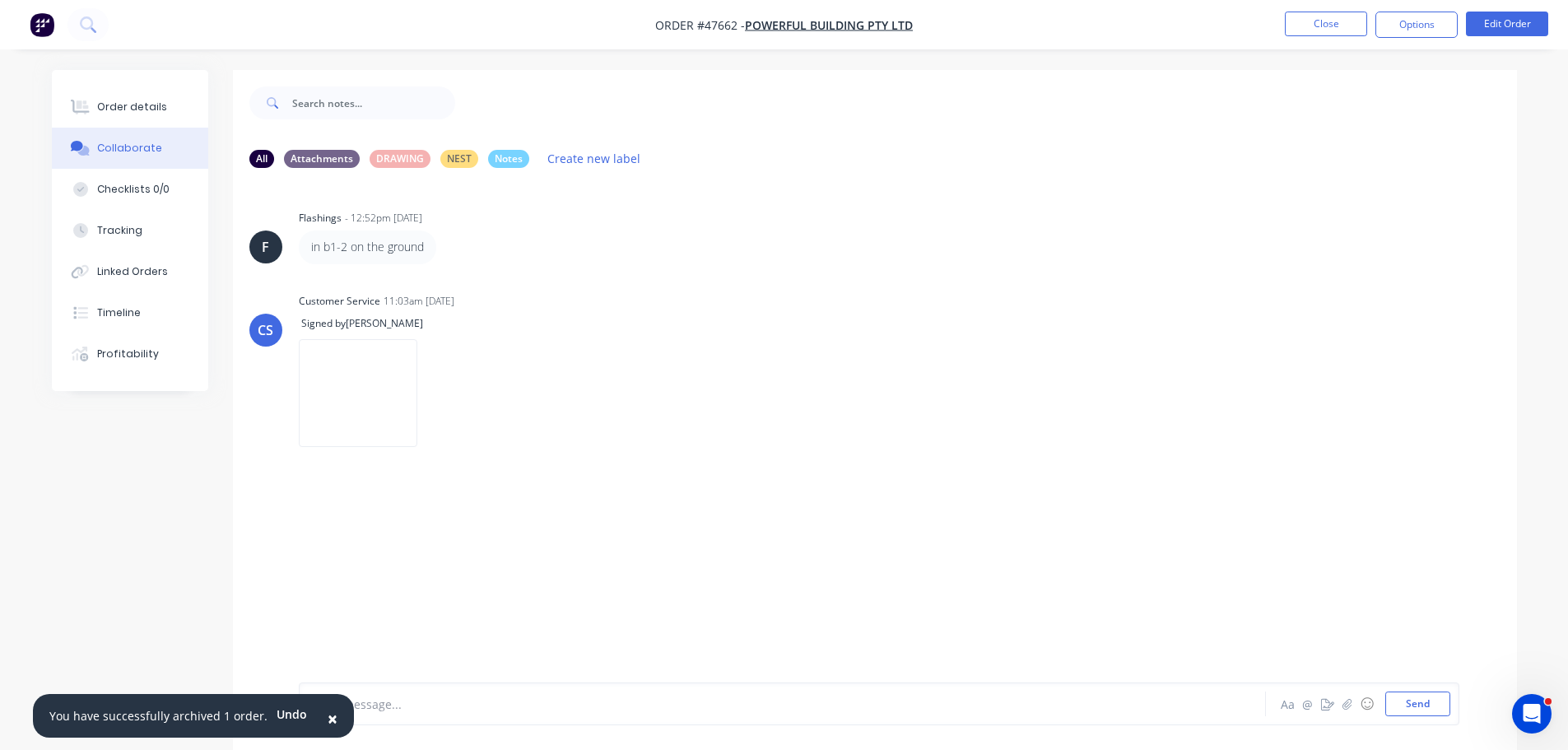
click at [408, 693] on div "Add a message..." at bounding box center [737, 704] width 857 height 25
click at [1408, 700] on button "Send" at bounding box center [1418, 704] width 65 height 25
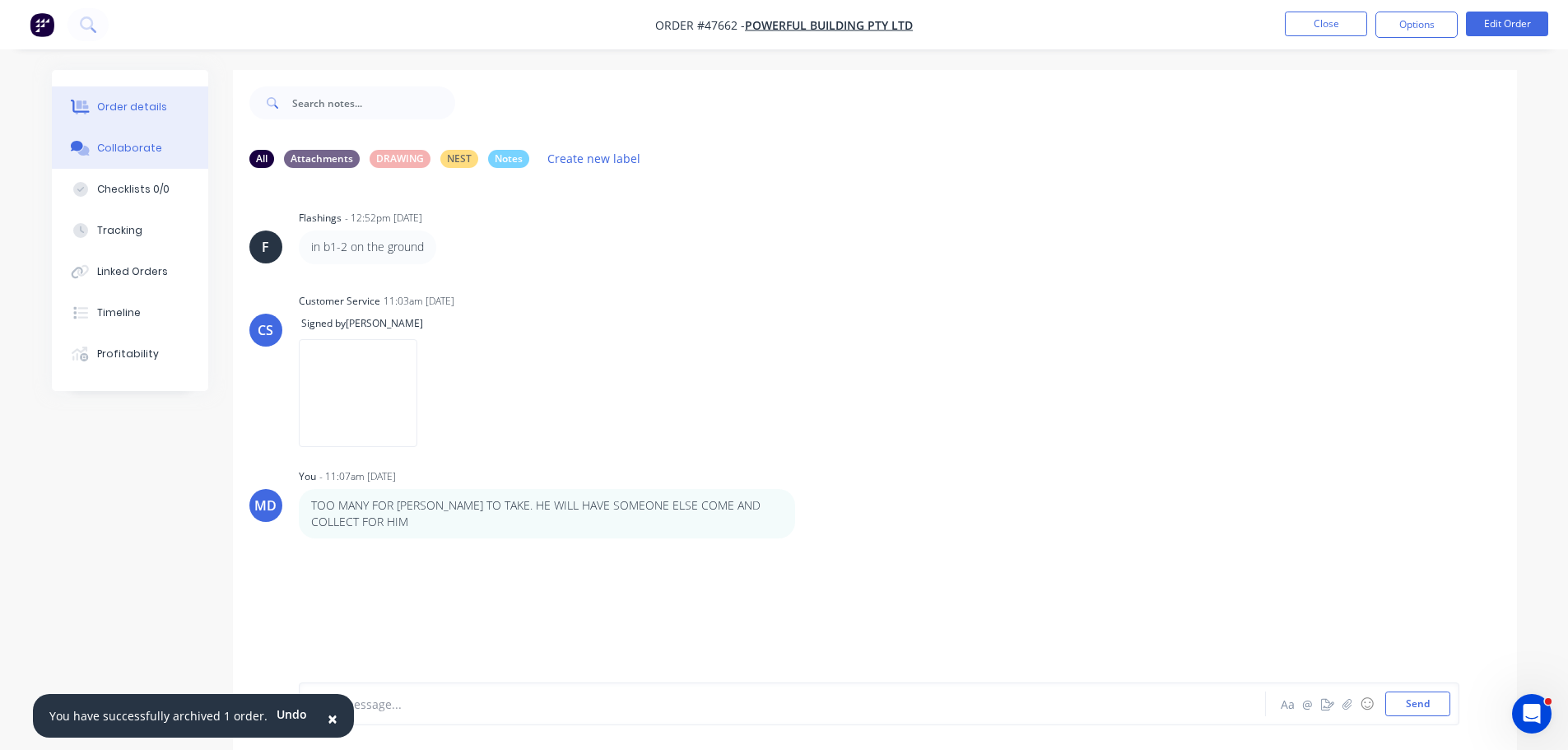
click at [154, 116] on button "Order details" at bounding box center [130, 107] width 156 height 41
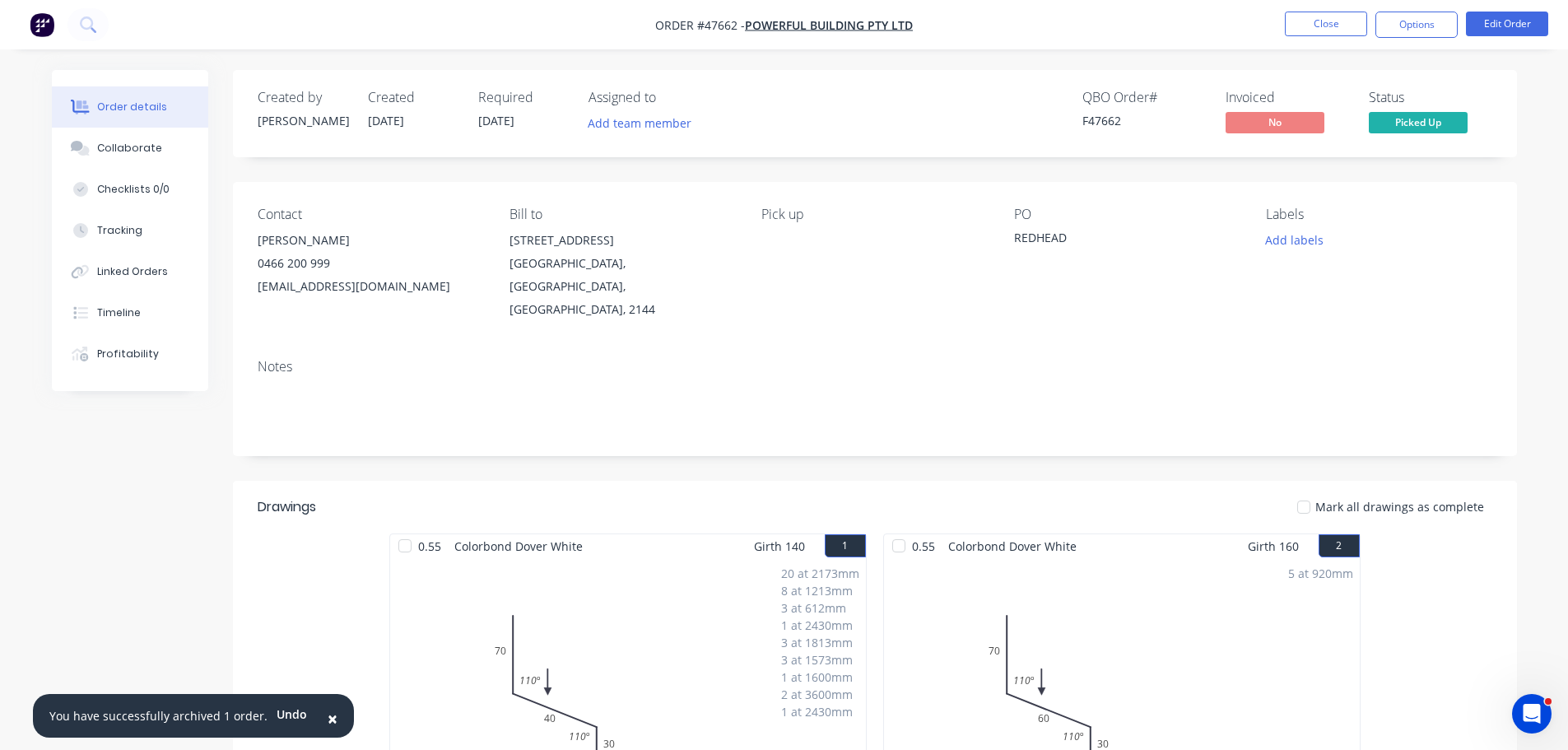
click at [1452, 121] on span "Picked Up" at bounding box center [1419, 122] width 99 height 21
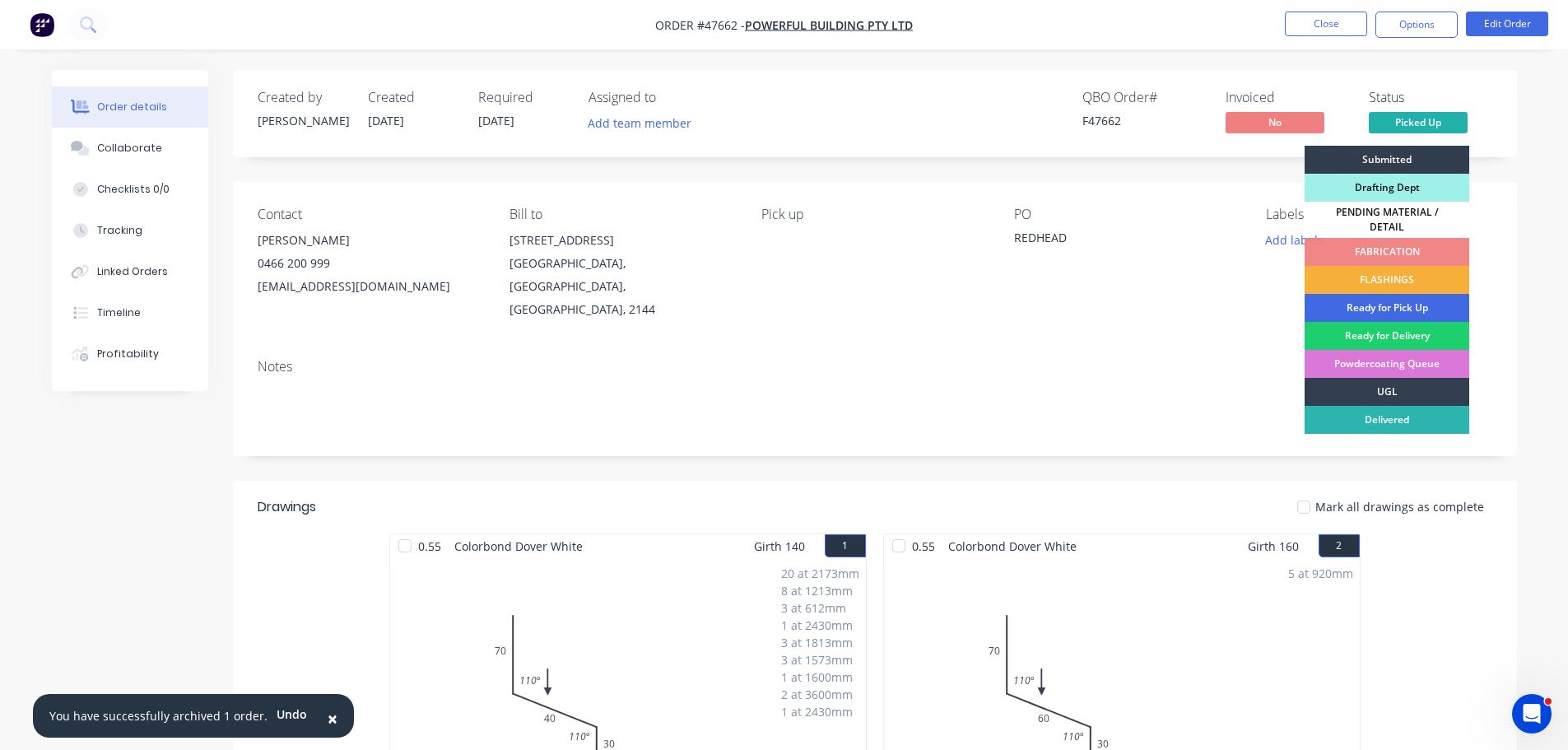
click at [1390, 304] on div "Ready for Pick Up" at bounding box center [1386, 308] width 164 height 28
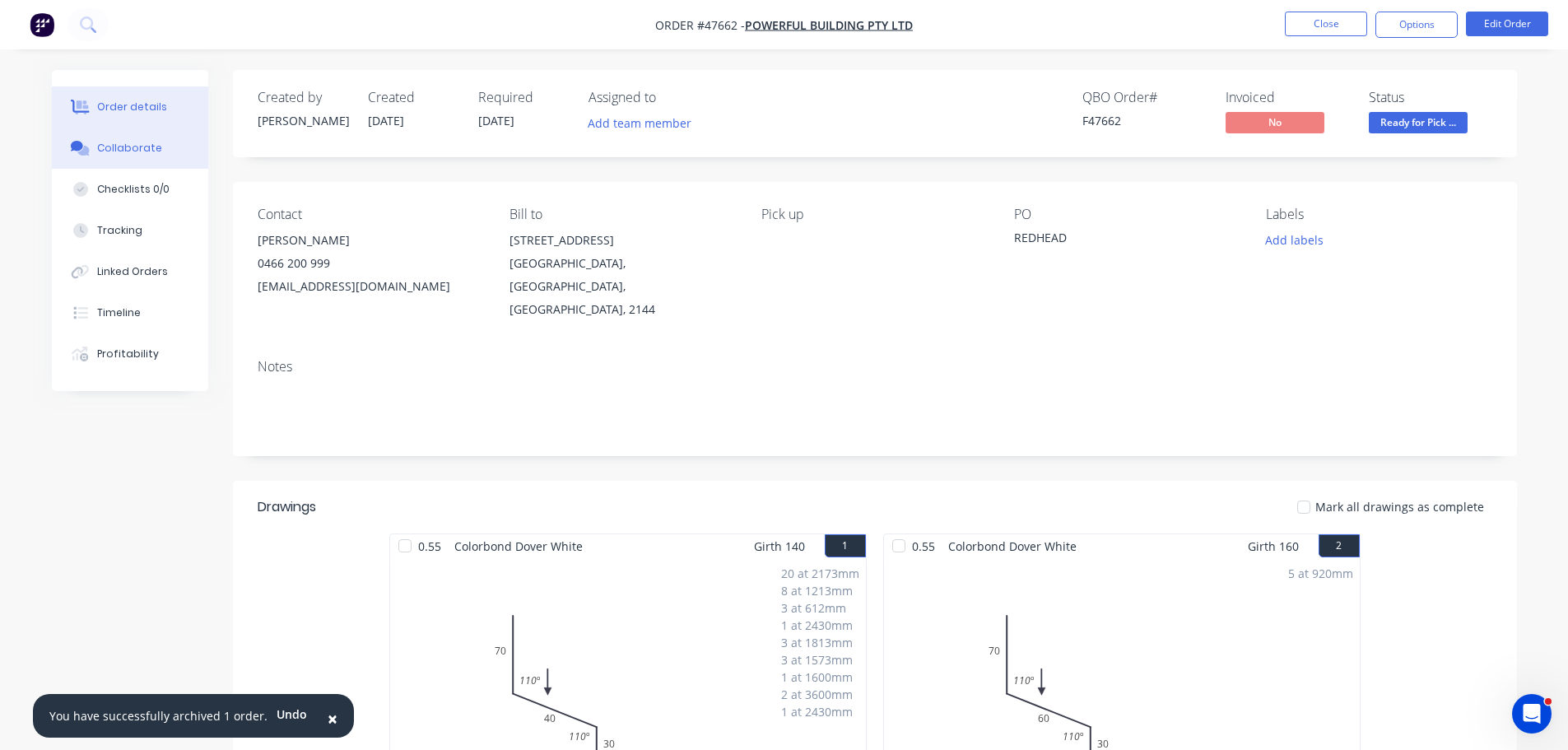
click at [135, 155] on button "Collaborate" at bounding box center [130, 149] width 156 height 41
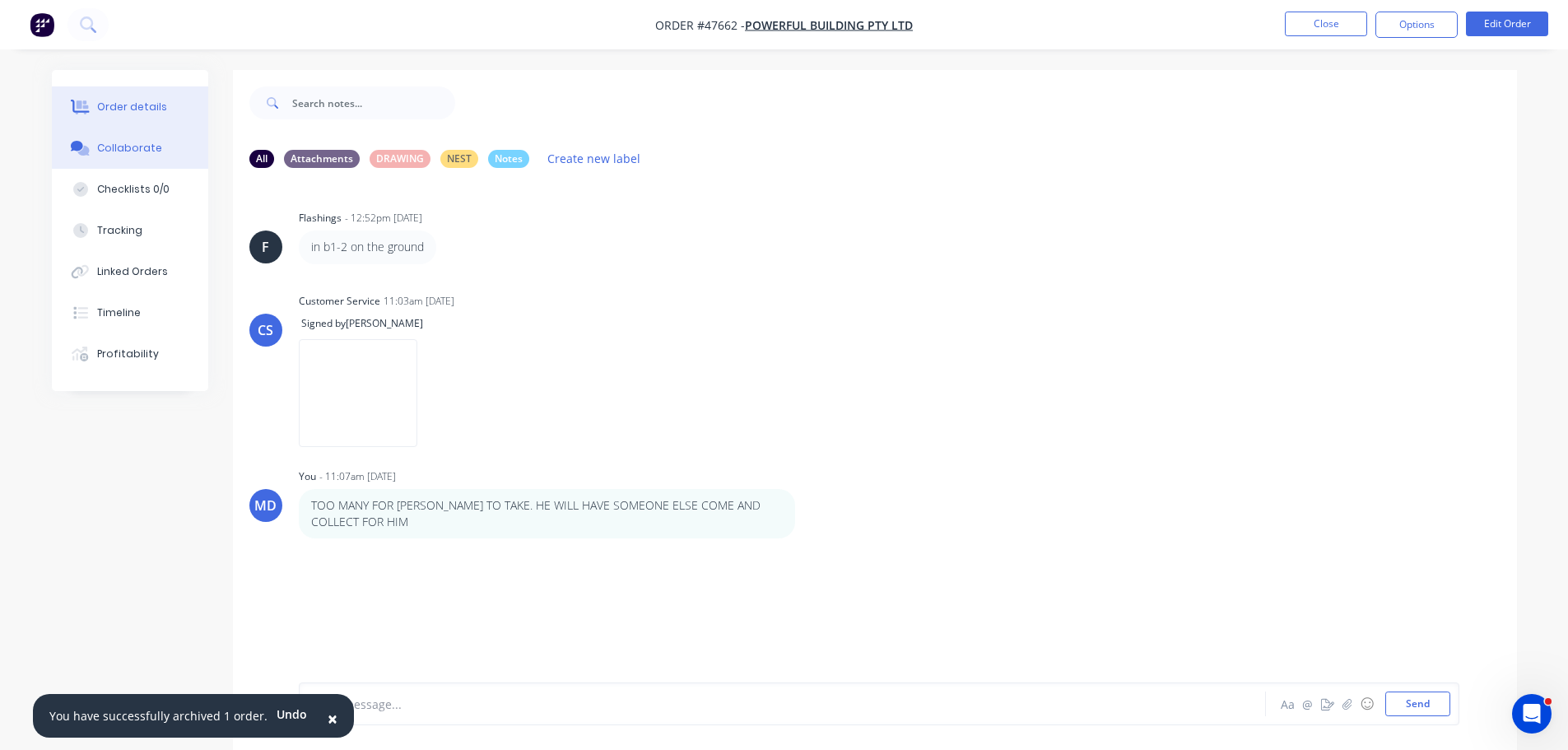
click at [146, 104] on div "Order details" at bounding box center [132, 107] width 70 height 15
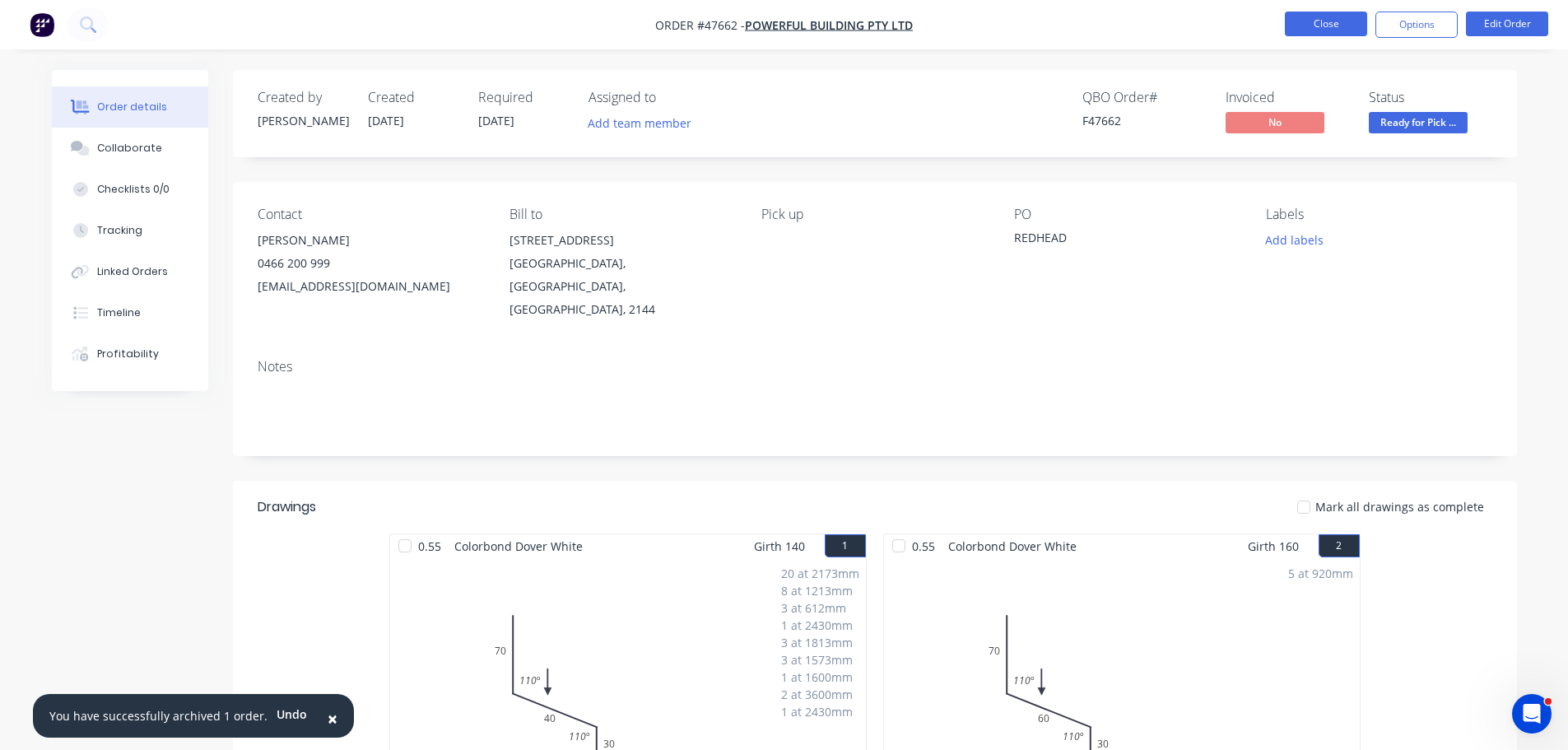
click at [1319, 17] on button "Close" at bounding box center [1326, 24] width 83 height 25
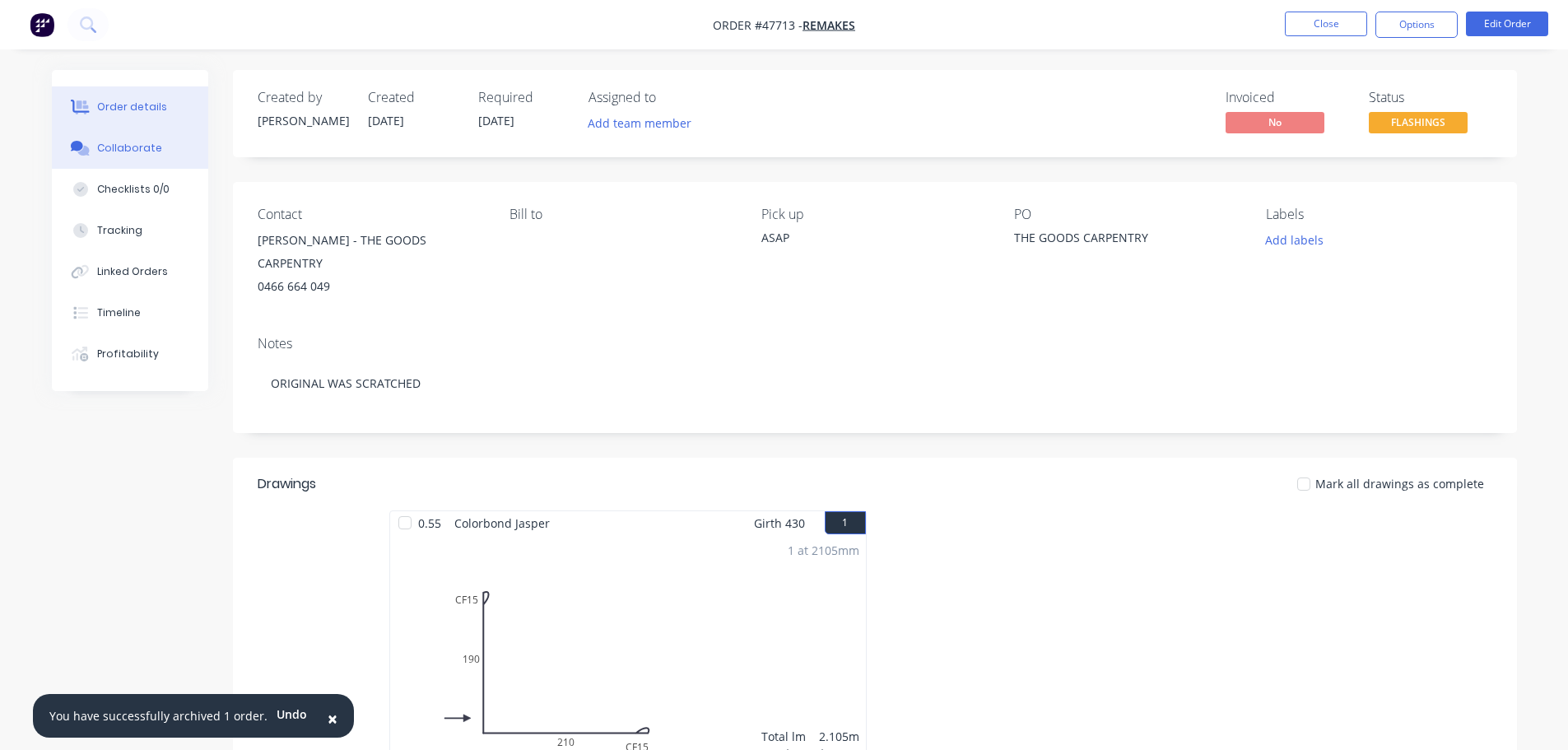
click at [102, 145] on div "Collaborate" at bounding box center [130, 148] width 65 height 15
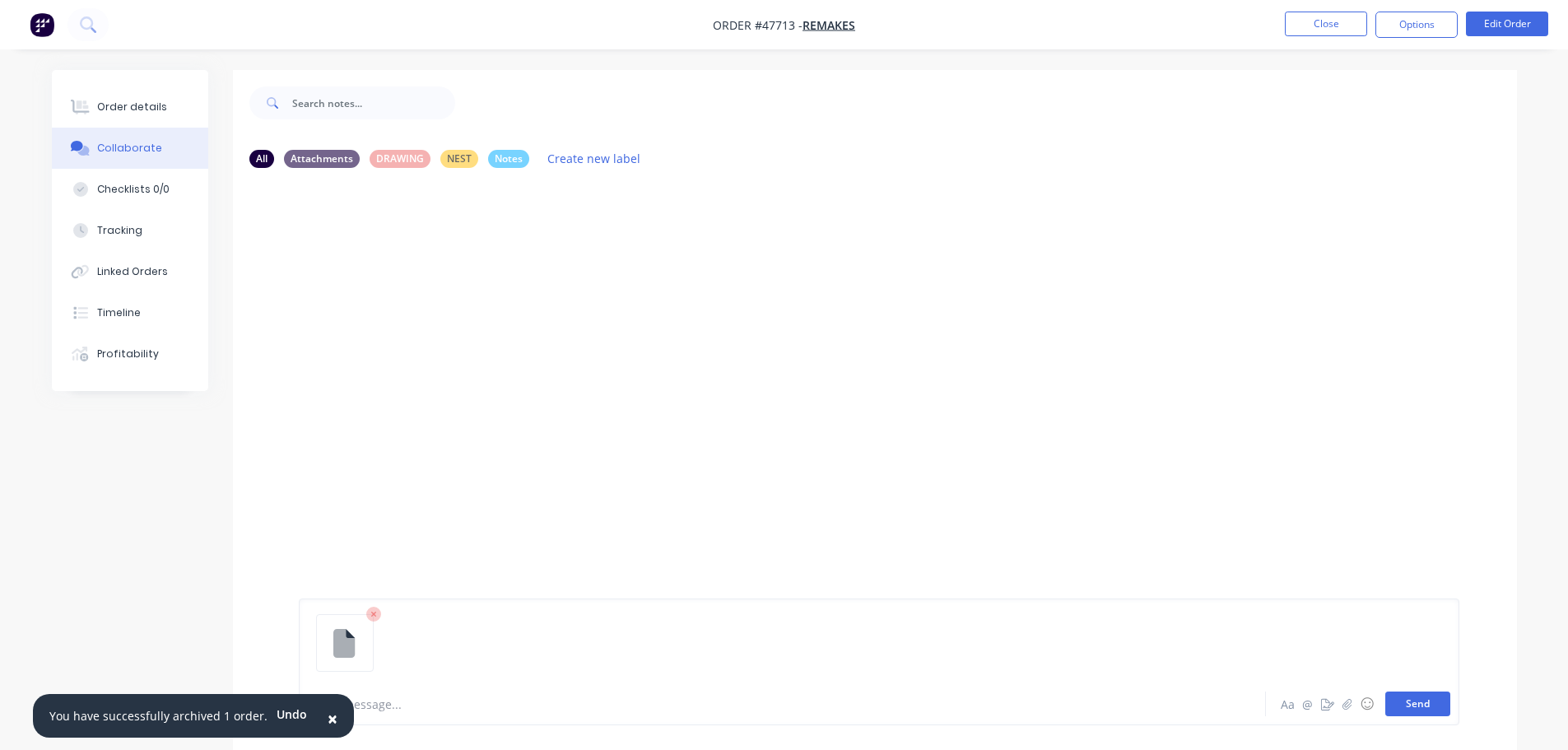
click at [1417, 701] on button "Send" at bounding box center [1418, 704] width 65 height 25
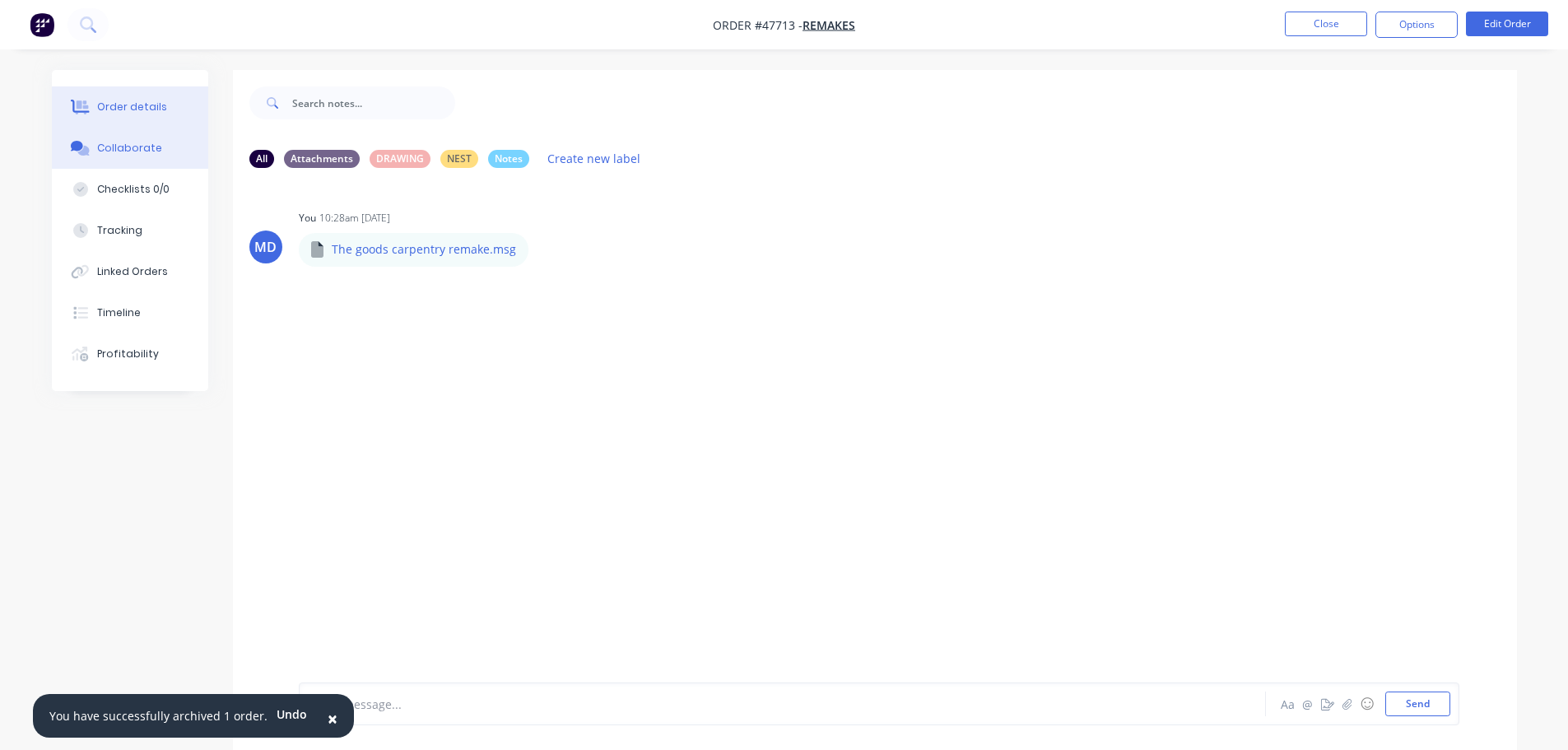
drag, startPoint x: 133, startPoint y: 121, endPoint x: 122, endPoint y: 119, distance: 11.2
click at [133, 118] on button "Order details" at bounding box center [130, 107] width 156 height 41
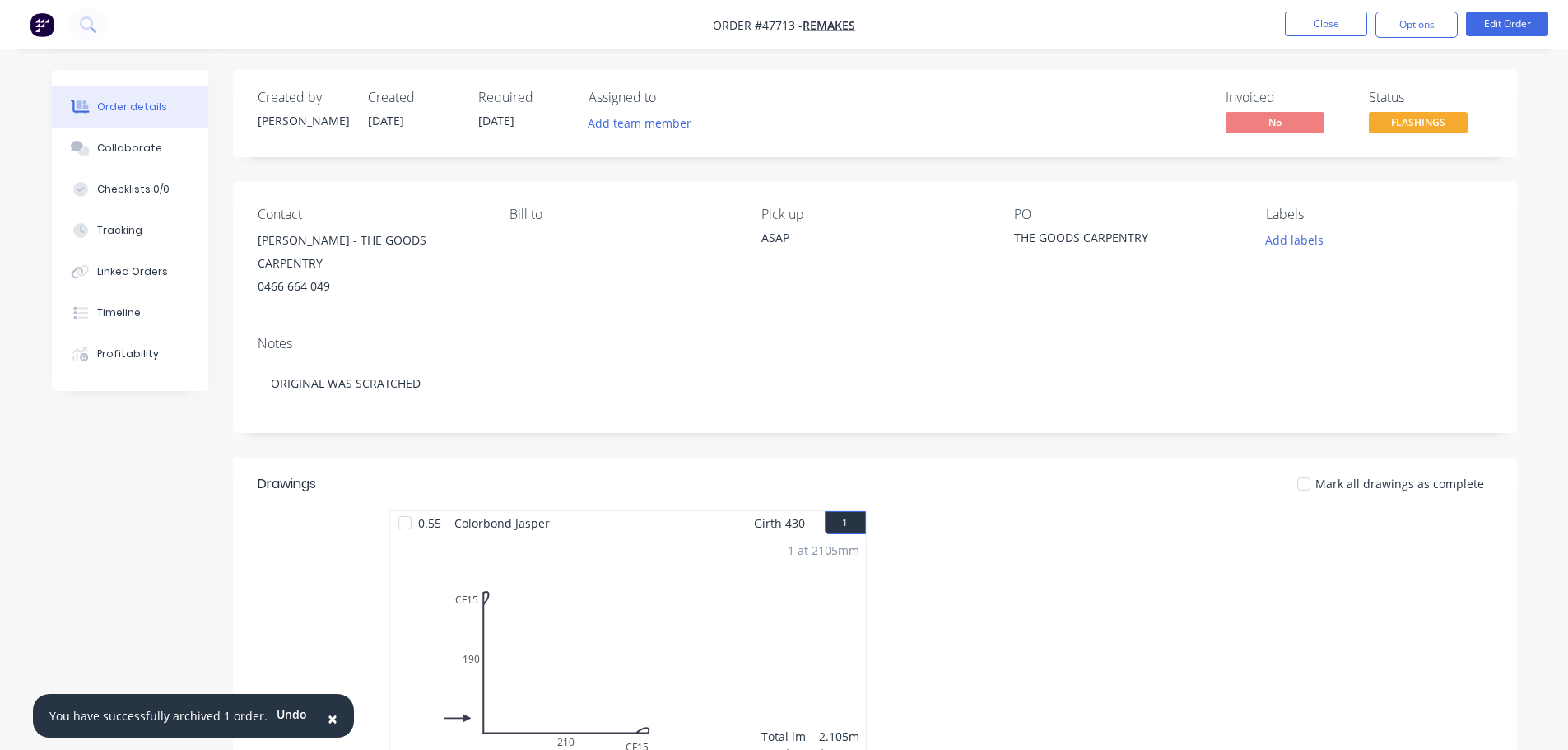
click at [1374, 41] on nav "Order #47713 - REMAKES Close Options Edit Order" at bounding box center [784, 25] width 1568 height 50
click at [1358, 41] on nav "Order #47713 - REMAKES Close Options Edit Order" at bounding box center [784, 25] width 1568 height 50
click at [1310, 7] on nav "Order #47713 - REMAKES Close Options Edit Order" at bounding box center [784, 25] width 1568 height 50
click at [1302, 21] on button "Close" at bounding box center [1326, 24] width 83 height 25
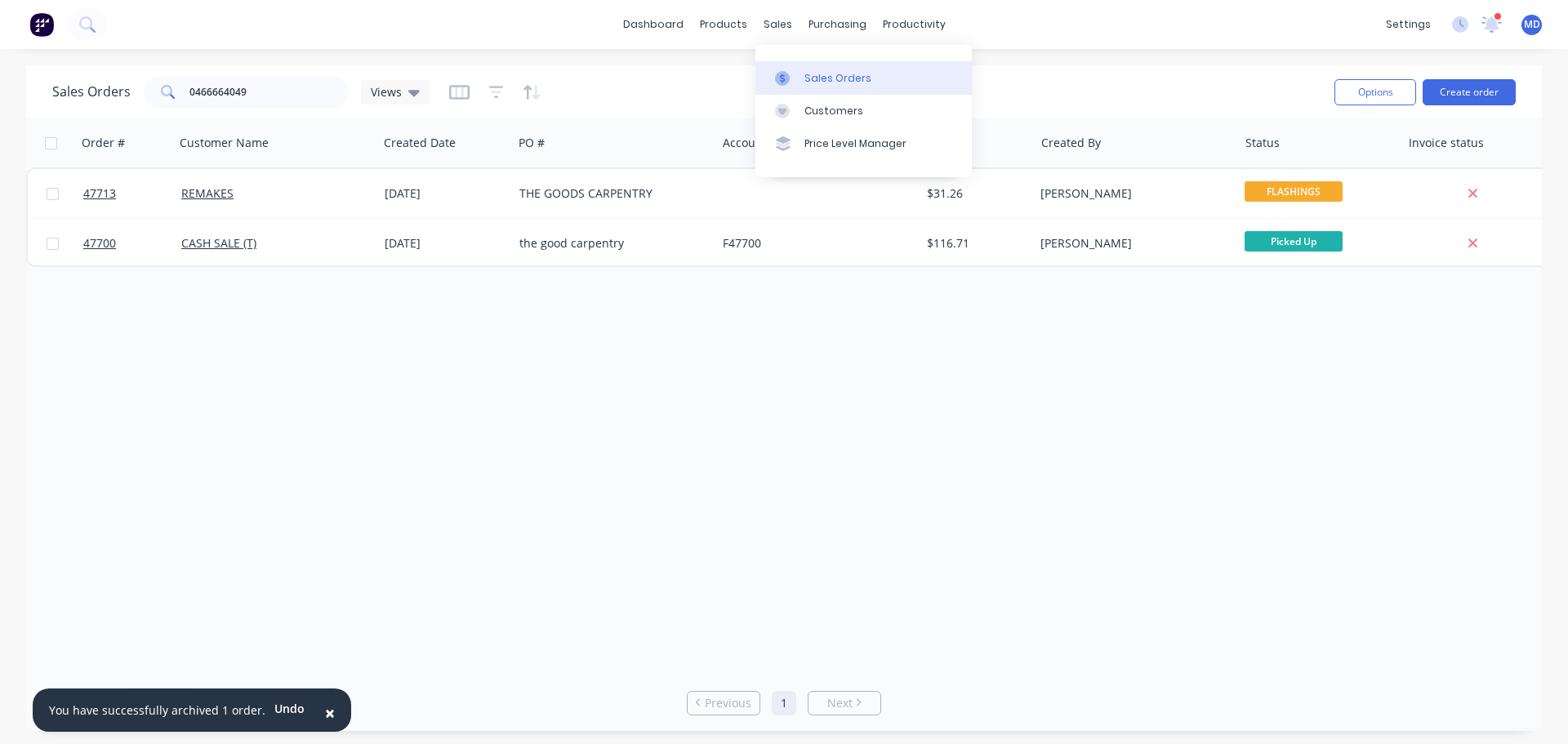
click at [804, 70] on link "Sales Orders" at bounding box center [863, 78] width 216 height 33
drag, startPoint x: 228, startPoint y: 88, endPoint x: 74, endPoint y: 16, distance: 170.0
click at [68, 47] on div "× You have successfully archived 1 order. Undo dashboard products sales purchas…" at bounding box center [784, 372] width 1568 height 744
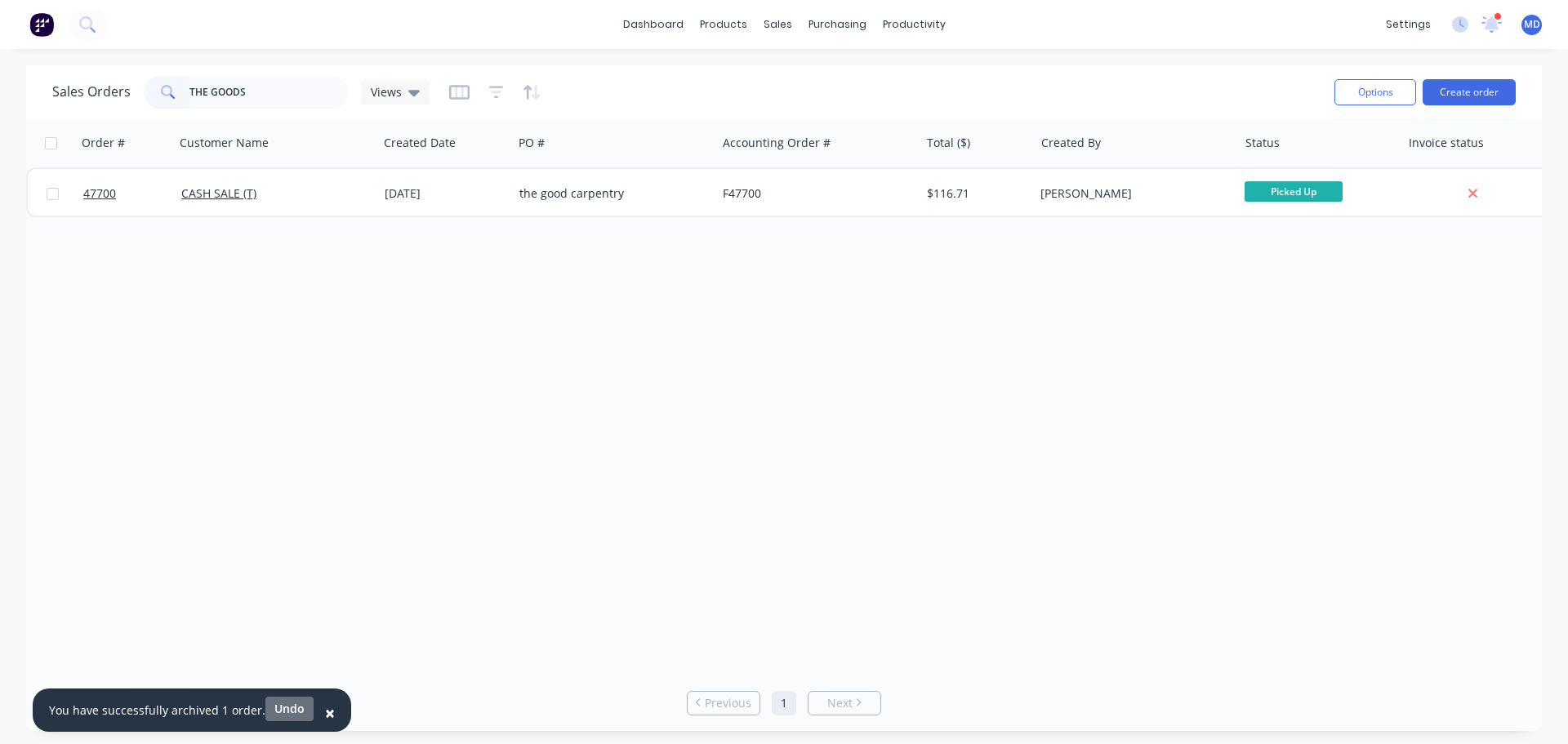
click at [281, 707] on button "Undo" at bounding box center [289, 709] width 48 height 25
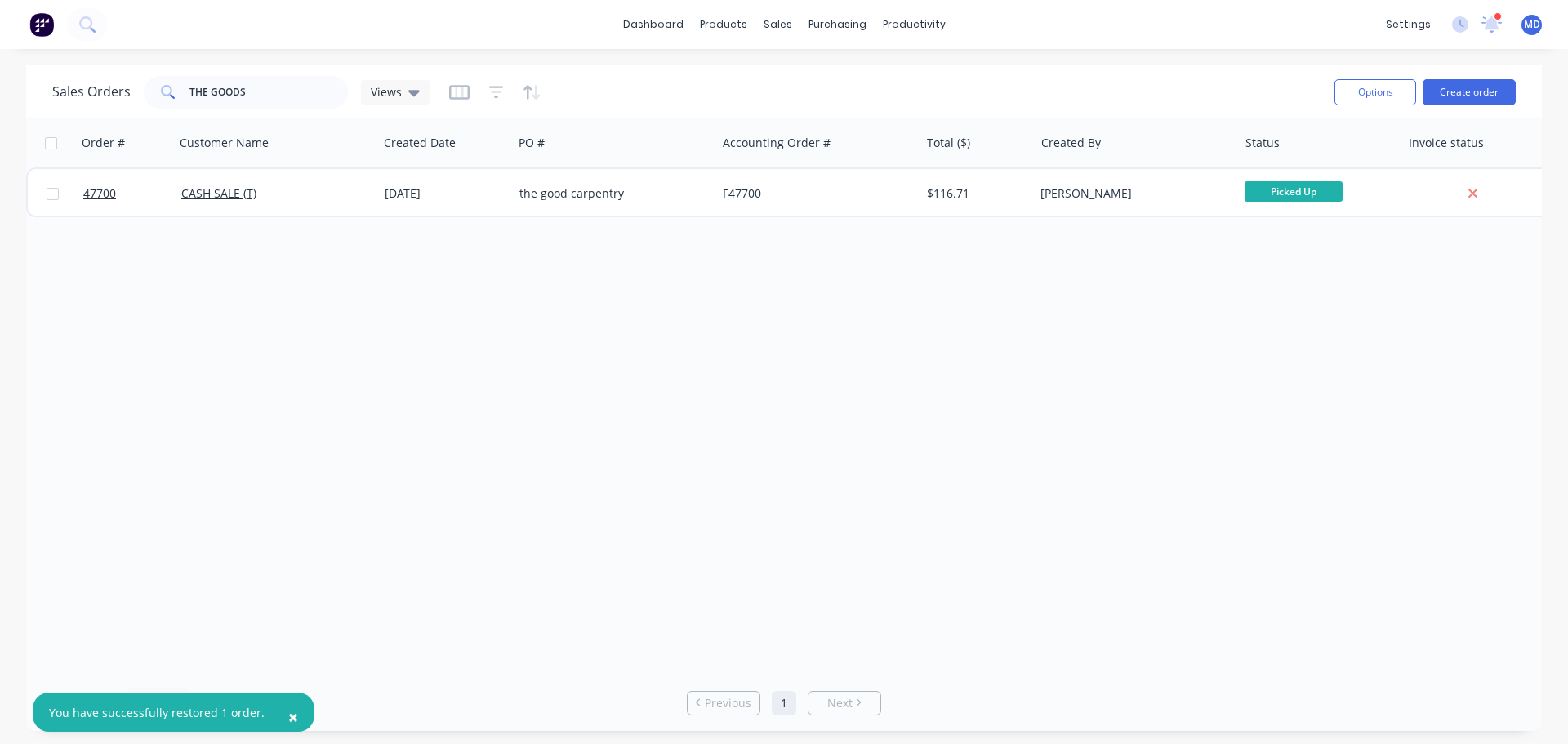
click at [256, 70] on div "Sales Orders THE GOODS Views Options Create order" at bounding box center [784, 92] width 1516 height 53
click at [254, 91] on input "THE GOODS" at bounding box center [269, 93] width 159 height 33
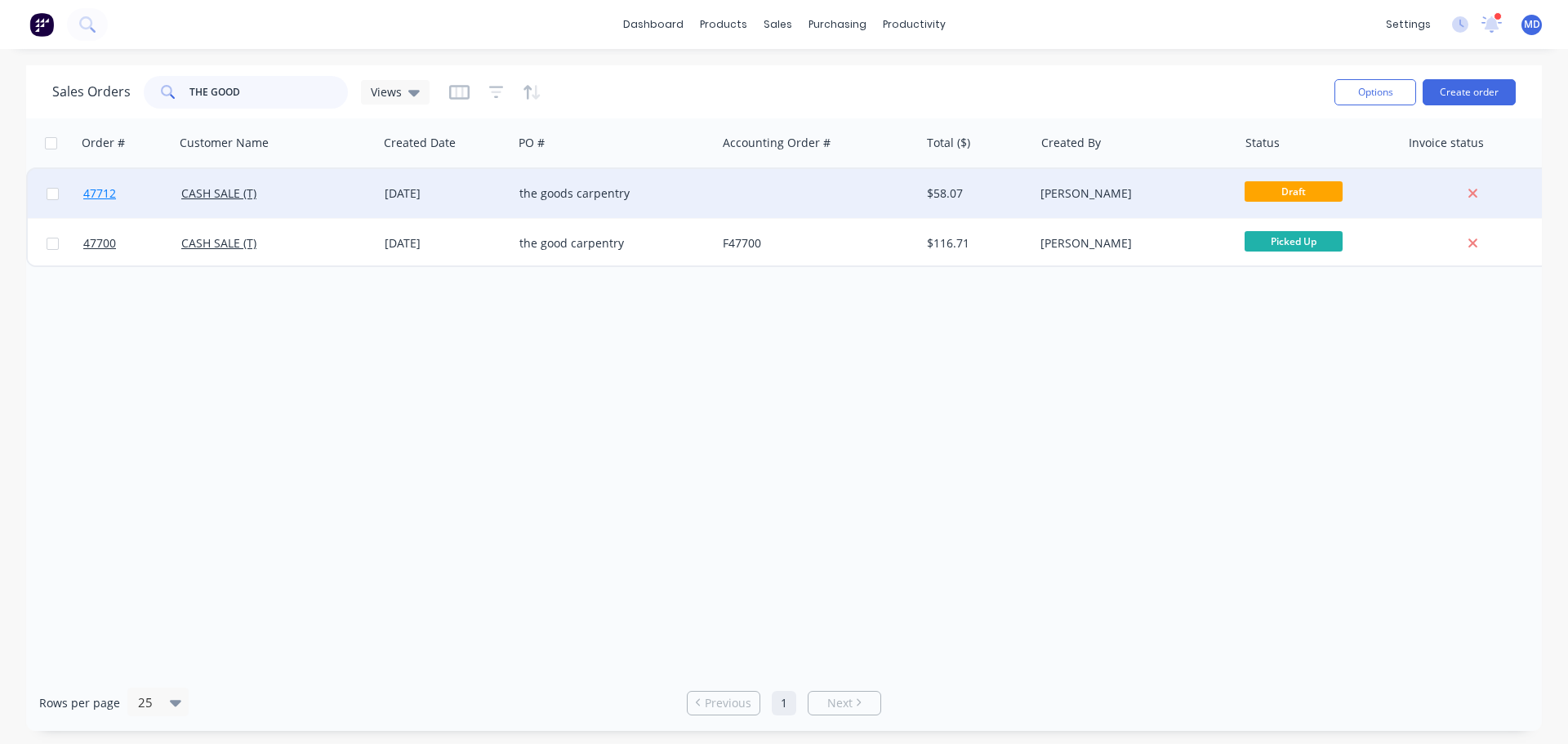
type input "THE GOOD"
click at [93, 190] on span "47712" at bounding box center [100, 193] width 33 height 16
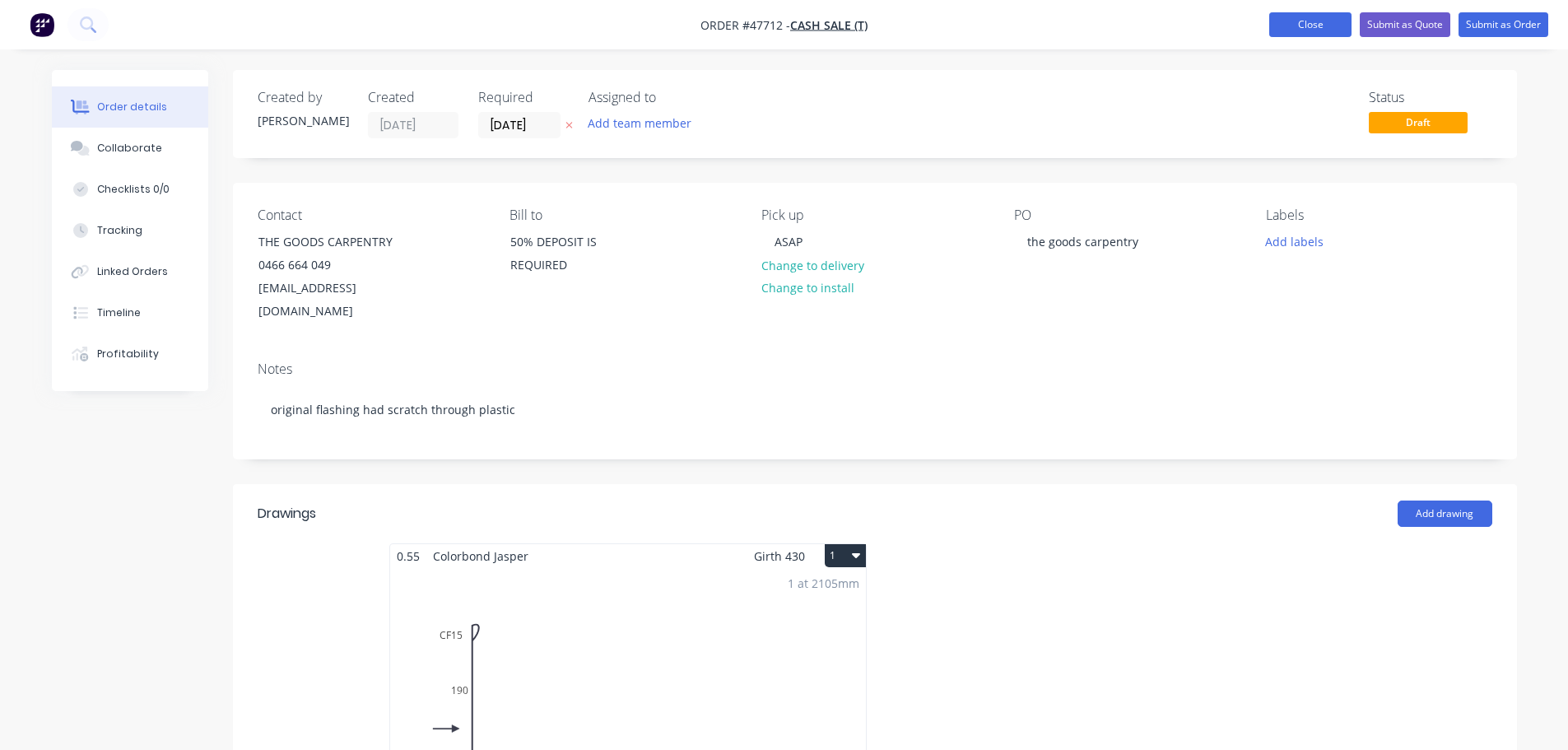
click at [1294, 19] on button "Close" at bounding box center [1310, 25] width 83 height 25
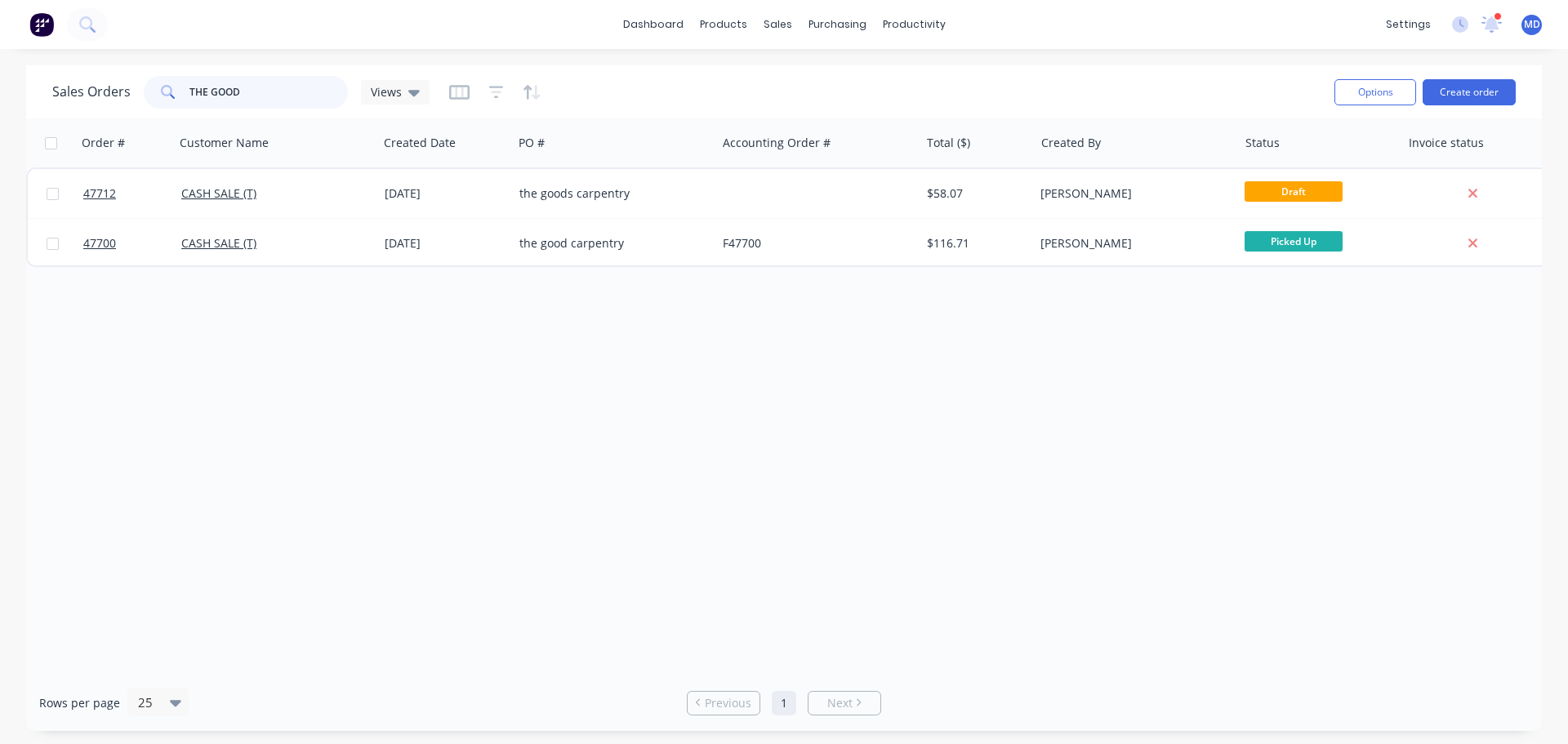
drag, startPoint x: 267, startPoint y: 95, endPoint x: 16, endPoint y: 71, distance: 252.1
click at [16, 71] on div "Sales Orders THE GOOD Views Options Create order Order # Customer Name Created …" at bounding box center [784, 398] width 1568 height 666
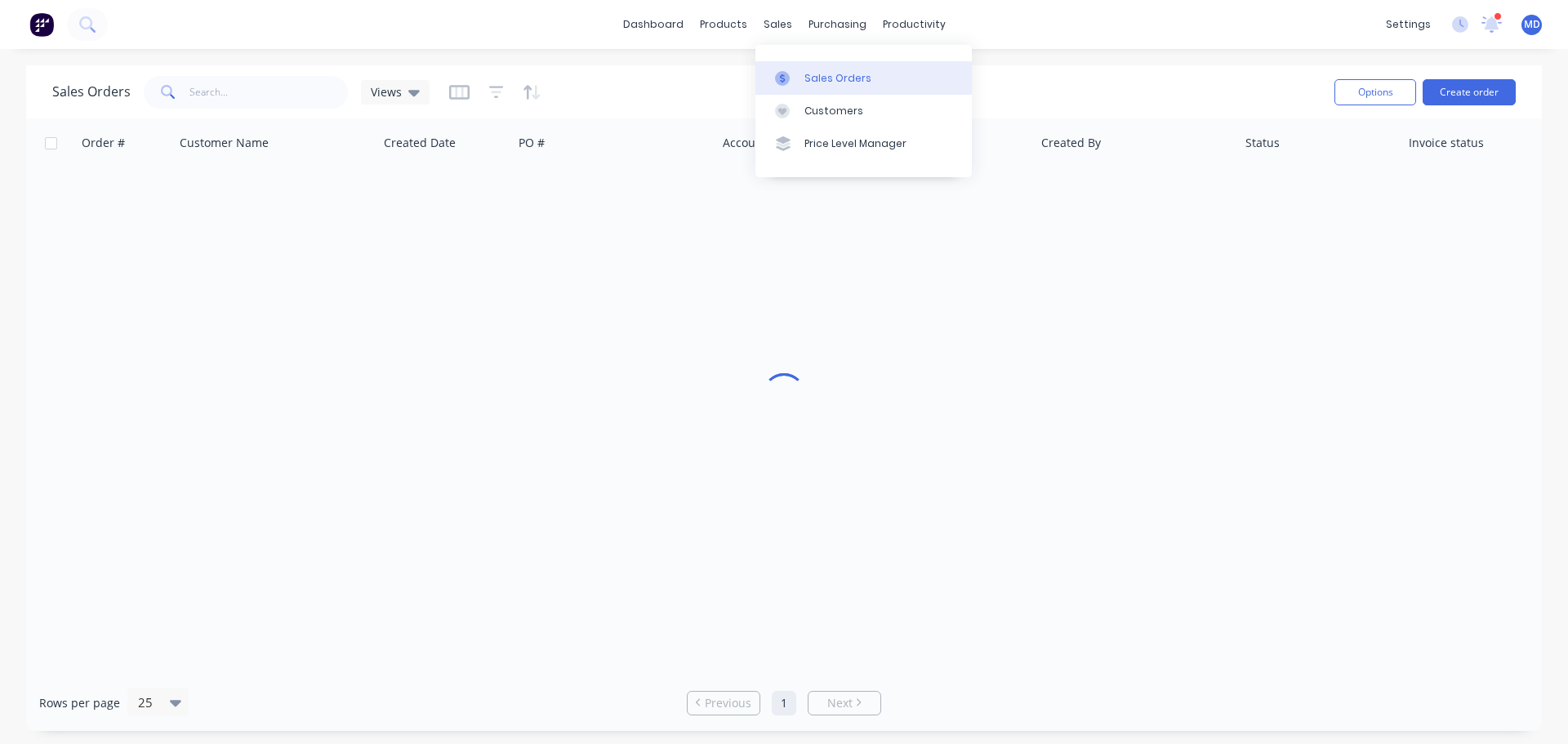
click at [777, 71] on icon at bounding box center [782, 79] width 15 height 15
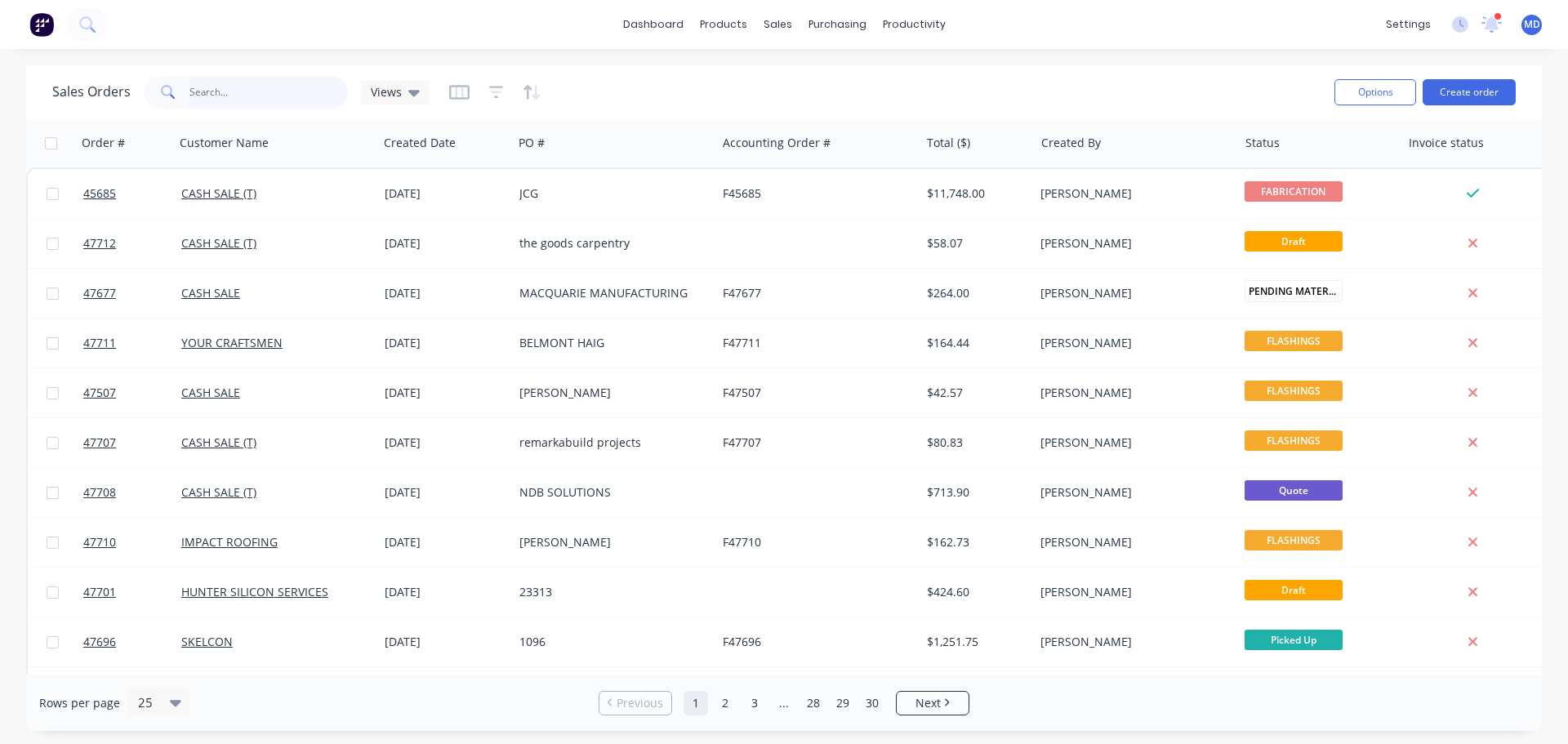
click at [210, 97] on input "text" at bounding box center [269, 93] width 159 height 33
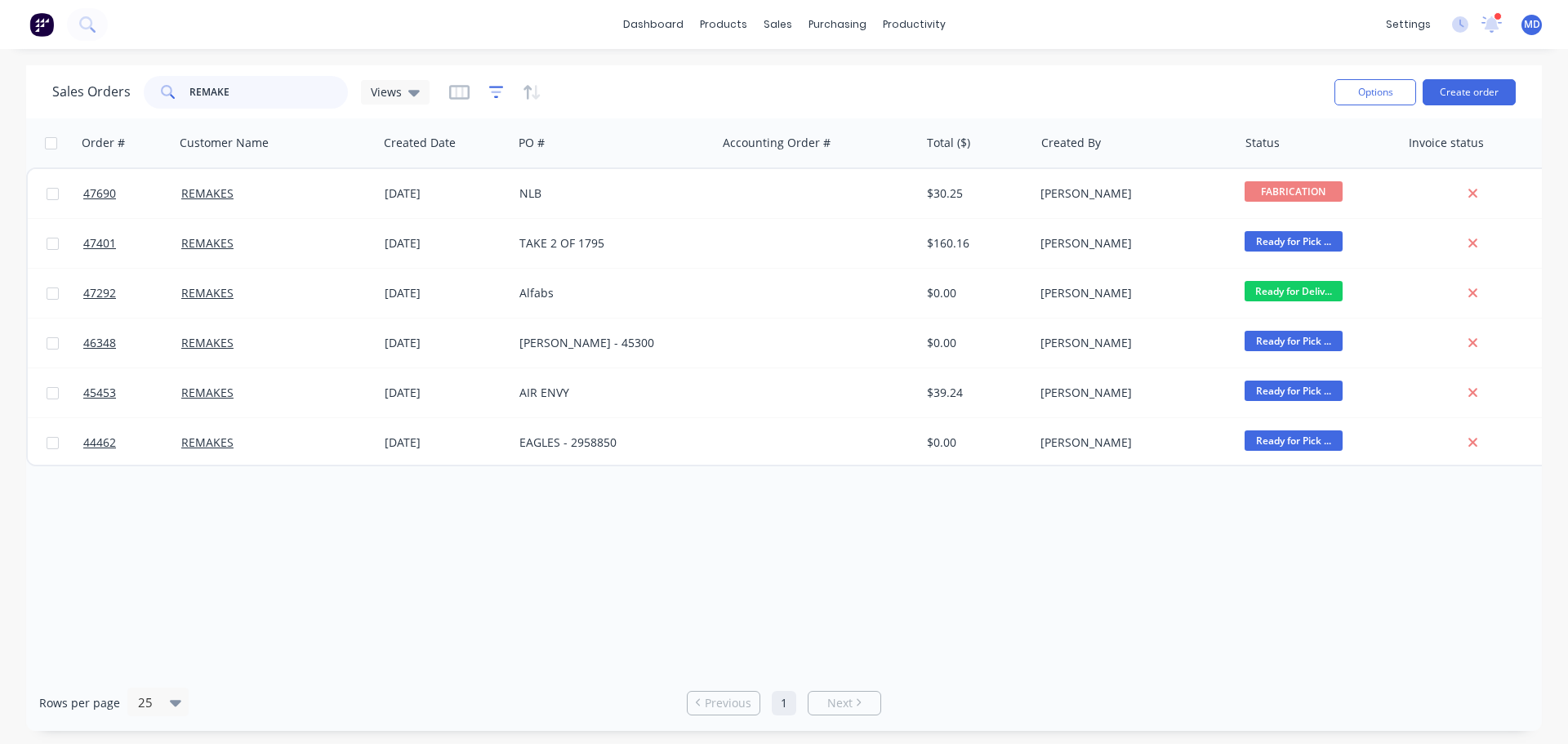
type input "REMAKE"
click at [496, 97] on icon "button" at bounding box center [496, 93] width 15 height 16
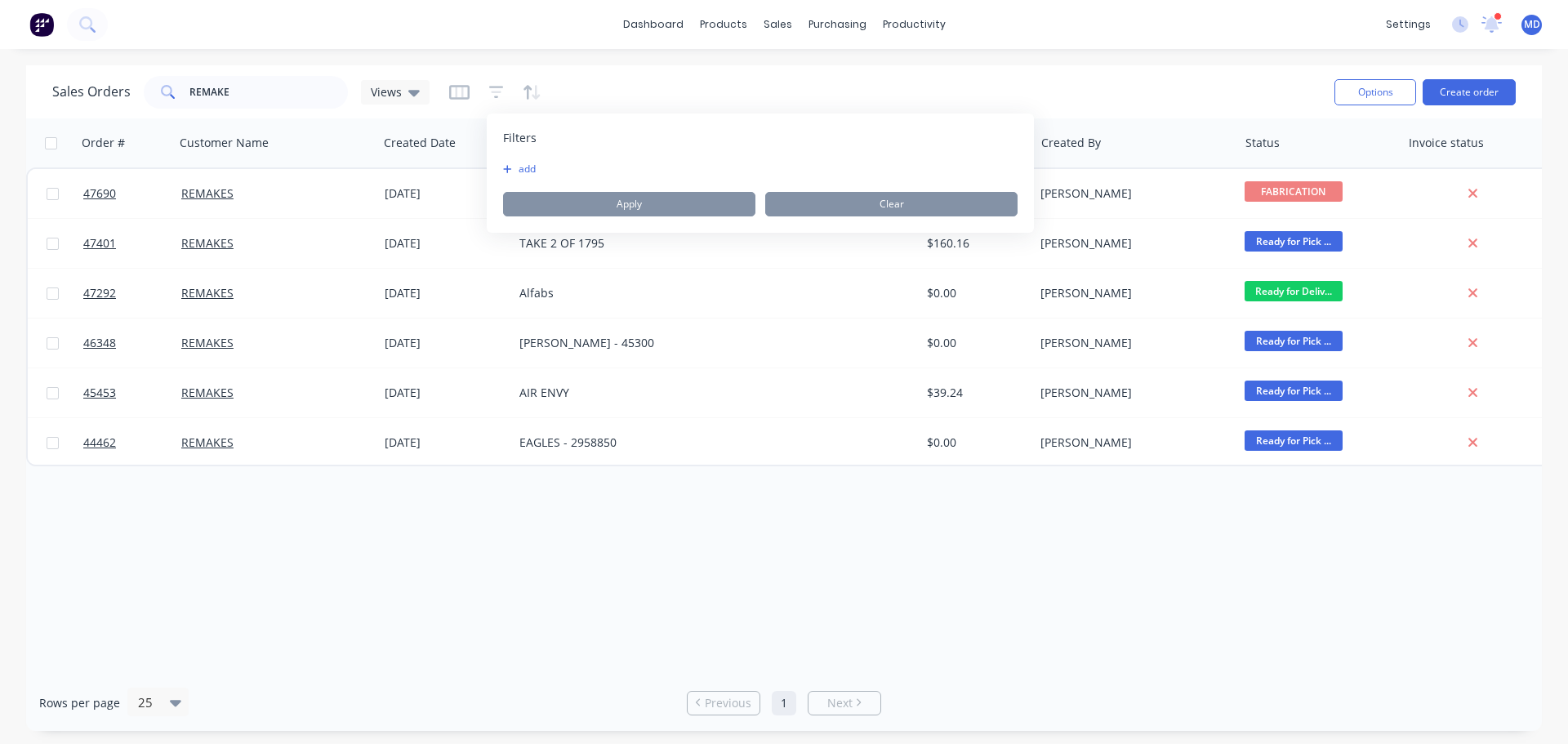
click at [517, 170] on button "add" at bounding box center [523, 169] width 41 height 13
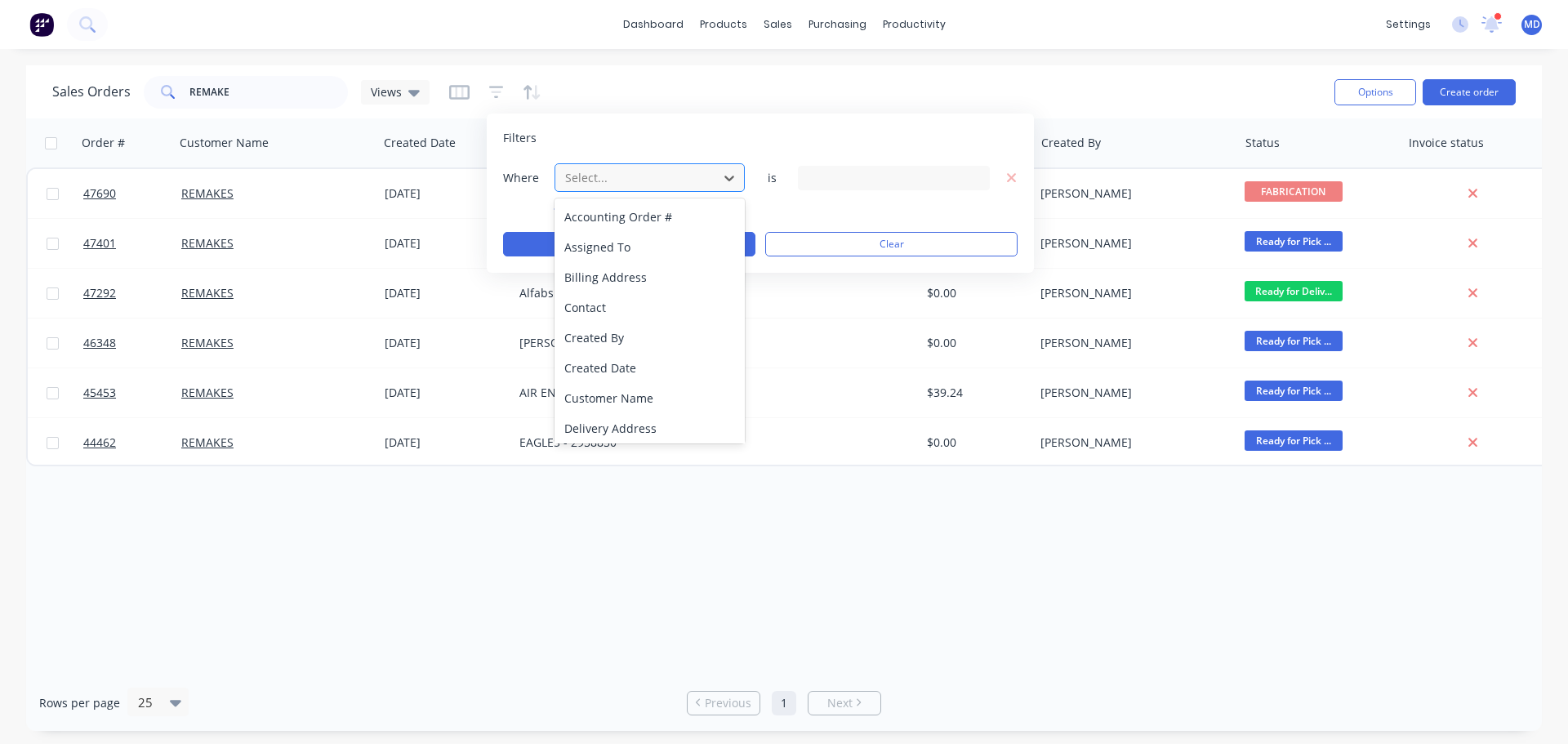
click at [605, 182] on div at bounding box center [637, 177] width 146 height 20
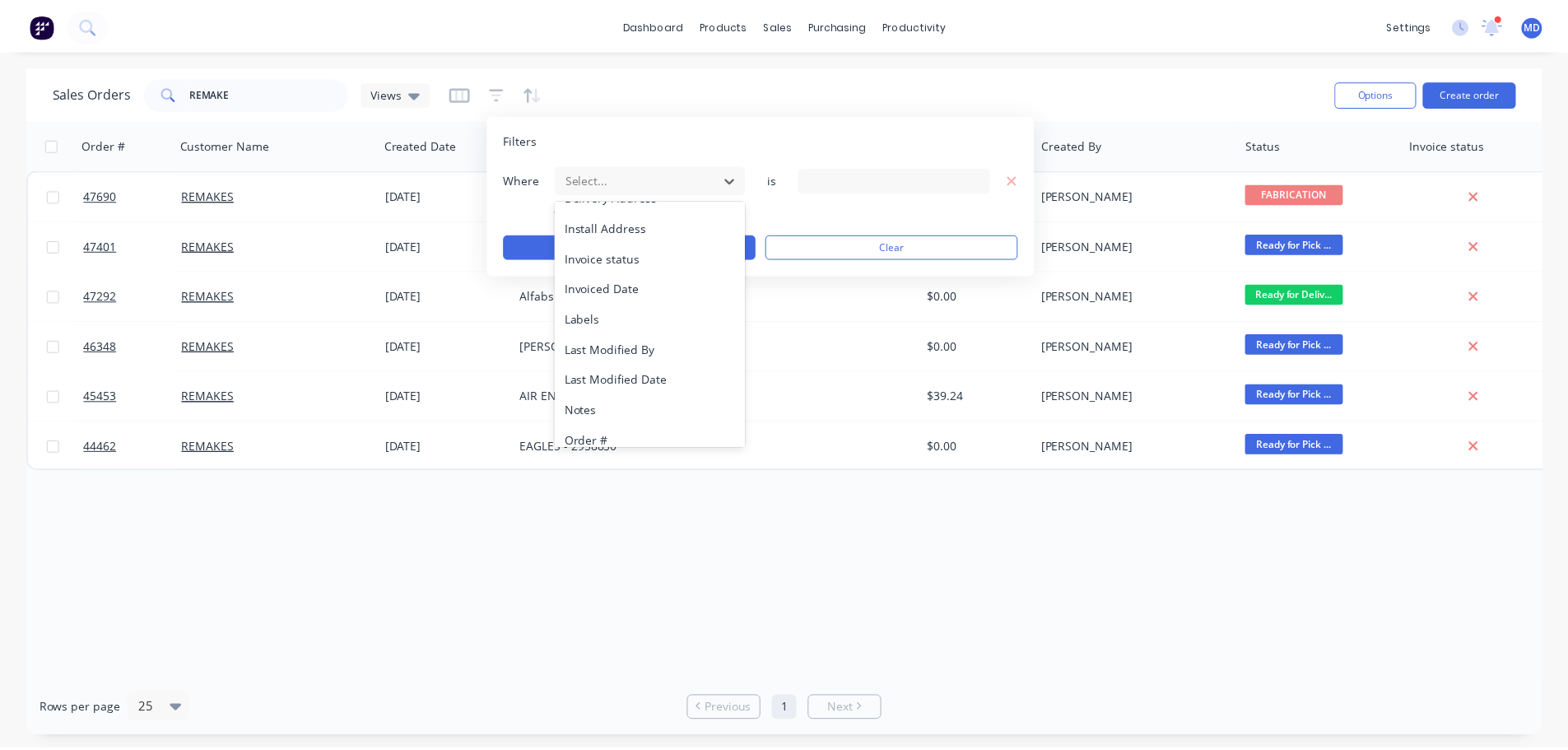
scroll to position [400, 0]
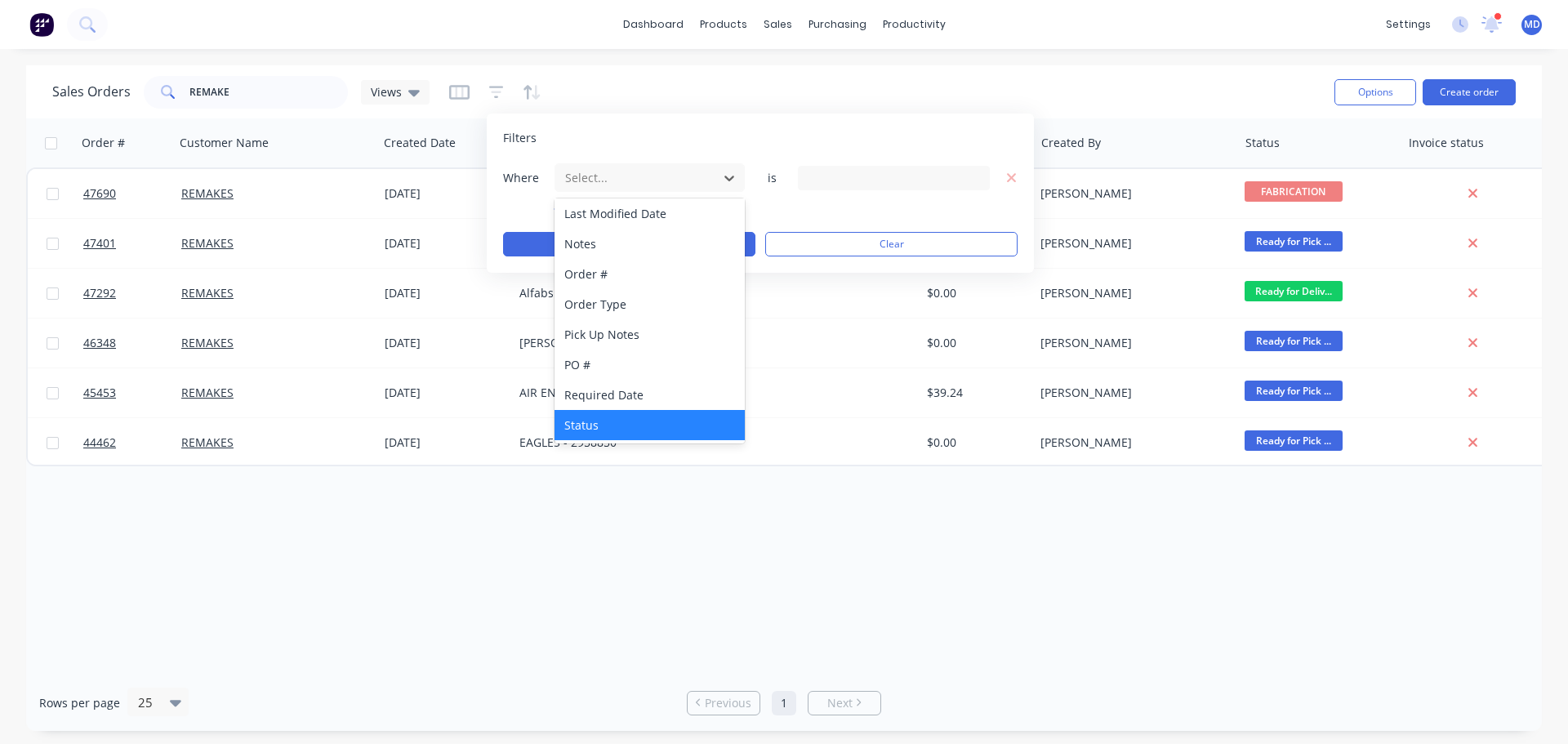
click at [600, 423] on div "Status" at bounding box center [650, 424] width 190 height 30
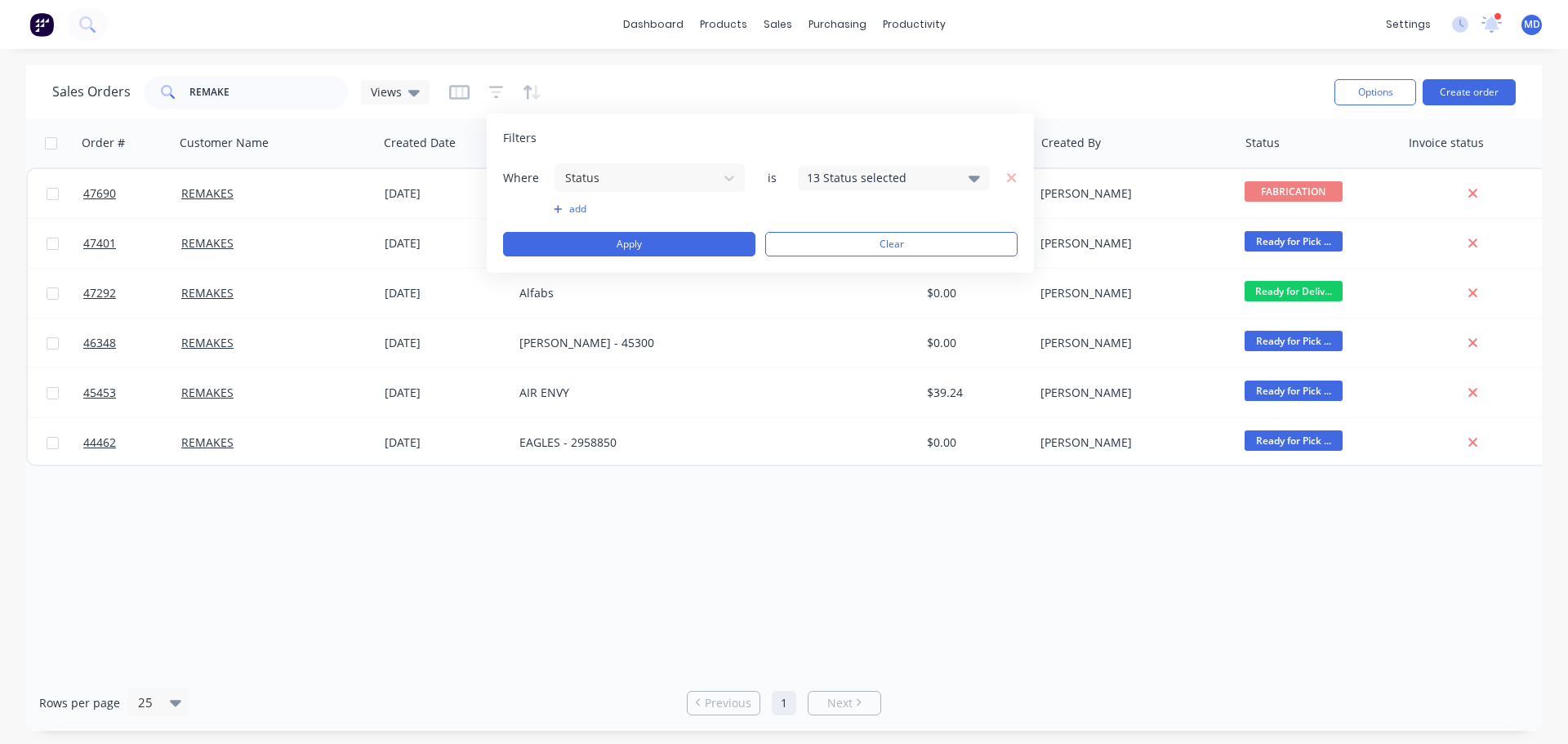
click at [875, 179] on div "13 Status selected" at bounding box center [881, 177] width 147 height 17
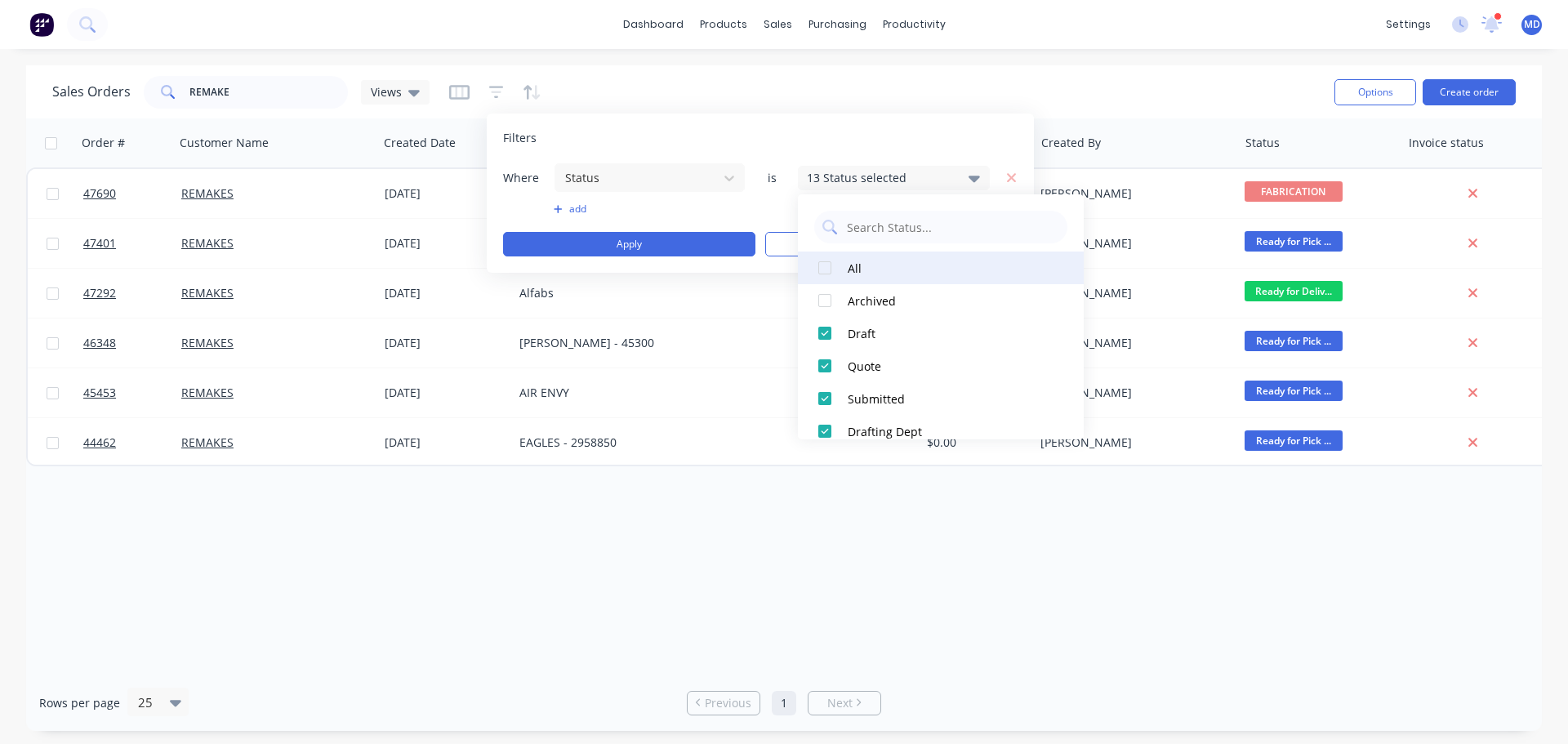
drag, startPoint x: 822, startPoint y: 267, endPoint x: 624, endPoint y: 238, distance: 200.1
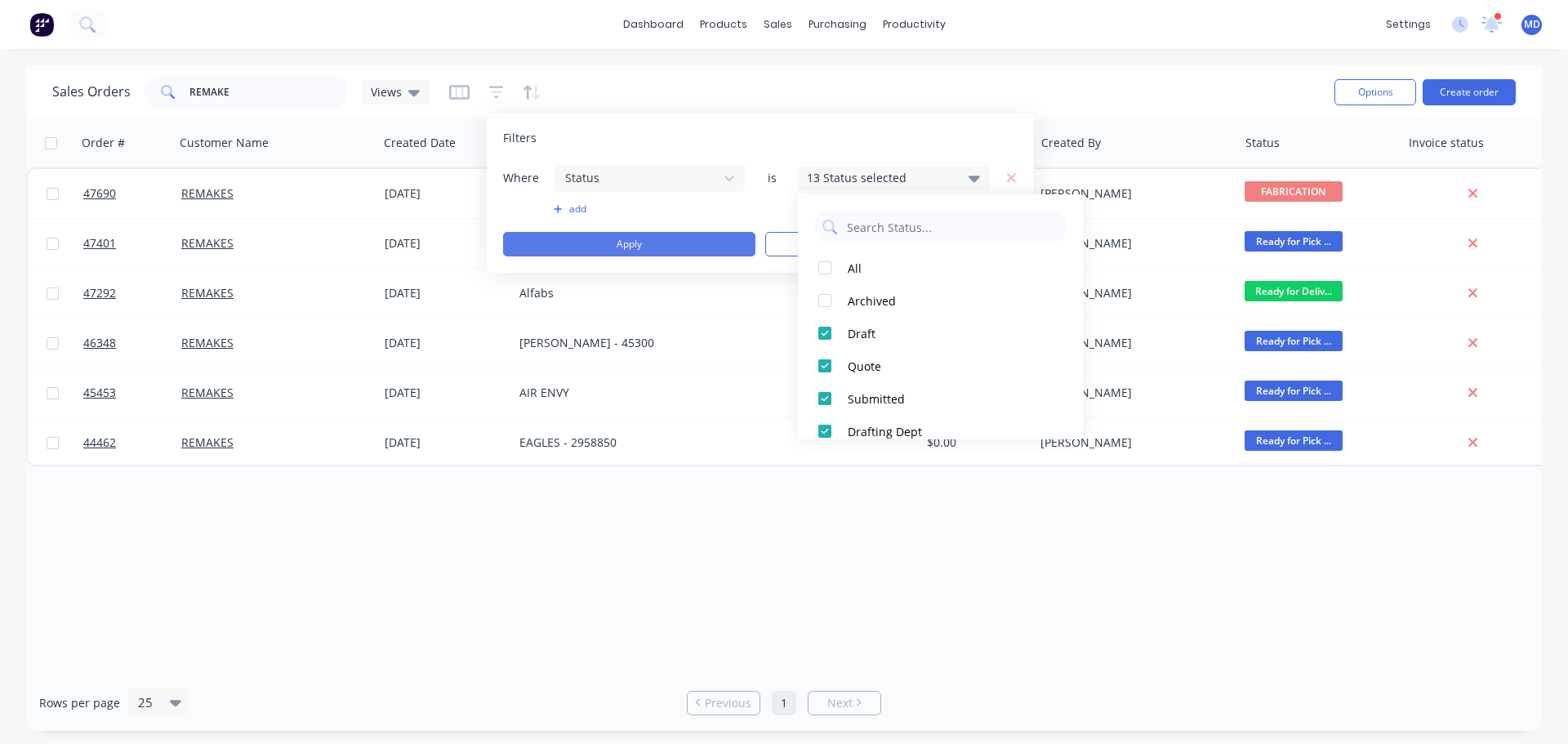
click at [821, 267] on div at bounding box center [825, 268] width 33 height 33
click at [622, 238] on button "Apply" at bounding box center [629, 244] width 252 height 25
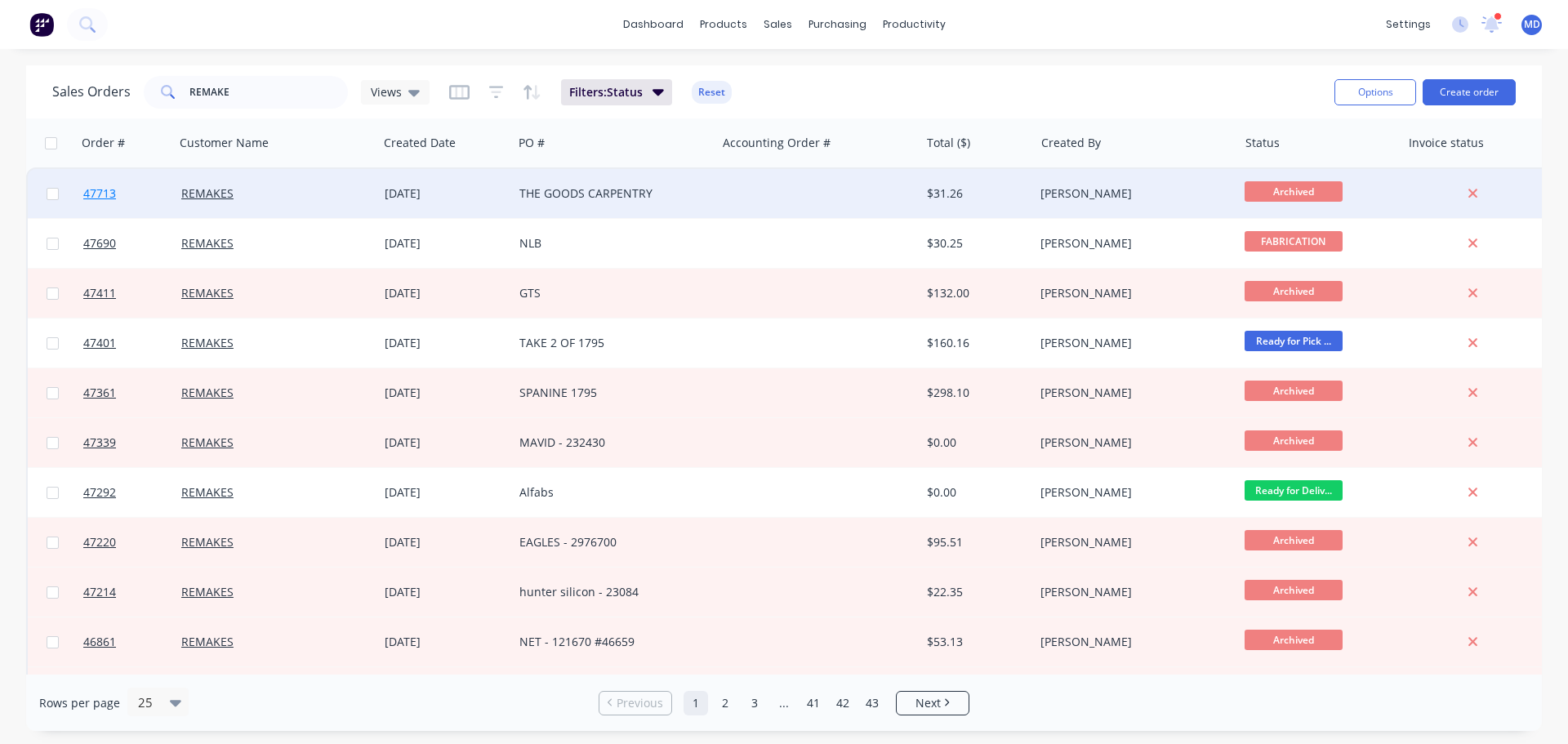
drag, startPoint x: 52, startPoint y: 195, endPoint x: 167, endPoint y: 190, distance: 115.1
click at [52, 195] on input "checkbox" at bounding box center [52, 193] width 12 height 12
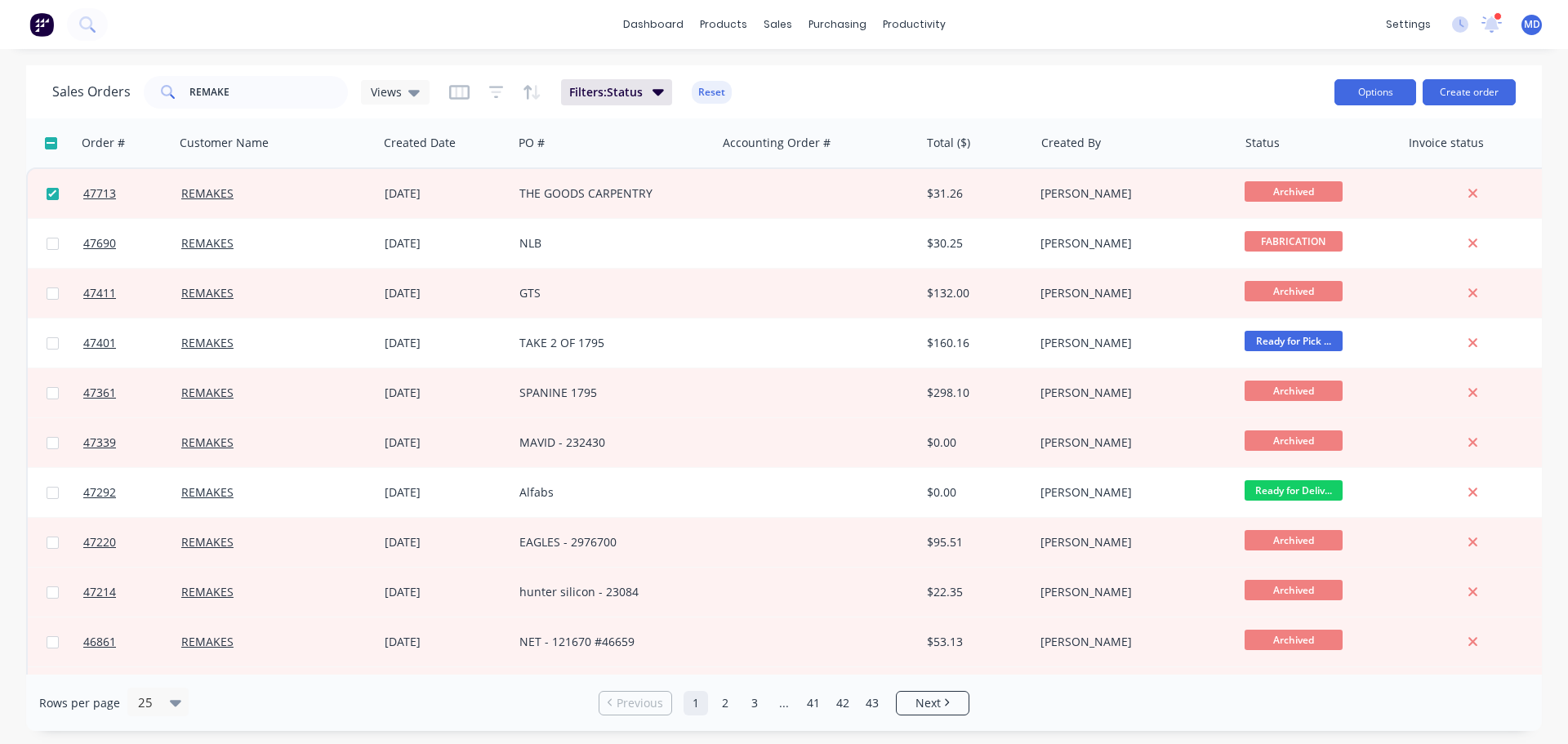
click at [1380, 98] on button "Options" at bounding box center [1375, 93] width 82 height 26
click at [1200, 80] on div "Sales Orders REMAKE Views Filters: Status Reset" at bounding box center [687, 92] width 1269 height 40
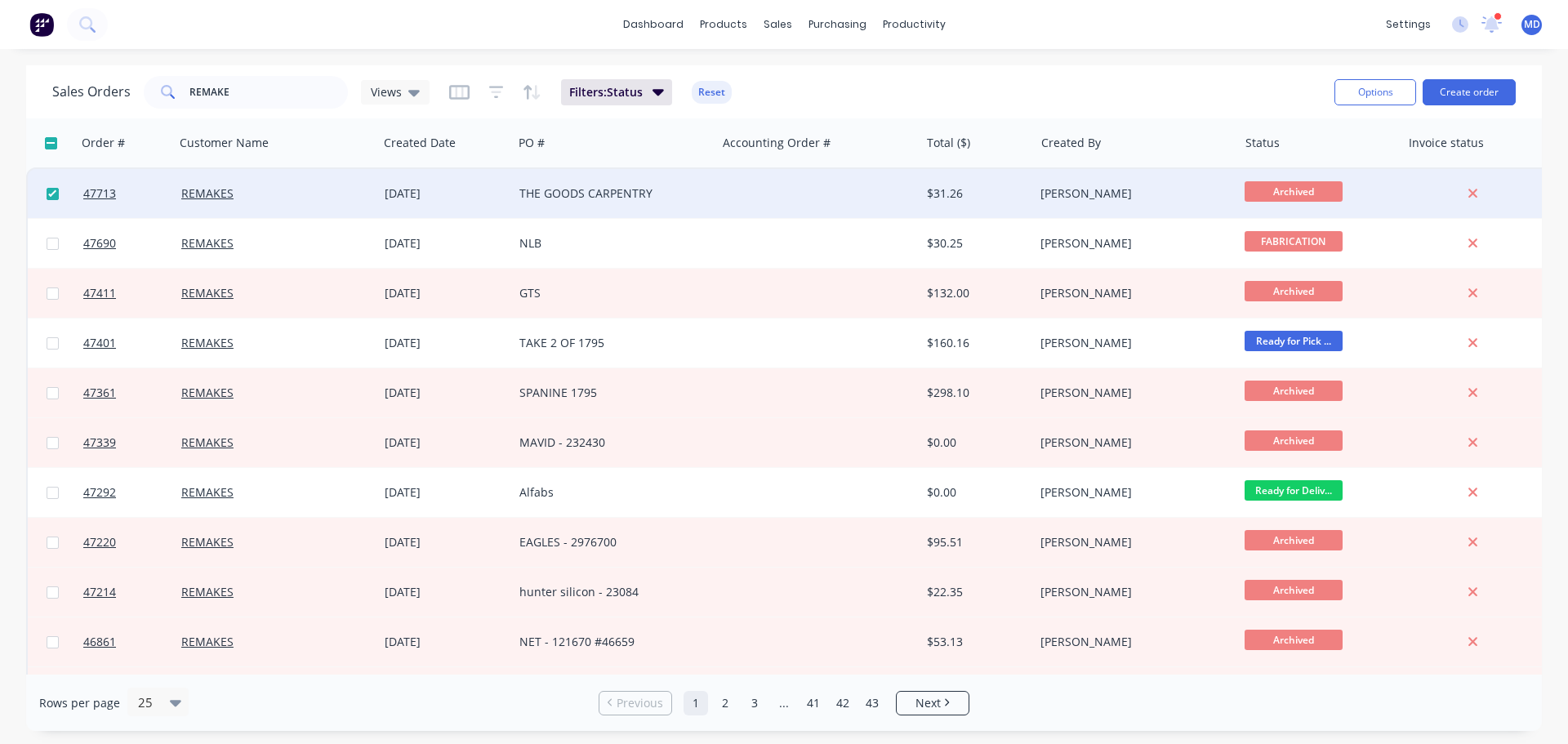
click at [47, 193] on input "checkbox" at bounding box center [52, 193] width 12 height 12
checkbox input "false"
click at [121, 189] on link "47713" at bounding box center [133, 193] width 98 height 49
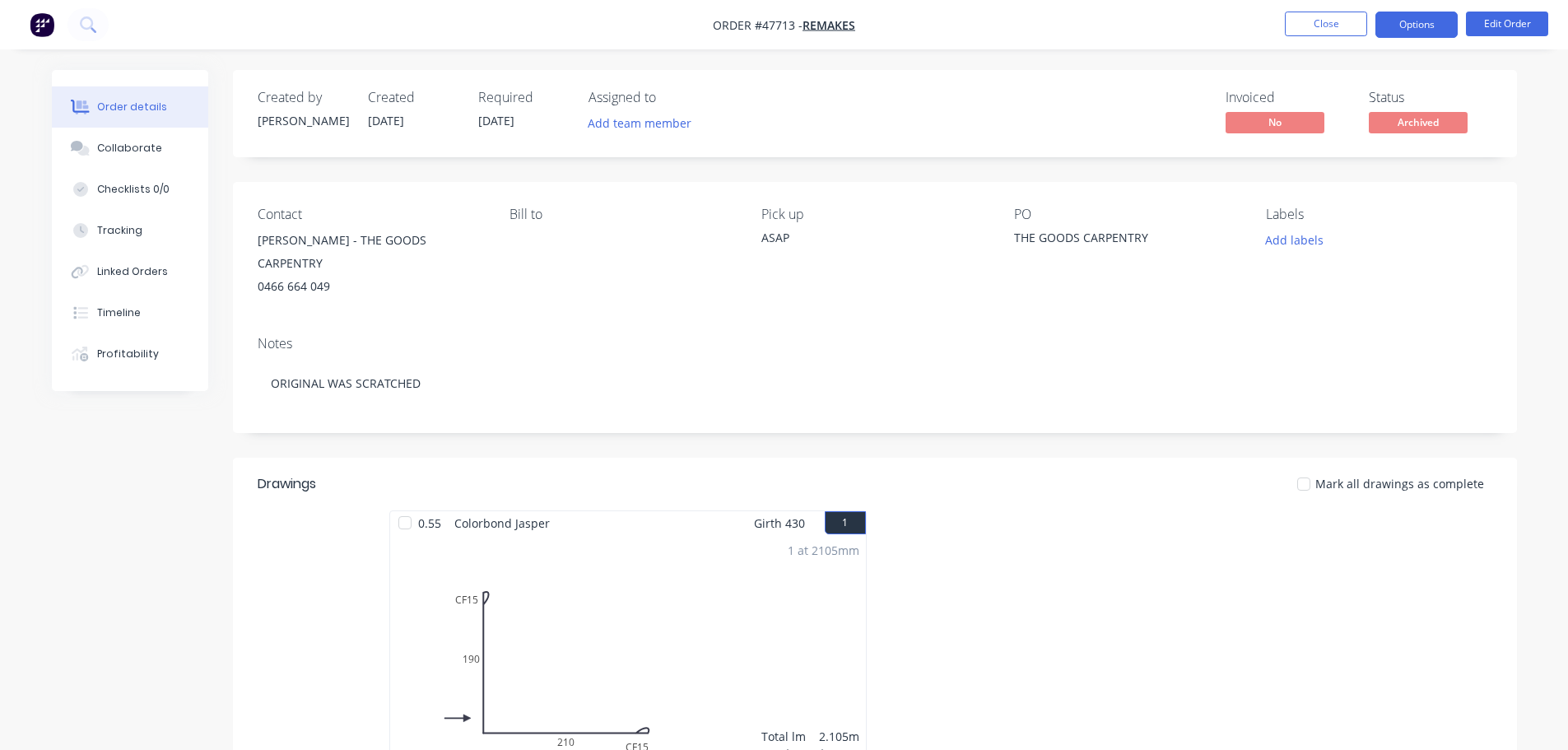
click at [1410, 15] on button "Options" at bounding box center [1417, 25] width 83 height 26
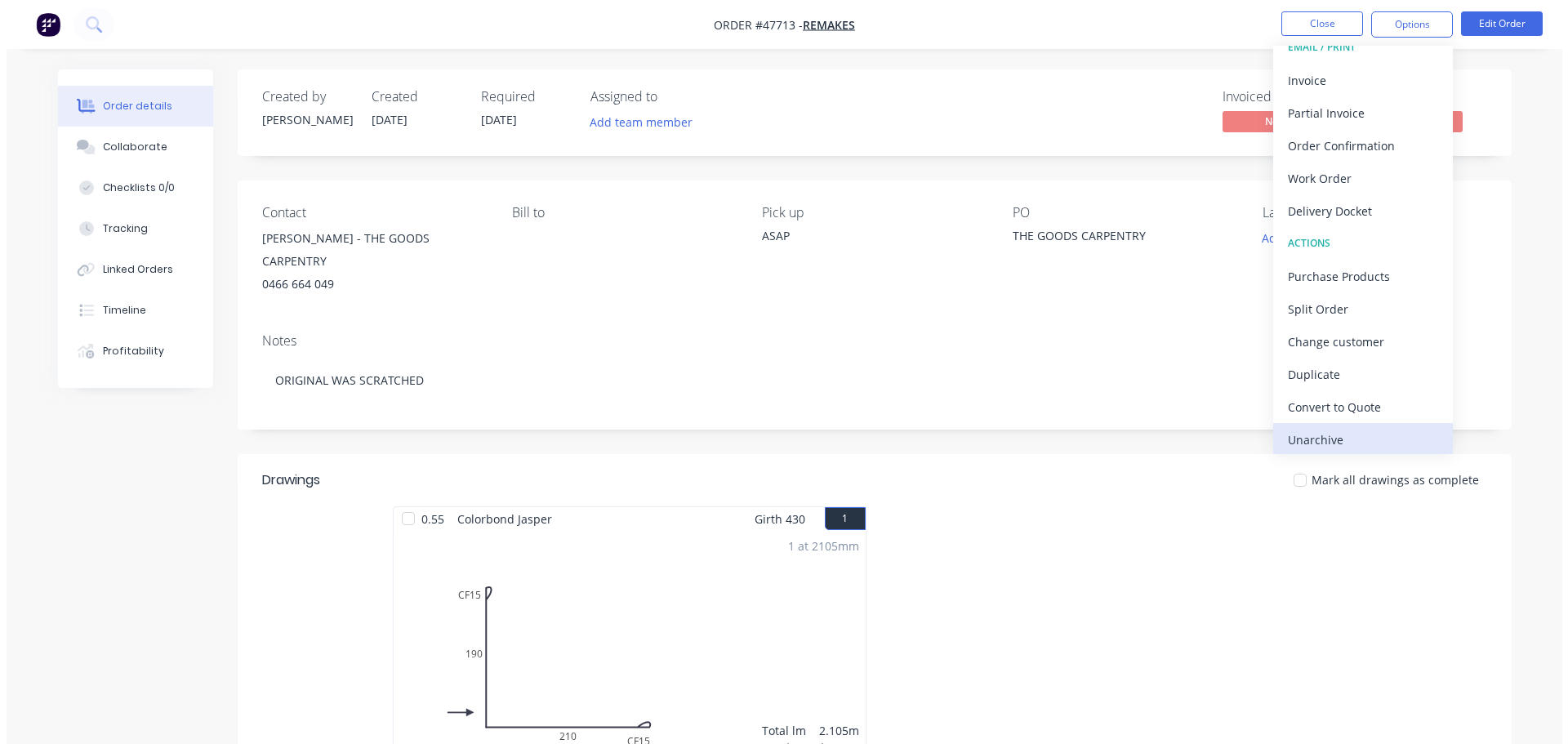
scroll to position [25, 0]
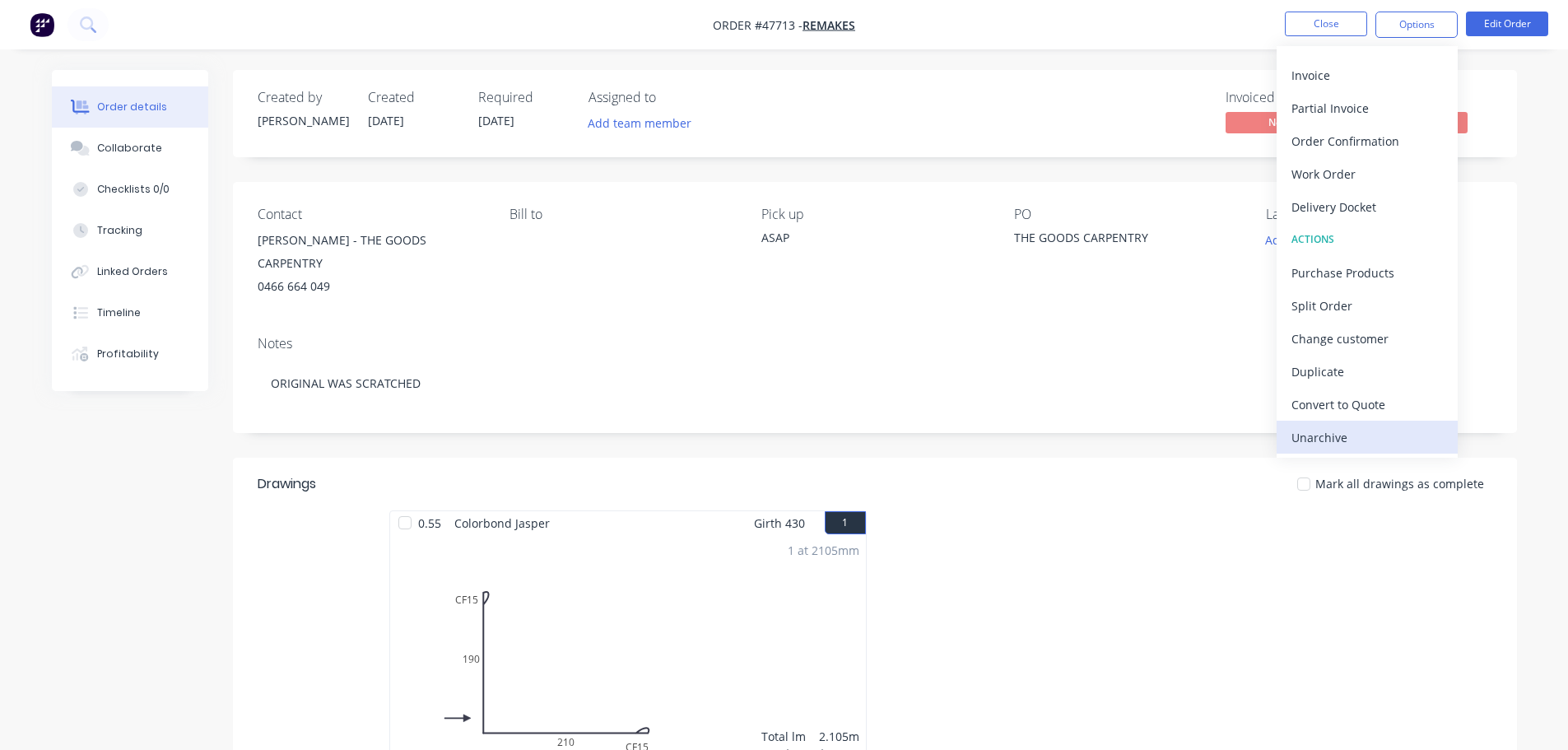
click at [1328, 433] on div "Unarchive" at bounding box center [1367, 437] width 151 height 24
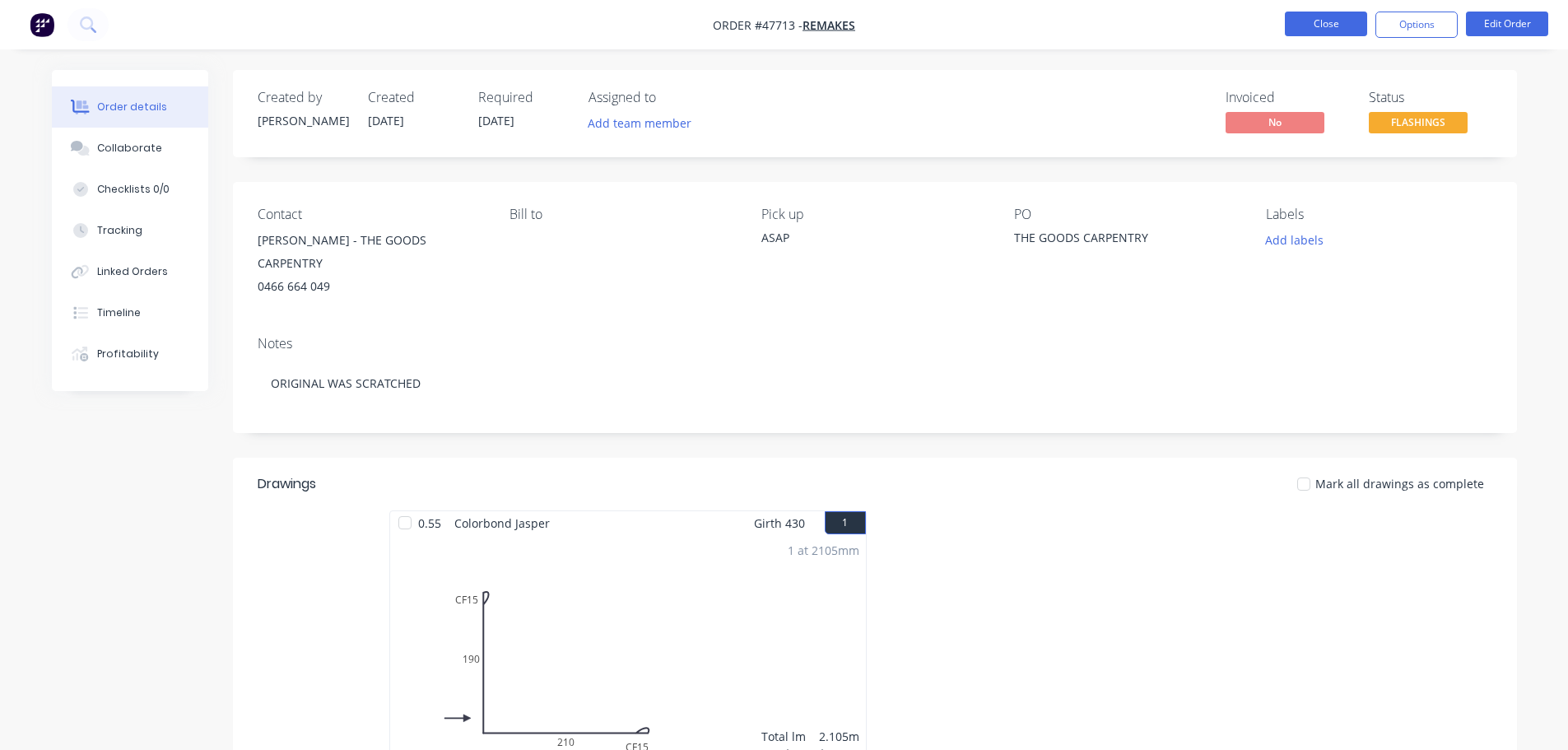
click at [1331, 21] on button "Close" at bounding box center [1326, 24] width 83 height 25
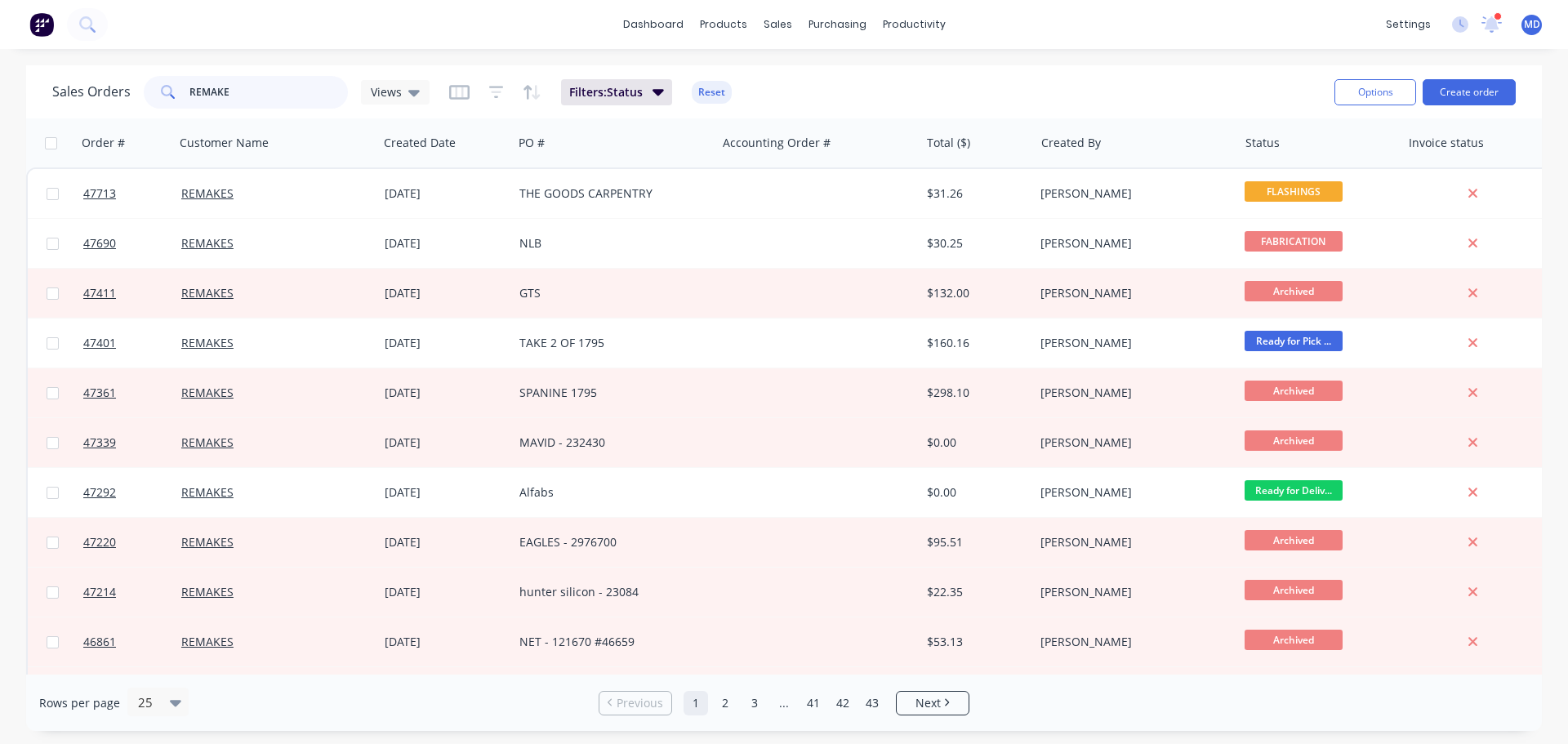
click at [70, 98] on div "Sales Orders REMAKE Views" at bounding box center [241, 93] width 378 height 33
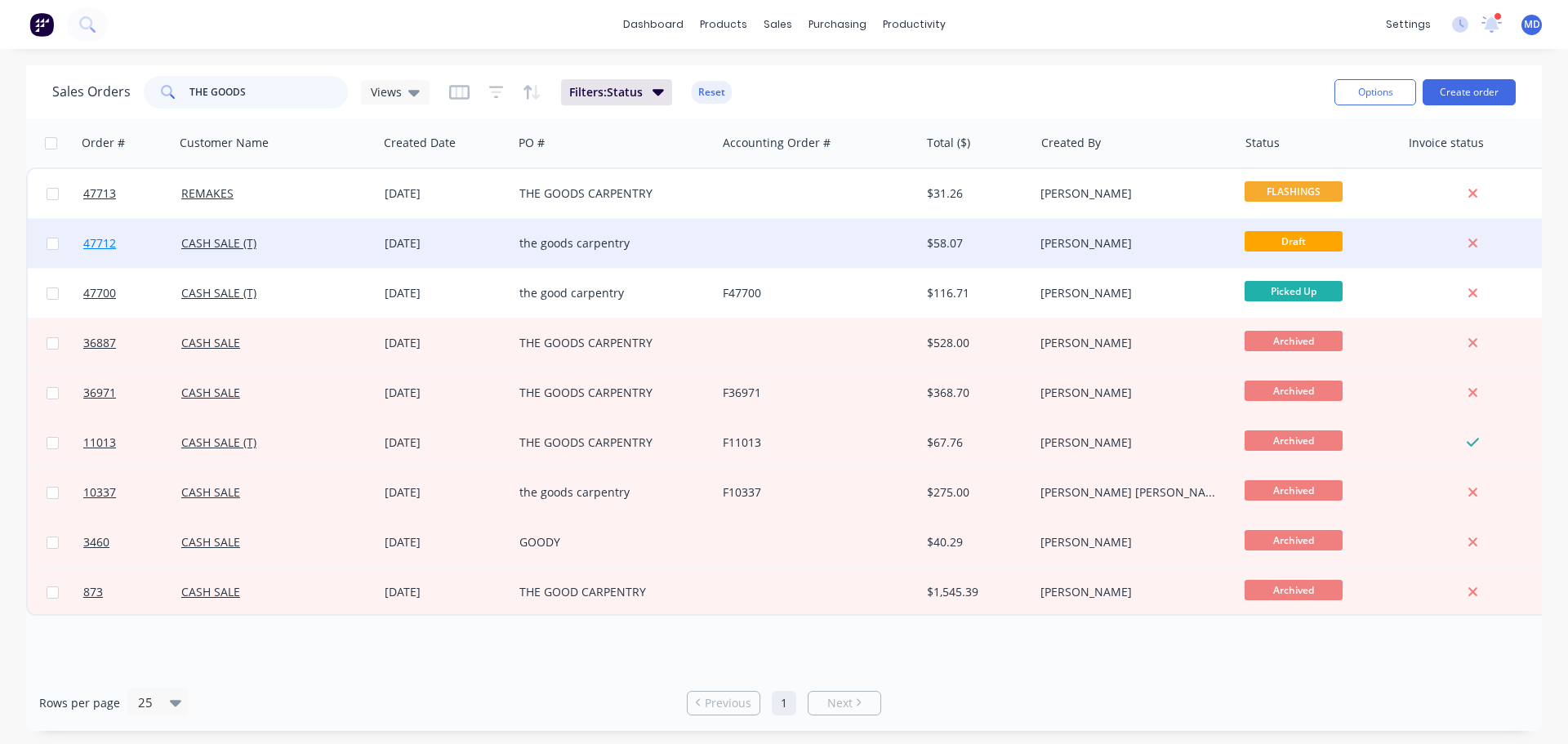
type input "THE GOODS"
click at [110, 236] on span "47712" at bounding box center [100, 243] width 33 height 16
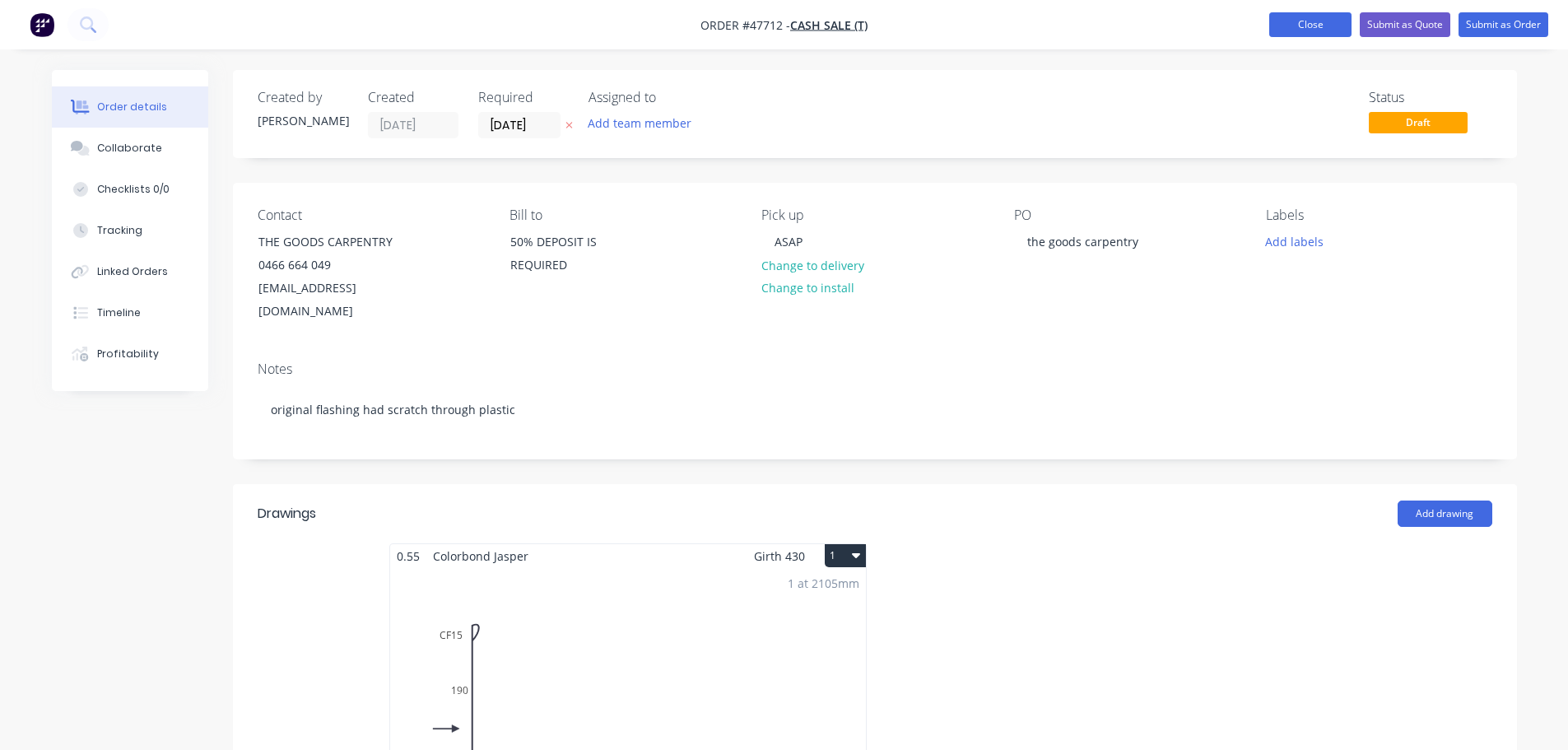
click at [1310, 26] on button "Close" at bounding box center [1310, 25] width 83 height 25
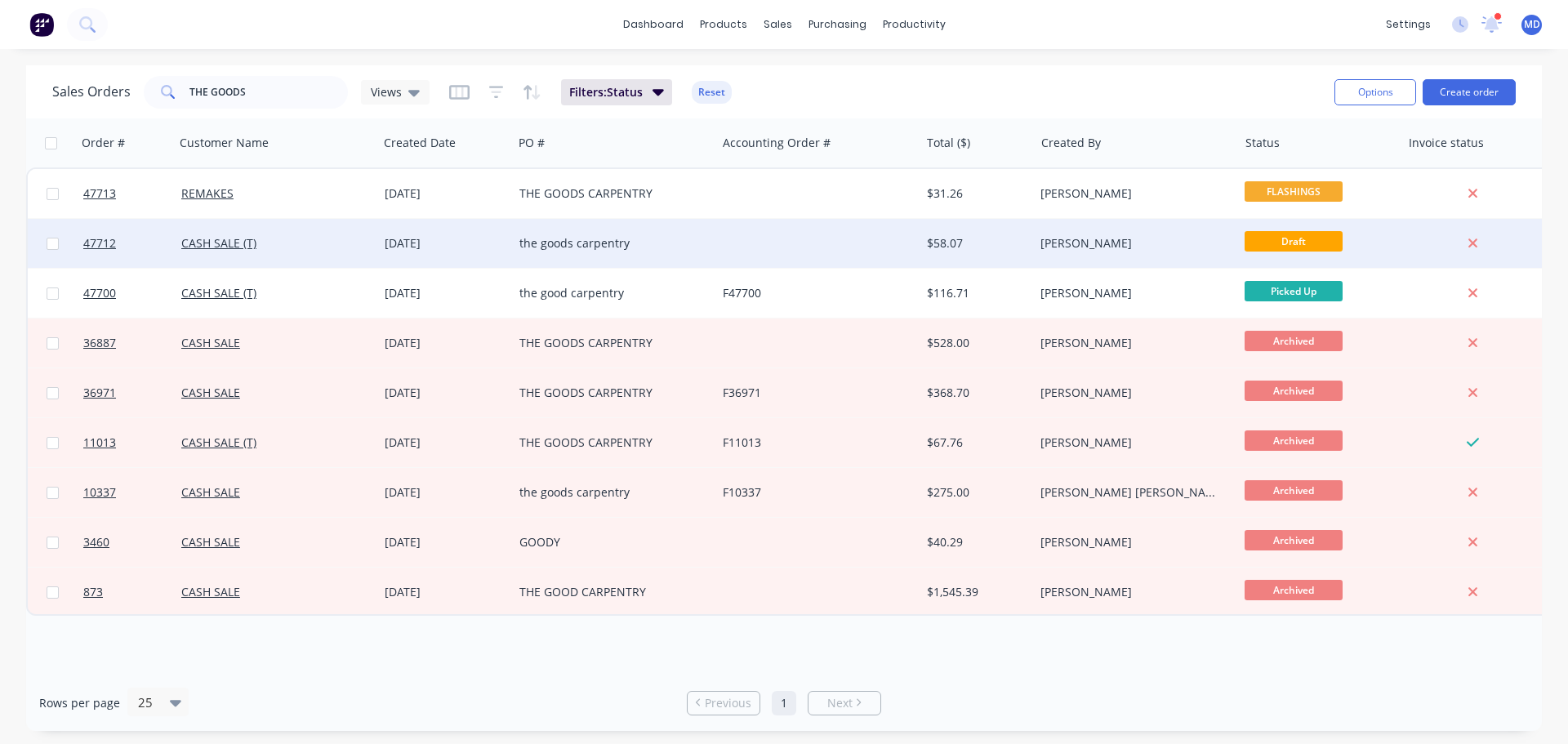
click at [60, 240] on div at bounding box center [52, 243] width 49 height 49
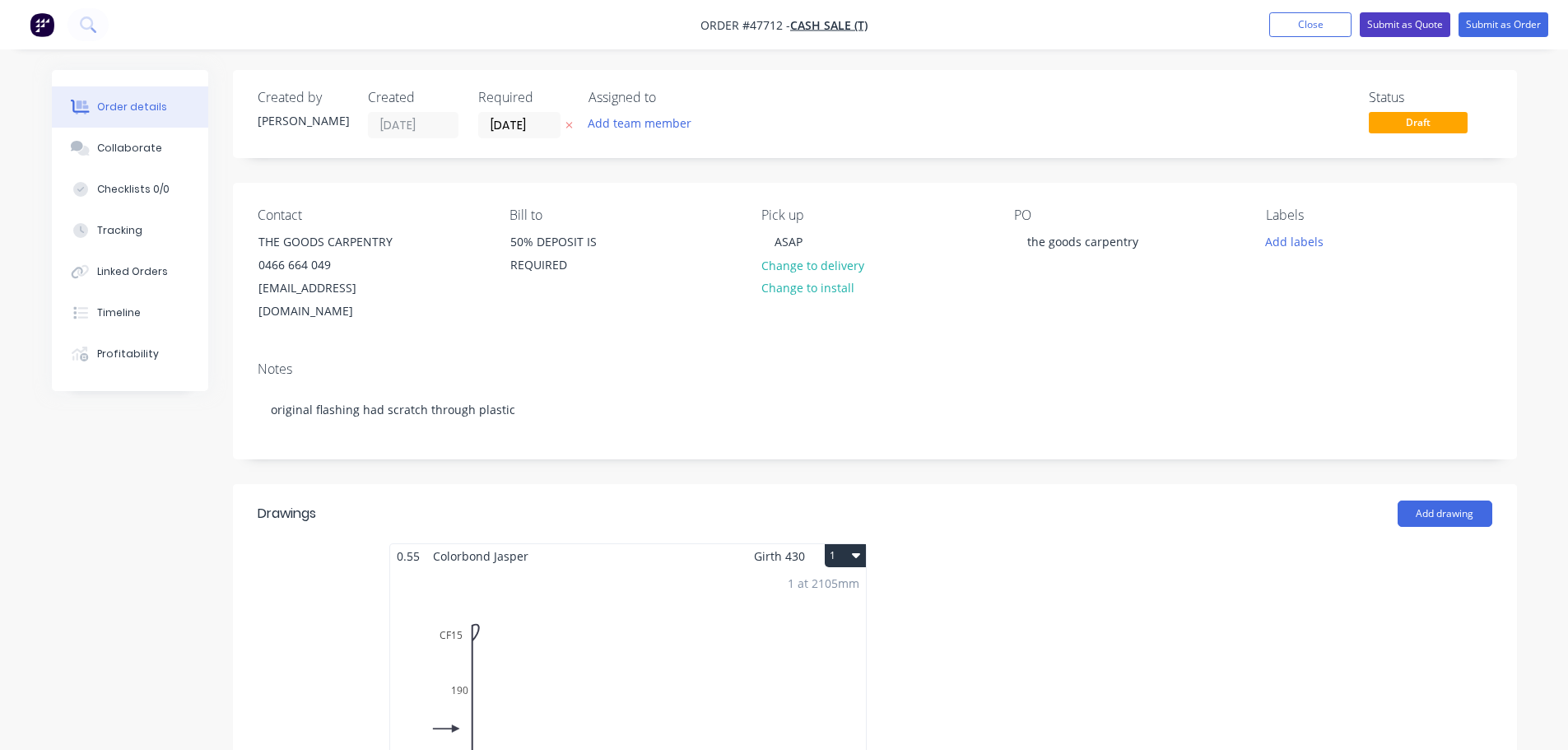
click at [1428, 25] on button "Submit as Quote" at bounding box center [1405, 25] width 91 height 25
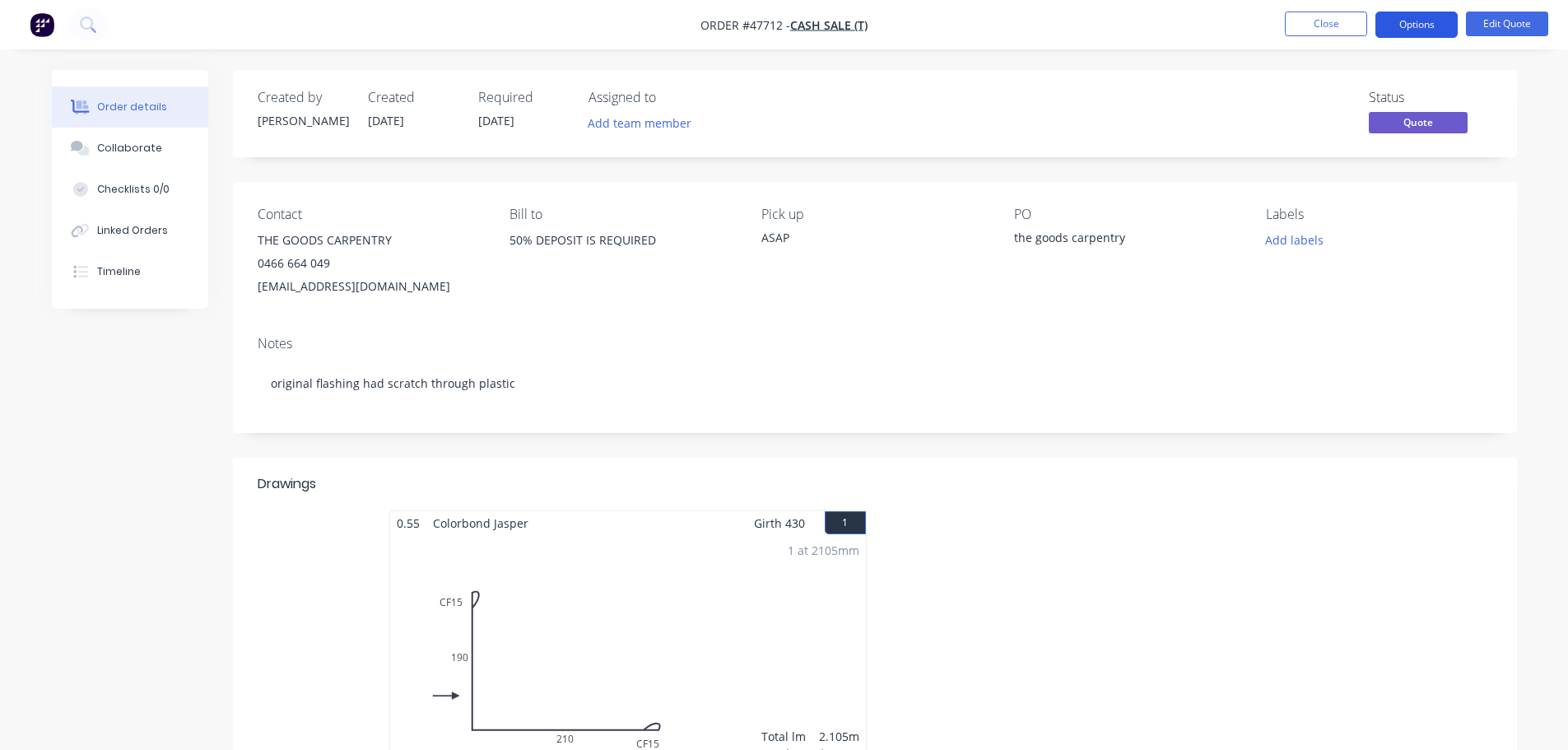
click at [1424, 29] on button "Options" at bounding box center [1417, 25] width 83 height 26
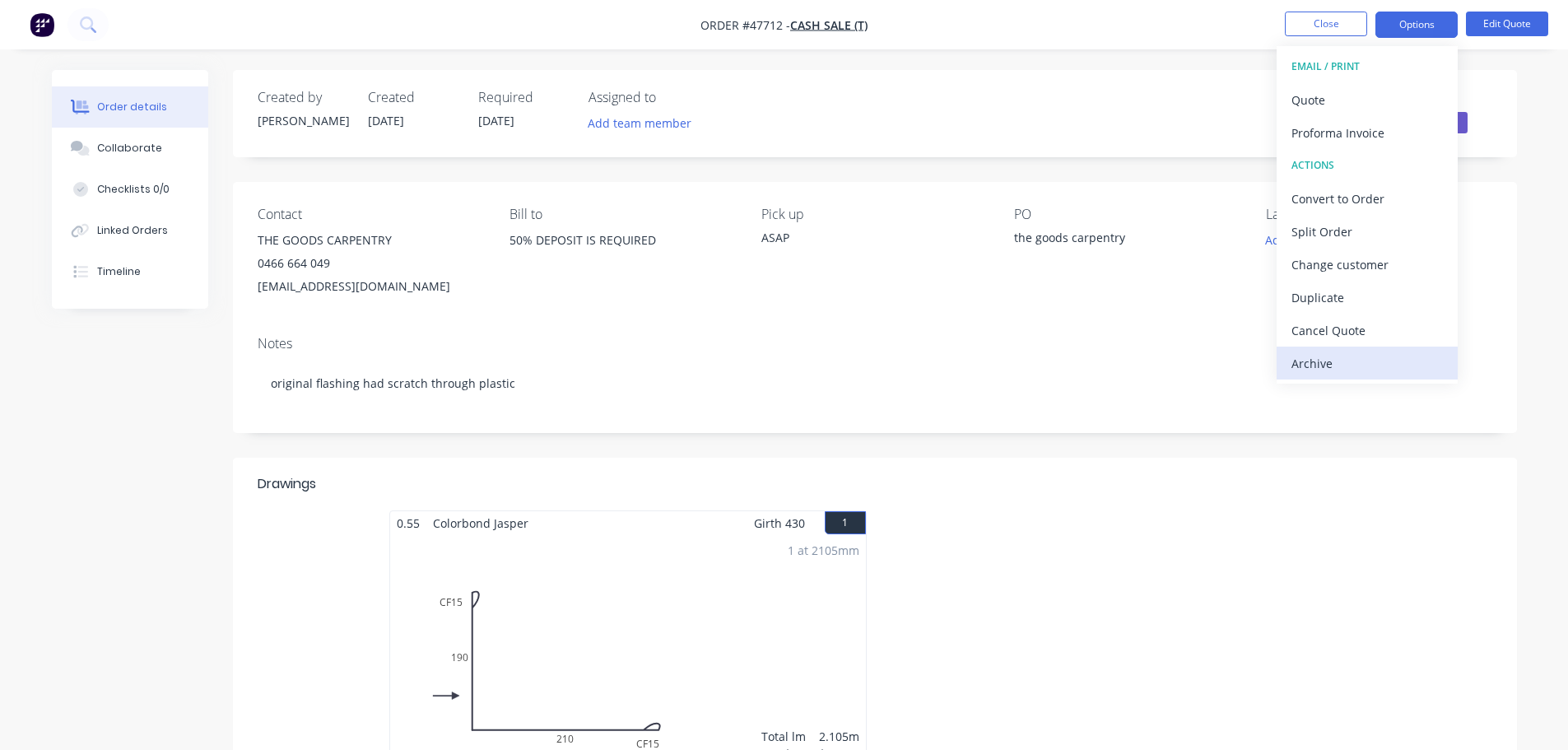
click at [1337, 357] on div "Archive" at bounding box center [1367, 363] width 151 height 24
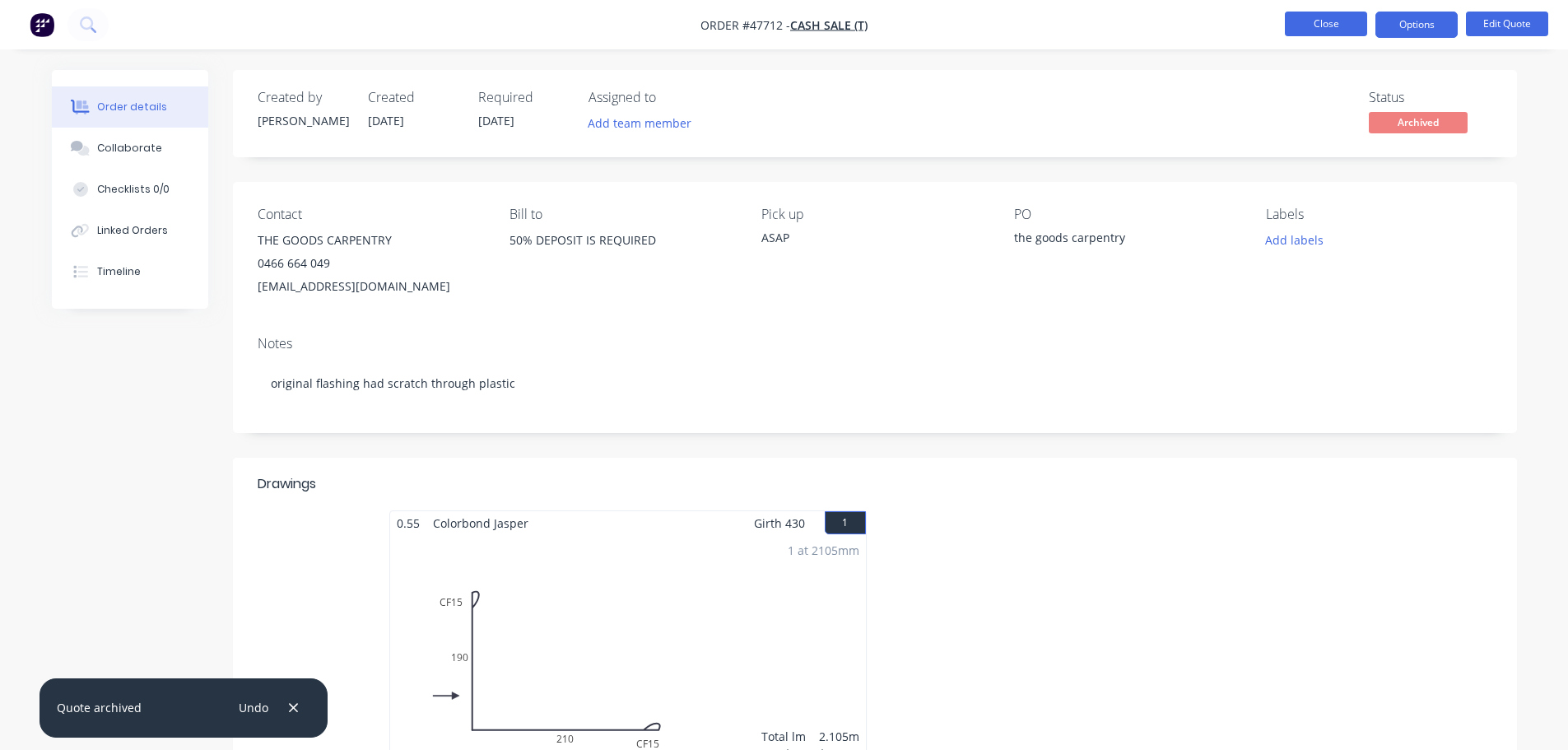
click at [1325, 26] on button "Close" at bounding box center [1326, 24] width 83 height 25
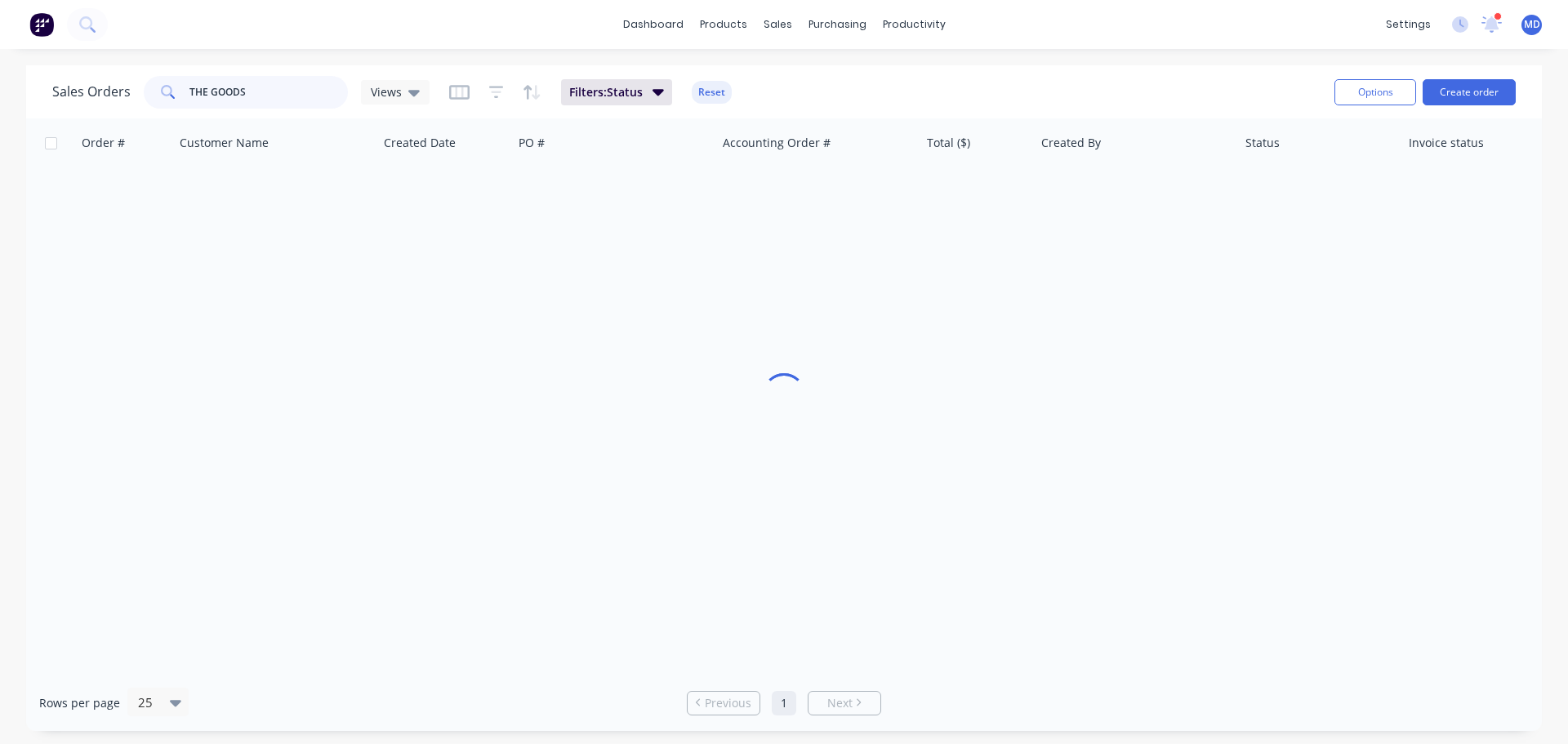
drag, startPoint x: 297, startPoint y: 102, endPoint x: 111, endPoint y: 54, distance: 192.1
click at [107, 74] on div "Sales Orders THE GOODS Views Filters: Status Reset" at bounding box center [687, 92] width 1269 height 40
click at [1464, 94] on button "Create order" at bounding box center [1470, 93] width 93 height 26
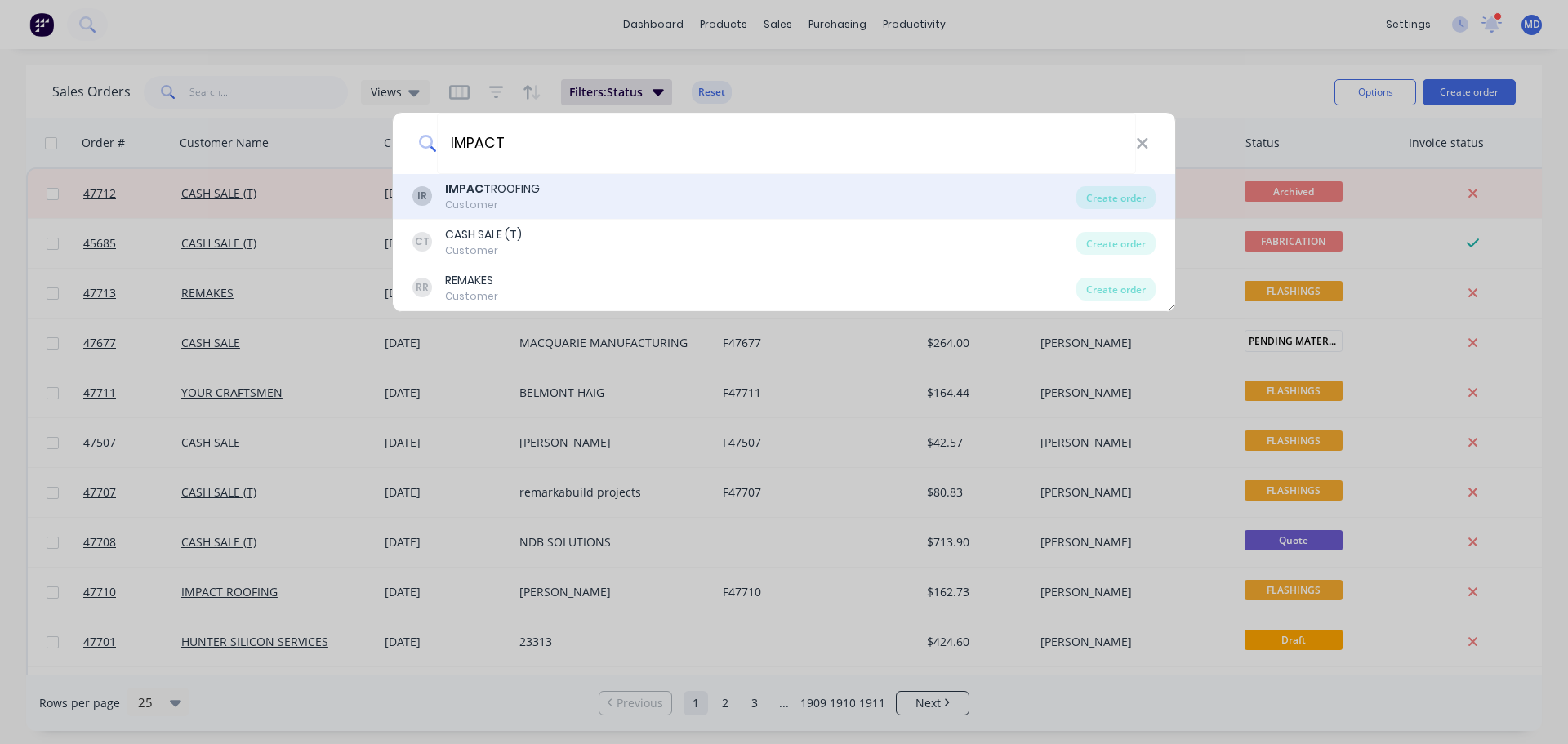
type input "IMPACT"
click at [459, 185] on b "IMPACT" at bounding box center [468, 188] width 46 height 16
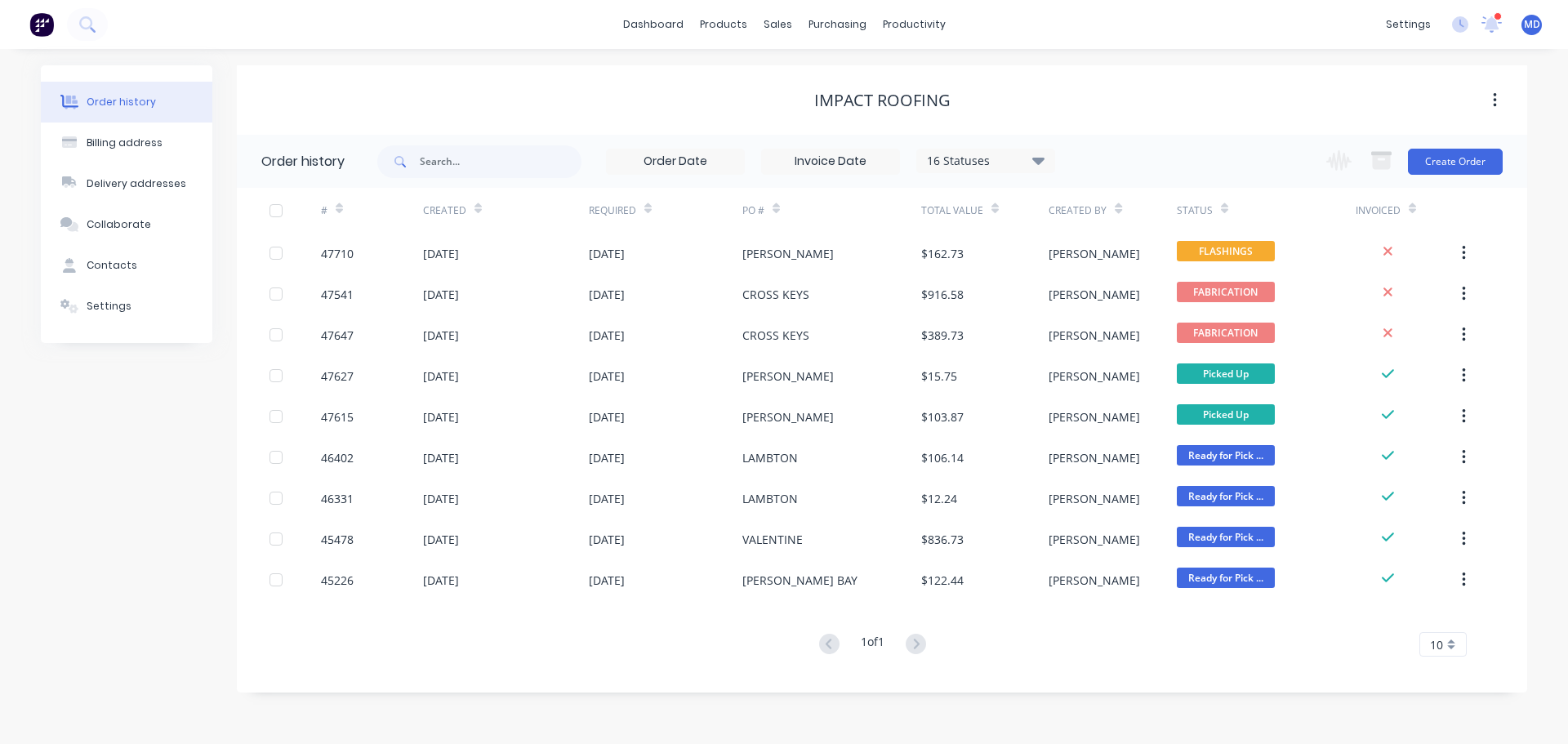
click at [991, 162] on div "16 Statuses" at bounding box center [986, 161] width 137 height 18
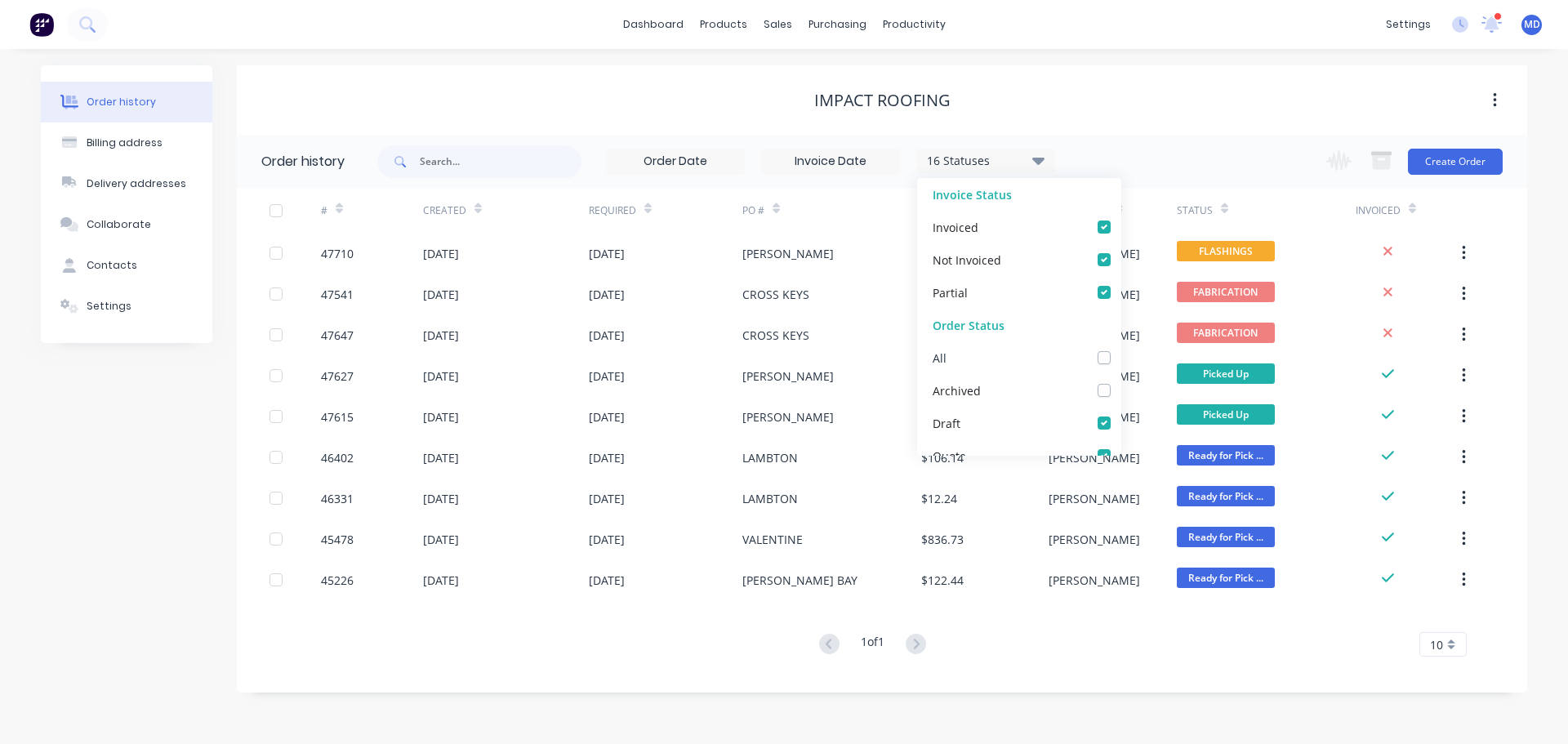
click at [1121, 349] on label at bounding box center [1121, 349] width 0 height 0
click at [1121, 361] on input "checkbox" at bounding box center [1127, 356] width 13 height 16
checkbox input "true"
click at [673, 101] on div "IMPACT ROOFING" at bounding box center [881, 101] width 1290 height 20
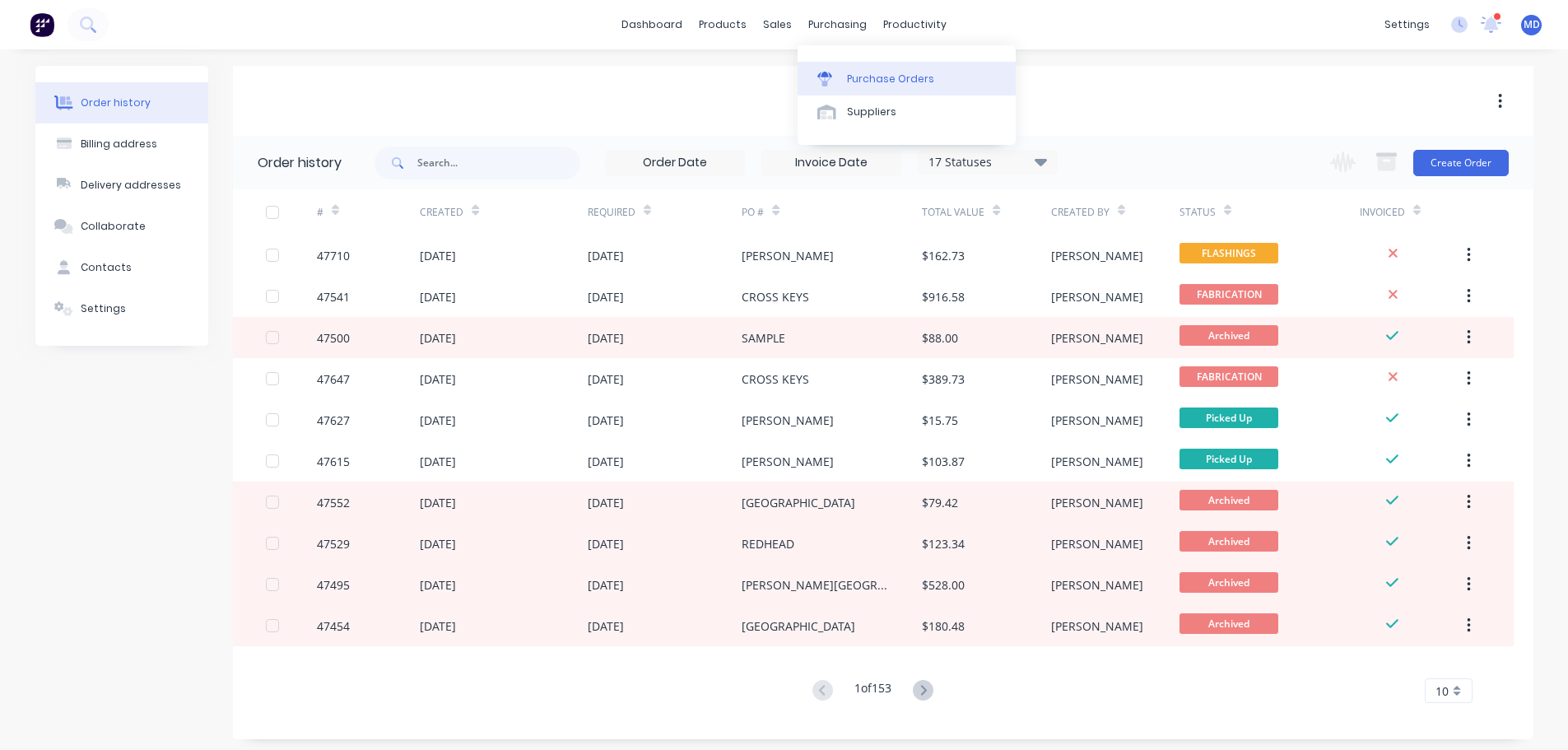
click at [868, 78] on div "Purchase Orders" at bounding box center [891, 79] width 88 height 15
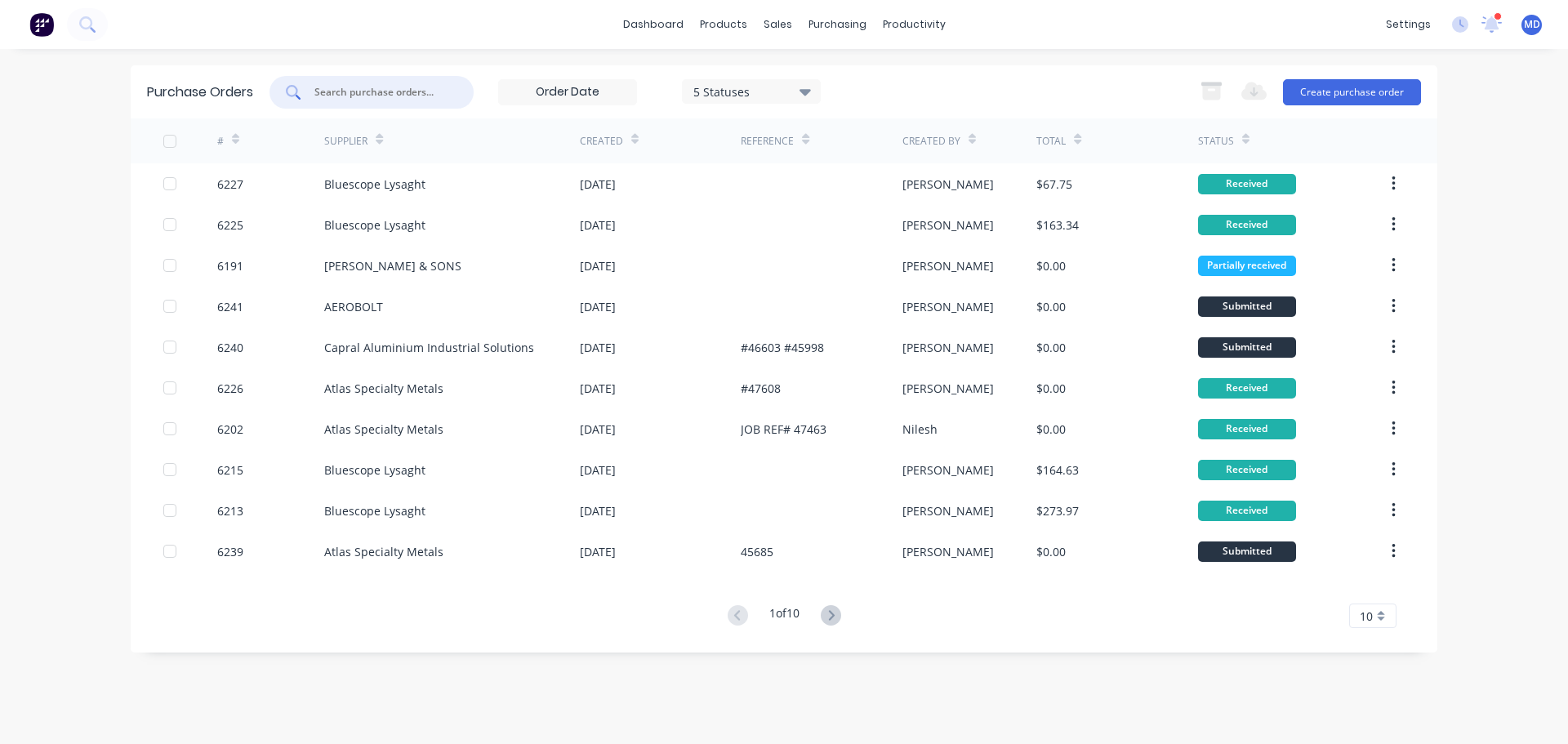
click at [351, 89] on input "text" at bounding box center [380, 93] width 135 height 16
type input "B"
type input "IMPACT"
drag, startPoint x: 355, startPoint y: 94, endPoint x: 211, endPoint y: 80, distance: 144.7
click at [216, 84] on div "Purchase Orders IMPACT 5 Statuses 5 Statuses Export to Excel (XLSX) Create purc…" at bounding box center [784, 92] width 1307 height 53
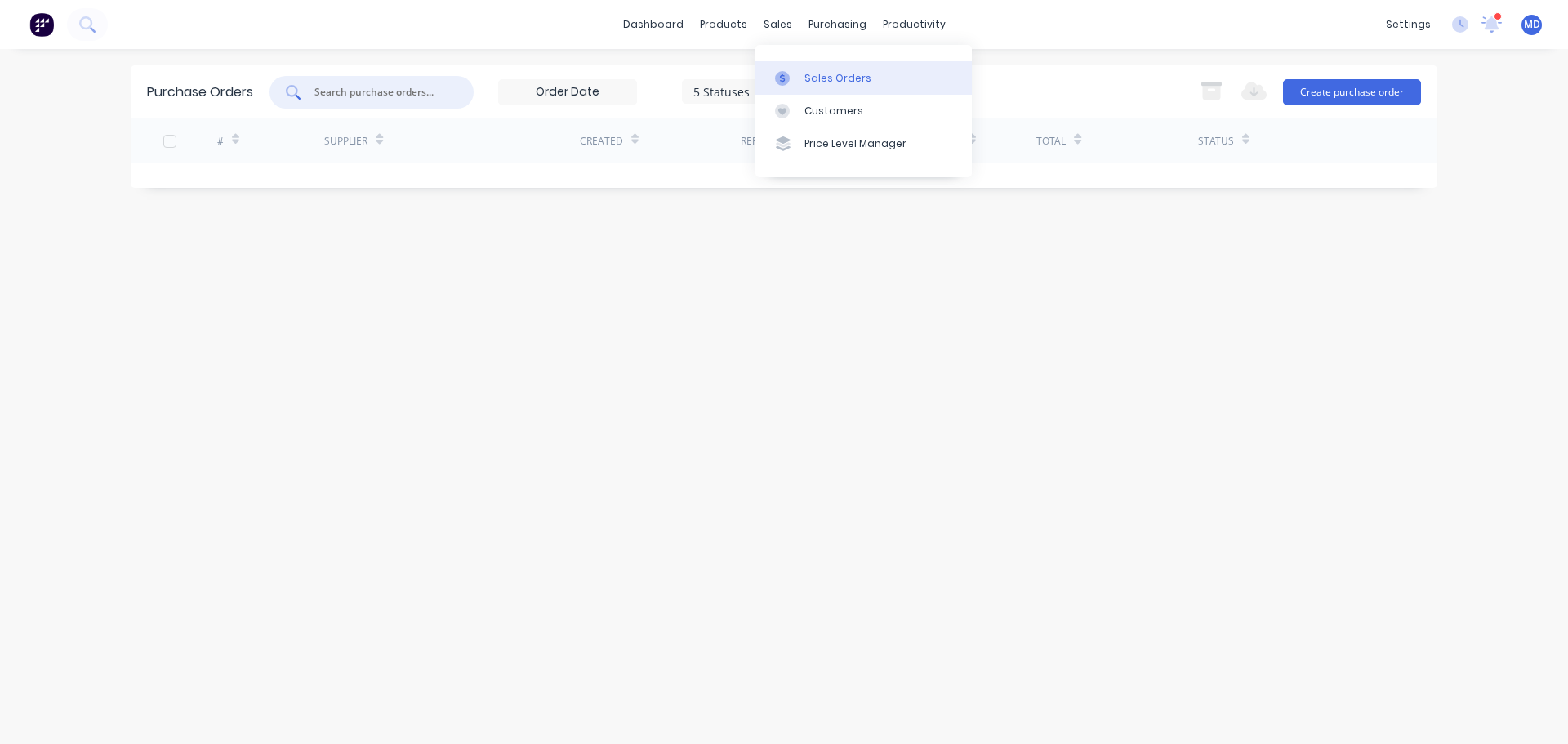
click at [807, 73] on div "Sales Orders" at bounding box center [838, 79] width 67 height 15
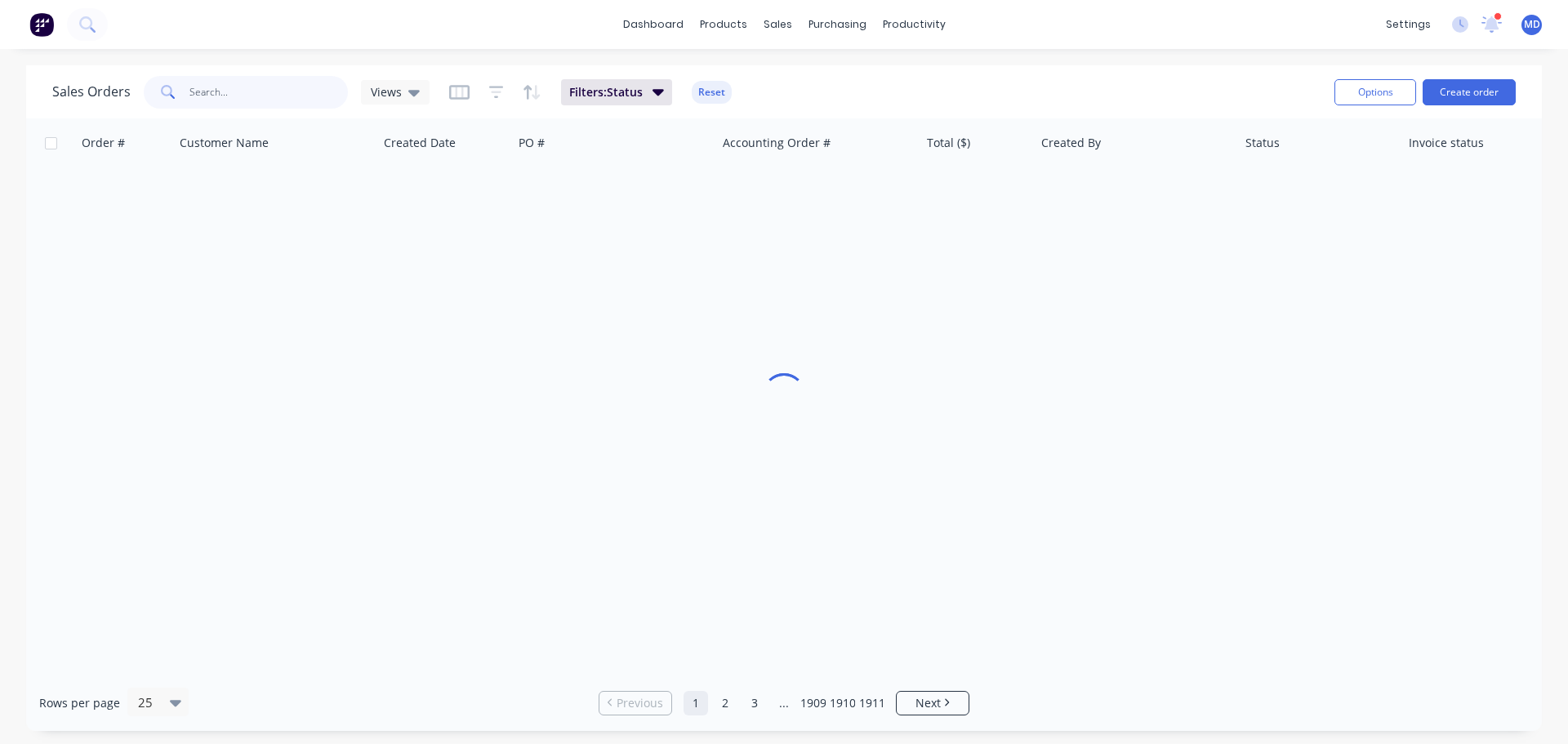
drag, startPoint x: 238, startPoint y: 103, endPoint x: 226, endPoint y: 103, distance: 12.0
click at [234, 103] on input "text" at bounding box center [269, 93] width 159 height 33
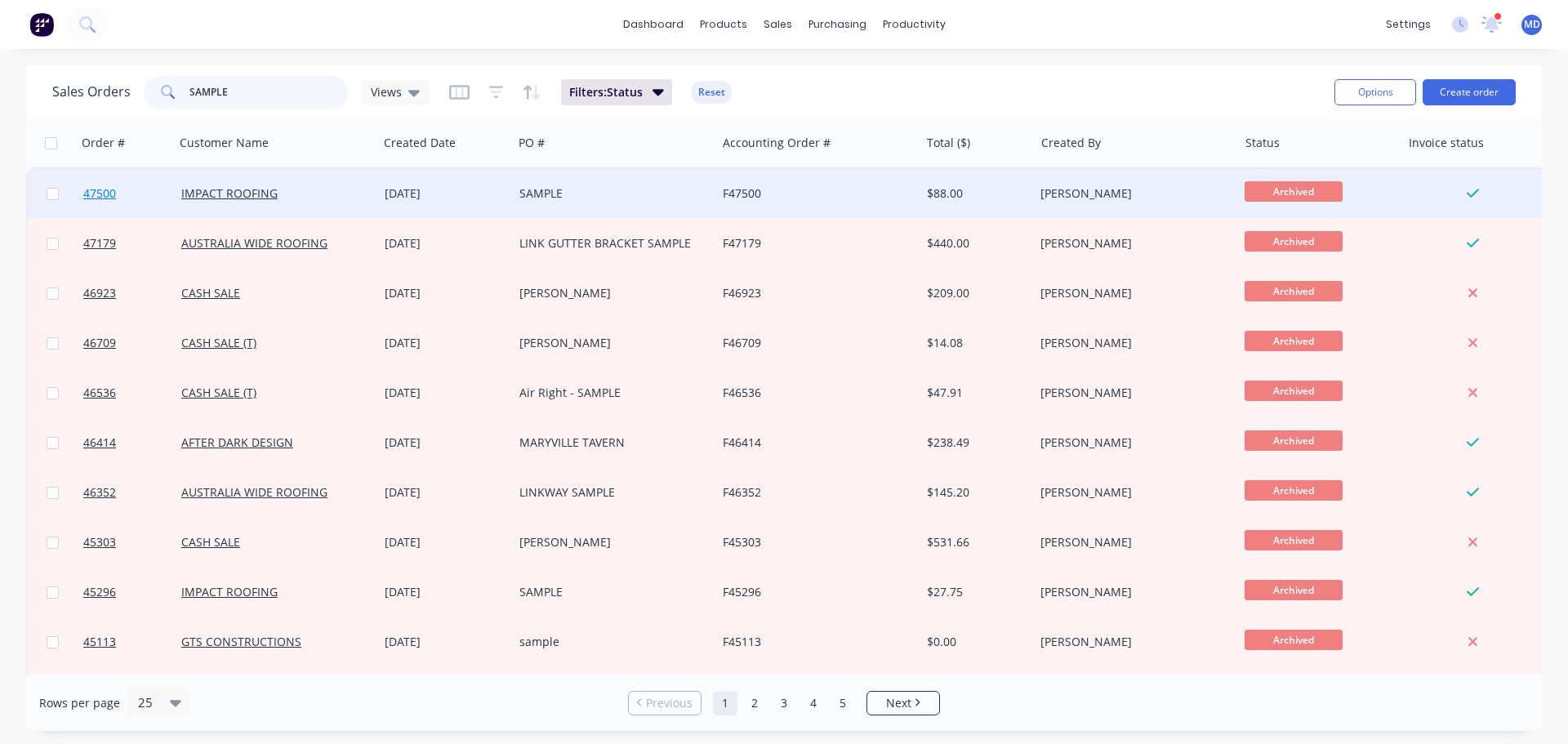
type input "SAMPLE"
click at [94, 195] on span "47500" at bounding box center [100, 193] width 33 height 16
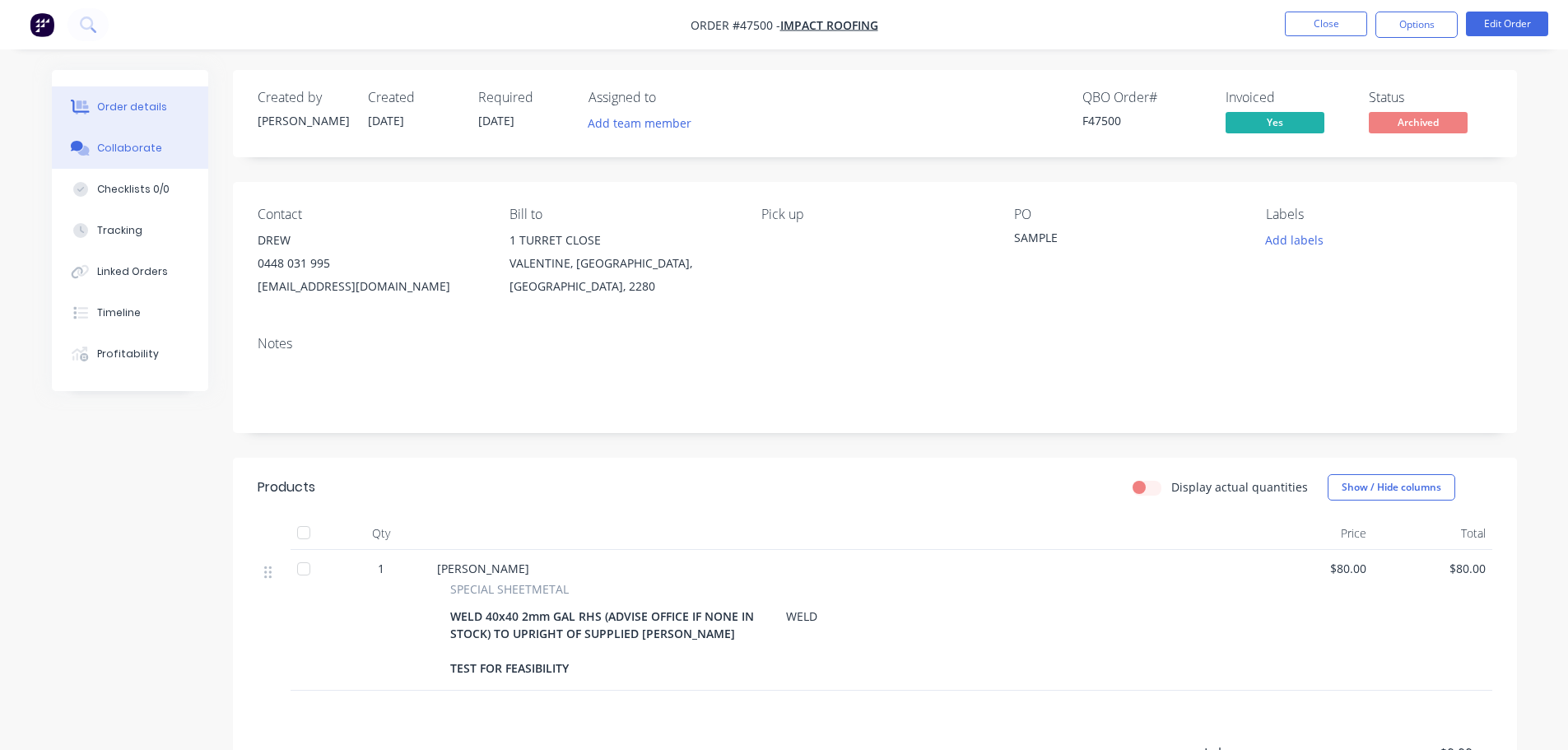
click at [108, 143] on div "Collaborate" at bounding box center [130, 148] width 65 height 15
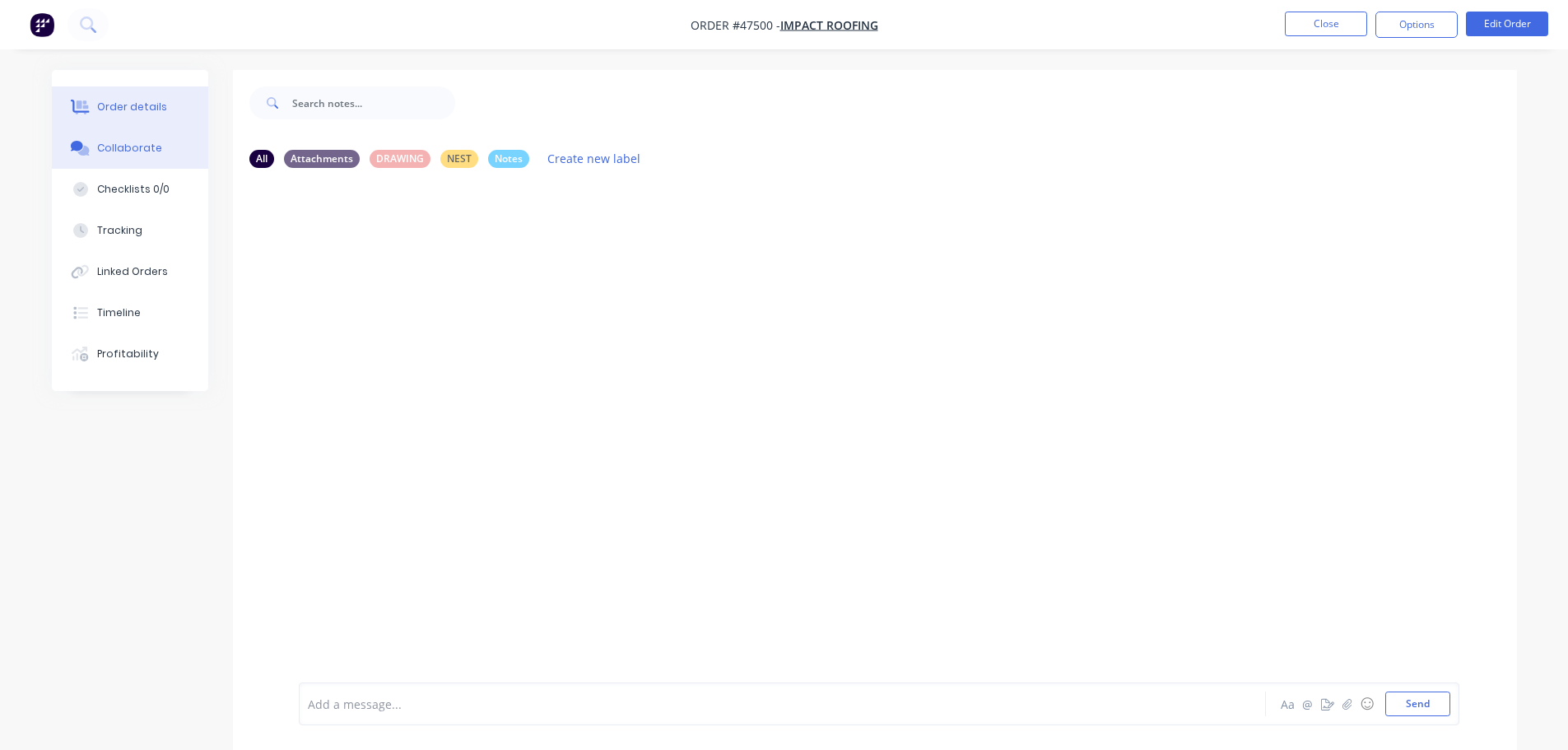
click at [128, 115] on button "Order details" at bounding box center [130, 107] width 156 height 41
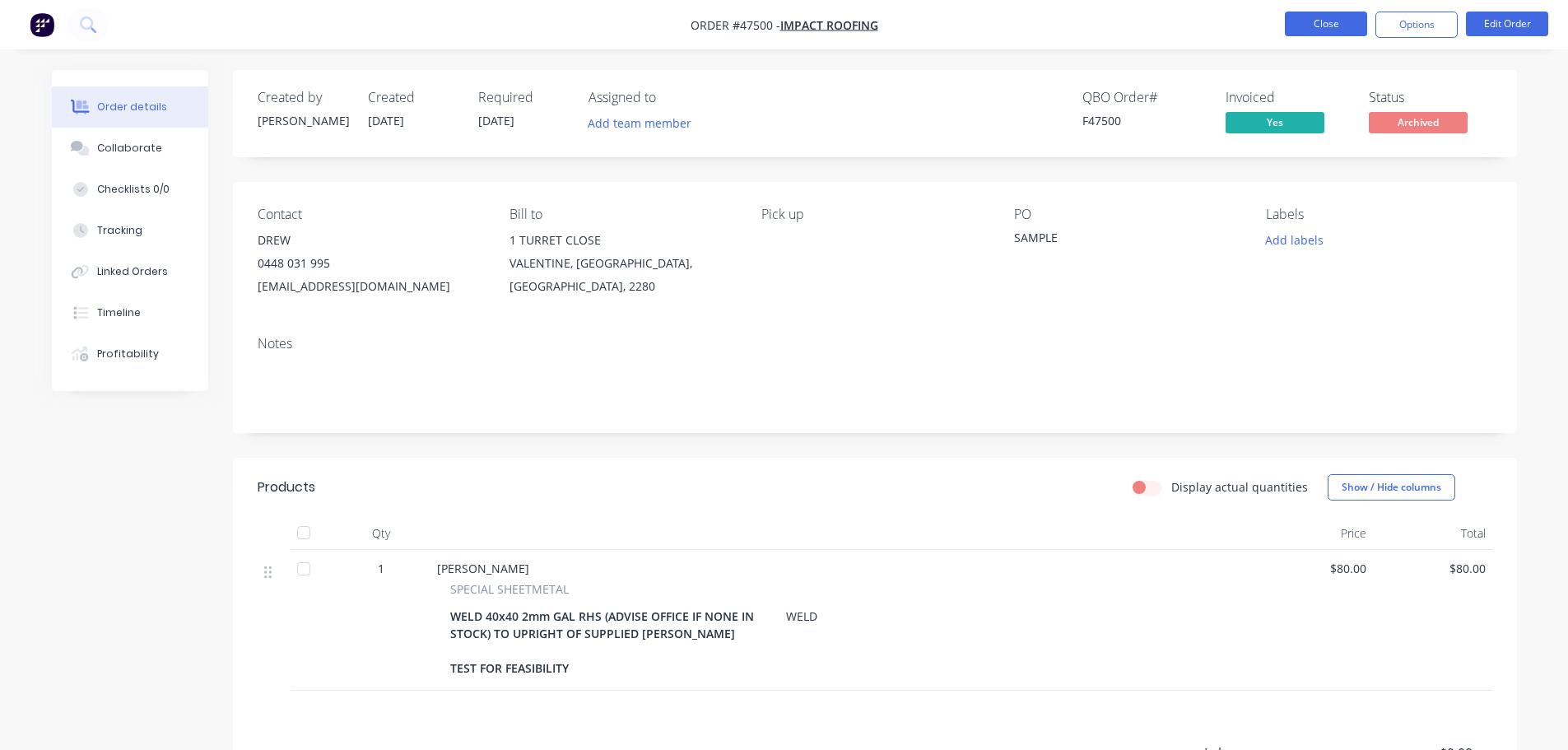
click at [1304, 23] on button "Close" at bounding box center [1326, 24] width 83 height 25
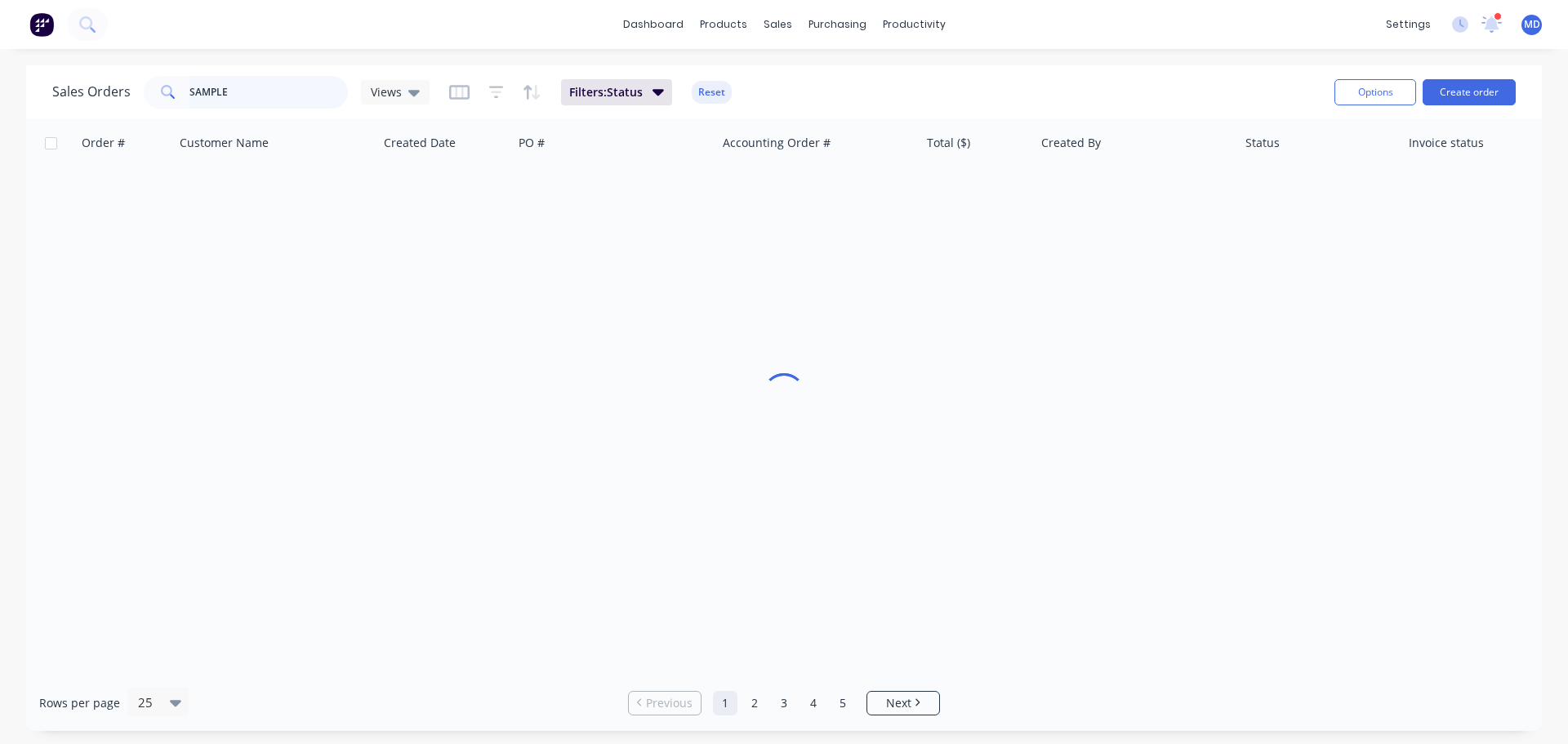
click at [233, 87] on input "SAMPLE" at bounding box center [269, 93] width 159 height 33
type input "S"
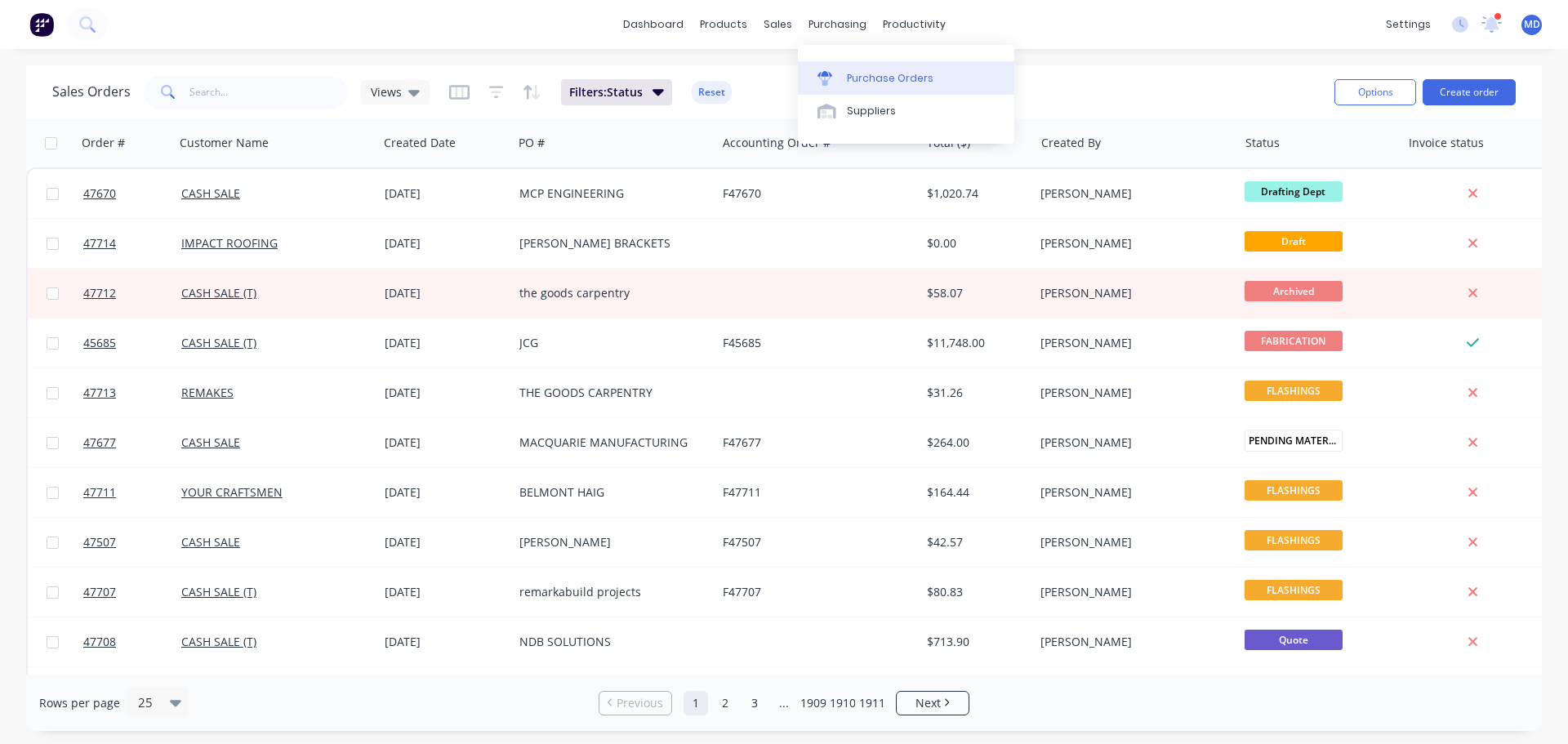
click at [853, 72] on div "Purchase Orders" at bounding box center [890, 79] width 87 height 15
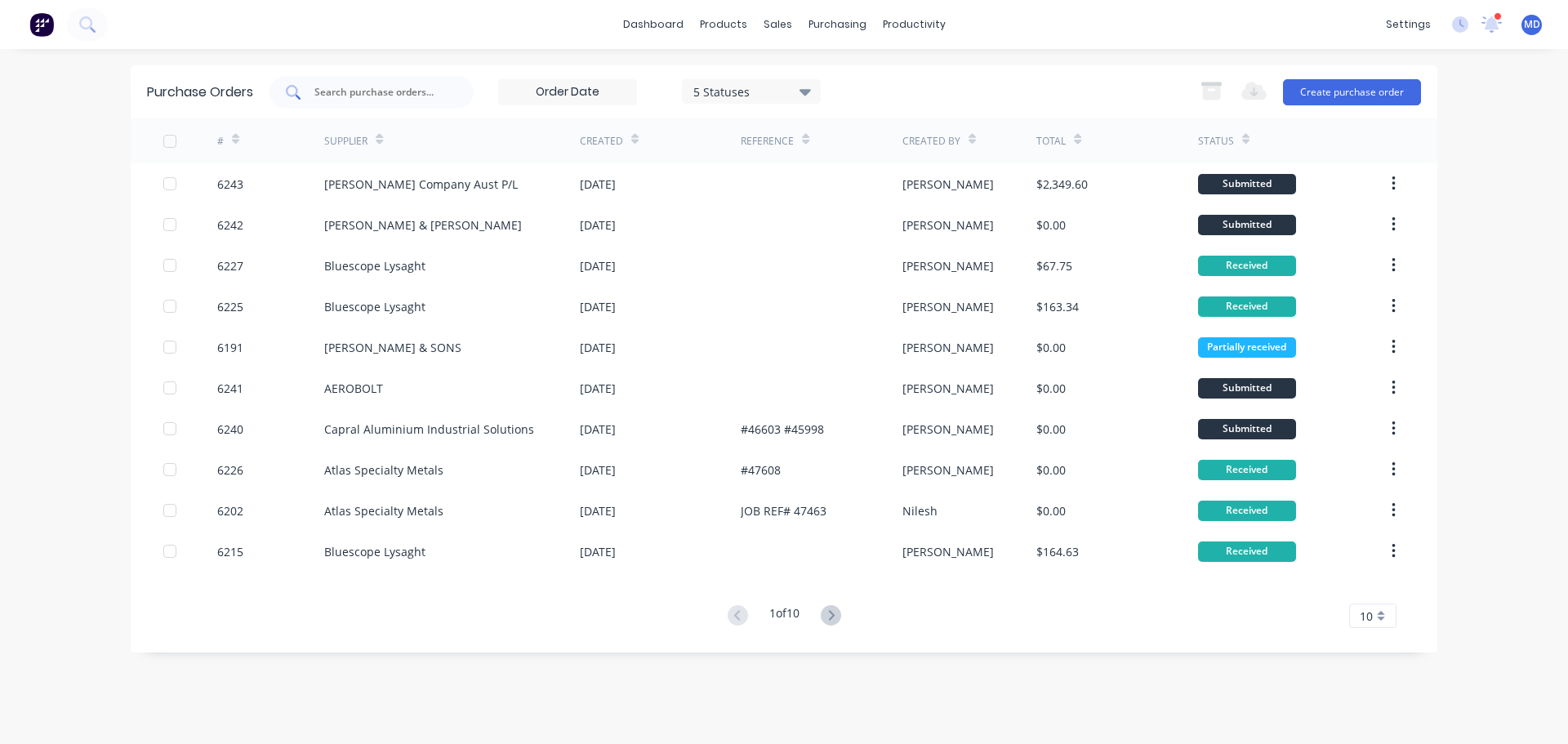
click at [366, 94] on input "text" at bounding box center [380, 93] width 135 height 16
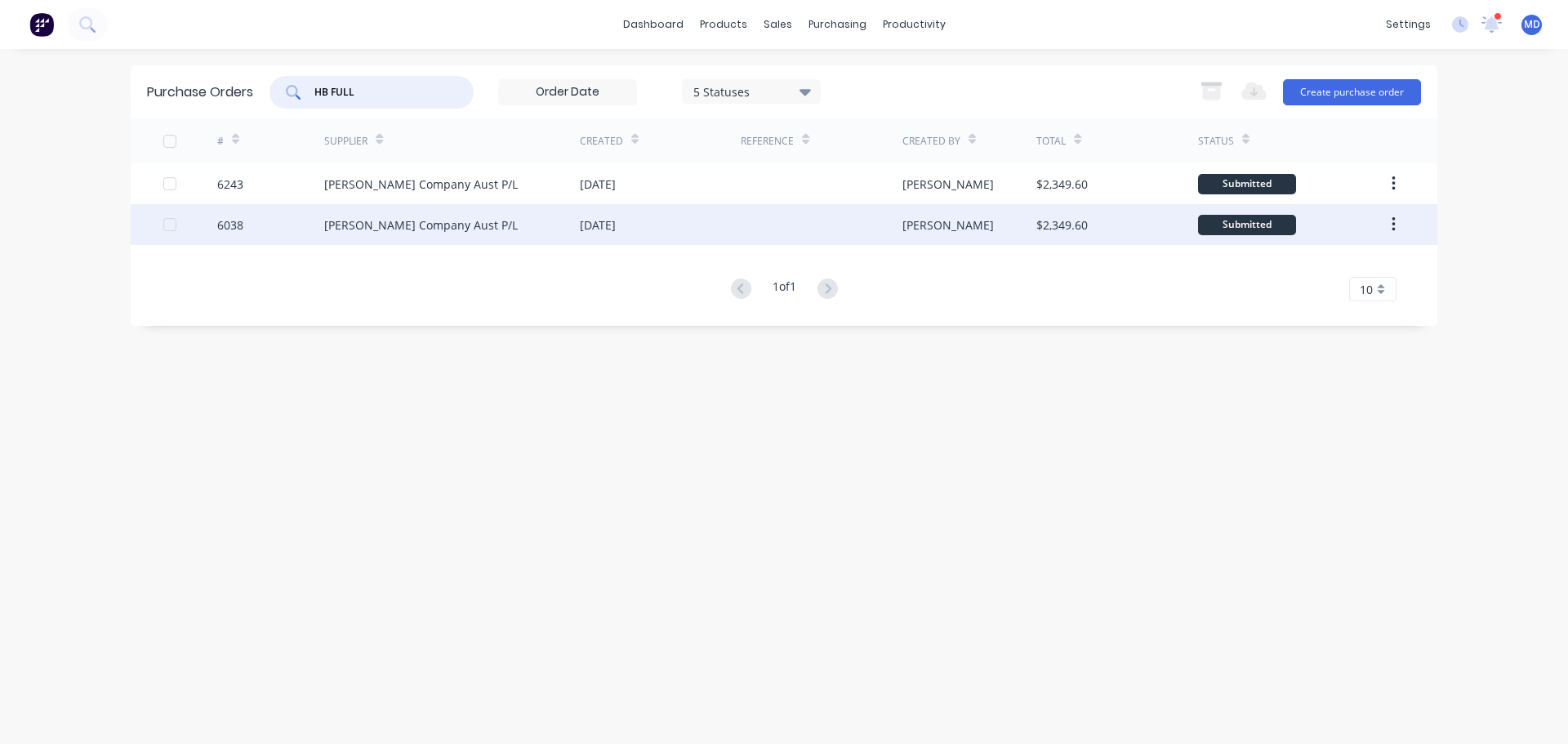
type input "HB FULL"
click at [234, 225] on div "6038" at bounding box center [230, 225] width 26 height 17
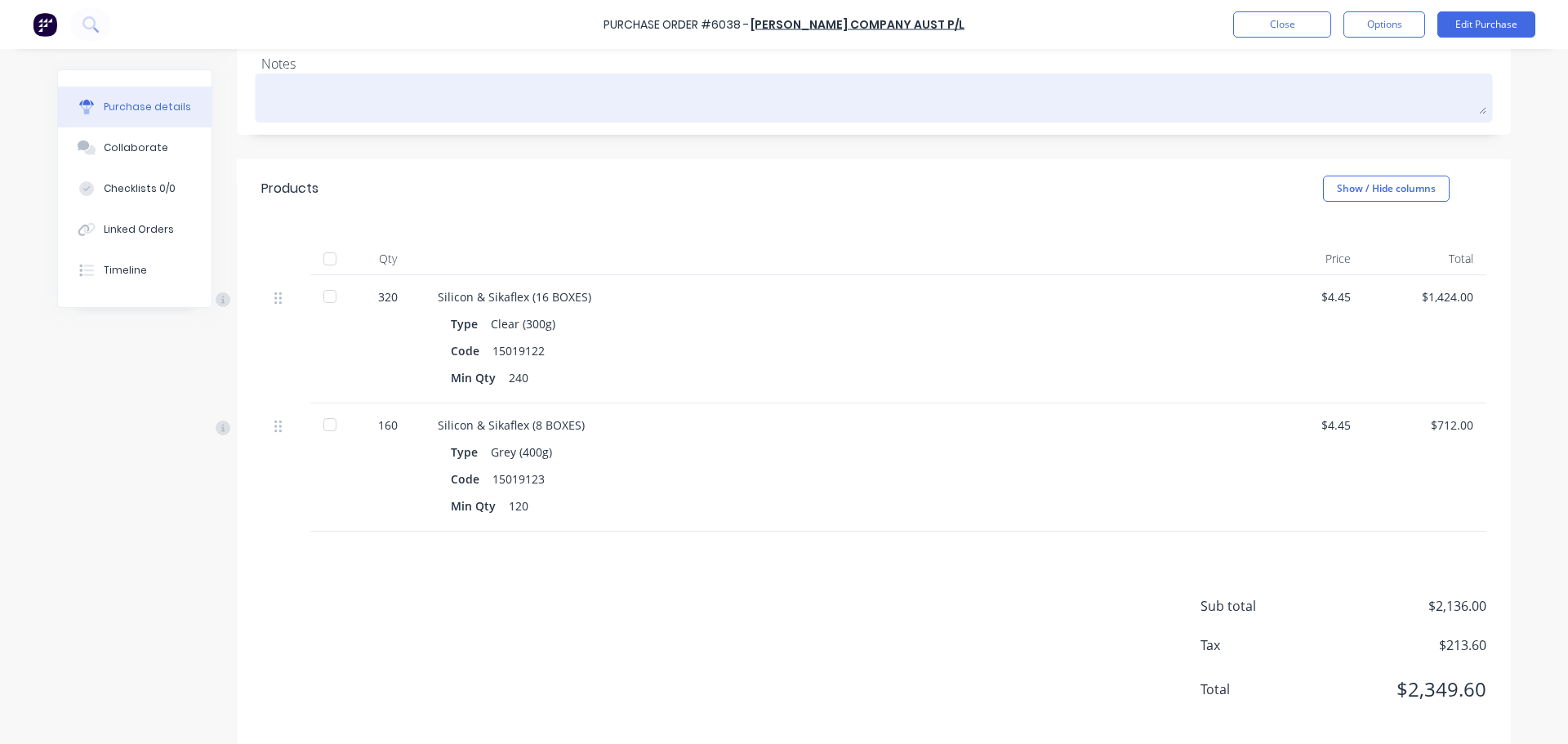
scroll to position [242, 0]
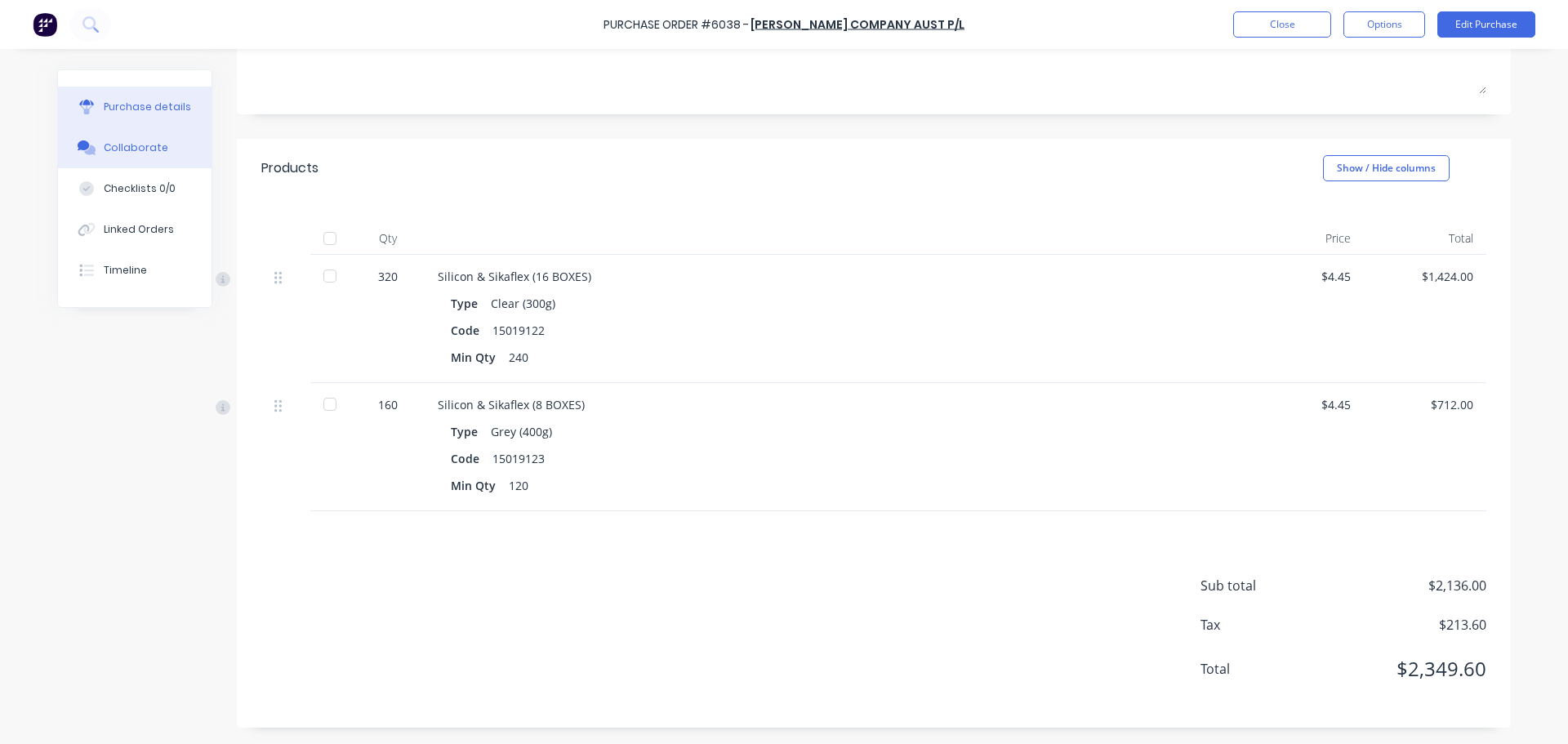
click at [103, 131] on button "Collaborate" at bounding box center [134, 148] width 153 height 41
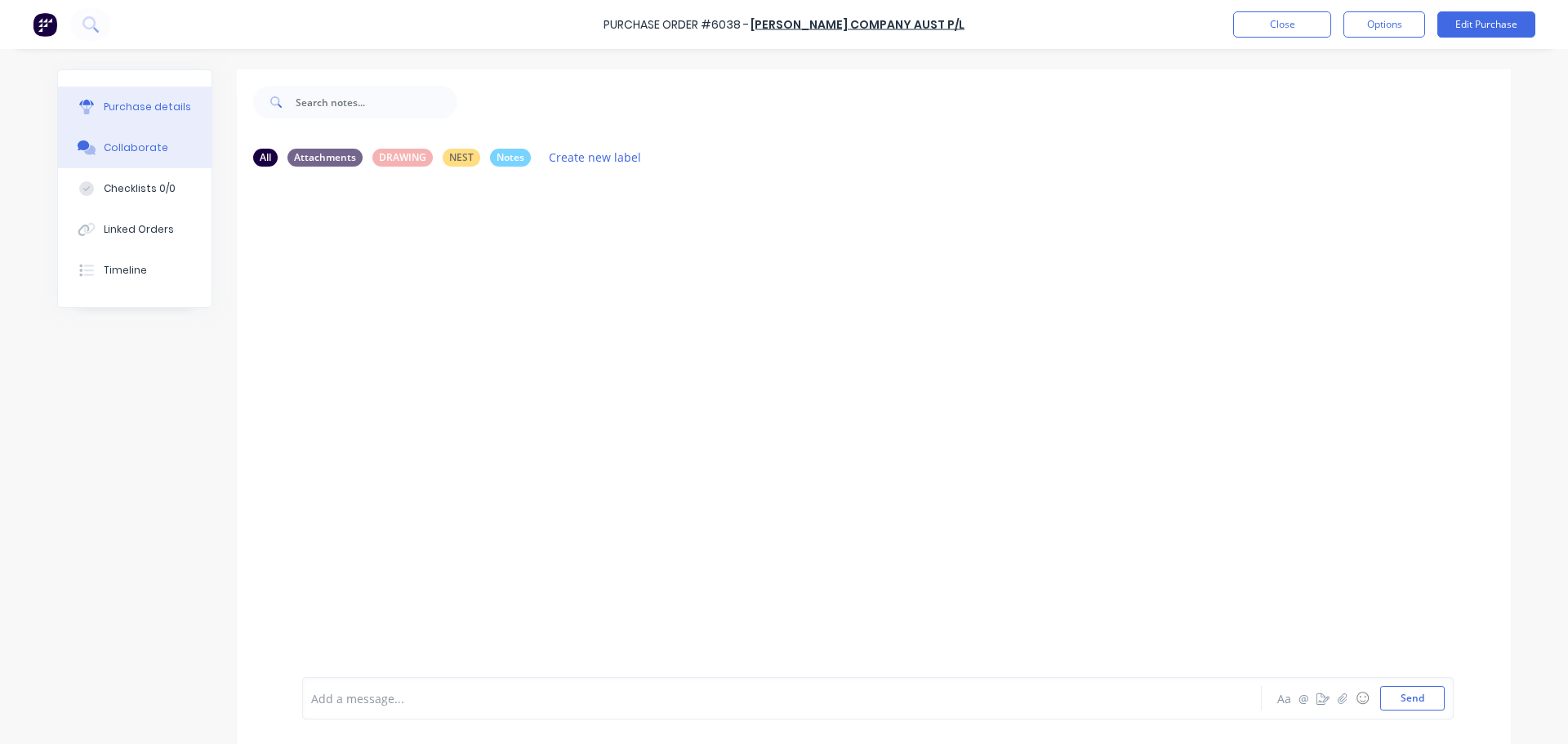
click at [111, 104] on div "Purchase details" at bounding box center [147, 107] width 88 height 15
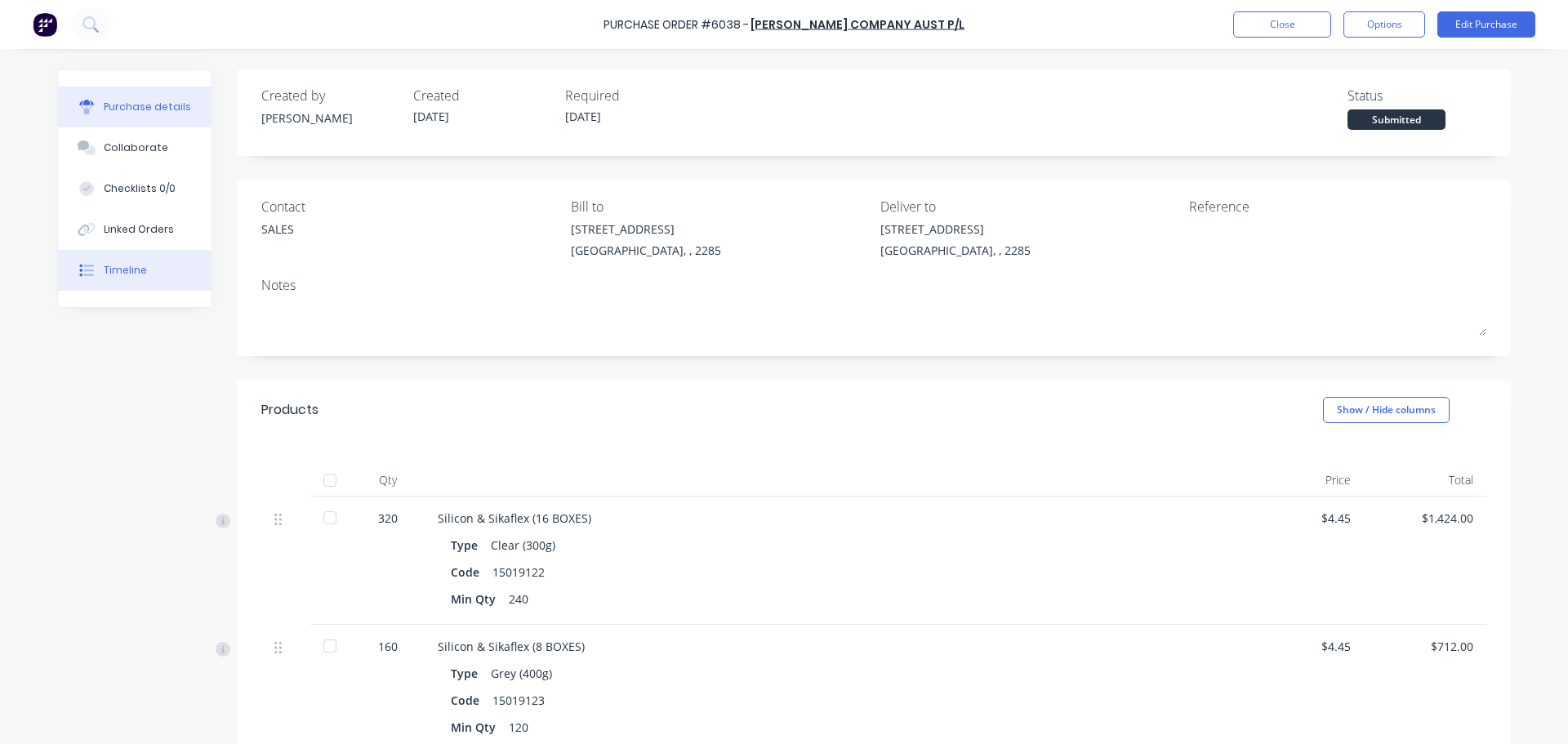
click at [125, 270] on div "Timeline" at bounding box center [125, 270] width 43 height 15
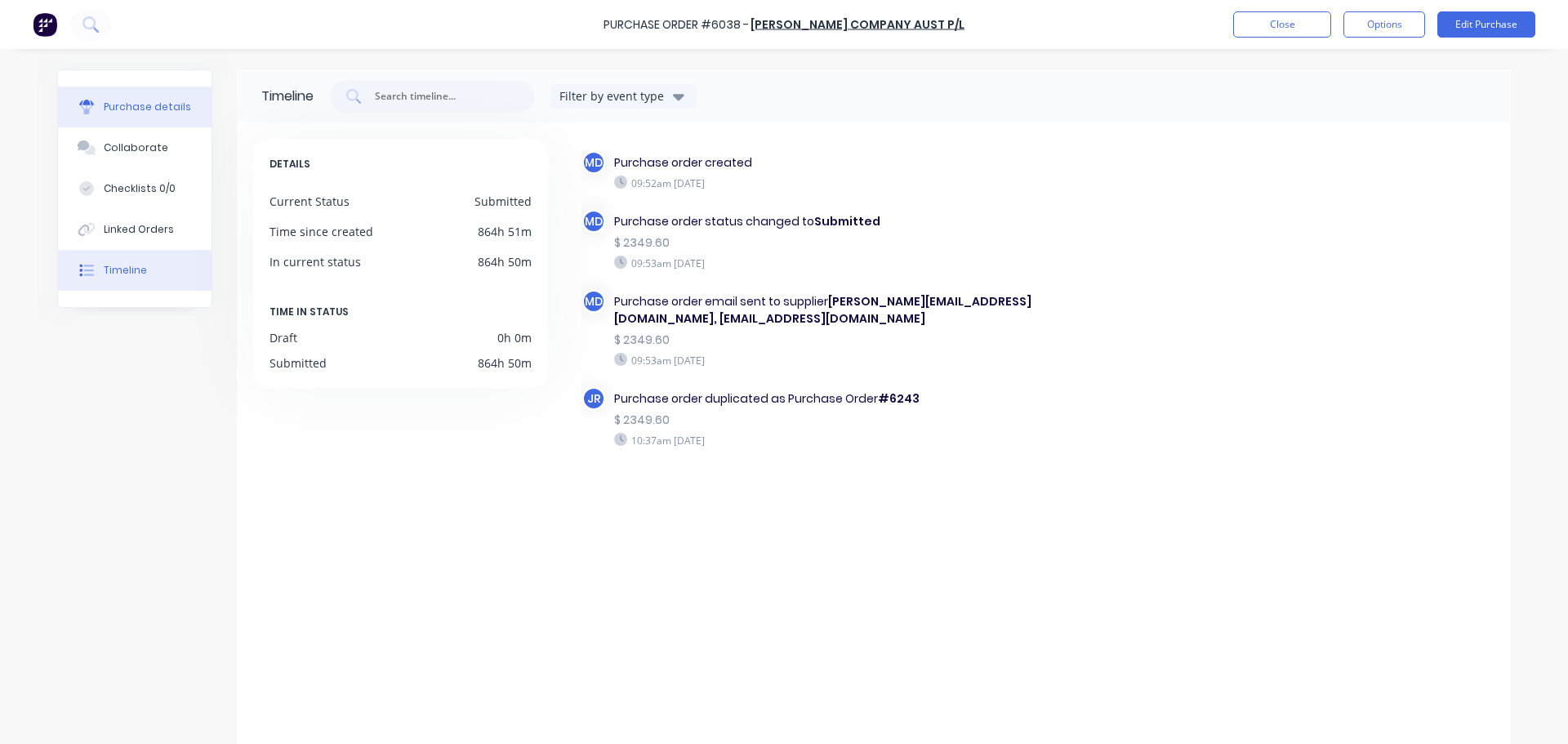
click at [130, 113] on div "Purchase details" at bounding box center [147, 107] width 88 height 15
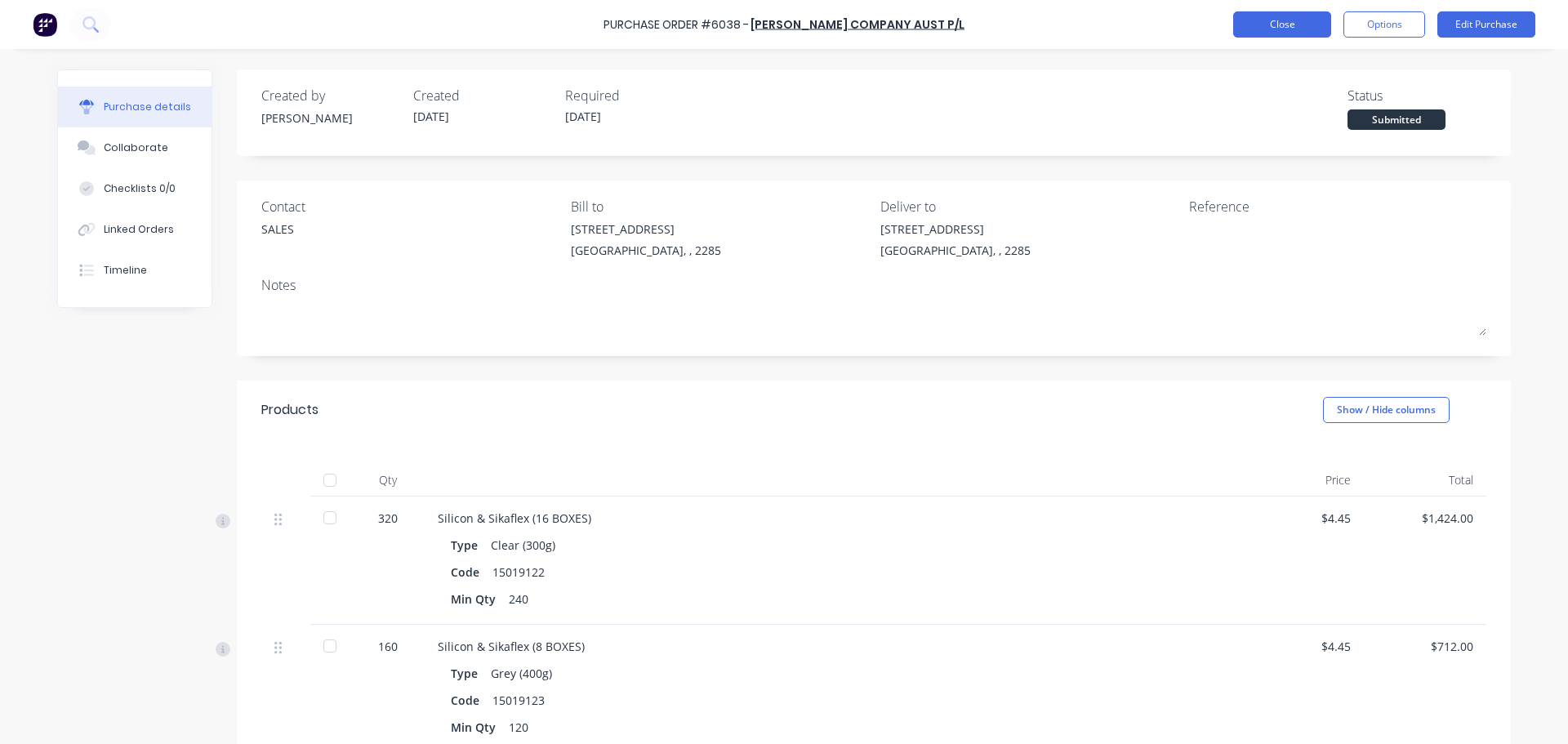
click at [1251, 28] on button "Close" at bounding box center [1282, 25] width 98 height 26
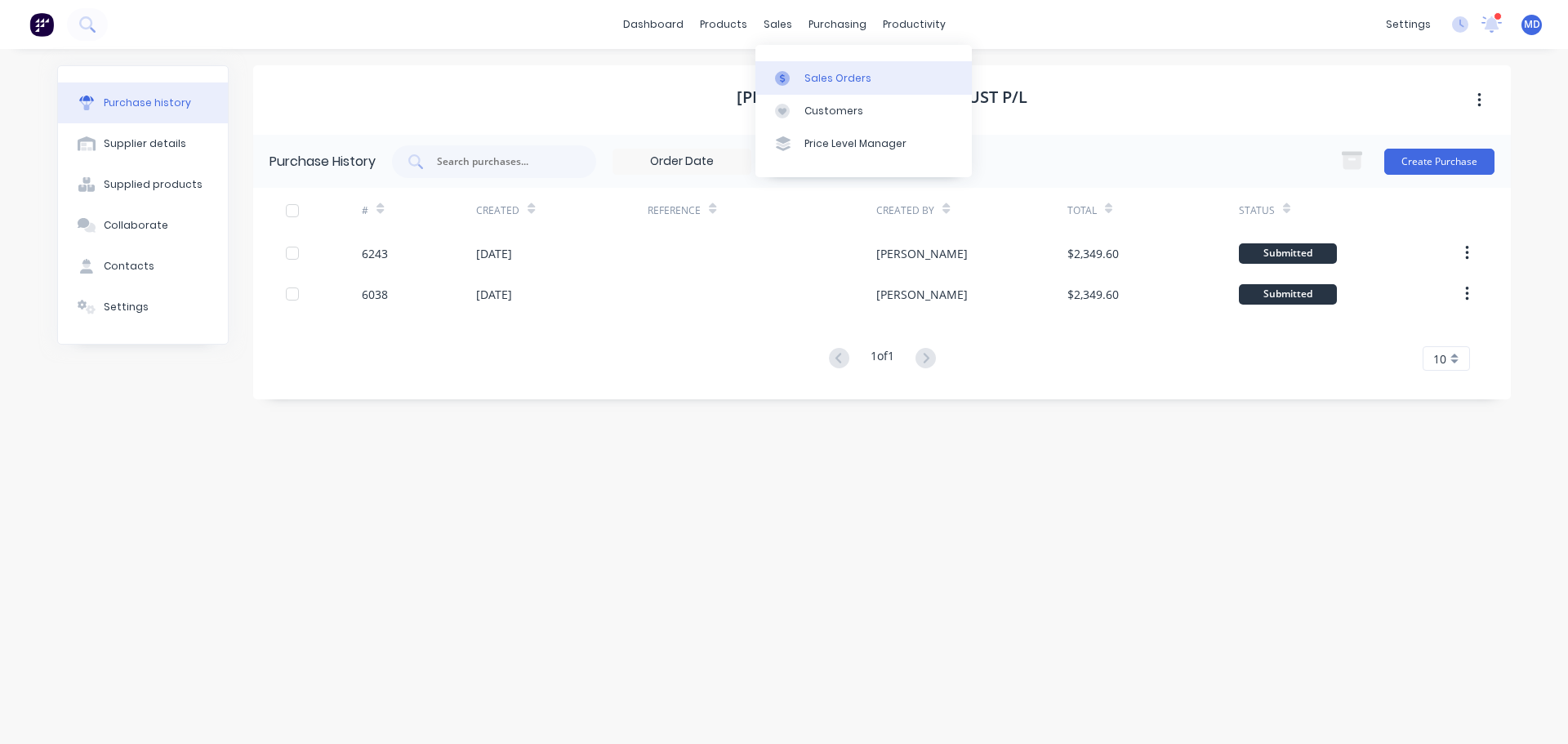
click at [824, 79] on div "Sales Orders" at bounding box center [838, 79] width 67 height 15
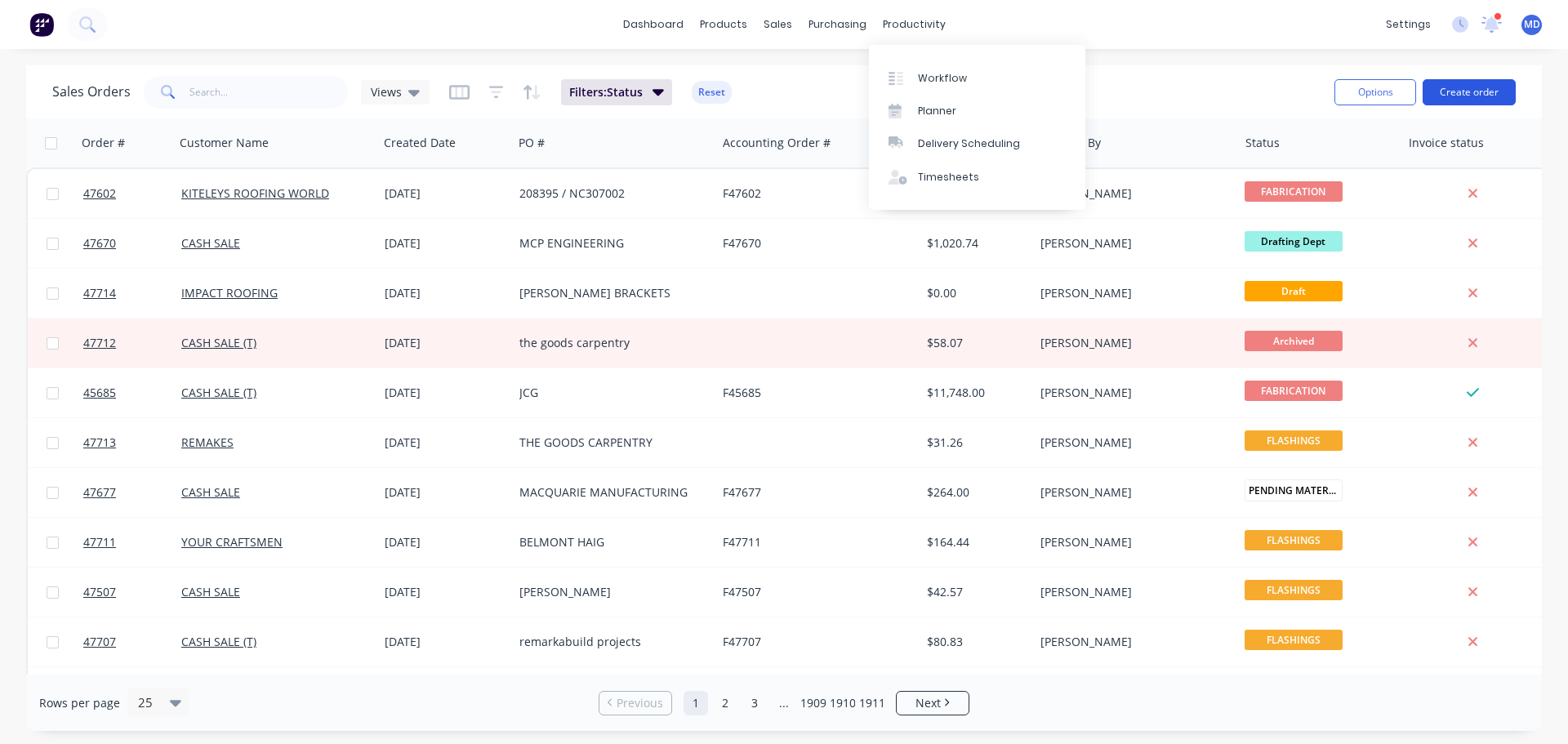
click at [1449, 97] on button "Create order" at bounding box center [1470, 93] width 93 height 26
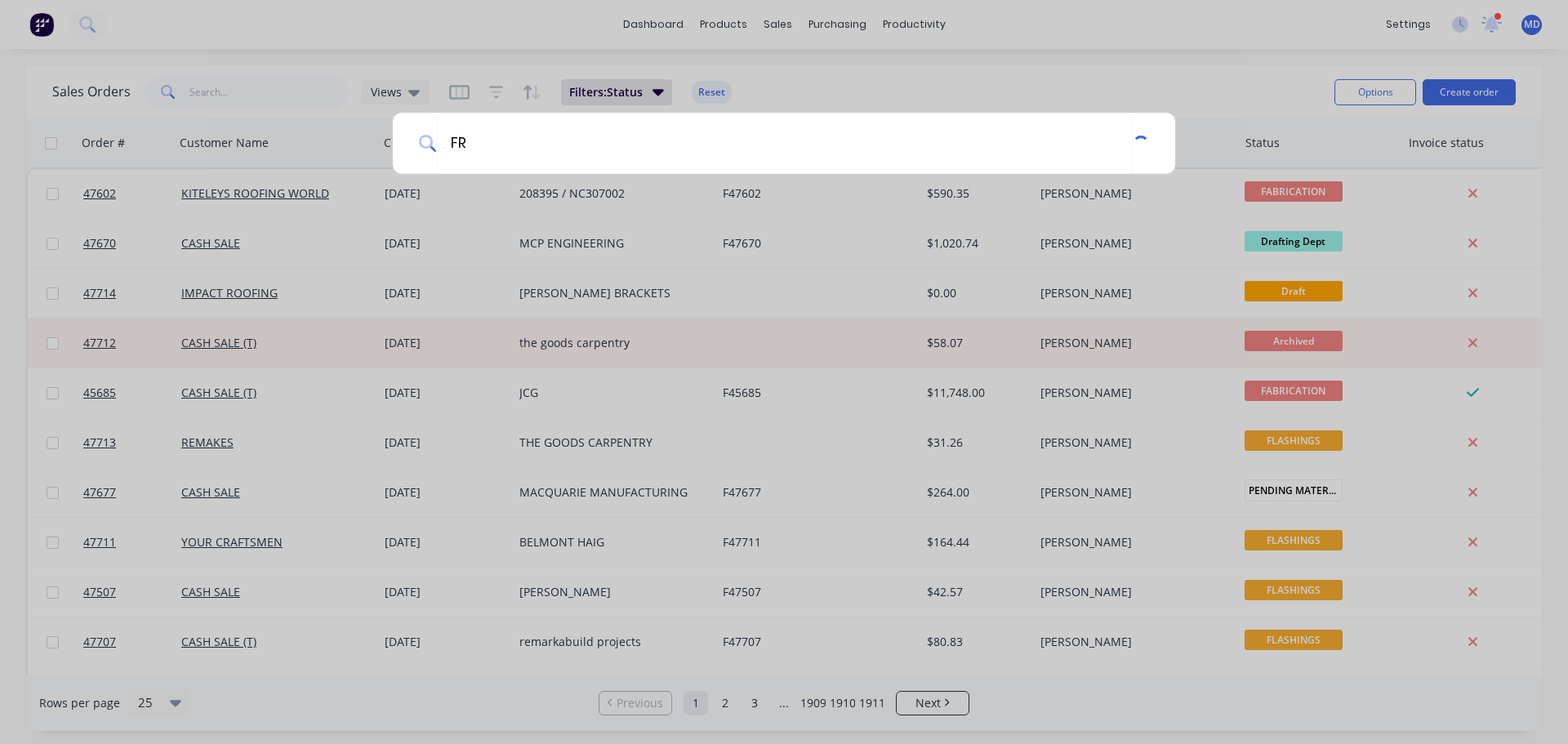
type input "F"
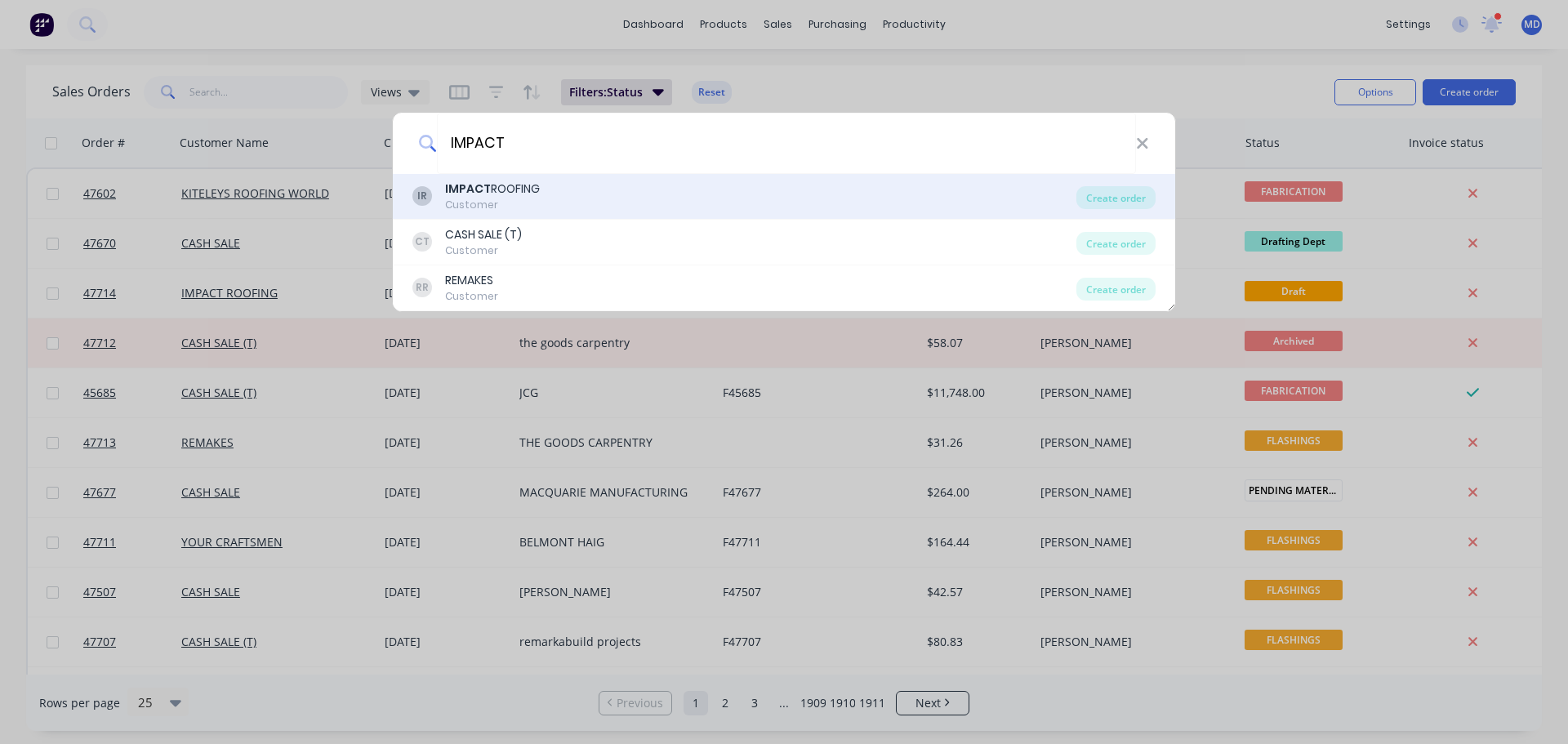
type input "IMPACT"
click at [488, 205] on div "Customer" at bounding box center [492, 205] width 95 height 15
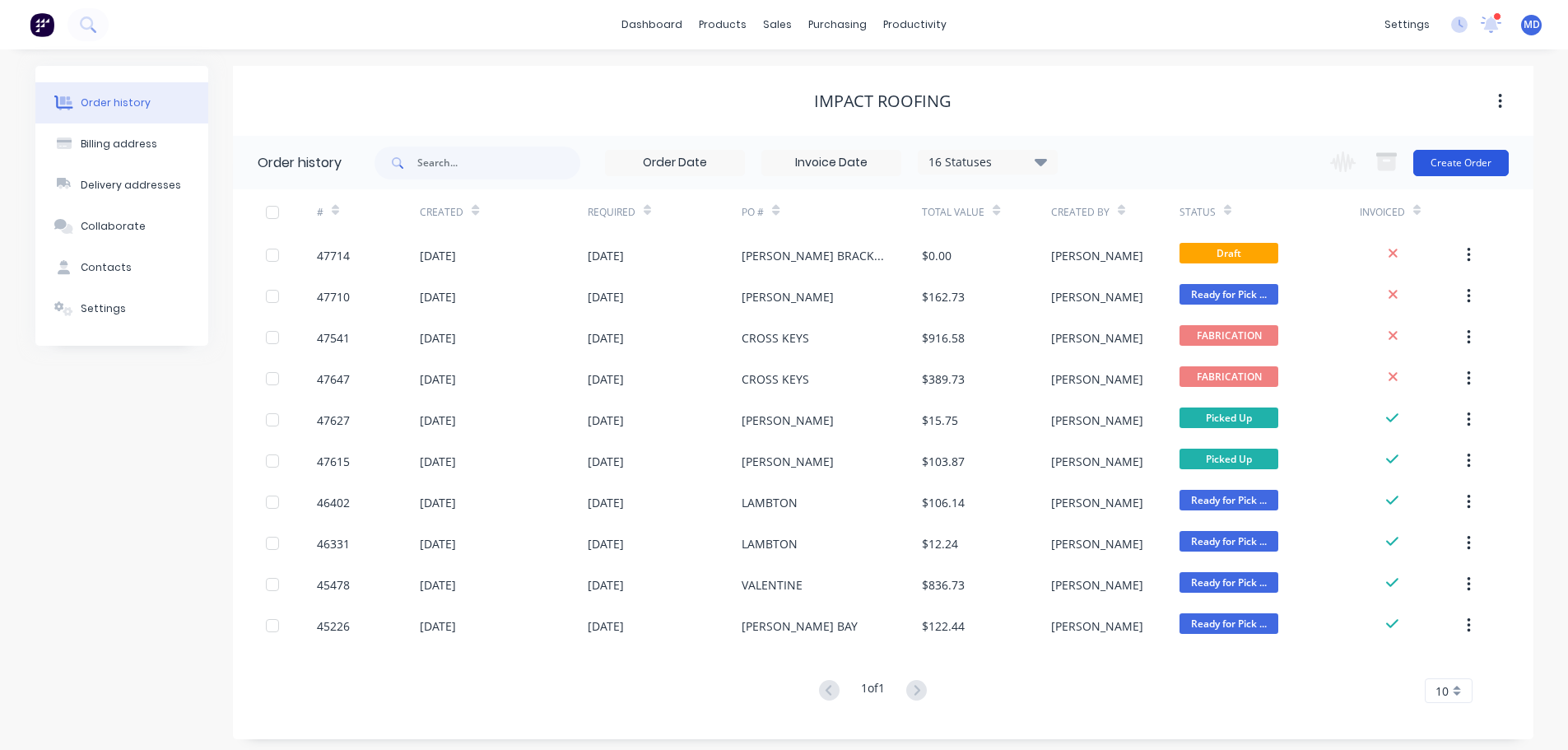
click at [1442, 156] on button "Create Order" at bounding box center [1461, 163] width 96 height 26
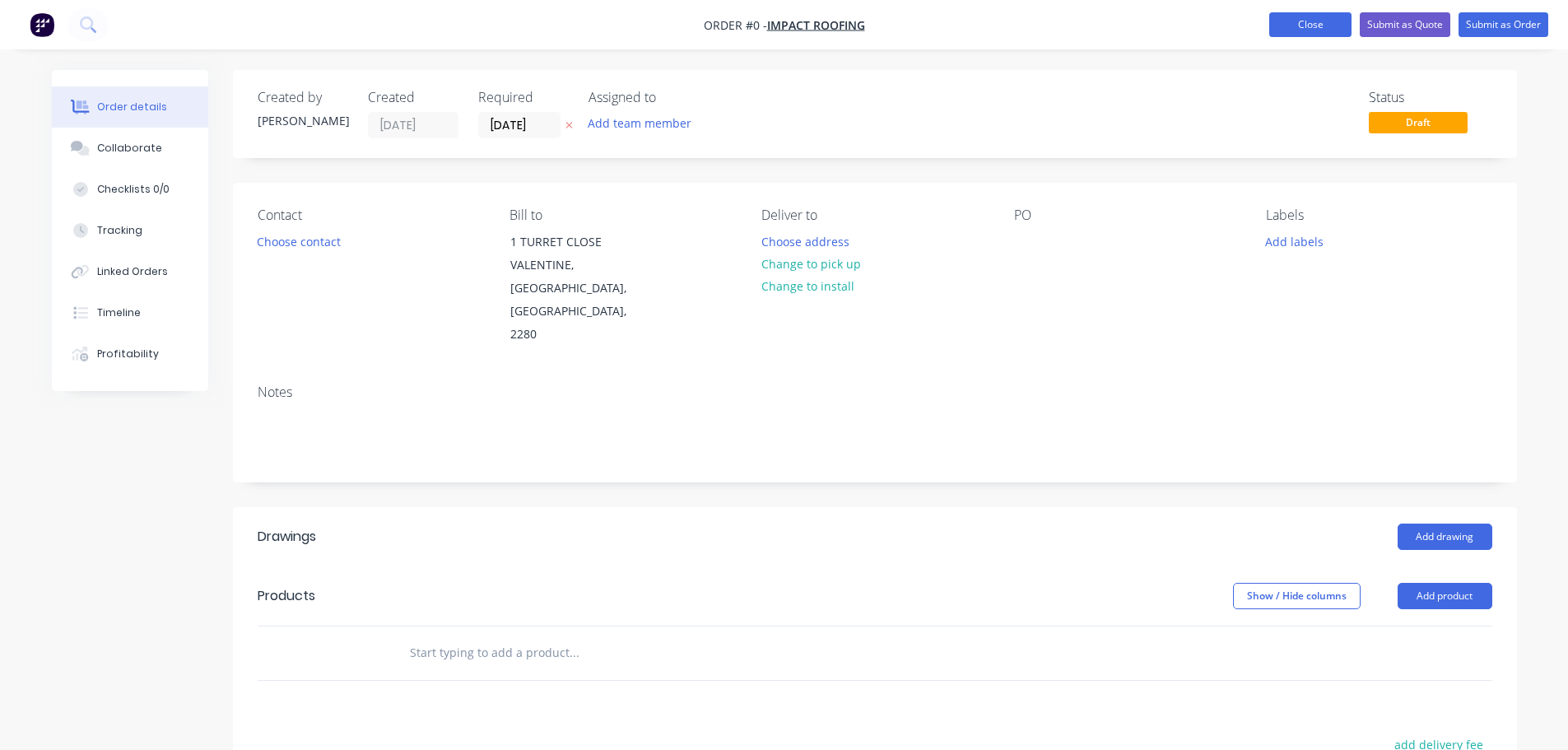
click at [1289, 27] on button "Close" at bounding box center [1310, 25] width 83 height 25
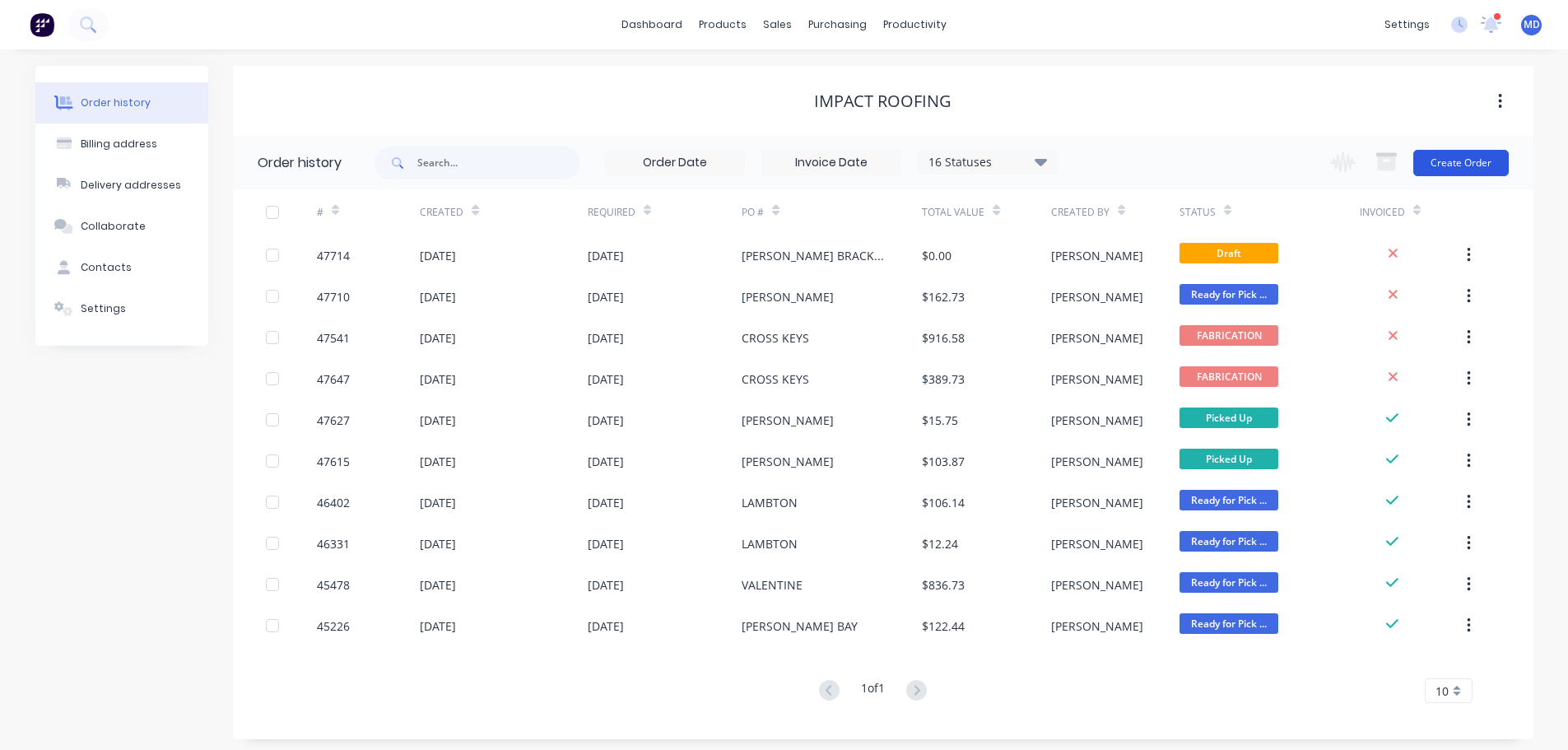
click at [1460, 159] on button "Create Order" at bounding box center [1461, 163] width 96 height 26
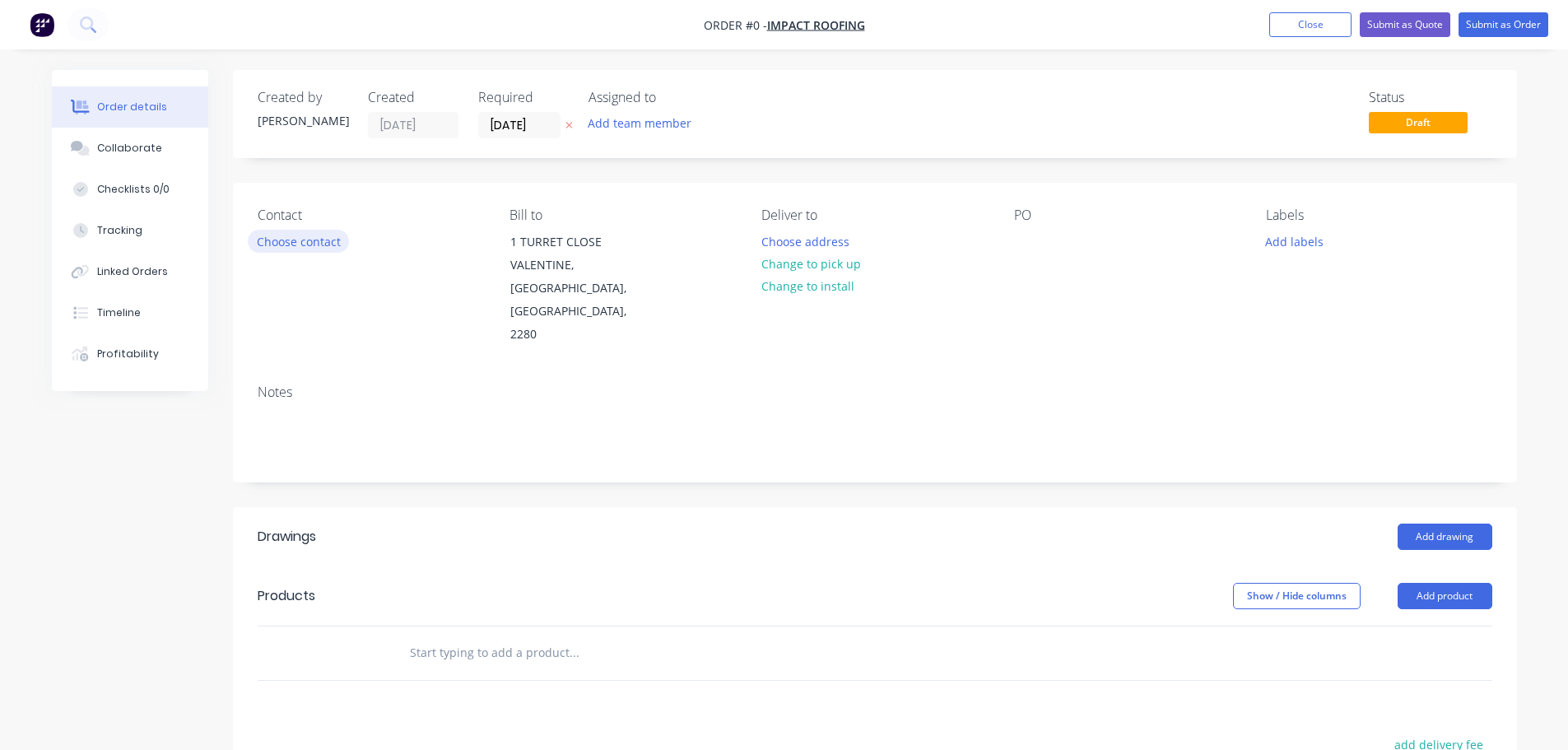
click at [282, 240] on button "Choose contact" at bounding box center [298, 240] width 102 height 22
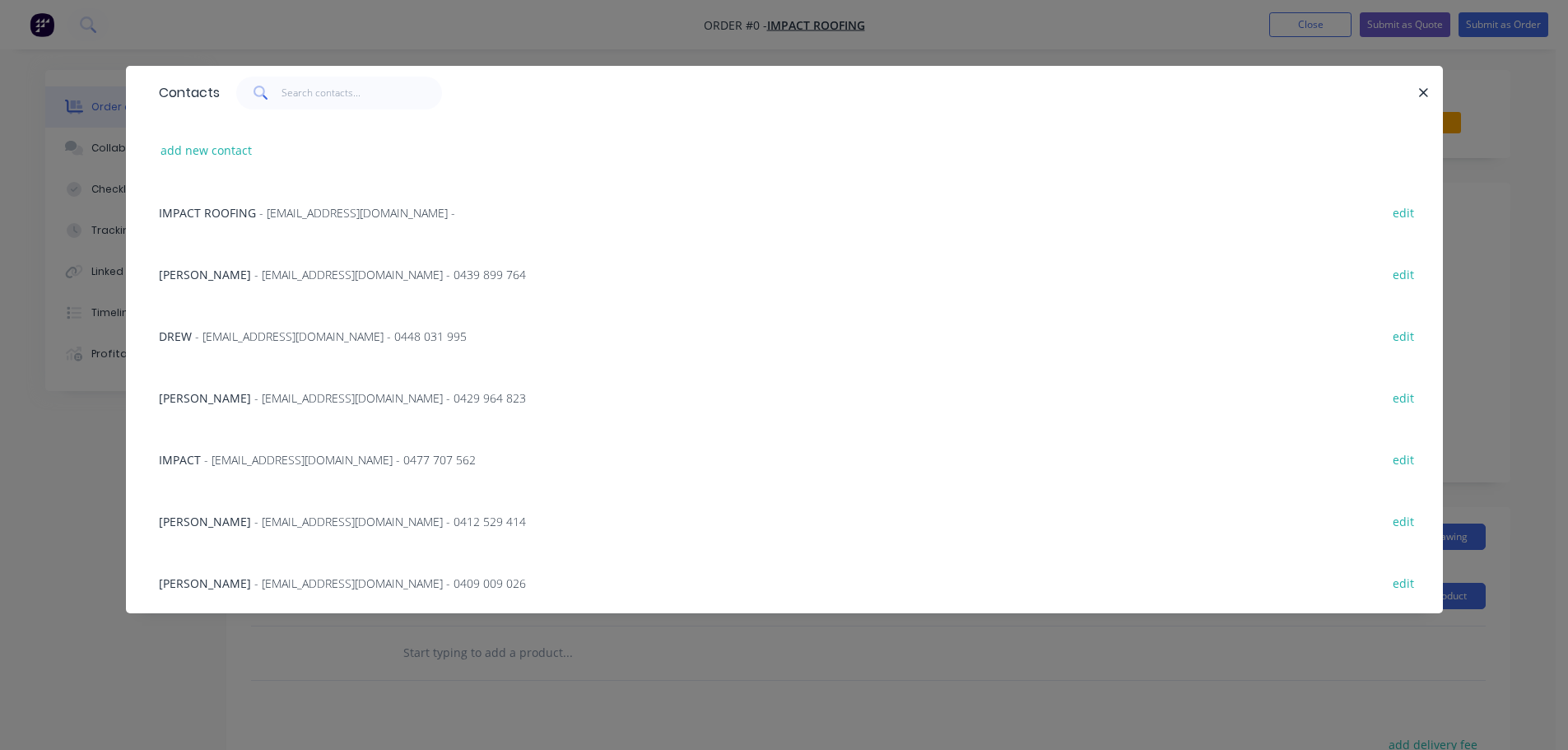
click at [254, 395] on span "- admin@impactroofing.net - 0429 964 823" at bounding box center [390, 398] width 272 height 16
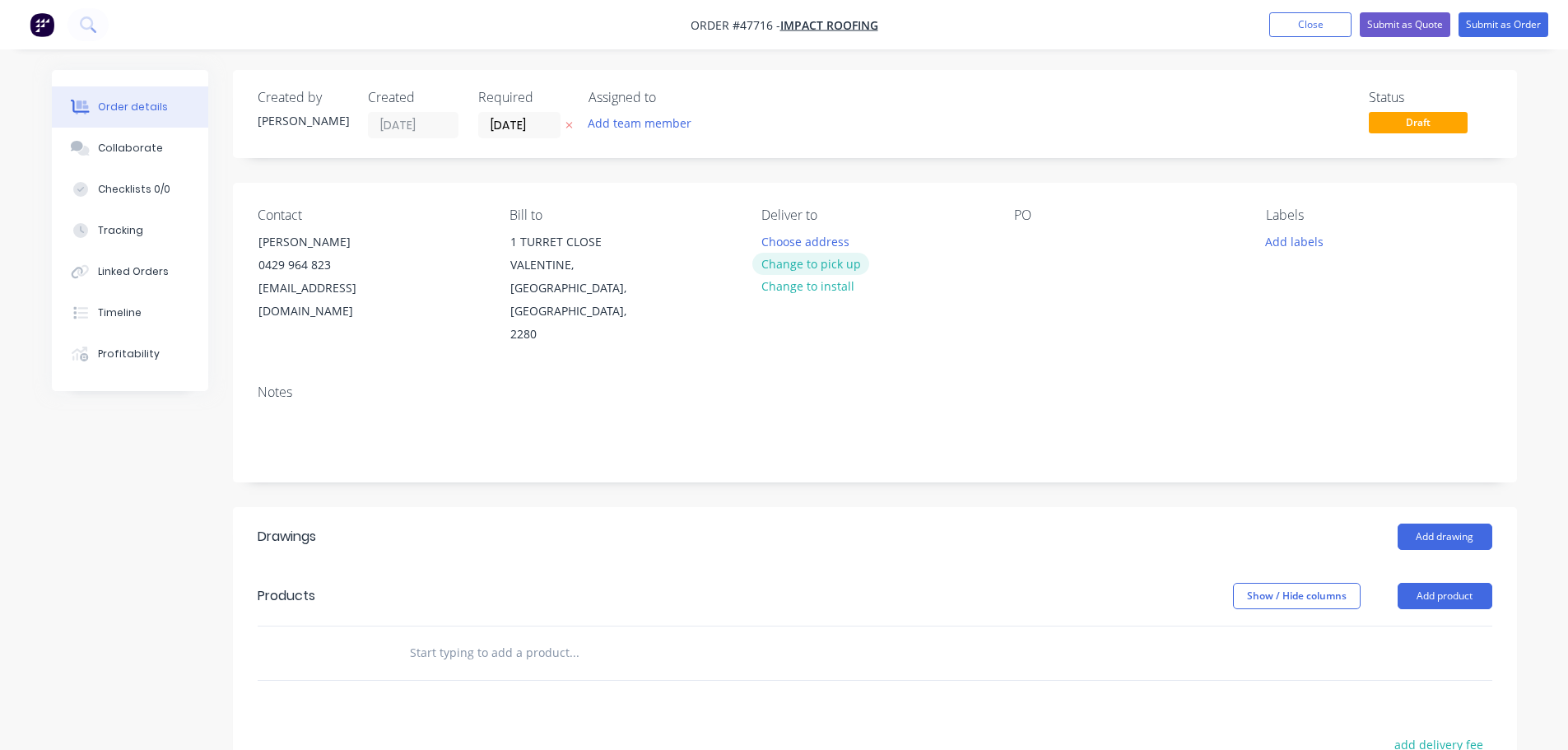
click at [813, 264] on button "Change to pick up" at bounding box center [811, 263] width 117 height 22
click at [766, 240] on div at bounding box center [775, 241] width 26 height 24
click at [1028, 237] on div at bounding box center [1027, 241] width 26 height 24
click at [1420, 524] on button "Add drawing" at bounding box center [1445, 537] width 95 height 26
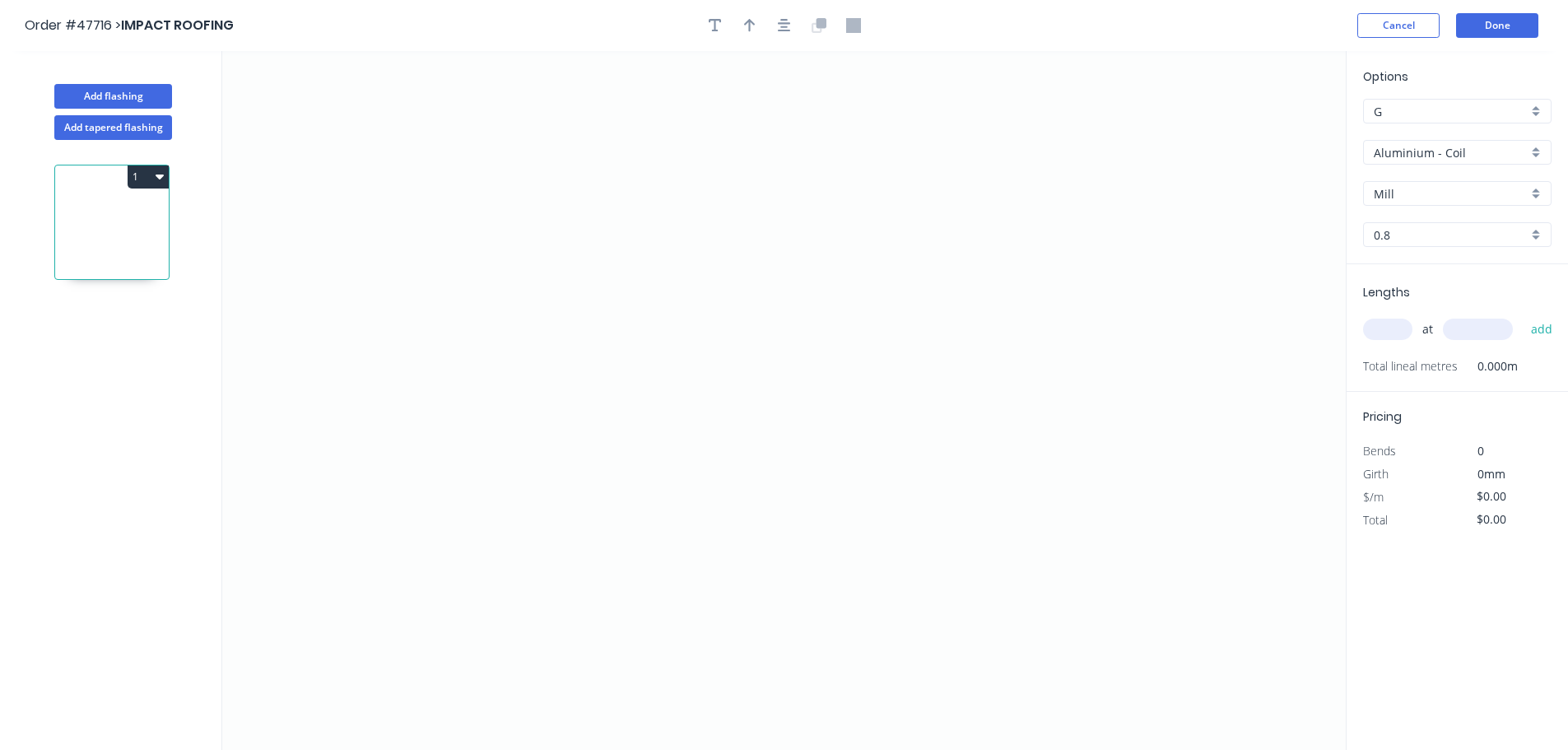
click at [1383, 151] on input "Aluminium - Coil" at bounding box center [1451, 152] width 154 height 17
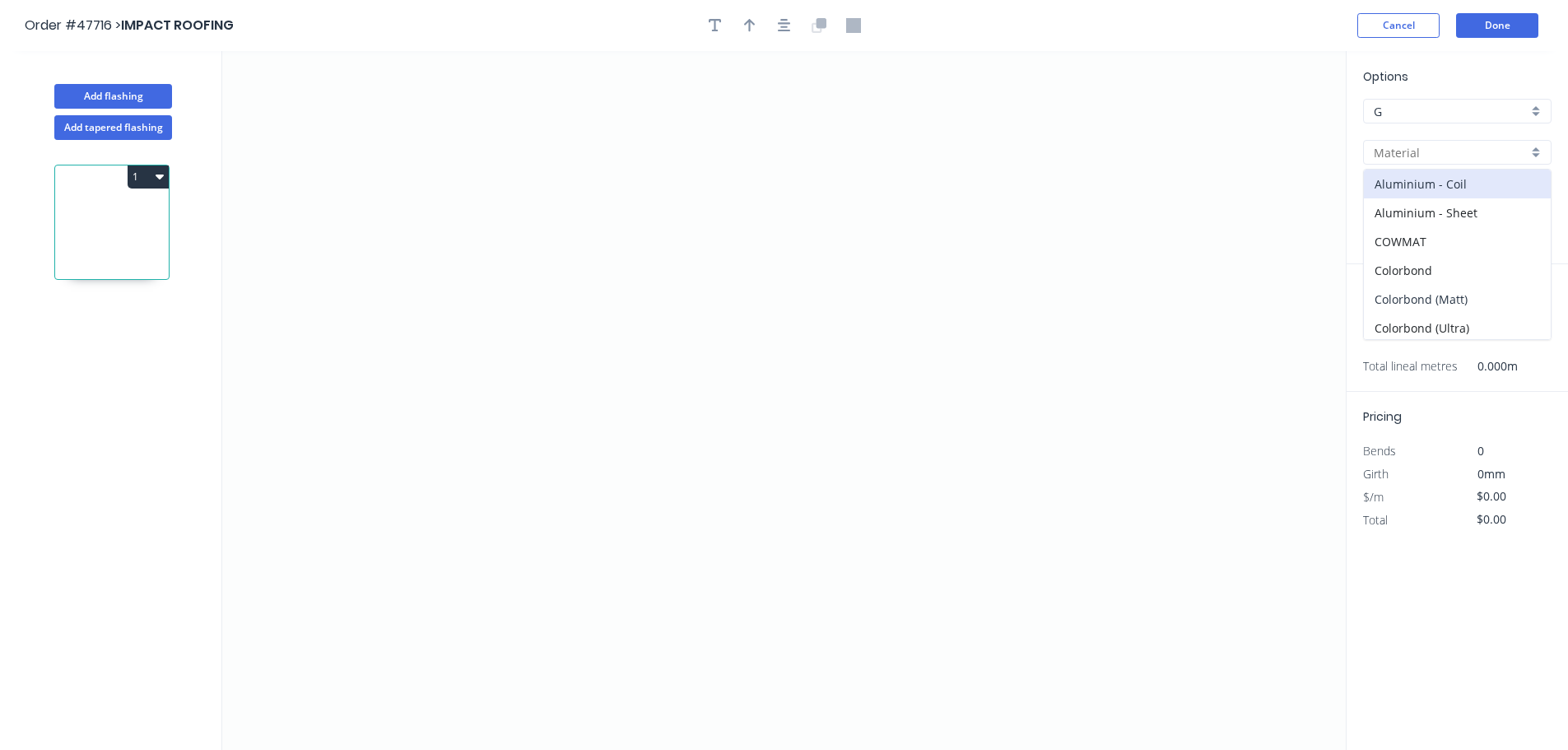
click at [1420, 303] on div "Colorbond (Matt)" at bounding box center [1457, 299] width 187 height 29
type input "Colorbond (Matt)"
type input "Basalt"
type input "0.55"
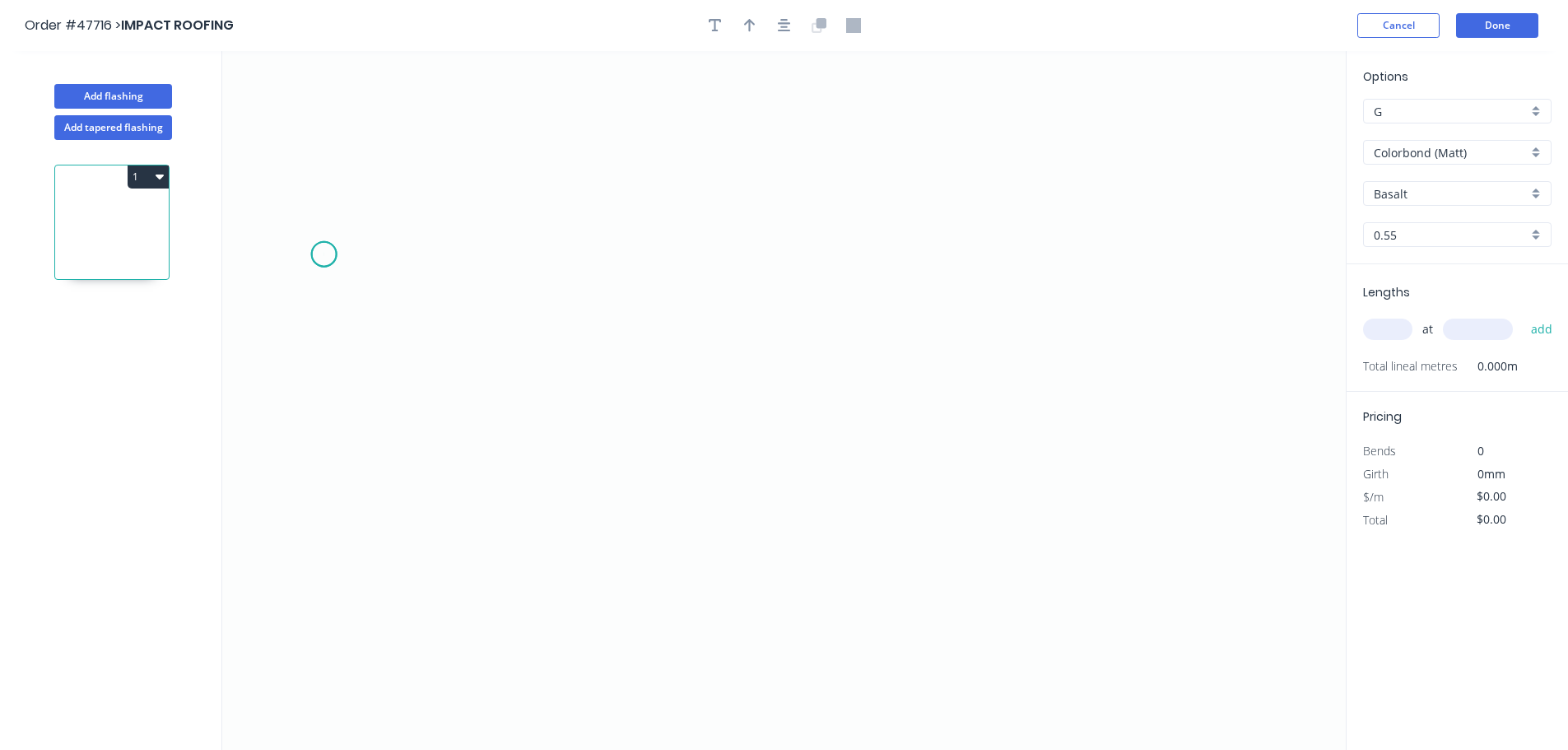
click at [324, 254] on icon "0" at bounding box center [784, 401] width 1124 height 699
click at [323, 420] on icon "0" at bounding box center [784, 401] width 1124 height 699
click at [874, 418] on icon "0 ?" at bounding box center [784, 401] width 1124 height 699
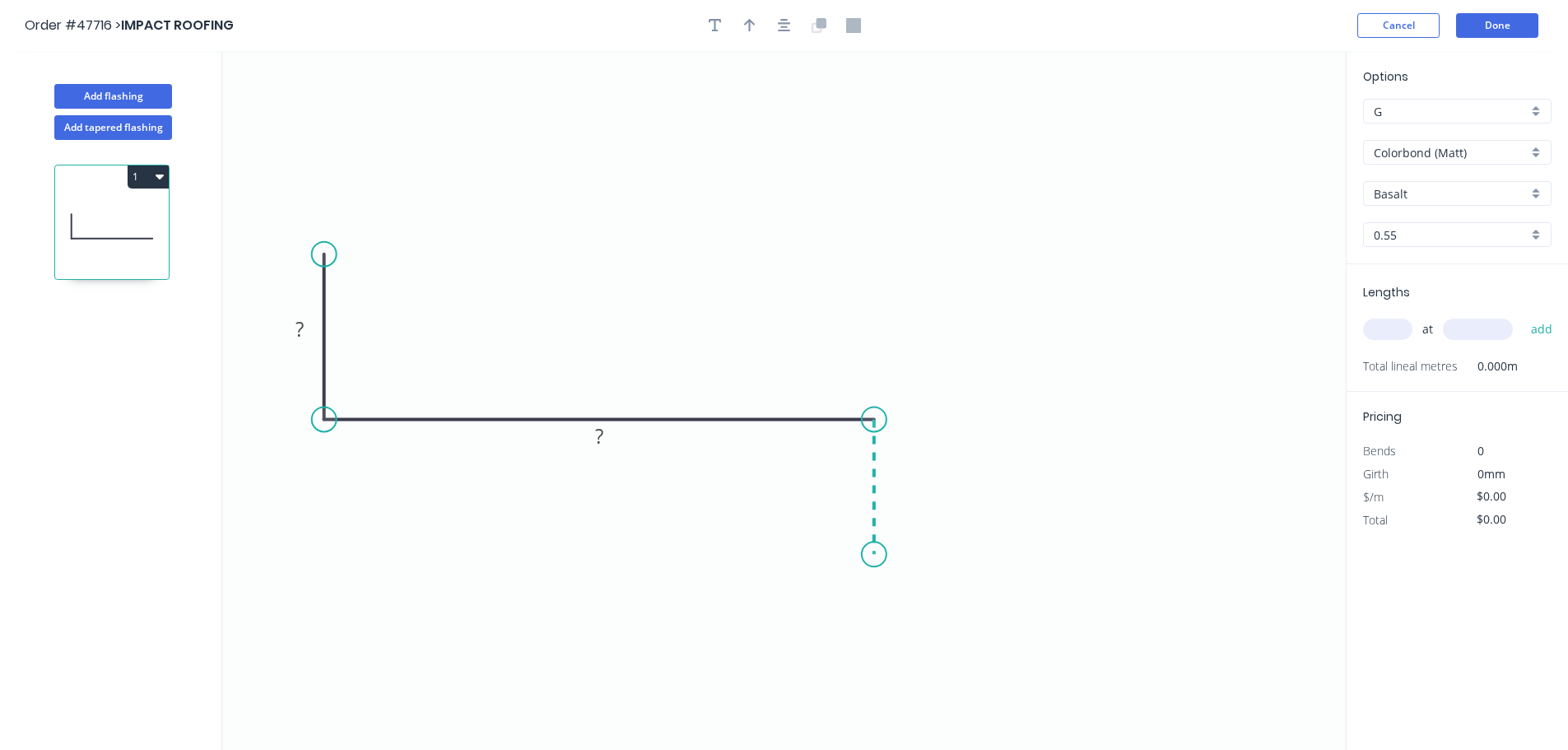
click at [863, 569] on icon "0 ? ?" at bounding box center [784, 401] width 1124 height 699
click at [287, 325] on rect at bounding box center [300, 330] width 33 height 23
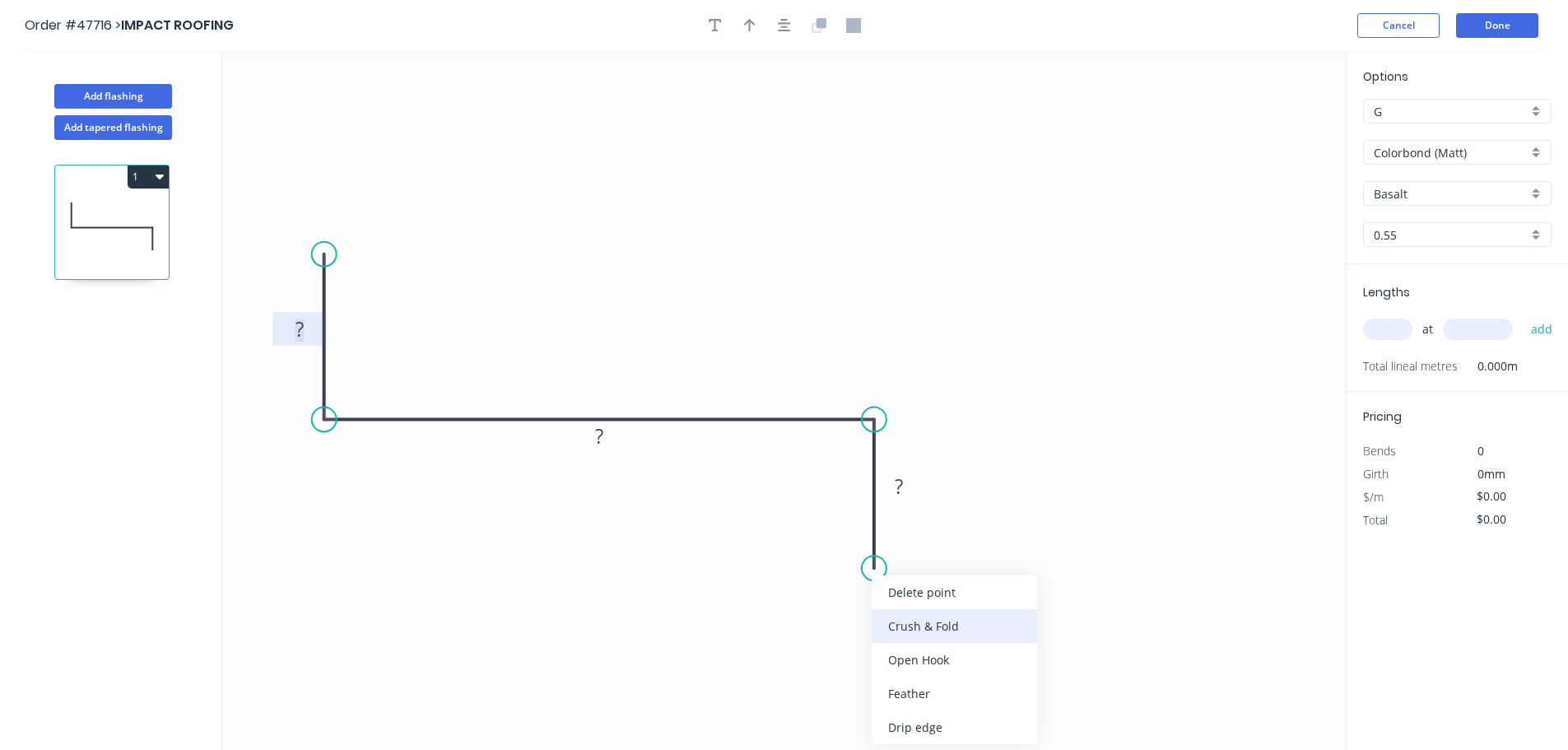
click at [908, 620] on div "Crush & Fold" at bounding box center [955, 626] width 165 height 34
click at [906, 621] on div "Flip bend" at bounding box center [960, 624] width 165 height 34
click at [305, 323] on rect at bounding box center [300, 330] width 33 height 23
type input "$7.72"
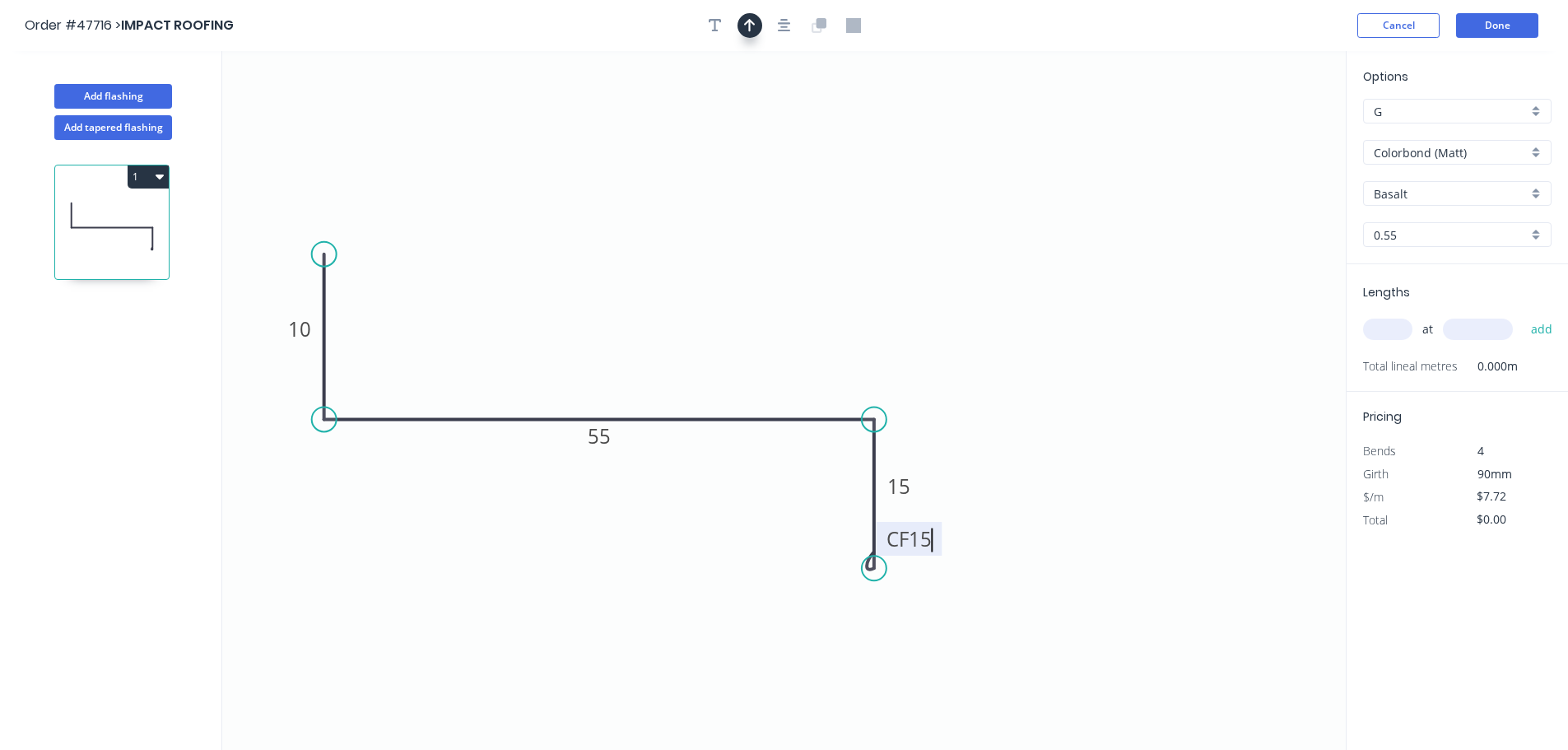
click at [744, 29] on icon "button" at bounding box center [750, 26] width 12 height 15
drag, startPoint x: 1263, startPoint y: 129, endPoint x: 1040, endPoint y: 362, distance: 322.5
click at [579, 356] on icon at bounding box center [577, 336] width 15 height 53
click at [1374, 323] on input "text" at bounding box center [1388, 330] width 50 height 21
type input "4"
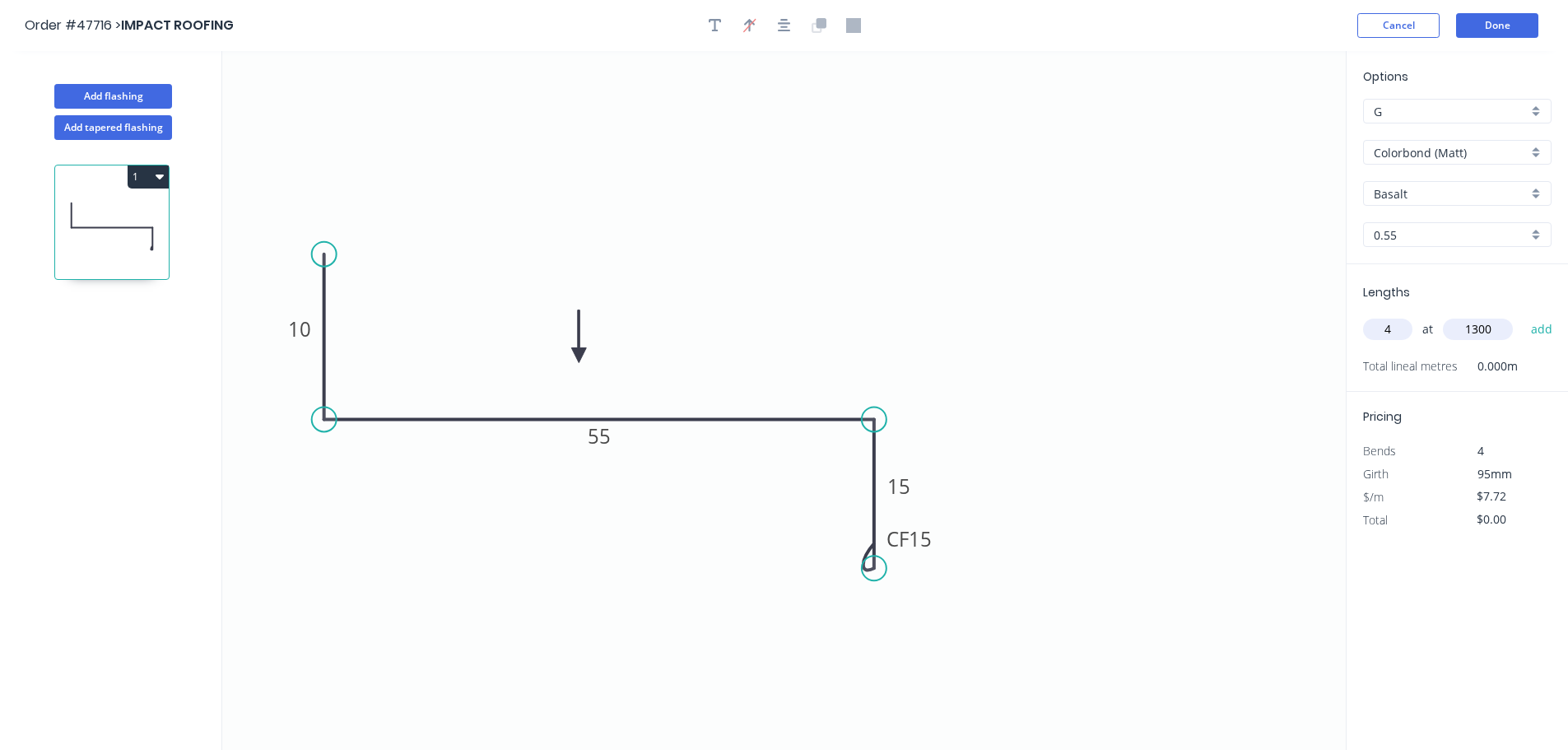
type input "1300"
click at [1523, 316] on button "add" at bounding box center [1542, 330] width 39 height 28
type input "$40.14"
click at [1490, 24] on button "Done" at bounding box center [1498, 26] width 83 height 25
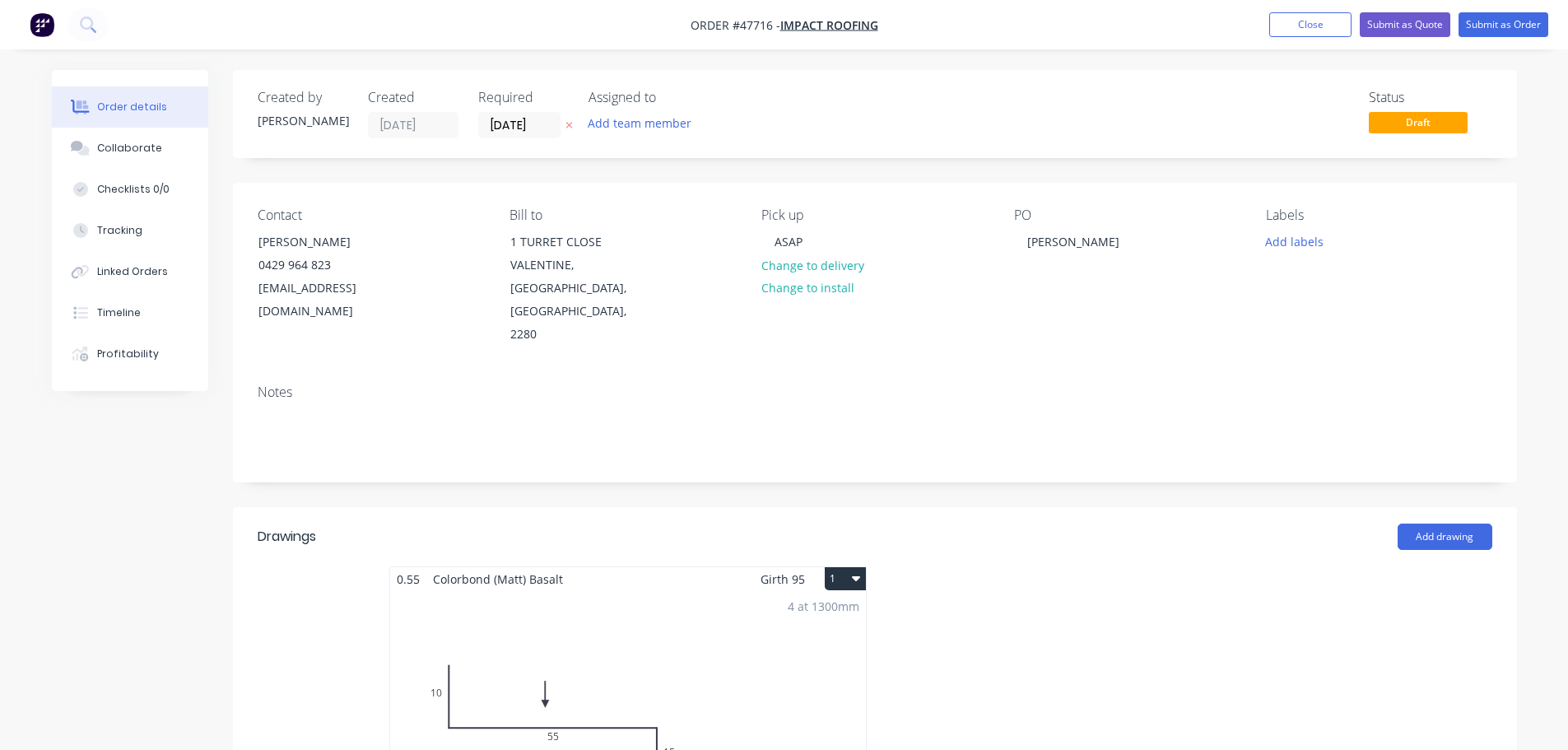
click at [1490, 9] on nav "Order #47716 - IMPACT ROOFING Add product Close Submit as Quote Submit as Order" at bounding box center [784, 25] width 1568 height 50
click at [1501, 17] on button "Submit as Order" at bounding box center [1504, 25] width 90 height 25
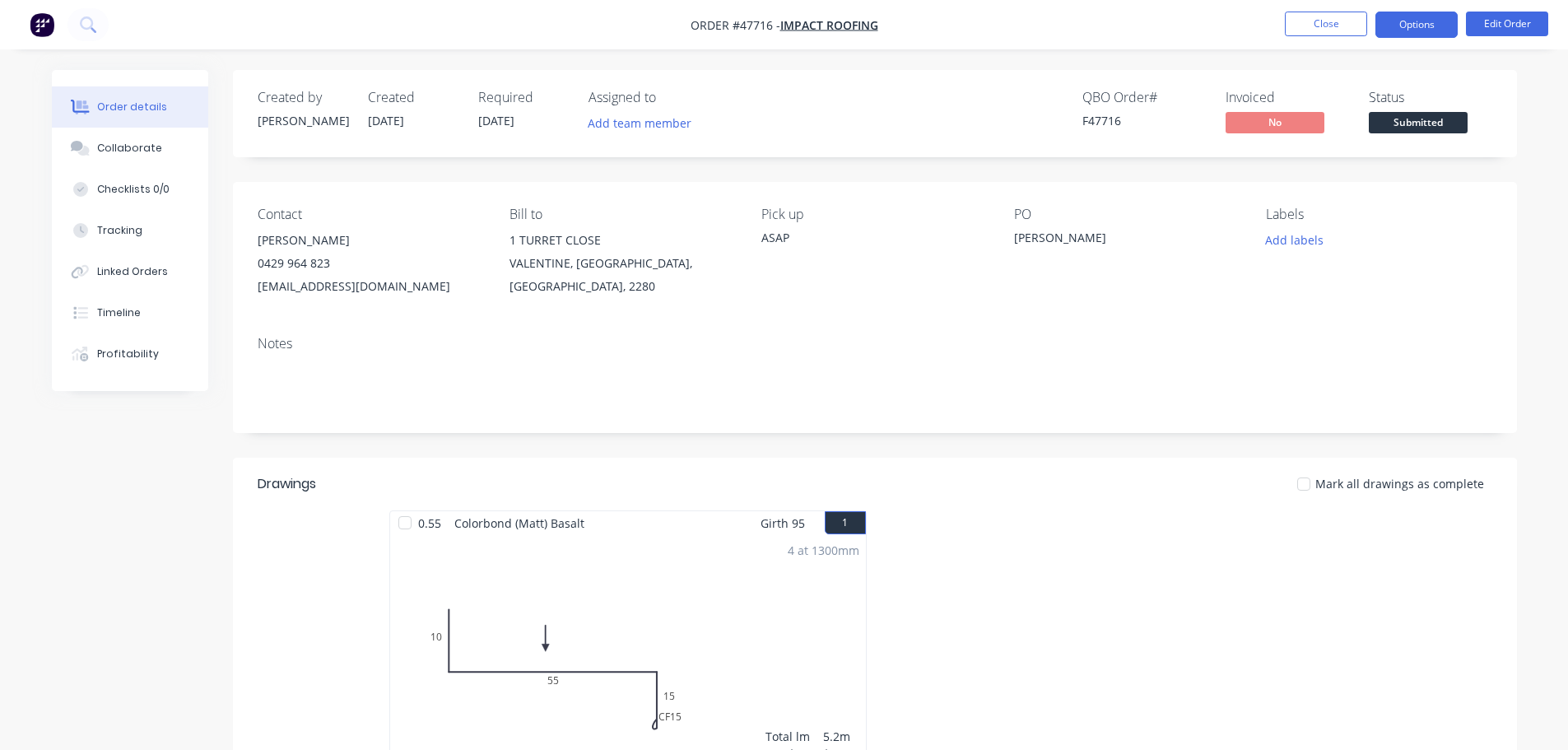
click at [1438, 21] on button "Options" at bounding box center [1417, 25] width 83 height 26
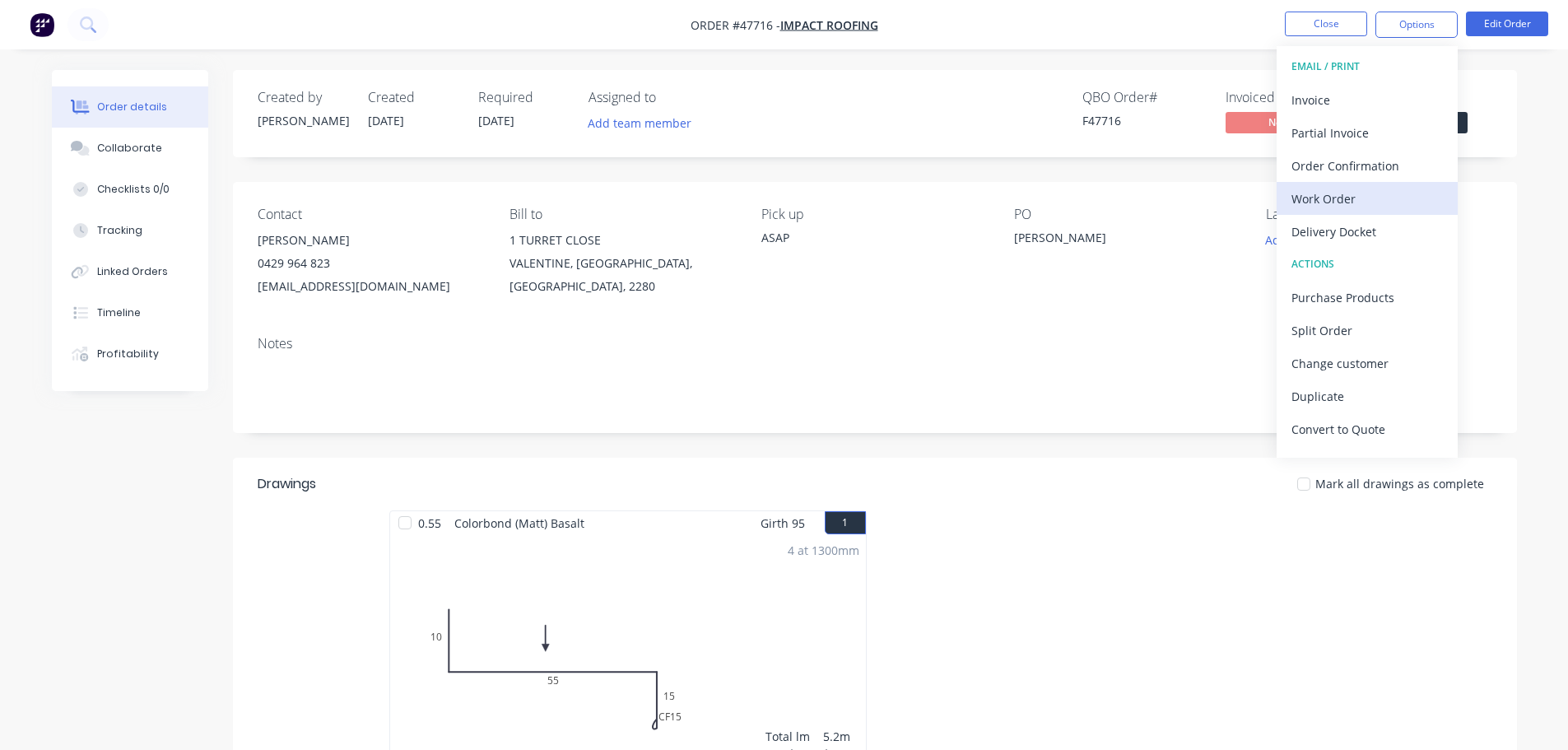
click at [1346, 192] on div "Work Order" at bounding box center [1367, 198] width 151 height 24
click at [1350, 156] on div "Without pricing" at bounding box center [1367, 165] width 151 height 24
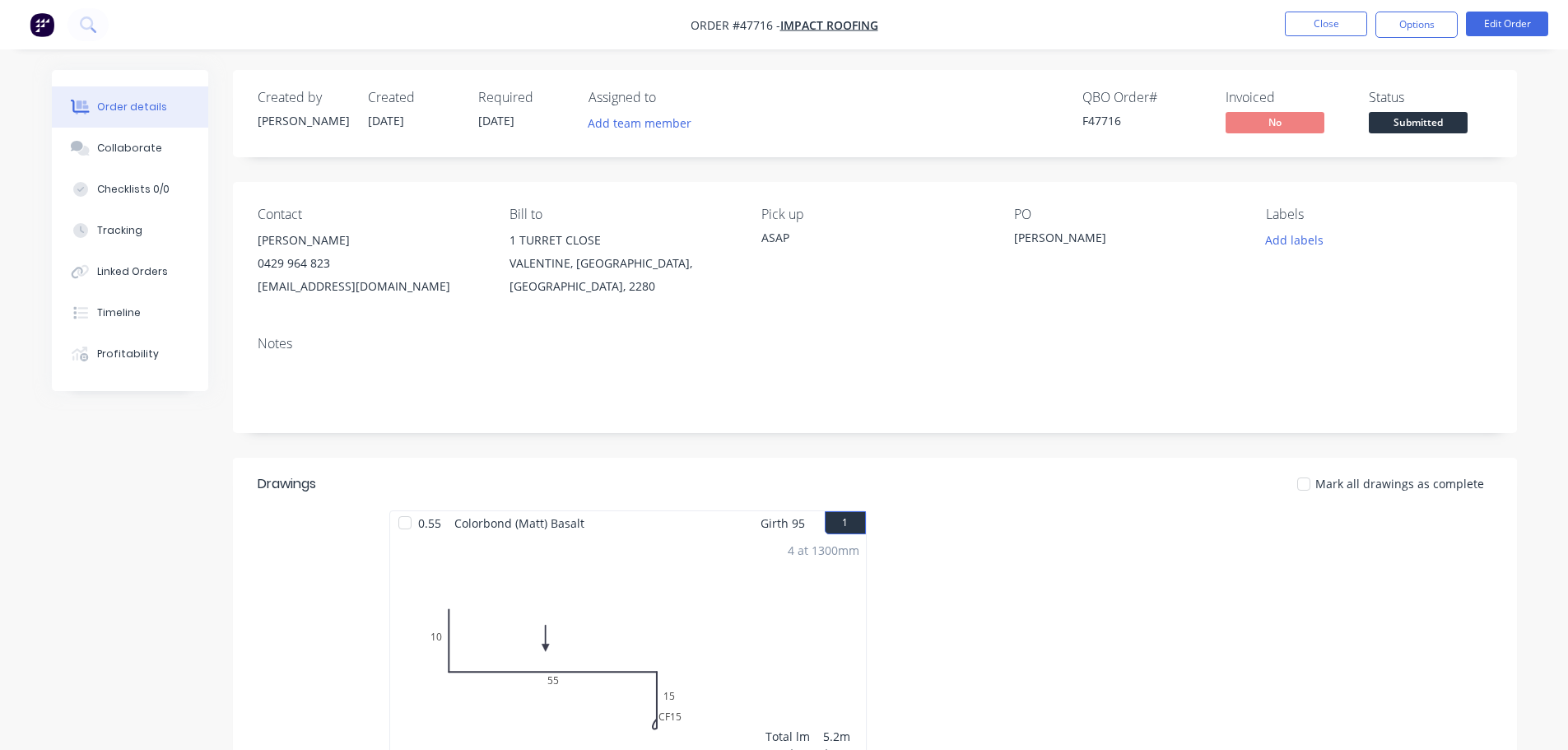
click at [1474, 93] on div "Status" at bounding box center [1431, 97] width 124 height 16
click at [1406, 126] on span "Submitted" at bounding box center [1419, 122] width 99 height 21
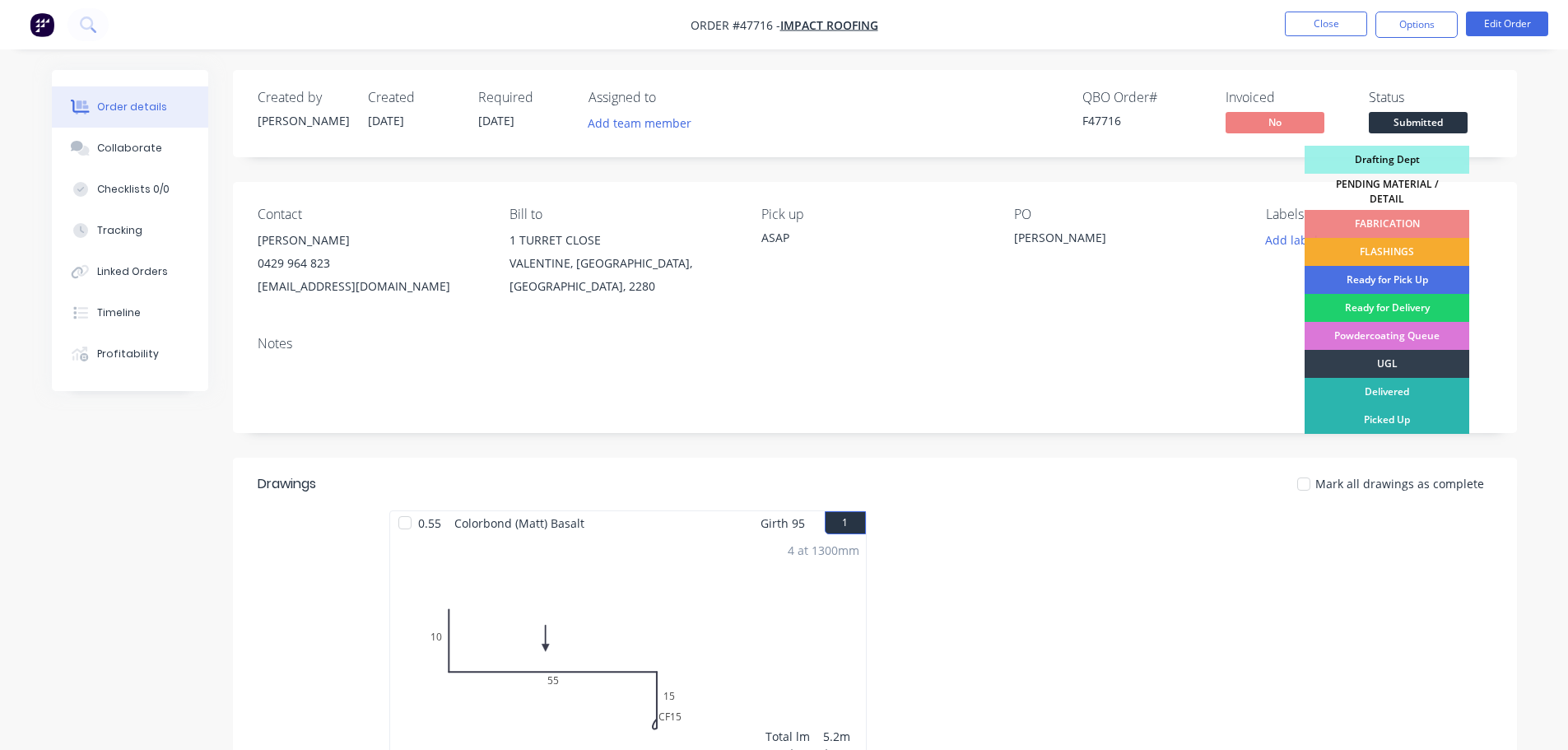
click at [1349, 244] on div "FLASHINGS" at bounding box center [1386, 252] width 164 height 28
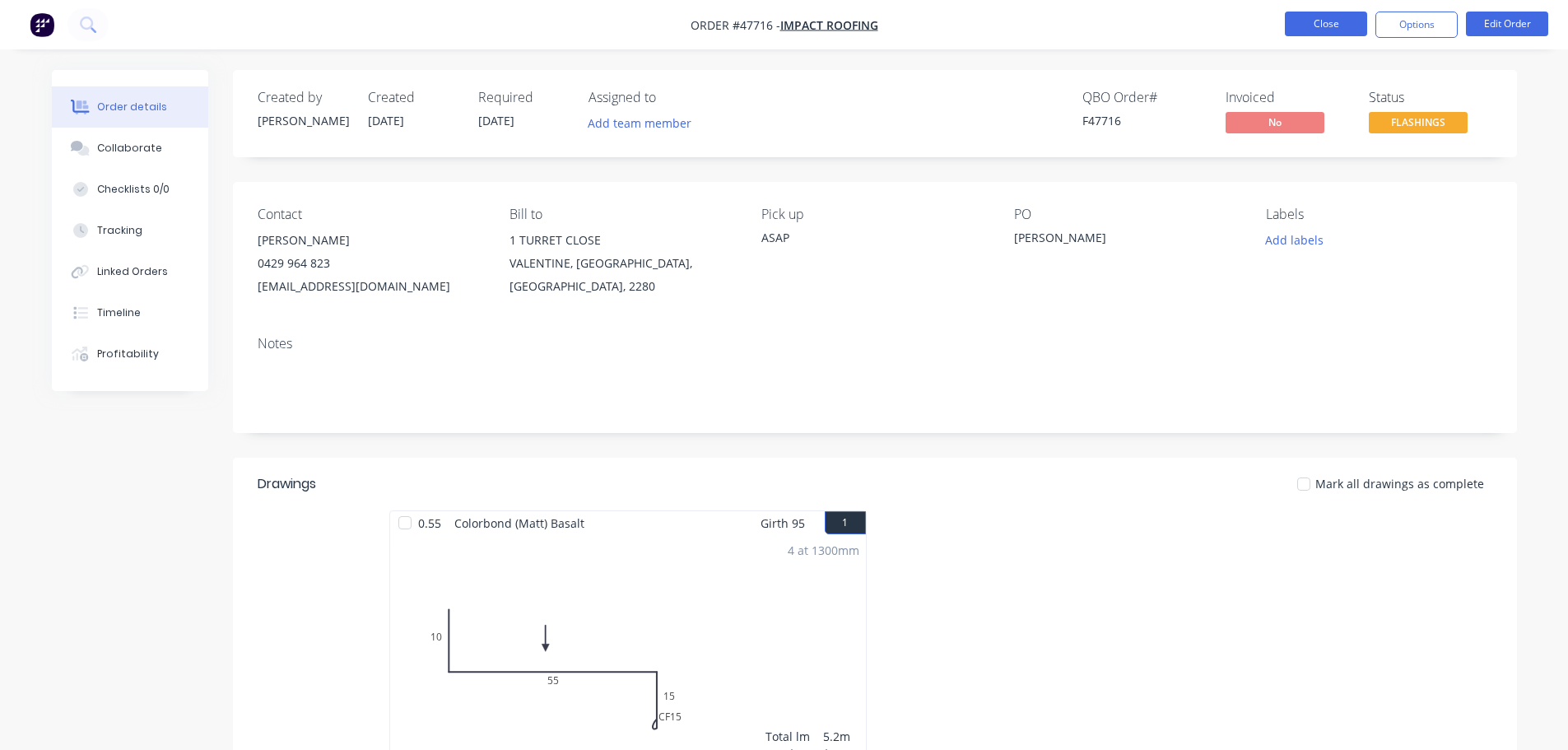
click at [1295, 25] on button "Close" at bounding box center [1326, 24] width 83 height 25
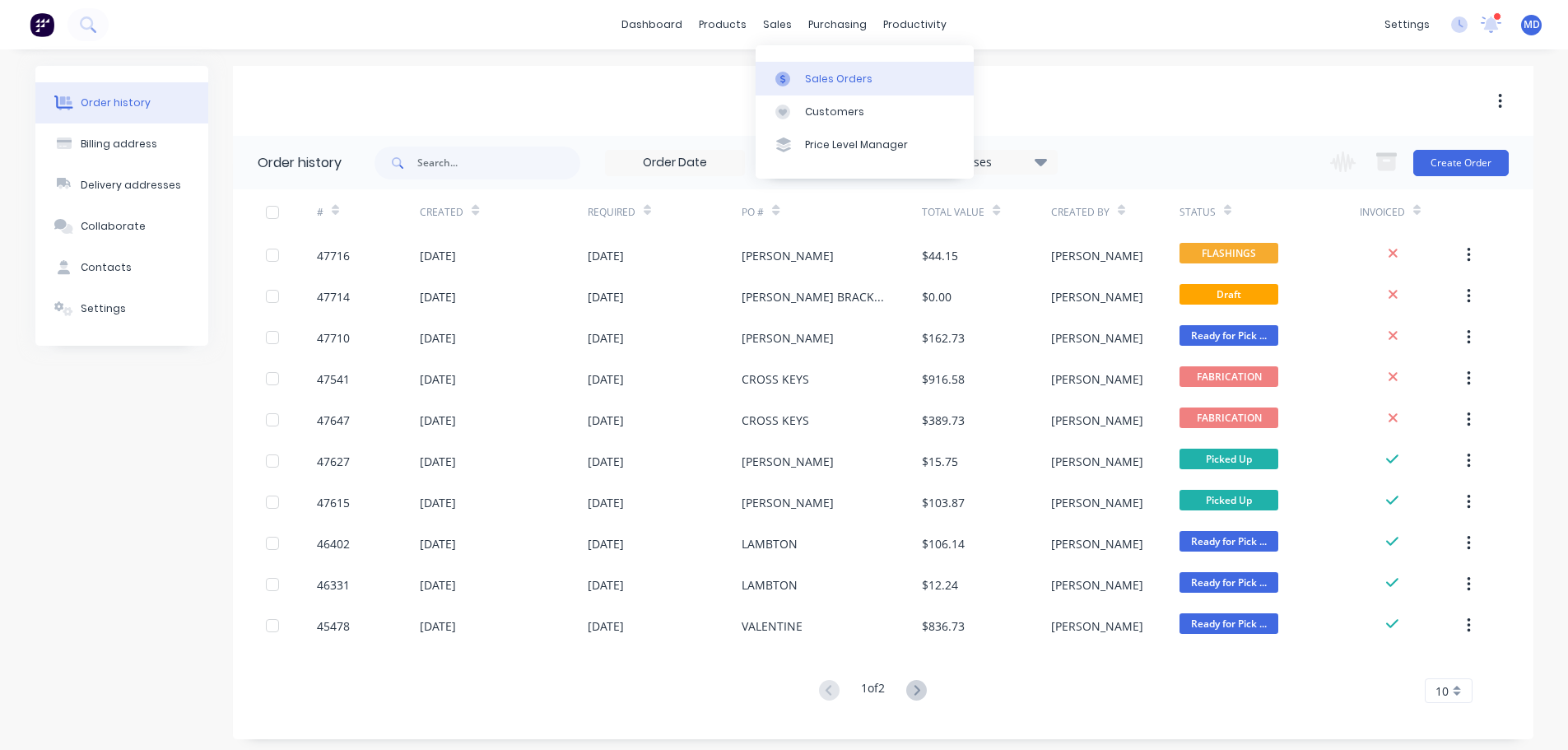
click at [795, 81] on div at bounding box center [788, 79] width 25 height 15
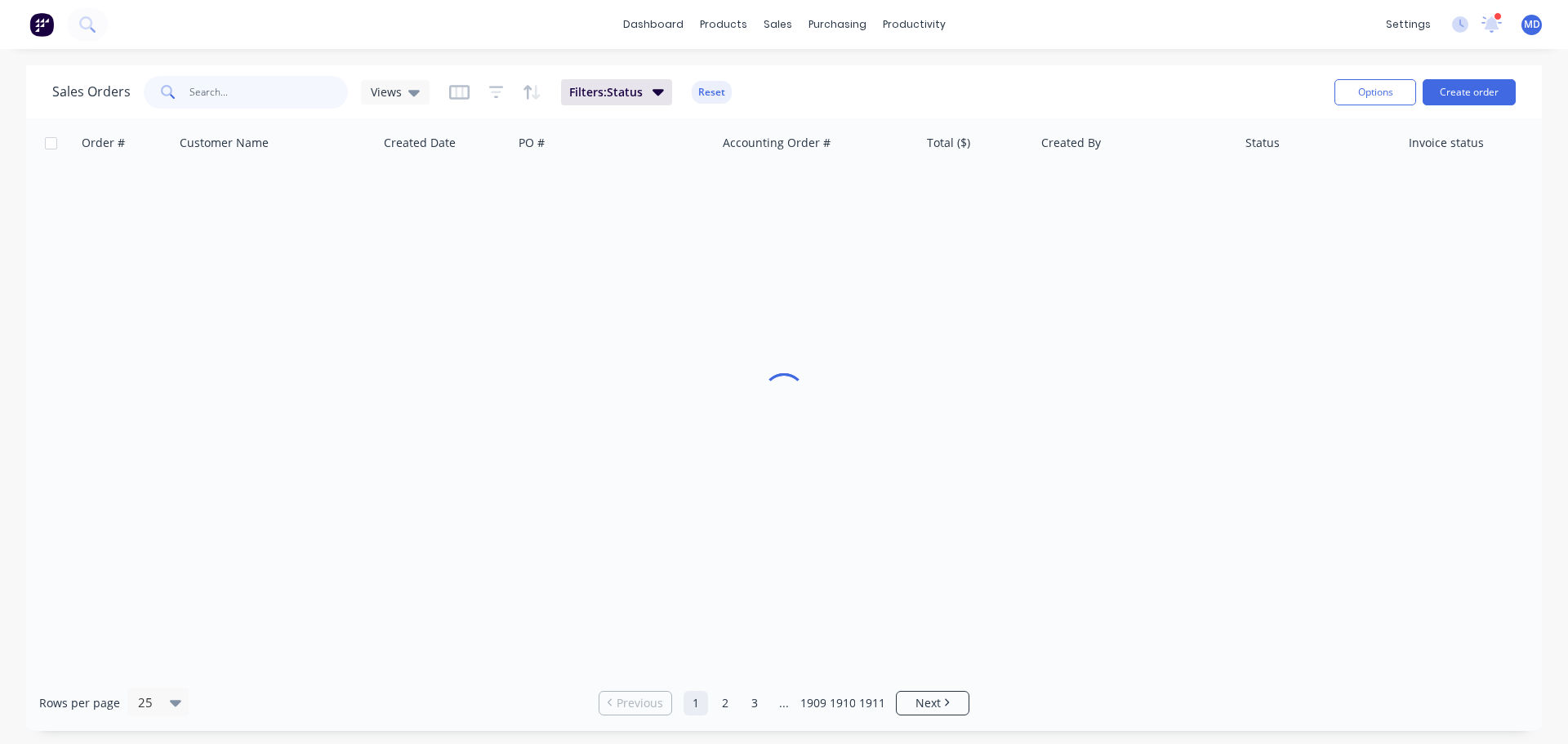
click at [244, 91] on input "text" at bounding box center [269, 93] width 159 height 33
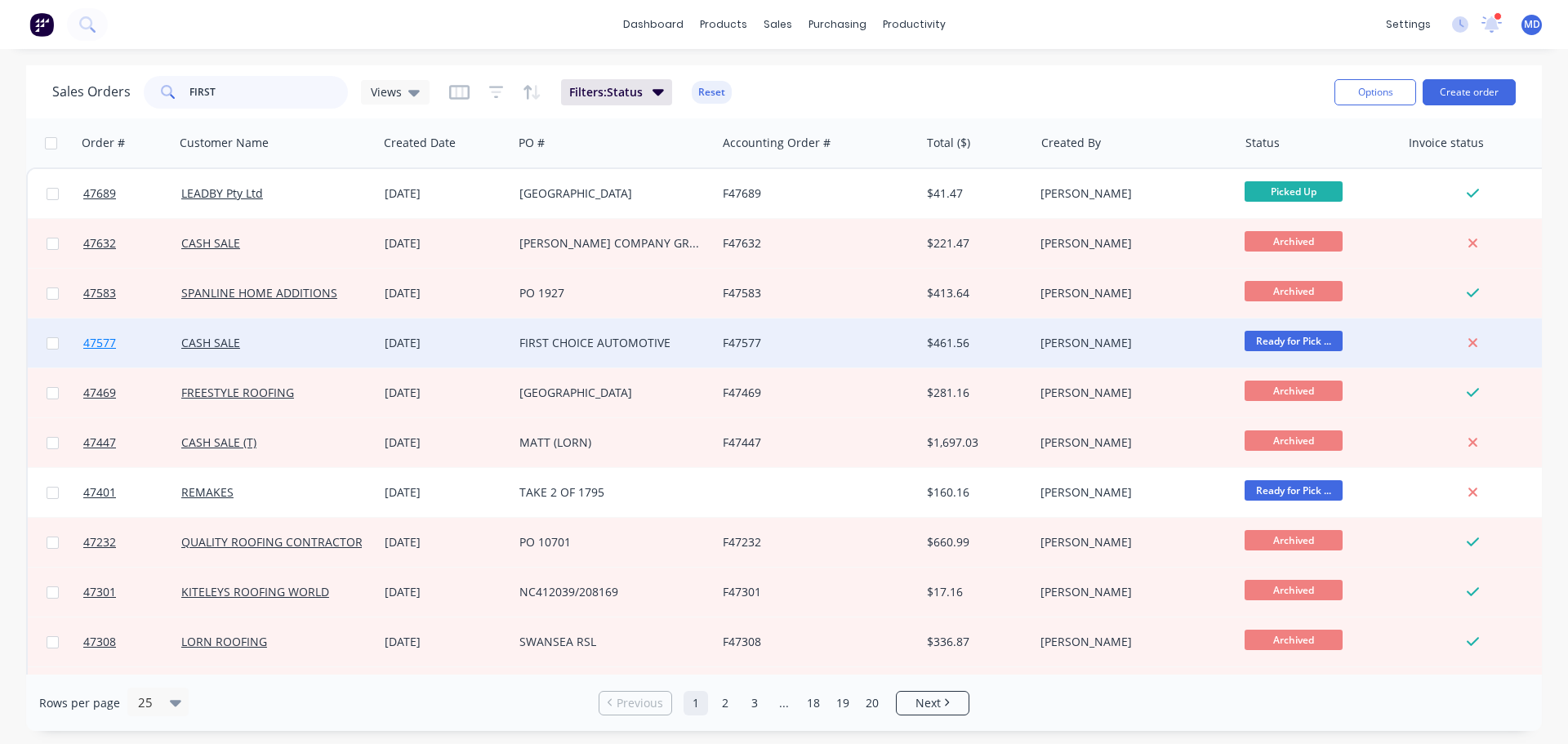
type input "FIRST"
click at [105, 337] on span "47577" at bounding box center [100, 343] width 33 height 16
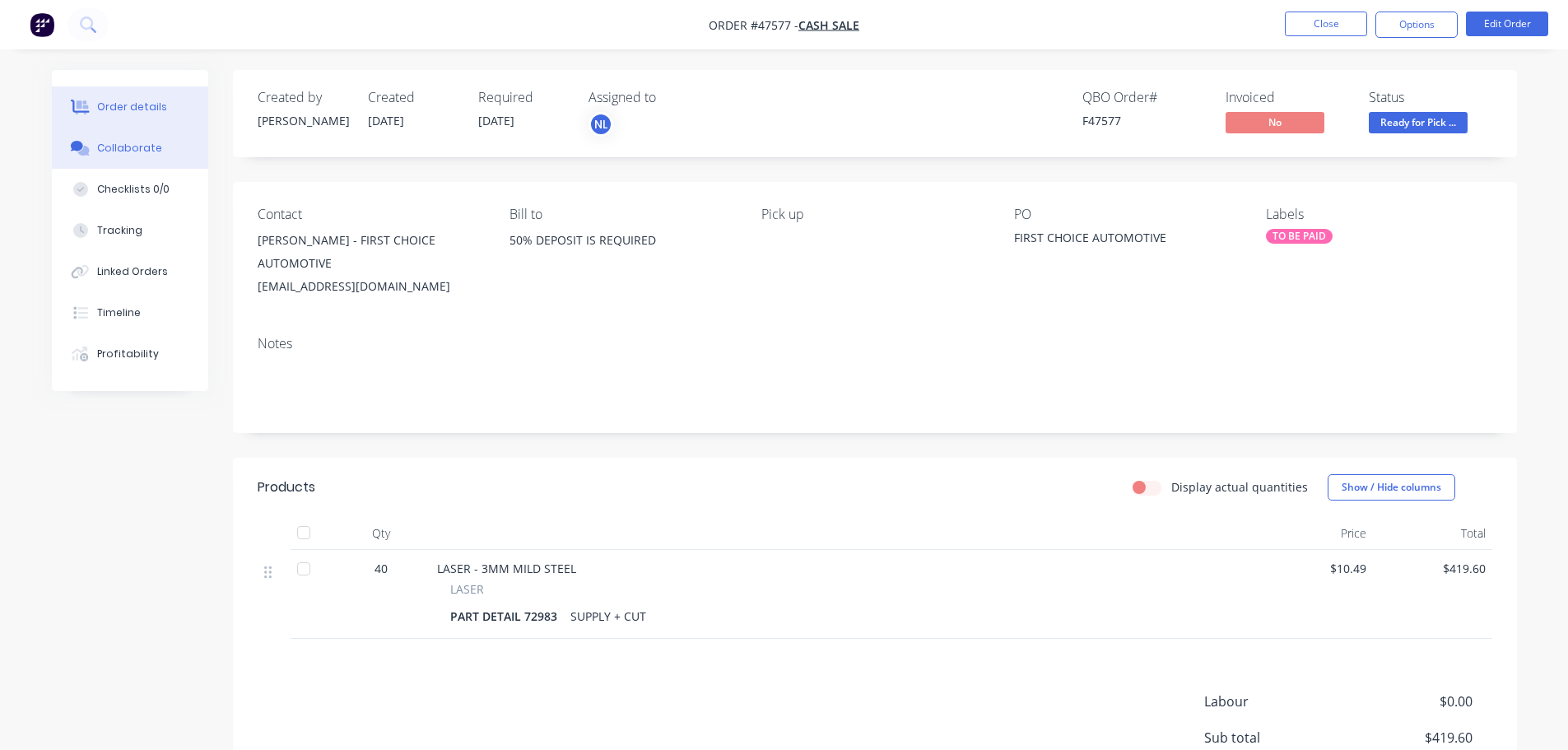
click at [125, 154] on div "Collaborate" at bounding box center [130, 148] width 65 height 15
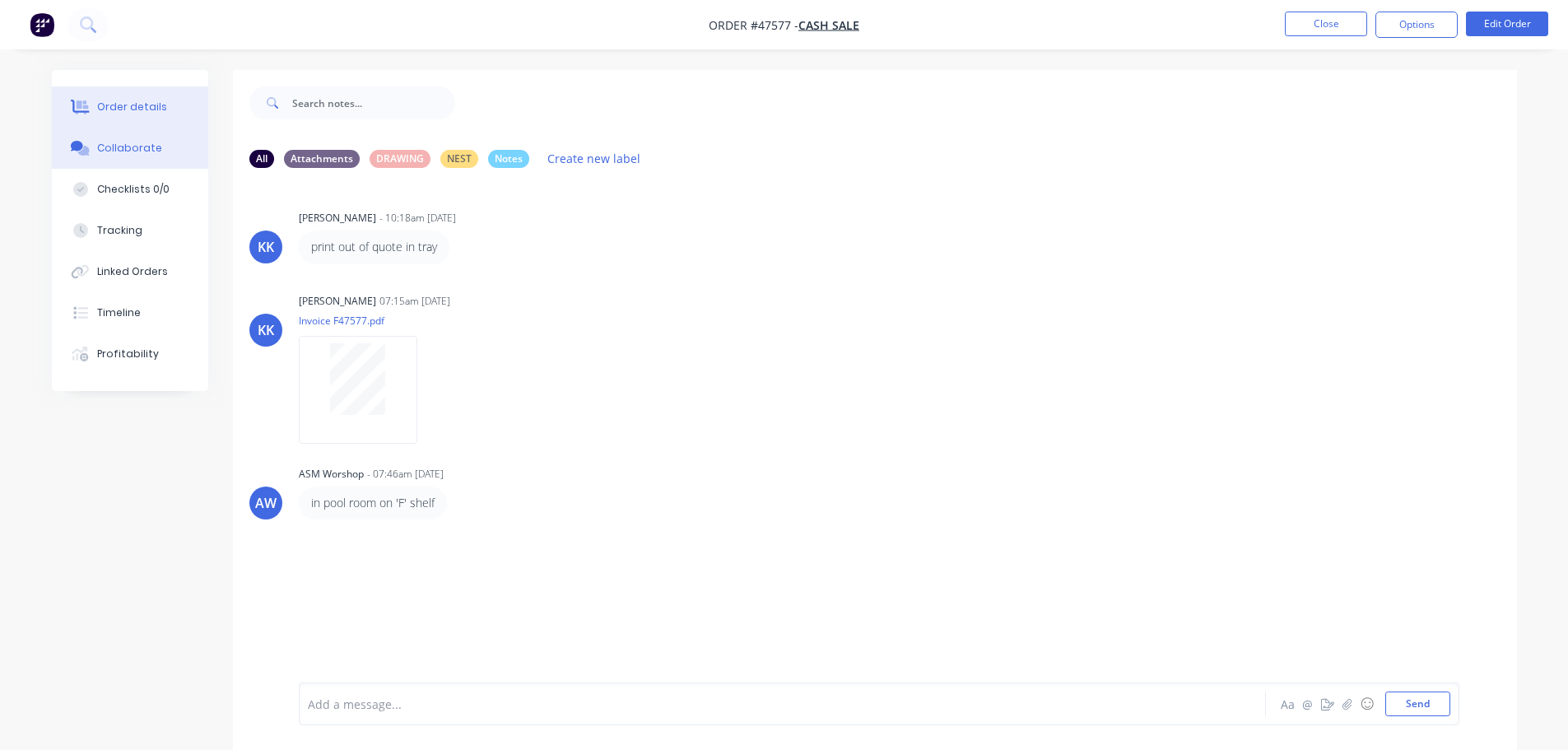
click at [107, 96] on button "Order details" at bounding box center [130, 107] width 156 height 41
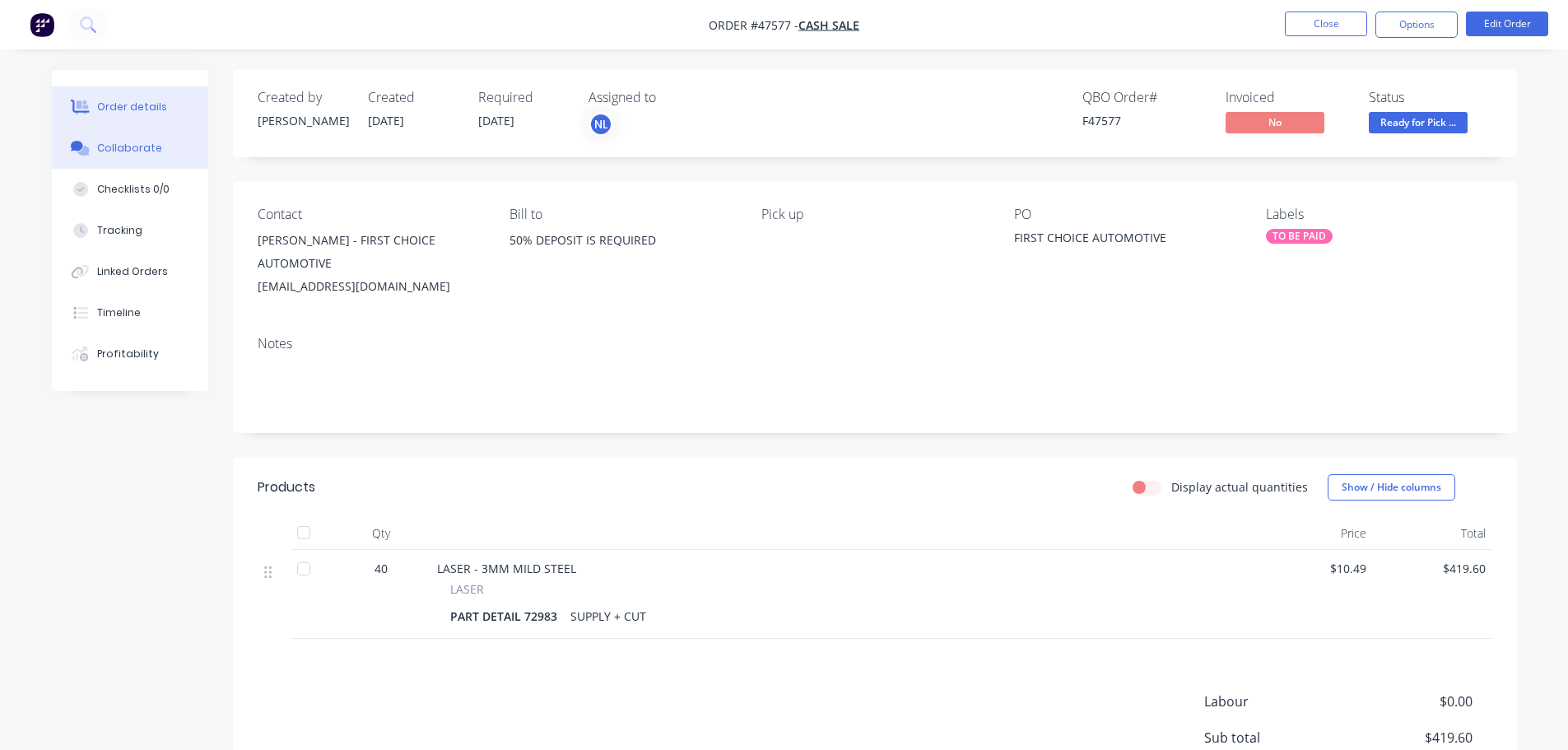
click at [127, 153] on div "Collaborate" at bounding box center [130, 148] width 65 height 15
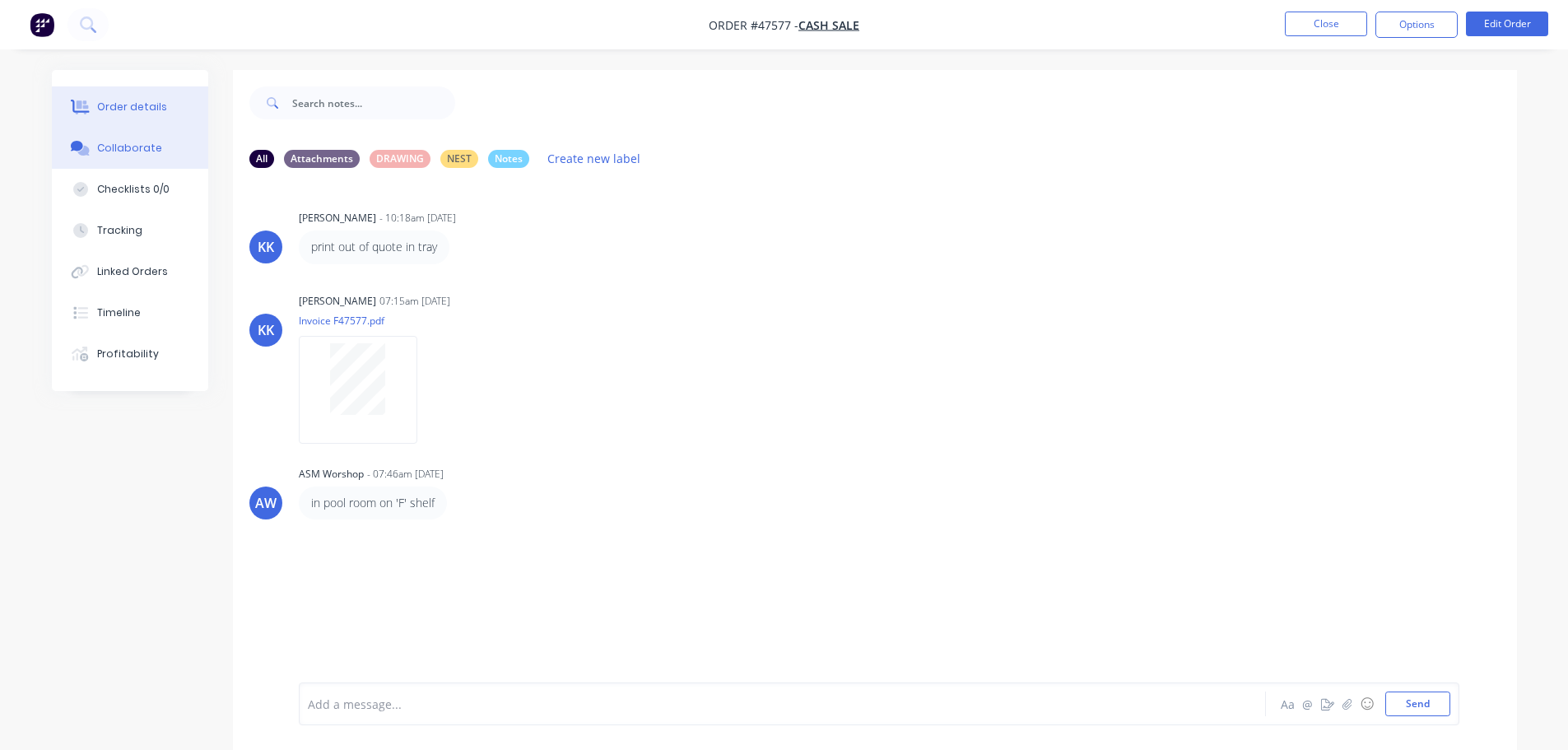
click at [123, 97] on button "Order details" at bounding box center [130, 107] width 156 height 41
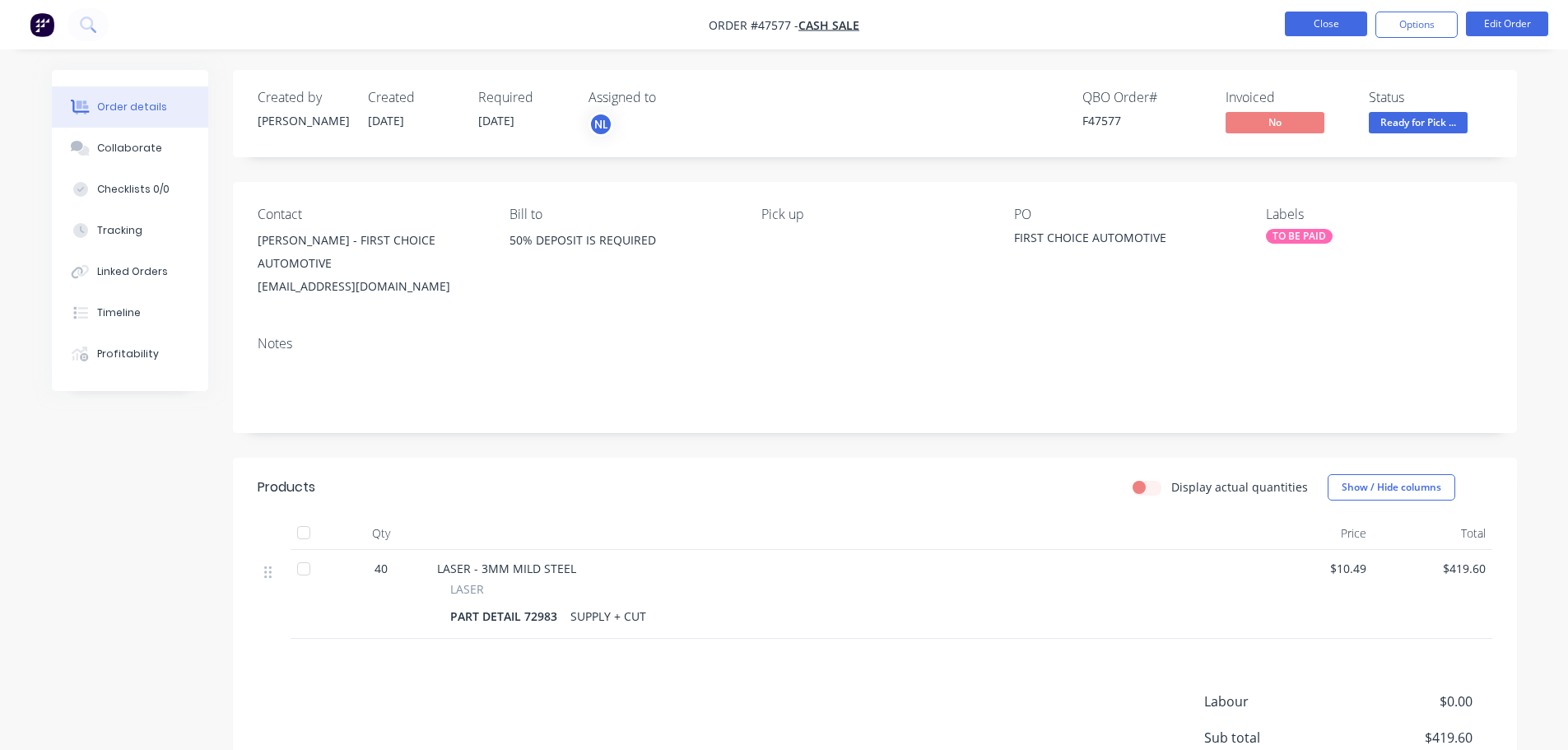
click at [1342, 18] on button "Close" at bounding box center [1326, 24] width 83 height 25
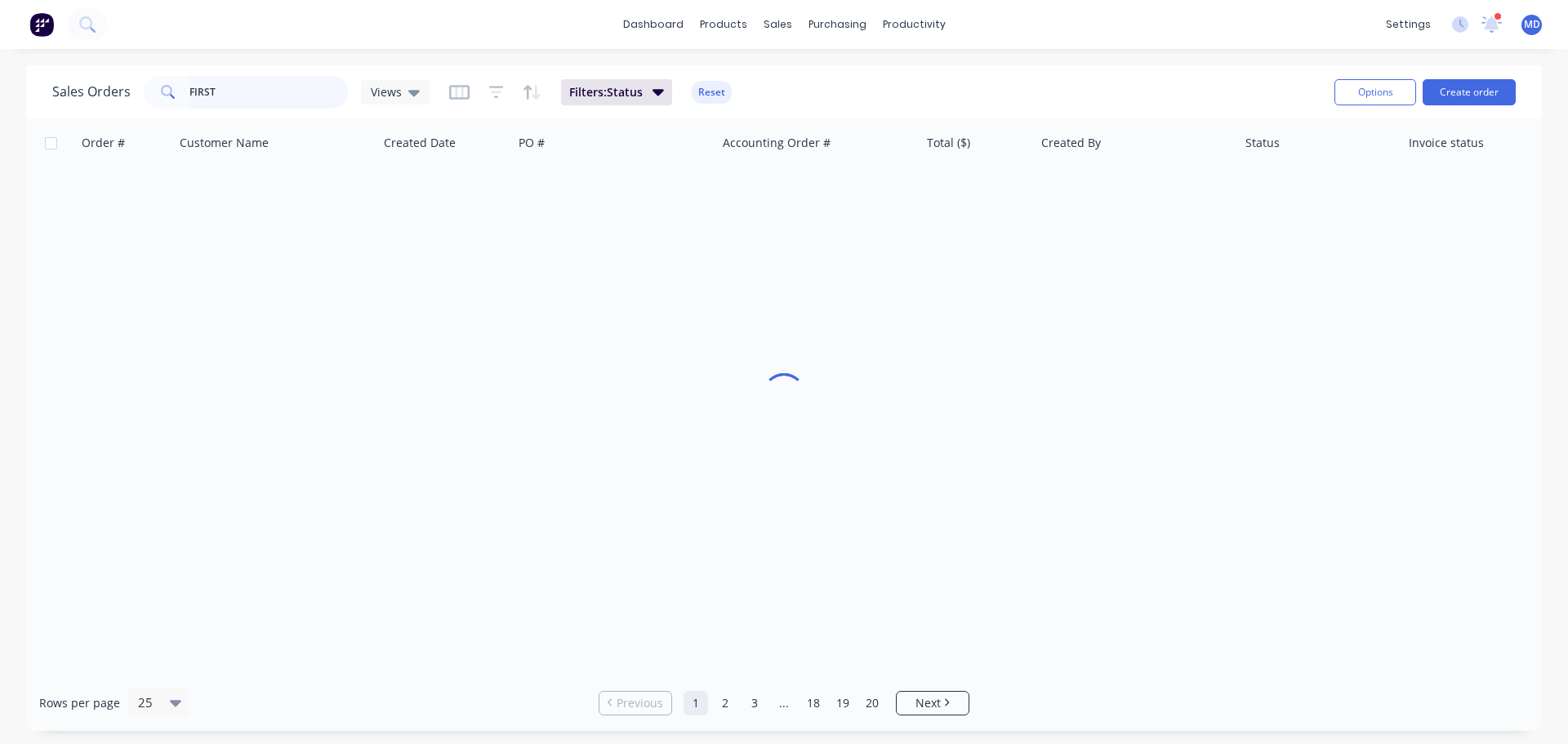
click at [242, 92] on input "FIRST" at bounding box center [269, 93] width 159 height 33
type input "F"
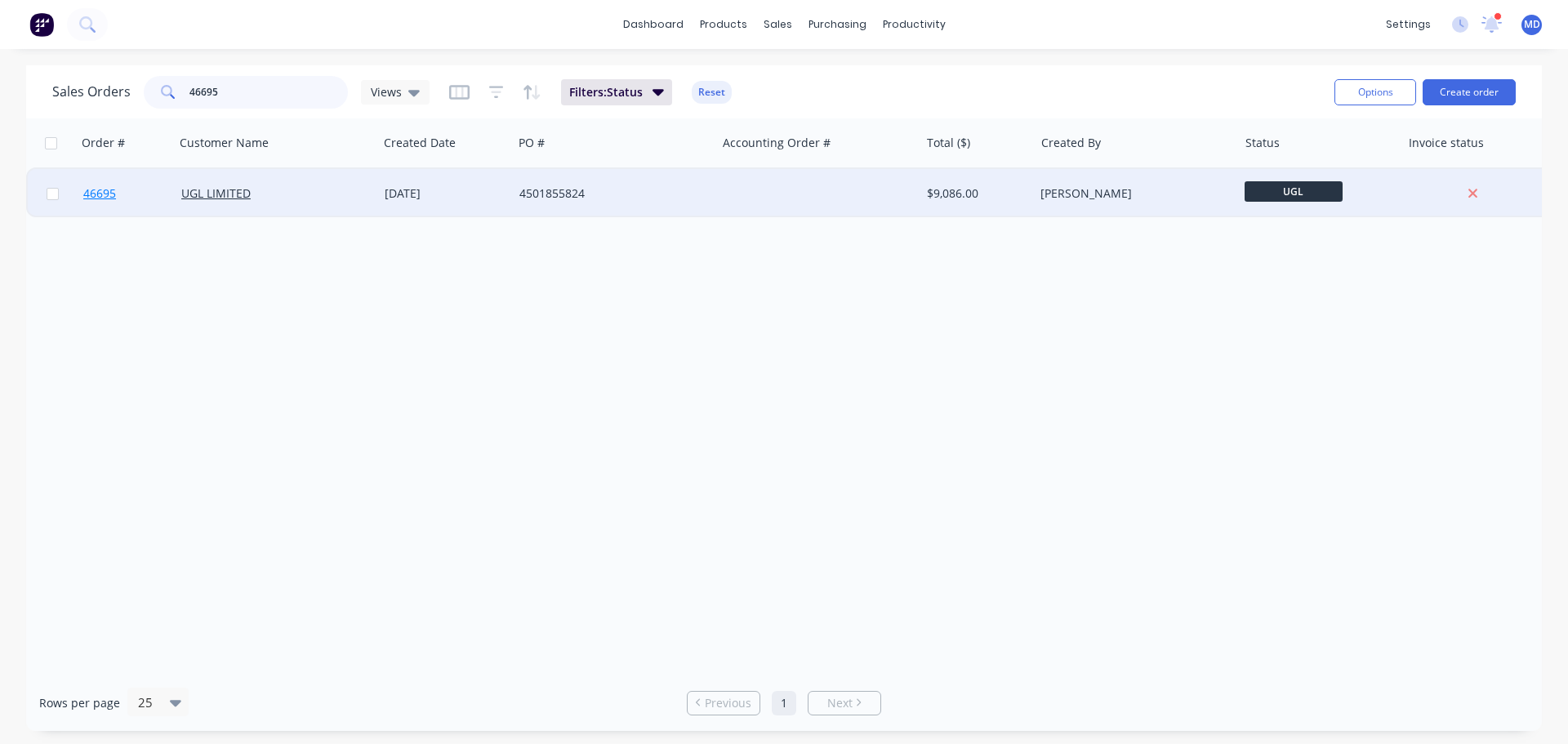
type input "46695"
click at [106, 197] on span "46695" at bounding box center [100, 193] width 33 height 16
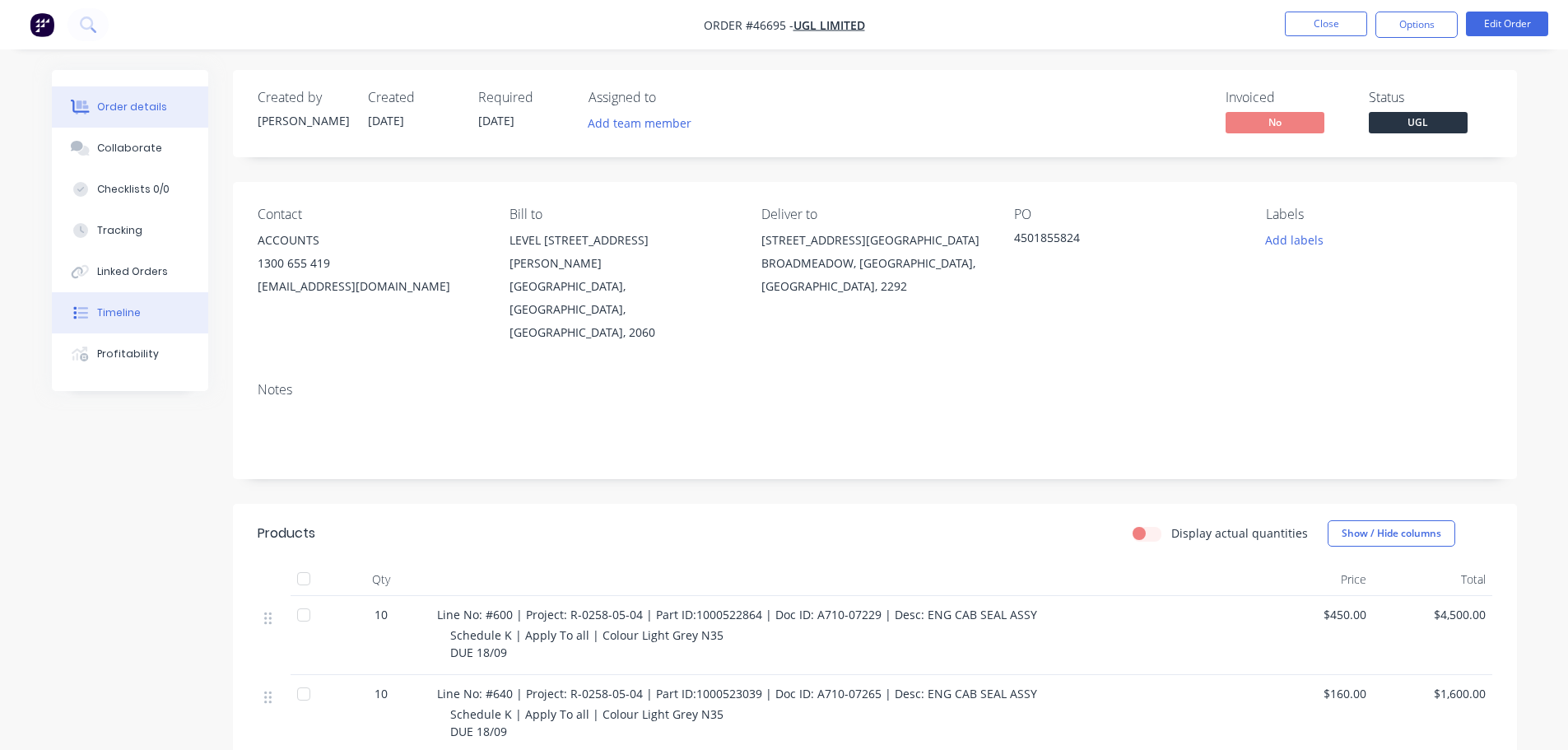
click at [119, 324] on button "Timeline" at bounding box center [130, 313] width 156 height 41
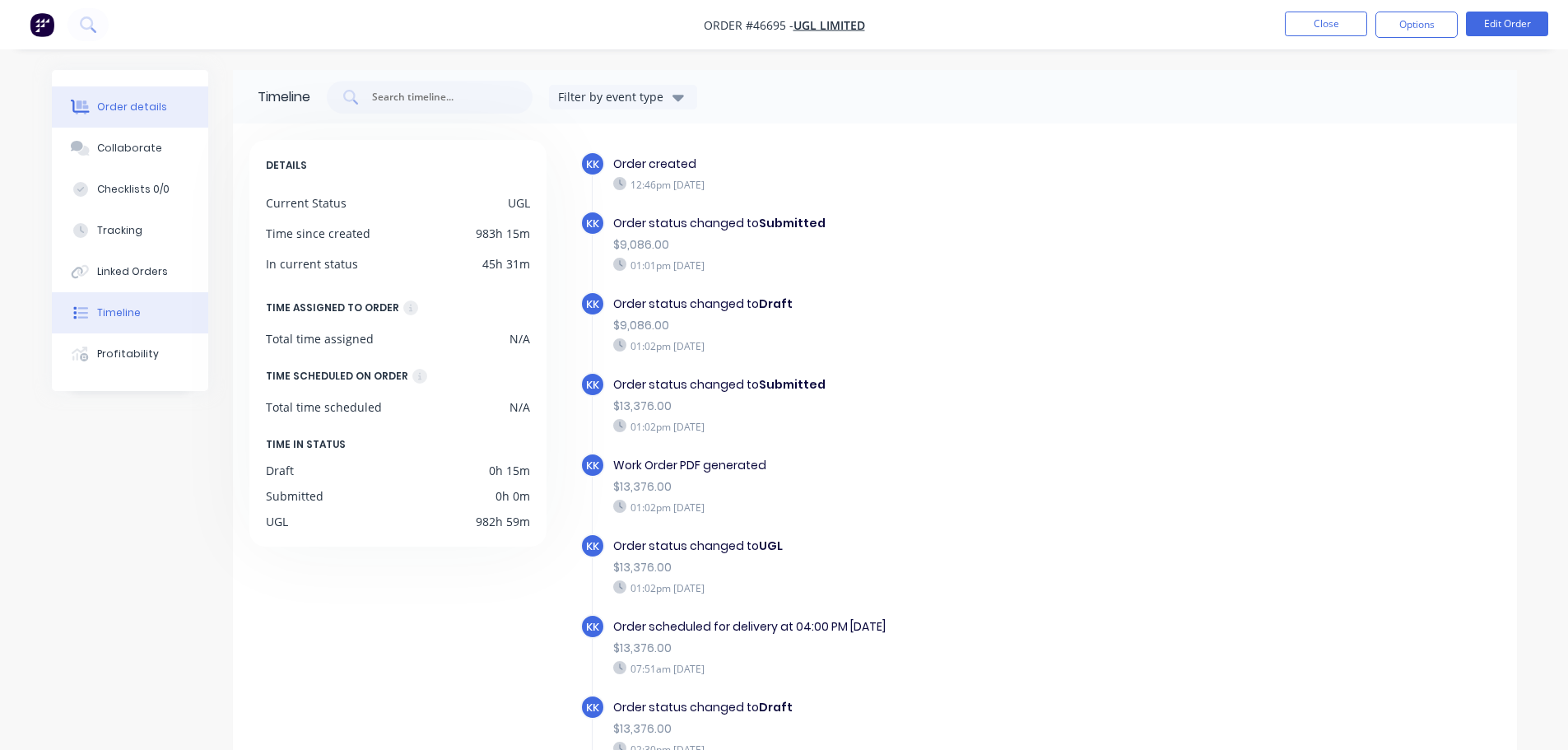
click at [94, 108] on button "Order details" at bounding box center [130, 107] width 156 height 41
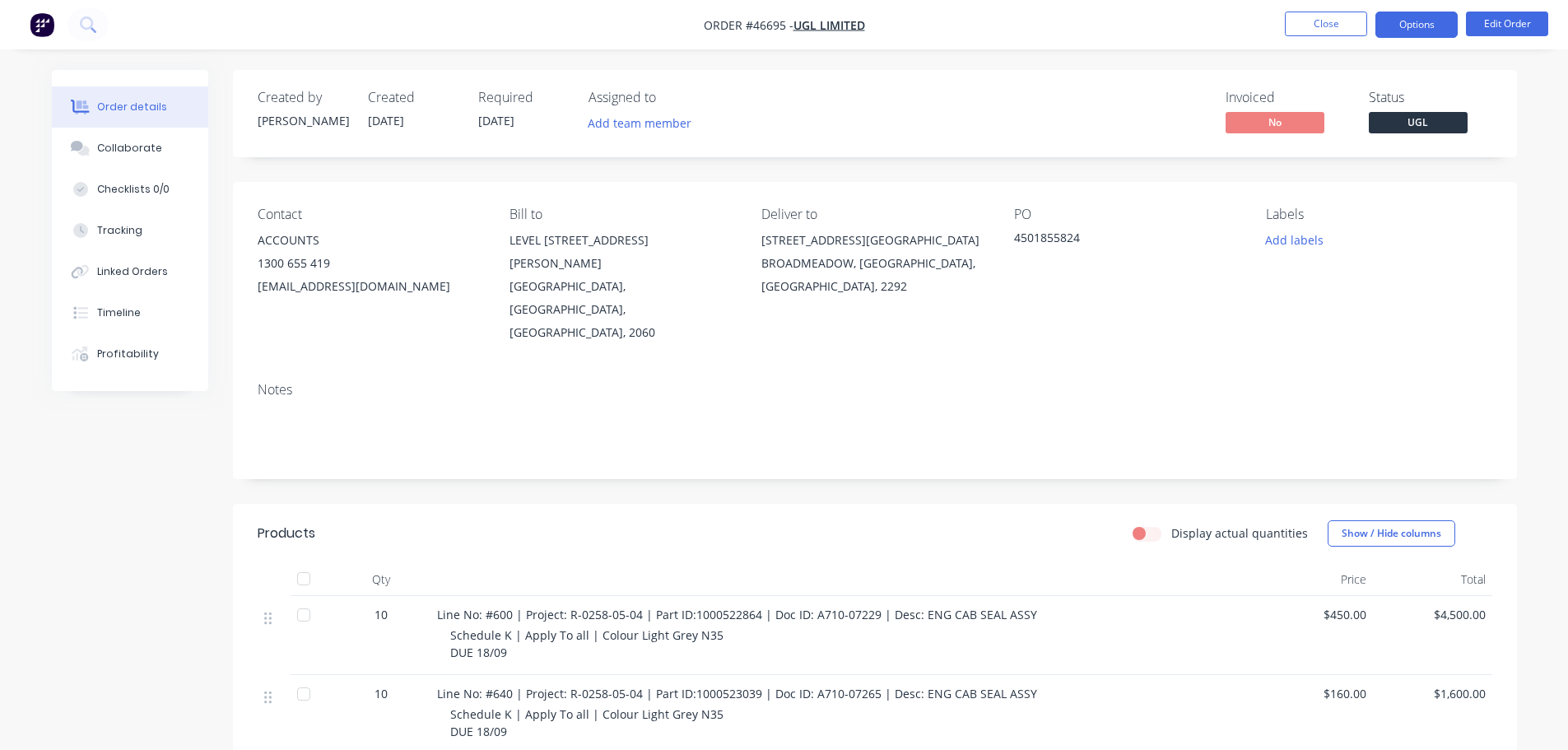
click at [1413, 18] on button "Options" at bounding box center [1417, 25] width 83 height 26
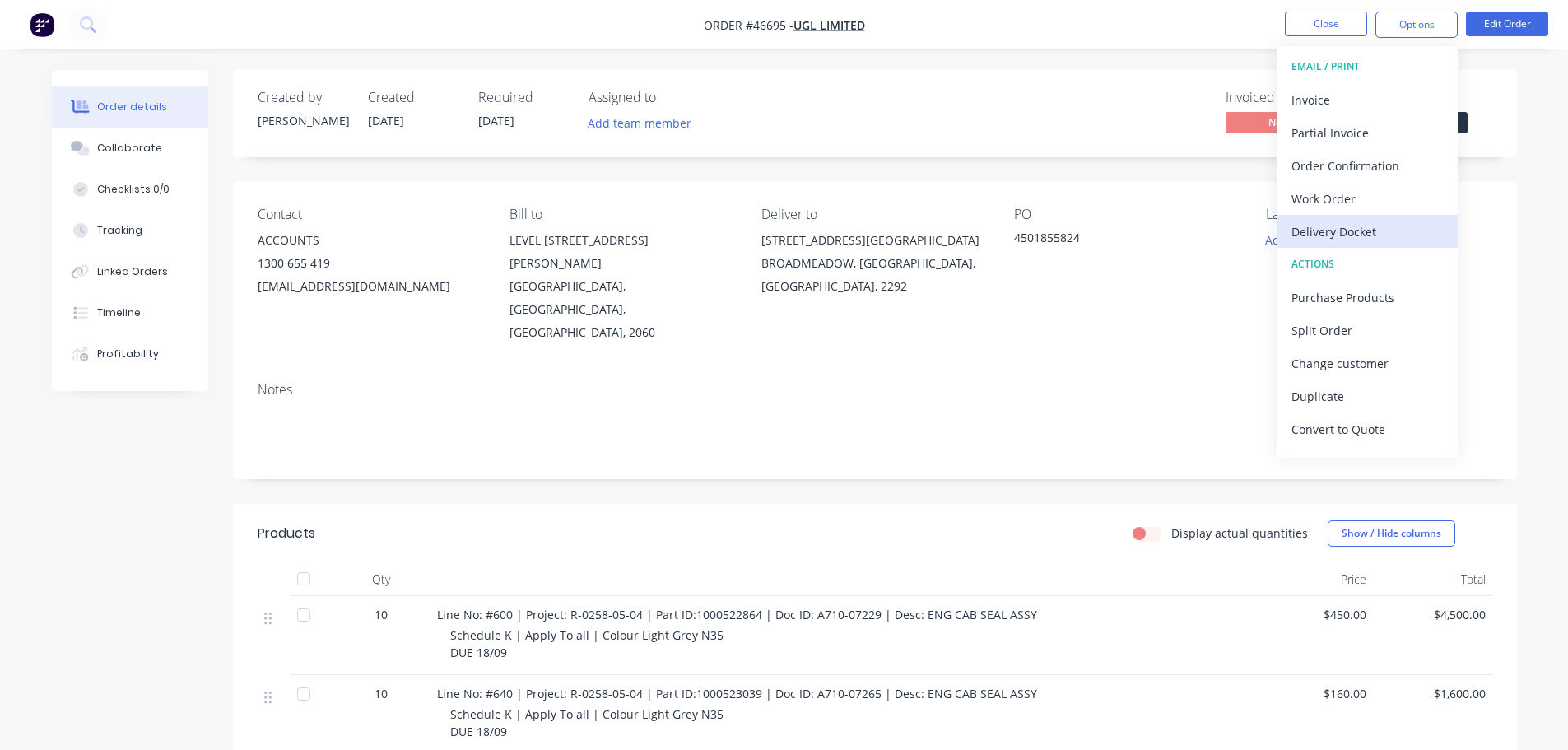
drag, startPoint x: 1303, startPoint y: 225, endPoint x: 1309, endPoint y: 215, distance: 11.7
click at [1304, 224] on div "Delivery Docket" at bounding box center [1367, 231] width 151 height 24
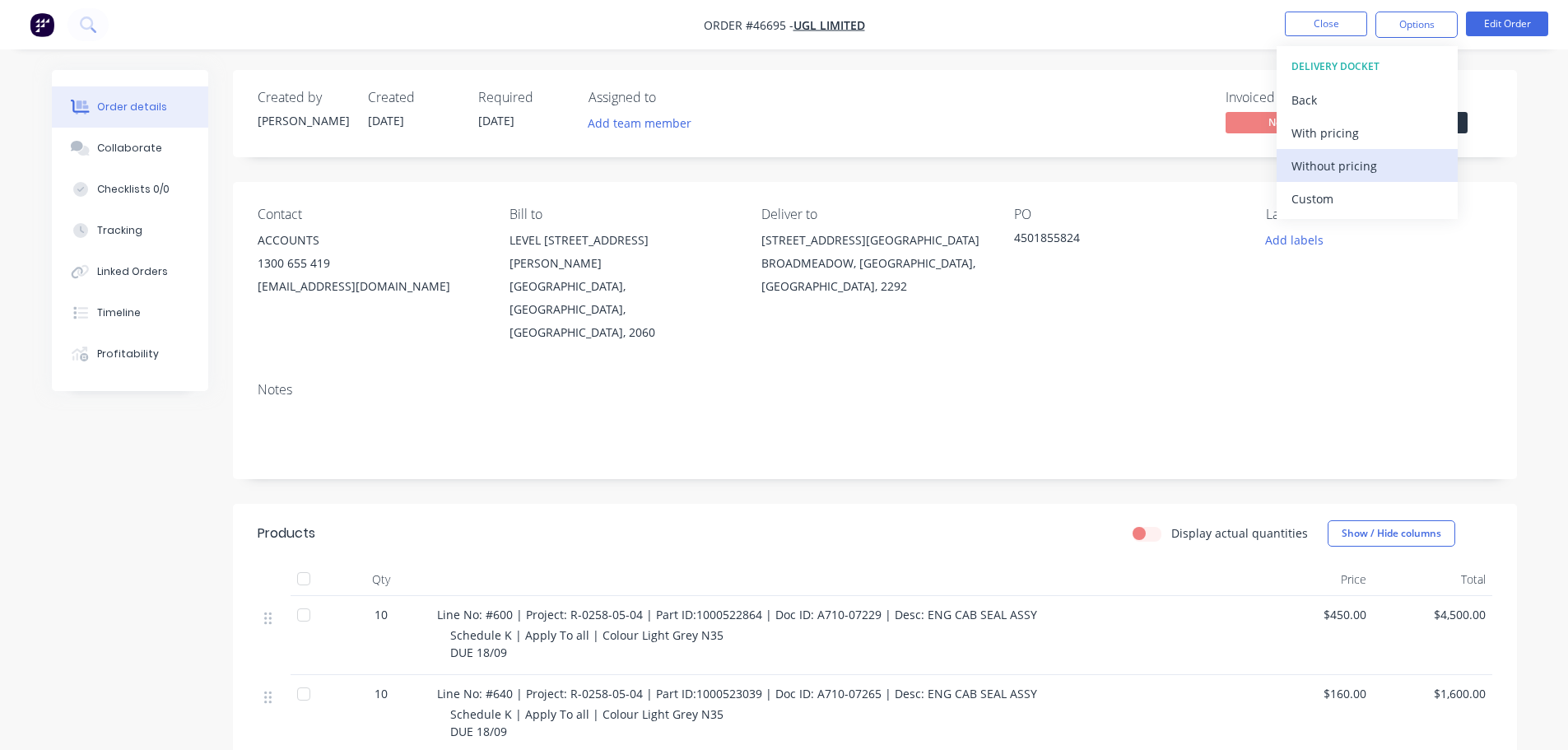
click at [1320, 172] on div "Without pricing" at bounding box center [1367, 165] width 151 height 24
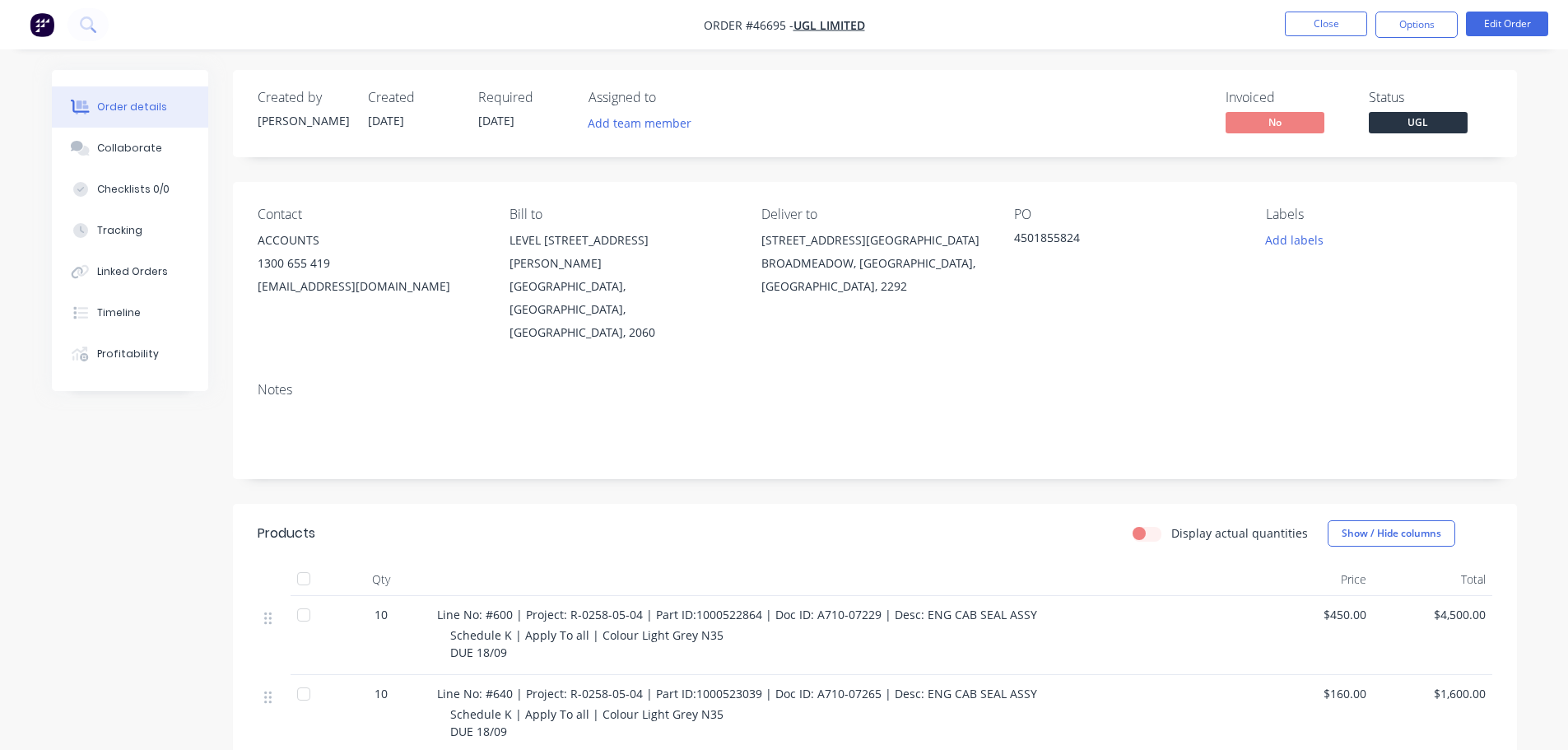
click at [1528, 109] on div "Order details Collaborate Checklists 0/0 Tracking Linked Orders Timeline Profit…" at bounding box center [784, 619] width 1498 height 1099
click at [1323, 25] on button "Close" at bounding box center [1326, 24] width 83 height 25
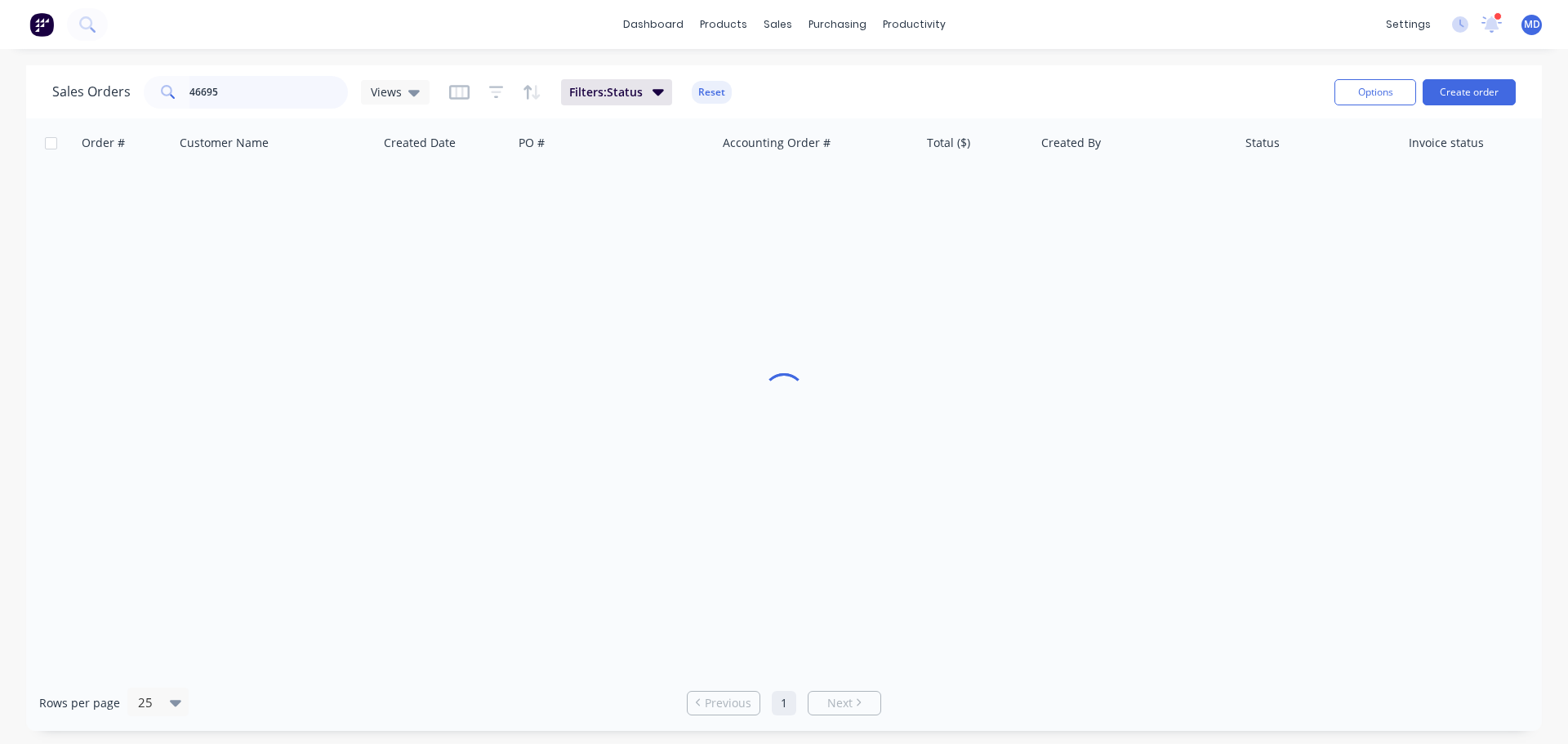
click at [285, 88] on input "46695" at bounding box center [269, 93] width 159 height 33
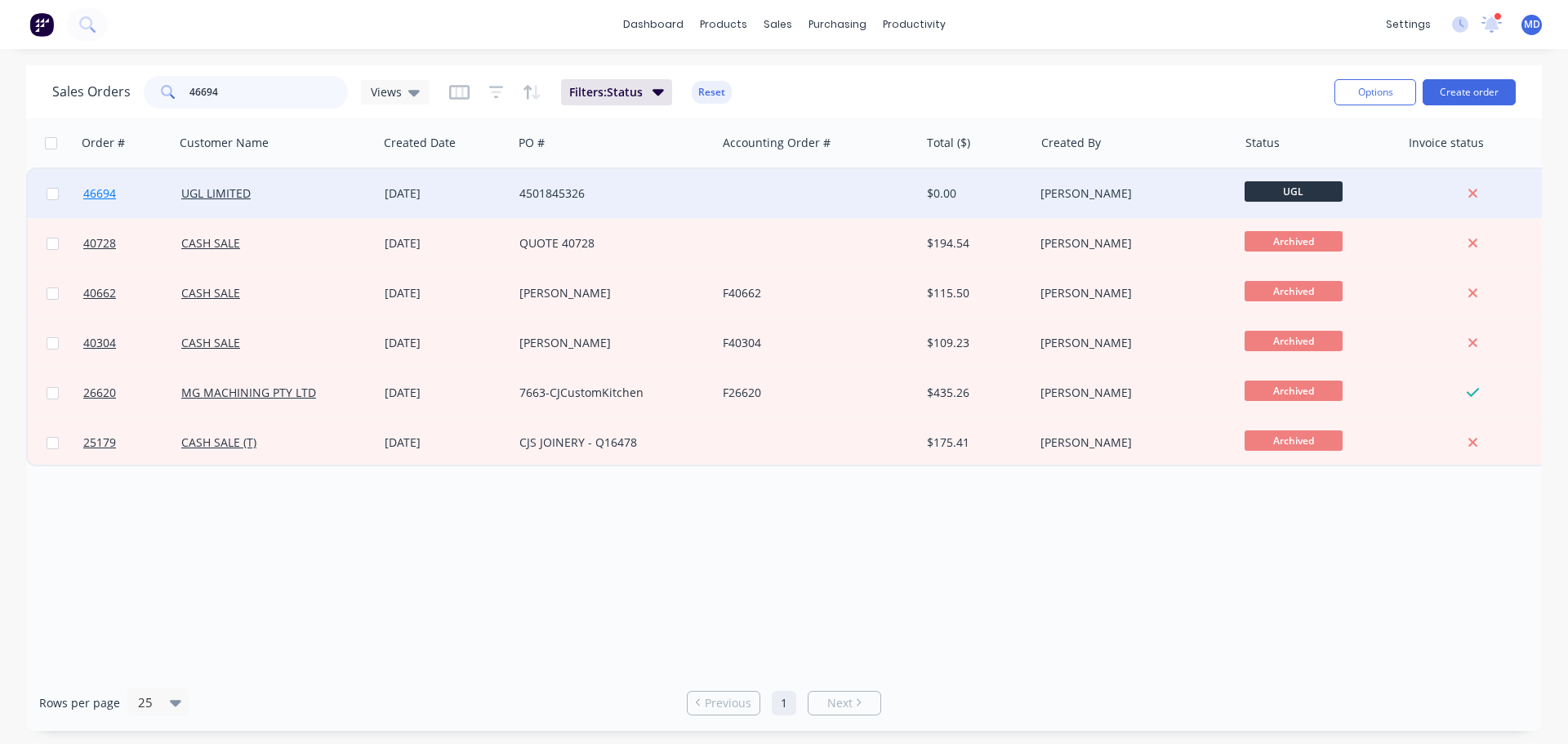
type input "46694"
click at [86, 193] on span "46694" at bounding box center [100, 193] width 33 height 16
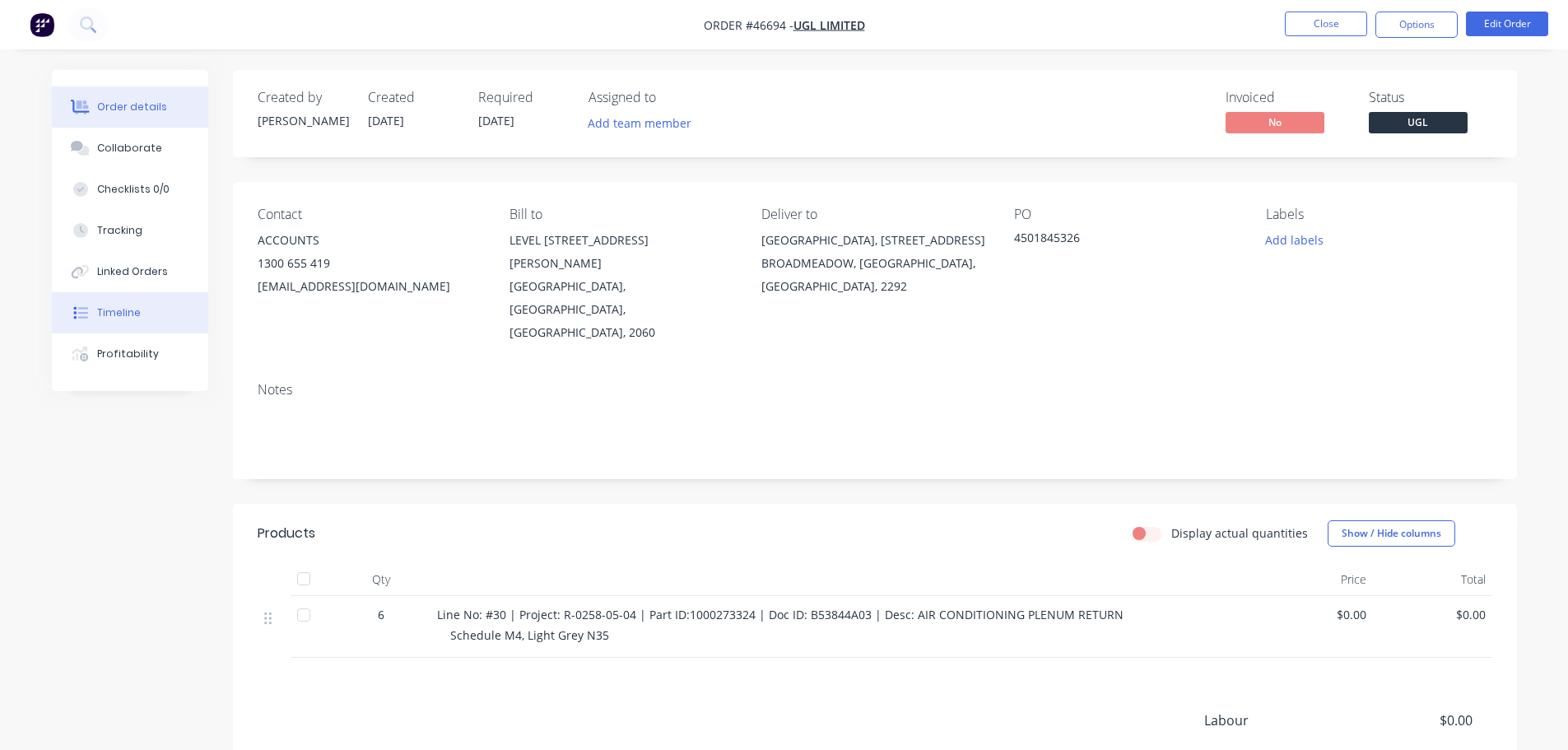
click at [125, 312] on div "Timeline" at bounding box center [119, 313] width 44 height 15
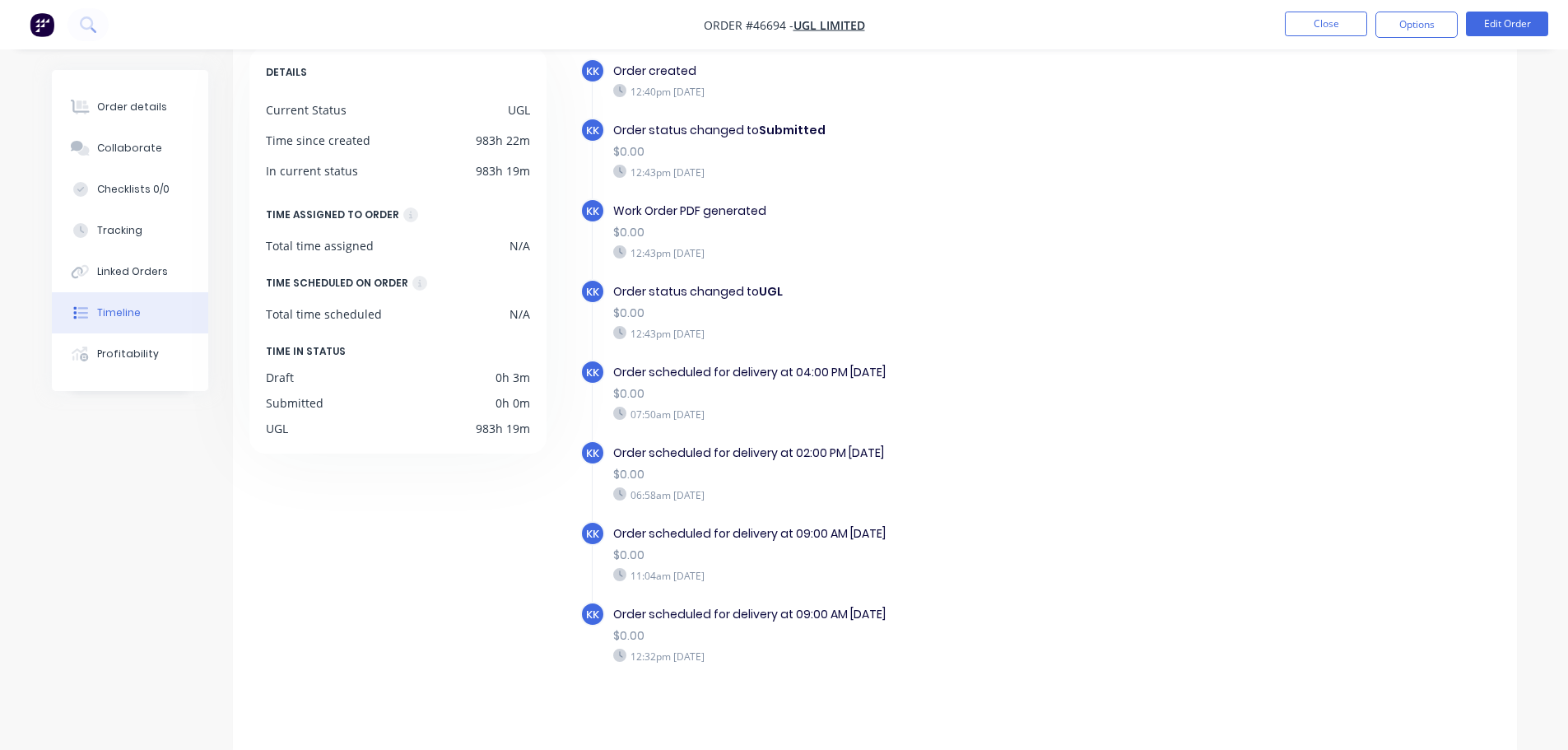
scroll to position [97, 0]
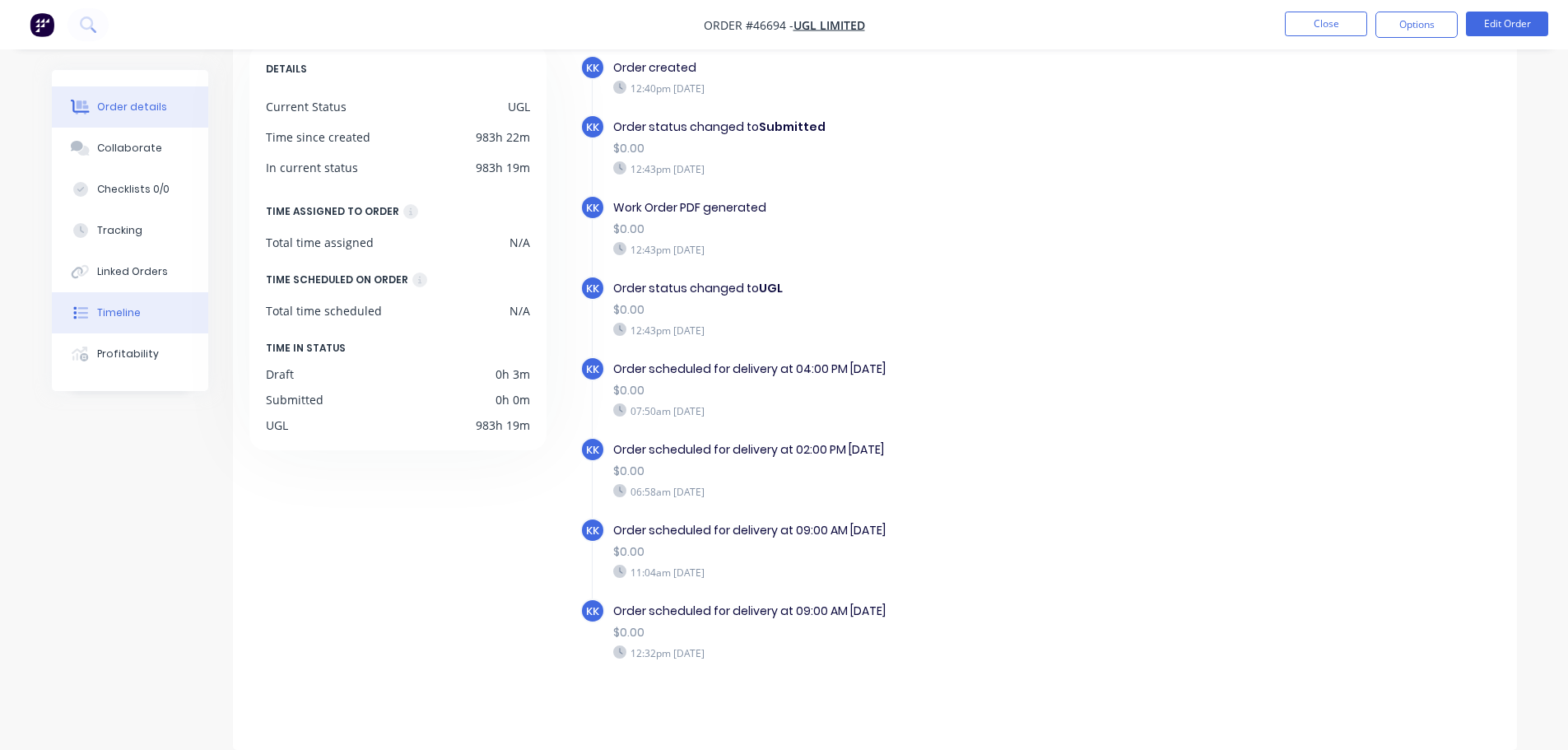
drag, startPoint x: 142, startPoint y: 117, endPoint x: 207, endPoint y: 114, distance: 65.1
click at [142, 116] on button "Order details" at bounding box center [130, 107] width 156 height 41
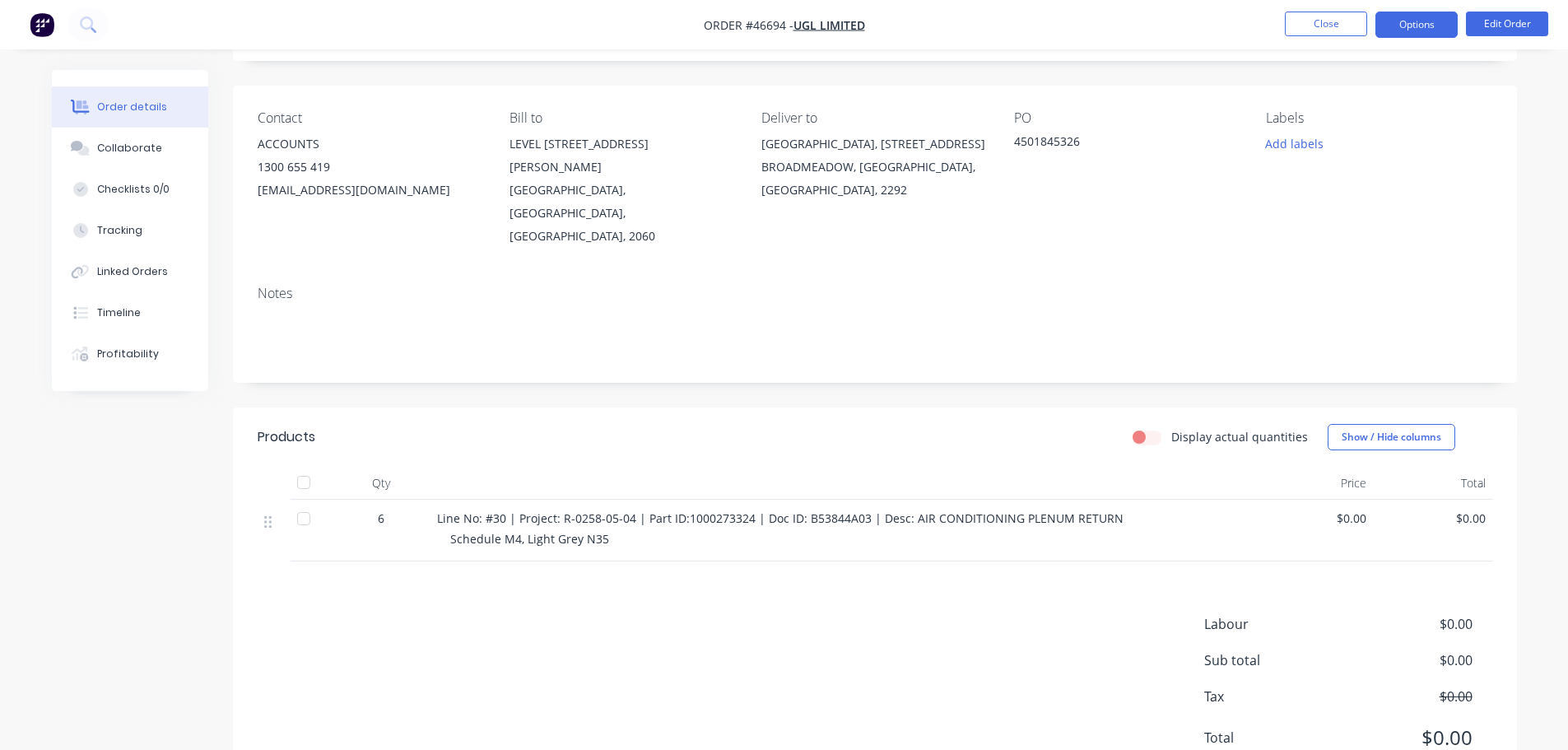
click at [1406, 32] on button "Options" at bounding box center [1417, 25] width 83 height 26
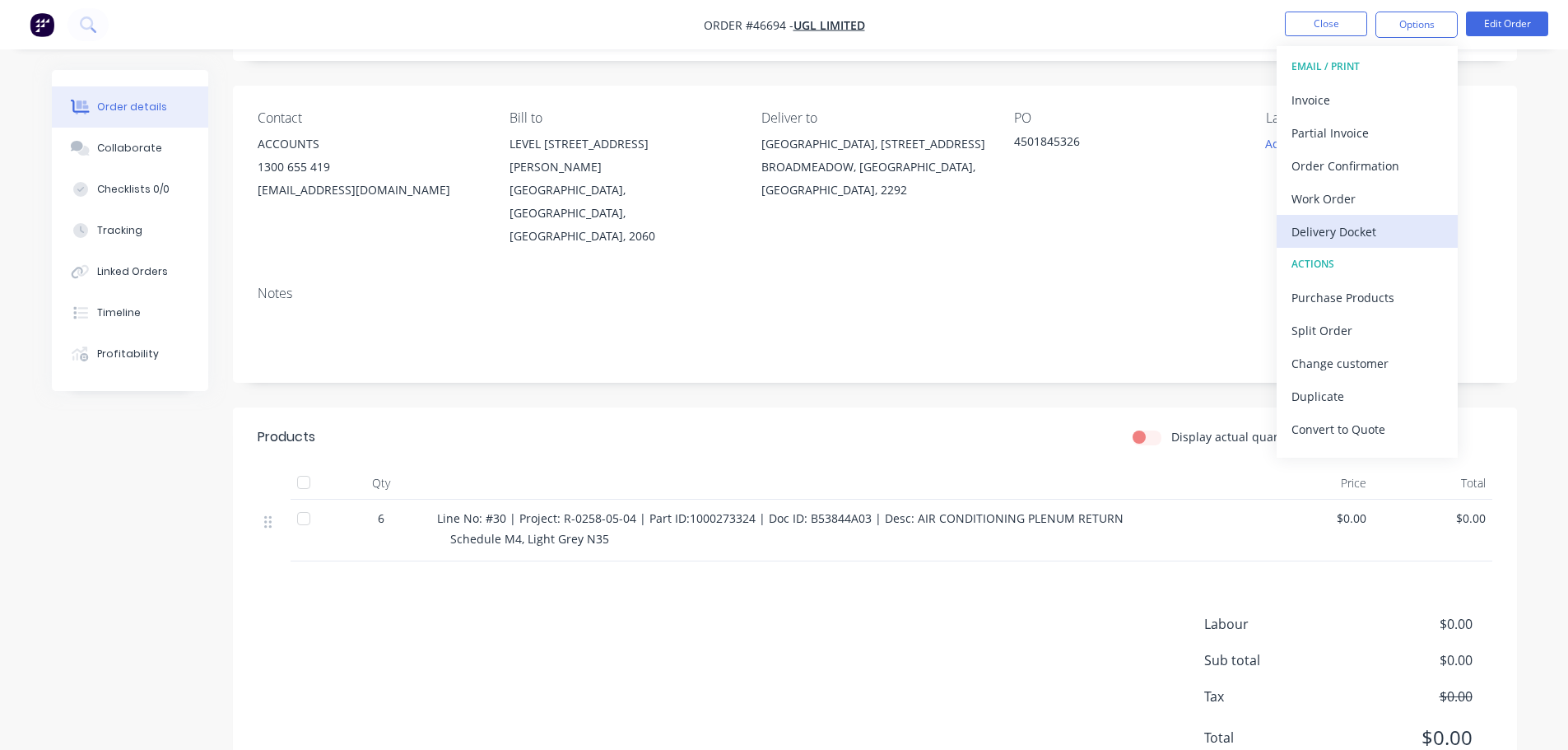
click at [1342, 233] on div "Delivery Docket" at bounding box center [1367, 231] width 151 height 24
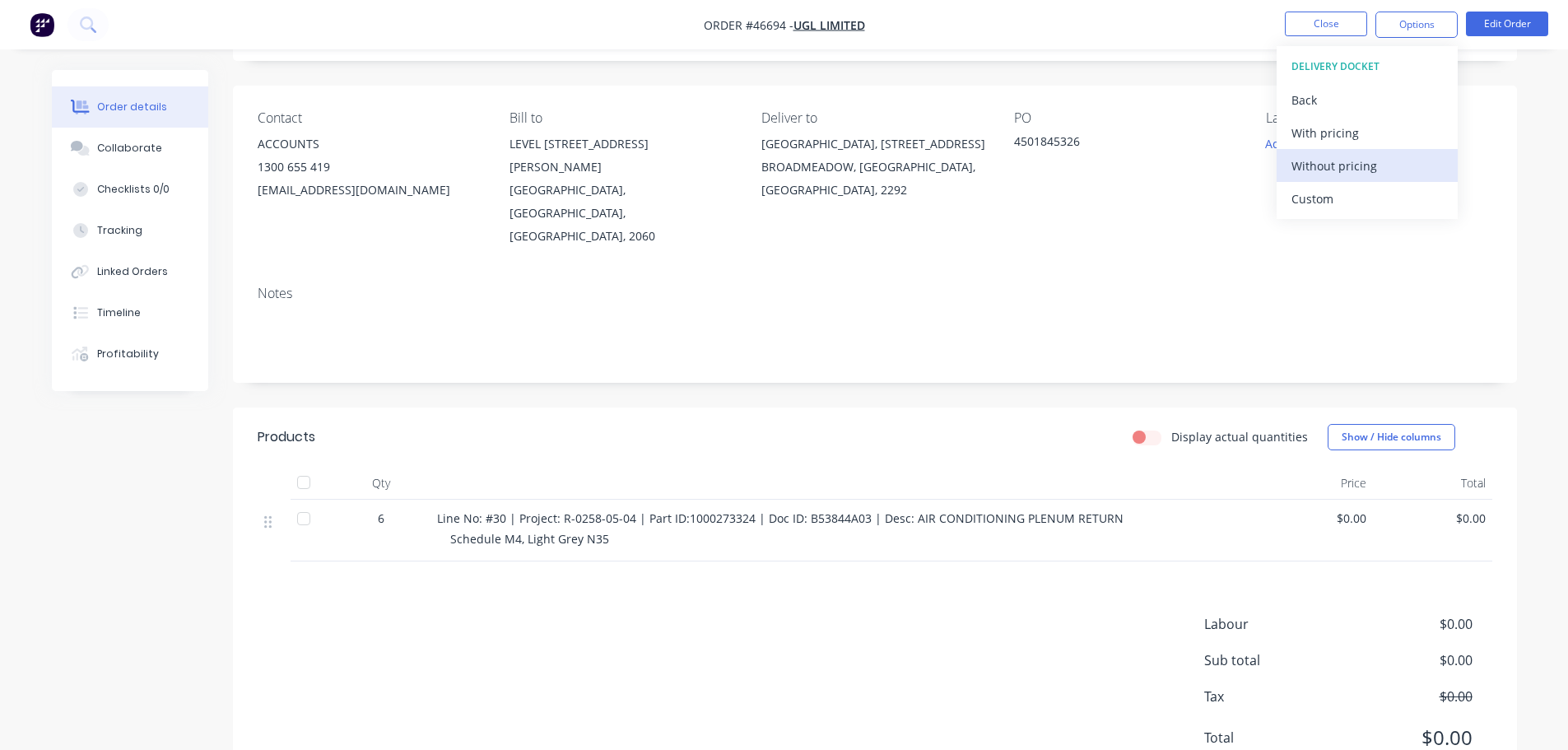
click at [1347, 177] on div "Without pricing" at bounding box center [1367, 165] width 151 height 24
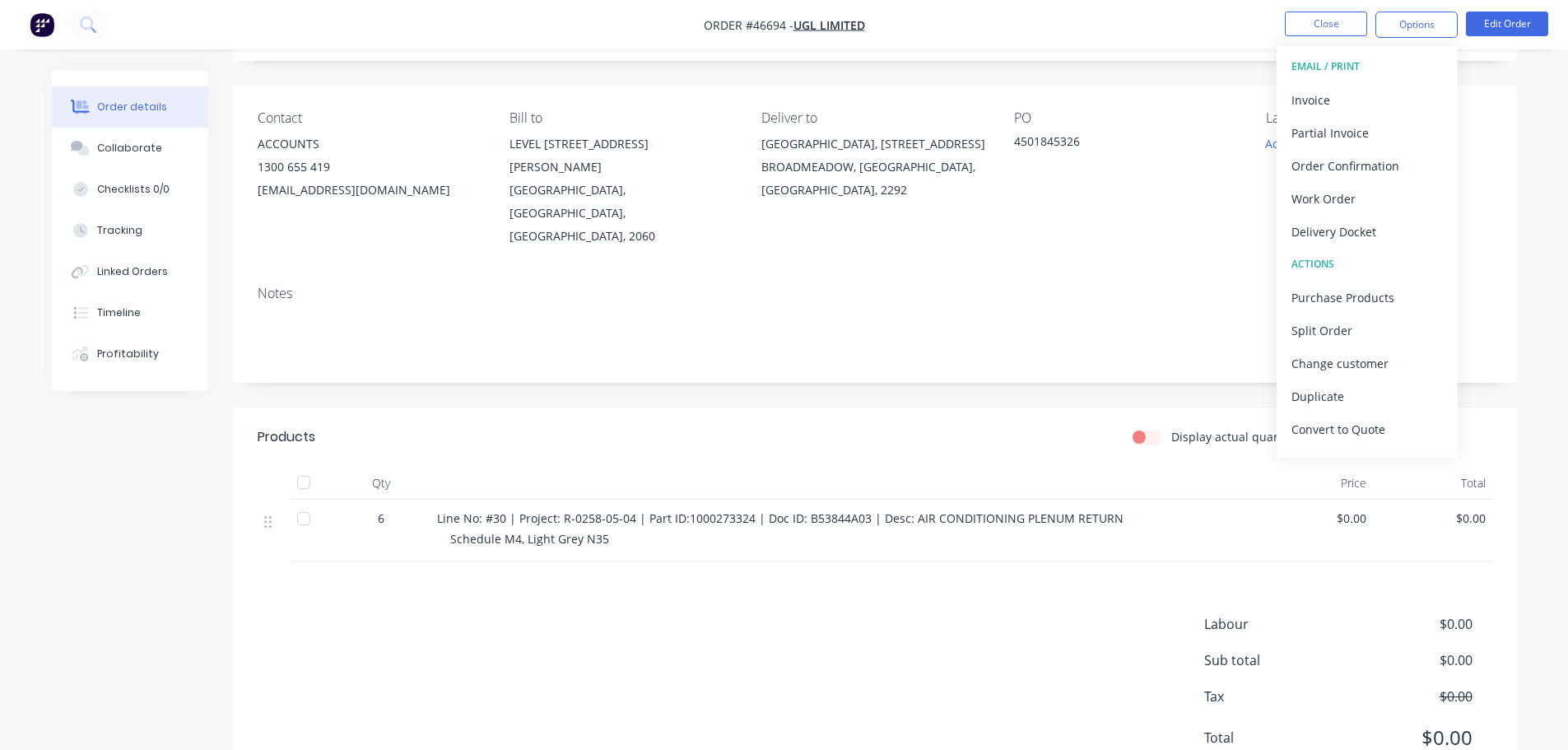
click at [1555, 129] on div "Order details Collaborate Checklists 0/0 Tracking Linked Orders Timeline Profit…" at bounding box center [784, 361] width 1568 height 915
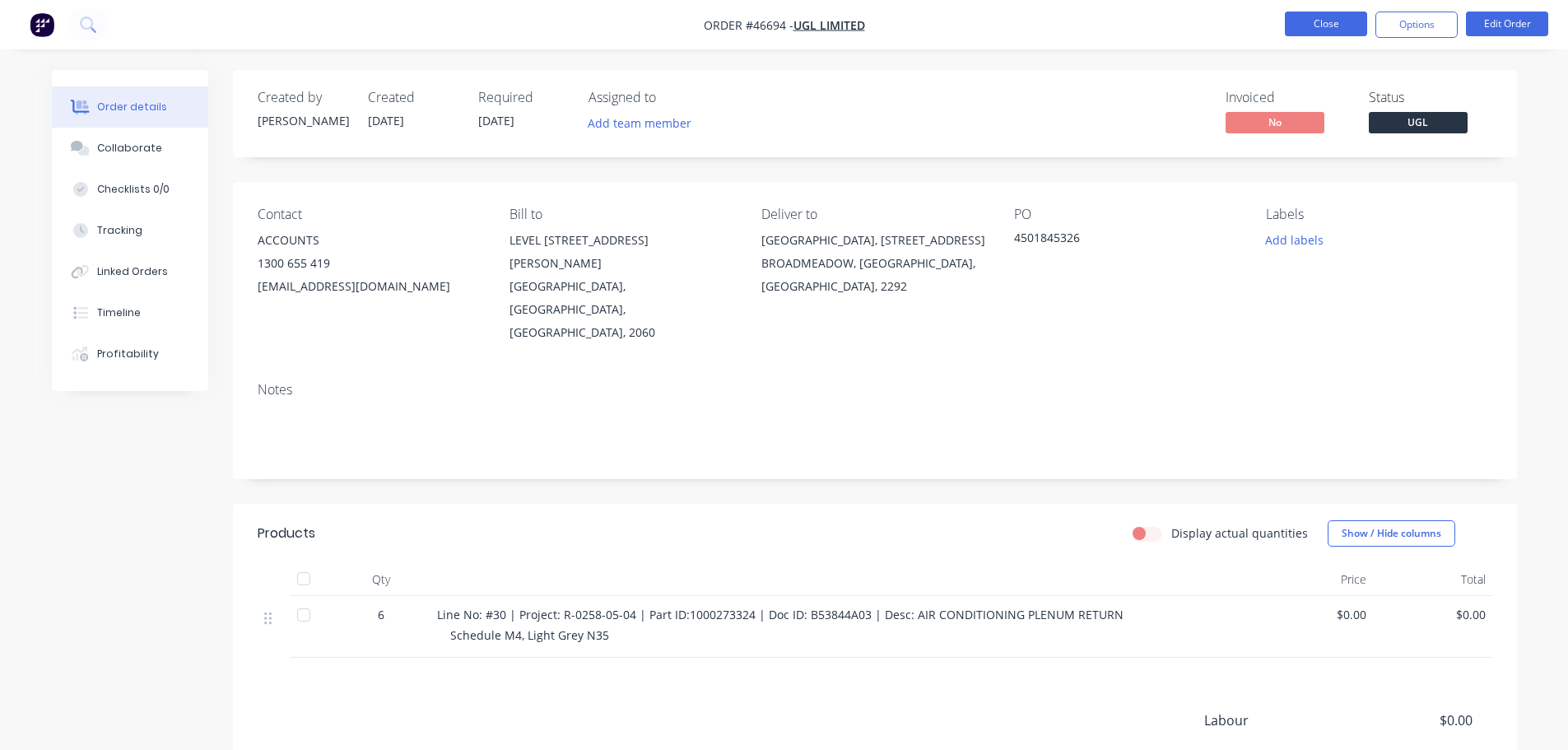
click at [1352, 12] on button "Close" at bounding box center [1326, 24] width 83 height 25
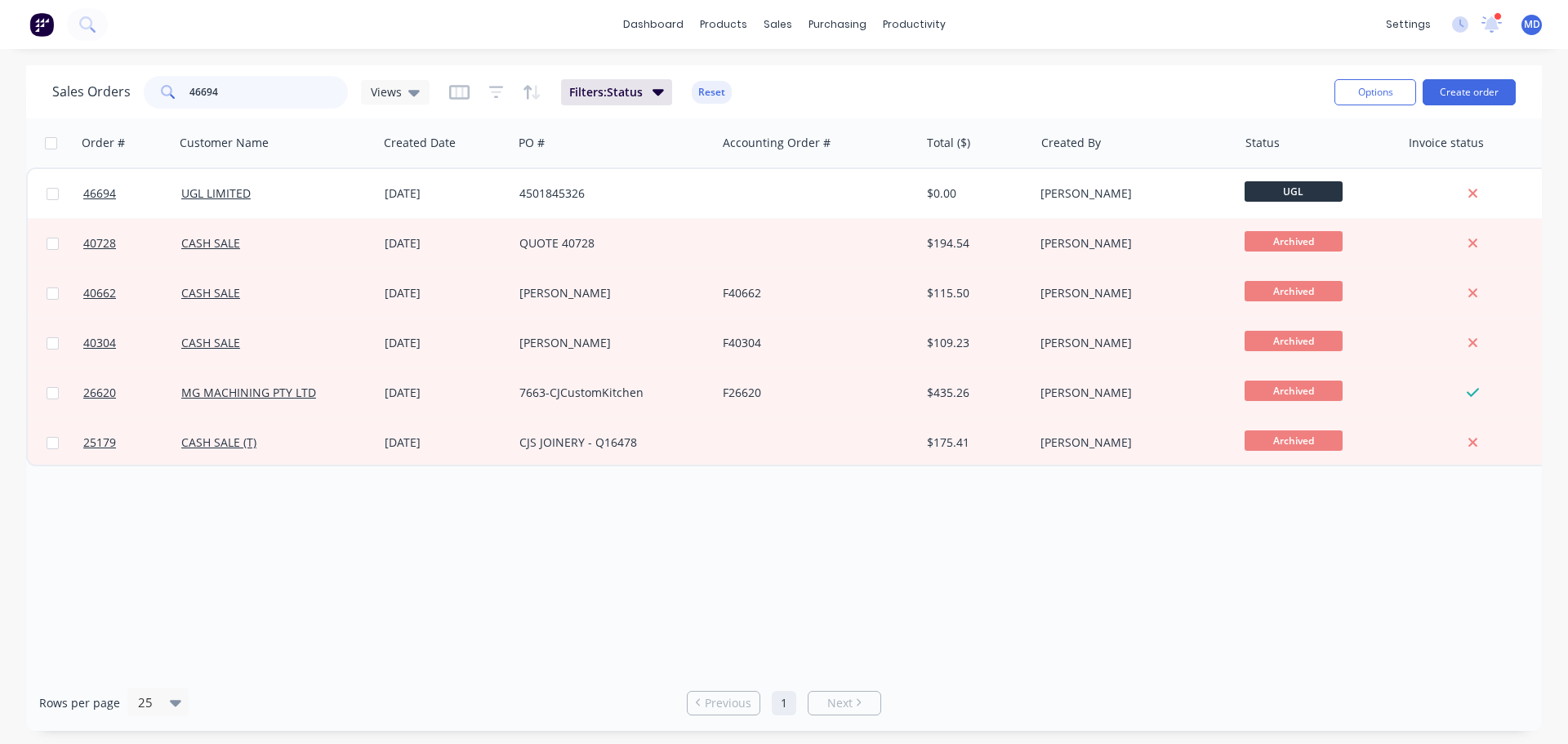
drag, startPoint x: 237, startPoint y: 92, endPoint x: 105, endPoint y: 75, distance: 133.1
click at [105, 76] on div "Sales Orders 46694 Views" at bounding box center [241, 93] width 378 height 33
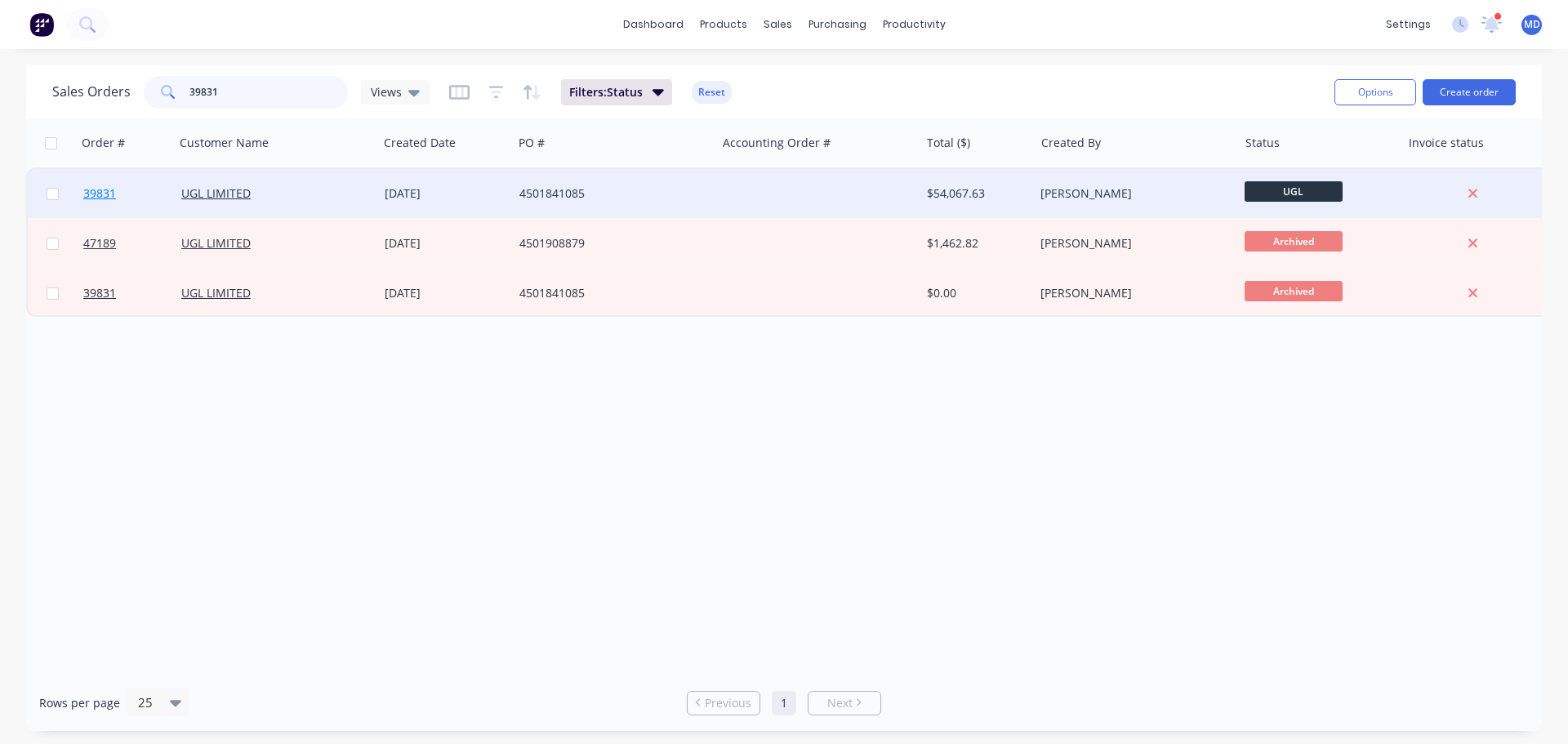
type input "39831"
click at [94, 200] on span "39831" at bounding box center [100, 193] width 33 height 16
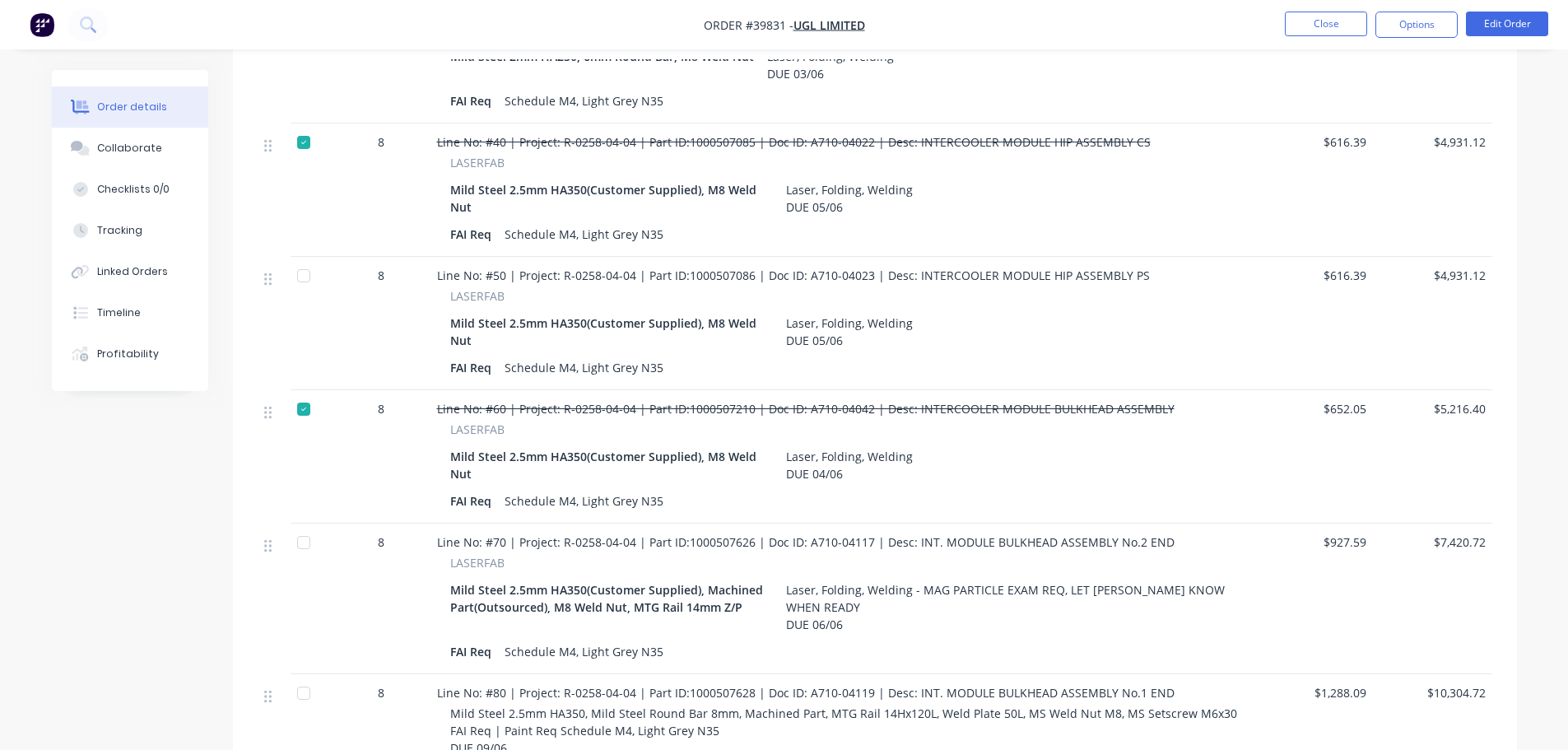
scroll to position [577, 0]
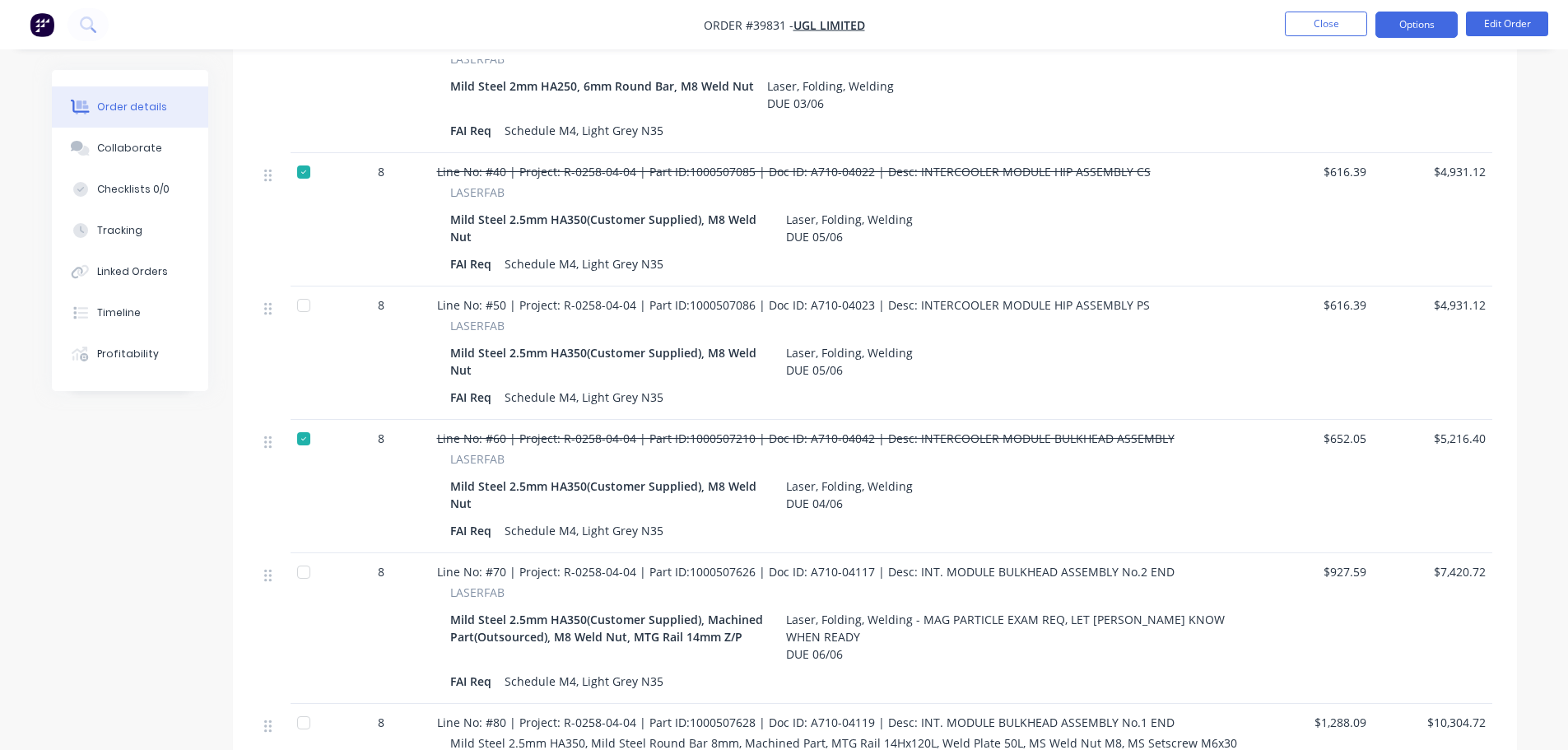
click at [1425, 22] on button "Options" at bounding box center [1417, 25] width 83 height 26
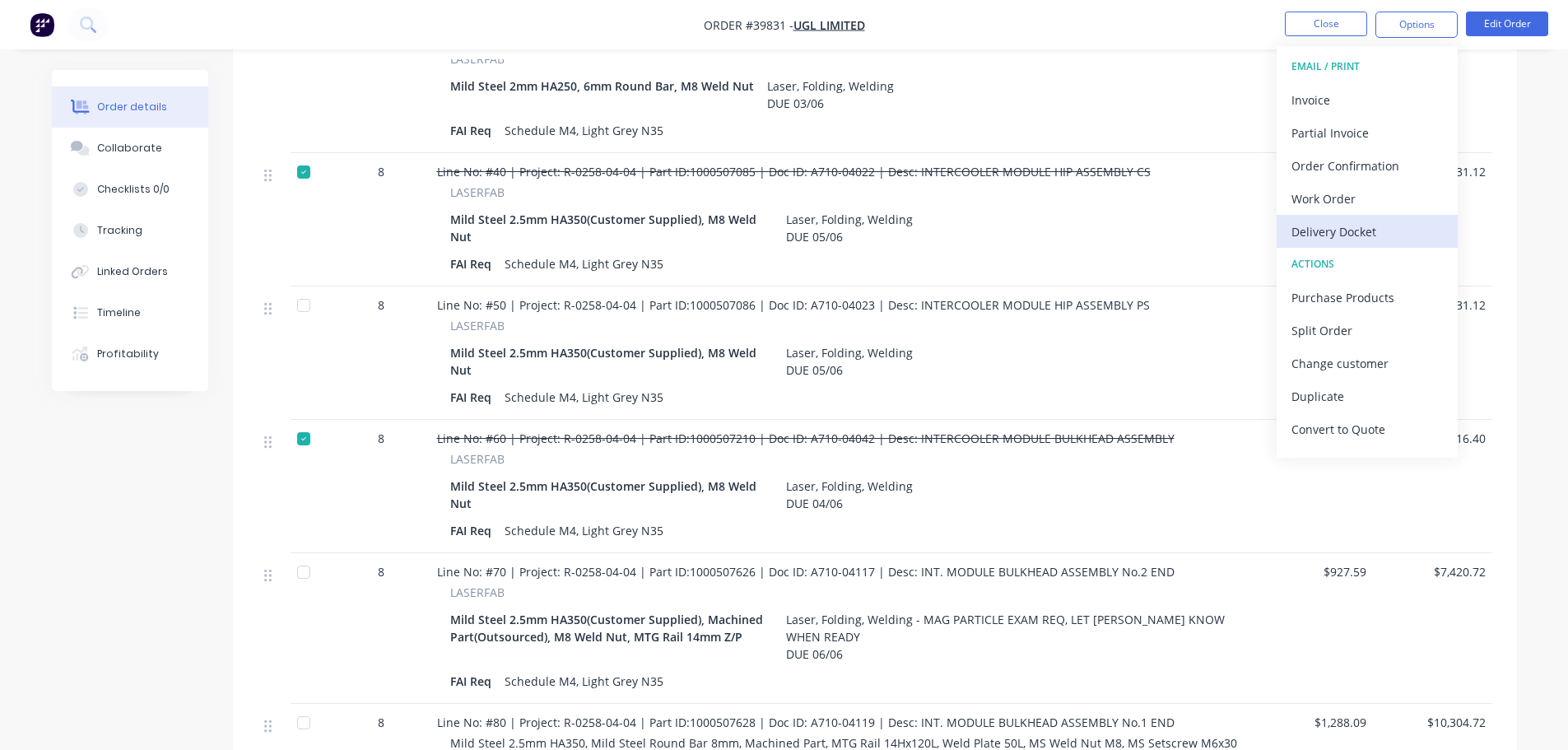
click at [1350, 233] on div "Delivery Docket" at bounding box center [1367, 231] width 151 height 24
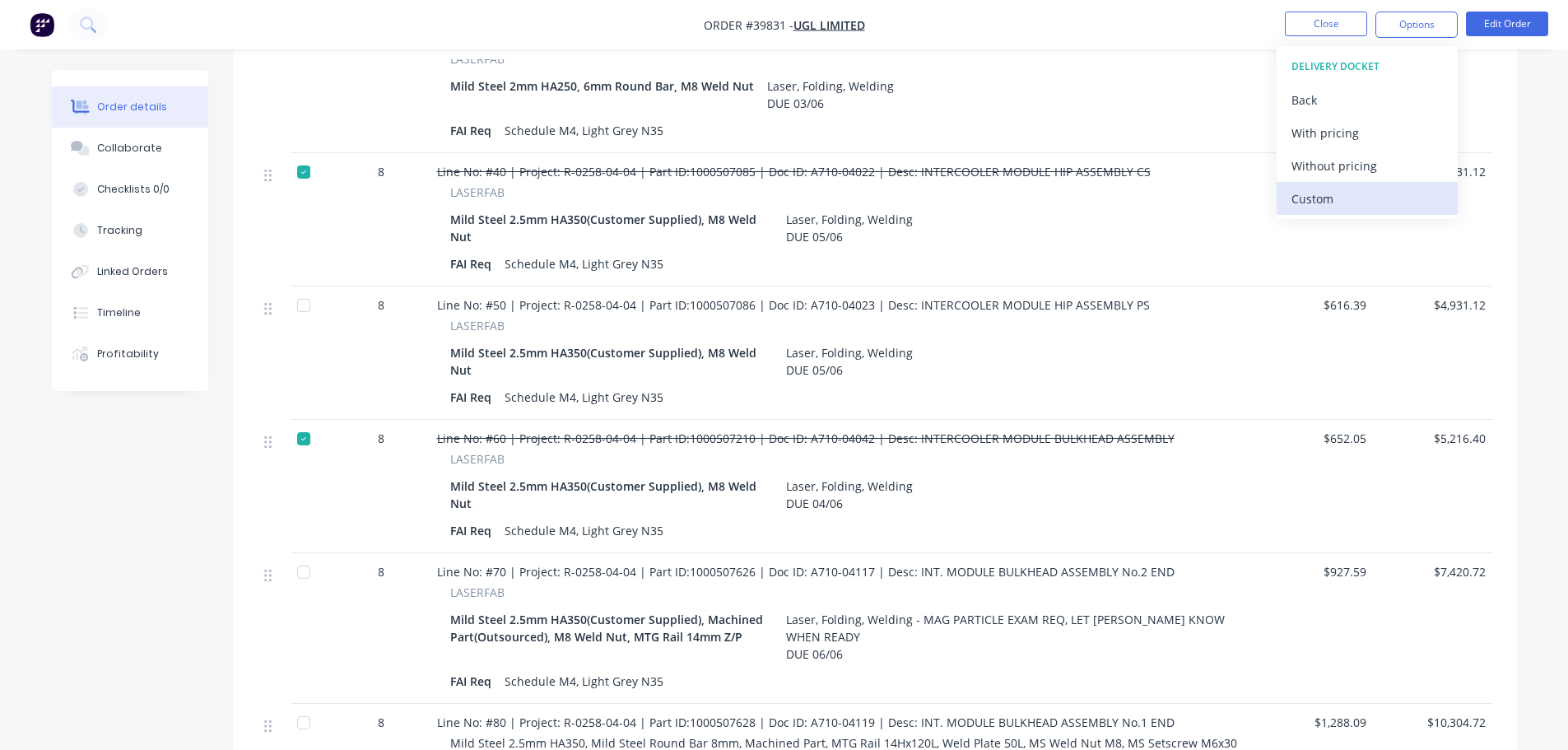
click at [1346, 189] on div "Custom" at bounding box center [1367, 198] width 151 height 24
click at [1345, 155] on div "Without pricing" at bounding box center [1367, 165] width 151 height 24
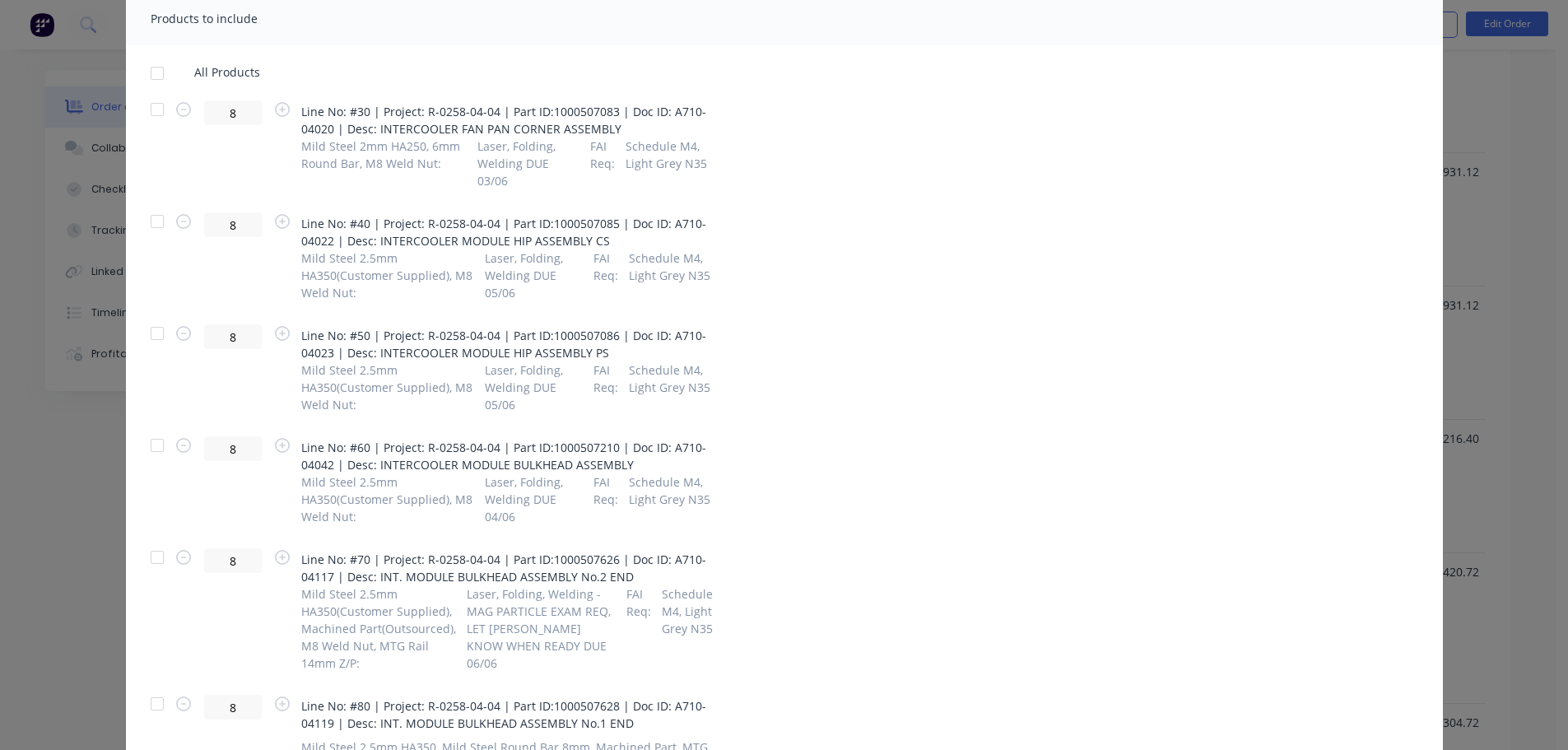
scroll to position [659, 0]
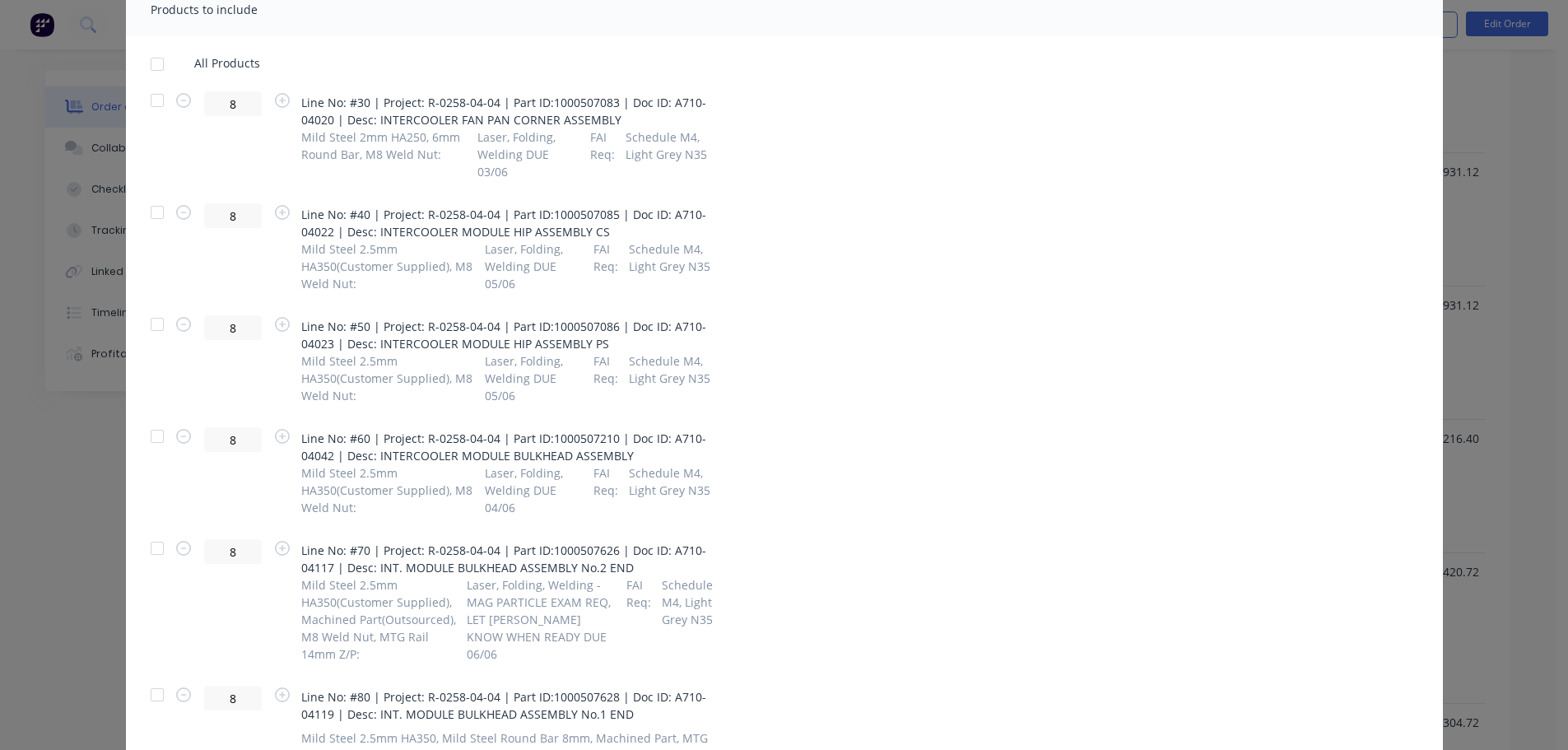
click at [153, 309] on div at bounding box center [157, 325] width 33 height 33
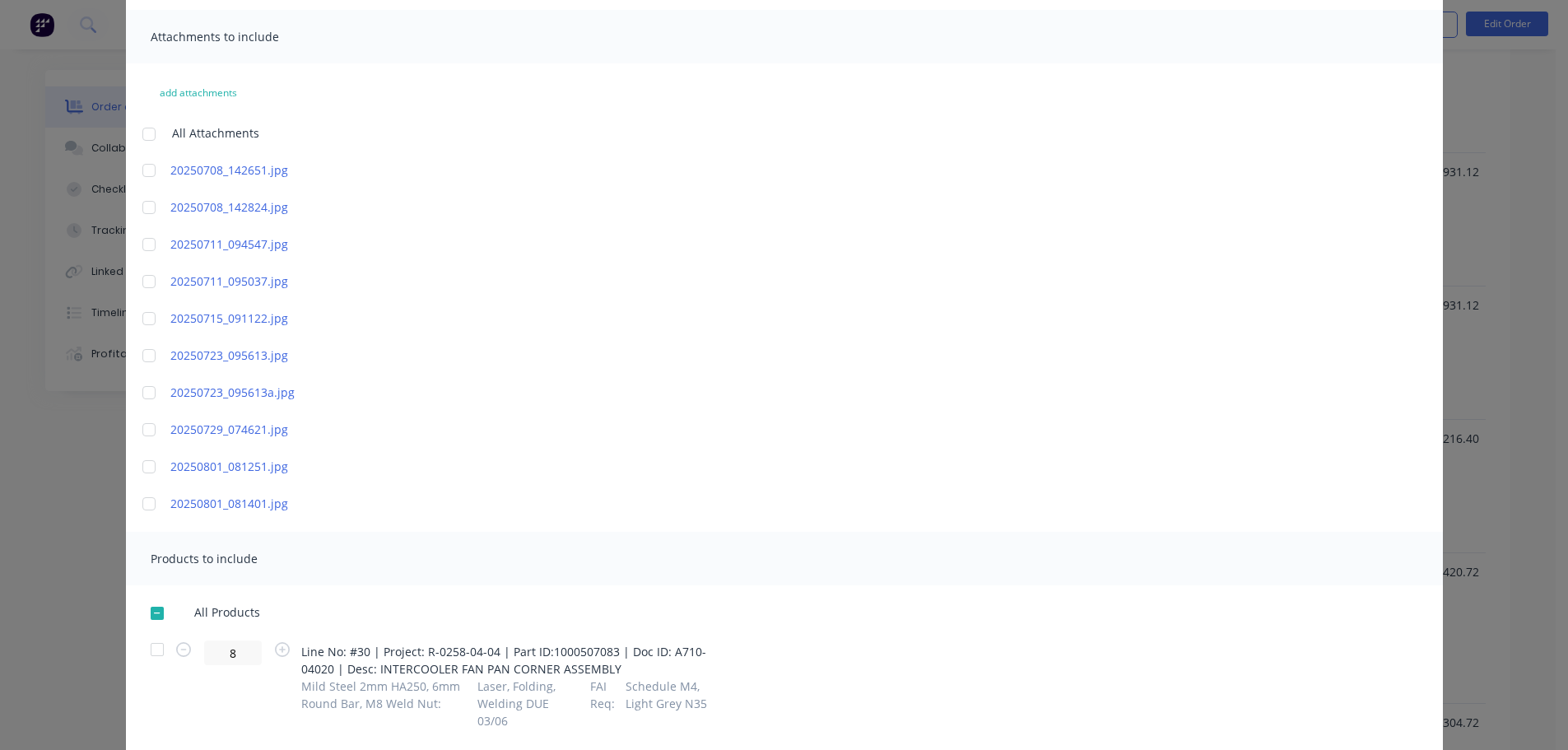
scroll to position [0, 0]
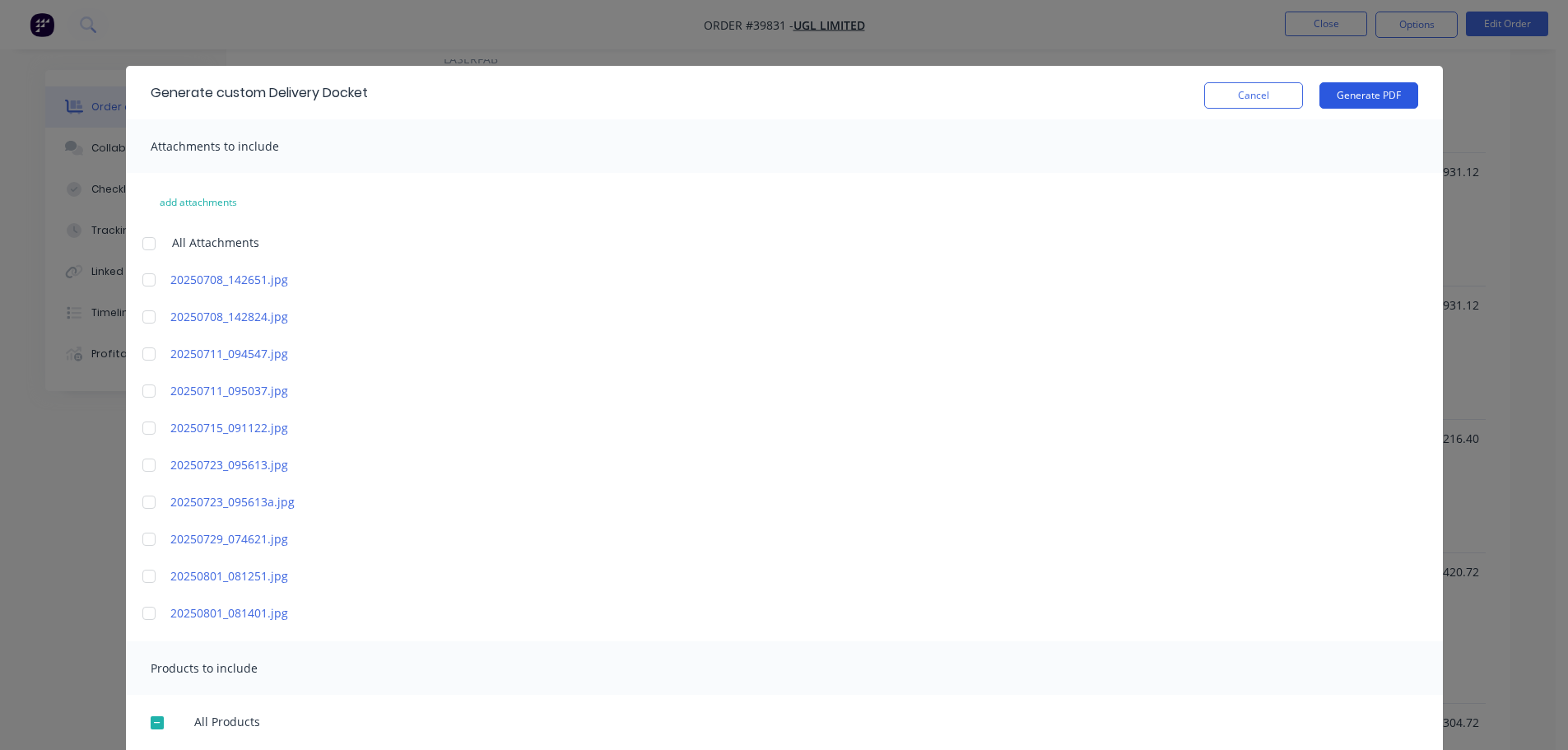
click at [1352, 90] on button "Generate PDF" at bounding box center [1369, 96] width 99 height 26
click at [1234, 99] on button "Cancel" at bounding box center [1254, 96] width 99 height 26
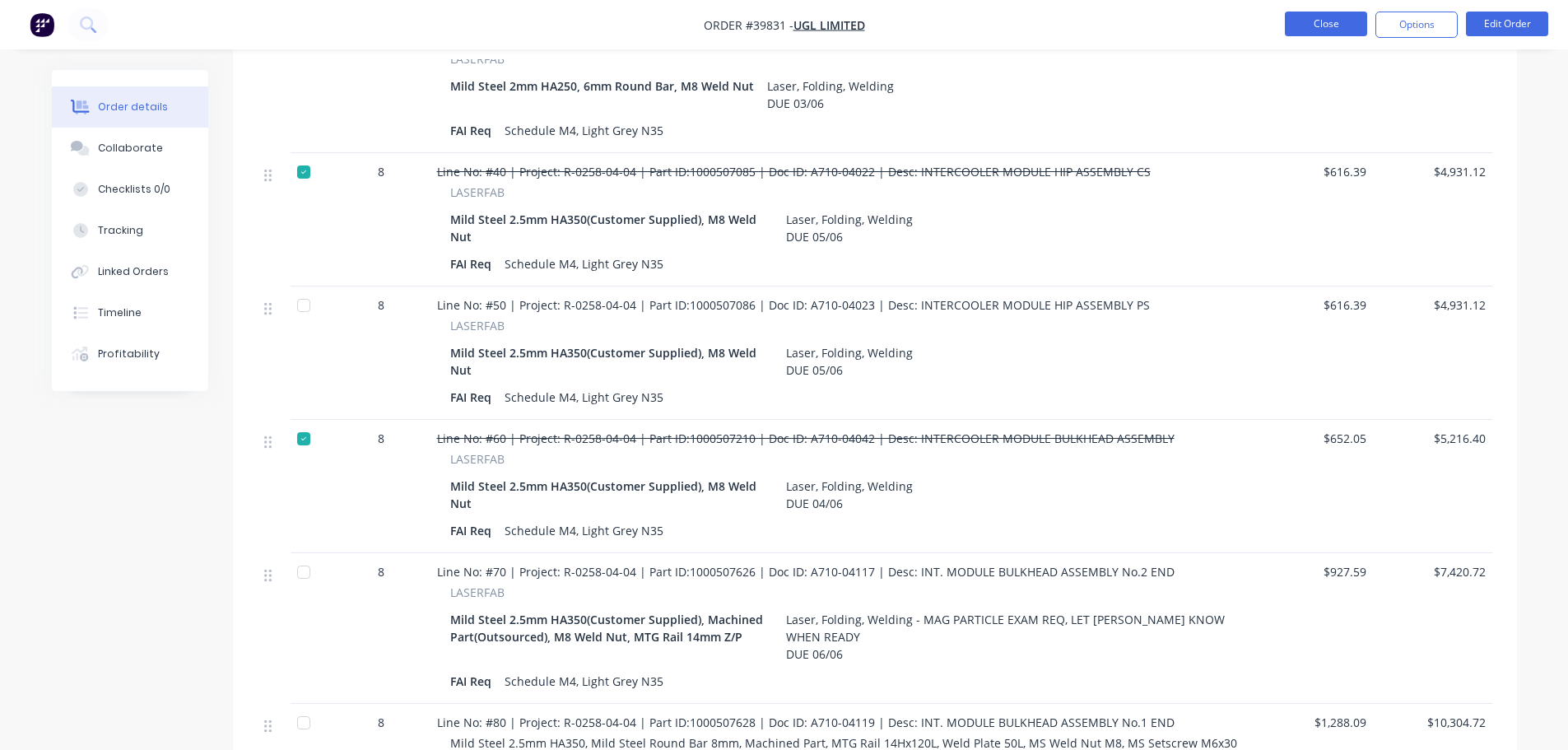
click at [1324, 24] on button "Close" at bounding box center [1326, 24] width 83 height 25
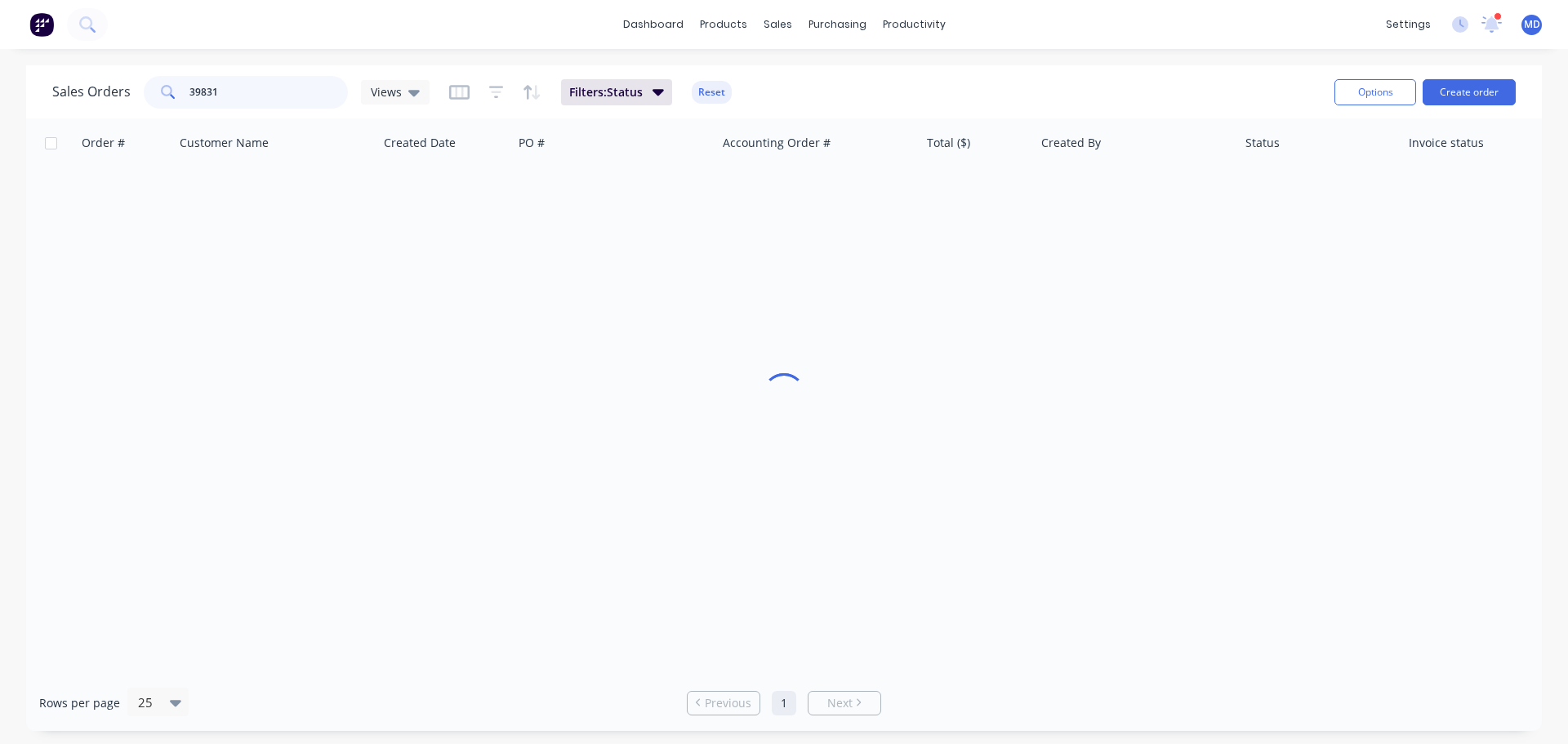
drag, startPoint x: 220, startPoint y: 88, endPoint x: 116, endPoint y: 85, distance: 104.0
click at [117, 86] on div "Sales Orders 39831 Views" at bounding box center [241, 93] width 378 height 33
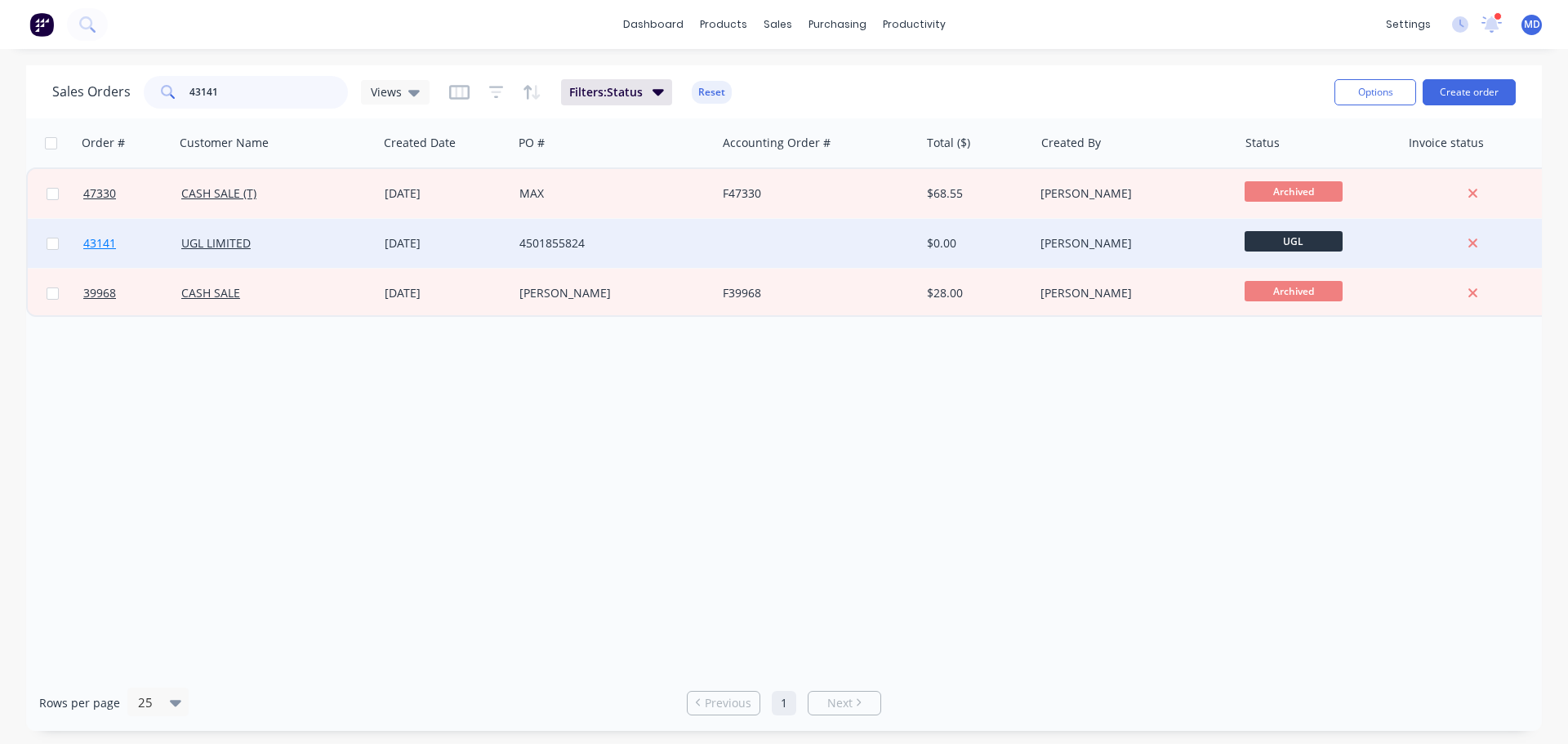
type input "43141"
click at [103, 247] on span "43141" at bounding box center [100, 243] width 33 height 16
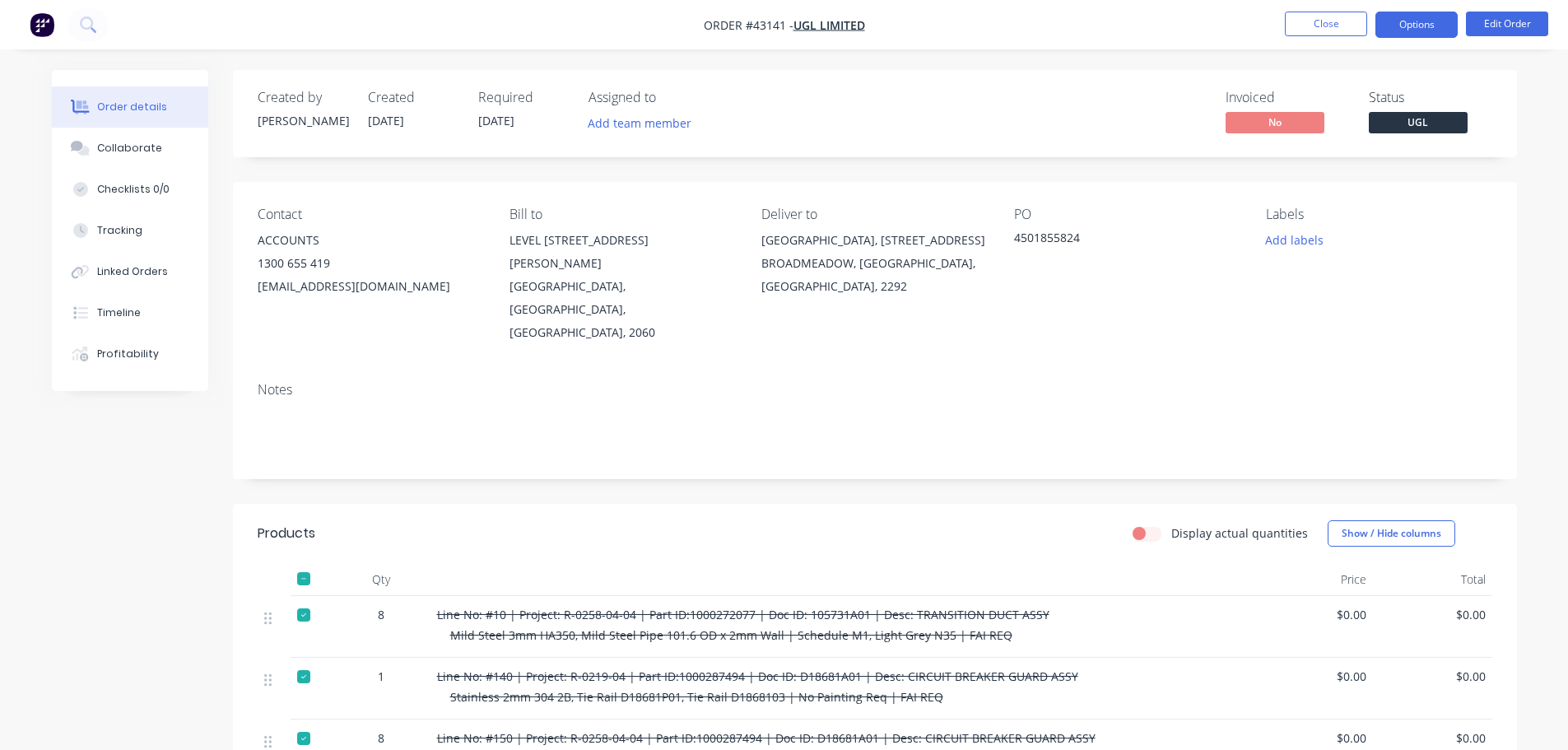
click at [1424, 15] on button "Options" at bounding box center [1417, 25] width 83 height 26
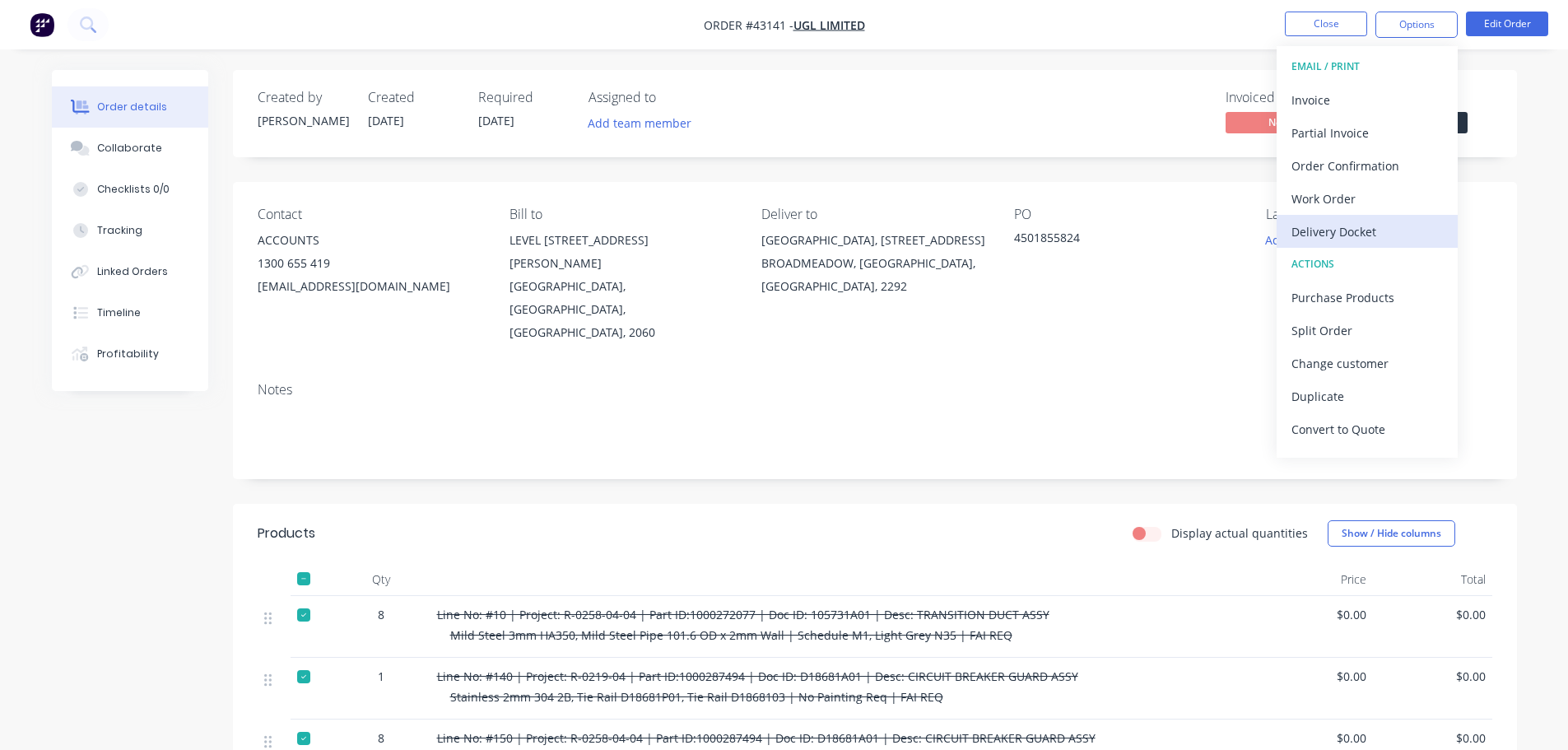
click at [1355, 225] on div "Delivery Docket" at bounding box center [1367, 231] width 151 height 24
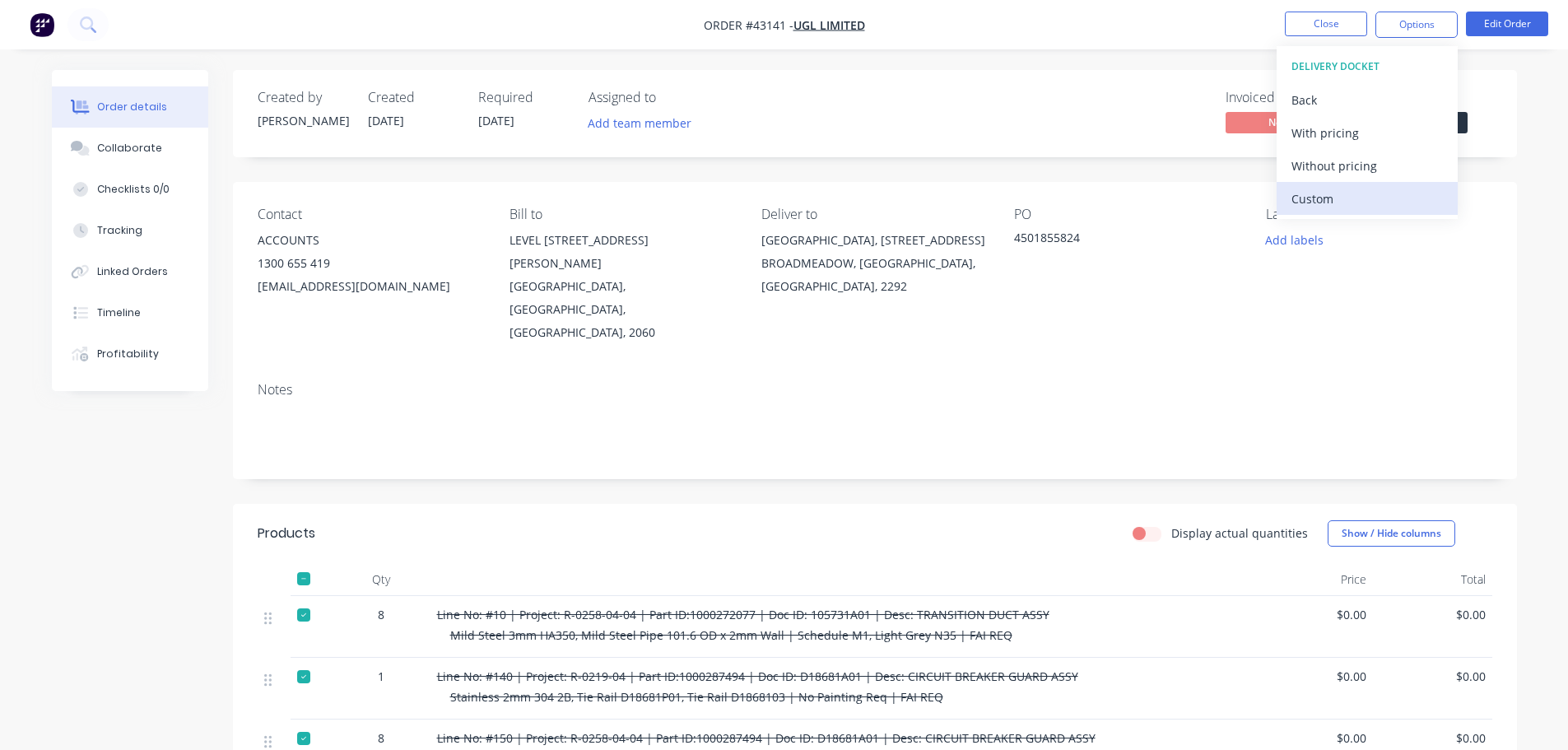
click at [1351, 197] on div "Custom" at bounding box center [1367, 198] width 151 height 24
click at [1360, 163] on div "Without pricing" at bounding box center [1367, 165] width 151 height 24
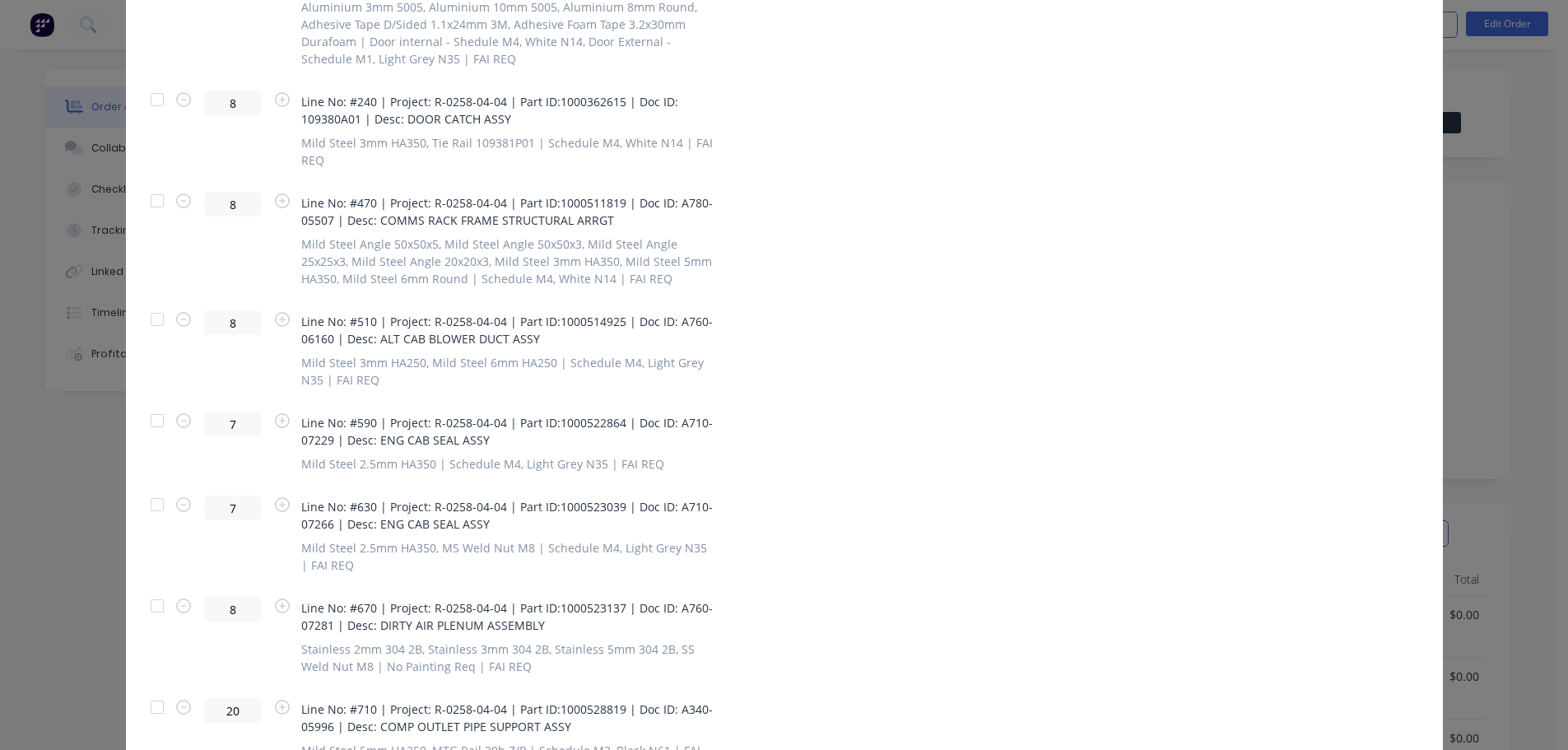
scroll to position [906, 0]
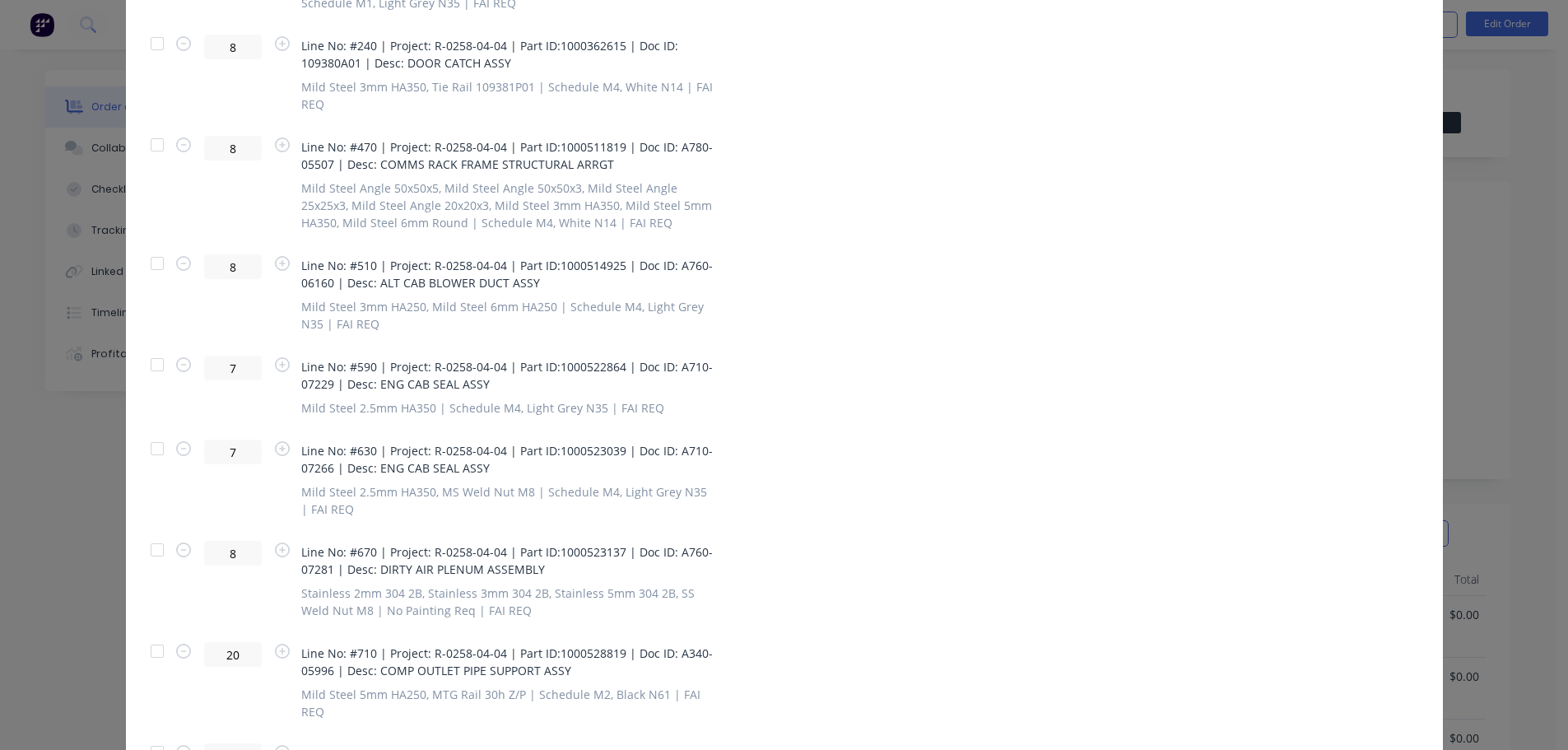
click at [149, 452] on div at bounding box center [157, 449] width 33 height 33
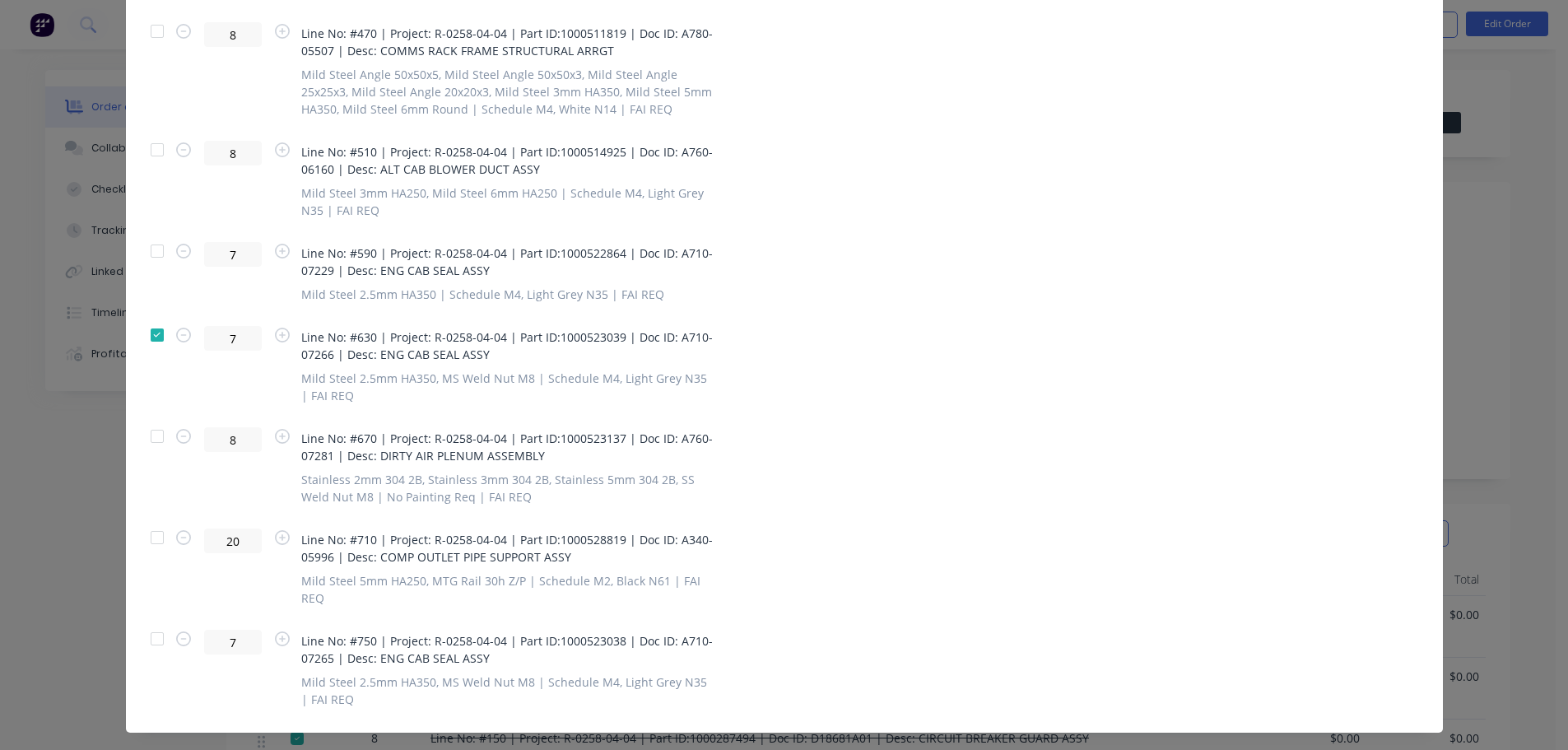
scroll to position [1050, 0]
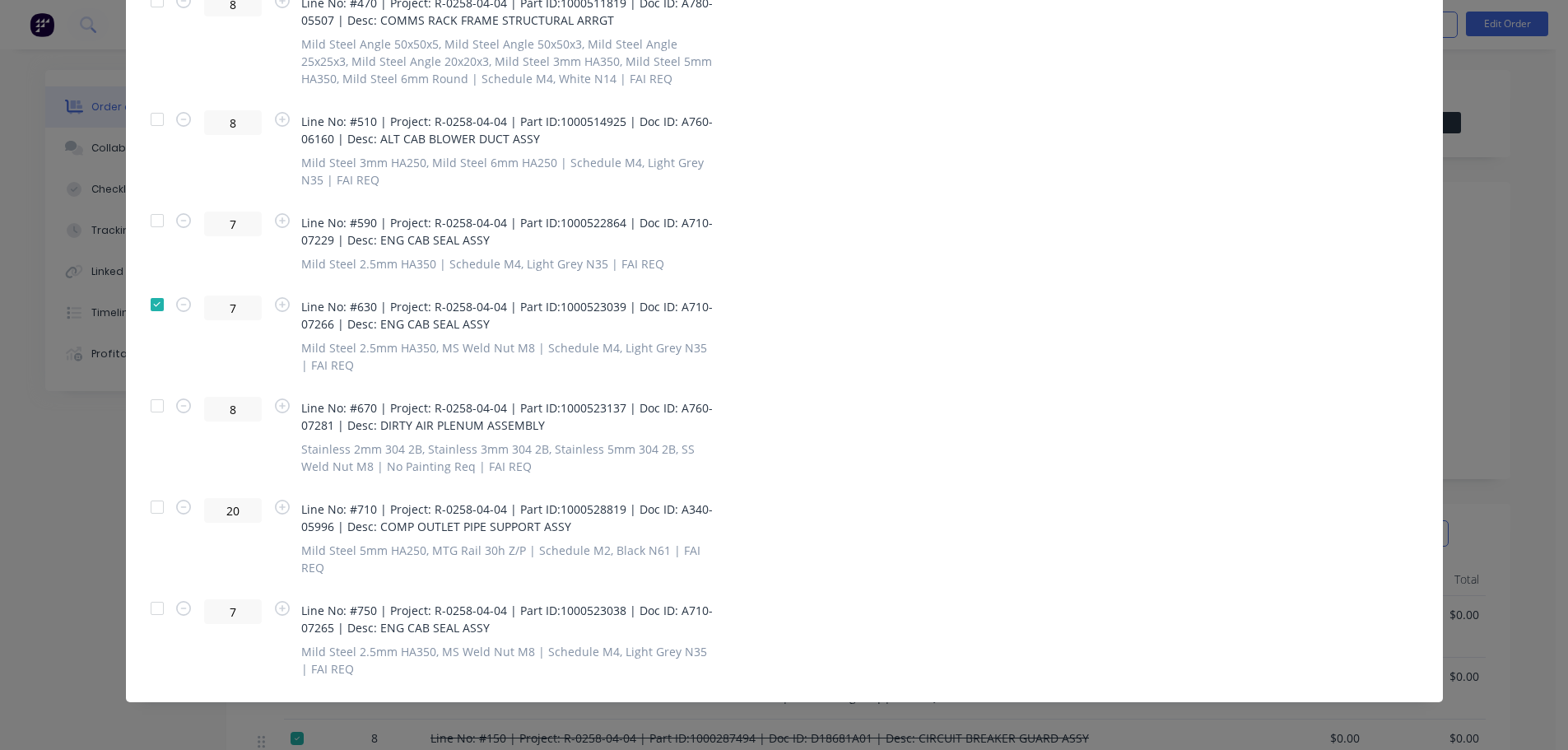
click at [149, 602] on div at bounding box center [157, 609] width 33 height 33
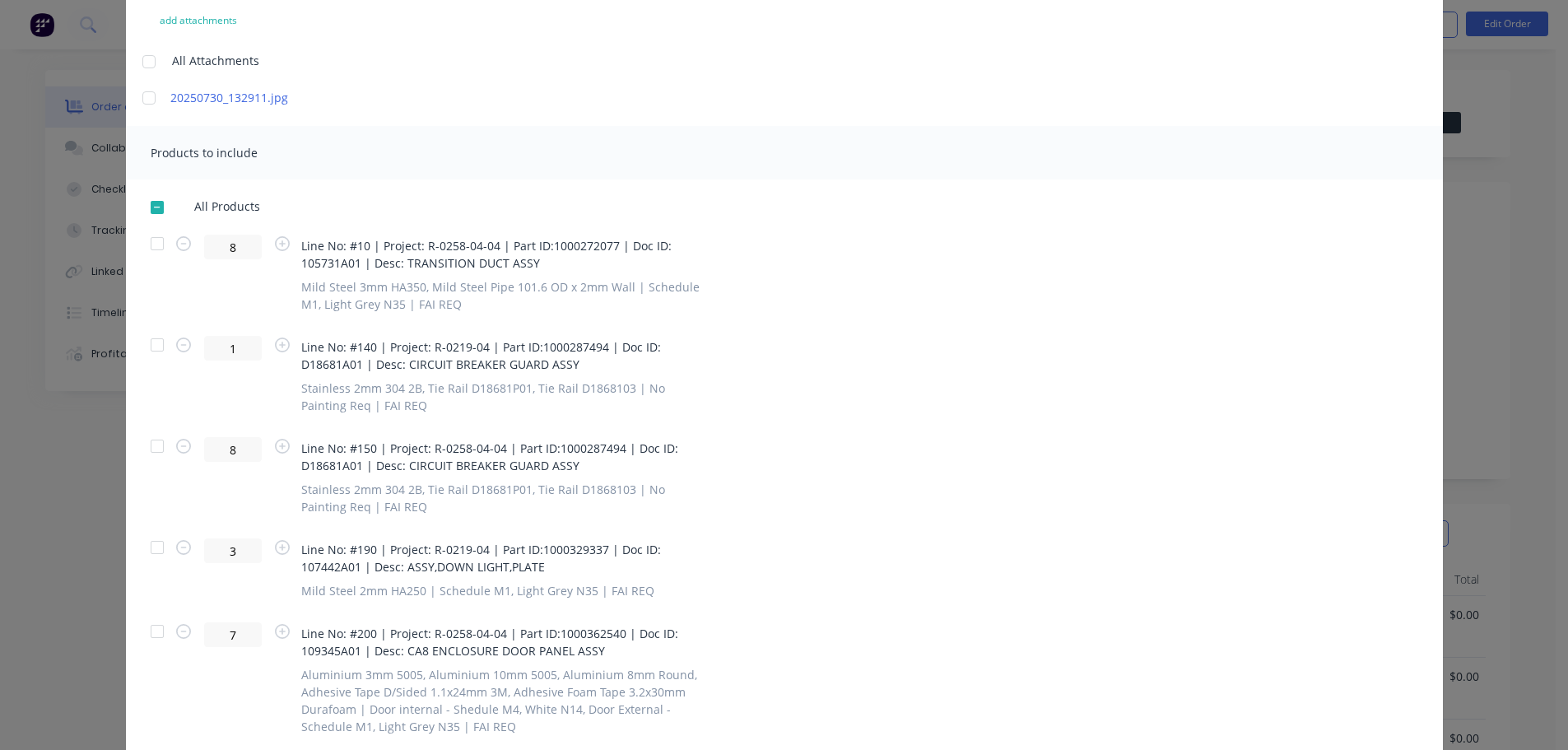
scroll to position [62, 0]
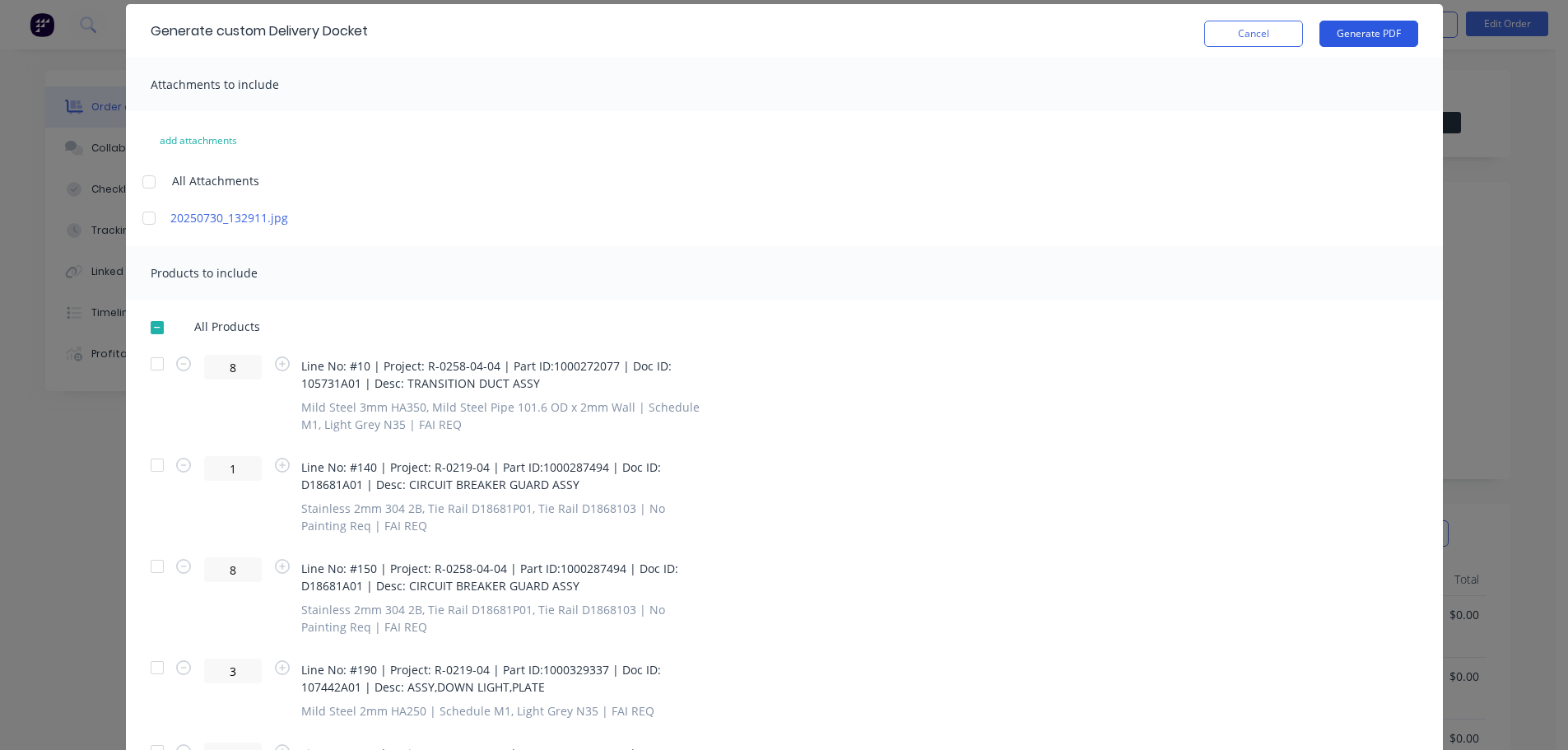
click at [1362, 40] on button "Generate PDF" at bounding box center [1369, 34] width 99 height 26
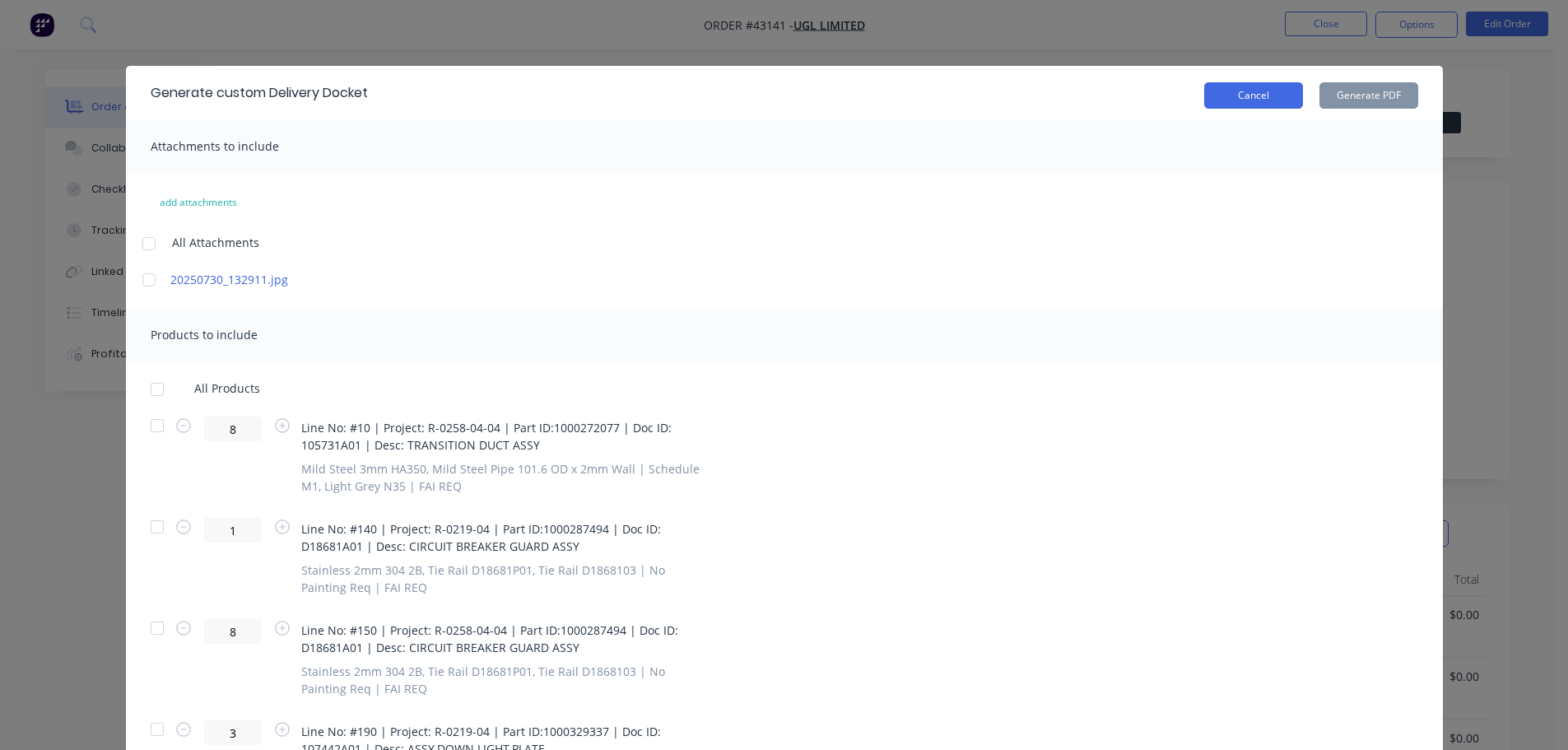
click at [1220, 99] on button "Cancel" at bounding box center [1254, 96] width 99 height 26
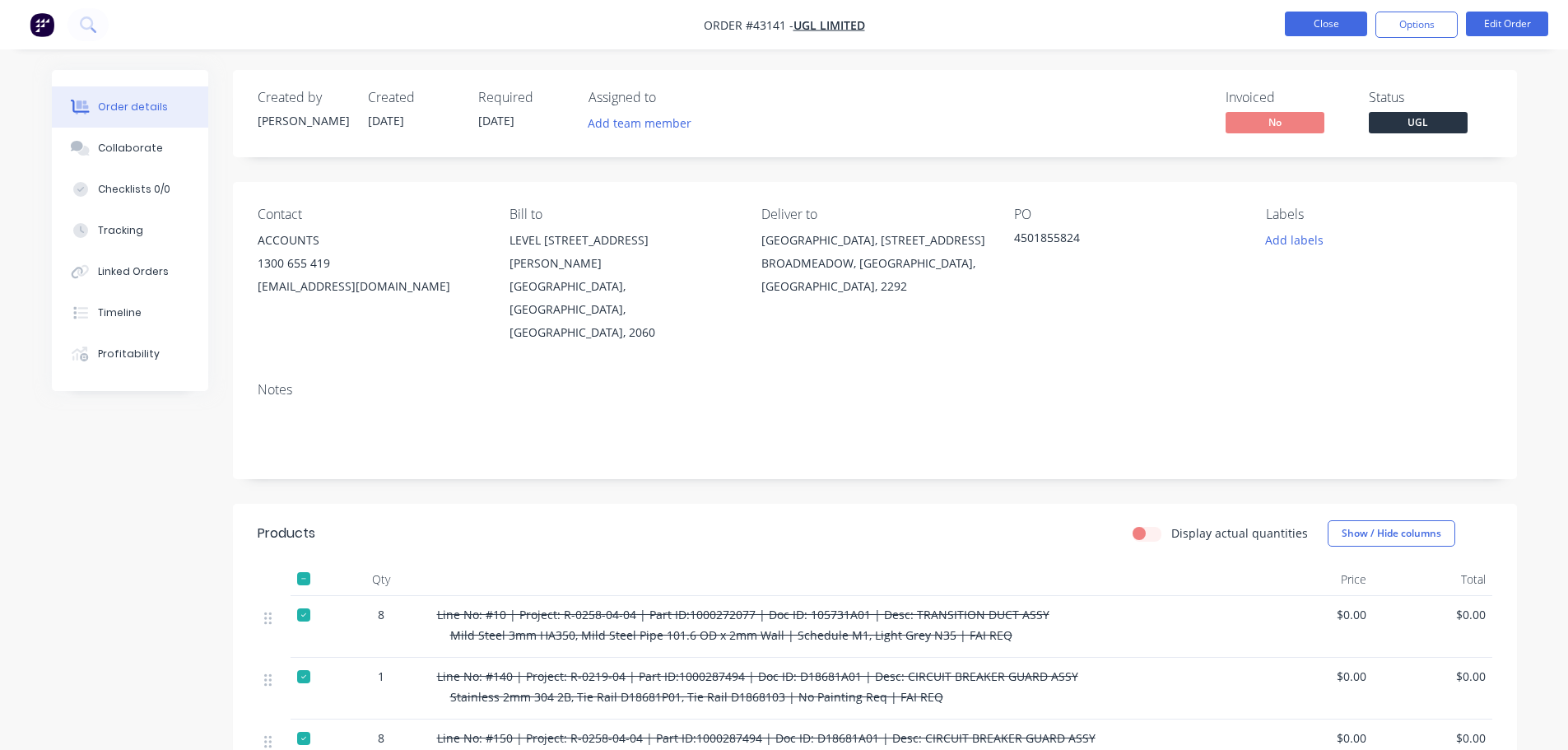
click at [1301, 31] on button "Close" at bounding box center [1326, 24] width 83 height 25
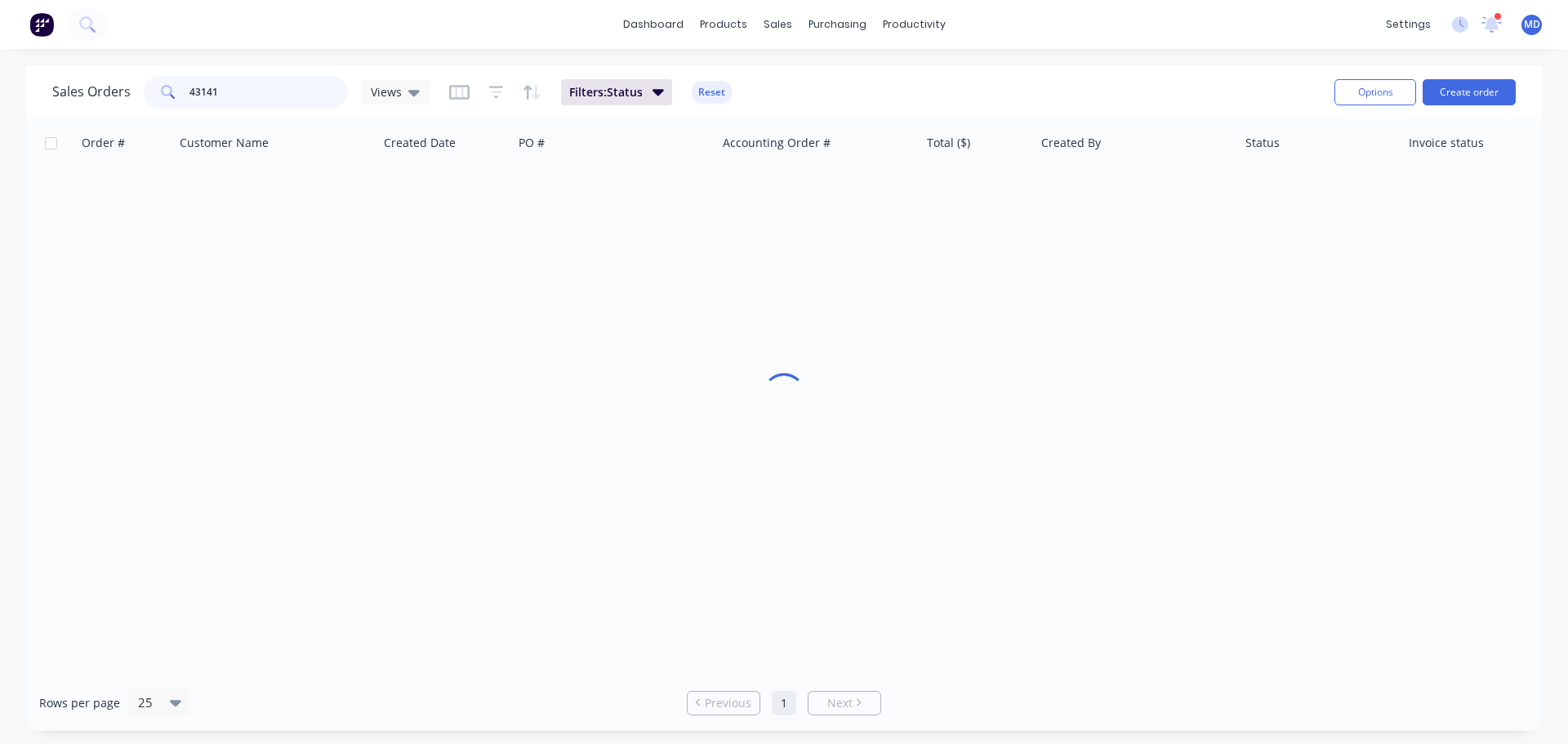
click at [223, 90] on input "43141" at bounding box center [269, 93] width 159 height 33
type input "4"
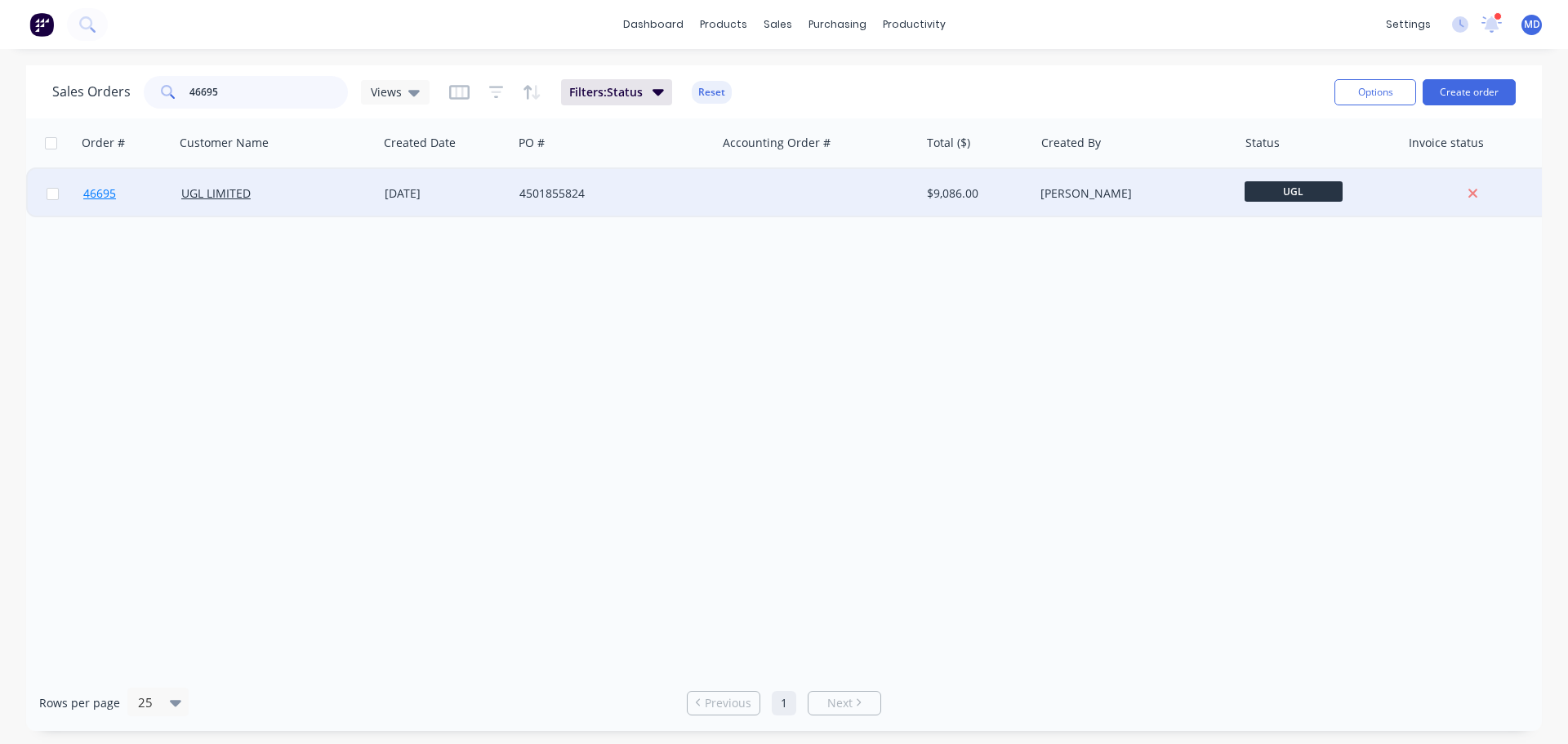
type input "46695"
click at [109, 197] on span "46695" at bounding box center [100, 193] width 33 height 16
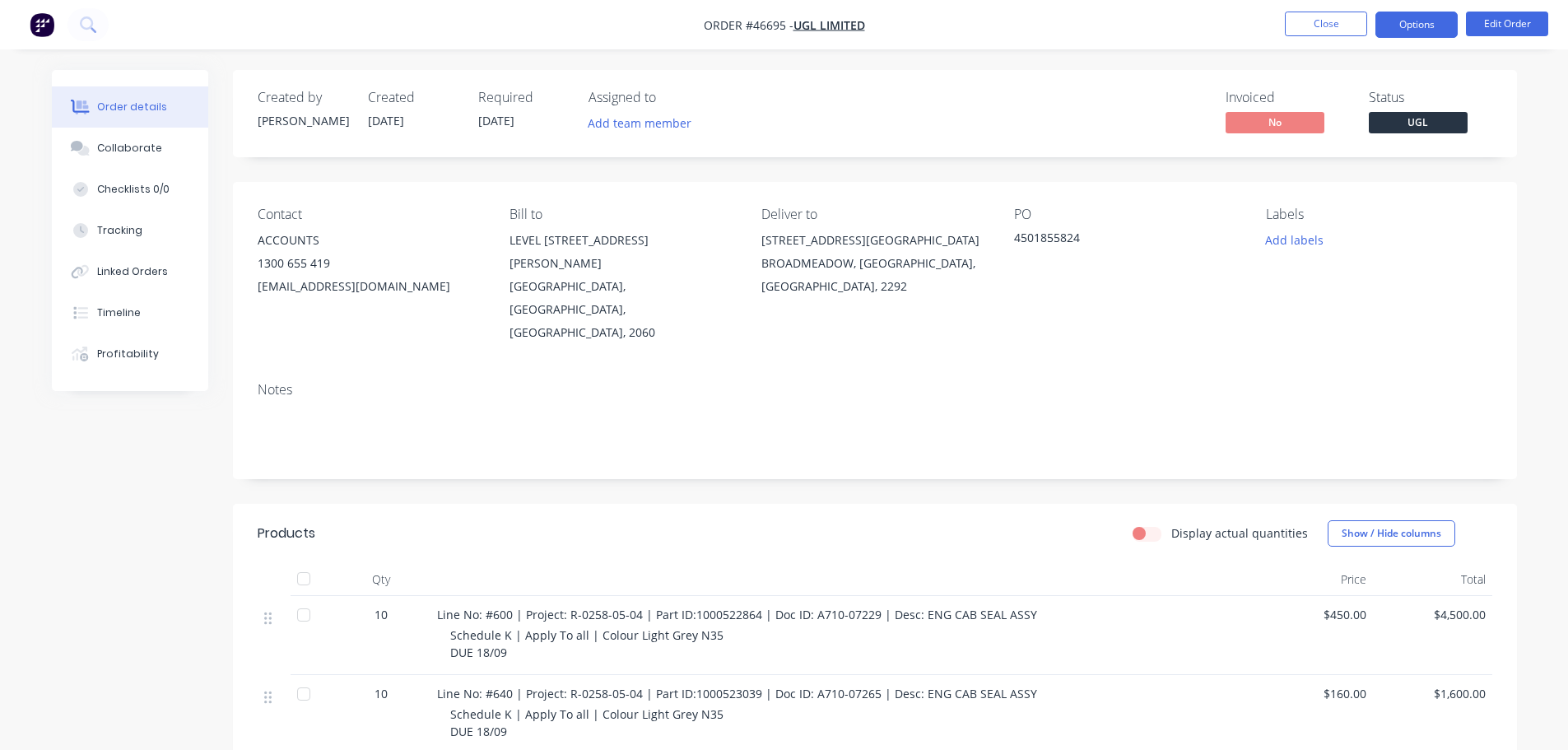
click at [1400, 12] on button "Options" at bounding box center [1417, 25] width 83 height 26
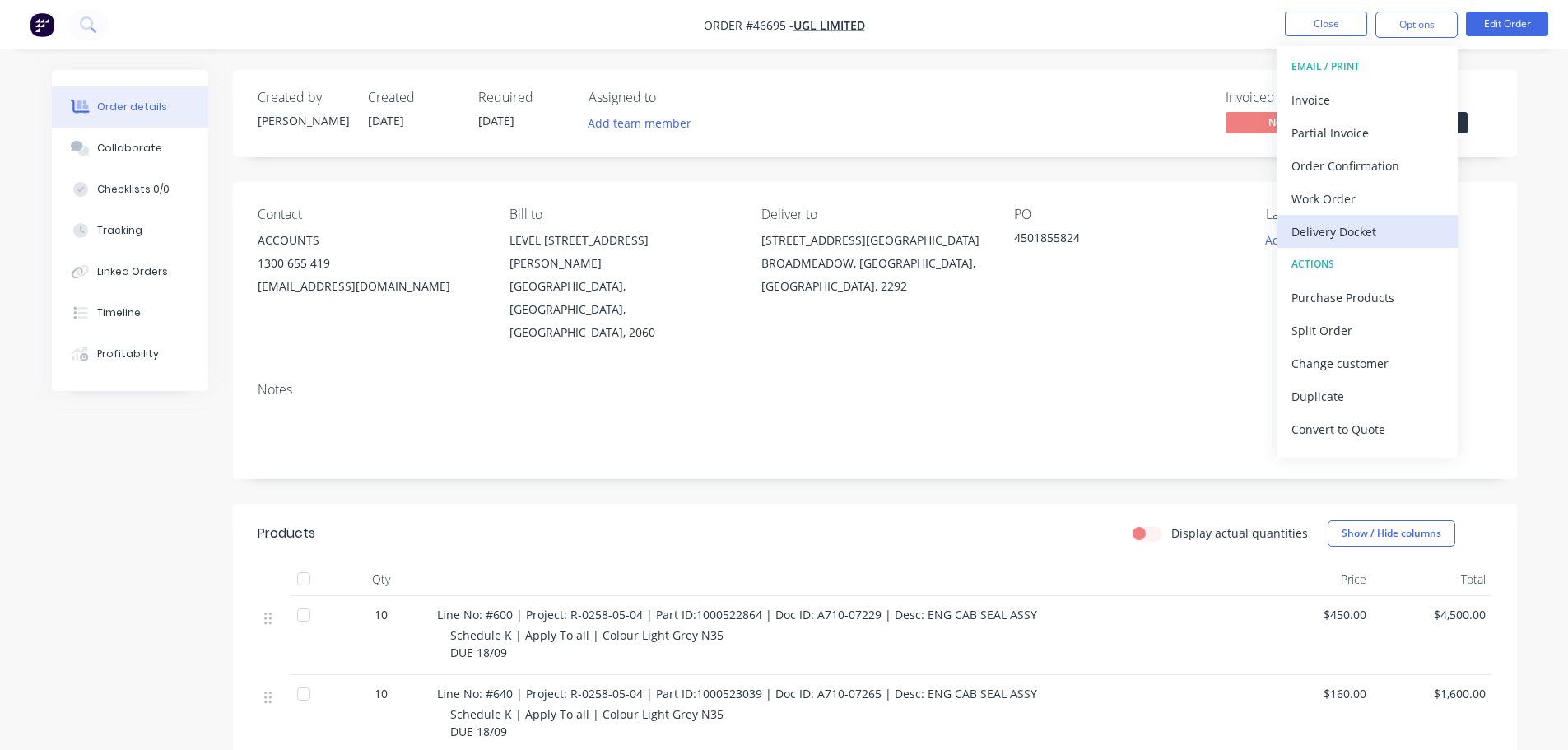
drag, startPoint x: 1343, startPoint y: 225, endPoint x: 1342, endPoint y: 215, distance: 10.0
click at [1343, 224] on div "Delivery Docket" at bounding box center [1367, 231] width 151 height 24
click at [1344, 202] on div "Custom" at bounding box center [1367, 198] width 151 height 24
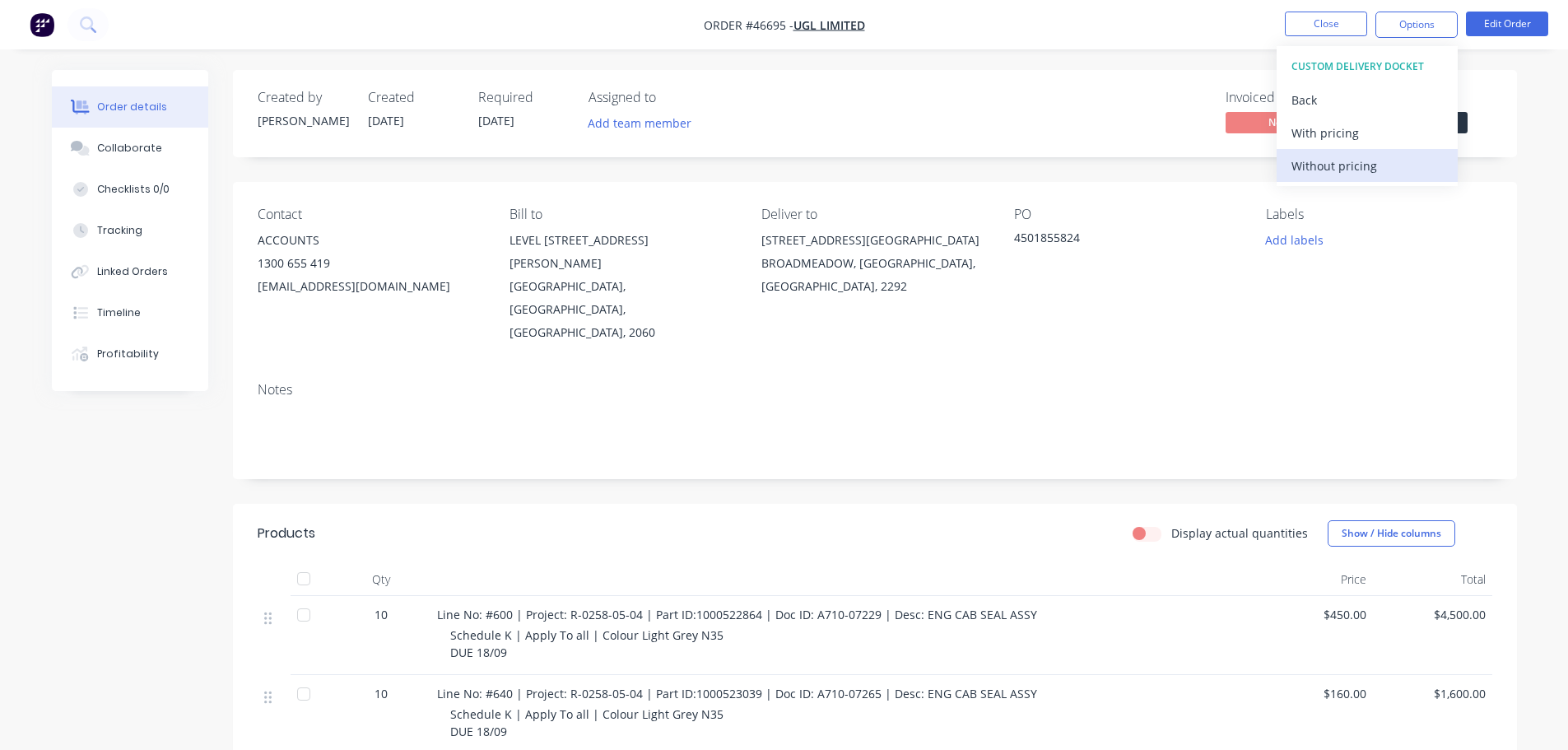
click at [1353, 162] on div "Without pricing" at bounding box center [1367, 165] width 151 height 24
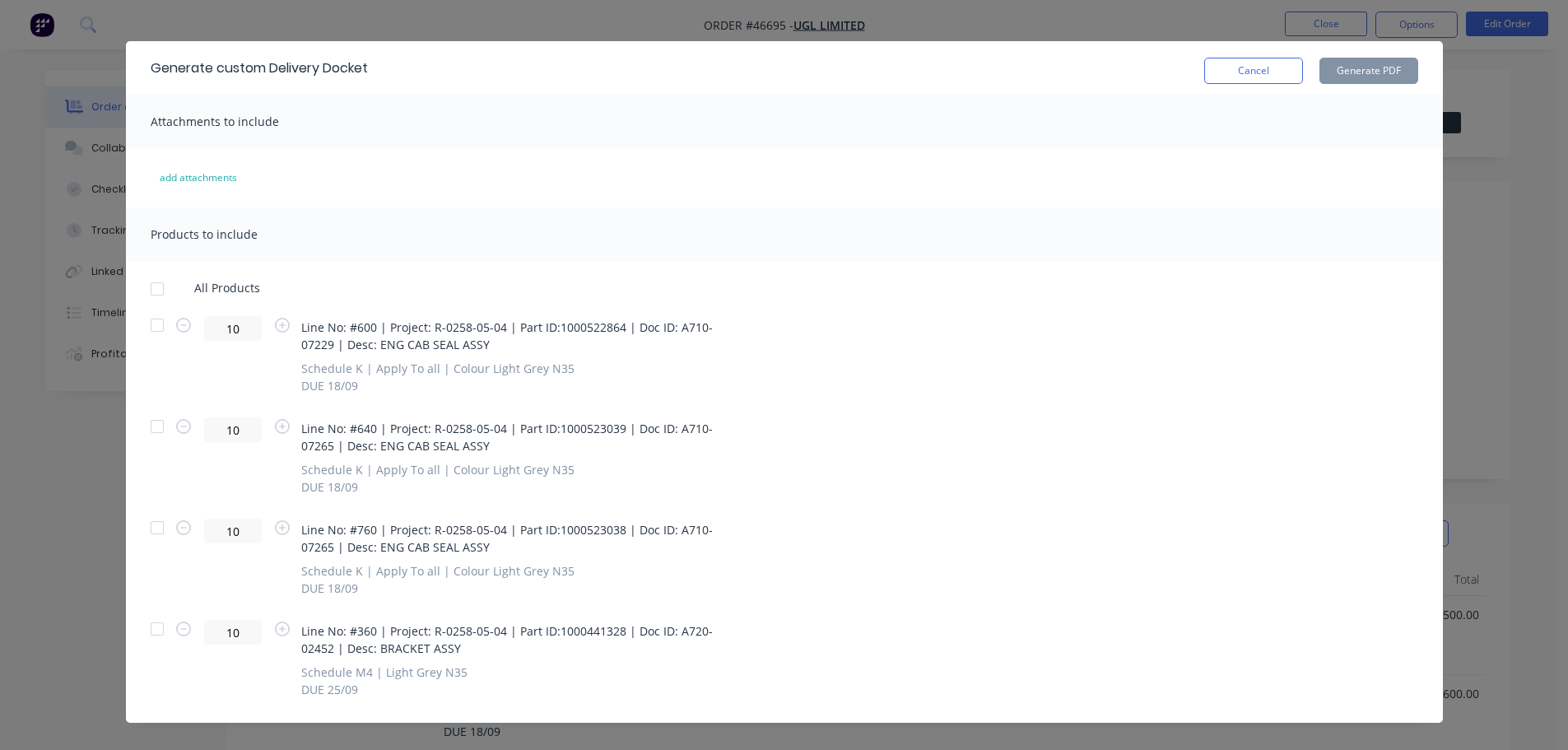
scroll to position [45, 0]
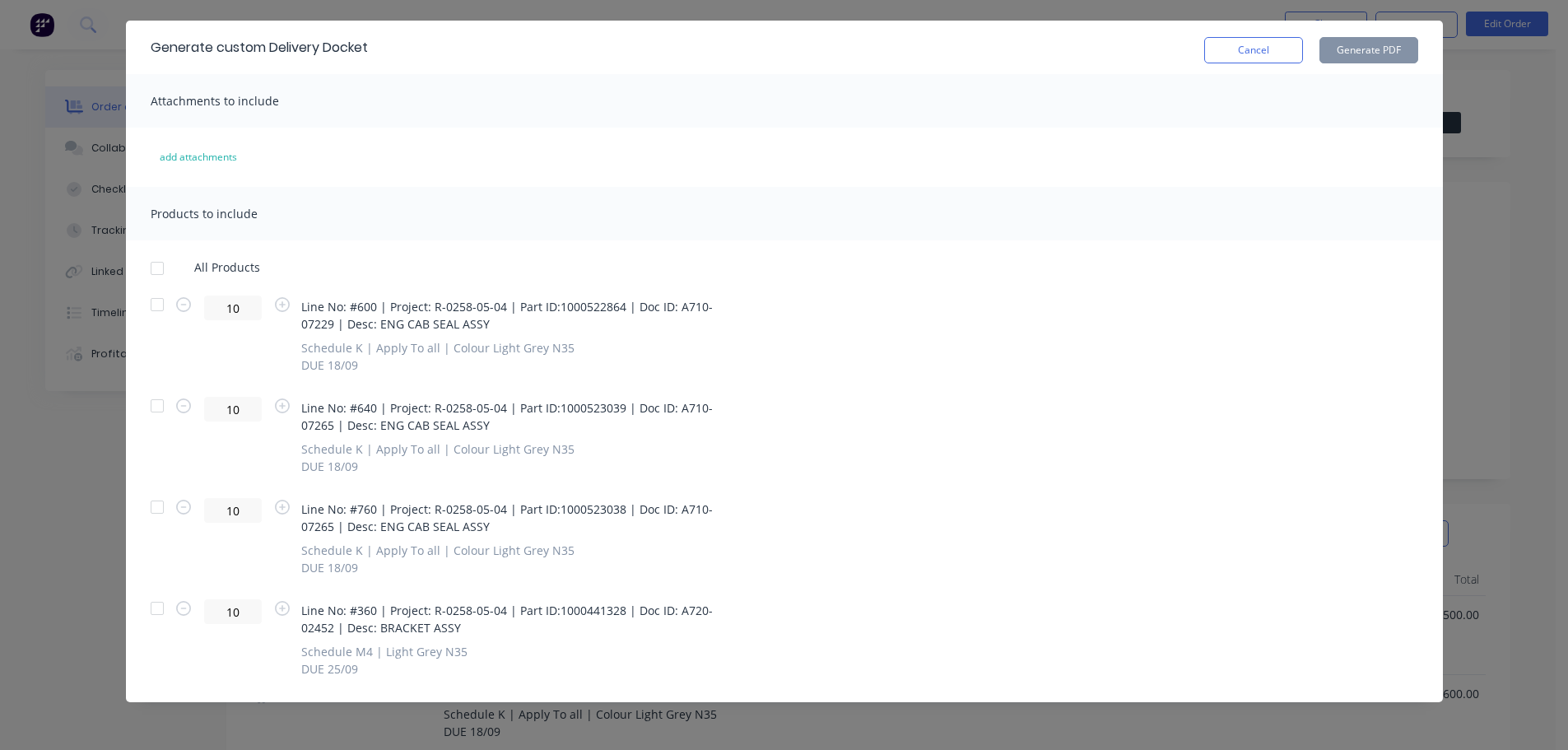
click at [153, 506] on div at bounding box center [157, 507] width 33 height 33
click at [1351, 58] on button "Generate PDF" at bounding box center [1369, 50] width 99 height 26
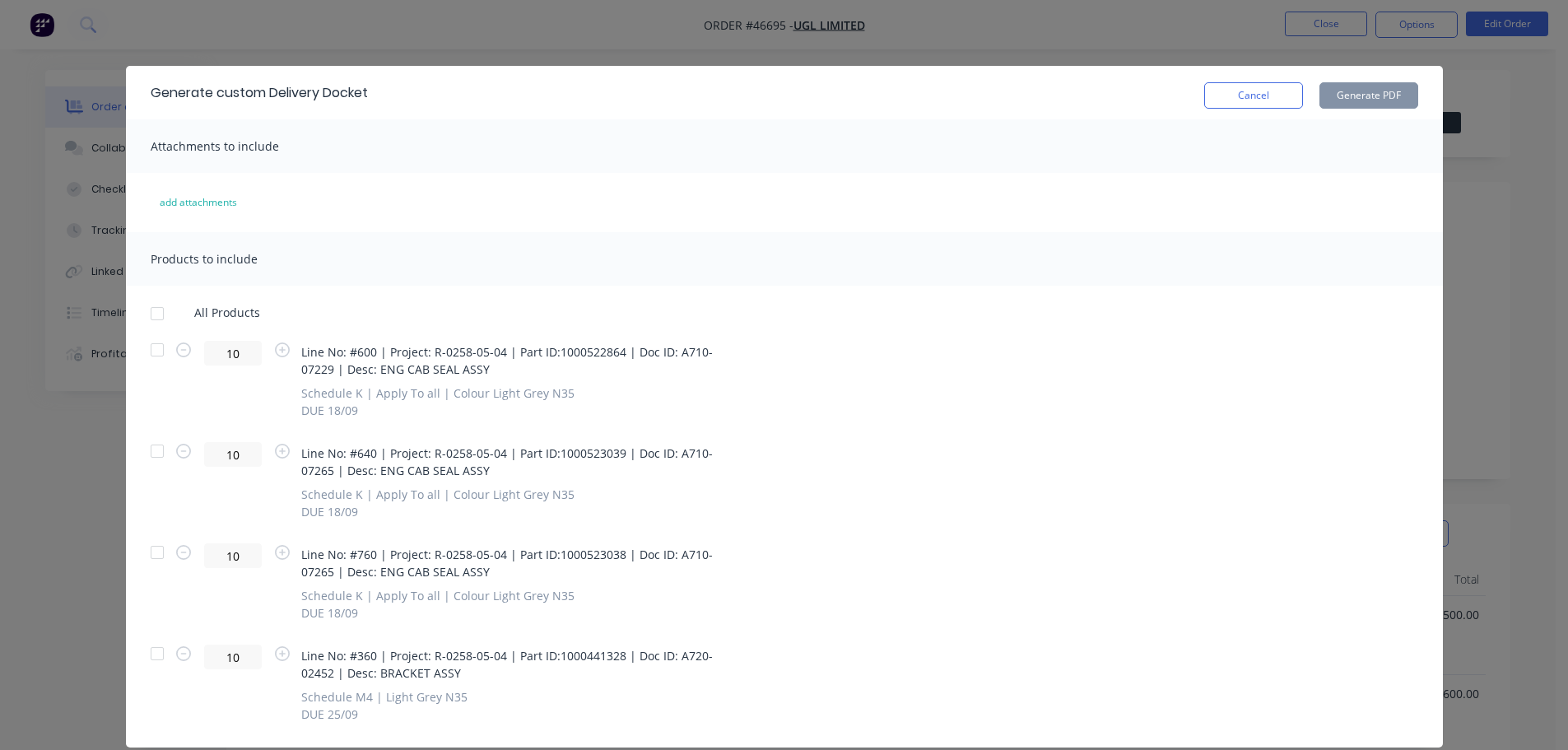
click at [1234, 95] on button "Cancel" at bounding box center [1254, 96] width 99 height 26
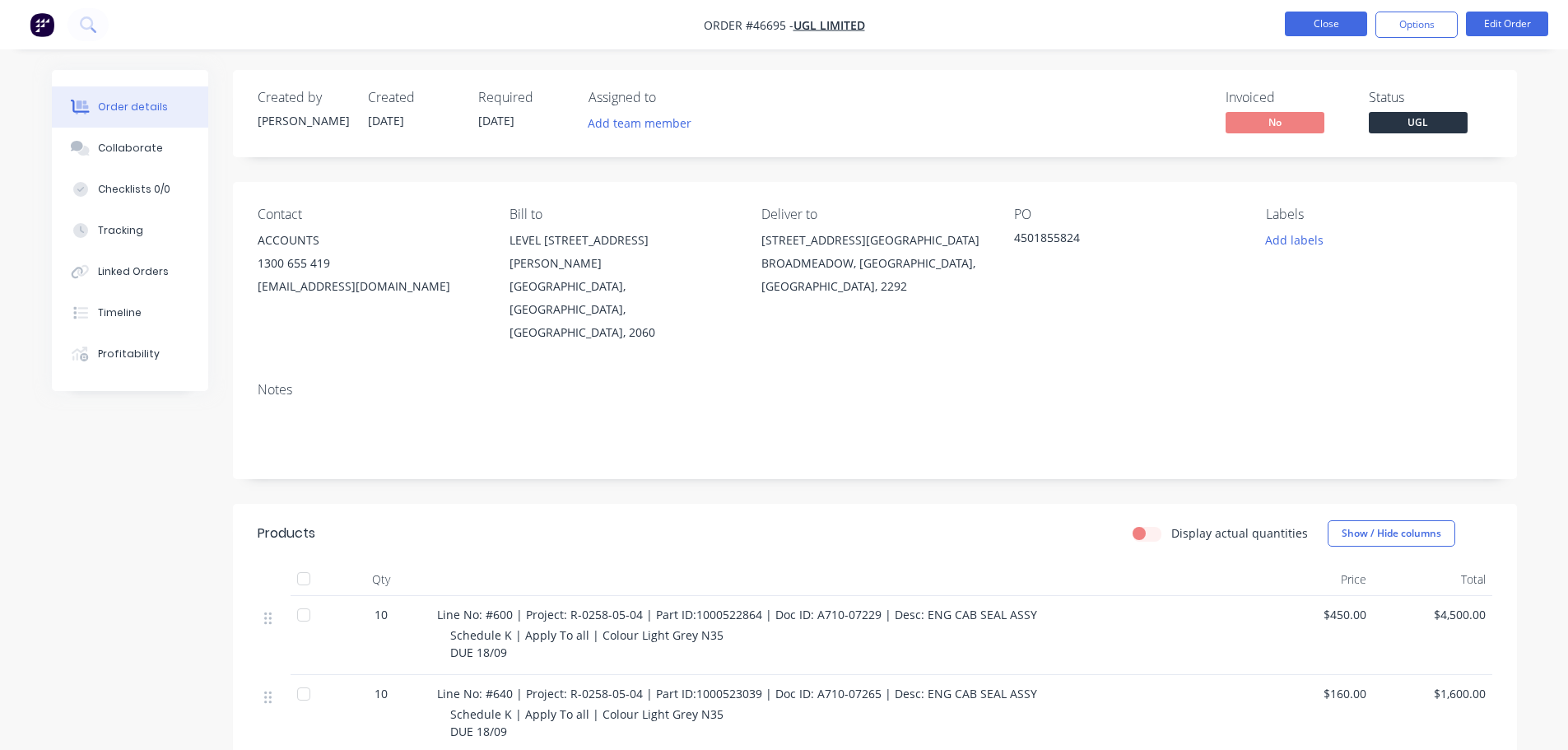
click at [1312, 15] on button "Close" at bounding box center [1326, 24] width 83 height 25
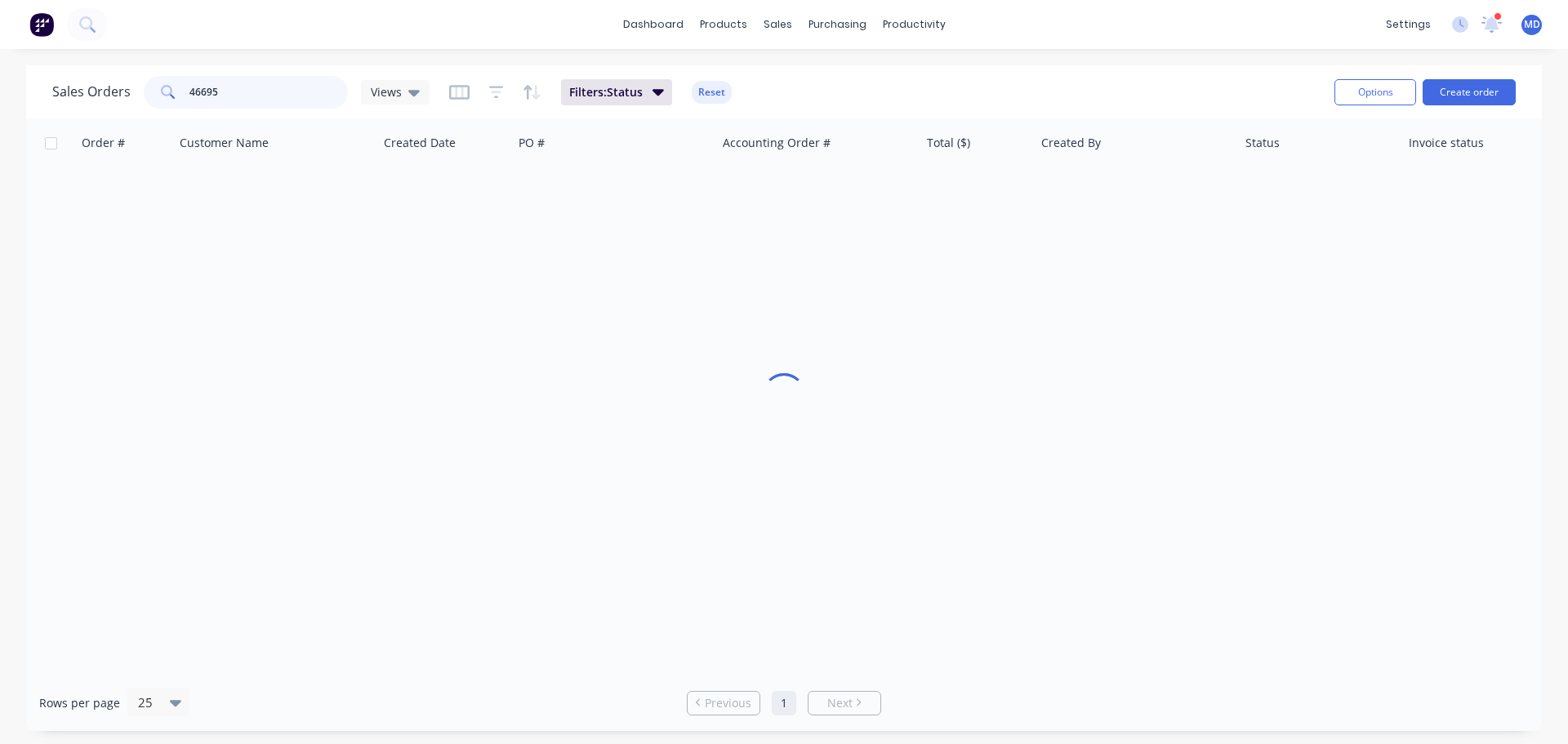
drag, startPoint x: 283, startPoint y: 89, endPoint x: 84, endPoint y: 71, distance: 199.8
click at [84, 72] on div "Sales Orders 46695 Views Filters: Status Reset" at bounding box center [687, 92] width 1269 height 40
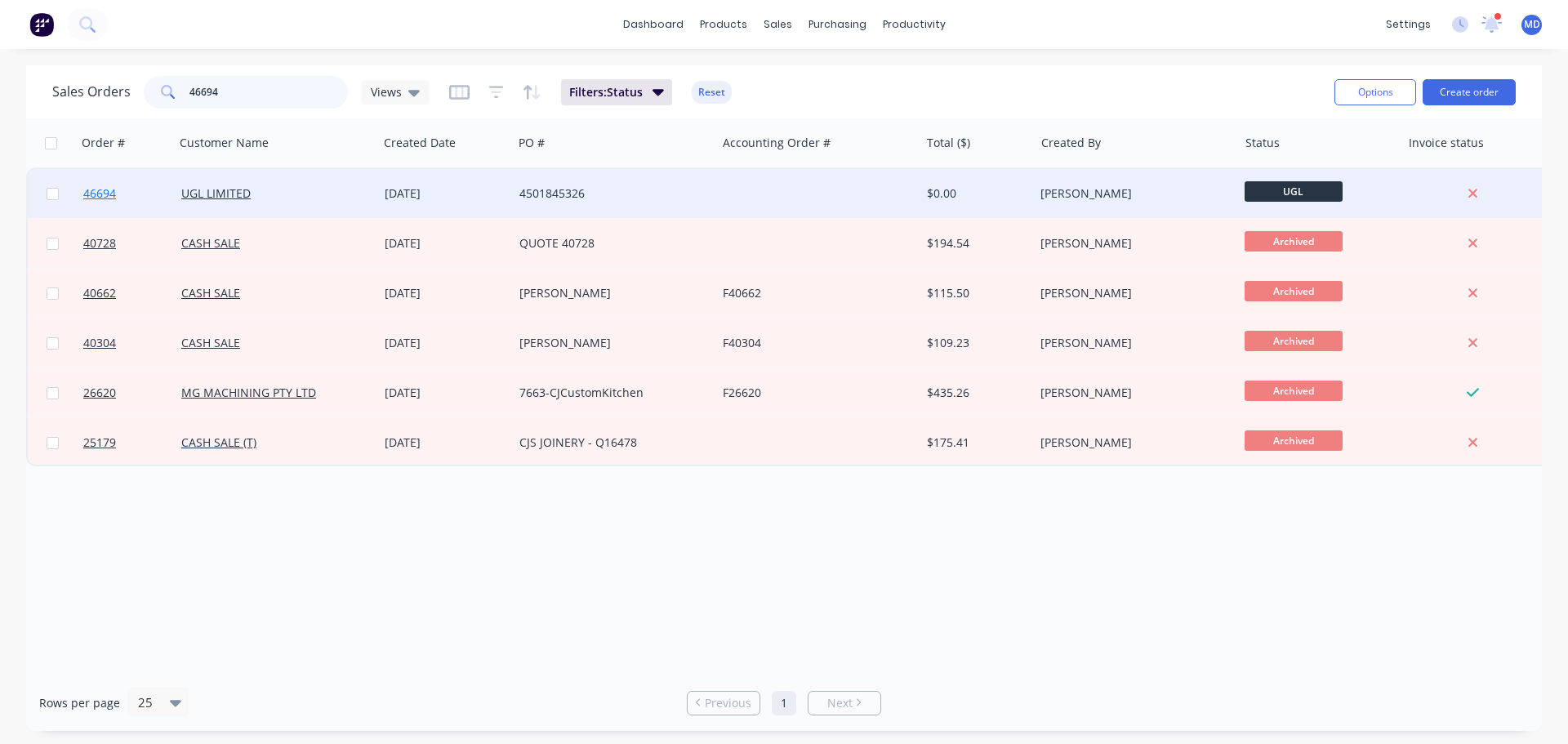
type input "46694"
click at [98, 184] on link "46694" at bounding box center [133, 193] width 98 height 49
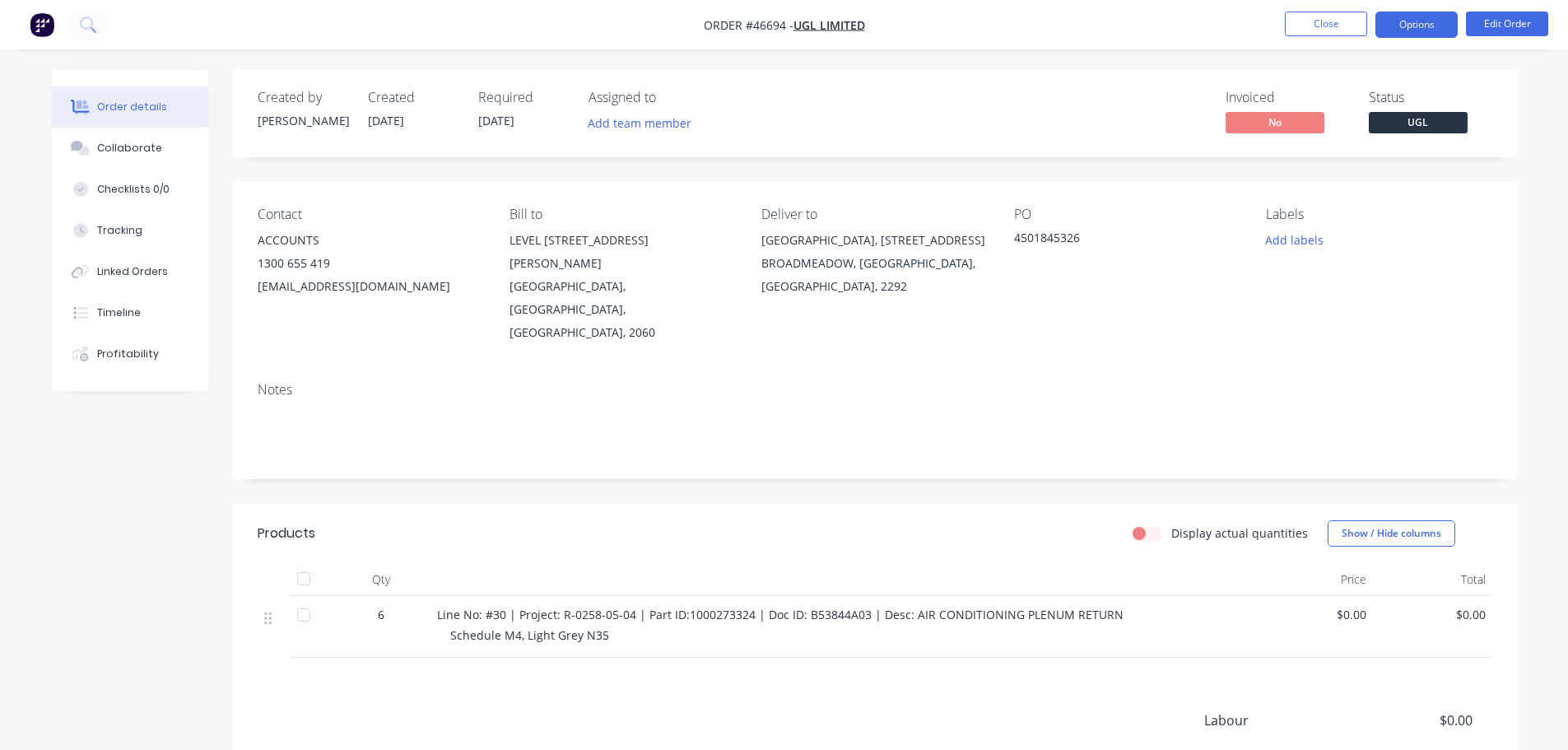
click at [1435, 19] on button "Options" at bounding box center [1417, 25] width 83 height 26
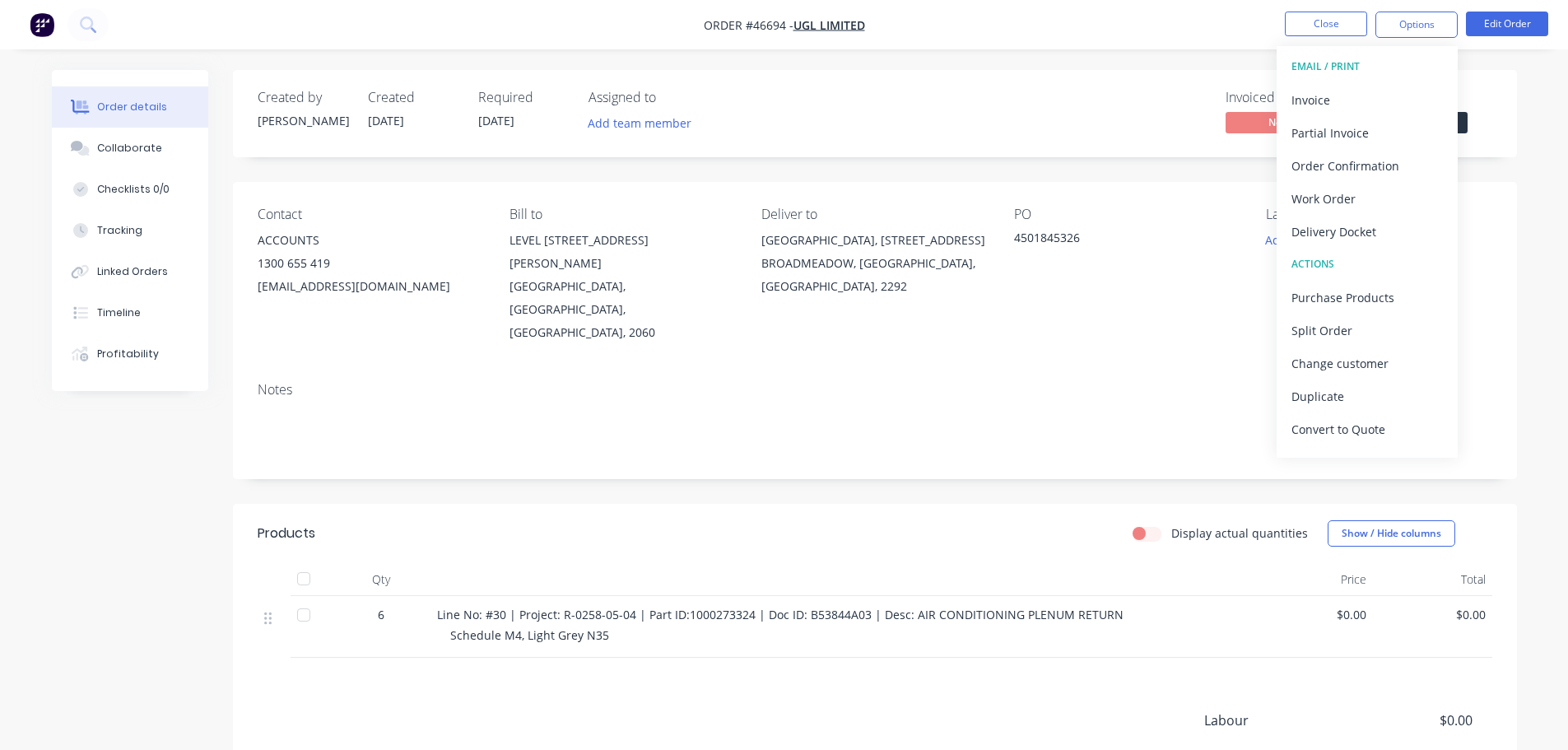
click at [1318, 232] on div "Delivery Docket" at bounding box center [1367, 231] width 151 height 24
click at [1330, 166] on div "Without pricing" at bounding box center [1367, 165] width 151 height 24
click at [1530, 119] on div "Order details Collaborate Checklists 0/0 Tracking Linked Orders Timeline Profit…" at bounding box center [784, 492] width 1498 height 845
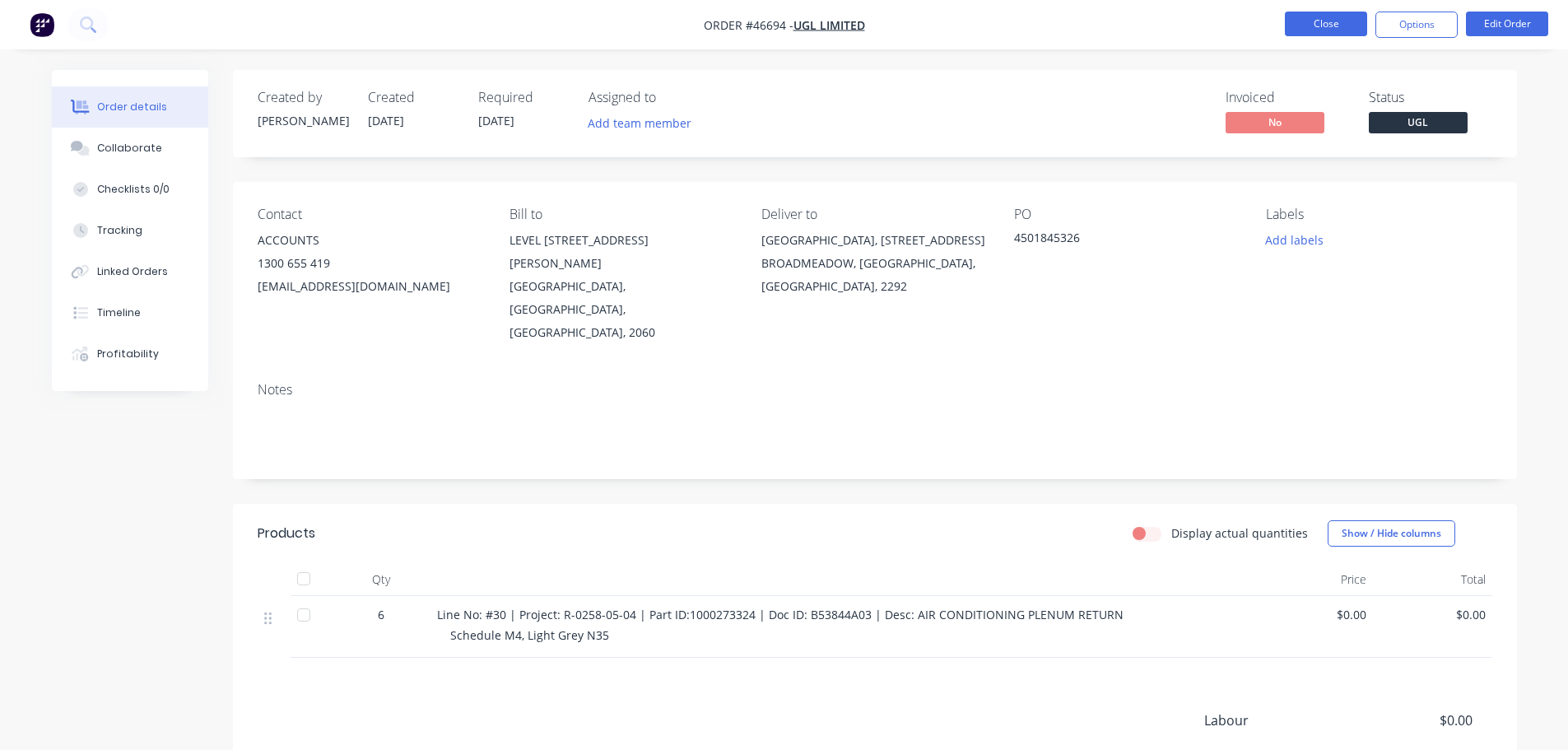
click at [1323, 14] on button "Close" at bounding box center [1326, 24] width 83 height 25
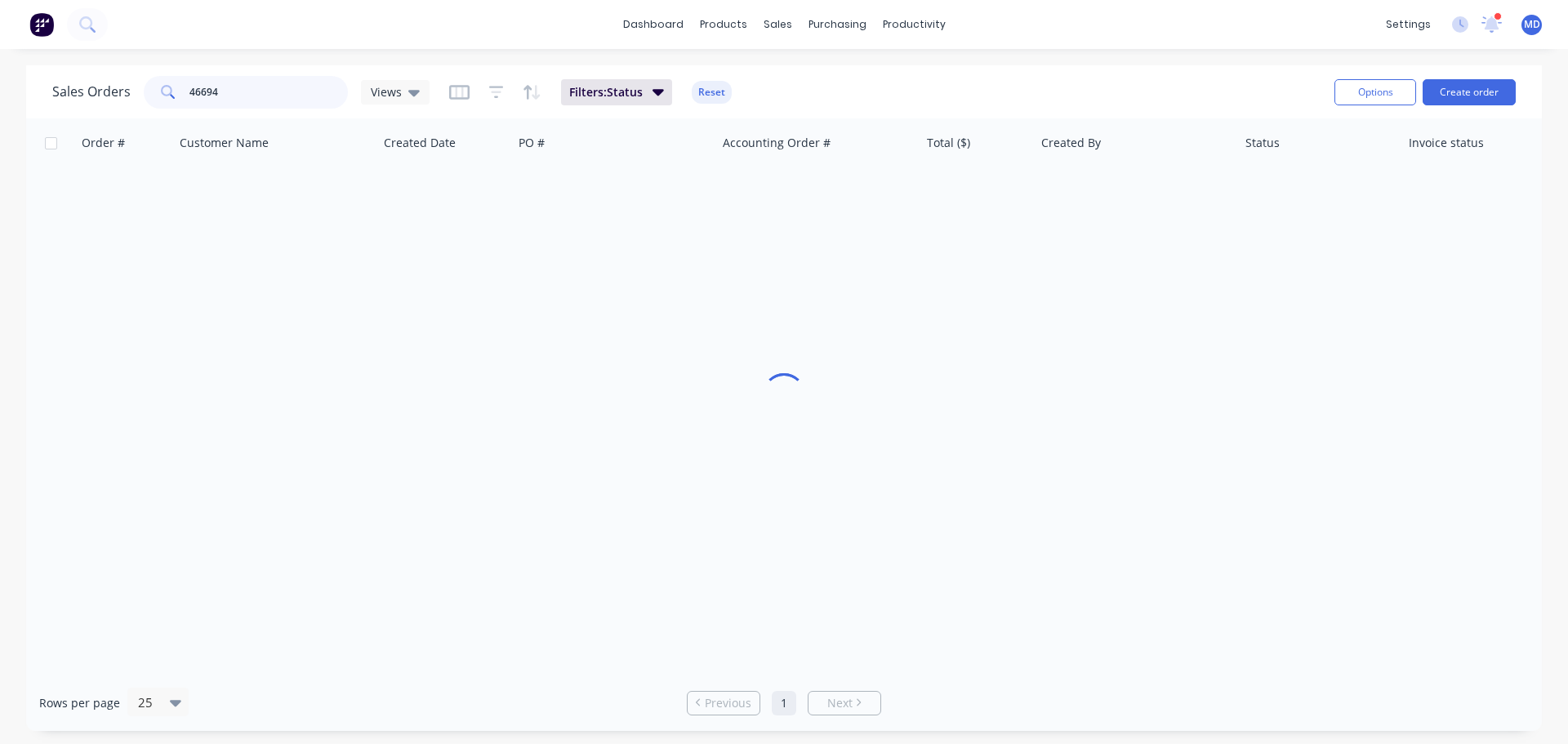
drag, startPoint x: 230, startPoint y: 92, endPoint x: 74, endPoint y: 75, distance: 156.9
click at [79, 84] on div "Sales Orders 46694 Views" at bounding box center [241, 93] width 378 height 33
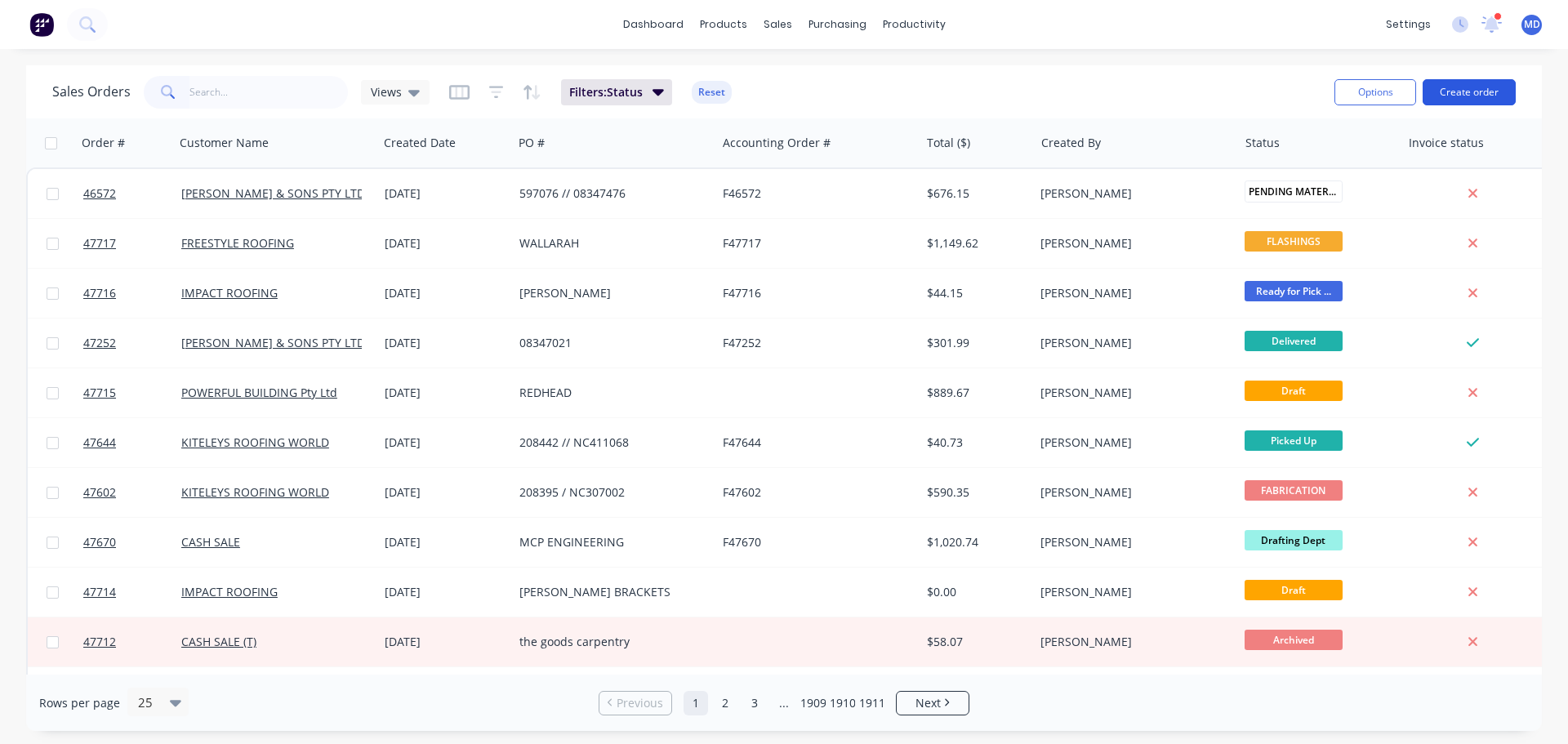
click at [1459, 98] on button "Create order" at bounding box center [1470, 93] width 93 height 26
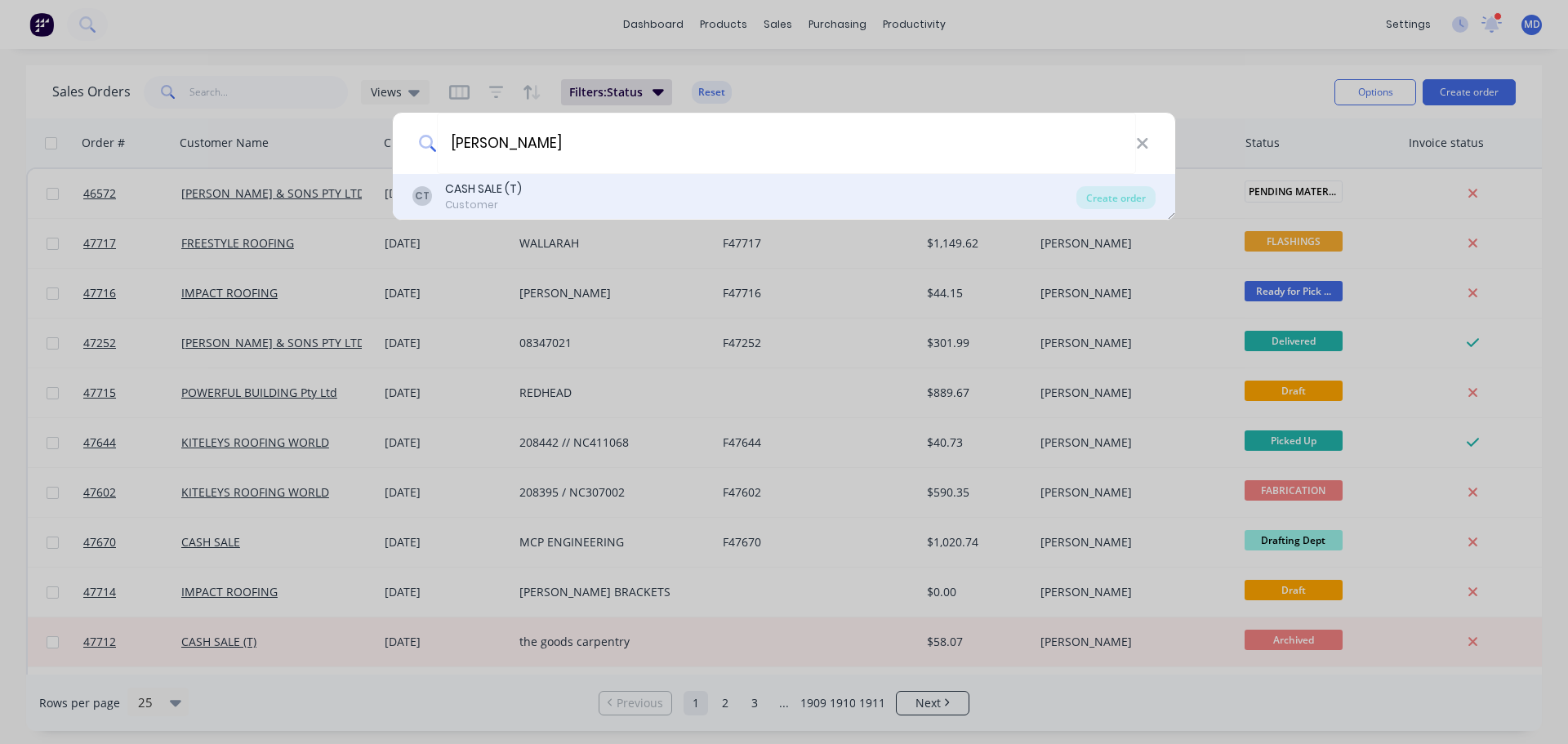
type input "doss"
click at [498, 207] on div "Customer" at bounding box center [483, 205] width 77 height 15
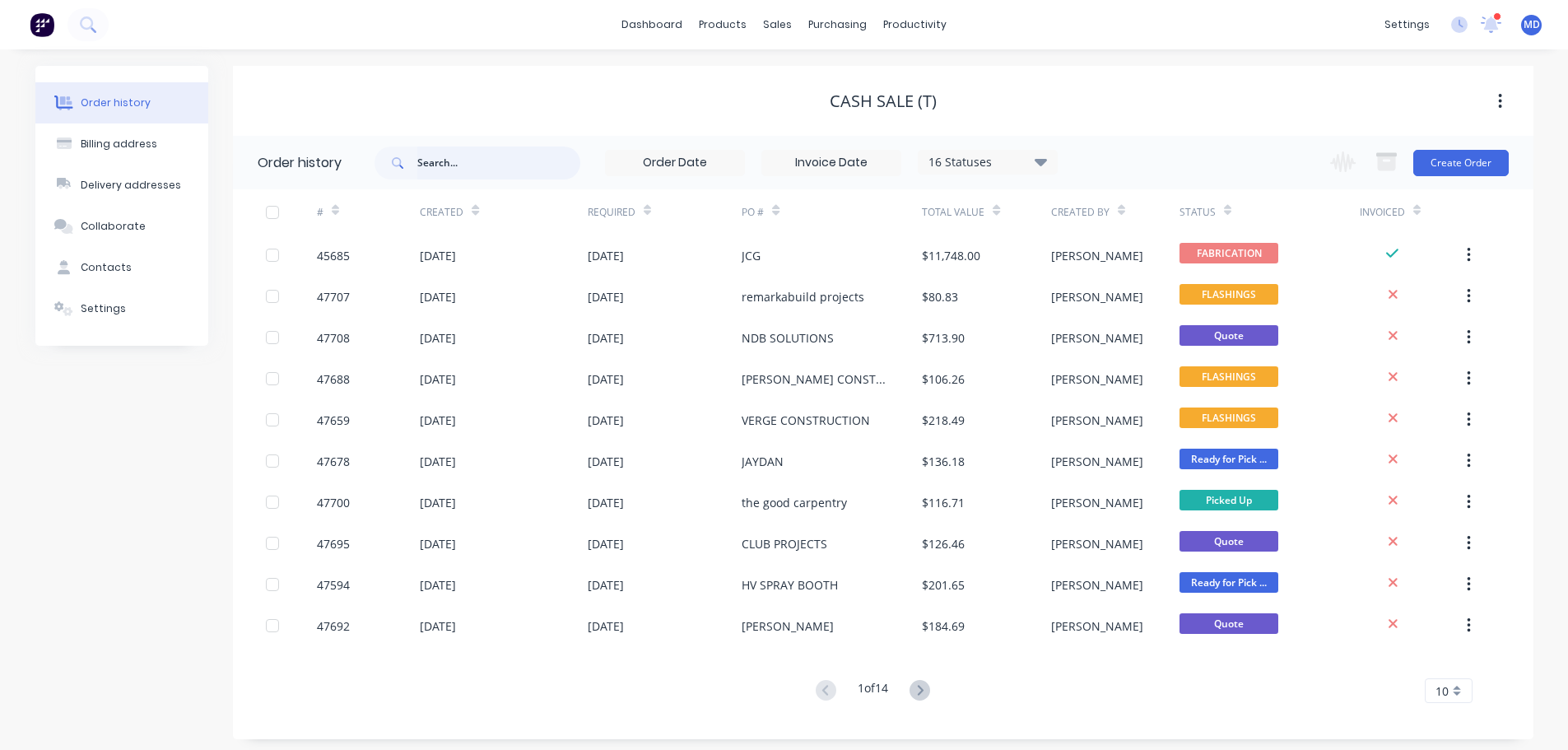
click at [444, 167] on input "text" at bounding box center [498, 163] width 163 height 33
type input "47669"
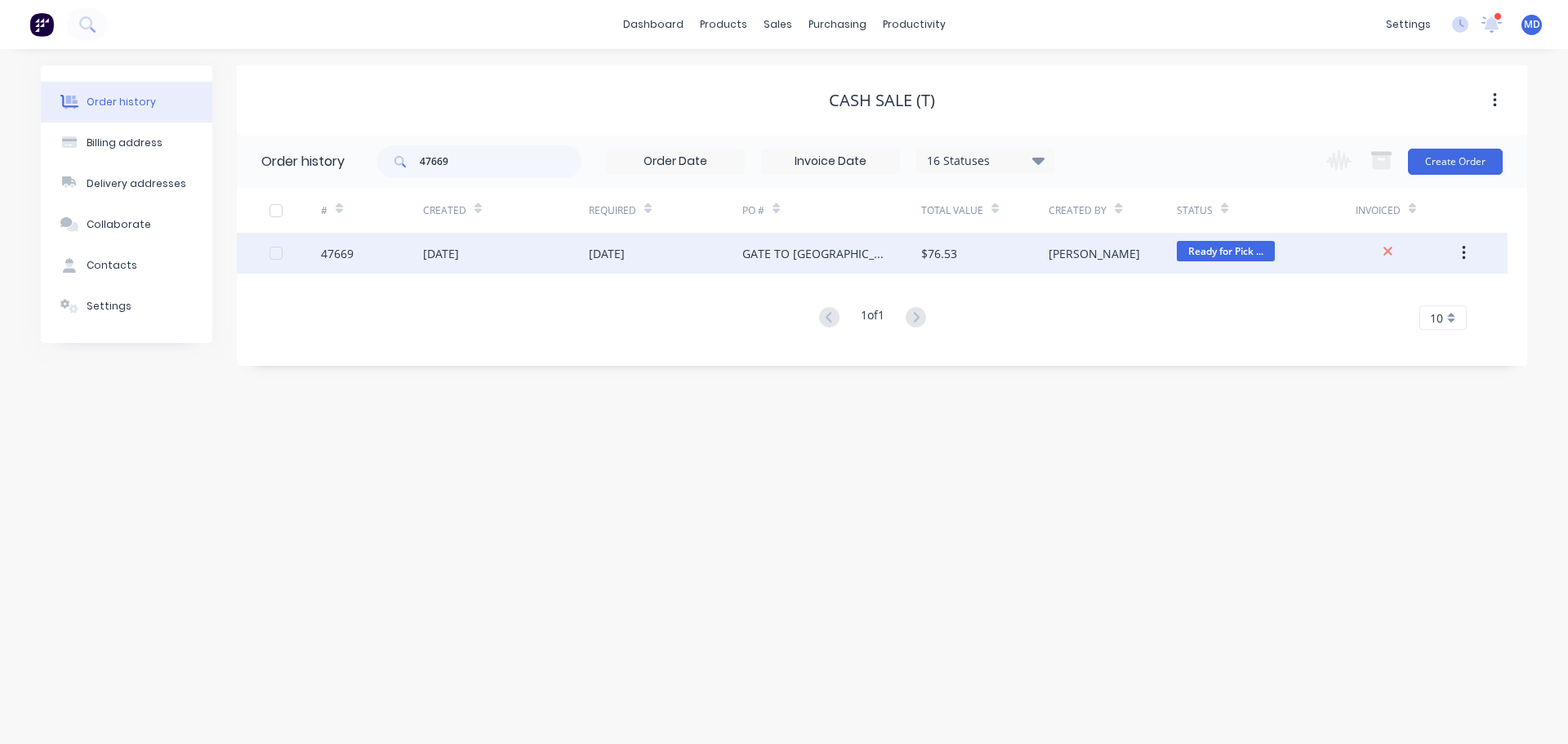
click at [353, 258] on div "47669" at bounding box center [338, 253] width 33 height 17
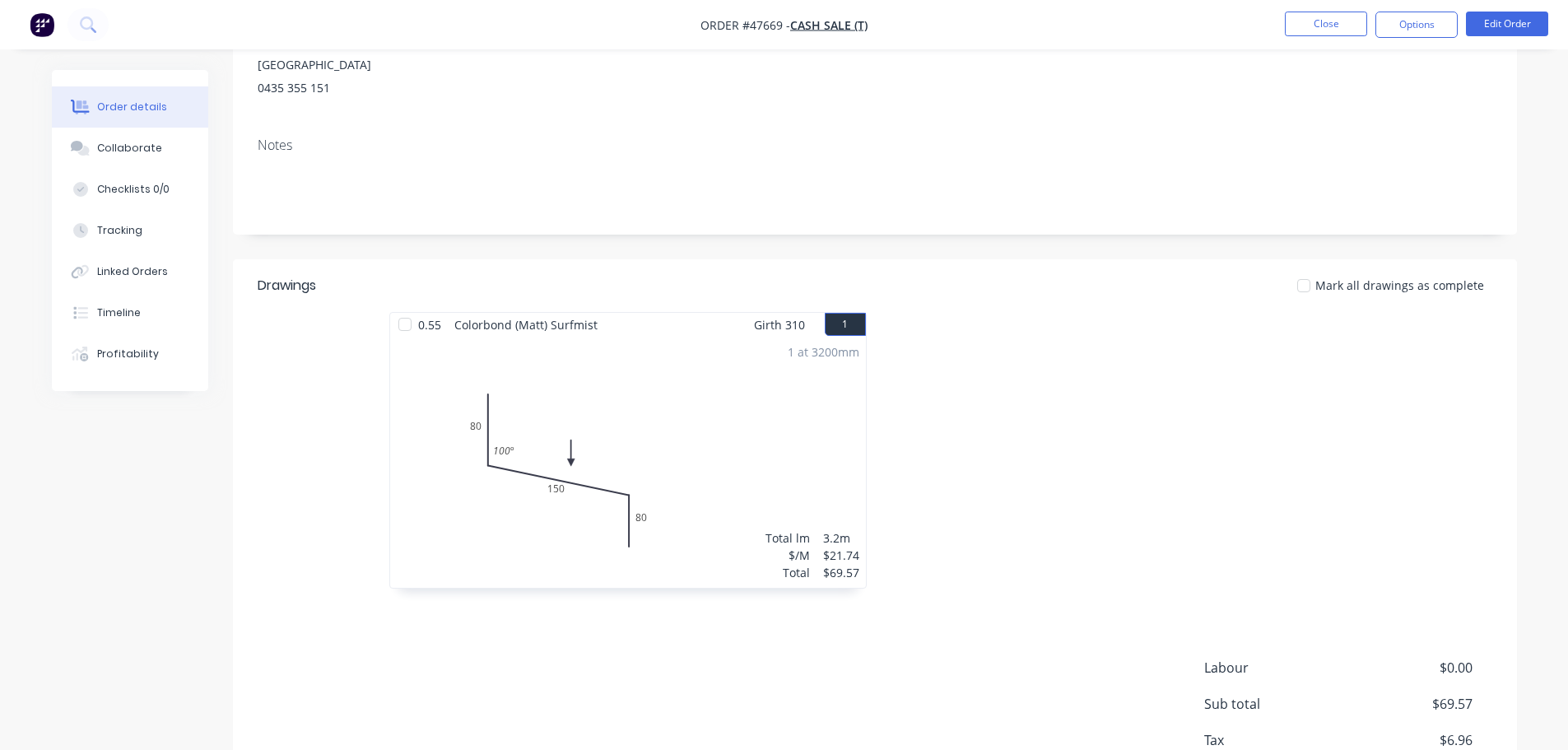
scroll to position [247, 0]
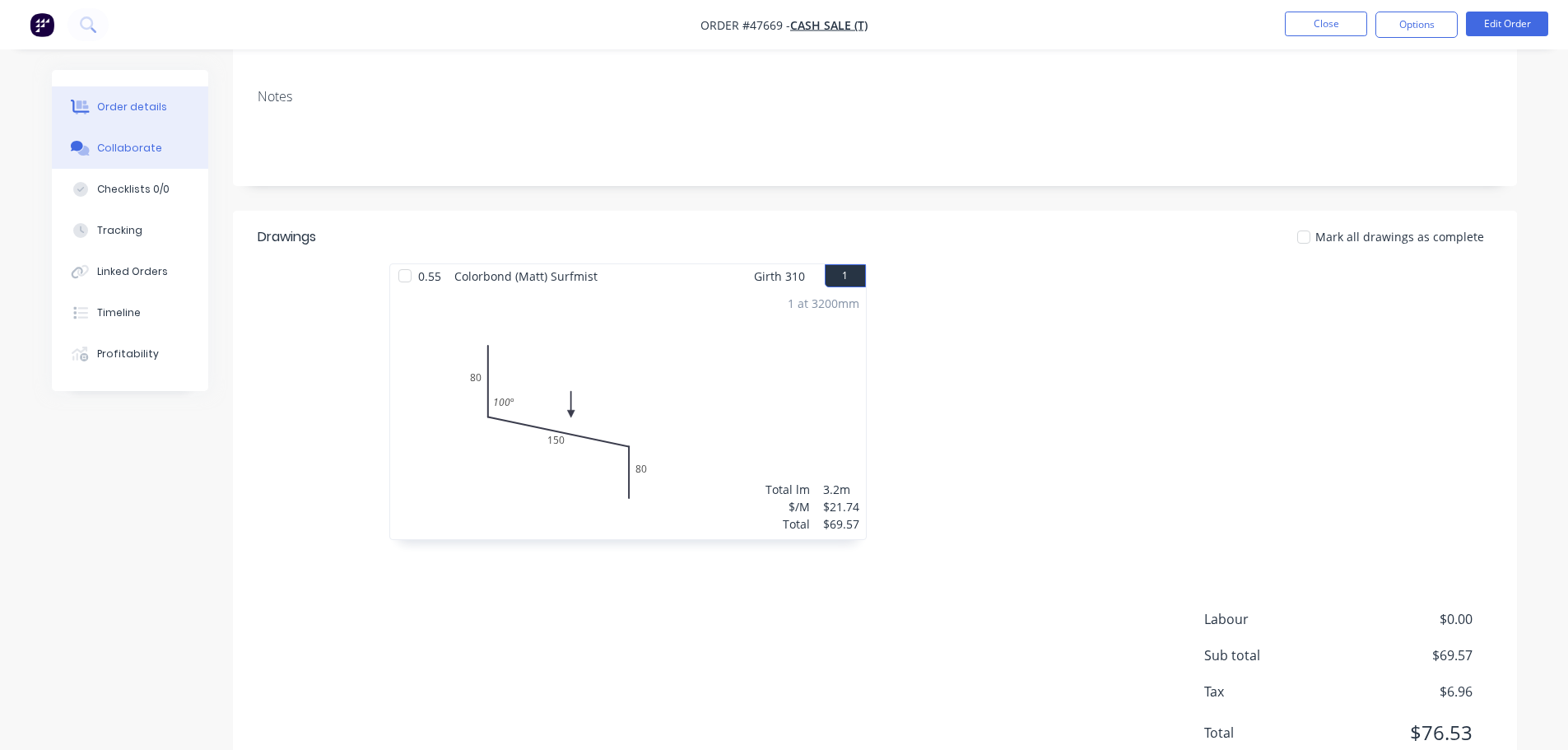
click at [132, 155] on button "Collaborate" at bounding box center [130, 149] width 156 height 41
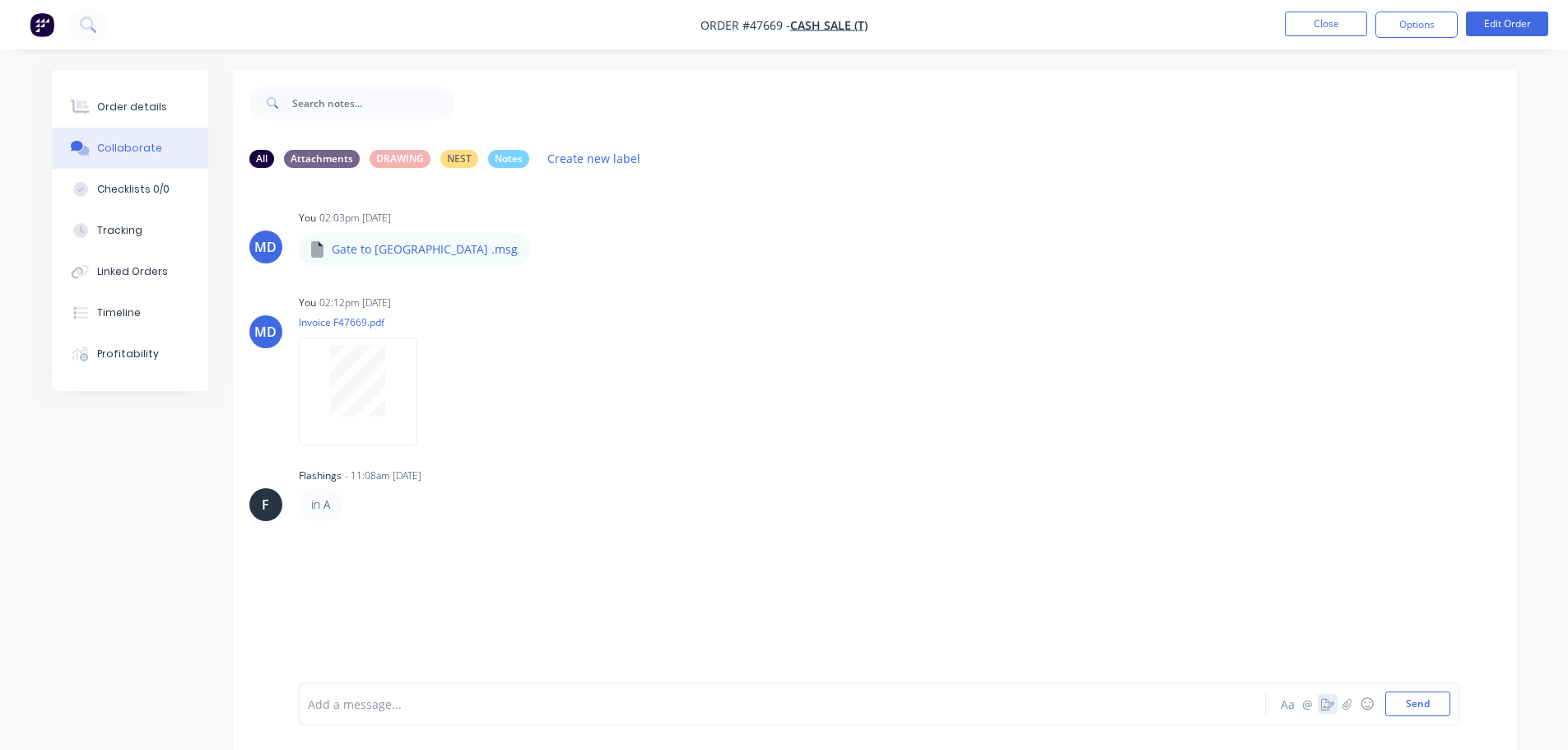
click at [1330, 702] on icon "button" at bounding box center [1328, 704] width 13 height 12
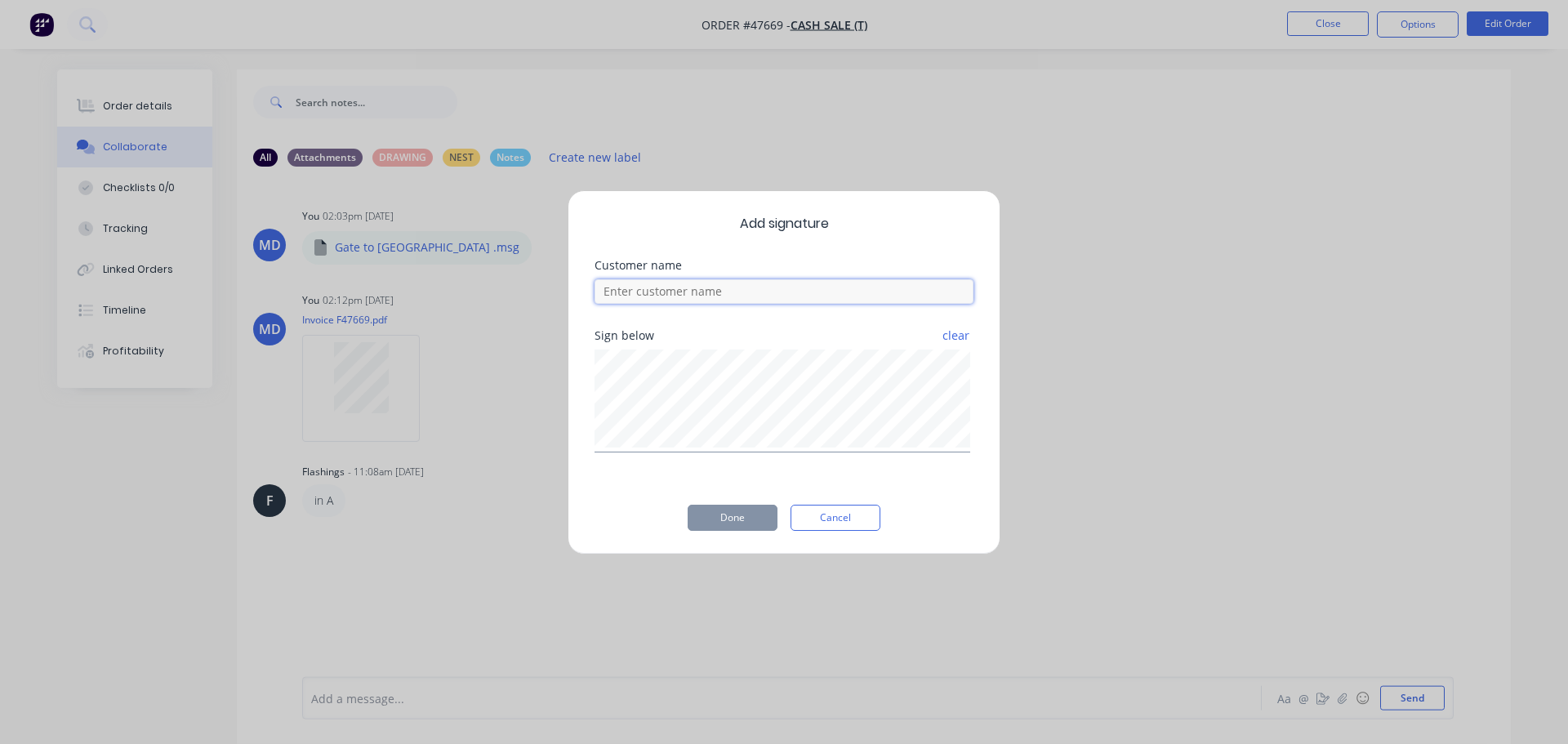
click at [718, 298] on input at bounding box center [784, 292] width 379 height 25
type input "JONATHON COLLECTED"
click at [728, 540] on div "Add signature Customer name JONATHON COLLECTED Sign below clear Done Cancel" at bounding box center [784, 372] width 433 height 365
click at [729, 529] on button "Done" at bounding box center [732, 518] width 90 height 26
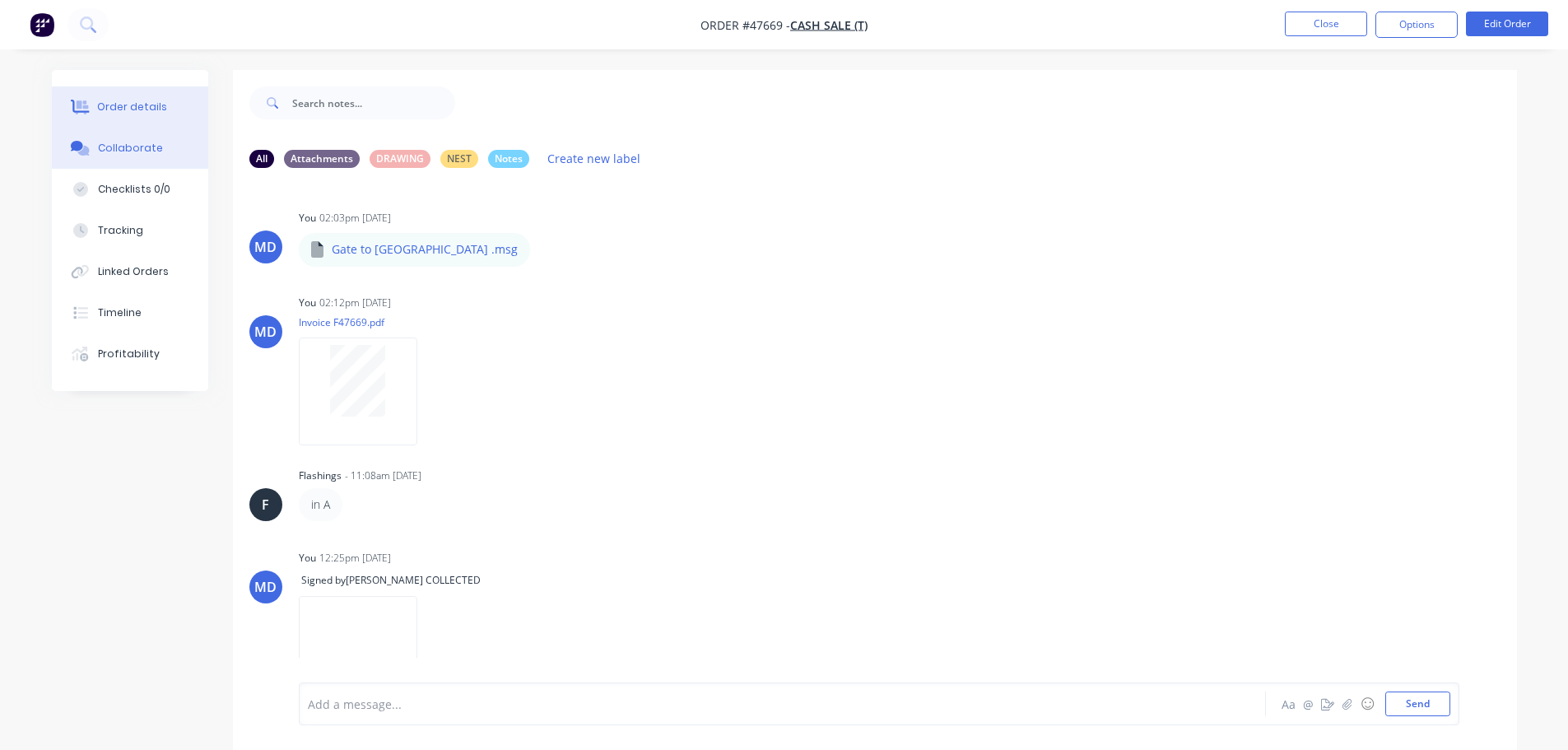
click at [140, 112] on div "Order details" at bounding box center [132, 107] width 70 height 15
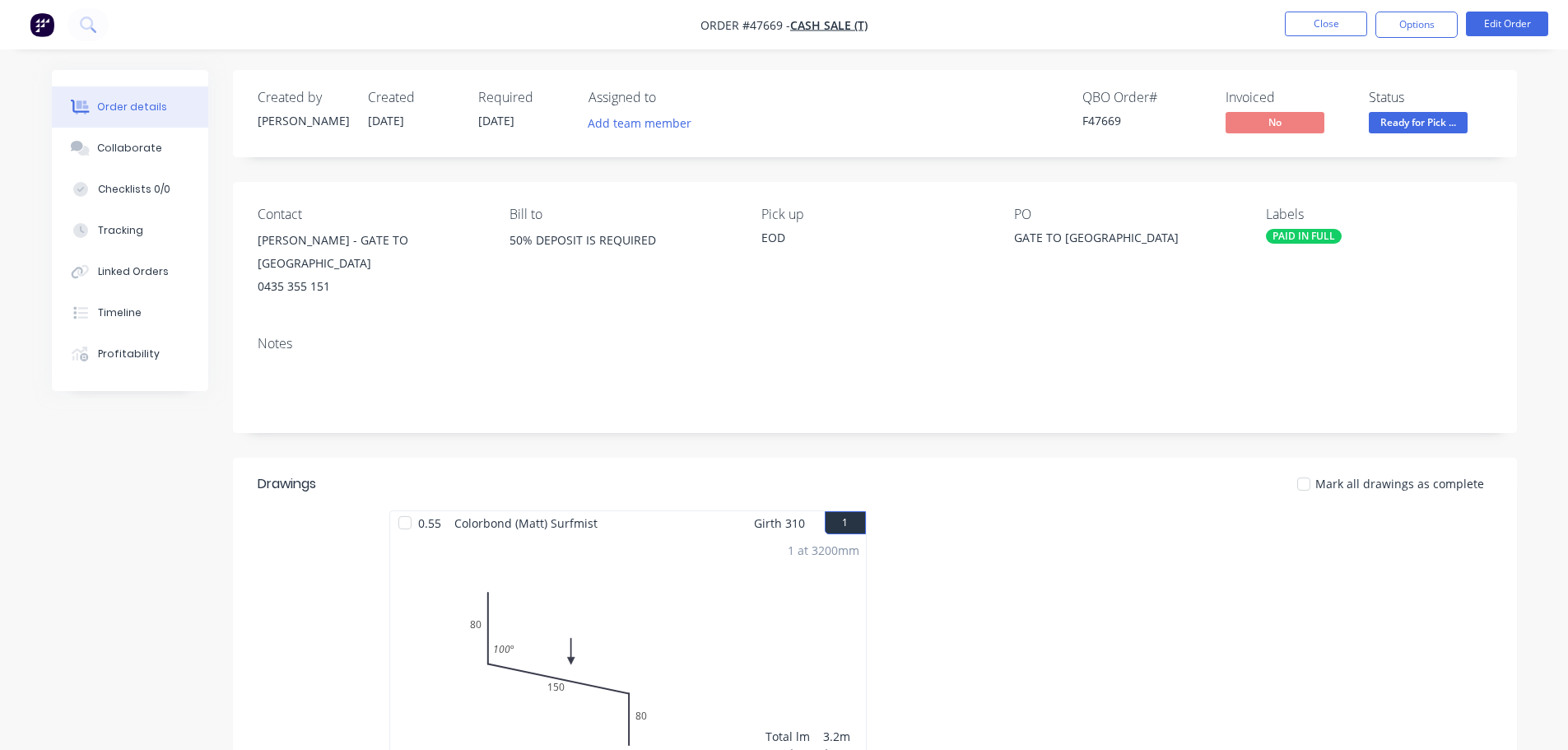
click at [1436, 110] on div "Status Ready for Pick ..." at bounding box center [1431, 114] width 124 height 48
click at [1432, 123] on span "Ready for Pick ..." at bounding box center [1419, 122] width 99 height 21
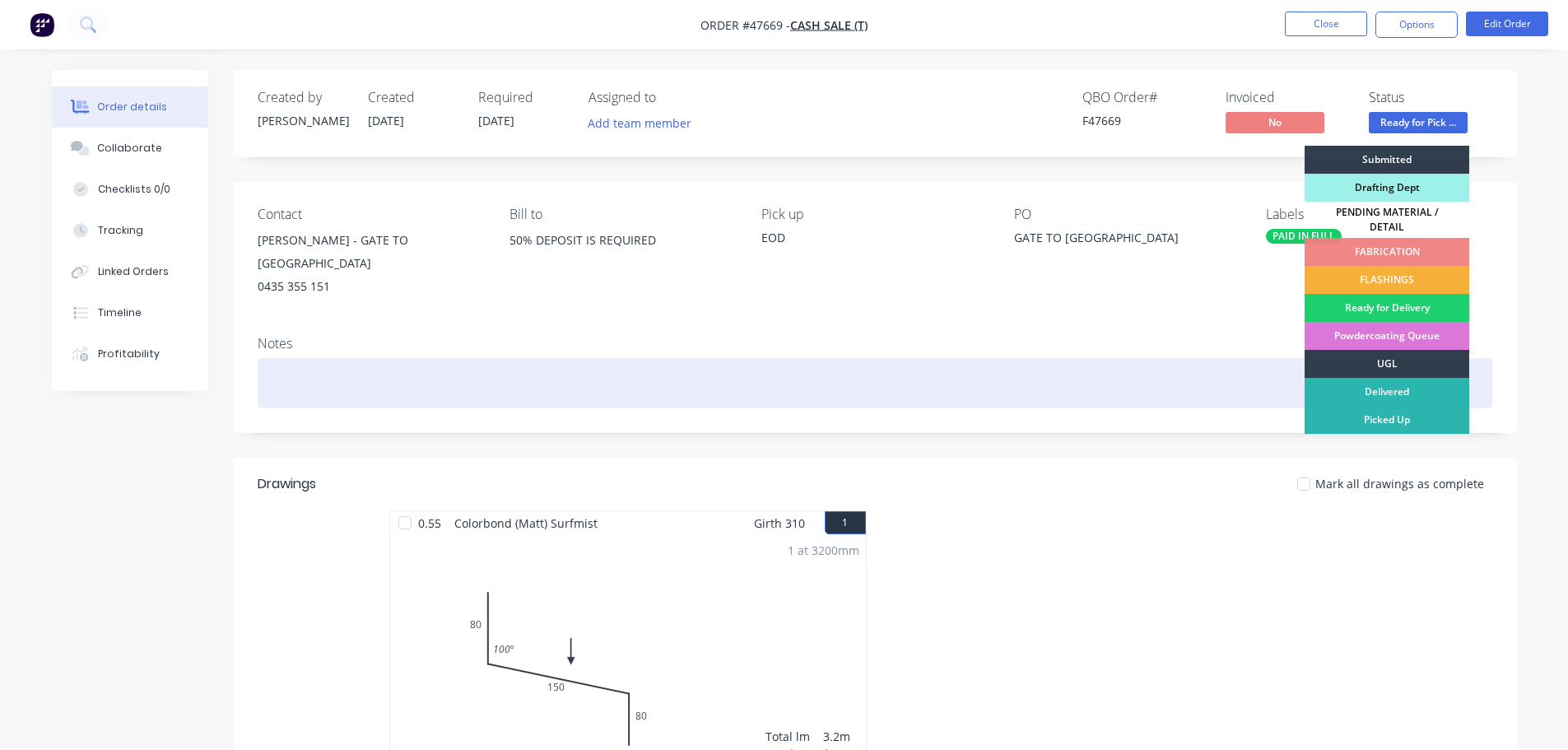
drag, startPoint x: 1412, startPoint y: 413, endPoint x: 1424, endPoint y: 396, distance: 20.8
click at [1412, 413] on div "Picked Up" at bounding box center [1386, 420] width 164 height 28
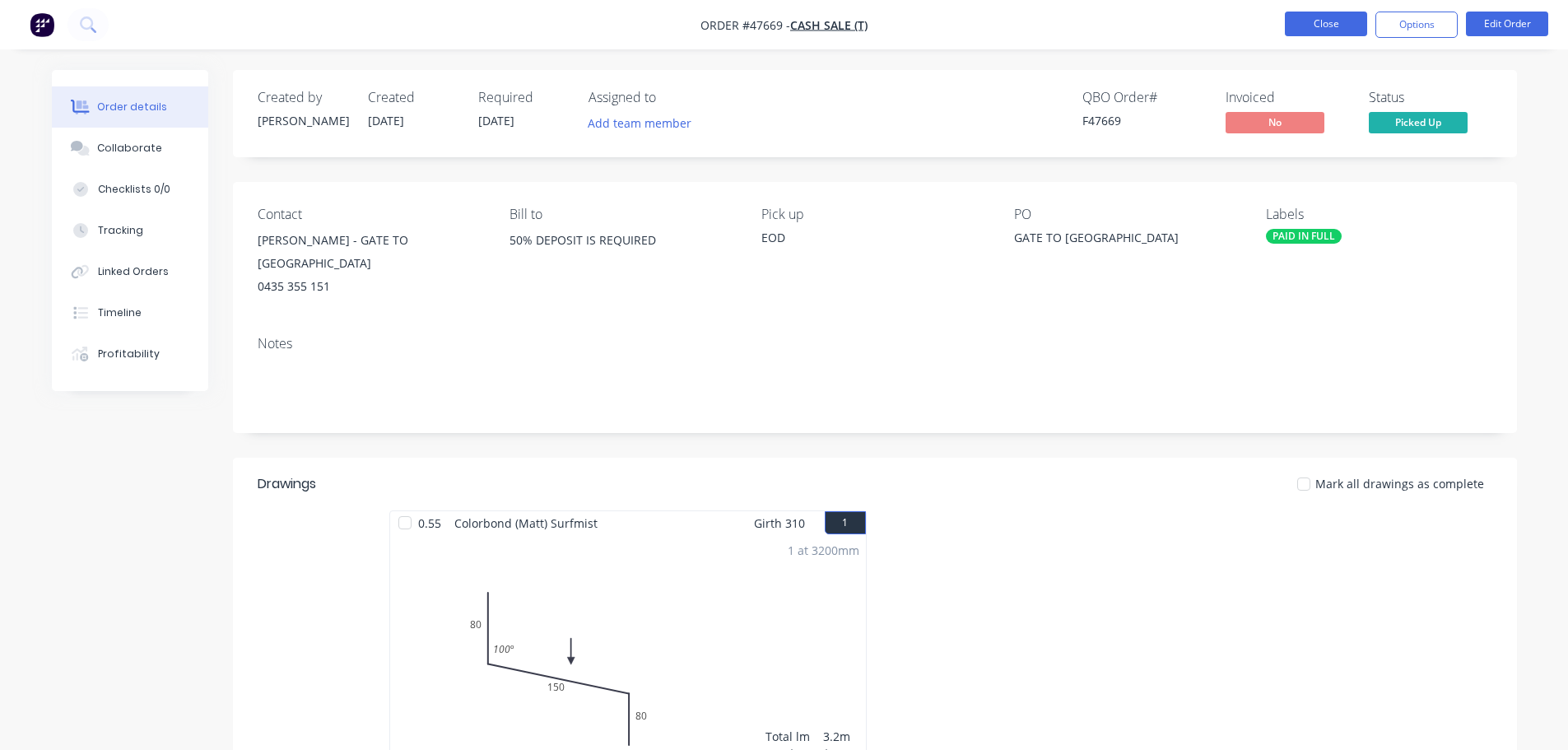
click at [1306, 15] on button "Close" at bounding box center [1326, 24] width 83 height 25
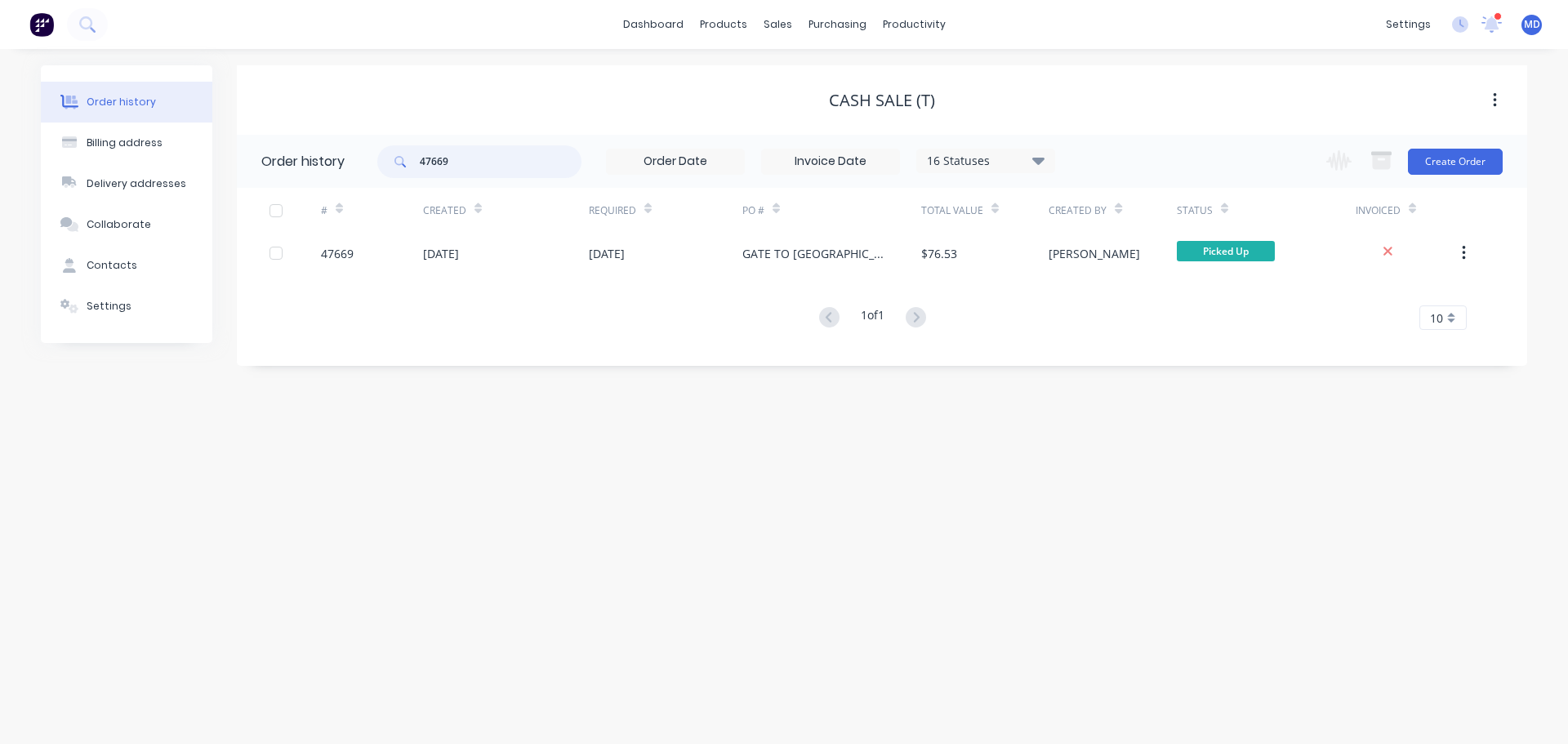
drag, startPoint x: 473, startPoint y: 169, endPoint x: 161, endPoint y: 95, distance: 320.7
click at [161, 95] on div "Order history Billing address Delivery addresses Collaborate Contacts Settings …" at bounding box center [784, 215] width 1486 height 301
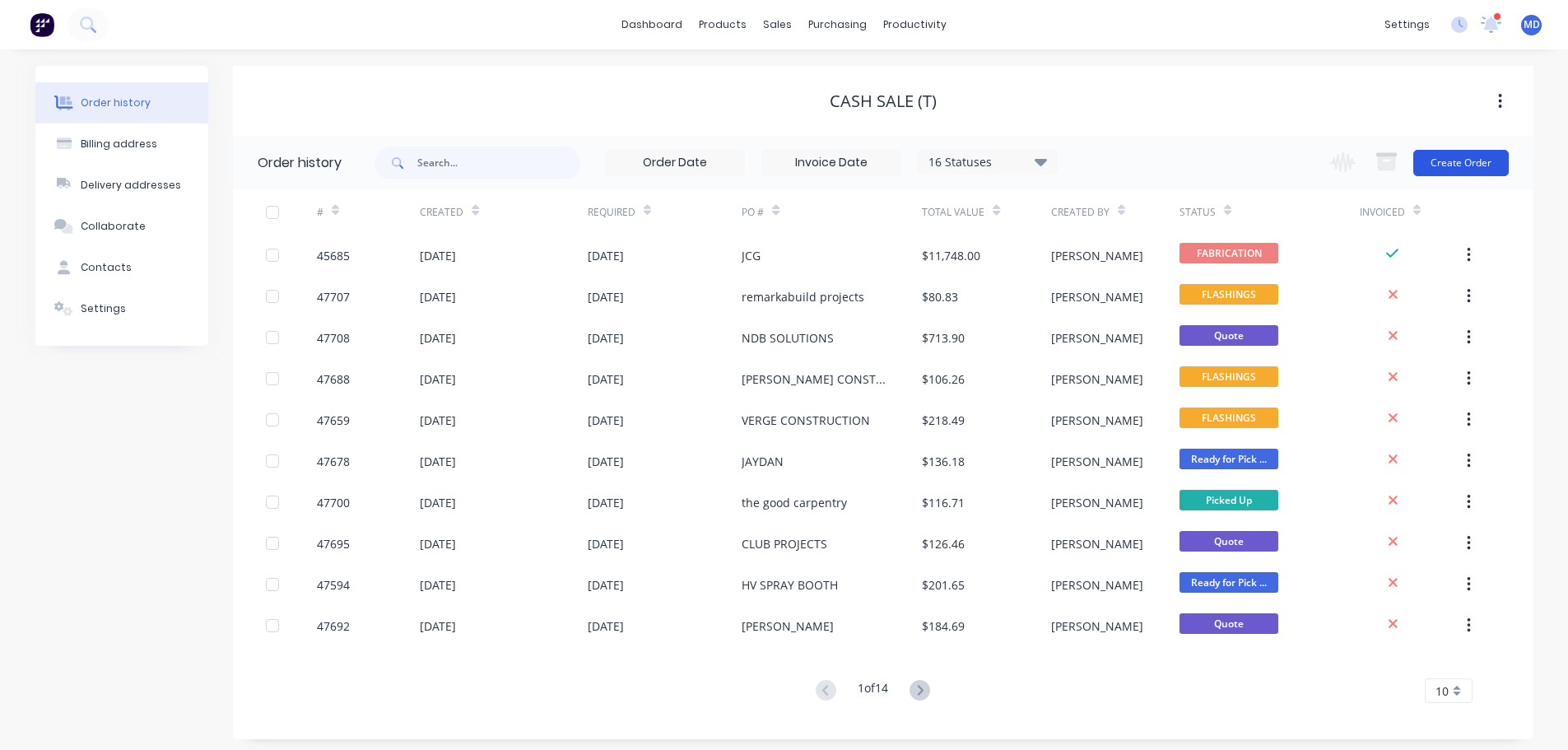
click at [1471, 167] on button "Create Order" at bounding box center [1461, 163] width 96 height 26
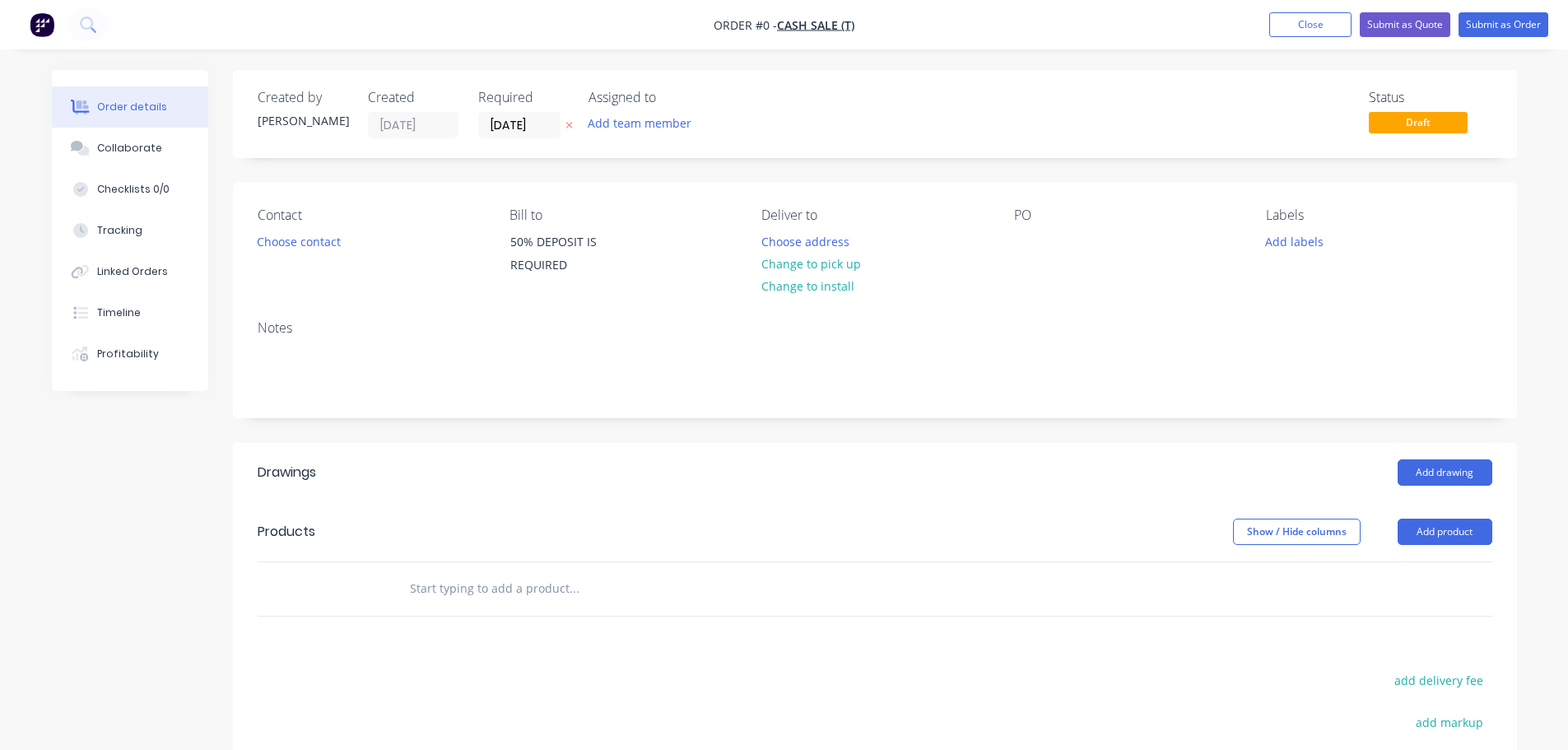
click at [293, 226] on div "Contact Choose contact" at bounding box center [370, 244] width 225 height 75
click at [296, 254] on div "Contact Choose contact" at bounding box center [370, 244] width 225 height 75
click at [299, 241] on button "Choose contact" at bounding box center [298, 240] width 102 height 22
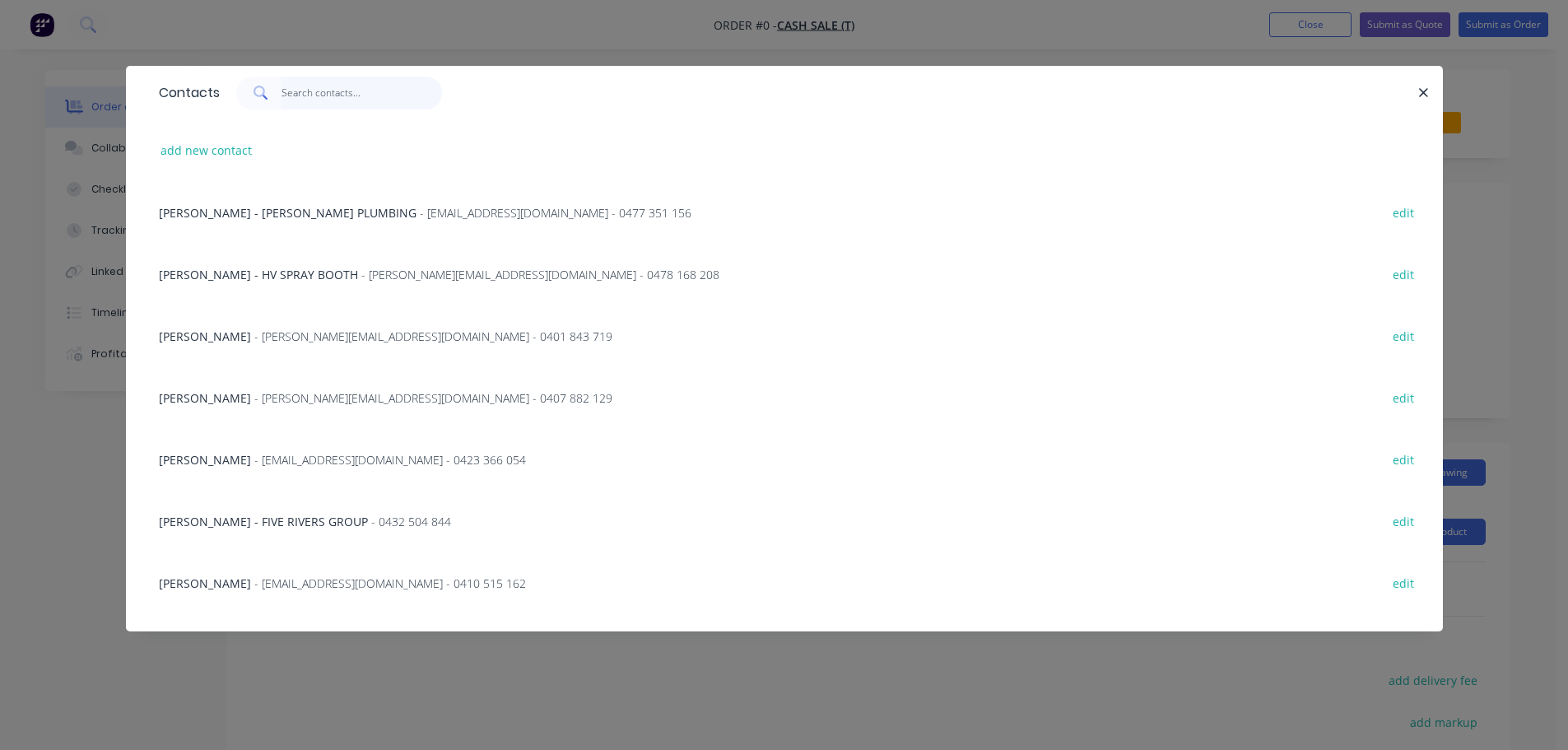
click at [302, 89] on input "text" at bounding box center [362, 93] width 160 height 33
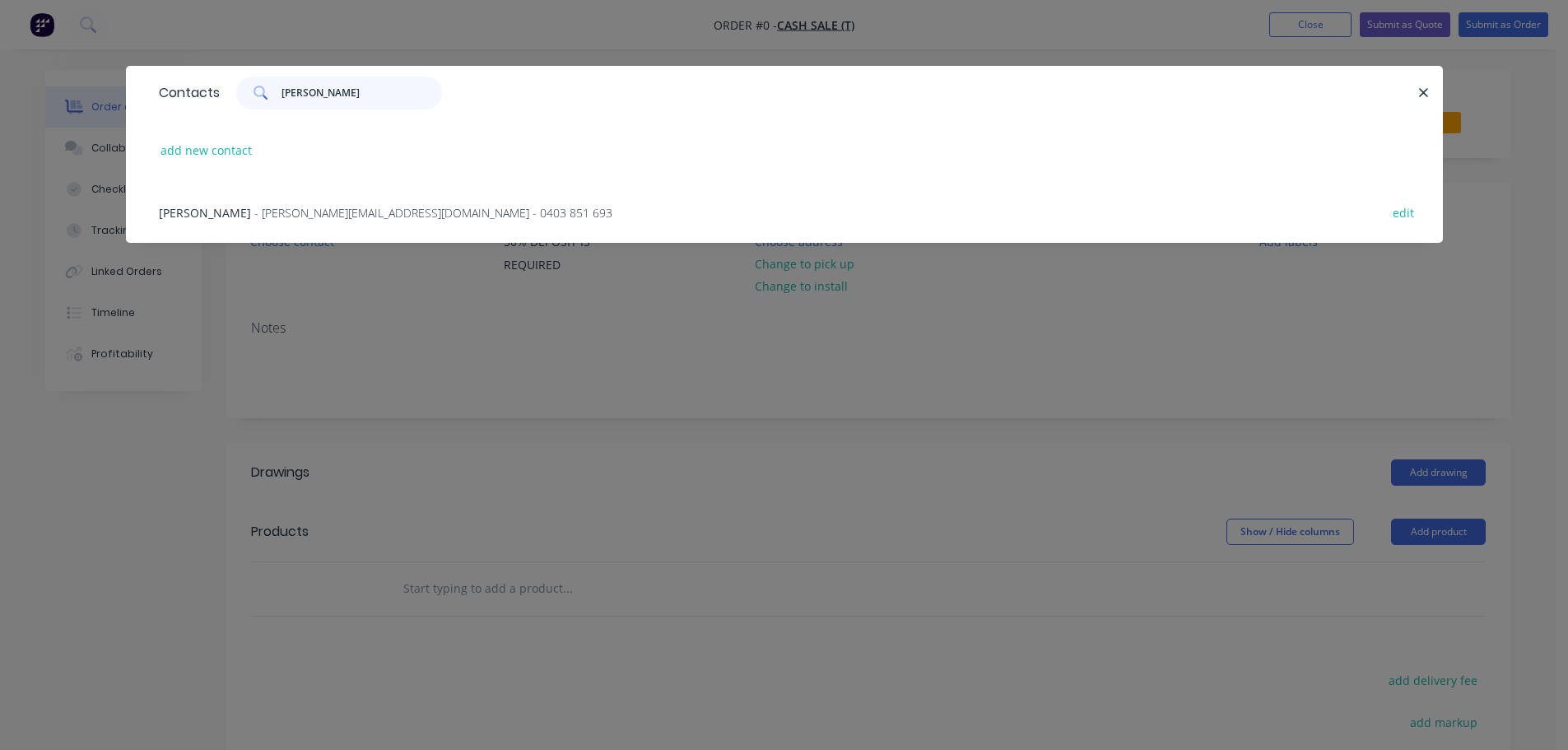
type input "DOSS"
click at [240, 204] on div "matthew dossetor - doss@dossconstructions.com - 0403 851 693" at bounding box center [385, 212] width 453 height 17
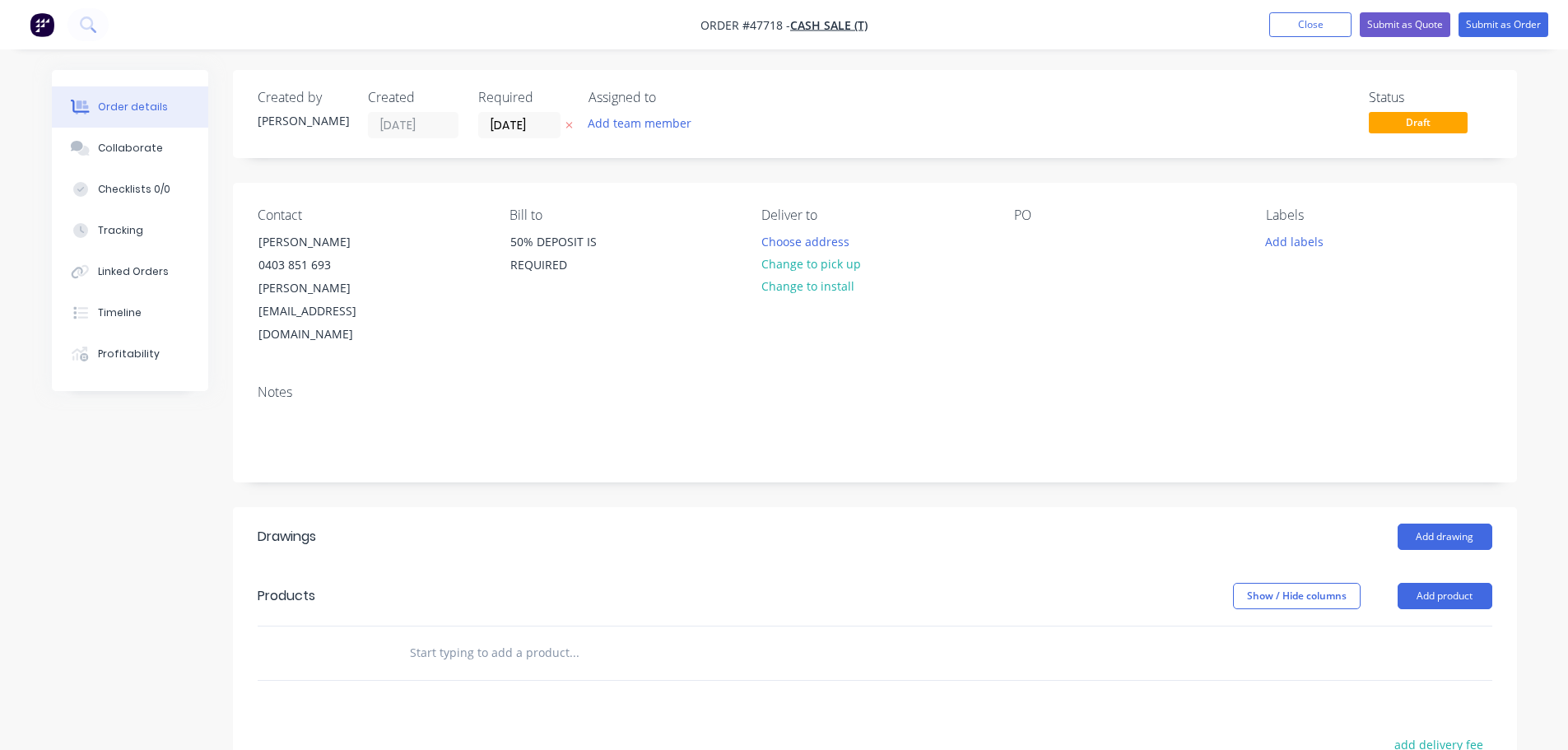
drag, startPoint x: 821, startPoint y: 267, endPoint x: 1042, endPoint y: 255, distance: 221.3
click at [822, 265] on button "Change to pick up" at bounding box center [811, 263] width 117 height 22
click at [1029, 247] on div at bounding box center [1027, 241] width 26 height 24
click at [1428, 524] on button "Add drawing" at bounding box center [1445, 537] width 95 height 26
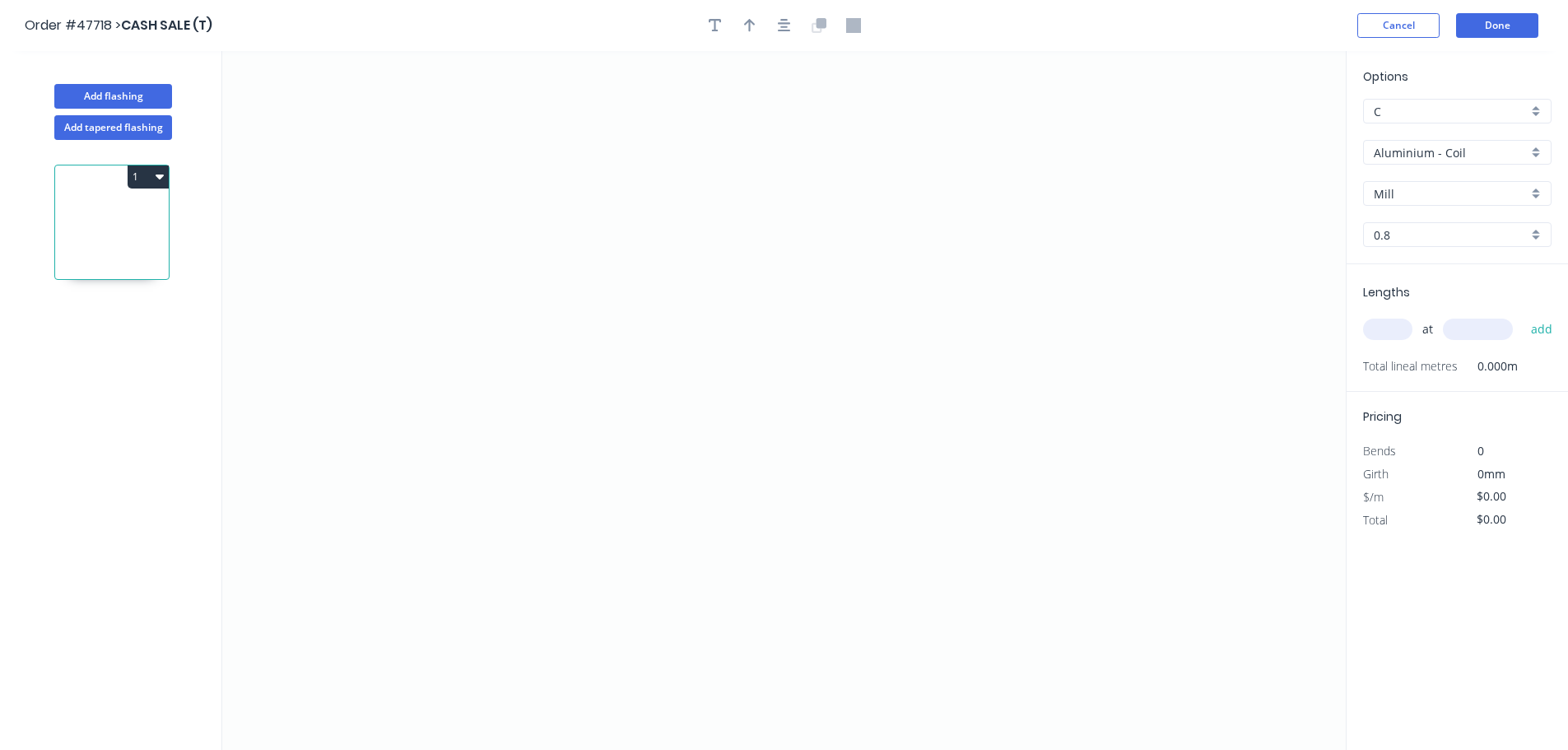
click at [1412, 164] on div "Aluminium - Coil" at bounding box center [1457, 152] width 188 height 25
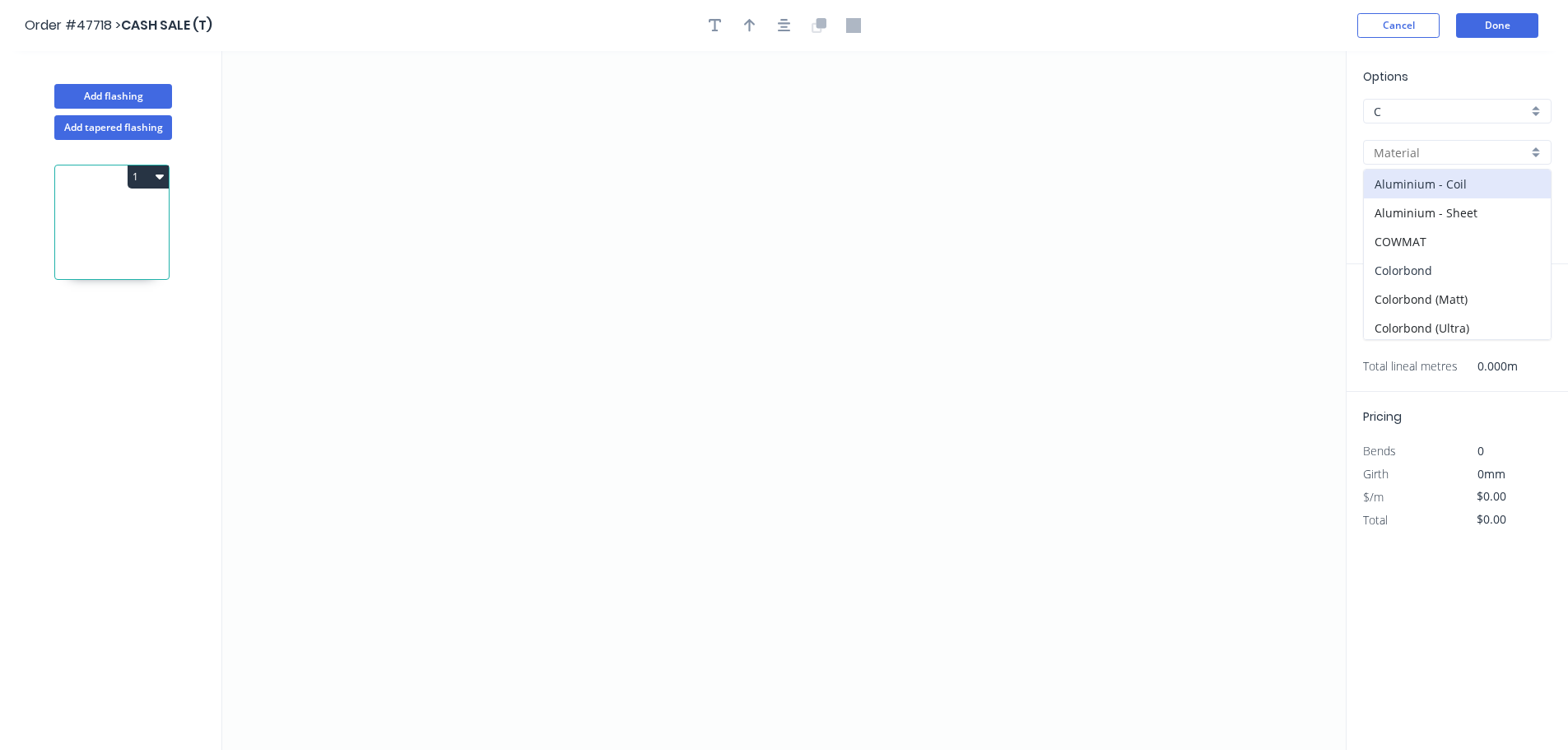
click at [1414, 269] on div "Colorbond" at bounding box center [1457, 270] width 187 height 29
type input "Colorbond"
type input "Basalt"
type input "0.55"
click at [1394, 190] on input "Basalt" at bounding box center [1451, 193] width 154 height 17
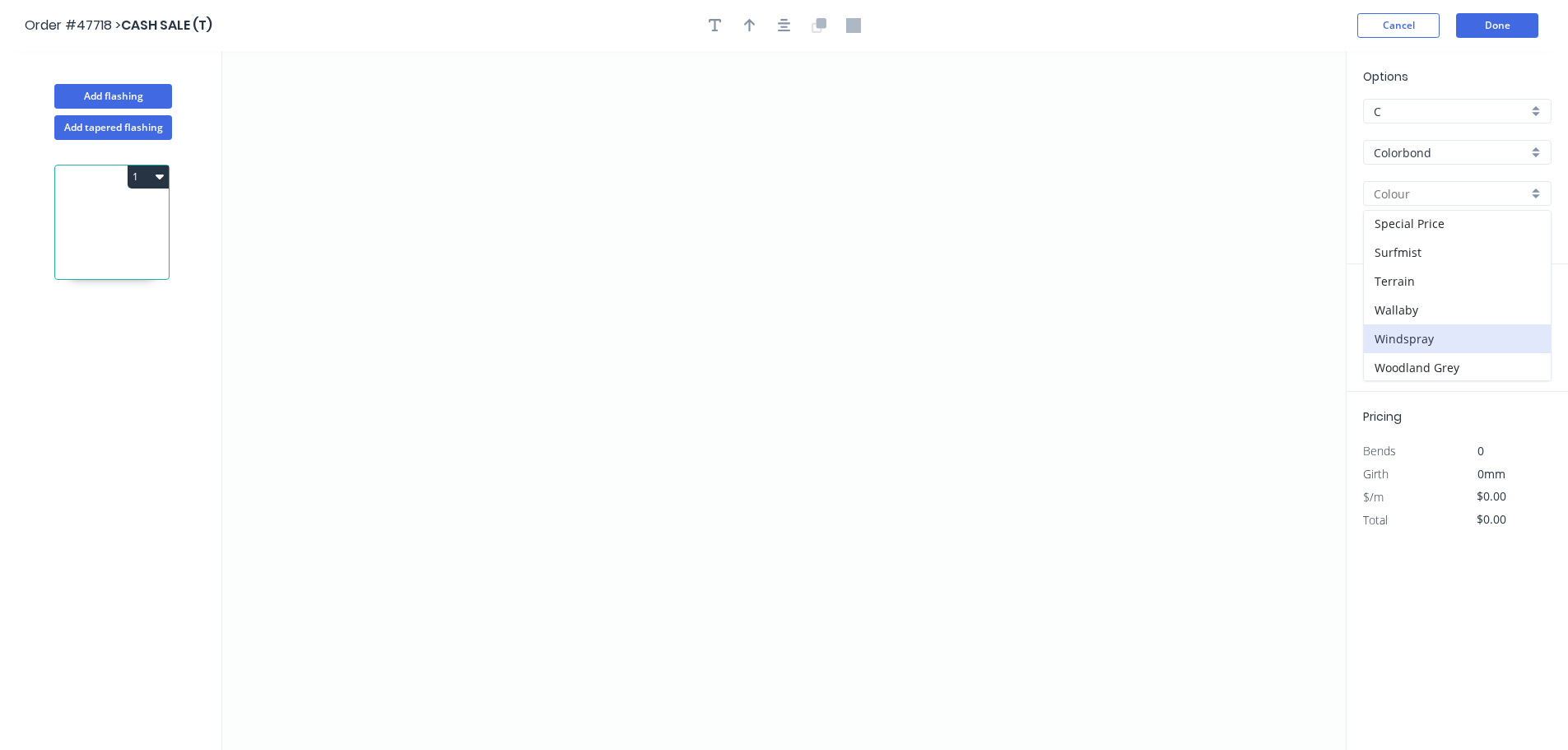
scroll to position [580, 0]
click at [1417, 364] on div "Woodland Grey" at bounding box center [1457, 366] width 187 height 29
type input "Woodland Grey"
click at [412, 221] on icon "0" at bounding box center [784, 401] width 1124 height 699
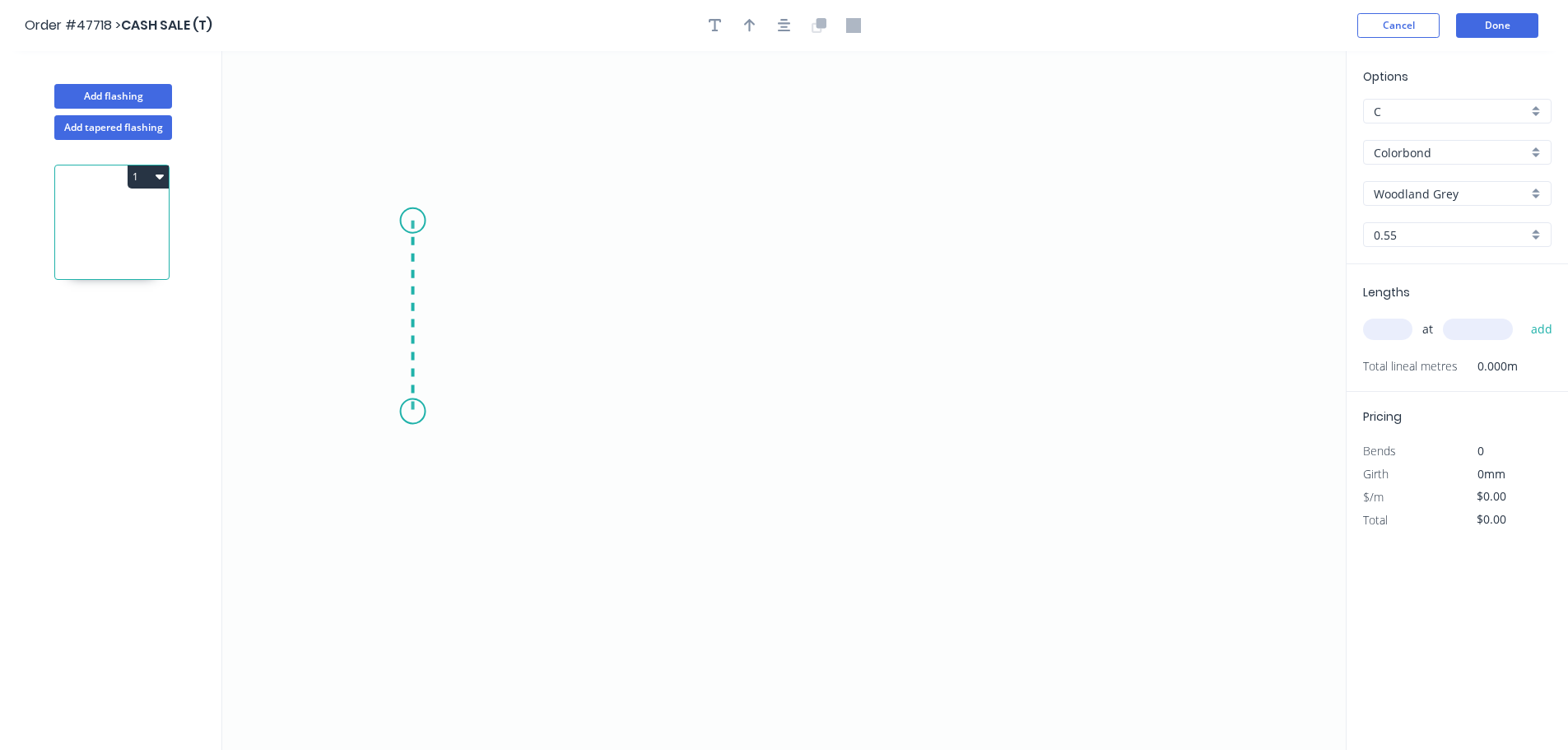
click at [421, 411] on icon "0" at bounding box center [784, 401] width 1124 height 699
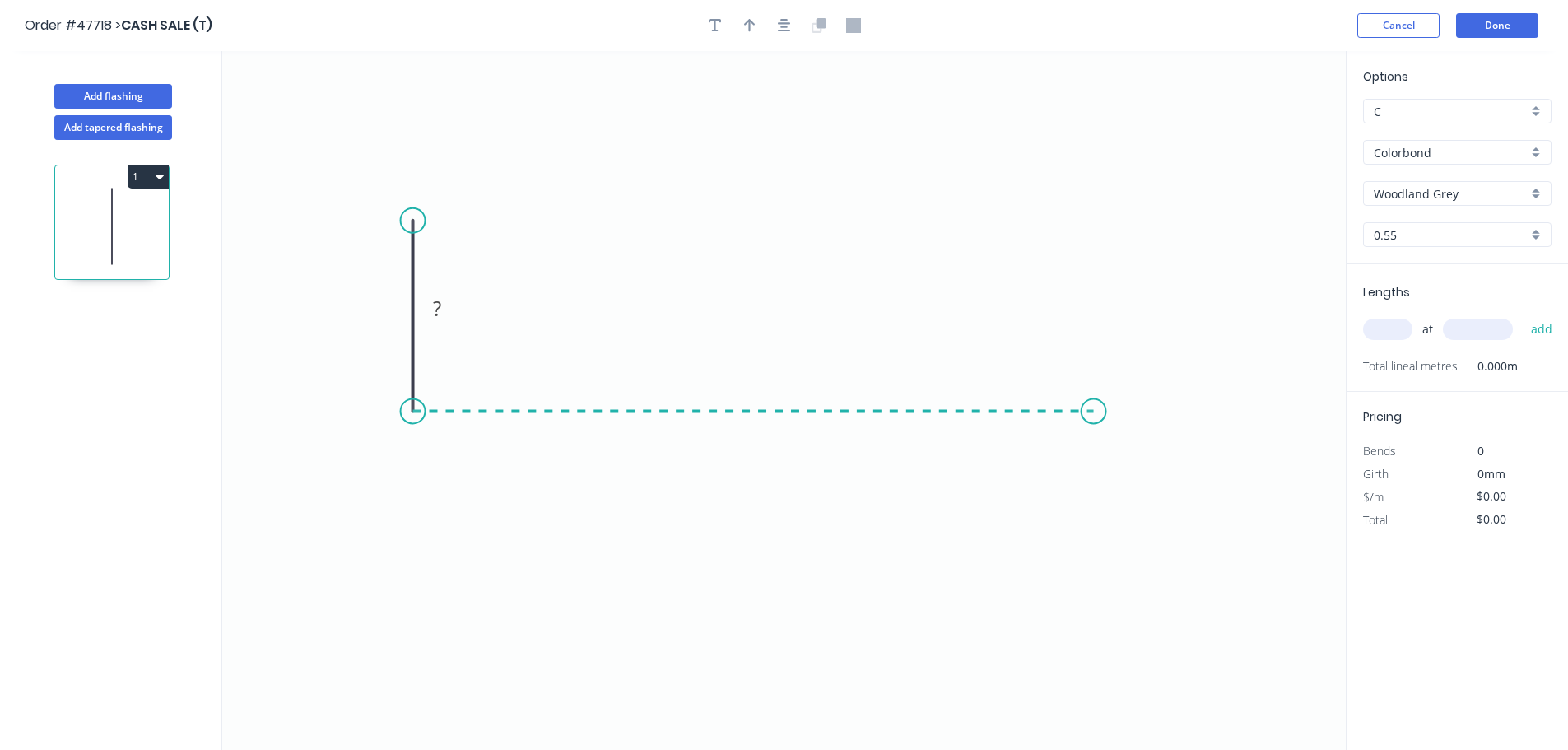
click at [1094, 413] on icon "0 ?" at bounding box center [784, 401] width 1124 height 699
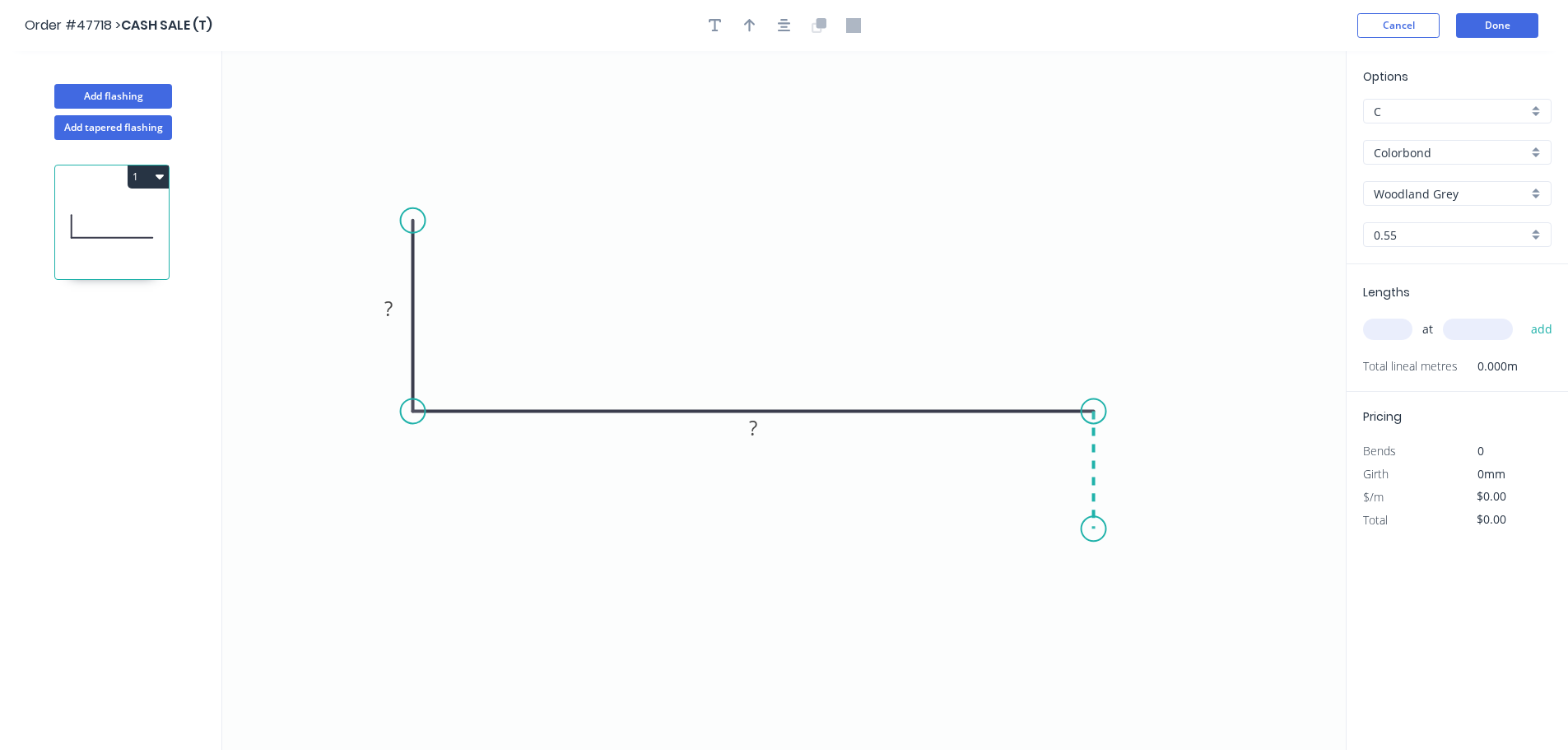
click at [1092, 529] on icon "0 ? ?" at bounding box center [784, 401] width 1124 height 699
click at [388, 309] on tspan "?" at bounding box center [389, 308] width 8 height 27
drag, startPoint x: 752, startPoint y: 27, endPoint x: 765, endPoint y: 26, distance: 13.0
click at [752, 26] on icon "button" at bounding box center [750, 26] width 12 height 15
type input "$22.65"
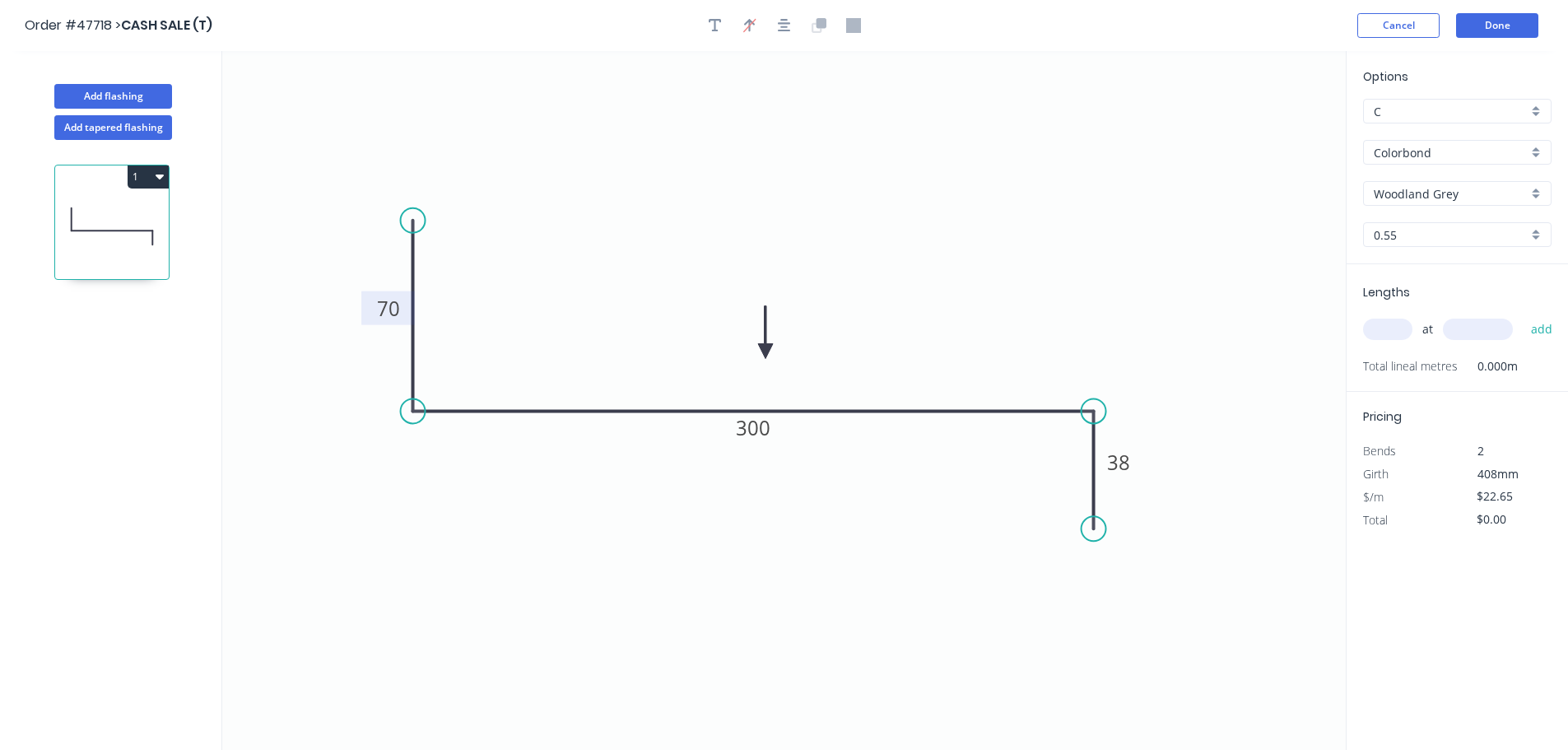
drag, startPoint x: 1264, startPoint y: 128, endPoint x: 1098, endPoint y: 310, distance: 246.3
click at [768, 352] on icon at bounding box center [765, 333] width 15 height 53
click at [1386, 330] on input "text" at bounding box center [1388, 330] width 50 height 21
type input "1"
type input "1200"
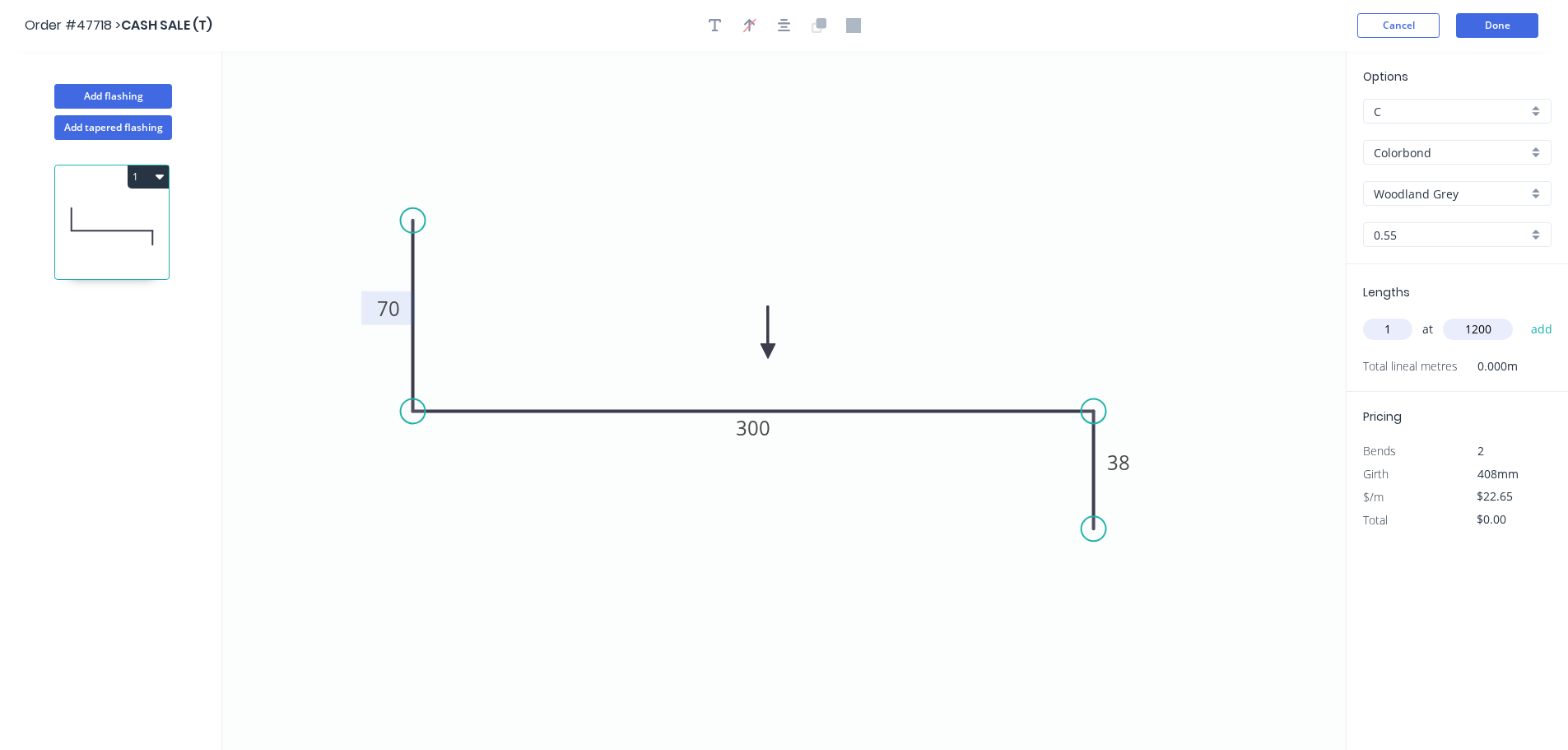
click at [1523, 316] on button "add" at bounding box center [1542, 330] width 39 height 28
type input "$27.18"
click at [1477, 26] on button "Done" at bounding box center [1498, 26] width 83 height 25
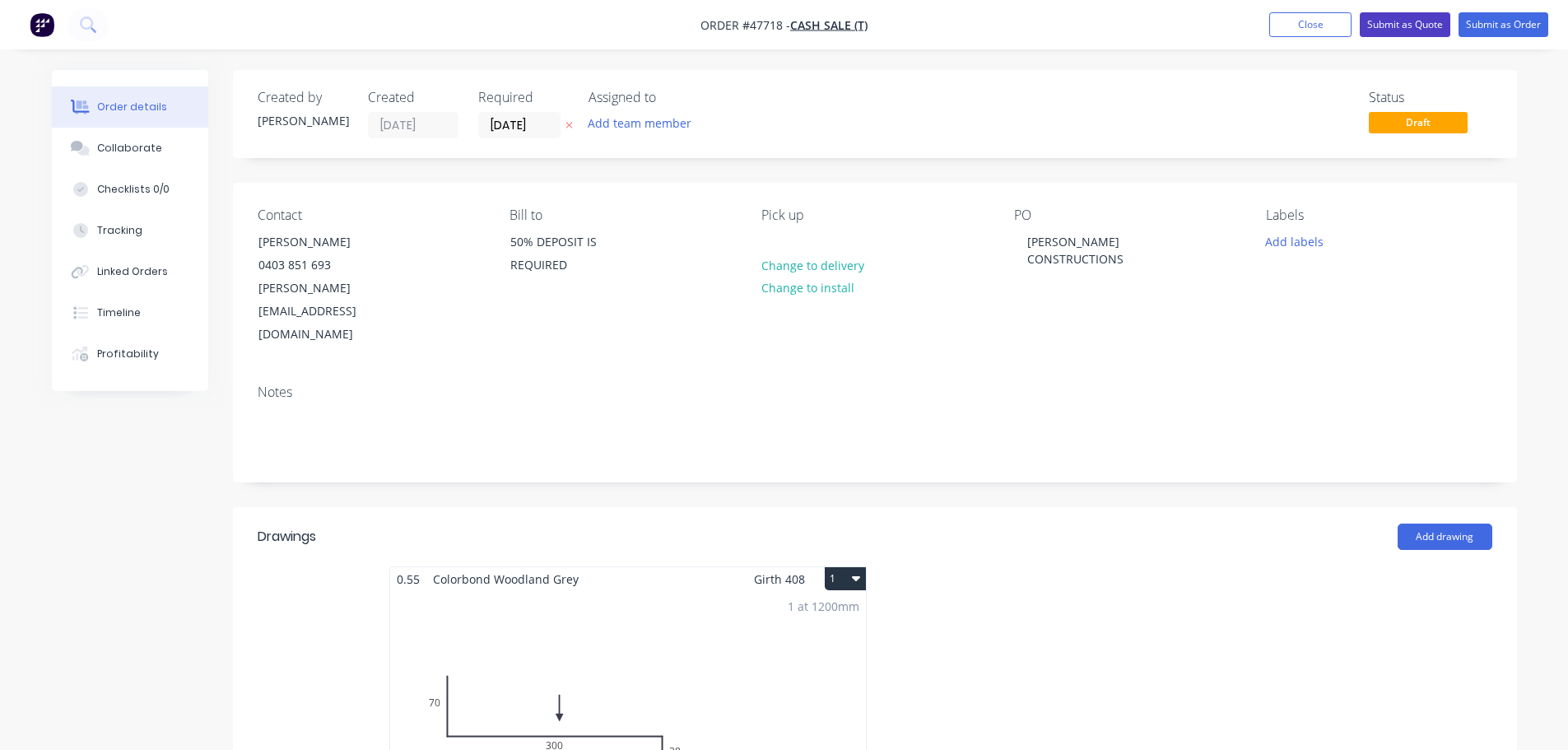
click at [1402, 25] on button "Submit as Quote" at bounding box center [1405, 25] width 91 height 25
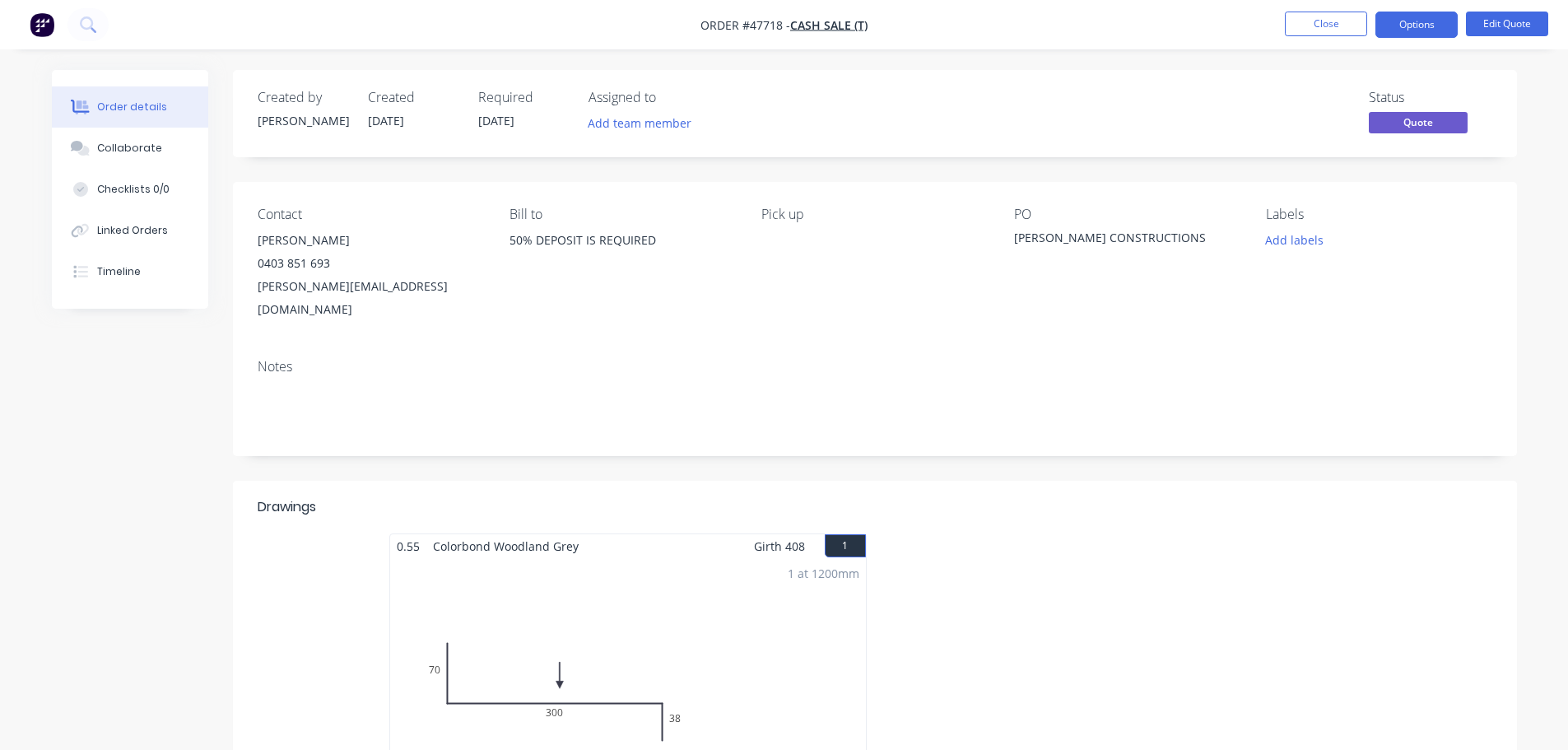
click at [1402, 25] on button "Options" at bounding box center [1417, 25] width 83 height 26
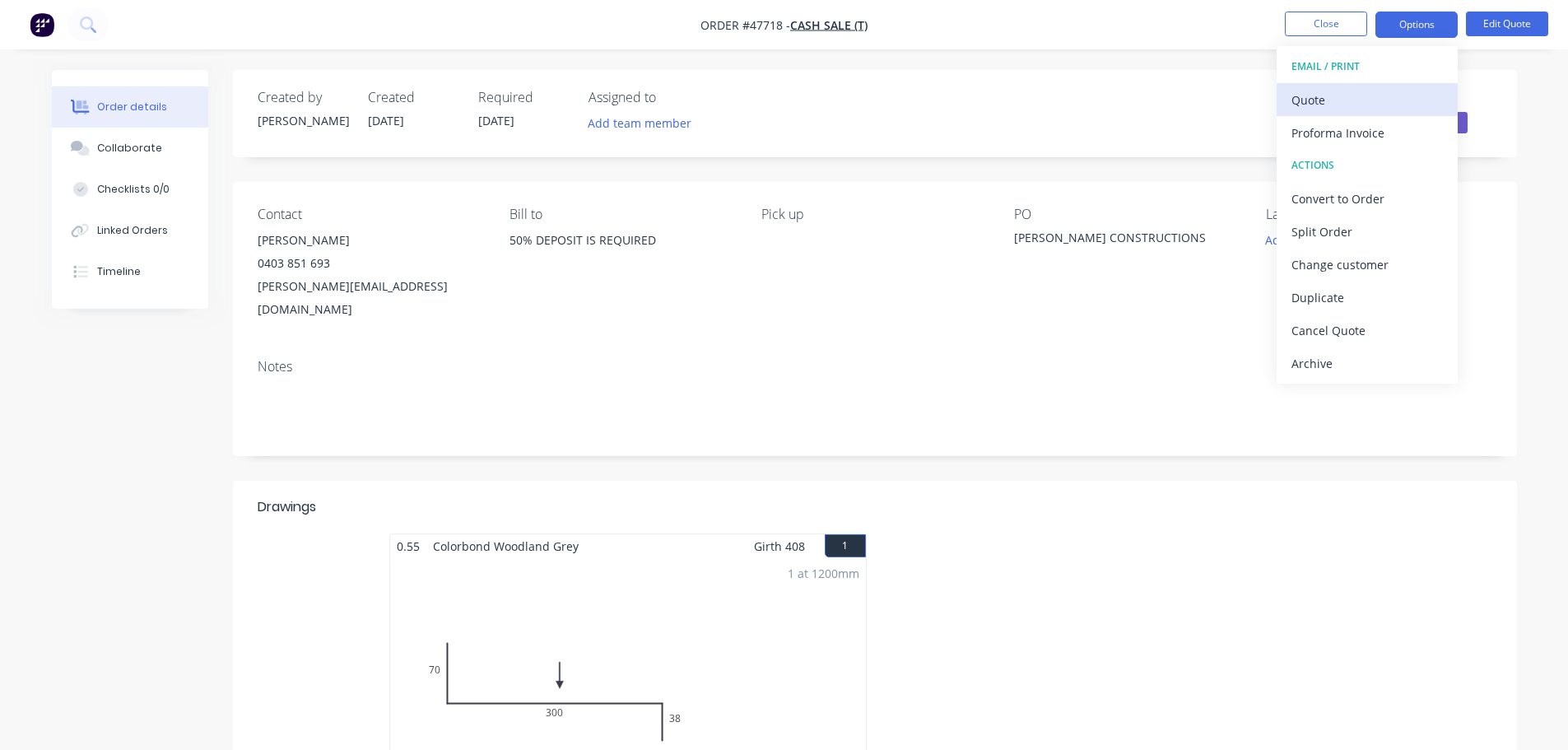
click at [1342, 102] on div "Quote" at bounding box center [1367, 100] width 151 height 24
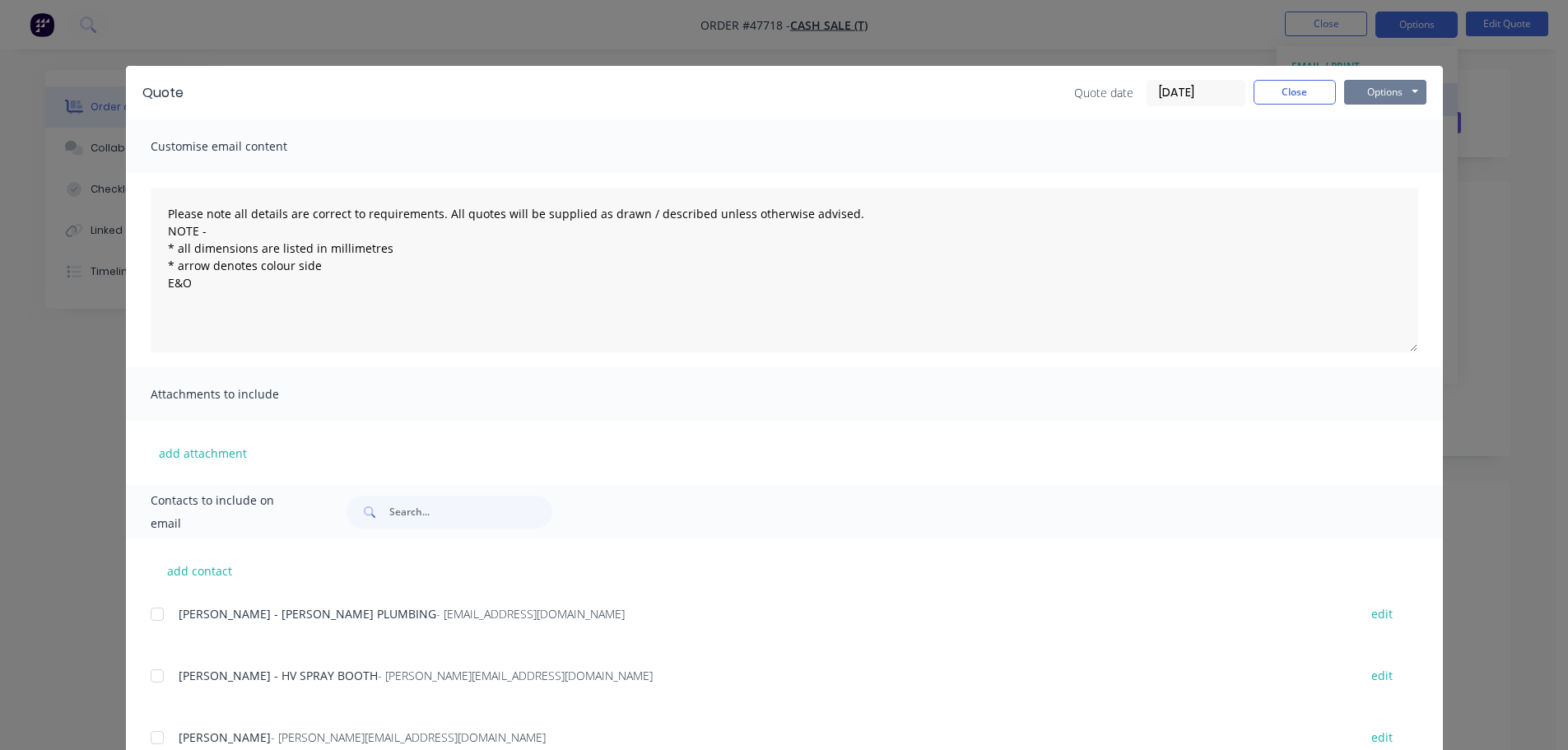
click at [1377, 88] on button "Options" at bounding box center [1386, 93] width 83 height 25
click at [1384, 151] on button "Print" at bounding box center [1397, 149] width 106 height 27
drag, startPoint x: 993, startPoint y: 96, endPoint x: 1048, endPoint y: 76, distance: 58.5
click at [1004, 91] on div "Quote date 11/09/25 Close Options Preview Print Email" at bounding box center [812, 93] width 1226 height 26
click at [1270, 89] on button "Close" at bounding box center [1295, 93] width 83 height 25
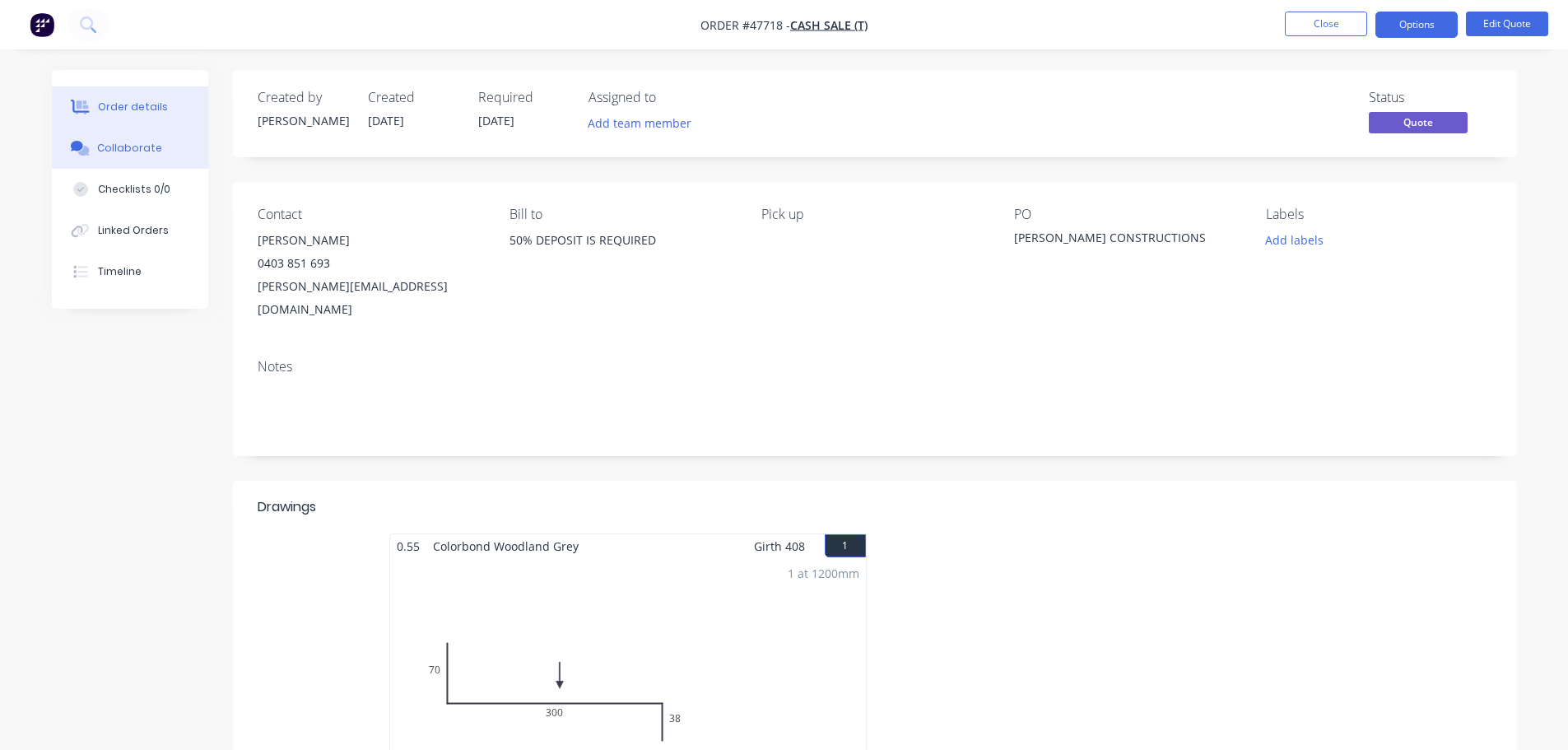
click at [160, 142] on button "Collaborate" at bounding box center [130, 149] width 156 height 41
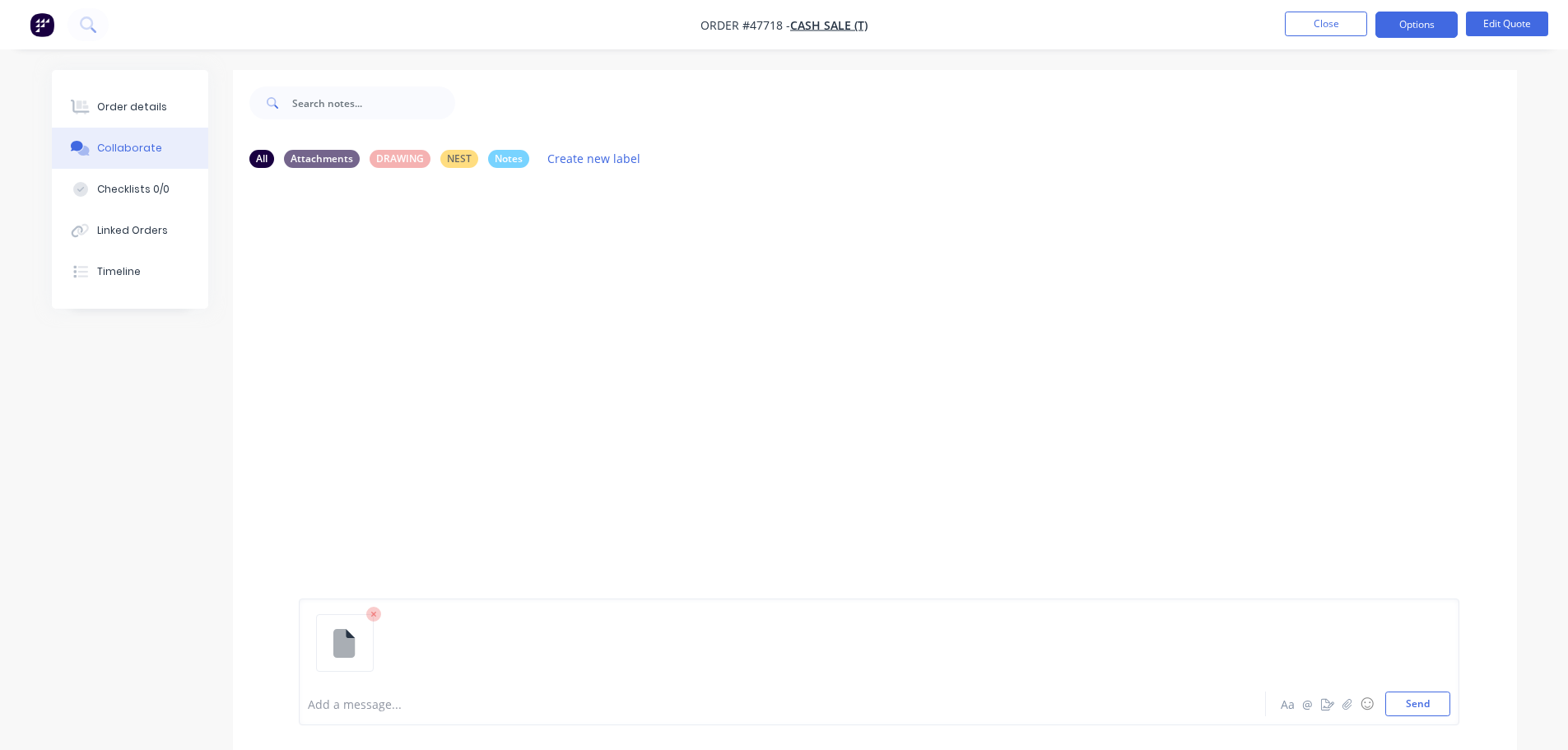
drag, startPoint x: 1418, startPoint y: 701, endPoint x: 1405, endPoint y: 686, distance: 19.8
click at [1417, 701] on button "Send" at bounding box center [1418, 704] width 65 height 25
drag, startPoint x: 148, startPoint y: 112, endPoint x: 139, endPoint y: 102, distance: 13.5
click at [145, 110] on div "Order details" at bounding box center [132, 107] width 70 height 15
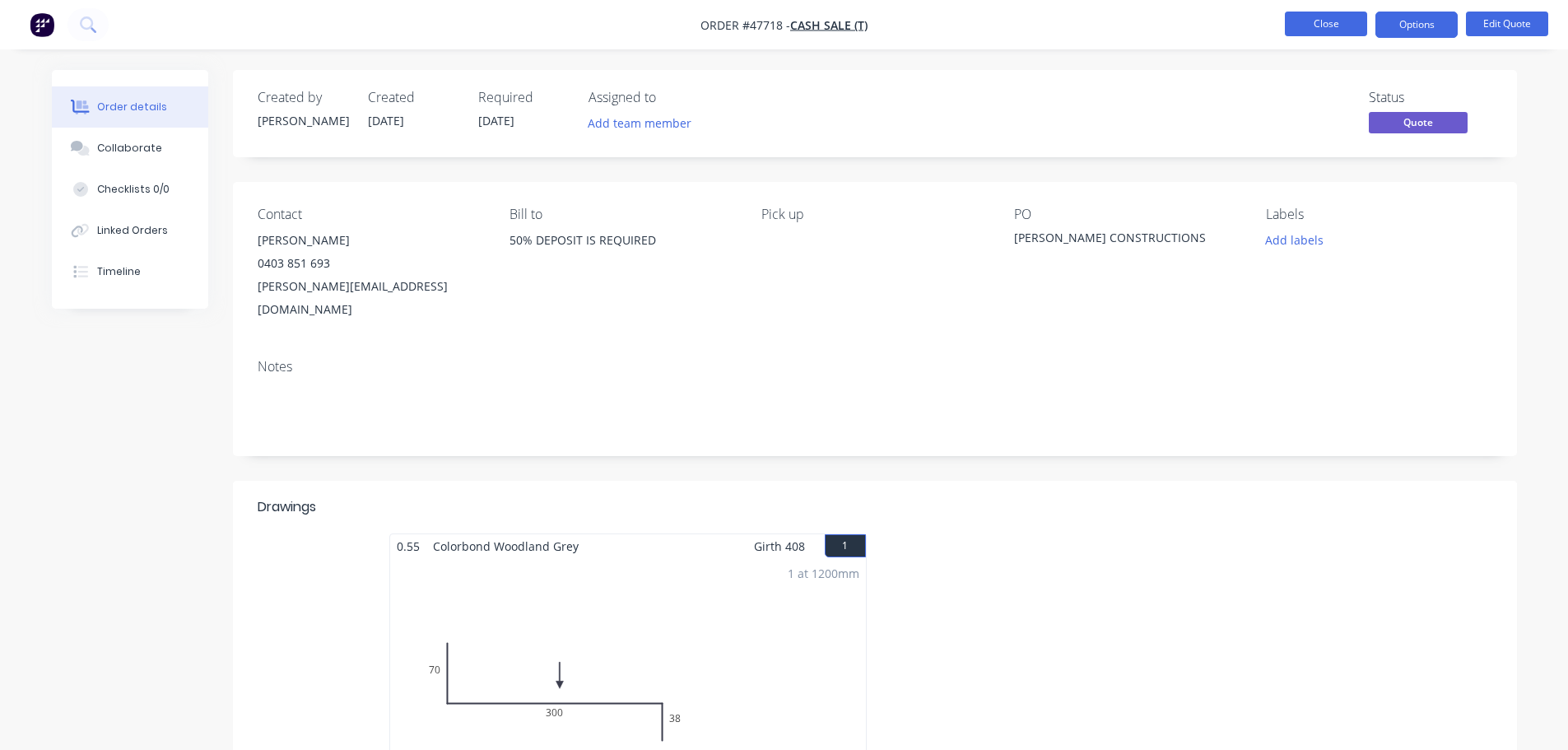
click at [1332, 31] on button "Close" at bounding box center [1326, 24] width 83 height 25
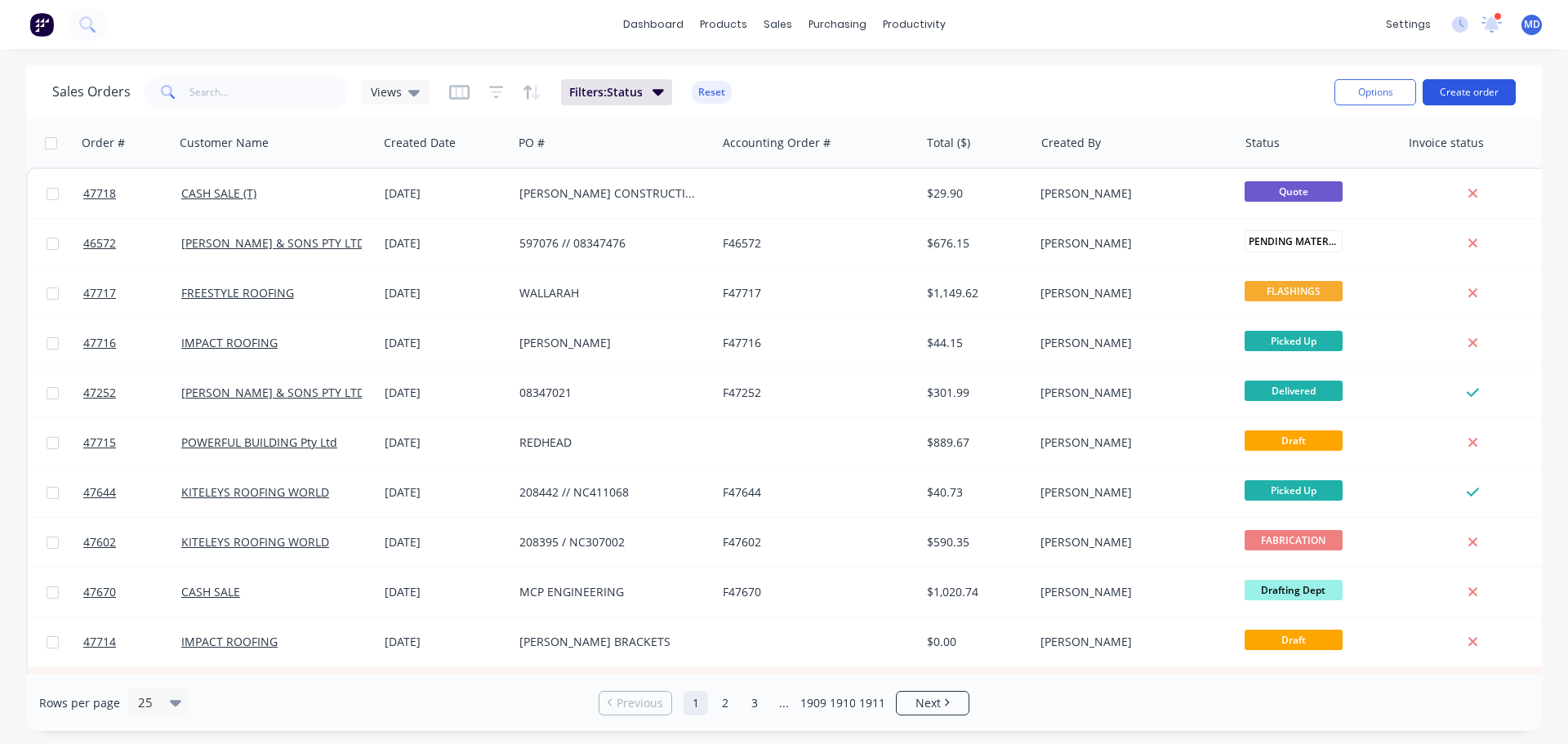
click at [1439, 97] on button "Create order" at bounding box center [1470, 93] width 93 height 26
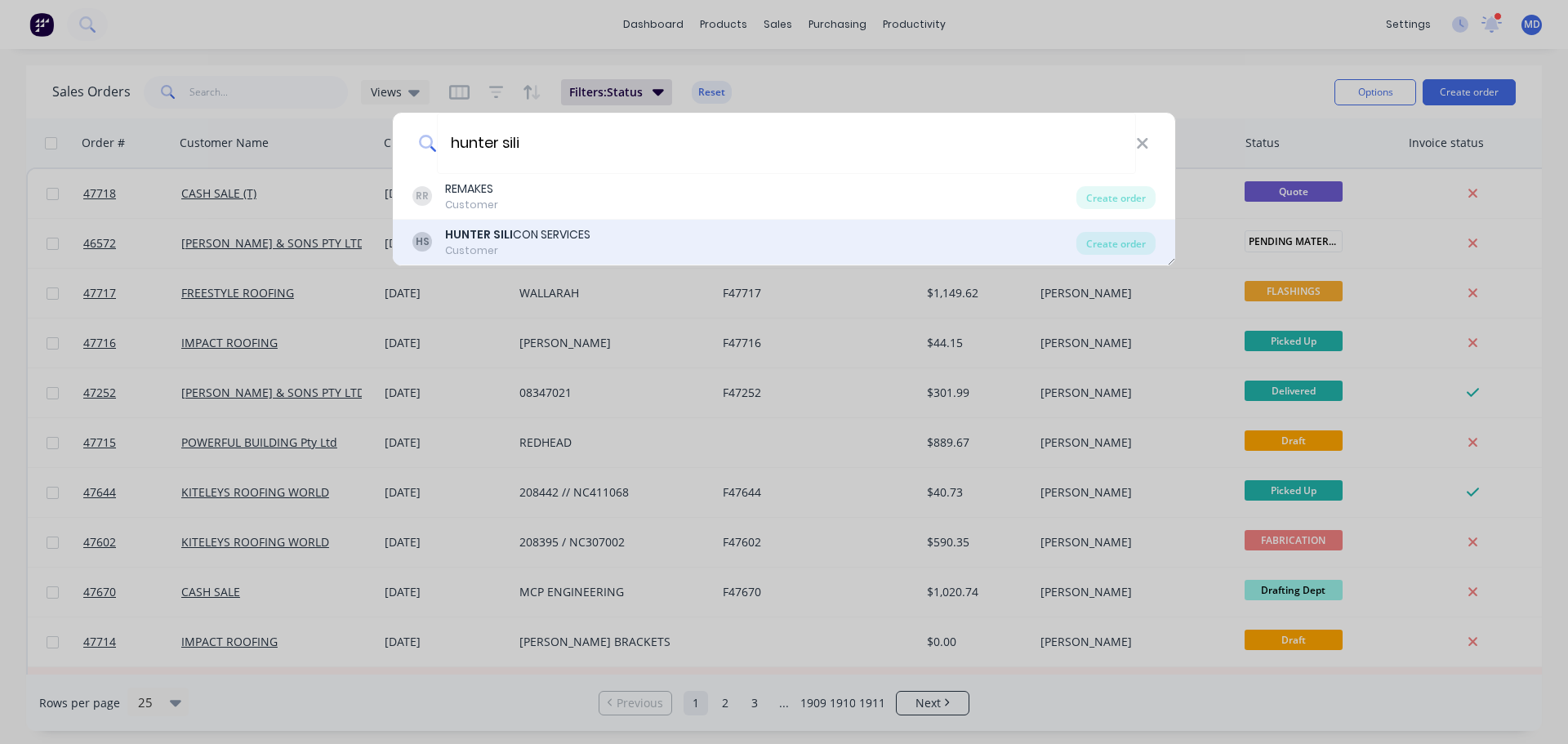
type input "hunter sili"
click at [531, 243] on div "HUNTER SILI CON SERVICES" at bounding box center [517, 234] width 145 height 17
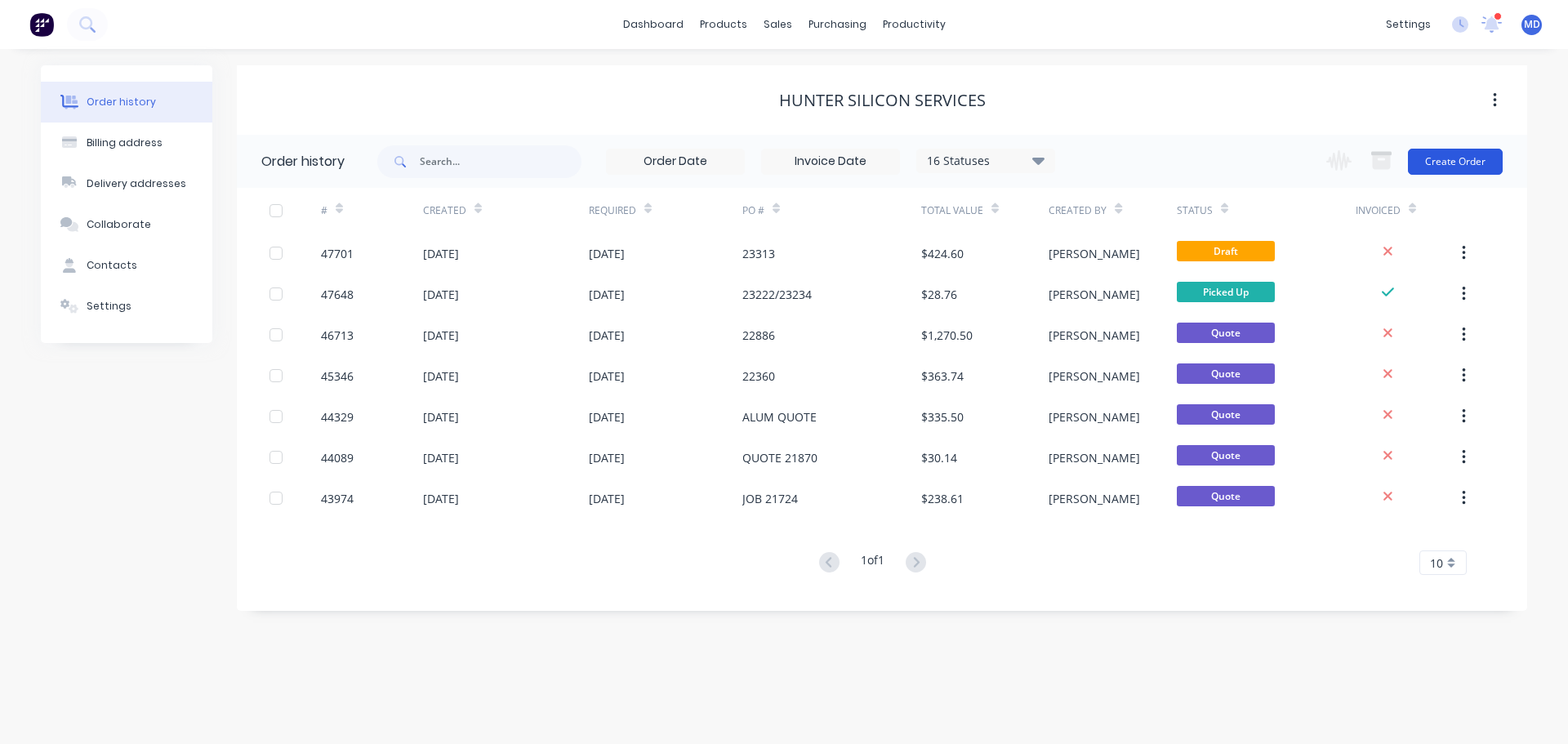
click at [1456, 163] on button "Create Order" at bounding box center [1456, 161] width 95 height 26
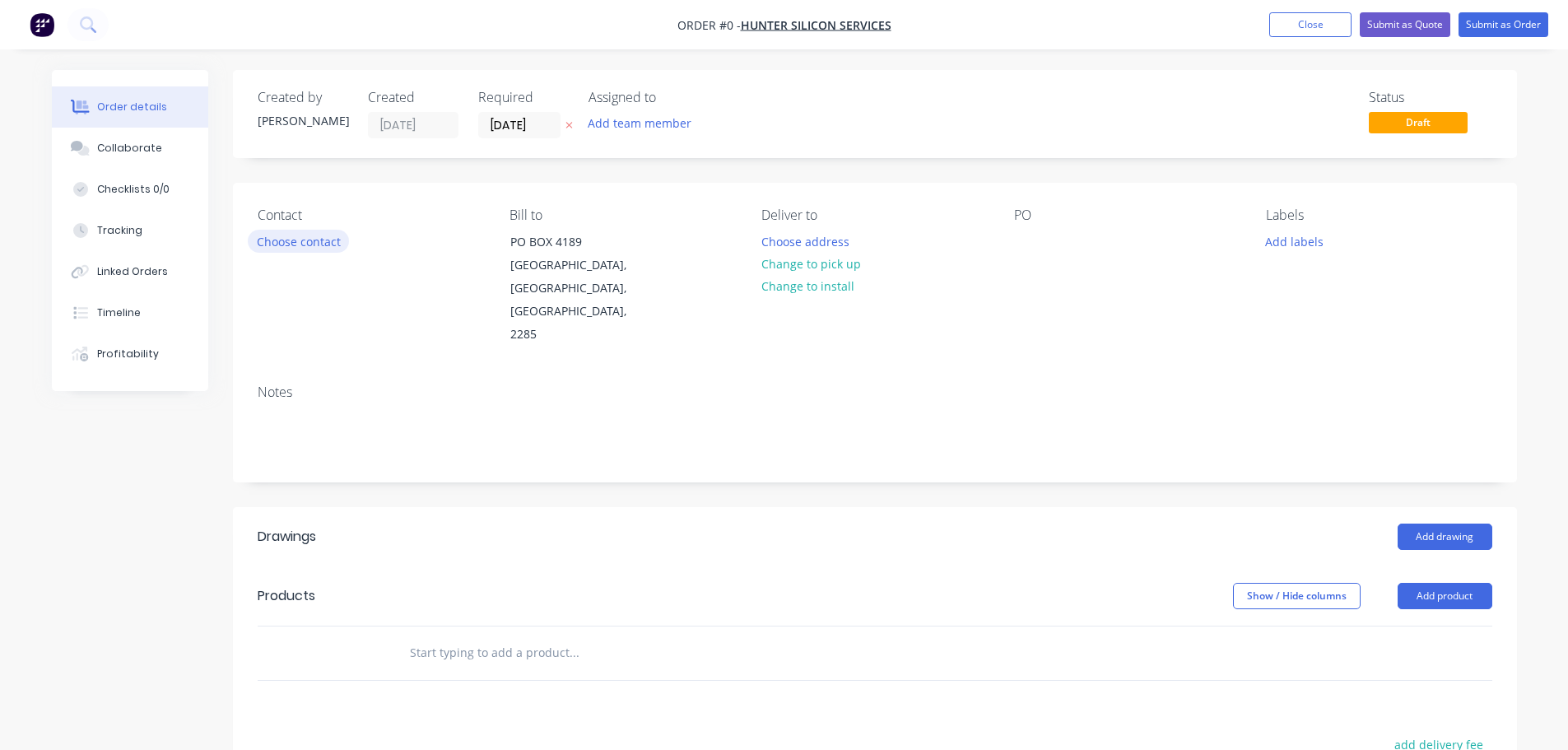
click at [314, 246] on button "Choose contact" at bounding box center [298, 240] width 102 height 22
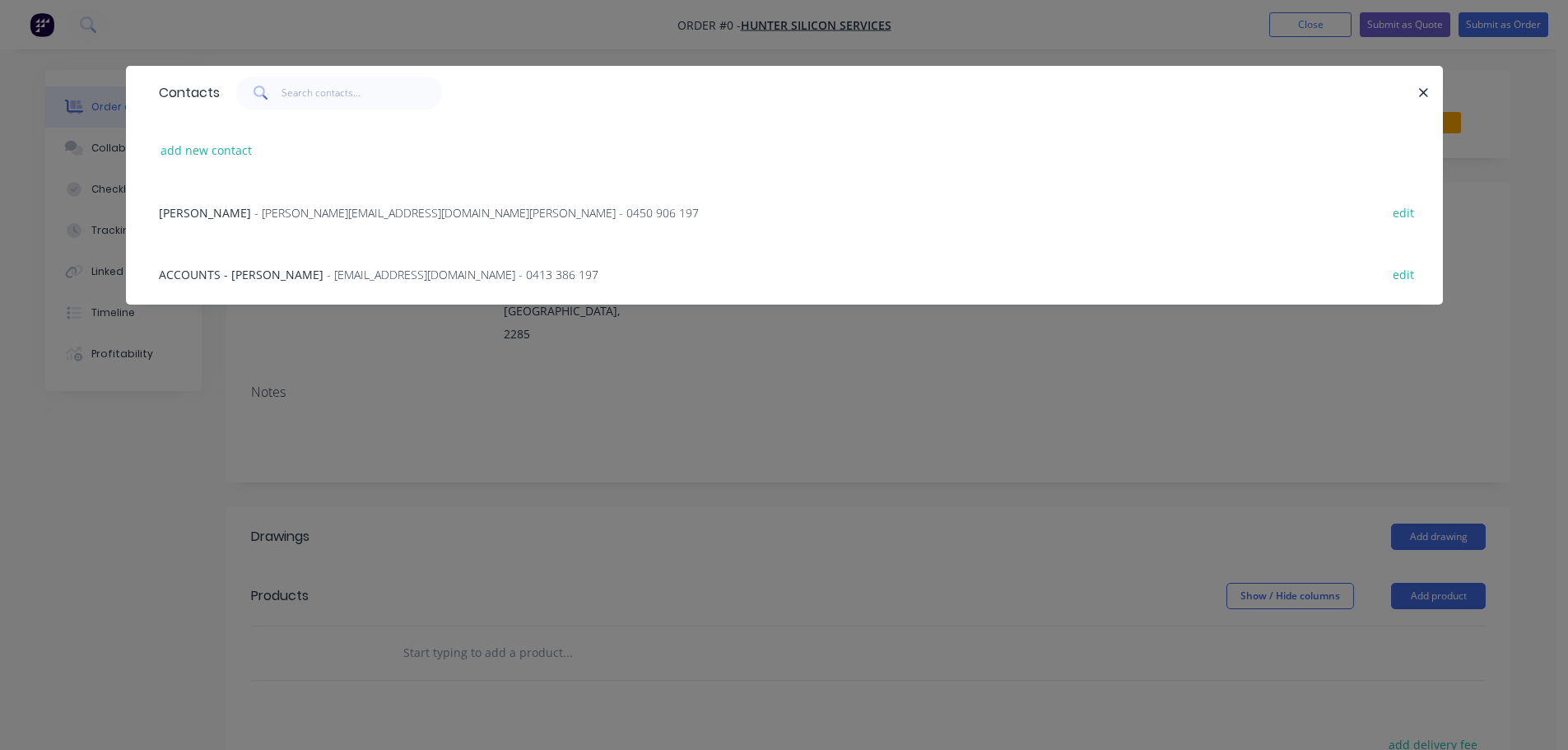
click at [289, 222] on div "MALCOLM CLARK - malcolm@huntersiliconeservices.com.au - 0450 906 197 edit" at bounding box center [784, 211] width 1267 height 62
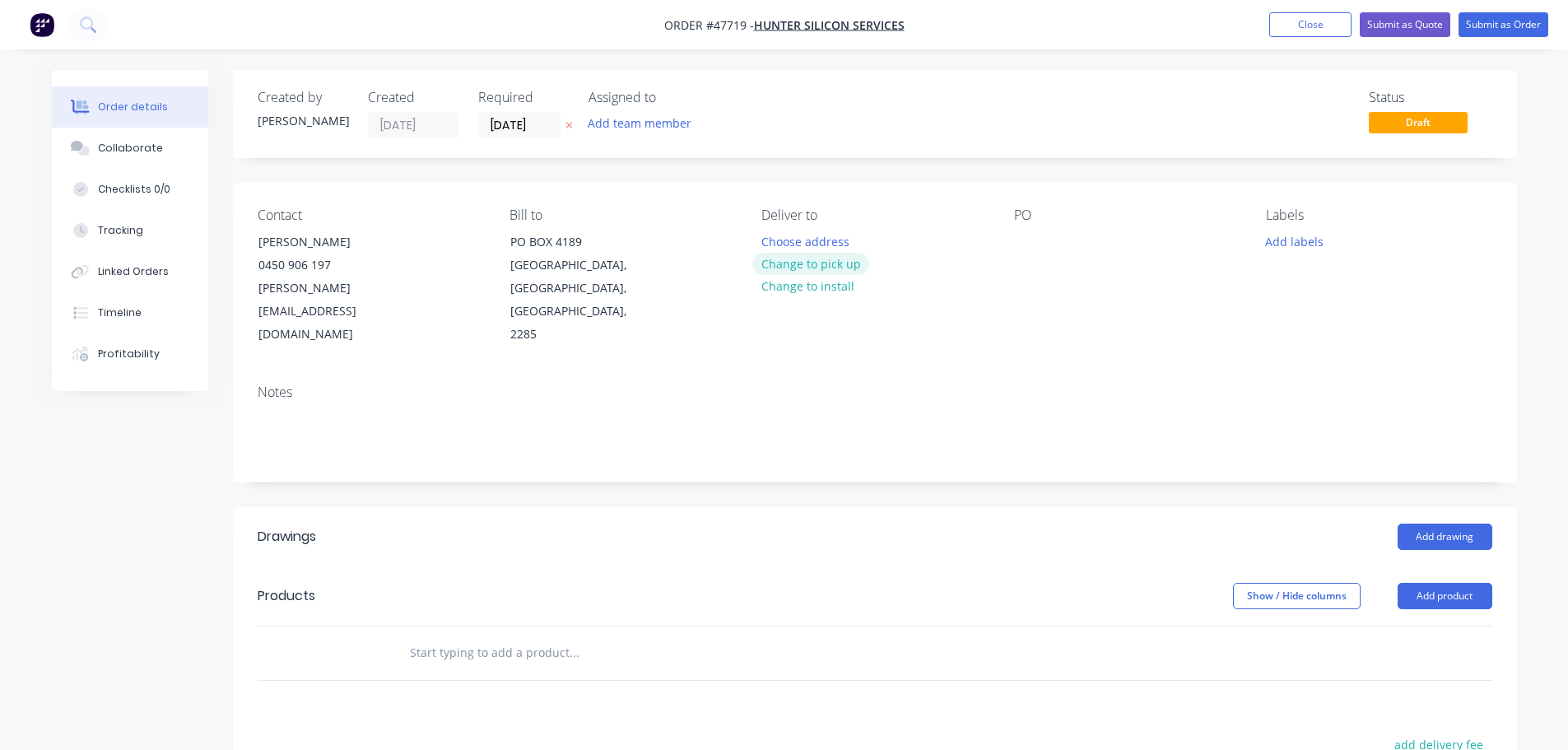
click at [792, 264] on button "Change to pick up" at bounding box center [811, 263] width 117 height 22
click at [1026, 240] on div at bounding box center [1027, 241] width 26 height 24
click at [1437, 524] on button "Add drawing" at bounding box center [1445, 537] width 95 height 26
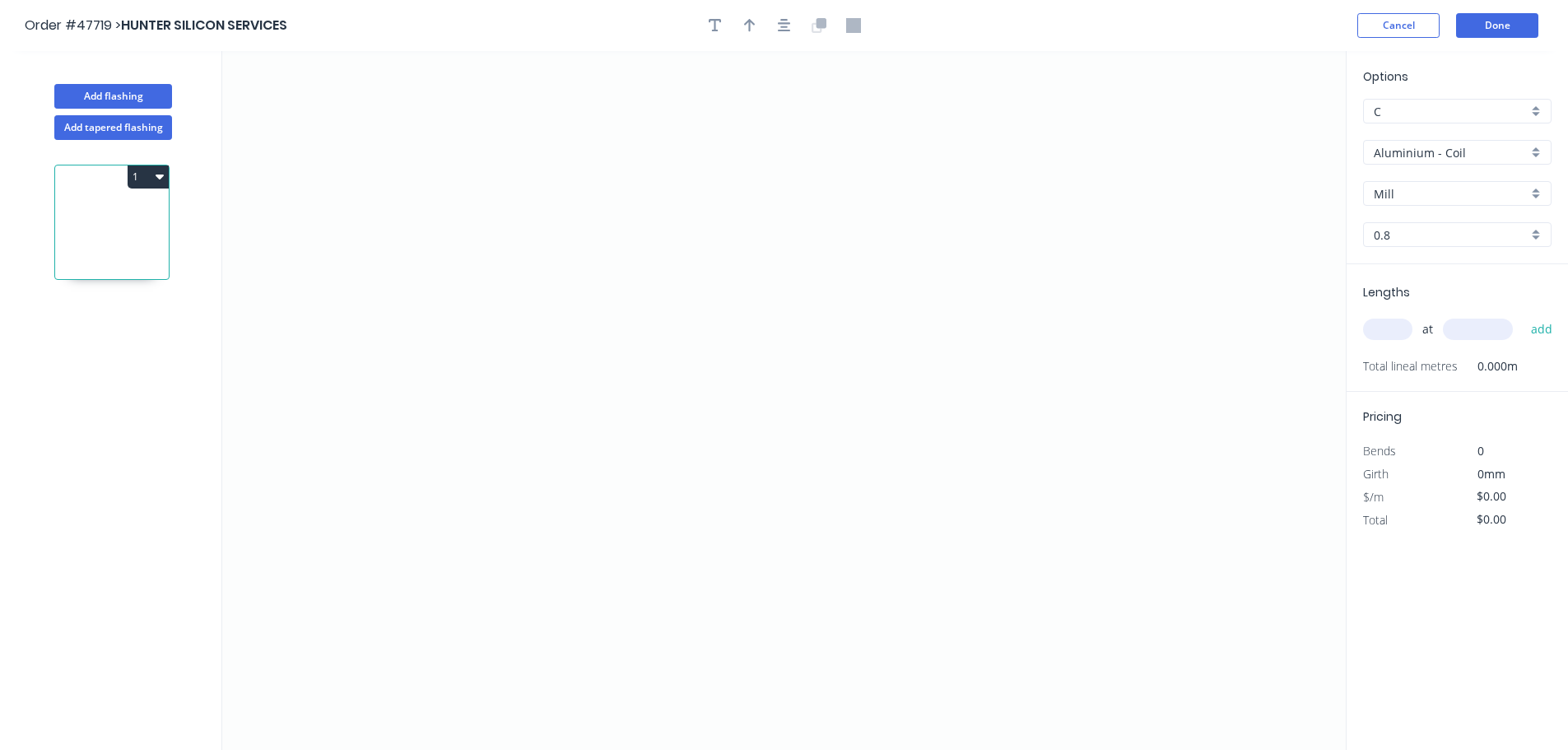
click at [1402, 157] on input "Aluminium - Coil" at bounding box center [1451, 152] width 154 height 17
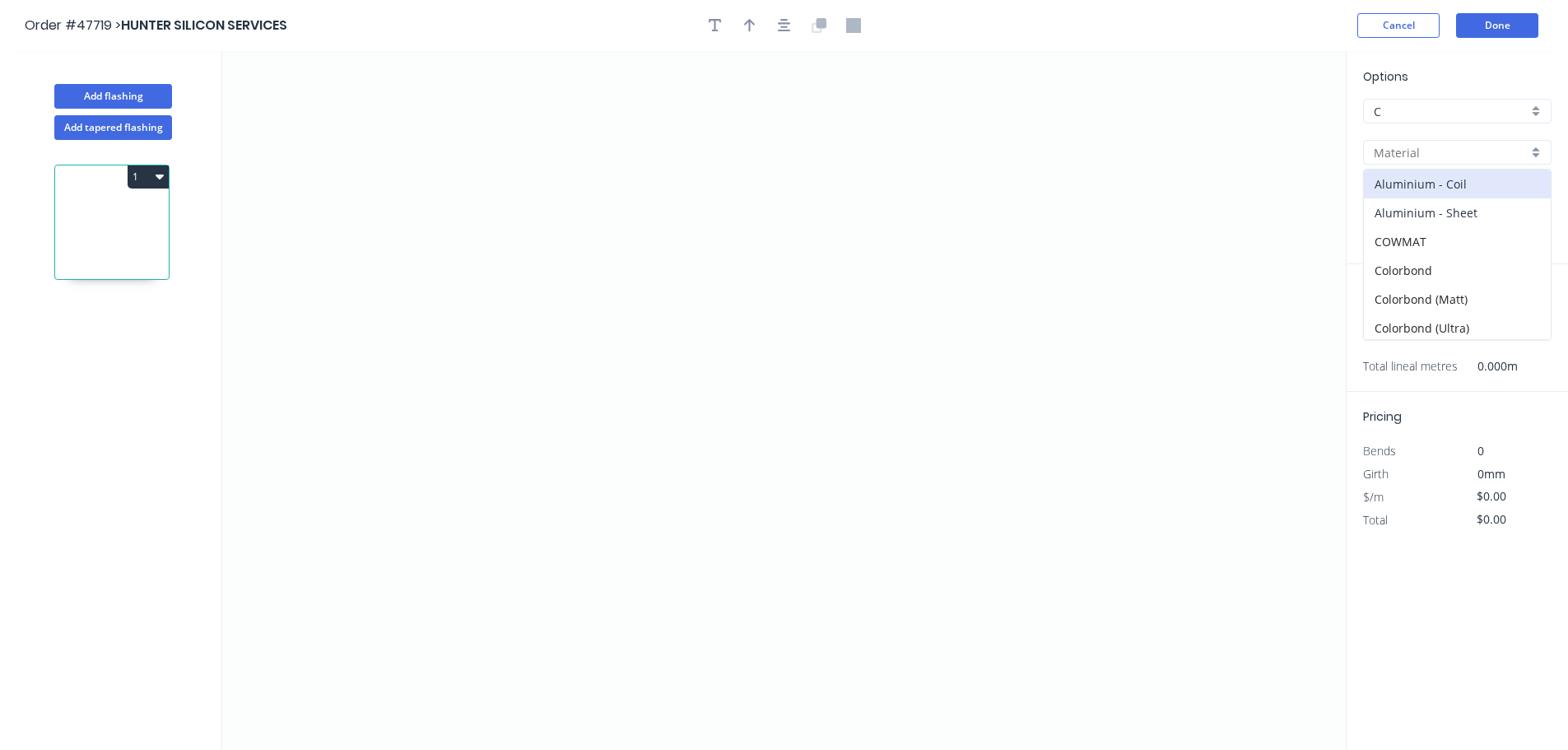
drag, startPoint x: 1394, startPoint y: 222, endPoint x: 1399, endPoint y: 202, distance: 20.6
click at [1394, 221] on div "Aluminium - Sheet" at bounding box center [1457, 212] width 187 height 29
type input "Aluminium - Sheet"
type input "1.2"
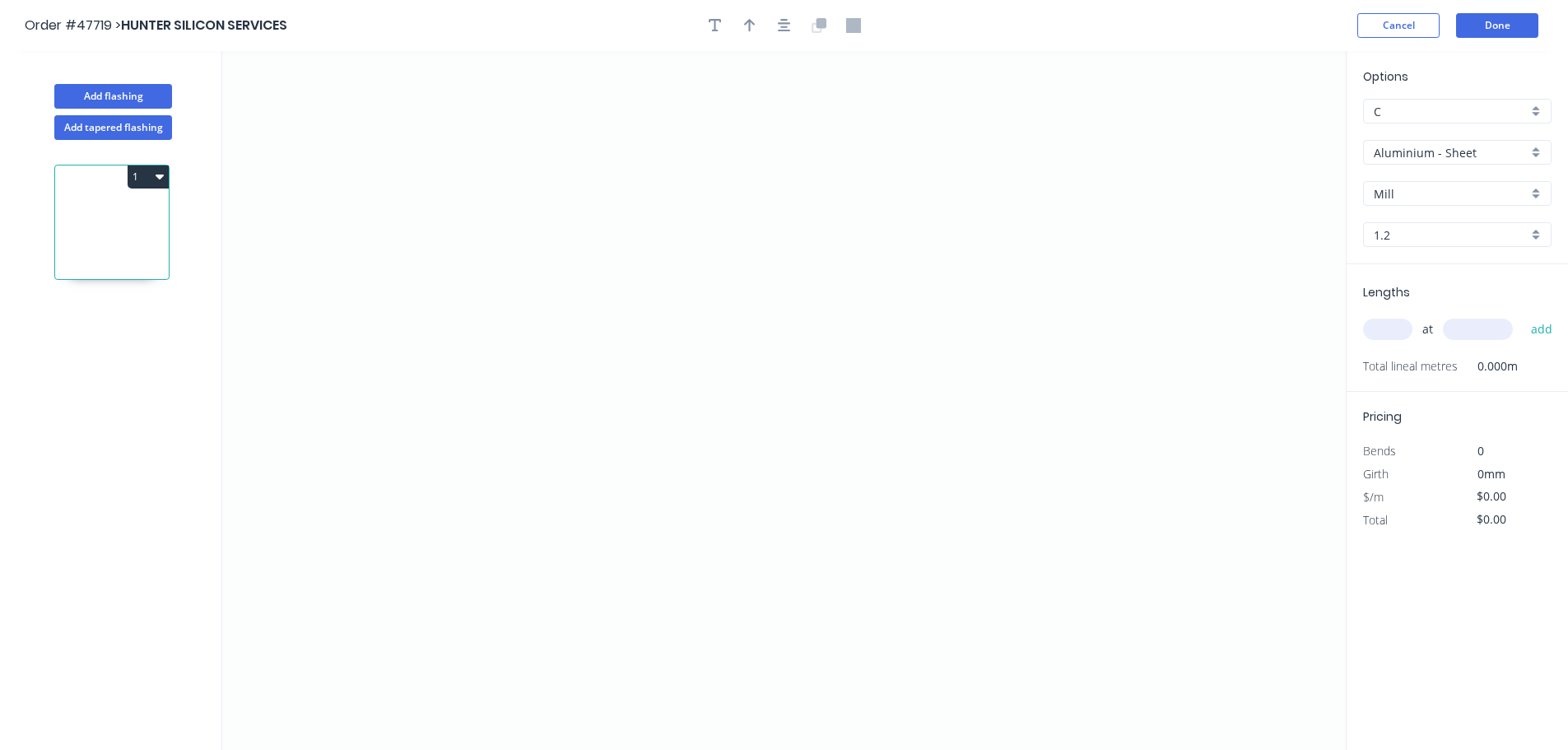
click at [1396, 241] on input "1.2" at bounding box center [1451, 235] width 154 height 17
click at [1395, 325] on div "2.0" at bounding box center [1457, 324] width 187 height 29
type input "2.0"
click at [816, 239] on icon "0" at bounding box center [784, 401] width 1124 height 699
click at [523, 252] on icon "0" at bounding box center [784, 401] width 1124 height 699
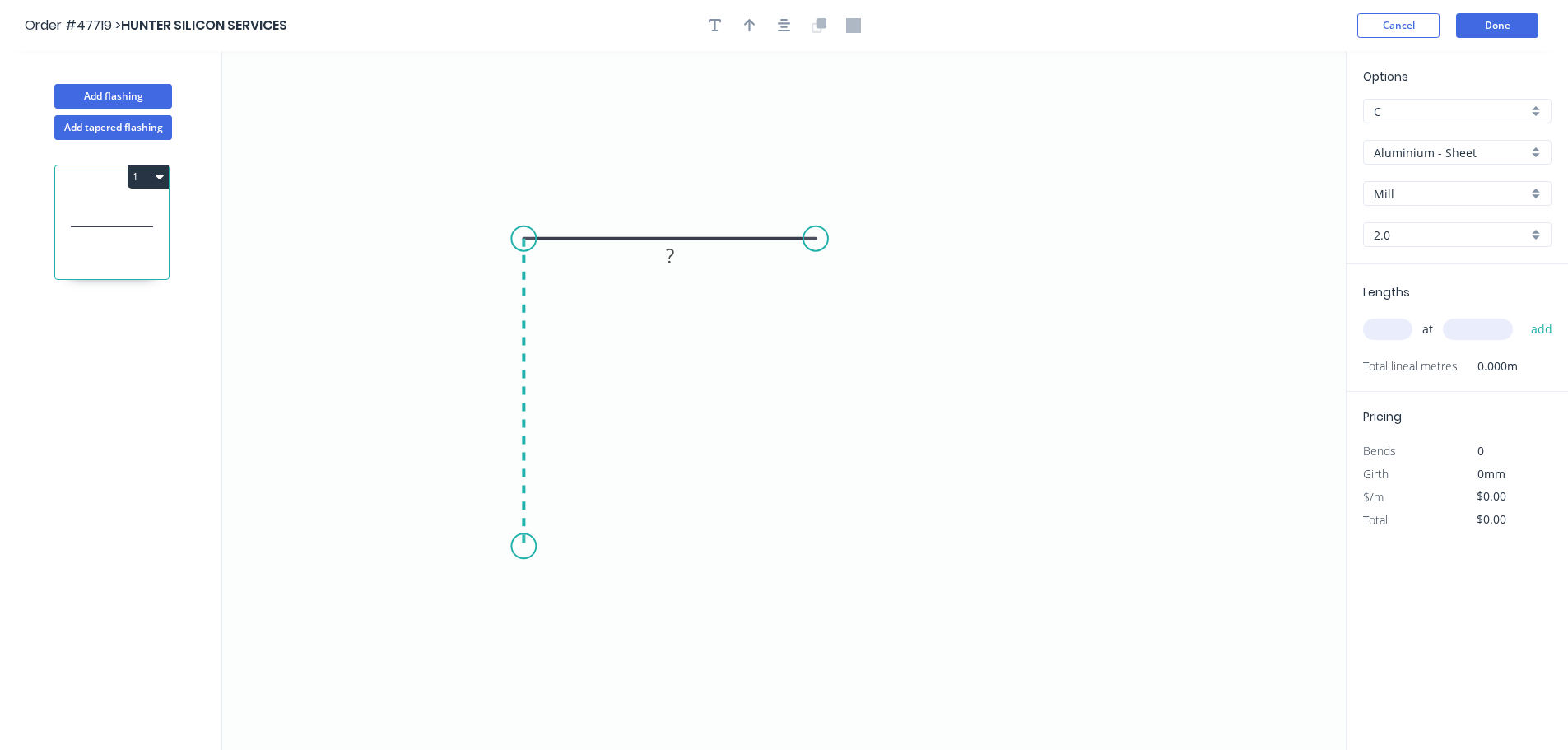
click at [503, 547] on icon "0 ?" at bounding box center [784, 401] width 1124 height 699
click at [670, 211] on tspan "?" at bounding box center [670, 206] width 8 height 27
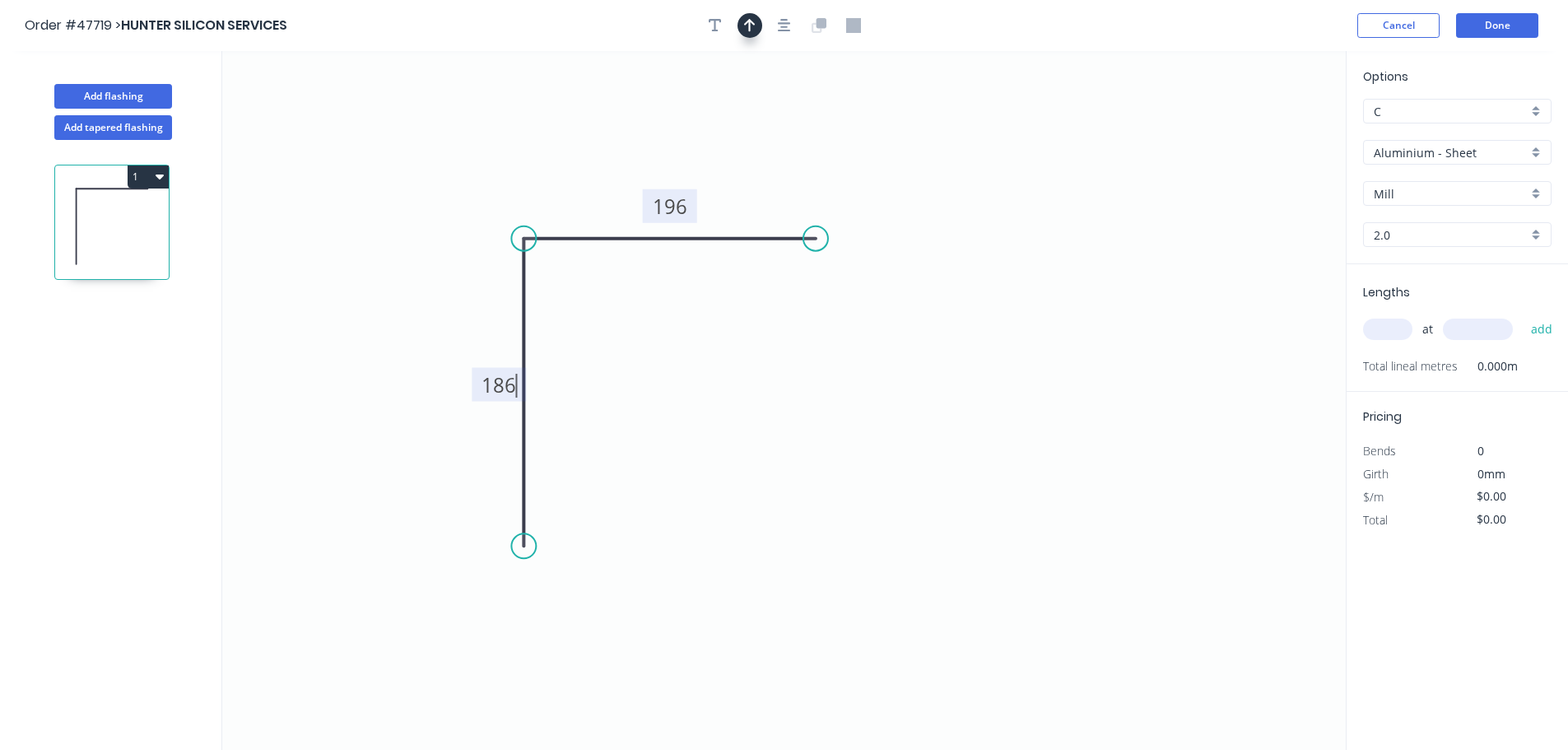
click at [751, 25] on icon "button" at bounding box center [750, 26] width 12 height 15
type input "$1.00"
drag, startPoint x: 1258, startPoint y: 130, endPoint x: 613, endPoint y: 195, distance: 648.3
click at [602, 189] on icon at bounding box center [606, 163] width 15 height 53
click at [1382, 328] on input "text" at bounding box center [1388, 330] width 50 height 21
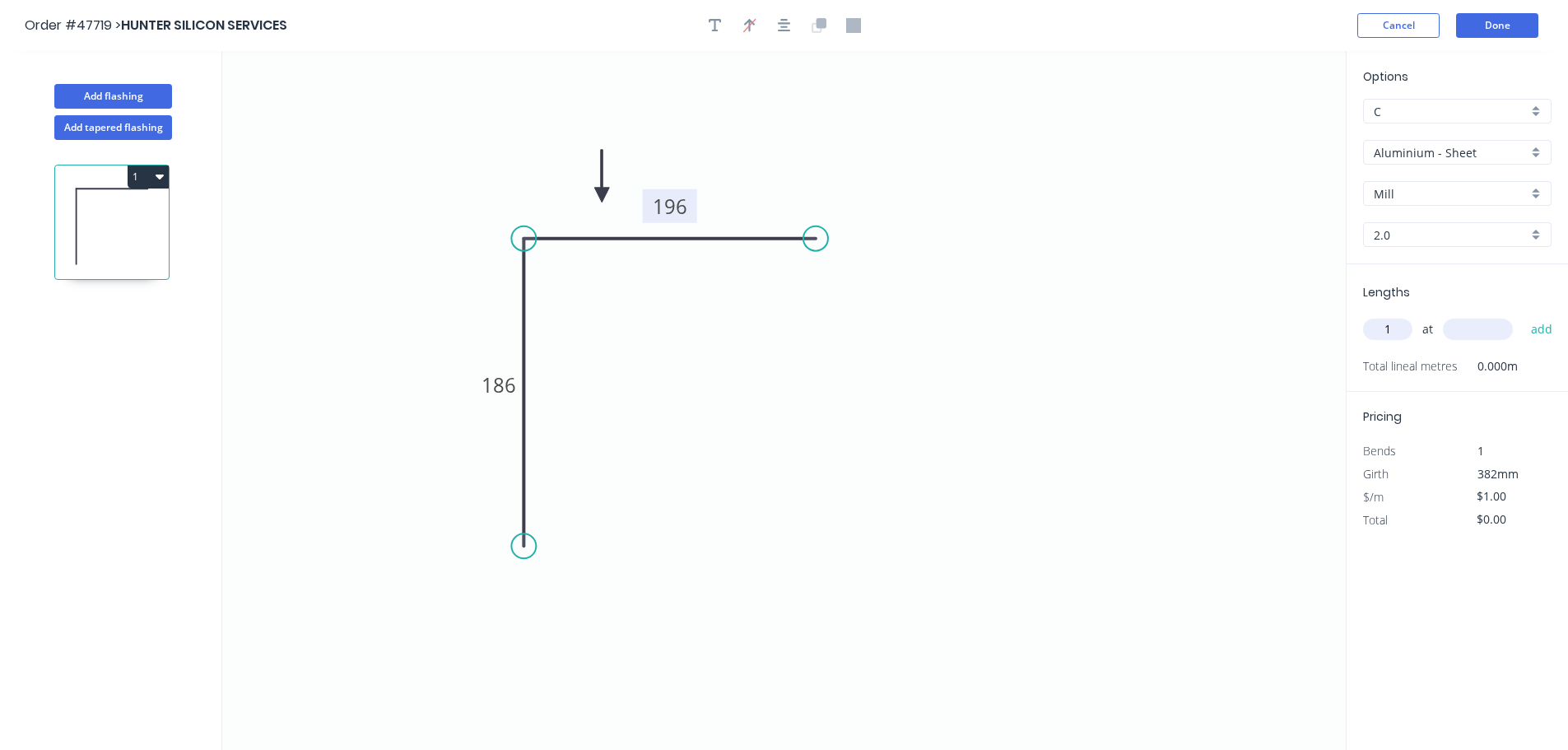
type input "1"
type input "595"
click at [1523, 316] on button "add" at bounding box center [1542, 330] width 39 height 28
drag, startPoint x: 1522, startPoint y: 541, endPoint x: 1431, endPoint y: 524, distance: 92.6
click at [1431, 524] on div "Pricing Bends 1 Girth 382mm $/m $1.00 Total $1.00" at bounding box center [1457, 484] width 221 height 140
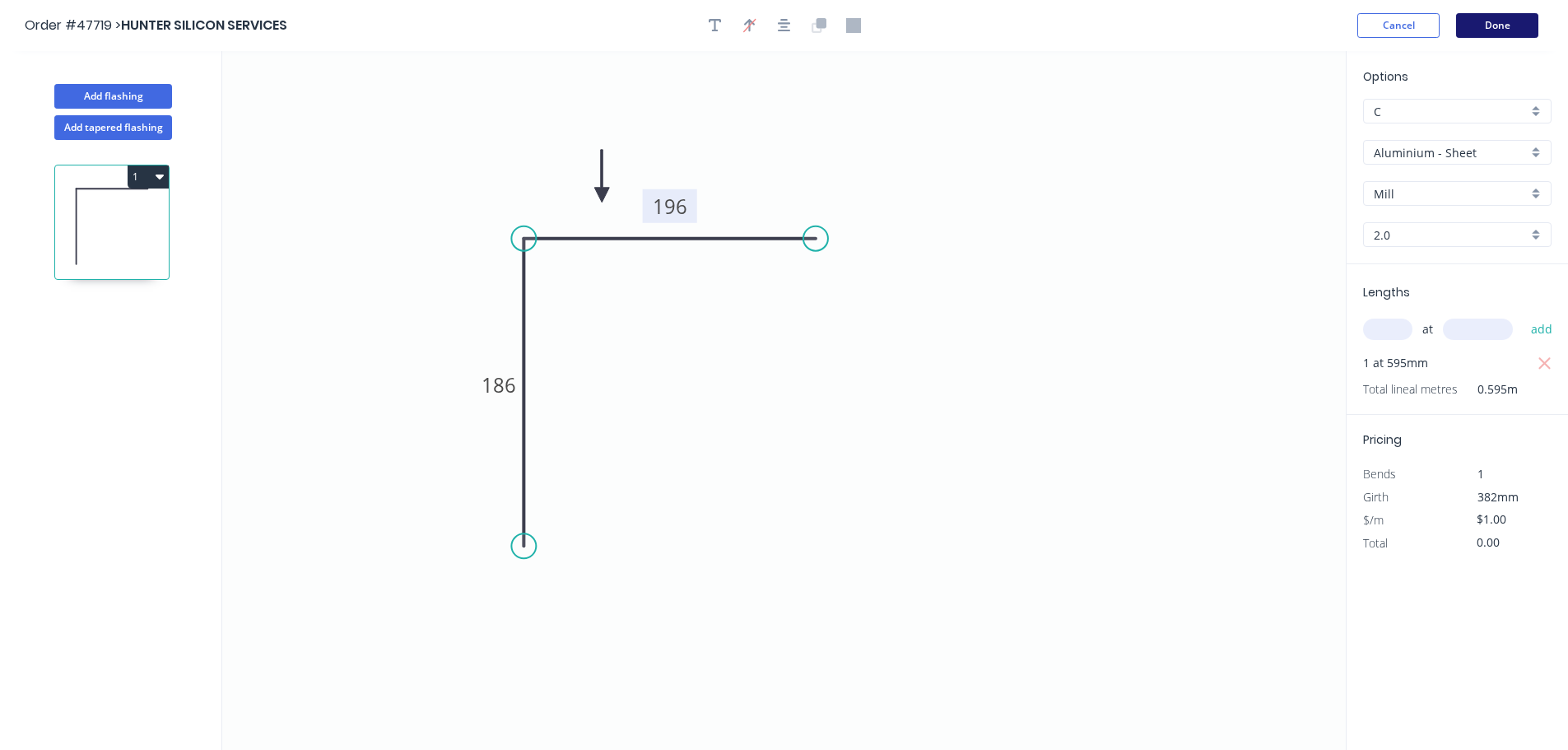
type input "$0.00"
click at [1503, 31] on button "Done" at bounding box center [1498, 26] width 83 height 25
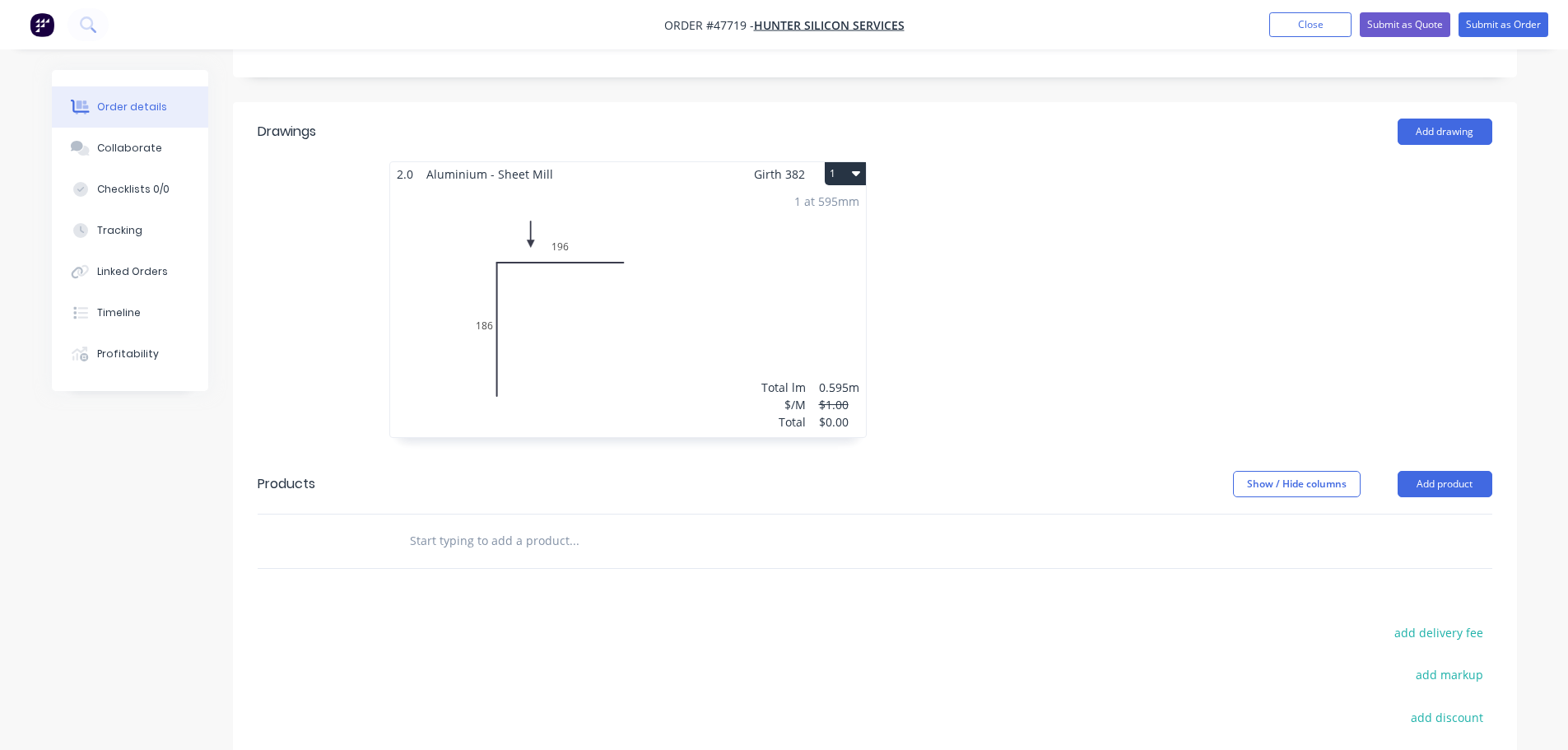
scroll to position [411, 0]
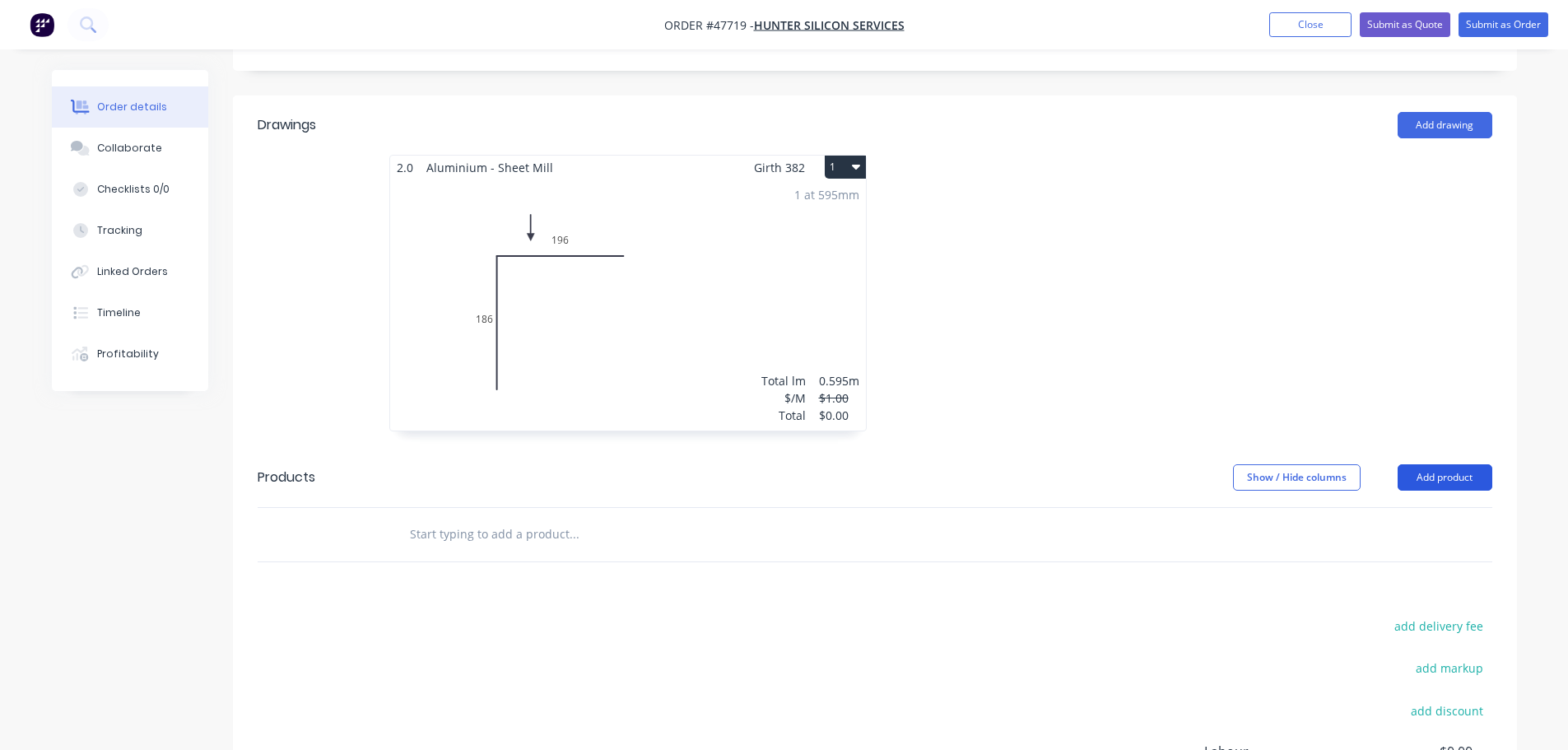
click at [1458, 464] on button "Add product" at bounding box center [1445, 477] width 95 height 26
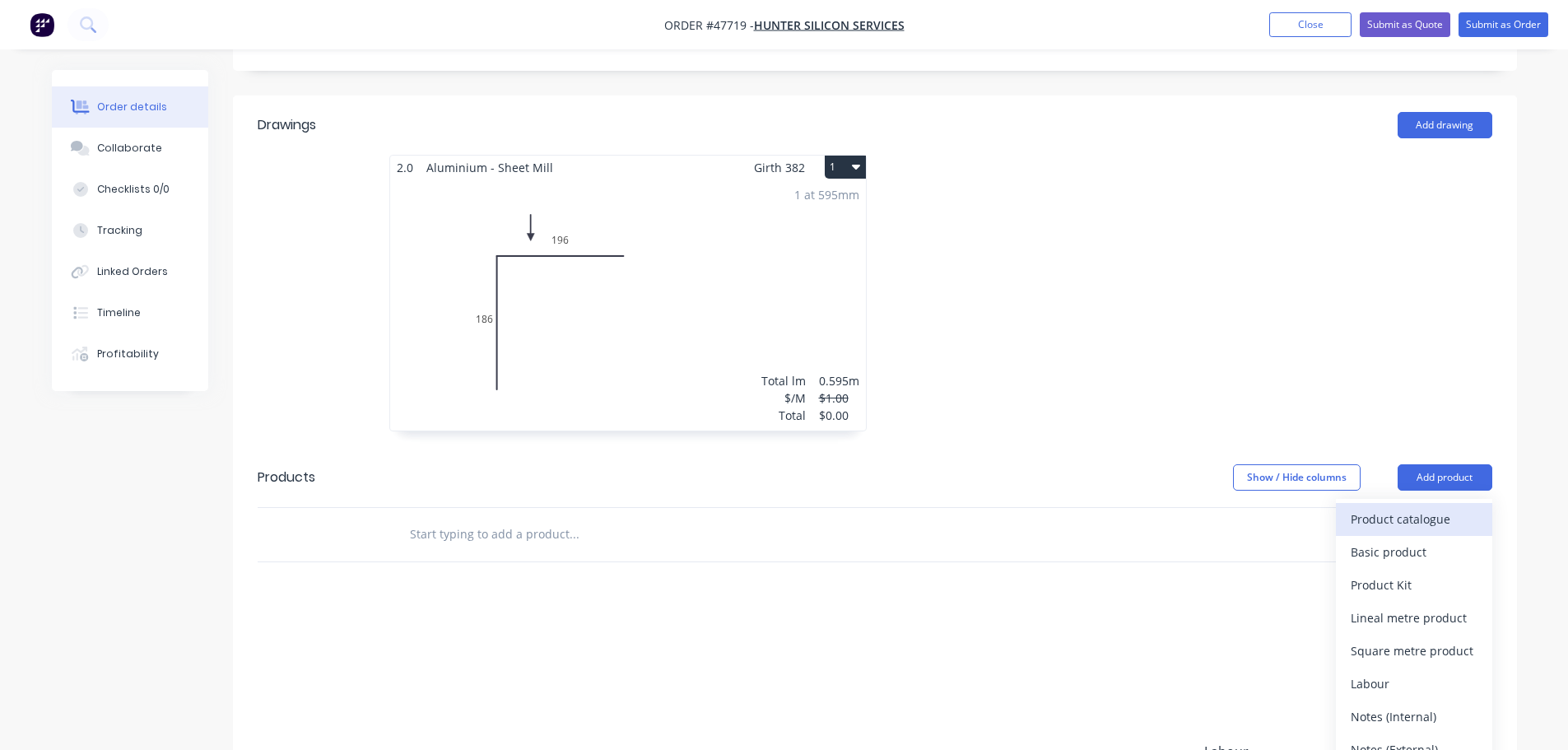
click at [1408, 507] on div "Product catalogue" at bounding box center [1414, 519] width 127 height 24
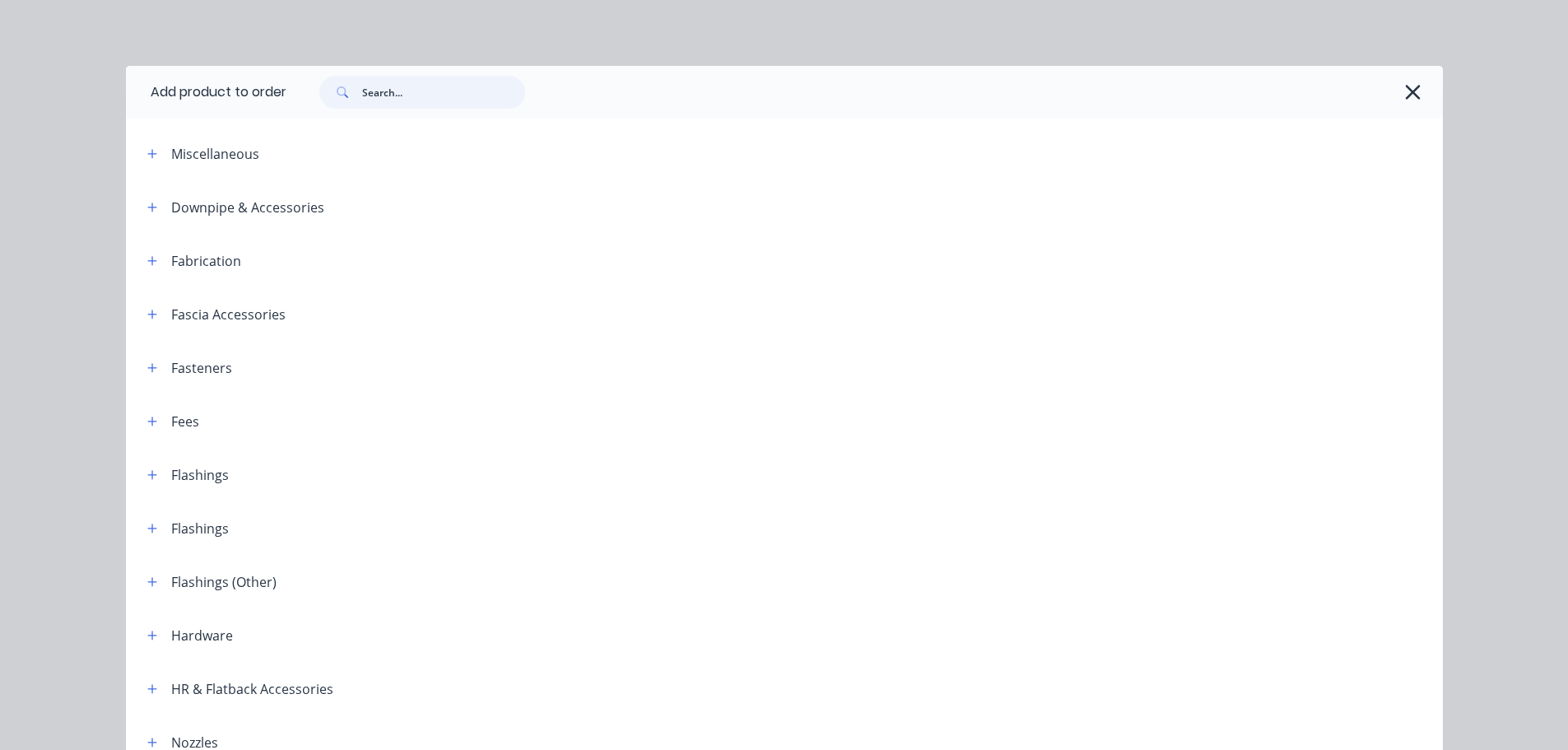
click at [393, 91] on input "text" at bounding box center [443, 93] width 163 height 33
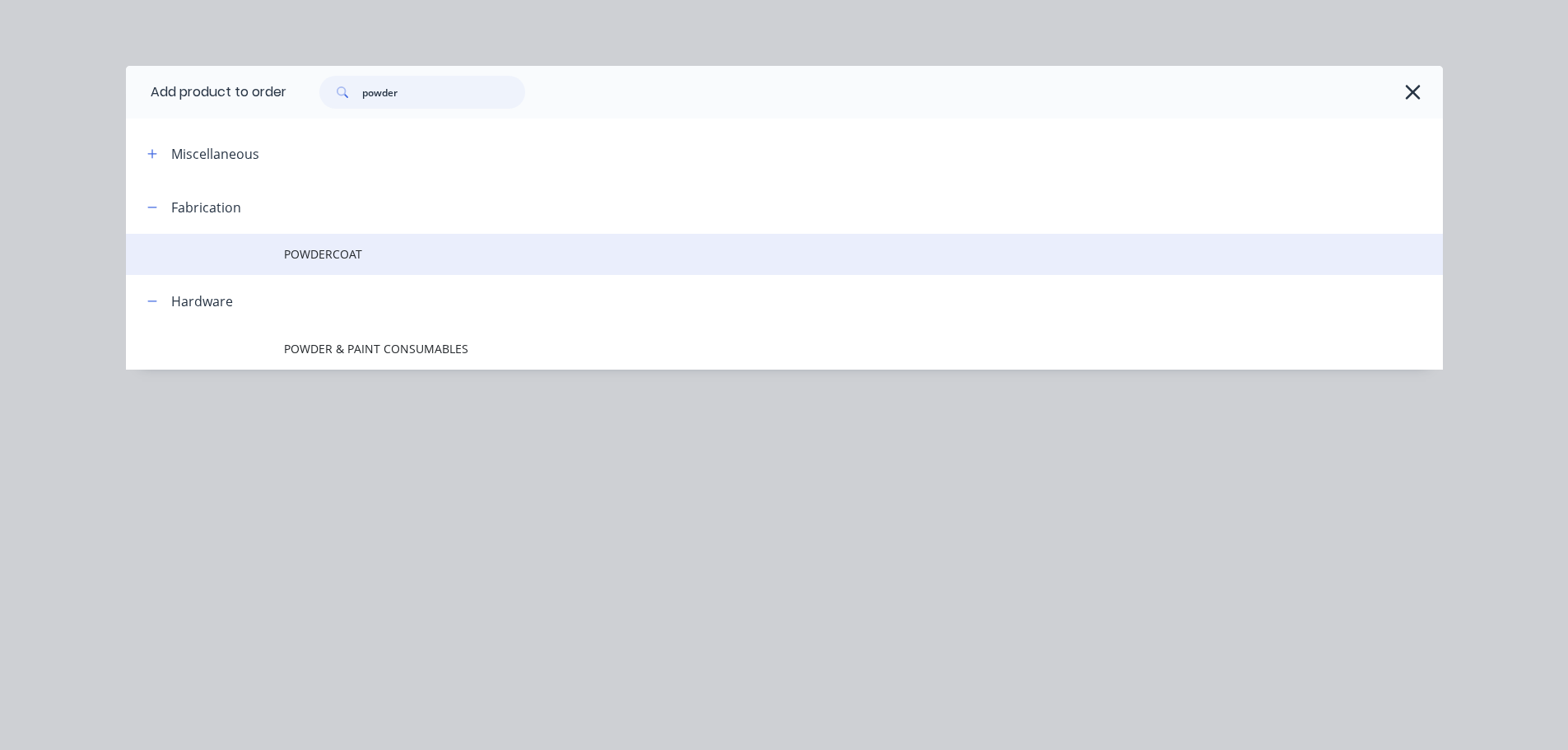
type input "powder"
click at [330, 248] on span "POWDERCOAT" at bounding box center [747, 254] width 927 height 17
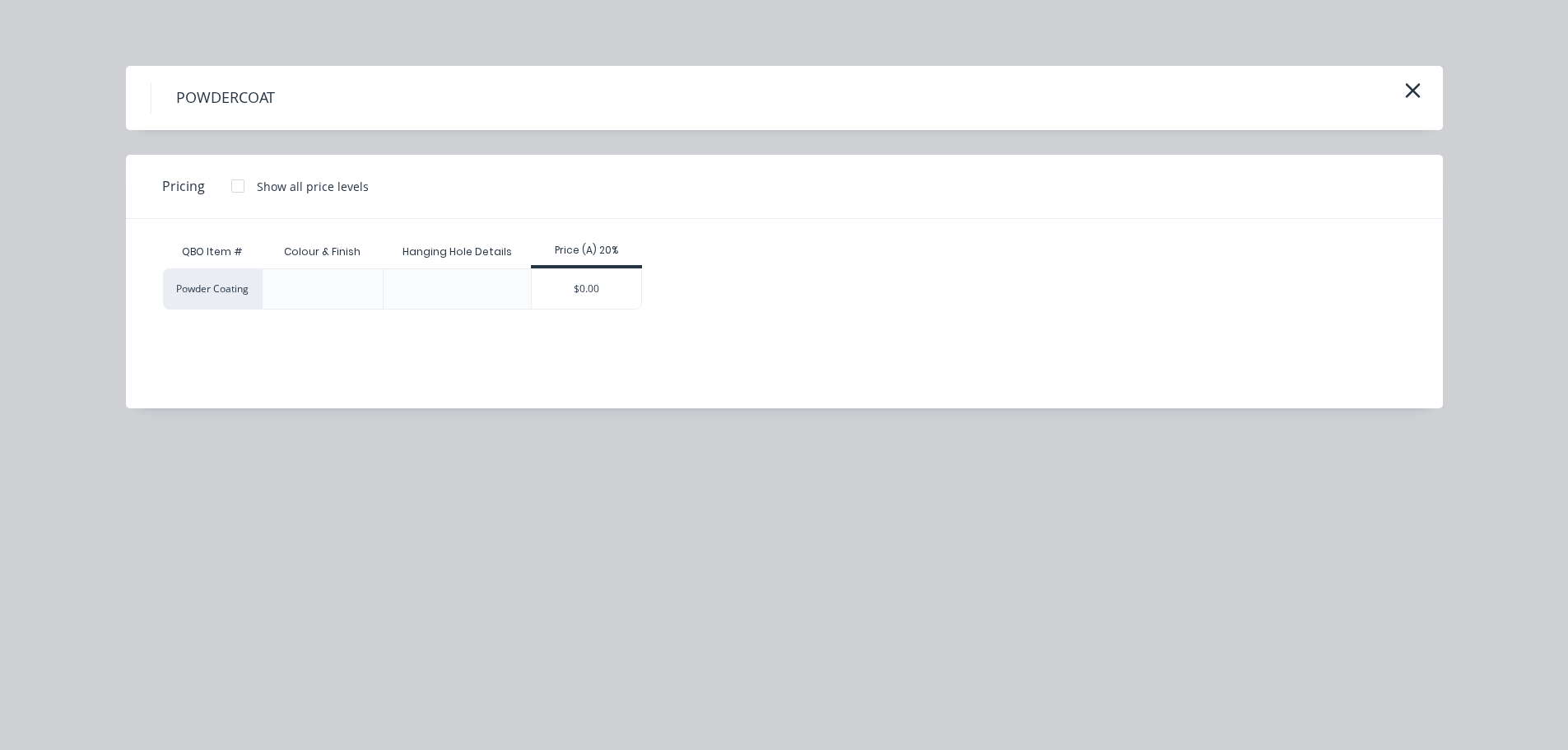
click at [577, 280] on div "$0.00" at bounding box center [586, 289] width 110 height 40
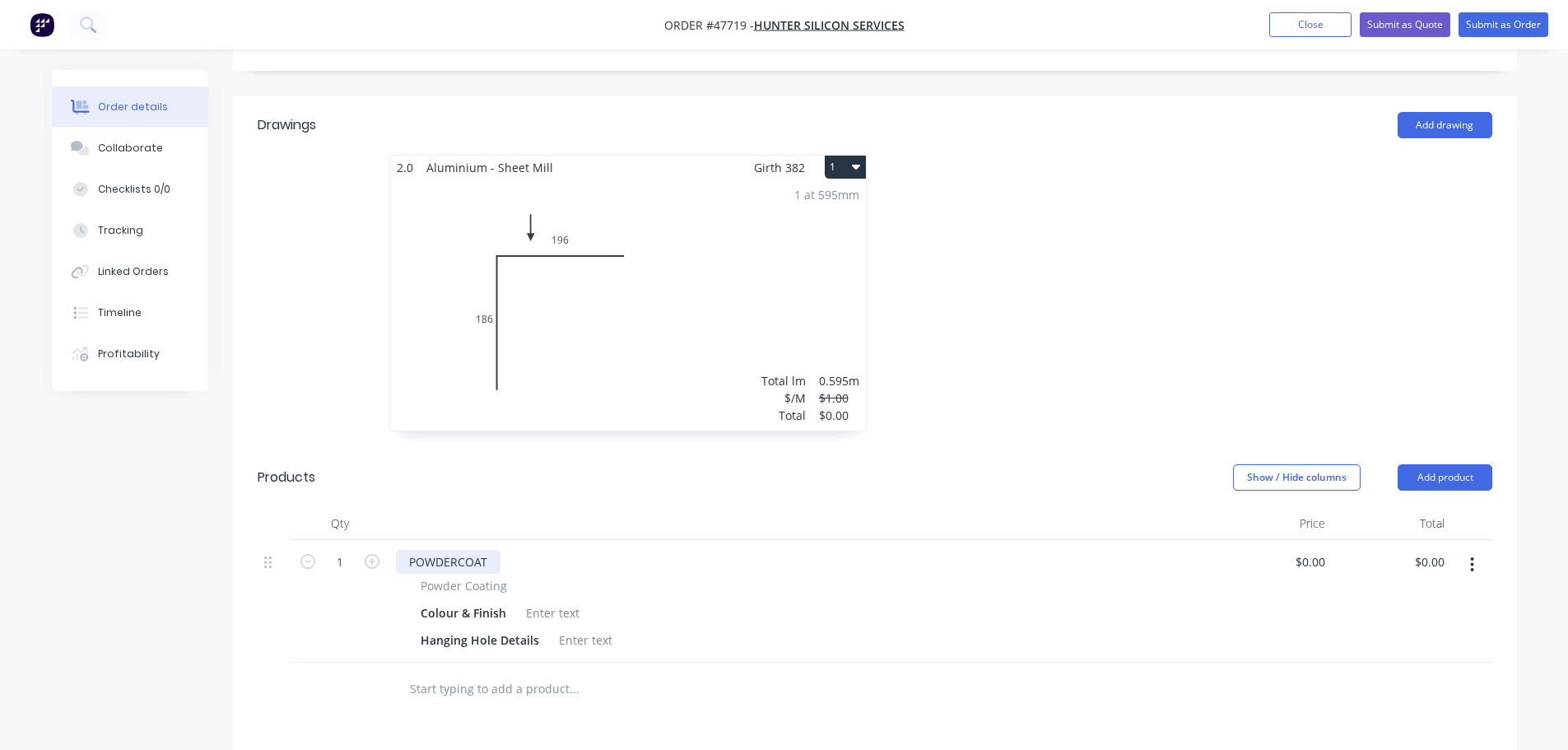
click at [486, 550] on div "POWDERCOAT" at bounding box center [448, 562] width 105 height 24
click at [571, 629] on div at bounding box center [585, 640] width 67 height 24
click at [569, 629] on div at bounding box center [585, 640] width 67 height 24
click at [537, 601] on div at bounding box center [552, 613] width 67 height 24
click at [649, 601] on div "MONUMENT TEXTURA" at bounding box center [587, 613] width 136 height 24
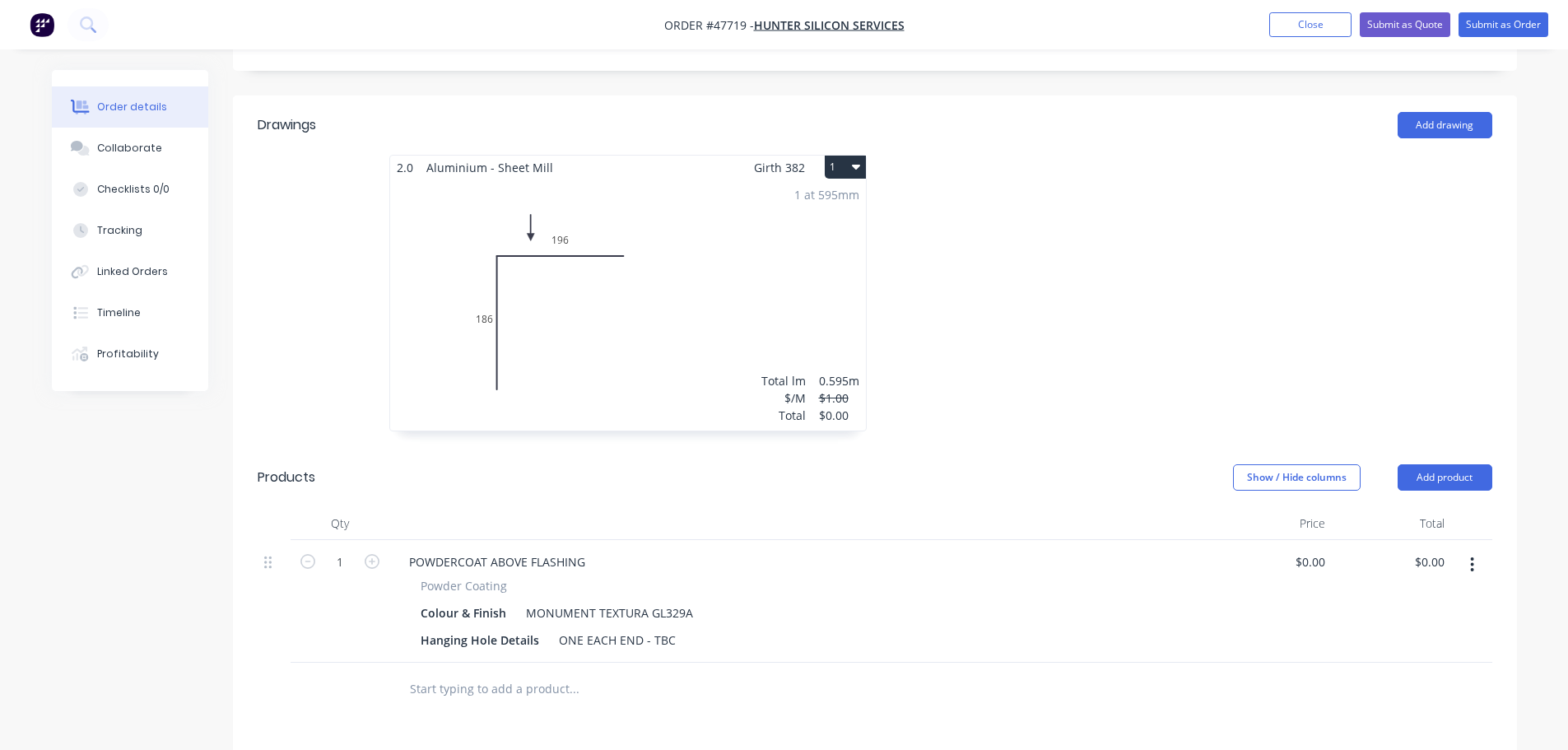
click at [793, 550] on div "POWDERCOAT ABOVE FLASHING" at bounding box center [801, 562] width 810 height 24
click at [1320, 550] on input "0" at bounding box center [1322, 562] width 19 height 24
type input "$150.00"
drag, startPoint x: 1188, startPoint y: 463, endPoint x: 1173, endPoint y: 461, distance: 15.1
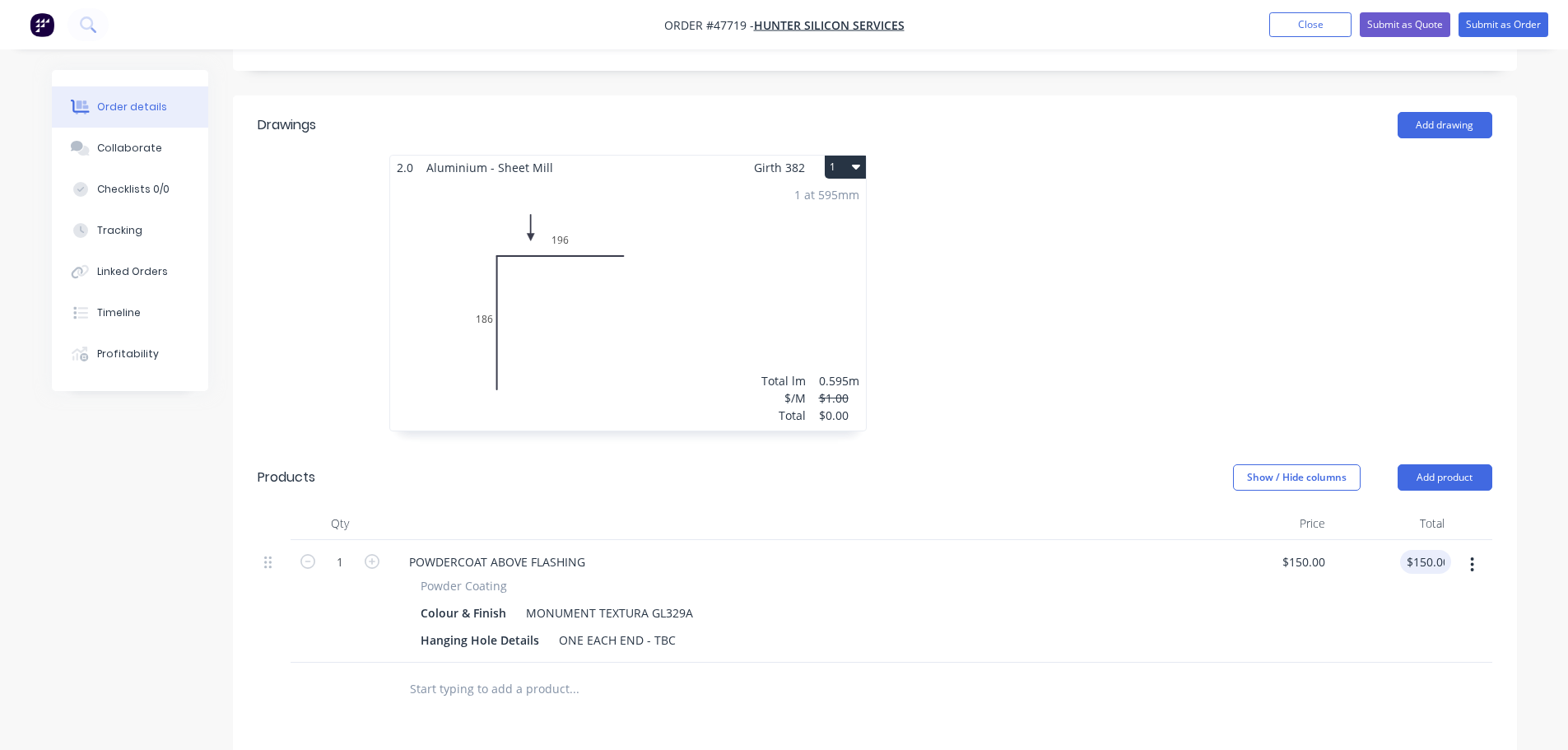
click at [1187, 507] on div at bounding box center [801, 524] width 823 height 33
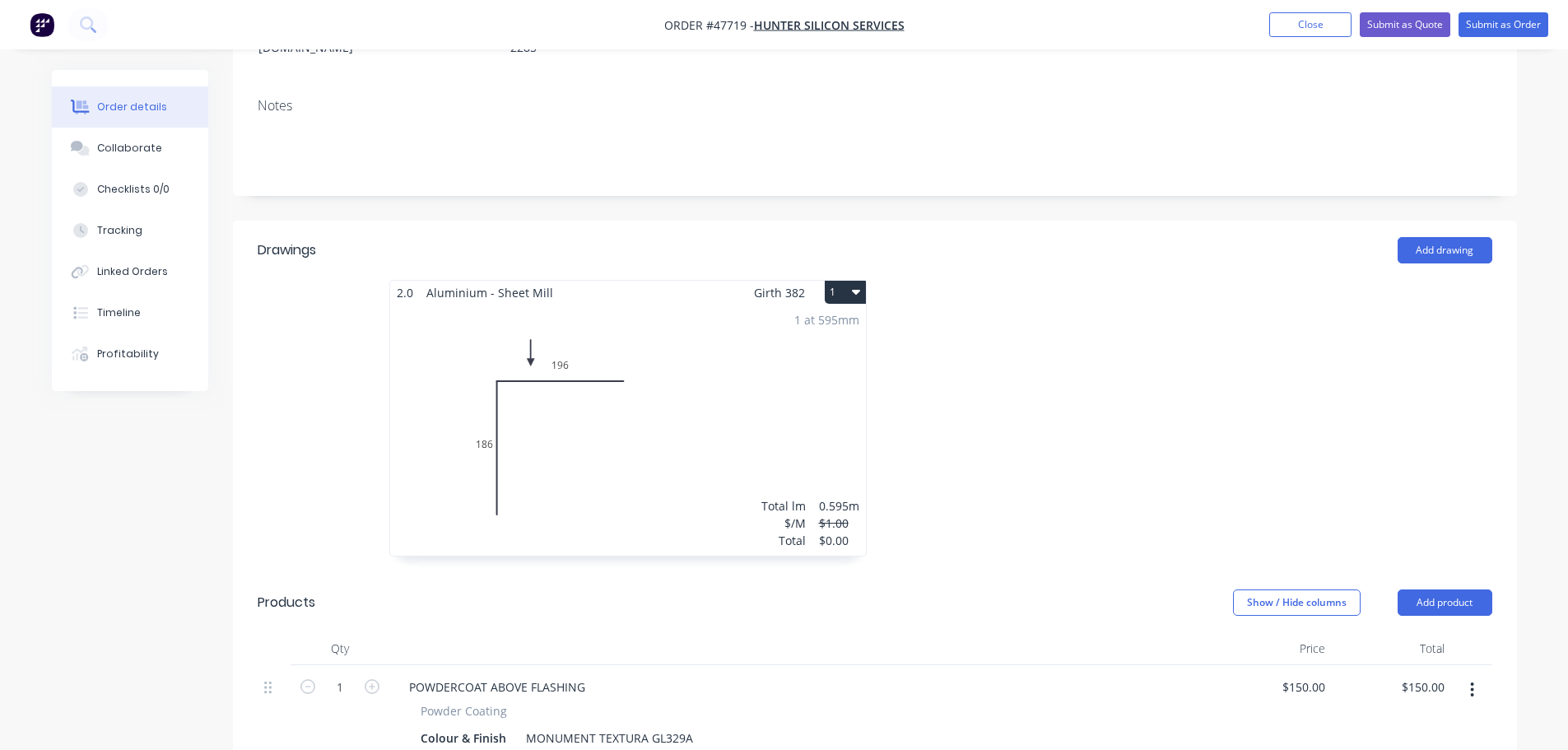
scroll to position [83, 0]
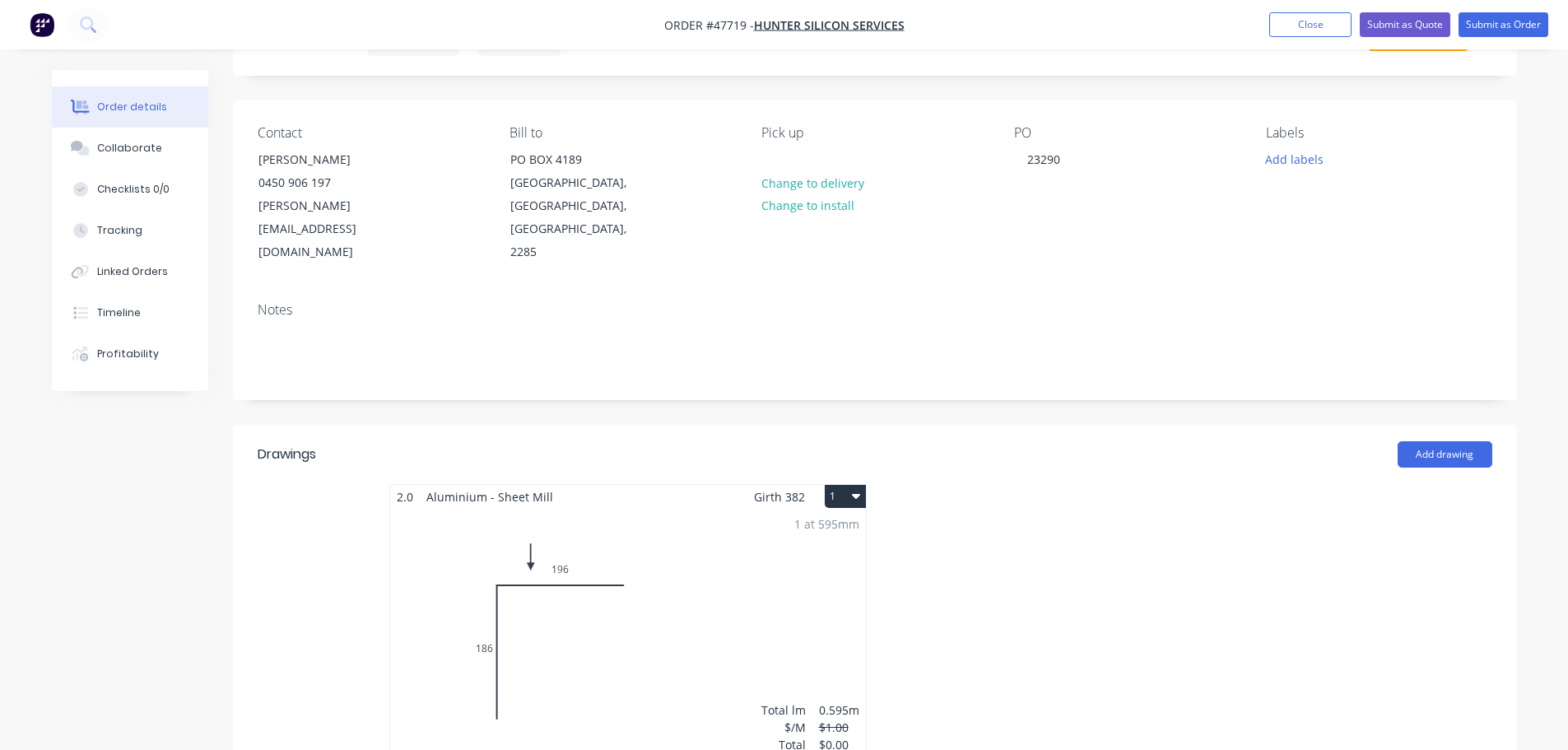
click at [632, 624] on div "1 at 595mm Total lm $/M Total 0.595m $1.00 $0.00" at bounding box center [628, 634] width 476 height 251
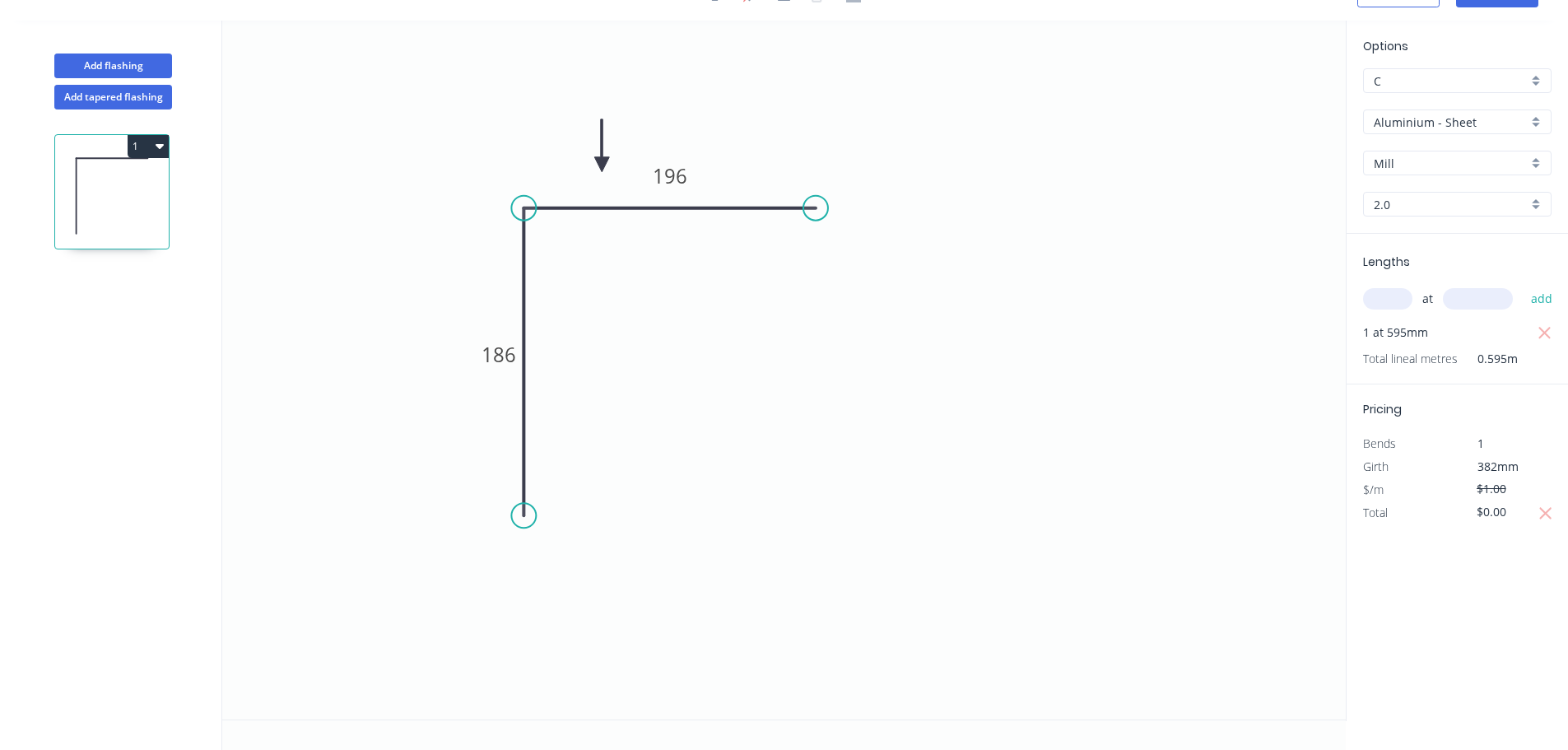
drag, startPoint x: 1509, startPoint y: 513, endPoint x: 1433, endPoint y: 506, distance: 76.3
click at [1433, 507] on div "Total $0.00" at bounding box center [1457, 513] width 213 height 23
type input "$60.00"
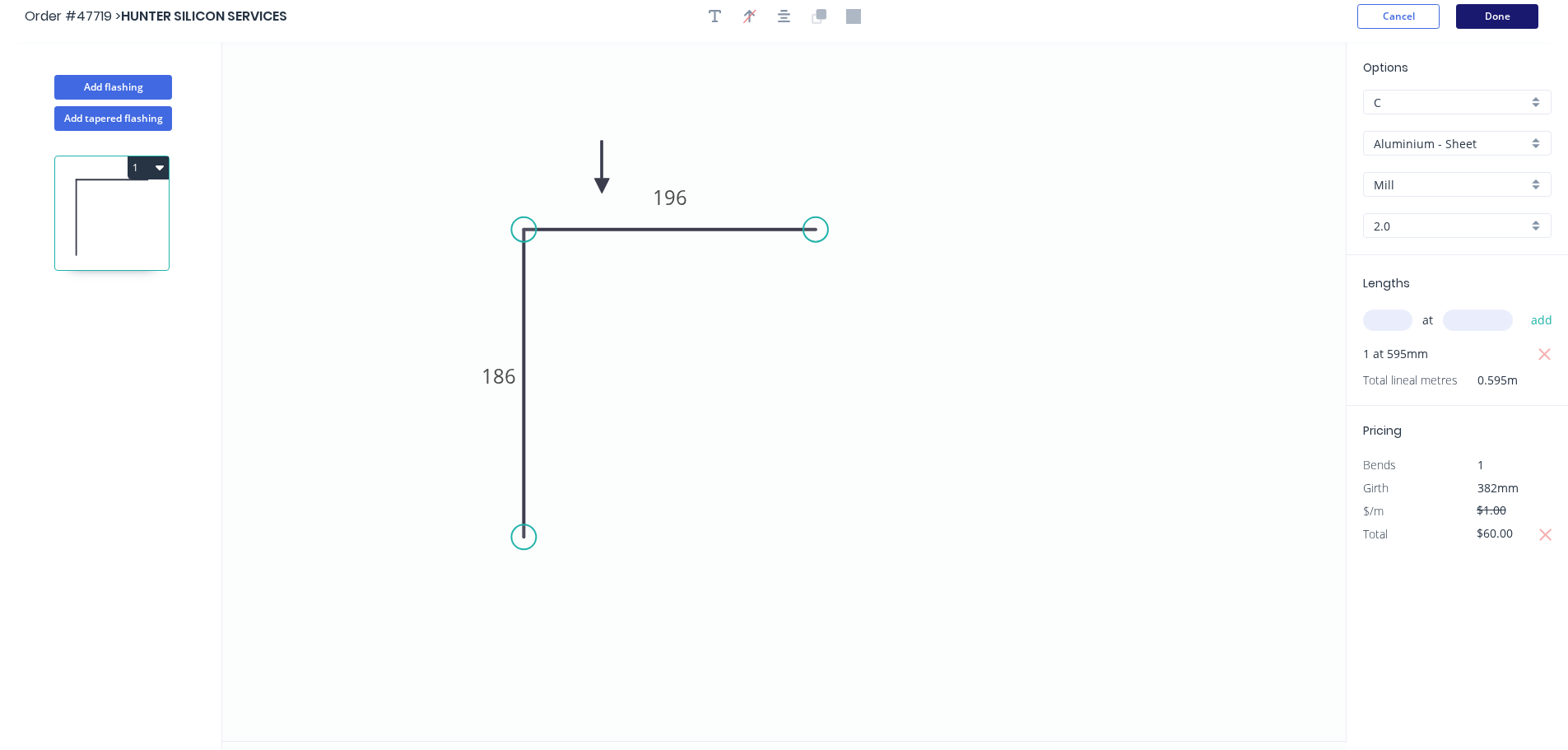
scroll to position [0, 0]
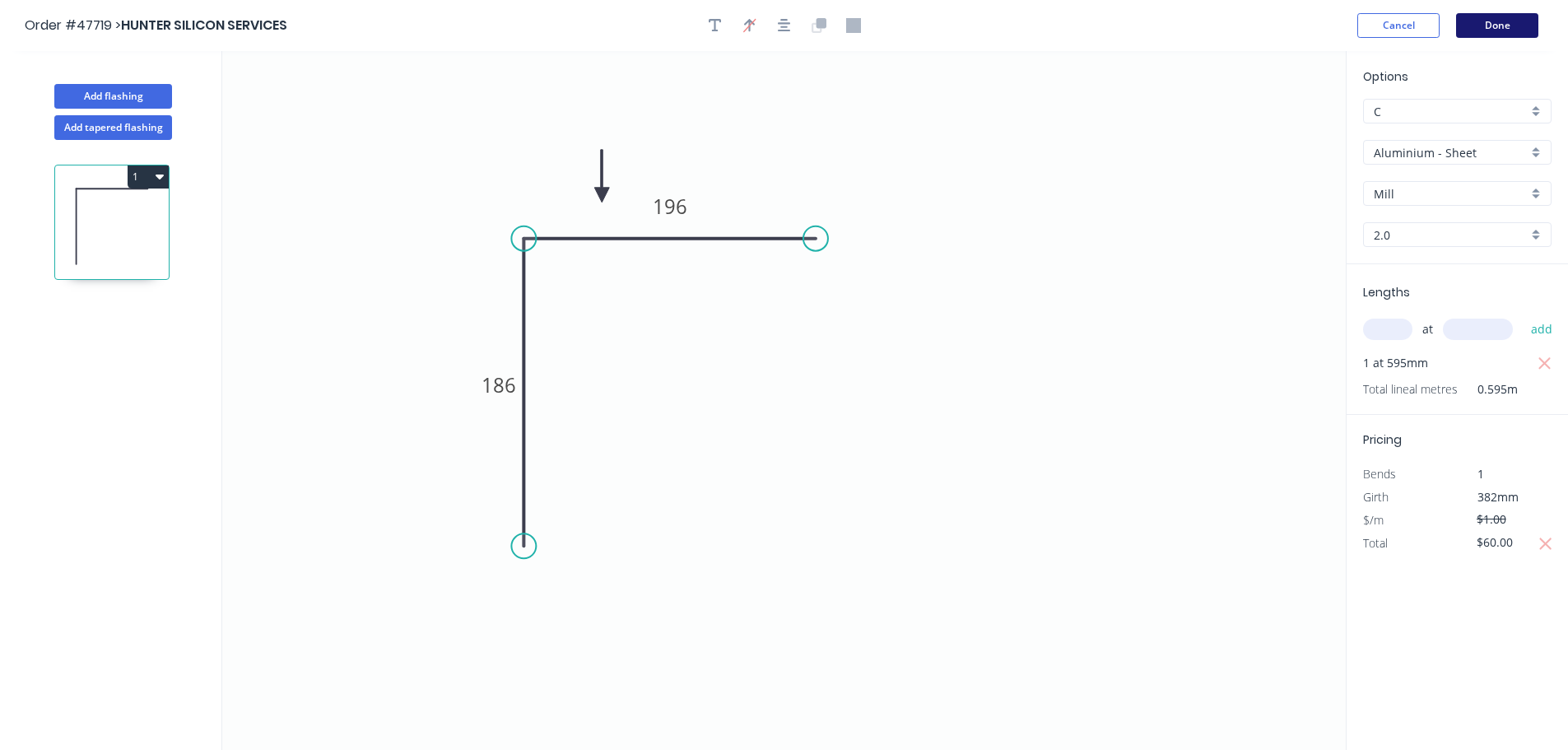
click at [1503, 26] on button "Done" at bounding box center [1498, 26] width 83 height 25
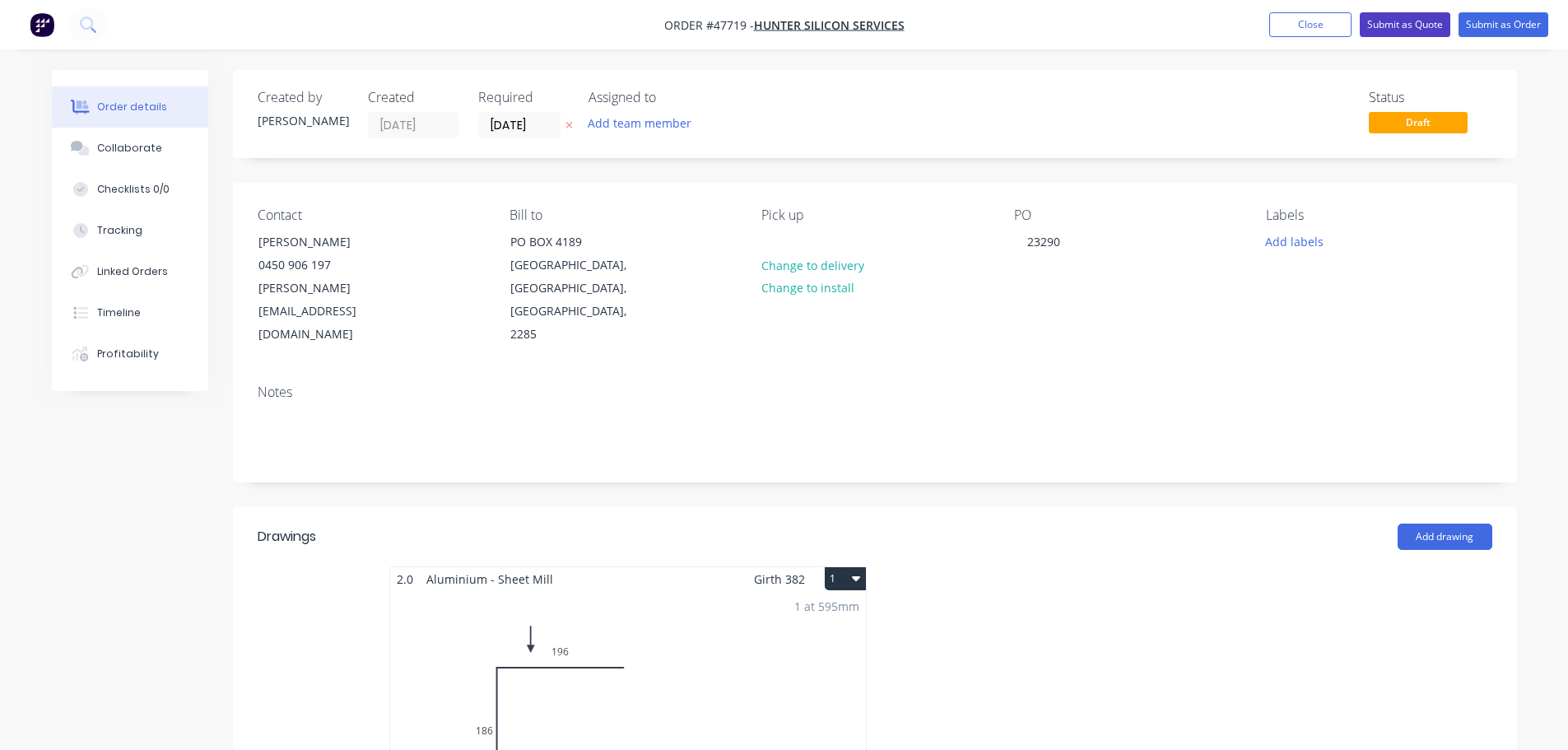
click at [1403, 21] on button "Submit as Quote" at bounding box center [1405, 25] width 91 height 25
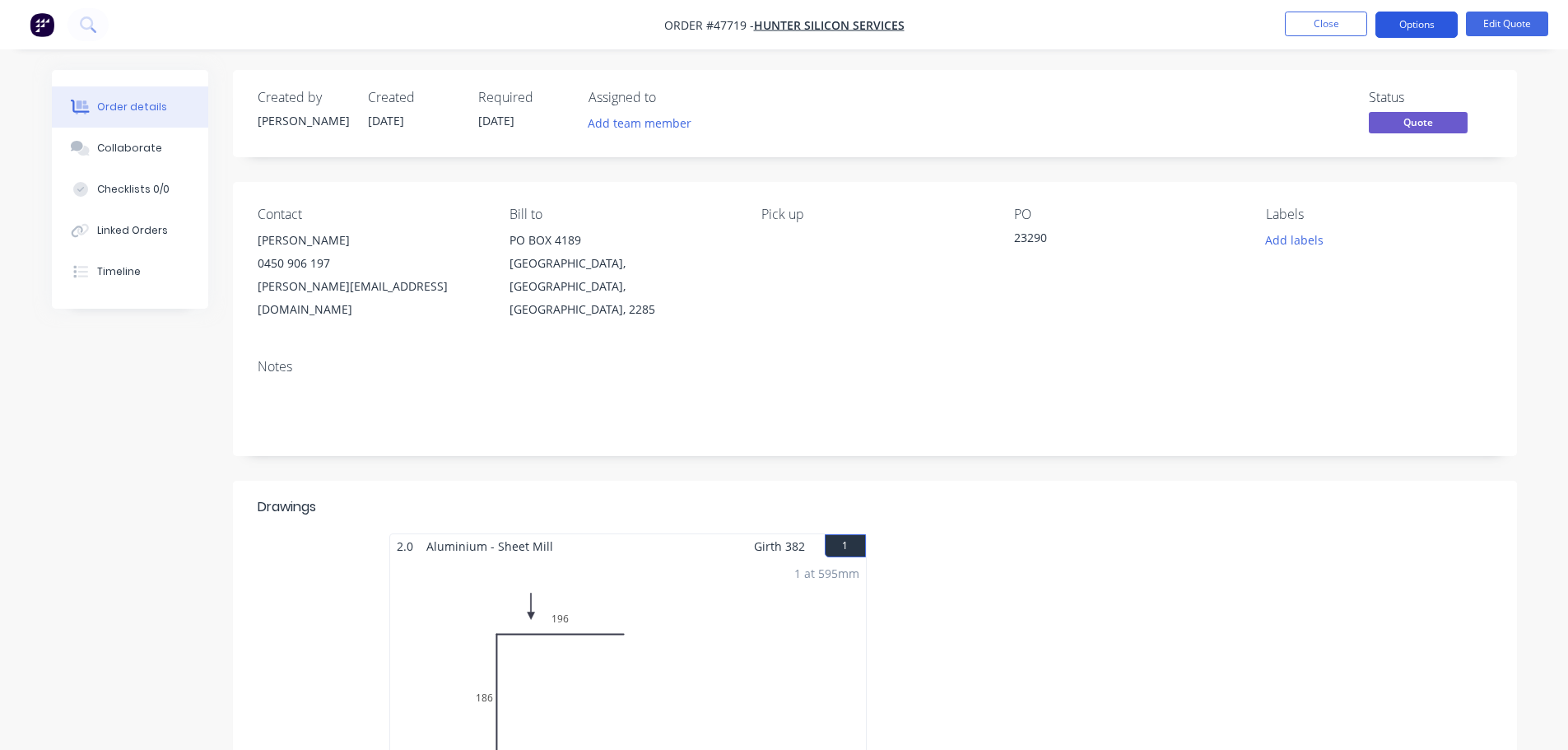
click at [1400, 17] on button "Options" at bounding box center [1417, 25] width 83 height 26
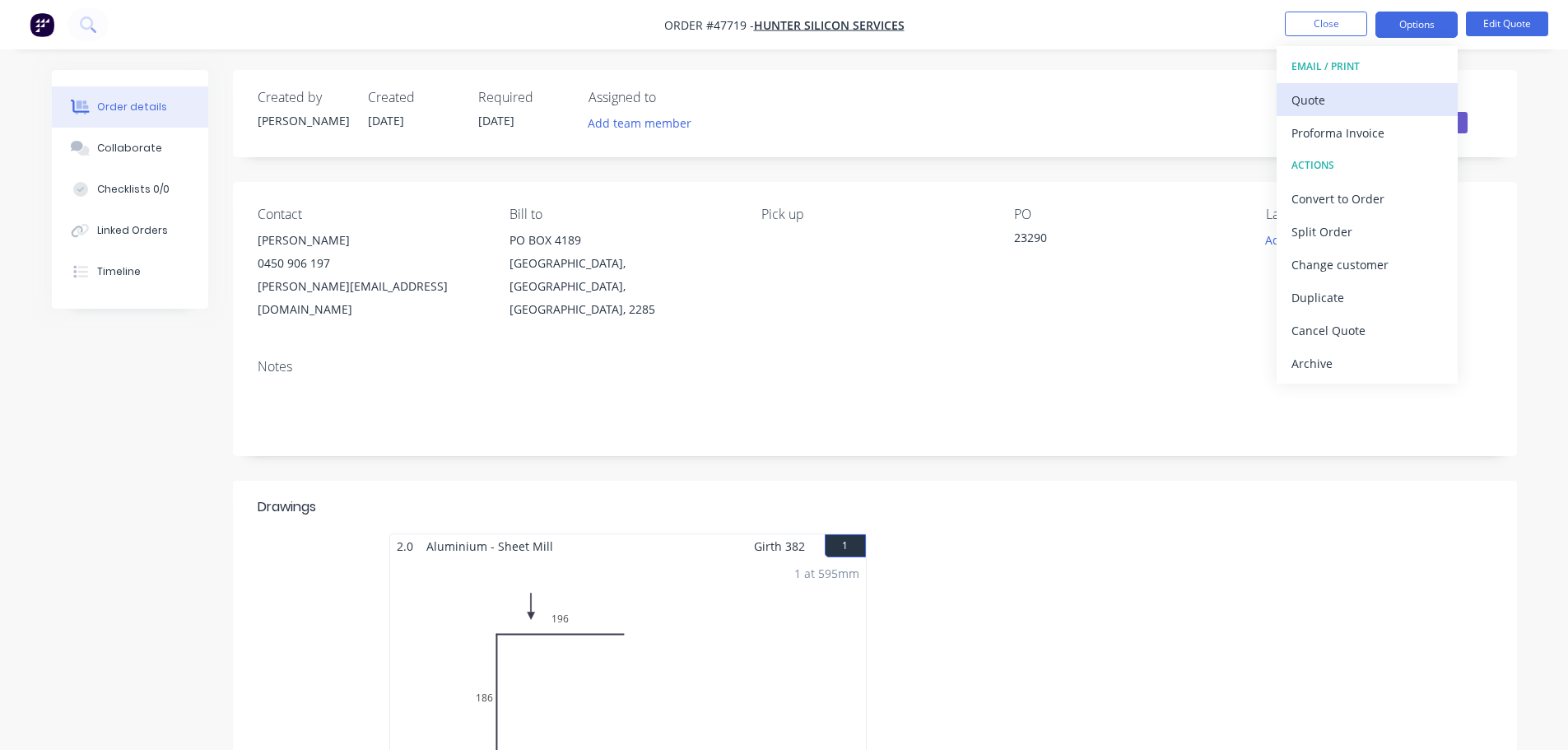
click at [1352, 96] on div "Quote" at bounding box center [1367, 100] width 151 height 24
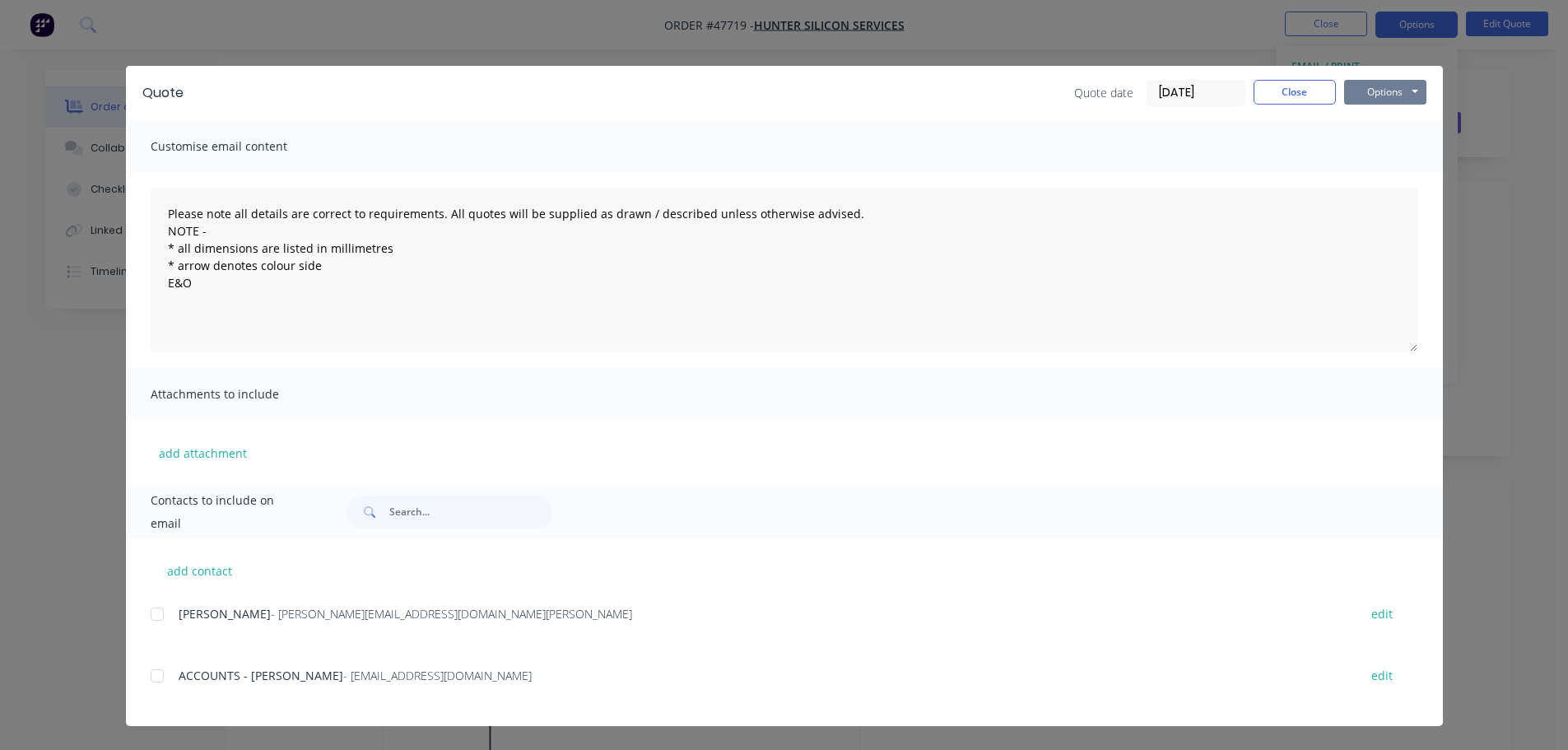
click at [1403, 86] on button "Options" at bounding box center [1386, 93] width 83 height 25
click at [1379, 150] on button "Print" at bounding box center [1397, 149] width 106 height 27
click at [1277, 93] on button "Close" at bounding box center [1295, 93] width 83 height 25
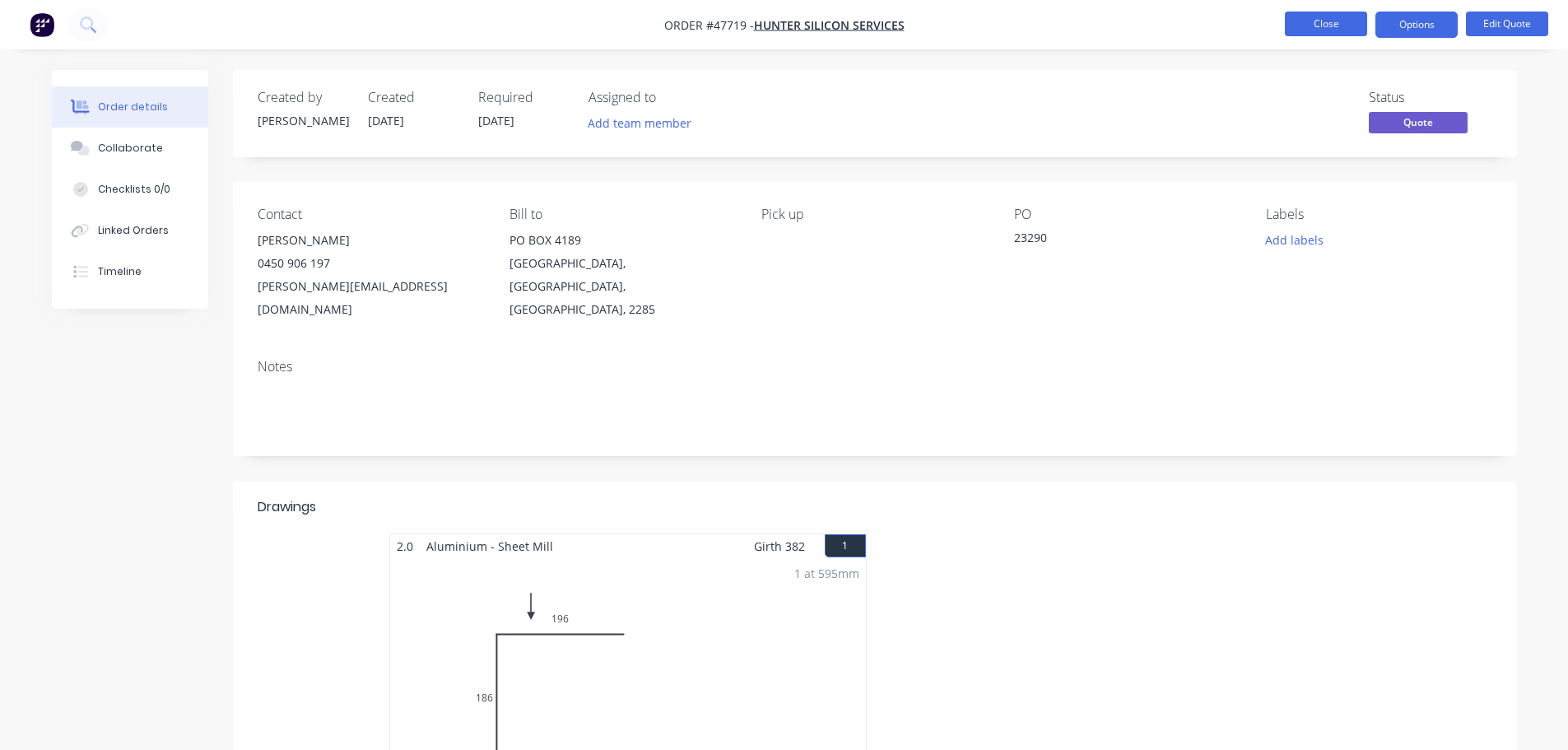
click at [1300, 17] on button "Close" at bounding box center [1326, 24] width 83 height 25
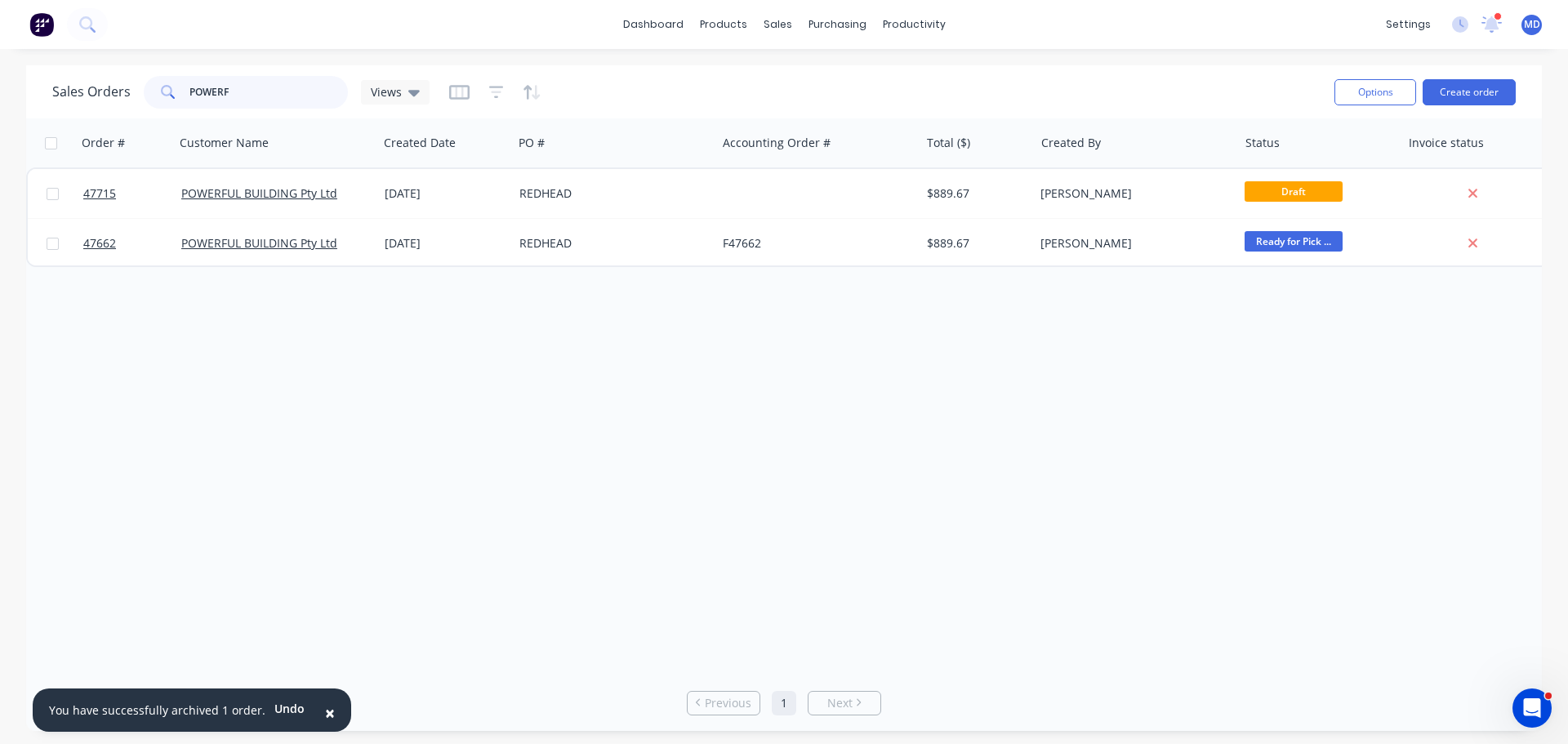
click at [262, 80] on input "POWERF" at bounding box center [269, 93] width 159 height 33
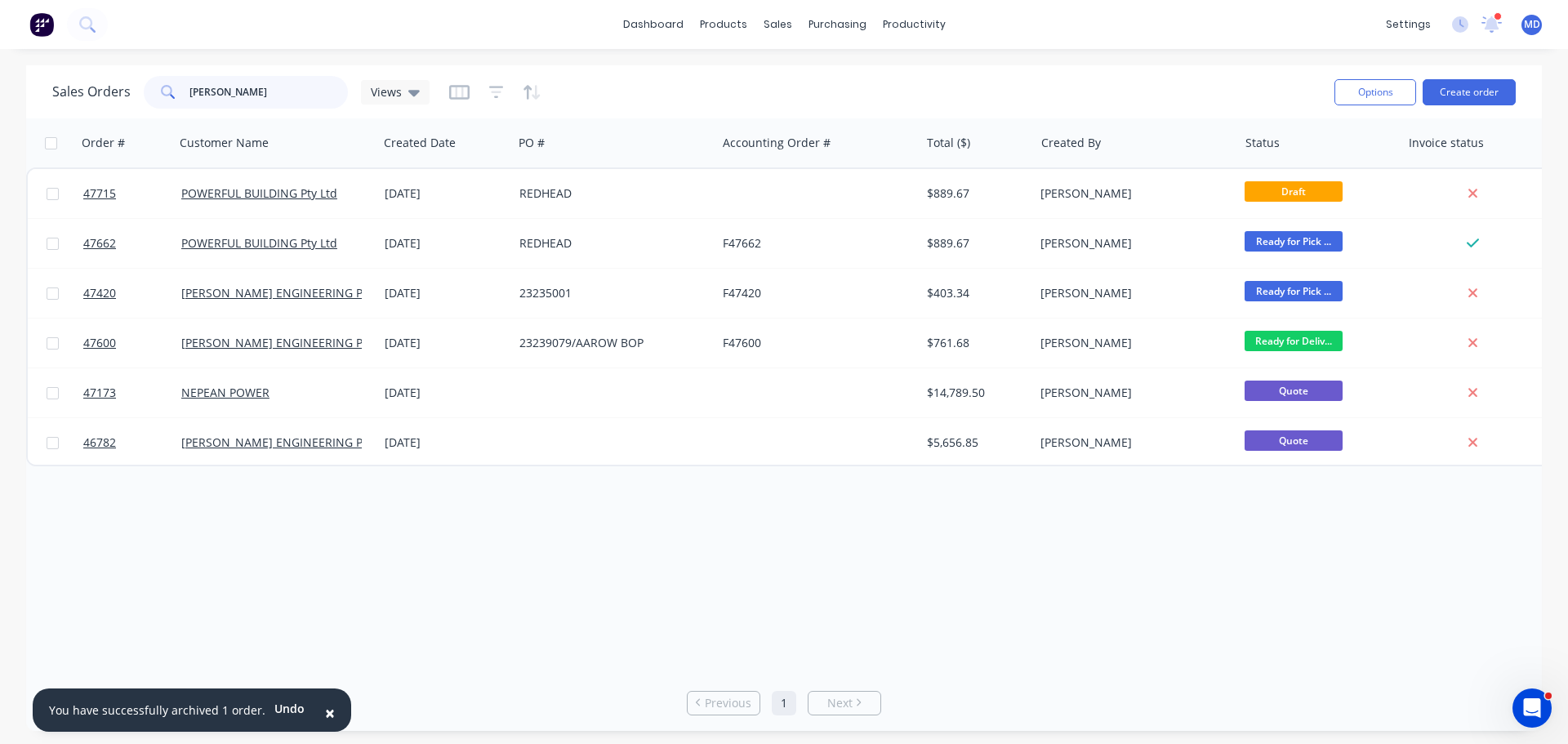
click at [238, 107] on input "[PERSON_NAME]" at bounding box center [269, 93] width 159 height 33
type input "P"
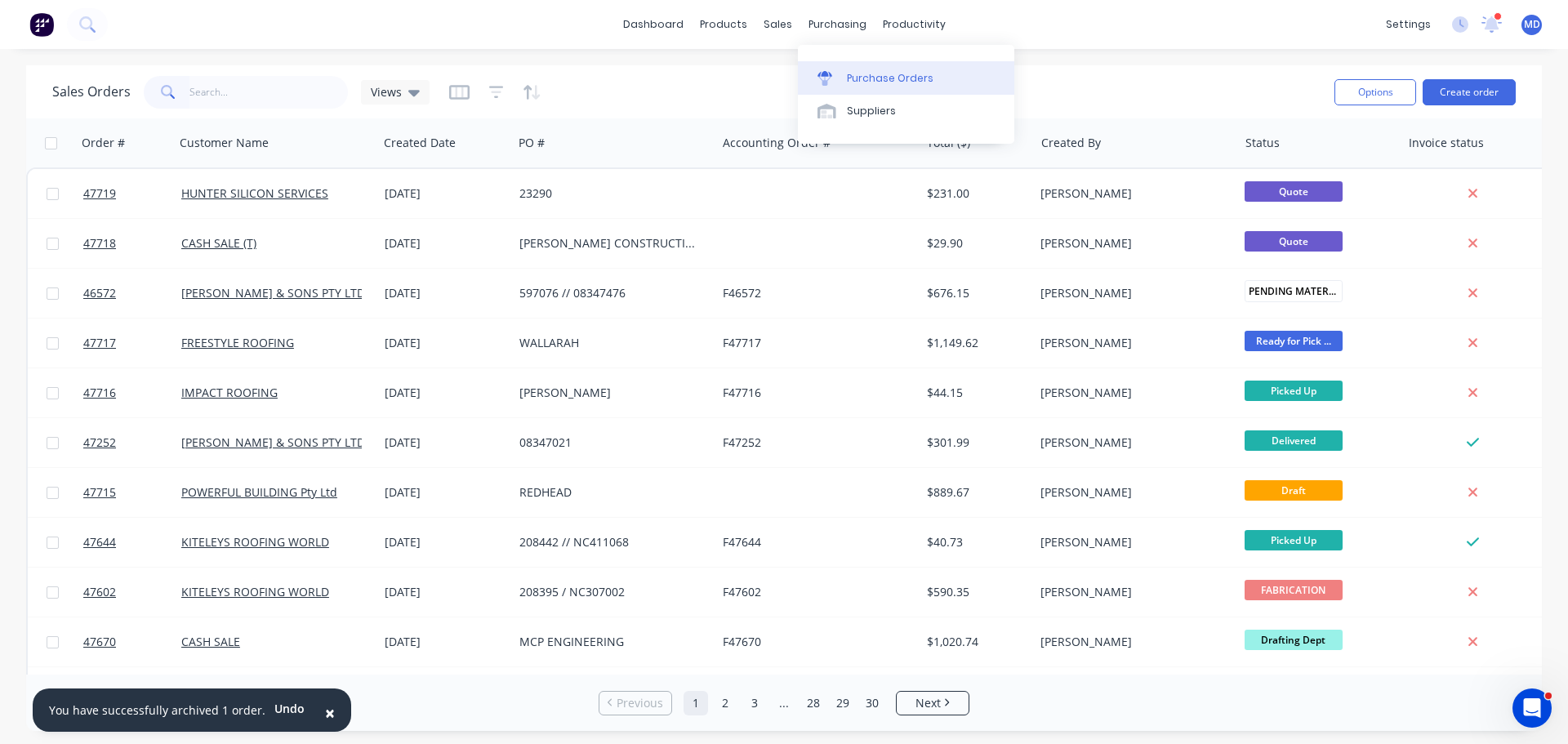
click at [861, 80] on div "Purchase Orders" at bounding box center [890, 79] width 87 height 15
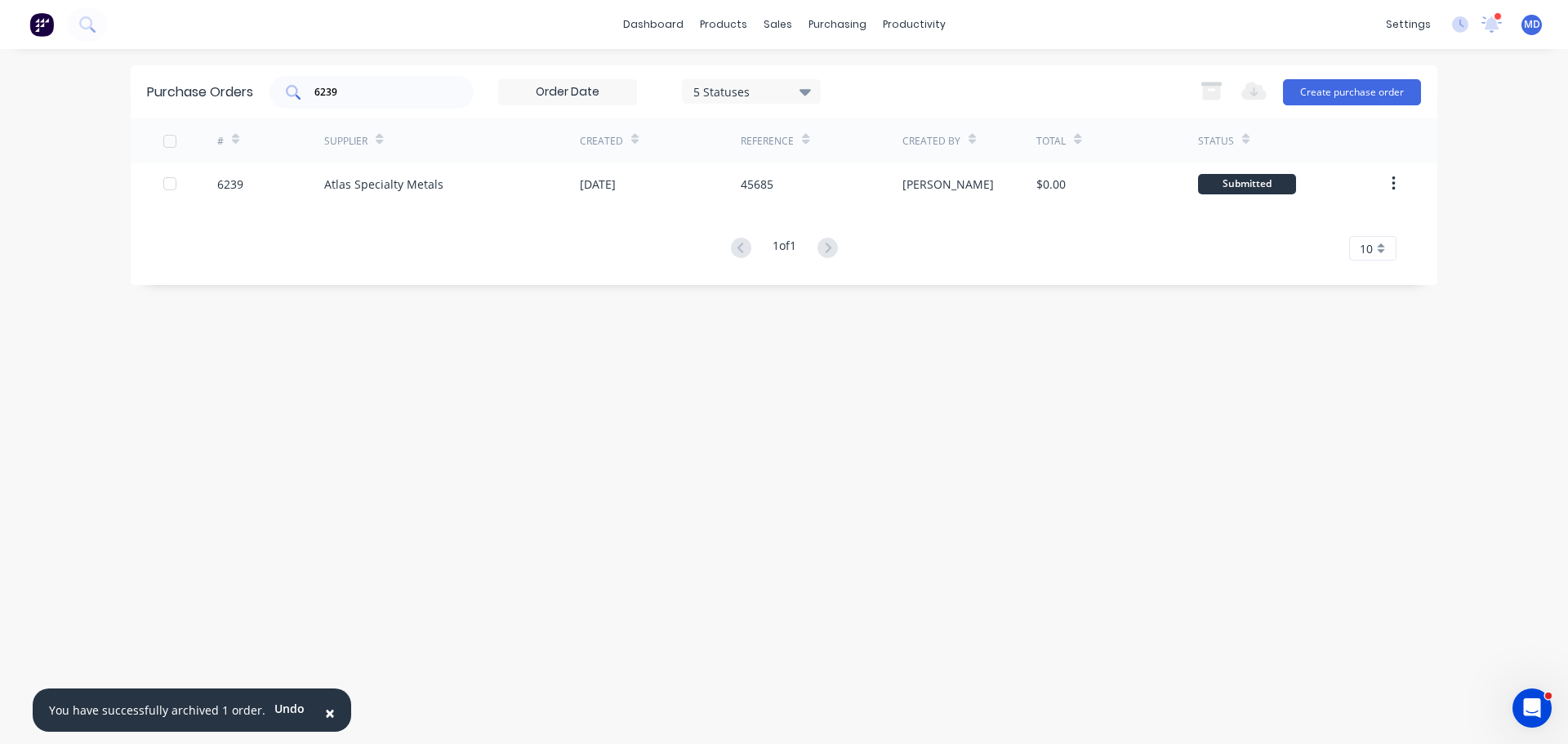
click at [394, 96] on input "6239" at bounding box center [380, 93] width 135 height 16
type input "6"
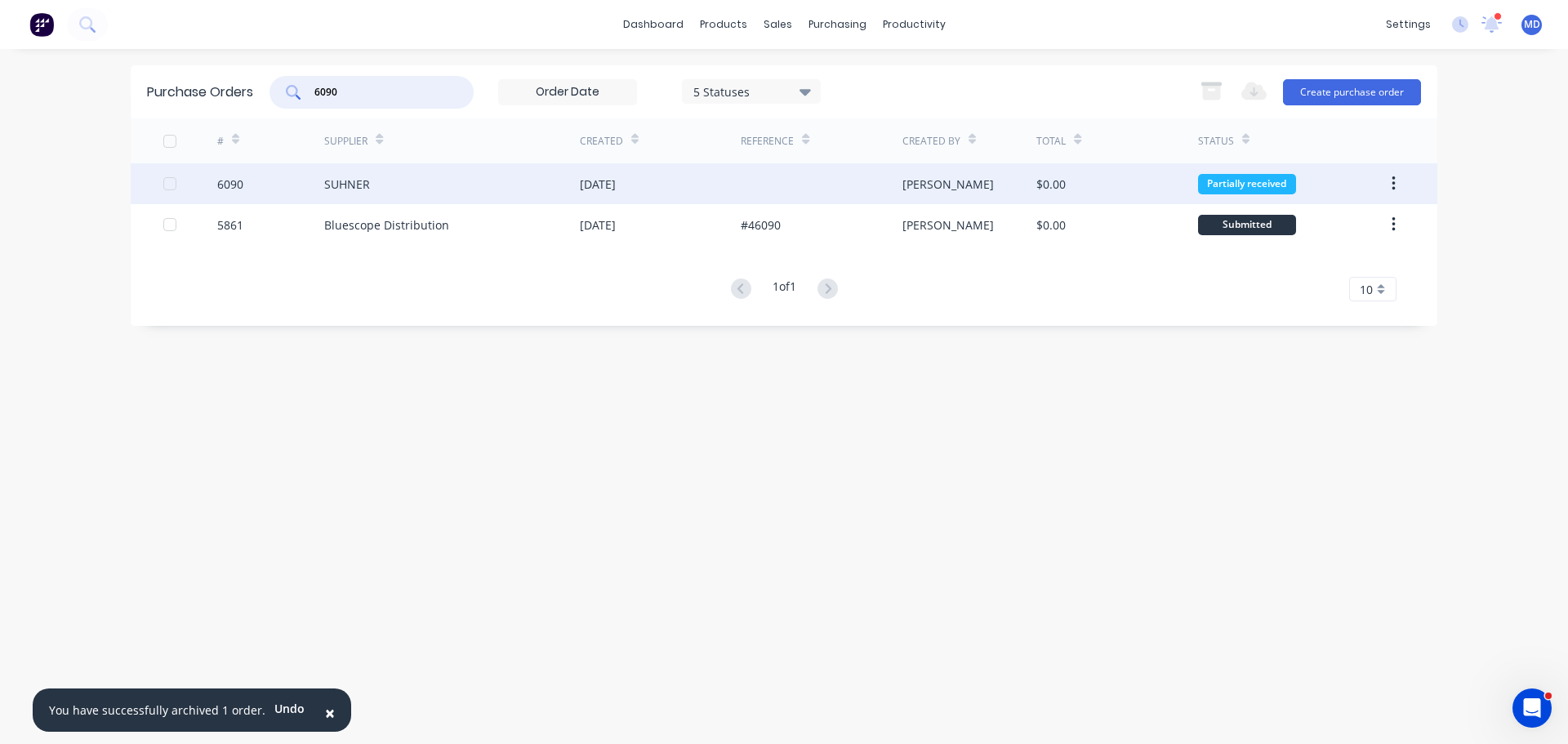
type input "6090"
click at [237, 175] on div "6090" at bounding box center [230, 184] width 26 height 17
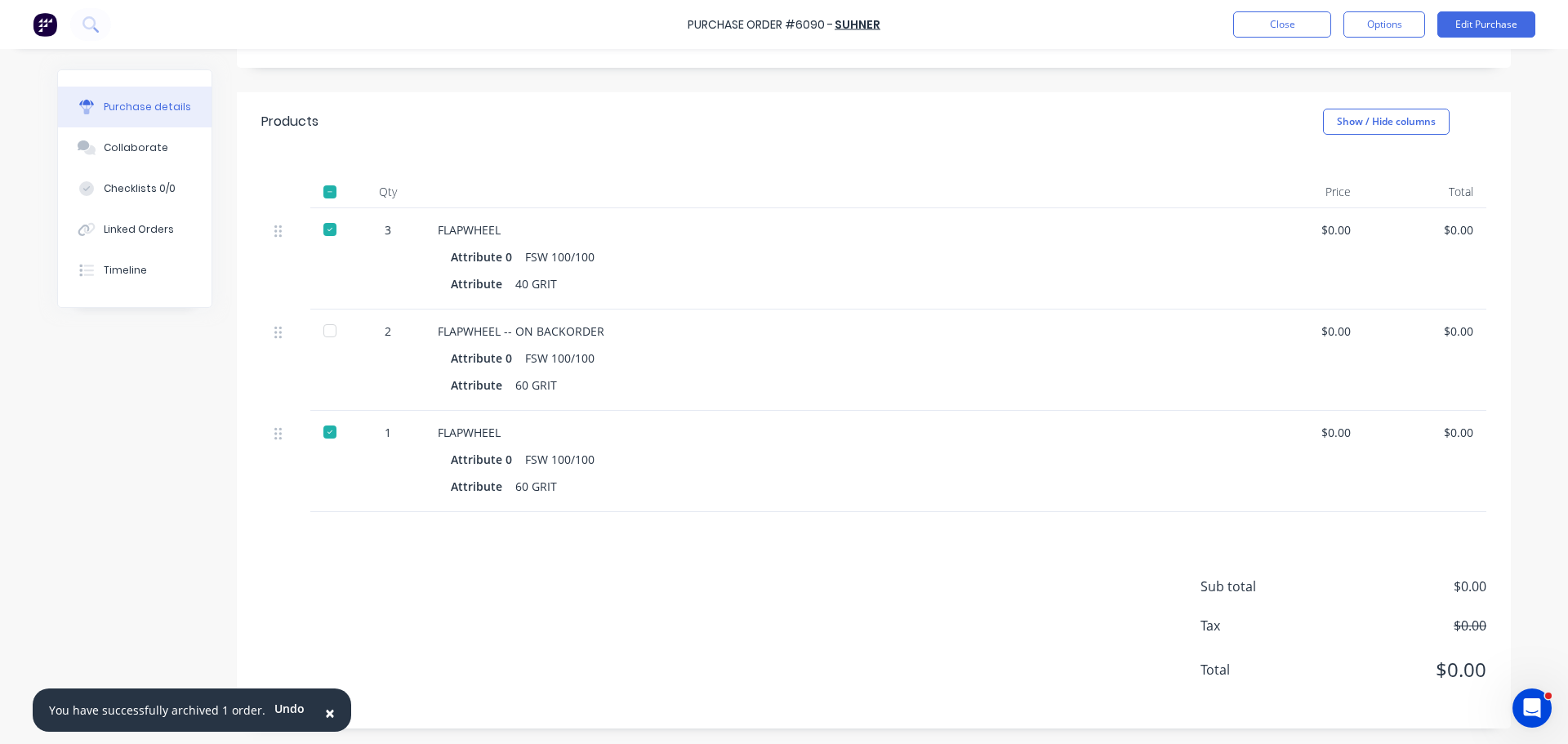
scroll to position [289, 0]
click at [329, 331] on div at bounding box center [330, 330] width 33 height 33
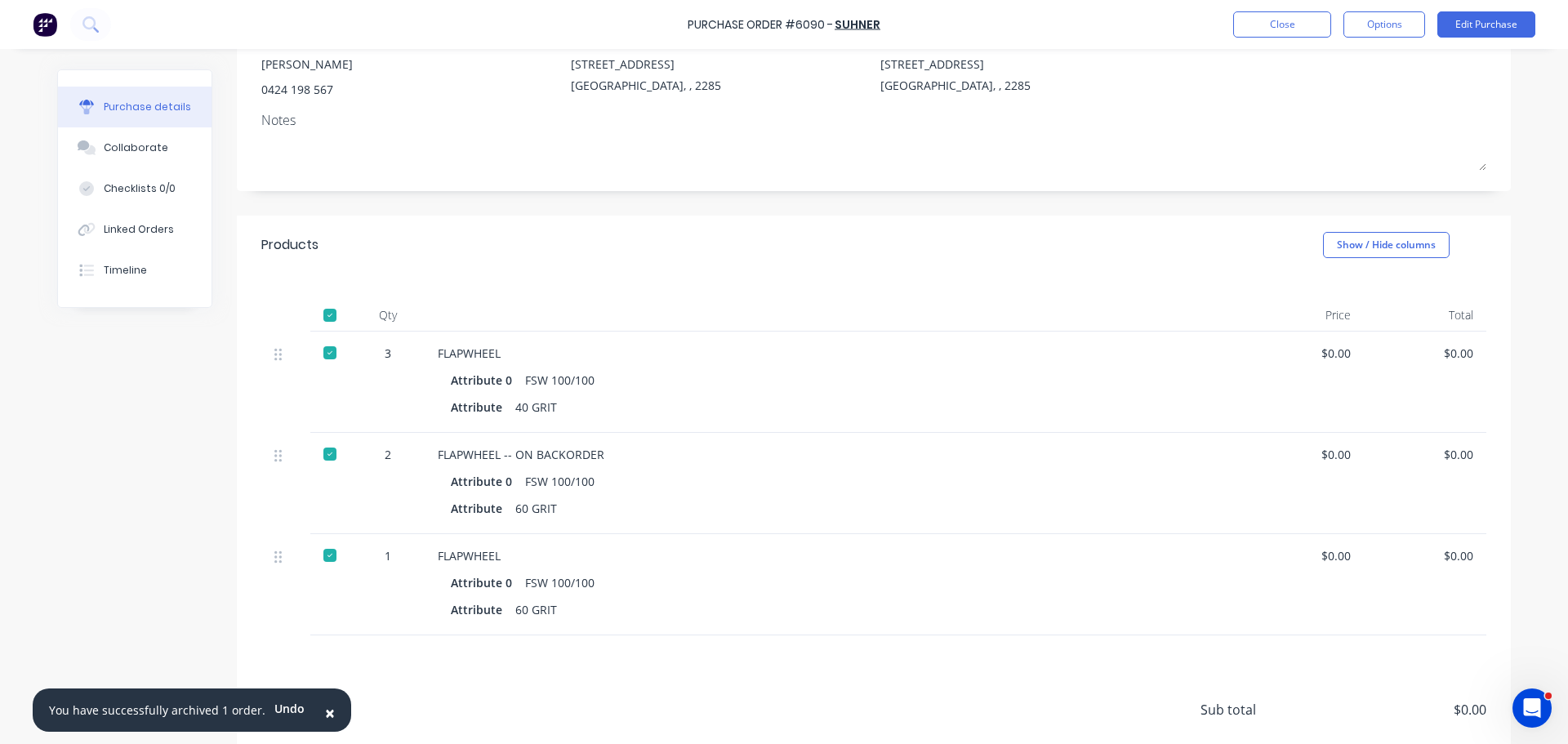
scroll to position [0, 0]
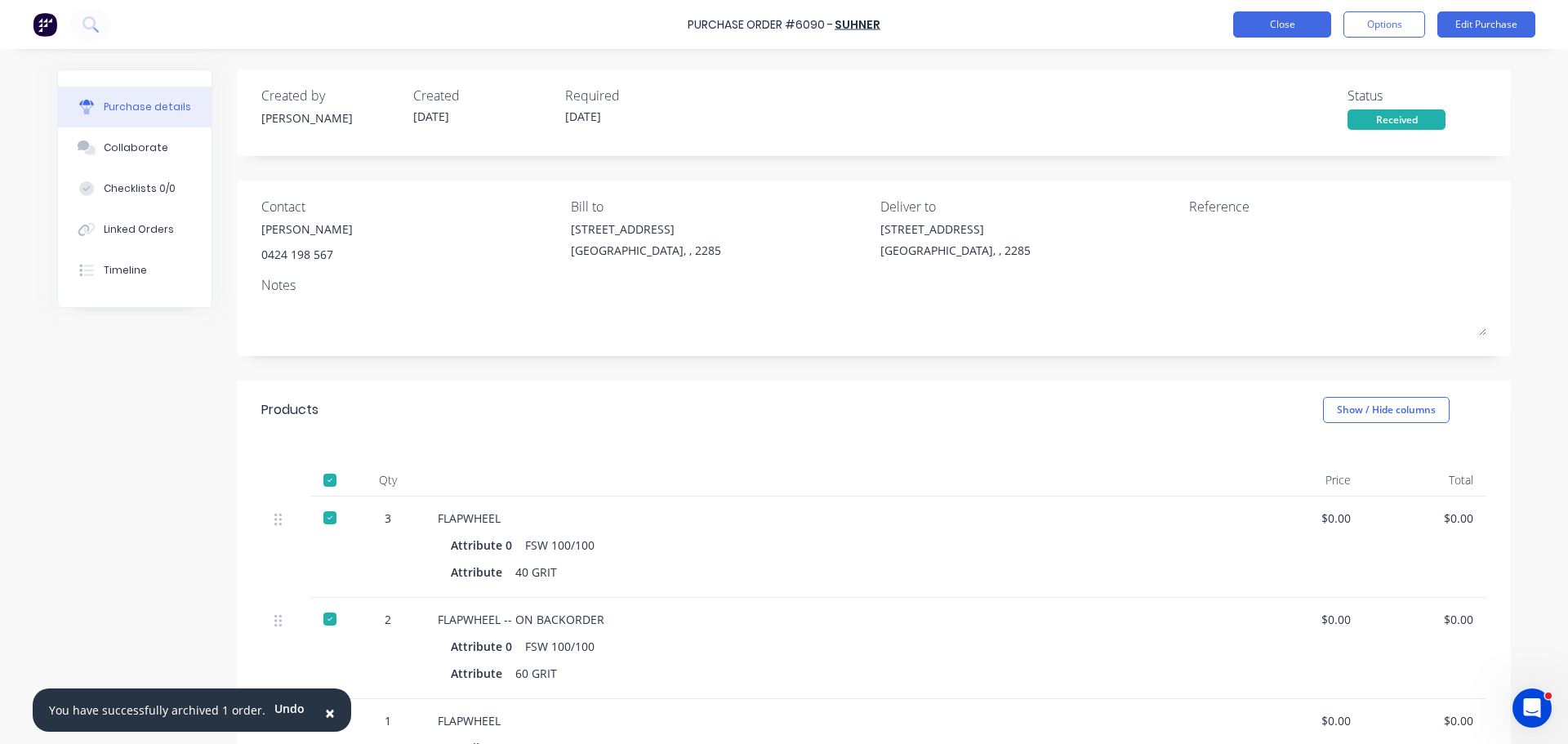
click at [1273, 28] on button "Close" at bounding box center [1282, 25] width 98 height 26
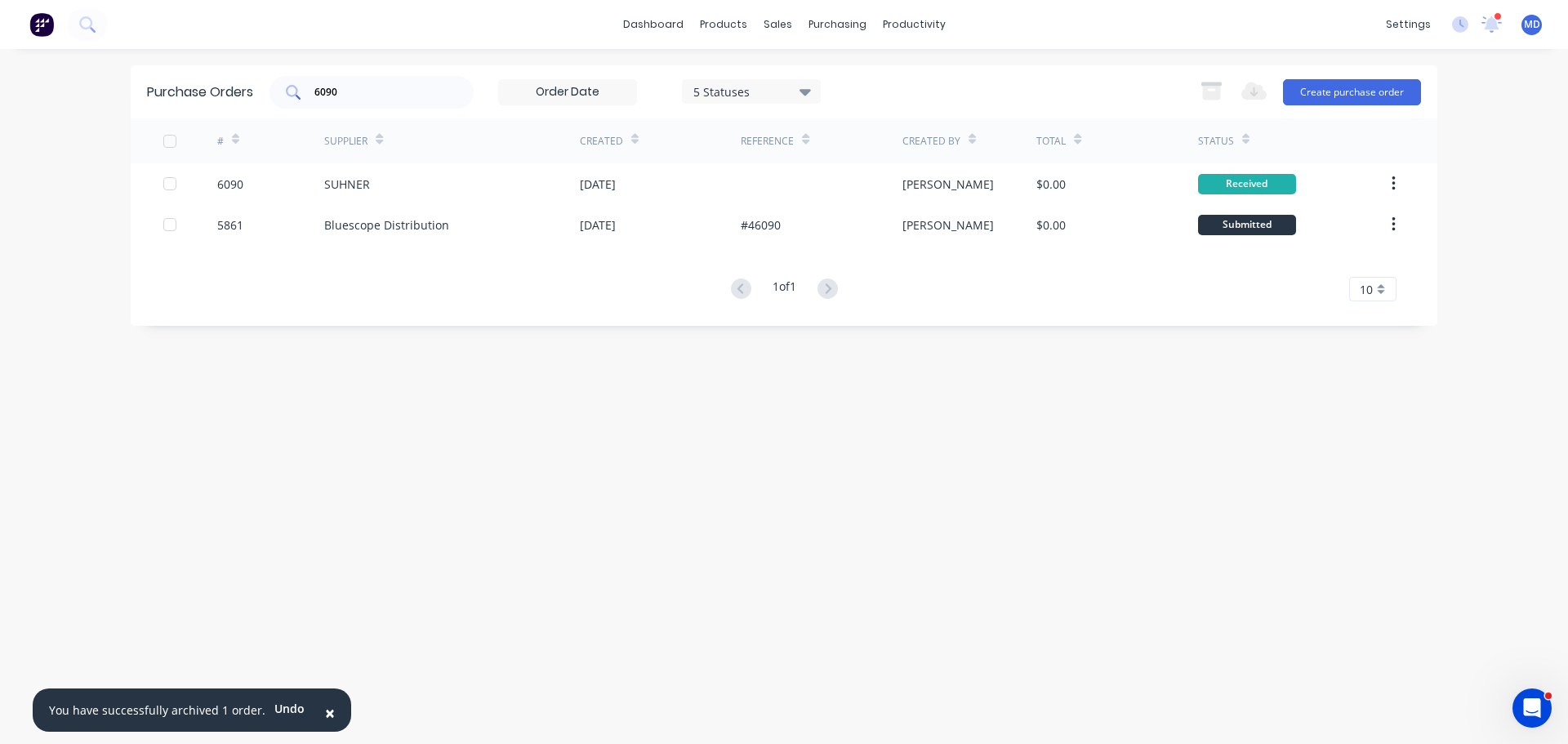
click at [359, 94] on input "6090" at bounding box center [380, 93] width 135 height 16
type input "6"
